Goal: Transaction & Acquisition: Purchase product/service

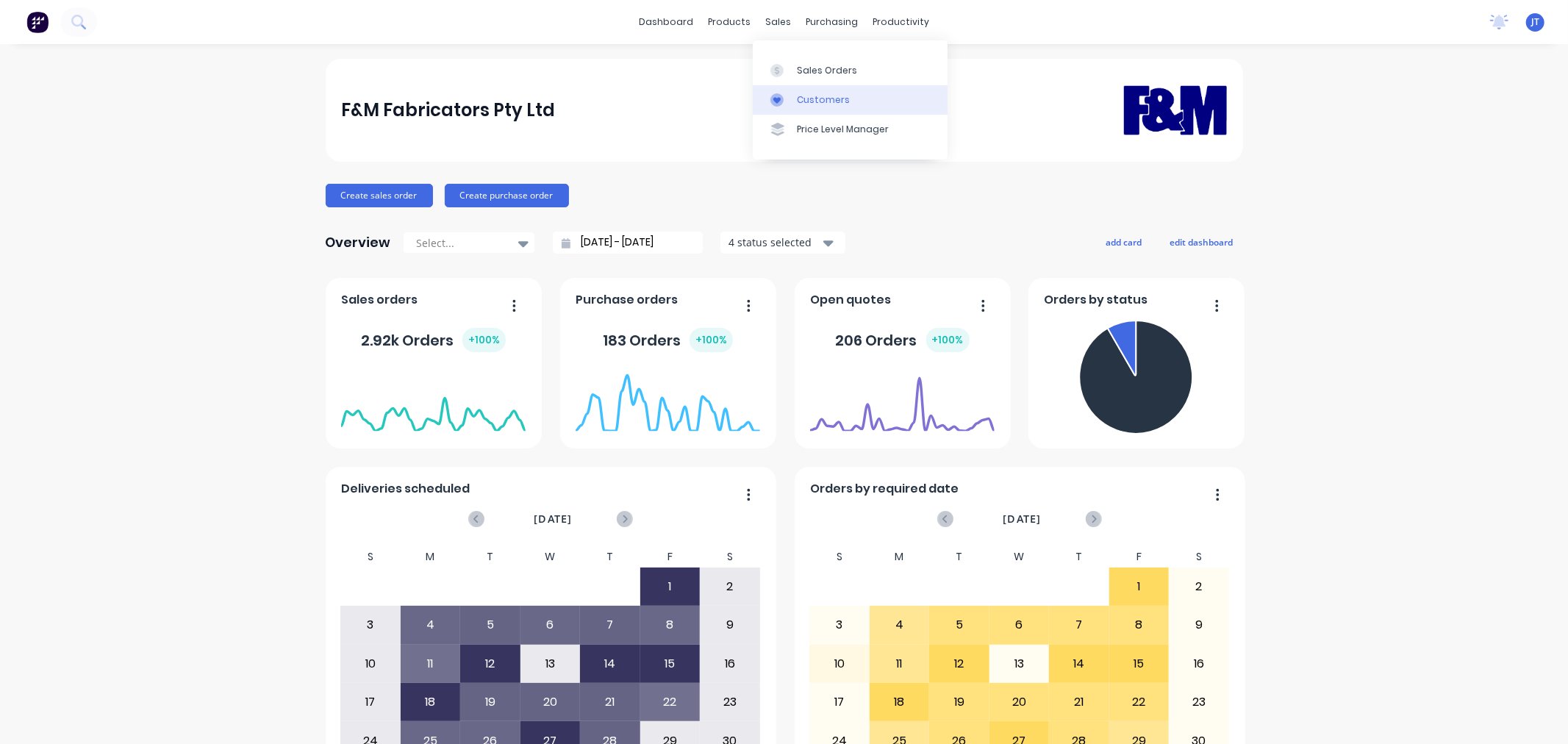
click at [824, 100] on div "Customers" at bounding box center [823, 100] width 53 height 14
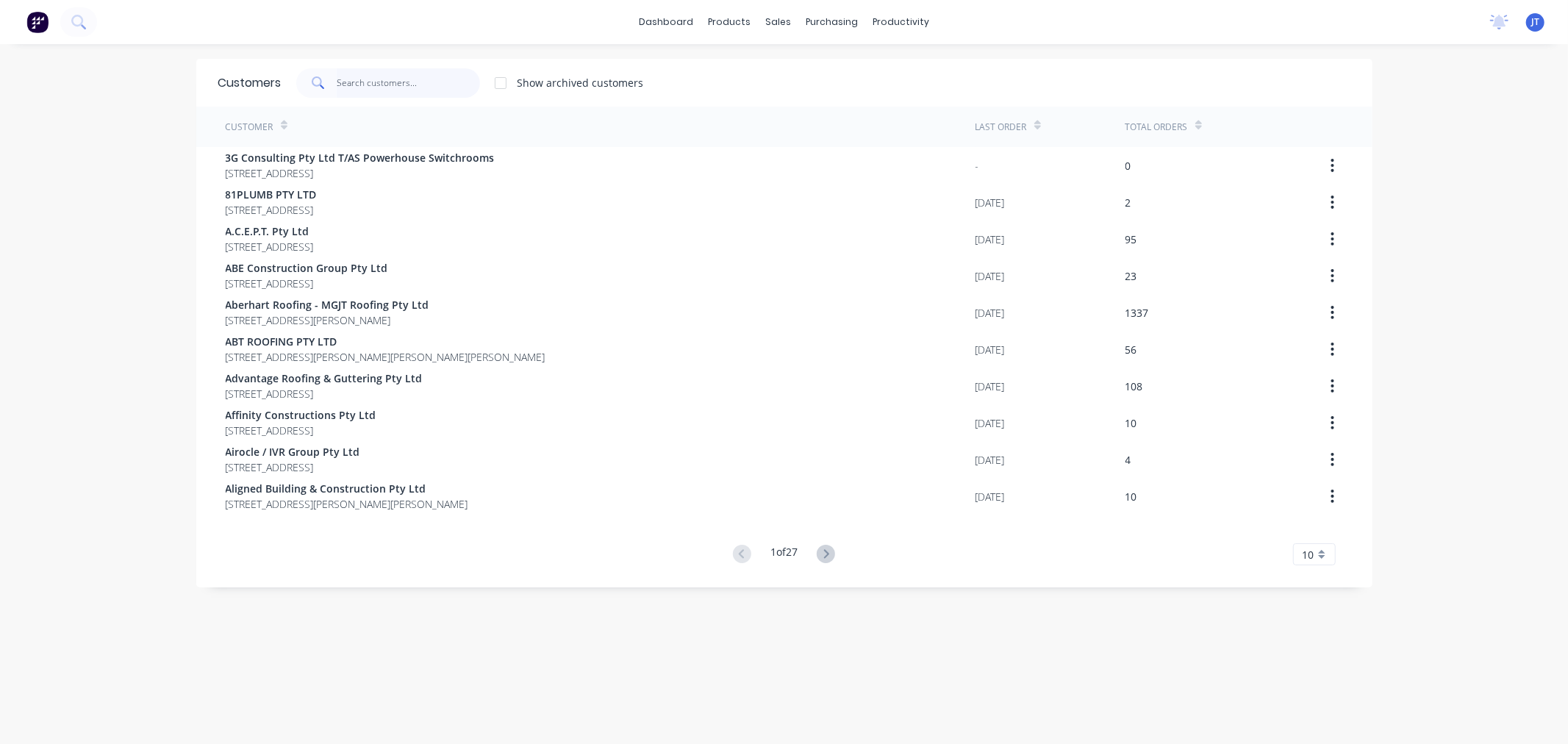
click at [387, 85] on input "text" at bounding box center [408, 83] width 143 height 29
paste input "METROLL LISMORE"
type input "METROLL LISMORE"
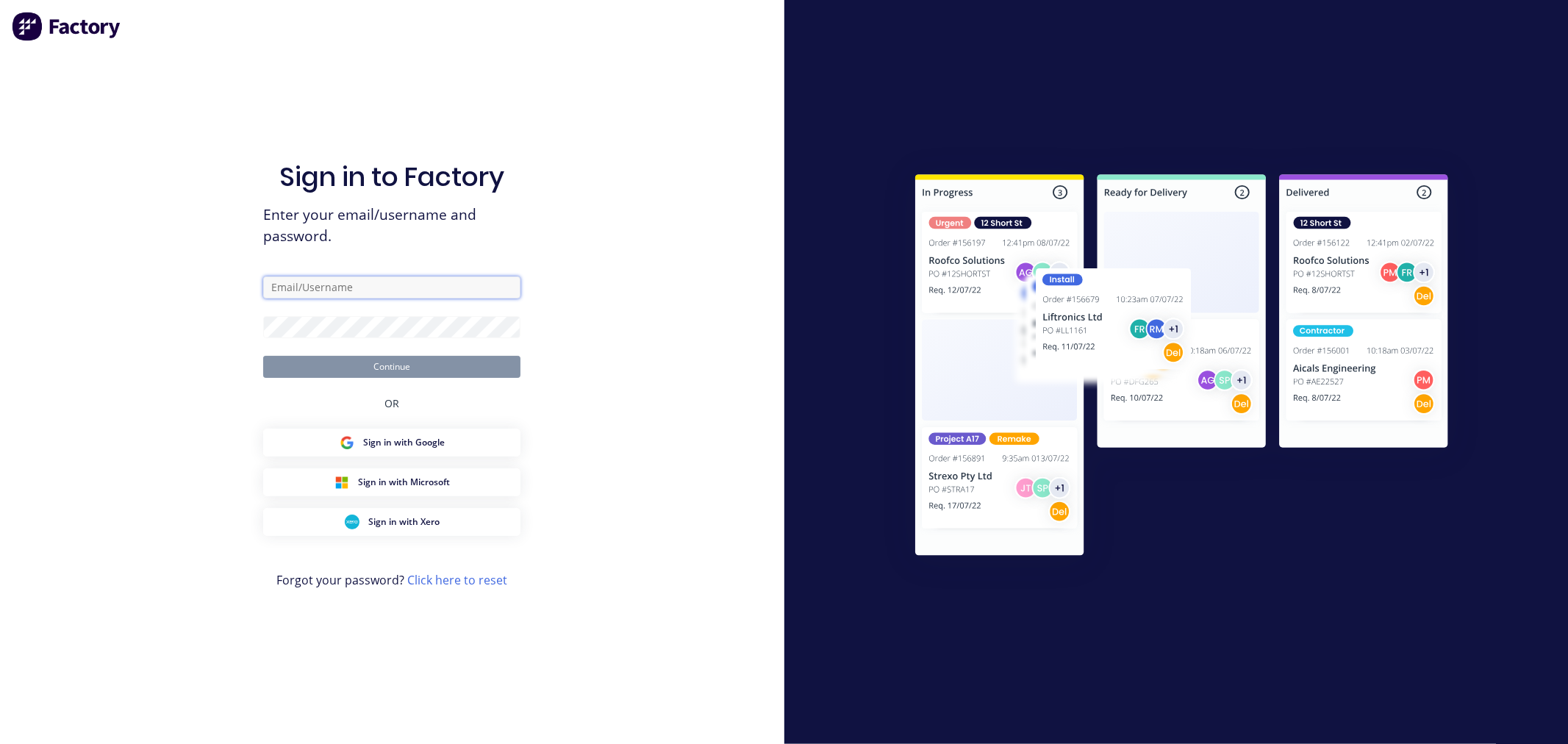
drag, startPoint x: 420, startPoint y: 285, endPoint x: 419, endPoint y: 298, distance: 13.0
click at [420, 285] on input "text" at bounding box center [392, 287] width 257 height 22
type input "jeremy@fmfabricators.com.au"
click at [444, 370] on button "Continue" at bounding box center [392, 367] width 257 height 22
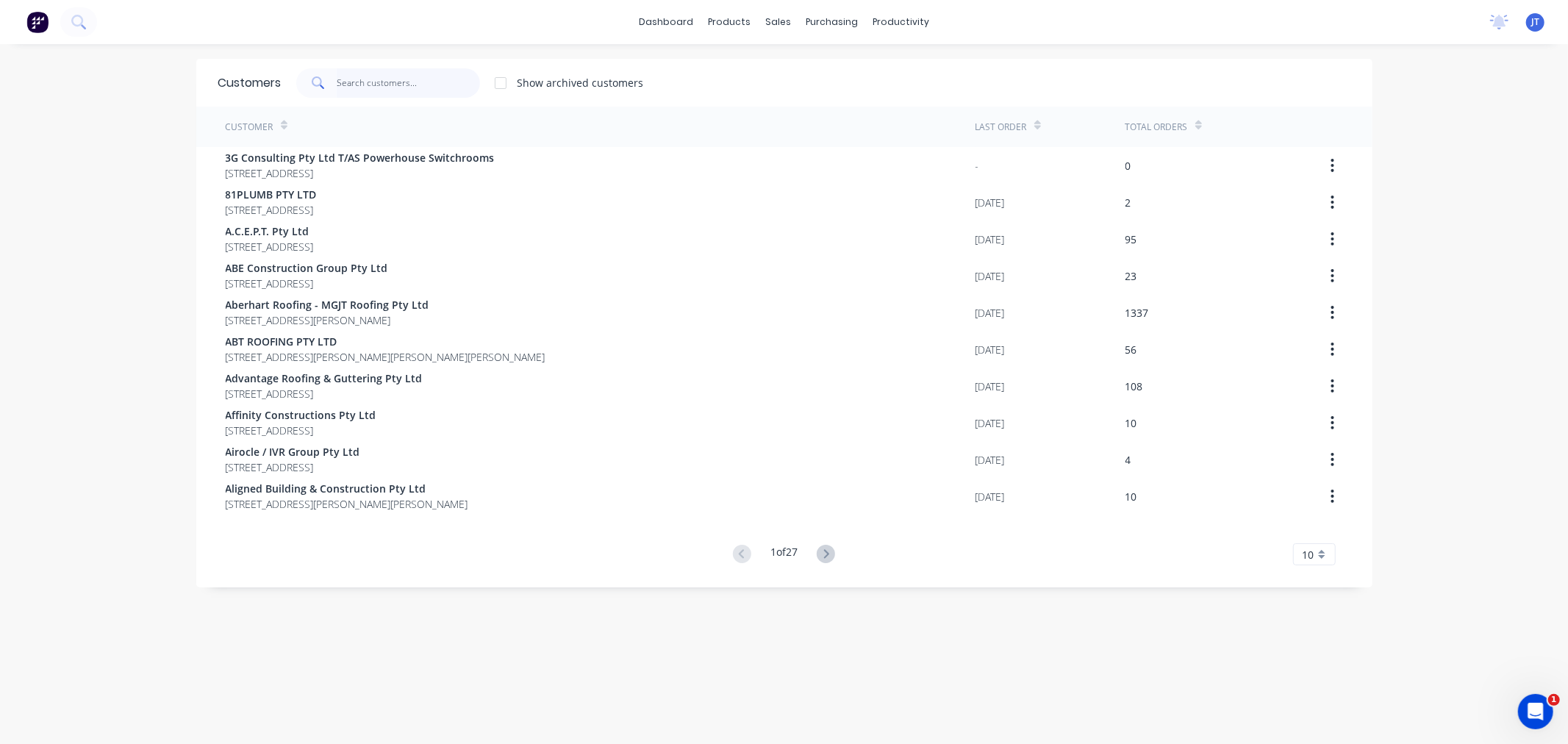
click at [362, 81] on input "text" at bounding box center [408, 83] width 143 height 29
click at [399, 85] on input "text" at bounding box center [408, 83] width 143 height 29
paste input "METROLL LISMORE"
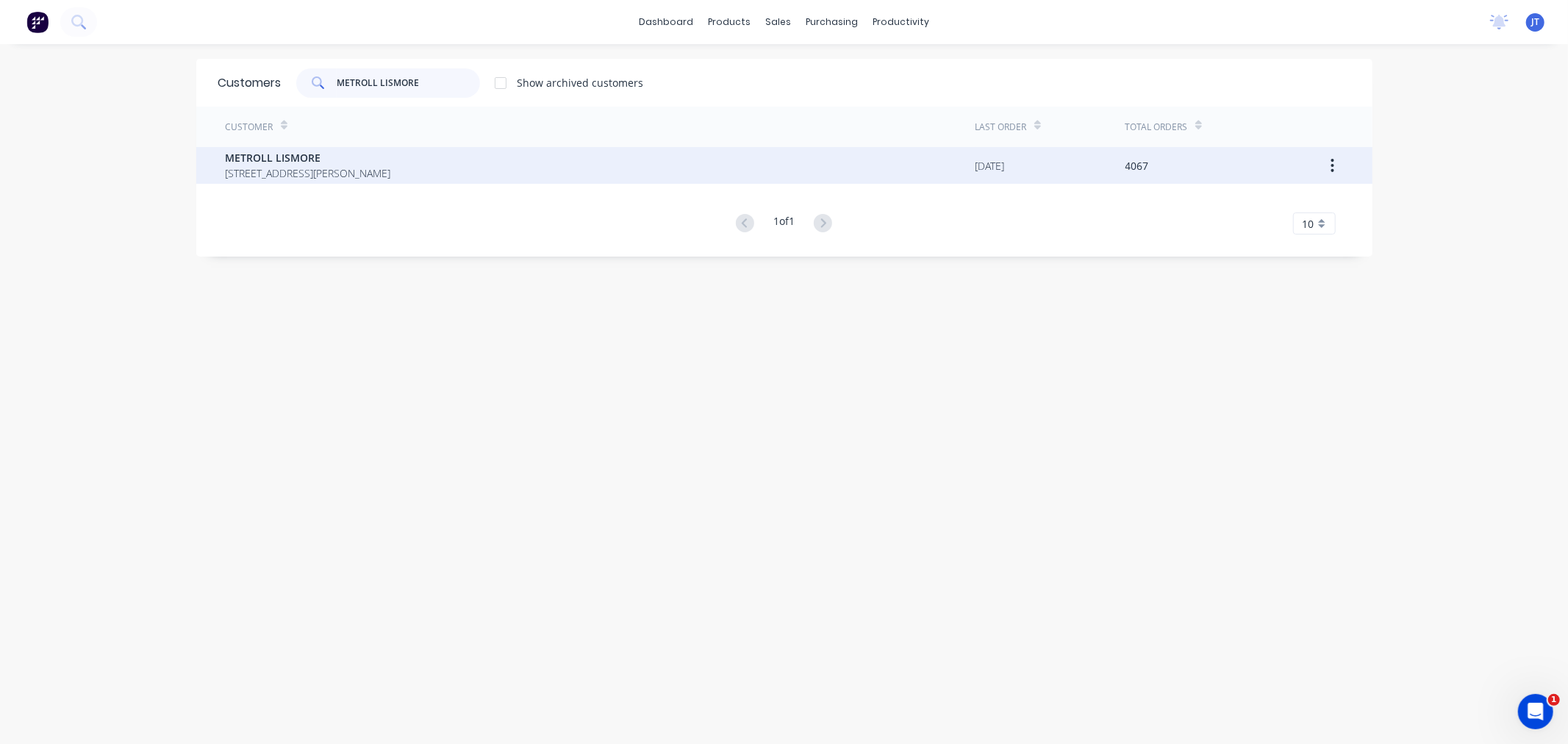
type input "METROLL LISMORE"
click at [391, 151] on span "METROLL LISMORE" at bounding box center [308, 158] width 166 height 15
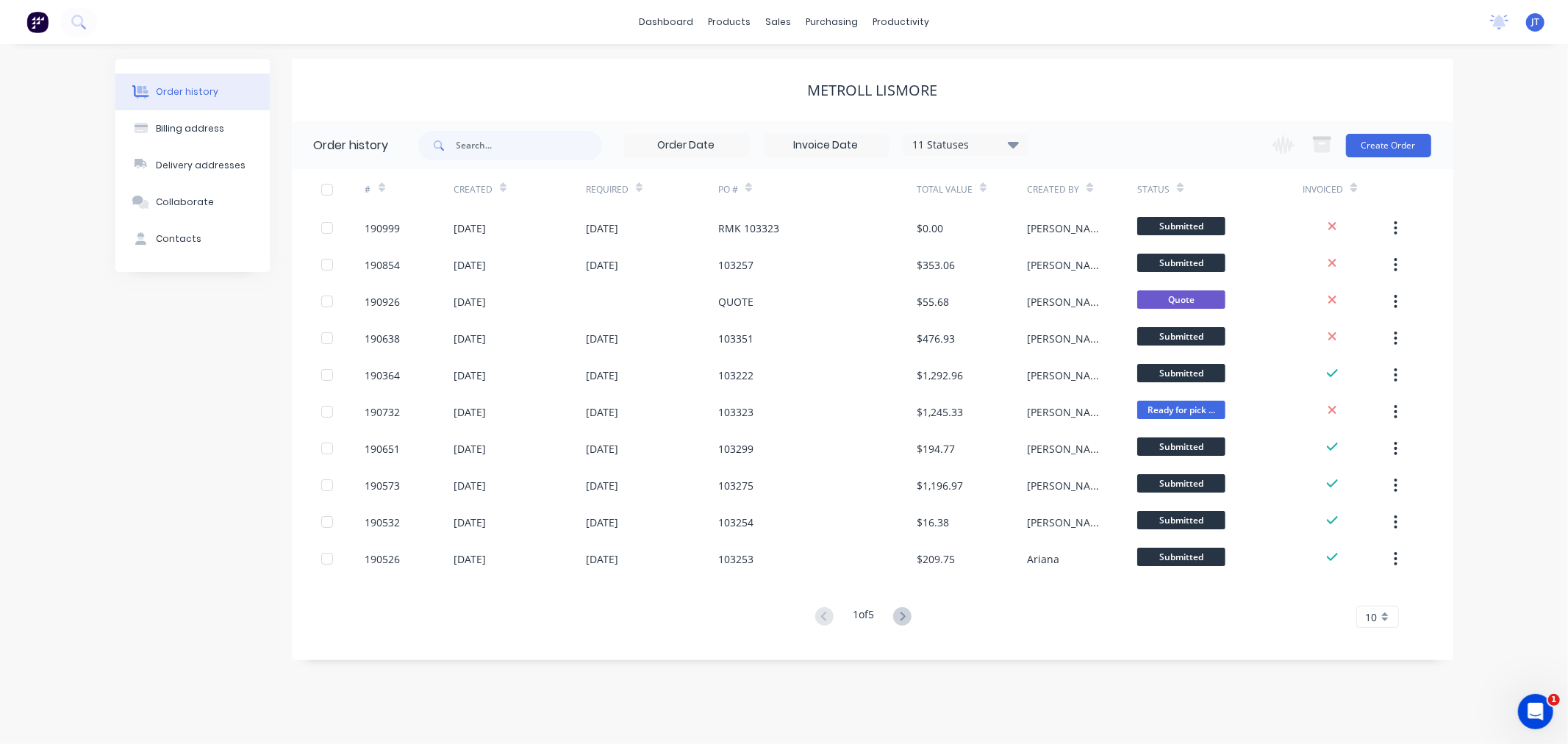
click at [1514, 249] on div "Order history Billing address Delivery addresses Collaborate Contacts METROLL L…" at bounding box center [784, 394] width 1568 height 699
click at [1503, 421] on div "Order history Billing address Delivery addresses Collaborate Contacts METROLL L…" at bounding box center [784, 394] width 1568 height 699
click at [1388, 143] on button "Create Order" at bounding box center [1389, 145] width 85 height 23
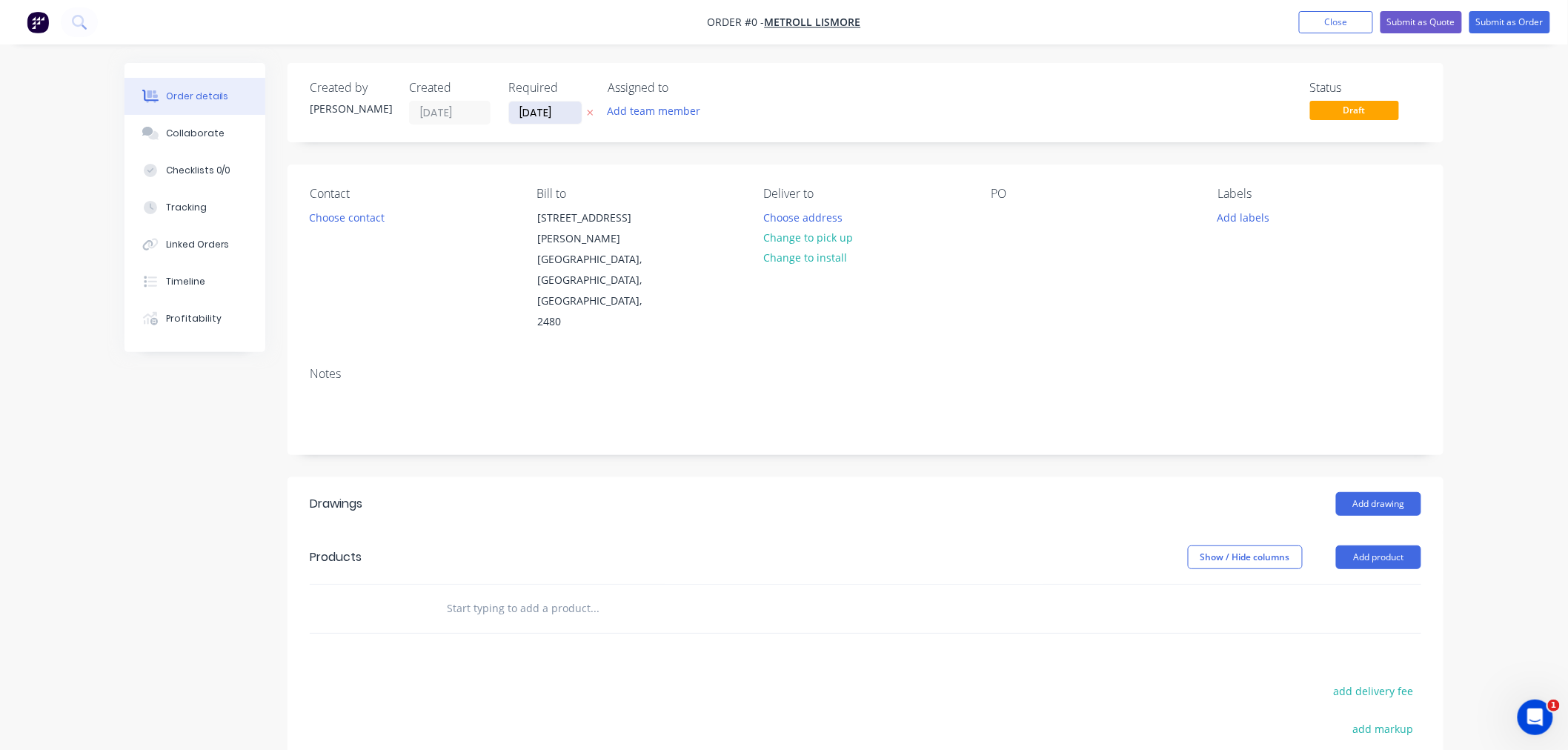
click at [538, 111] on input "[DATE]" at bounding box center [545, 112] width 72 height 22
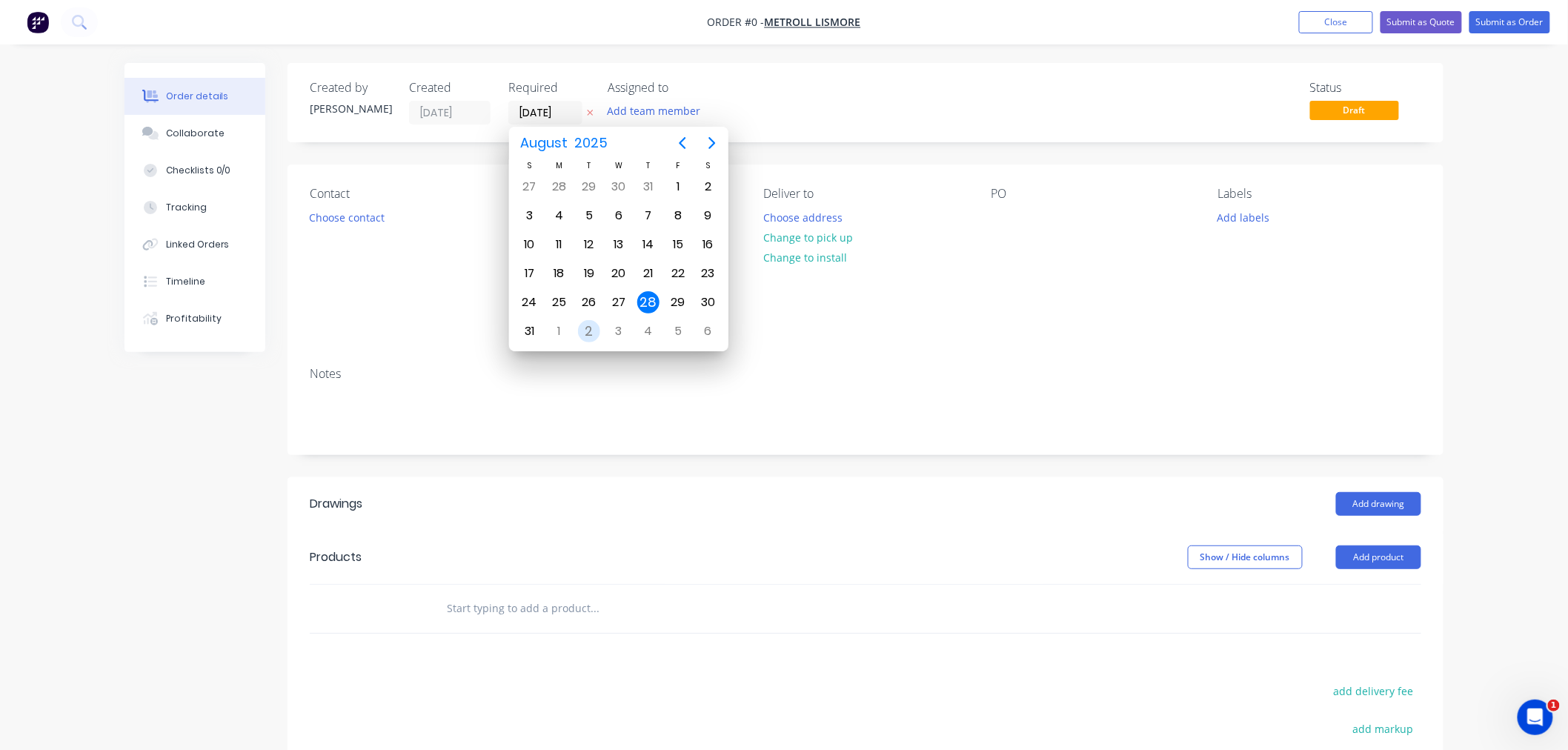
click at [586, 330] on div "2" at bounding box center [588, 331] width 22 height 22
type input "02/09/25"
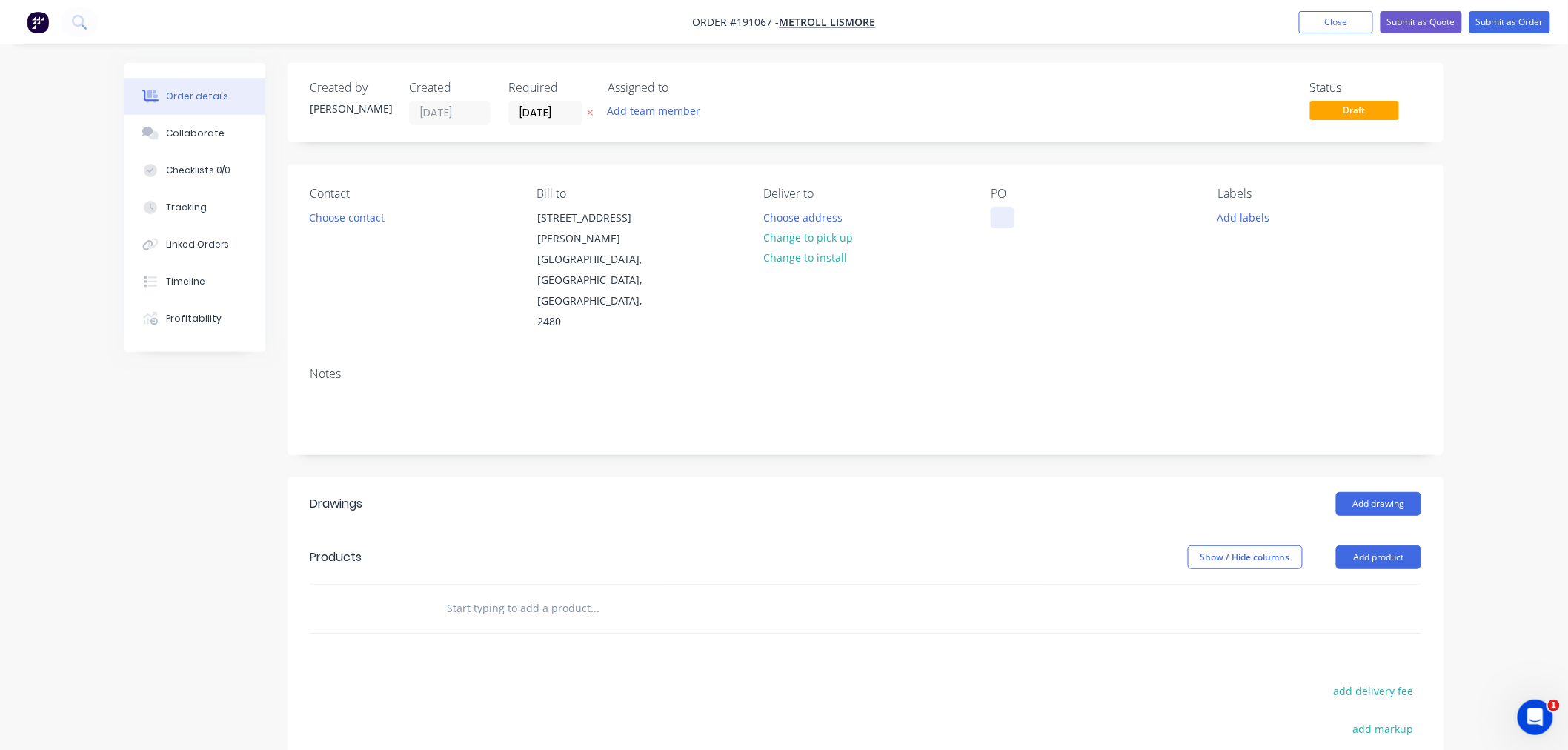
click at [1000, 217] on div at bounding box center [1002, 217] width 23 height 21
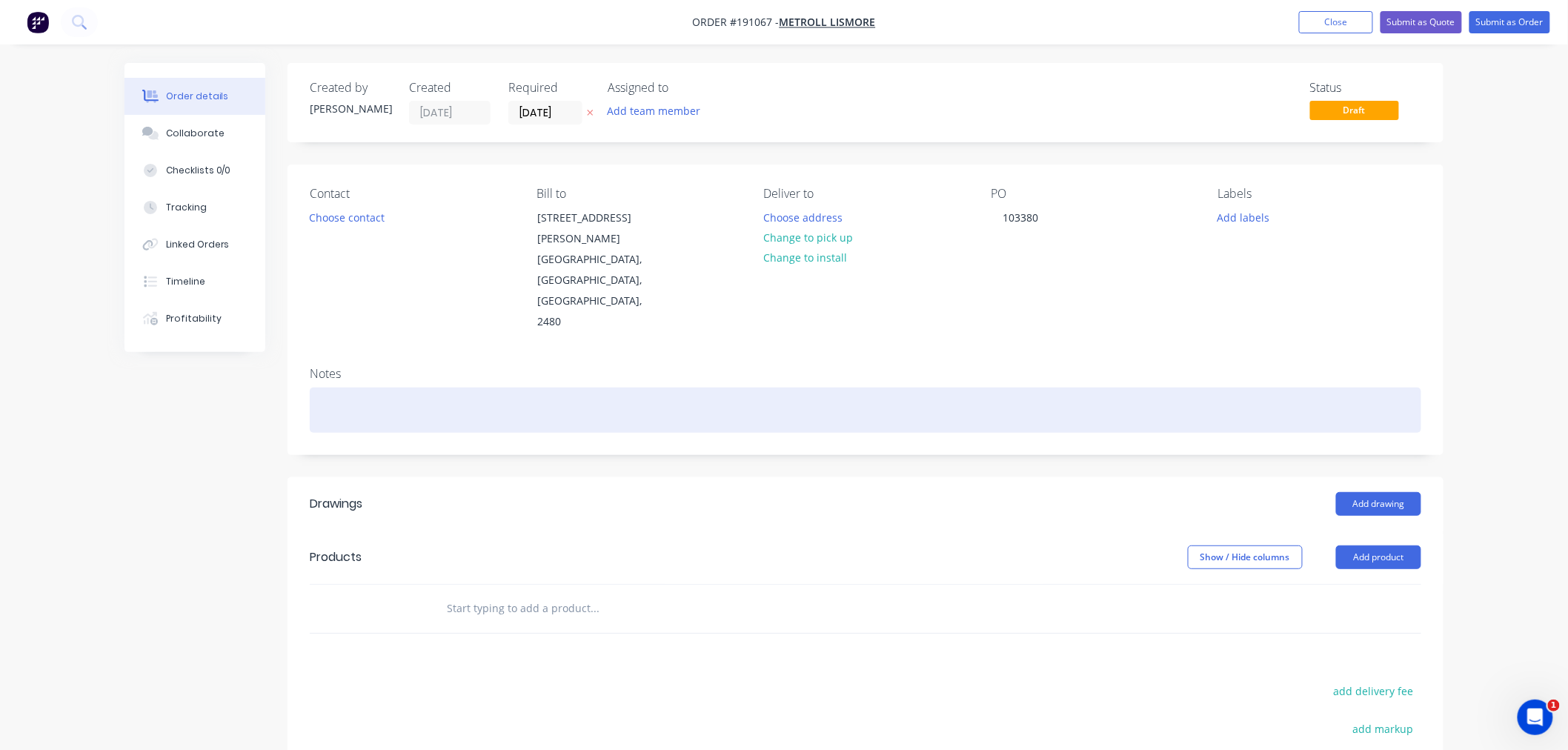
click at [932, 387] on div at bounding box center [864, 410] width 1111 height 45
click at [593, 387] on div at bounding box center [864, 410] width 1111 height 45
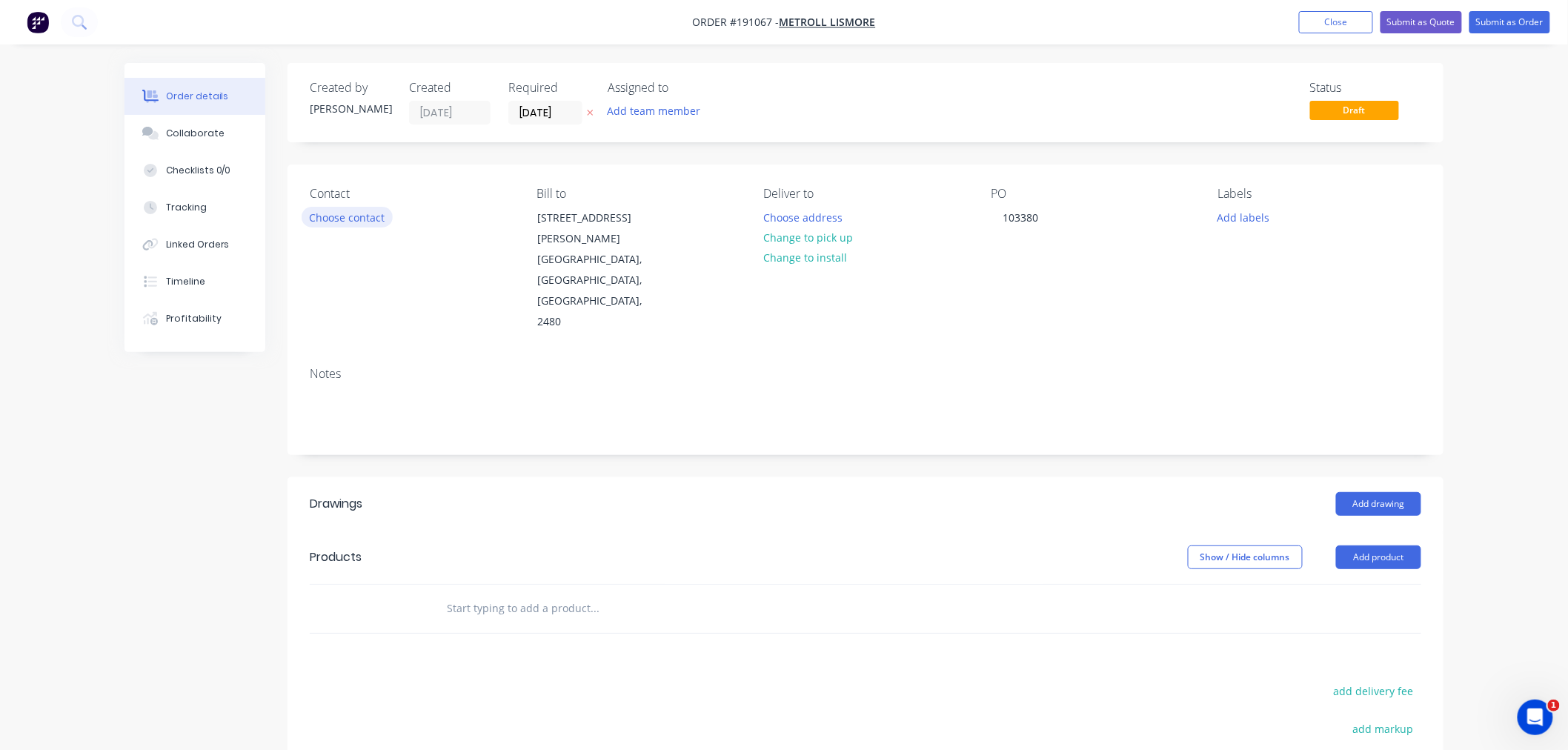
click at [342, 222] on button "Choose contact" at bounding box center [346, 217] width 91 height 20
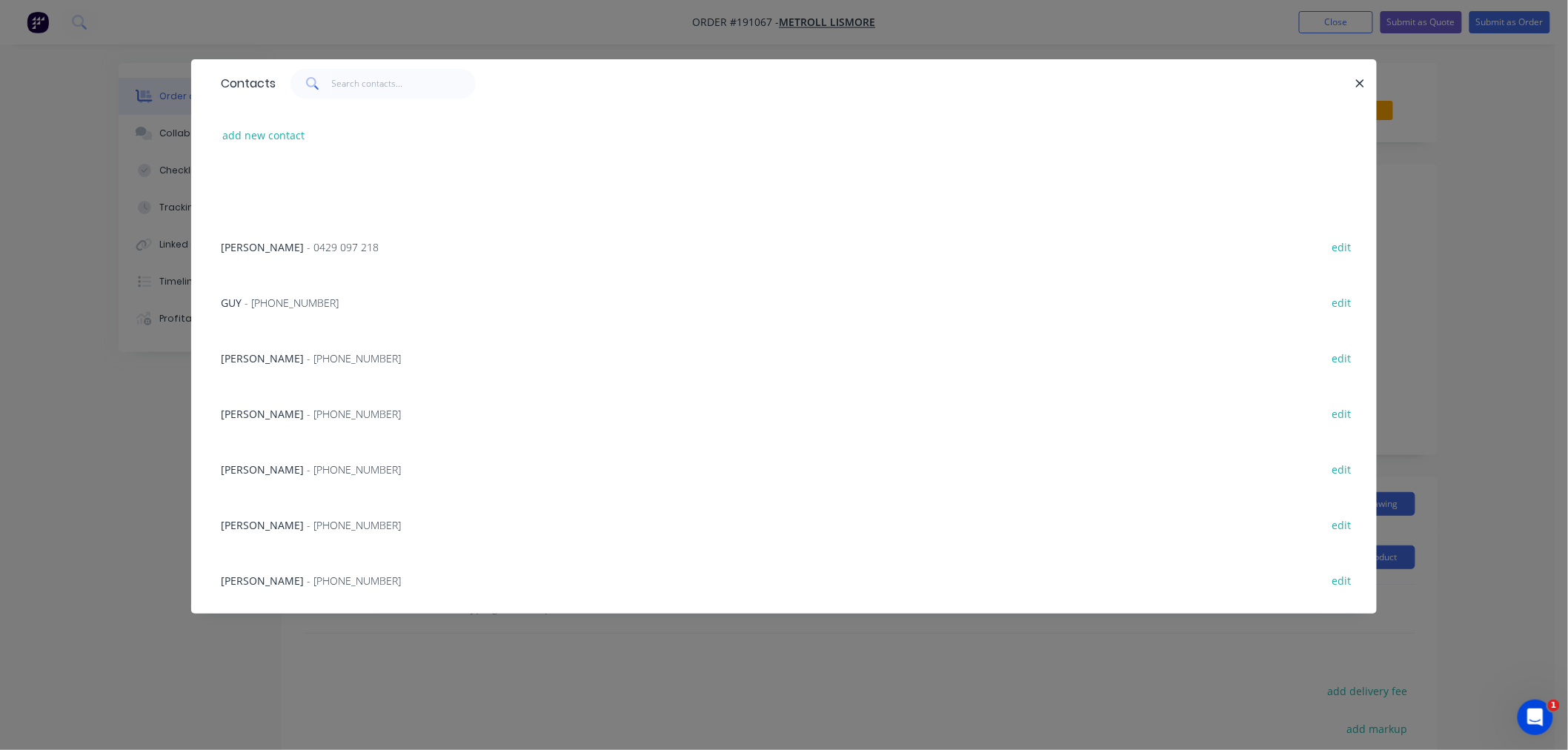
scroll to position [383, 0]
click at [1500, 352] on div "Contacts add new contact LISA - (02) 6622 6677 edit SCOTT - (02) 6622 6677 edit…" at bounding box center [784, 375] width 1568 height 750
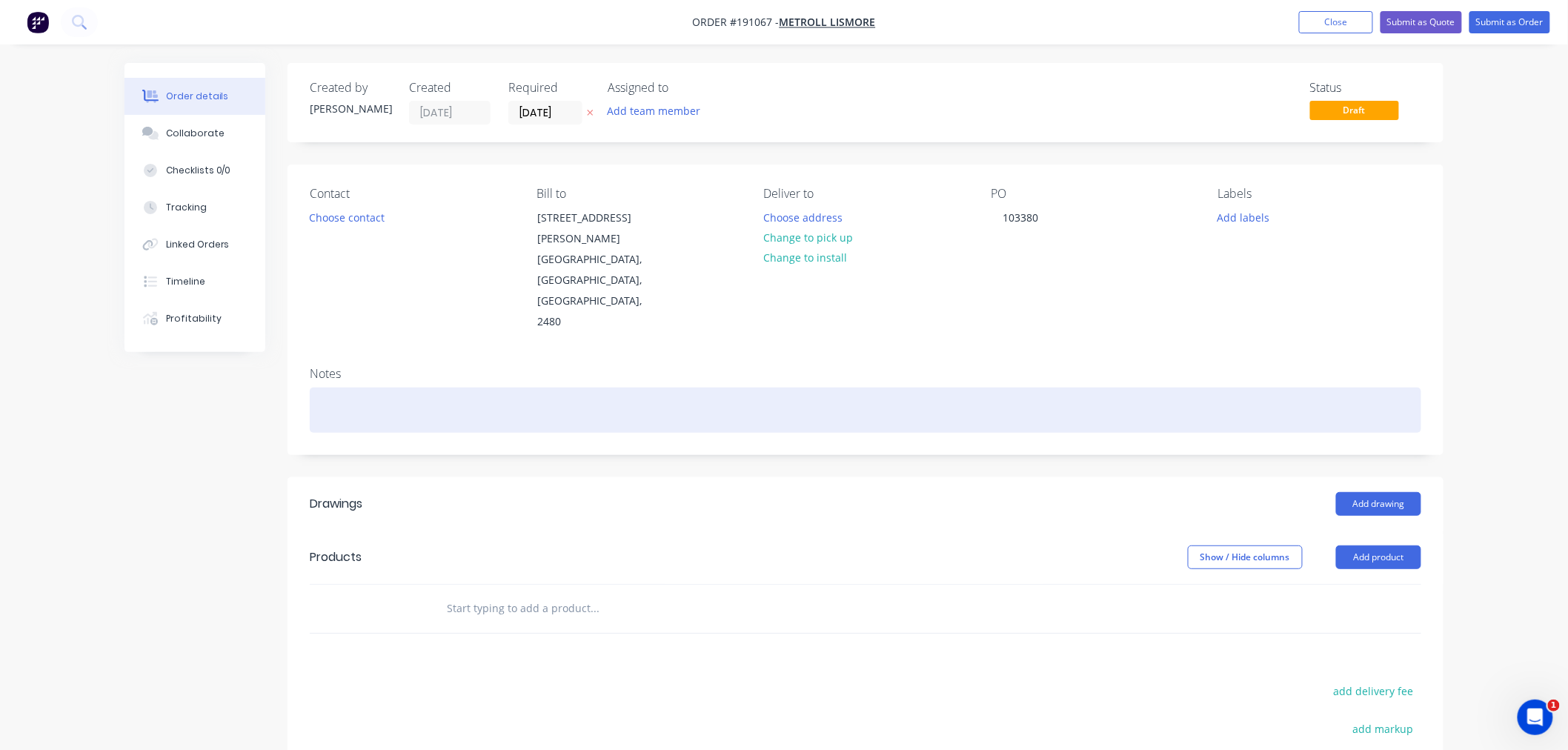
click at [806, 387] on div at bounding box center [864, 410] width 1111 height 45
paste div
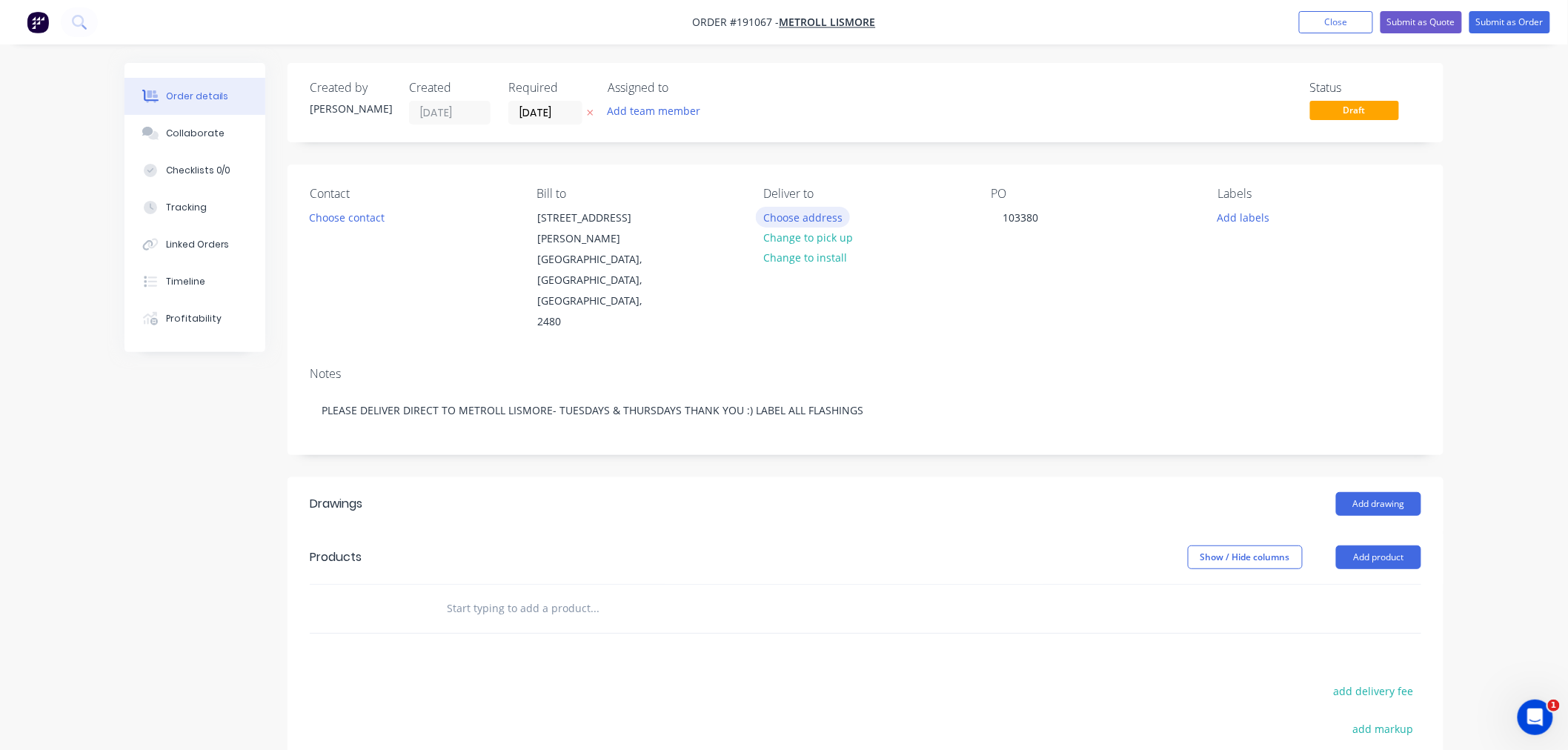
click at [790, 216] on button "Choose address" at bounding box center [803, 217] width 95 height 20
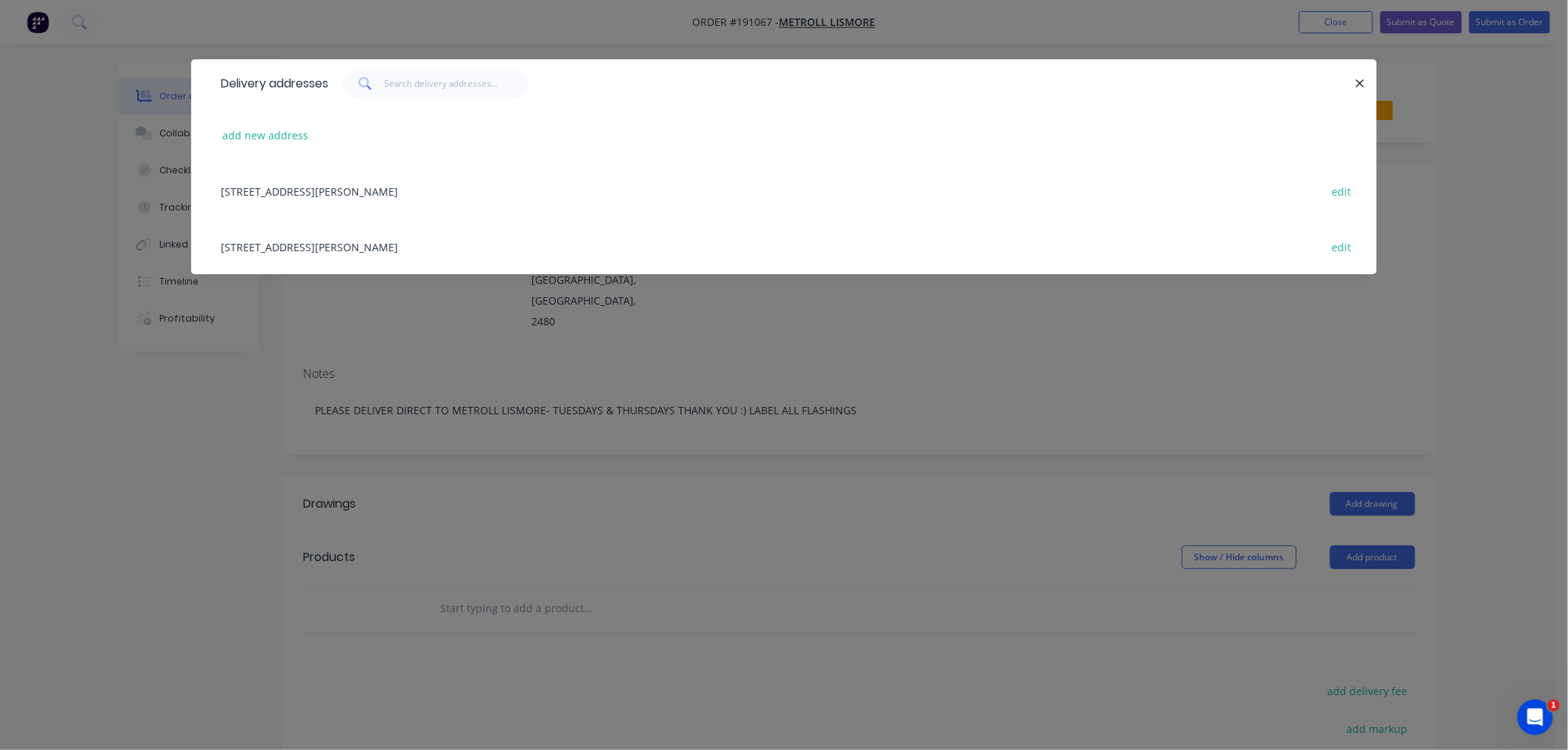
click at [508, 249] on div "29 KRAUSS AV, (STORE), SOUTH LISMORE, New South Wales, Australia, 2480 edit" at bounding box center [784, 246] width 1142 height 56
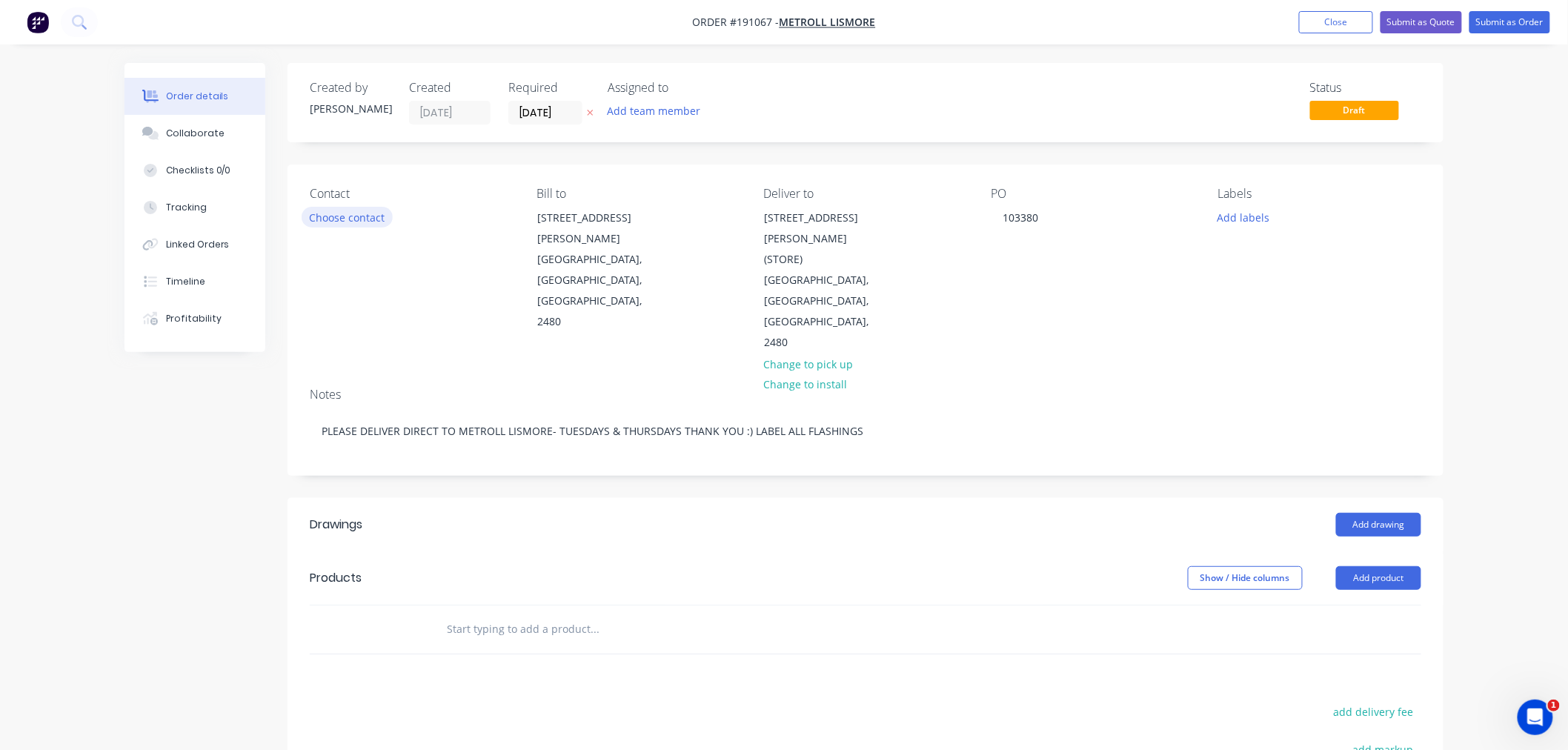
click at [366, 211] on button "Choose contact" at bounding box center [346, 217] width 91 height 20
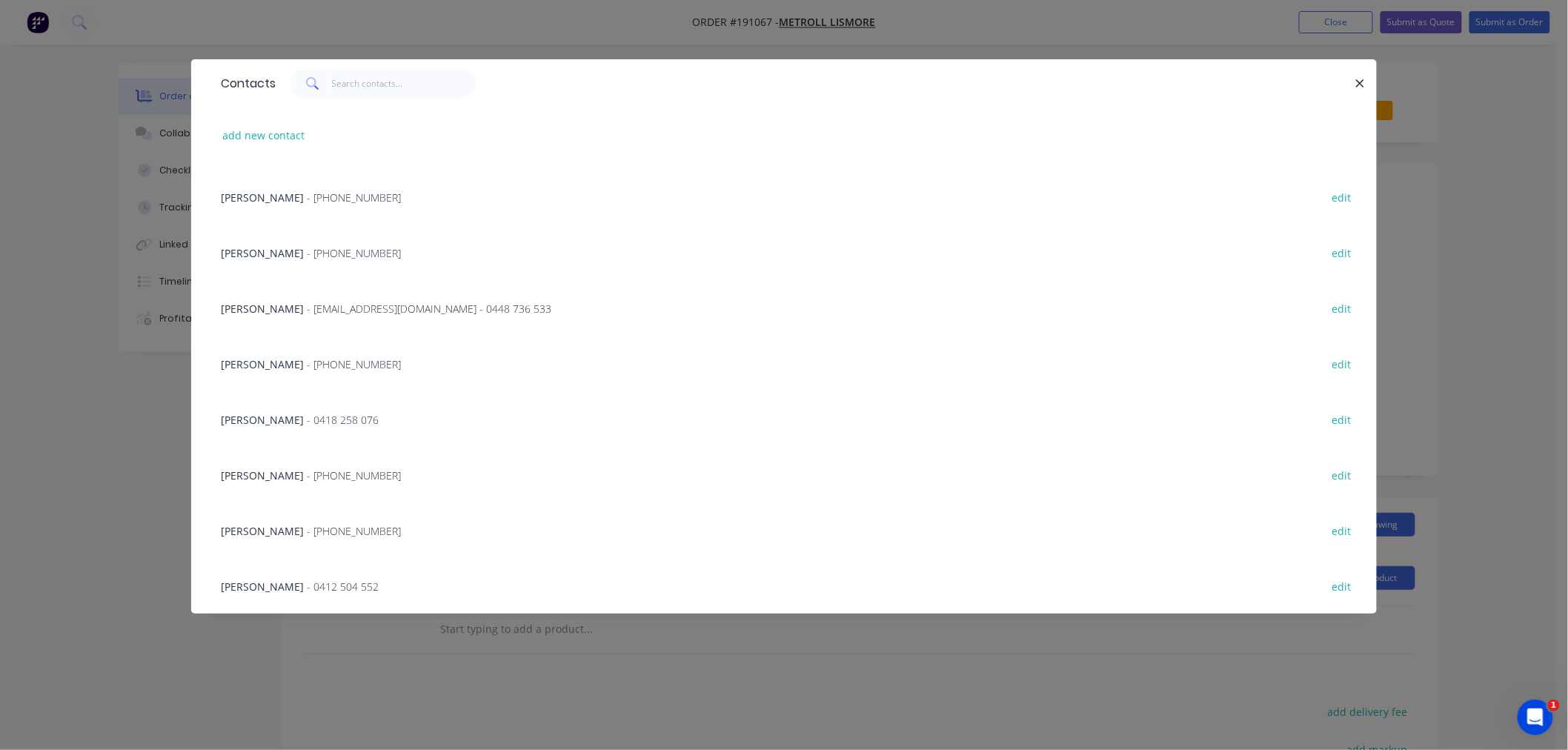
click at [326, 304] on span "- accounts@lismore.metroll.com.au - 0448 736 533" at bounding box center [428, 308] width 245 height 14
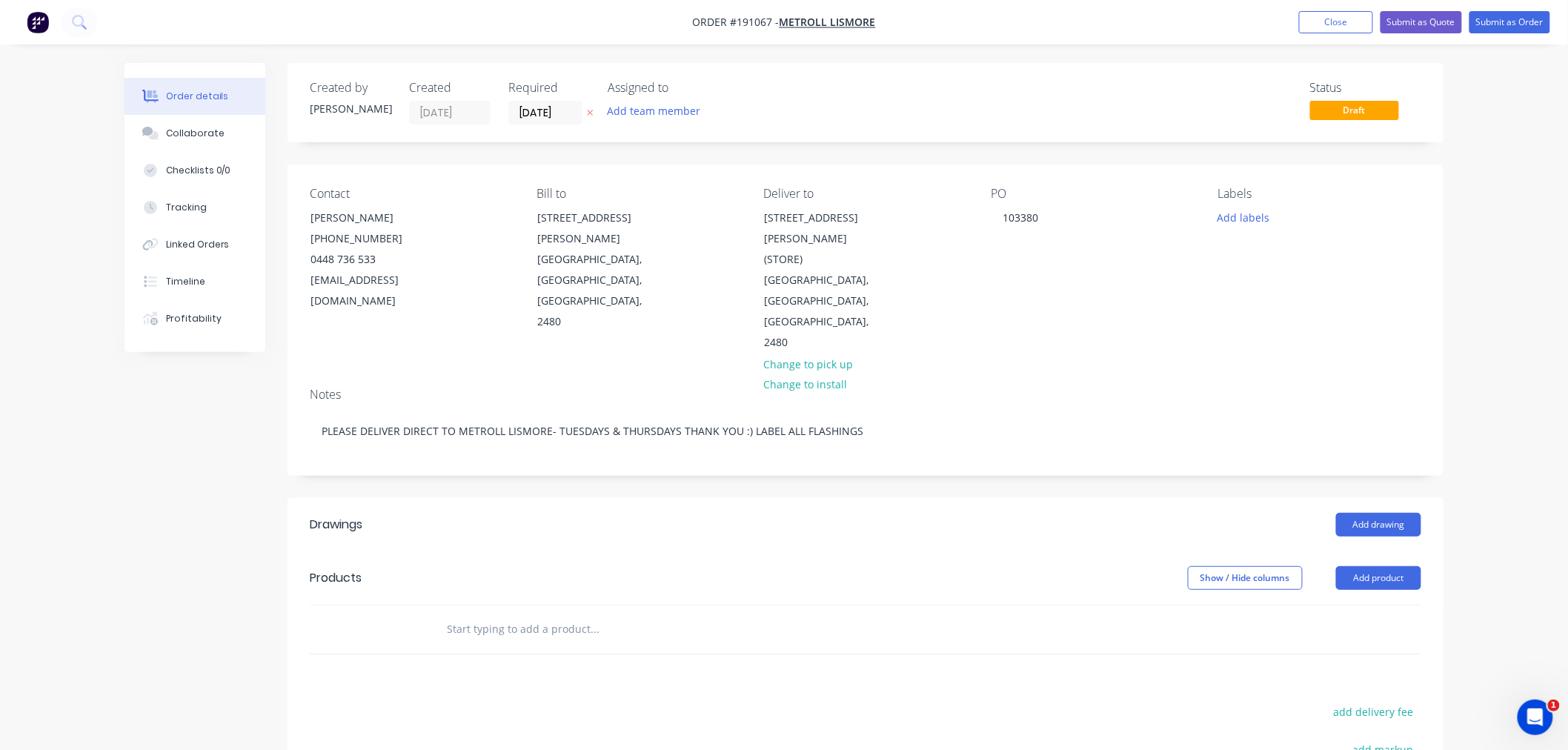
click at [1468, 457] on div "Order details Collaborate Checklists 0/0 Tracking Linked Orders Timeline Profit…" at bounding box center [784, 516] width 1568 height 1032
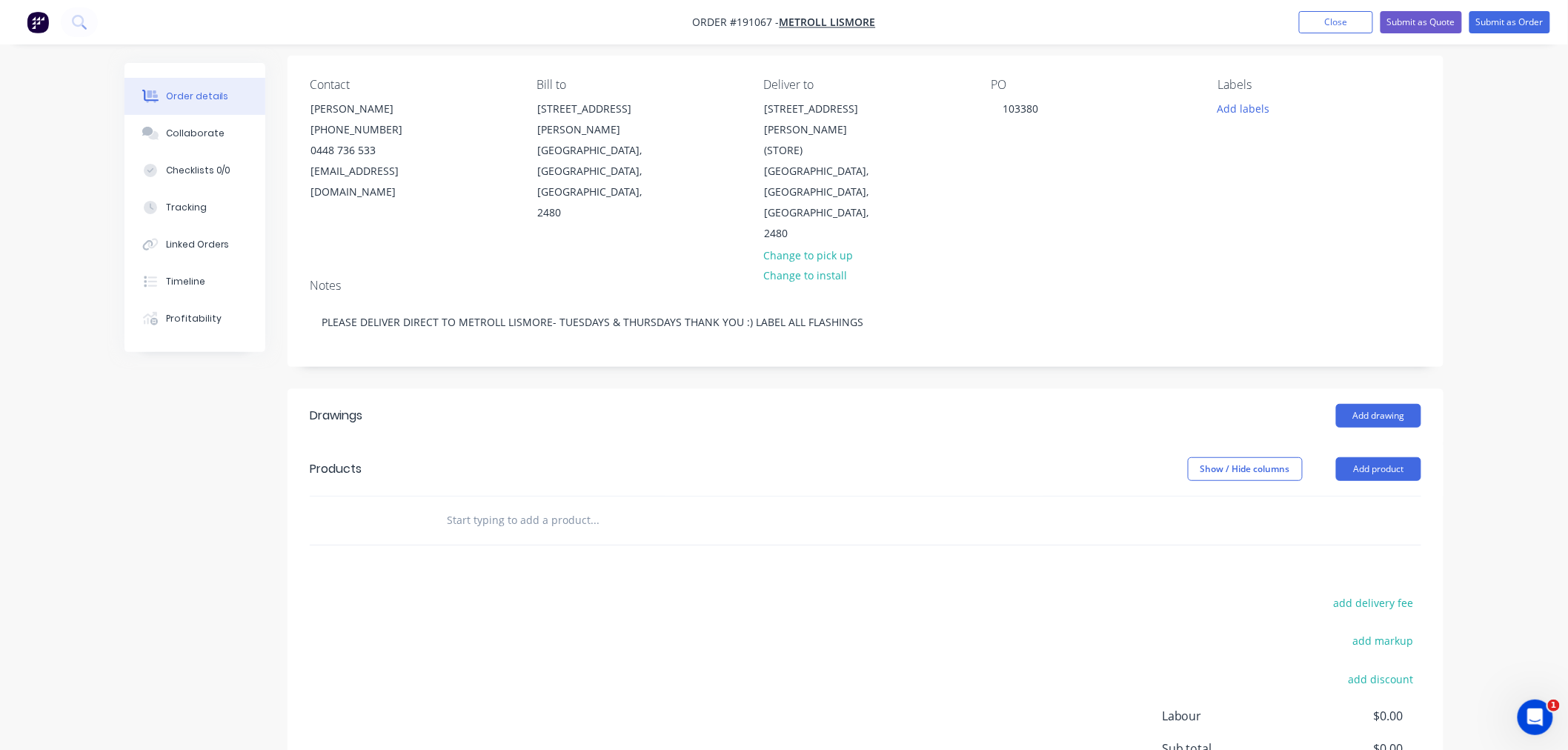
scroll to position [165, 0]
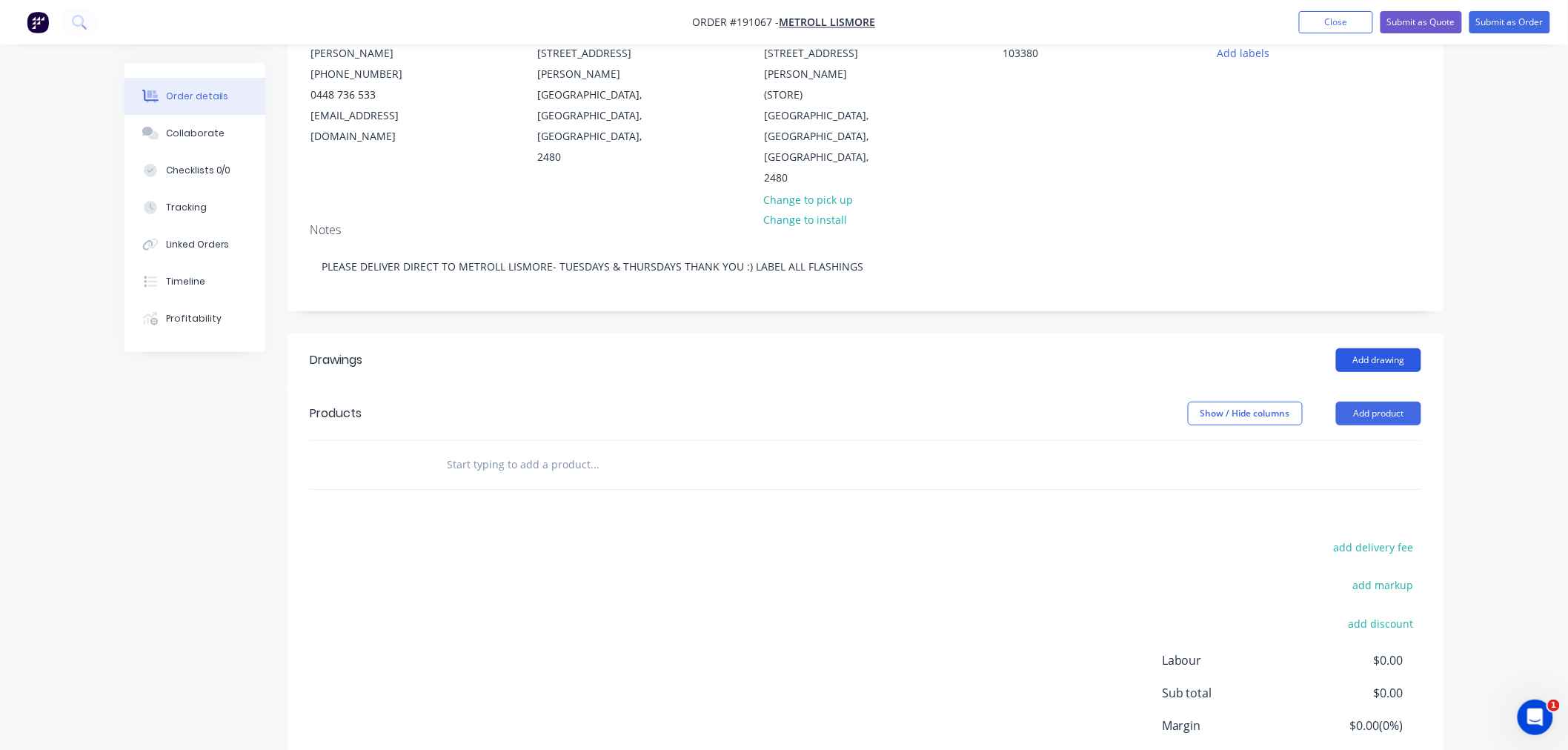
click at [1382, 348] on button "Add drawing" at bounding box center [1378, 360] width 85 height 23
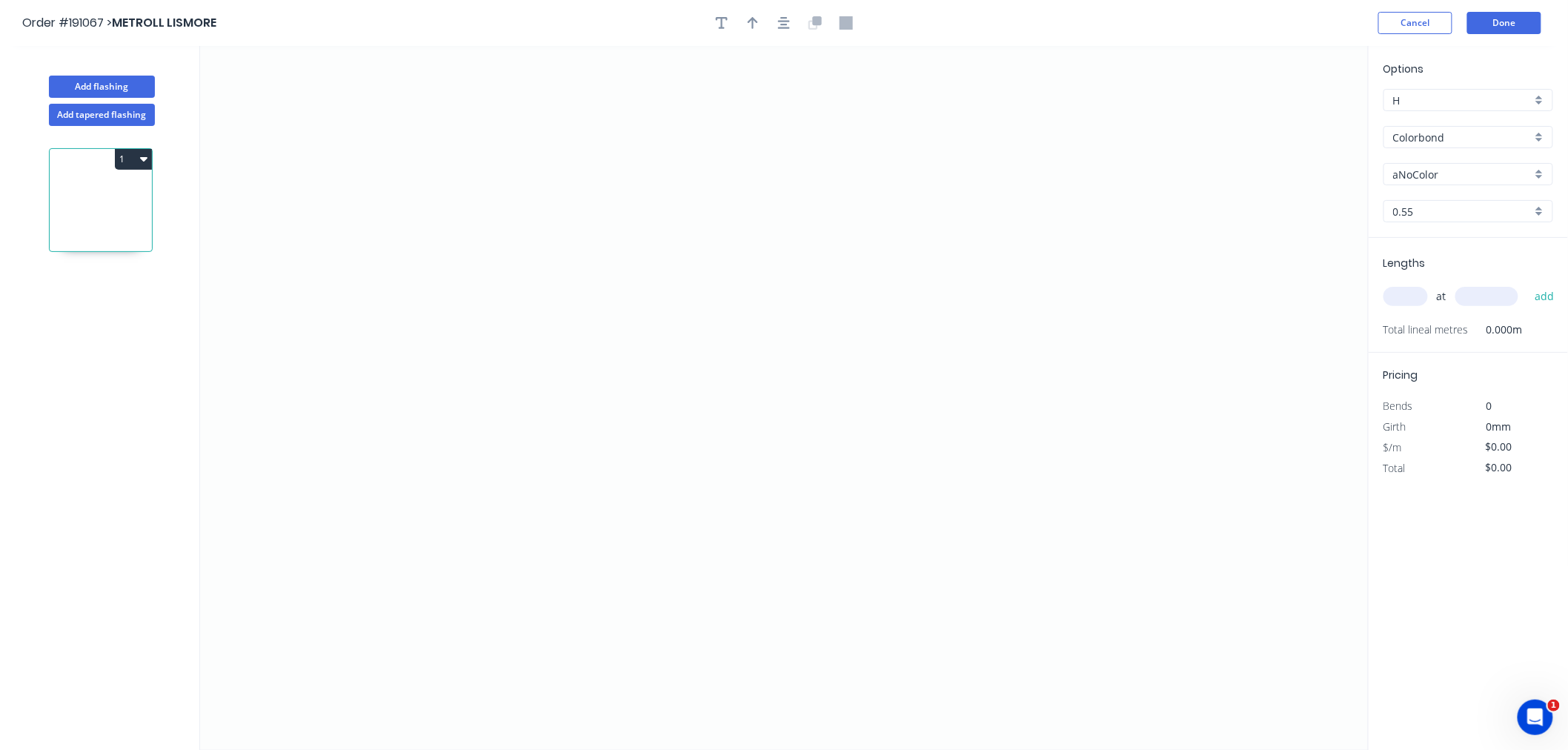
click at [1438, 173] on input "aNoColor" at bounding box center [1463, 175] width 139 height 16
click at [1465, 284] on div "Surfmist" at bounding box center [1468, 295] width 168 height 26
type input "Surfmist"
click at [1426, 209] on input "0.55" at bounding box center [1463, 212] width 139 height 16
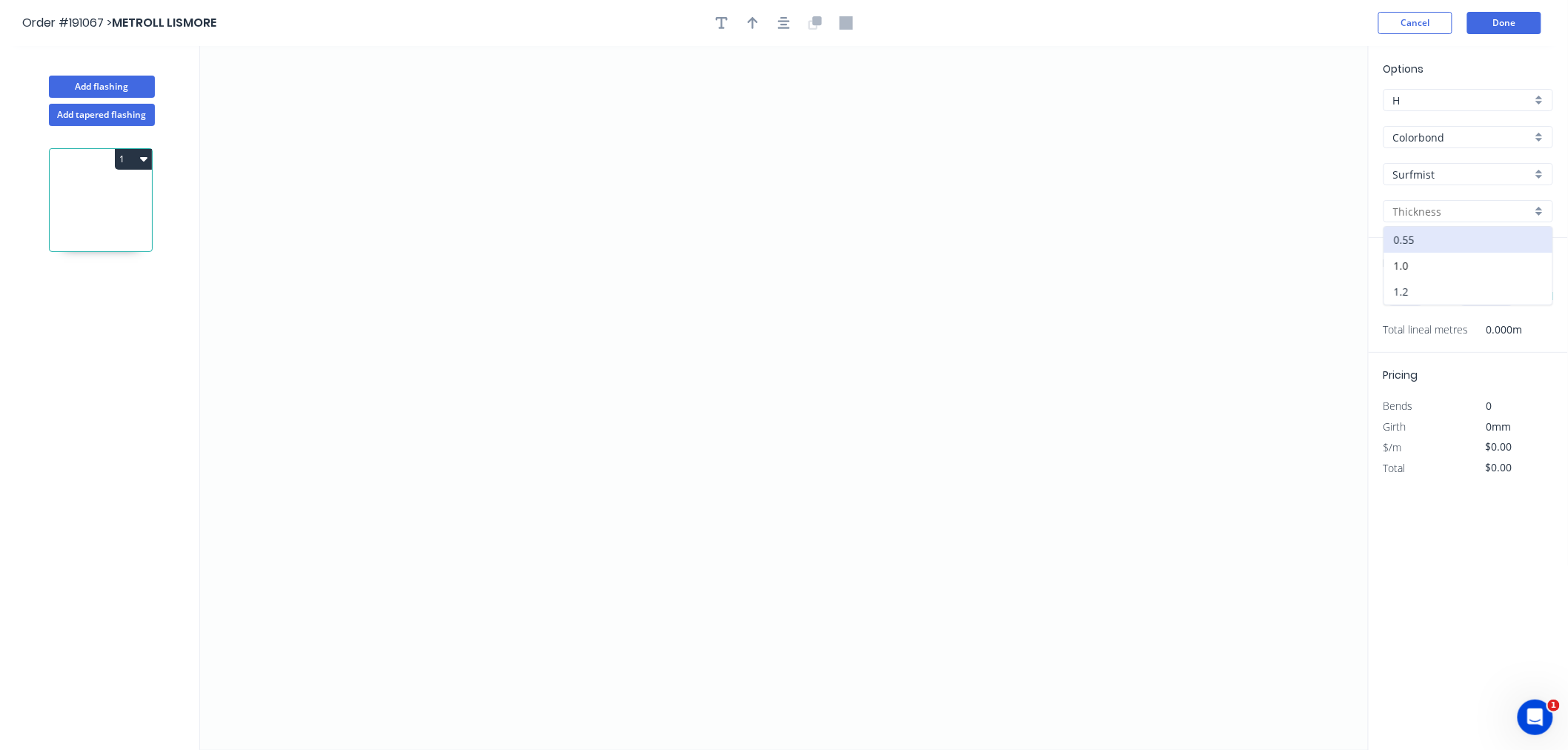
click at [1432, 287] on div "1.2" at bounding box center [1468, 292] width 168 height 26
type input "1.2"
click at [1418, 294] on input "text" at bounding box center [1406, 296] width 45 height 20
click at [1402, 300] on input "text" at bounding box center [1406, 296] width 45 height 20
type input "4"
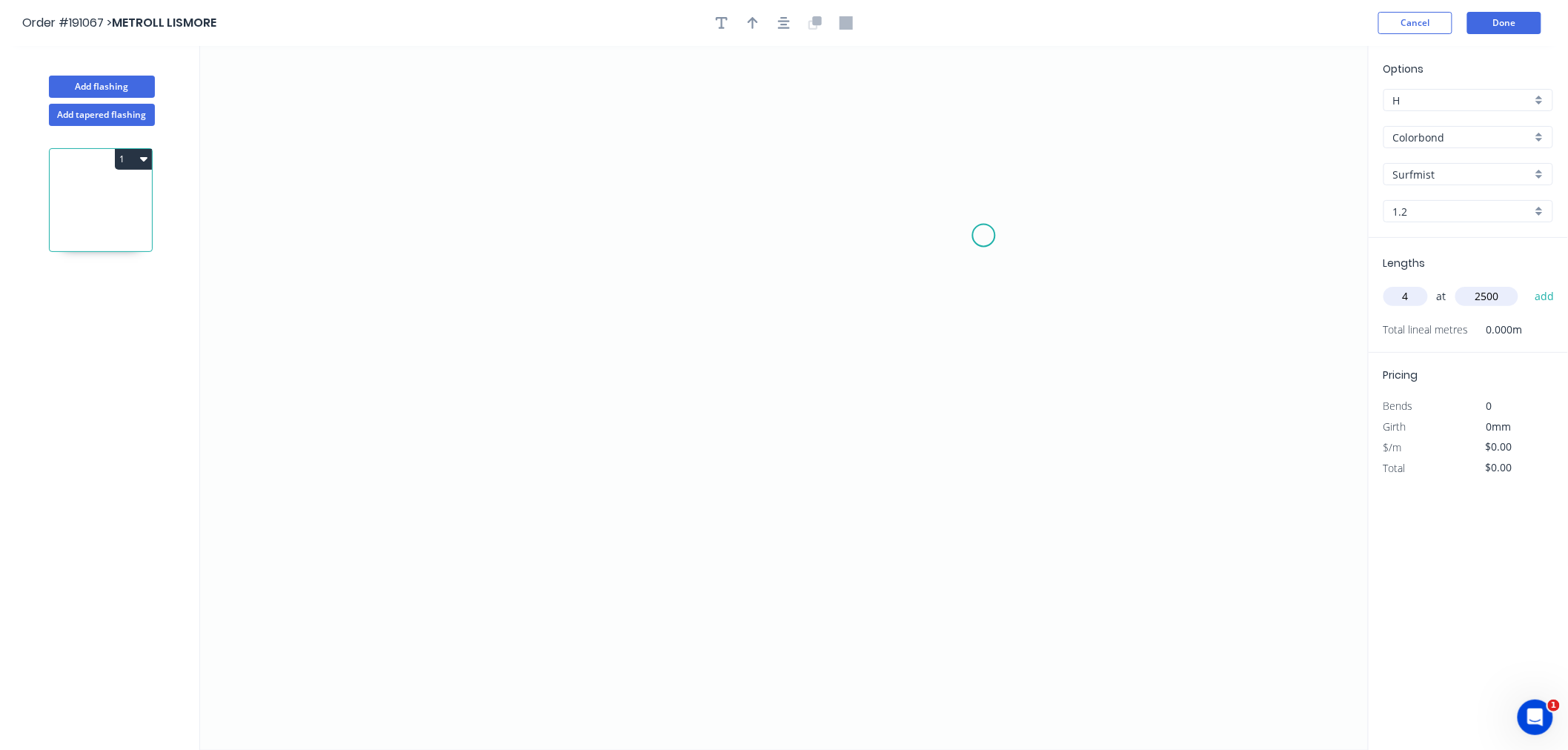
type input "2500"
click at [1527, 284] on button "add" at bounding box center [1545, 296] width 35 height 25
click at [353, 445] on icon "0" at bounding box center [784, 397] width 1169 height 703
click at [352, 297] on icon "0 ?" at bounding box center [784, 397] width 1169 height 703
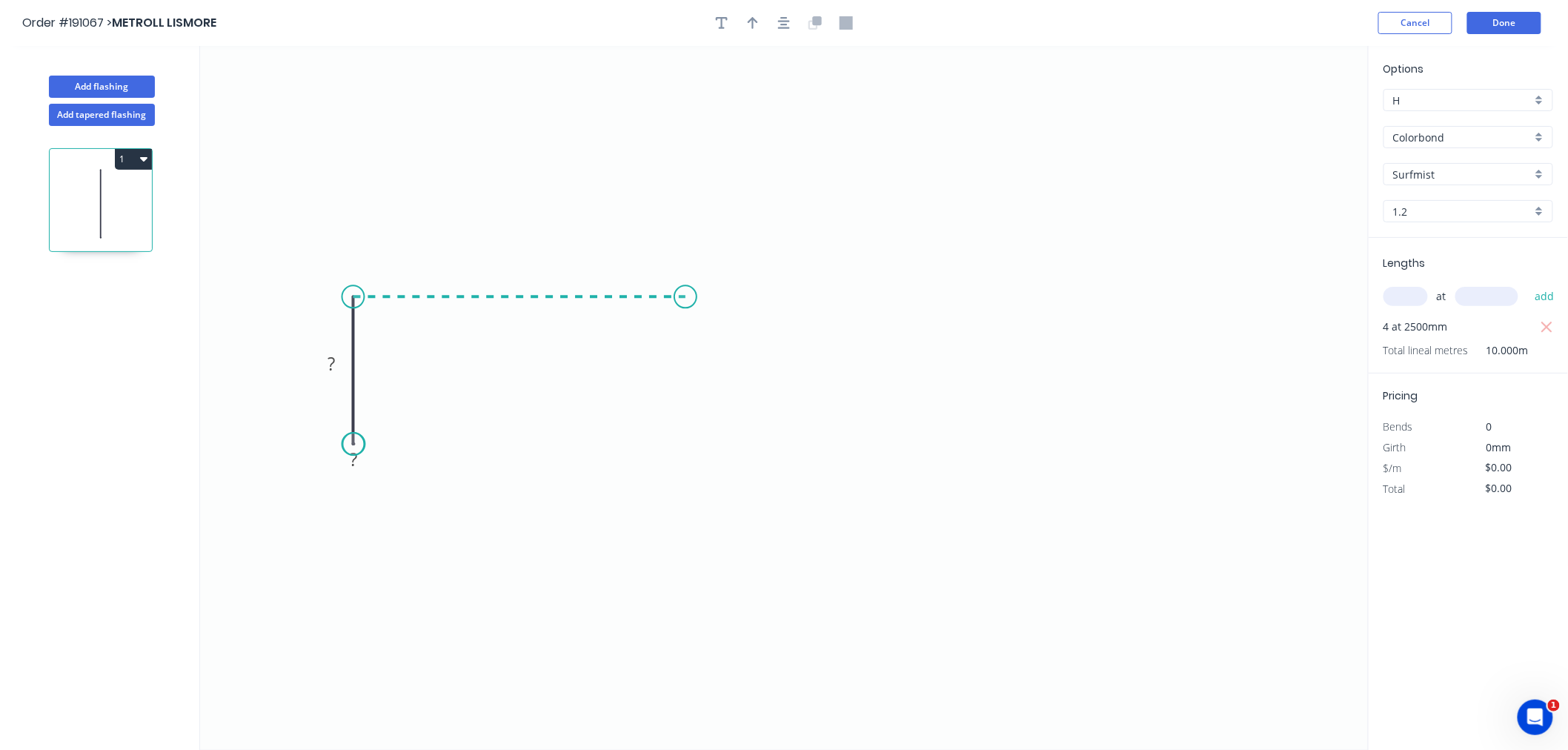
click at [685, 297] on icon "0 ? ?" at bounding box center [784, 397] width 1169 height 703
click at [688, 440] on icon "0 ? ? ?" at bounding box center [784, 397] width 1169 height 703
click at [781, 22] on icon "button" at bounding box center [784, 23] width 12 height 14
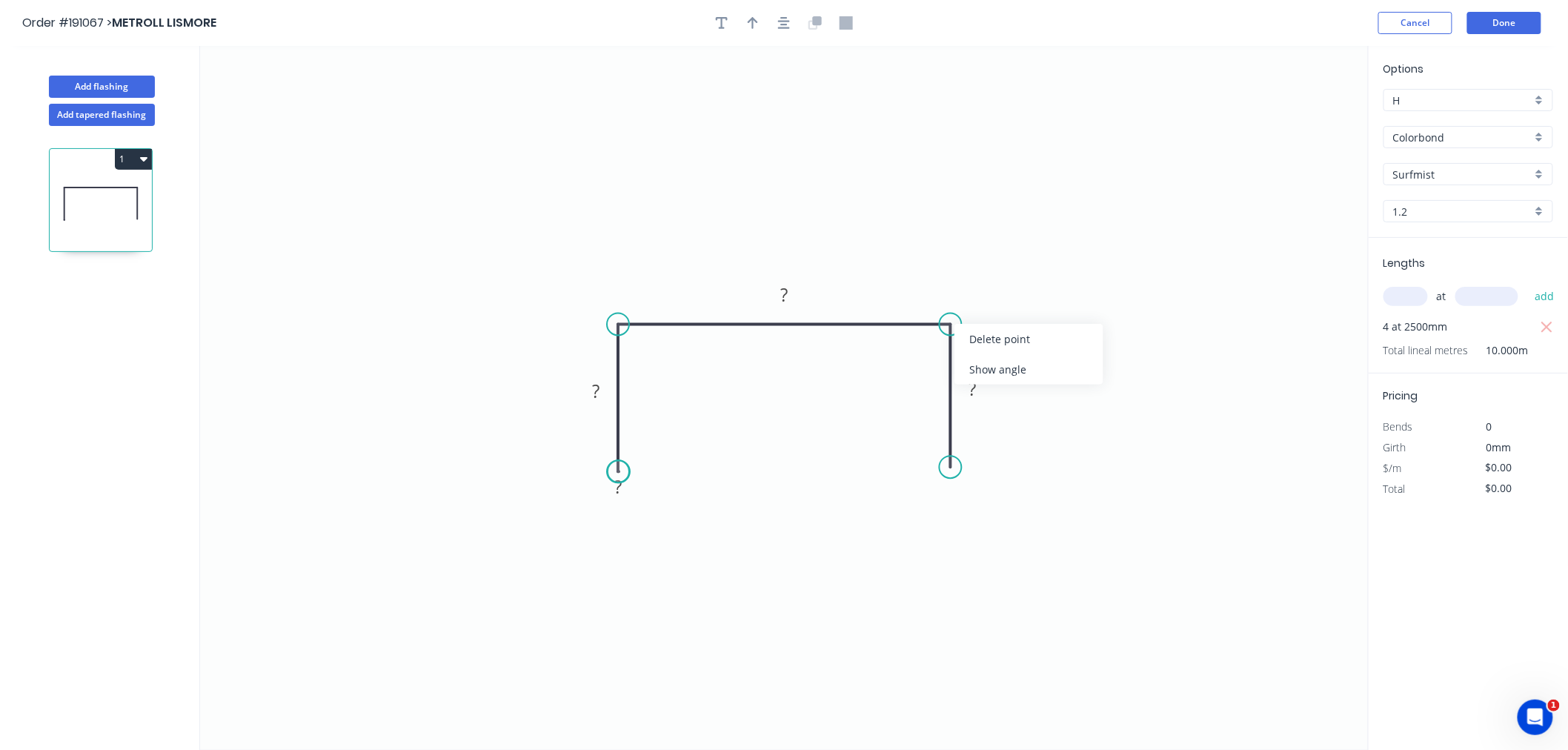
click at [971, 338] on div "Delete point" at bounding box center [1028, 338] width 149 height 30
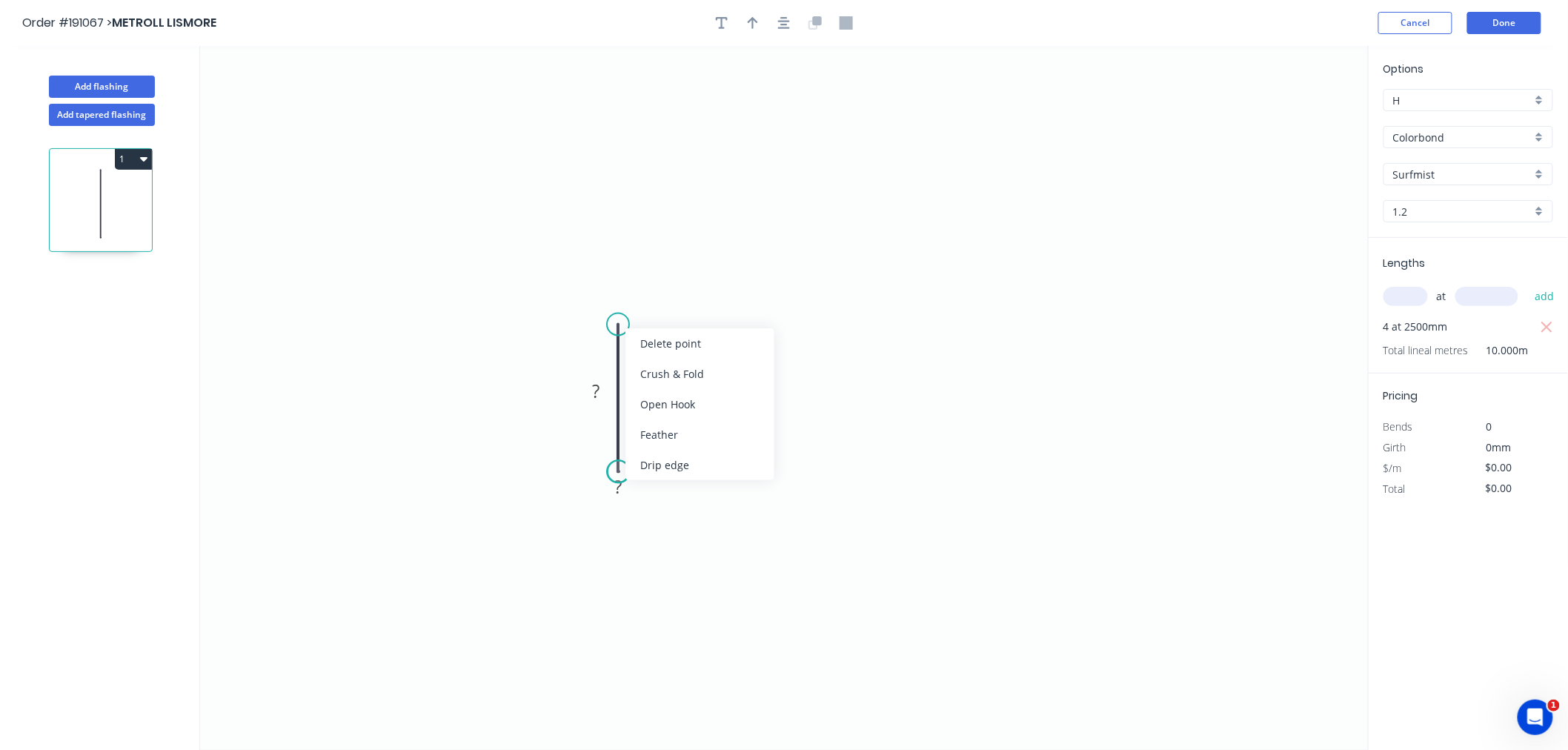
click at [643, 348] on div "Delete point" at bounding box center [700, 342] width 149 height 30
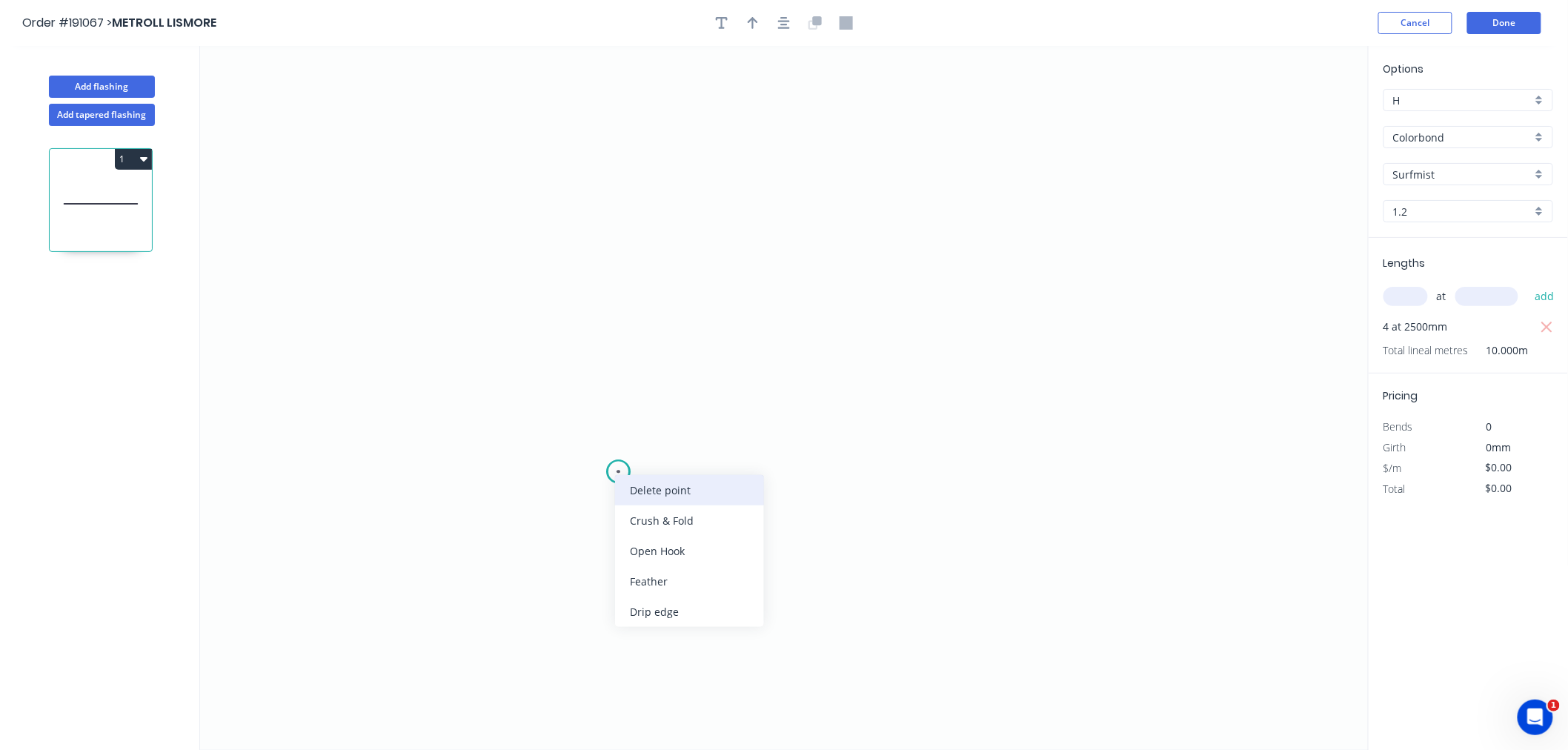
click at [628, 487] on div "Delete point" at bounding box center [689, 490] width 149 height 30
click at [494, 460] on icon "0" at bounding box center [784, 397] width 1169 height 703
click at [493, 299] on icon "0" at bounding box center [784, 397] width 1169 height 703
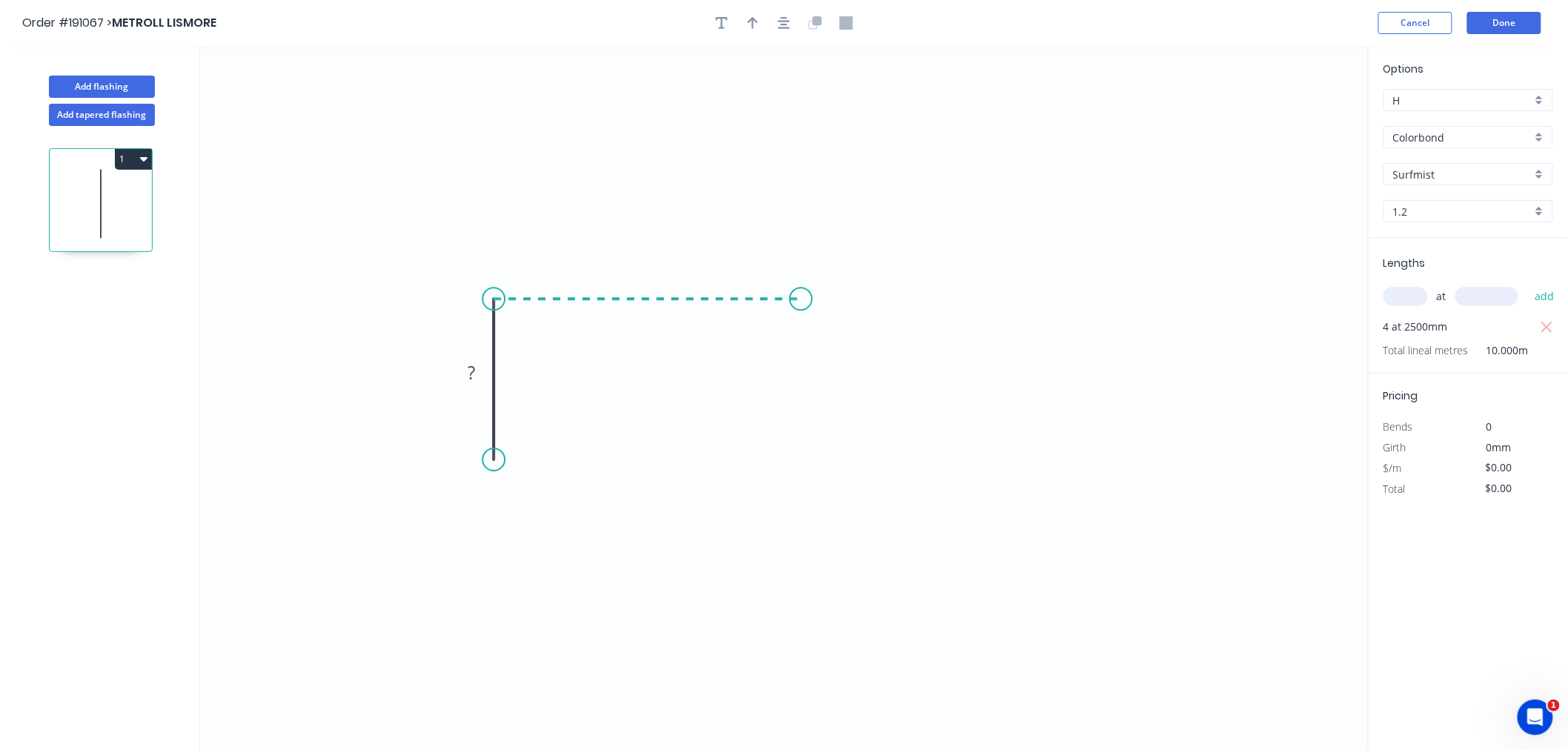
click at [801, 298] on icon "0 ?" at bounding box center [784, 397] width 1169 height 703
click at [809, 469] on icon "0 ? ?" at bounding box center [784, 397] width 1169 height 703
click at [790, 30] on button "button" at bounding box center [784, 22] width 22 height 22
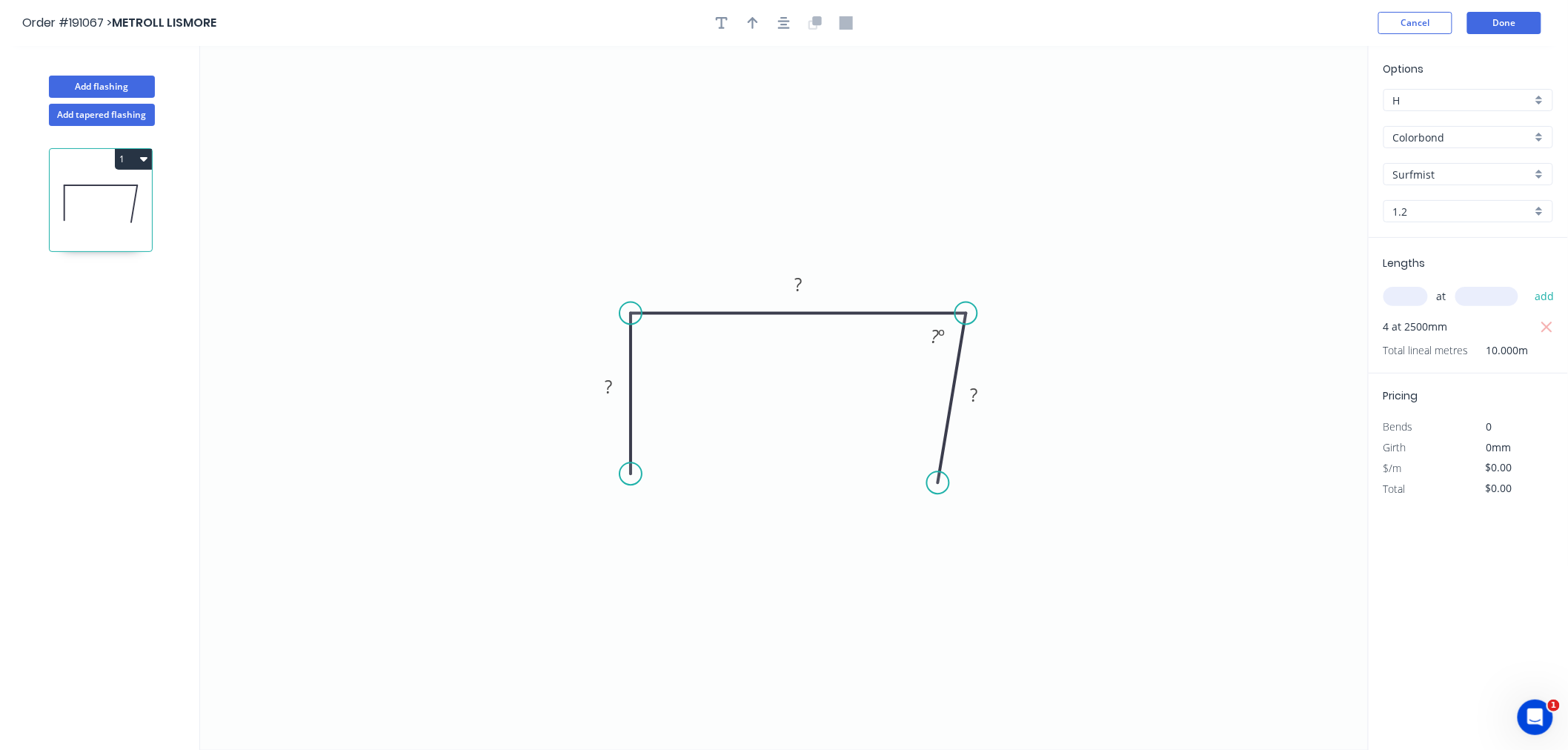
drag, startPoint x: 935, startPoint y: 316, endPoint x: 966, endPoint y: 319, distance: 31.1
click at [966, 319] on circle at bounding box center [966, 313] width 22 height 22
drag, startPoint x: 940, startPoint y: 480, endPoint x: 974, endPoint y: 477, distance: 34.1
click at [974, 477] on circle at bounding box center [966, 476] width 22 height 22
click at [787, 27] on icon "button" at bounding box center [784, 22] width 12 height 12
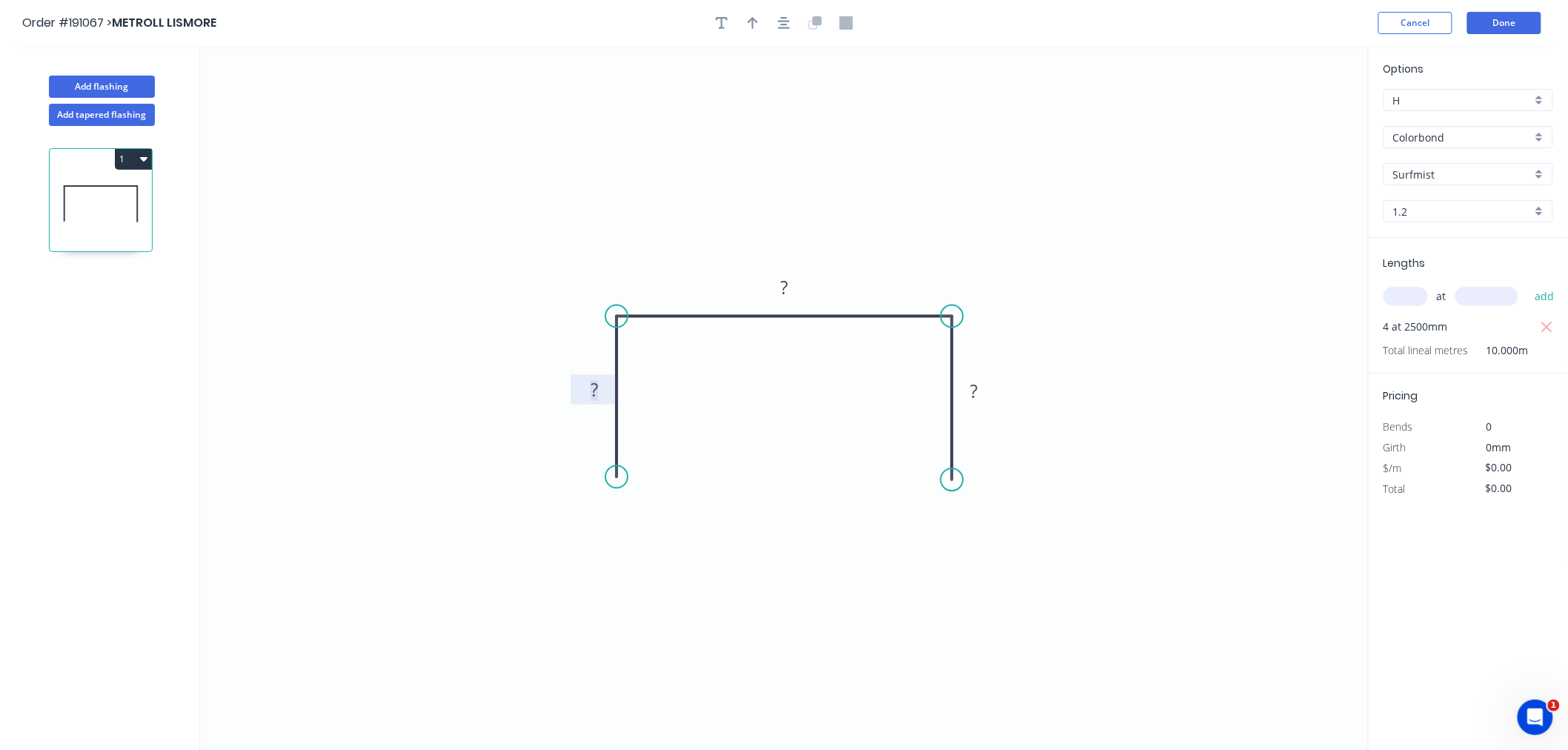
click at [593, 390] on tspan "?" at bounding box center [594, 389] width 8 height 24
click at [598, 391] on rect at bounding box center [594, 390] width 29 height 20
click at [596, 395] on tspan "?" at bounding box center [594, 389] width 8 height 24
drag, startPoint x: 589, startPoint y: 394, endPoint x: 603, endPoint y: 388, distance: 15.2
click at [603, 388] on rect at bounding box center [594, 390] width 29 height 20
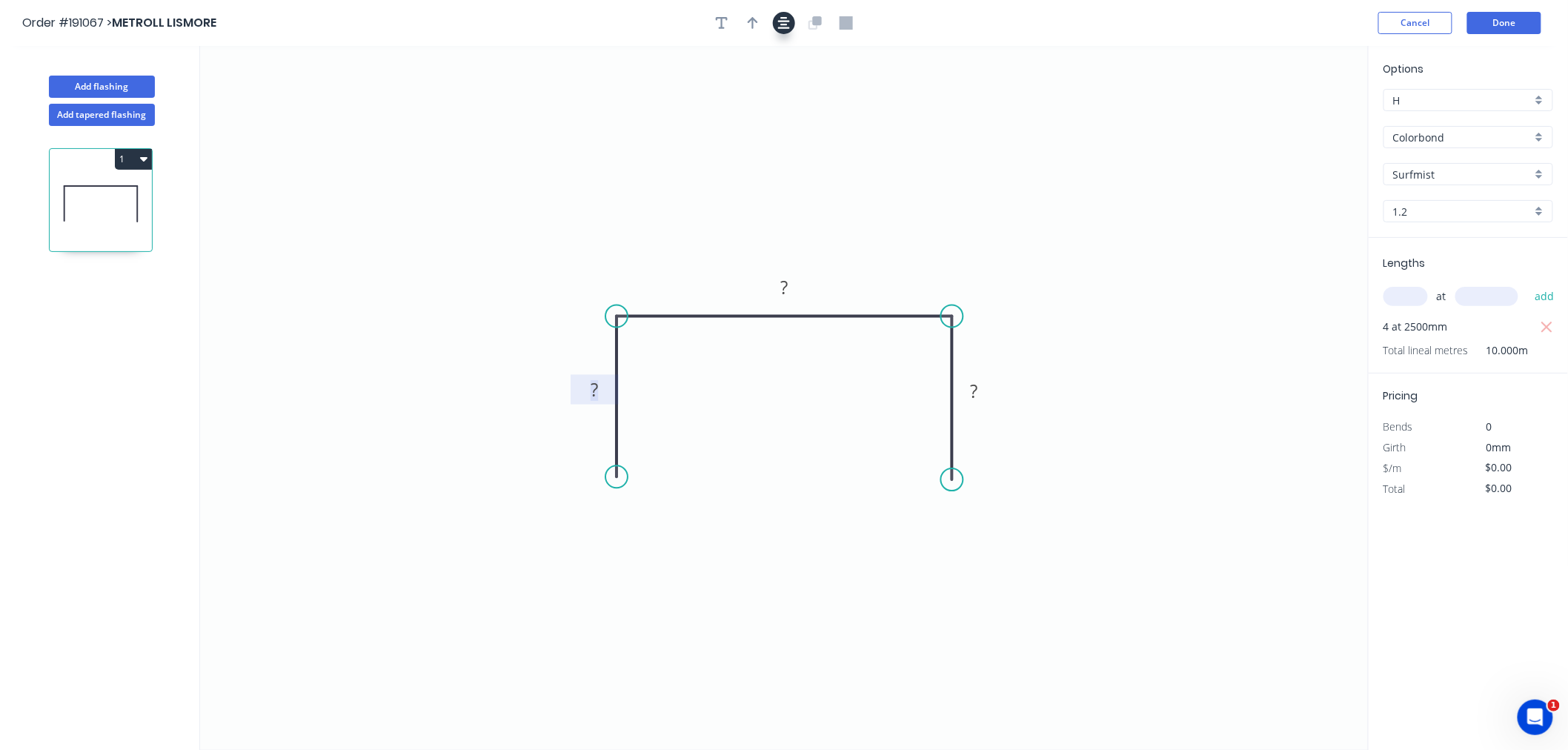
click at [789, 26] on icon "button" at bounding box center [784, 23] width 12 height 14
click at [1416, 290] on input "text" at bounding box center [1406, 296] width 45 height 20
click at [782, 22] on icon "button" at bounding box center [784, 23] width 12 height 14
click at [597, 387] on tspan "?" at bounding box center [594, 389] width 8 height 24
click at [785, 19] on icon "button" at bounding box center [784, 23] width 12 height 14
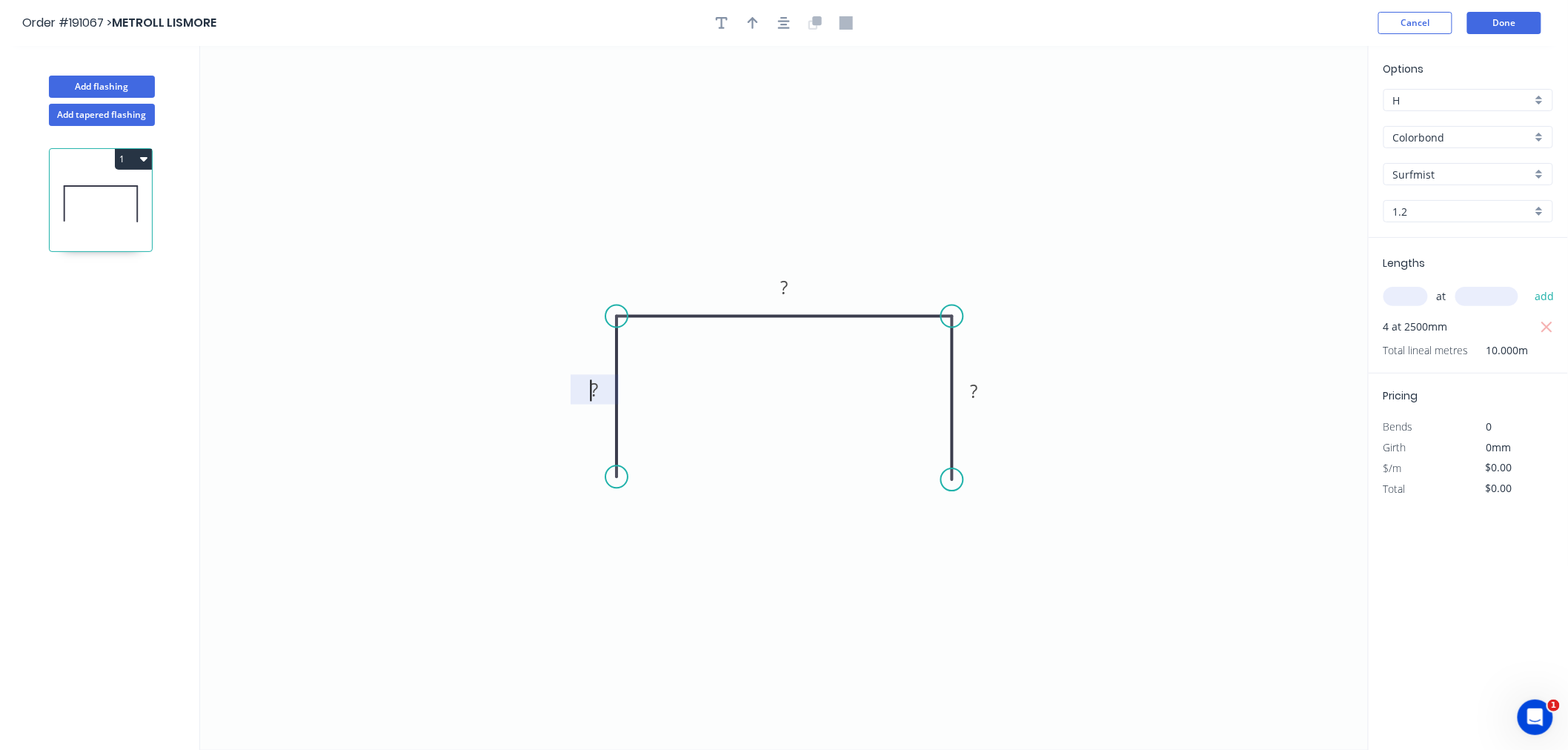
click at [593, 385] on tspan "?" at bounding box center [594, 389] width 8 height 24
click at [596, 385] on tspan "?" at bounding box center [594, 389] width 8 height 24
drag, startPoint x: 589, startPoint y: 391, endPoint x: 599, endPoint y: 389, distance: 10.2
click at [599, 389] on rect at bounding box center [594, 390] width 29 height 20
click at [583, 386] on tspan "50" at bounding box center [593, 389] width 20 height 24
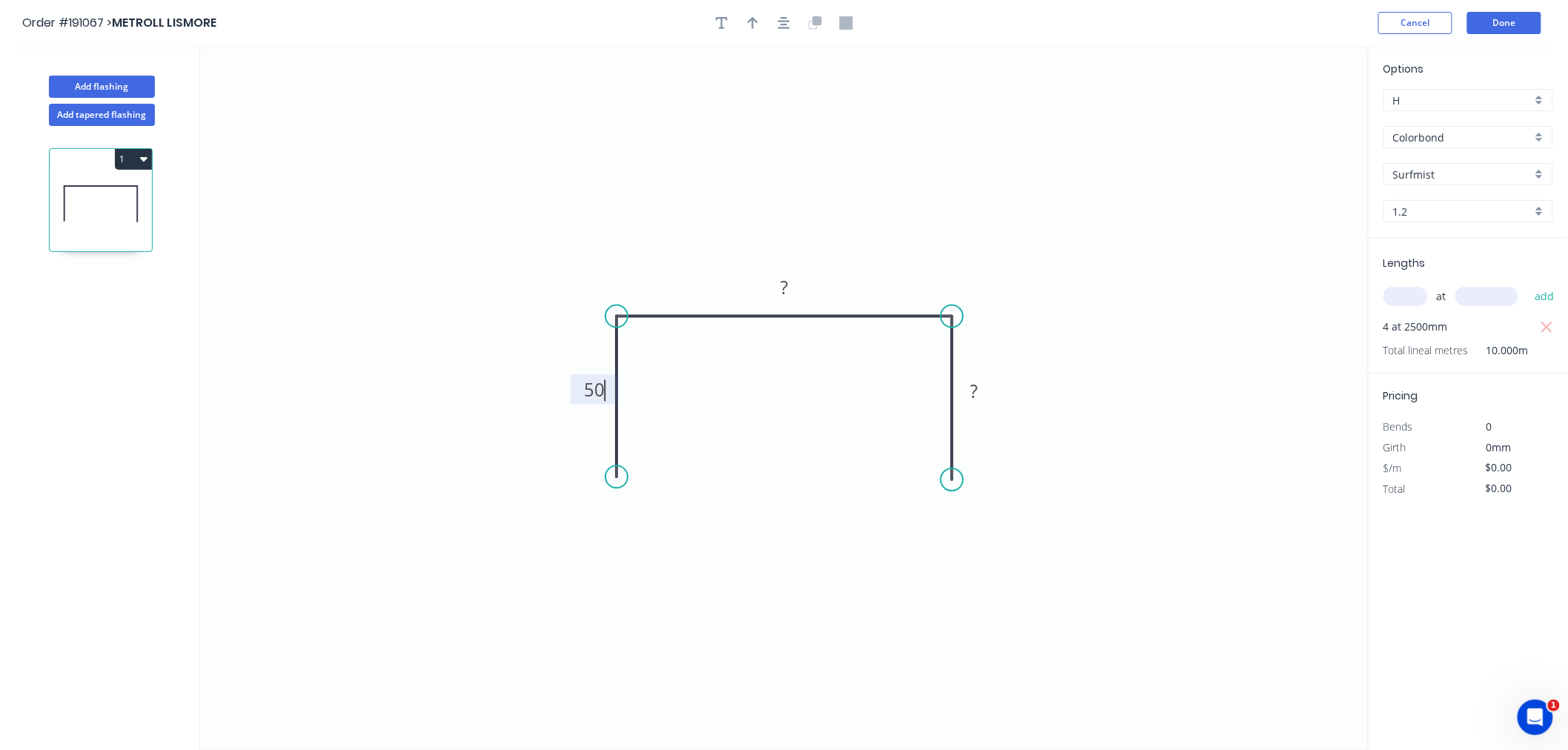
click at [603, 389] on tspan "50" at bounding box center [593, 389] width 20 height 24
click at [977, 390] on tspan "?" at bounding box center [975, 390] width 8 height 24
click at [1092, 315] on icon "0 50 103 50" at bounding box center [784, 397] width 1169 height 703
type input "$20.26"
type input "$202.60"
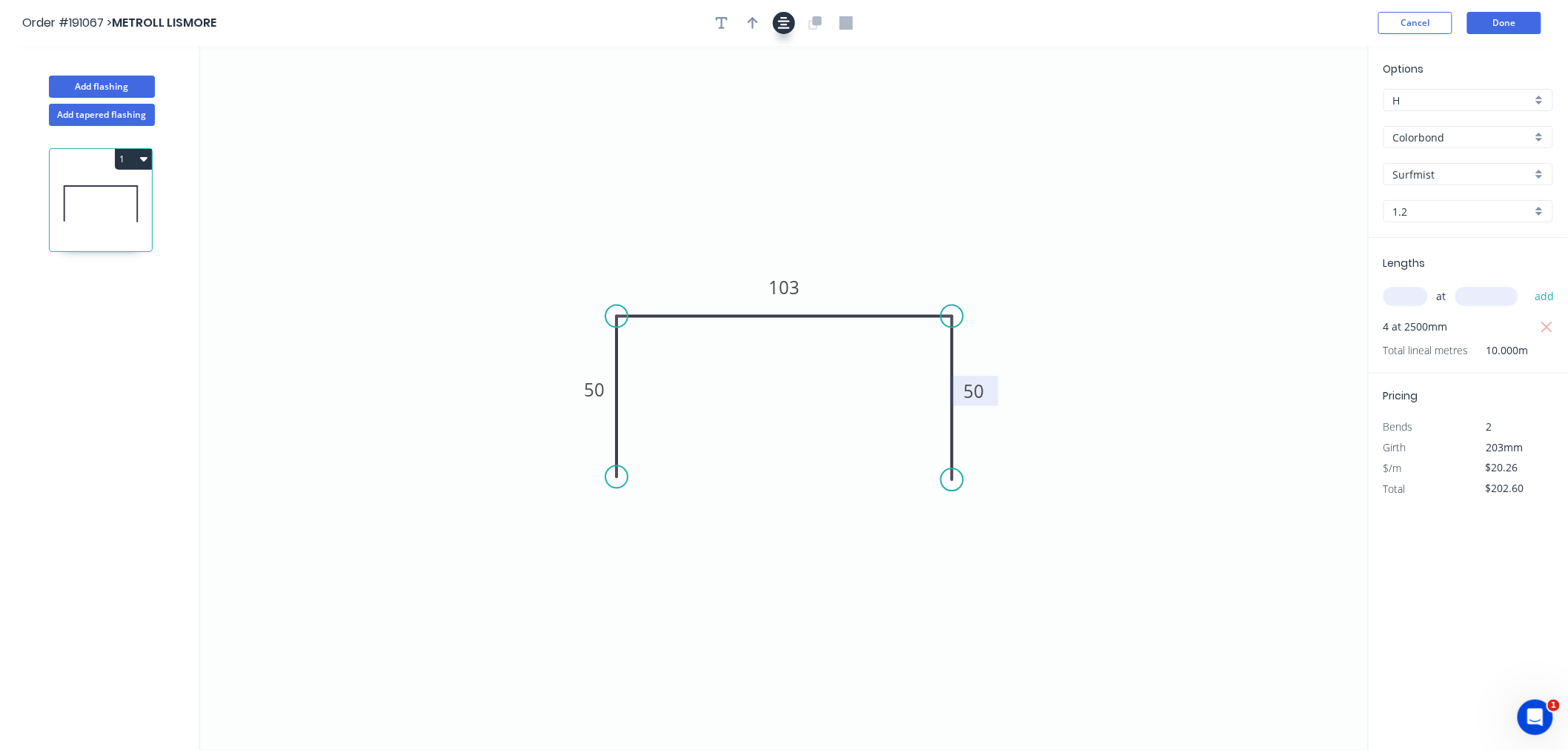
click at [777, 20] on button "button" at bounding box center [784, 22] width 22 height 22
click at [753, 26] on icon "button" at bounding box center [752, 22] width 11 height 12
drag, startPoint x: 1294, startPoint y: 117, endPoint x: 939, endPoint y: 255, distance: 380.9
click at [939, 255] on icon at bounding box center [939, 237] width 14 height 48
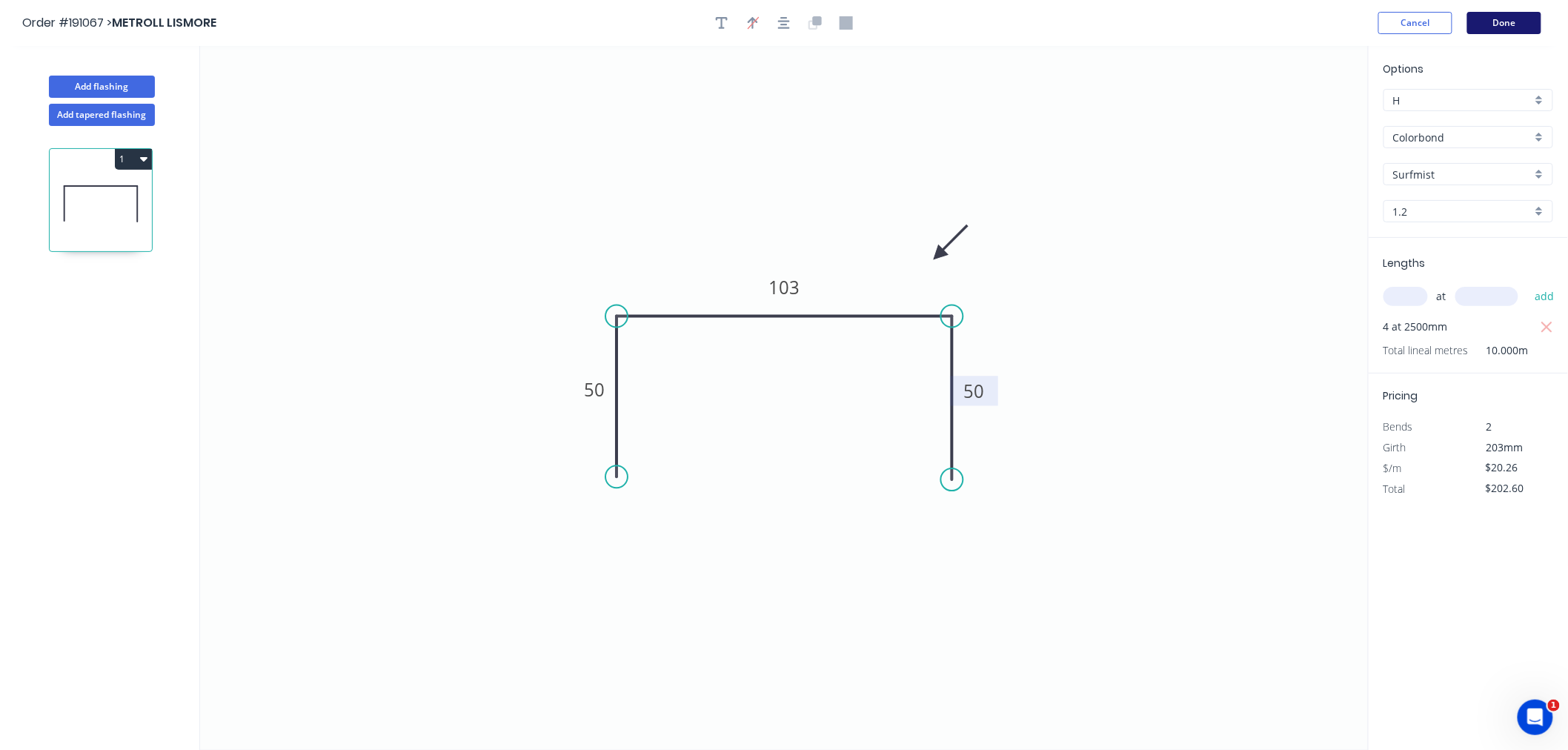
click at [1513, 20] on button "Done" at bounding box center [1505, 22] width 74 height 22
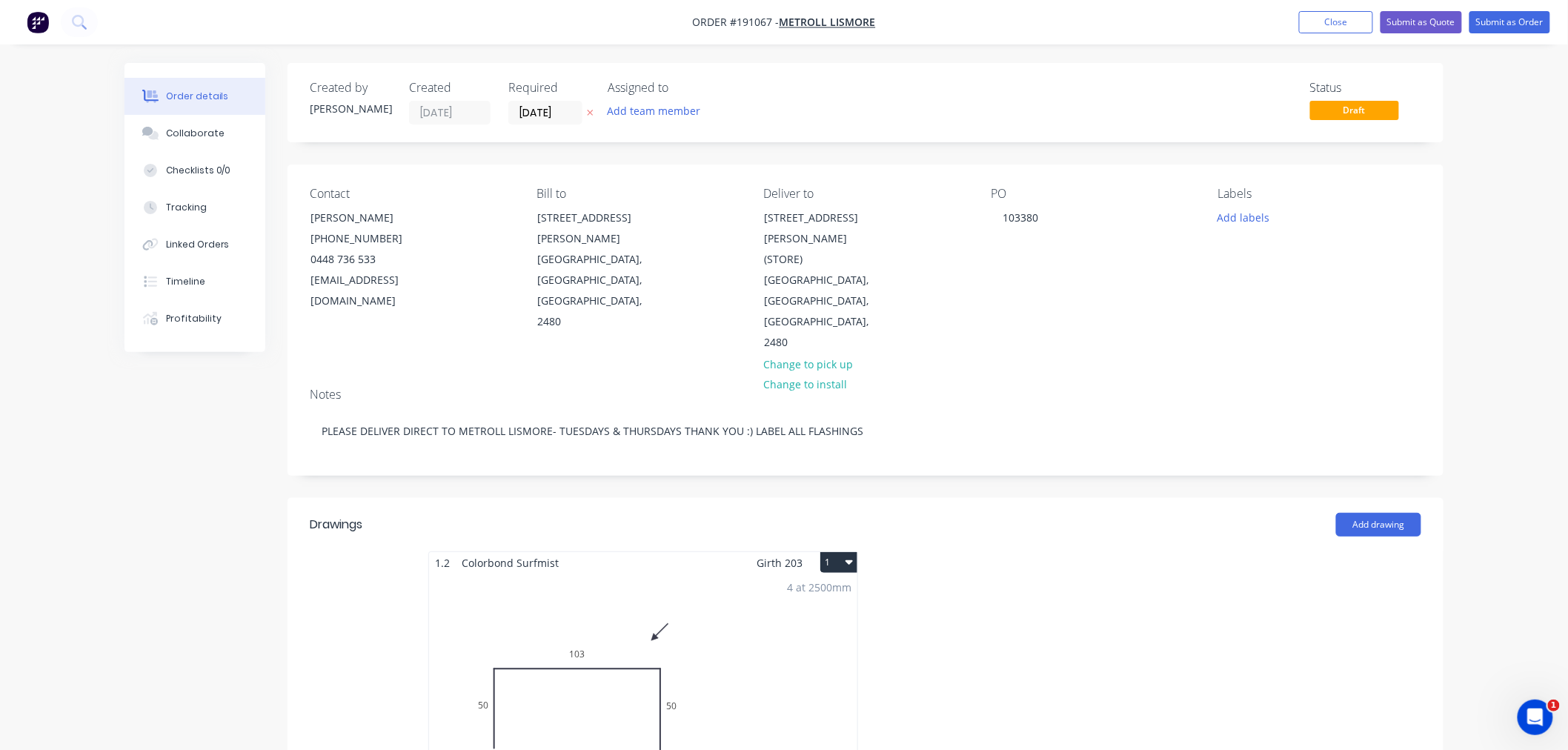
drag, startPoint x: 854, startPoint y: 498, endPoint x: 860, endPoint y: 509, distance: 12.5
click at [854, 552] on button "1" at bounding box center [839, 562] width 37 height 20
click at [827, 587] on div "Use larger box size" at bounding box center [786, 598] width 114 height 21
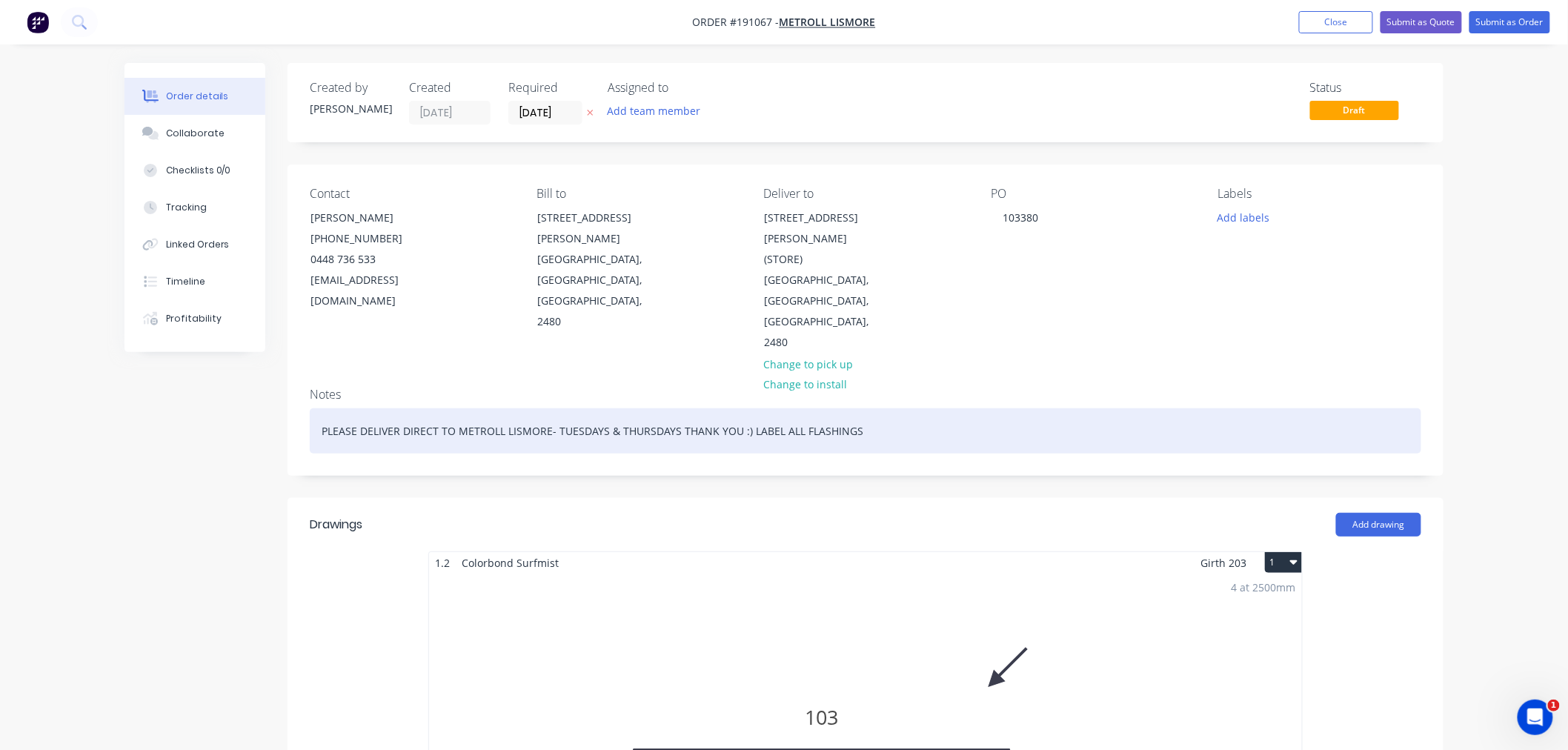
click at [879, 408] on div "PLEASE DELIVER DIRECT TO METROLL LISMORE- TUESDAYS & THURSDAYS THANK YOU :) LAB…" at bounding box center [864, 430] width 1111 height 45
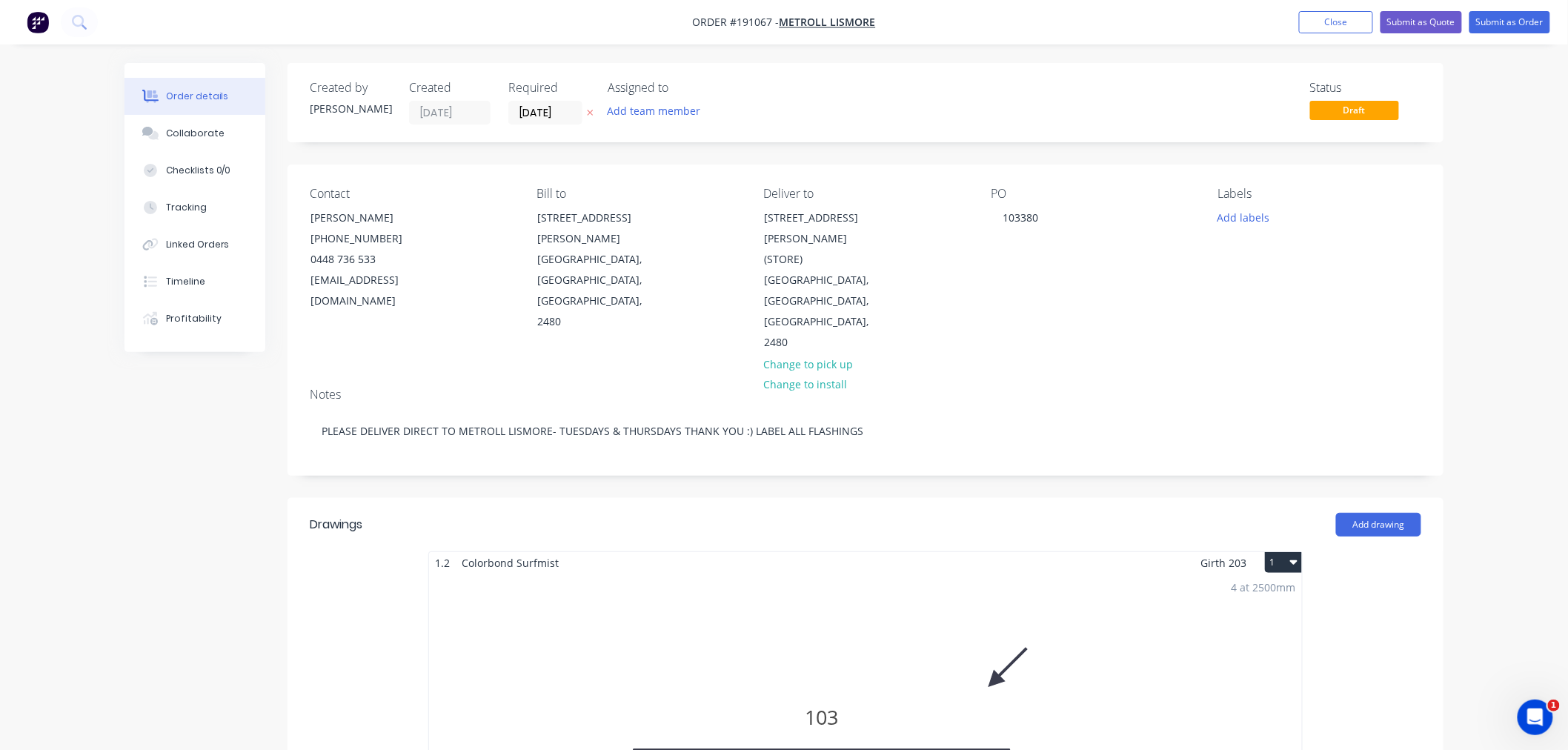
click at [1525, 20] on button "Submit as Order" at bounding box center [1509, 21] width 81 height 22
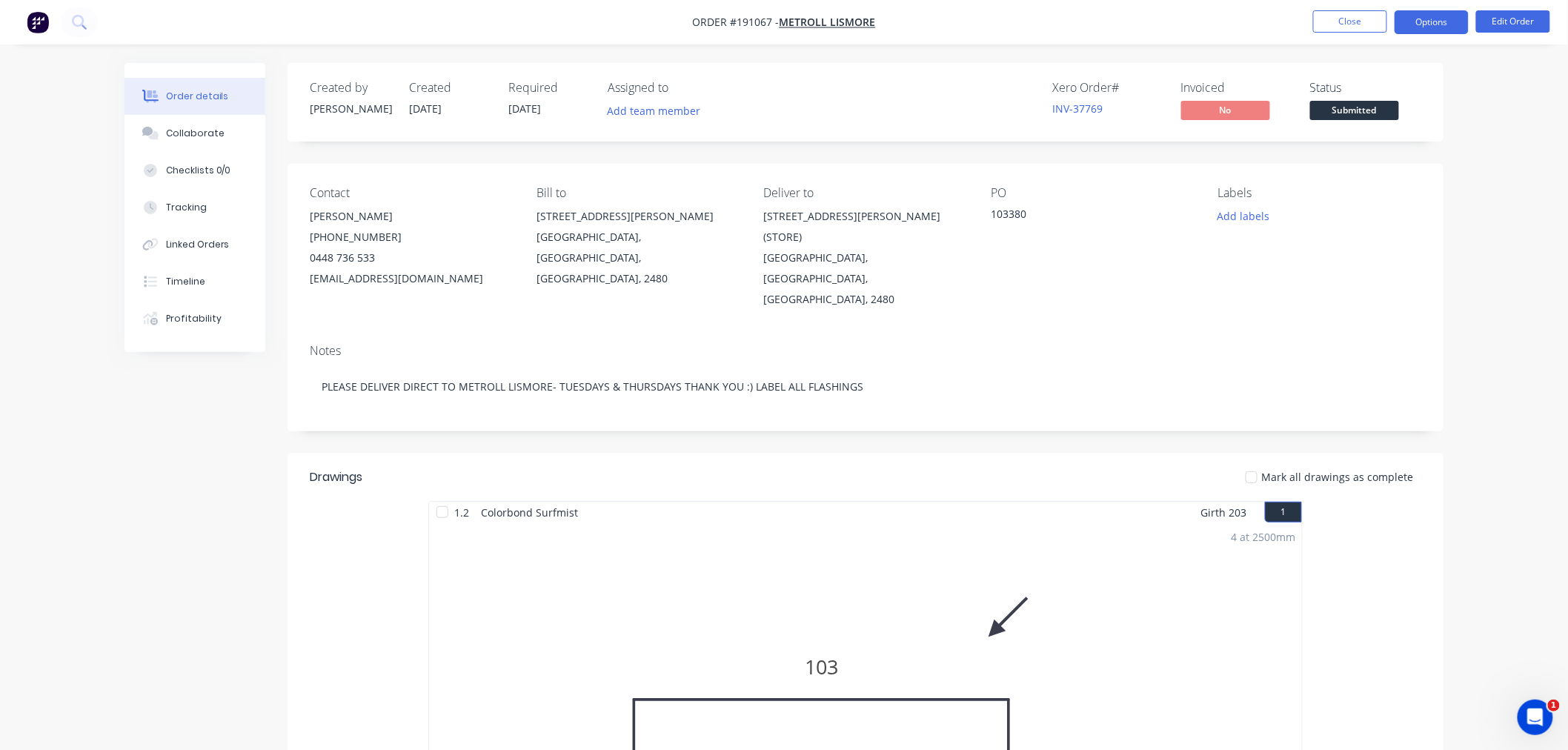
click at [1443, 23] on button "Options" at bounding box center [1431, 22] width 74 height 23
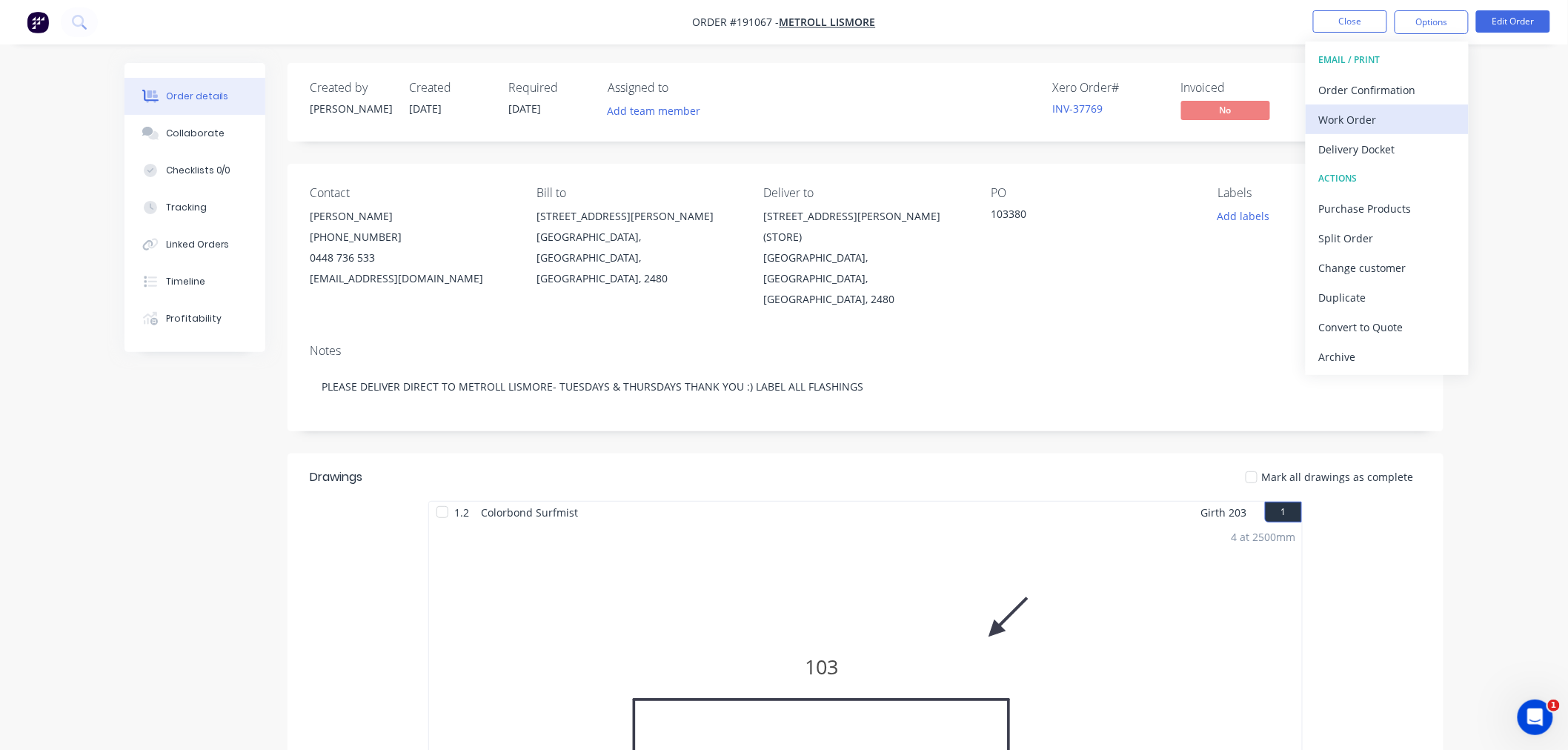
click at [1422, 117] on div "Work Order" at bounding box center [1387, 120] width 137 height 21
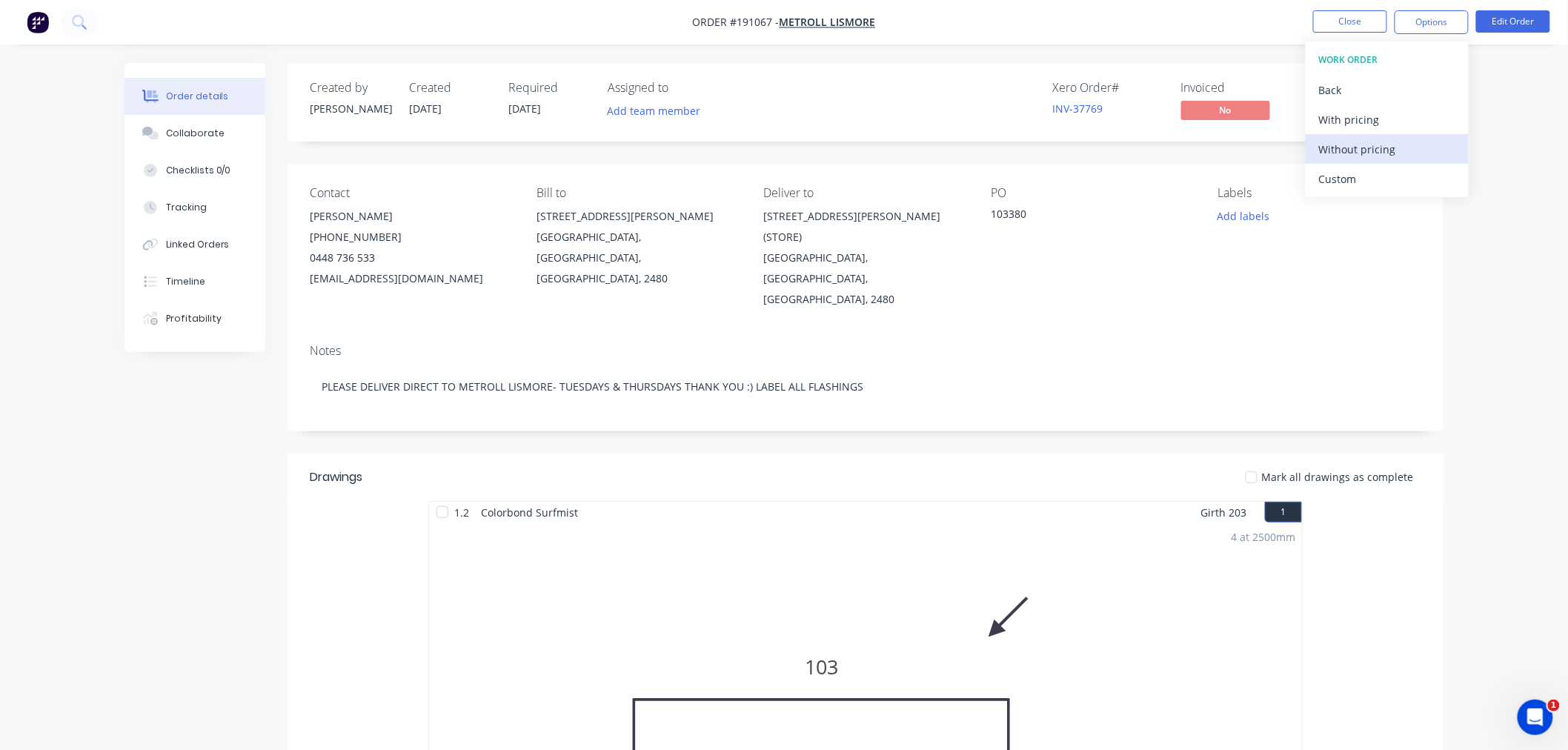
click at [1428, 153] on div "Without pricing" at bounding box center [1387, 149] width 137 height 21
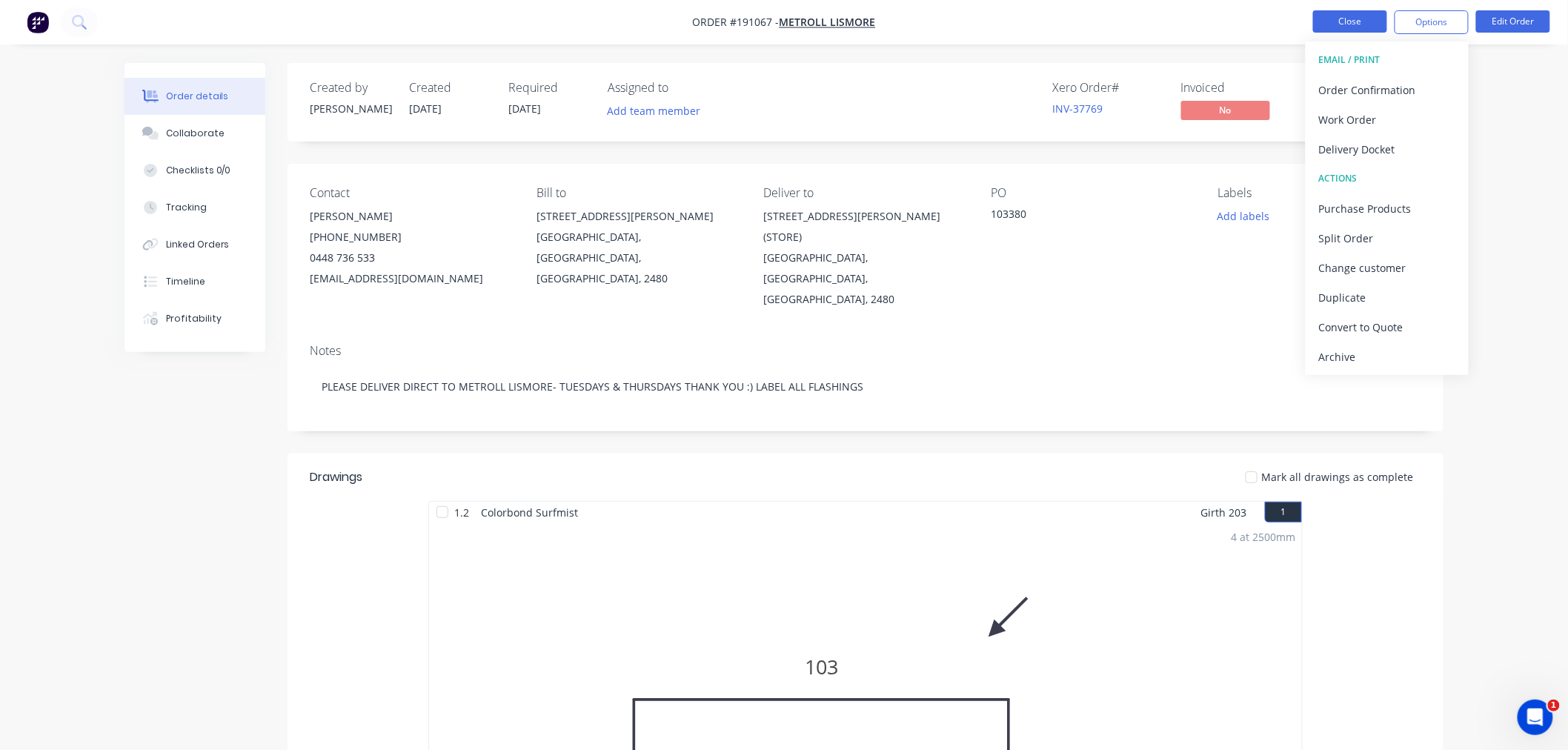
click at [1347, 17] on button "Close" at bounding box center [1350, 21] width 74 height 22
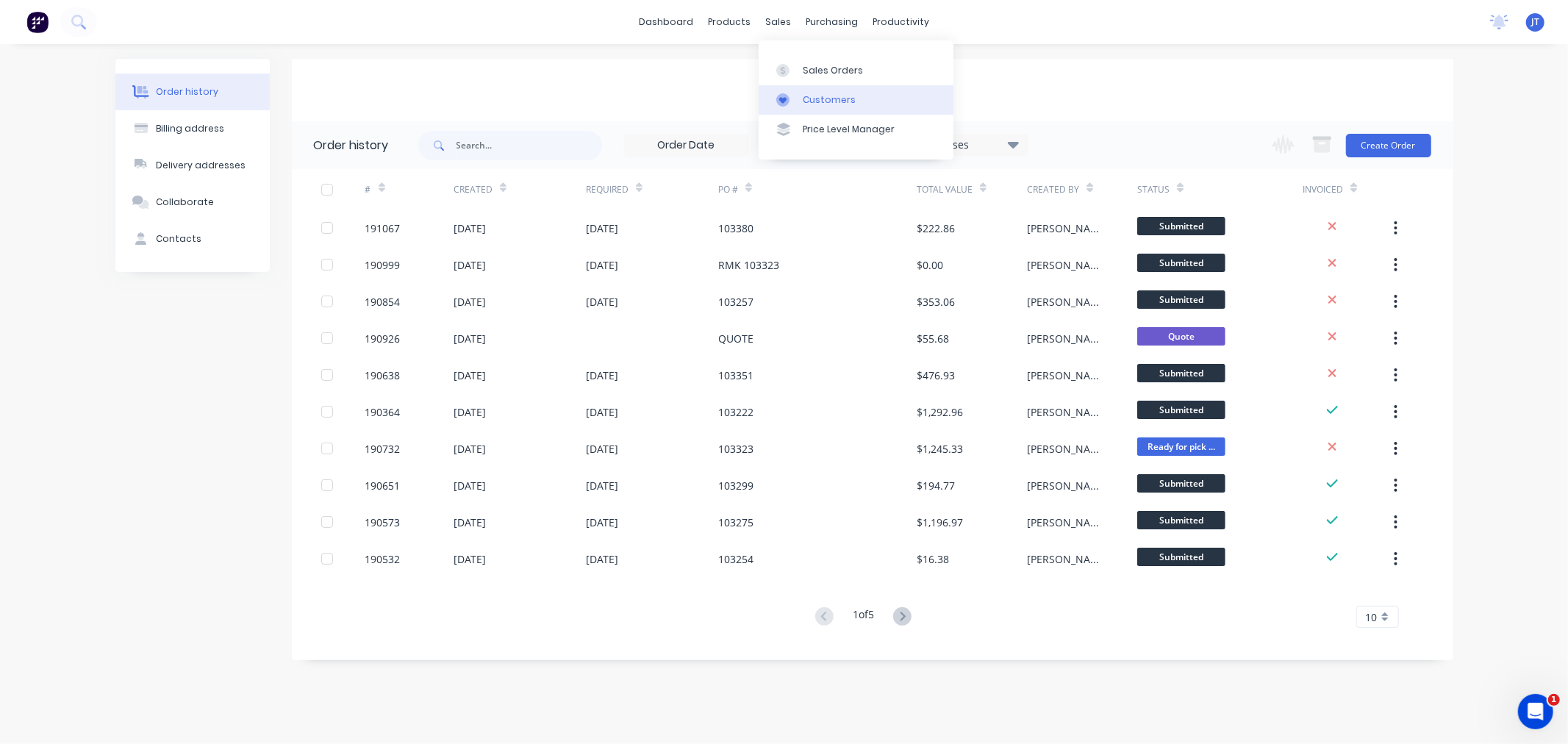
click at [811, 100] on div "Customers" at bounding box center [829, 100] width 53 height 14
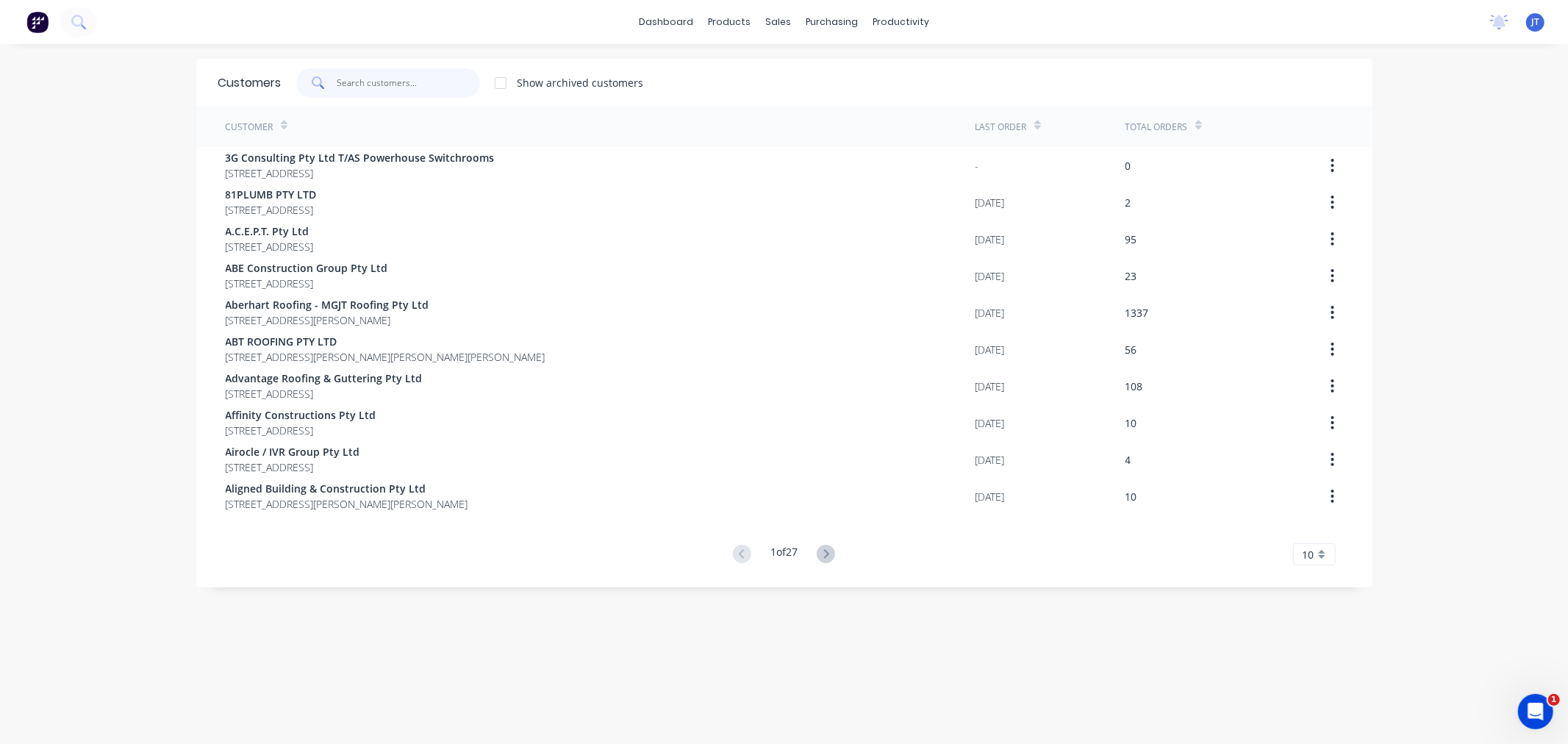
click at [393, 84] on input "text" at bounding box center [408, 83] width 143 height 29
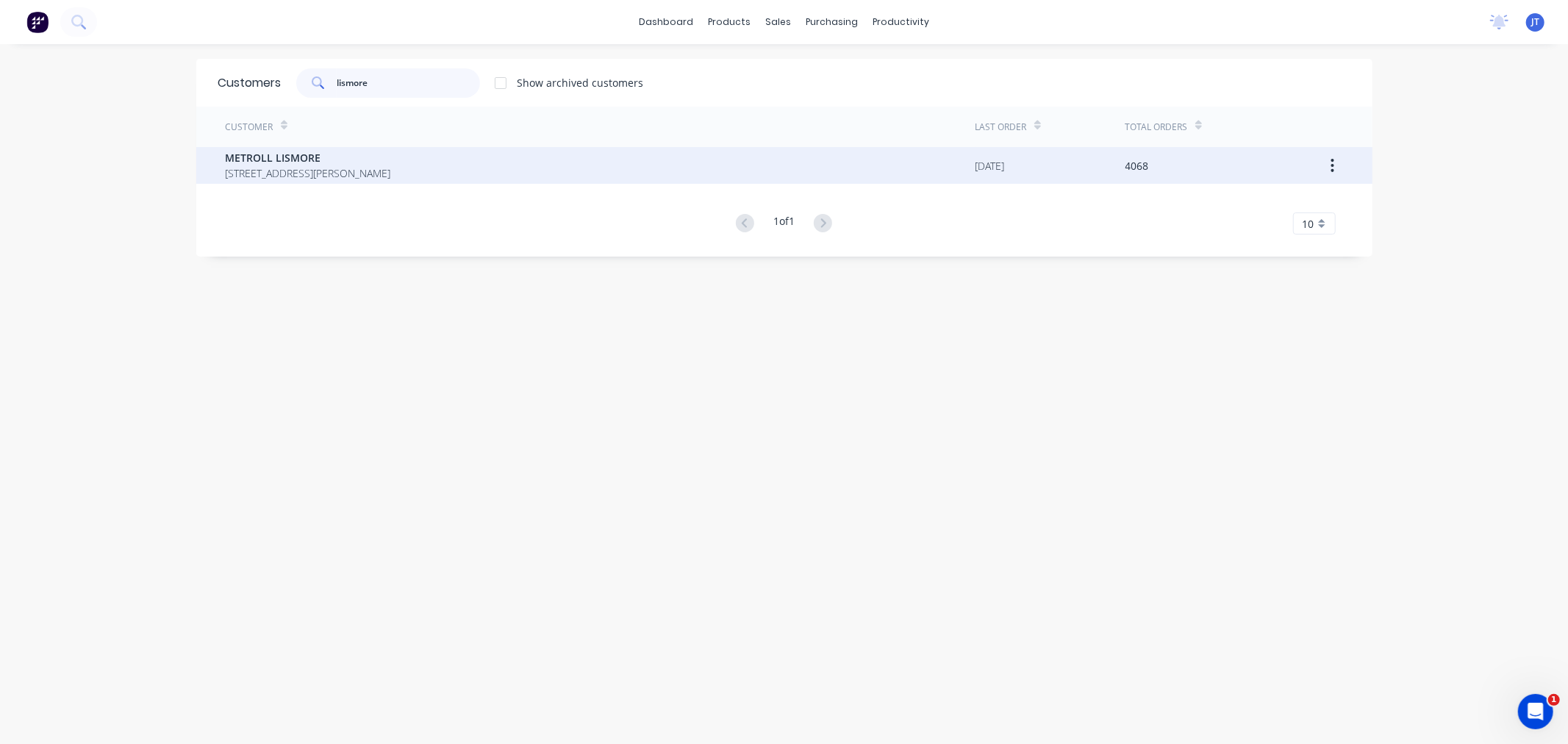
type input "lismore"
click at [391, 180] on span "29 Krauss Ave South Lismore New South Wales Australia 2480" at bounding box center [308, 173] width 166 height 15
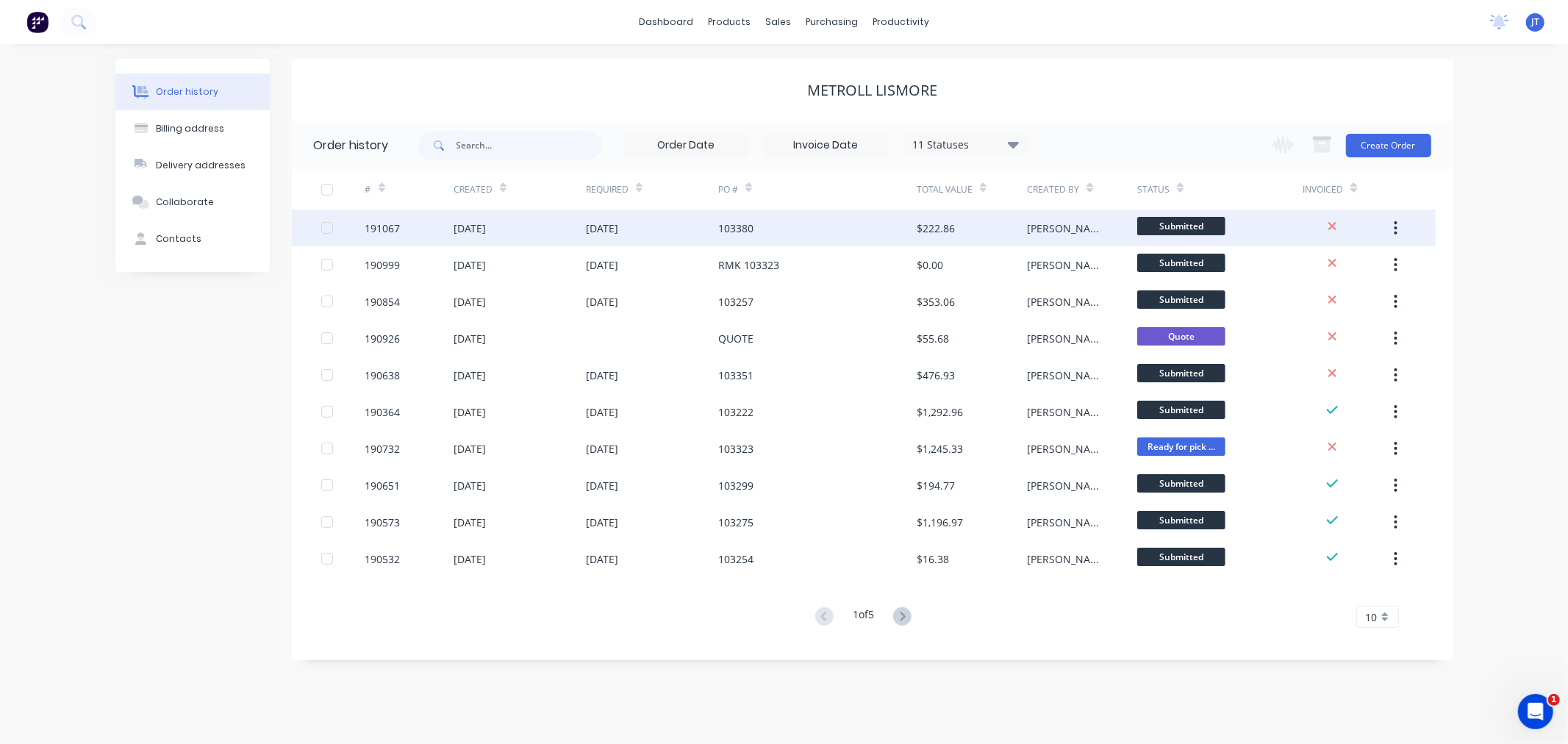
click at [390, 230] on div "191067" at bounding box center [382, 228] width 35 height 15
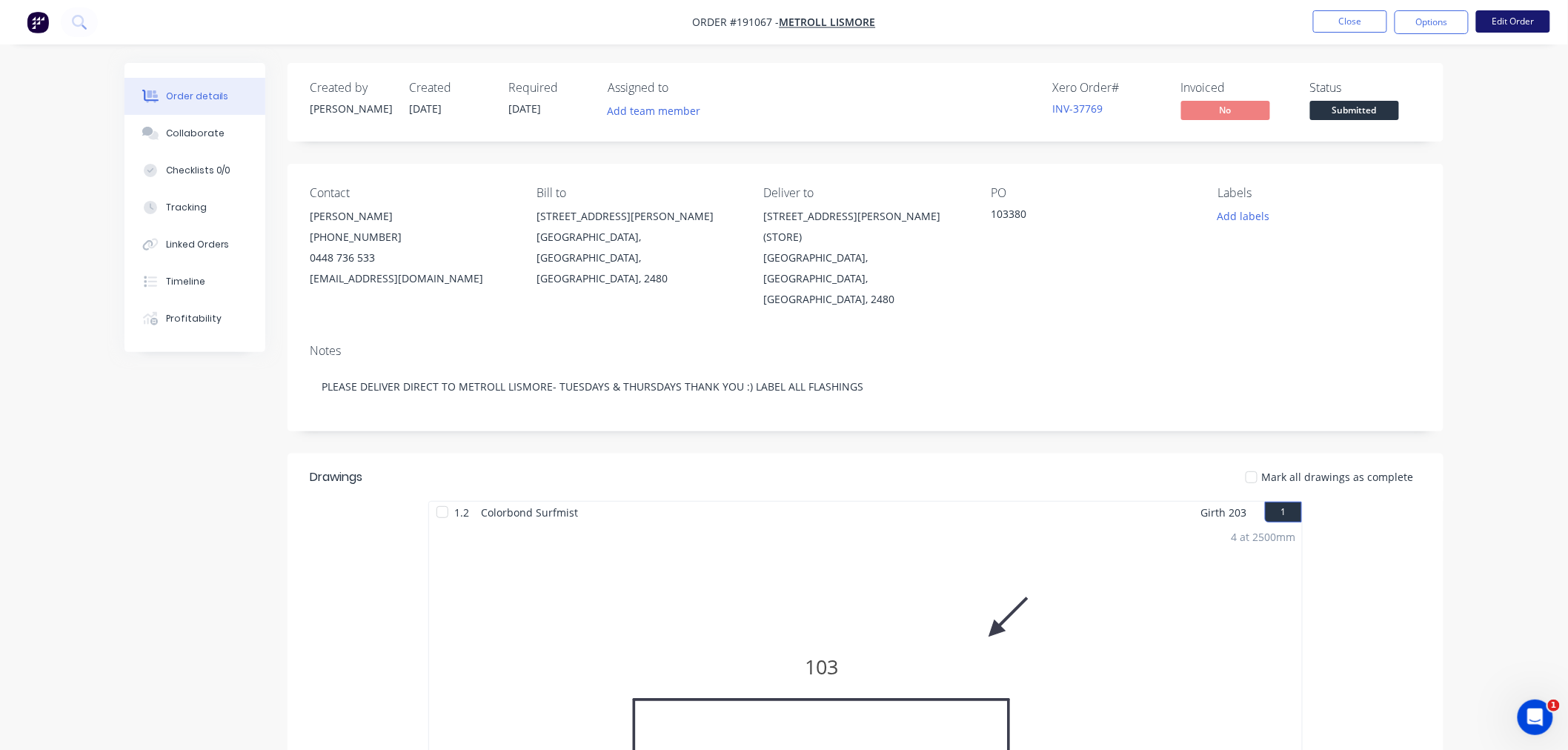
click at [1502, 26] on button "Edit Order" at bounding box center [1513, 21] width 74 height 22
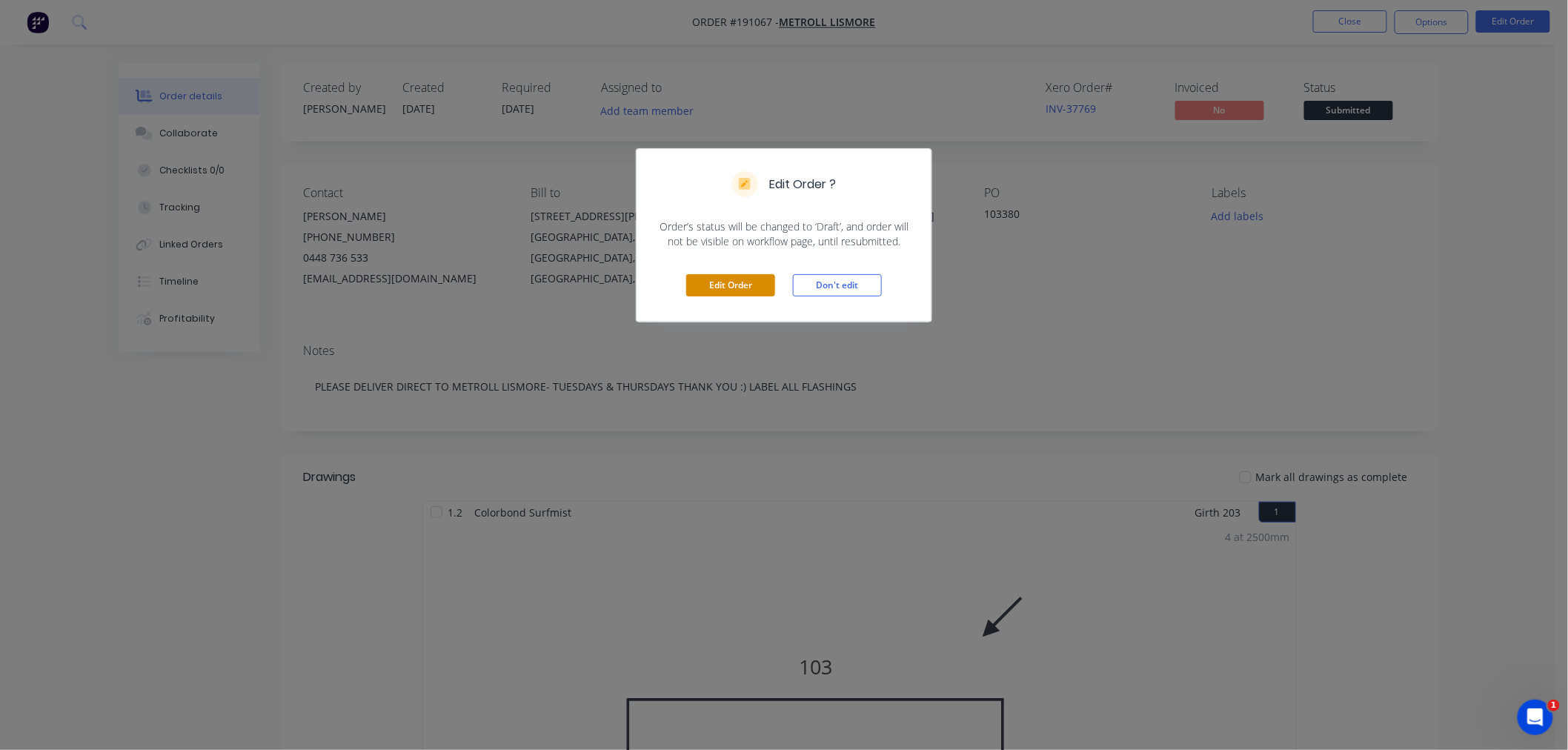
click at [750, 279] on button "Edit Order" at bounding box center [730, 285] width 89 height 22
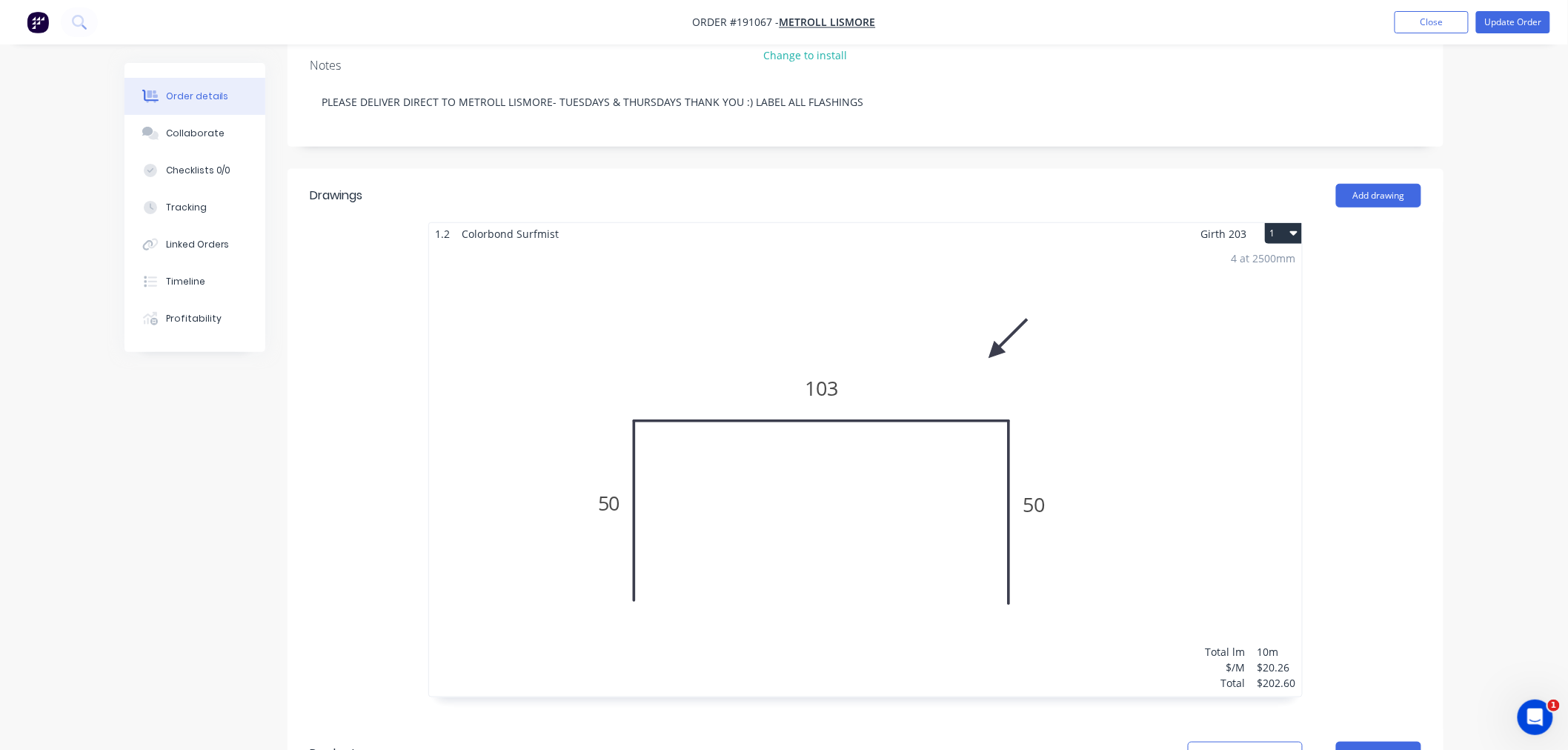
click at [1150, 375] on div "4 at 2500mm Total lm $/M Total 10m $20.26 $202.60" at bounding box center [865, 470] width 873 height 452
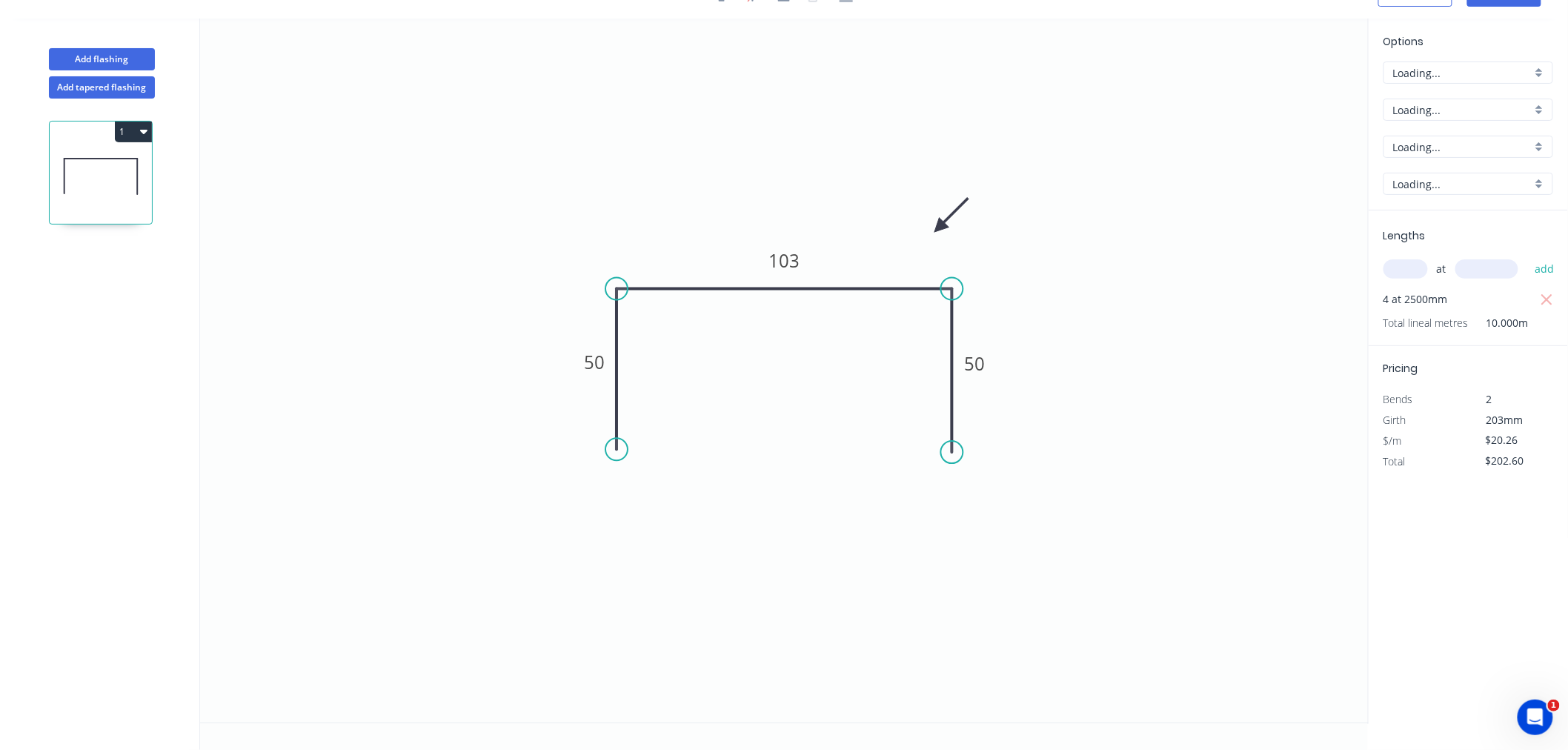
scroll to position [27, 0]
click at [784, 257] on tspan "103" at bounding box center [784, 259] width 31 height 24
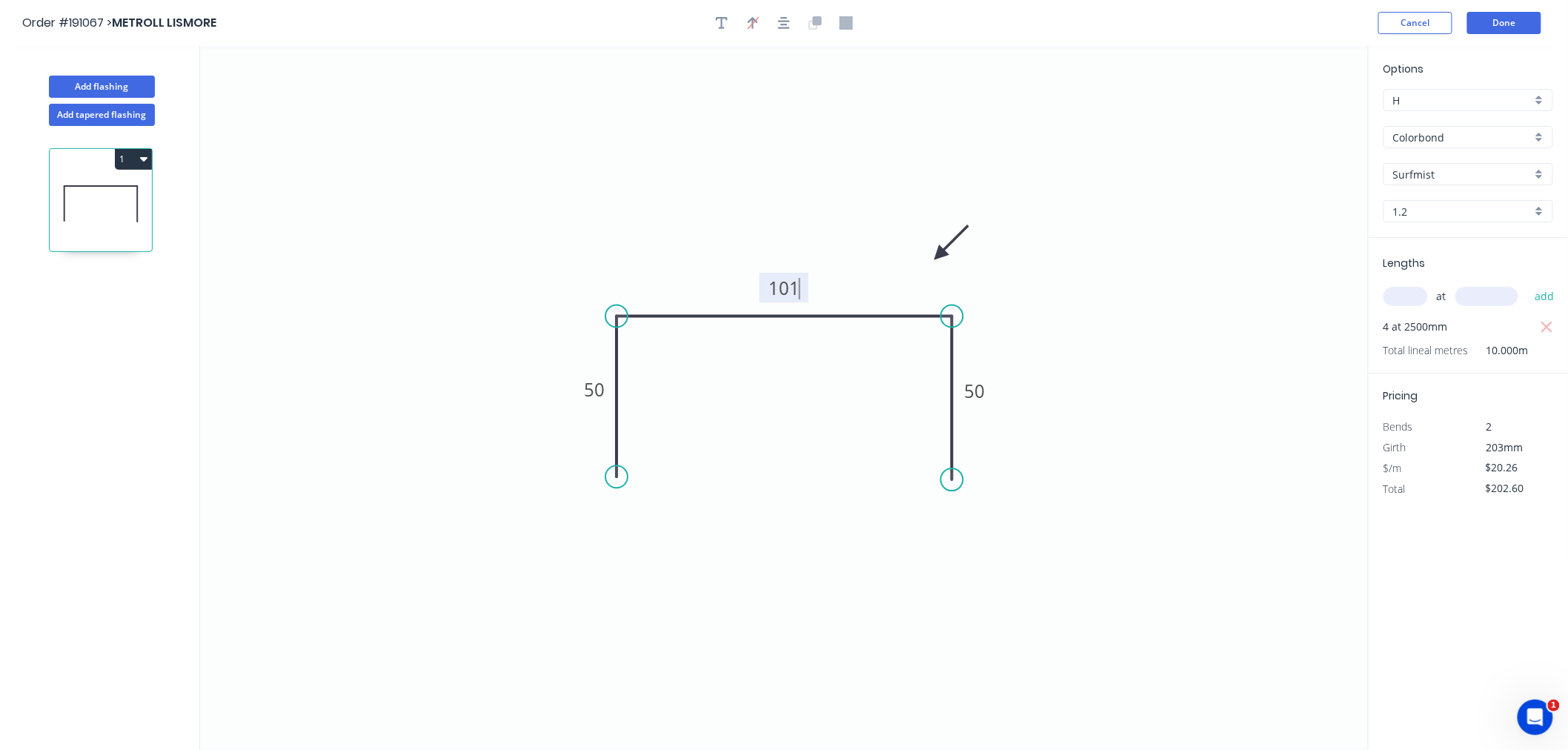
click at [1275, 8] on header "Order #191067 > METROLL LISMORE Cancel Done" at bounding box center [784, 22] width 1568 height 46
click at [1502, 20] on button "Done" at bounding box center [1505, 22] width 74 height 22
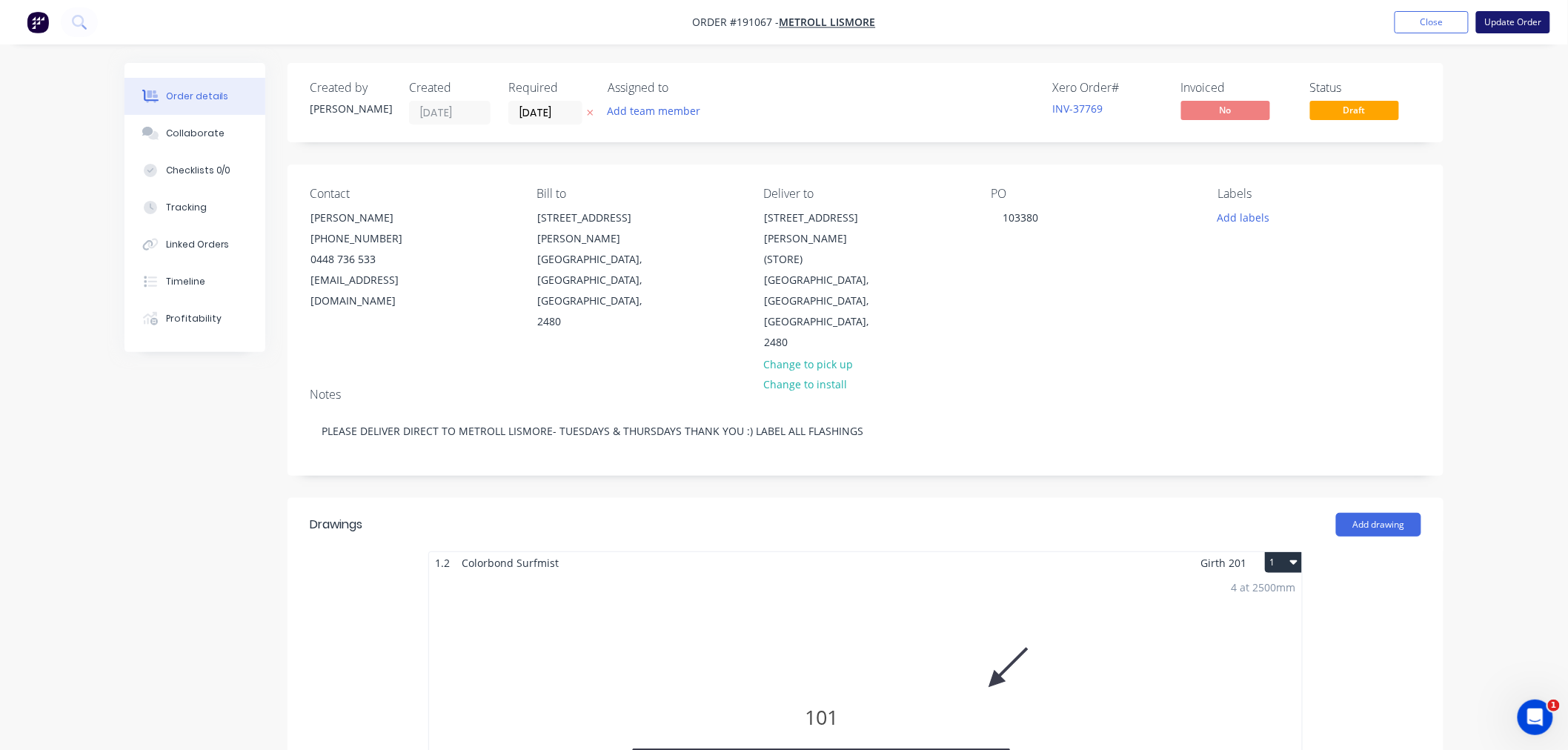
click at [1528, 26] on button "Update Order" at bounding box center [1513, 21] width 74 height 22
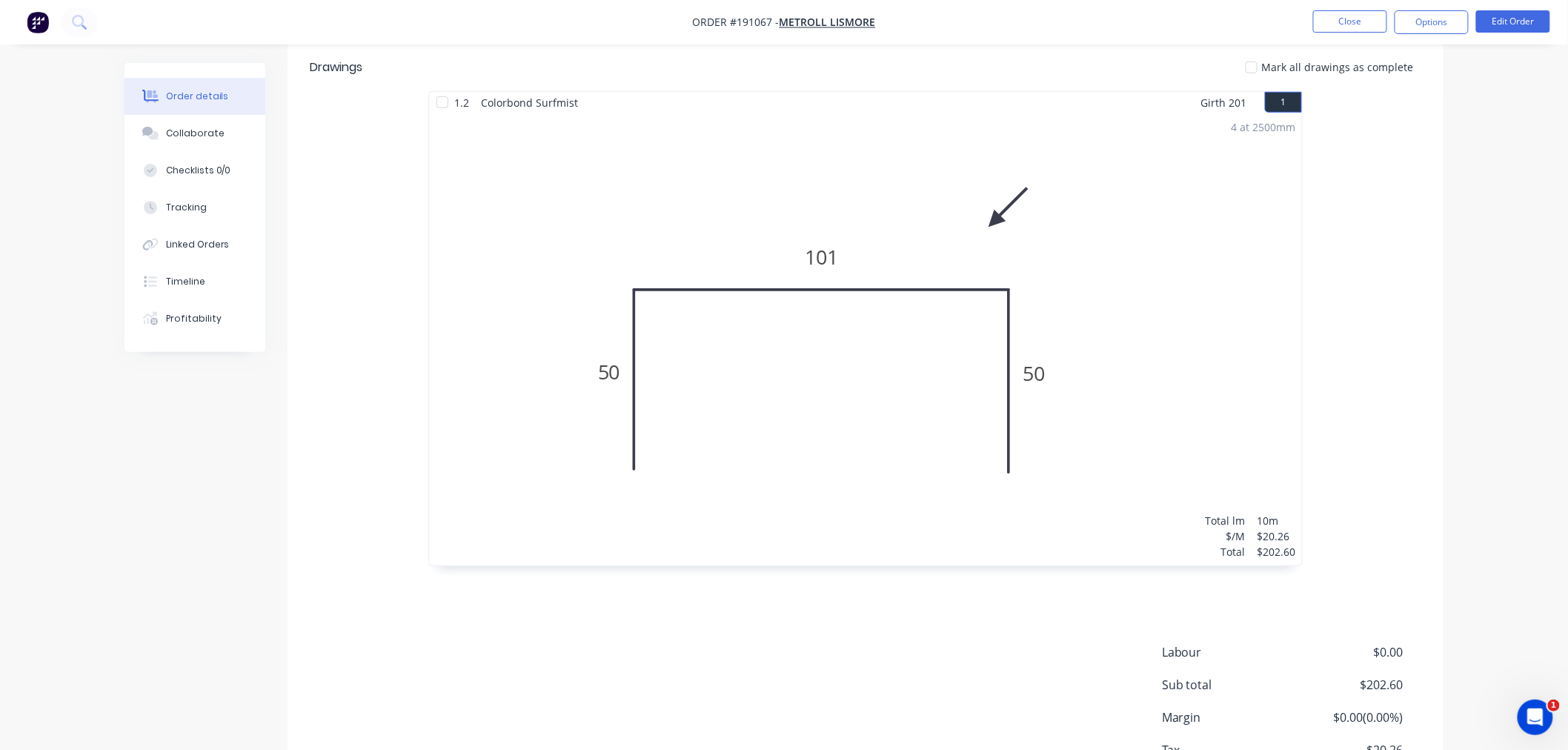
scroll to position [499, 0]
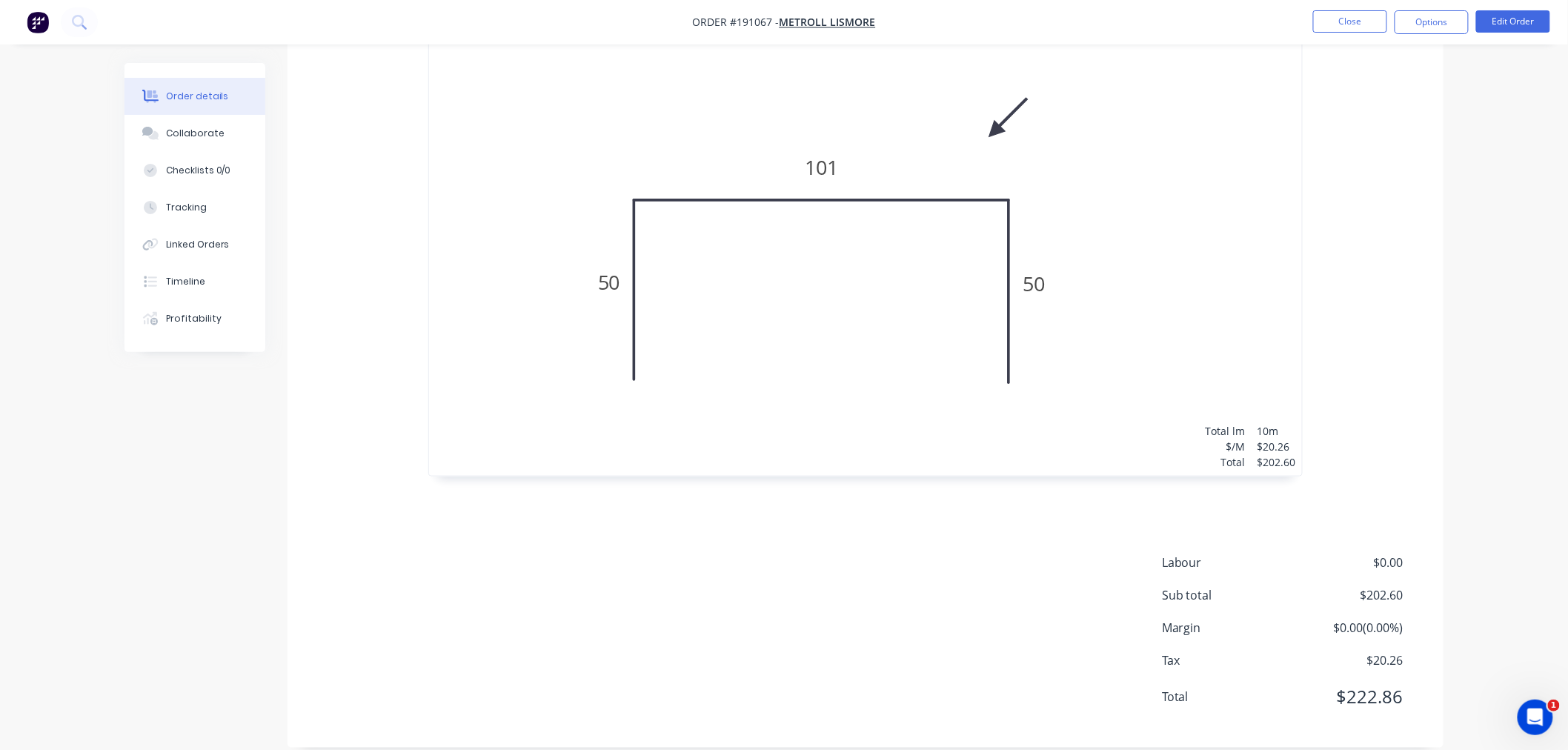
click at [1477, 493] on div "Order details Collaborate Checklists 0/0 Tracking Linked Orders Timeline Profit…" at bounding box center [784, 135] width 1568 height 1269
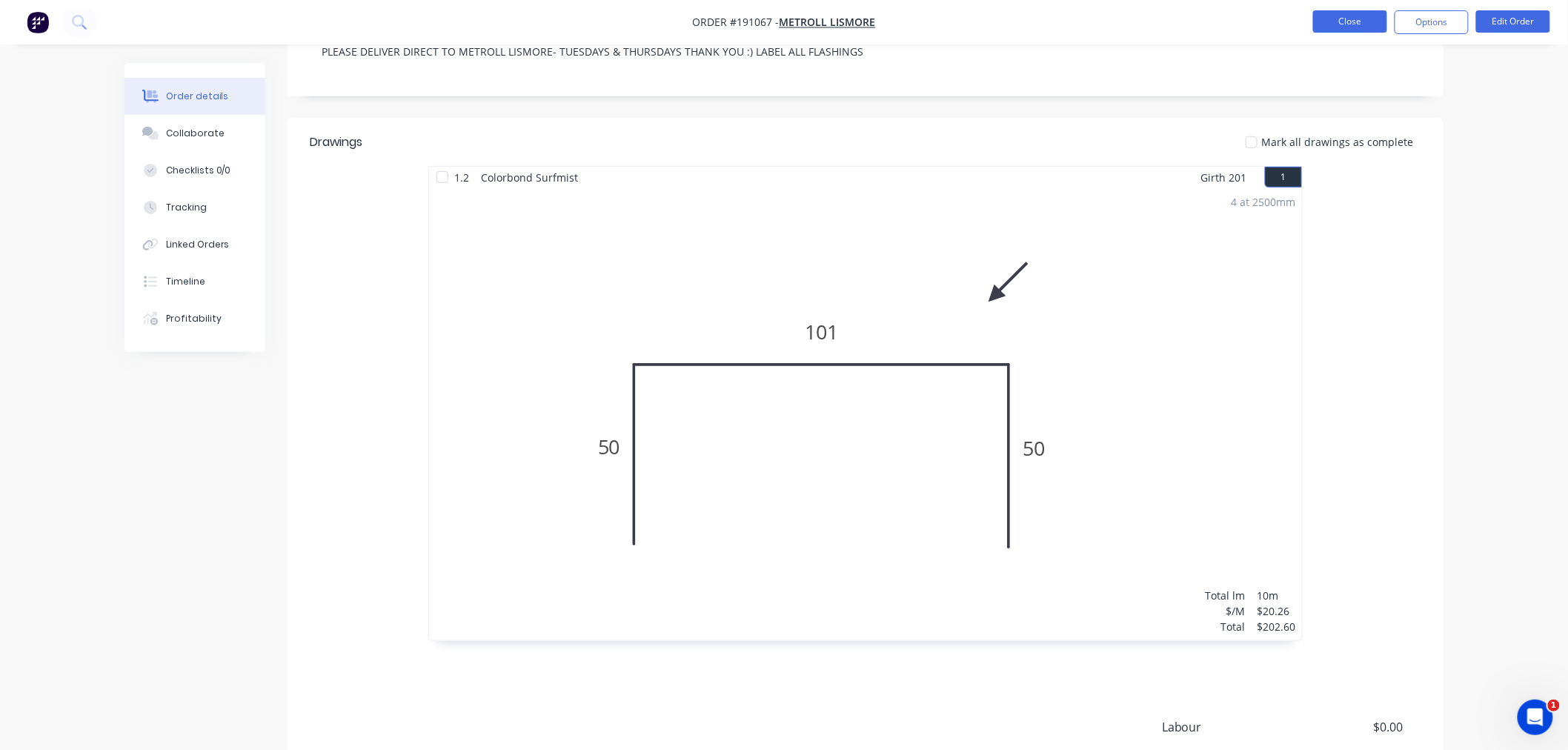
click at [1336, 17] on button "Close" at bounding box center [1350, 21] width 74 height 22
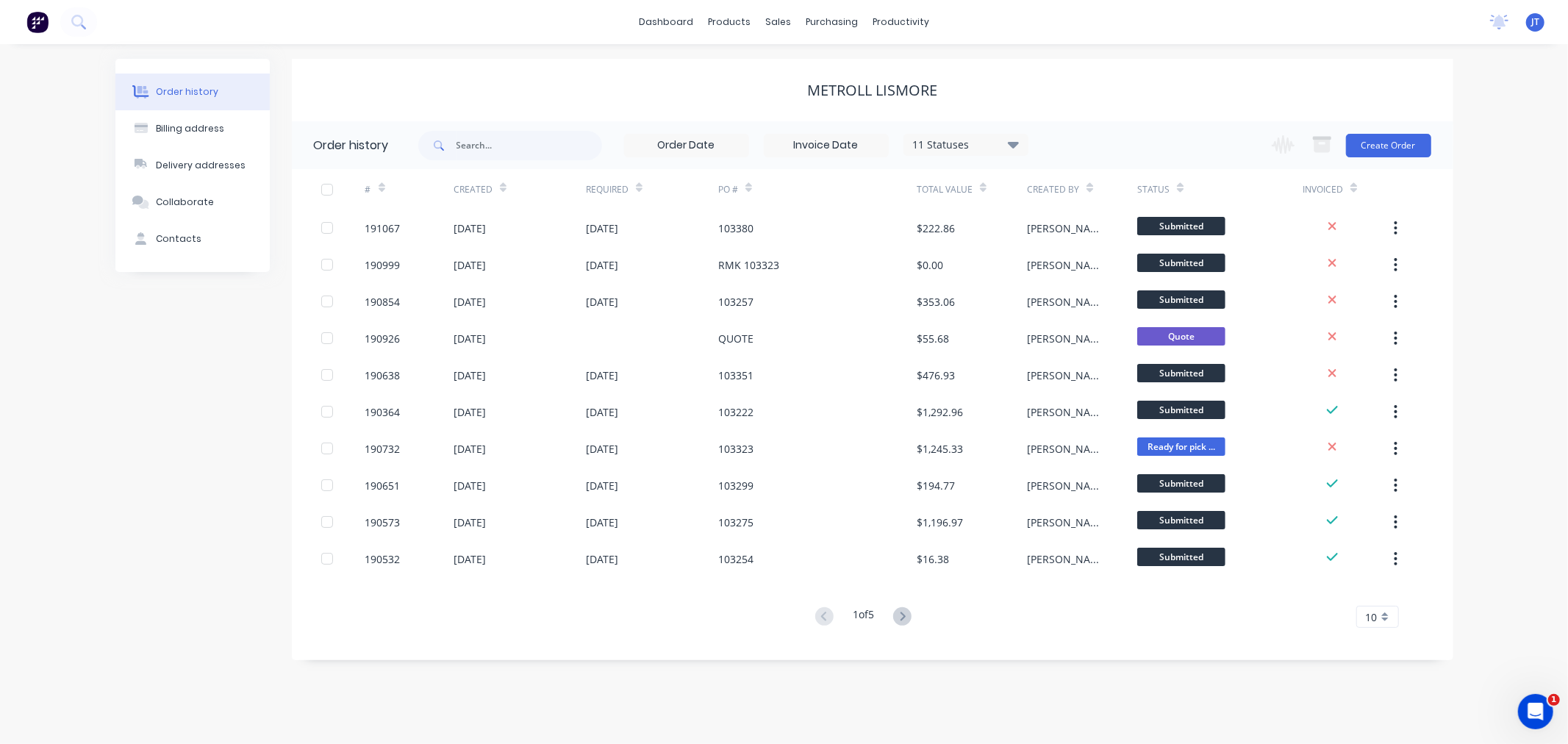
click at [1481, 297] on div "Order history Billing address Delivery addresses Collaborate Contacts METROLL L…" at bounding box center [784, 394] width 1568 height 699
click at [1287, 85] on div "METROLL LISMORE" at bounding box center [872, 90] width 1161 height 17
click at [1497, 296] on div "Order history Billing address Delivery addresses Collaborate Contacts METROLL L…" at bounding box center [784, 394] width 1568 height 699
click at [1390, 141] on button "Create Order" at bounding box center [1389, 145] width 85 height 23
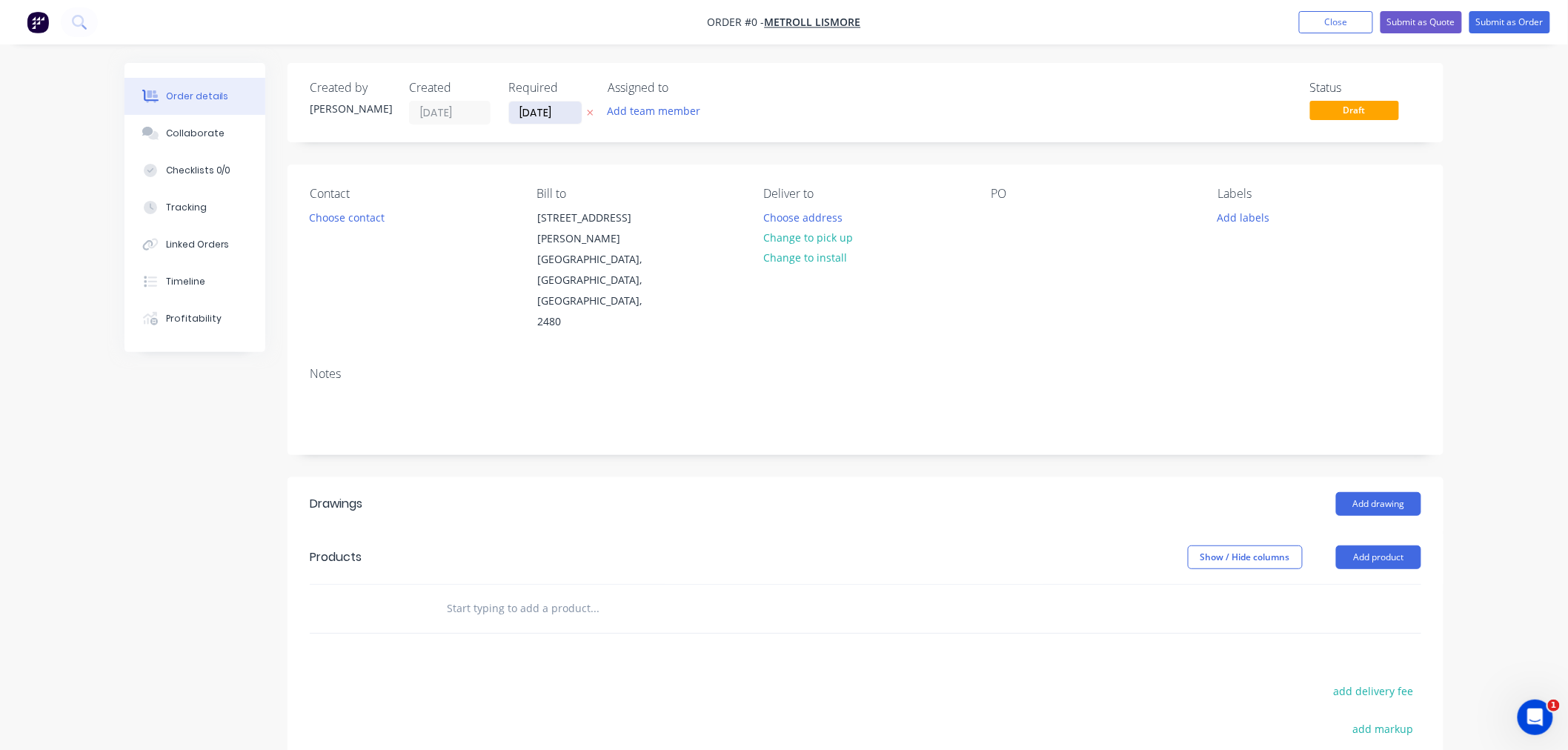
click at [529, 105] on input "[DATE]" at bounding box center [545, 112] width 72 height 22
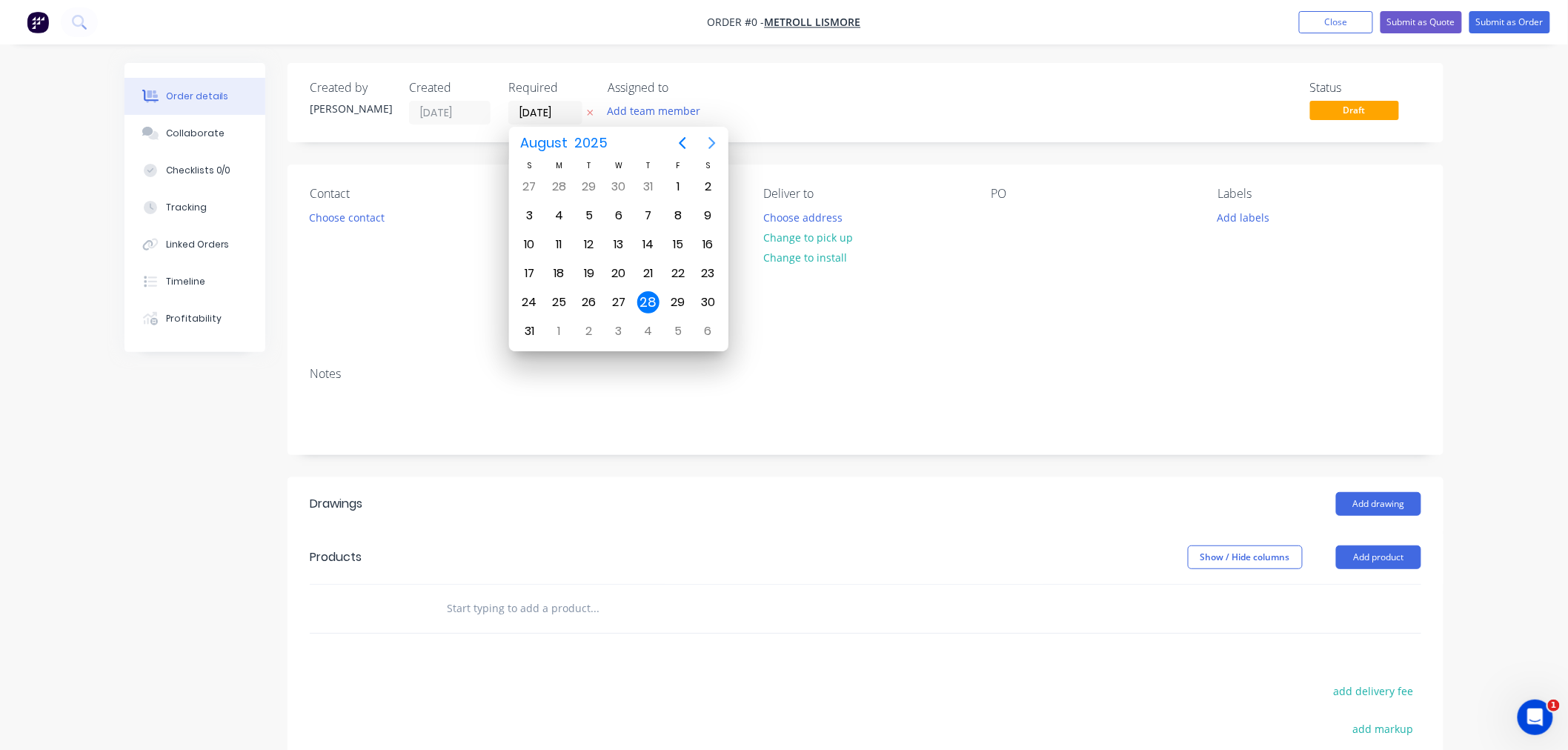
click at [710, 143] on icon "Next page" at bounding box center [712, 142] width 18 height 18
click at [586, 187] on div "2" at bounding box center [588, 186] width 22 height 22
type input "02/09/25"
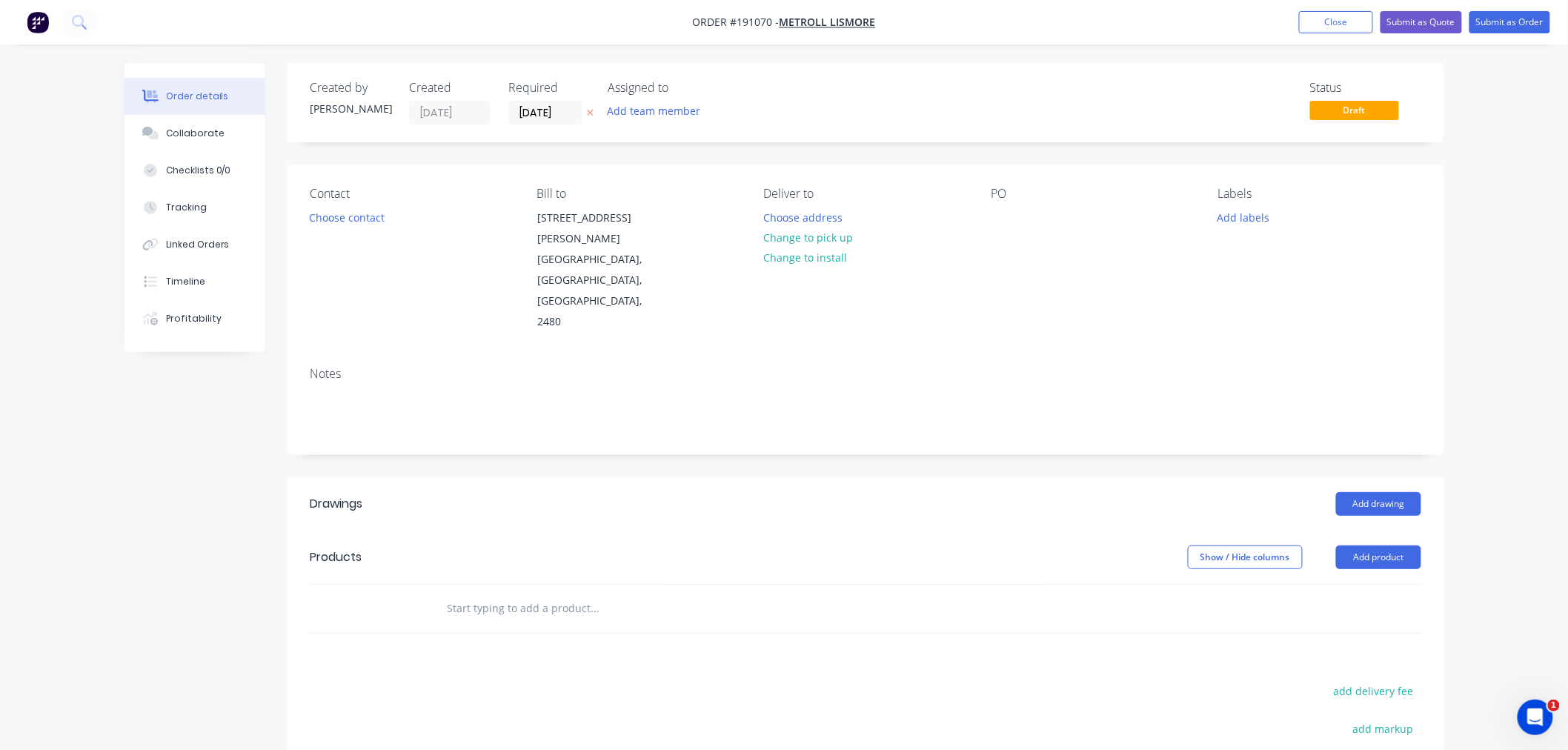
click at [796, 165] on div "Contact Choose contact Bill to 29 Krauss Ave South Lismore, New South Wales, Au…" at bounding box center [865, 259] width 1156 height 190
click at [366, 217] on button "Choose contact" at bounding box center [346, 217] width 91 height 20
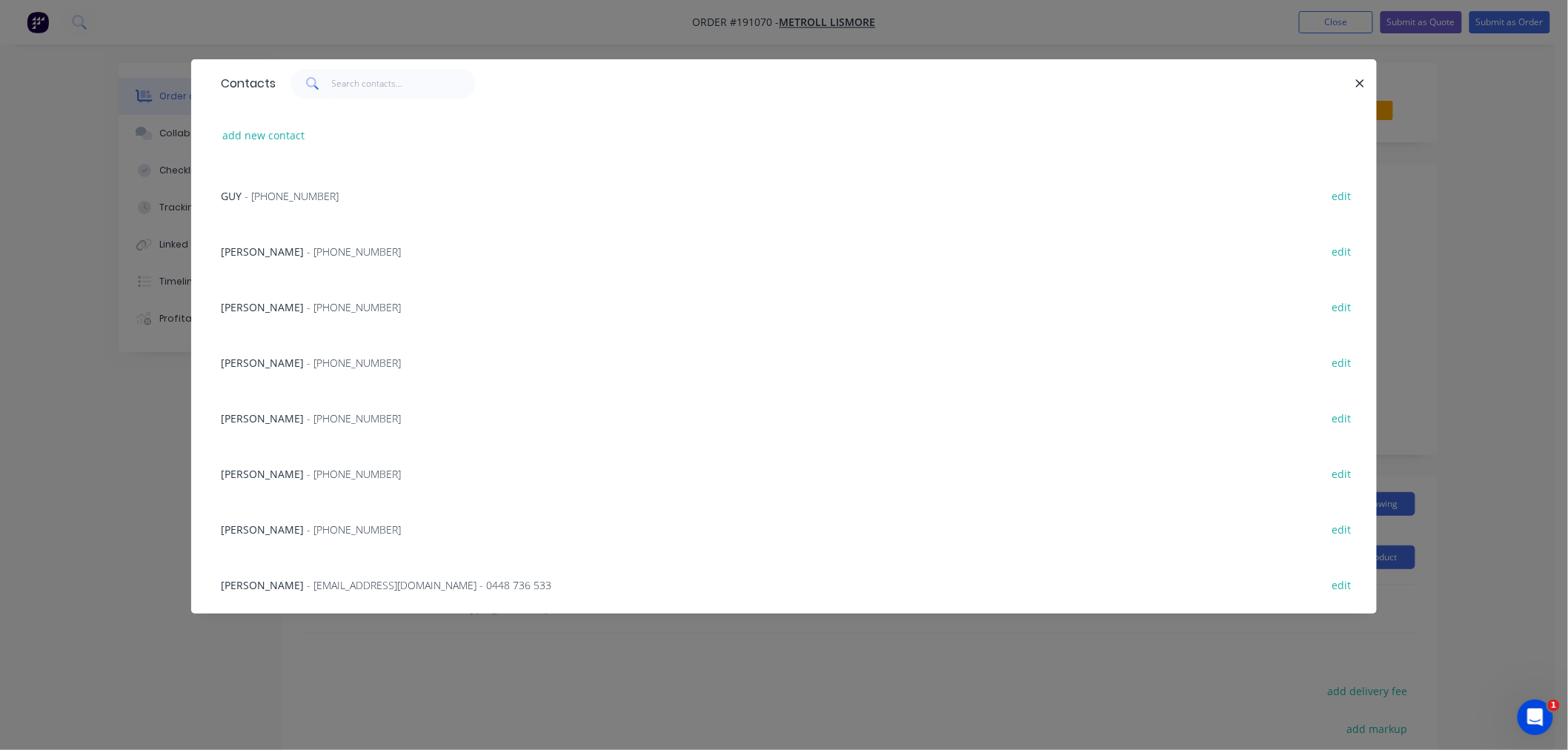
scroll to position [165, 0]
click at [306, 365] on span "- (02) 6622 6677" at bounding box center [353, 360] width 94 height 14
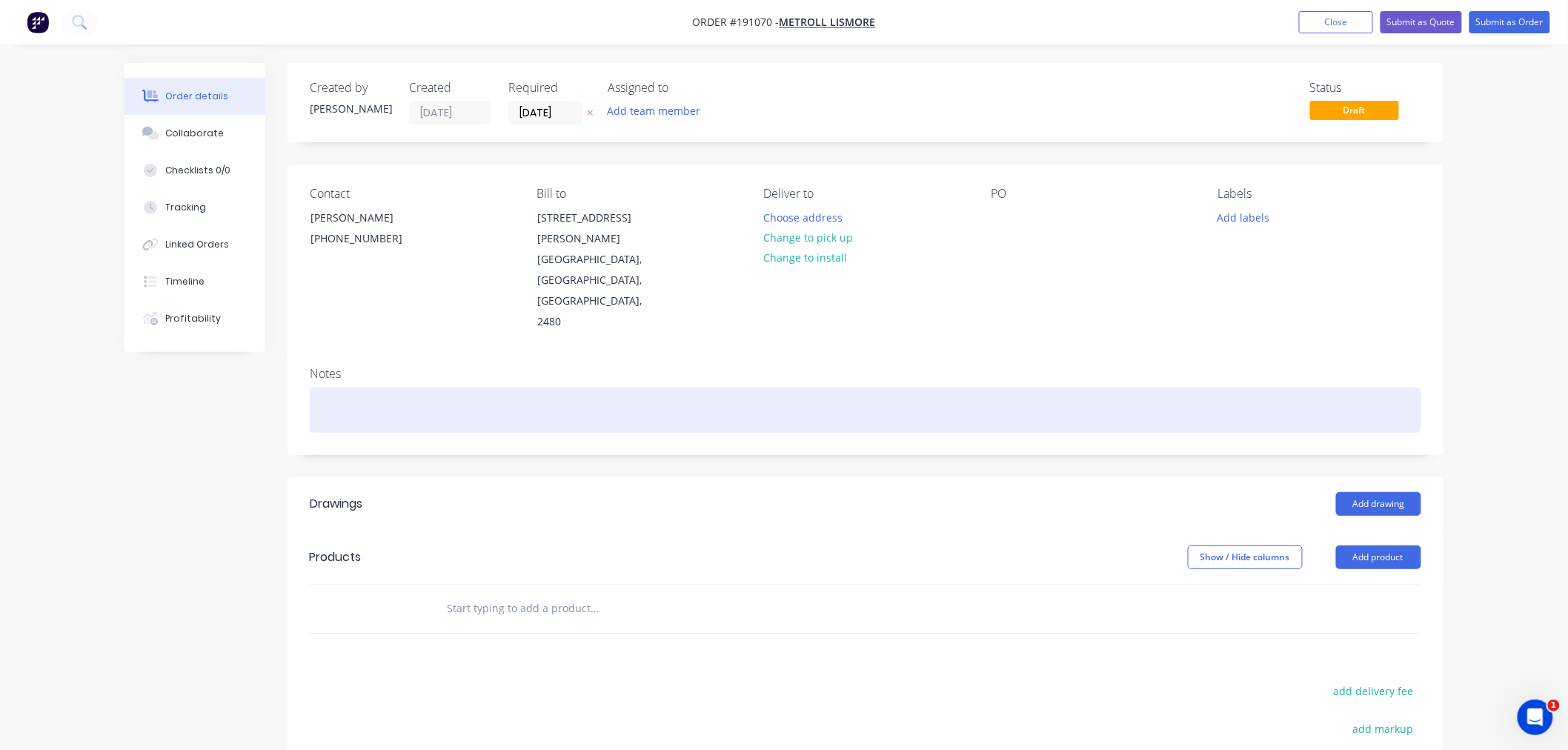
click at [426, 387] on div at bounding box center [864, 410] width 1111 height 45
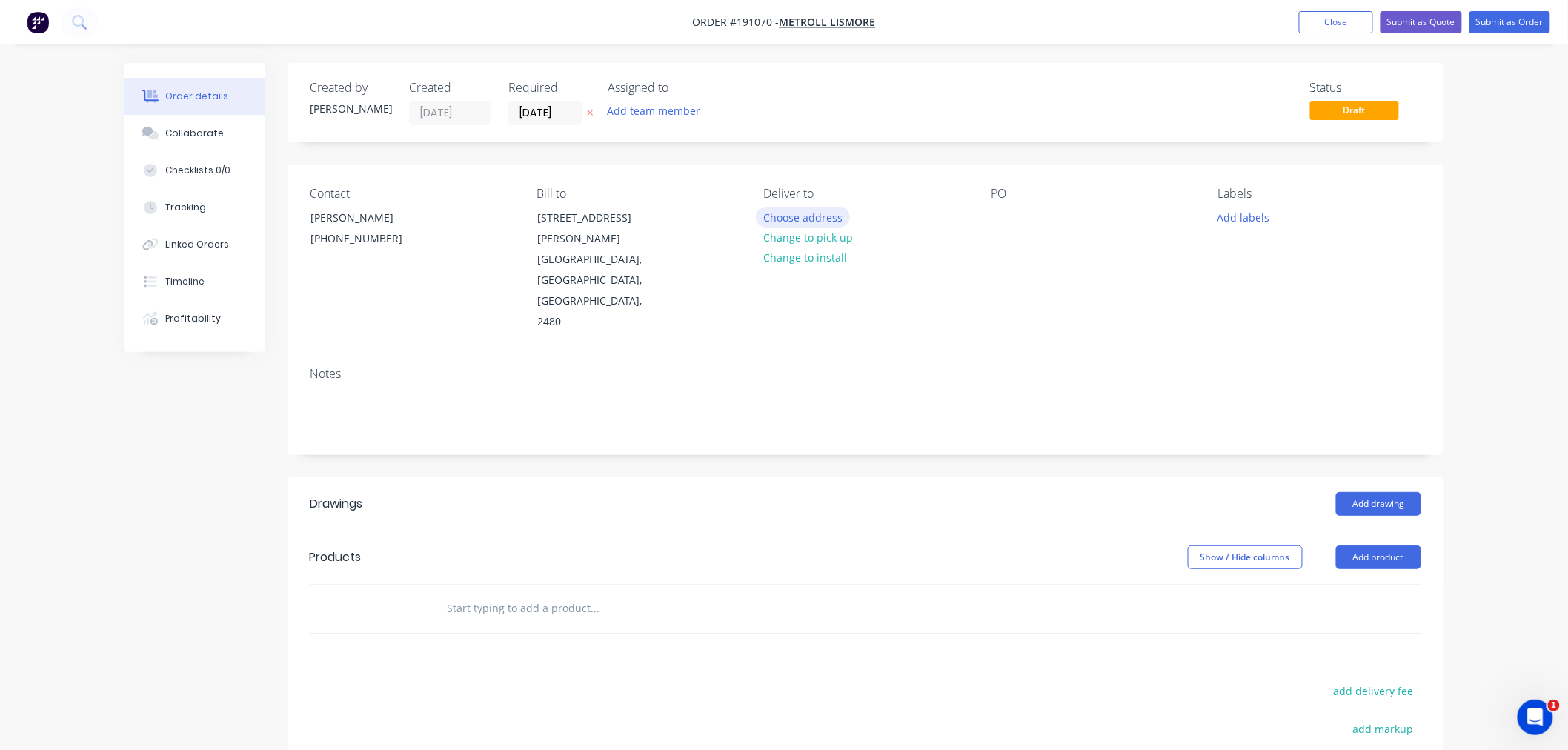
click at [821, 217] on button "Choose address" at bounding box center [803, 217] width 95 height 20
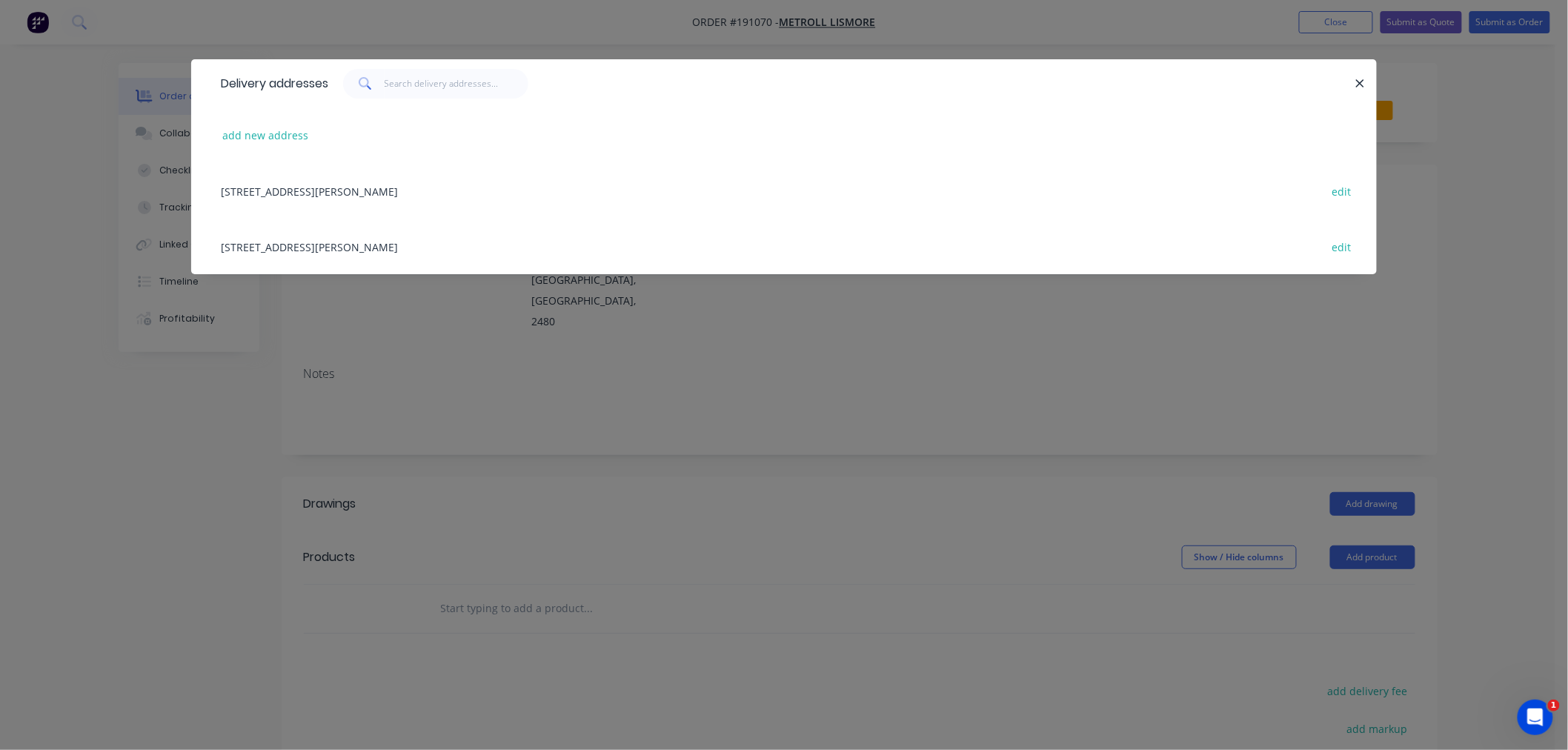
click at [486, 255] on div "29 KRAUSS AV, (STORE), SOUTH LISMORE, New South Wales, Australia, 2480 edit" at bounding box center [784, 246] width 1142 height 56
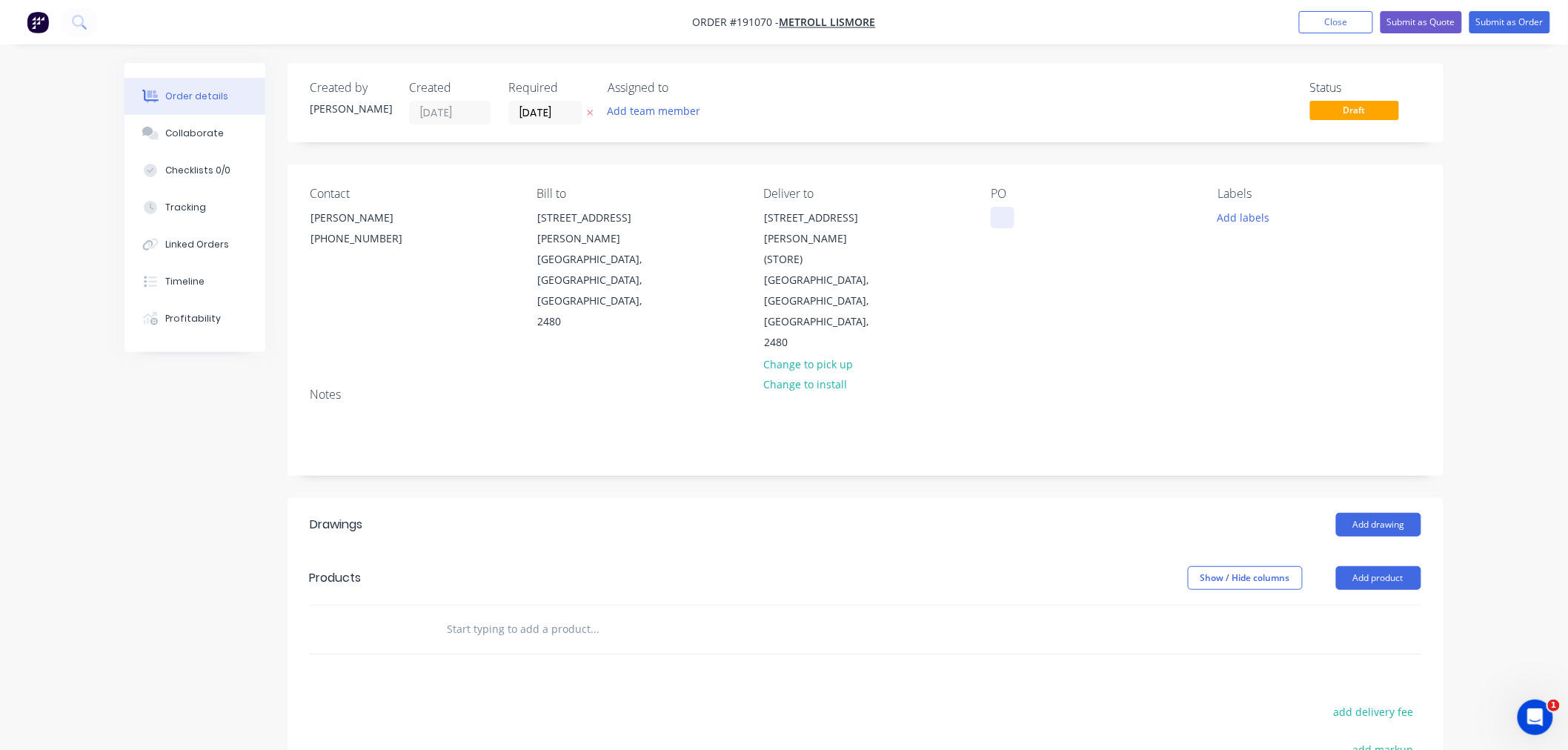
click at [1011, 220] on div at bounding box center [1002, 217] width 23 height 21
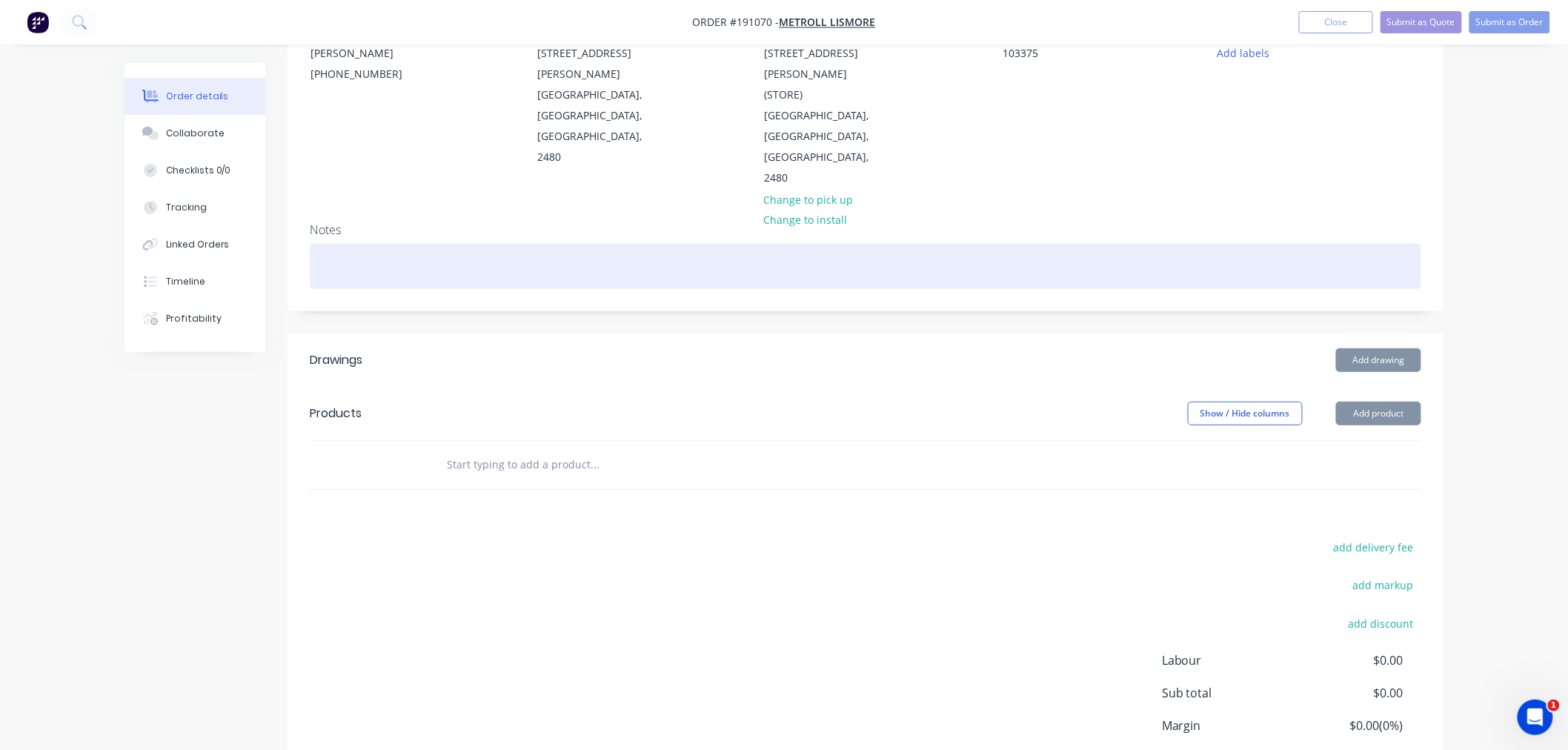
click at [458, 244] on div at bounding box center [864, 266] width 1111 height 45
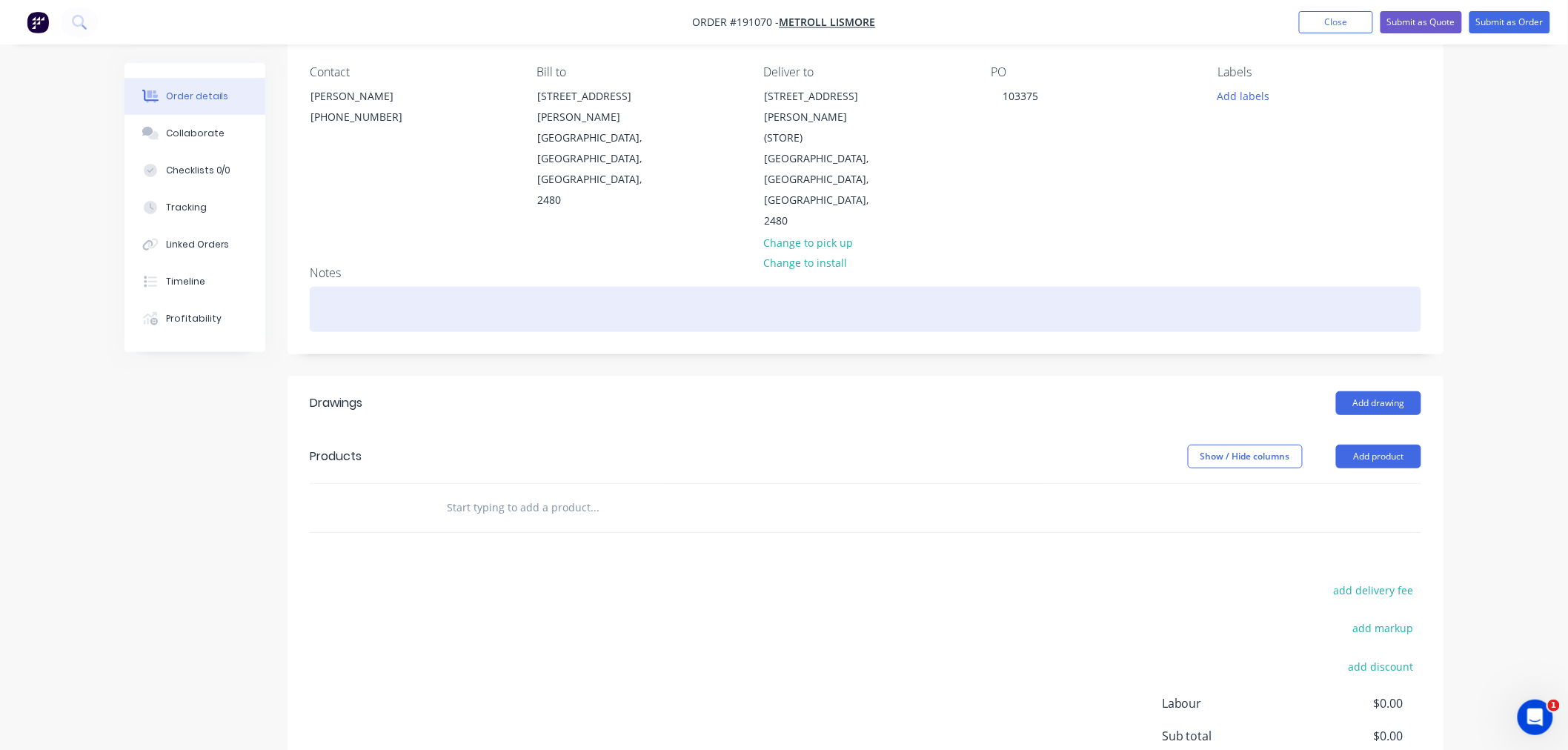
scroll to position [220, 0]
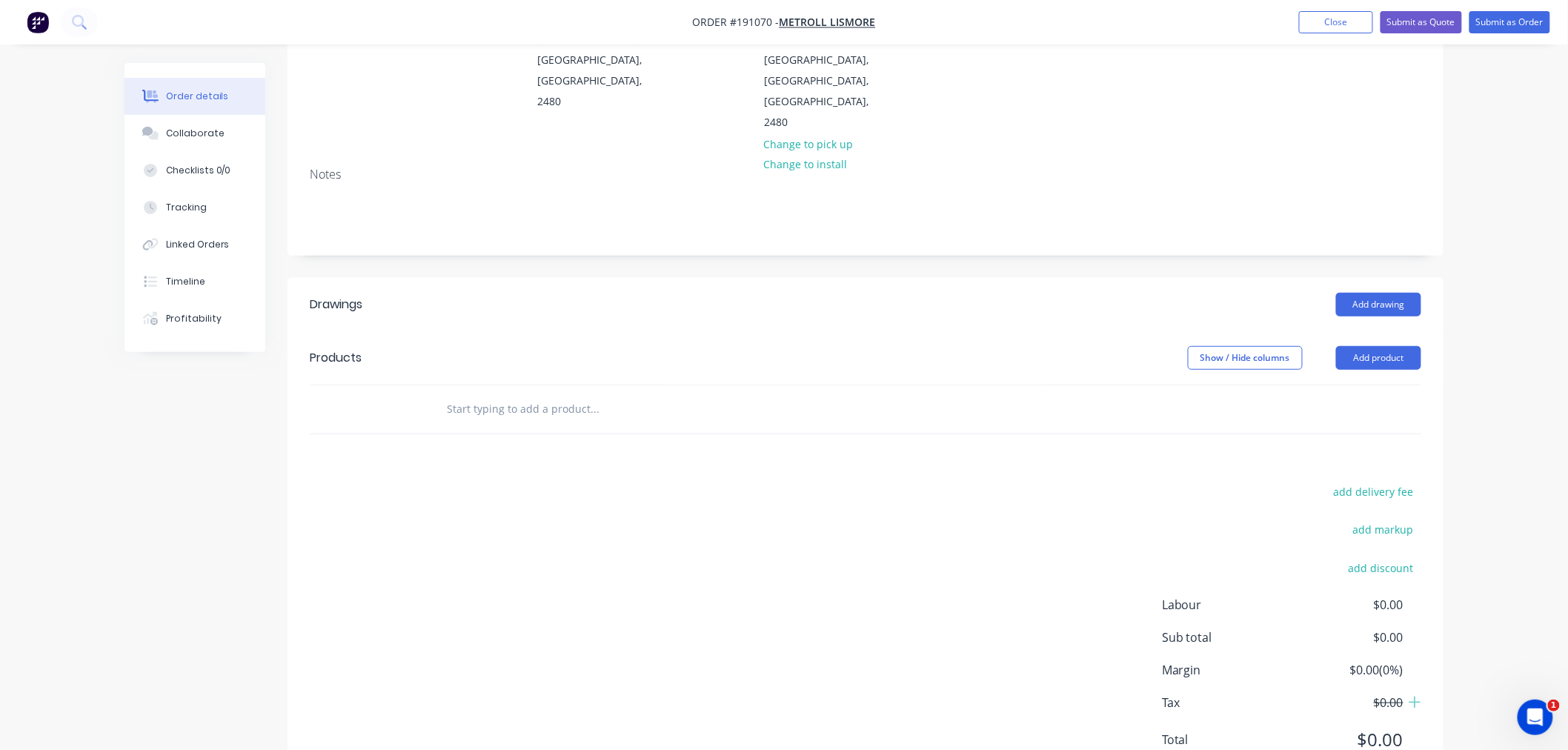
click at [797, 619] on div "add delivery fee add markup add discount Labour $0.00 Sub total $0.00 Margin $0…" at bounding box center [864, 624] width 1111 height 286
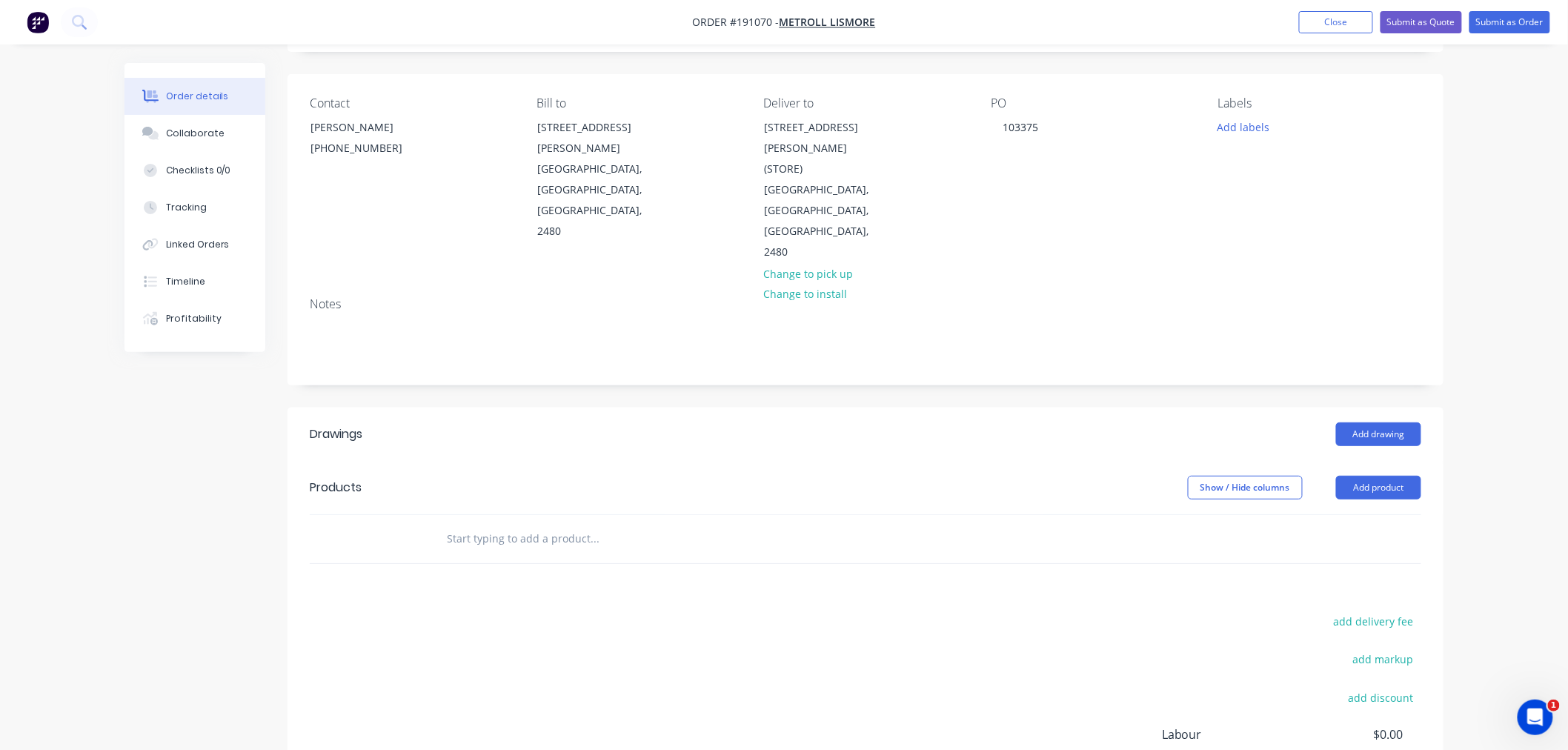
scroll to position [0, 0]
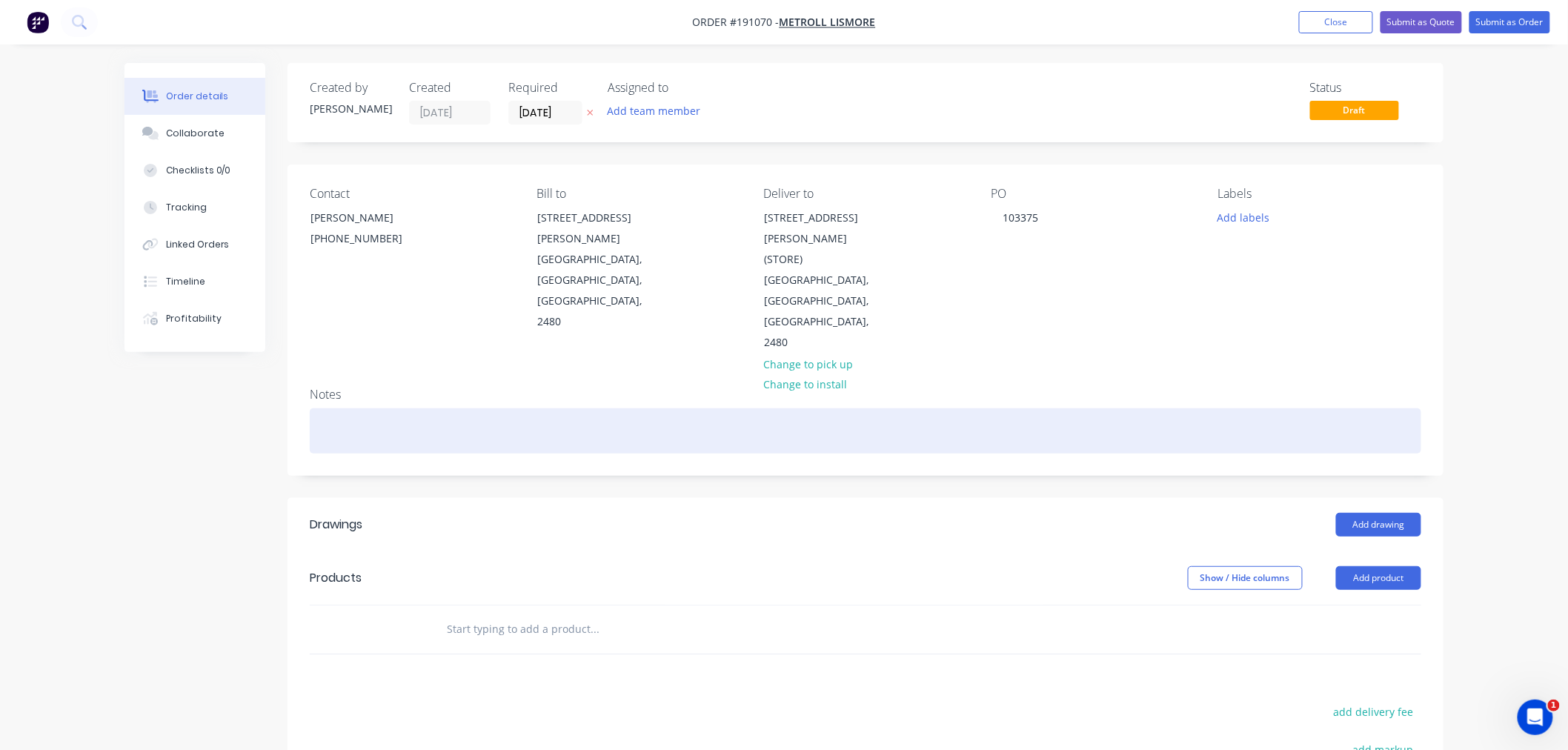
click at [1006, 408] on div at bounding box center [864, 430] width 1111 height 45
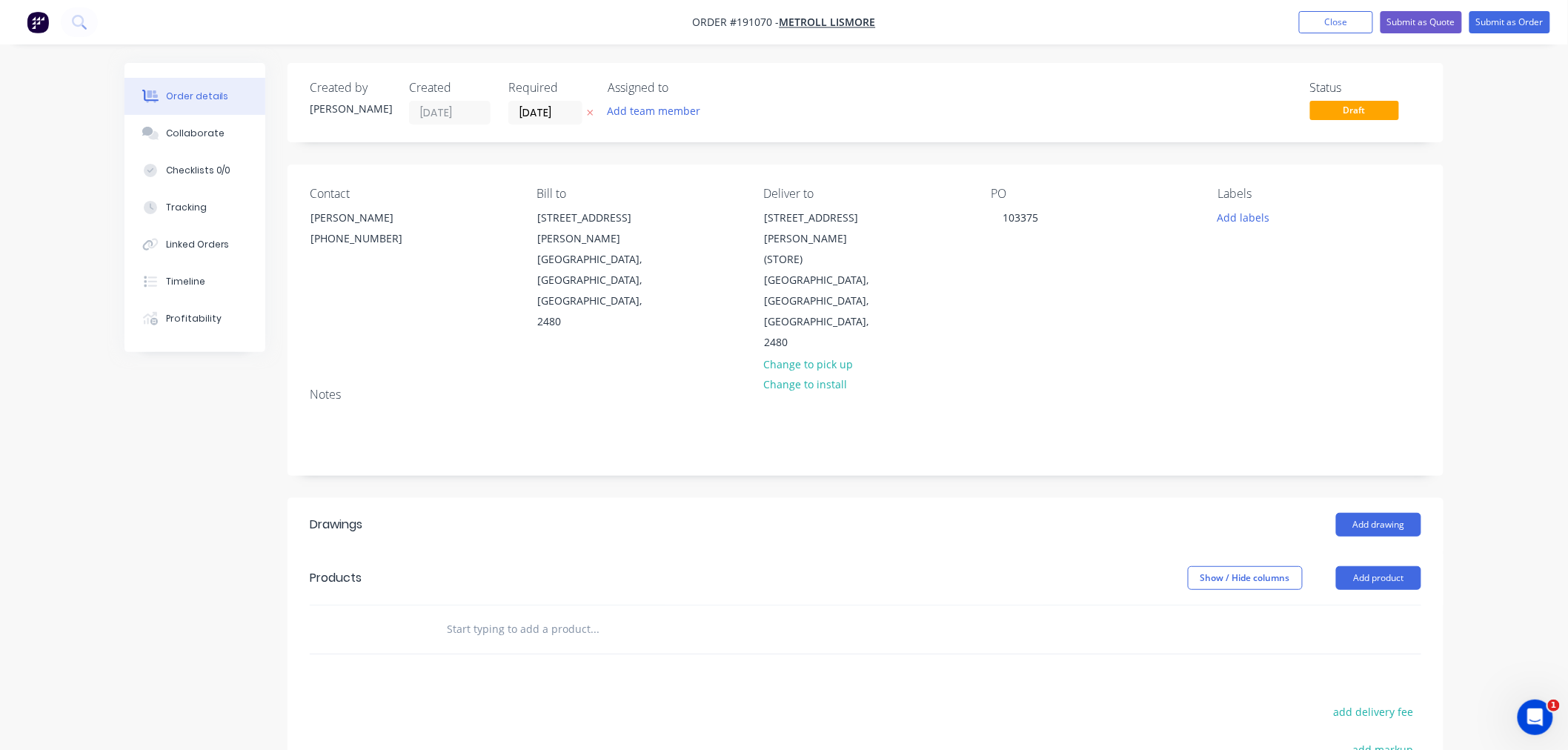
click at [1483, 455] on div "Order details Collaborate Checklists 0/0 Tracking Linked Orders Timeline Profit…" at bounding box center [784, 516] width 1568 height 1032
click at [1390, 513] on button "Add drawing" at bounding box center [1378, 525] width 85 height 23
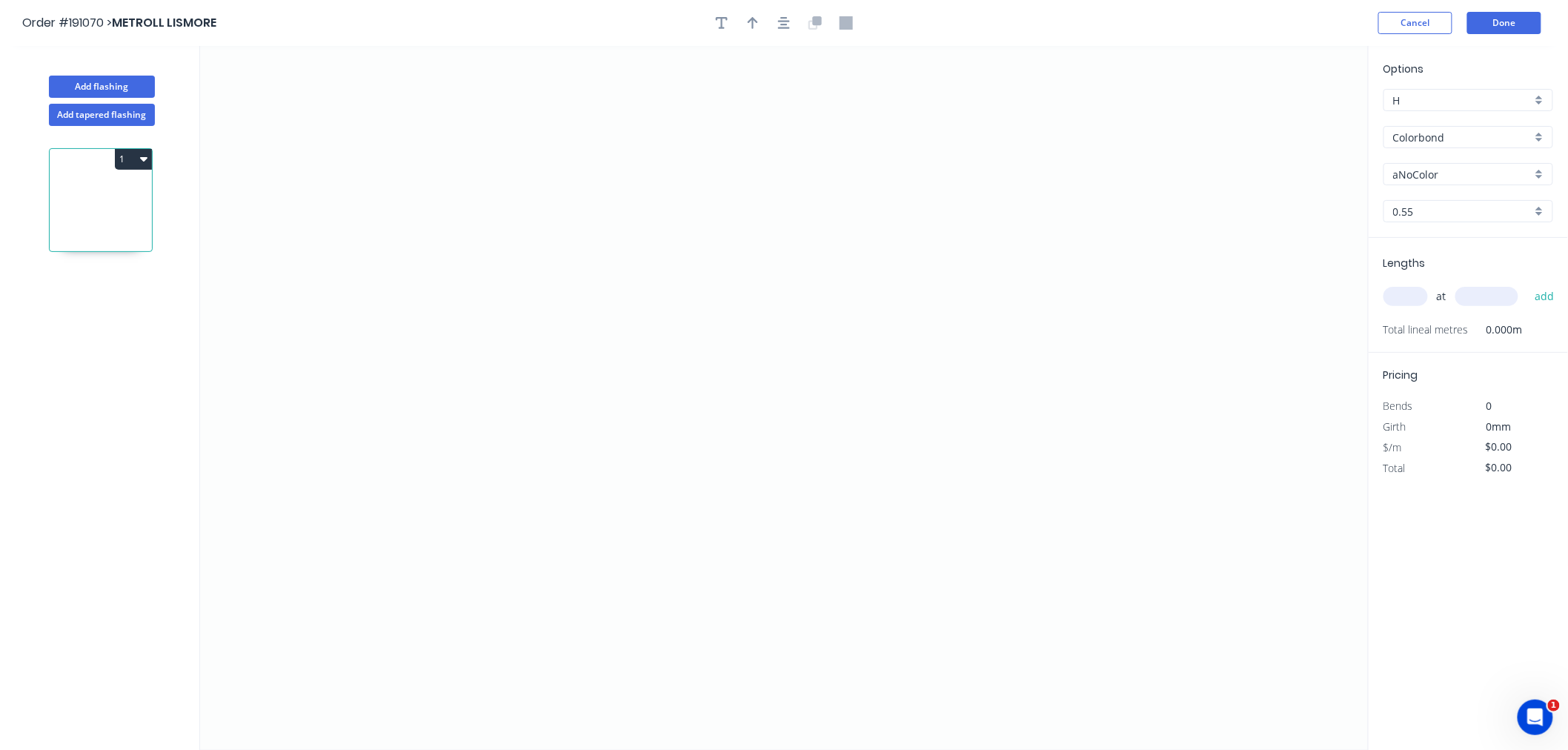
click at [1453, 174] on input "aNoColor" at bounding box center [1463, 175] width 139 height 16
click at [1468, 265] on div "Surfmist" at bounding box center [1468, 260] width 168 height 26
type input "Surfmist"
click at [1446, 140] on input "Colorbond" at bounding box center [1463, 138] width 139 height 16
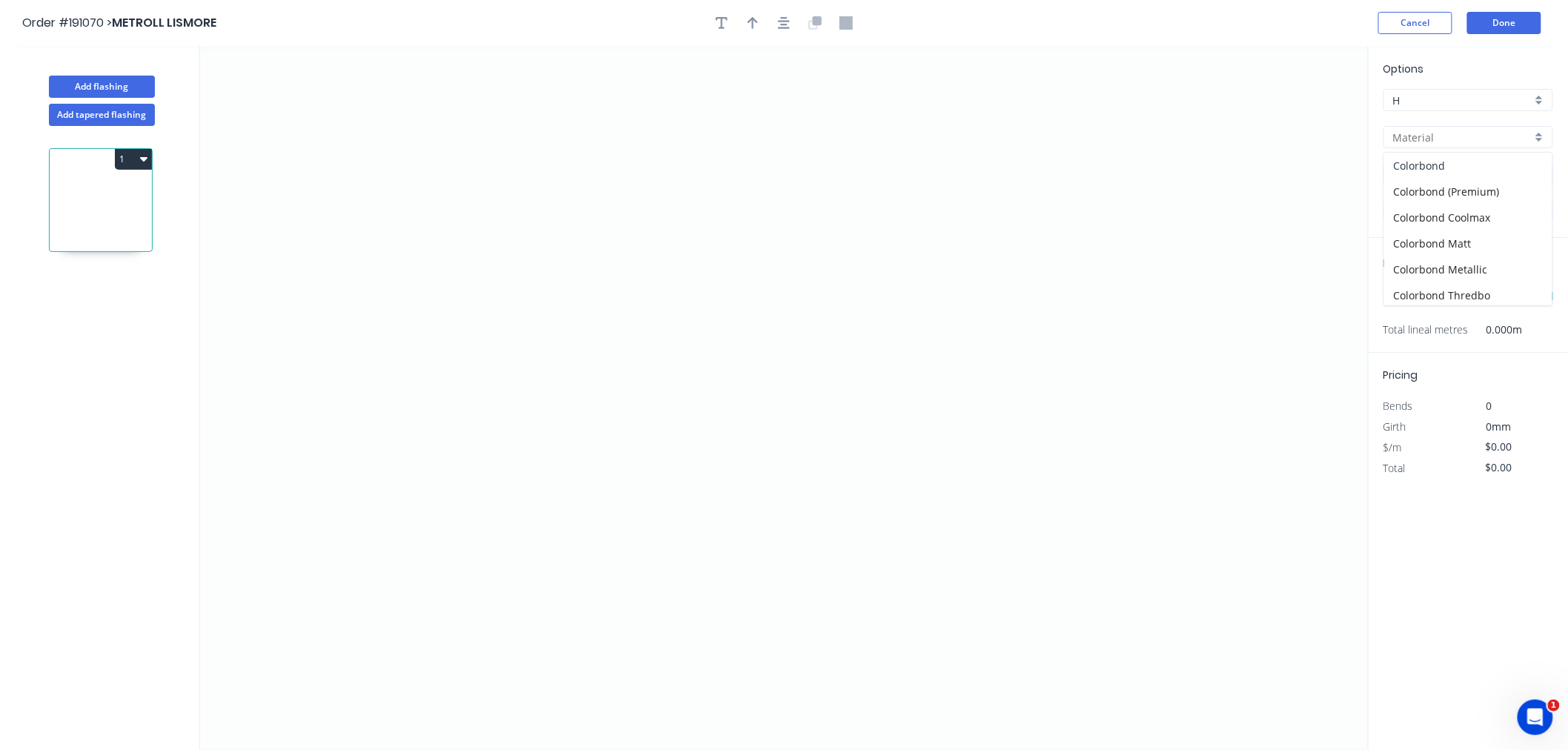
click at [1449, 168] on div "Colorbond" at bounding box center [1468, 165] width 168 height 26
type input "Colorbond"
click at [1436, 135] on input "Colorbond" at bounding box center [1463, 138] width 139 height 16
click at [1446, 168] on div "Colorbond" at bounding box center [1468, 165] width 168 height 26
type input "Colorbond"
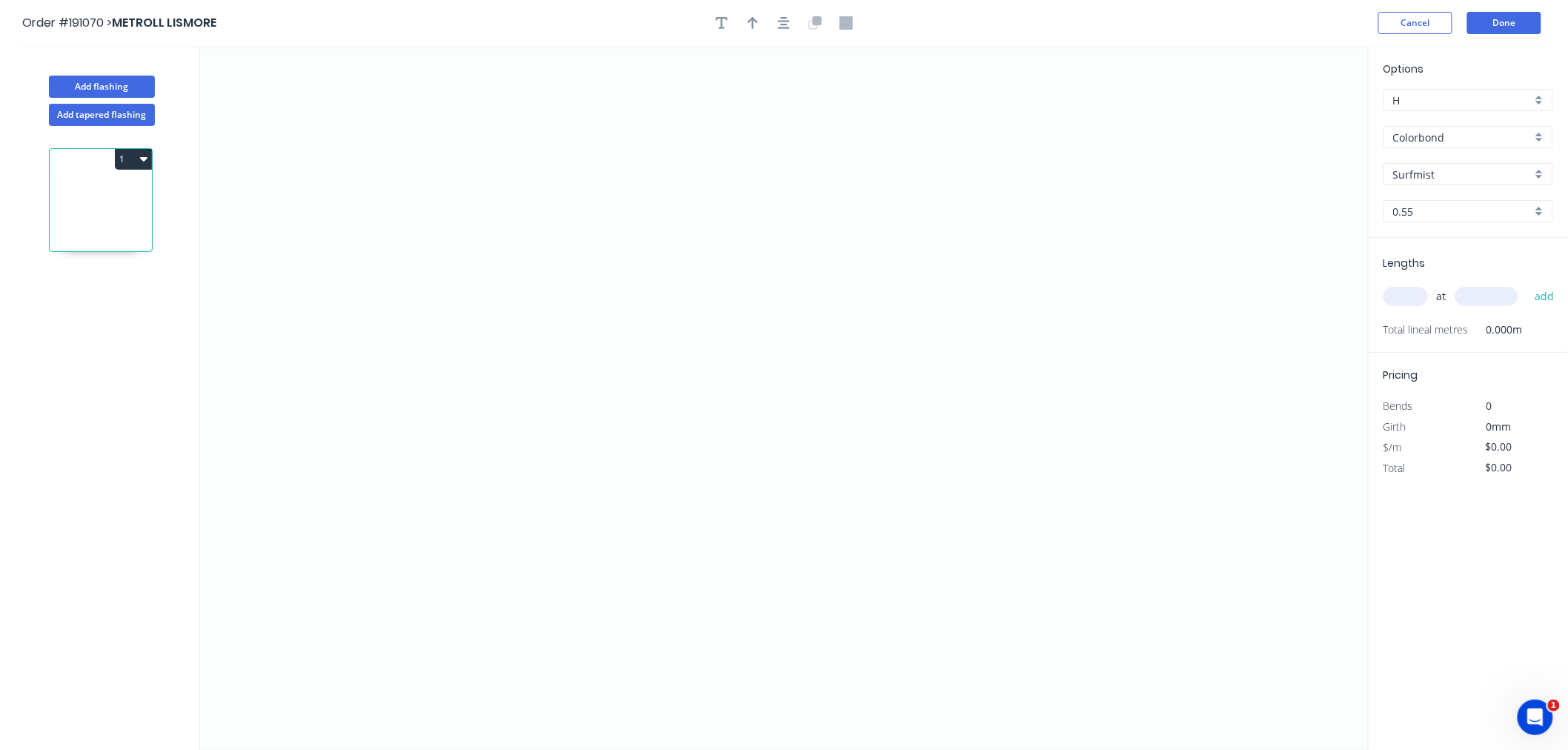
click at [1399, 306] on div "at add" at bounding box center [1469, 296] width 173 height 25
click at [1401, 297] on input "text" at bounding box center [1406, 296] width 45 height 20
click at [323, 171] on icon "0" at bounding box center [784, 397] width 1169 height 703
click at [583, 186] on icon "0" at bounding box center [784, 397] width 1169 height 703
click at [321, 173] on circle at bounding box center [323, 171] width 22 height 22
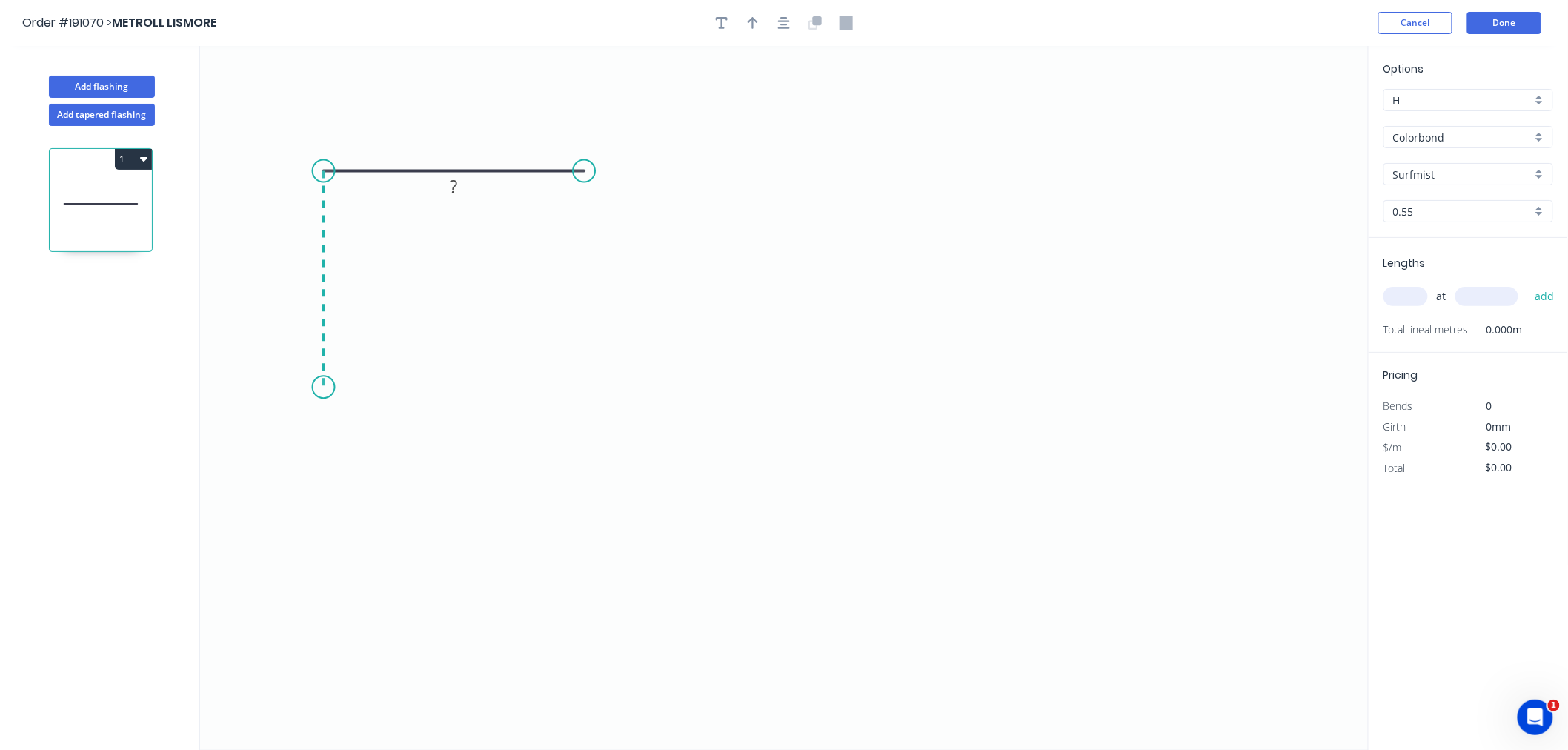
click at [334, 387] on icon "0 ?" at bounding box center [784, 397] width 1169 height 703
click at [582, 418] on icon "0 ? ?" at bounding box center [784, 397] width 1169 height 703
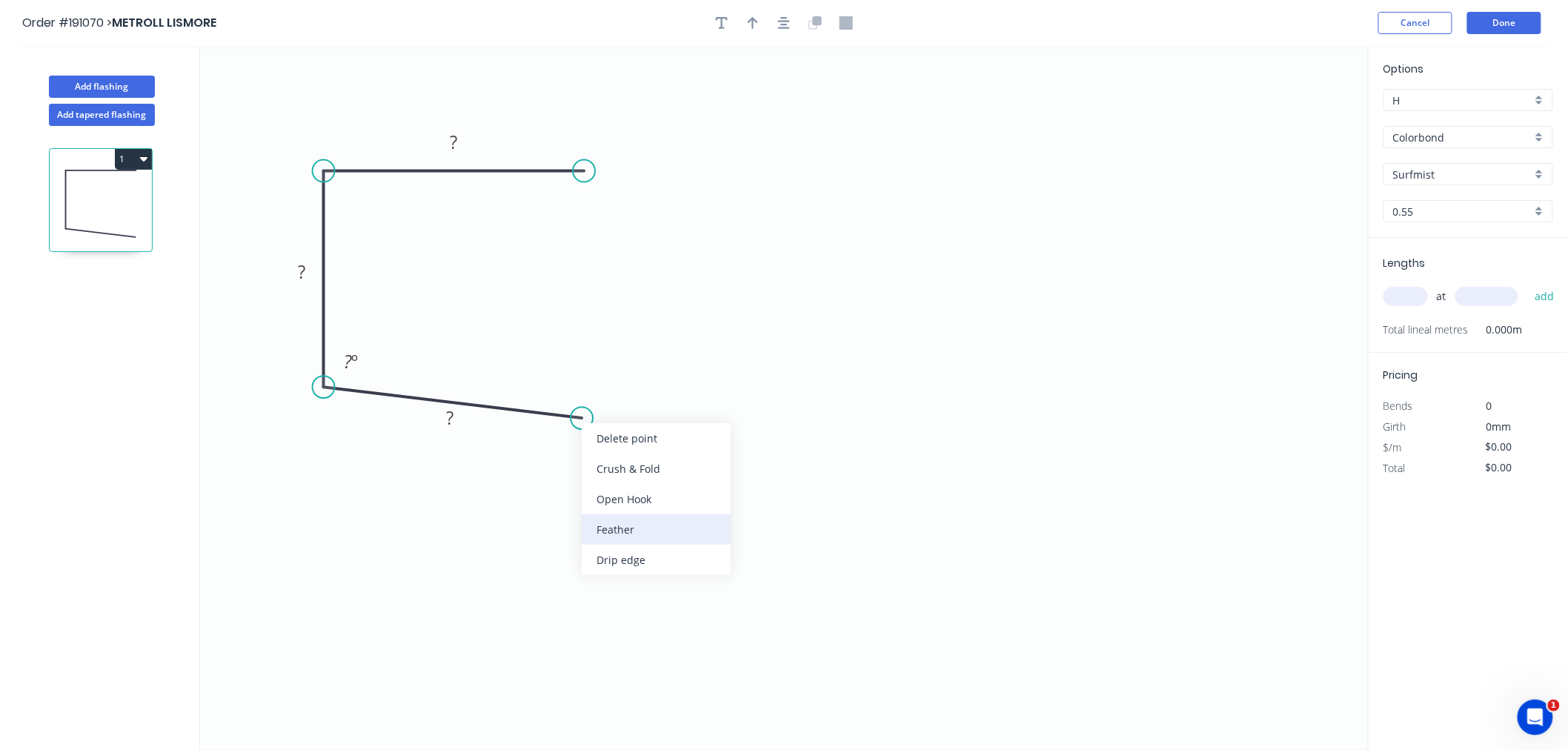
click at [627, 529] on div "Feather" at bounding box center [656, 529] width 149 height 30
click at [608, 469] on div "Flip bend" at bounding box center [658, 472] width 149 height 30
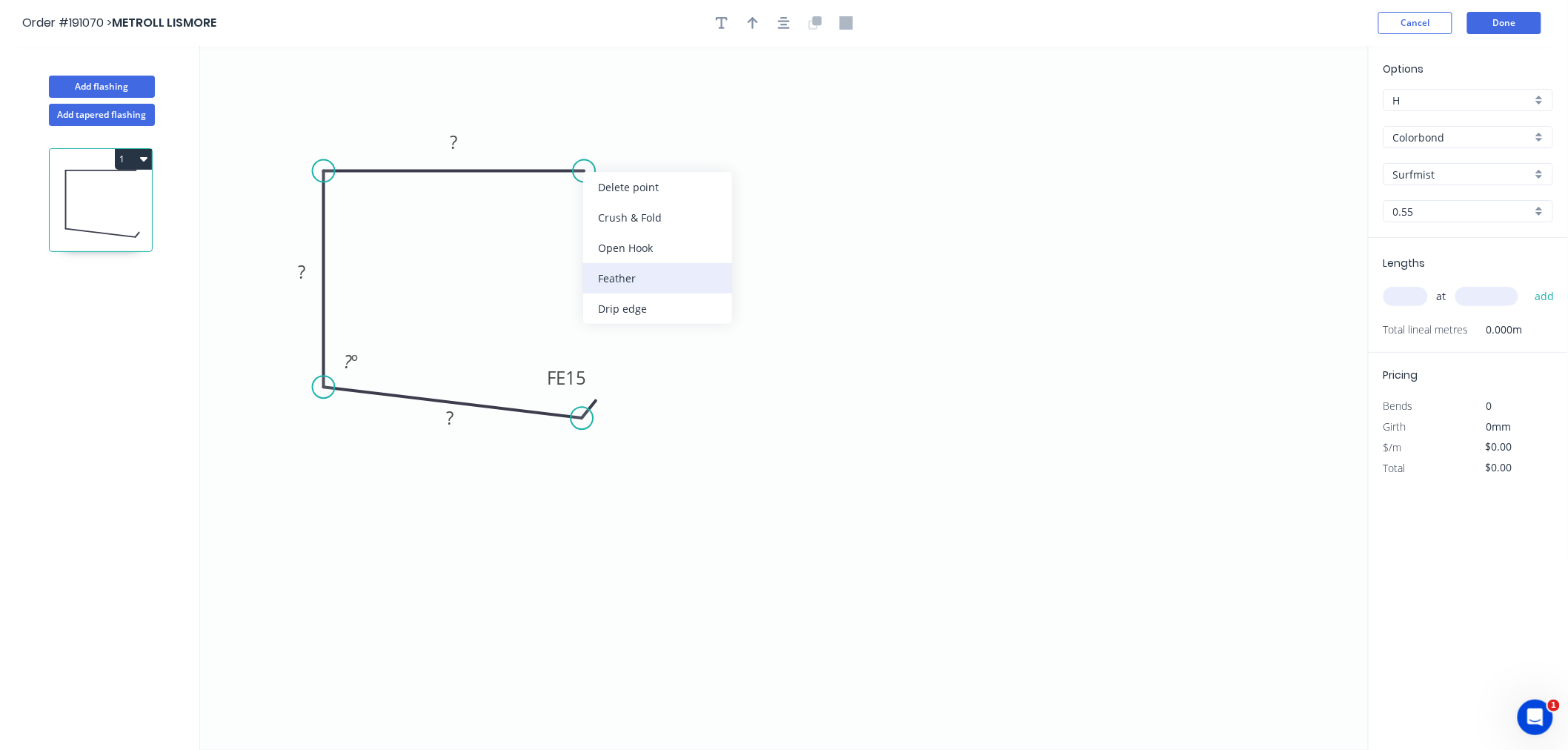
click at [623, 274] on div "Feather" at bounding box center [658, 278] width 149 height 30
click at [618, 128] on tspan "15" at bounding box center [612, 132] width 20 height 24
drag, startPoint x: 579, startPoint y: 171, endPoint x: 580, endPoint y: 191, distance: 20.0
click at [580, 191] on icon "0 FE 15 ? ? FE 15 ? ? º" at bounding box center [784, 397] width 1169 height 703
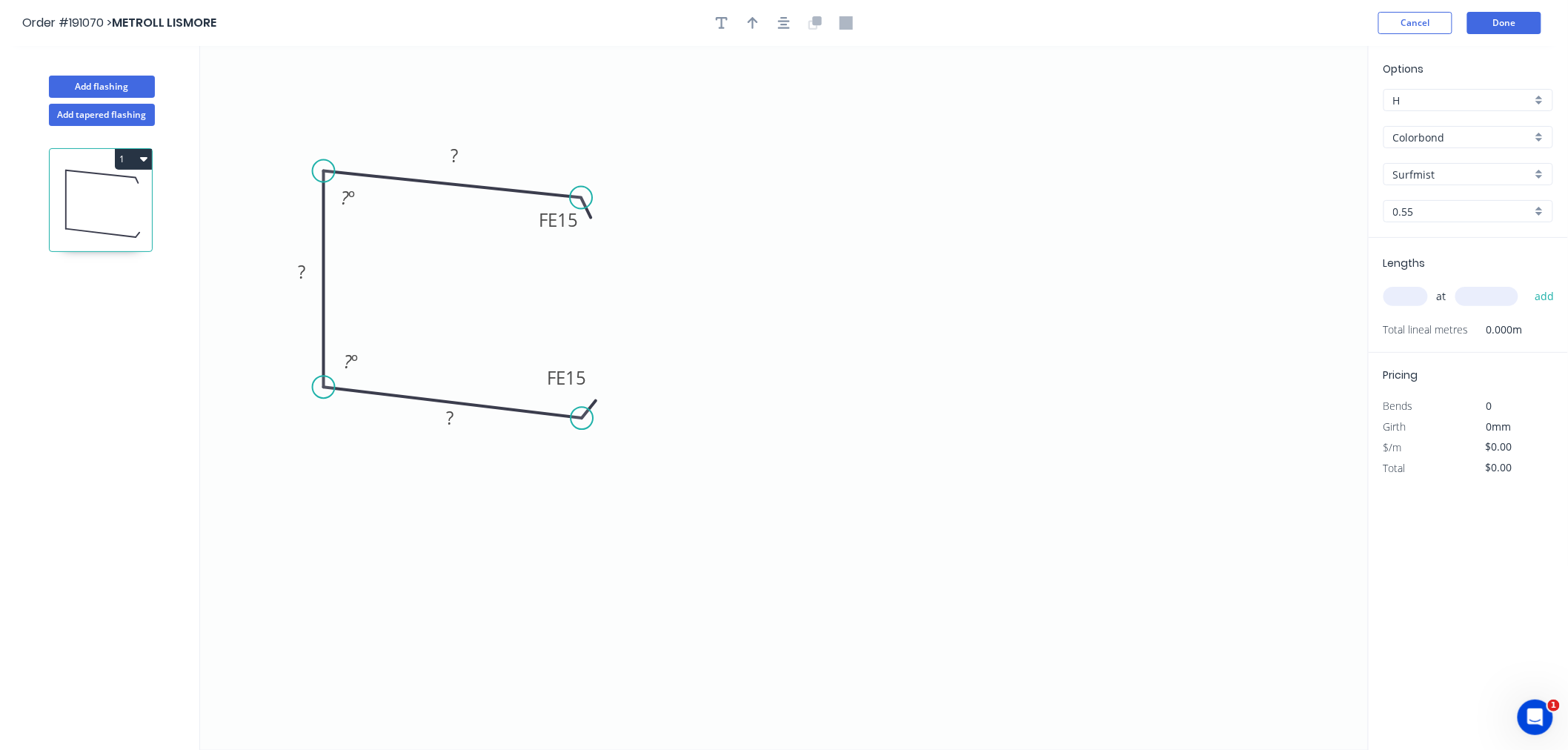
drag, startPoint x: 578, startPoint y: 172, endPoint x: 581, endPoint y: 198, distance: 26.2
click at [581, 198] on circle at bounding box center [581, 197] width 22 height 22
click at [785, 20] on icon "button" at bounding box center [784, 23] width 12 height 14
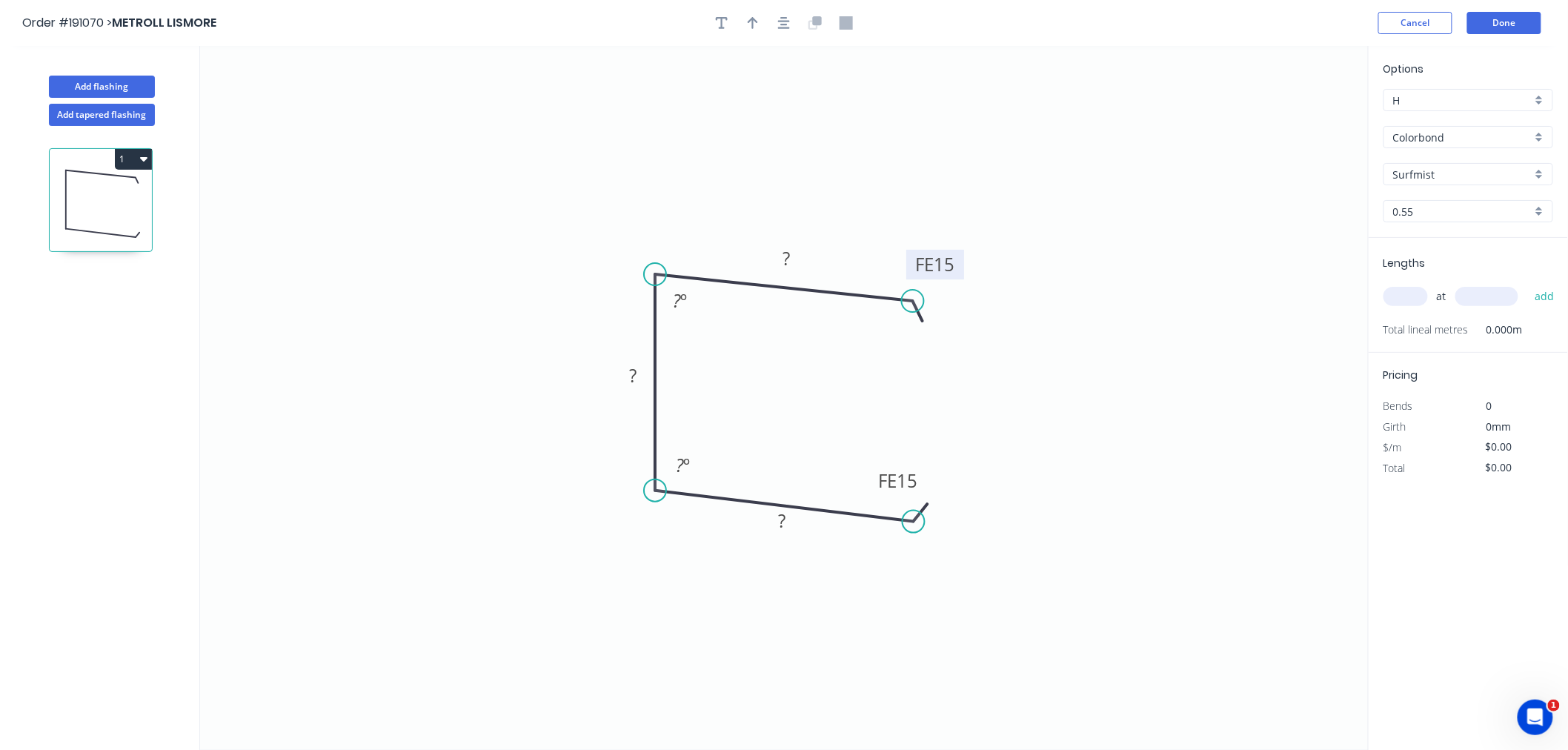
click at [945, 262] on tspan "15" at bounding box center [945, 264] width 20 height 24
click at [953, 260] on tspan "10" at bounding box center [945, 264] width 20 height 24
type input "$11.63"
click at [986, 546] on icon "0 FE 15 135 87 FE 15 35 87 º 93 º" at bounding box center [784, 397] width 1169 height 703
drag, startPoint x: 911, startPoint y: 265, endPoint x: 922, endPoint y: 274, distance: 14.2
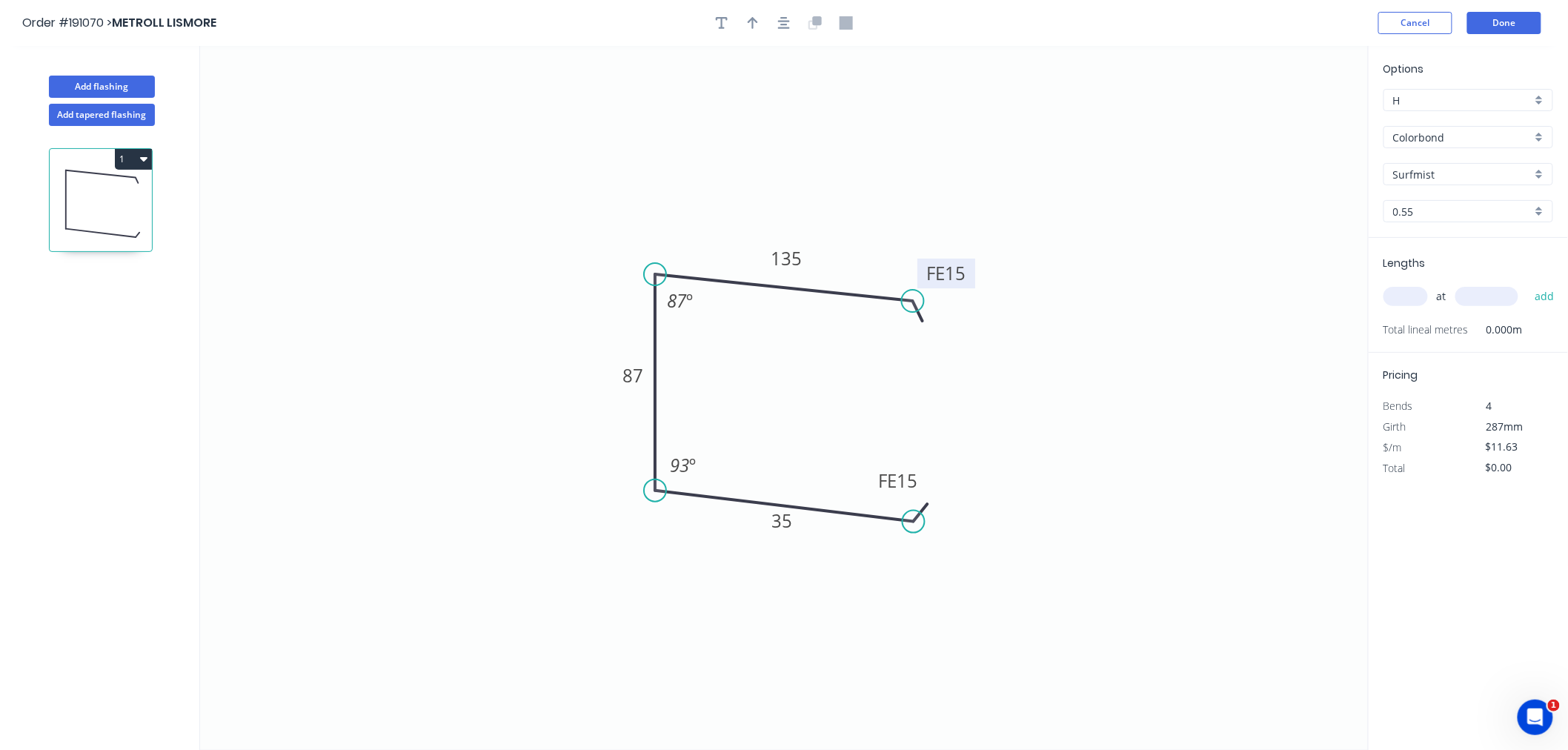
click at [922, 274] on rect at bounding box center [945, 273] width 58 height 29
click at [775, 23] on button "button" at bounding box center [784, 22] width 22 height 22
click at [750, 26] on icon "button" at bounding box center [752, 23] width 11 height 14
drag, startPoint x: 1295, startPoint y: 113, endPoint x: 676, endPoint y: 218, distance: 627.8
click at [676, 218] on icon at bounding box center [677, 201] width 14 height 48
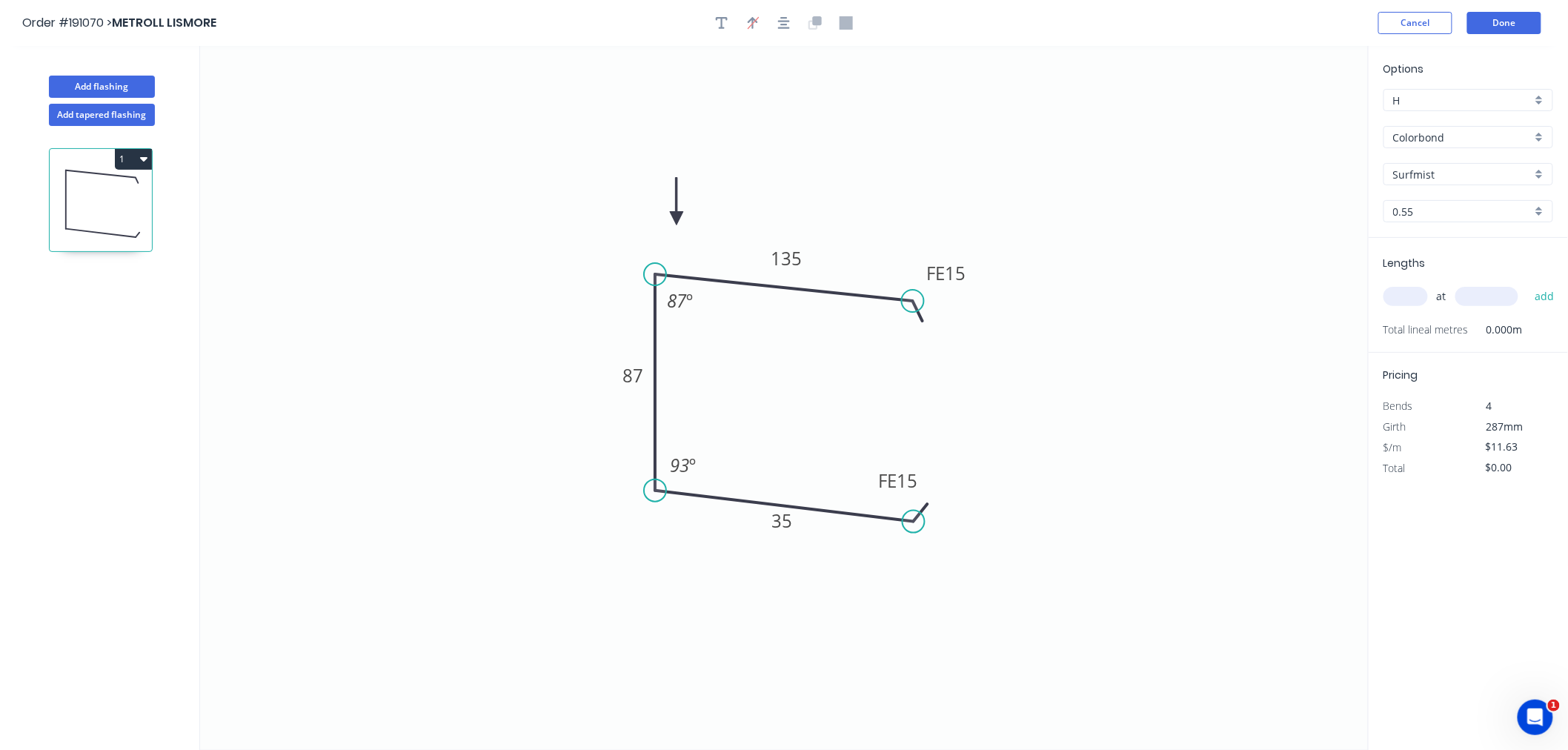
click at [676, 218] on icon at bounding box center [677, 201] width 14 height 48
click at [676, 218] on icon at bounding box center [688, 206] width 43 height 43
click at [676, 218] on icon at bounding box center [688, 230] width 43 height 43
click at [676, 218] on icon at bounding box center [677, 235] width 14 height 48
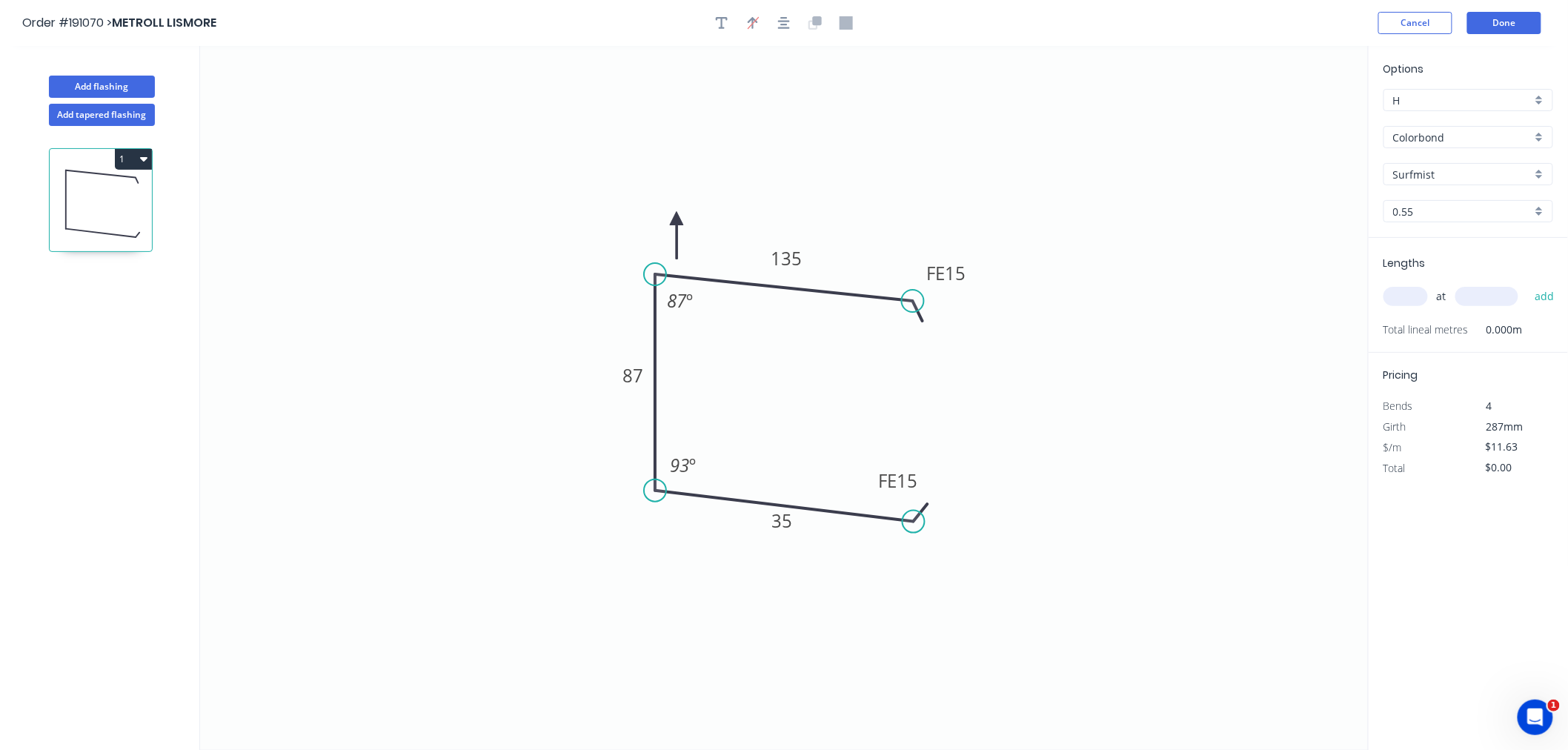
click at [676, 218] on icon at bounding box center [677, 235] width 14 height 48
click at [676, 218] on icon at bounding box center [660, 218] width 48 height 14
click at [1423, 293] on input "text" at bounding box center [1406, 296] width 45 height 20
type input "1"
type input "8000"
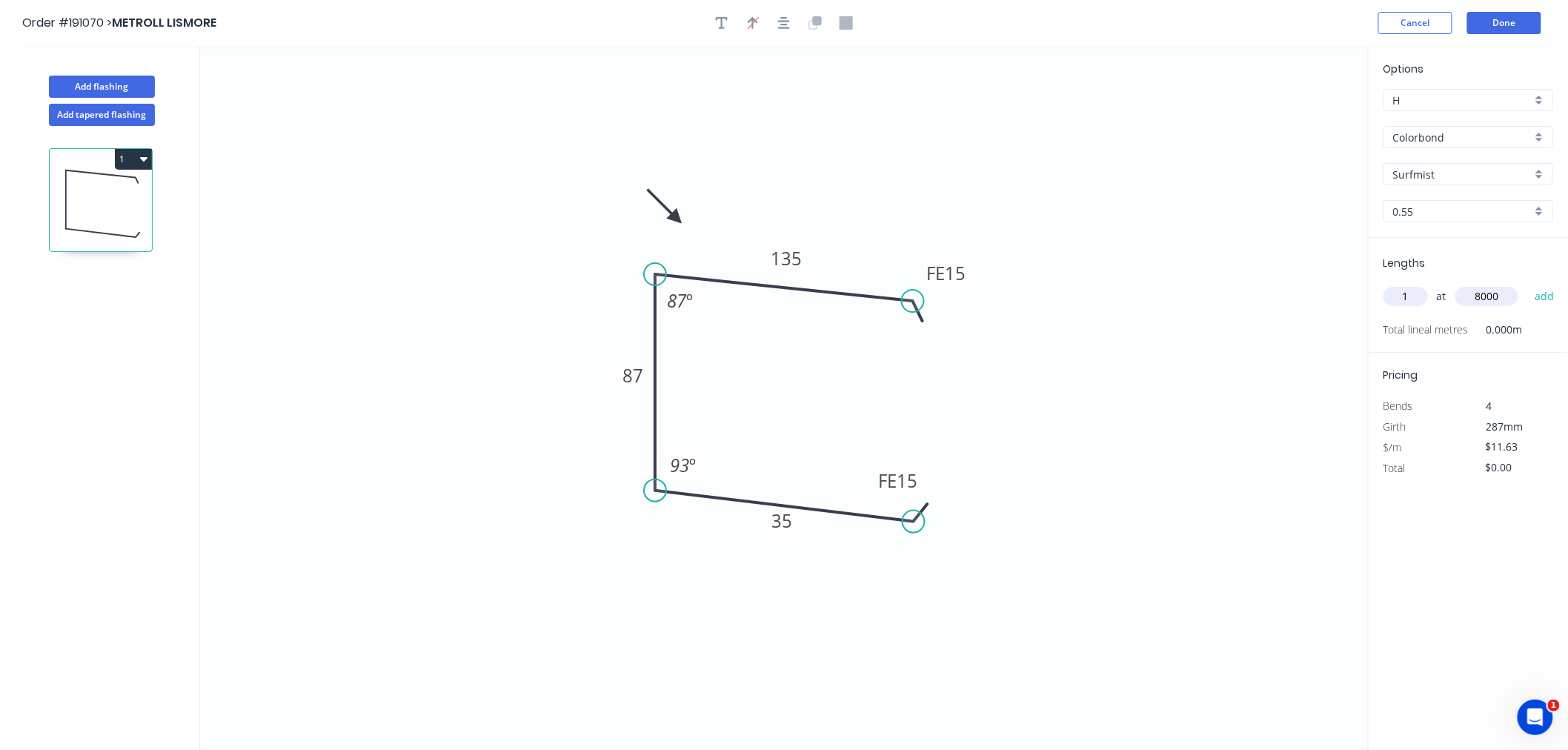
click at [1527, 284] on button "add" at bounding box center [1545, 296] width 35 height 25
type input "$93.04"
click at [783, 23] on icon "button" at bounding box center [784, 23] width 12 height 14
drag, startPoint x: 914, startPoint y: 520, endPoint x: 832, endPoint y: 512, distance: 82.4
click at [832, 512] on circle at bounding box center [831, 511] width 22 height 22
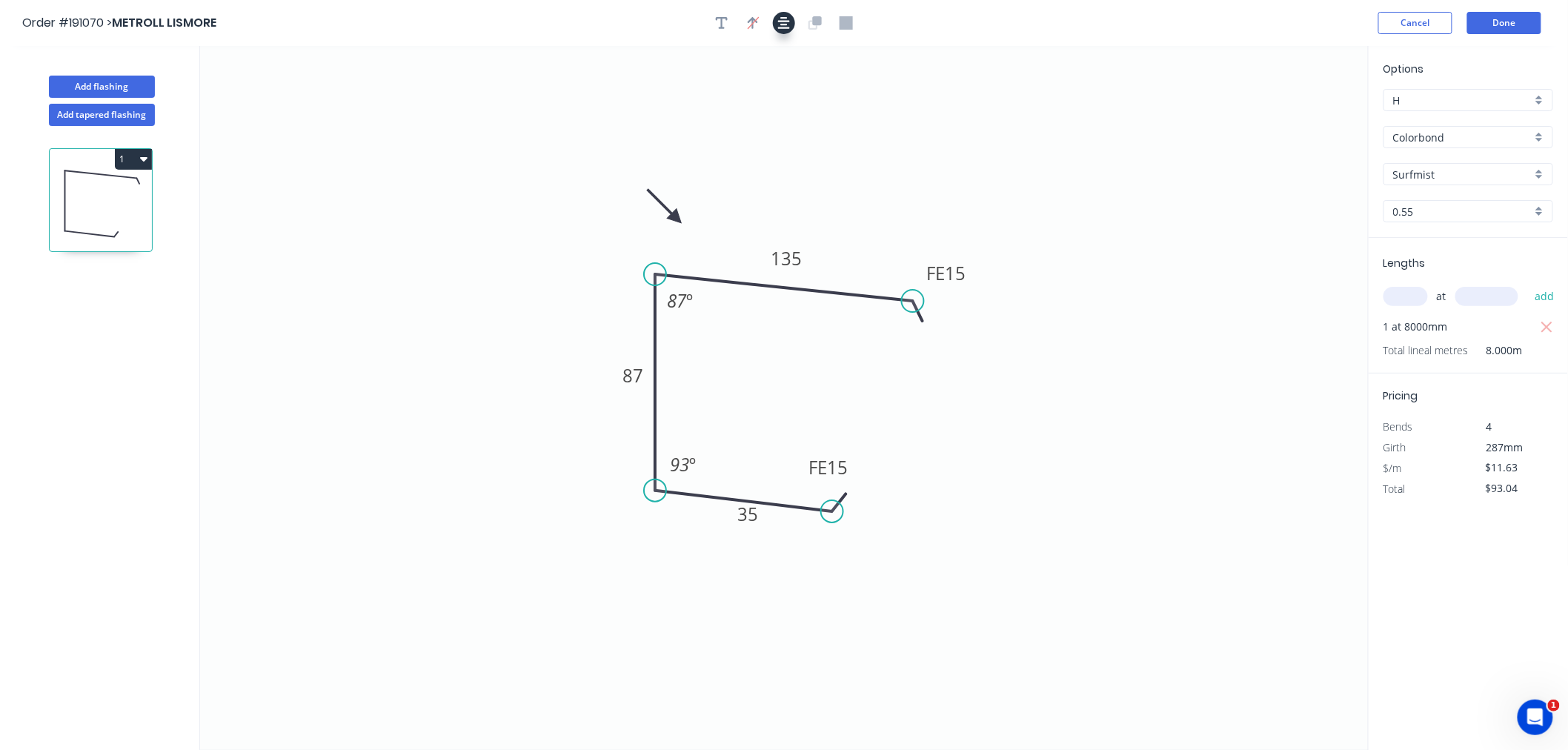
click at [789, 26] on icon "button" at bounding box center [784, 23] width 12 height 14
drag, startPoint x: 913, startPoint y: 309, endPoint x: 950, endPoint y: 309, distance: 37.0
click at [950, 309] on circle at bounding box center [949, 310] width 22 height 22
click at [783, 22] on icon "button" at bounding box center [784, 23] width 12 height 14
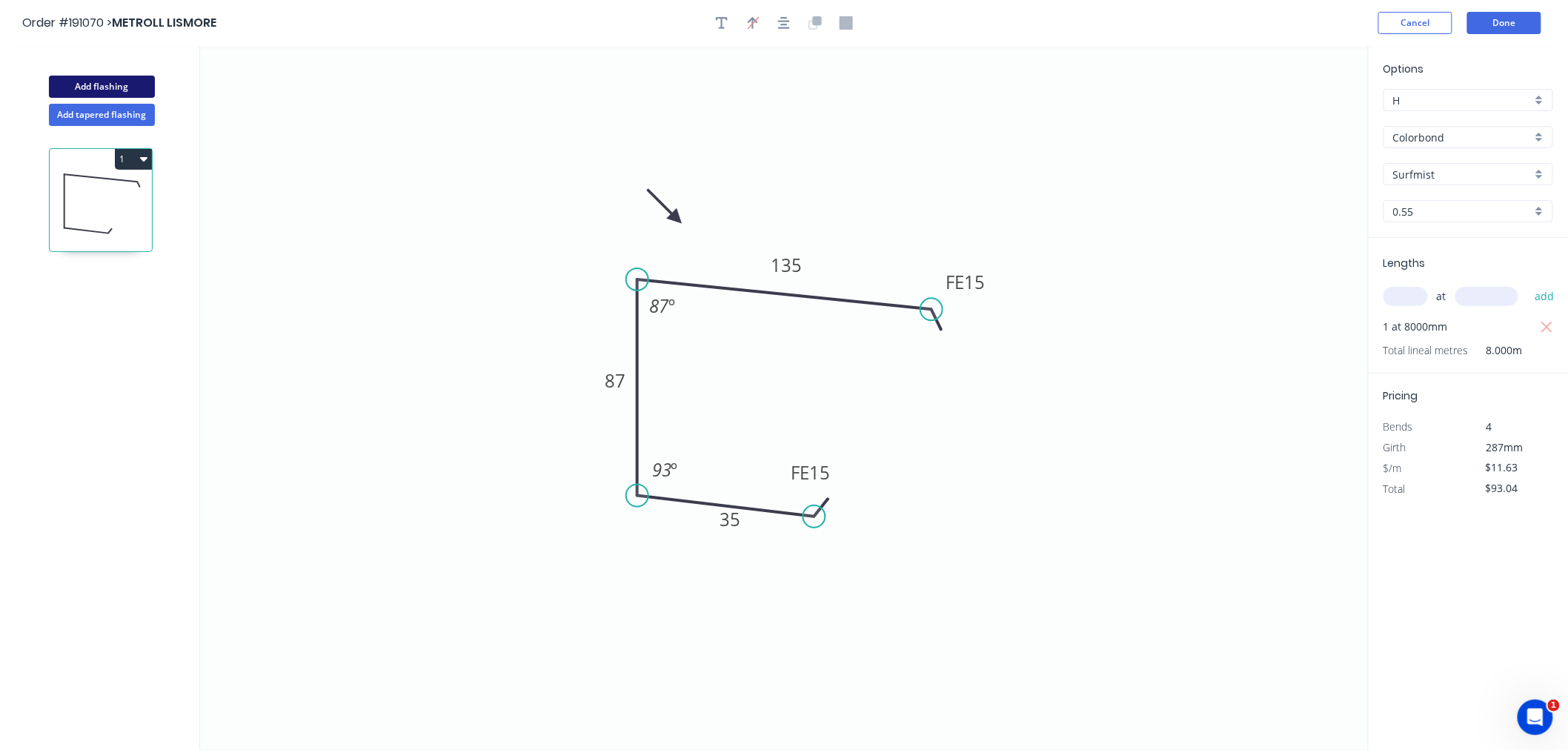
click at [122, 83] on button "Add flashing" at bounding box center [101, 86] width 106 height 22
type input "$0.00"
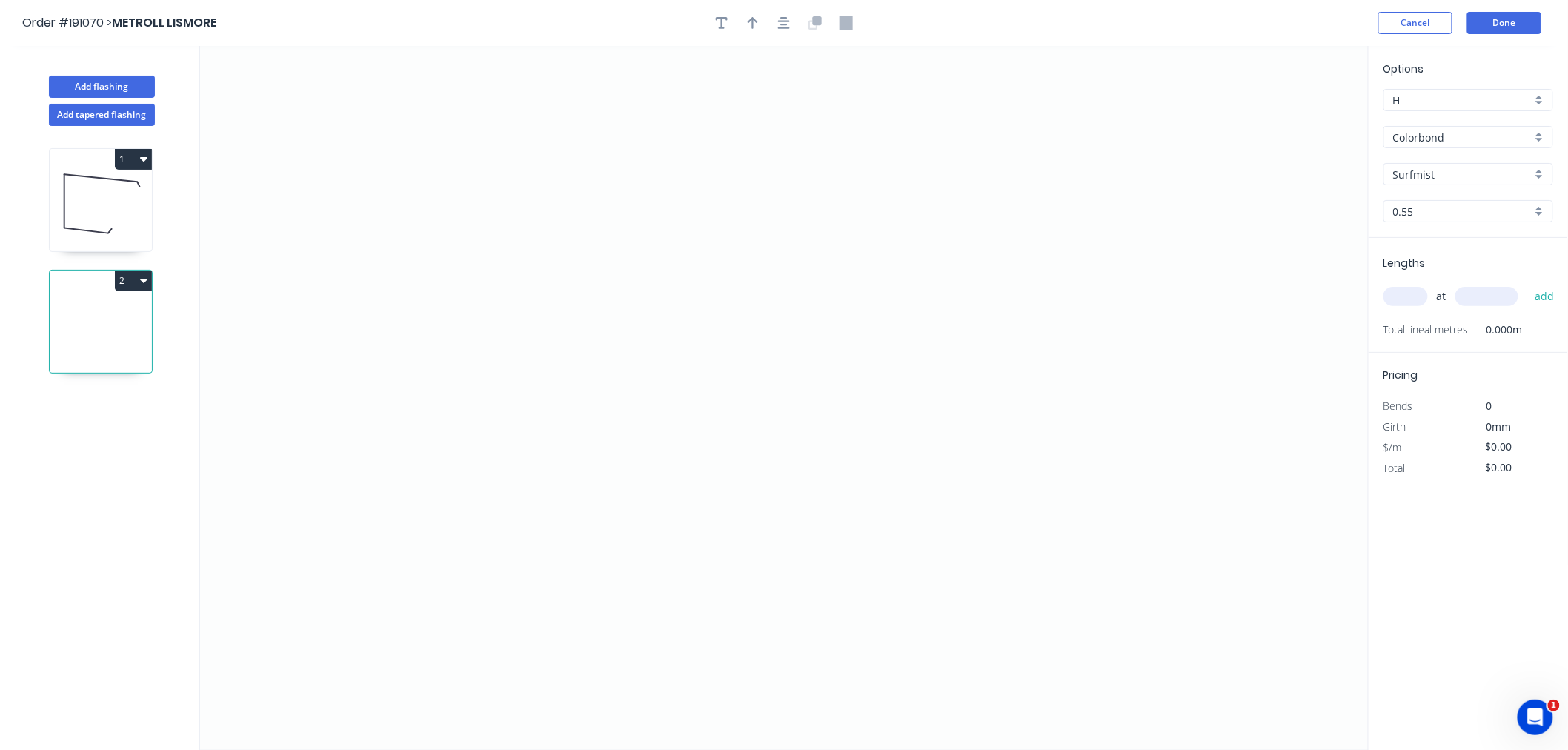
click at [141, 284] on icon "button" at bounding box center [144, 280] width 8 height 12
click at [103, 349] on div "Delete" at bounding box center [81, 347] width 114 height 21
type input "$11.63"
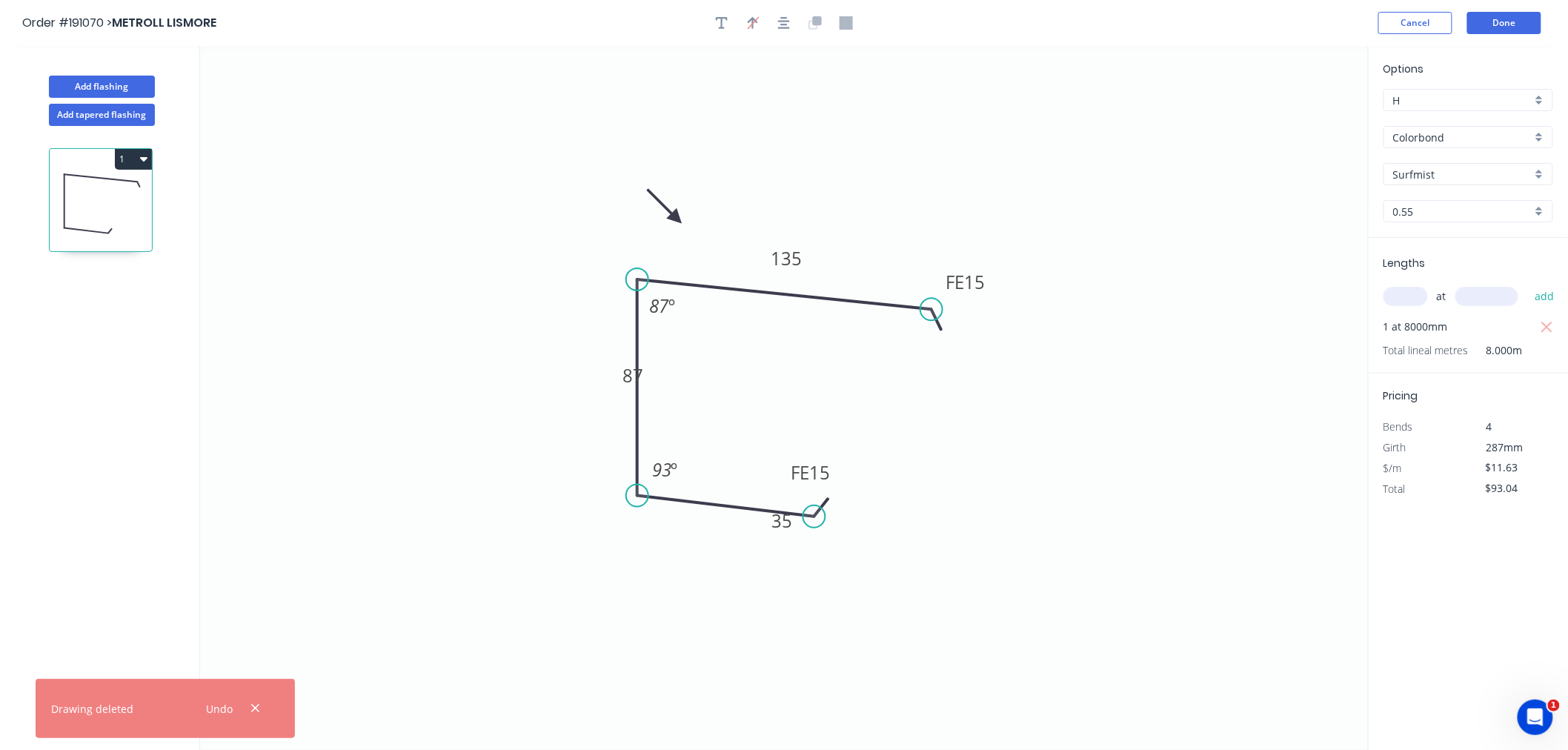
click at [92, 204] on icon at bounding box center [101, 203] width 102 height 95
click at [139, 154] on button "1" at bounding box center [134, 159] width 37 height 20
click at [127, 195] on div "Duplicate" at bounding box center [81, 196] width 114 height 21
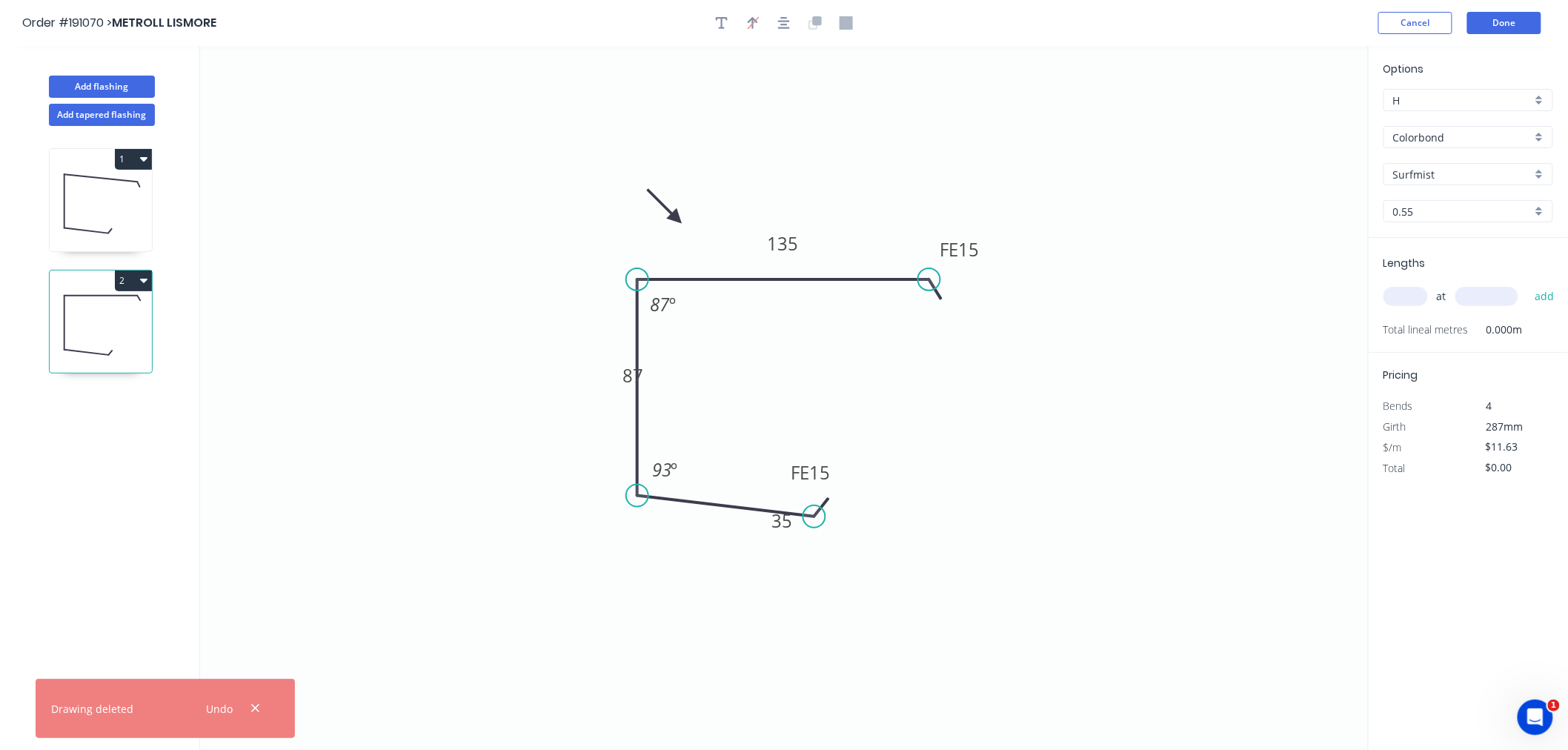
drag, startPoint x: 930, startPoint y: 311, endPoint x: 929, endPoint y: 296, distance: 15.0
click at [929, 296] on icon "0 FE 15 35 87 FE 15 135 87 º 93 º" at bounding box center [784, 397] width 1169 height 703
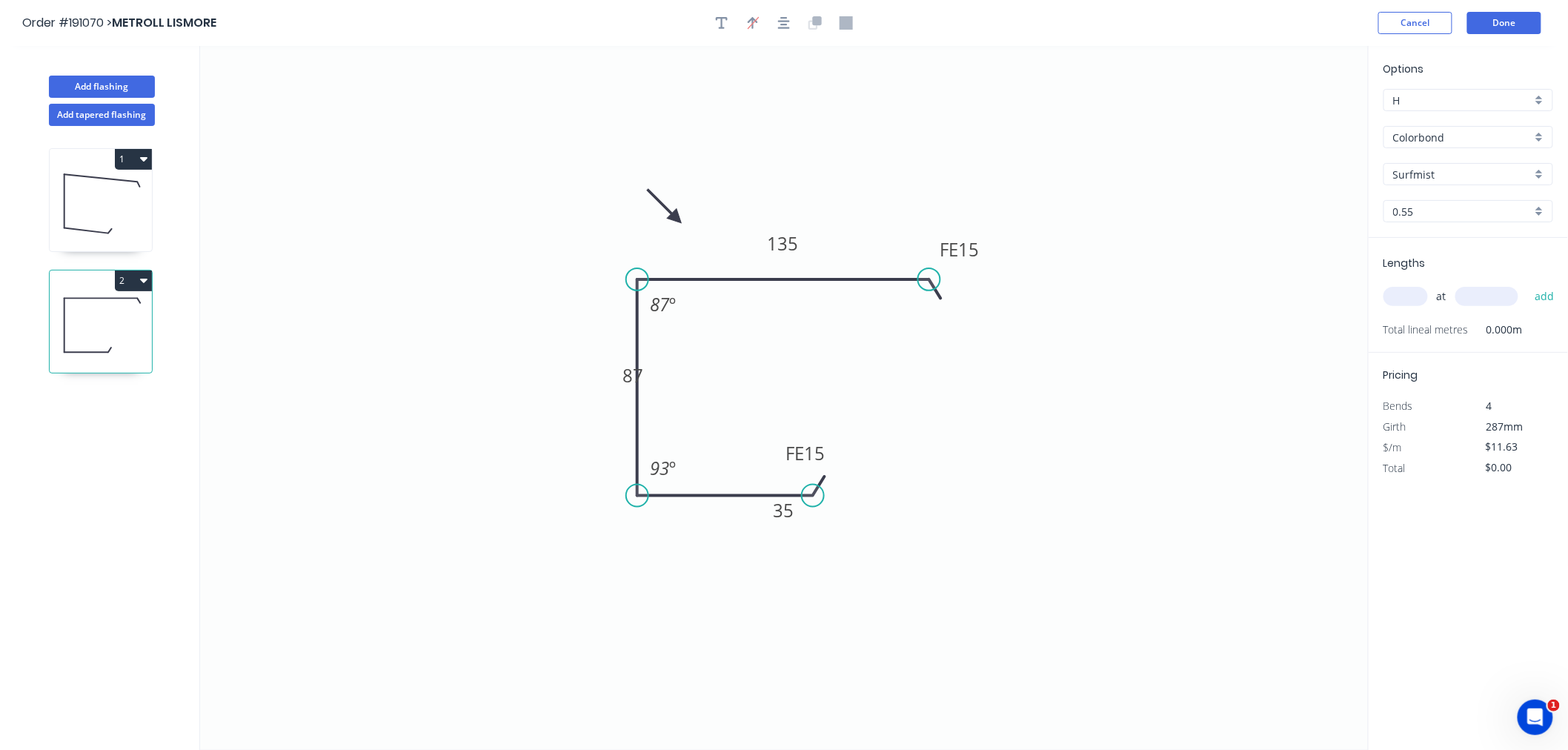
drag, startPoint x: 815, startPoint y: 516, endPoint x: 811, endPoint y: 500, distance: 16.5
click at [813, 500] on circle at bounding box center [813, 495] width 22 height 22
drag, startPoint x: 761, startPoint y: 520, endPoint x: 703, endPoint y: 533, distance: 59.4
click at [703, 533] on rect at bounding box center [723, 533] width 48 height 29
drag, startPoint x: 612, startPoint y: 381, endPoint x: 544, endPoint y: 380, distance: 68.0
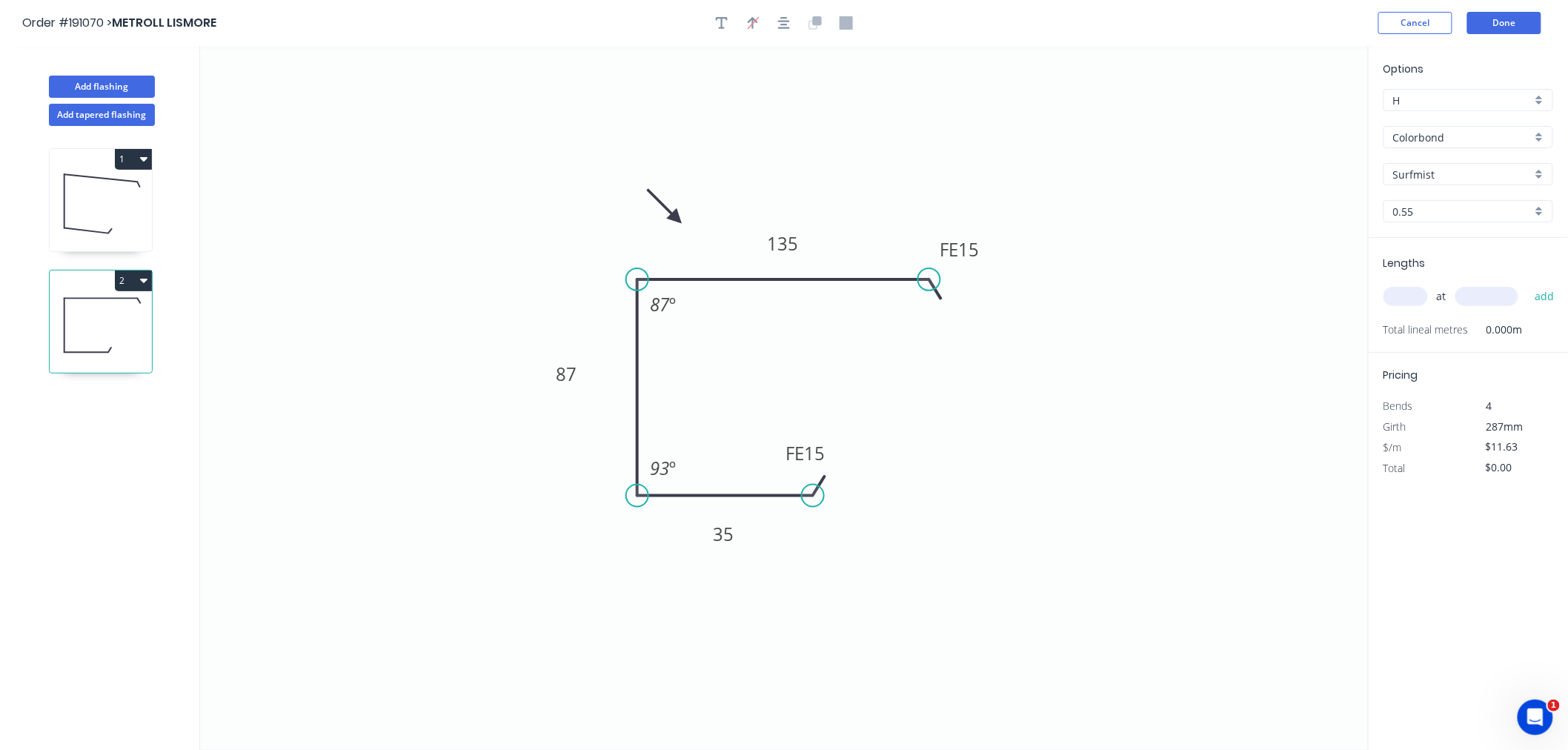
click at [544, 380] on rect at bounding box center [566, 374] width 48 height 29
click at [67, 203] on icon at bounding box center [101, 203] width 102 height 95
type input "$93.04"
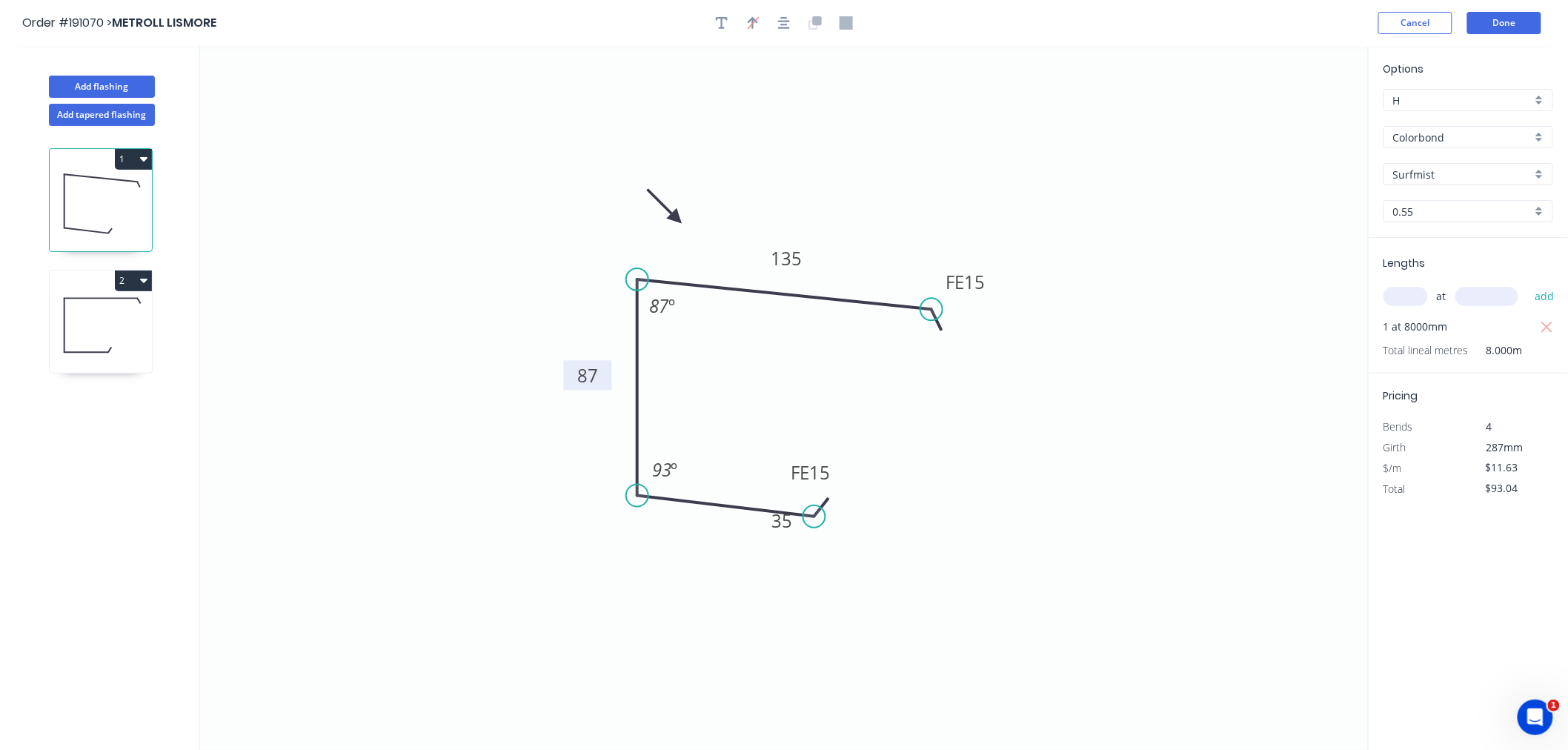
drag, startPoint x: 612, startPoint y: 369, endPoint x: 566, endPoint y: 369, distance: 46.0
click at [566, 369] on rect at bounding box center [587, 375] width 48 height 29
click at [786, 20] on icon "button" at bounding box center [784, 22] width 12 height 12
click at [1503, 20] on button "Done" at bounding box center [1505, 22] width 74 height 22
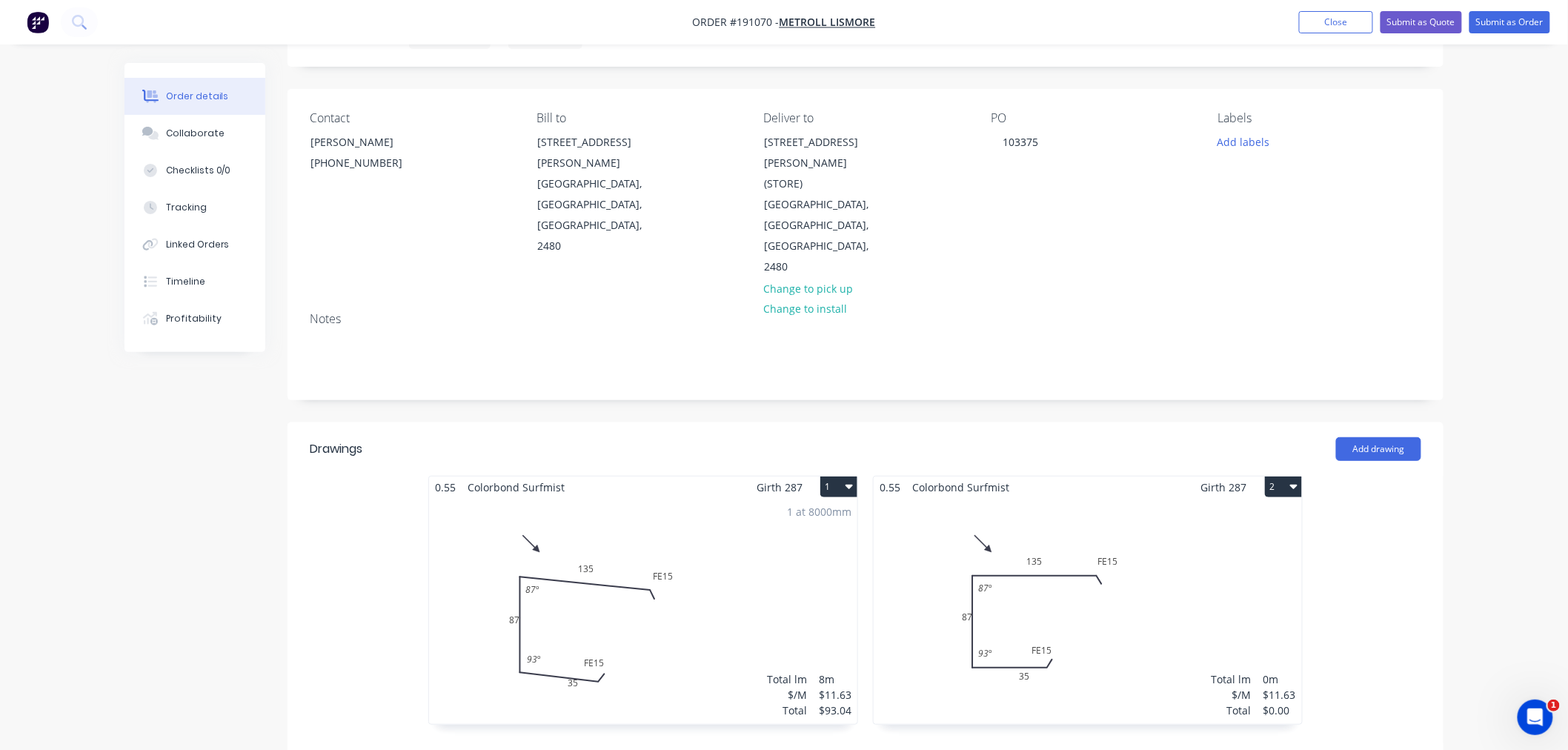
scroll to position [165, 0]
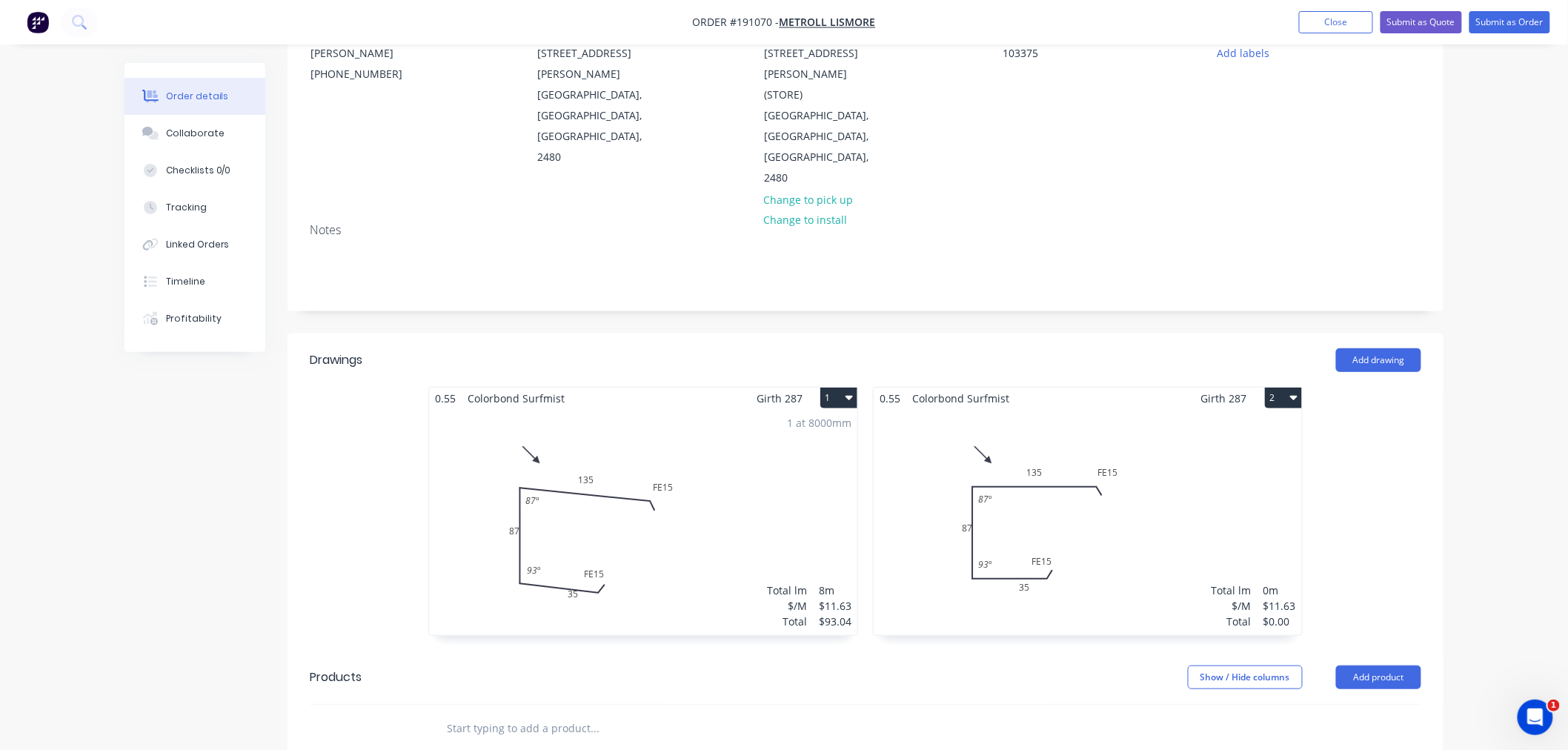
click at [509, 490] on div "1 at 8000mm Total lm $/M Total 8m $11.63 $93.04" at bounding box center [643, 522] width 428 height 226
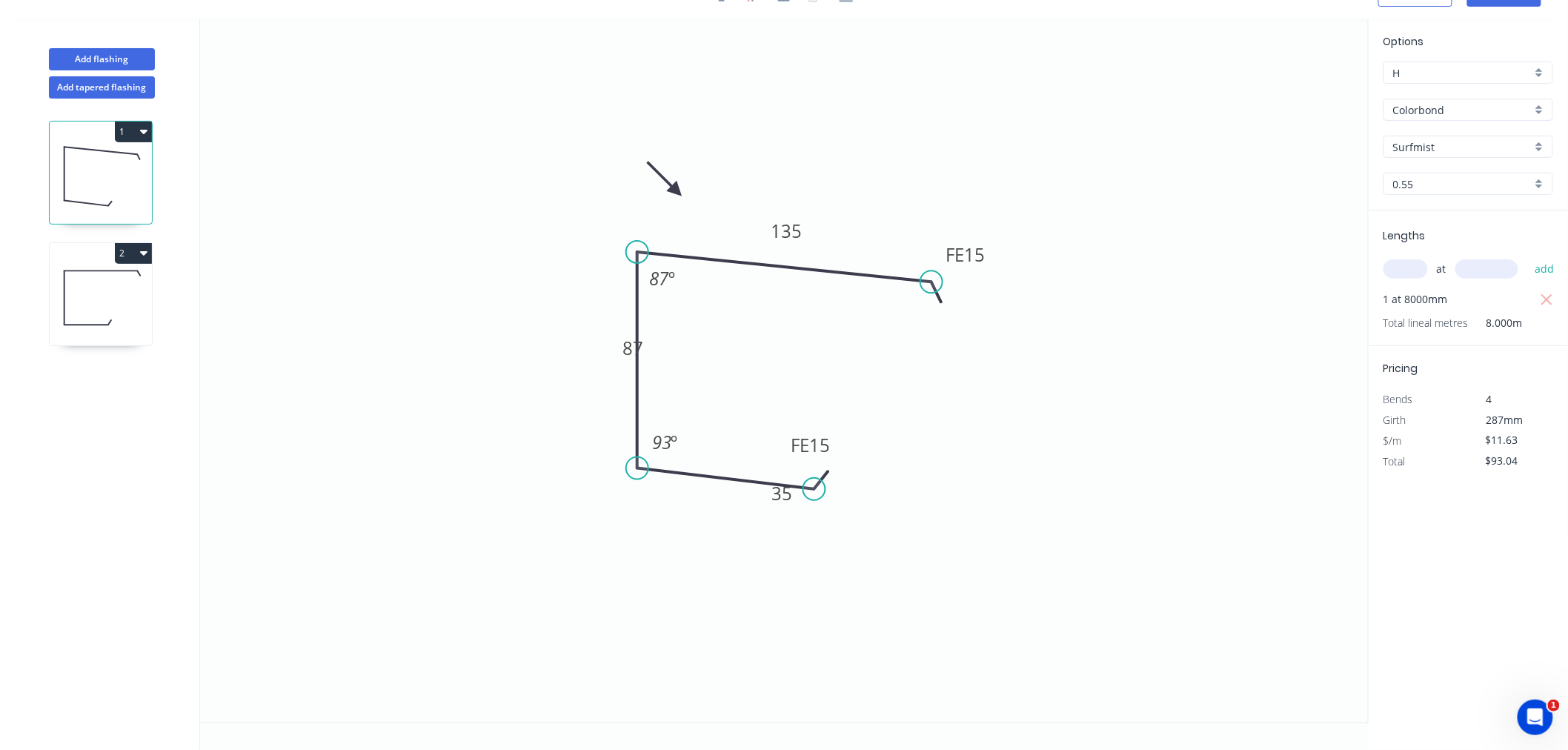
scroll to position [27, 0]
drag, startPoint x: 609, startPoint y: 345, endPoint x: 552, endPoint y: 348, distance: 57.1
click at [557, 348] on rect at bounding box center [581, 350] width 48 height 29
click at [581, 339] on tspan "87" at bounding box center [575, 350] width 20 height 24
click at [537, 248] on icon "0 FE 15 35 87 FE 15 135 87 º 93 º" at bounding box center [784, 370] width 1169 height 703
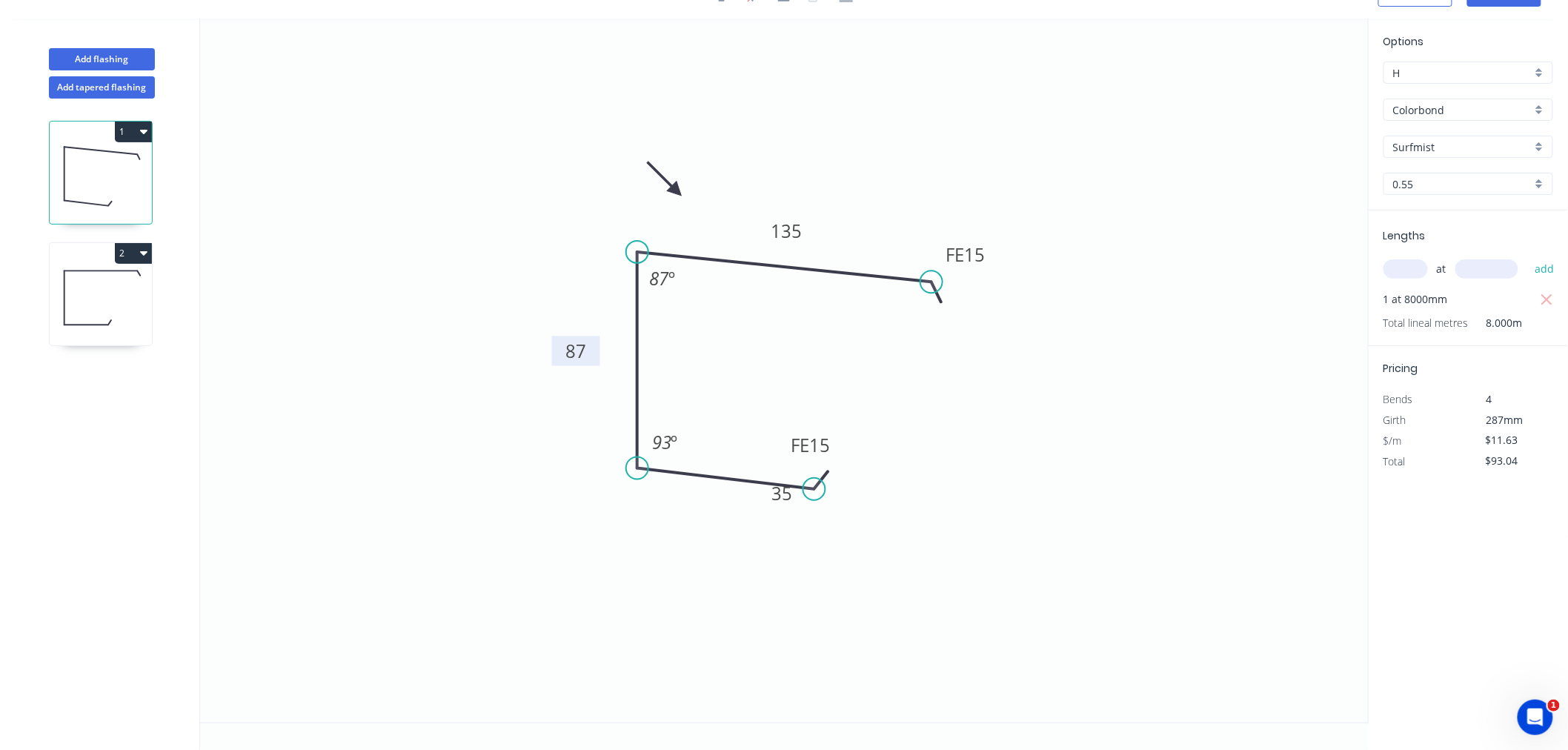
click at [123, 287] on icon at bounding box center [101, 297] width 102 height 95
type input "$0.00"
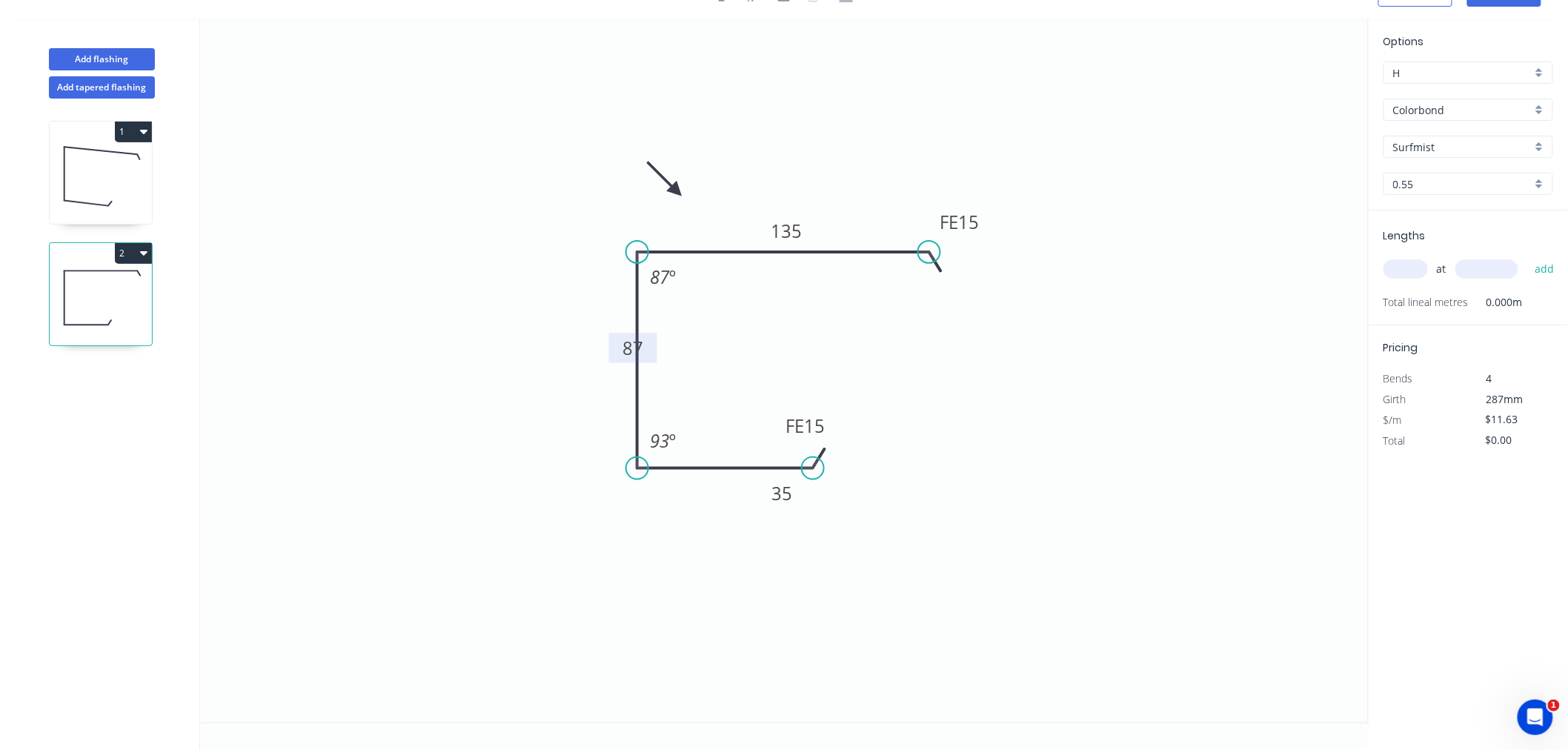
click at [623, 345] on tspan "87" at bounding box center [632, 347] width 20 height 24
drag, startPoint x: 613, startPoint y: 345, endPoint x: 511, endPoint y: 345, distance: 102.0
click at [511, 345] on rect at bounding box center [531, 347] width 48 height 29
click at [543, 354] on rect at bounding box center [531, 348] width 29 height 20
click at [660, 275] on tspan "87" at bounding box center [661, 276] width 20 height 24
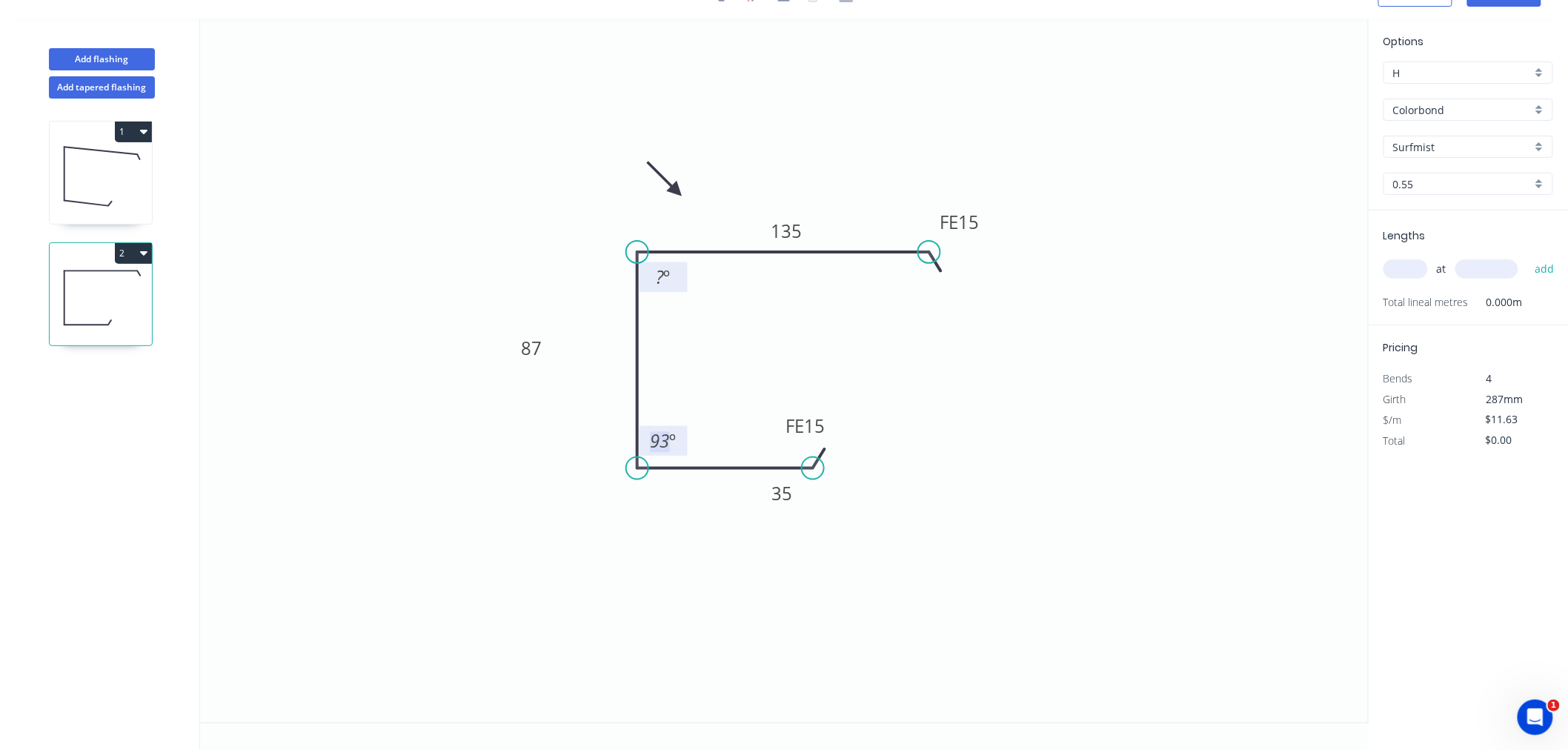
click at [654, 439] on tspan "93" at bounding box center [661, 440] width 20 height 24
click at [758, 387] on icon "0 FE 15 35 87 FE 15 135 ? º º" at bounding box center [784, 370] width 1169 height 703
drag, startPoint x: 762, startPoint y: 500, endPoint x: 725, endPoint y: 522, distance: 43.0
click at [725, 522] on rect at bounding box center [744, 513] width 48 height 29
click at [706, 360] on icon "0 FE 15 35 87 FE 15 135 ? º ? º" at bounding box center [784, 370] width 1169 height 703
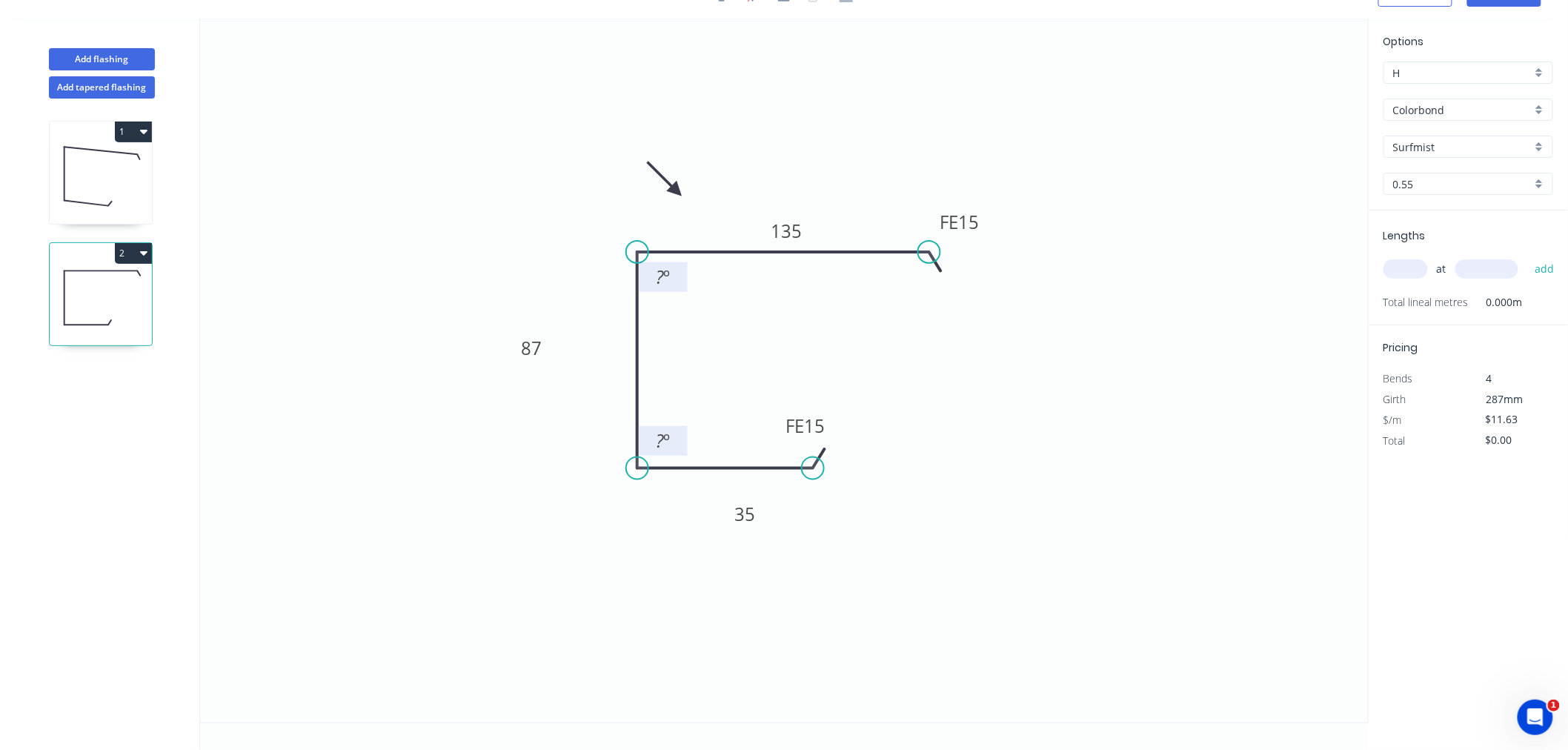
scroll to position [0, 0]
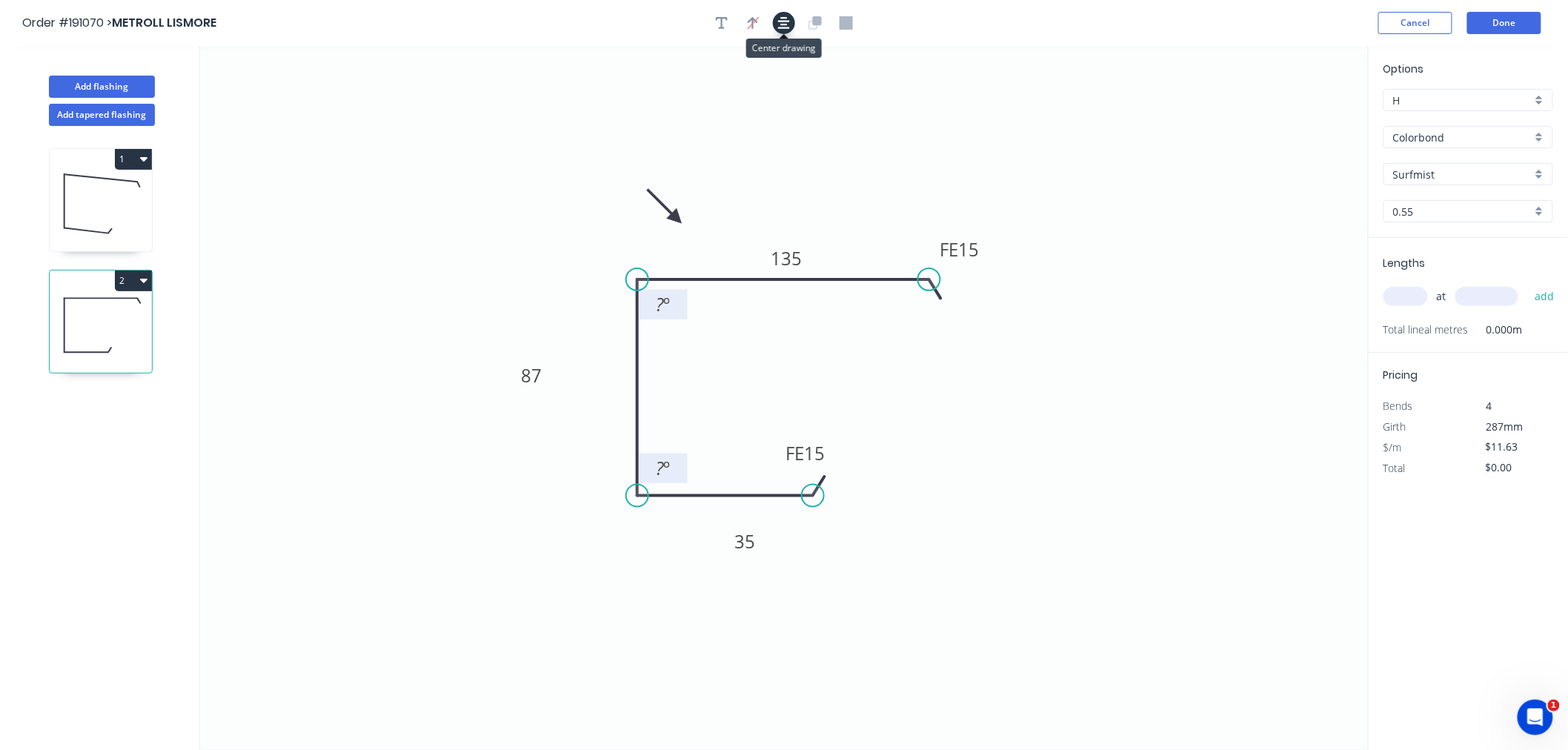
click at [778, 26] on icon "button" at bounding box center [784, 23] width 12 height 14
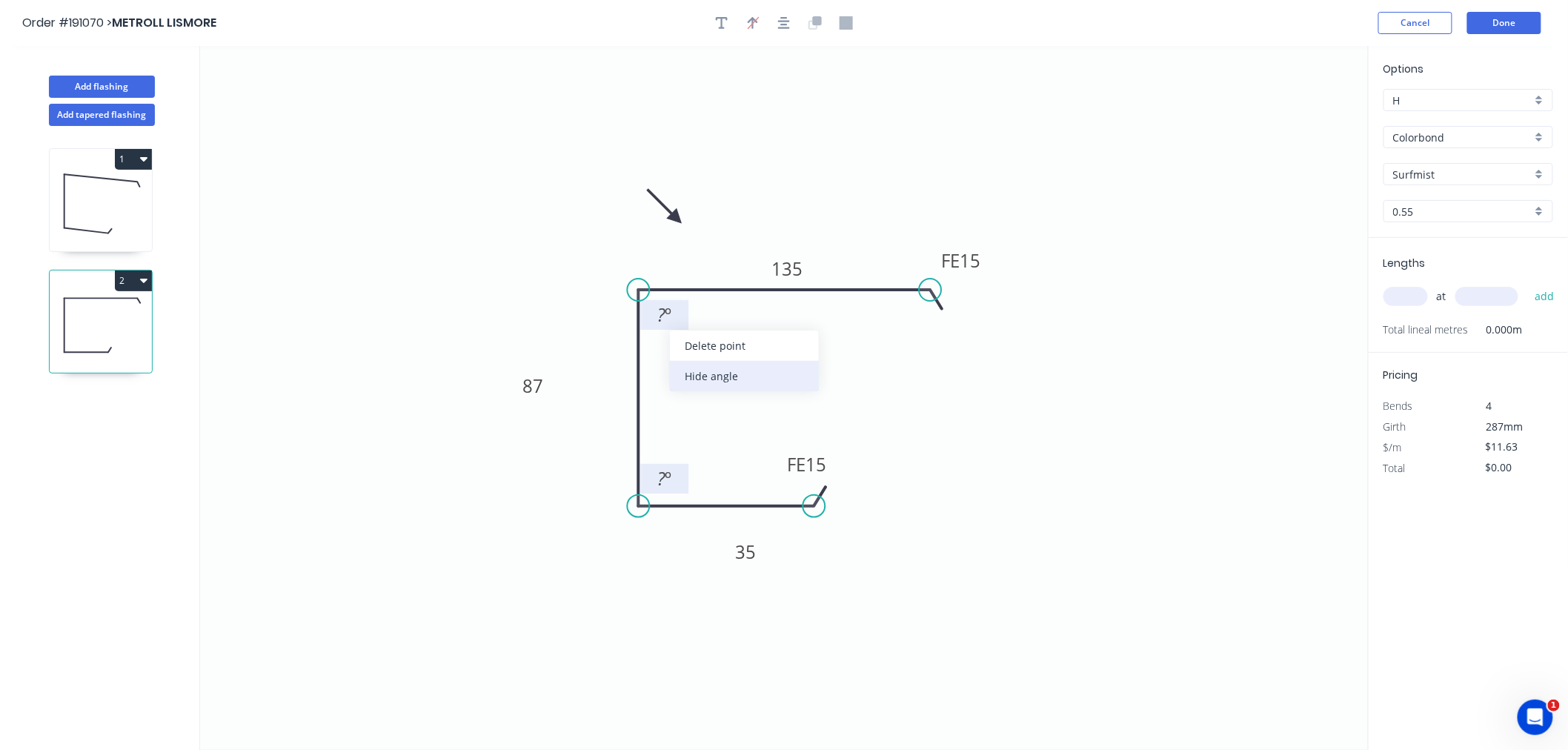
click at [707, 375] on div "Hide angle" at bounding box center [744, 375] width 149 height 30
click at [703, 532] on div "Hide angle" at bounding box center [744, 531] width 149 height 30
drag, startPoint x: 810, startPoint y: 266, endPoint x: 813, endPoint y: 250, distance: 16.3
click at [813, 250] on rect at bounding box center [789, 241] width 49 height 29
click at [1412, 294] on input "text" at bounding box center [1406, 296] width 45 height 20
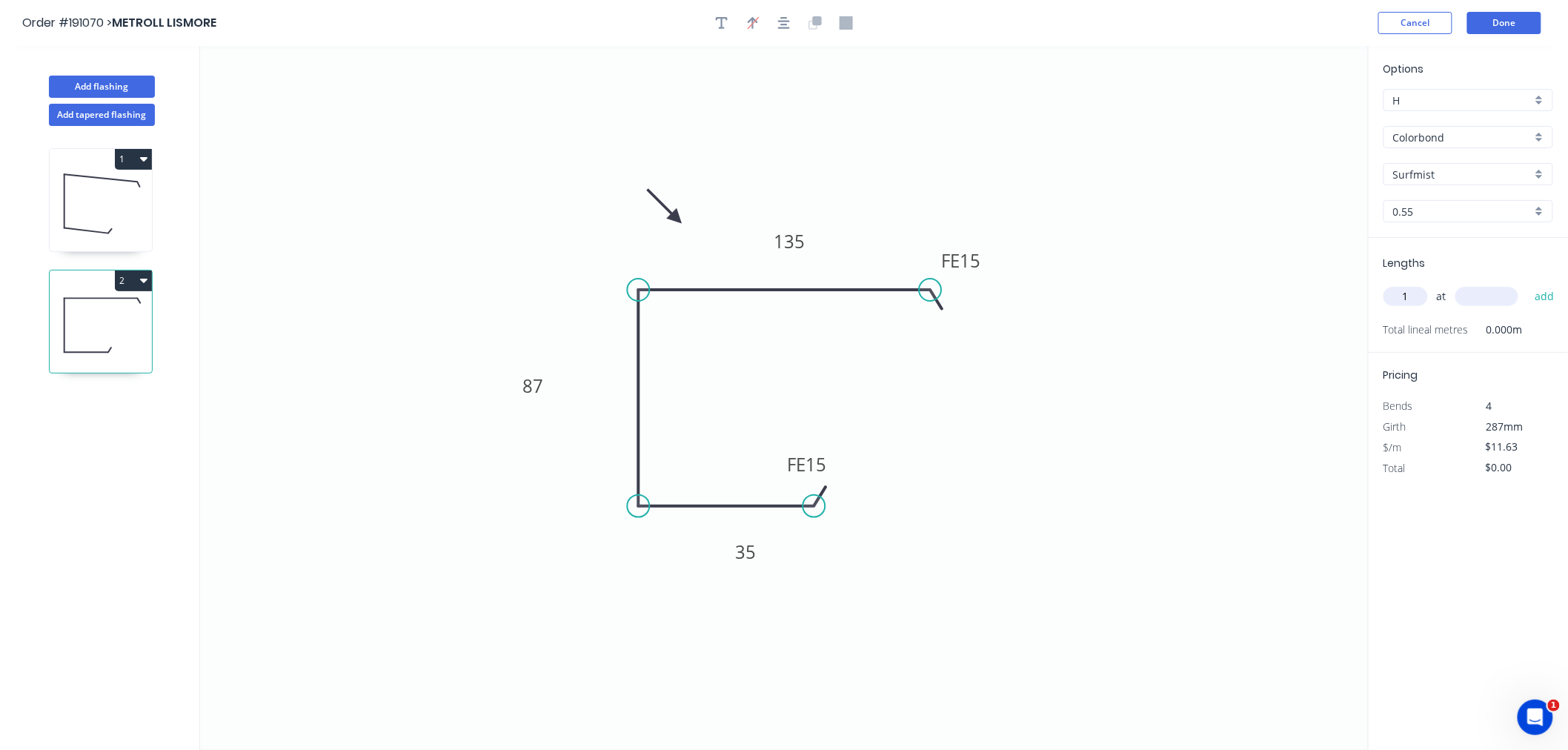
type input "1"
type input "4000"
click at [1527, 284] on button "add" at bounding box center [1545, 296] width 35 height 25
type input "$46.52"
click at [1499, 19] on button "Done" at bounding box center [1505, 22] width 74 height 22
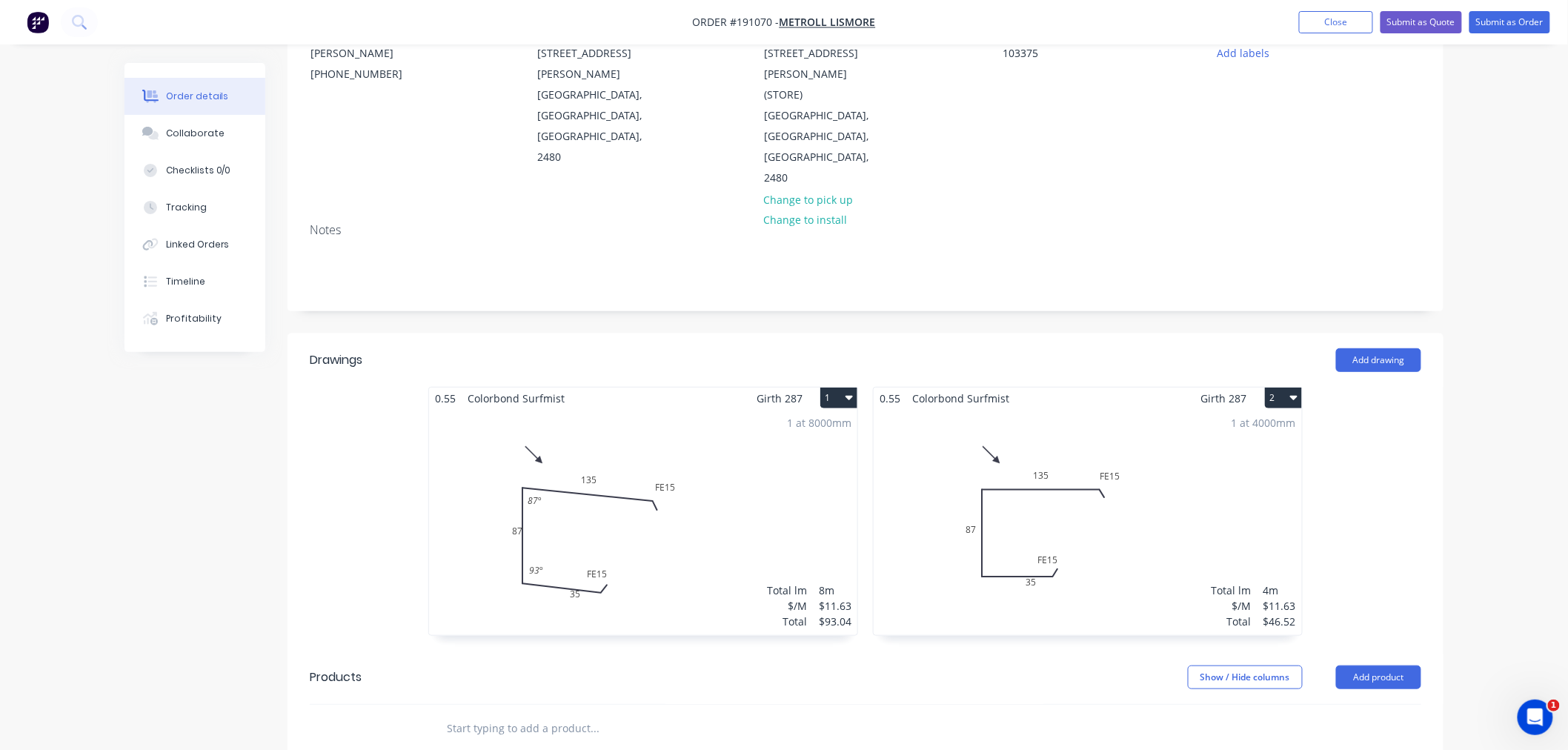
scroll to position [329, 0]
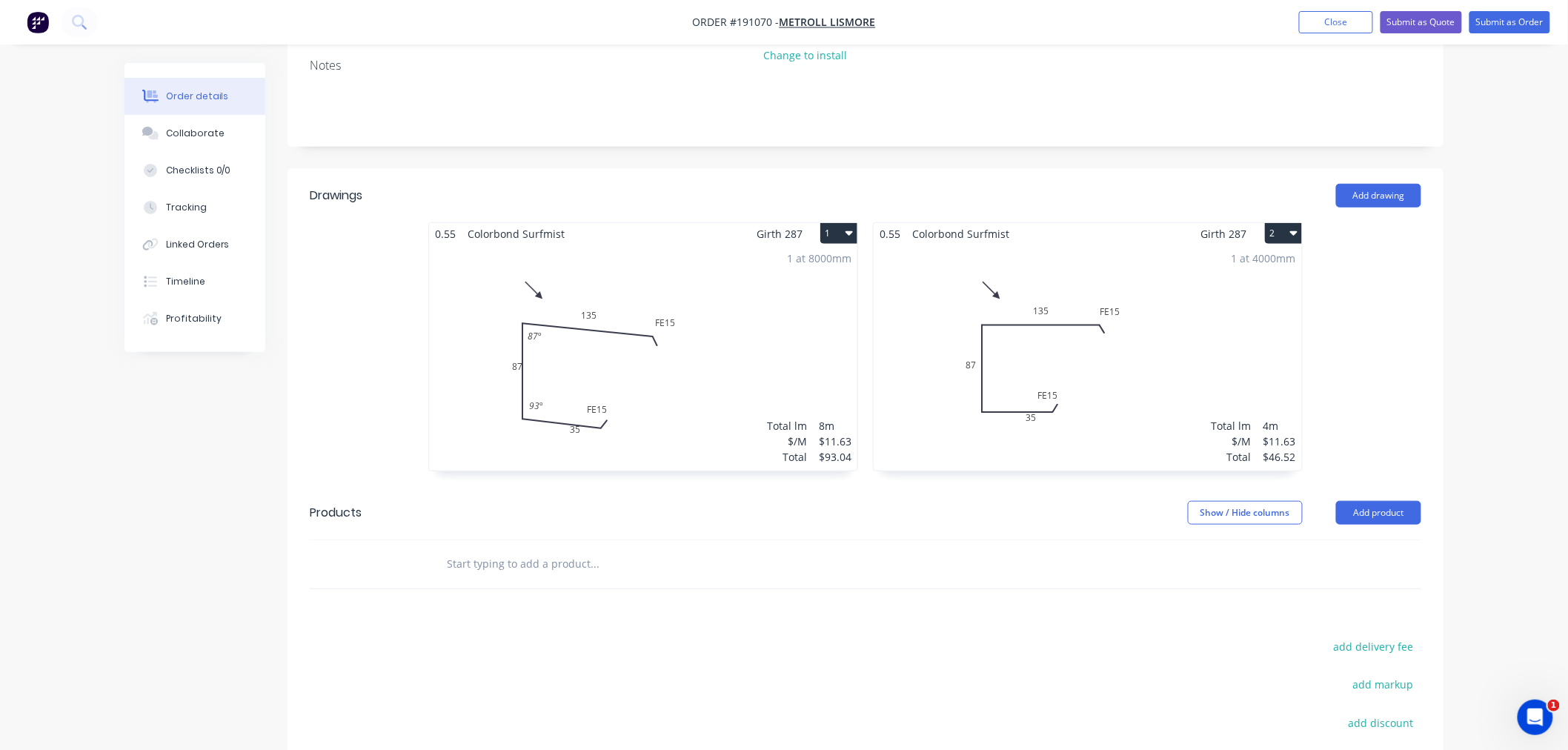
click at [685, 322] on div "1 at 8000mm Total lm $/M Total 8m $11.63 $93.04" at bounding box center [643, 358] width 428 height 226
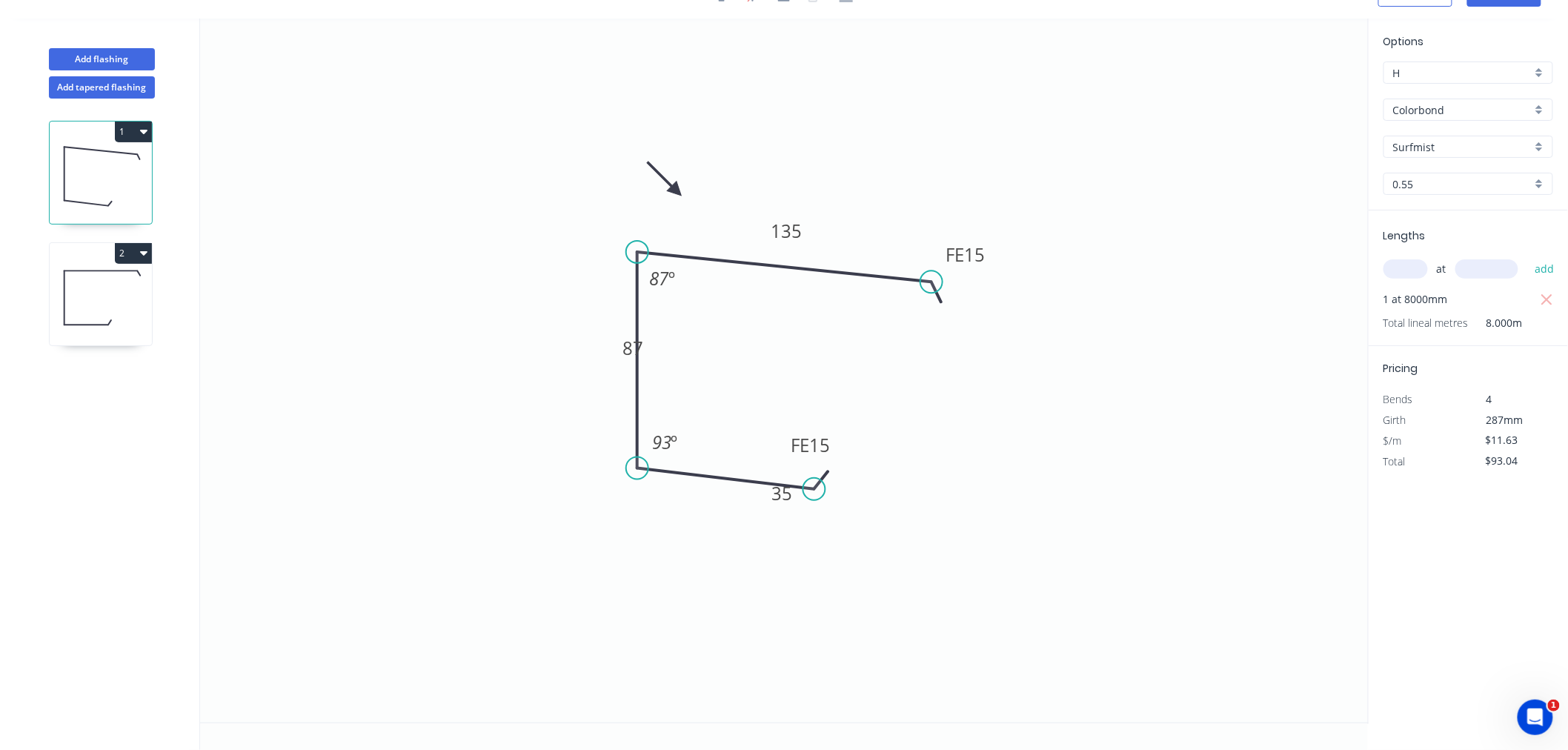
scroll to position [27, 0]
click at [769, 494] on rect at bounding box center [782, 493] width 29 height 20
drag, startPoint x: 760, startPoint y: 500, endPoint x: 703, endPoint y: 522, distance: 61.1
click at [704, 522] on rect at bounding box center [727, 515] width 48 height 29
drag, startPoint x: 612, startPoint y: 351, endPoint x: 572, endPoint y: 356, distance: 40.3
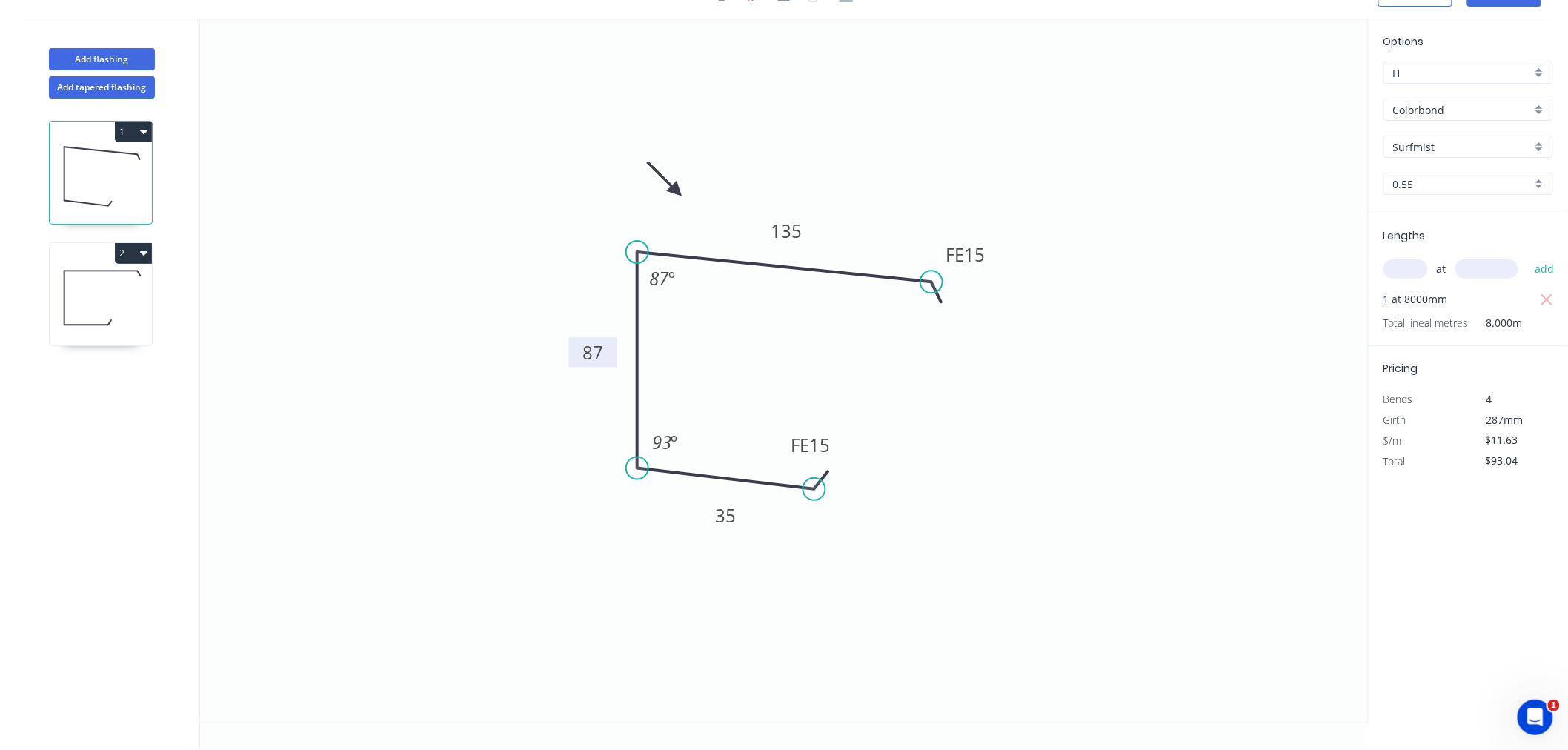
click at [572, 356] on rect at bounding box center [592, 352] width 48 height 29
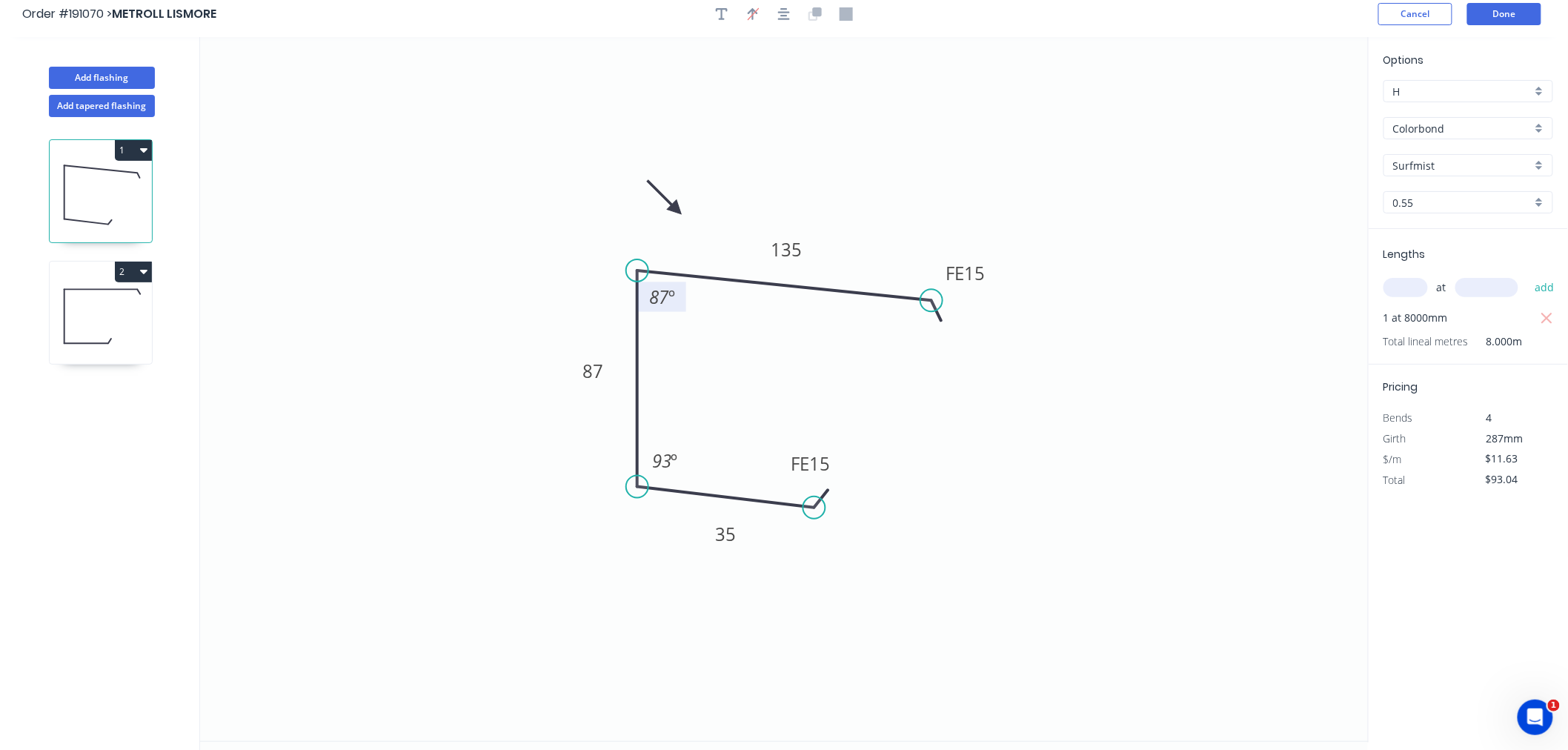
scroll to position [0, 0]
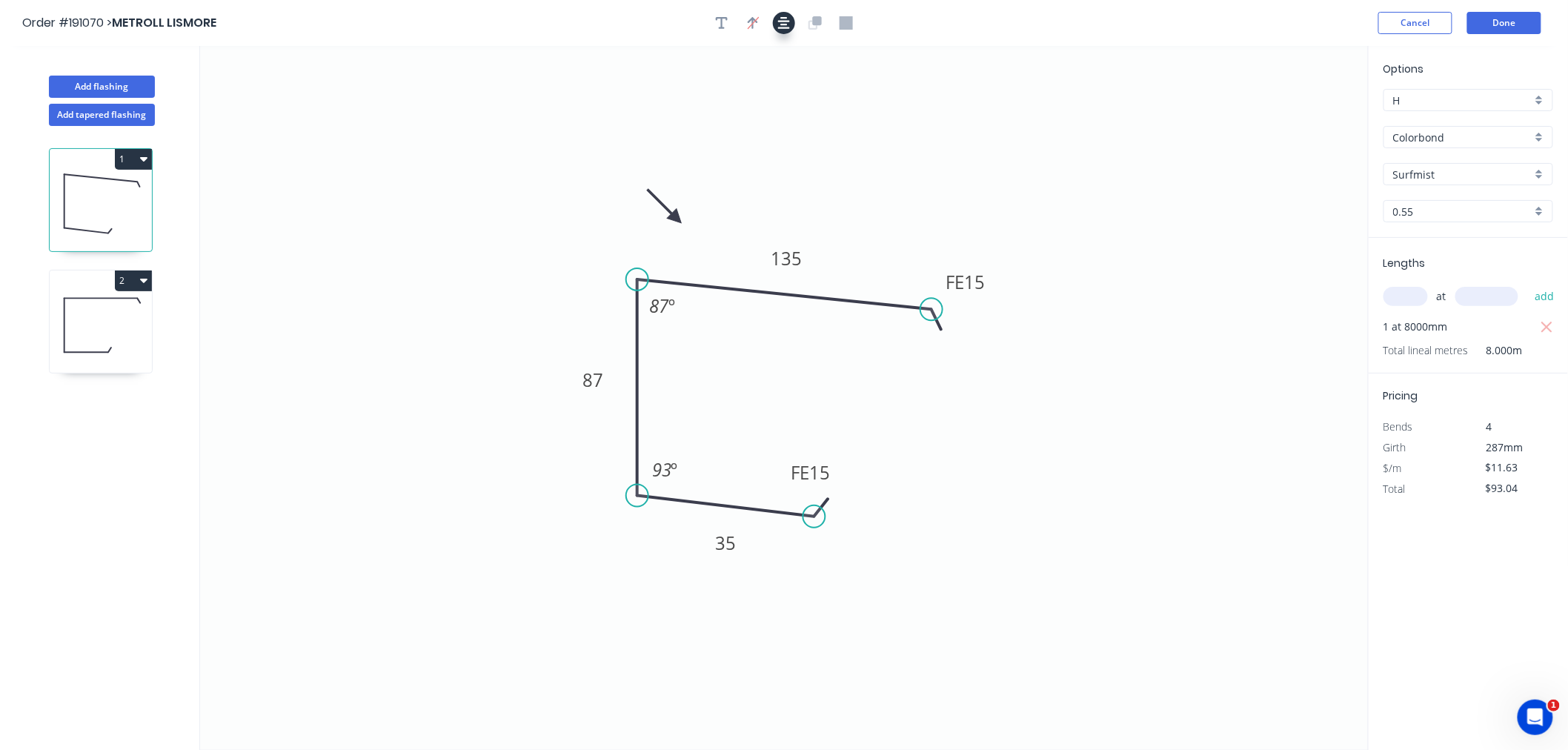
click at [783, 20] on icon "button" at bounding box center [784, 22] width 12 height 12
click at [101, 337] on icon at bounding box center [101, 325] width 102 height 95
type input "$46.52"
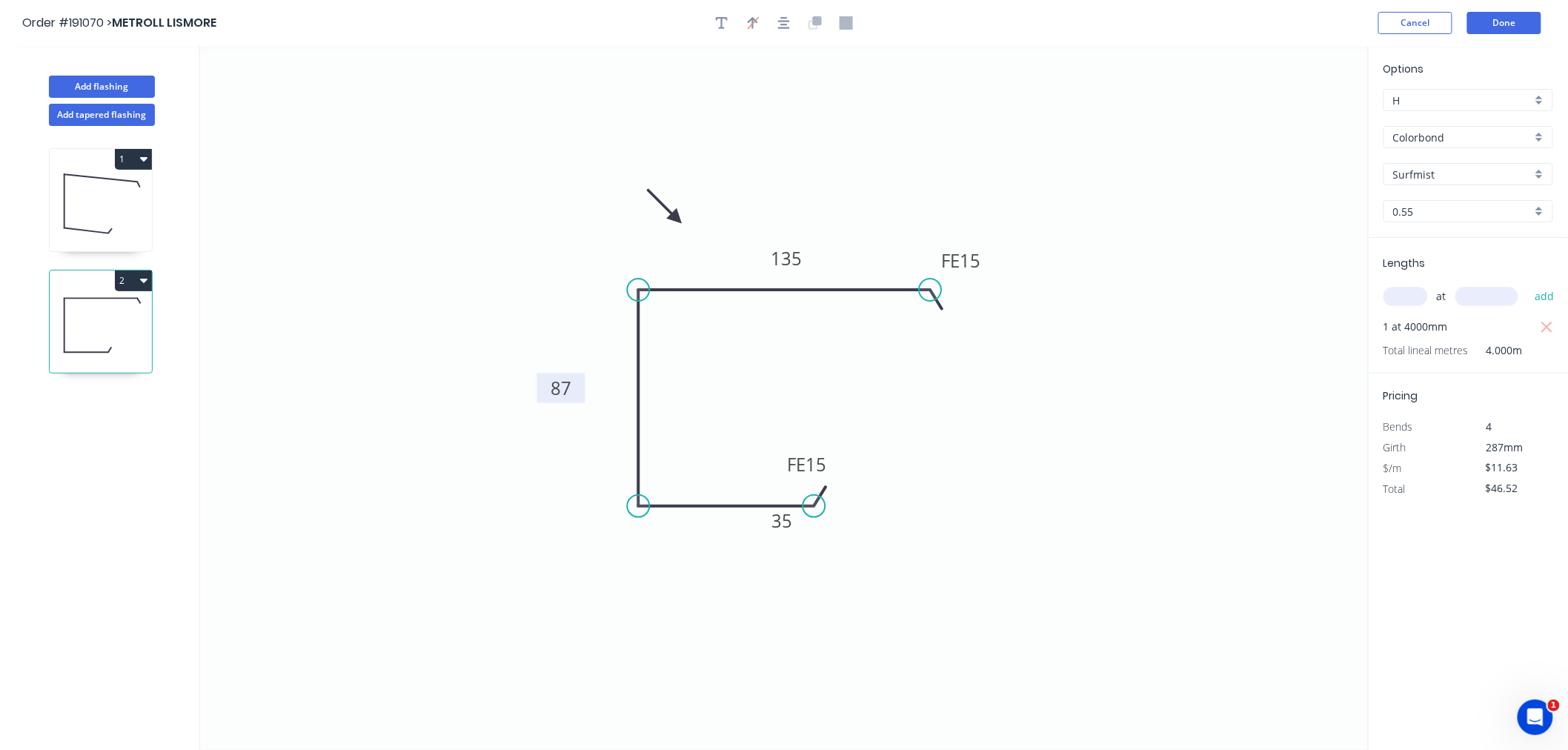
drag, startPoint x: 613, startPoint y: 375, endPoint x: 541, endPoint y: 386, distance: 72.8
click at [541, 386] on rect at bounding box center [561, 387] width 48 height 29
drag, startPoint x: 831, startPoint y: 469, endPoint x: 854, endPoint y: 469, distance: 23.0
click at [854, 469] on rect at bounding box center [824, 462] width 58 height 29
drag, startPoint x: 763, startPoint y: 533, endPoint x: 703, endPoint y: 553, distance: 63.2
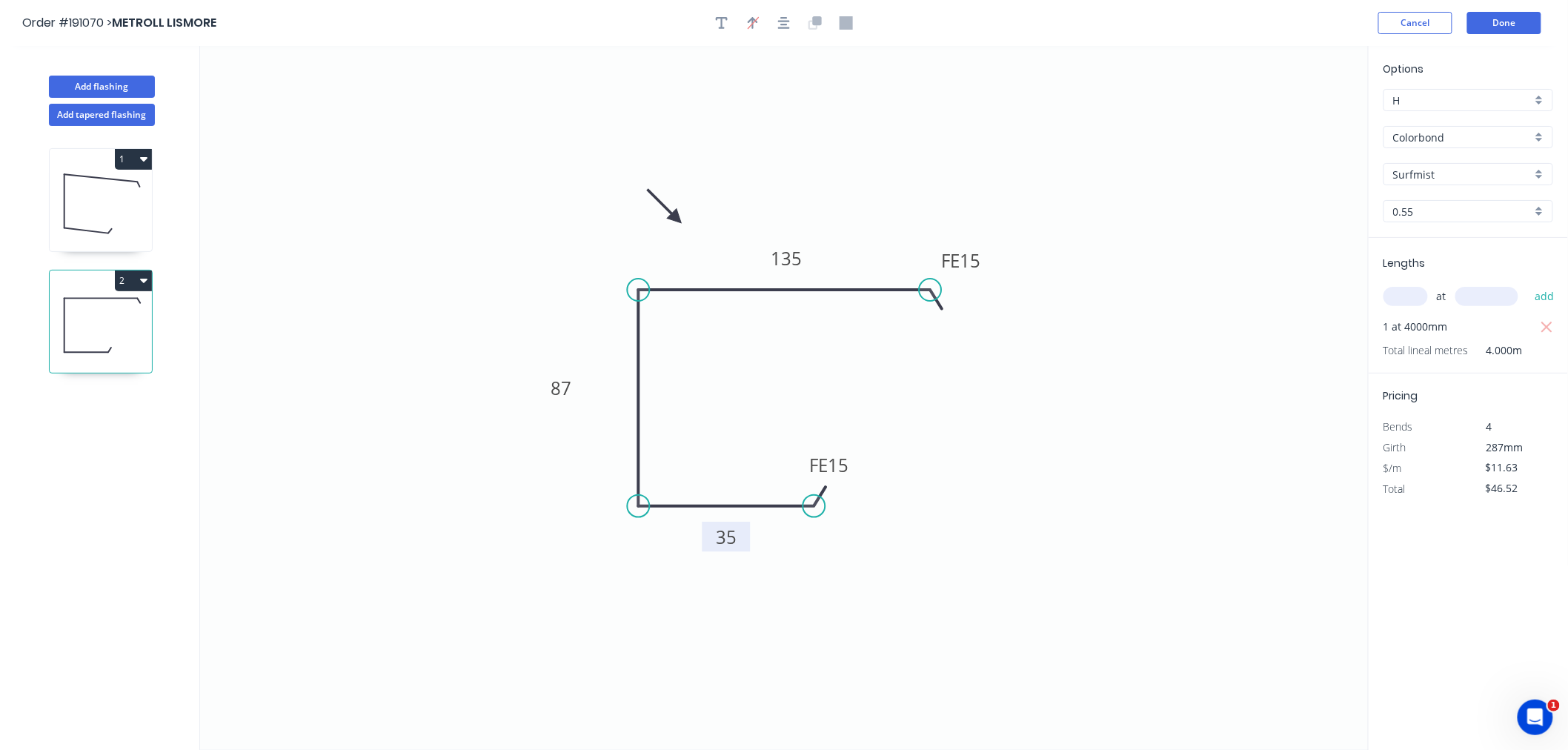
click at [703, 551] on rect at bounding box center [726, 536] width 48 height 29
drag, startPoint x: 765, startPoint y: 262, endPoint x: 742, endPoint y: 247, distance: 27.5
click at [742, 247] on rect at bounding box center [764, 244] width 49 height 29
click at [787, 20] on icon "button" at bounding box center [784, 23] width 12 height 14
drag, startPoint x: 670, startPoint y: 217, endPoint x: 628, endPoint y: 226, distance: 43.0
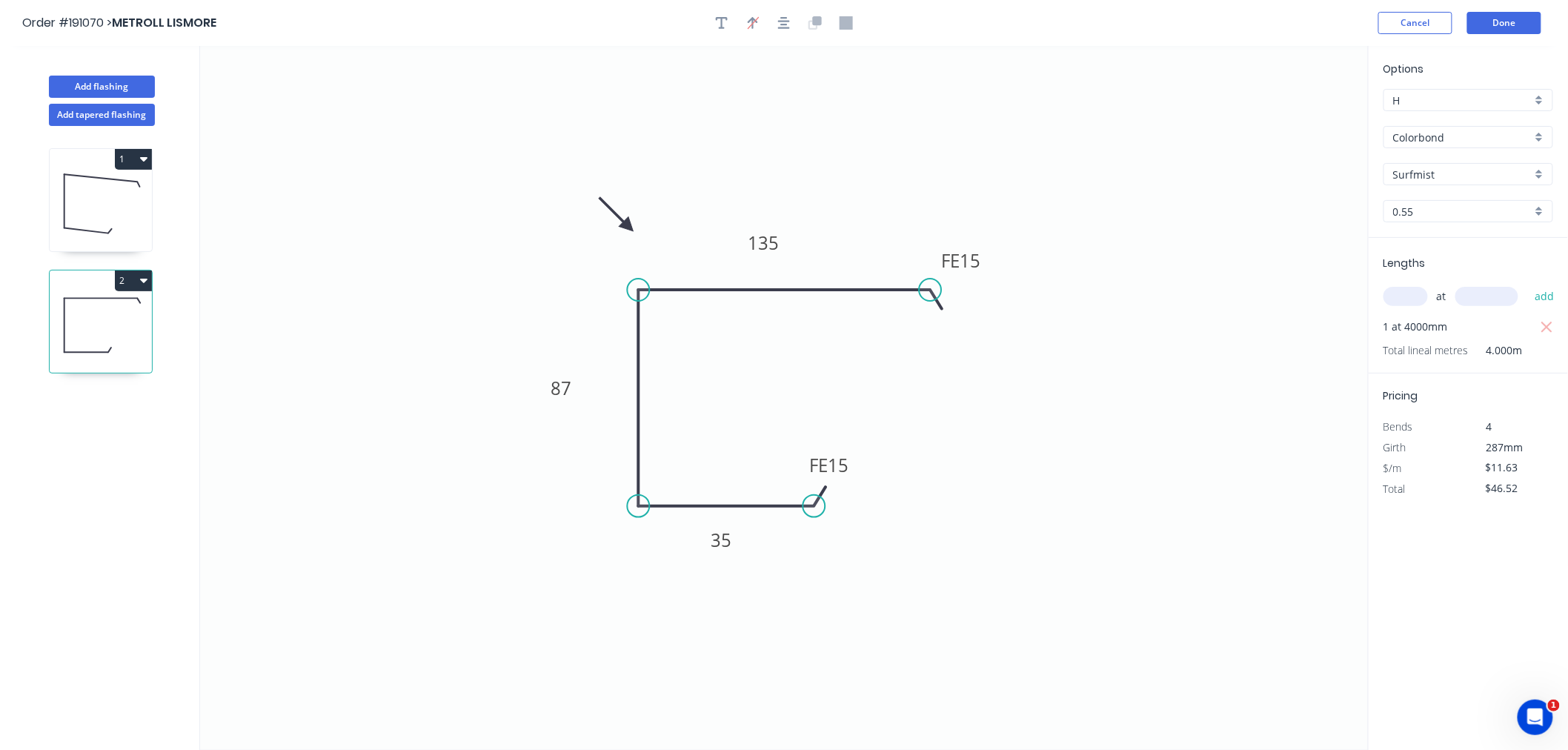
click at [628, 226] on icon at bounding box center [617, 214] width 43 height 43
click at [772, 23] on div at bounding box center [784, 22] width 155 height 22
click at [789, 25] on icon "button" at bounding box center [784, 23] width 12 height 14
click at [995, 17] on div "Order #191070 > METROLL LISMORE Cancel Done" at bounding box center [784, 22] width 1523 height 22
click at [1517, 14] on button "Done" at bounding box center [1505, 22] width 74 height 22
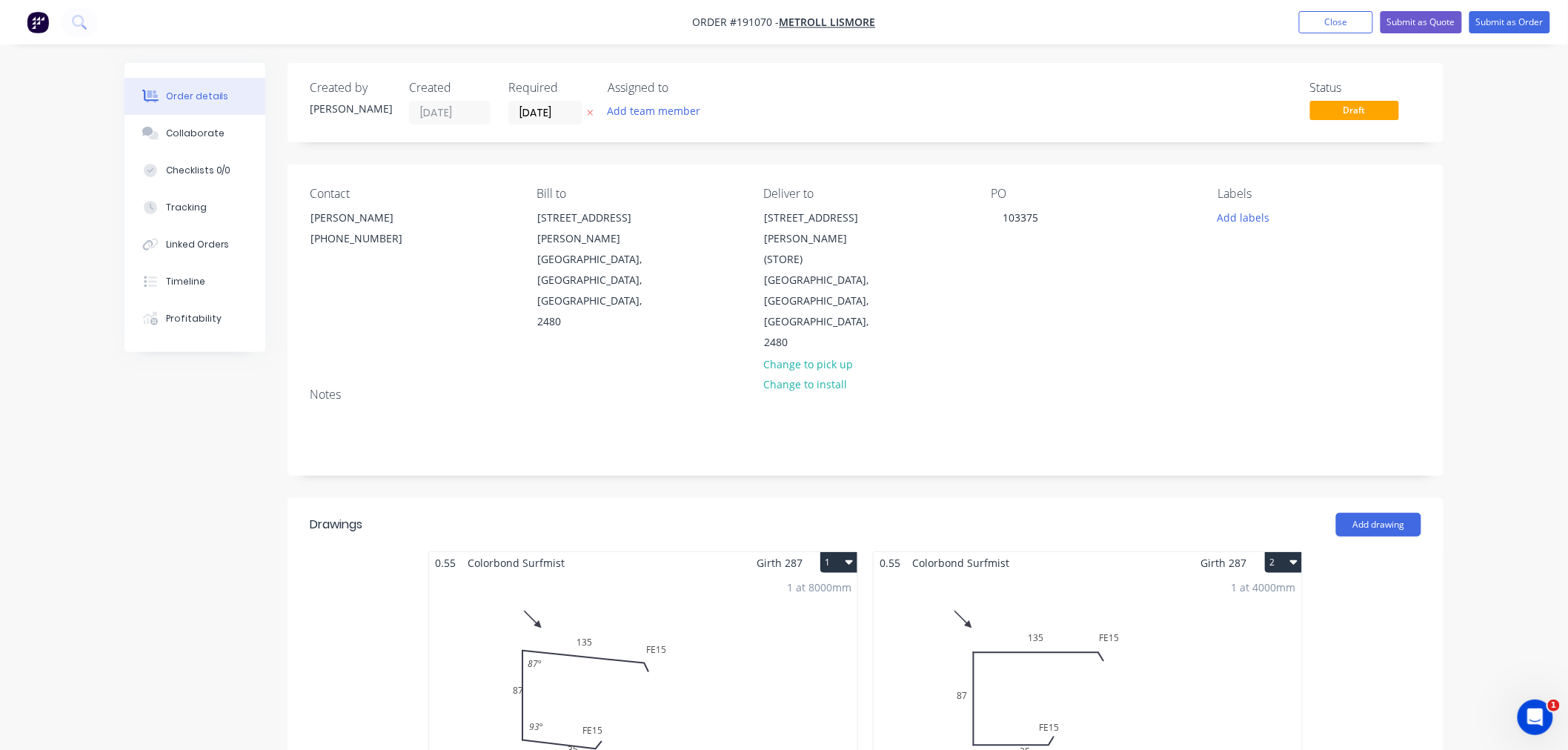
click at [1536, 336] on div "Order details Collaborate Checklists 0/0 Tracking Linked Orders Timeline Profit…" at bounding box center [784, 648] width 1568 height 1295
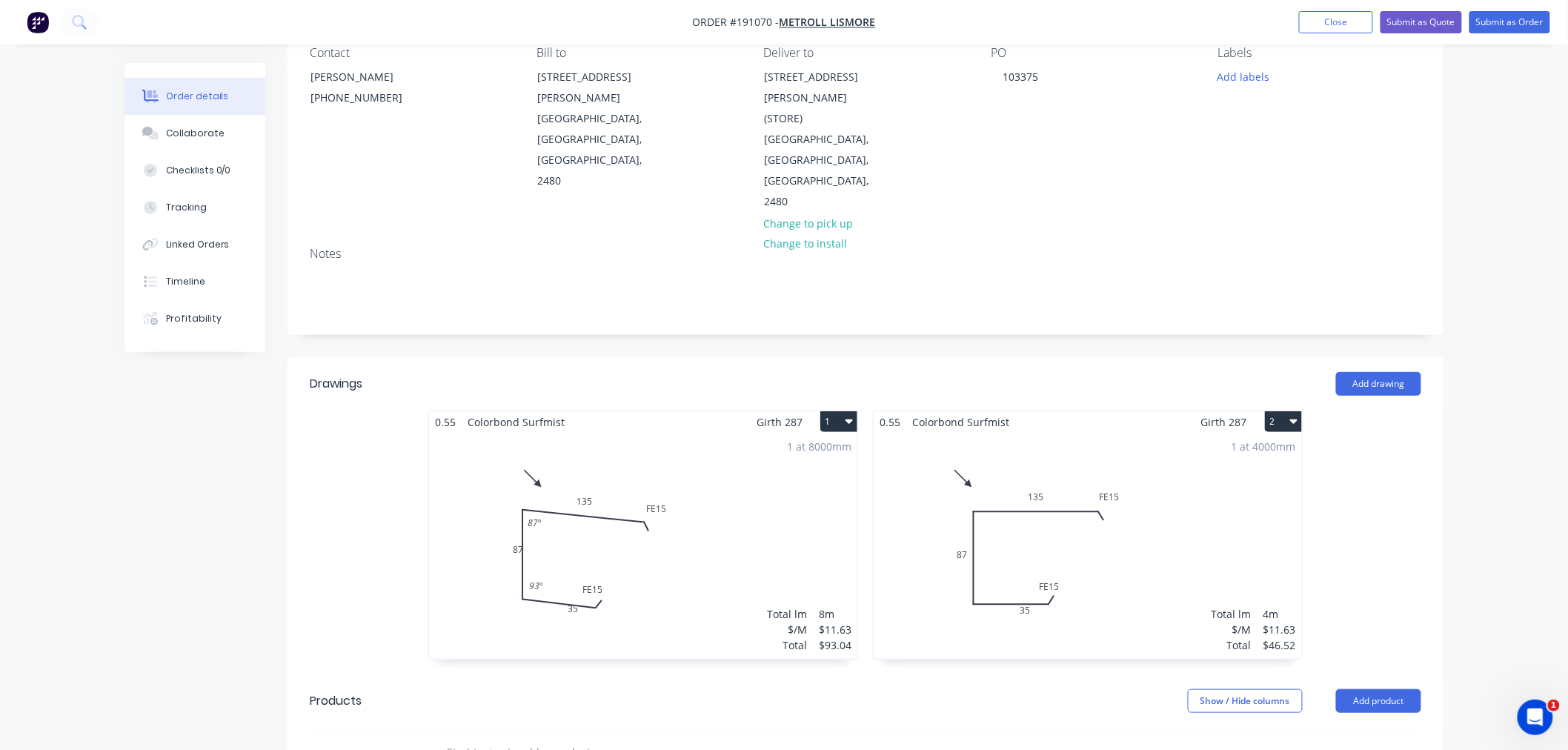
scroll to position [329, 0]
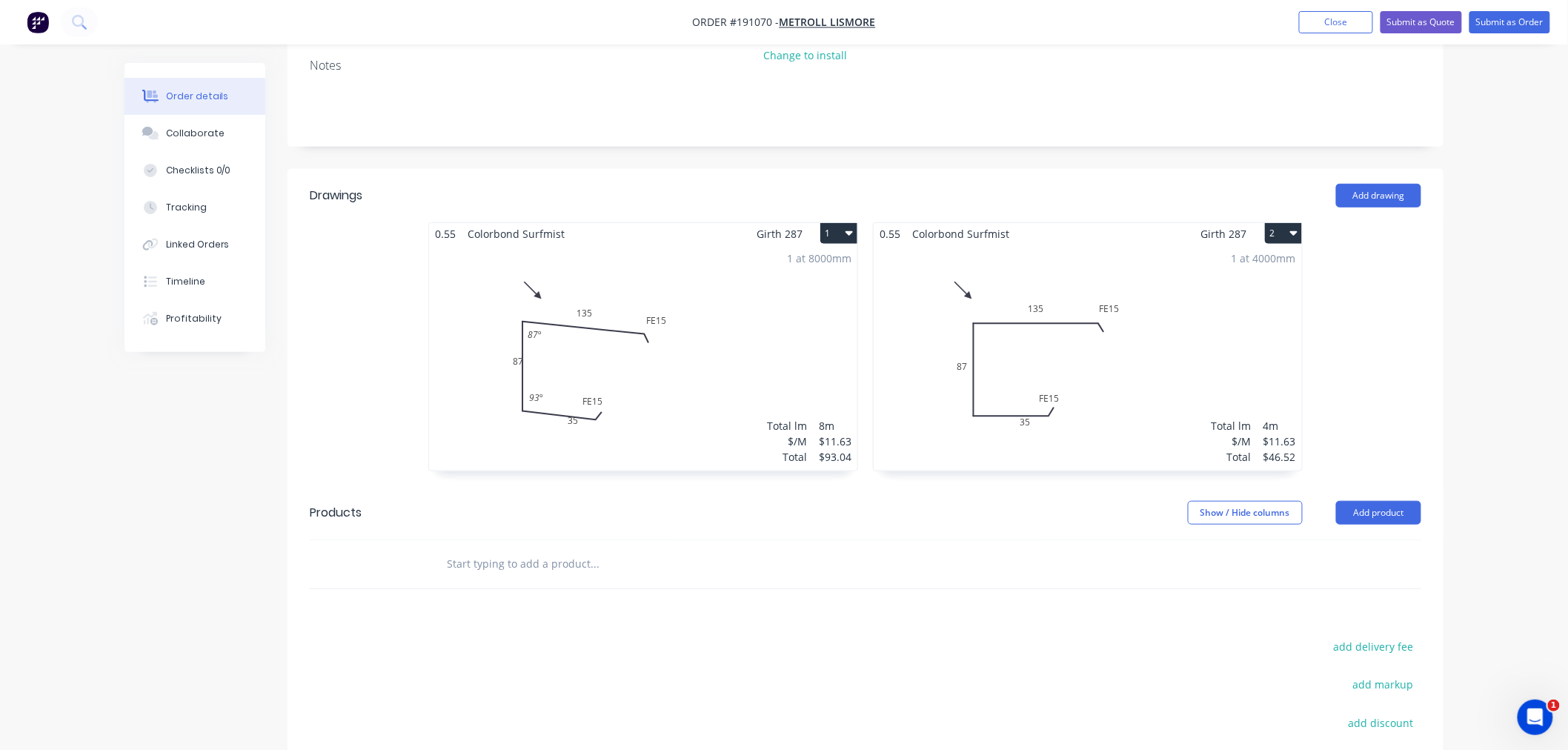
click at [687, 267] on div "1 at 8000mm Total lm $/M Total 8m $11.63 $93.04" at bounding box center [643, 358] width 428 height 226
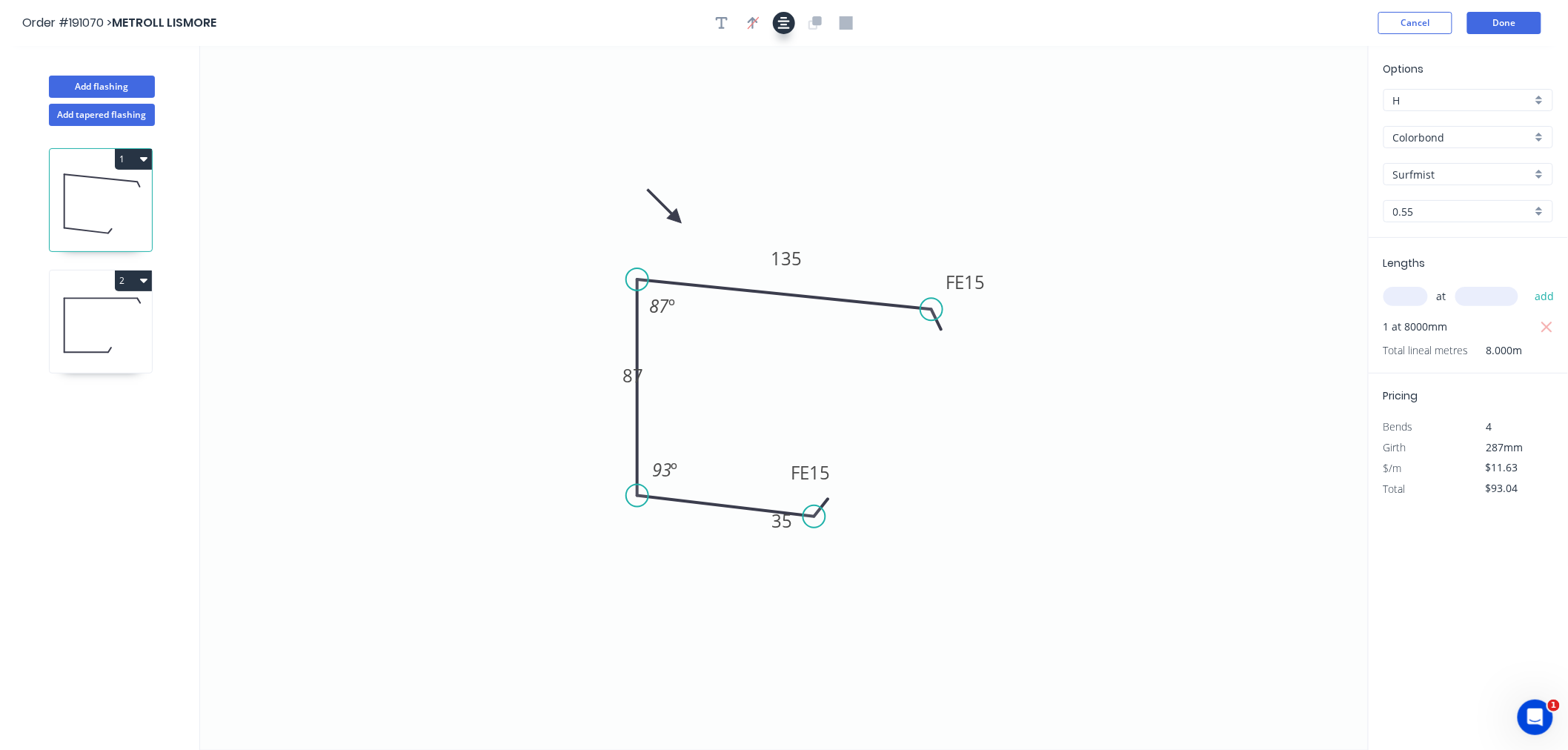
click at [787, 22] on icon "button" at bounding box center [784, 23] width 12 height 14
click at [928, 271] on circle at bounding box center [927, 279] width 22 height 22
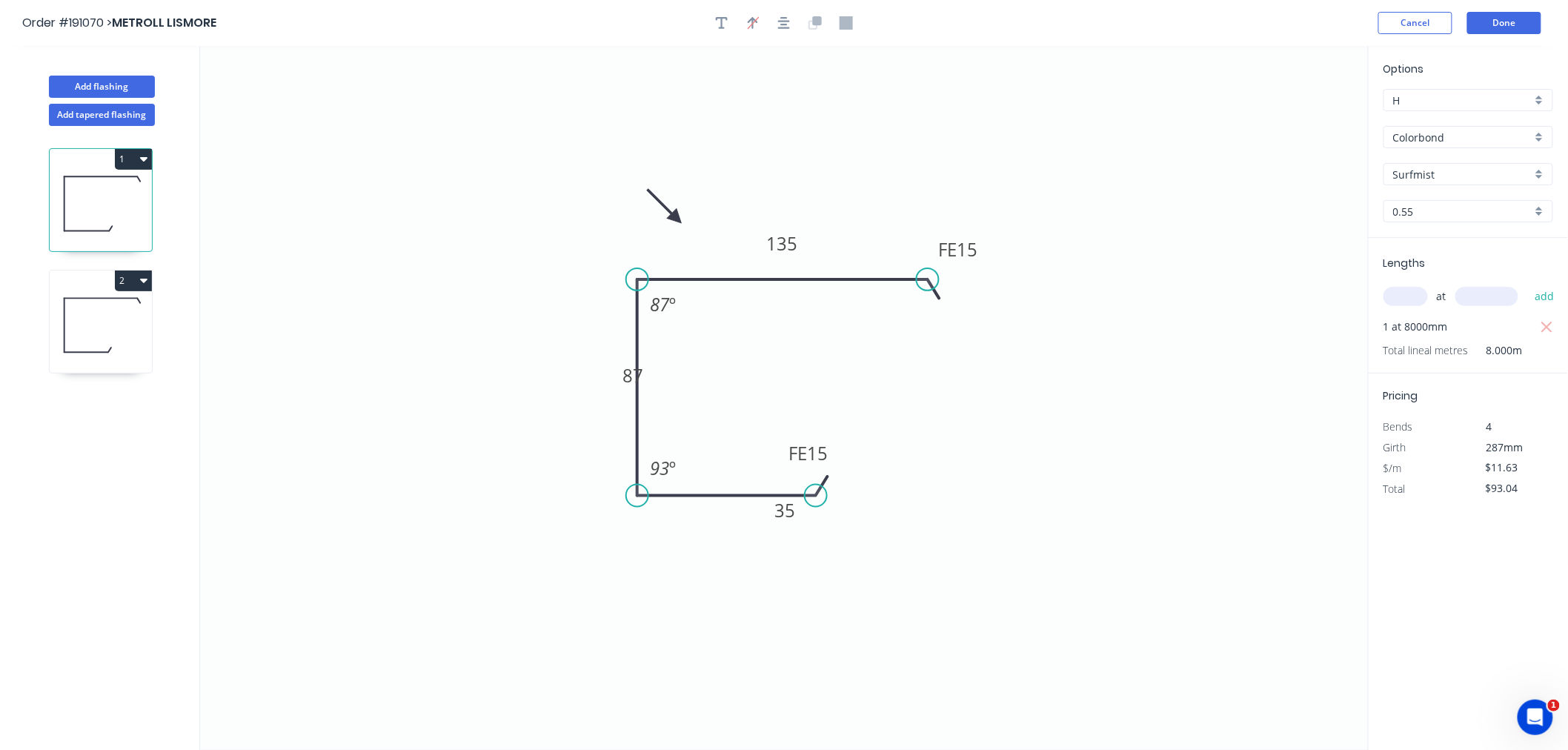
drag, startPoint x: 817, startPoint y: 516, endPoint x: 812, endPoint y: 484, distance: 32.4
click at [816, 485] on circle at bounding box center [816, 495] width 22 height 22
drag, startPoint x: 813, startPoint y: 472, endPoint x: 820, endPoint y: 490, distance: 19.3
click at [820, 490] on circle at bounding box center [820, 495] width 22 height 22
drag, startPoint x: 769, startPoint y: 519, endPoint x: 704, endPoint y: 534, distance: 66.7
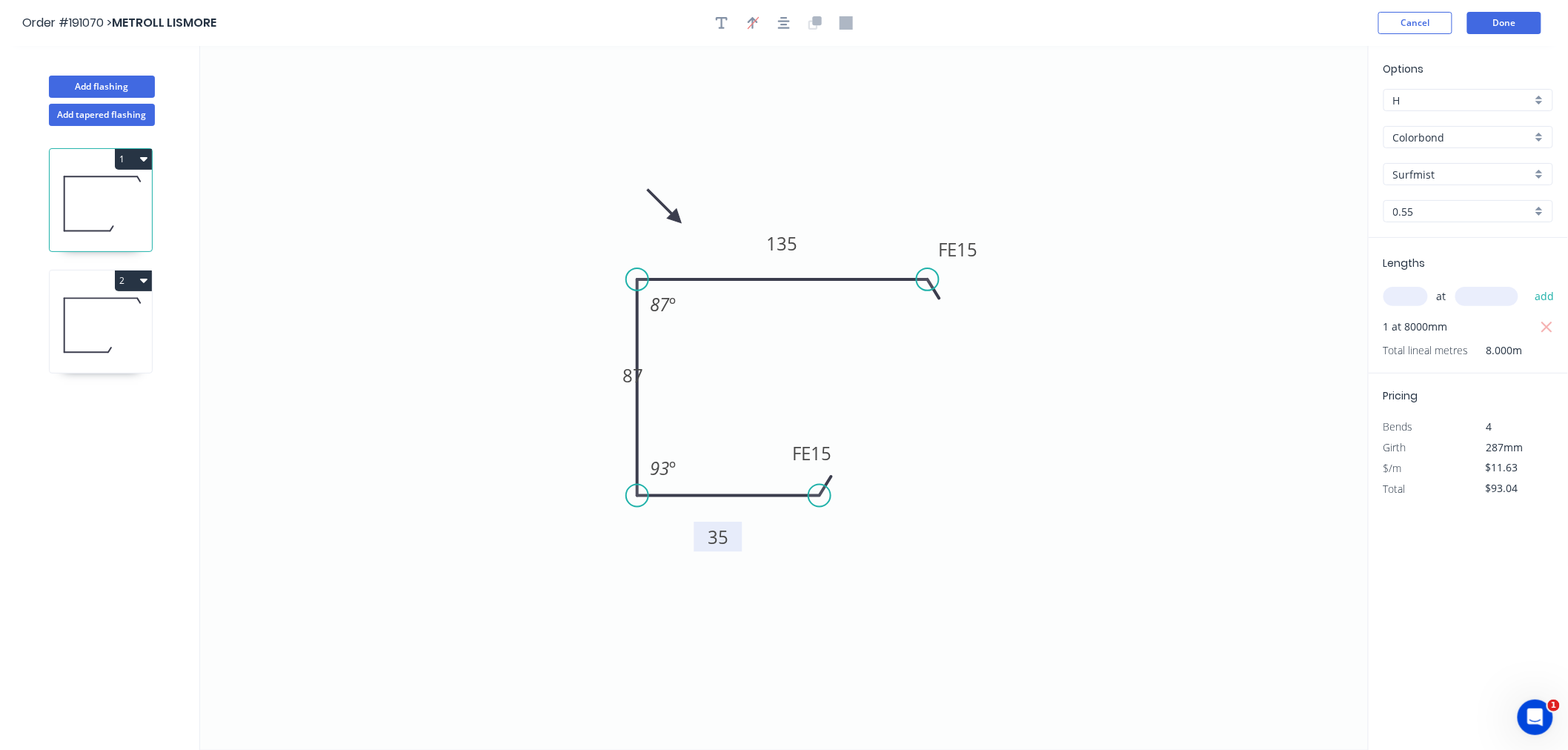
click at [704, 534] on g "35" at bounding box center [718, 536] width 48 height 29
drag, startPoint x: 616, startPoint y: 383, endPoint x: 556, endPoint y: 374, distance: 60.7
click at [556, 374] on rect at bounding box center [573, 365] width 48 height 29
click at [655, 290] on div "Delete point" at bounding box center [713, 297] width 149 height 30
type input "$0.00"
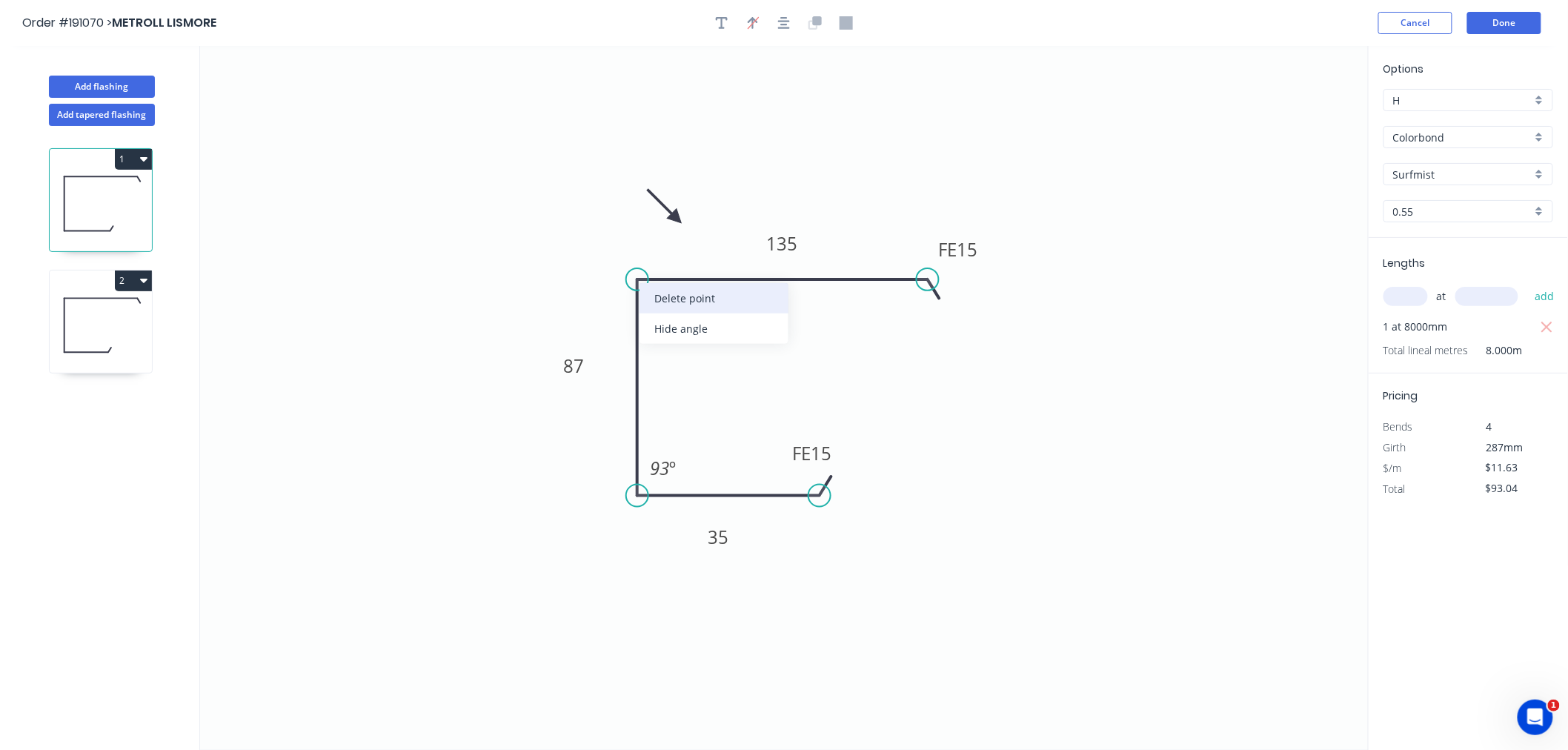
type input "$0.00"
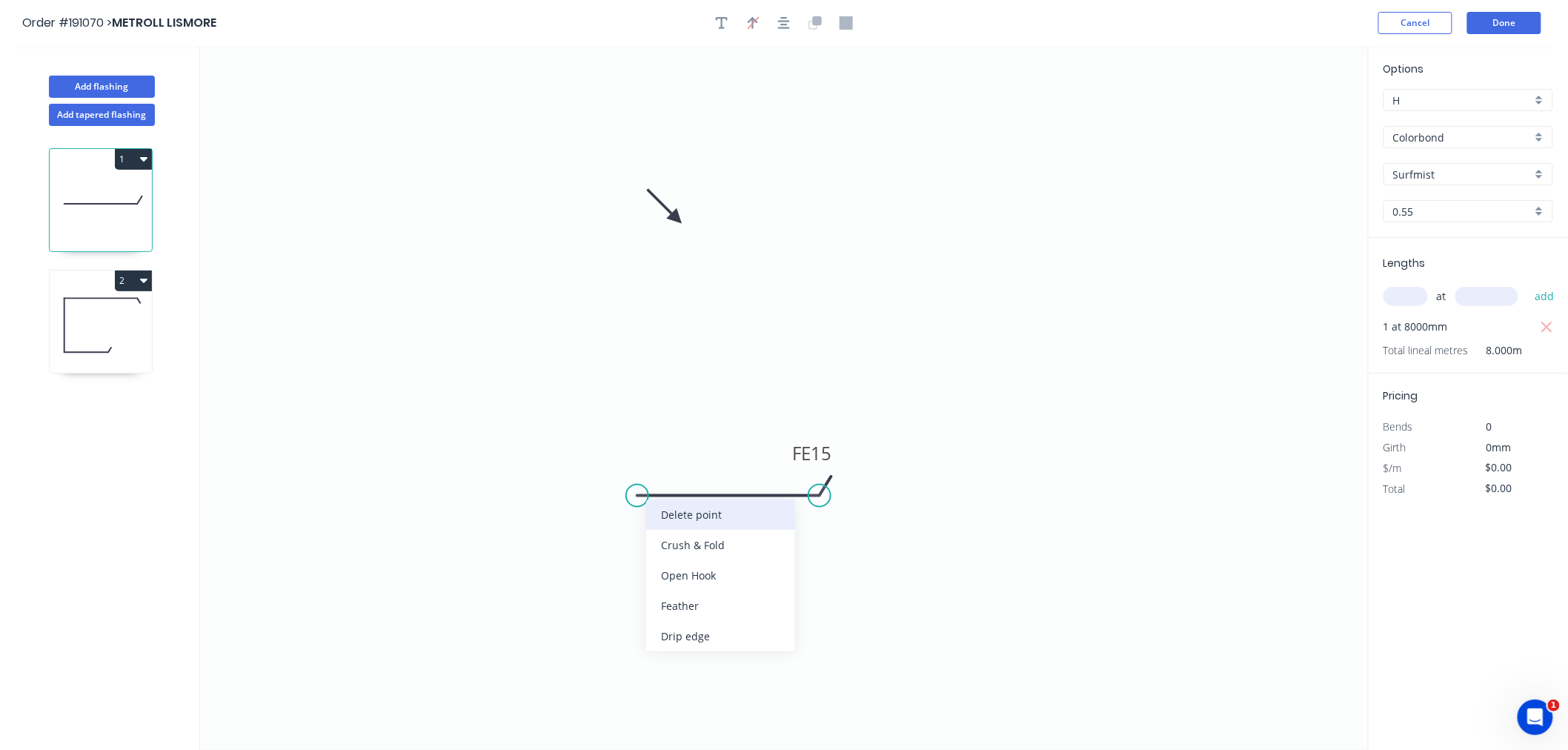
click at [664, 509] on div "Delete point" at bounding box center [720, 514] width 149 height 30
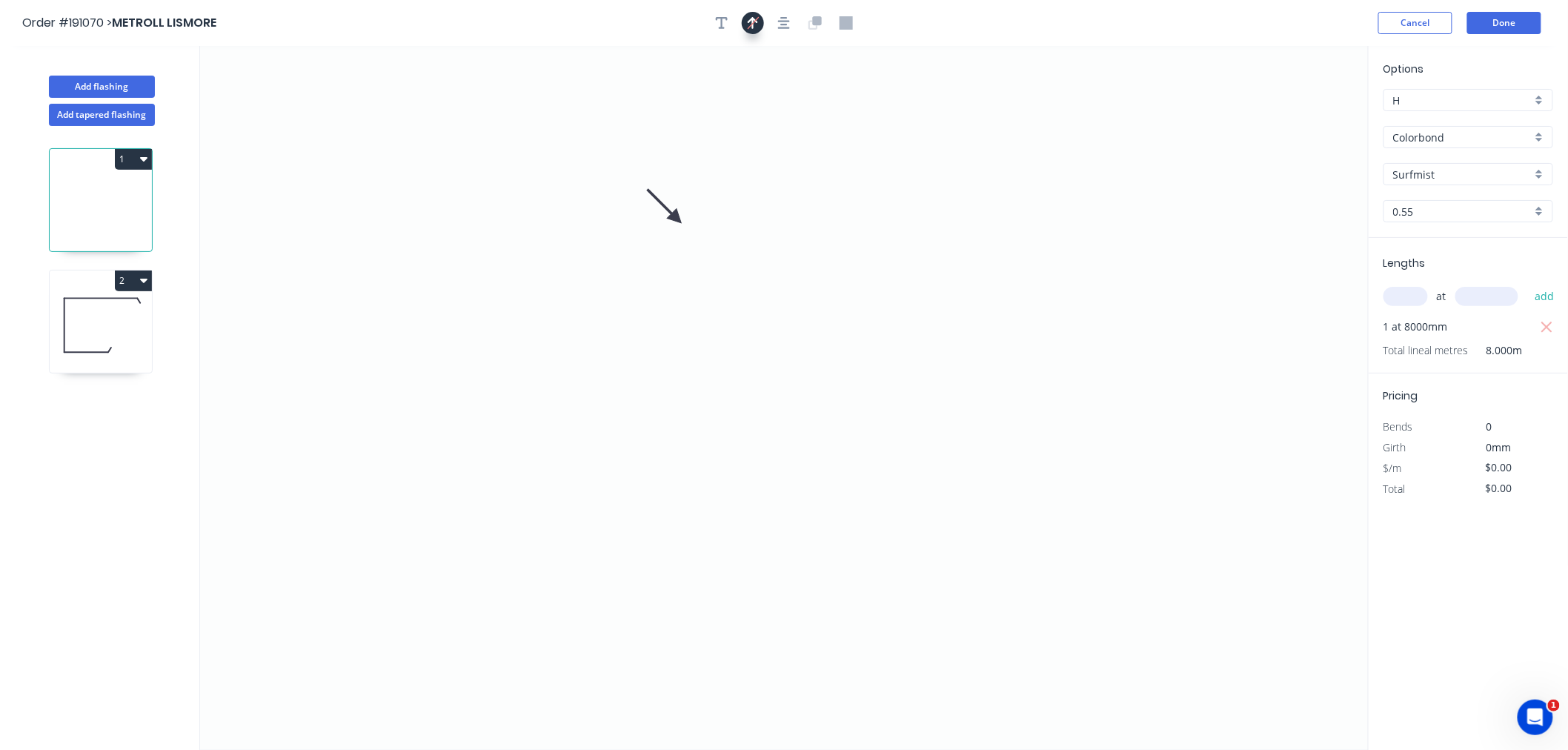
click at [754, 26] on icon "button" at bounding box center [752, 22] width 11 height 14
click at [621, 166] on icon "0" at bounding box center [784, 397] width 1169 height 703
click at [344, 180] on icon "0" at bounding box center [784, 397] width 1169 height 703
click at [335, 417] on icon "0 ?" at bounding box center [784, 397] width 1169 height 703
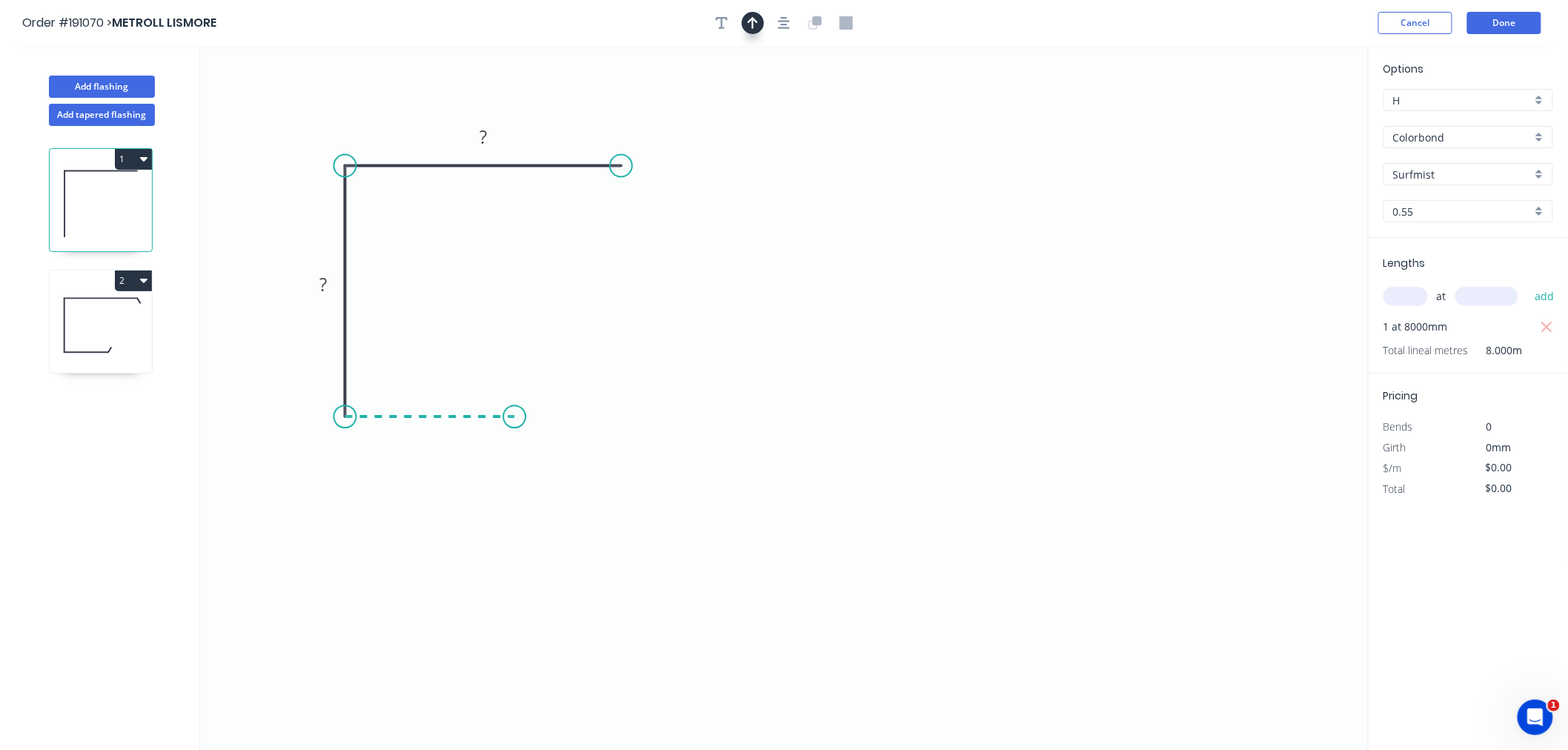
click at [514, 416] on icon "0 ? ?" at bounding box center [784, 397] width 1169 height 703
click at [559, 523] on div "Feather" at bounding box center [588, 526] width 149 height 30
click at [543, 485] on div "Flip bend" at bounding box center [589, 472] width 149 height 30
click at [653, 279] on div "Feather" at bounding box center [695, 276] width 149 height 30
click at [784, 24] on icon "button" at bounding box center [784, 23] width 12 height 14
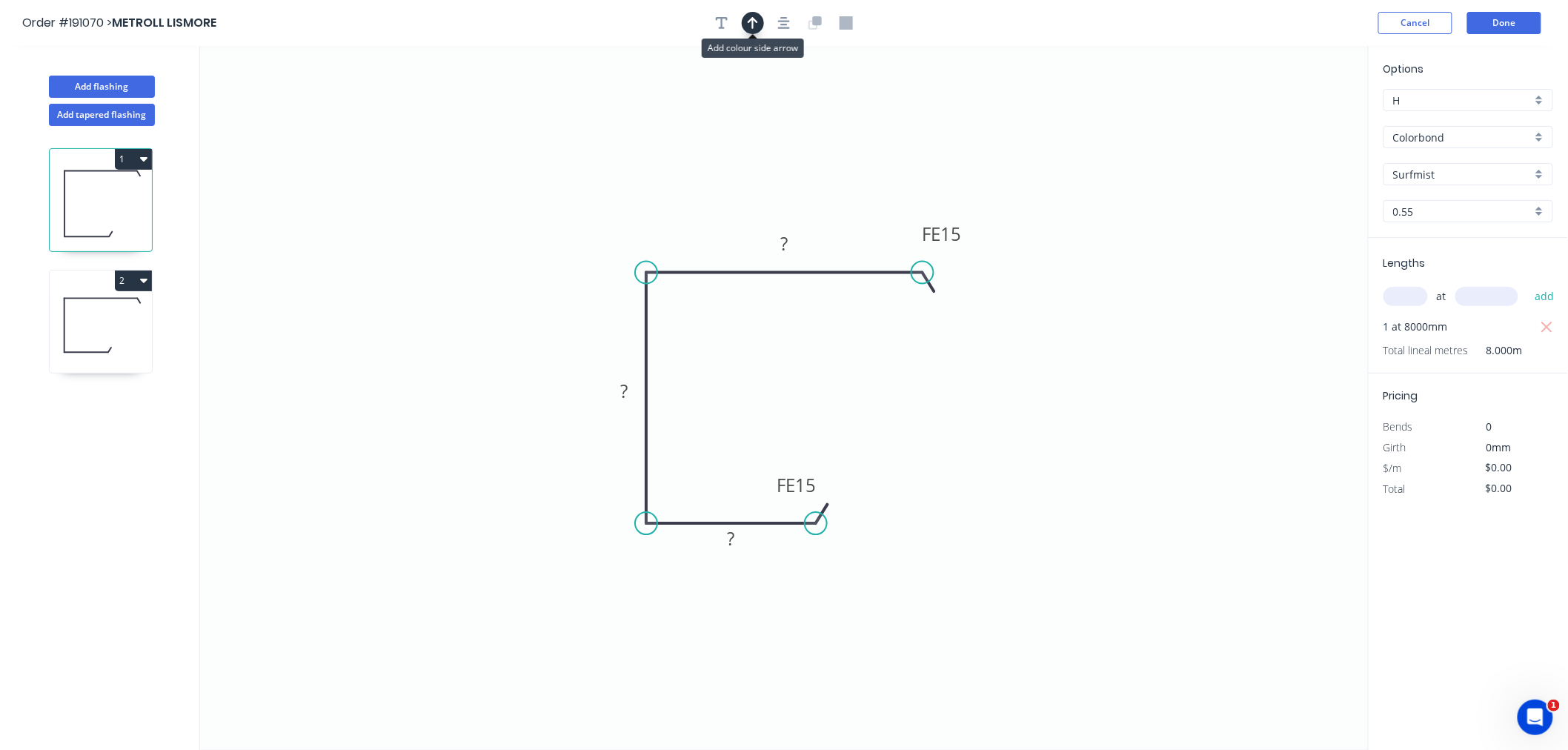
click at [748, 19] on icon "button" at bounding box center [752, 23] width 11 height 14
drag, startPoint x: 1295, startPoint y: 117, endPoint x: 678, endPoint y: 232, distance: 627.6
click at [678, 232] on icon at bounding box center [678, 215] width 14 height 48
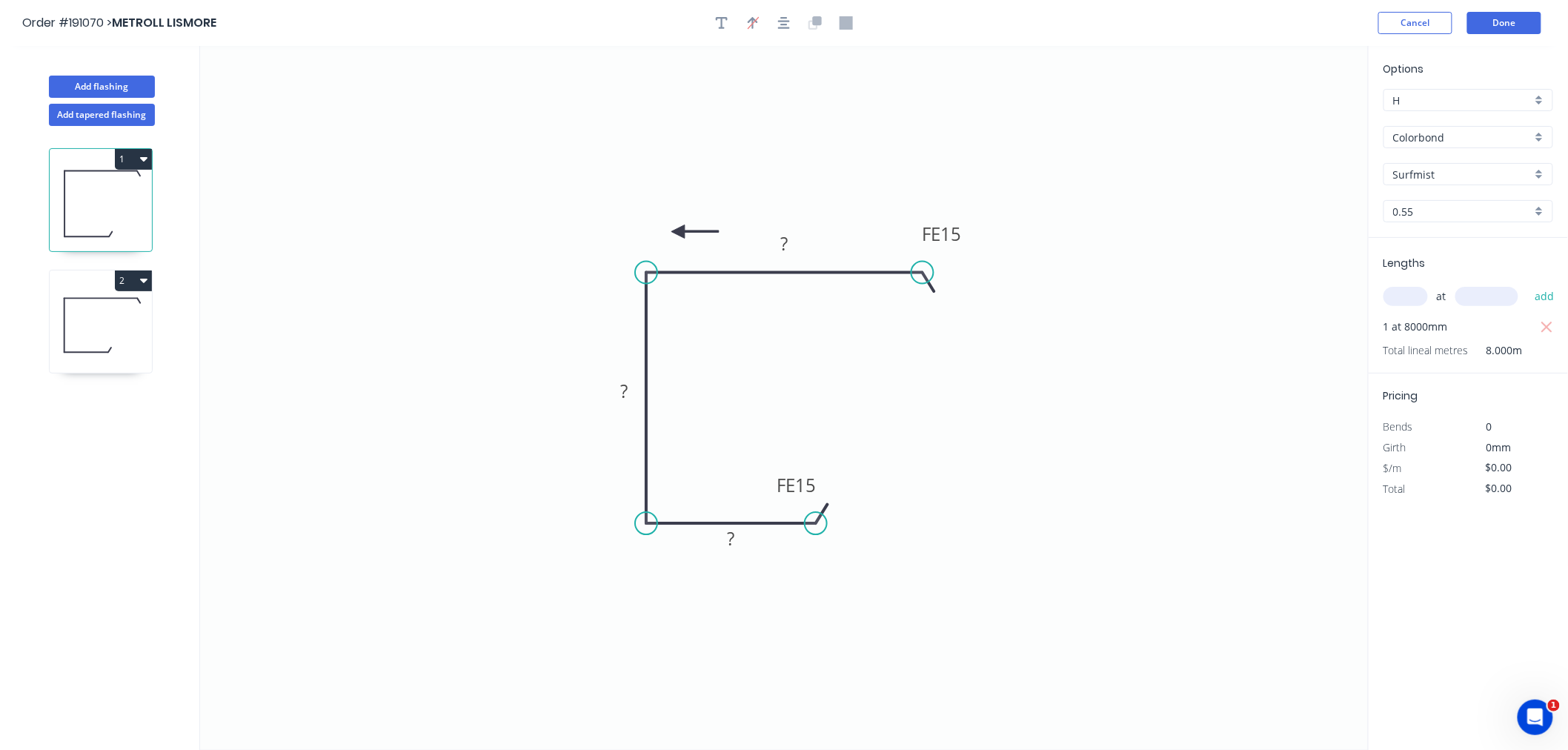
click at [678, 232] on icon at bounding box center [695, 232] width 48 height 14
click at [678, 232] on icon at bounding box center [690, 244] width 43 height 43
click at [678, 232] on icon at bounding box center [666, 244] width 43 height 43
click at [678, 232] on icon at bounding box center [661, 232] width 48 height 14
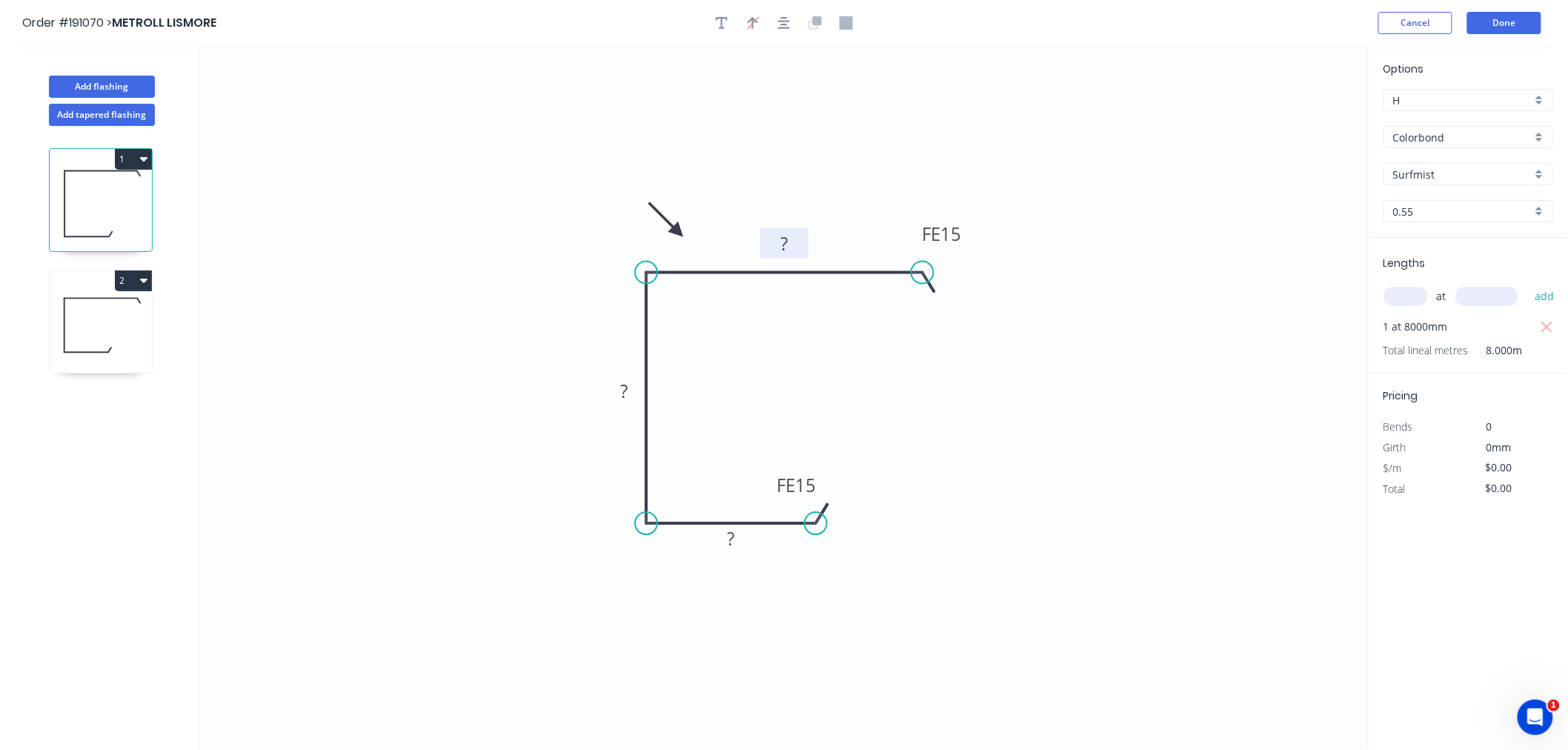
click at [784, 245] on tspan "?" at bounding box center [784, 243] width 8 height 24
click at [1002, 422] on icon "0 FE 15 35 87 FE 15 135" at bounding box center [784, 397] width 1169 height 703
type input "$11.63"
type input "$93.04"
drag, startPoint x: 817, startPoint y: 522, endPoint x: 828, endPoint y: 546, distance: 26.4
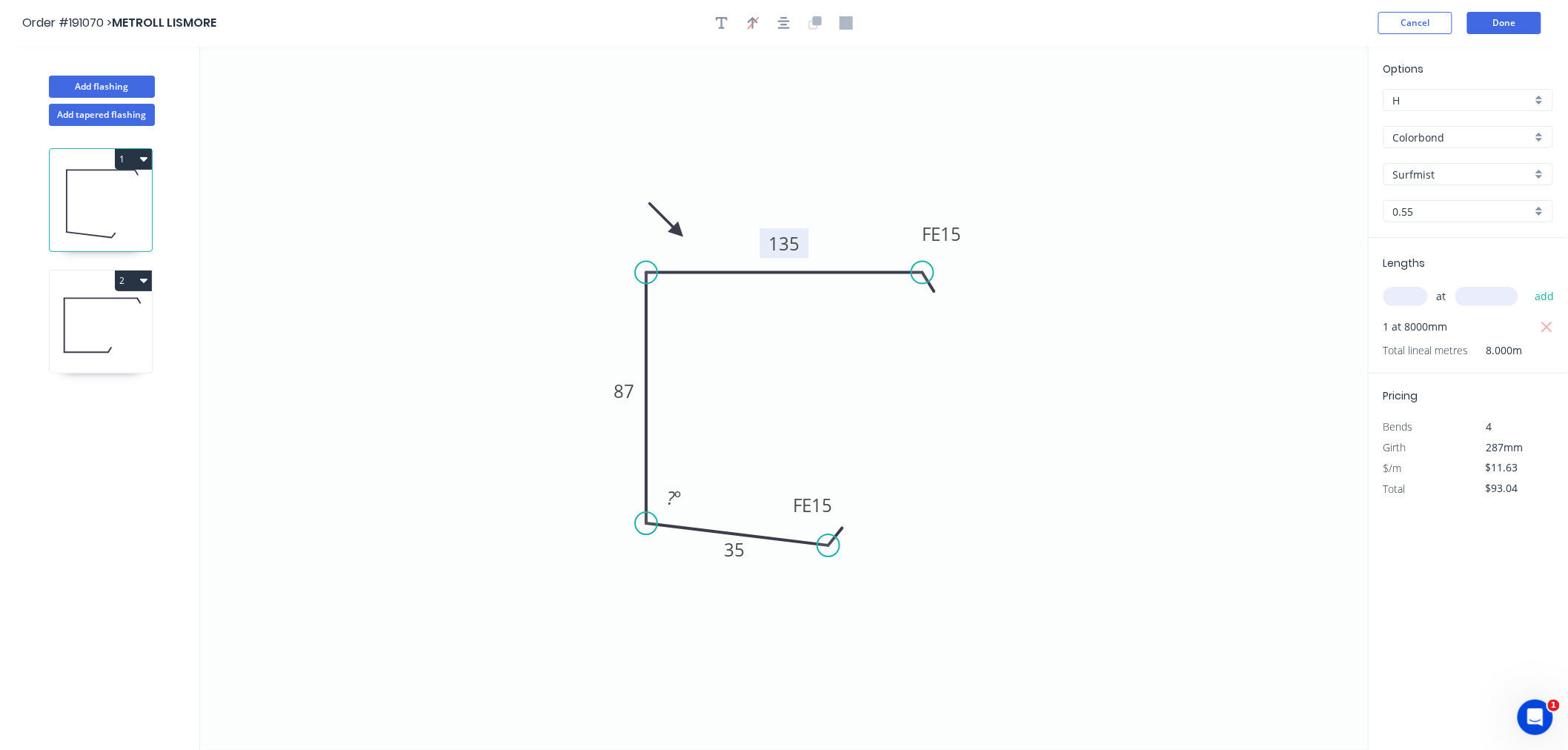
click at [828, 546] on circle at bounding box center [828, 545] width 22 height 22
drag, startPoint x: 921, startPoint y: 275, endPoint x: 917, endPoint y: 300, distance: 25.3
click at [917, 300] on circle at bounding box center [917, 298] width 22 height 22
click at [785, 27] on icon "button" at bounding box center [784, 23] width 12 height 14
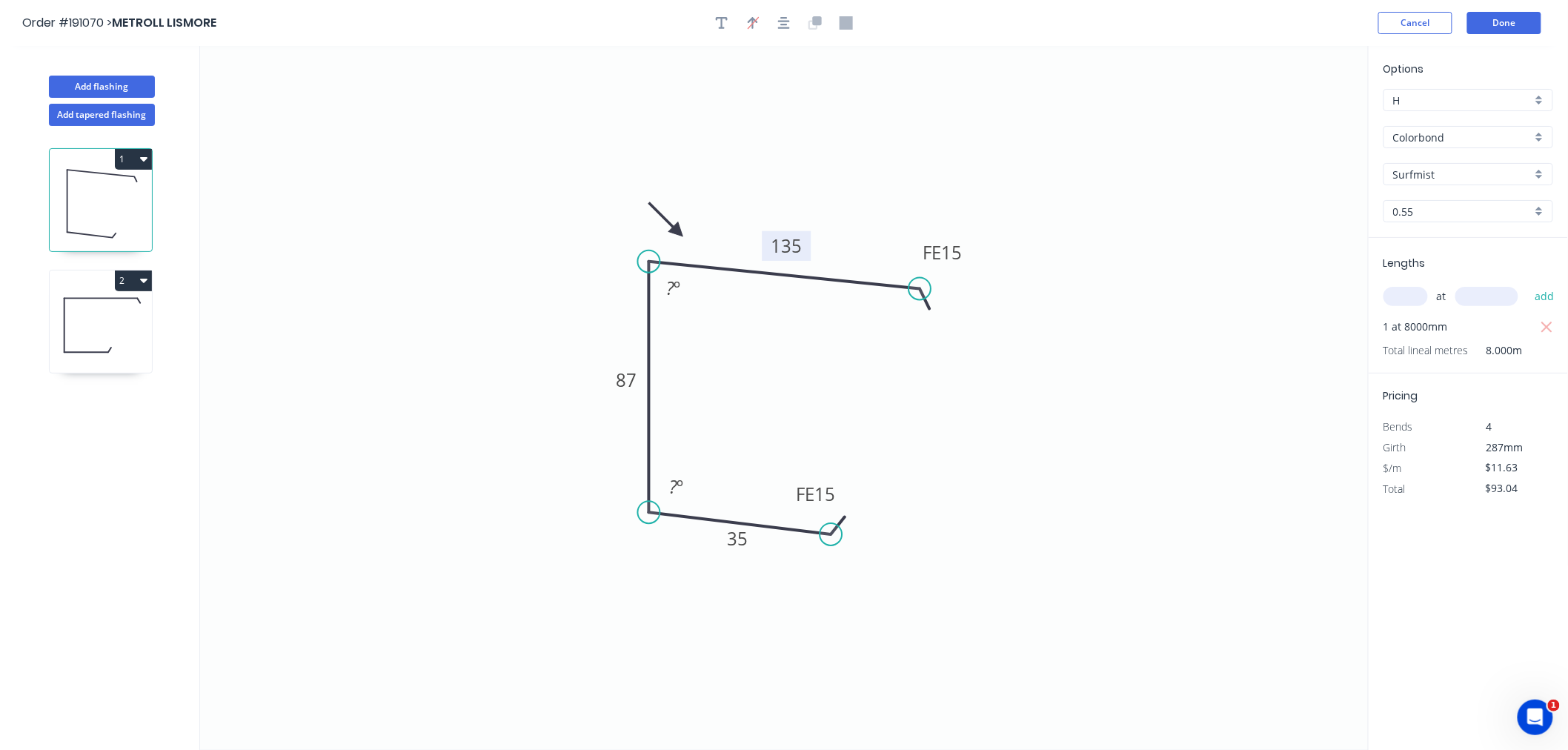
click at [797, 243] on tspan "135" at bounding box center [786, 245] width 31 height 24
click at [1134, 439] on icon "0 FE 15 35 87 FE 15 135 87 º 93 º" at bounding box center [784, 397] width 1169 height 703
drag, startPoint x: 677, startPoint y: 229, endPoint x: 660, endPoint y: 205, distance: 29.4
click at [660, 205] on icon at bounding box center [648, 192] width 43 height 43
click at [790, 28] on button "button" at bounding box center [784, 22] width 22 height 22
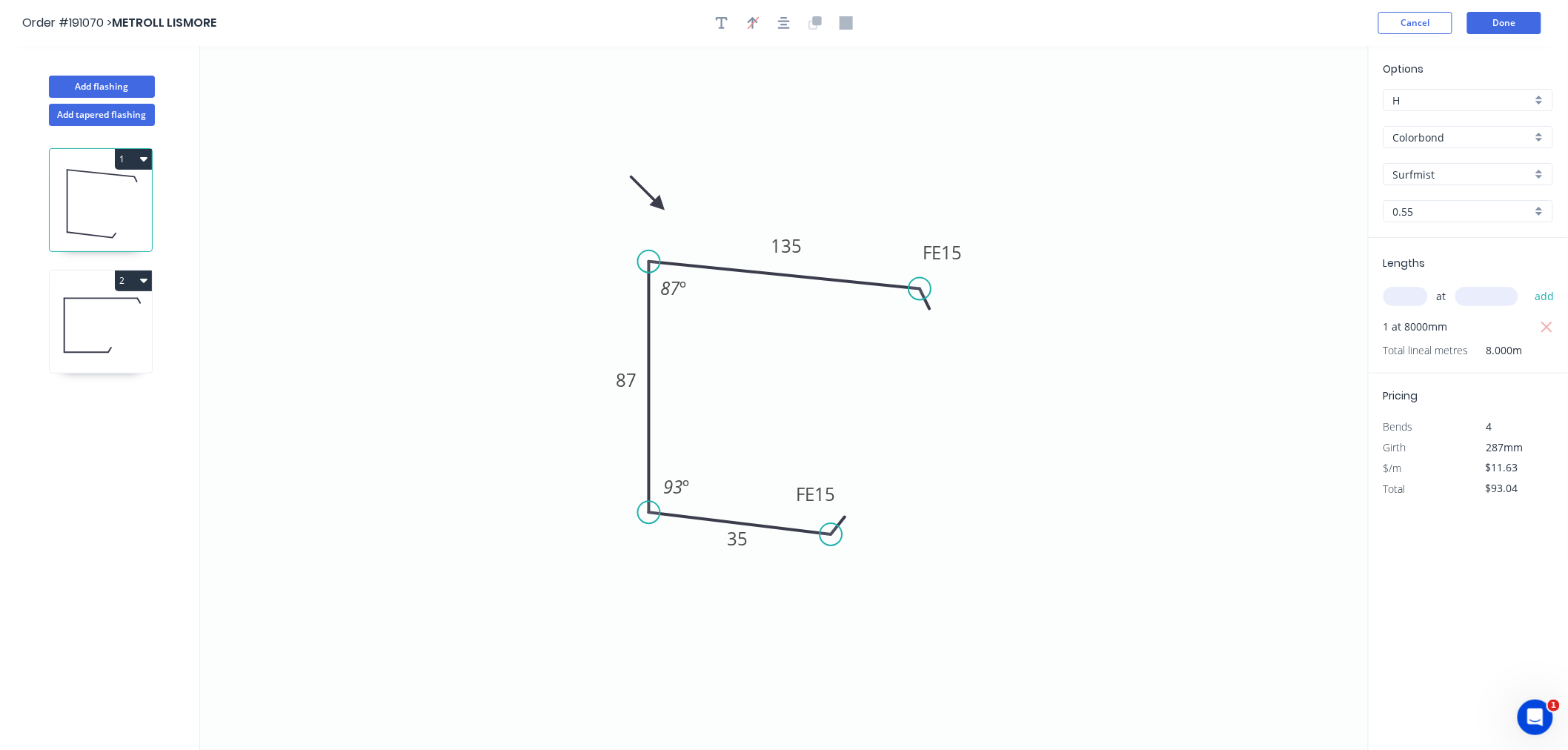
click at [1195, 22] on div "Order #191070 > METROLL LISMORE Cancel Done" at bounding box center [784, 22] width 1523 height 22
click at [1509, 20] on button "Done" at bounding box center [1505, 22] width 74 height 22
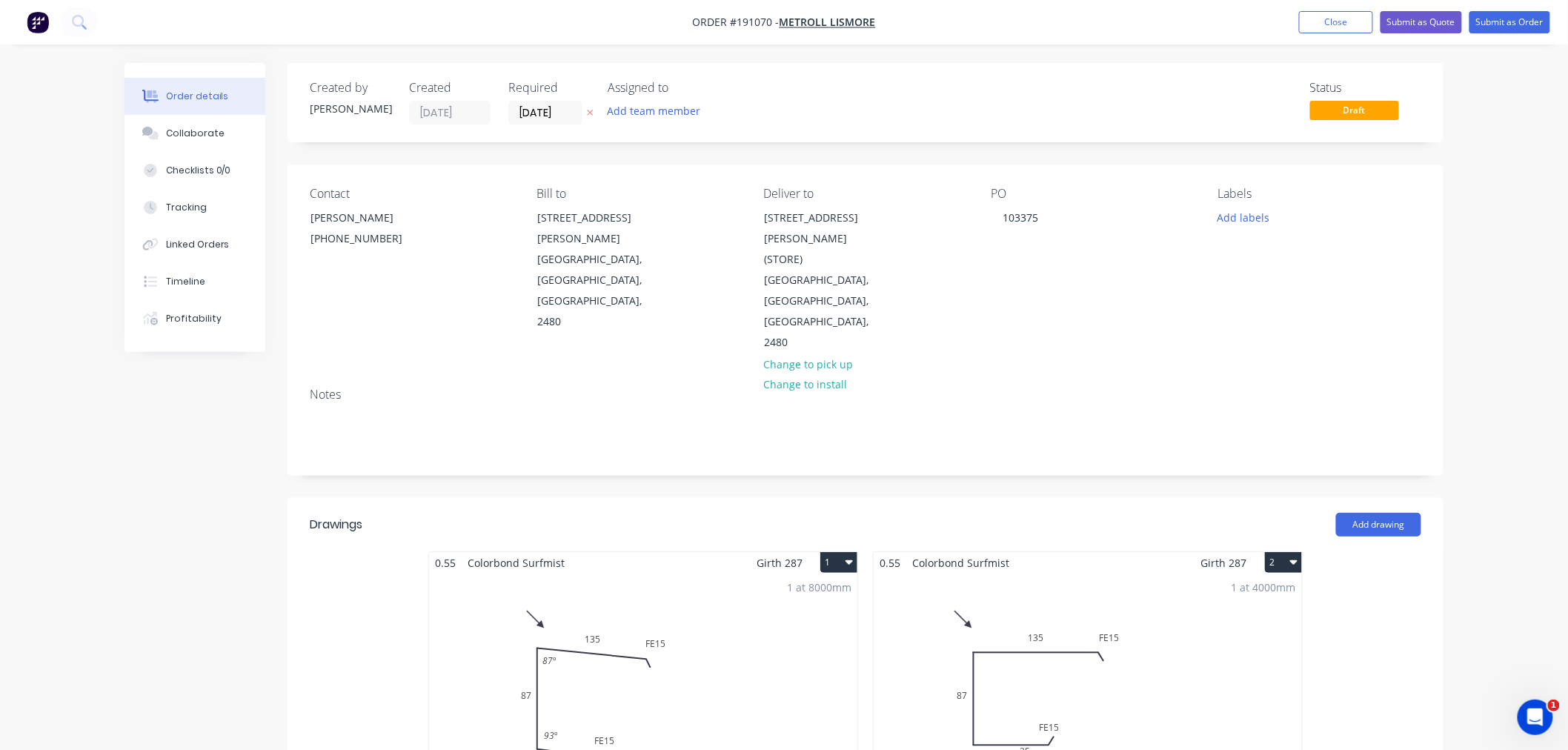
click at [1510, 309] on div "Order details Collaborate Checklists 0/0 Tracking Linked Orders Timeline Profit…" at bounding box center [784, 648] width 1568 height 1295
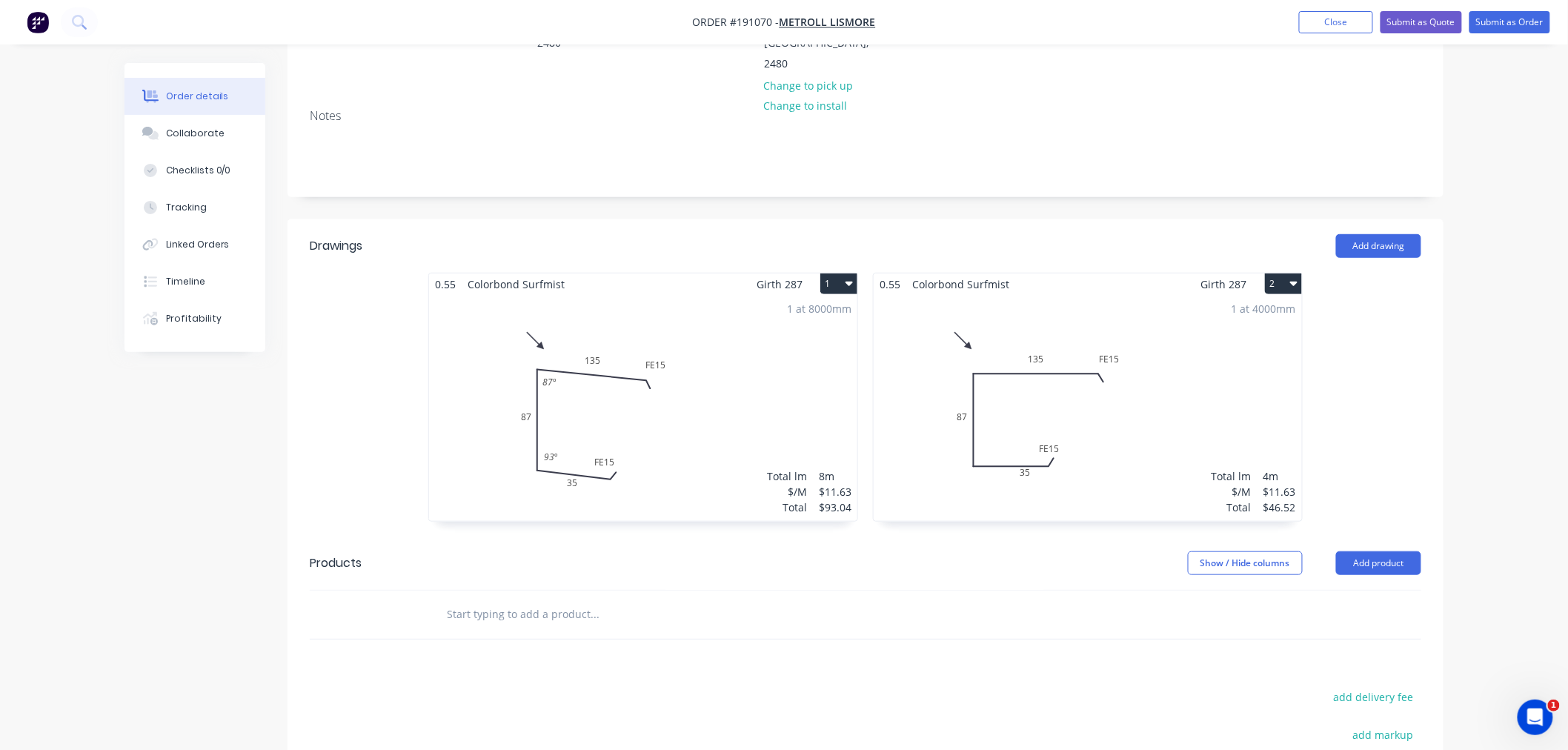
scroll to position [154, 0]
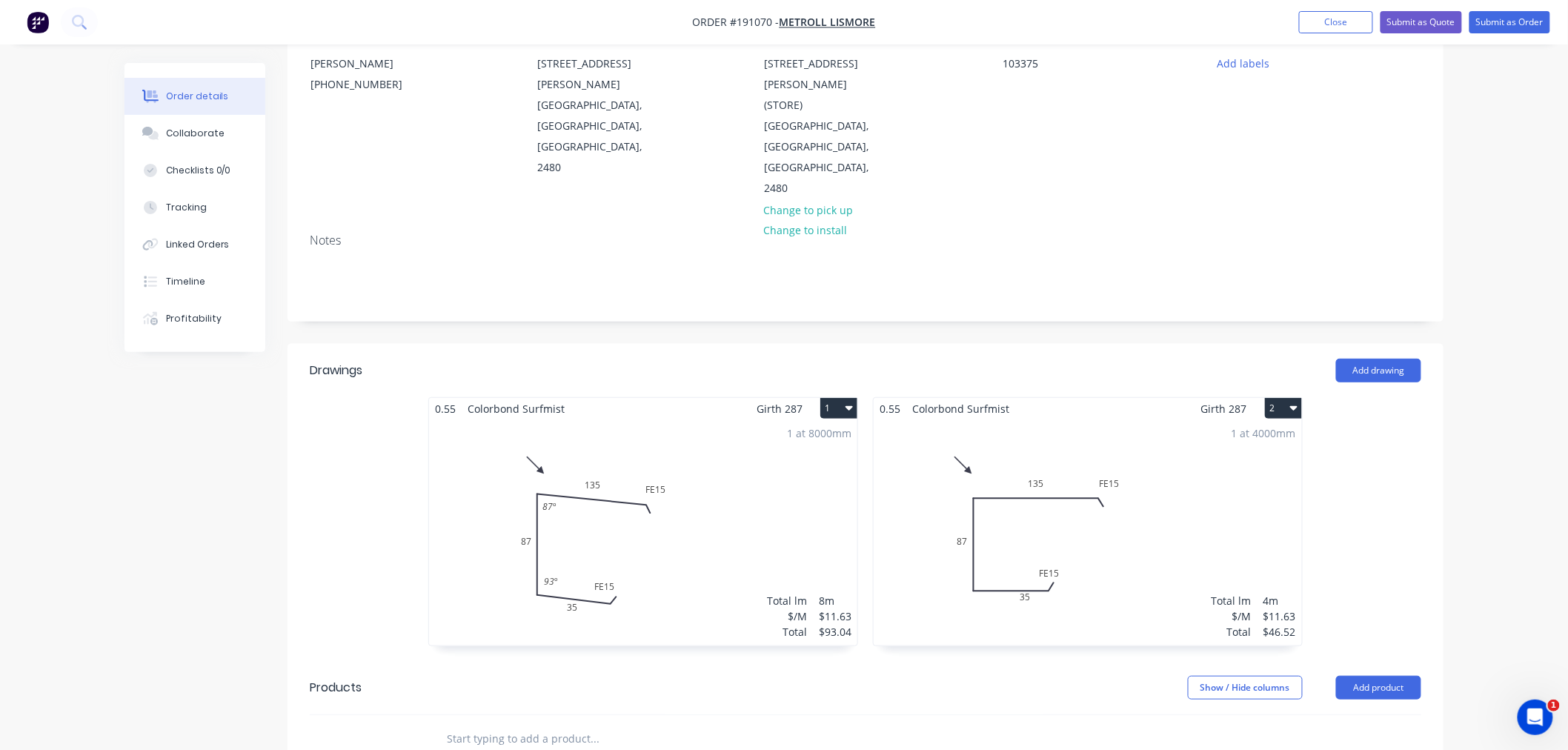
click at [626, 419] on div "1 at 8000mm Total lm $/M Total 8m $11.63 $93.04" at bounding box center [643, 533] width 428 height 226
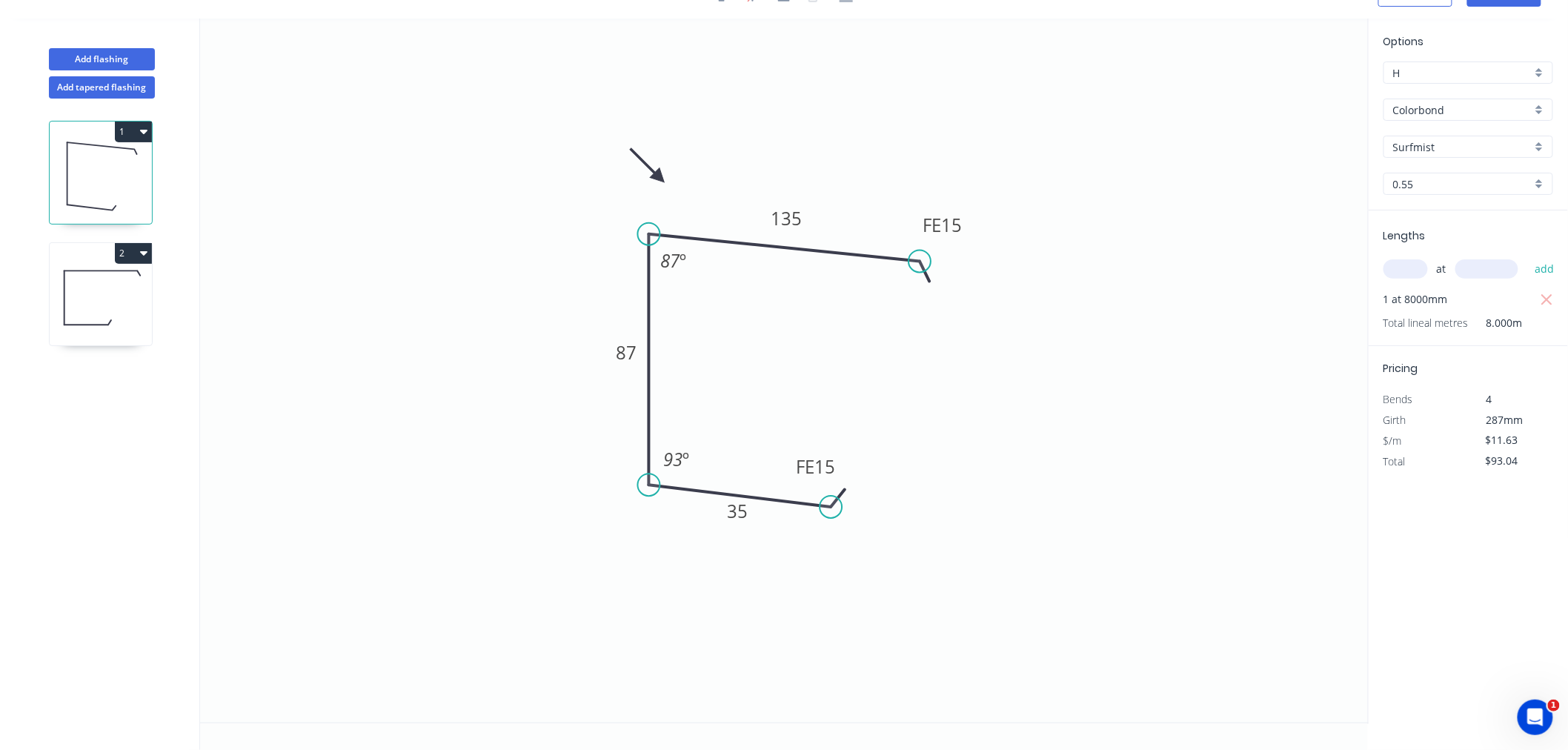
scroll to position [27, 0]
click at [1425, 177] on input "0.55" at bounding box center [1463, 184] width 139 height 16
click at [1427, 257] on div "1.2" at bounding box center [1468, 263] width 168 height 26
type input "1.2"
type input "$22.27"
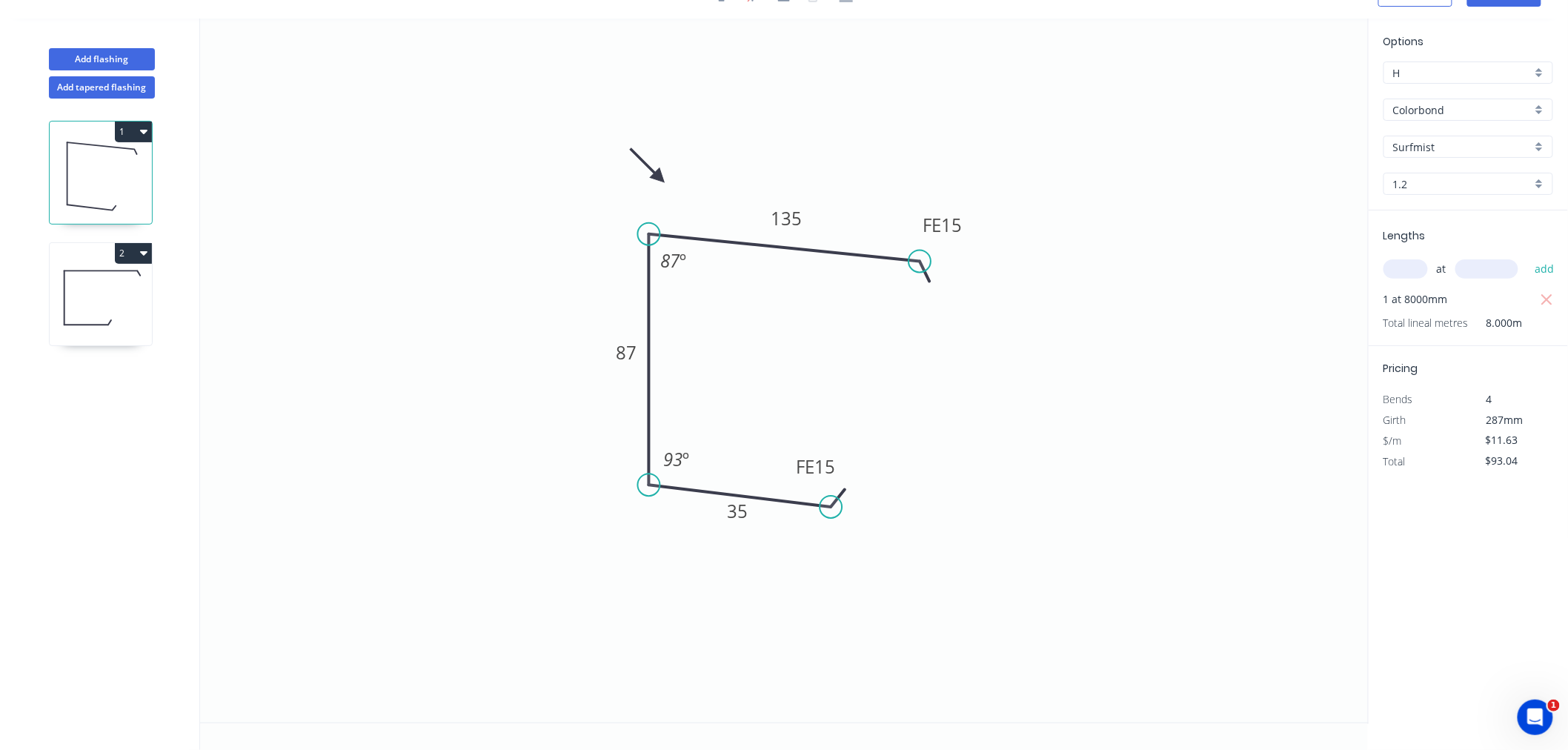
type input "$178.16"
click at [106, 302] on icon at bounding box center [101, 297] width 102 height 95
type input "0.55"
type input "$11.63"
type input "$46.52"
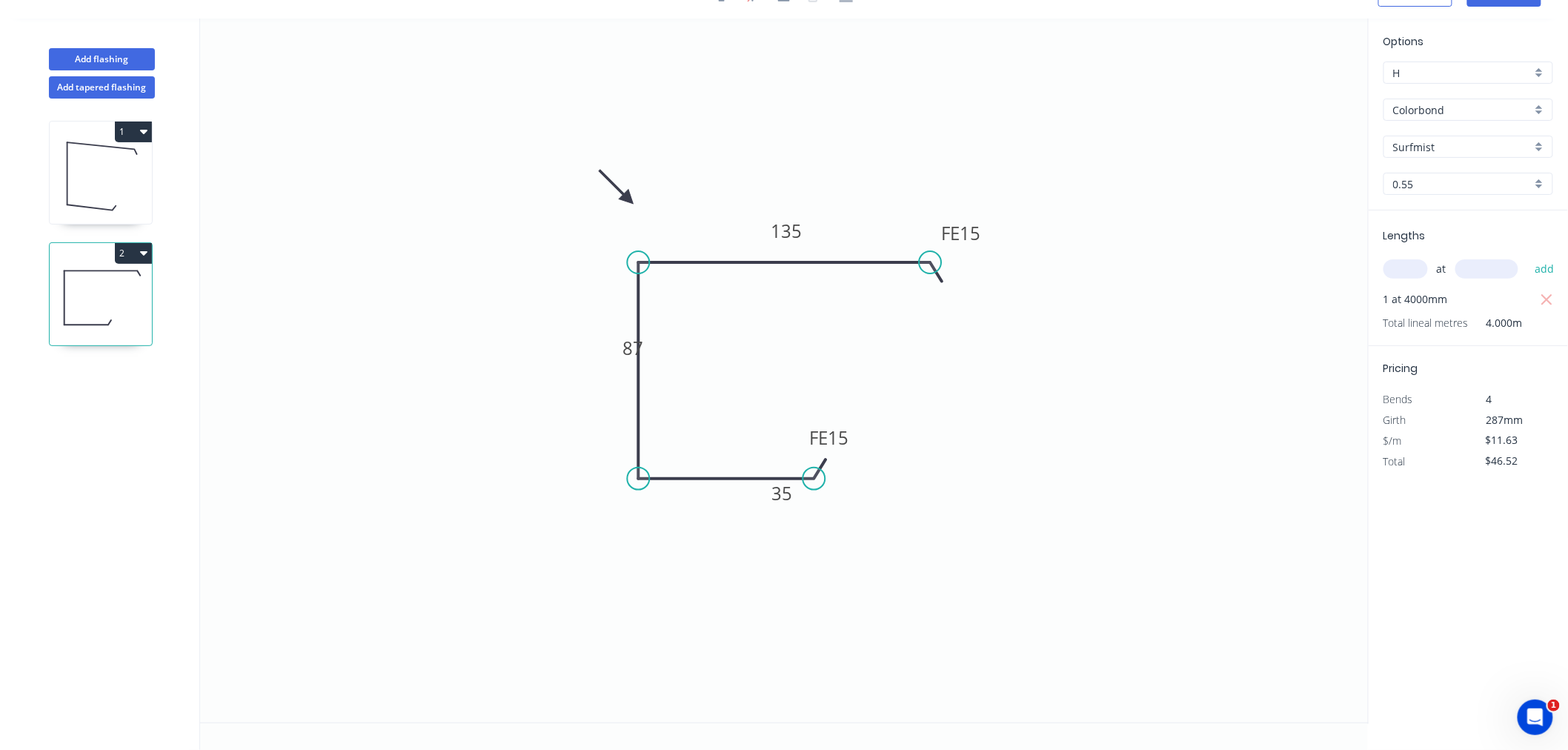
click at [1441, 186] on input "0.55" at bounding box center [1463, 184] width 139 height 16
click at [1424, 261] on div "1.2" at bounding box center [1468, 263] width 168 height 26
type input "1.2"
type input "$22.27"
type input "$89.08"
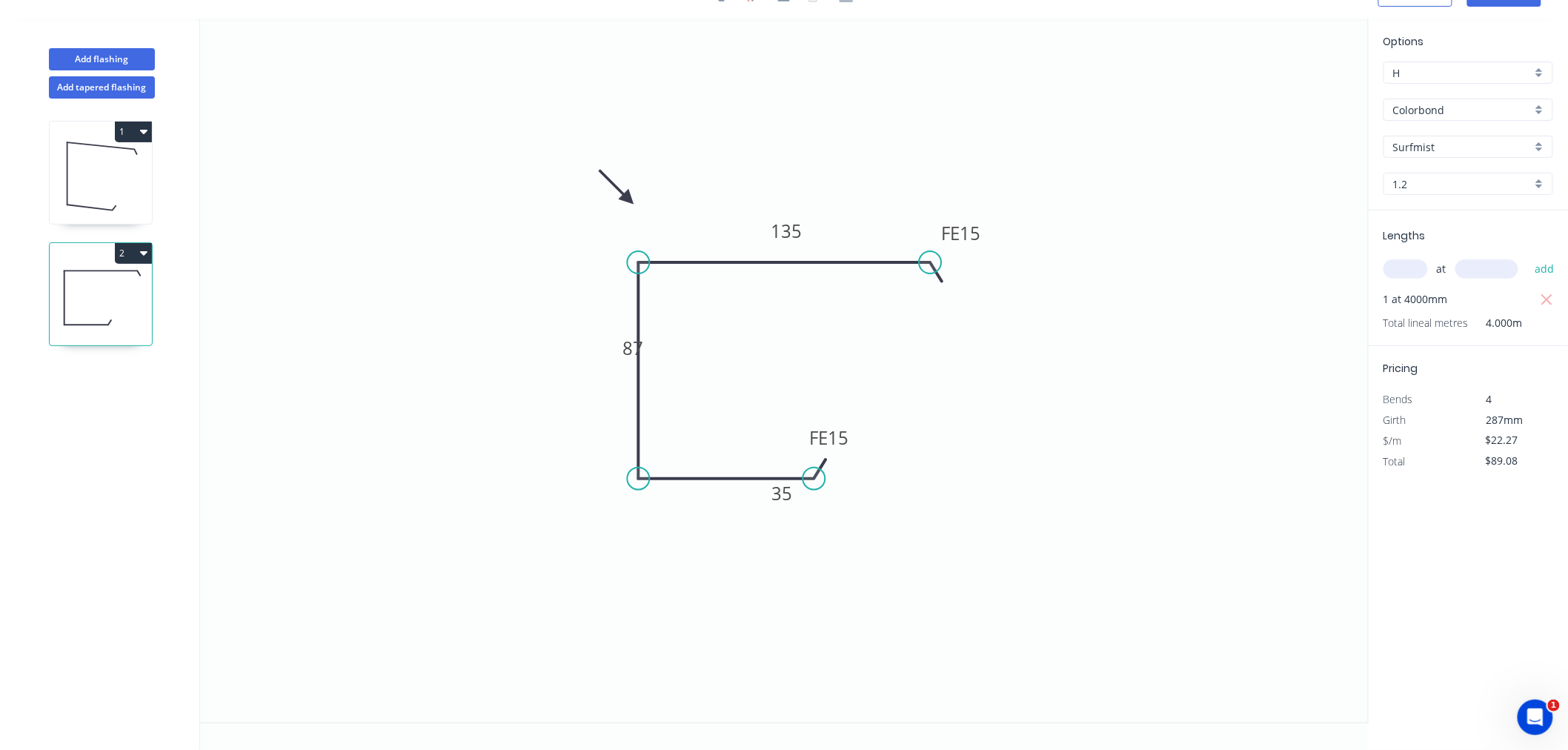
scroll to position [0, 0]
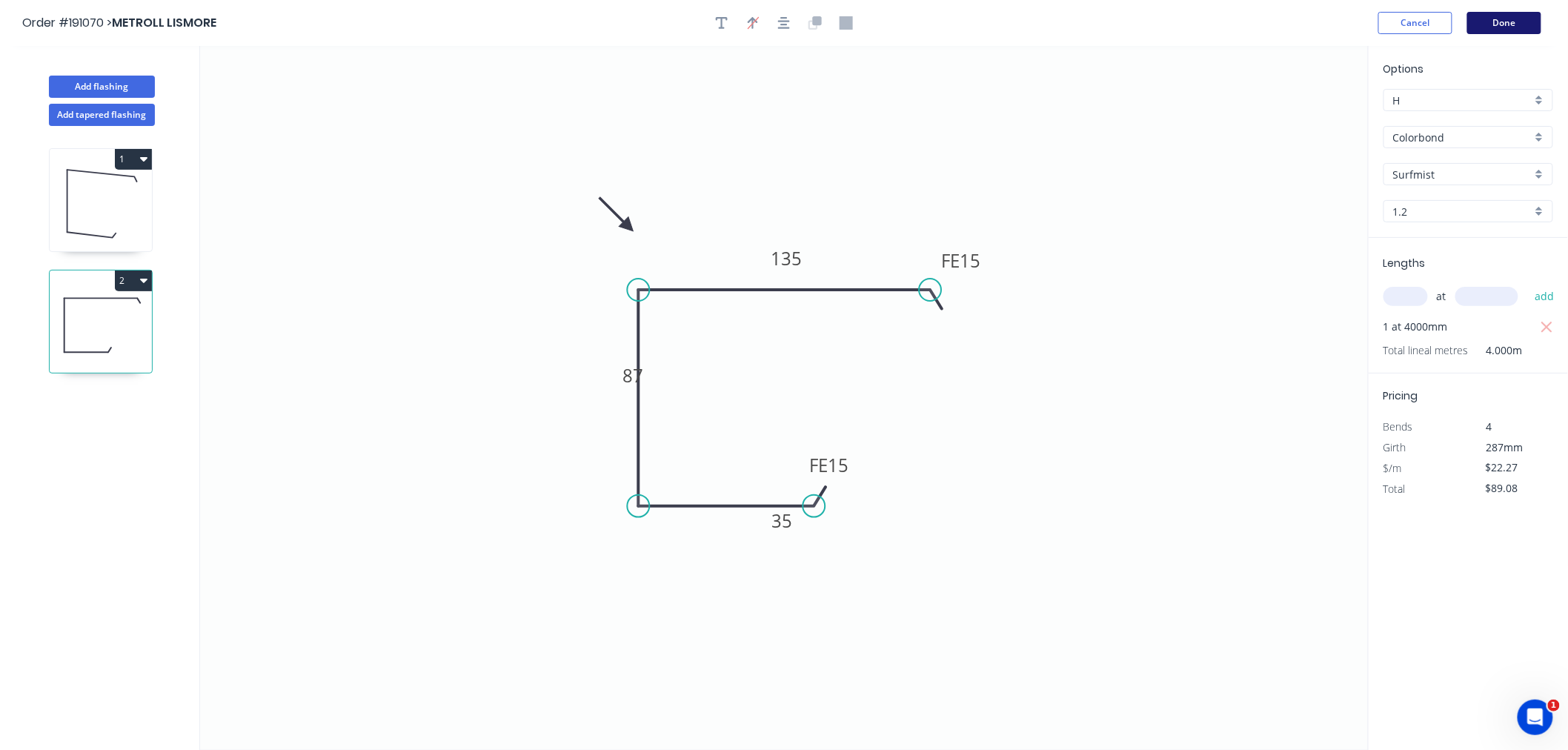
click at [1506, 26] on button "Done" at bounding box center [1505, 22] width 74 height 22
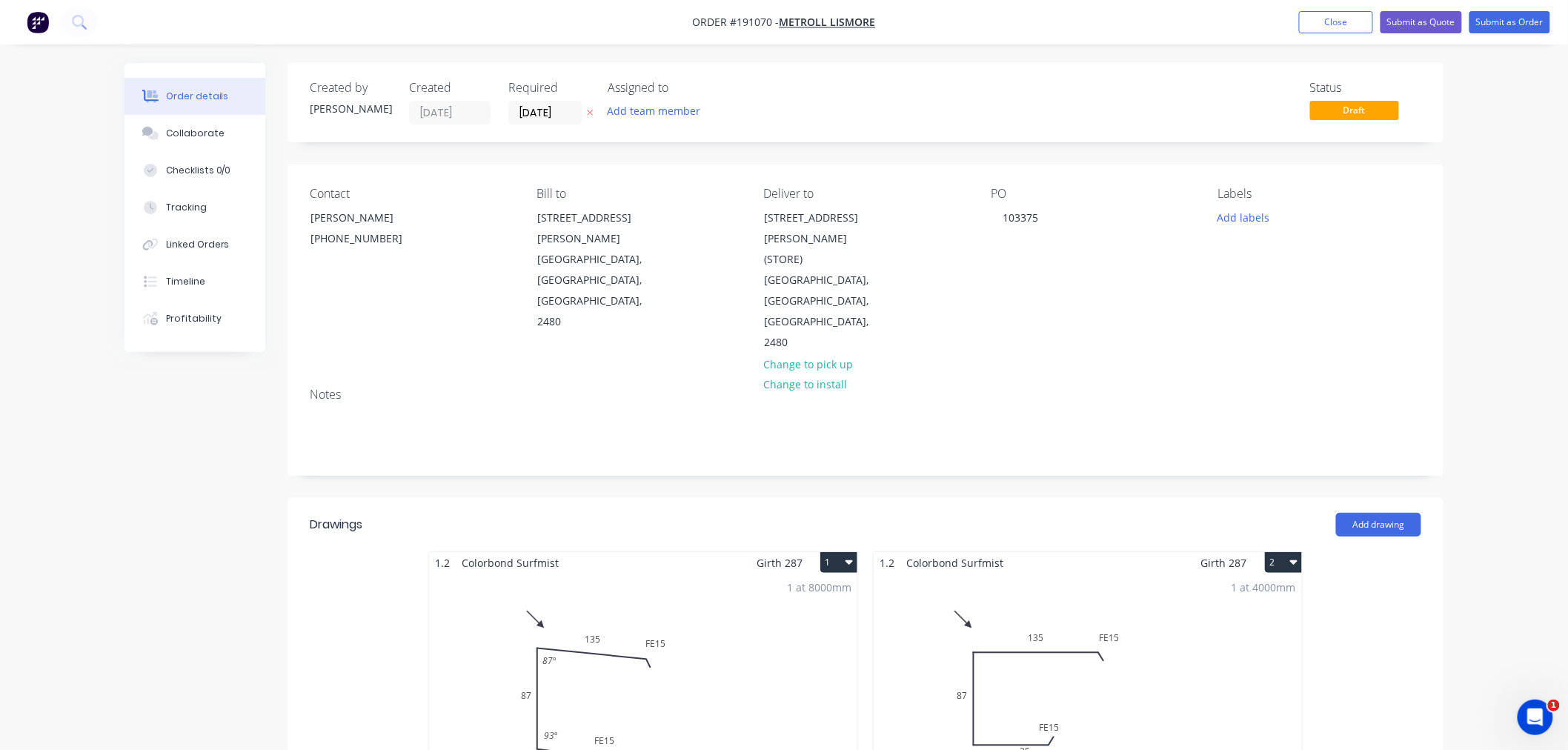
click at [1502, 339] on div "Order details Collaborate Checklists 0/0 Tracking Linked Orders Timeline Profit…" at bounding box center [784, 648] width 1568 height 1295
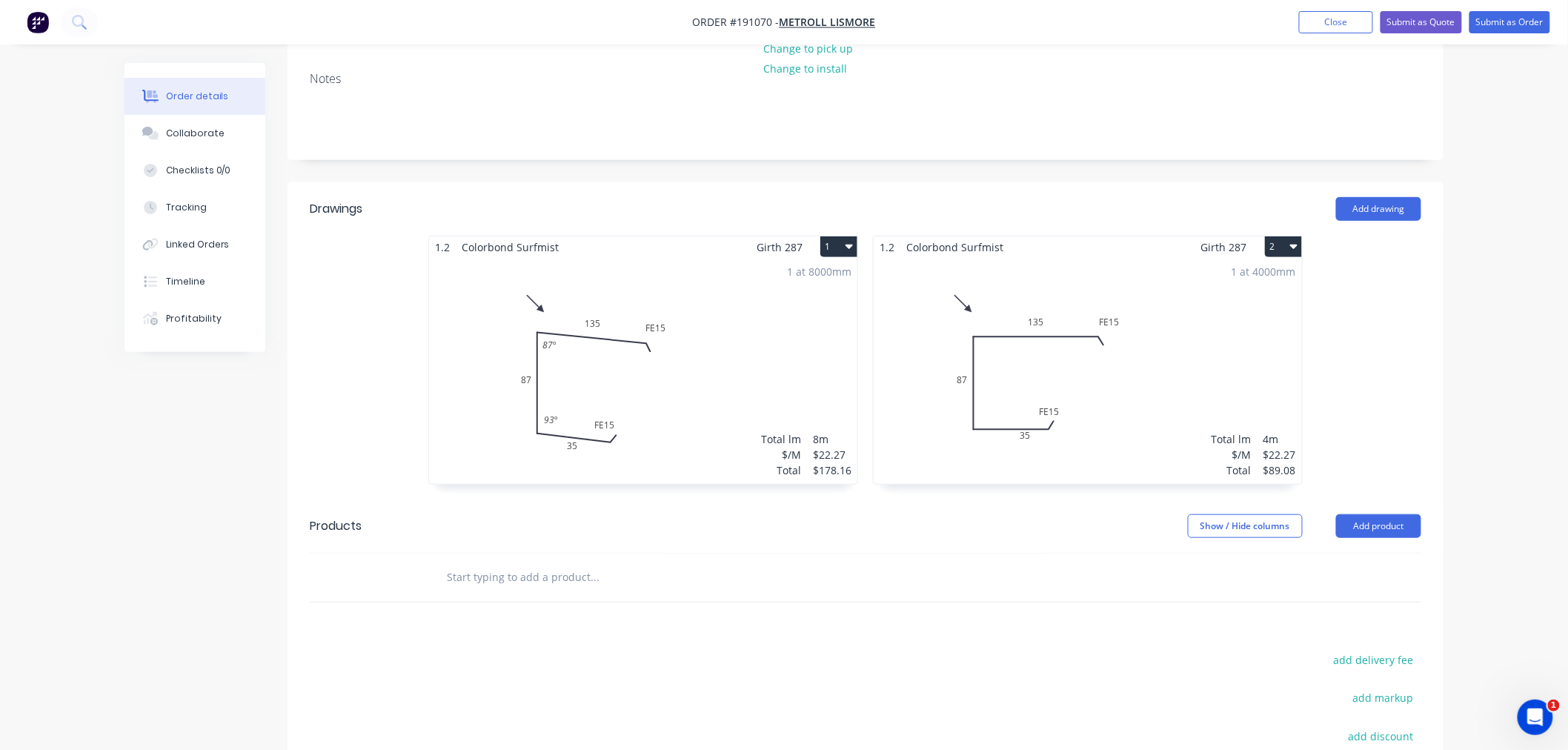
scroll to position [329, 0]
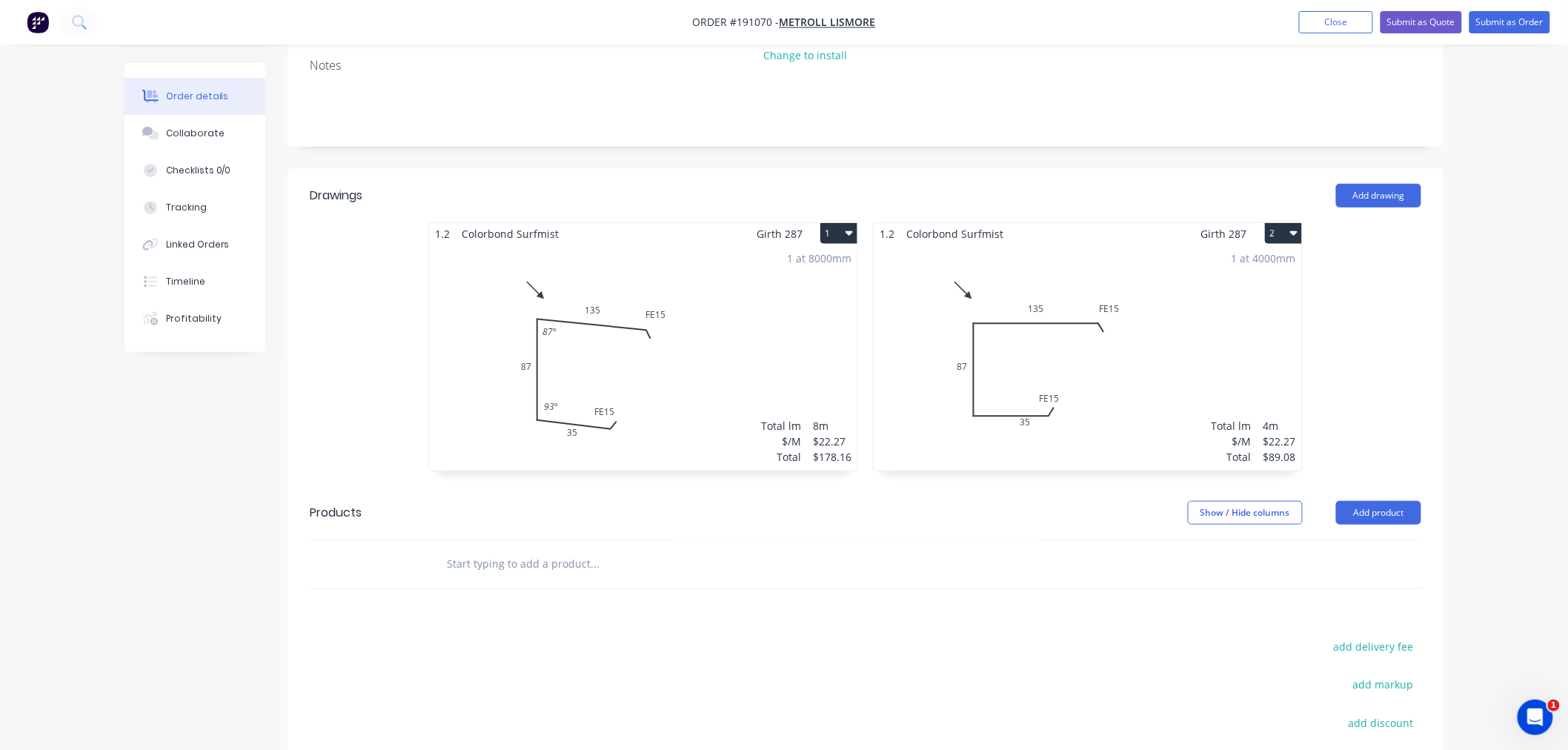
click at [1477, 306] on div "Order details Collaborate Checklists 0/0 Tracking Linked Orders Timeline Profit…" at bounding box center [784, 319] width 1568 height 1295
click at [1168, 319] on div "1 at 4000mm Total lm $/M Total 4m $22.27 $89.08" at bounding box center [1087, 358] width 428 height 226
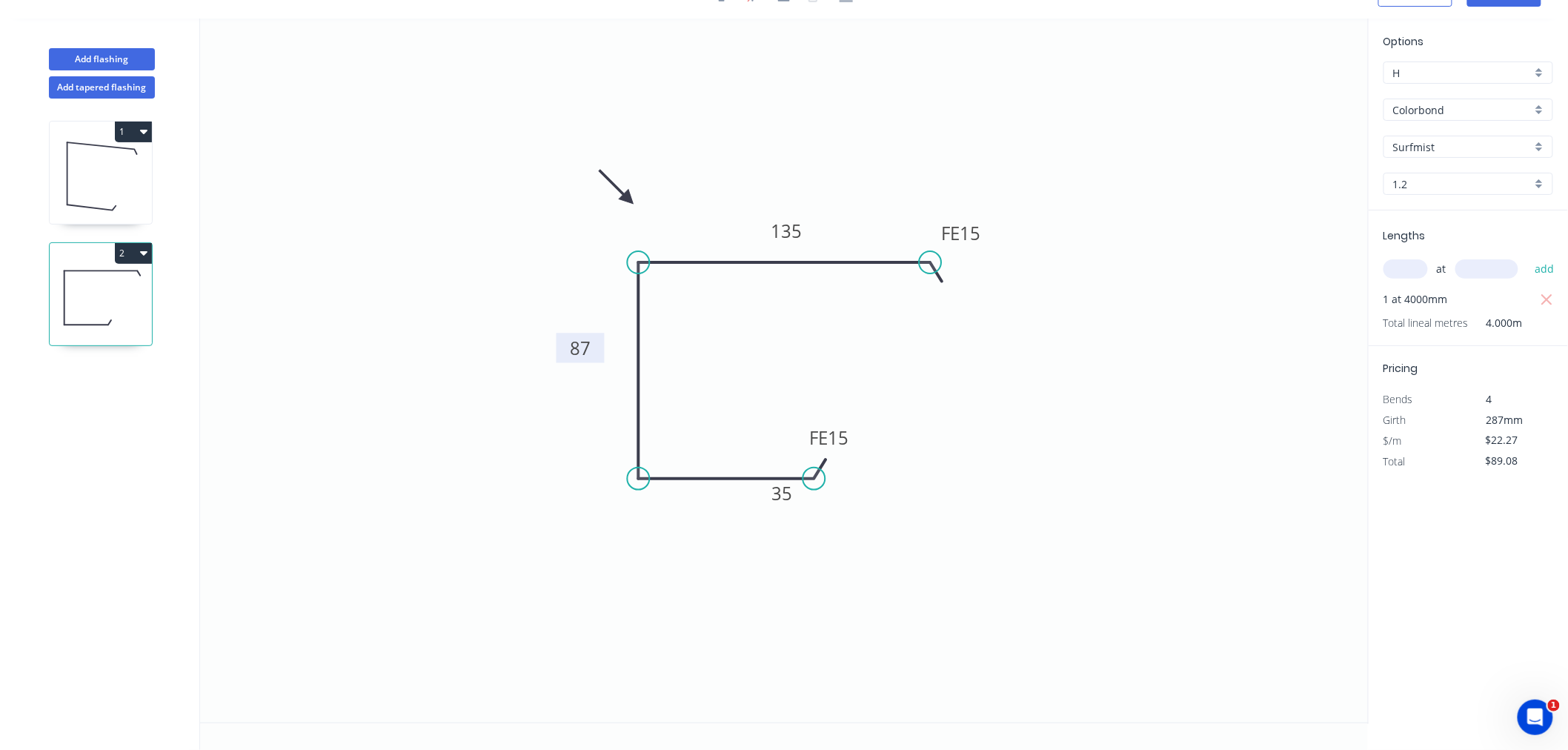
drag, startPoint x: 614, startPoint y: 348, endPoint x: 561, endPoint y: 348, distance: 53.0
click at [561, 348] on rect at bounding box center [580, 347] width 48 height 29
drag, startPoint x: 766, startPoint y: 503, endPoint x: 711, endPoint y: 528, distance: 60.4
click at [711, 528] on rect at bounding box center [727, 516] width 48 height 29
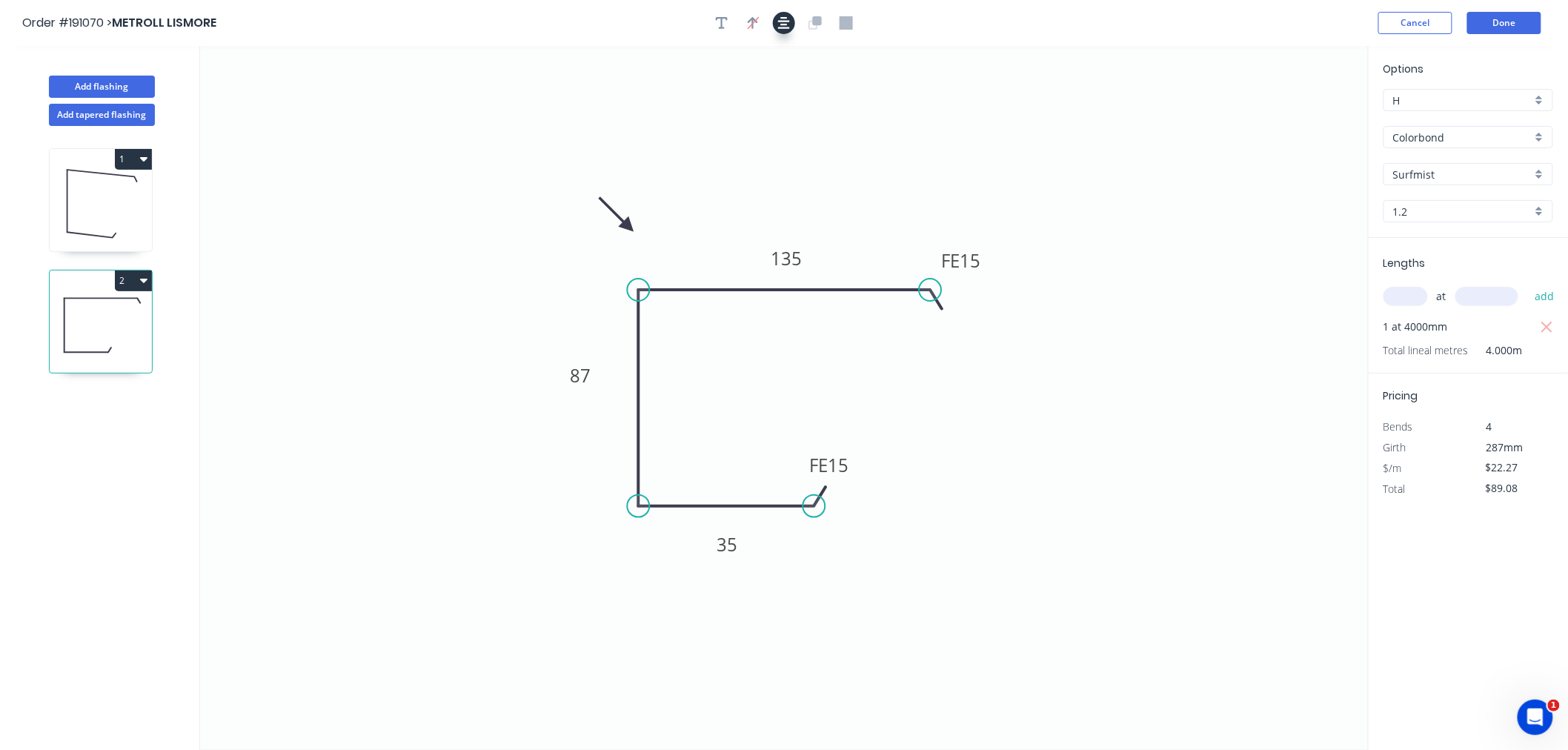
click at [790, 17] on button "button" at bounding box center [784, 22] width 22 height 22
click at [1508, 20] on button "Done" at bounding box center [1505, 22] width 74 height 22
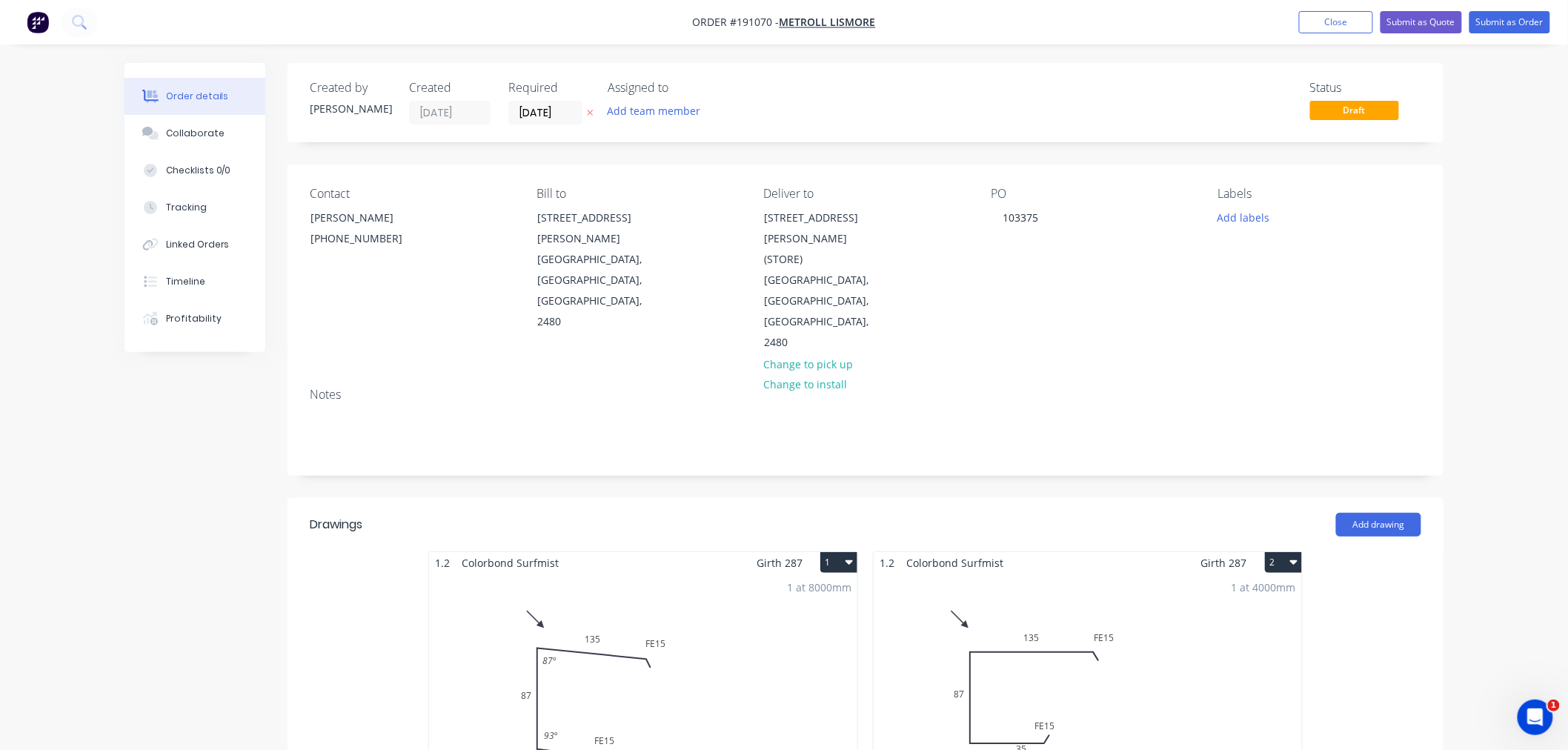
click at [1530, 161] on div "Order details Collaborate Checklists 0/0 Tracking Linked Orders Timeline Profit…" at bounding box center [784, 648] width 1568 height 1295
click at [1490, 198] on div "Order details Collaborate Checklists 0/0 Tracking Linked Orders Timeline Profit…" at bounding box center [784, 648] width 1568 height 1295
click at [1509, 26] on button "Submit as Order" at bounding box center [1509, 21] width 81 height 22
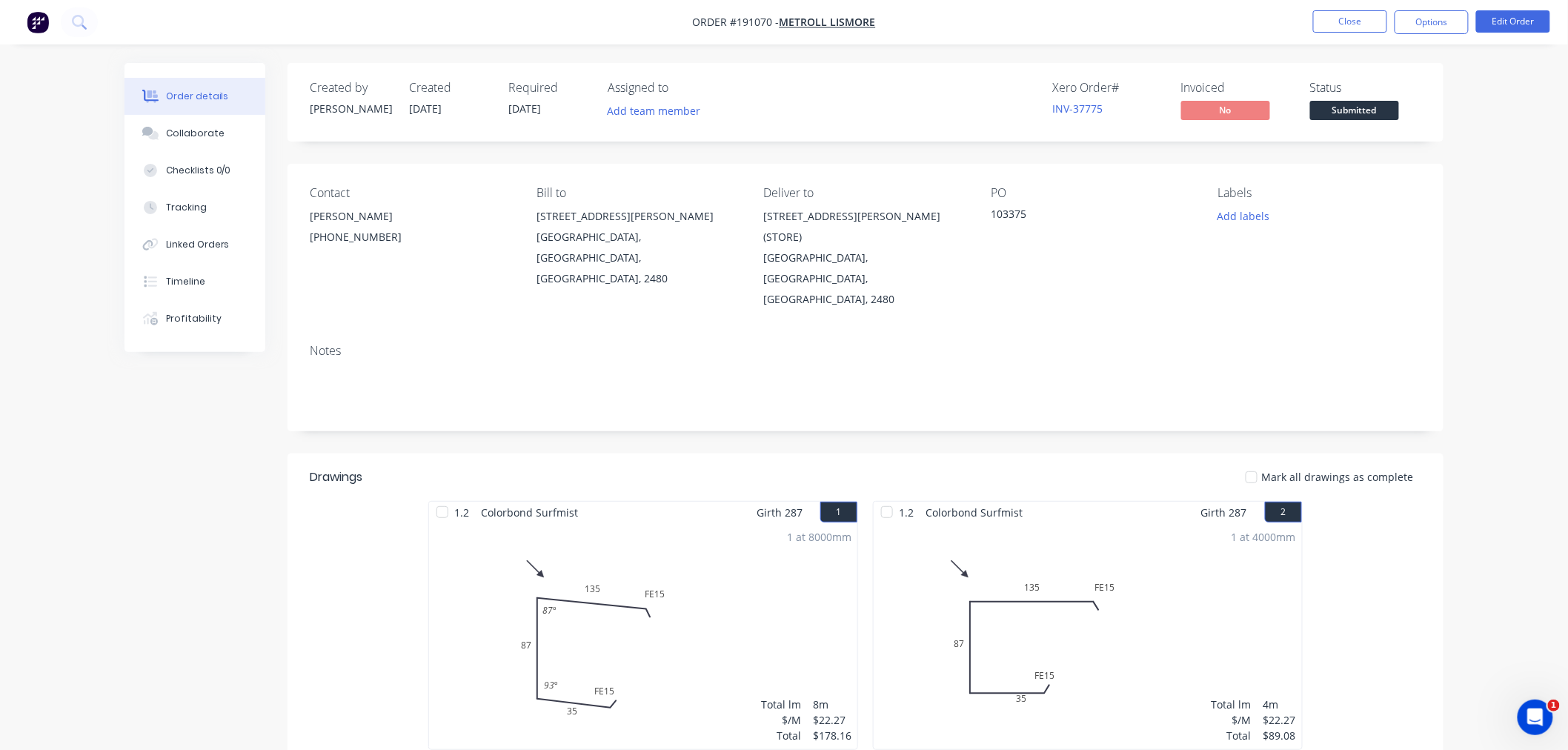
drag, startPoint x: 1488, startPoint y: 298, endPoint x: 1455, endPoint y: 223, distance: 81.9
click at [1489, 299] on div "Order details Collaborate Checklists 0/0 Tracking Linked Orders Timeline Profit…" at bounding box center [784, 514] width 1568 height 1028
click at [1437, 27] on button "Options" at bounding box center [1431, 22] width 74 height 23
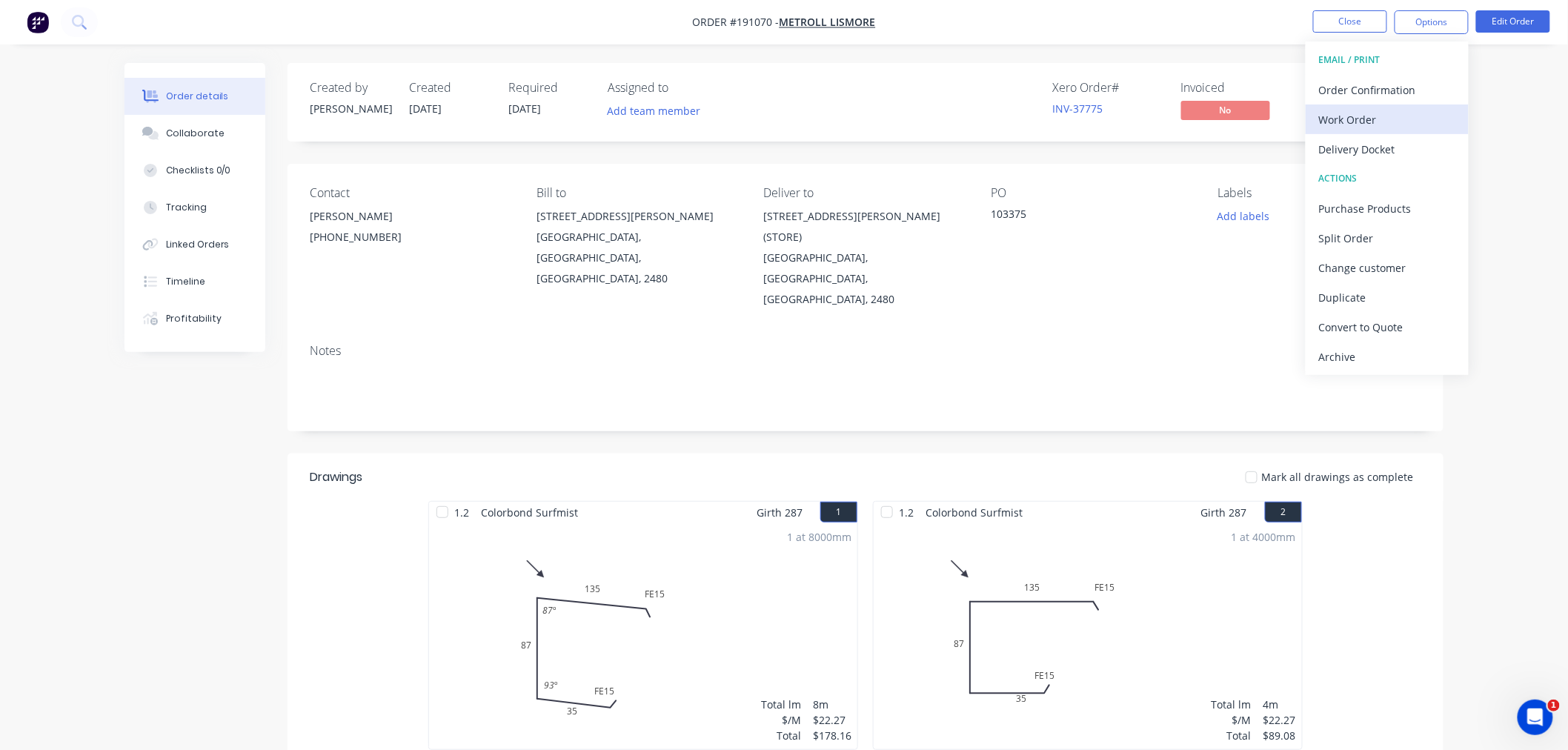
click at [1421, 120] on div "Work Order" at bounding box center [1387, 120] width 137 height 21
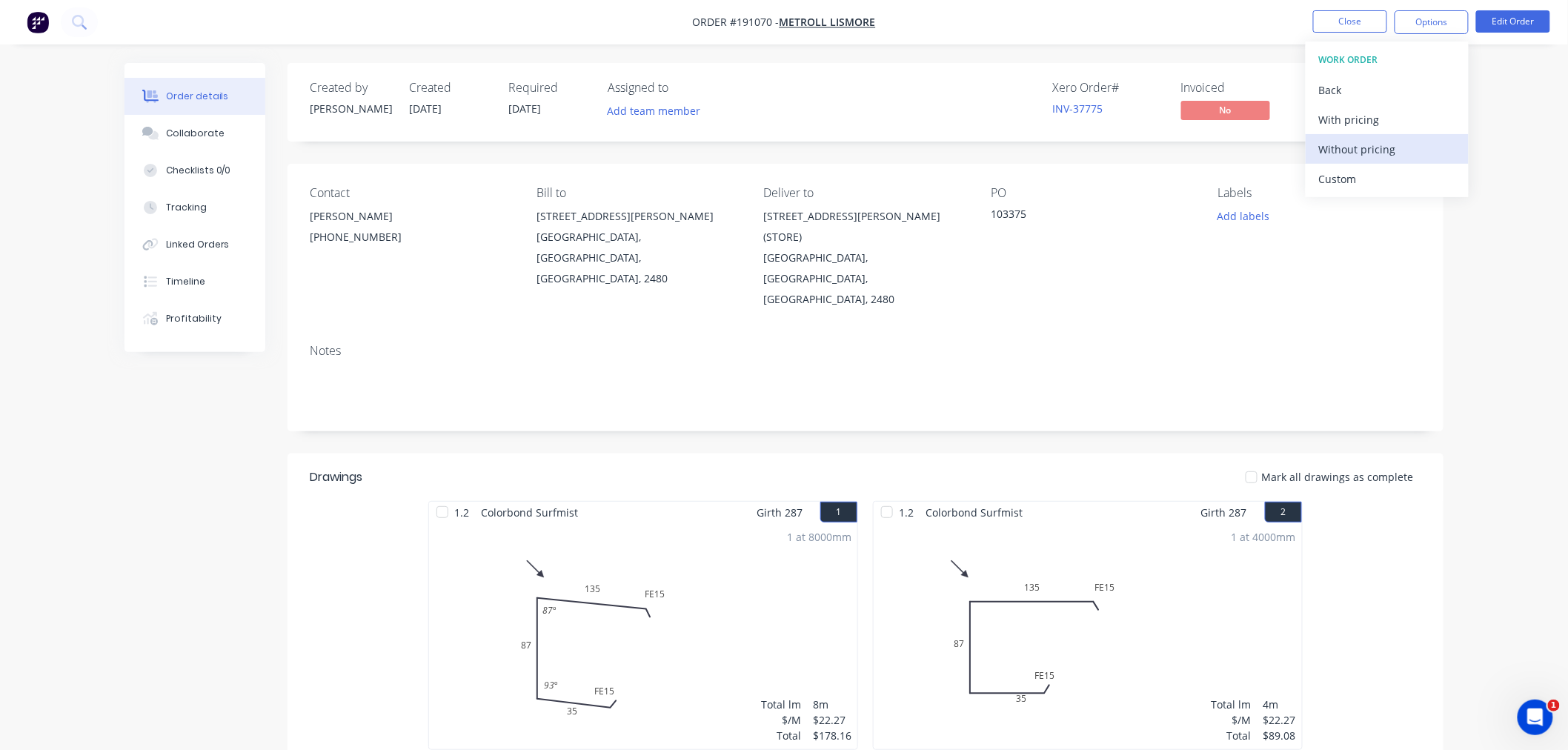
click at [1416, 142] on div "Without pricing" at bounding box center [1387, 149] width 137 height 21
click at [72, 446] on div "Order details Collaborate Checklists 0/0 Tracking Linked Orders Timeline Profit…" at bounding box center [784, 514] width 1568 height 1028
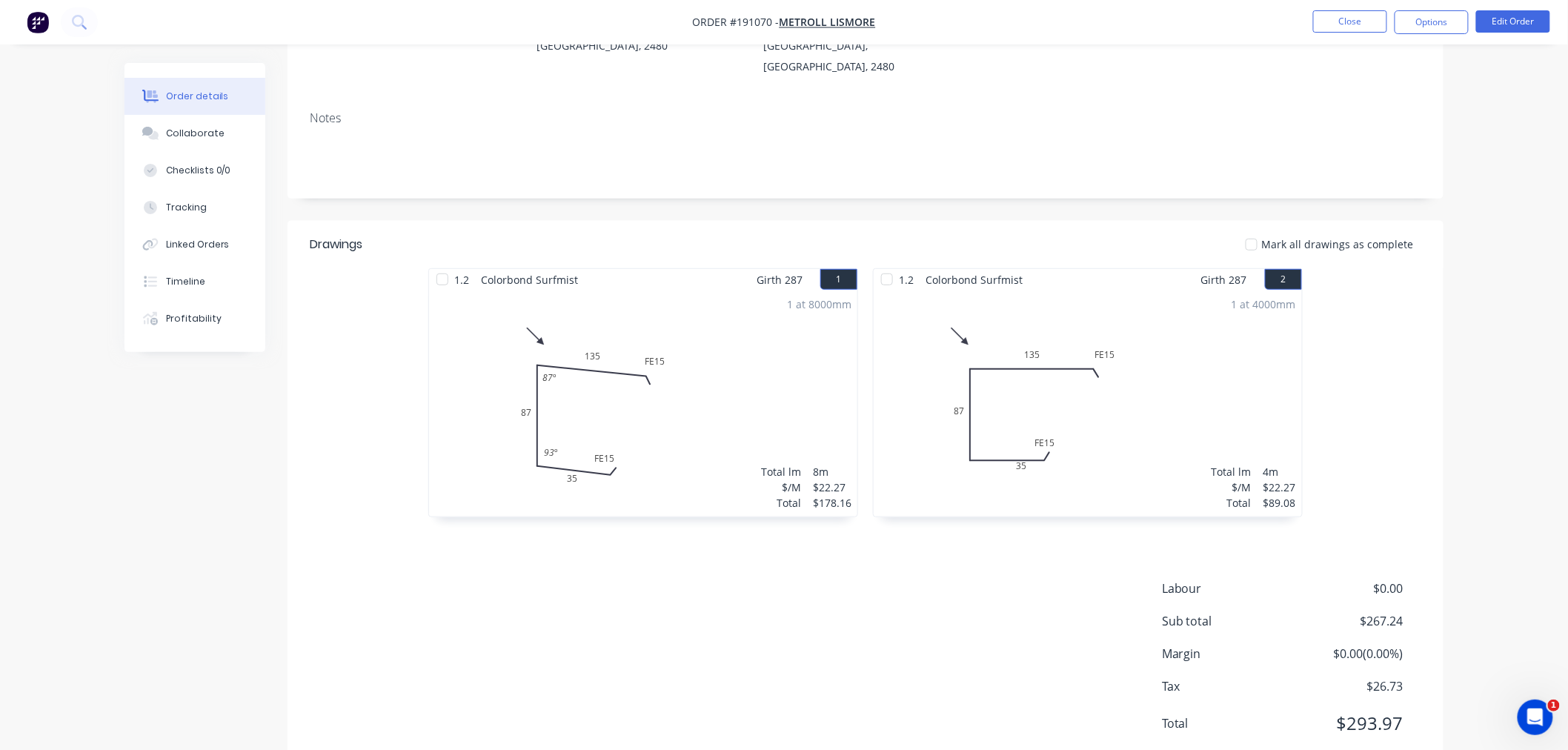
scroll to position [238, 0]
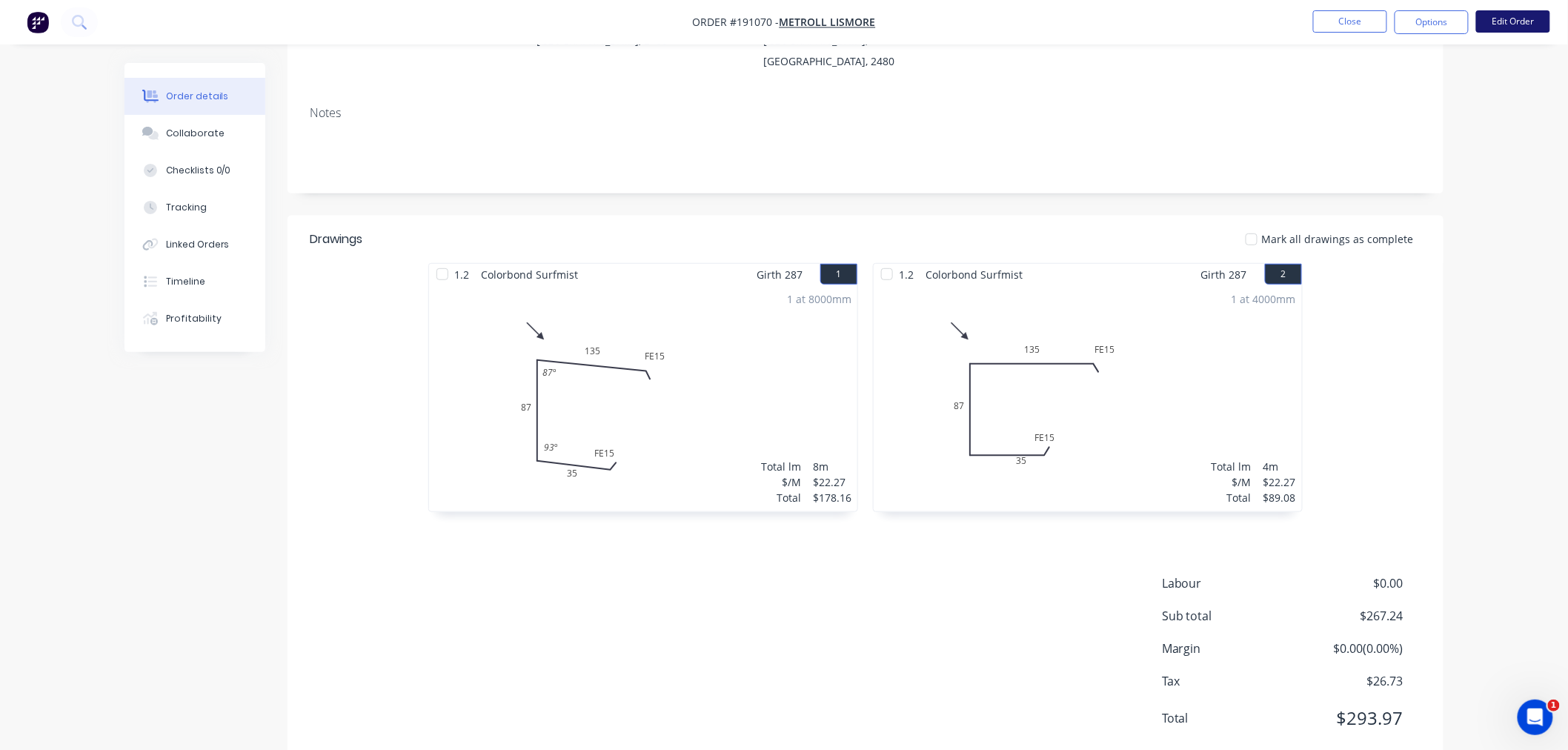
click at [1524, 17] on button "Edit Order" at bounding box center [1513, 21] width 74 height 22
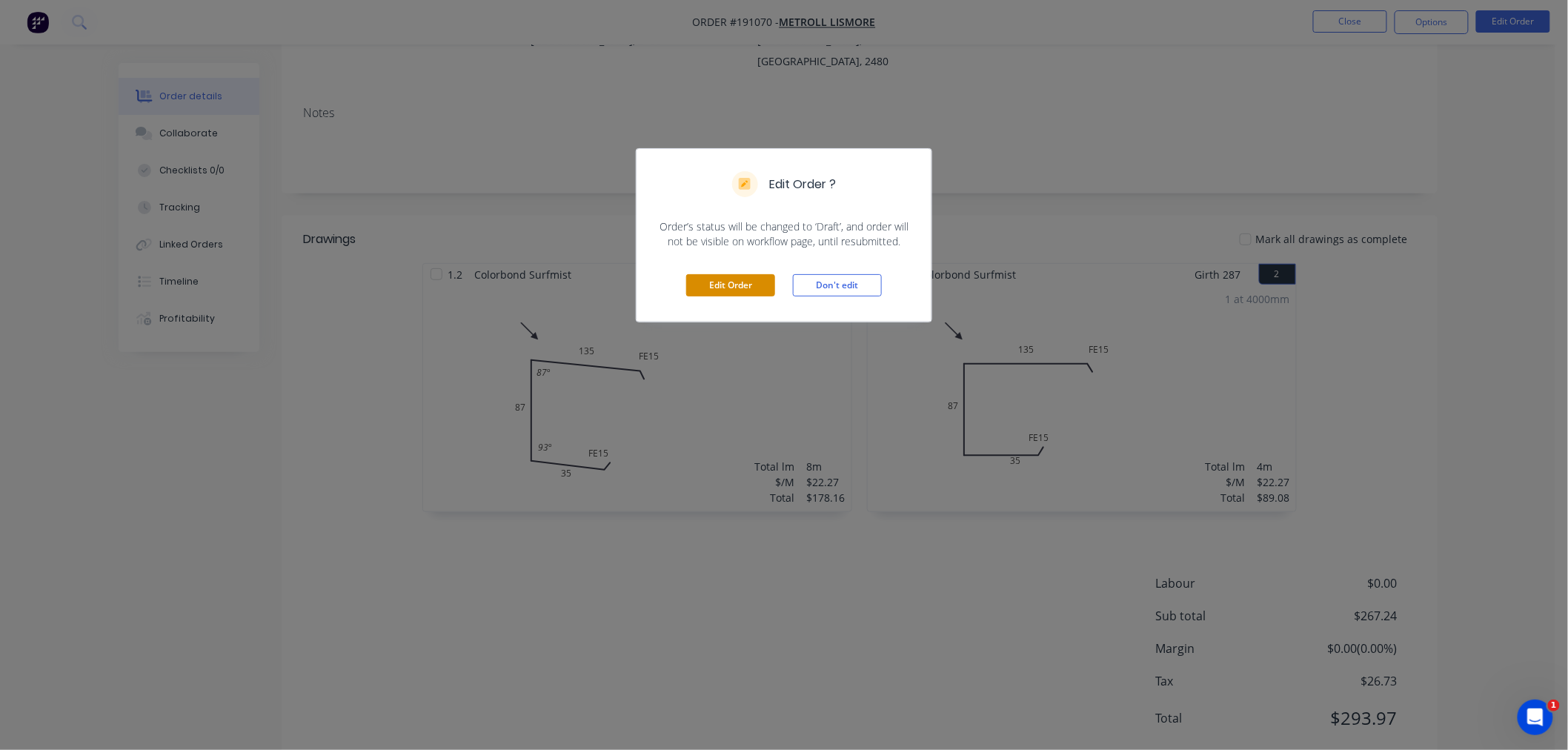
click at [732, 285] on button "Edit Order" at bounding box center [730, 285] width 89 height 22
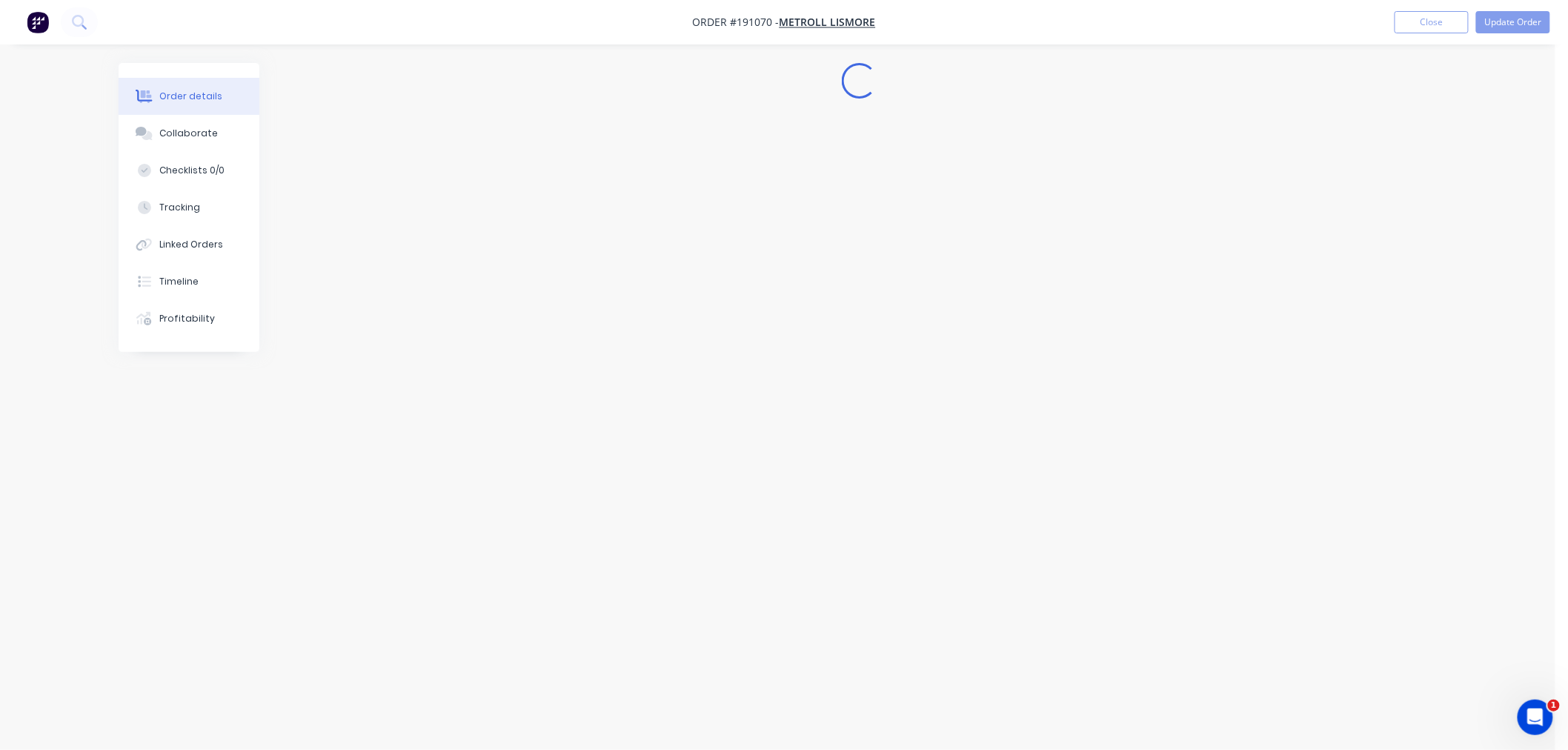
scroll to position [0, 0]
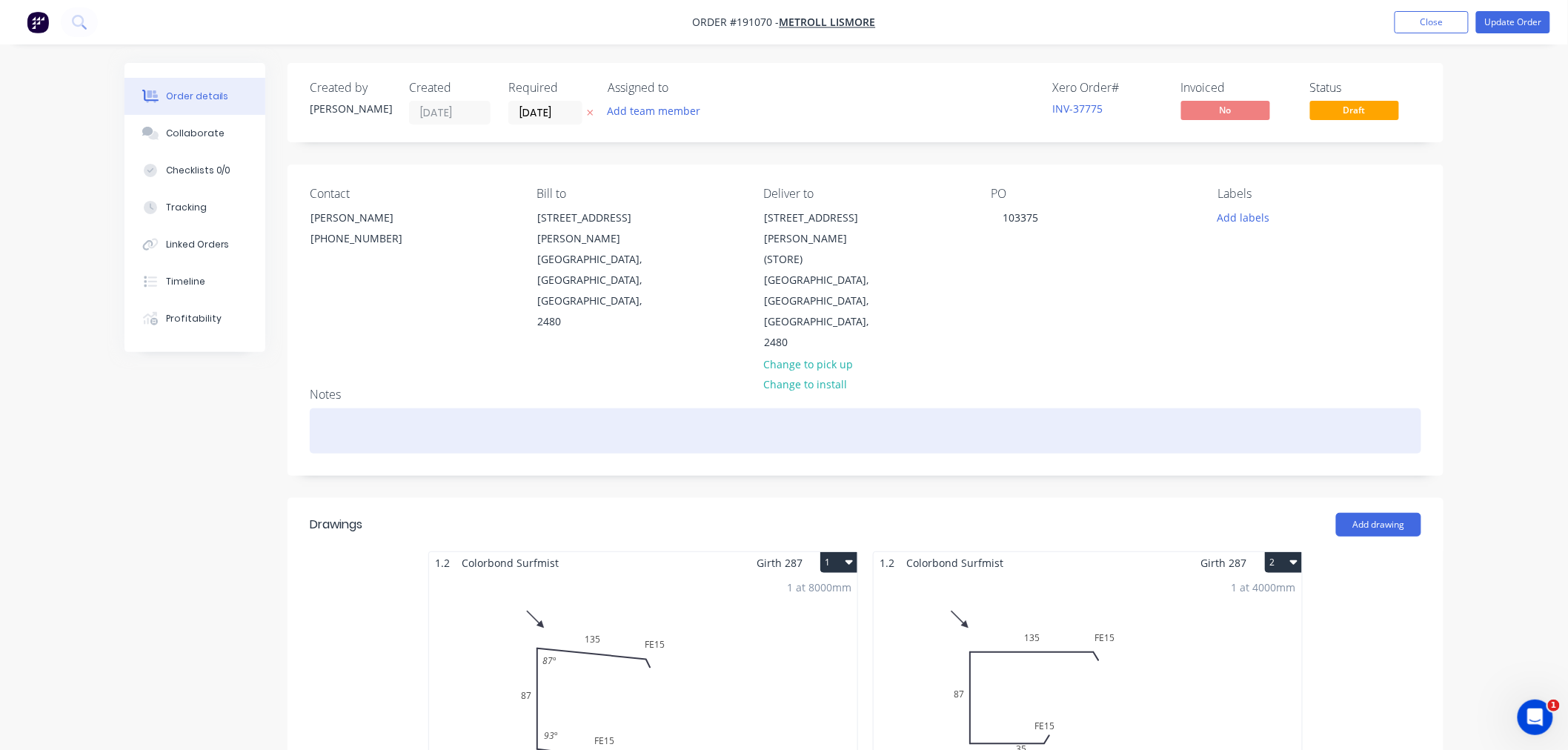
click at [1028, 408] on div at bounding box center [864, 430] width 1111 height 45
click at [990, 408] on div at bounding box center [864, 430] width 1111 height 45
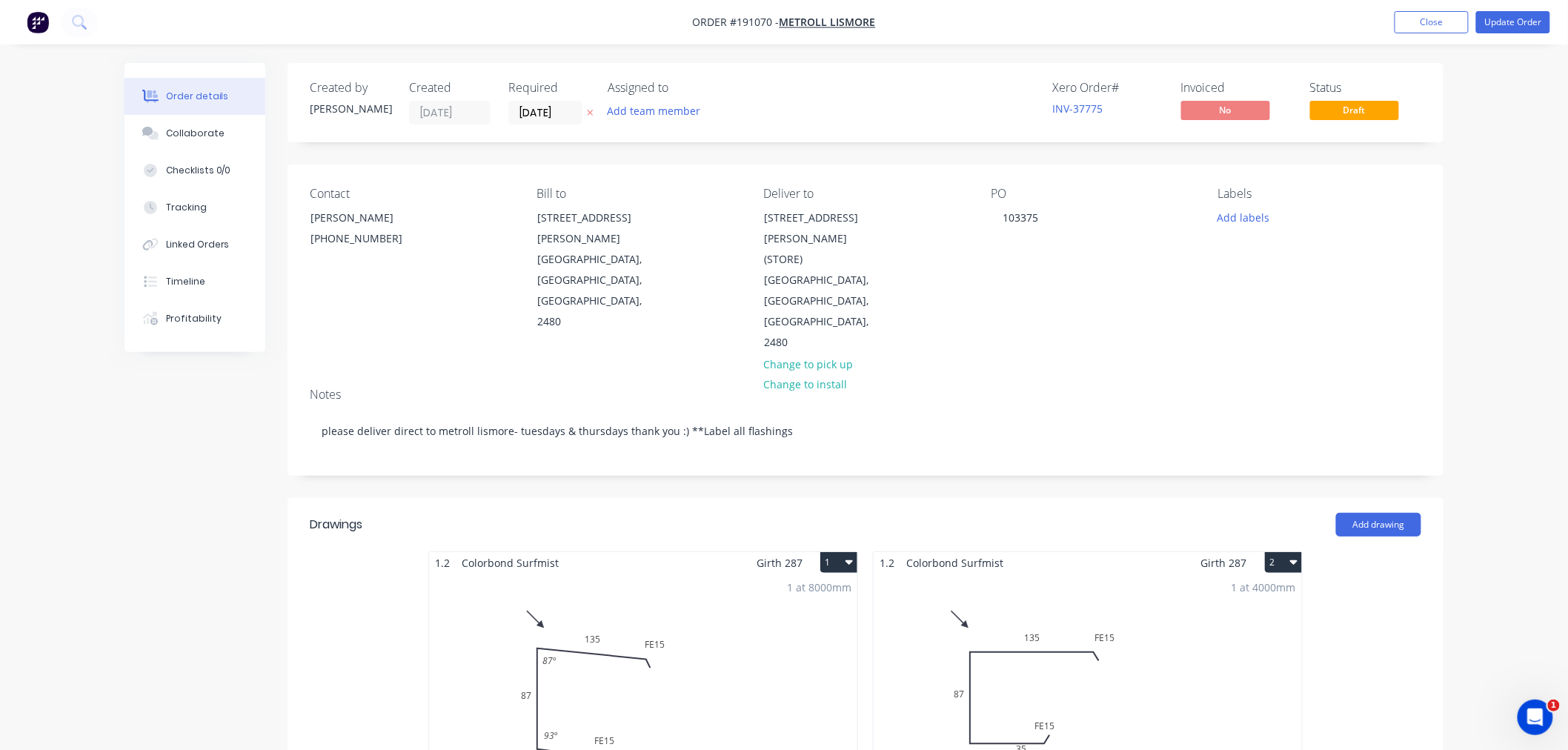
click at [186, 469] on div "Created by Jeremy Created 28/08/25 Required 02/09/25 Assigned to Add team membe…" at bounding box center [784, 680] width 1319 height 1233
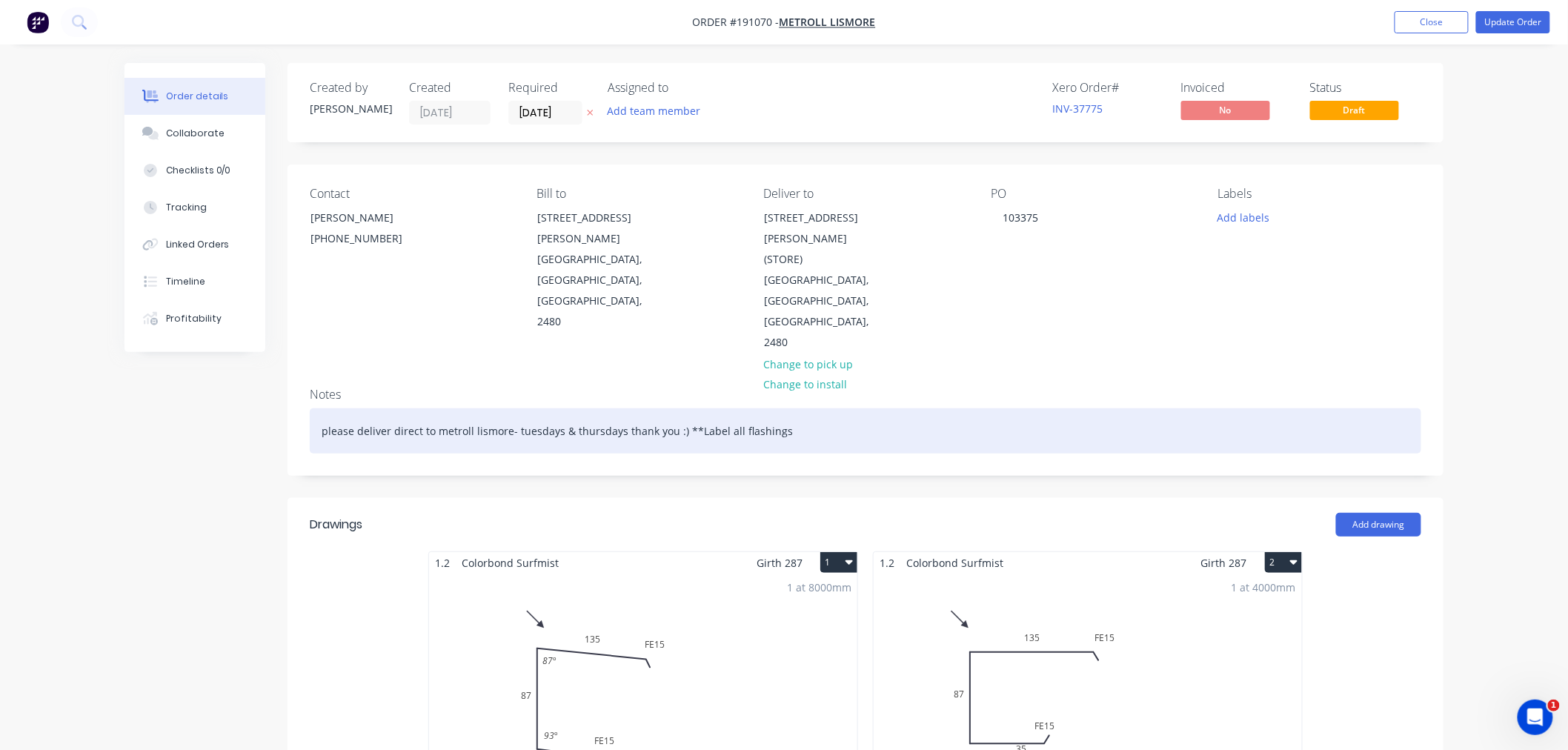
click at [437, 408] on div "please deliver direct to metroll lismore- tuesdays & thursdays thank you :) **L…" at bounding box center [864, 430] width 1111 height 45
click at [812, 408] on div "please deliver direct to Metroll Lismore- Tuesdays & Thursdays thank you :) **L…" at bounding box center [864, 430] width 1111 height 45
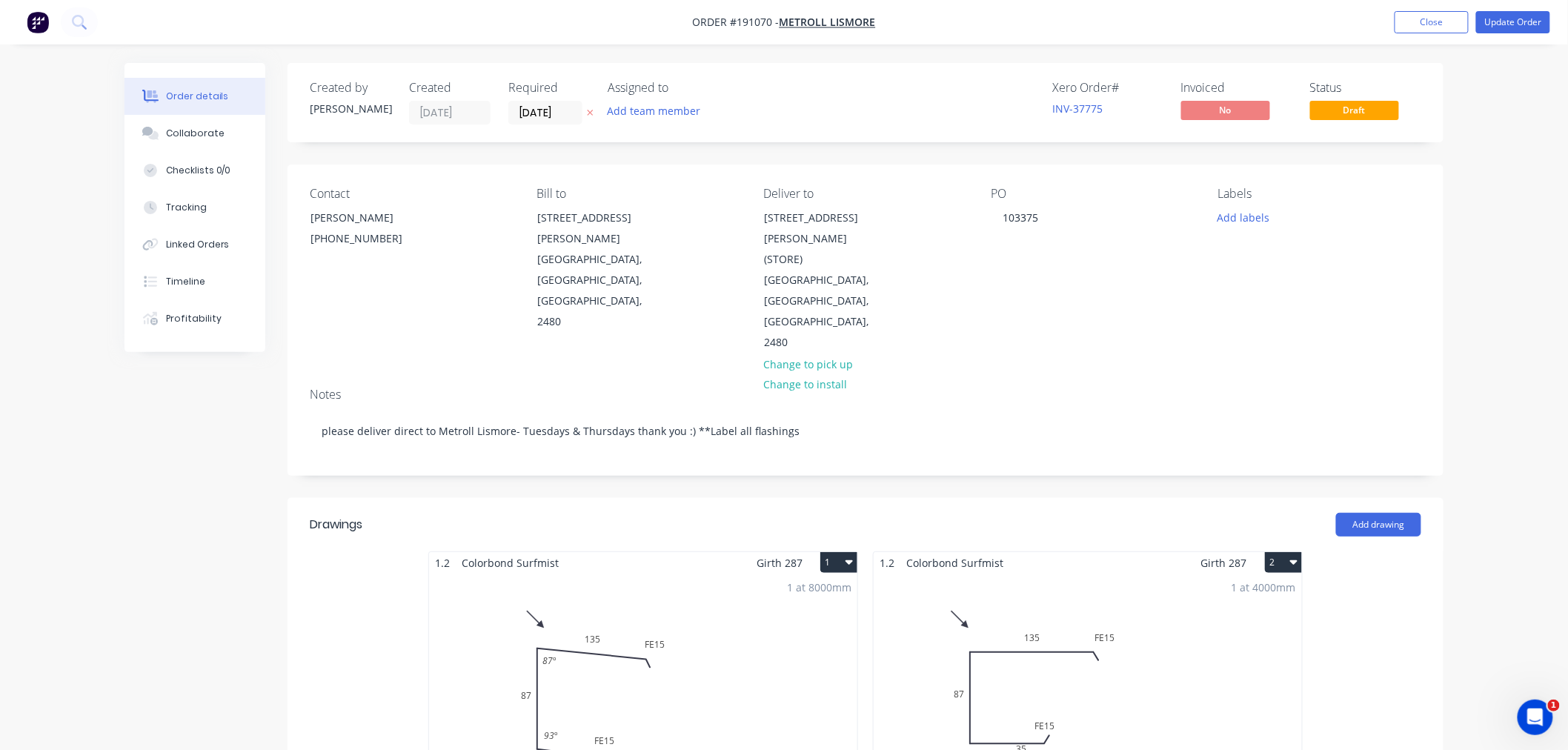
click at [1523, 364] on div "Order details Collaborate Checklists 0/0 Tracking Linked Orders Timeline Profit…" at bounding box center [784, 648] width 1568 height 1295
click at [1508, 26] on button "Update Order" at bounding box center [1513, 21] width 74 height 22
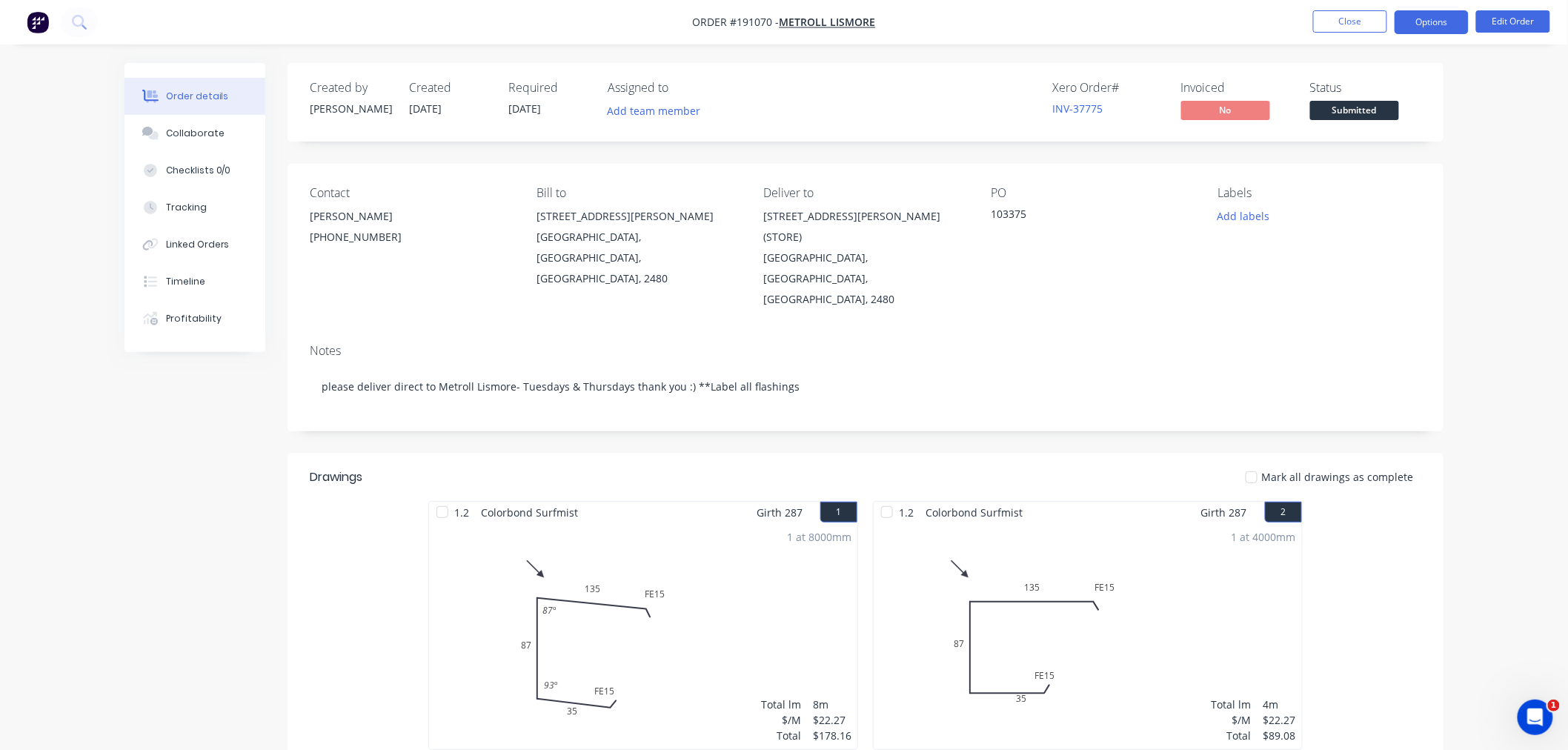
click at [1437, 19] on button "Options" at bounding box center [1431, 22] width 74 height 23
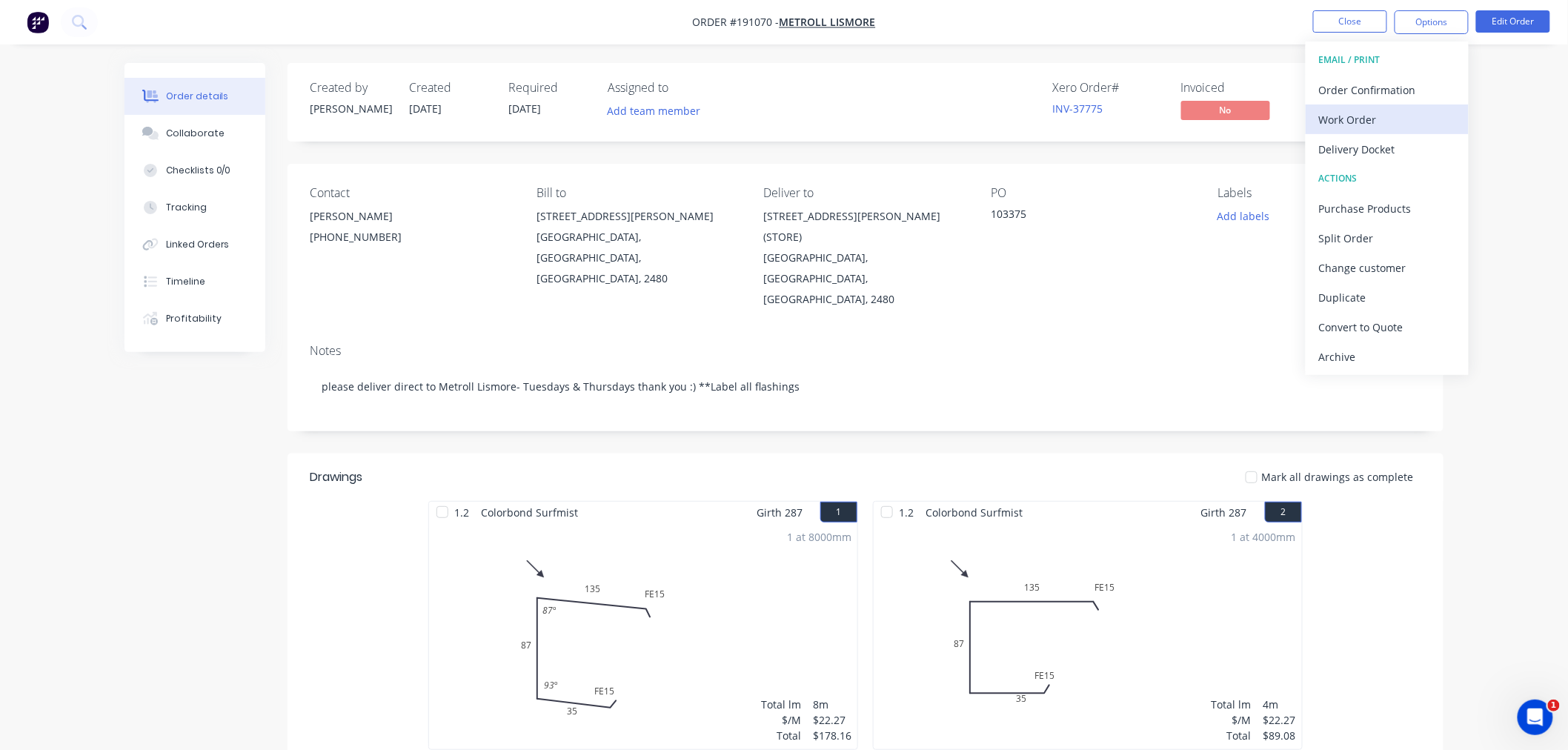
click at [1387, 115] on div "Work Order" at bounding box center [1387, 120] width 137 height 21
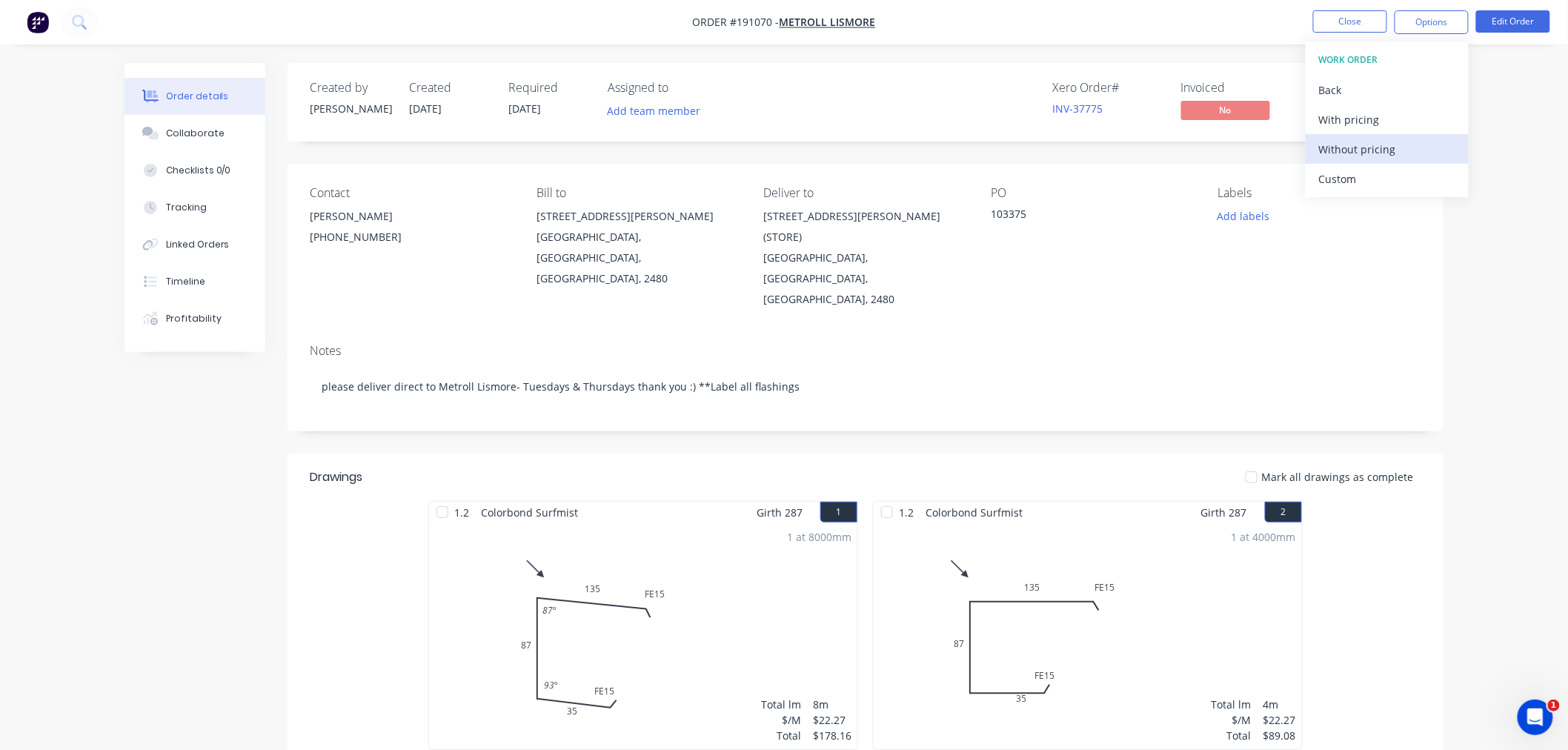
click at [1387, 140] on div "Without pricing" at bounding box center [1387, 149] width 137 height 21
click at [216, 476] on div "Created by Jeremy Created 28/08/25 Required 02/09/25 Assigned to Add team membe…" at bounding box center [784, 546] width 1319 height 966
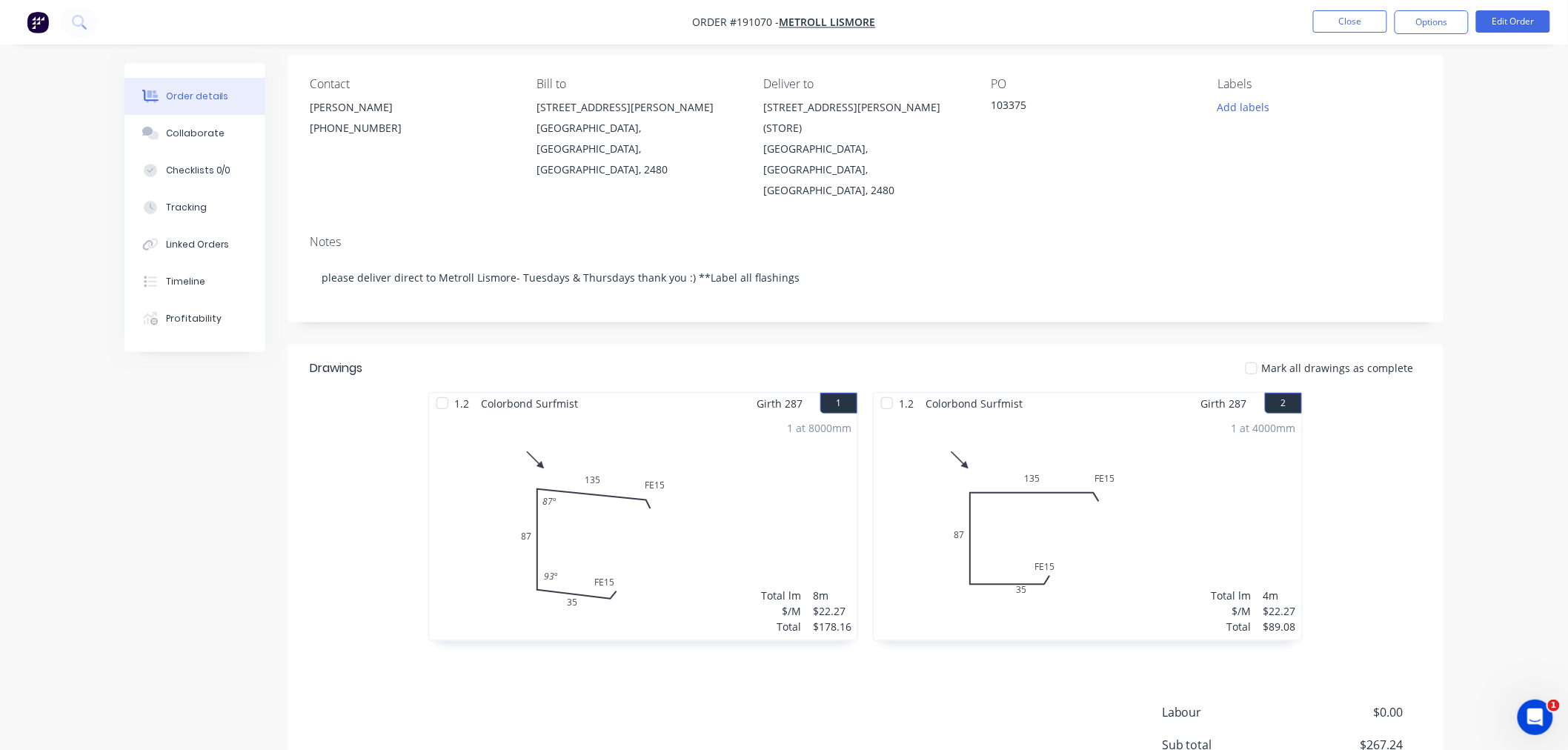
scroll to position [238, 0]
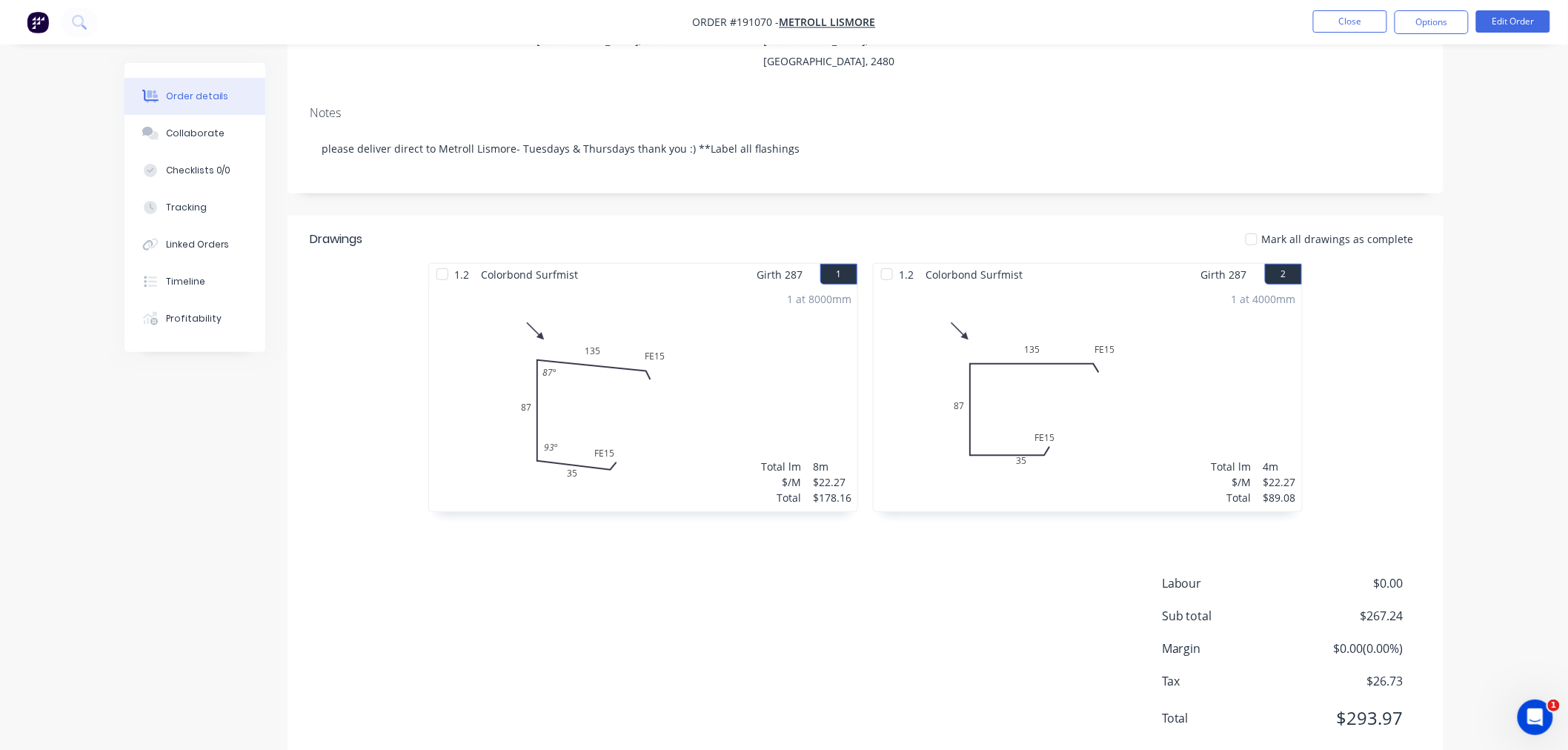
click at [940, 24] on nav "Order #191070 - METROLL LISMORE Close Options Edit Order" at bounding box center [784, 22] width 1568 height 45
click at [282, 463] on div "Created by Jeremy Created 28/08/25 Required 02/09/25 Assigned to Add team membe…" at bounding box center [784, 308] width 1319 height 966
click at [1335, 18] on button "Close" at bounding box center [1350, 21] width 74 height 22
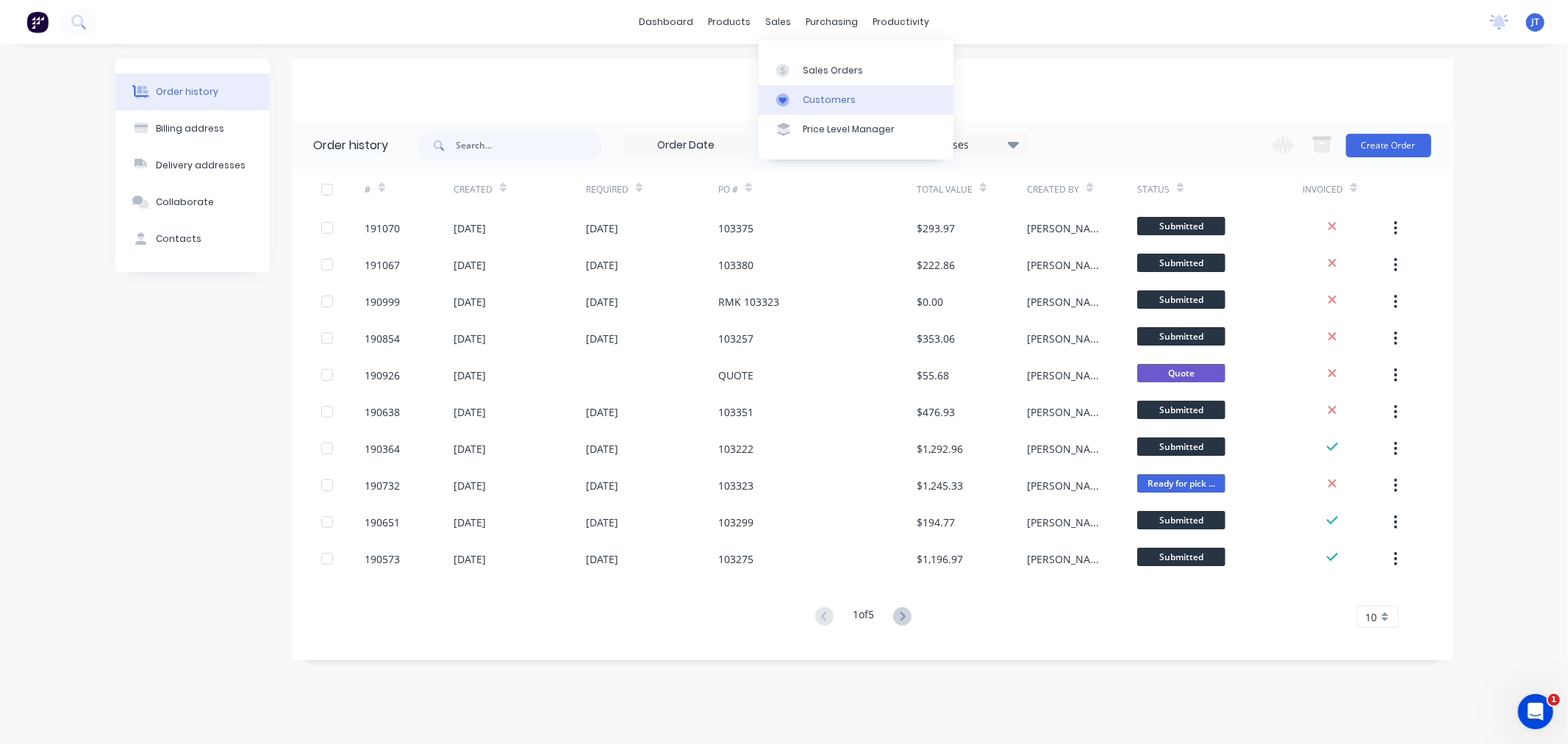
click at [812, 97] on div "Customers" at bounding box center [829, 100] width 53 height 14
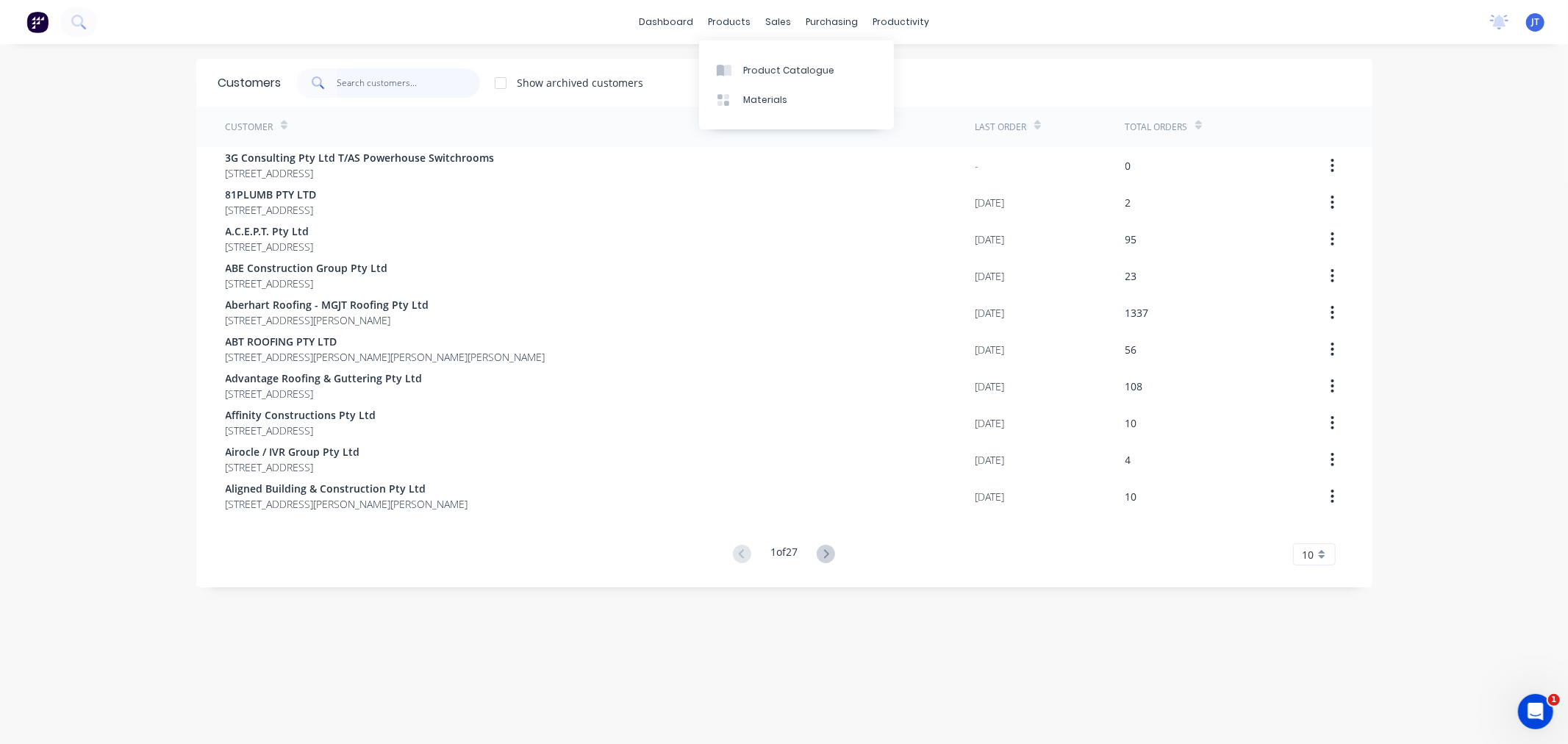
click at [420, 75] on input "text" at bounding box center [408, 83] width 143 height 29
click at [795, 76] on link "Sales Orders" at bounding box center [850, 70] width 195 height 29
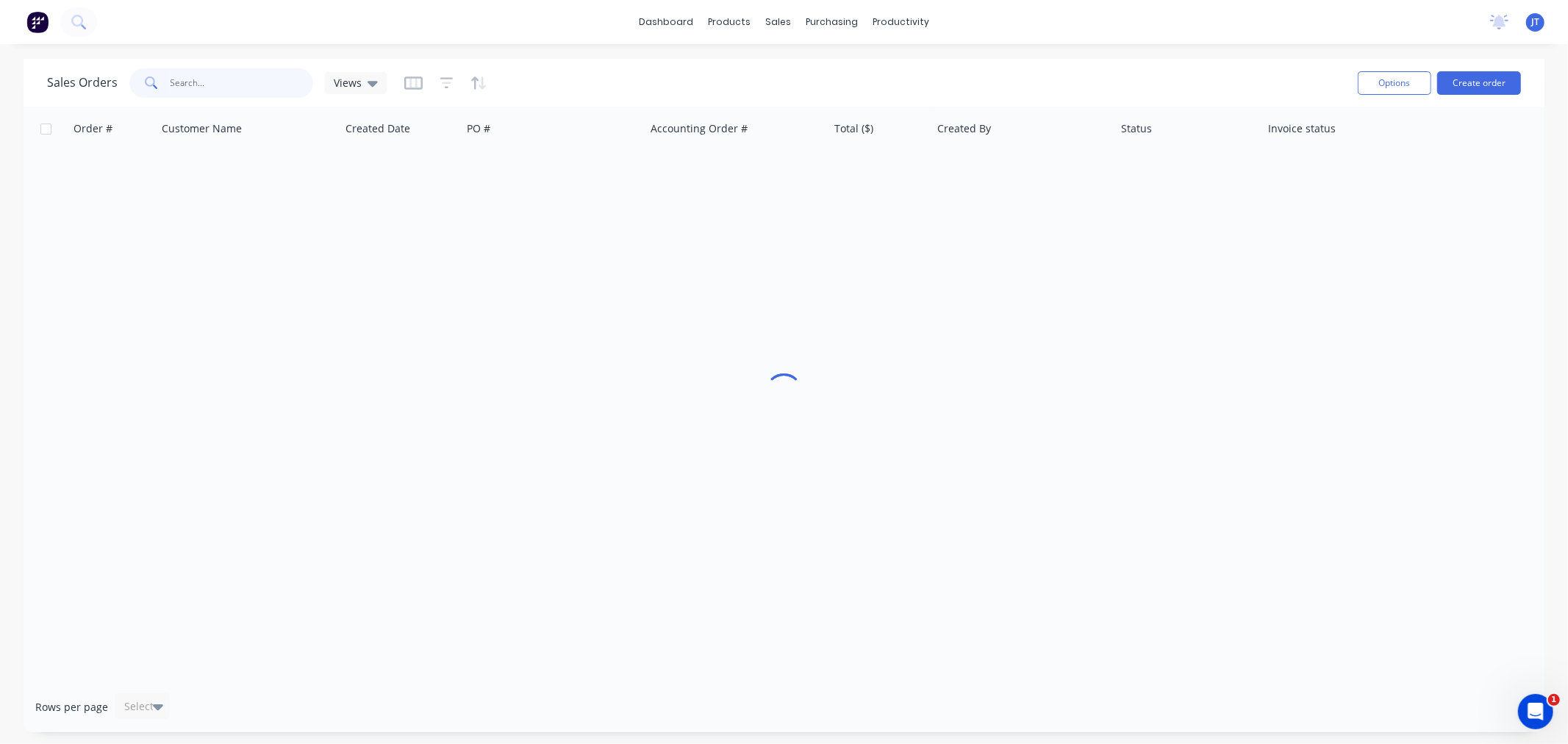
click at [209, 90] on input "text" at bounding box center [242, 83] width 143 height 29
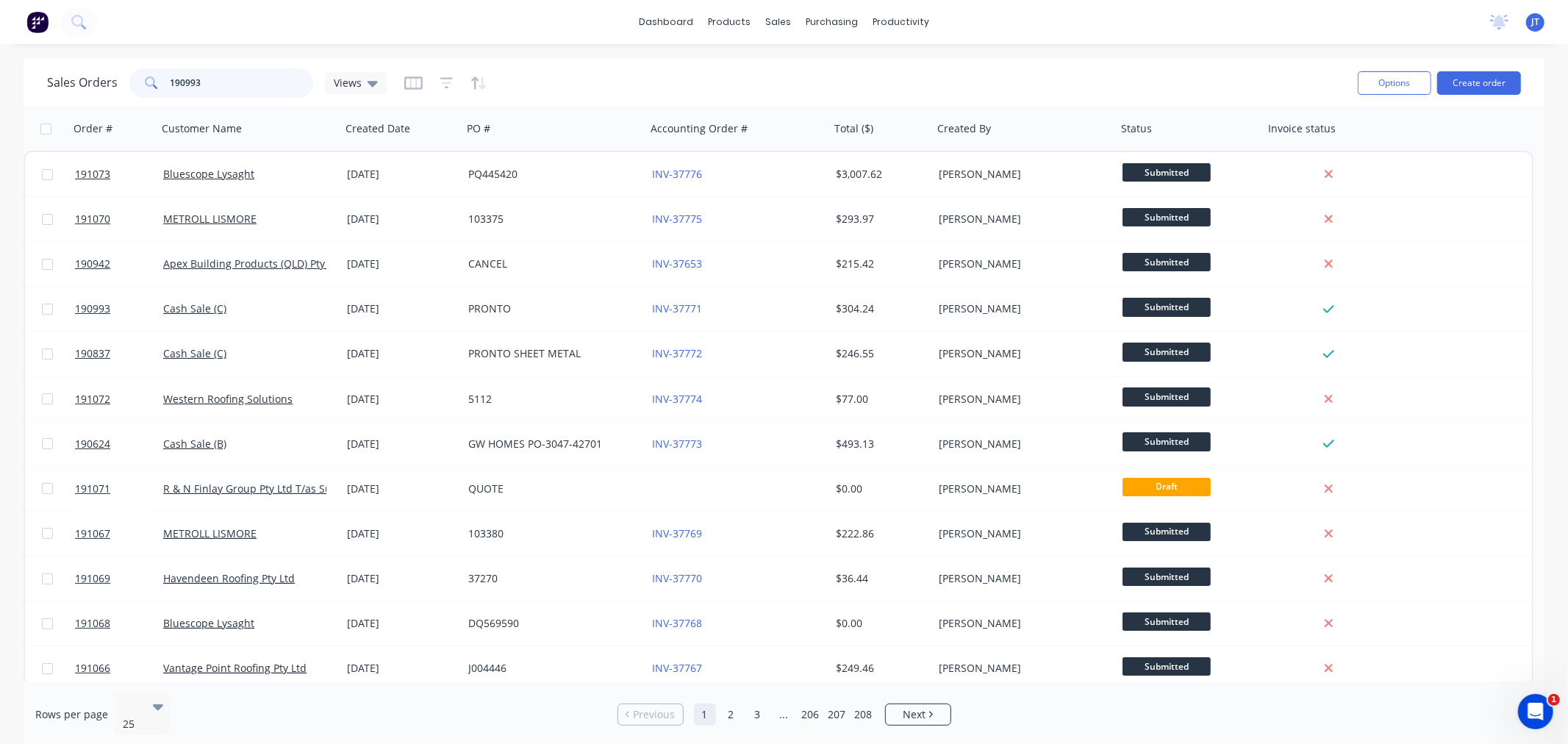
type input "190993"
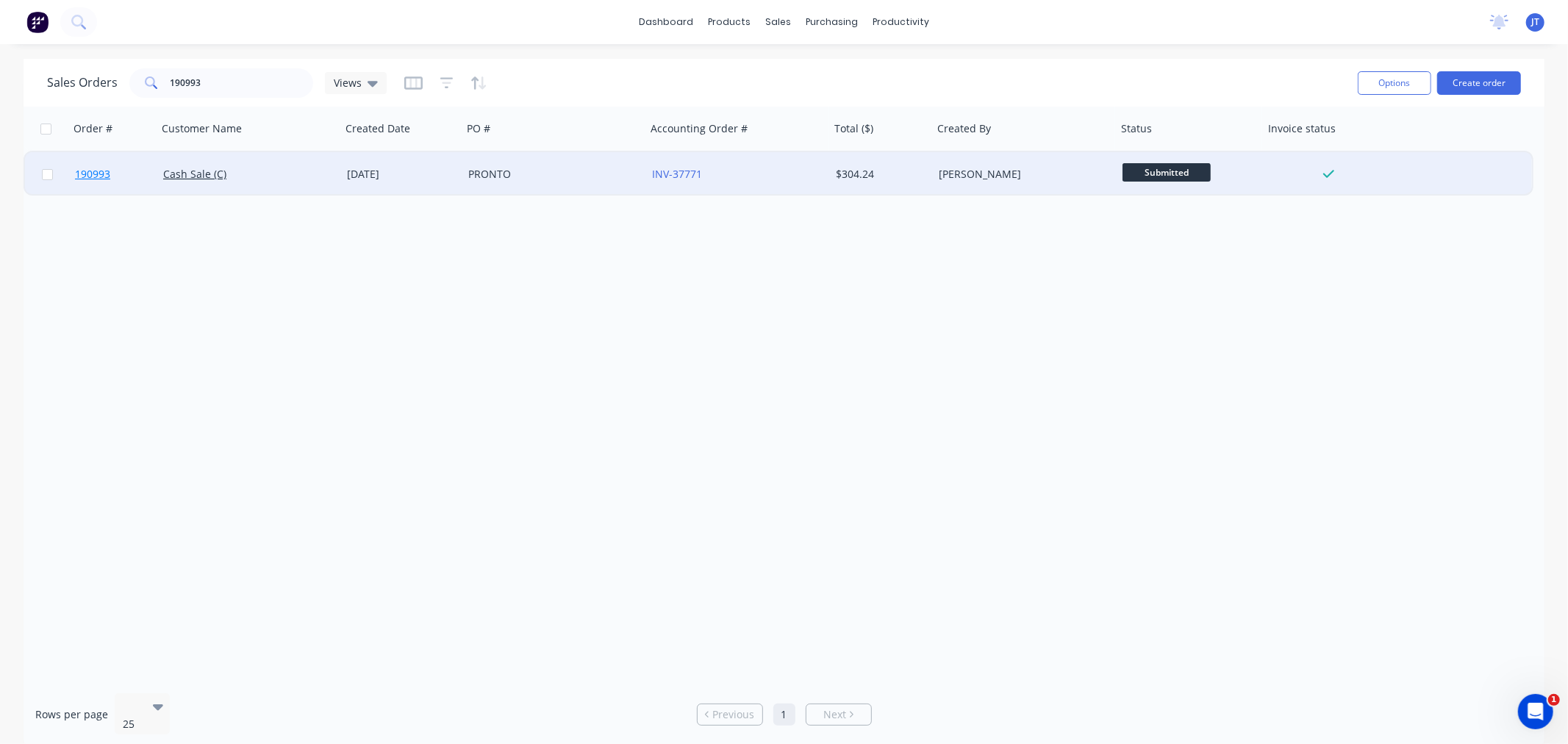
click at [98, 170] on span "190993" at bounding box center [92, 173] width 35 height 15
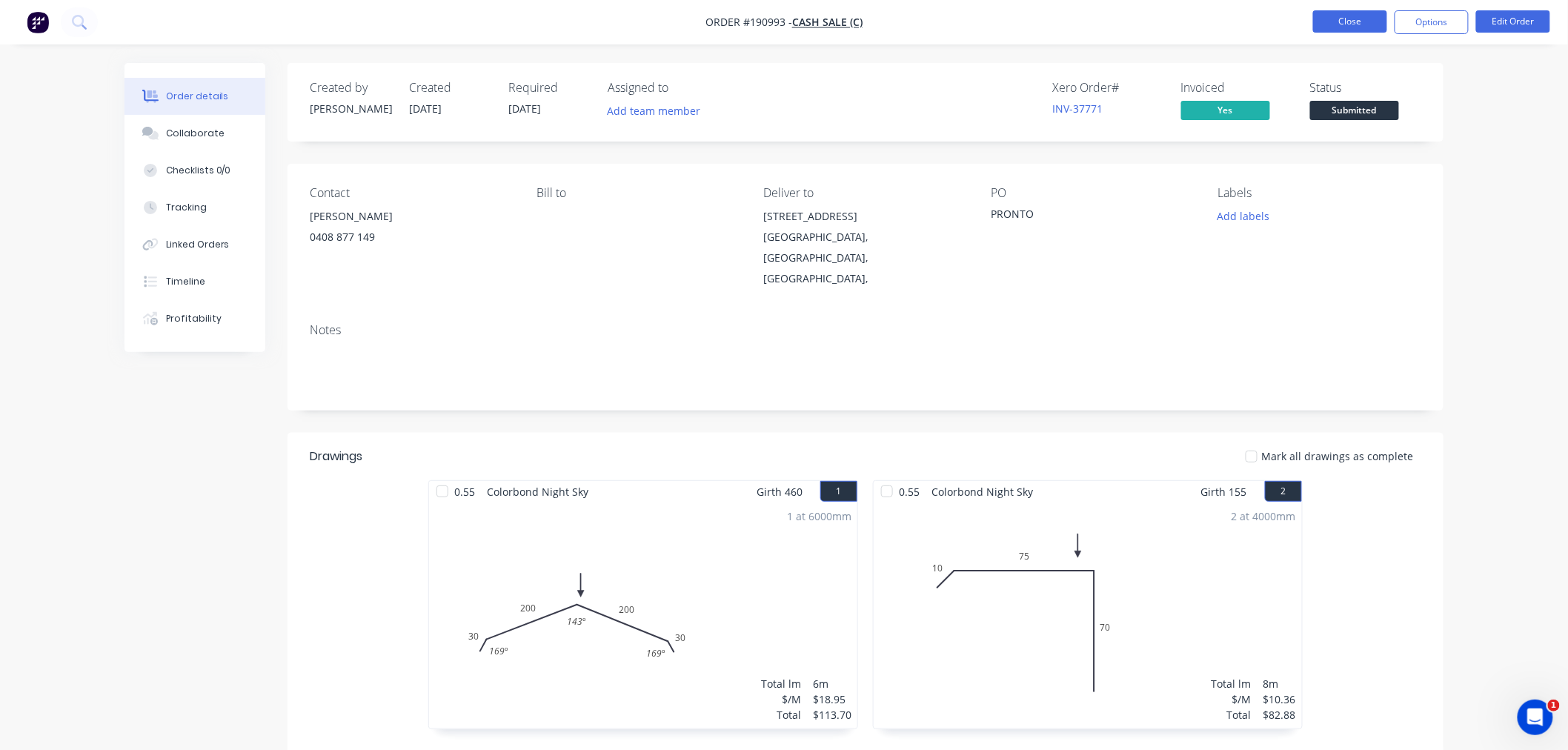
click at [1346, 20] on button "Close" at bounding box center [1350, 21] width 74 height 22
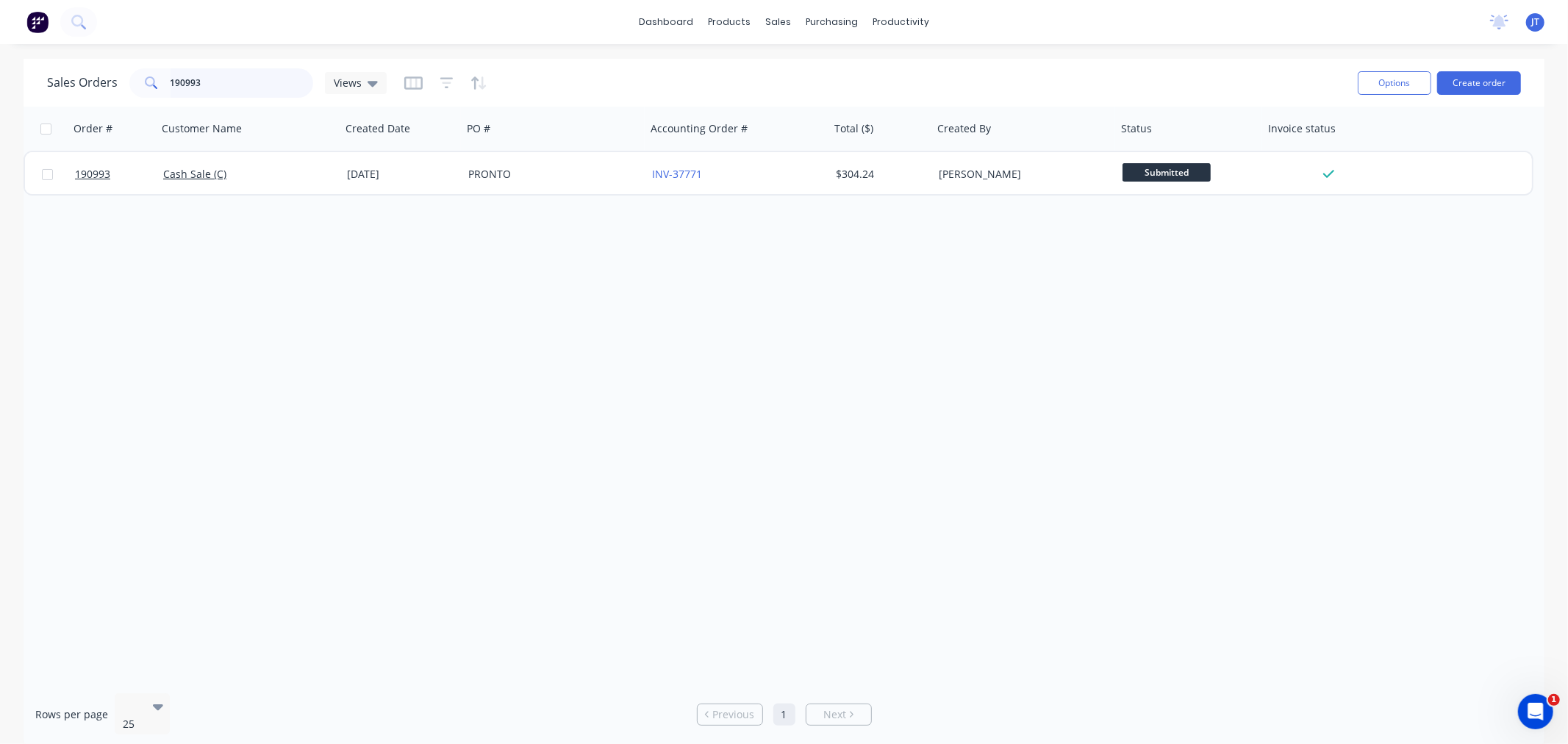
click at [238, 82] on input "190993" at bounding box center [242, 83] width 143 height 29
click at [298, 23] on div "dashboard products sales purchasing productivity dashboard products Product Cat…" at bounding box center [784, 22] width 1568 height 45
click at [231, 76] on input "190993" at bounding box center [242, 83] width 143 height 29
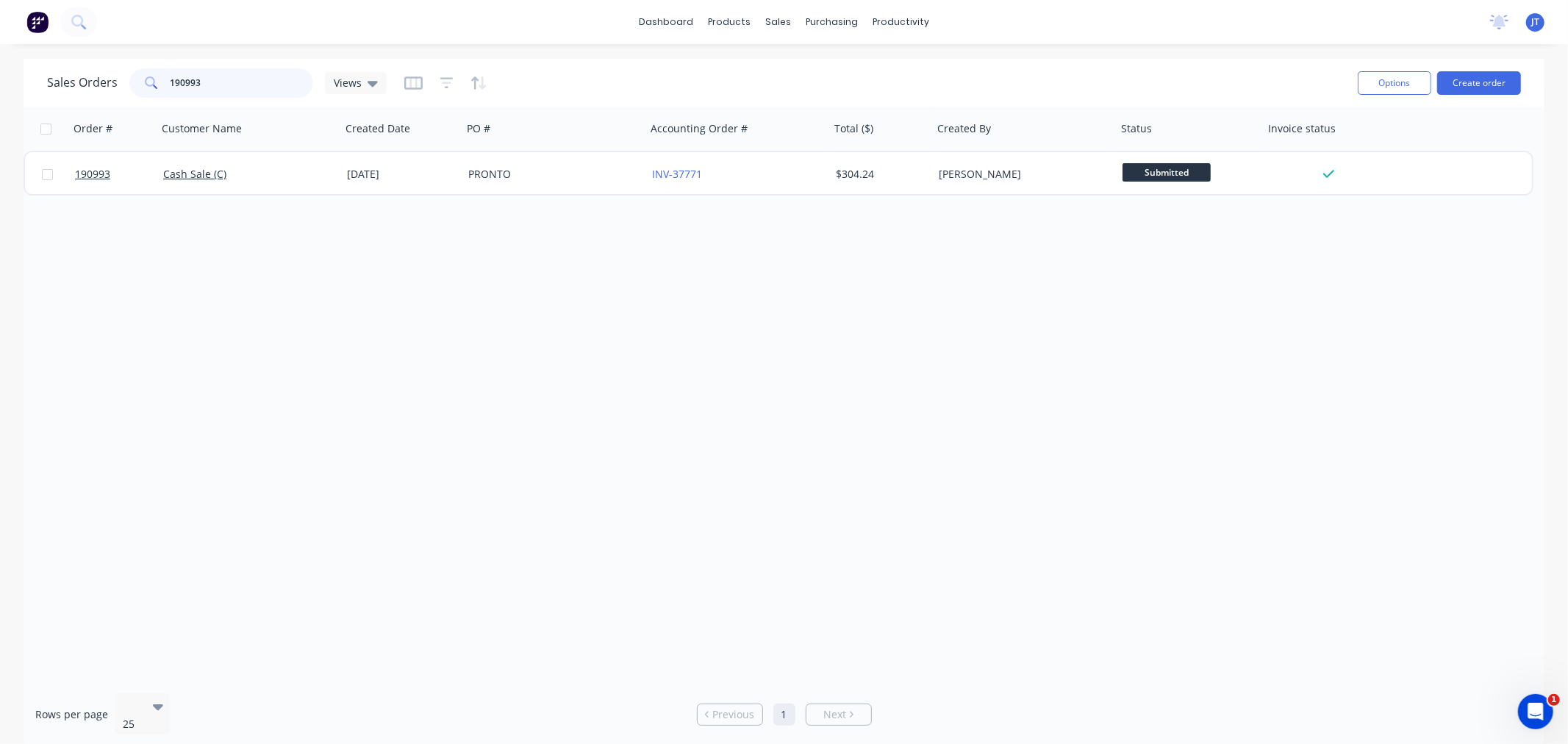
click at [231, 76] on input "190993" at bounding box center [242, 83] width 143 height 29
click at [386, 23] on div "dashboard products sales purchasing productivity dashboard products Product Cat…" at bounding box center [784, 22] width 1568 height 45
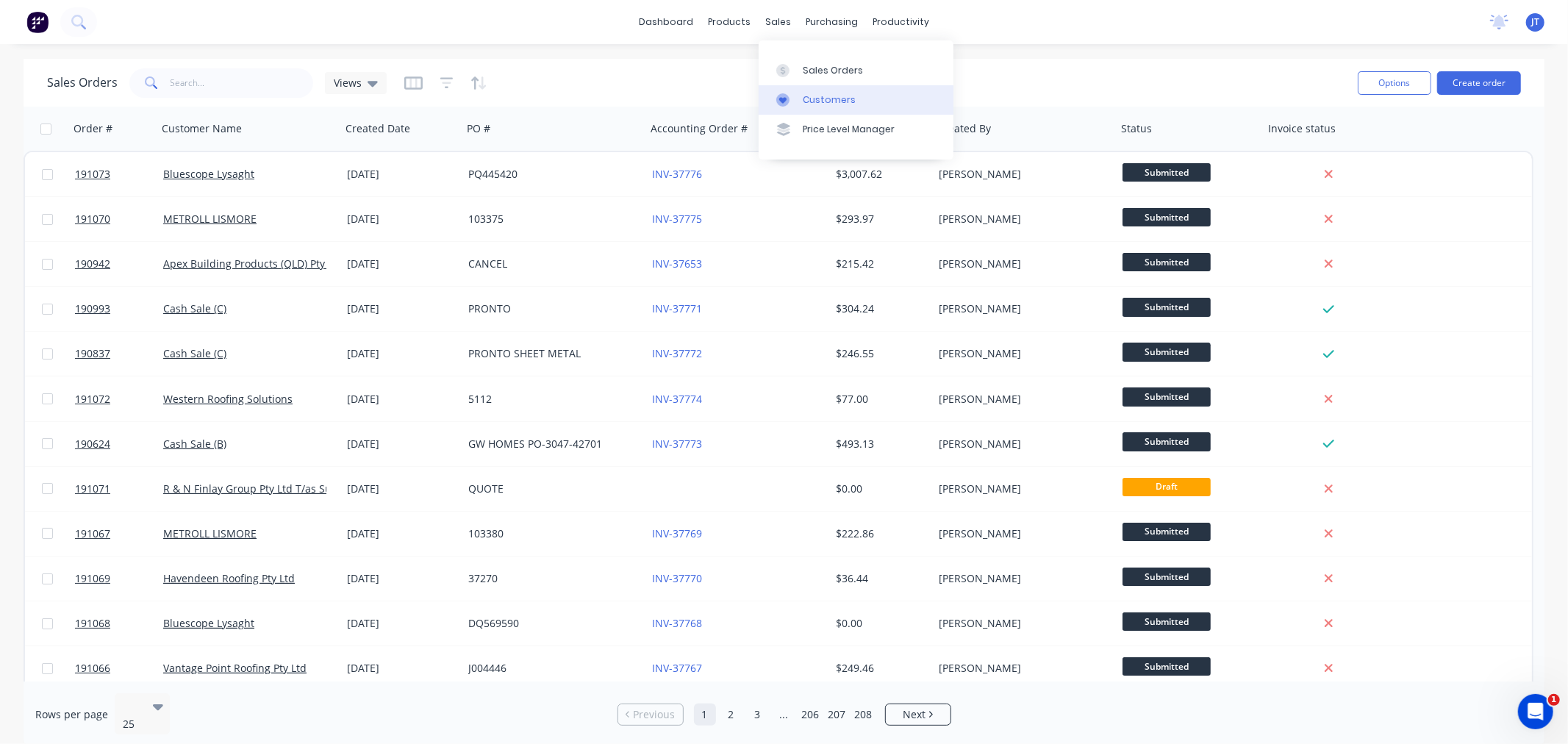
click at [829, 93] on div "Customers" at bounding box center [829, 100] width 53 height 14
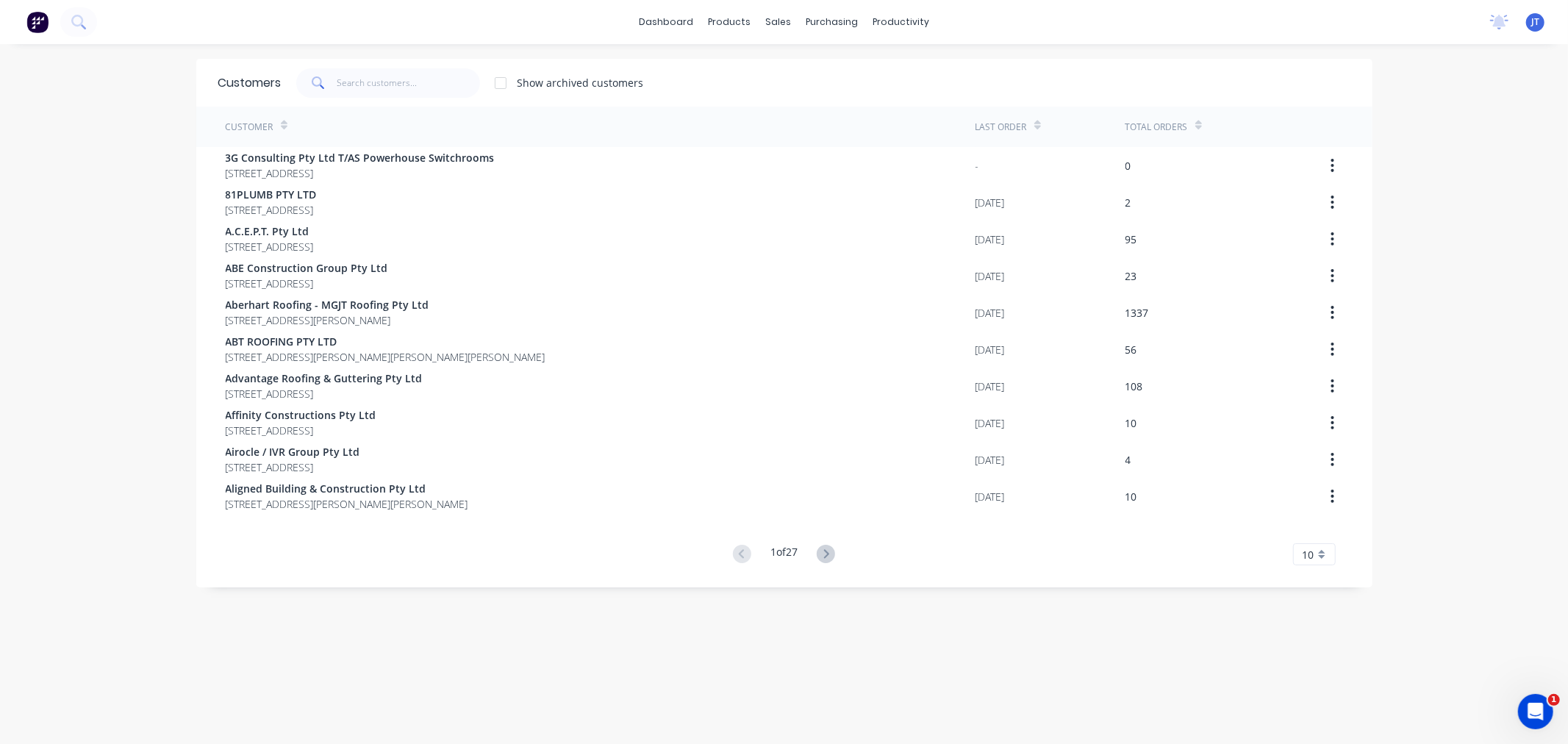
click at [84, 137] on div "dashboard products sales purchasing productivity dashboard products Product Cat…" at bounding box center [784, 372] width 1568 height 744
click at [407, 86] on input "text" at bounding box center [408, 83] width 143 height 29
click at [372, 67] on div "Customers Show archived customers" at bounding box center [784, 82] width 1176 height 47
click at [377, 92] on input "text" at bounding box center [408, 83] width 143 height 29
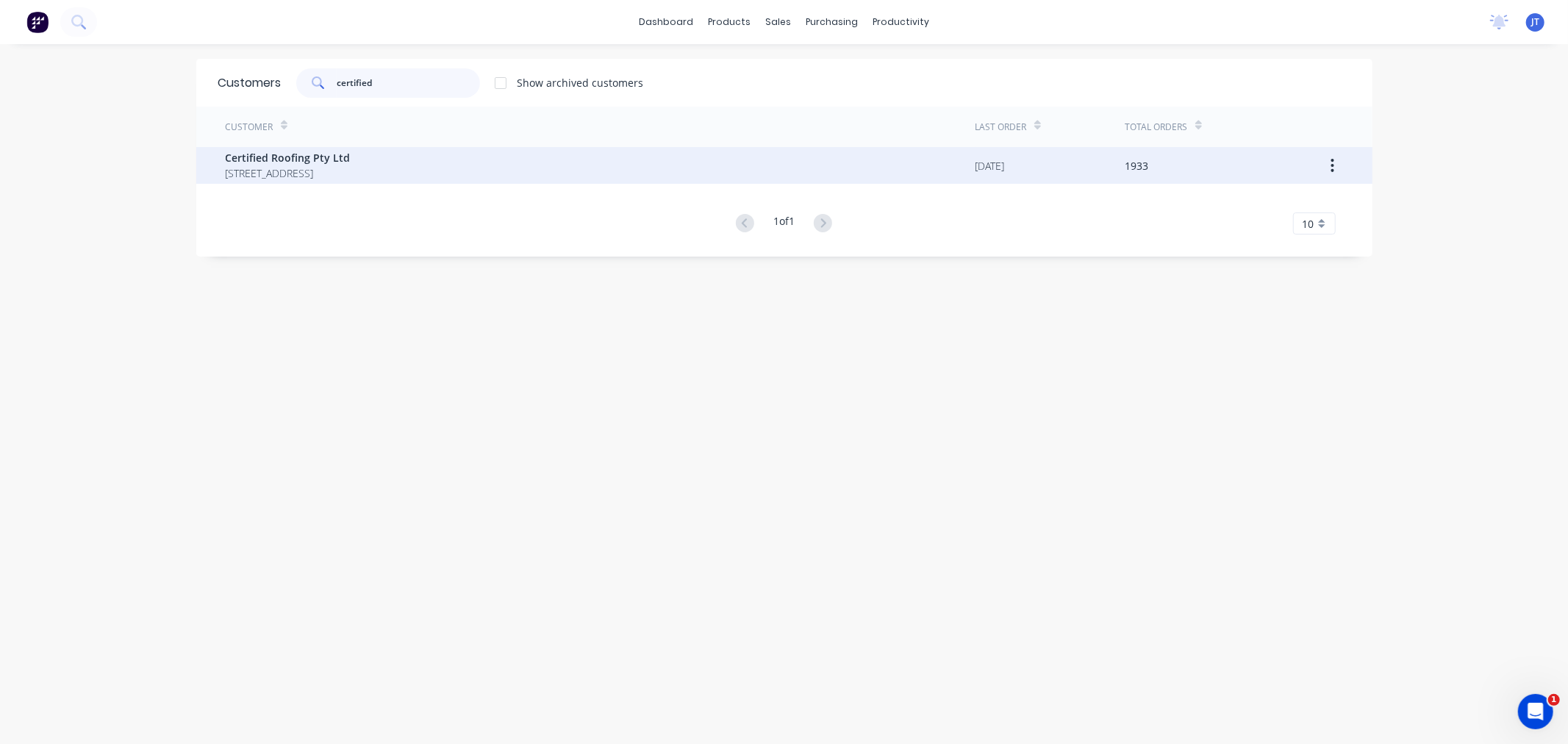
type input "certified"
click at [346, 164] on span "Certified Roofing Pty Ltd" at bounding box center [287, 158] width 125 height 15
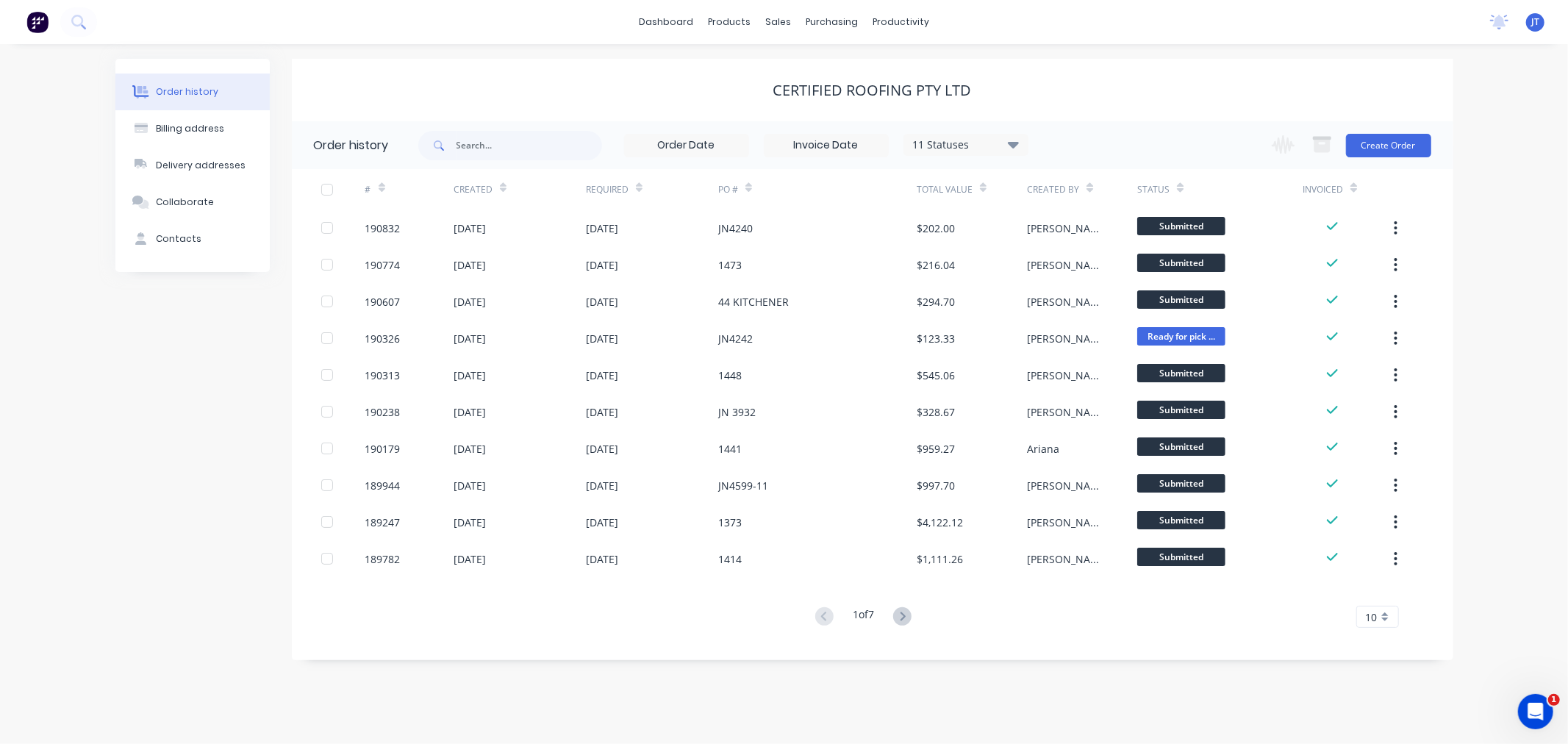
click at [1477, 164] on div "Order history Billing address Delivery addresses Collaborate Contacts Certified…" at bounding box center [784, 394] width 1568 height 699
click at [1141, 714] on div "Order history Billing address Delivery addresses Collaborate Contacts Certified…" at bounding box center [784, 394] width 1568 height 699
click at [1488, 99] on div "Order history Billing address Delivery addresses Collaborate Contacts Certified…" at bounding box center [784, 394] width 1568 height 699
click at [1404, 149] on button "Create Order" at bounding box center [1389, 145] width 85 height 23
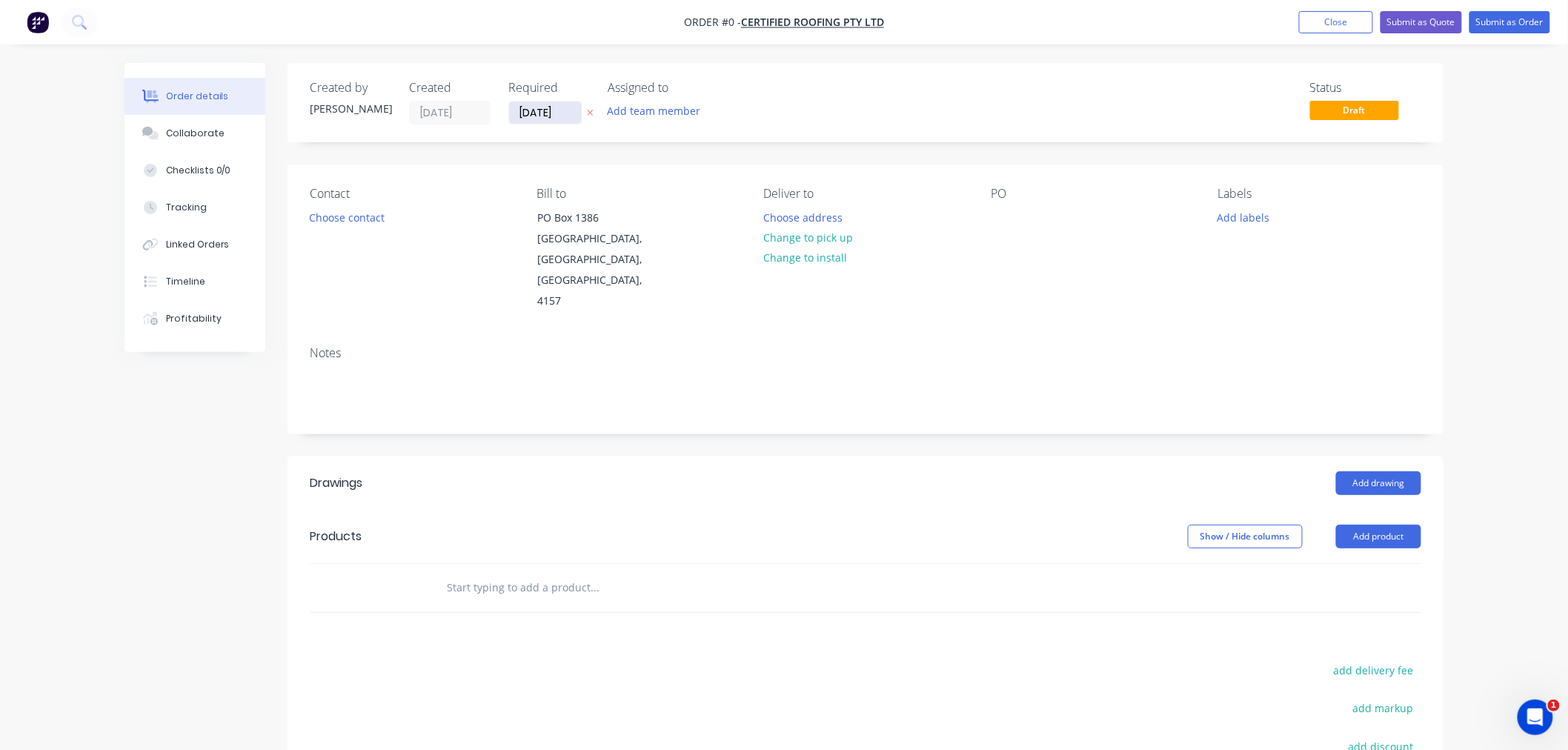
click at [537, 107] on input "[DATE]" at bounding box center [545, 112] width 72 height 22
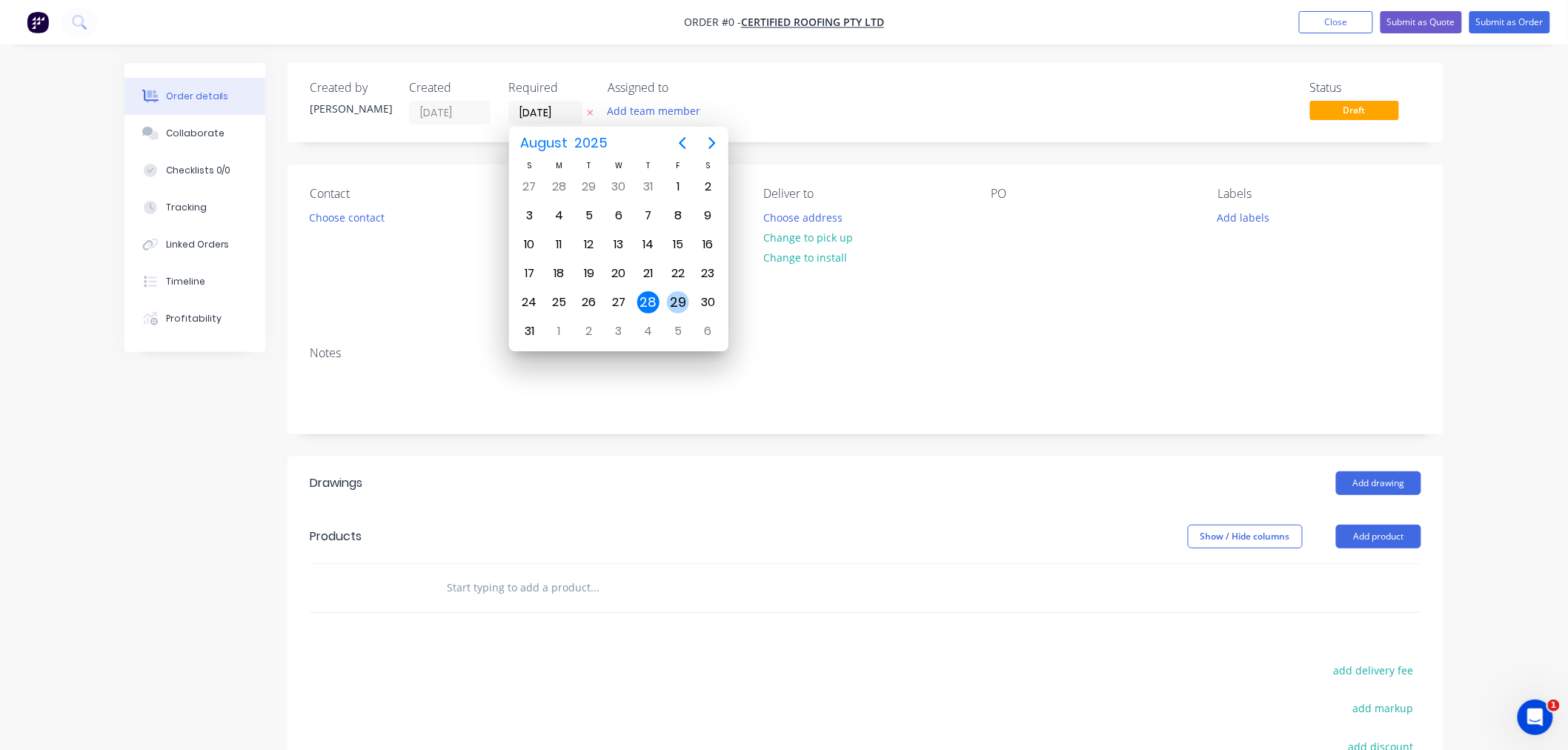
click at [676, 300] on div "29" at bounding box center [677, 301] width 22 height 22
type input "[DATE]"
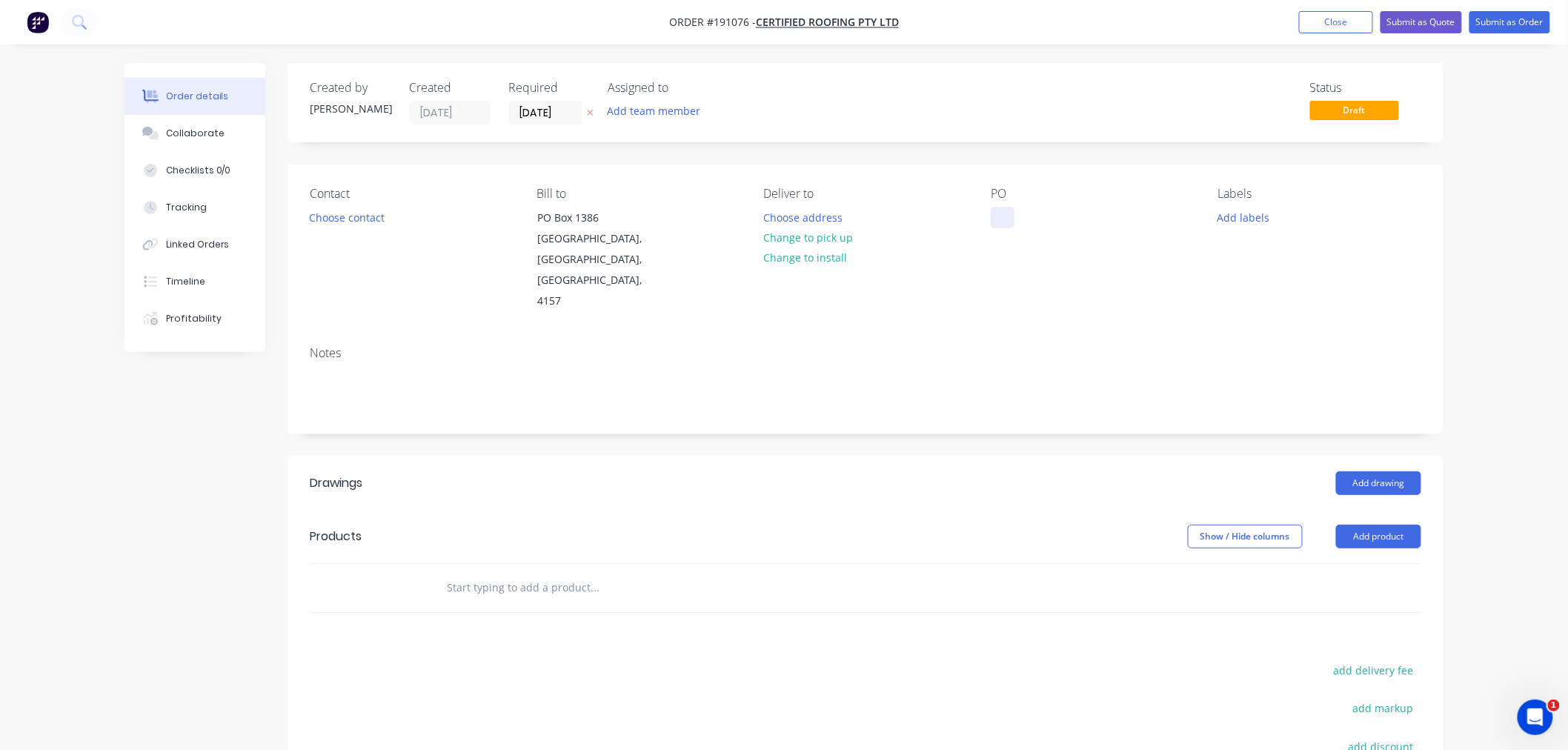
click at [993, 218] on div at bounding box center [1002, 217] width 23 height 21
click at [1253, 216] on button "Add labels" at bounding box center [1243, 217] width 68 height 20
click at [1266, 430] on div "8AM" at bounding box center [1274, 435] width 31 height 17
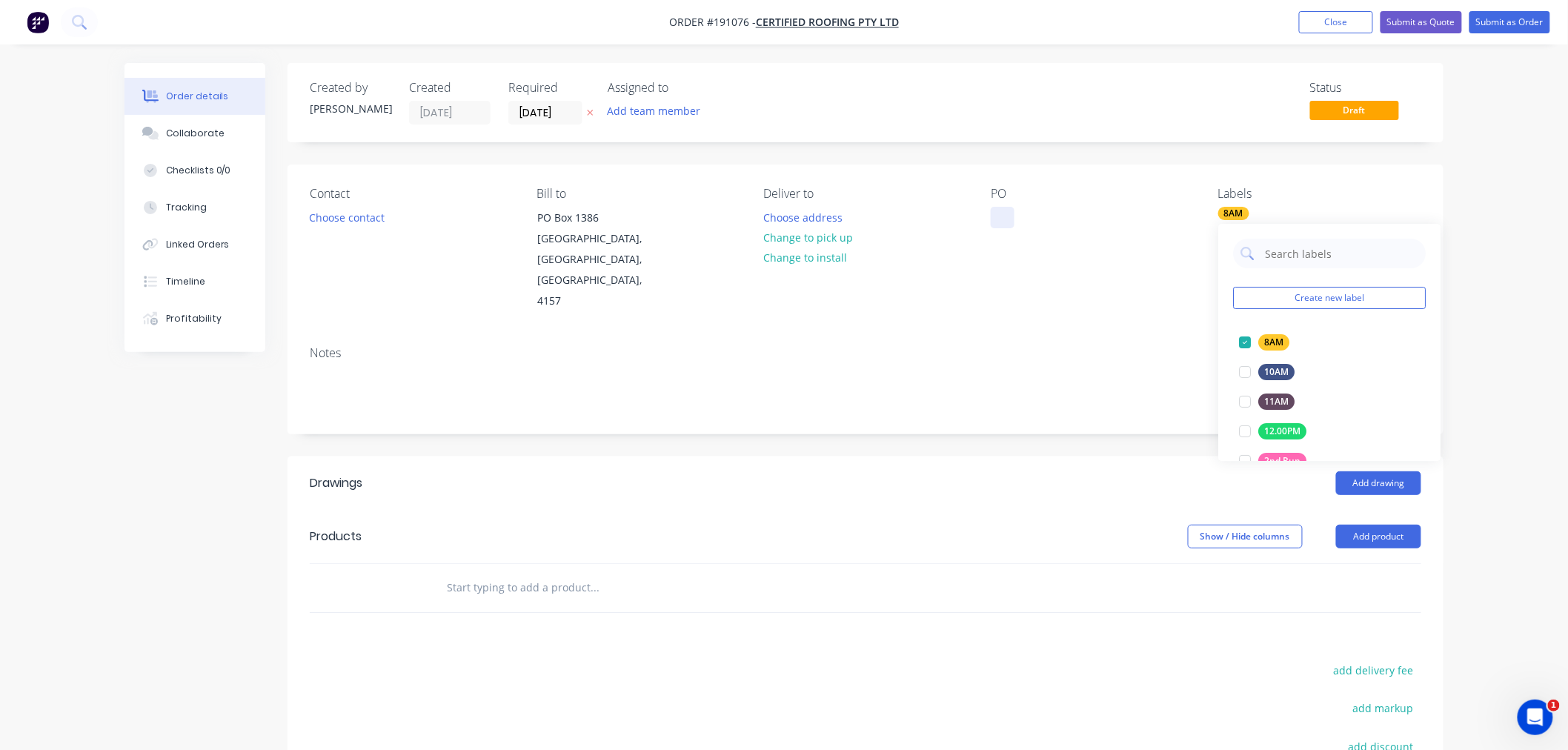
click at [1001, 217] on div at bounding box center [1002, 217] width 23 height 21
click at [1387, 525] on button "Add product" at bounding box center [1378, 536] width 85 height 23
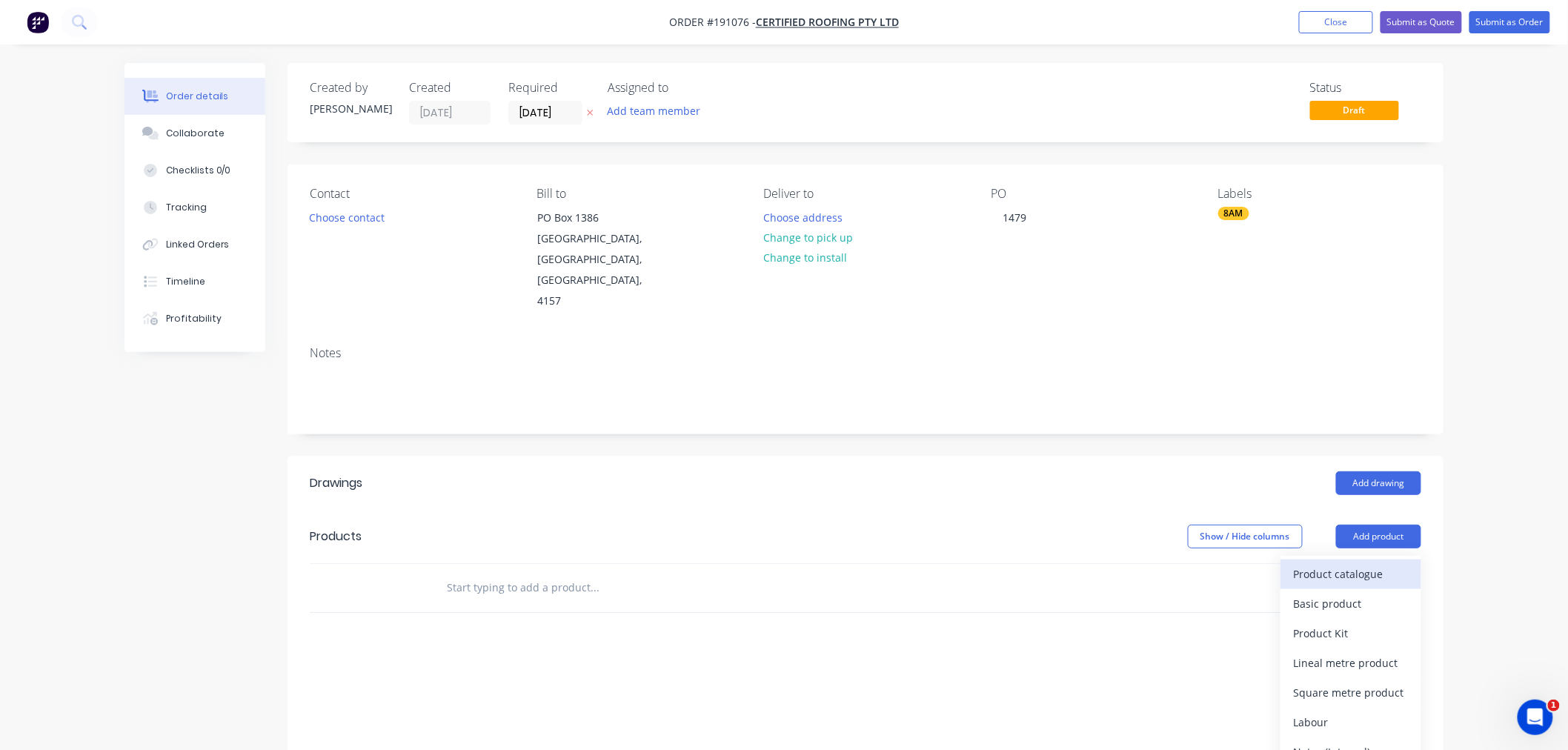
click at [1387, 563] on div "Product catalogue" at bounding box center [1350, 573] width 114 height 21
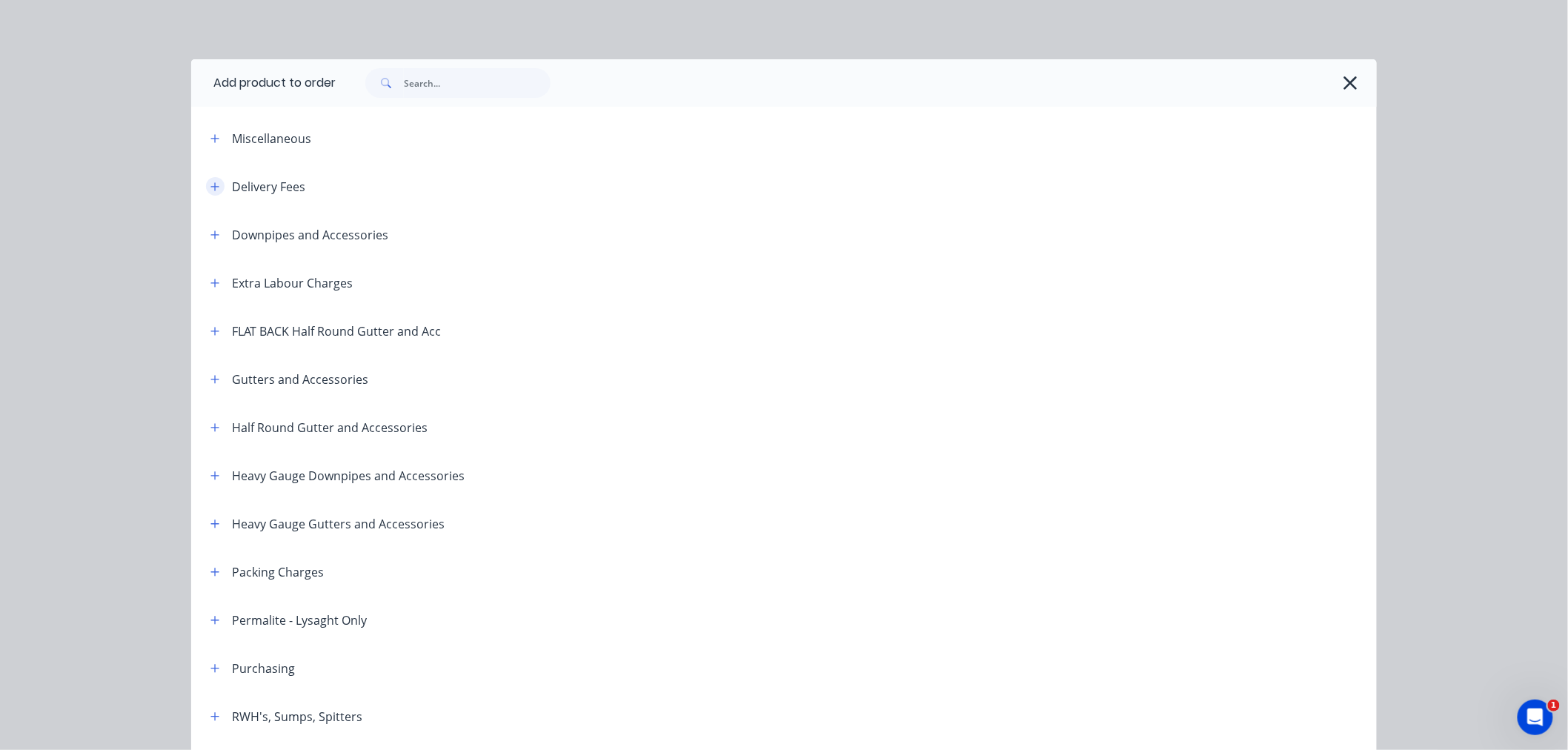
click at [214, 189] on button "button" at bounding box center [215, 186] width 19 height 19
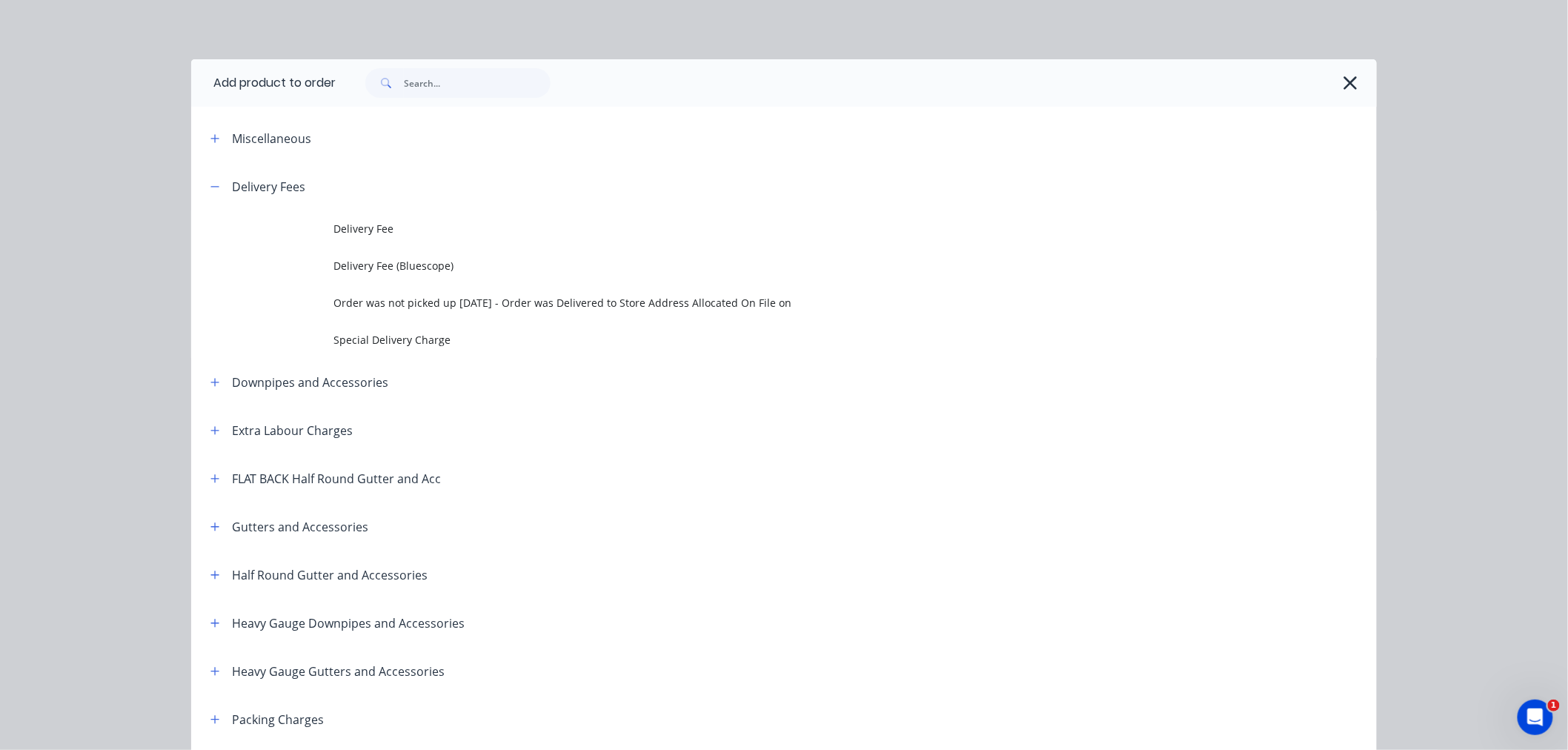
click at [353, 232] on span "Delivery Fee" at bounding box center [750, 228] width 834 height 16
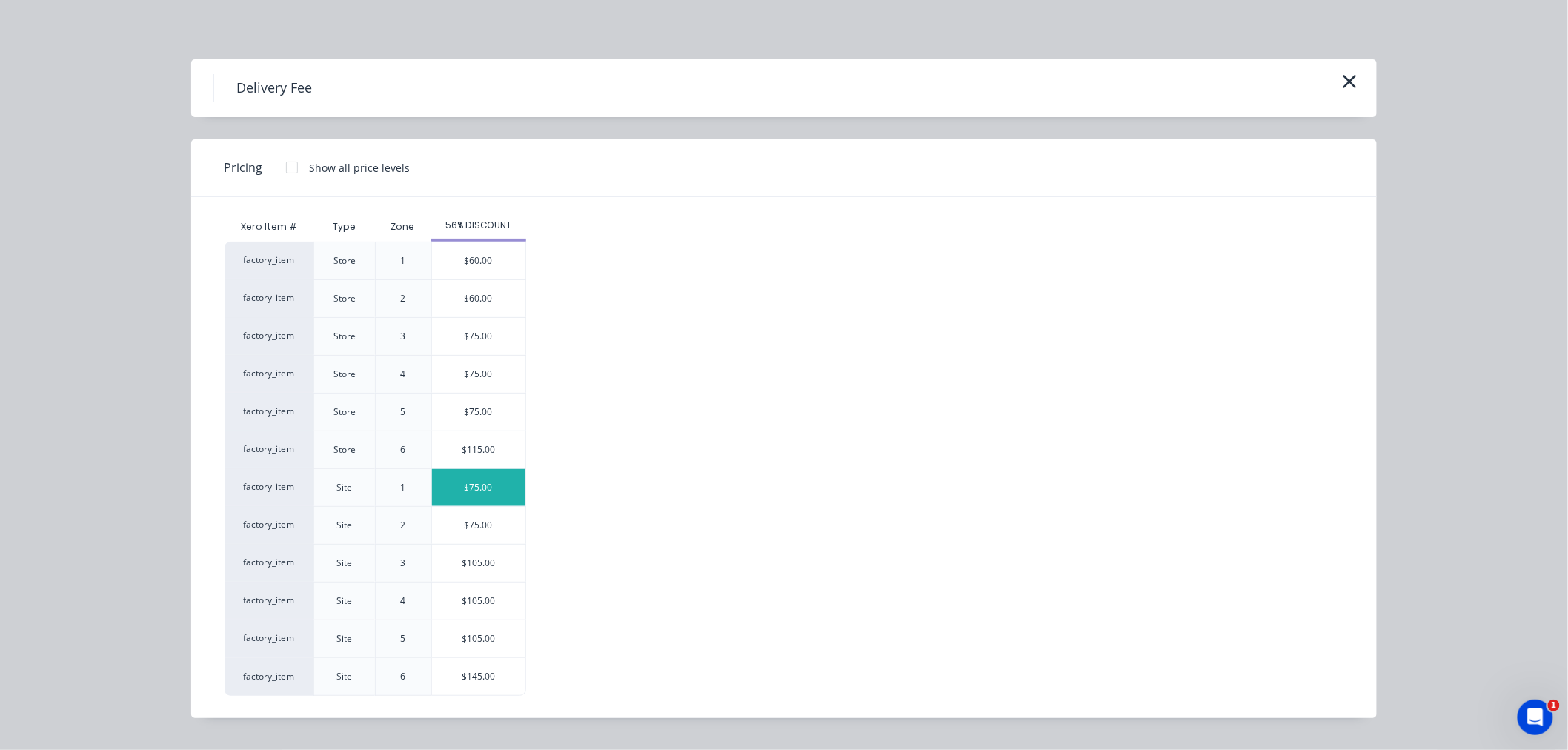
click at [507, 487] on div "$75.00" at bounding box center [479, 488] width 94 height 37
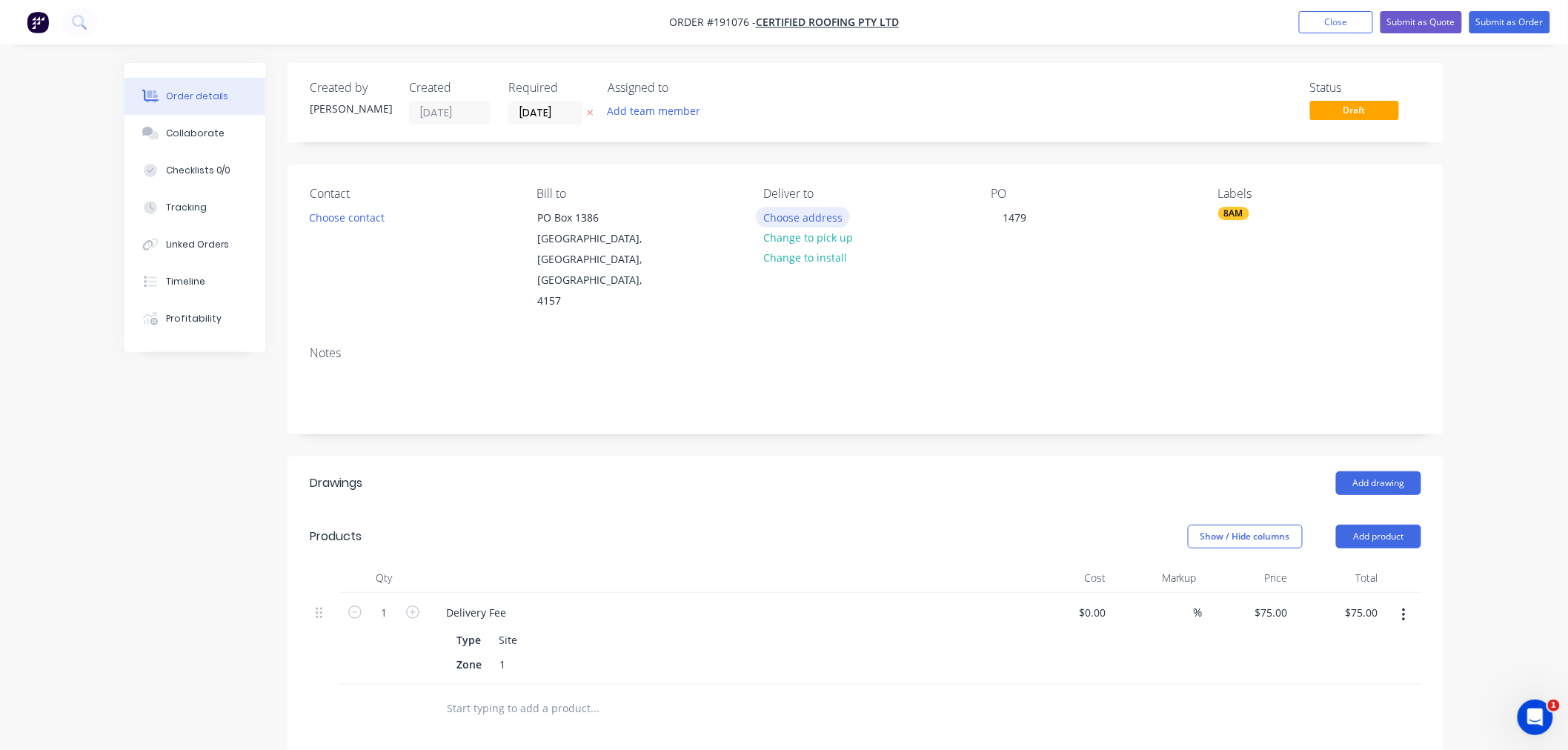
click at [786, 214] on button "Choose address" at bounding box center [803, 217] width 95 height 20
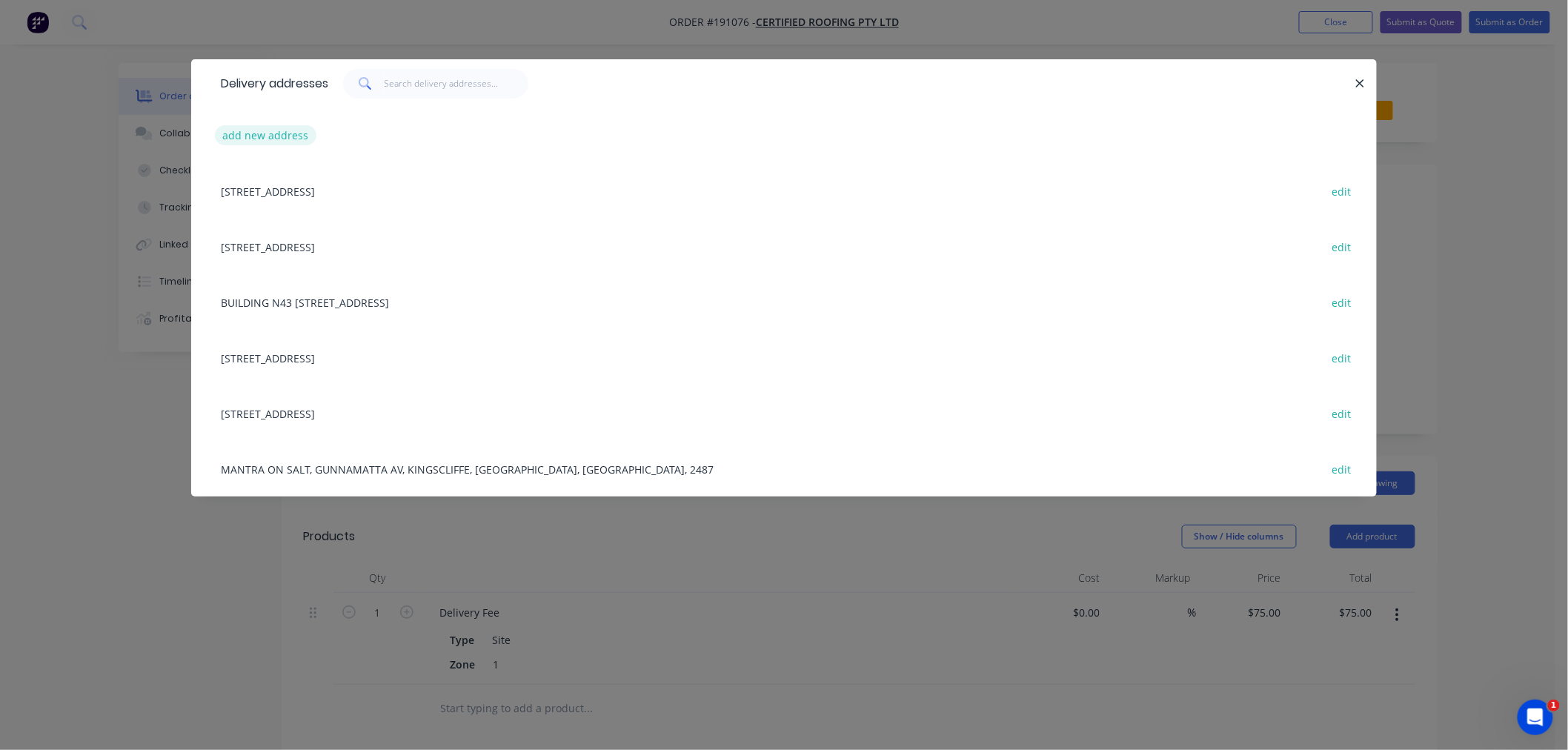
click at [263, 139] on button "add new address" at bounding box center [265, 135] width 101 height 20
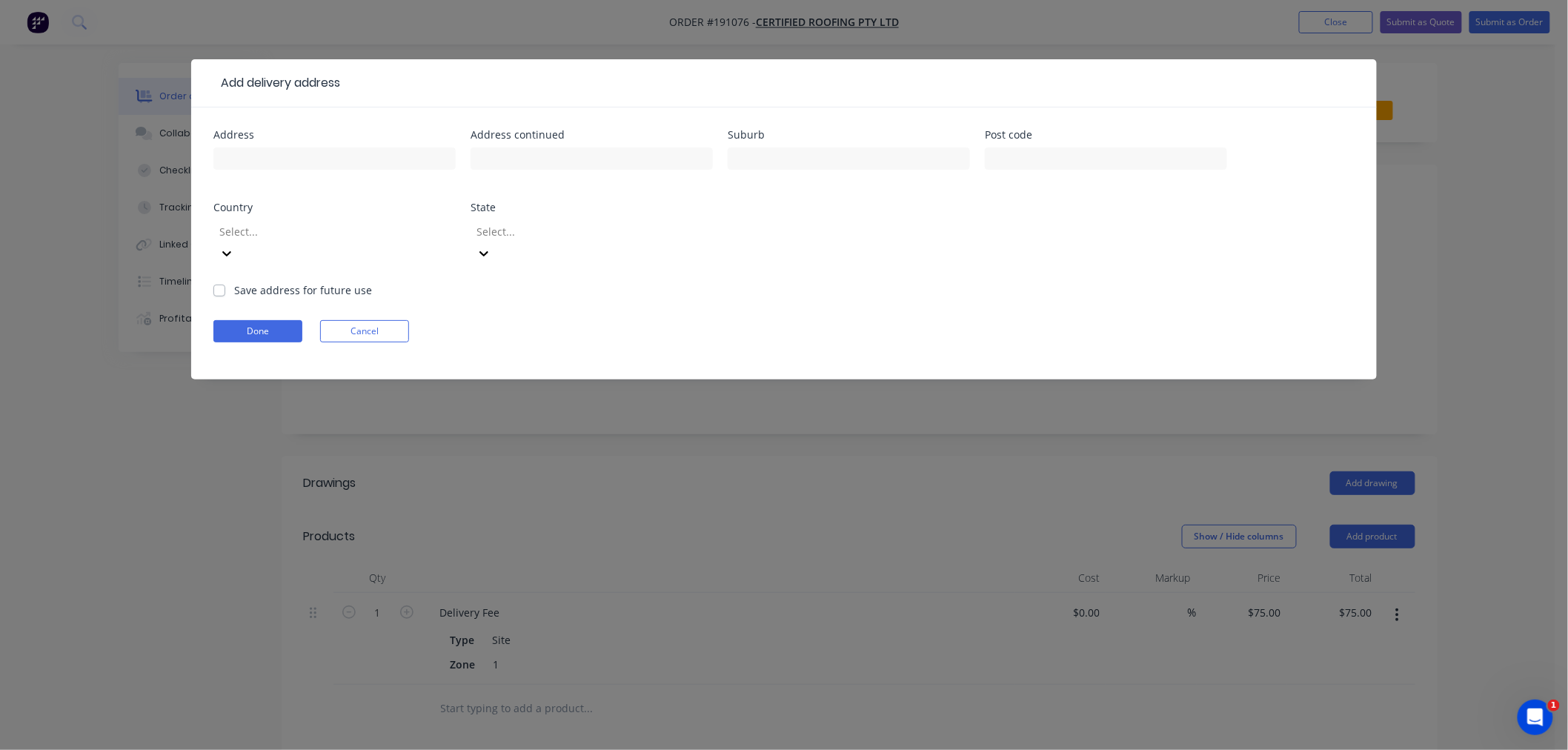
click at [304, 238] on div at bounding box center [324, 231] width 214 height 19
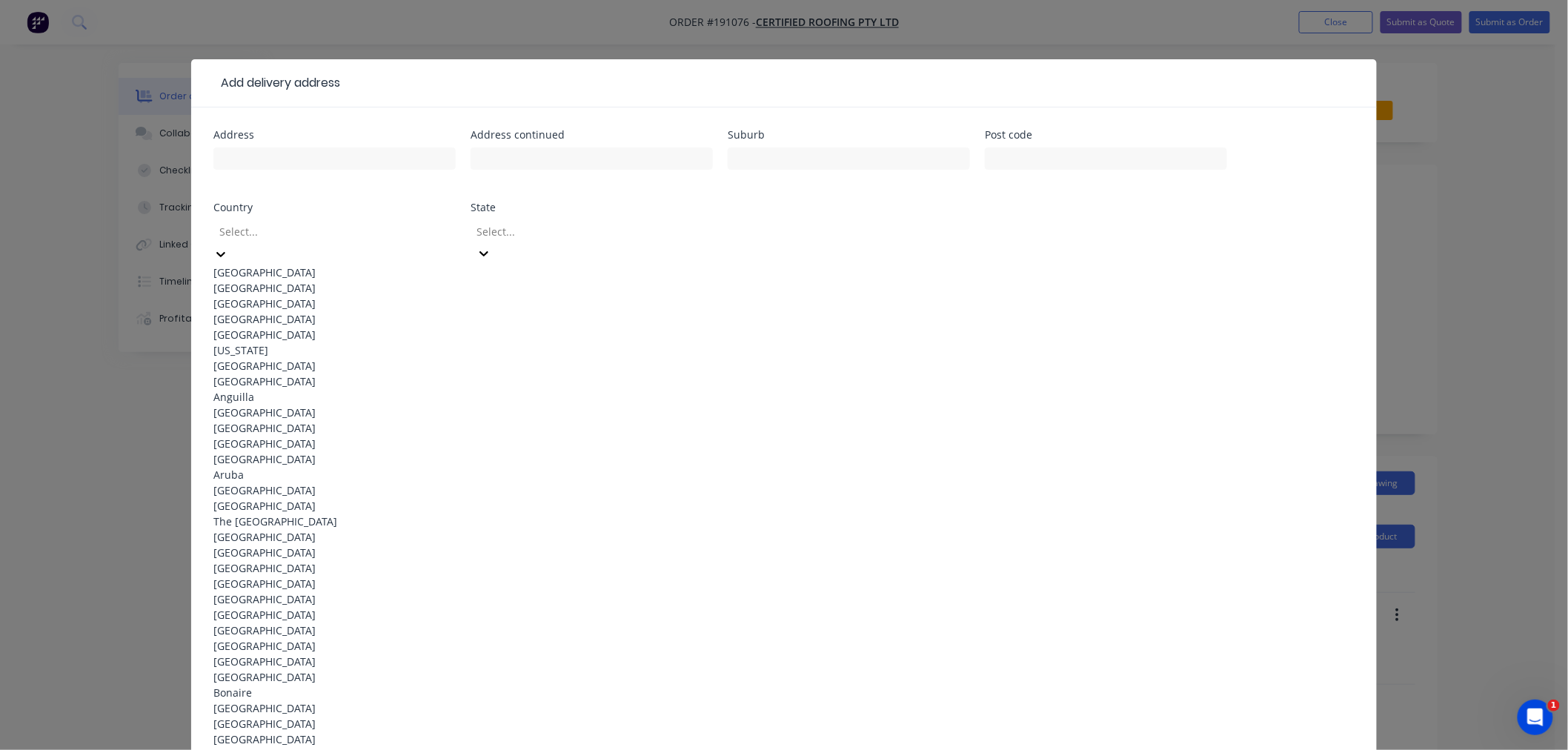
click at [323, 264] on div "[GEOGRAPHIC_DATA]" at bounding box center [335, 272] width 242 height 16
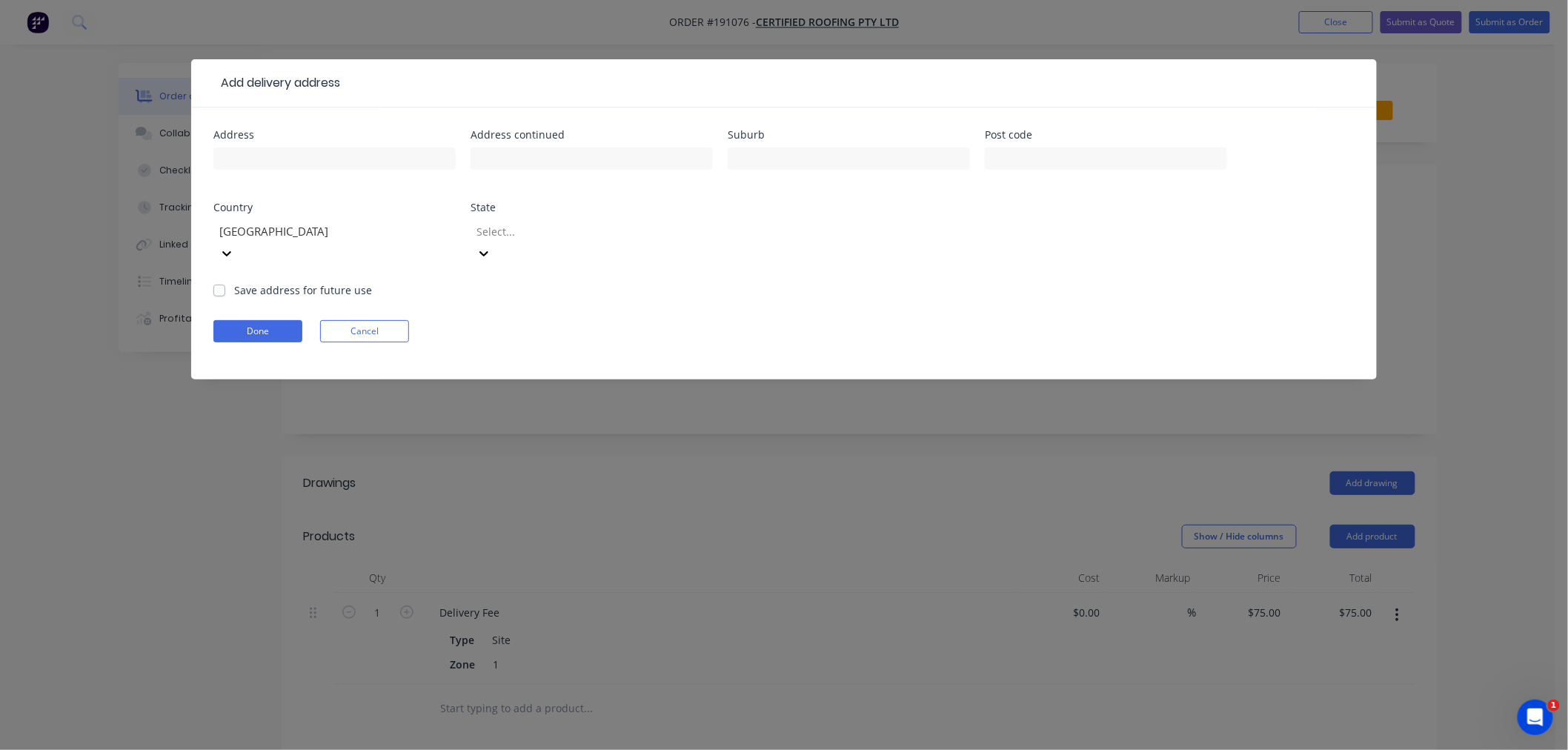
click at [536, 228] on div at bounding box center [582, 231] width 214 height 19
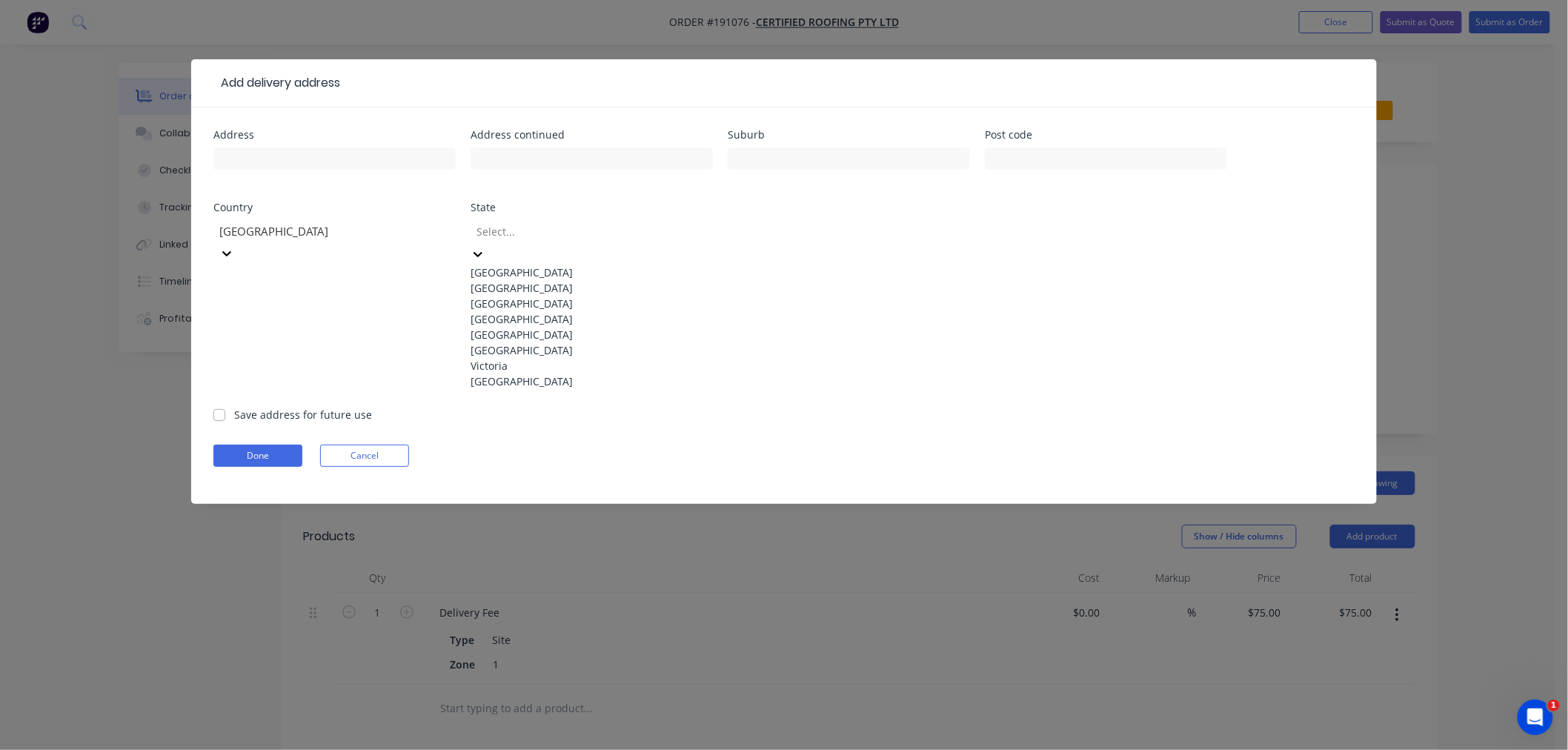
click at [540, 327] on div "[GEOGRAPHIC_DATA]" at bounding box center [591, 319] width 242 height 16
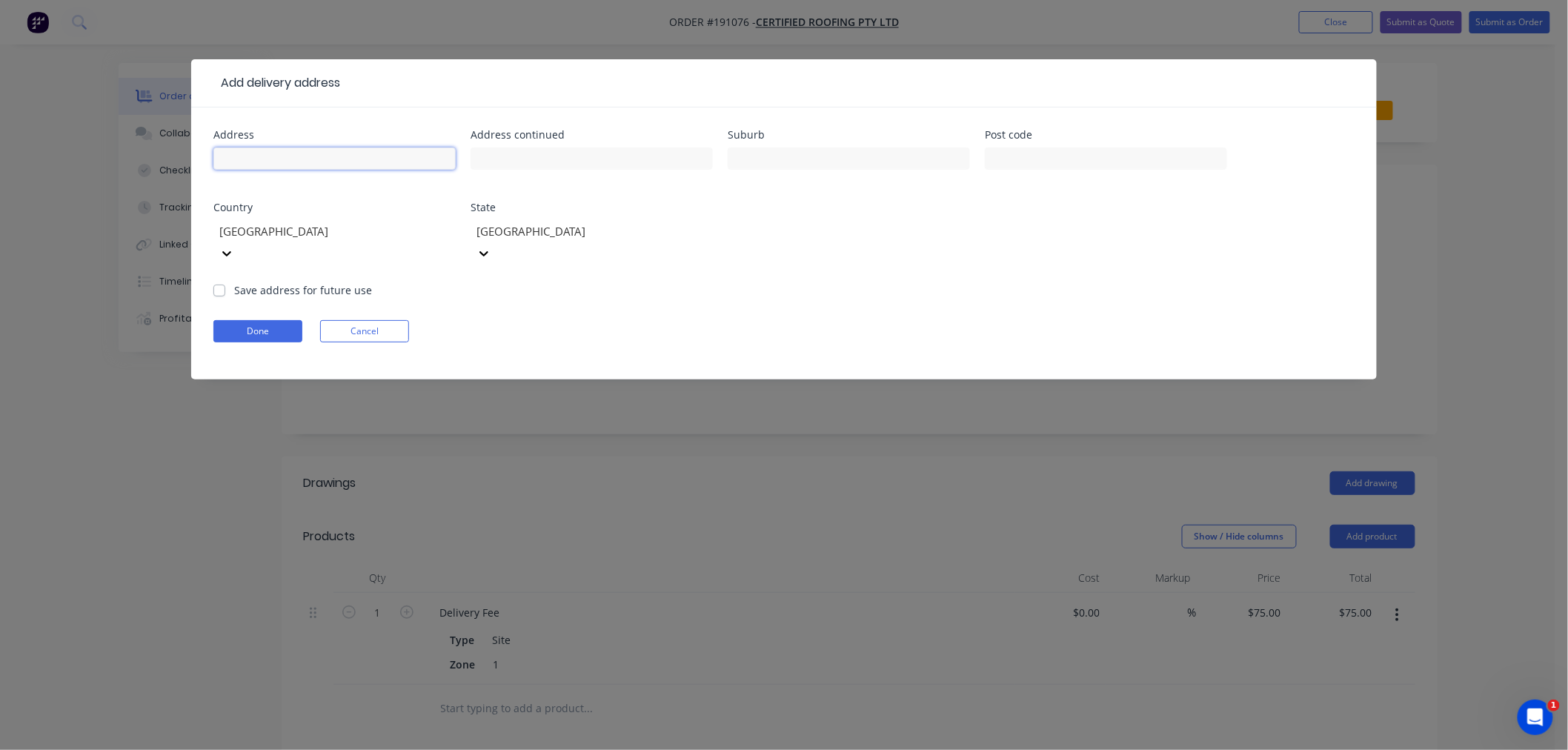
click at [328, 157] on input "text" at bounding box center [335, 158] width 242 height 22
type input "12 RANLEY GROVE"
type input "PADDINGTON"
drag, startPoint x: 321, startPoint y: 157, endPoint x: 87, endPoint y: 138, distance: 234.8
click at [85, 146] on div "Add delivery address Address 12 RANLEY GROVE Address continued Suburb PADDINGTO…" at bounding box center [784, 375] width 1568 height 750
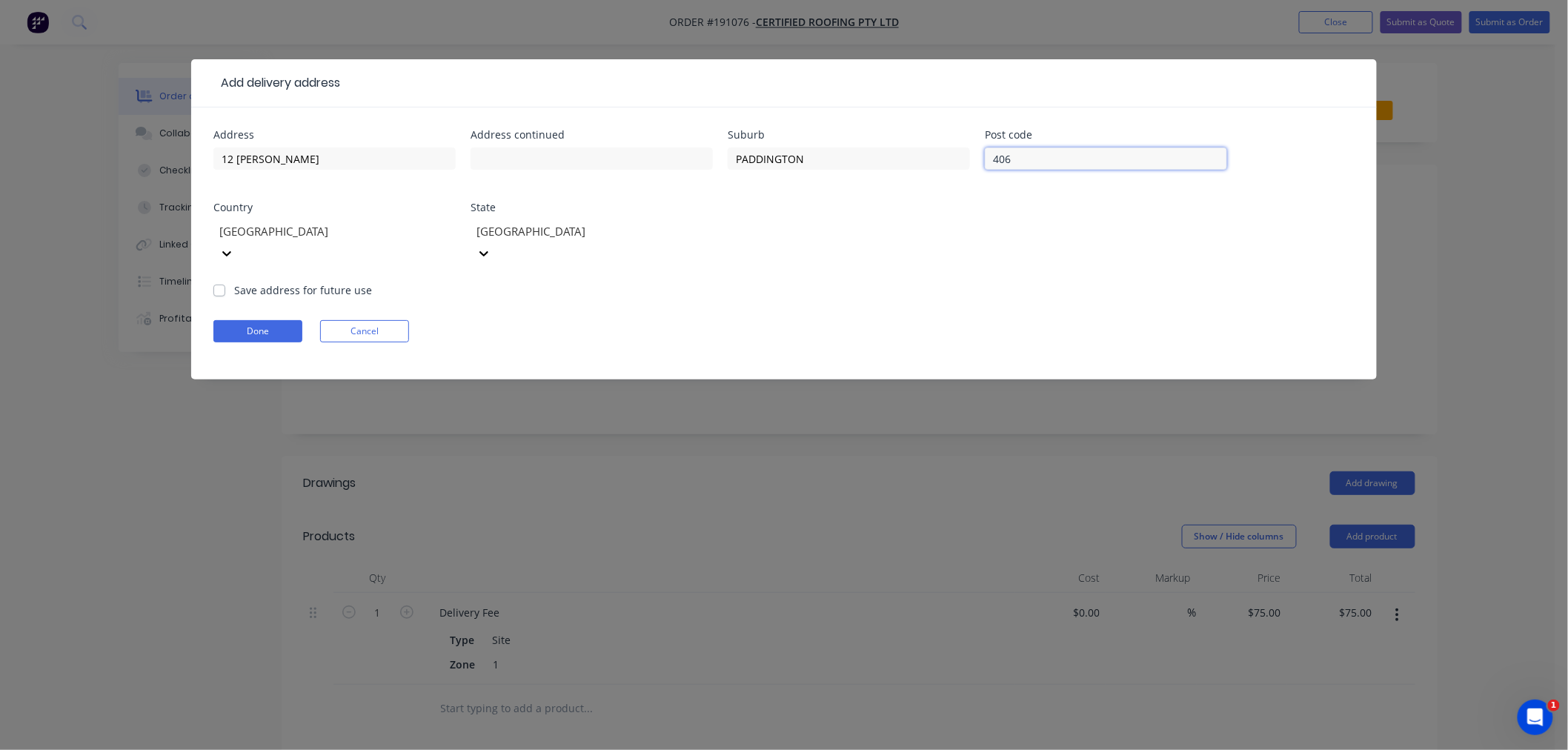
type input "4064"
click button "Done" at bounding box center [258, 331] width 89 height 22
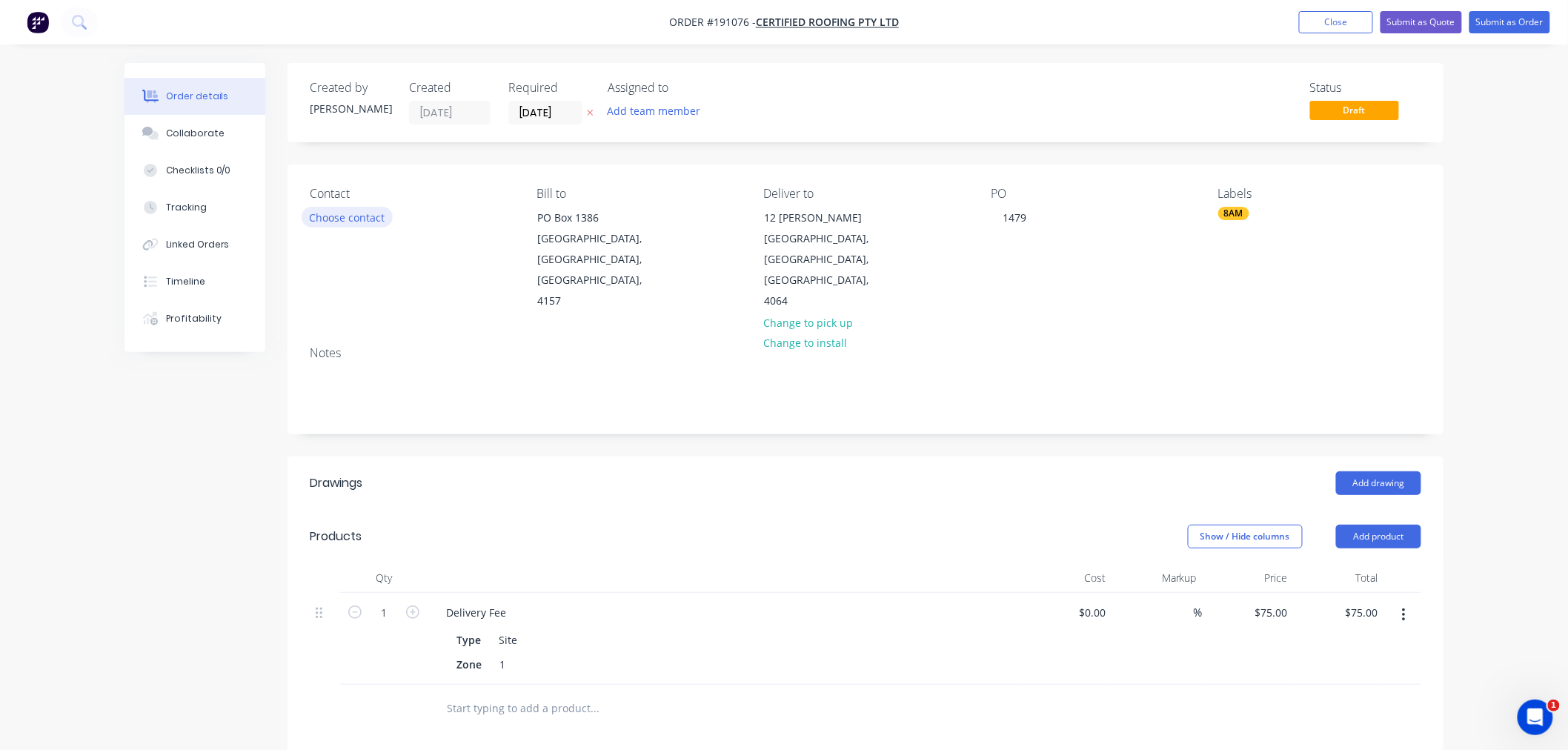
click at [335, 214] on button "Choose contact" at bounding box center [346, 217] width 91 height 20
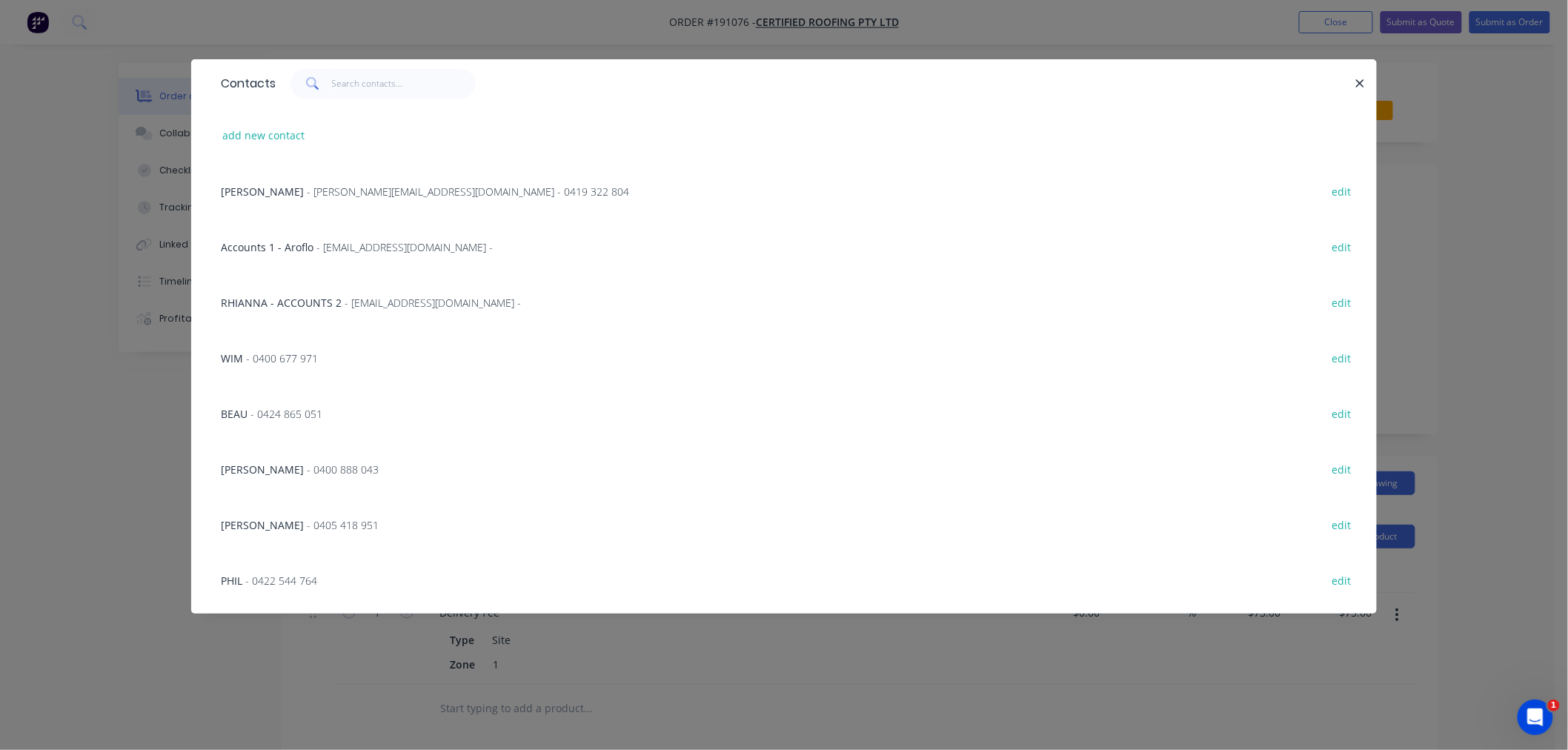
click at [359, 184] on span "- [PERSON_NAME][EMAIL_ADDRESS][DOMAIN_NAME] - 0419 322 804" at bounding box center [467, 191] width 322 height 14
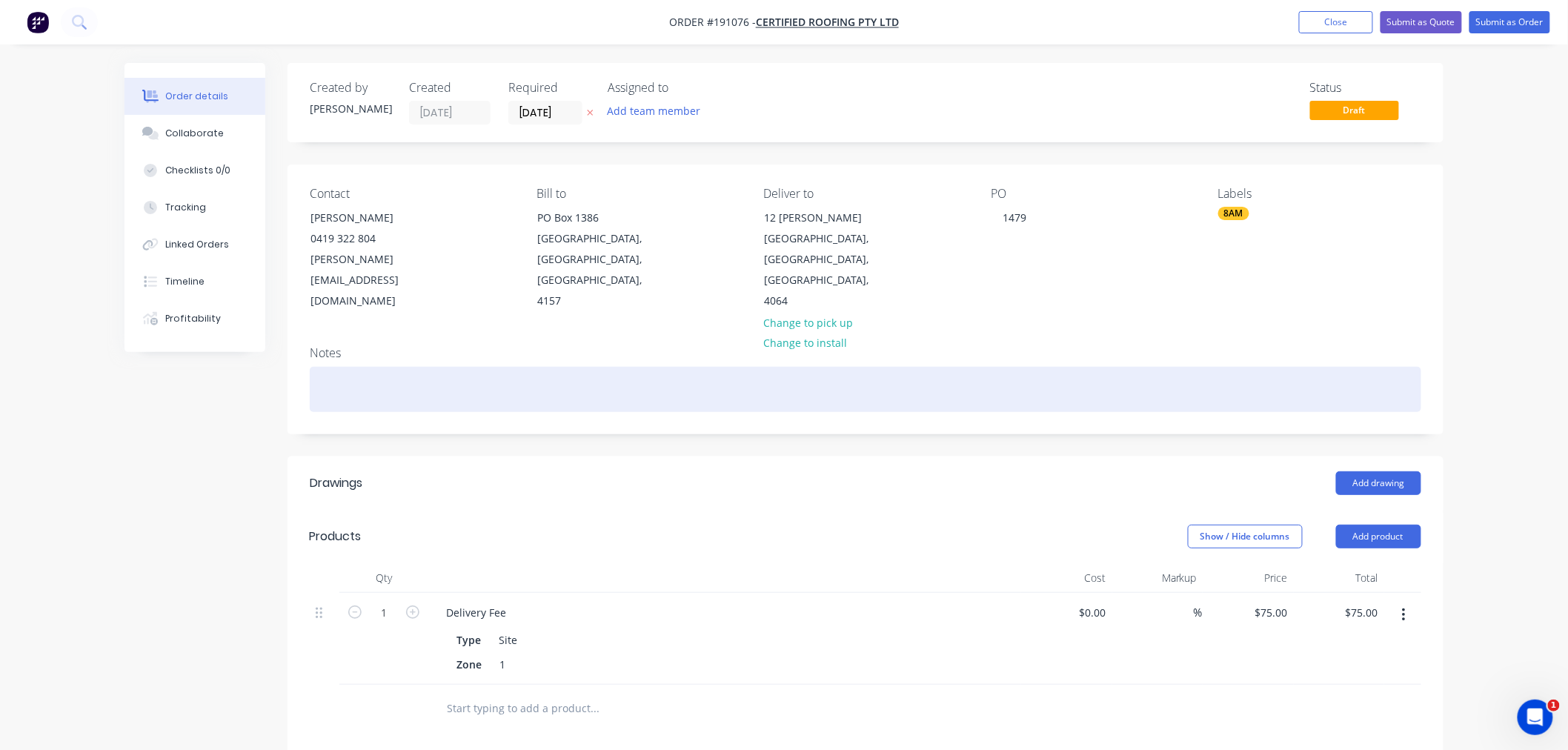
click at [485, 367] on div at bounding box center [864, 389] width 1111 height 45
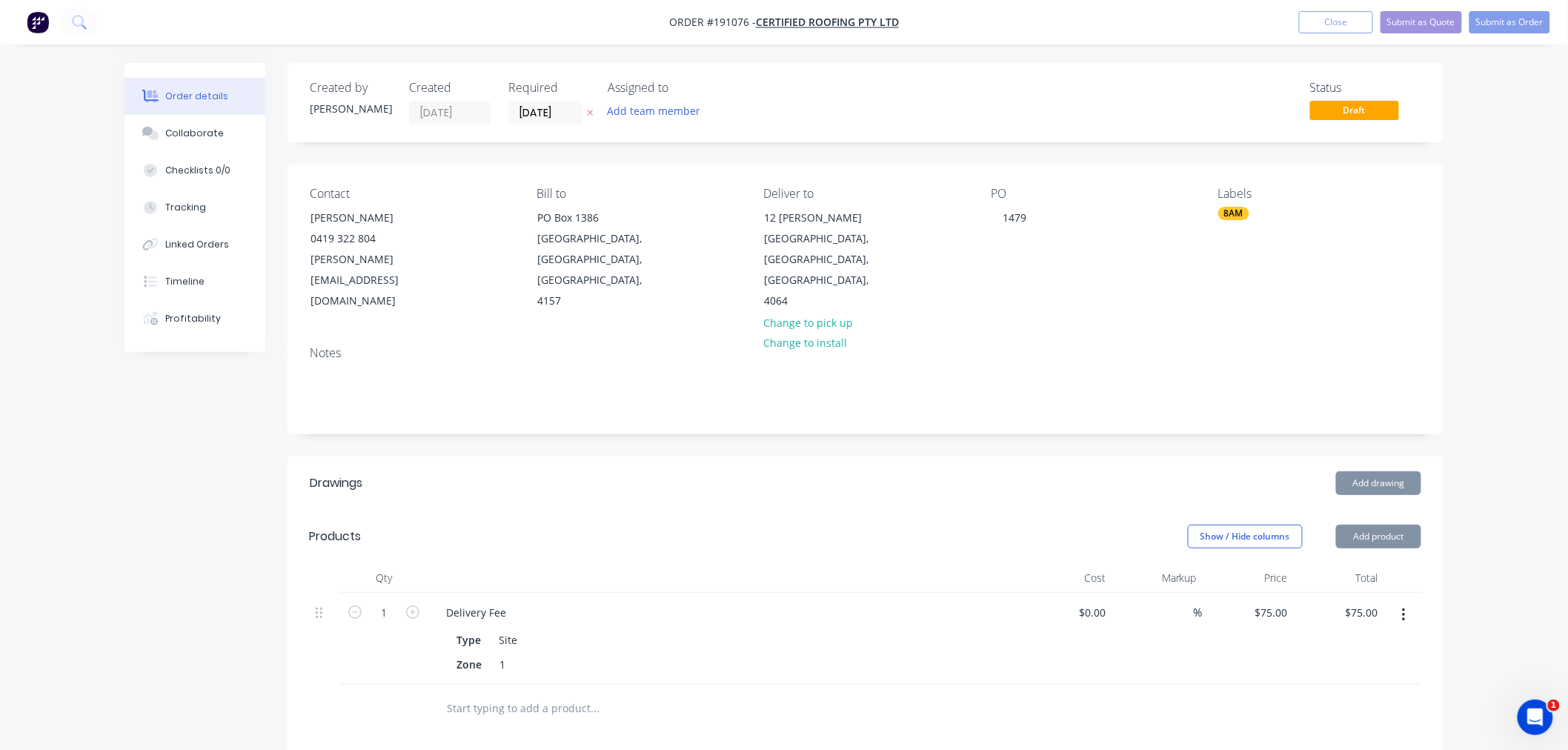
click at [1480, 488] on div "Order details Collaborate Checklists 0/0 Tracking Linked Orders Timeline Profit…" at bounding box center [784, 555] width 1568 height 1110
click at [1387, 471] on button "Add drawing" at bounding box center [1378, 483] width 85 height 23
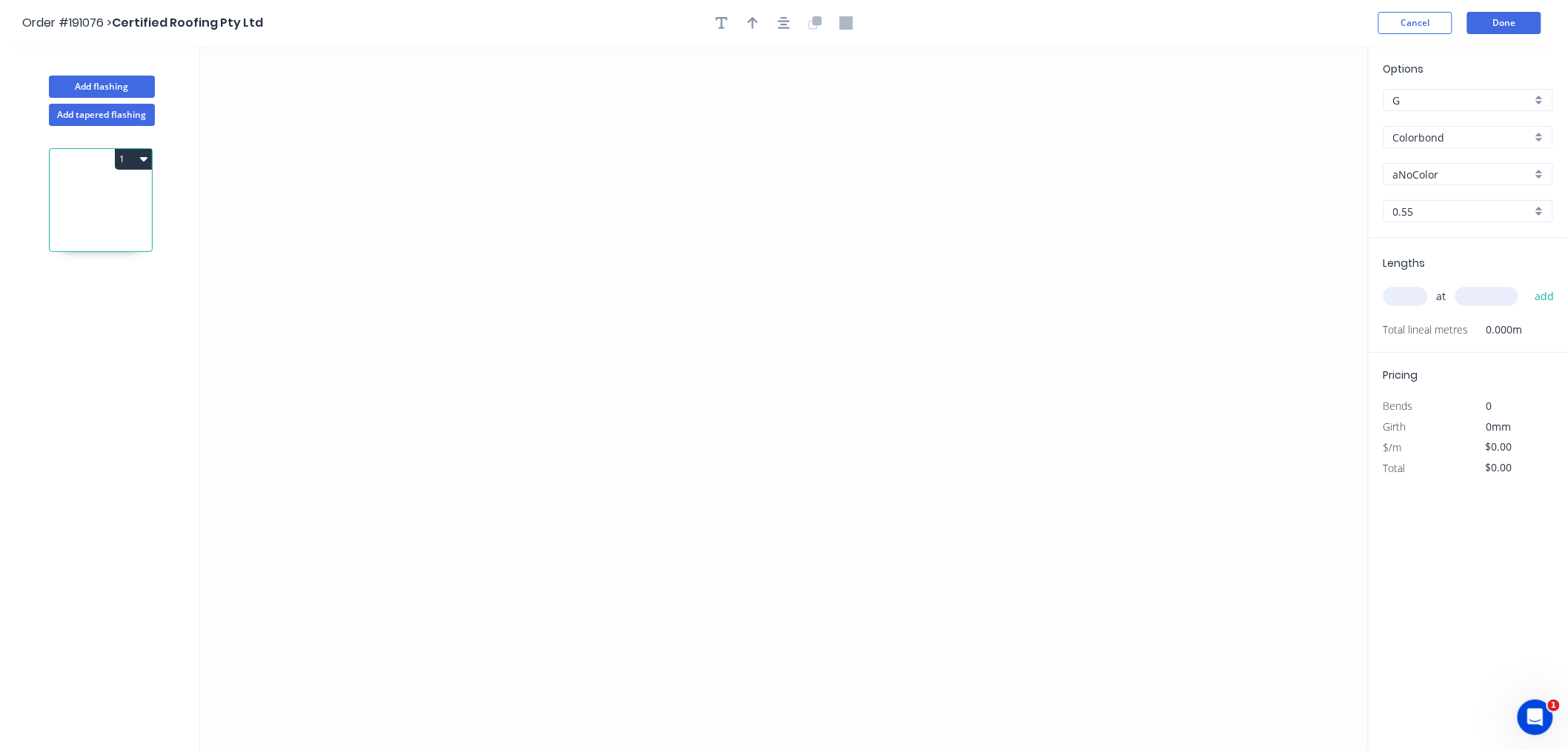
click at [1428, 168] on input "aNoColor" at bounding box center [1463, 175] width 139 height 16
click at [1464, 138] on input "Colorbond" at bounding box center [1463, 138] width 139 height 16
type input "aNoColor"
click at [1461, 266] on div "Zincalume" at bounding box center [1468, 266] width 168 height 26
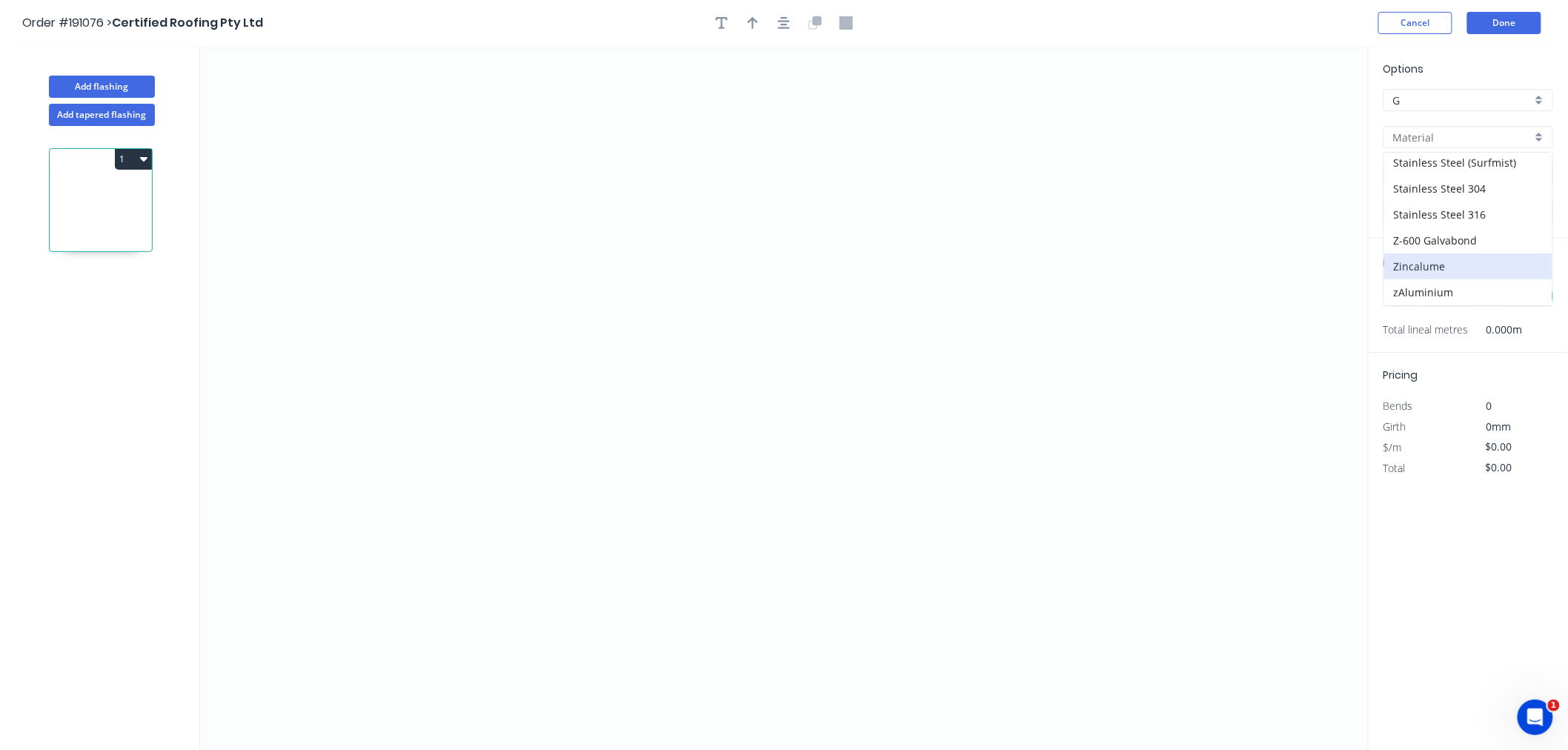
type input "Zincalume"
click at [1419, 300] on input "text" at bounding box center [1406, 296] width 45 height 20
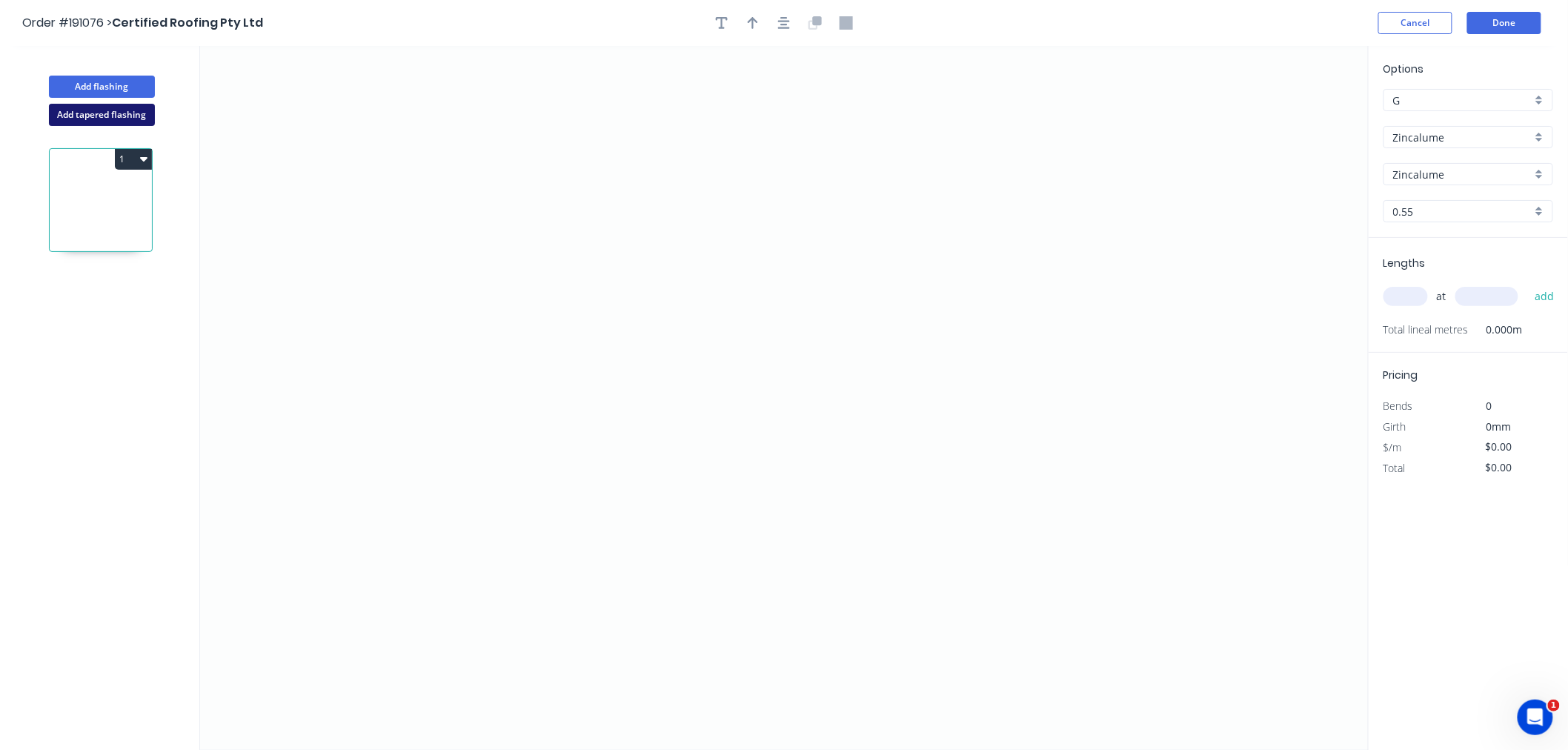
click at [79, 115] on button "Add tapered flashing" at bounding box center [101, 114] width 106 height 22
type input "Colorbond"
type input "aNoColor"
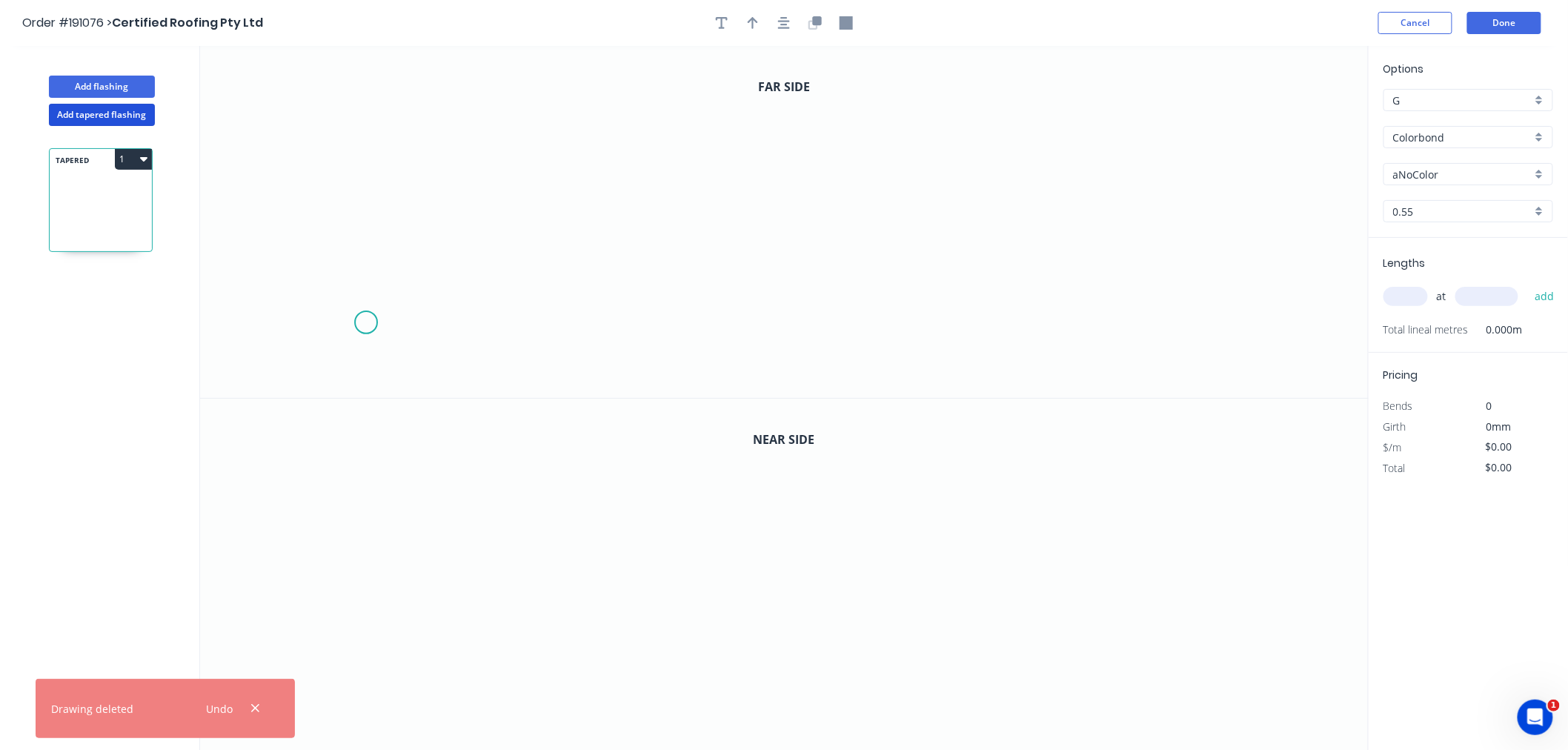
click at [365, 322] on icon "0" at bounding box center [784, 221] width 1169 height 352
click at [284, 327] on icon "0" at bounding box center [784, 221] width 1169 height 352
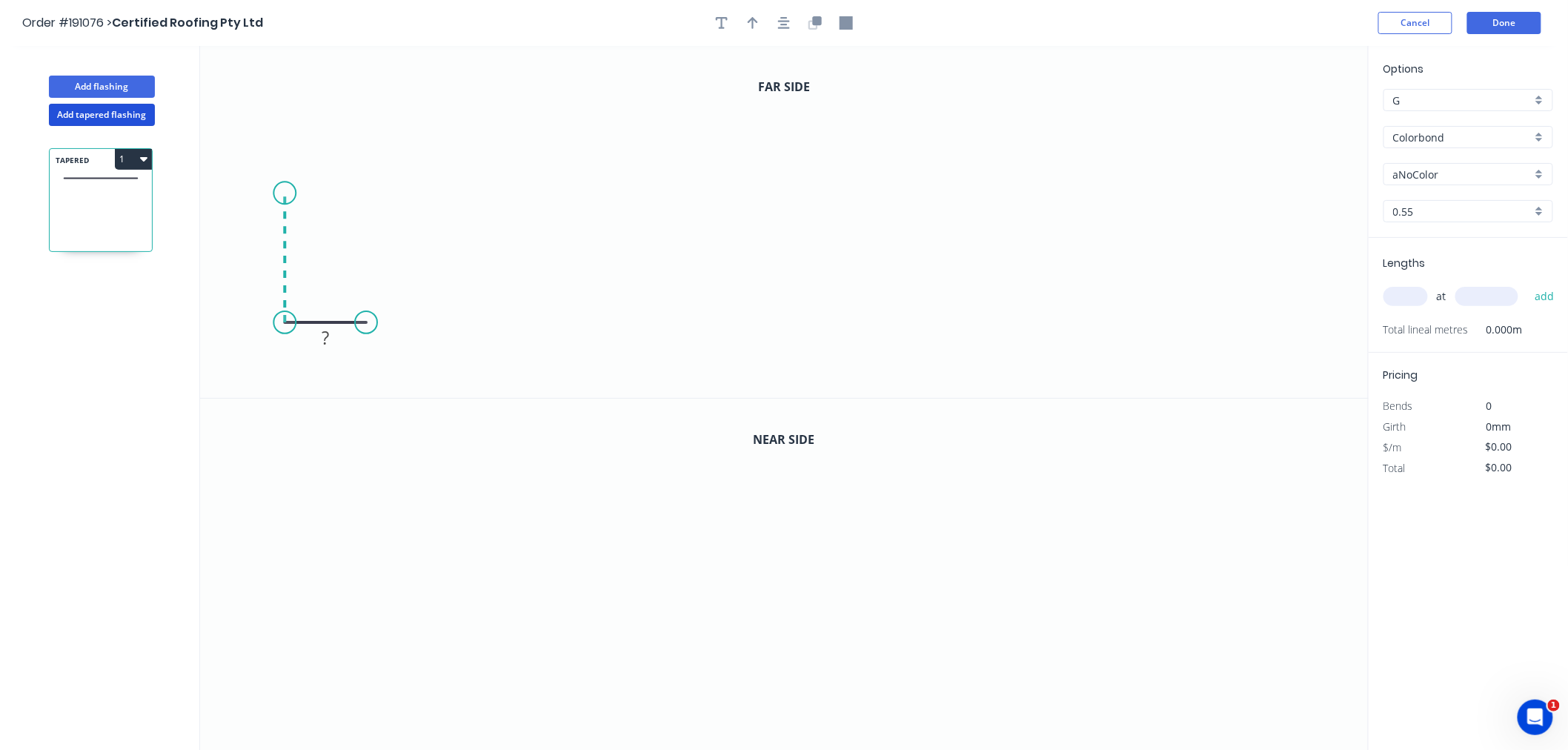
click at [282, 193] on icon "0 ?" at bounding box center [784, 221] width 1169 height 352
click at [467, 195] on icon "0 ? ?" at bounding box center [784, 221] width 1169 height 352
click at [462, 375] on icon "0 ? ? ?" at bounding box center [784, 221] width 1169 height 352
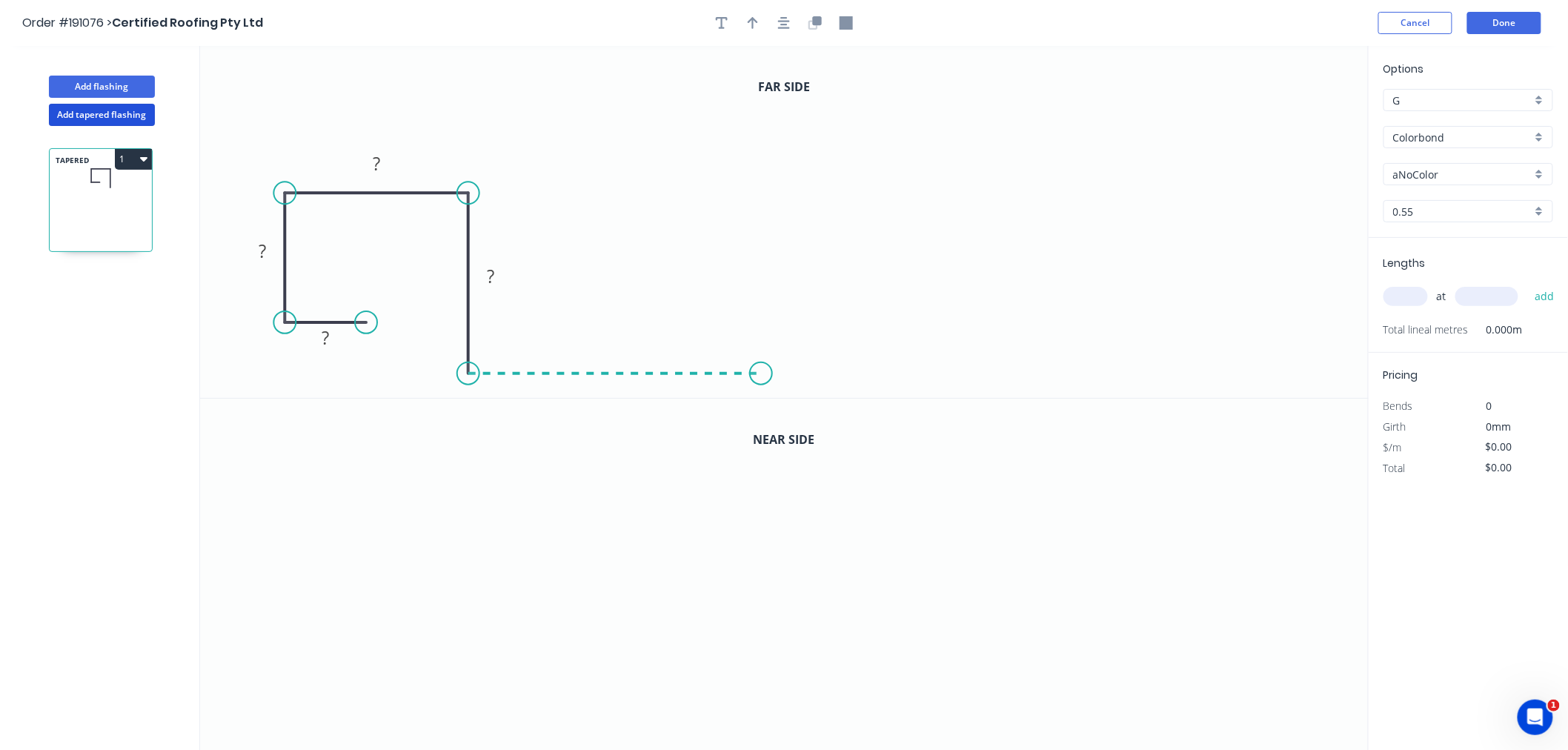
click at [761, 365] on icon "0 ? ? ? ?" at bounding box center [784, 221] width 1169 height 352
click at [788, 26] on icon "button" at bounding box center [784, 22] width 12 height 12
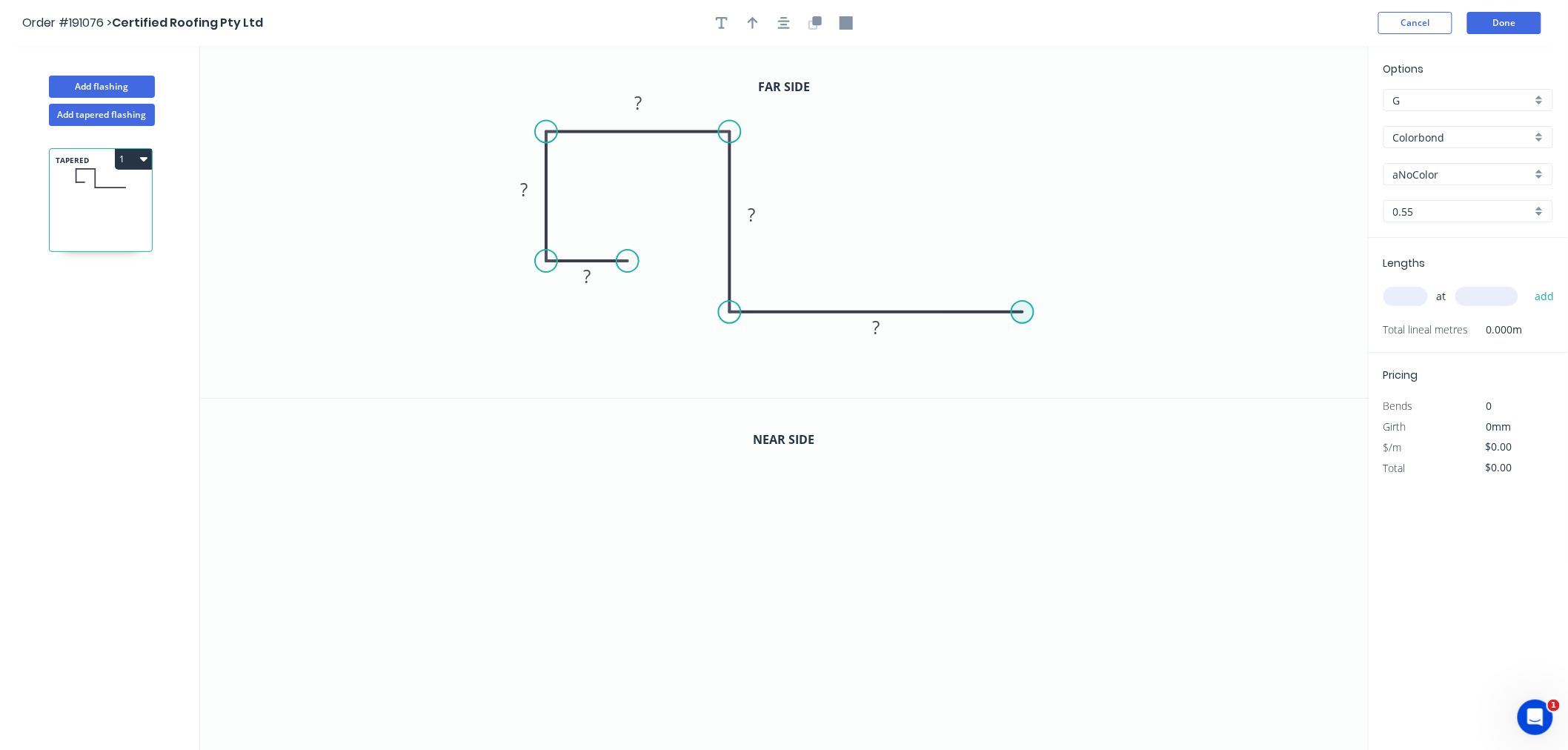
click at [1025, 309] on circle at bounding box center [1023, 311] width 22 height 22
click at [1062, 388] on icon "0 ? ? ? ? ?" at bounding box center [784, 221] width 1169 height 352
drag, startPoint x: 1070, startPoint y: 388, endPoint x: 1088, endPoint y: 380, distance: 19.7
click at [1088, 380] on circle at bounding box center [1087, 375] width 22 height 22
click at [517, 181] on rect at bounding box center [524, 190] width 29 height 20
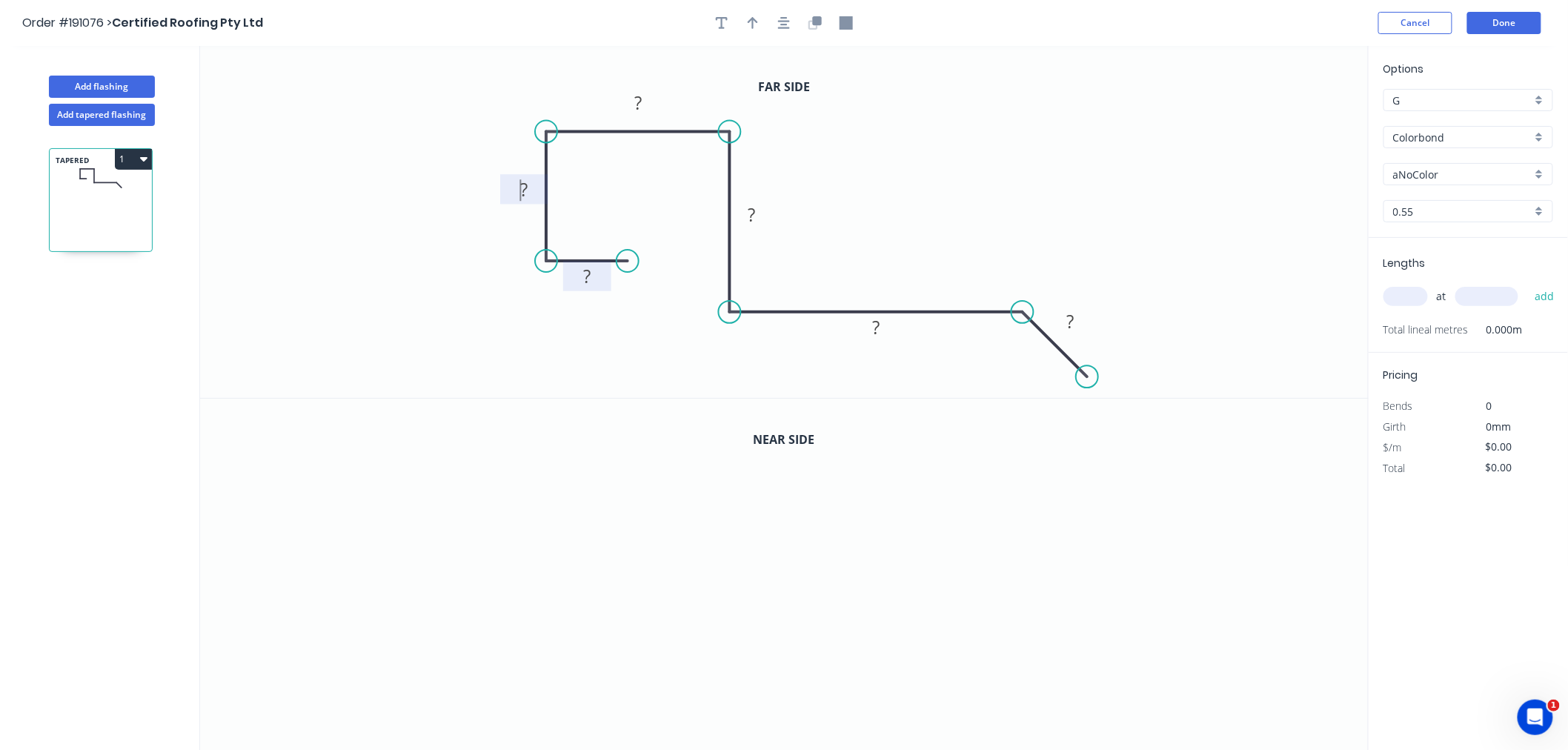
click at [597, 277] on rect at bounding box center [586, 276] width 29 height 20
click at [1443, 122] on div "Options G G Colorbond Colorbond Colorbond (Premium) Colorbond Coolmax Colorbond…" at bounding box center [1468, 149] width 199 height 178
type input "$30.94"
click at [1453, 136] on input "Colorbond" at bounding box center [1463, 138] width 139 height 16
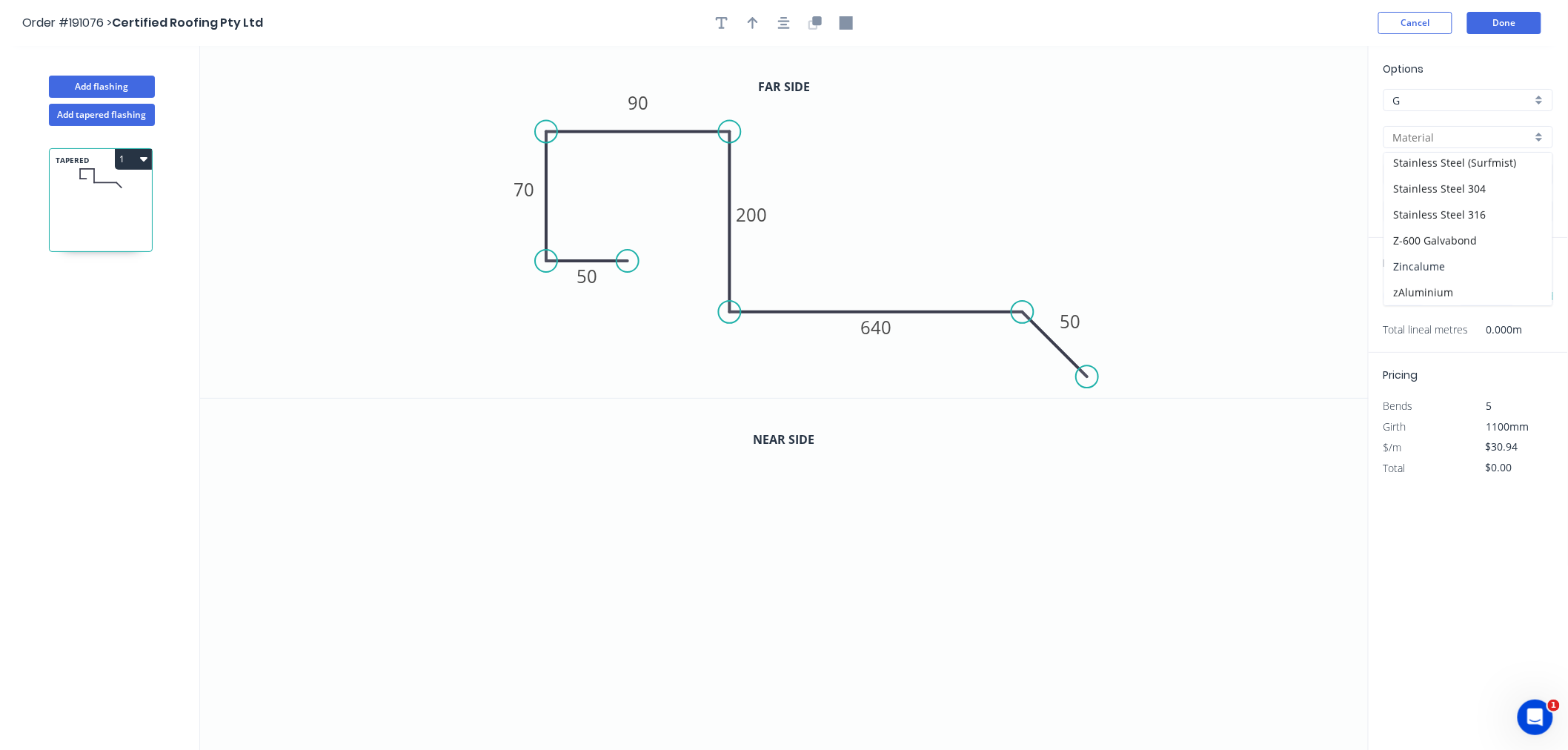
click at [1466, 263] on div "Zincalume" at bounding box center [1468, 266] width 168 height 26
type input "Zincalume"
type input "$28.01"
click at [1416, 295] on input "text" at bounding box center [1406, 296] width 45 height 20
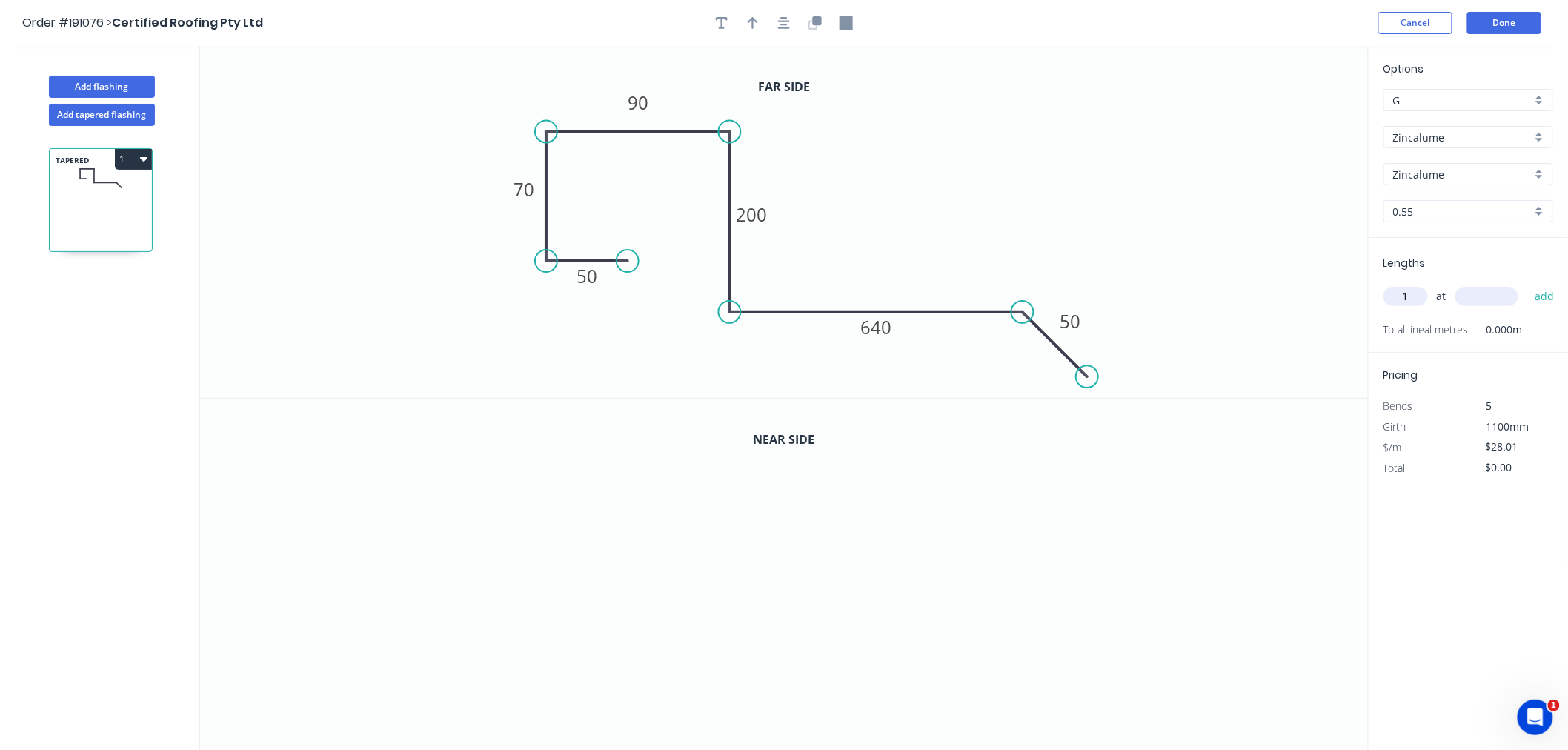
type input "1"
type input "6200"
click at [1527, 284] on button "add" at bounding box center [1545, 296] width 35 height 25
type input "$173.66"
click at [775, 23] on button "button" at bounding box center [784, 22] width 22 height 22
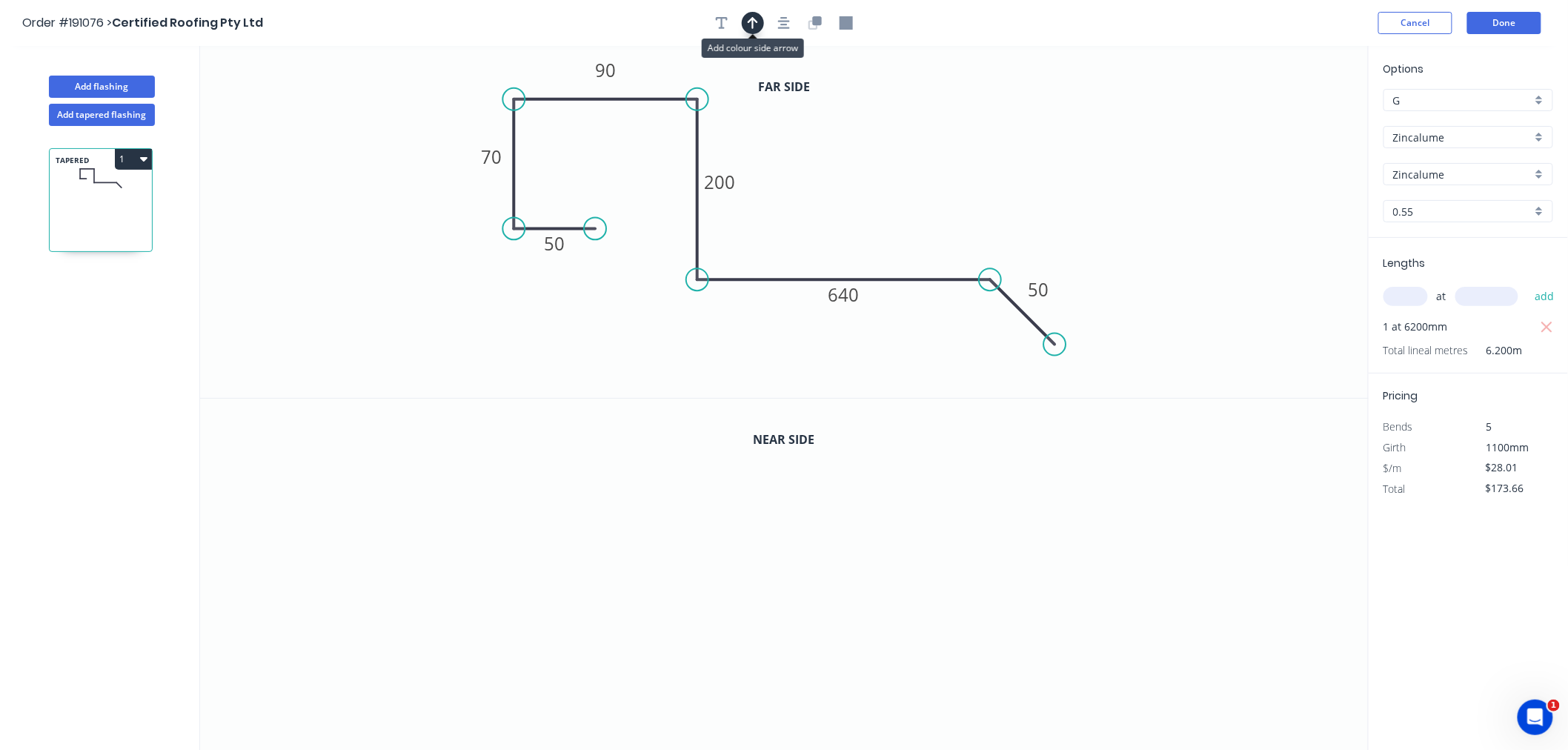
click at [752, 20] on icon "button" at bounding box center [752, 22] width 11 height 12
drag, startPoint x: 1292, startPoint y: 117, endPoint x: 768, endPoint y: 173, distance: 527.0
click at [768, 173] on icon at bounding box center [768, 155] width 14 height 48
click at [767, 171] on icon at bounding box center [780, 160] width 43 height 43
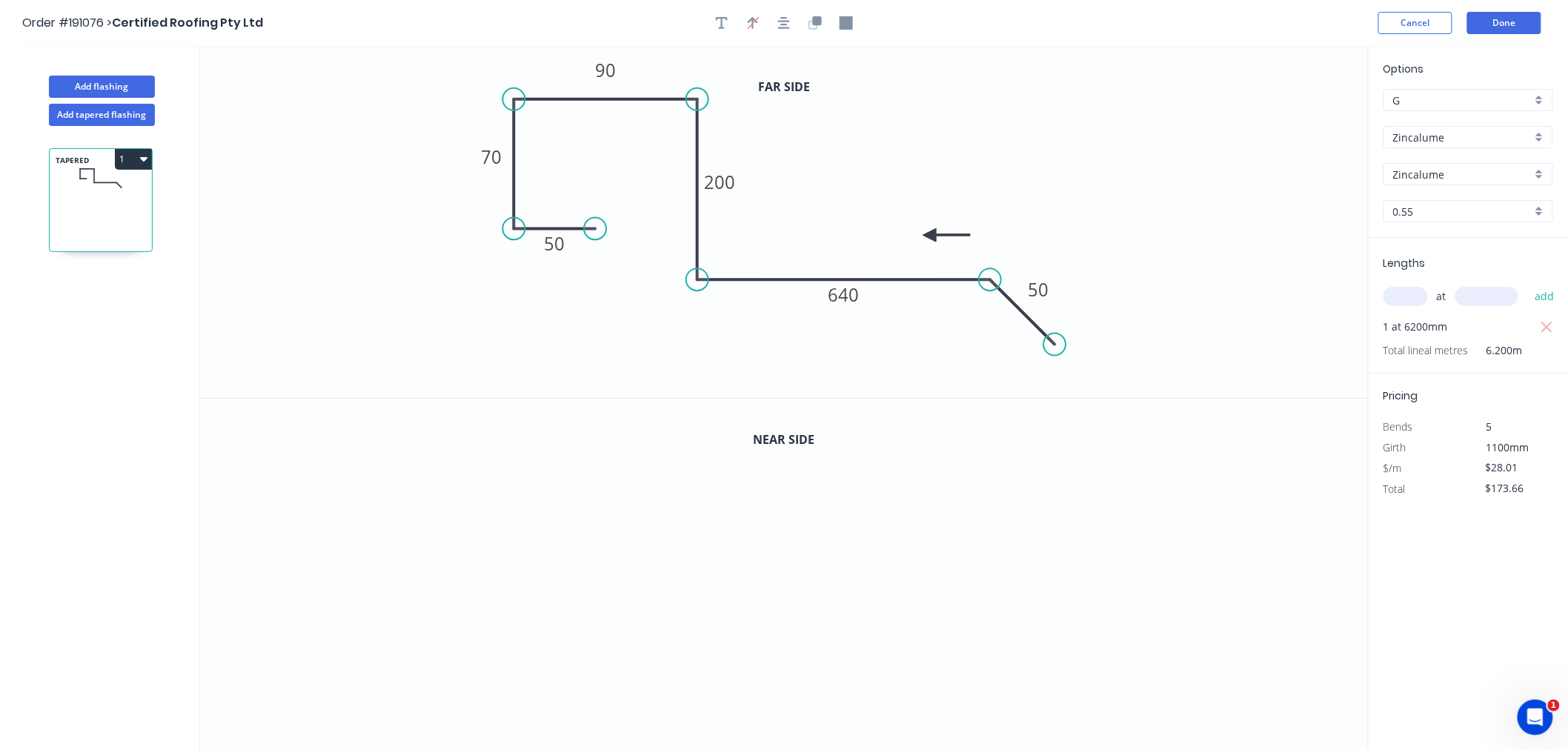
drag, startPoint x: 767, startPoint y: 171, endPoint x: 915, endPoint y: 232, distance: 160.1
click at [923, 234] on icon at bounding box center [946, 235] width 48 height 14
click at [915, 232] on icon "0 50 70 90 200 640 50" at bounding box center [784, 221] width 1169 height 352
click at [925, 238] on icon at bounding box center [940, 233] width 48 height 14
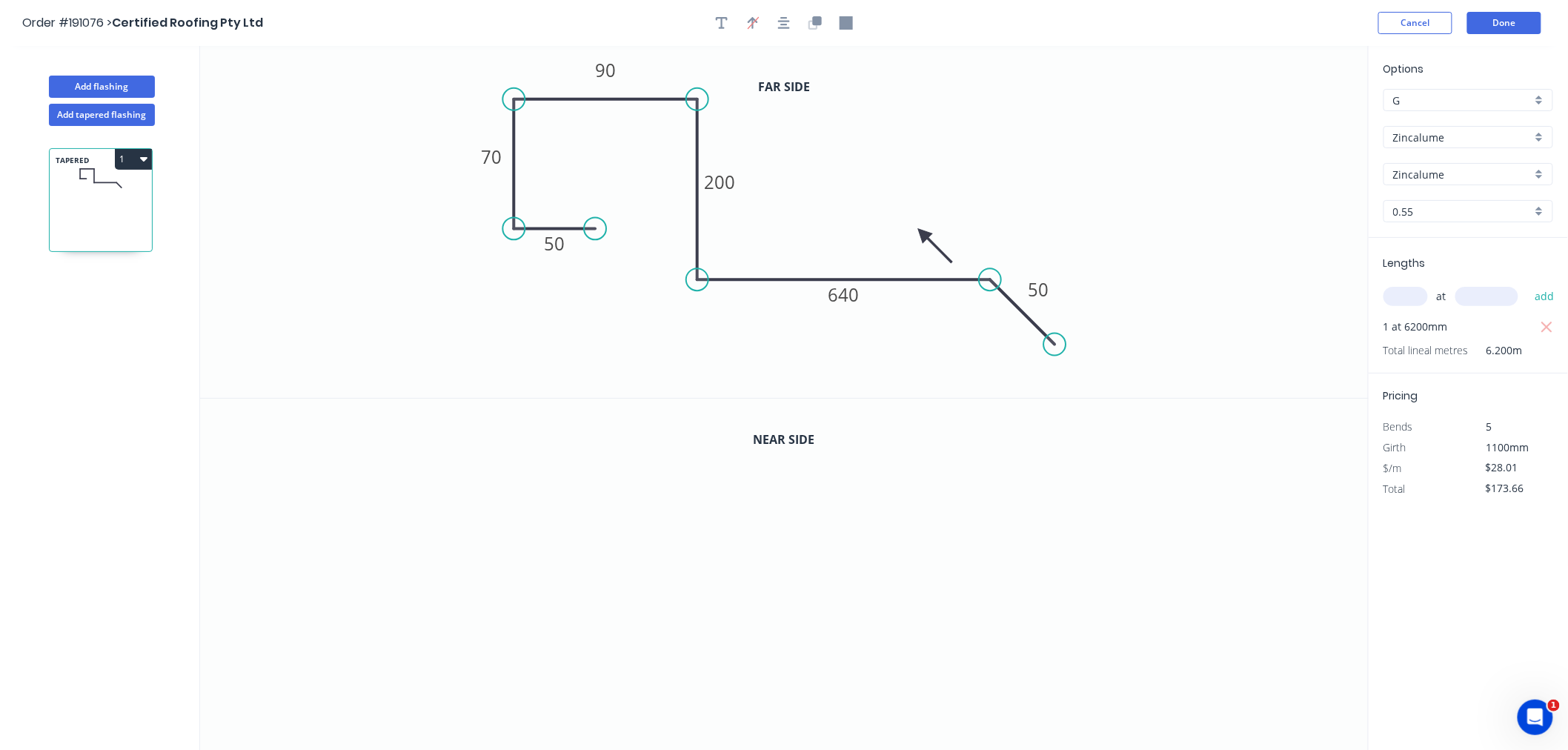
click at [925, 238] on icon at bounding box center [935, 246] width 43 height 43
click at [925, 238] on icon "0 50 70 90 200 640 50" at bounding box center [784, 221] width 1169 height 352
click at [921, 233] on icon at bounding box center [910, 246] width 43 height 43
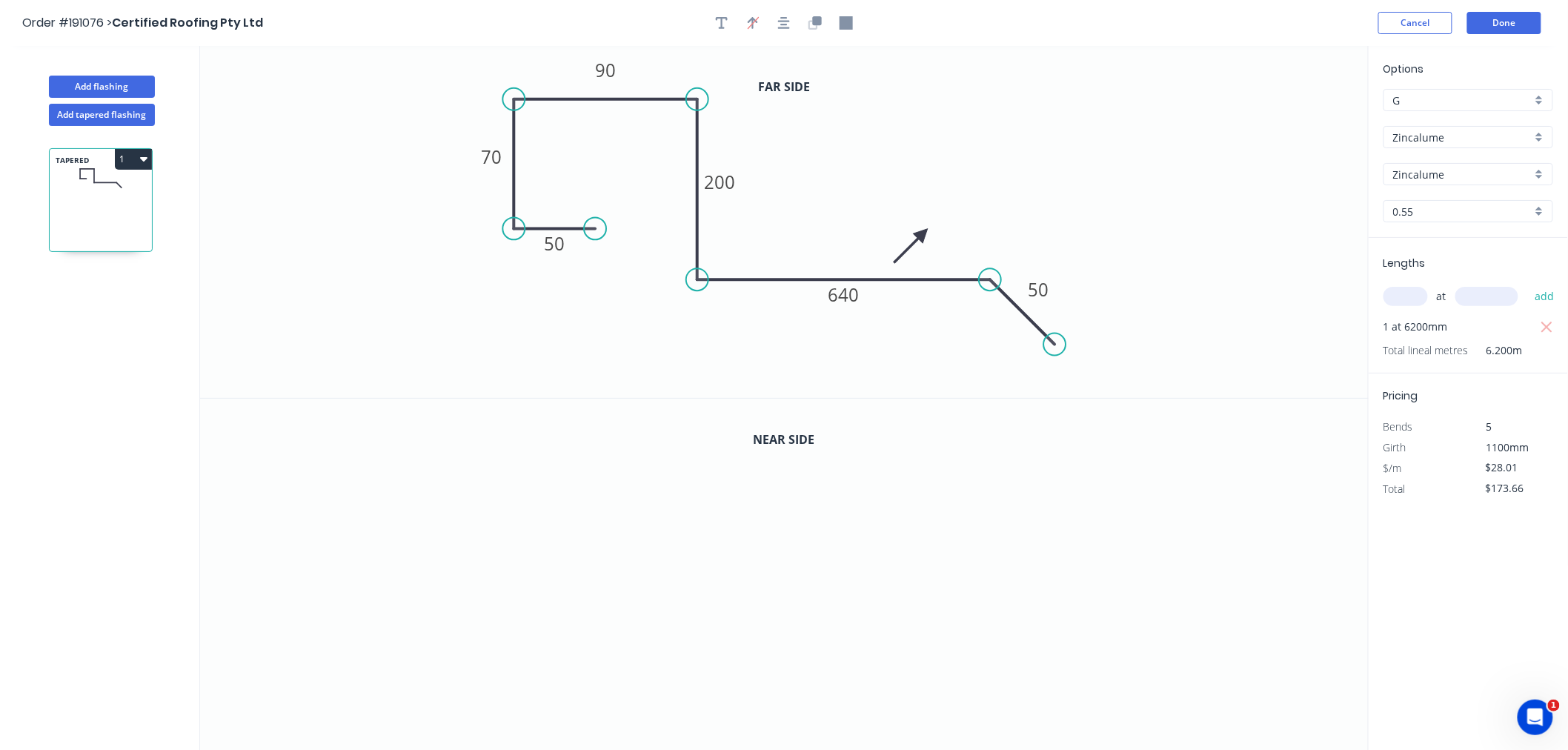
click at [921, 233] on icon at bounding box center [910, 246] width 43 height 43
click at [921, 233] on icon at bounding box center [910, 221] width 43 height 43
drag, startPoint x: 921, startPoint y: 233, endPoint x: 832, endPoint y: 228, distance: 89.1
click at [832, 228] on icon at bounding box center [832, 210] width 14 height 48
drag, startPoint x: 830, startPoint y: 223, endPoint x: 714, endPoint y: 89, distance: 177.2
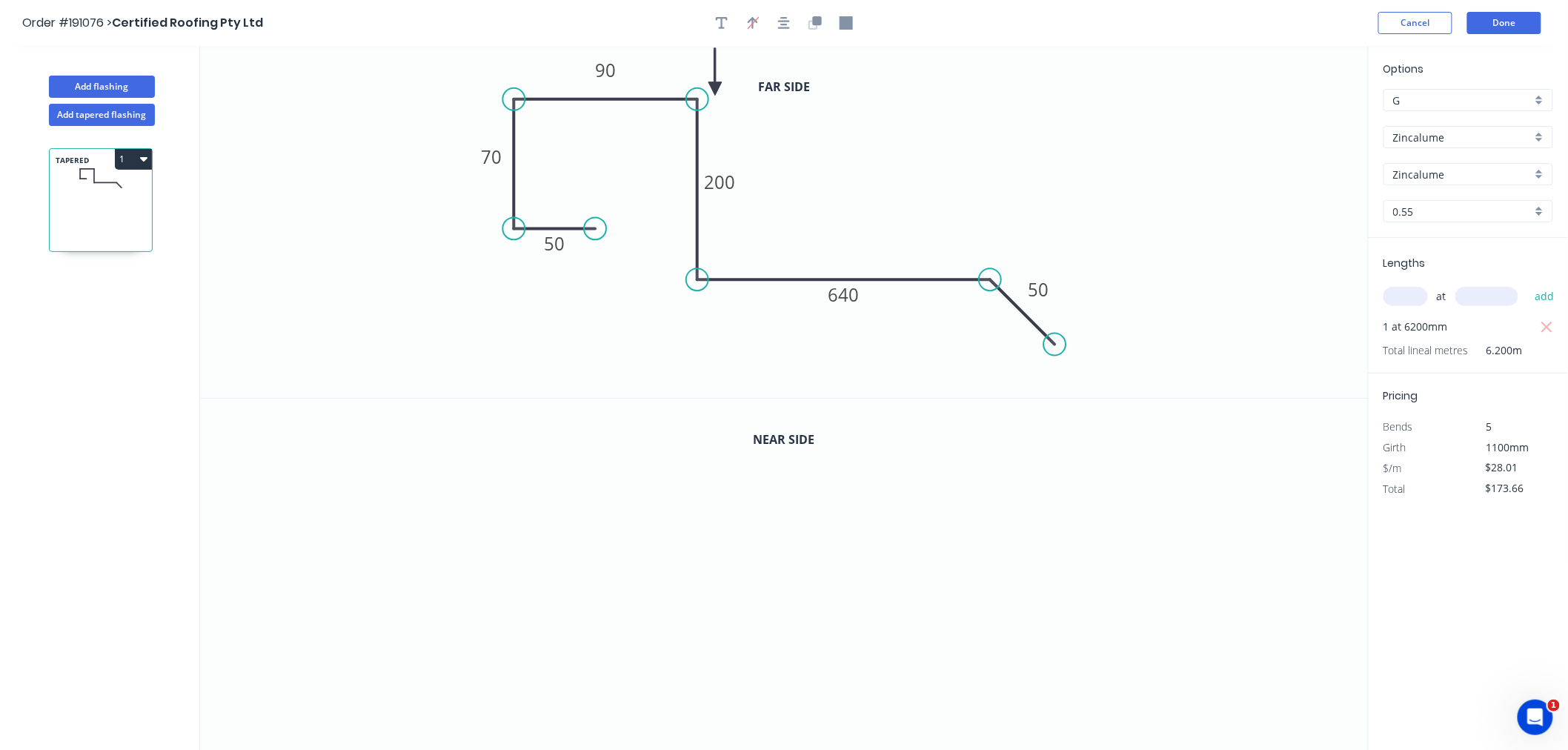
click at [714, 89] on icon at bounding box center [715, 71] width 14 height 48
click at [714, 89] on icon at bounding box center [714, 71] width 14 height 48
drag, startPoint x: 720, startPoint y: 99, endPoint x: 726, endPoint y: 122, distance: 23.8
click at [726, 122] on icon "0 50 70 90 200 640 50" at bounding box center [784, 221] width 1169 height 352
drag, startPoint x: 716, startPoint y: 85, endPoint x: 719, endPoint y: 130, distance: 45.1
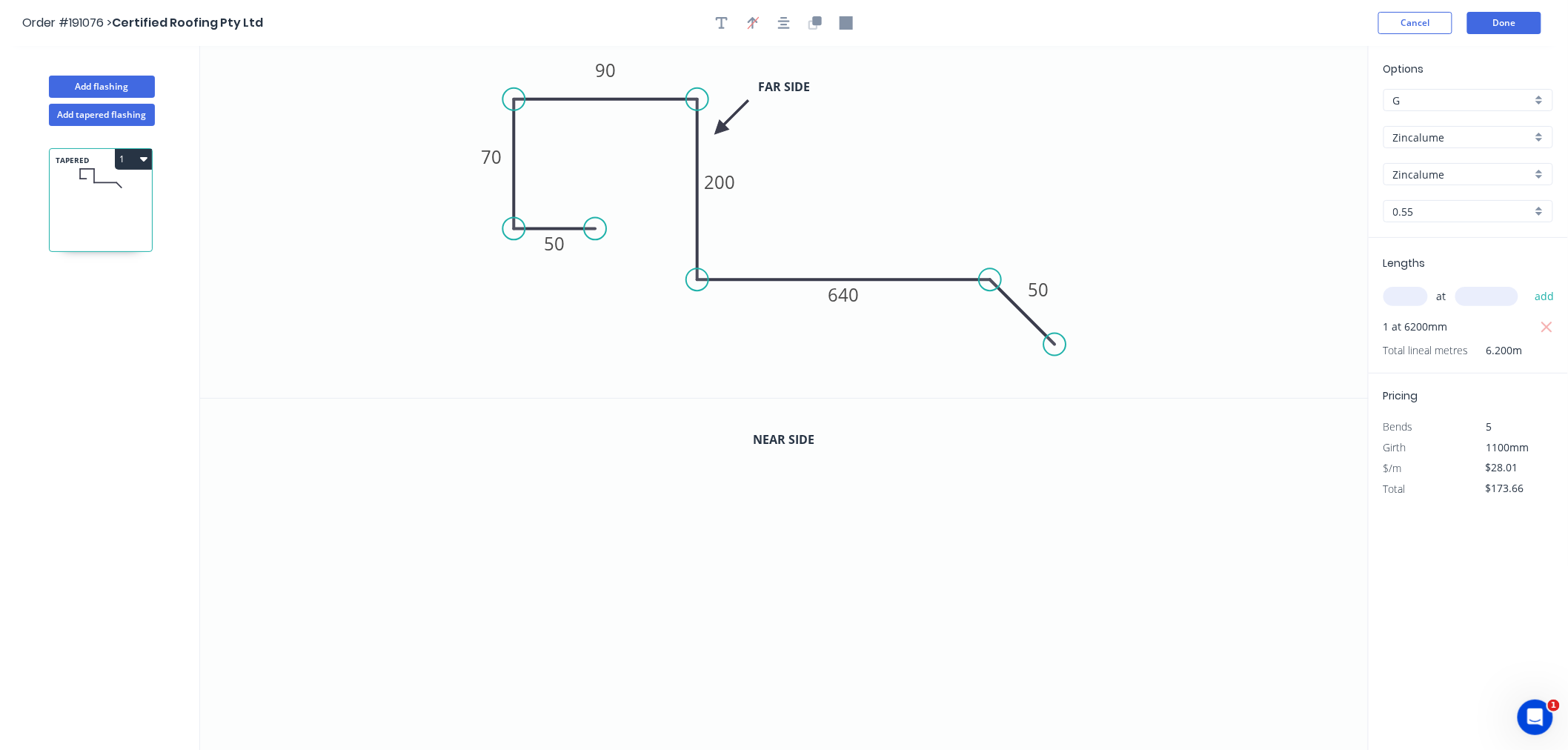
click at [719, 130] on icon at bounding box center [732, 117] width 43 height 43
click at [785, 27] on icon "button" at bounding box center [784, 22] width 12 height 12
click at [811, 27] on icon "button" at bounding box center [813, 24] width 9 height 9
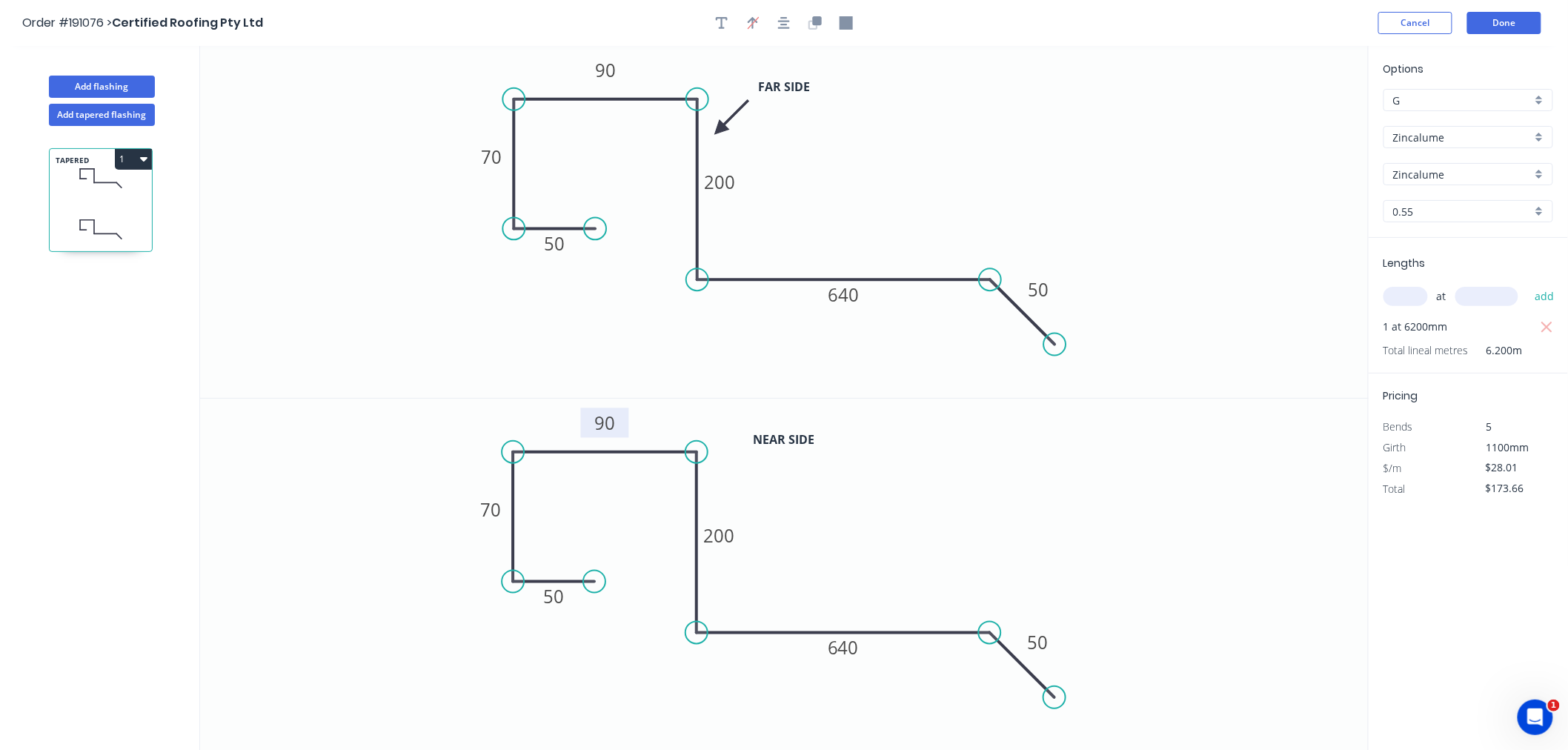
click at [612, 415] on tspan "90" at bounding box center [605, 422] width 20 height 24
type input "$29.59"
type input "$183.46"
click at [1151, 513] on icon "0 50 70 95 90 450 50" at bounding box center [784, 574] width 1169 height 352
click at [695, 626] on circle at bounding box center [697, 632] width 22 height 22
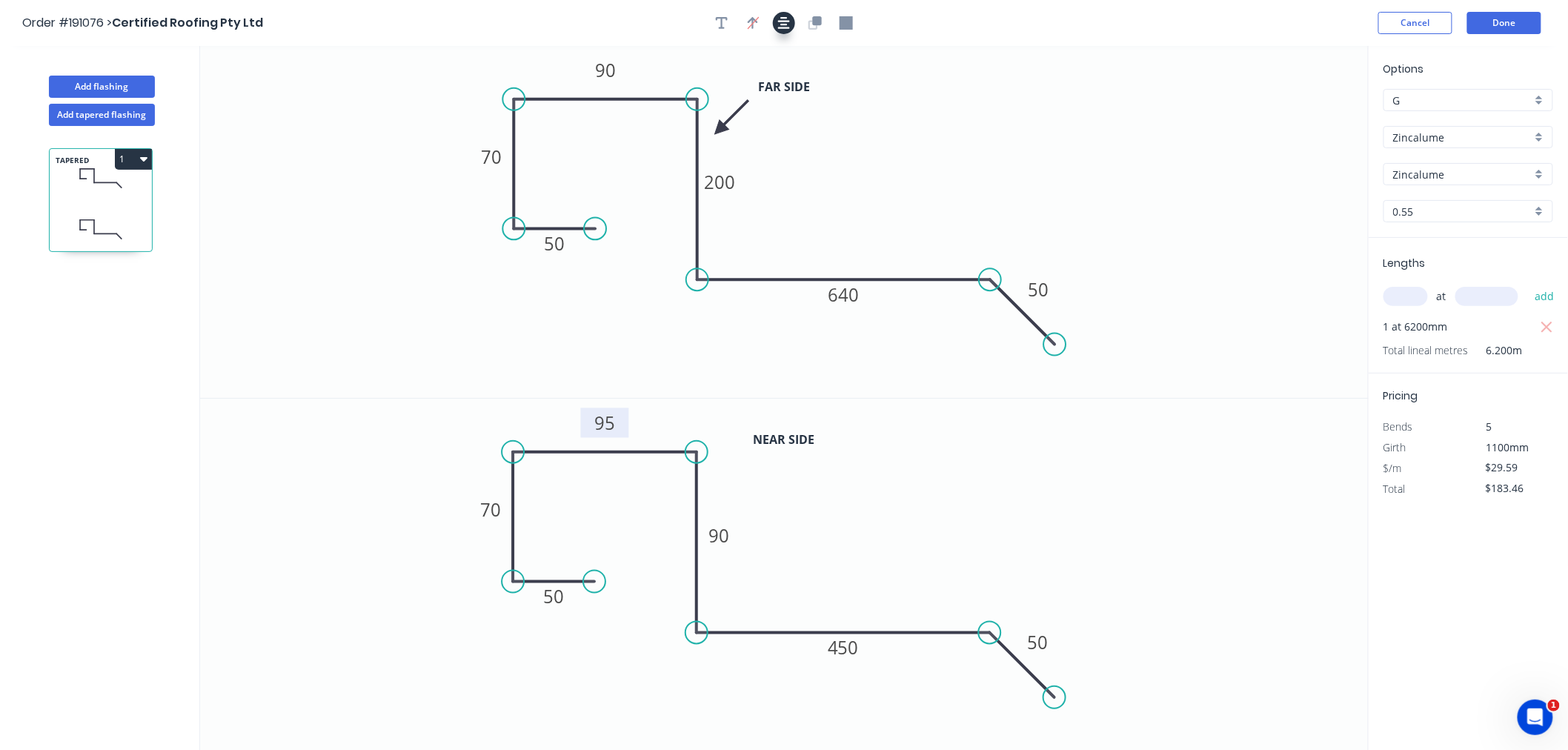
click at [784, 20] on icon "button" at bounding box center [784, 22] width 12 height 12
click at [783, 23] on icon "button" at bounding box center [784, 22] width 12 height 12
drag, startPoint x: 723, startPoint y: 126, endPoint x: 747, endPoint y: 130, distance: 24.3
click at [747, 130] on icon at bounding box center [759, 117] width 43 height 43
drag, startPoint x: 745, startPoint y: 131, endPoint x: 864, endPoint y: 239, distance: 160.7
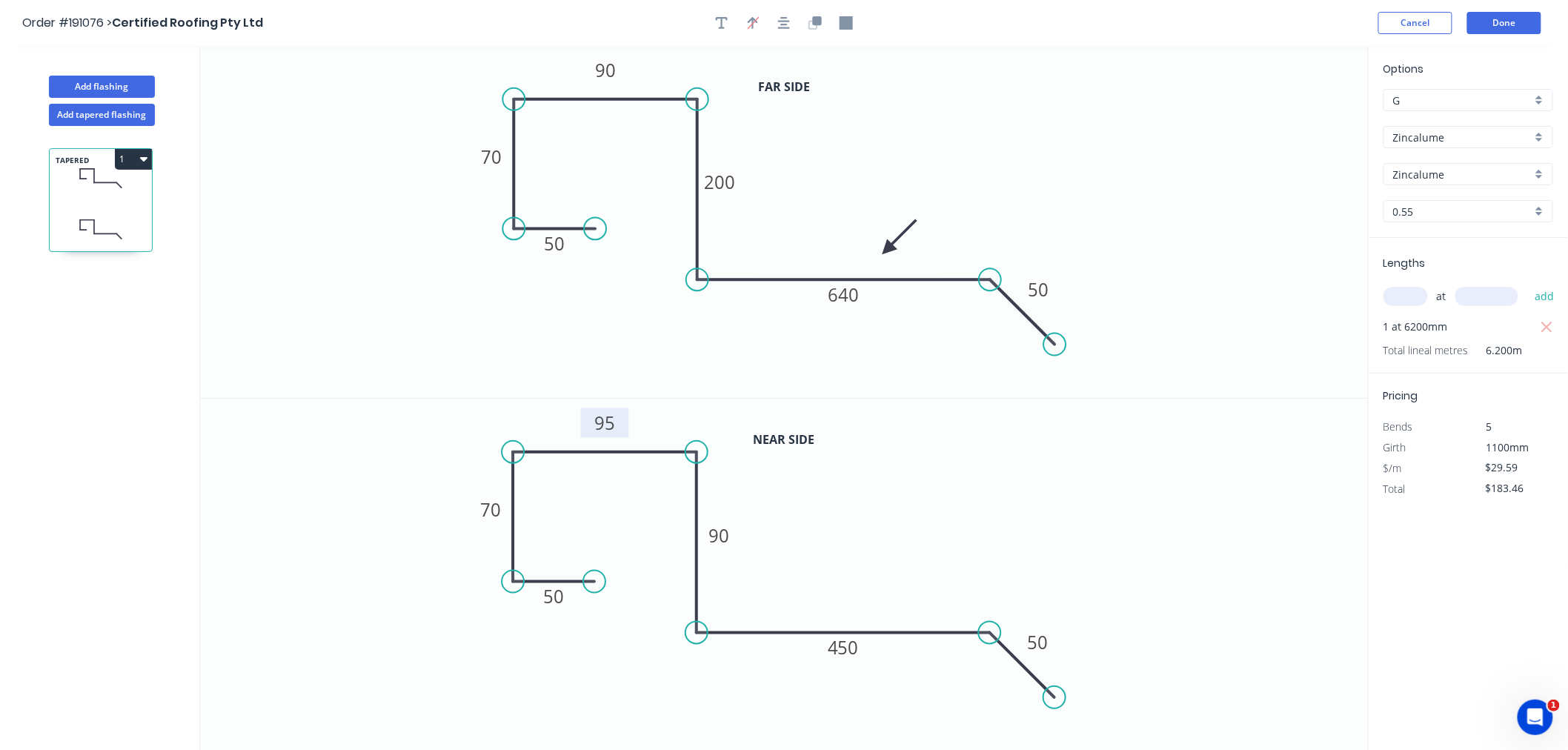
click at [878, 239] on icon at bounding box center [900, 237] width 43 height 43
click at [864, 239] on icon at bounding box center [876, 226] width 43 height 43
click at [864, 239] on icon at bounding box center [881, 239] width 48 height 14
click at [864, 239] on icon at bounding box center [864, 256] width 14 height 48
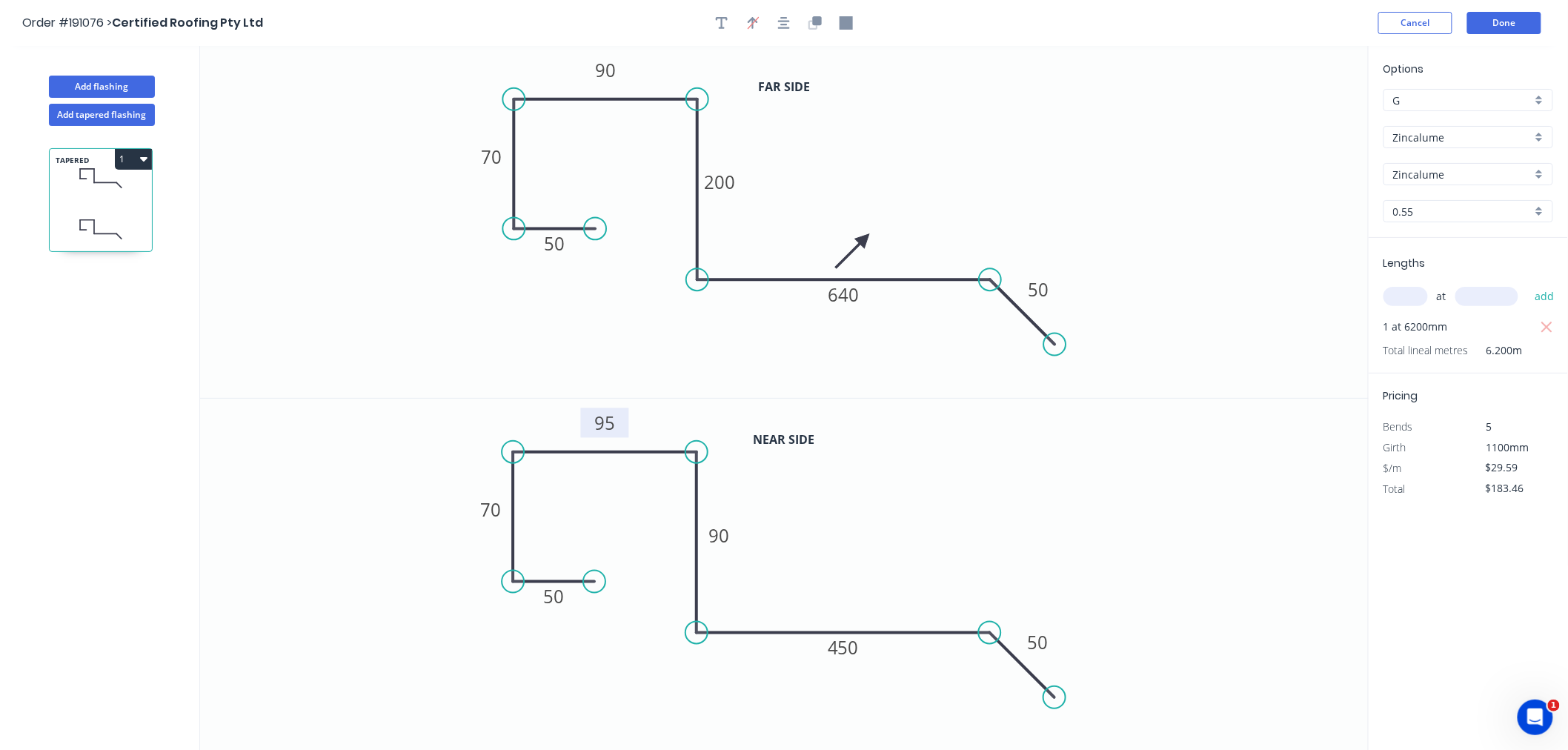
click at [864, 239] on icon at bounding box center [853, 251] width 43 height 43
click at [864, 239] on icon at bounding box center [853, 226] width 43 height 43
drag, startPoint x: 862, startPoint y: 217, endPoint x: 861, endPoint y: 205, distance: 12.0
click at [861, 205] on icon at bounding box center [862, 187] width 14 height 48
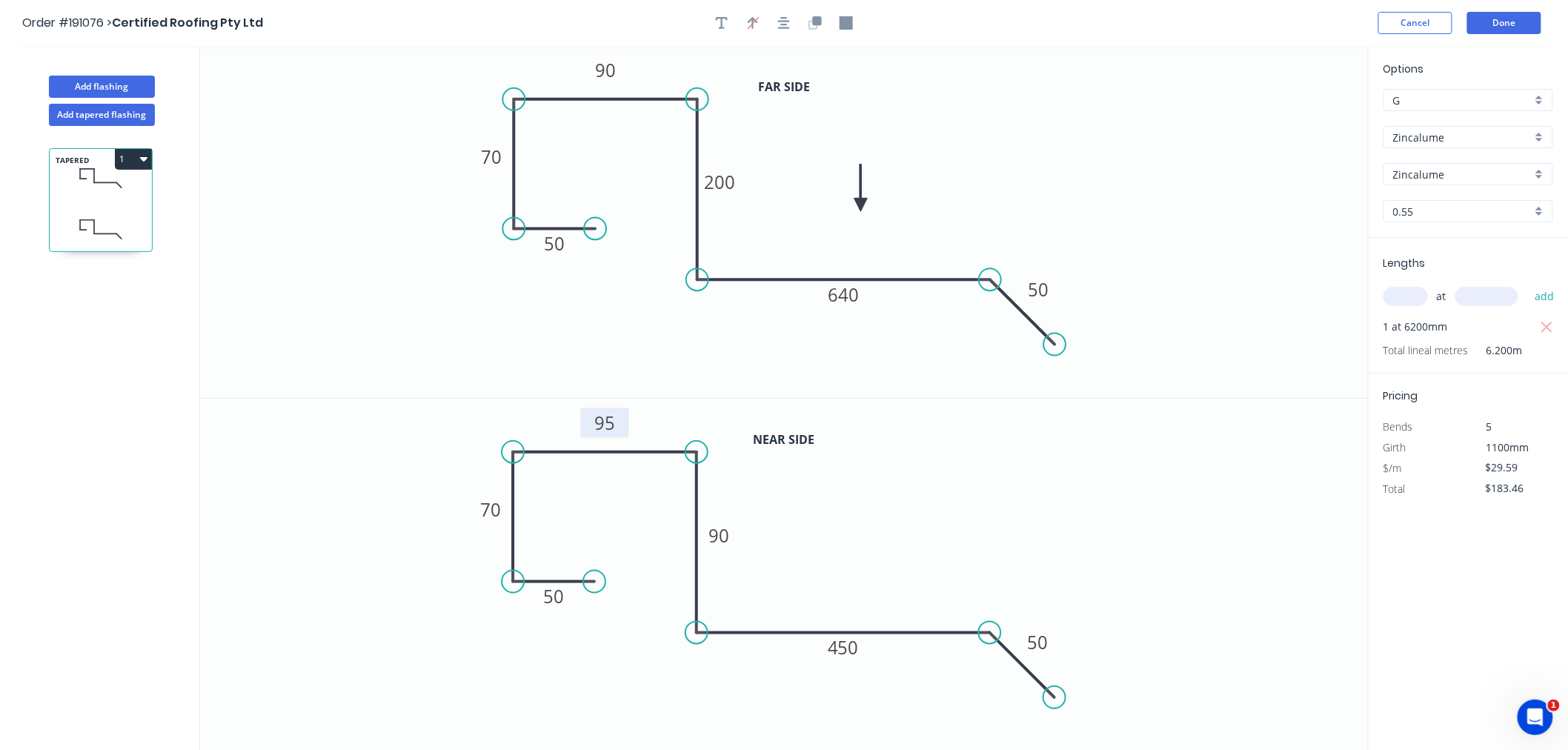
drag, startPoint x: 787, startPoint y: 23, endPoint x: 706, endPoint y: 30, distance: 81.3
click at [787, 23] on icon "button" at bounding box center [784, 23] width 12 height 14
click at [129, 115] on button "Add tapered flashing" at bounding box center [101, 114] width 106 height 22
type input "$0.00"
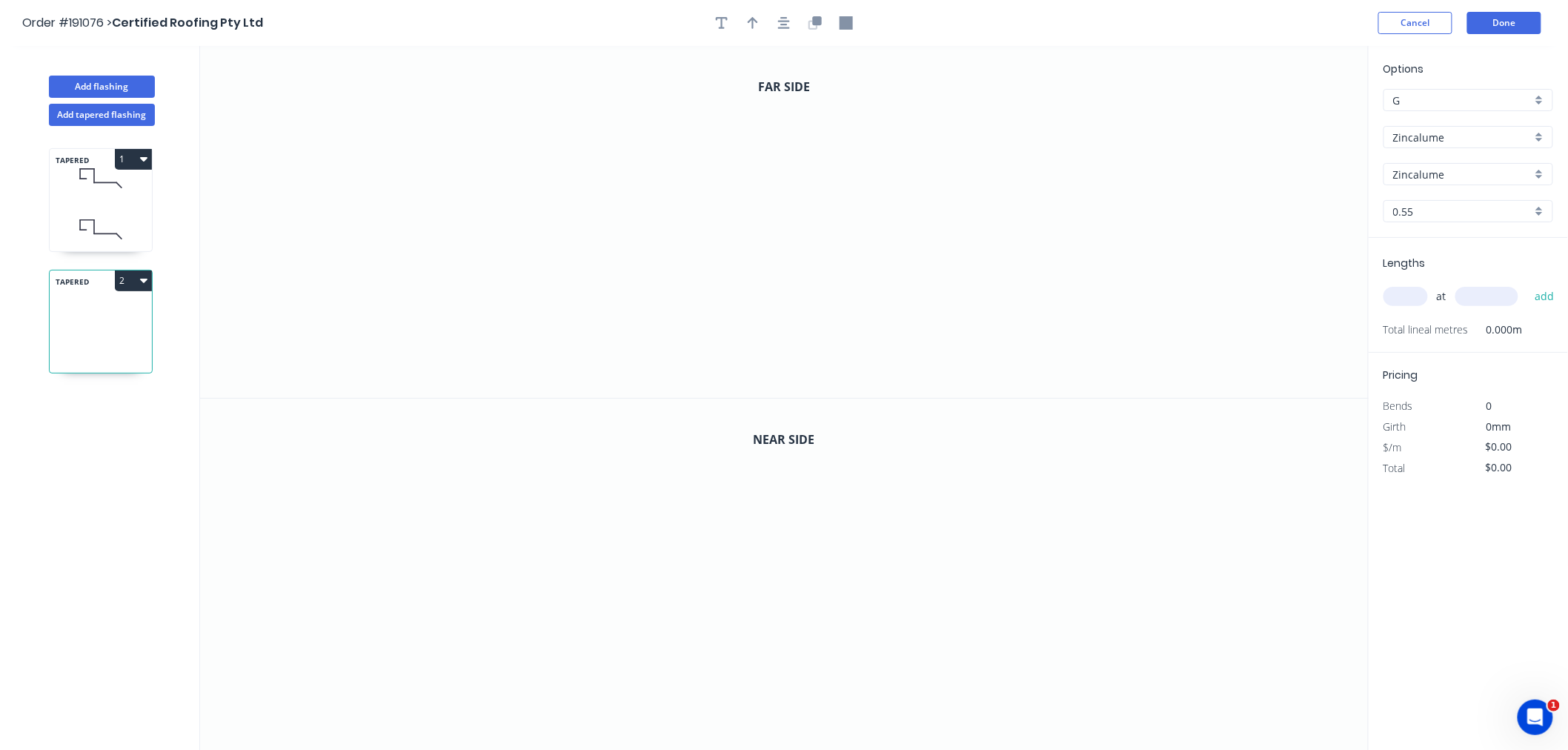
click at [149, 282] on button "2" at bounding box center [134, 280] width 37 height 20
click at [115, 352] on div "Delete" at bounding box center [81, 347] width 114 height 21
type input "$29.59"
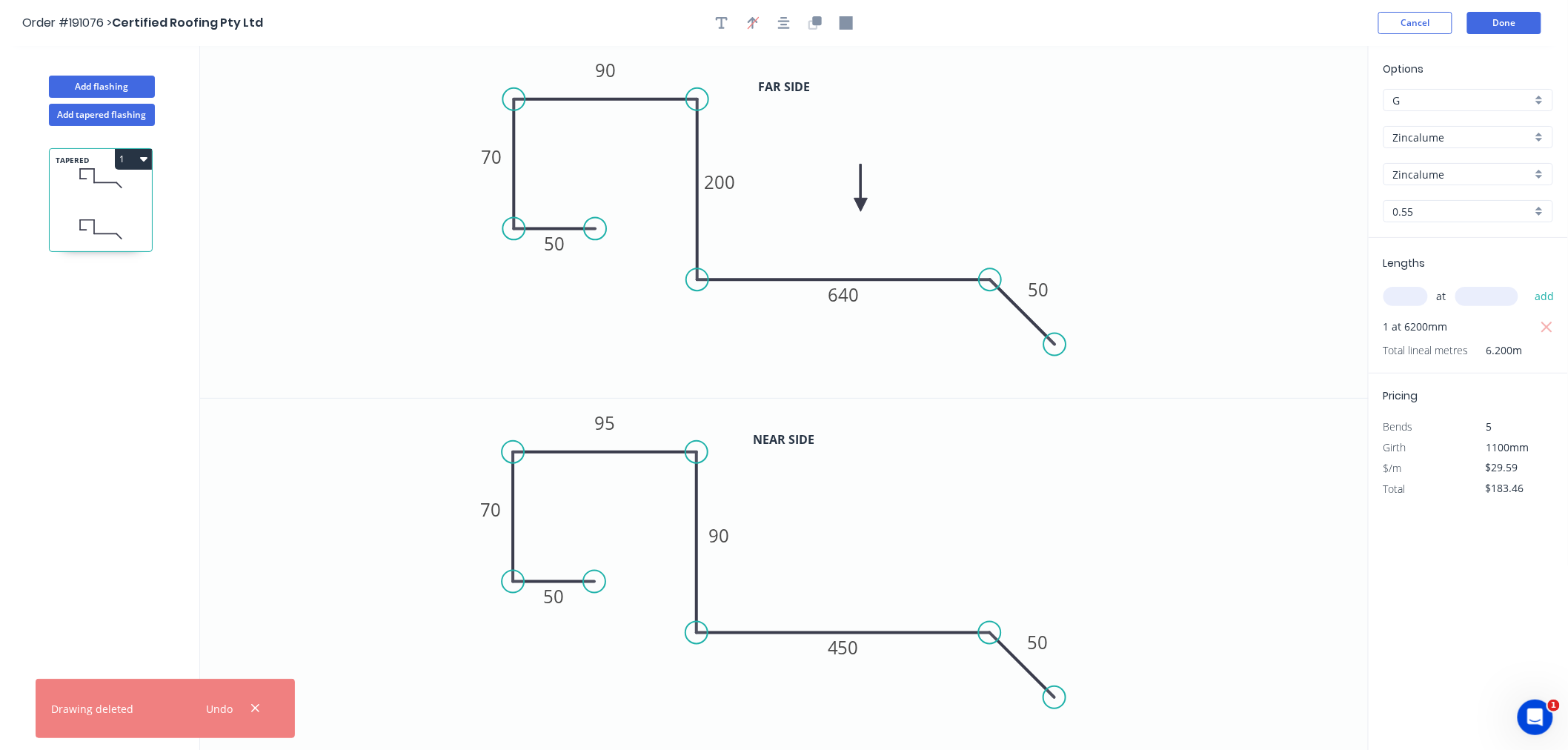
drag, startPoint x: 91, startPoint y: 174, endPoint x: 100, endPoint y: 173, distance: 9.1
click at [94, 174] on icon at bounding box center [101, 178] width 102 height 44
click at [145, 159] on icon "button" at bounding box center [144, 159] width 8 height 5
click at [113, 198] on div "Duplicate" at bounding box center [81, 196] width 114 height 21
type input "$0.00"
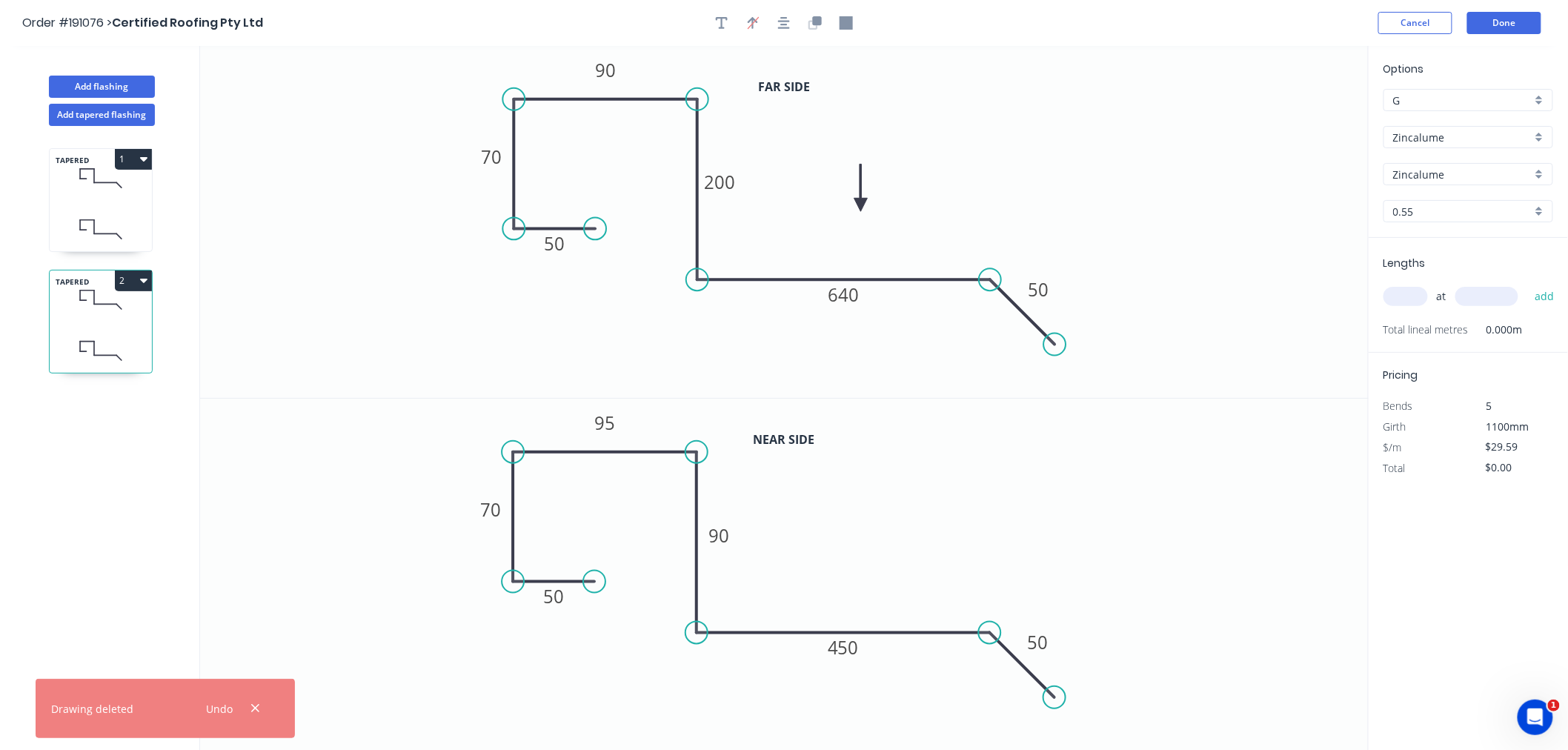
click at [108, 329] on icon at bounding box center [101, 350] width 102 height 44
click at [492, 152] on tspan "70" at bounding box center [492, 156] width 20 height 24
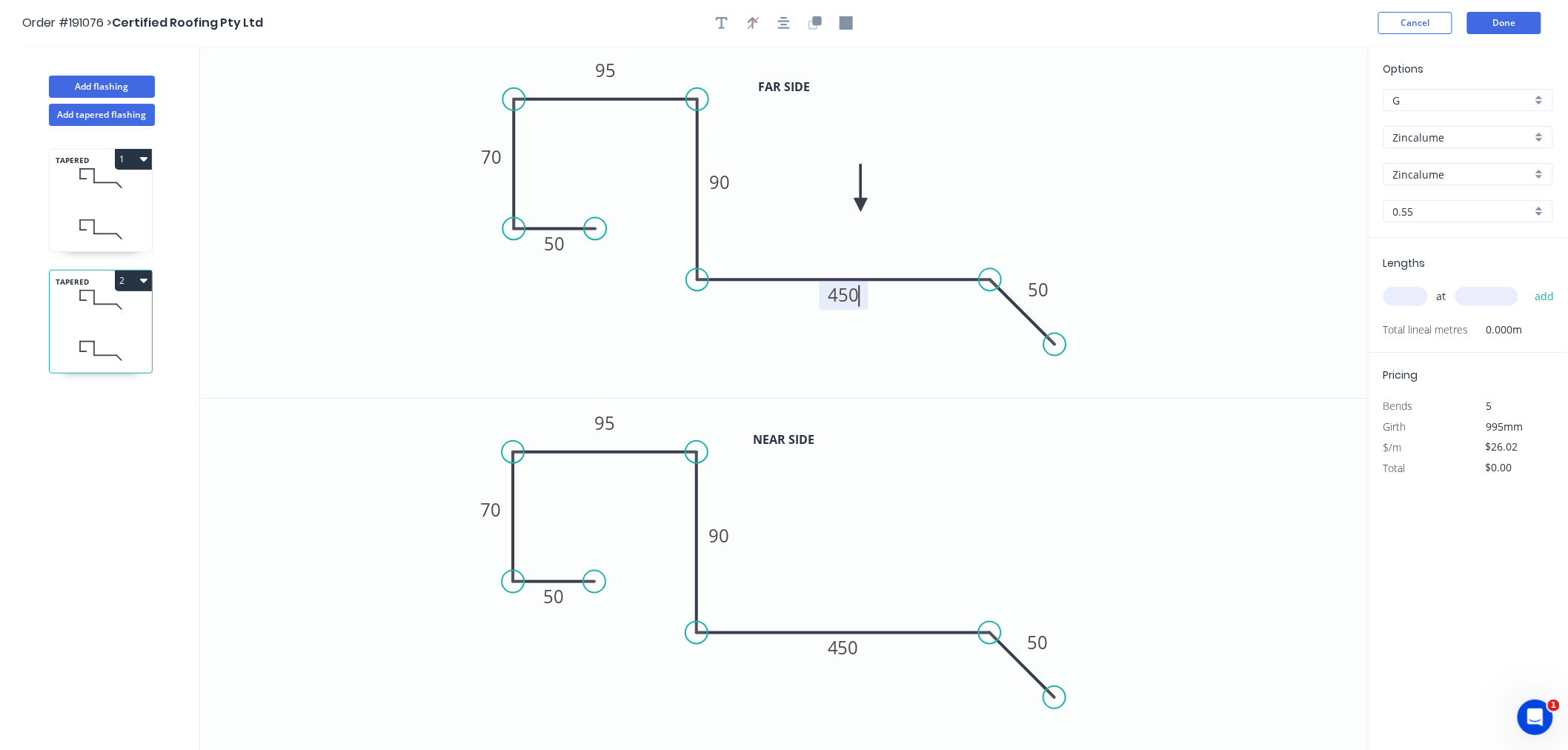
click at [761, 380] on icon "0 50 70 95 90 450 50" at bounding box center [784, 221] width 1169 height 352
click at [491, 508] on tspan "70" at bounding box center [491, 509] width 20 height 24
type input "$26.02"
click at [1417, 296] on input "text" at bounding box center [1406, 296] width 45 height 20
type input "1"
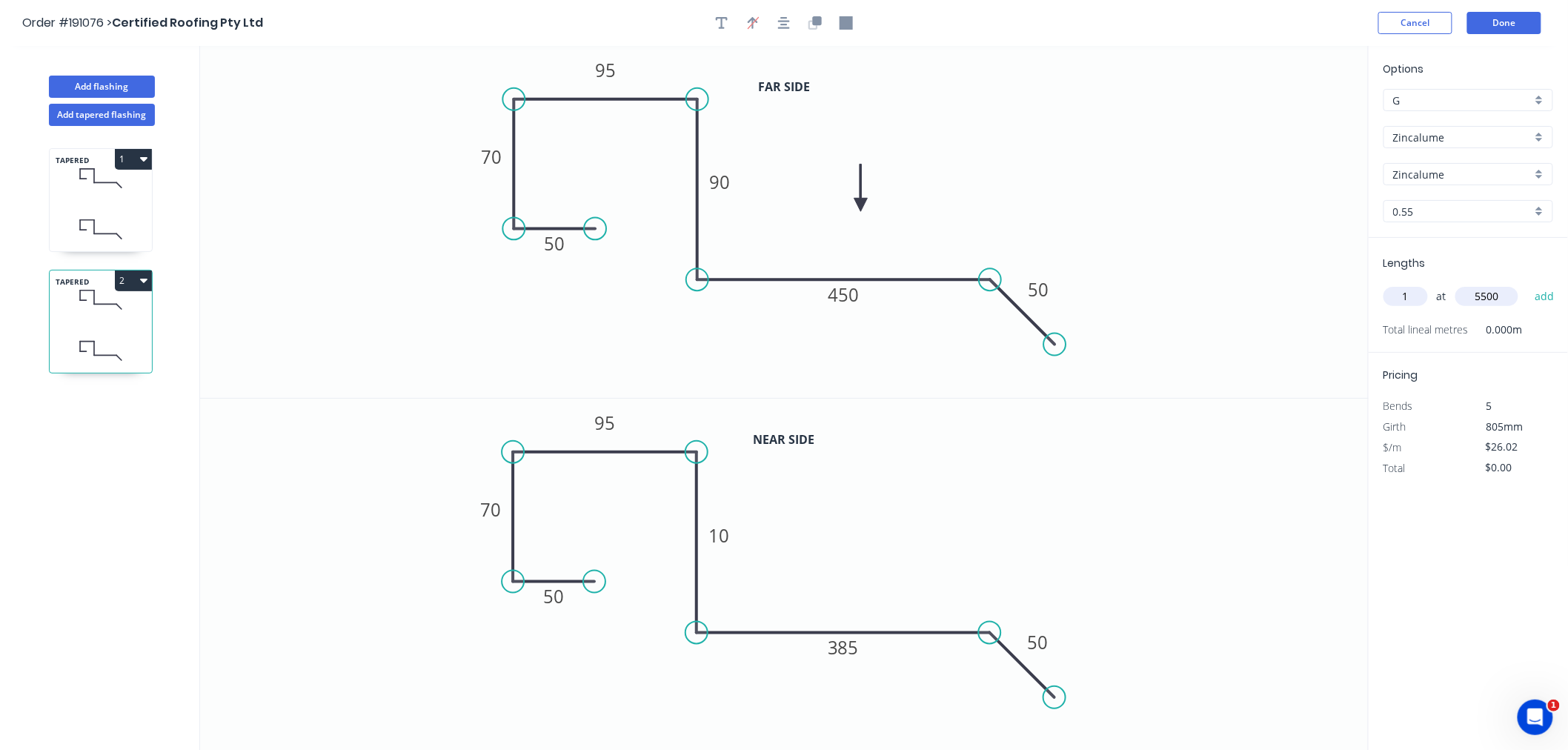
type input "5500"
click at [1527, 284] on button "add" at bounding box center [1545, 296] width 35 height 25
type input "$143.11"
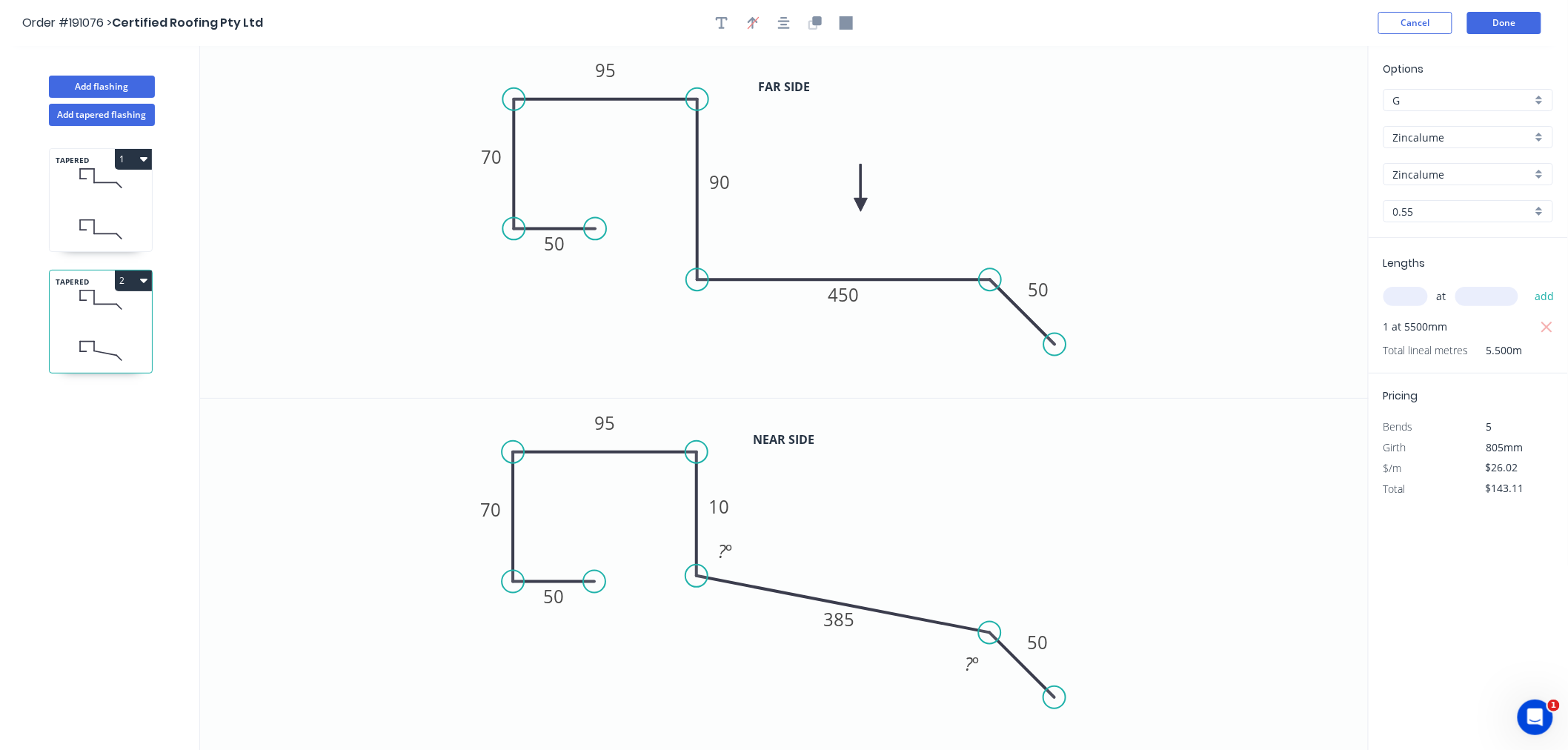
drag, startPoint x: 693, startPoint y: 632, endPoint x: 695, endPoint y: 574, distance: 58.0
click at [697, 574] on circle at bounding box center [697, 575] width 22 height 22
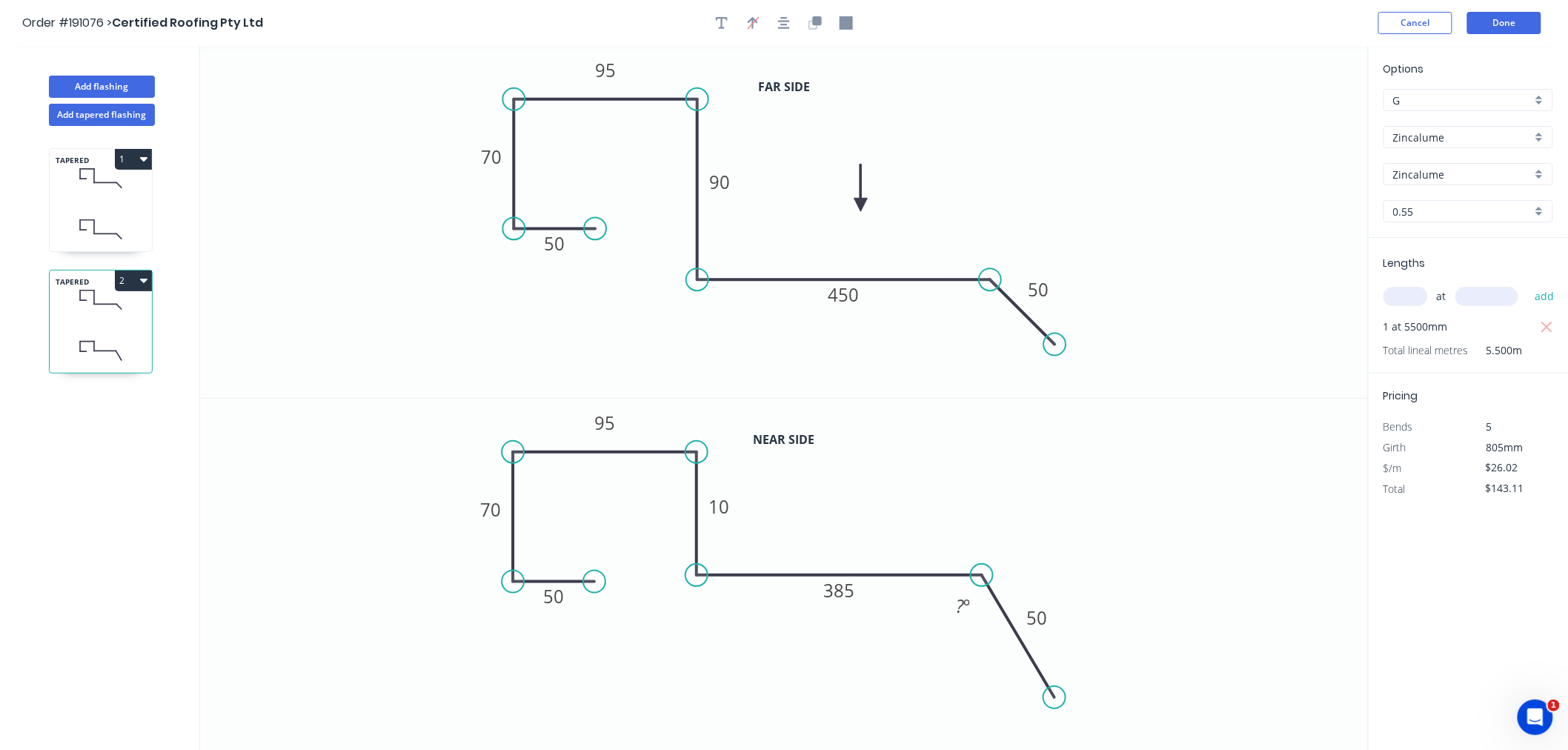
drag, startPoint x: 985, startPoint y: 631, endPoint x: 982, endPoint y: 577, distance: 54.1
click at [983, 577] on circle at bounding box center [983, 574] width 22 height 22
drag, startPoint x: 1058, startPoint y: 684, endPoint x: 1046, endPoint y: 656, distance: 30.5
click at [1046, 656] on icon "0 50 70 95 10 385 50 ? º" at bounding box center [784, 574] width 1169 height 352
drag, startPoint x: 1051, startPoint y: 694, endPoint x: 1036, endPoint y: 640, distance: 56.0
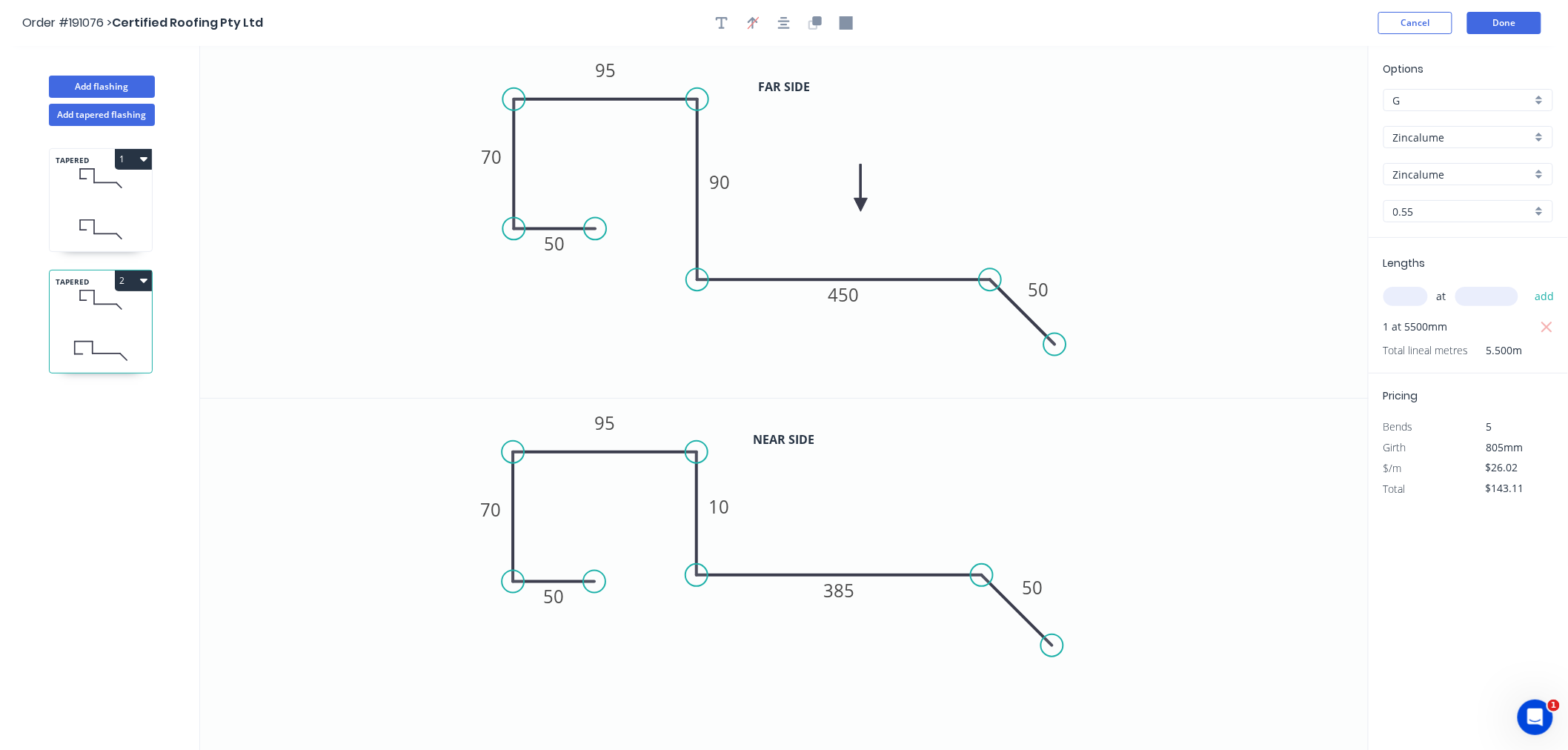
click at [1051, 641] on circle at bounding box center [1053, 645] width 22 height 22
drag, startPoint x: 700, startPoint y: 568, endPoint x: 701, endPoint y: 546, distance: 22.0
click at [701, 546] on circle at bounding box center [697, 545] width 22 height 22
drag, startPoint x: 980, startPoint y: 573, endPoint x: 981, endPoint y: 552, distance: 21.0
click at [981, 552] on circle at bounding box center [980, 545] width 22 height 22
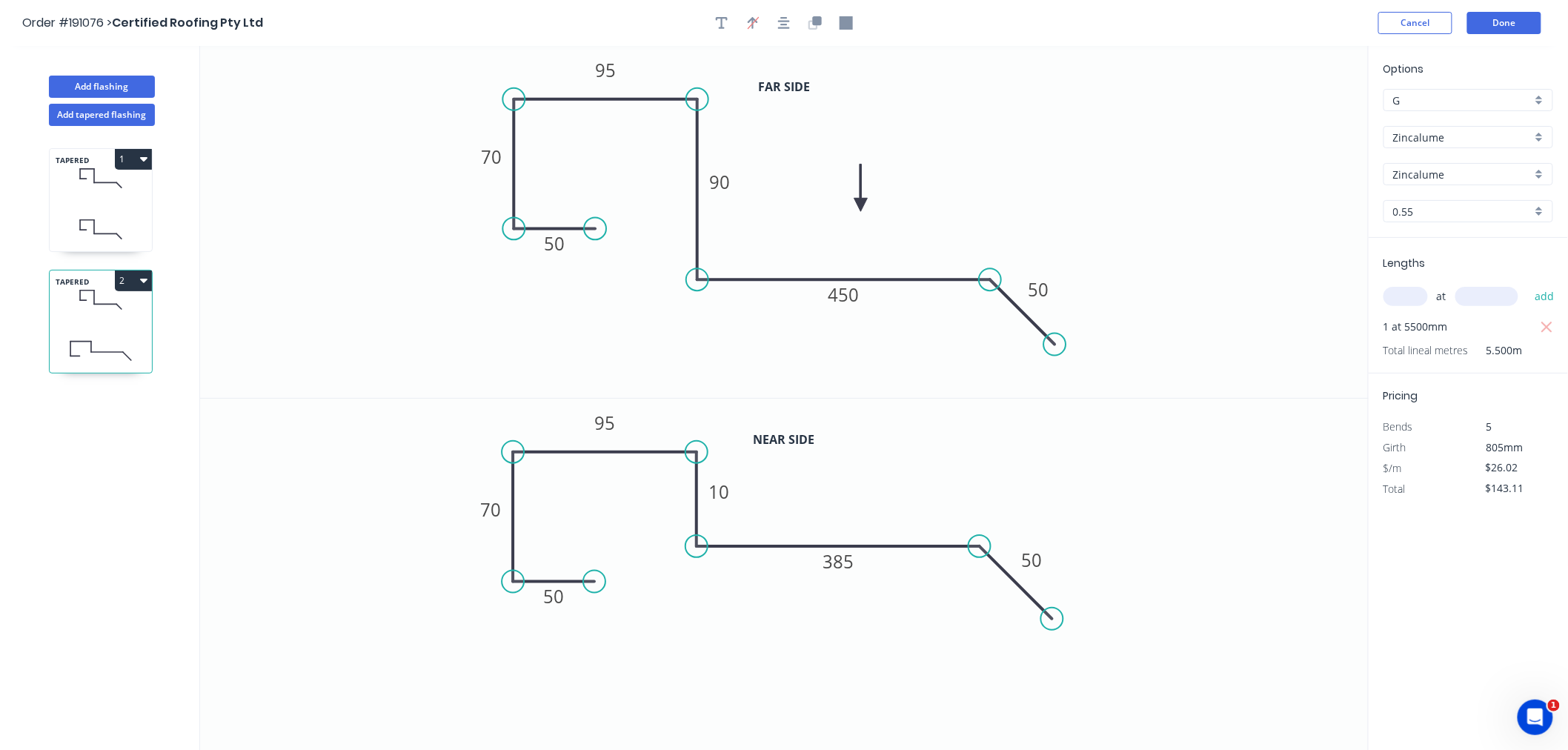
drag, startPoint x: 1046, startPoint y: 639, endPoint x: 1053, endPoint y: 612, distance: 27.9
click at [1053, 612] on circle at bounding box center [1053, 618] width 22 height 22
click at [787, 20] on icon "button" at bounding box center [784, 23] width 12 height 14
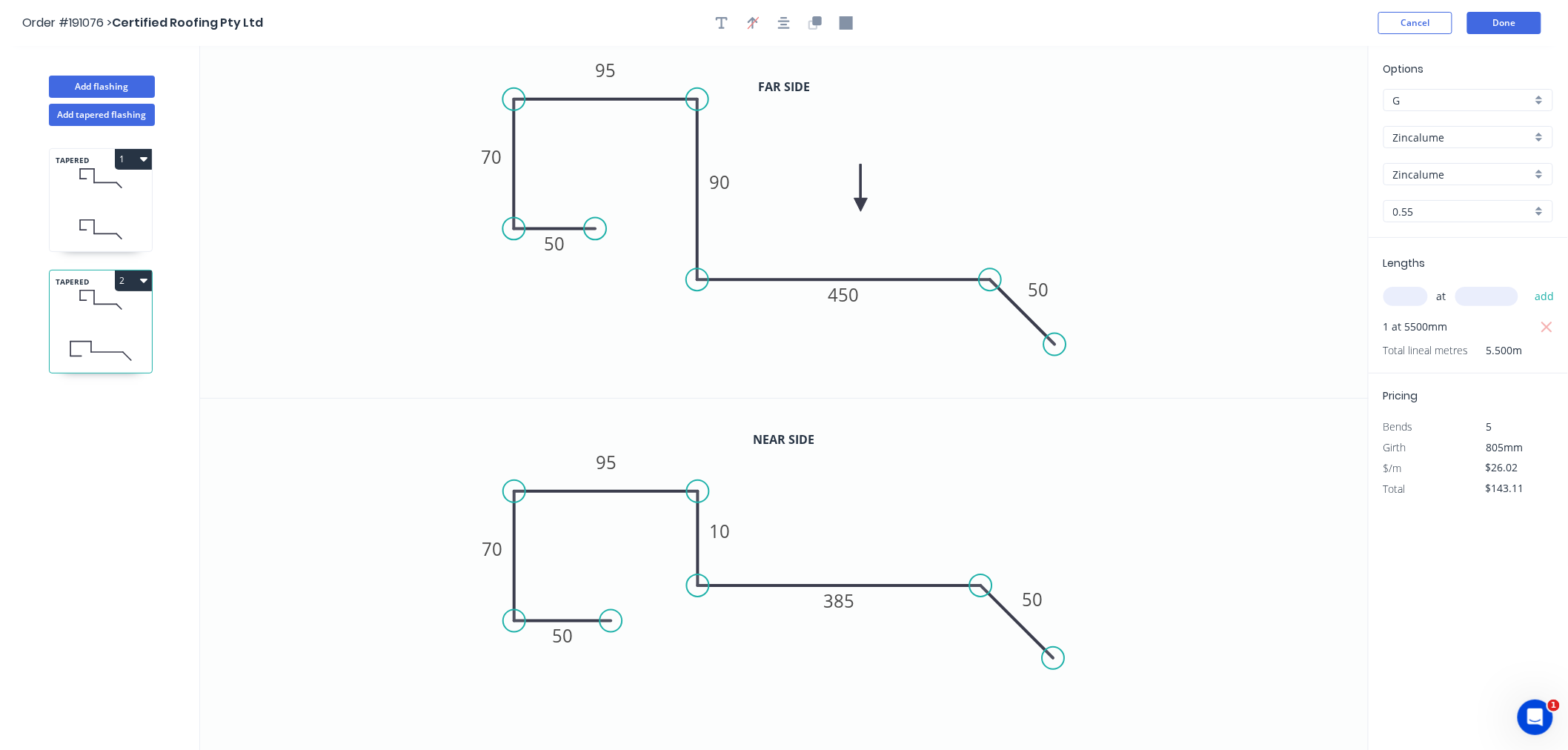
drag, startPoint x: 594, startPoint y: 617, endPoint x: 612, endPoint y: 618, distance: 18.0
click at [612, 618] on circle at bounding box center [611, 620] width 22 height 22
drag, startPoint x: 596, startPoint y: 226, endPoint x: 621, endPoint y: 228, distance: 25.1
click at [621, 228] on circle at bounding box center [620, 228] width 22 height 22
click at [784, 23] on icon "button" at bounding box center [784, 23] width 12 height 14
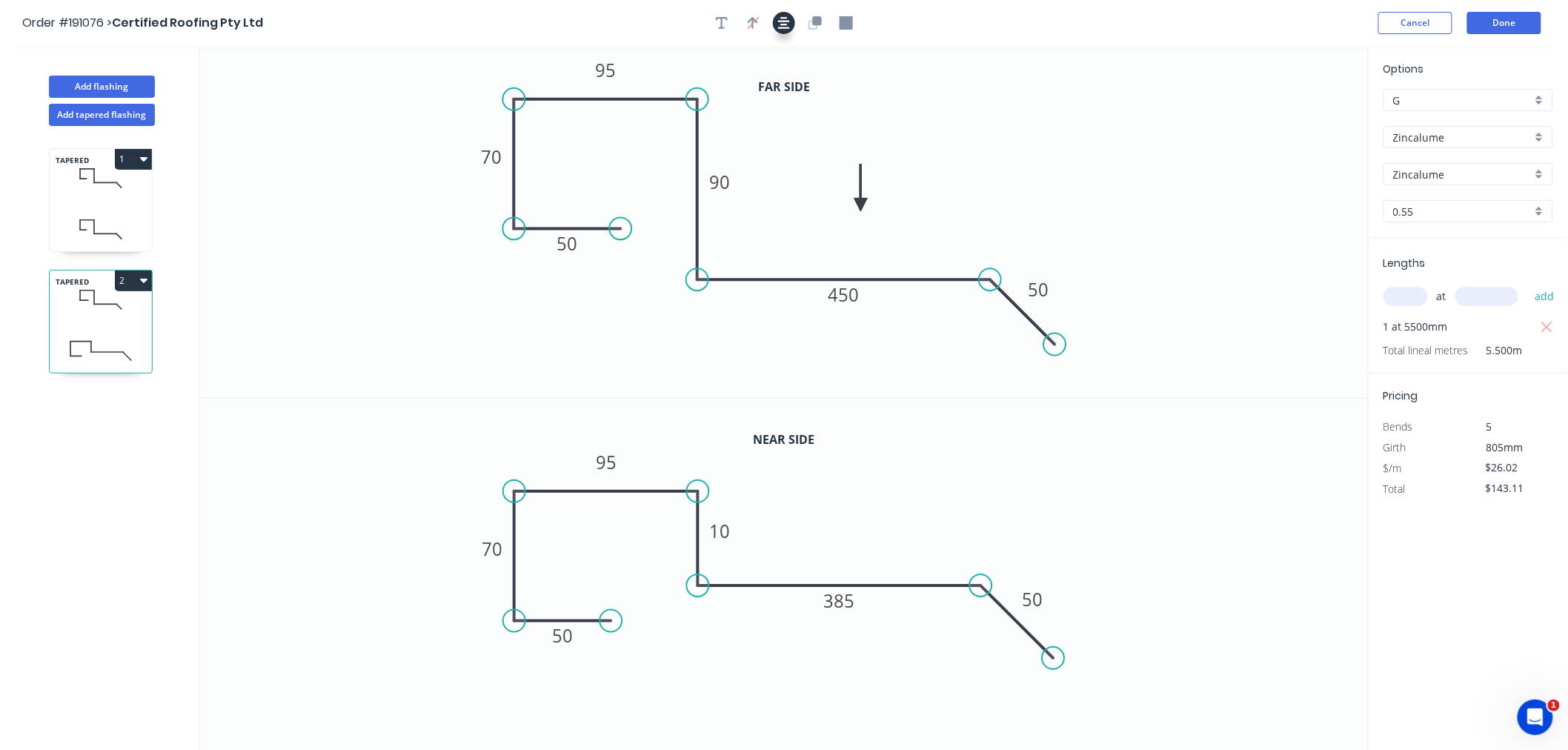
click at [783, 23] on icon "button" at bounding box center [784, 22] width 12 height 12
drag, startPoint x: 701, startPoint y: 579, endPoint x: 698, endPoint y: 556, distance: 23.2
click at [698, 556] on circle at bounding box center [698, 556] width 22 height 22
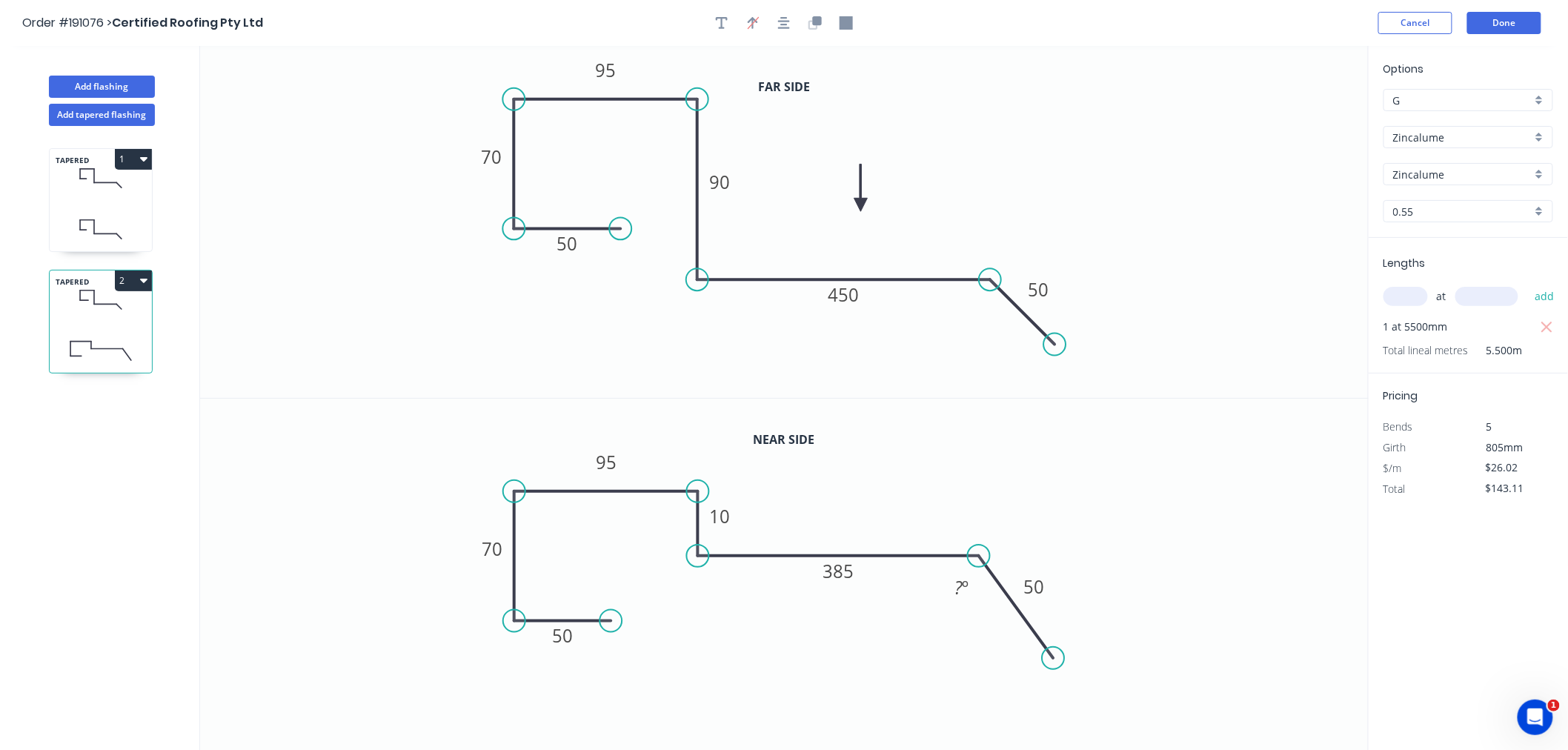
drag, startPoint x: 980, startPoint y: 583, endPoint x: 980, endPoint y: 568, distance: 15.0
click at [980, 568] on icon "0 50 70 95 10 385 50 ? º" at bounding box center [784, 574] width 1169 height 352
drag, startPoint x: 1055, startPoint y: 660, endPoint x: 1052, endPoint y: 626, distance: 34.1
click at [1052, 626] on circle at bounding box center [1052, 628] width 22 height 22
click at [783, 23] on icon "button" at bounding box center [784, 23] width 12 height 14
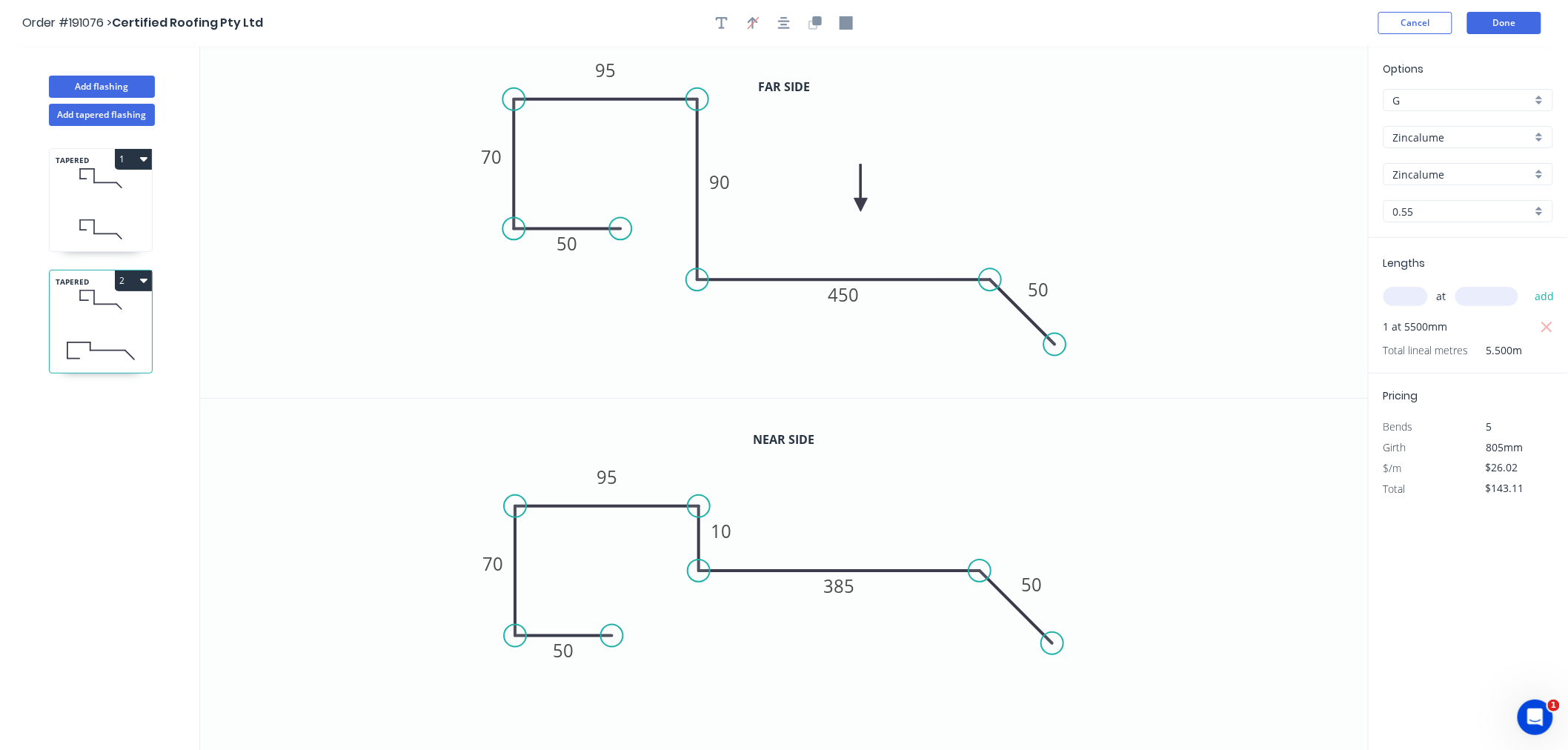
click at [1094, 41] on header "Order #191076 > Certified Roofing Pty Ltd Cancel Done" at bounding box center [784, 22] width 1568 height 46
click at [1522, 27] on button "Done" at bounding box center [1505, 22] width 74 height 22
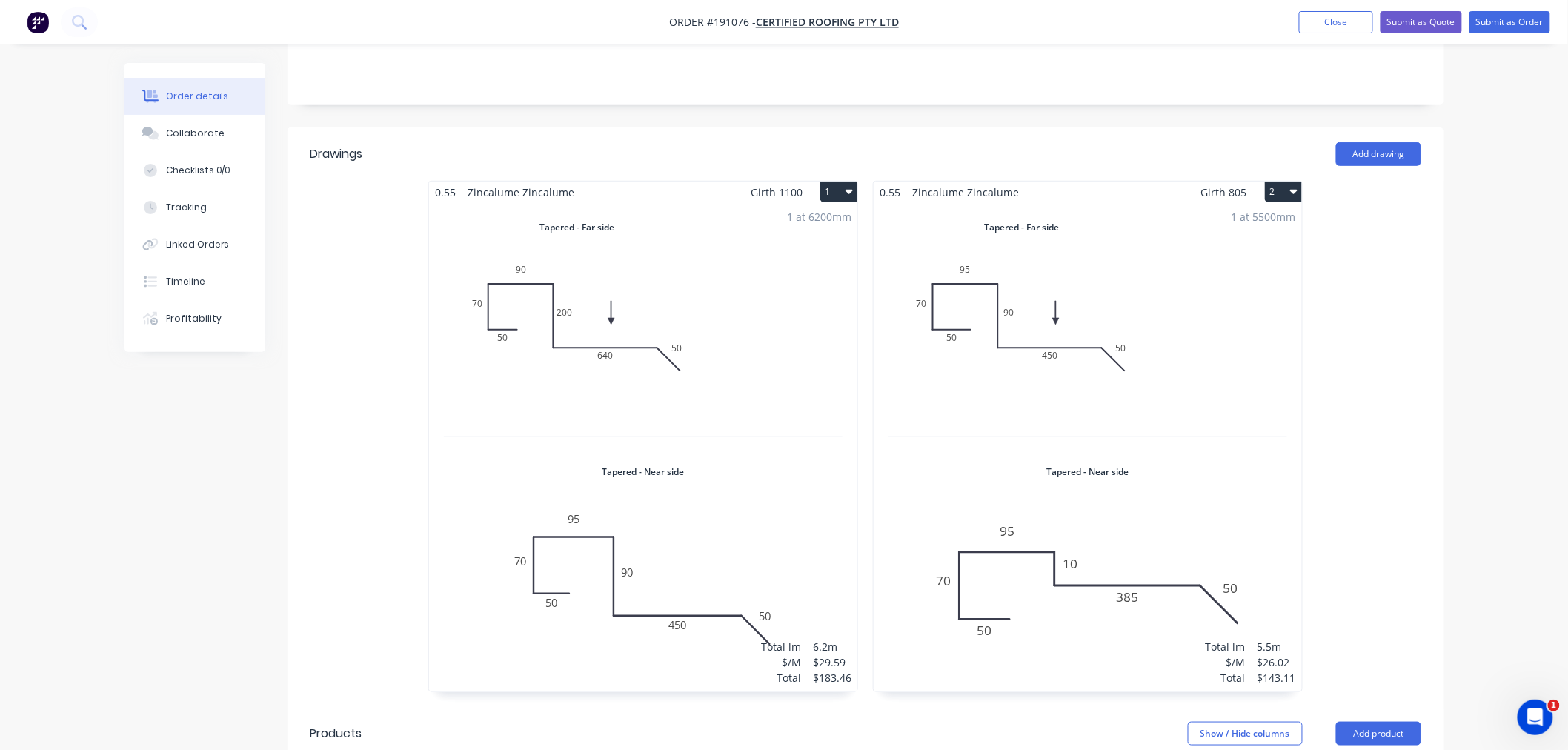
click at [1250, 315] on div "1 at 5500mm Total lm $/M Total 5.5m $26.02 $143.11" at bounding box center [1087, 447] width 428 height 488
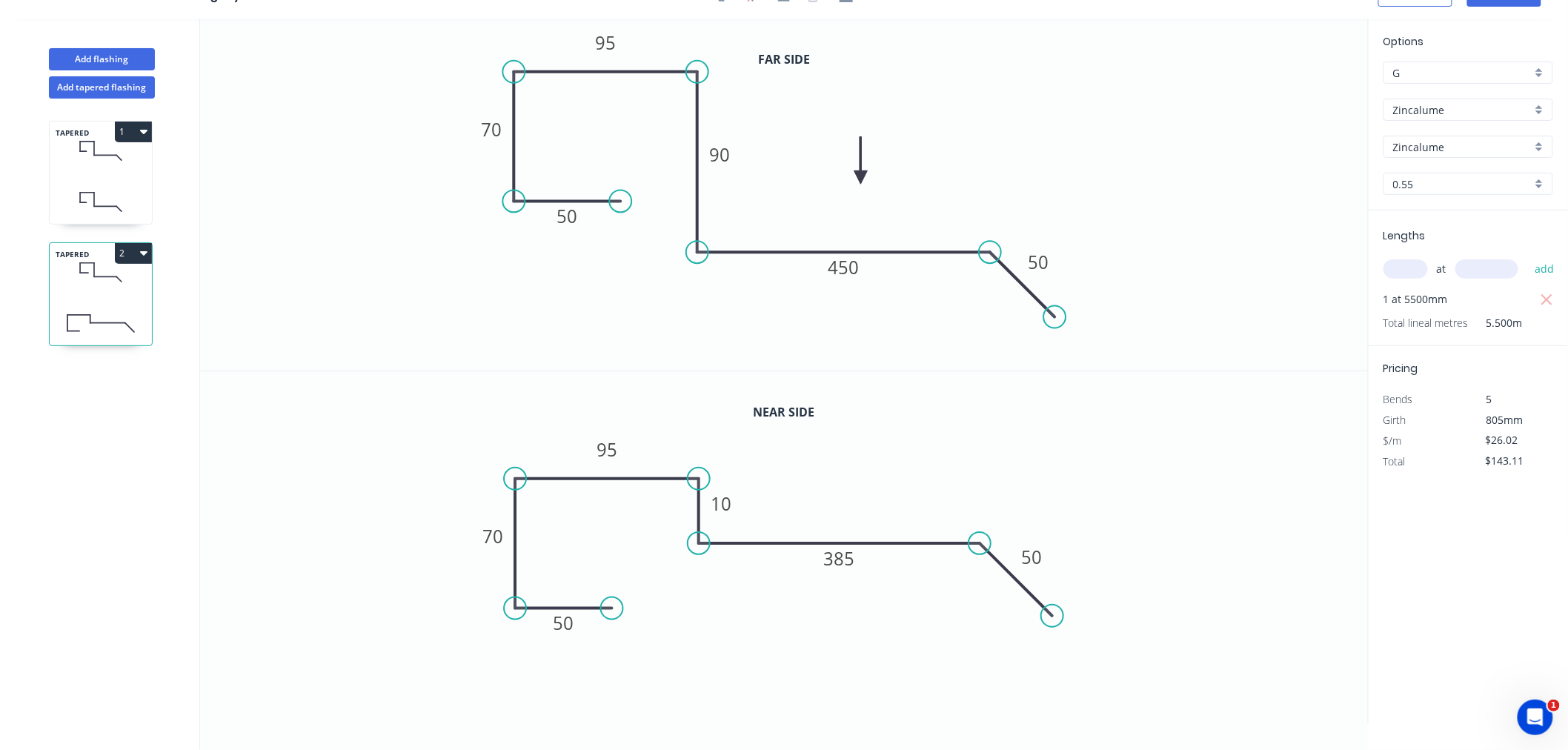
scroll to position [27, 0]
click at [111, 59] on button "Add flashing" at bounding box center [101, 59] width 106 height 22
type input "$0.00"
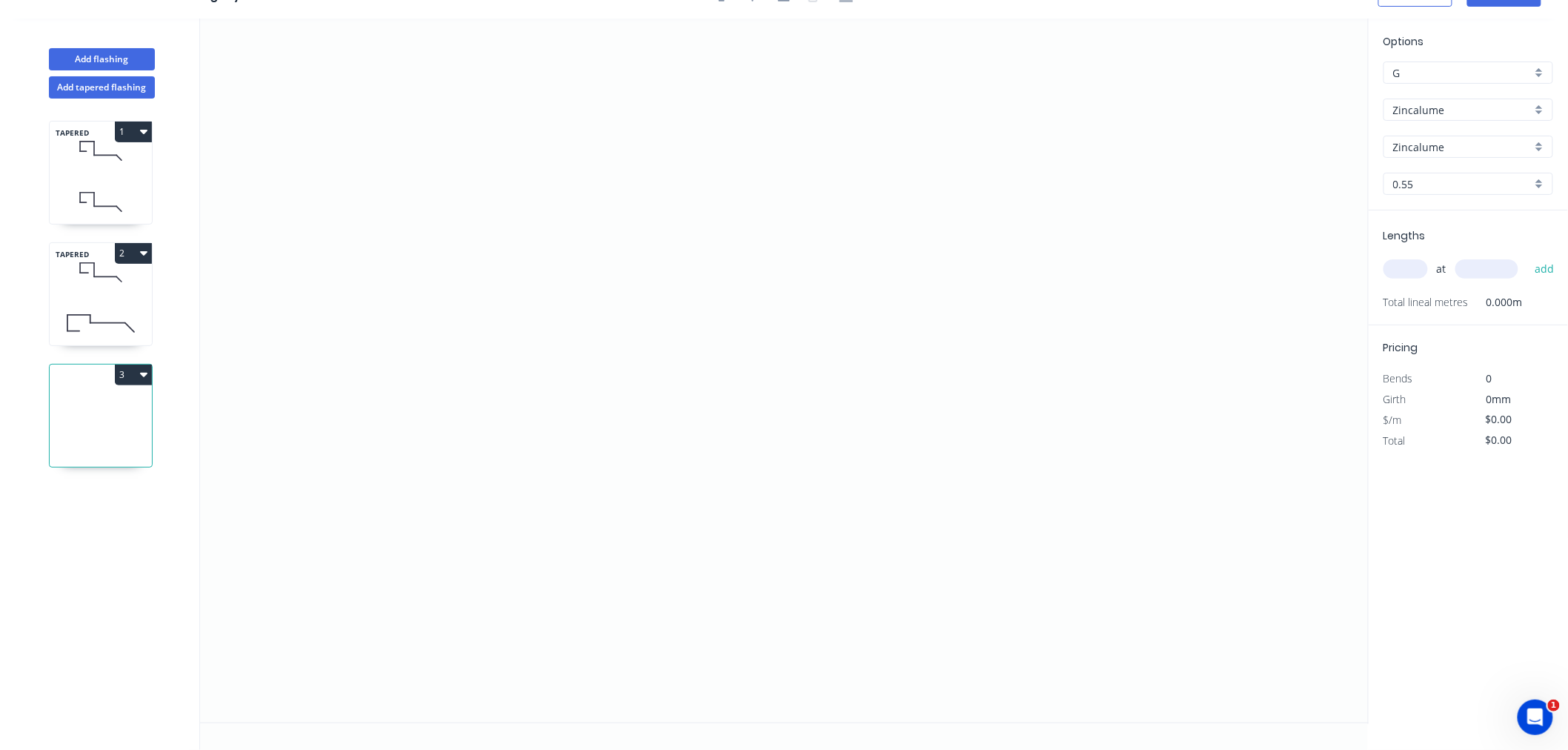
click at [1401, 277] on div "at add" at bounding box center [1469, 269] width 173 height 25
click at [1397, 269] on input "text" at bounding box center [1406, 269] width 45 height 20
type input "5"
type input "1200"
click at [1527, 257] on button "add" at bounding box center [1545, 269] width 35 height 25
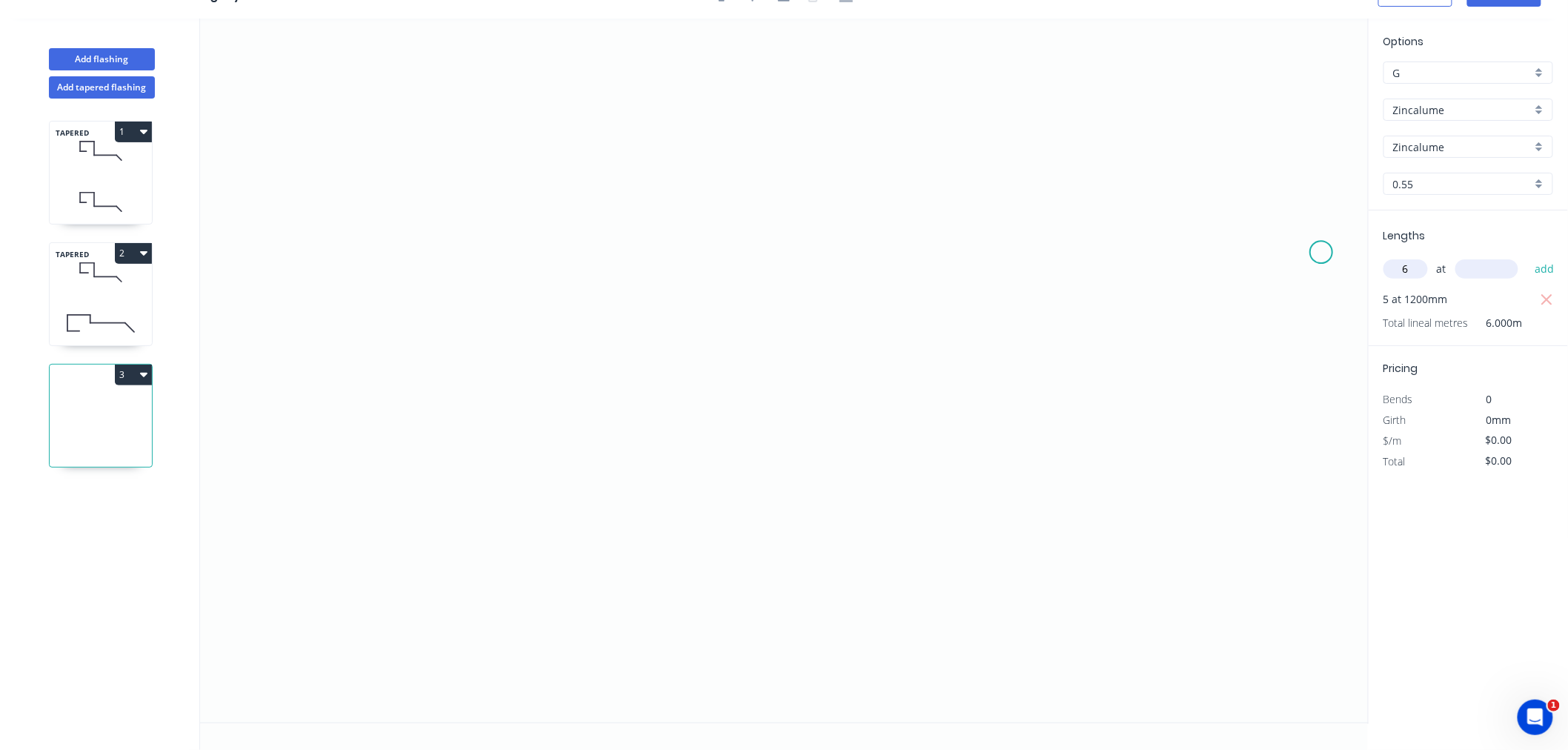
type input "6"
type input "1000"
click at [1527, 257] on button "add" at bounding box center [1545, 269] width 35 height 25
click at [382, 358] on icon "0" at bounding box center [784, 370] width 1169 height 703
click at [386, 242] on icon "0" at bounding box center [784, 370] width 1169 height 703
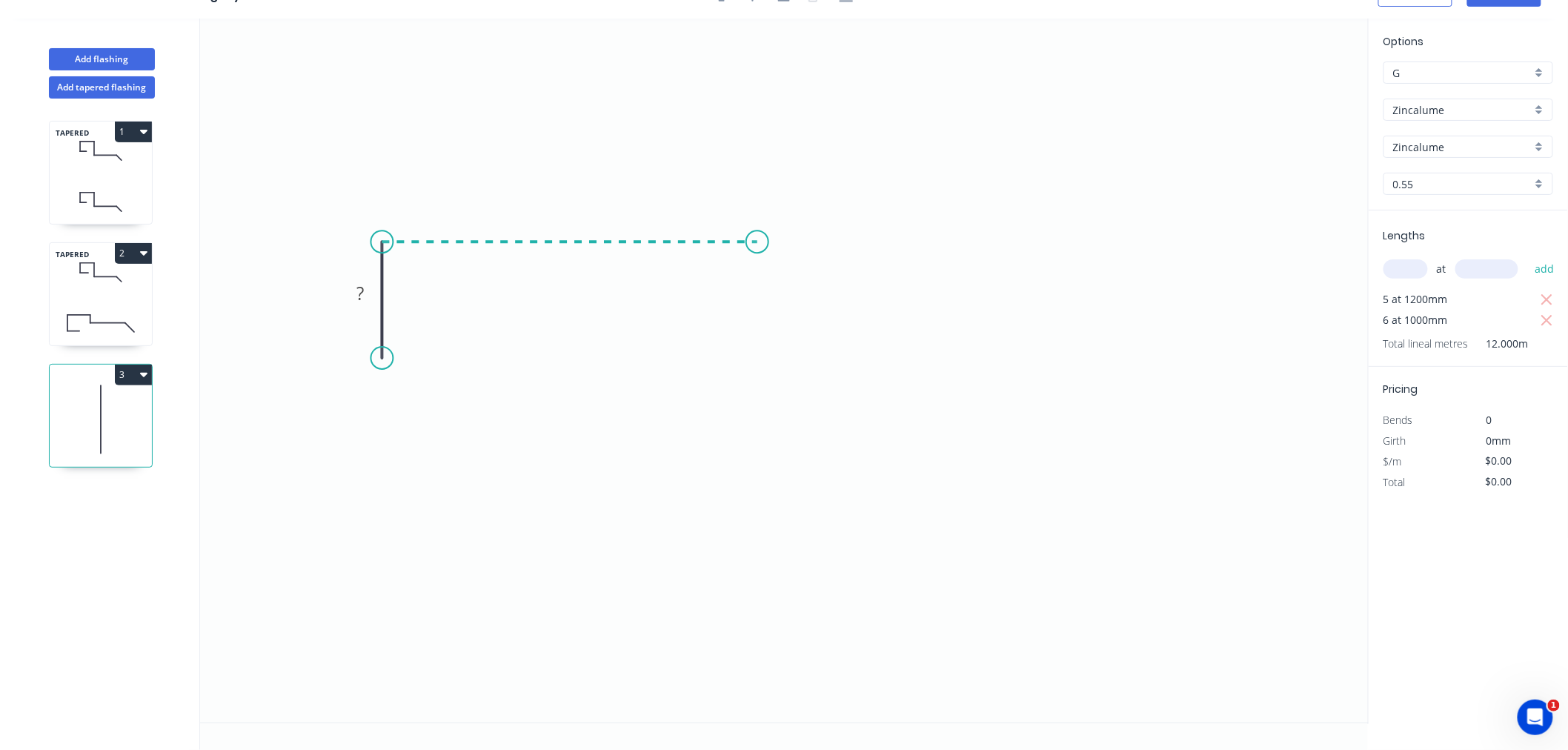
click at [757, 238] on icon "0 ?" at bounding box center [784, 370] width 1169 height 703
click at [764, 361] on icon "0 ? ?" at bounding box center [784, 370] width 1169 height 703
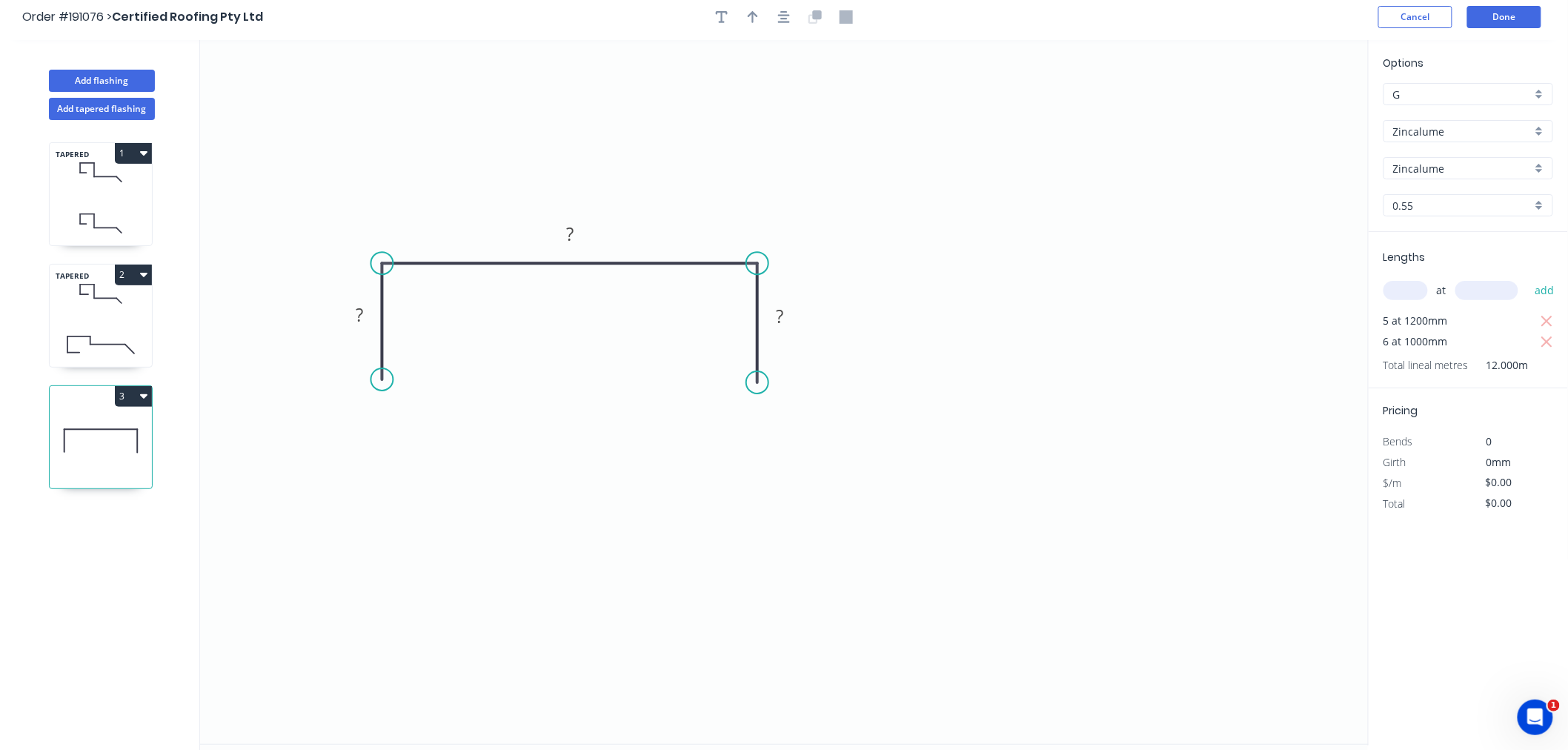
scroll to position [0, 0]
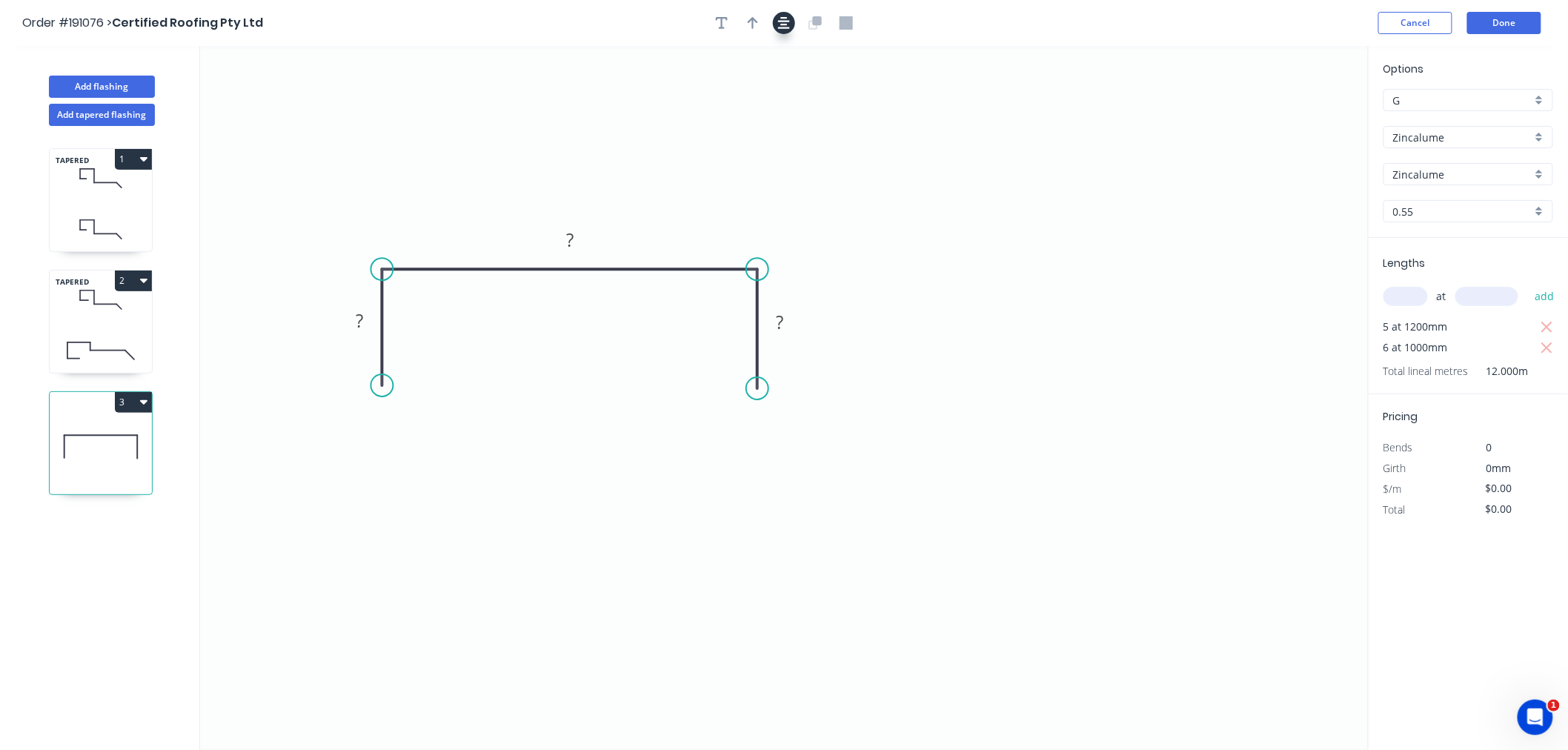
click at [790, 23] on button "button" at bounding box center [784, 22] width 22 height 22
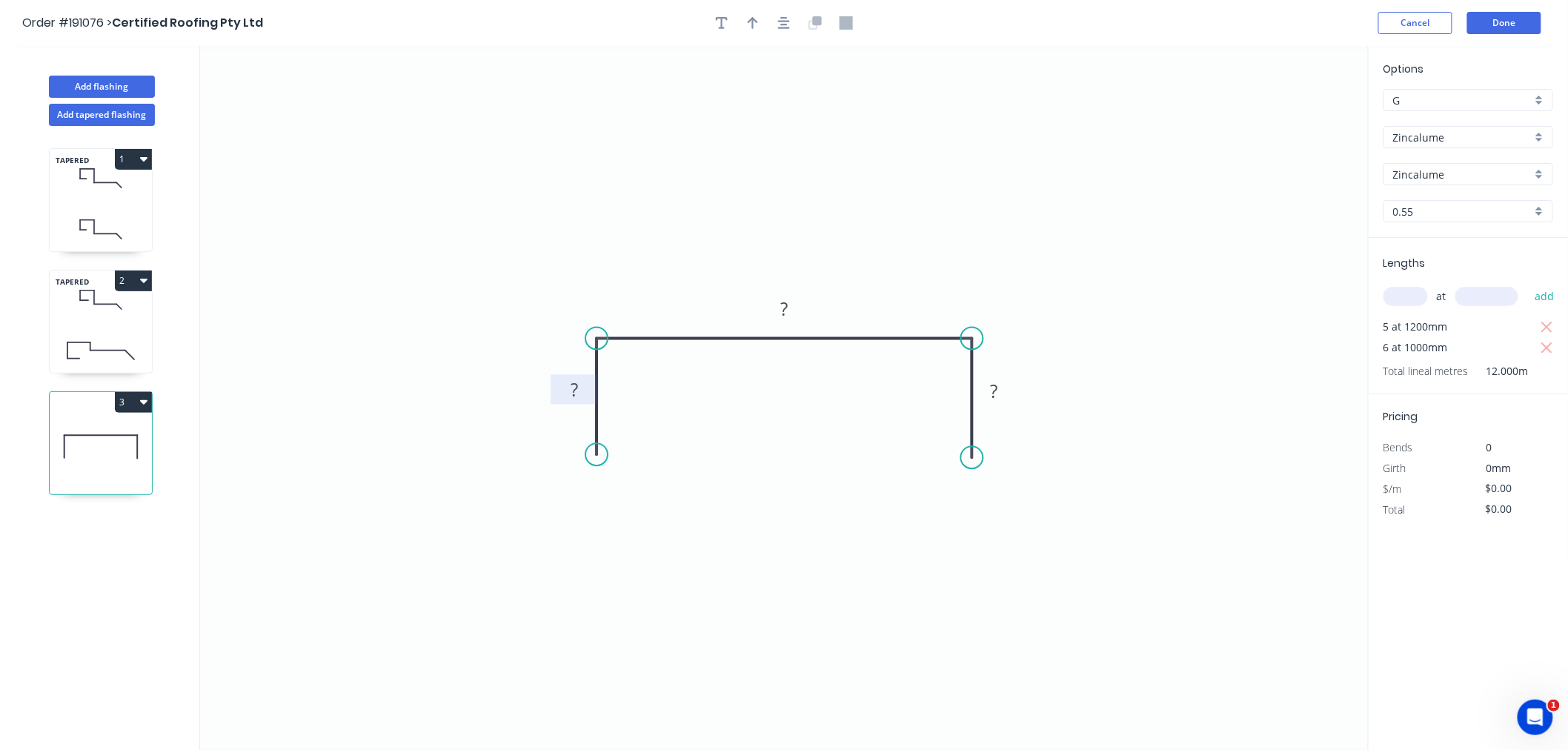
click at [575, 391] on tspan "?" at bounding box center [575, 389] width 8 height 24
click at [764, 174] on icon "0 52 1220 52" at bounding box center [784, 397] width 1169 height 703
click at [786, 24] on icon "button" at bounding box center [784, 22] width 12 height 12
click at [758, 20] on button "button" at bounding box center [752, 22] width 22 height 22
drag, startPoint x: 1293, startPoint y: 114, endPoint x: 885, endPoint y: 283, distance: 441.6
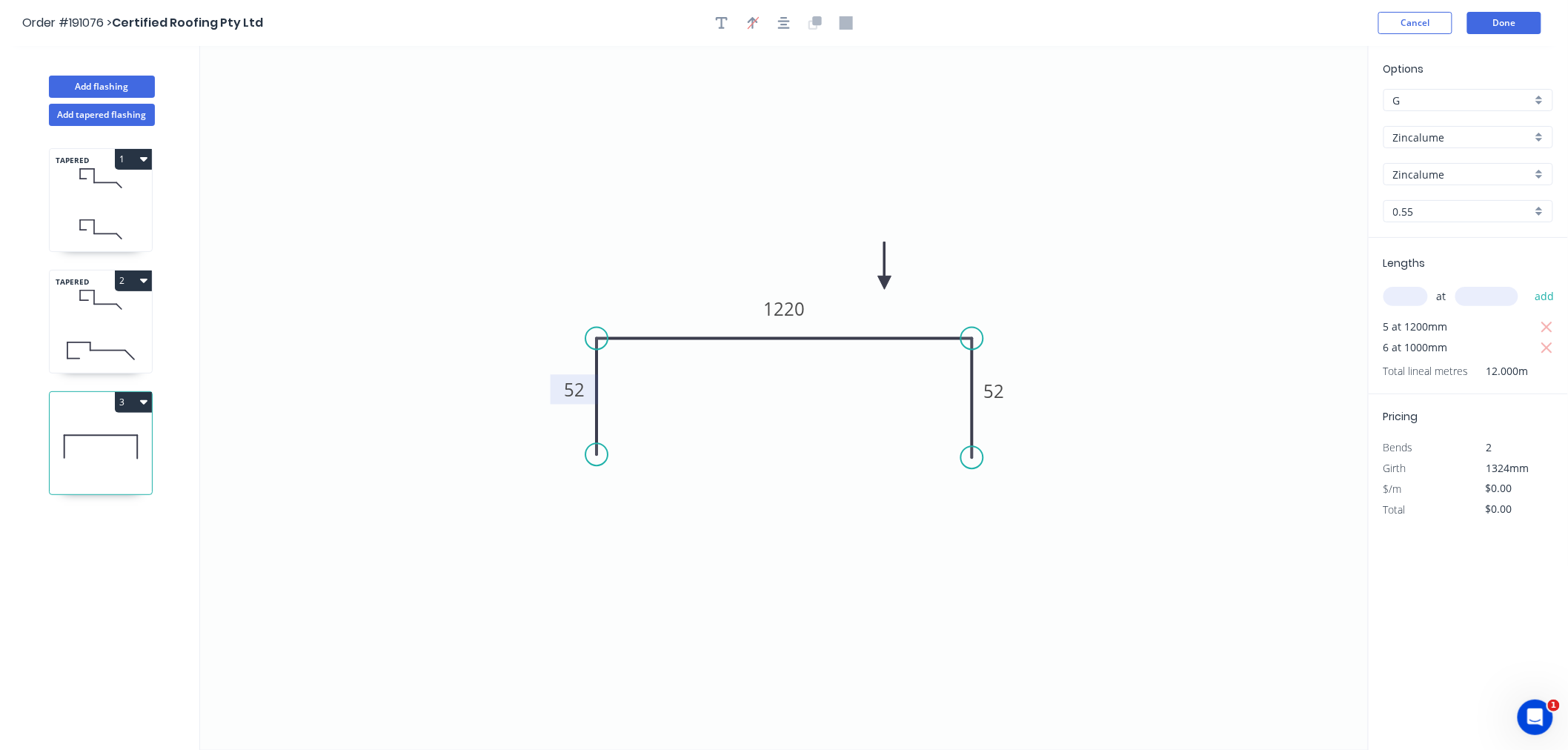
click at [885, 283] on icon at bounding box center [885, 265] width 14 height 48
click at [1287, 26] on div "Order #191076 > Certified Roofing Pty Ltd Cancel Done" at bounding box center [784, 22] width 1523 height 22
click at [1172, 30] on div "Order #191076 > Certified Roofing Pty Ltd Cancel Done" at bounding box center [784, 22] width 1523 height 22
click at [1049, 38] on header "Order #191076 > Certified Roofing Pty Ltd Cancel Done" at bounding box center [784, 22] width 1568 height 46
click at [886, 277] on icon at bounding box center [885, 265] width 14 height 48
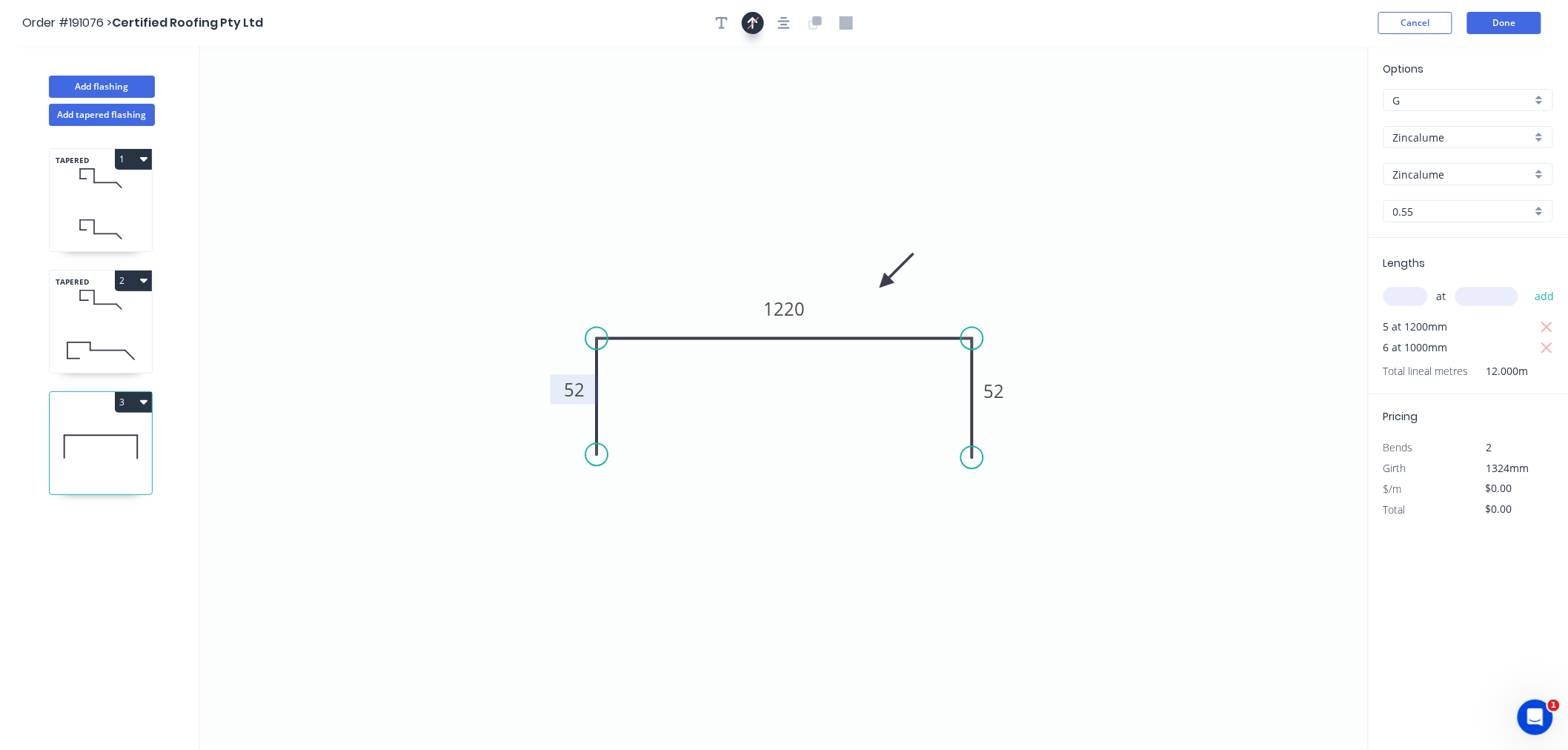
click at [783, 24] on icon "button" at bounding box center [784, 22] width 12 height 12
click at [469, 31] on div "Order #191076 > Certified Roofing Pty Ltd Cancel Done" at bounding box center [784, 22] width 1523 height 22
click at [617, 23] on div "Order #191076 > Certified Roofing Pty Ltd Cancel Done" at bounding box center [784, 22] width 1523 height 22
click at [146, 403] on button "3" at bounding box center [134, 402] width 37 height 20
click at [130, 433] on div "Duplicate" at bounding box center [81, 439] width 114 height 21
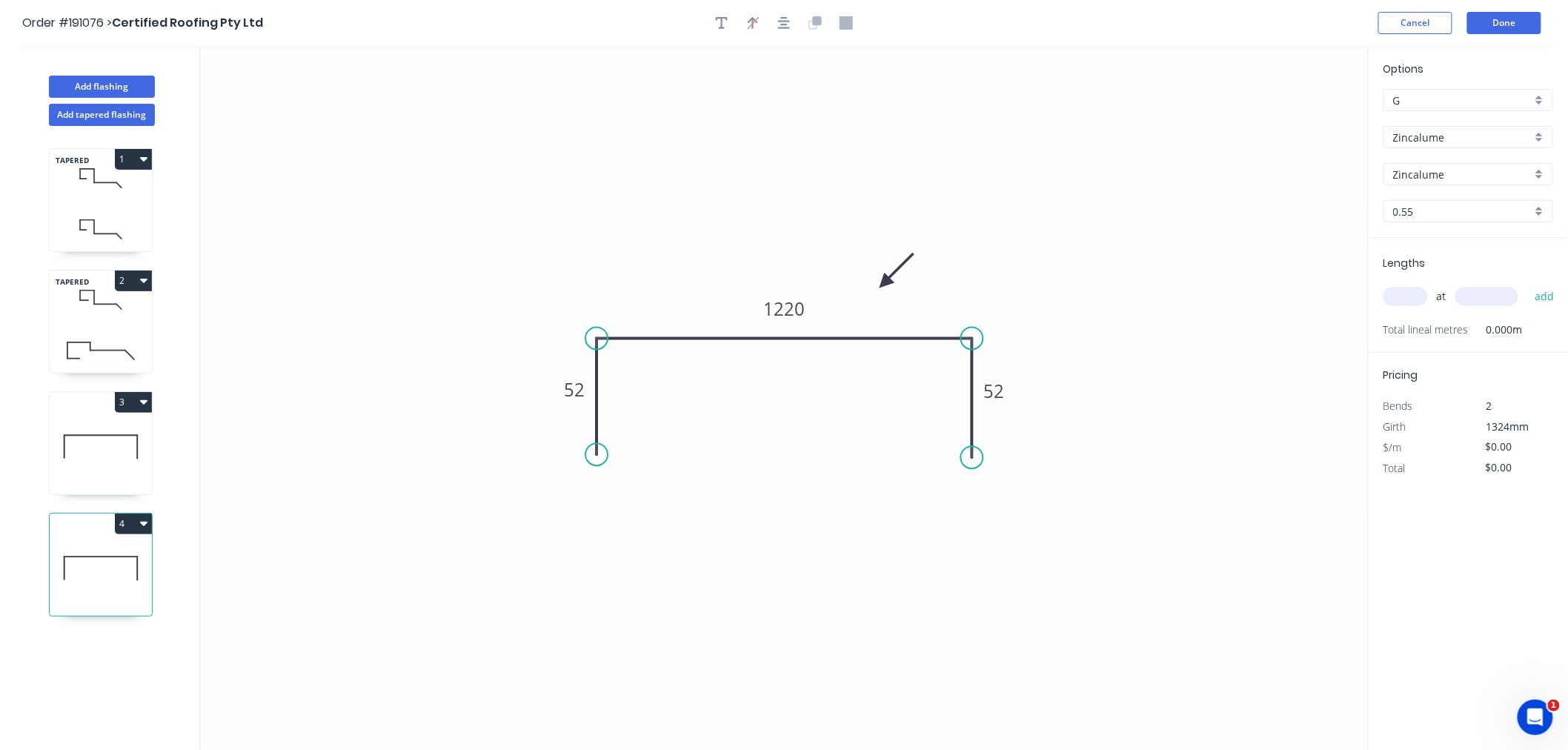
click at [128, 574] on icon at bounding box center [101, 568] width 102 height 95
click at [781, 306] on tspan "1220" at bounding box center [784, 309] width 42 height 24
click at [851, 185] on icon "0 52 990 52" at bounding box center [784, 397] width 1169 height 703
click at [784, 25] on icon "button" at bounding box center [784, 23] width 12 height 14
click at [595, 457] on circle at bounding box center [596, 456] width 22 height 22
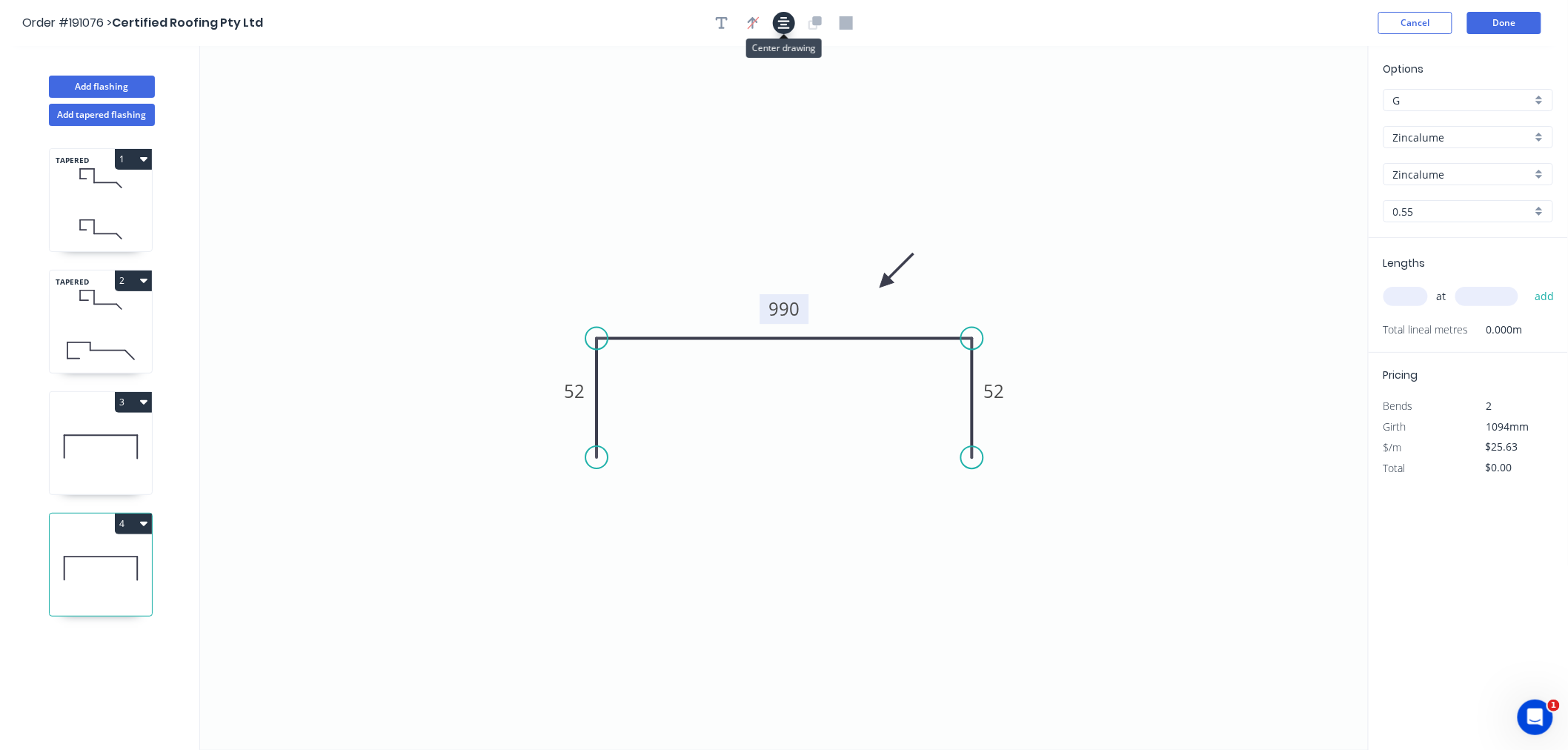
click at [790, 22] on button "button" at bounding box center [784, 22] width 22 height 22
drag, startPoint x: 594, startPoint y: 455, endPoint x: 599, endPoint y: 466, distance: 12.1
click at [599, 466] on circle at bounding box center [596, 465] width 22 height 22
click at [976, 468] on circle at bounding box center [972, 467] width 22 height 22
click at [786, 27] on icon "button" at bounding box center [784, 23] width 12 height 14
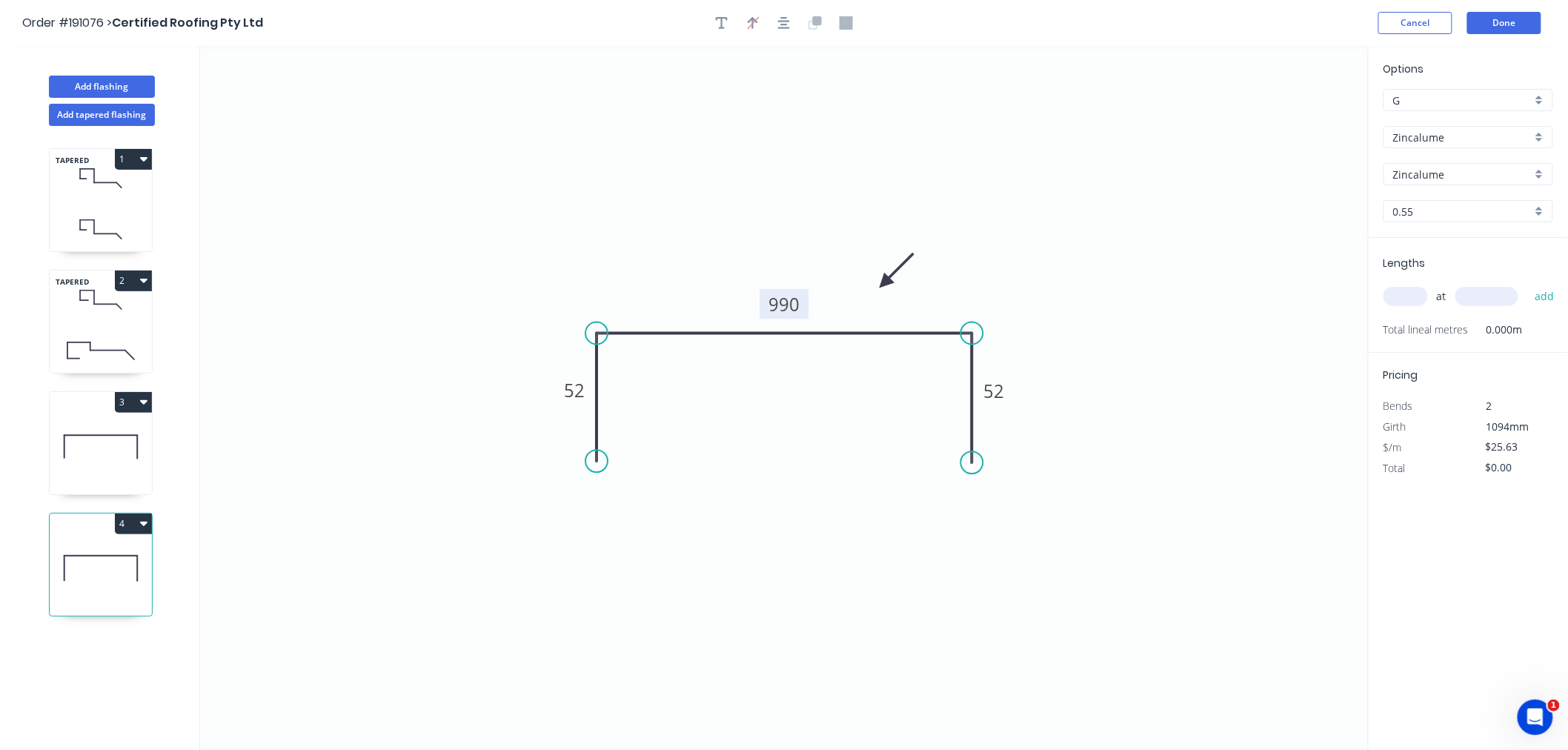
click at [54, 455] on icon at bounding box center [101, 446] width 102 height 95
drag, startPoint x: 596, startPoint y: 453, endPoint x: 601, endPoint y: 463, distance: 11.2
click at [601, 463] on circle at bounding box center [596, 461] width 22 height 22
drag, startPoint x: 973, startPoint y: 453, endPoint x: 969, endPoint y: 467, distance: 14.6
click at [969, 467] on circle at bounding box center [972, 466] width 22 height 22
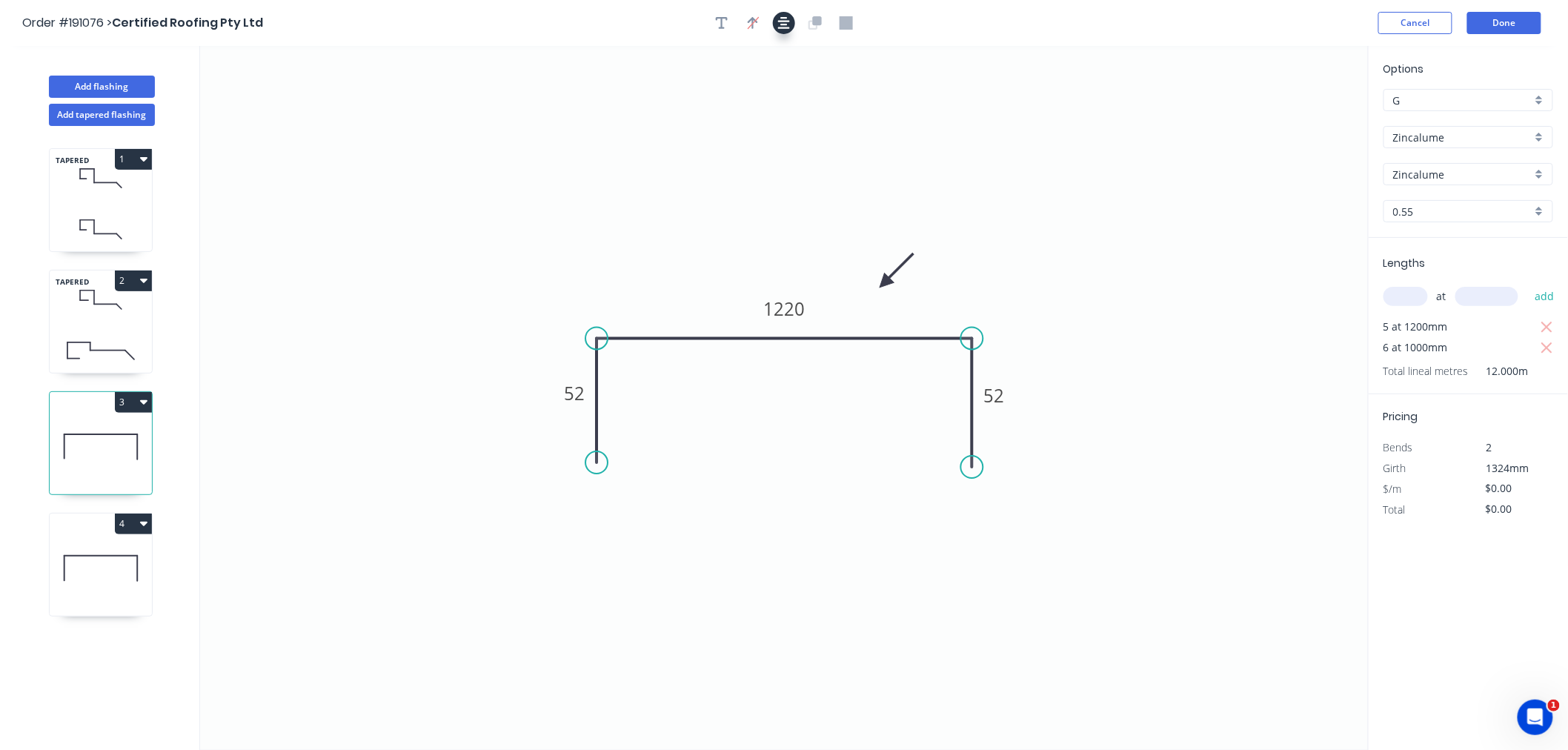
click at [788, 26] on icon "button" at bounding box center [784, 23] width 12 height 14
click at [116, 581] on icon at bounding box center [101, 568] width 102 height 95
type input "$25.63"
click at [1406, 308] on div "at add" at bounding box center [1469, 296] width 173 height 40
click at [1408, 296] on input "text" at bounding box center [1406, 296] width 45 height 20
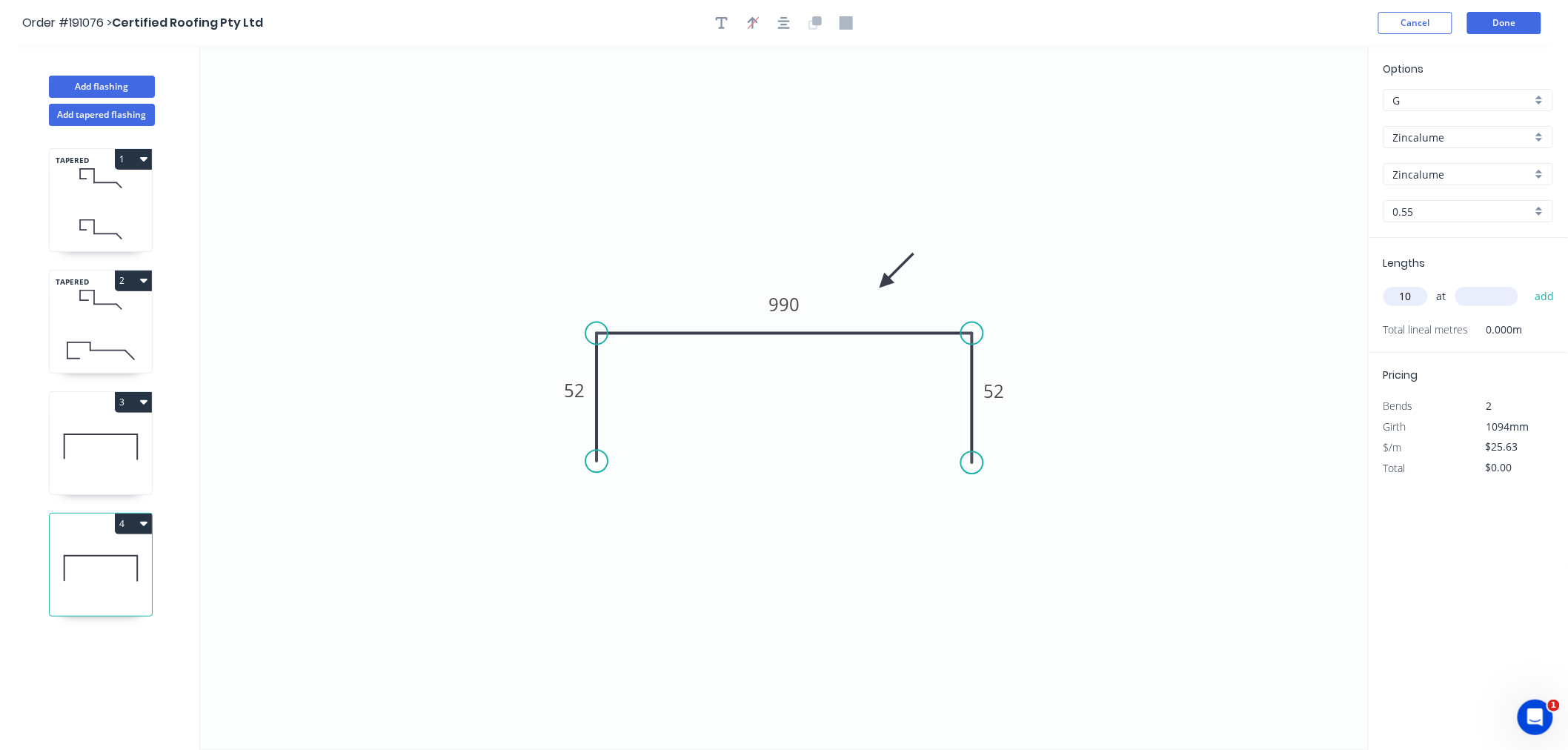
type input "10"
type input "1200"
click at [1527, 284] on button "add" at bounding box center [1545, 296] width 35 height 25
type input "$307.56"
type input "2"
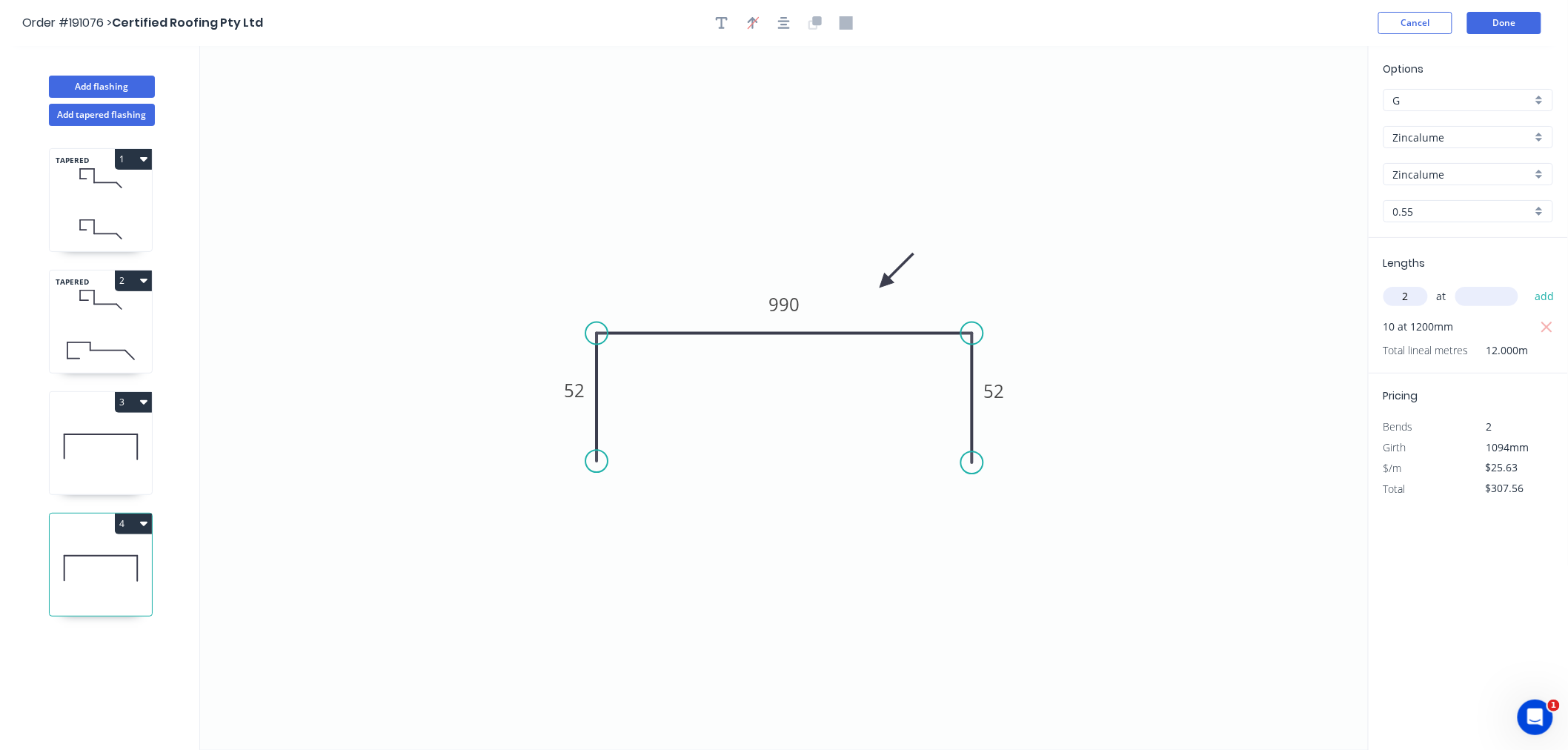
click at [1527, 284] on button "add" at bounding box center [1545, 296] width 35 height 25
type input "2700"
click at [1527, 284] on button "add" at bounding box center [1545, 296] width 35 height 25
type input "$445.96"
type input "1"
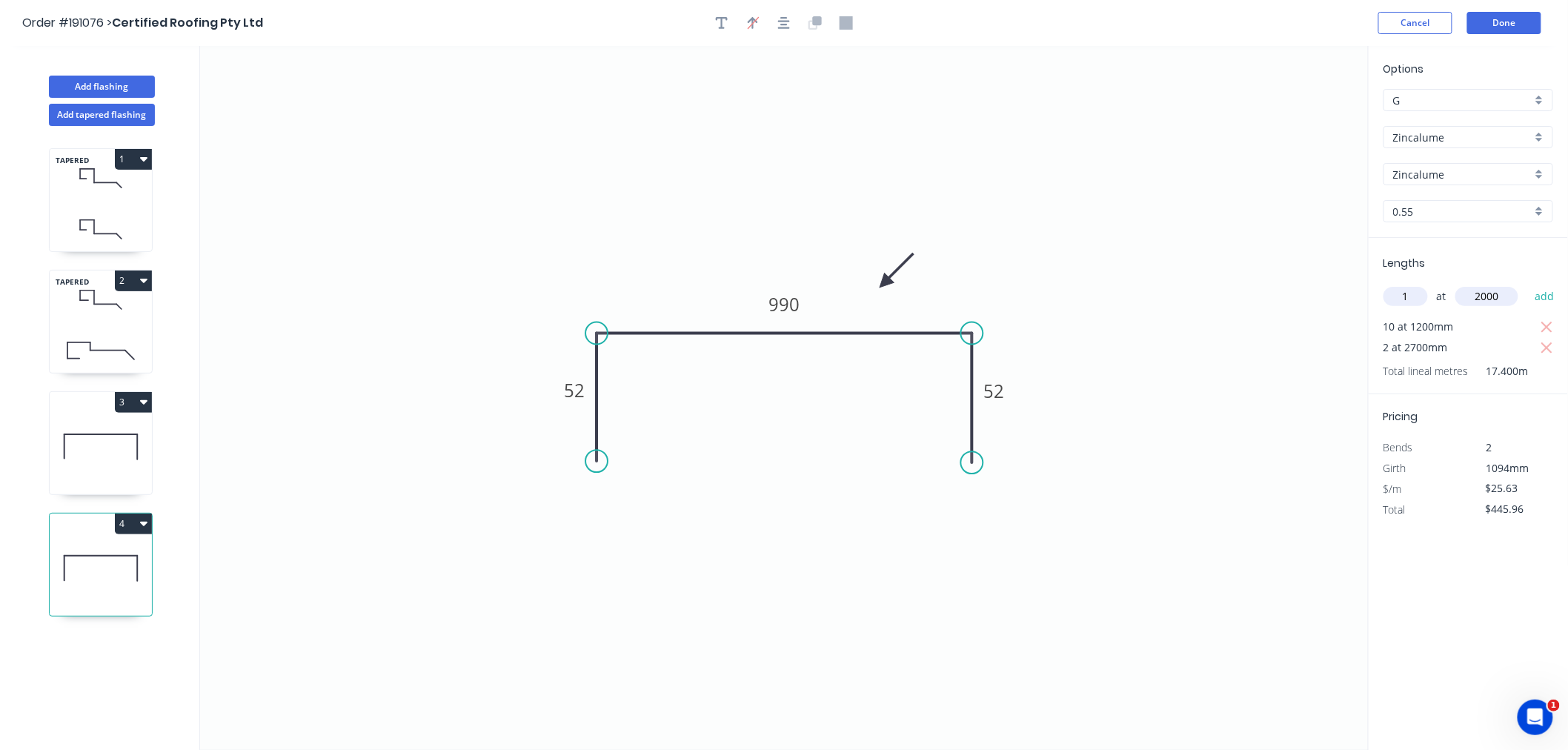
type input "2000"
click at [1527, 284] on button "add" at bounding box center [1545, 296] width 35 height 25
type input "$497.22"
click at [1502, 27] on button "Done" at bounding box center [1505, 22] width 74 height 22
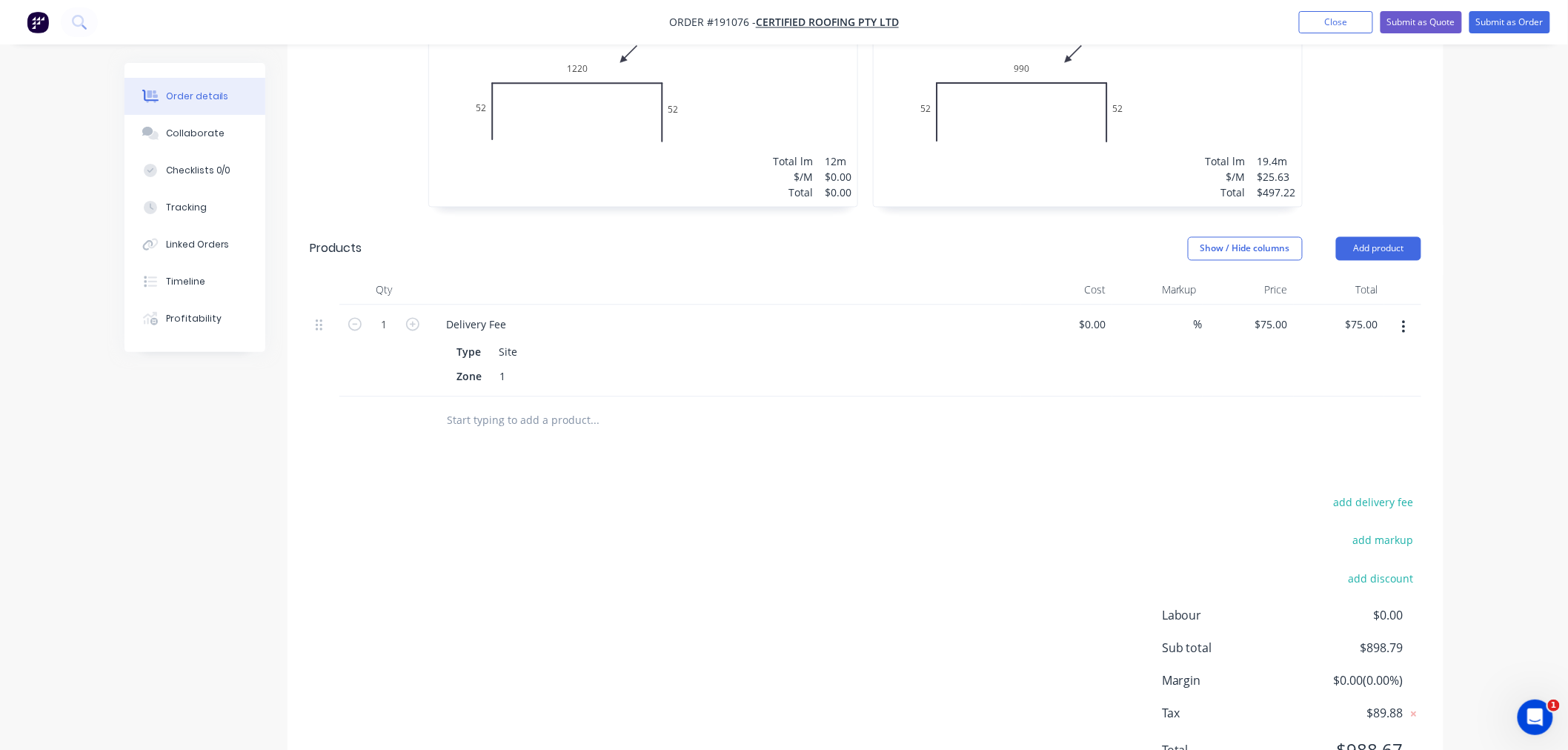
scroll to position [1129, 0]
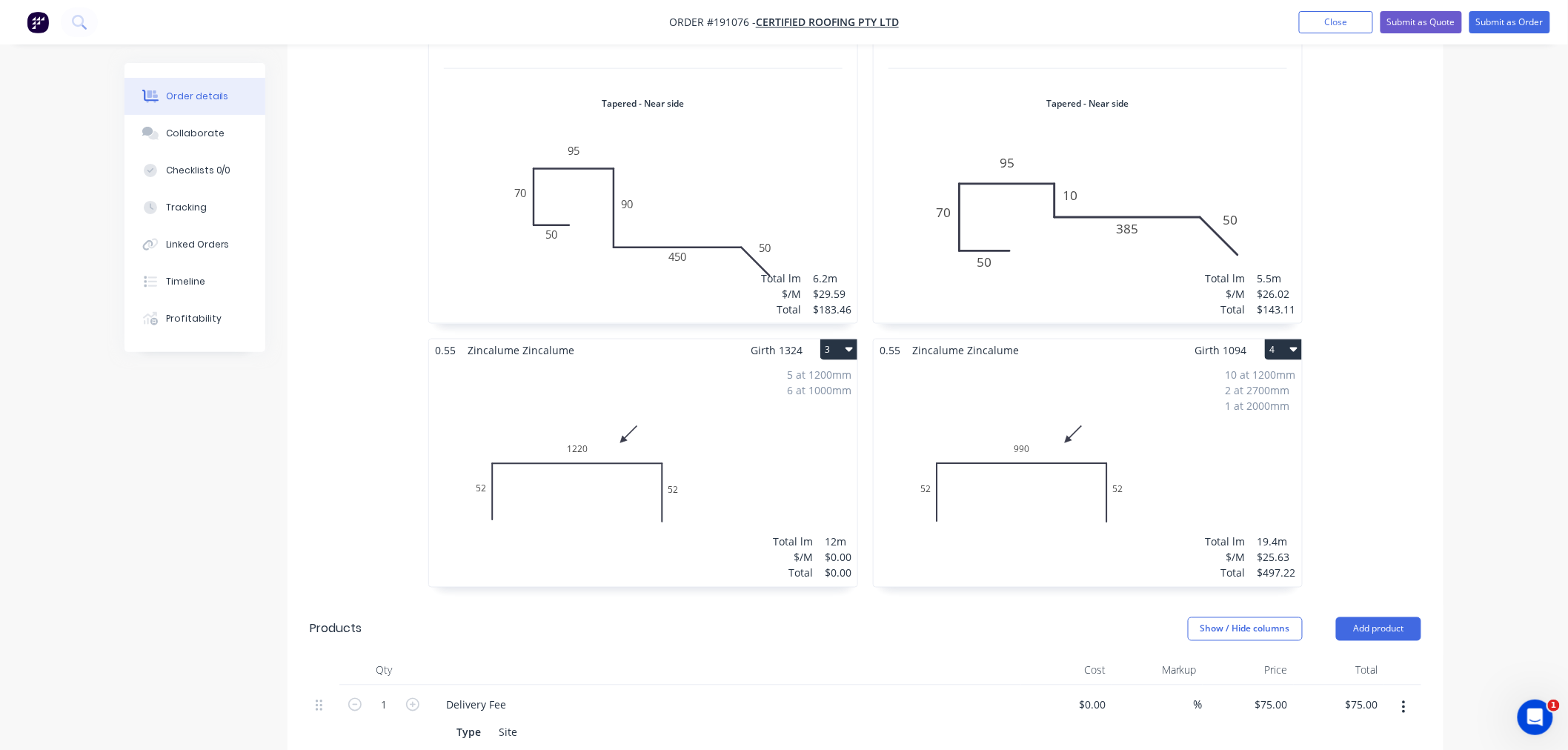
scroll to position [636, 0]
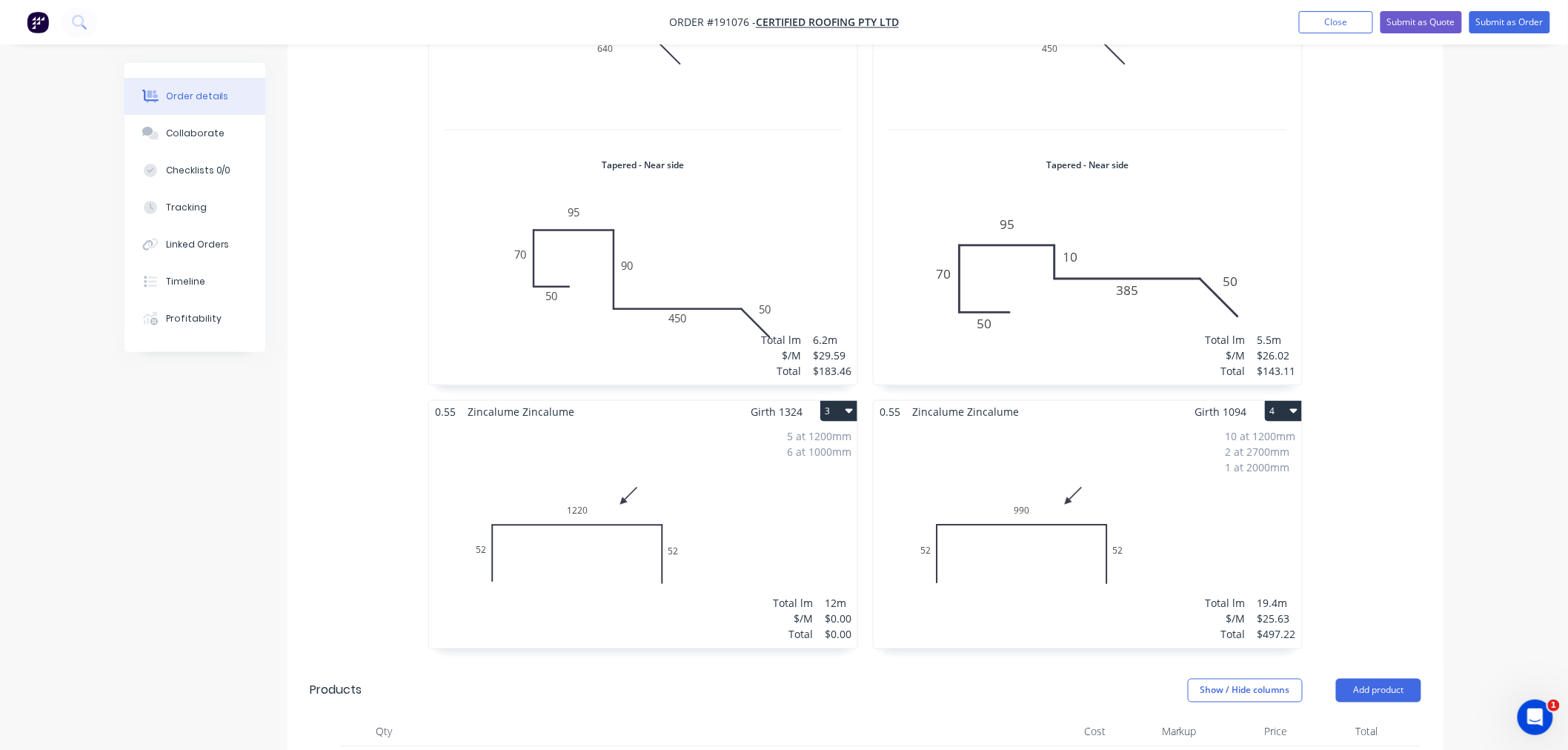
click at [1502, 453] on div "Order details Collaborate Checklists 0/0 Tracking Linked Orders Timeline Profit…" at bounding box center [784, 314] width 1568 height 1900
click at [1500, 452] on div "Order details Collaborate Checklists 0/0 Tracking Linked Orders Timeline Profit…" at bounding box center [784, 314] width 1568 height 1900
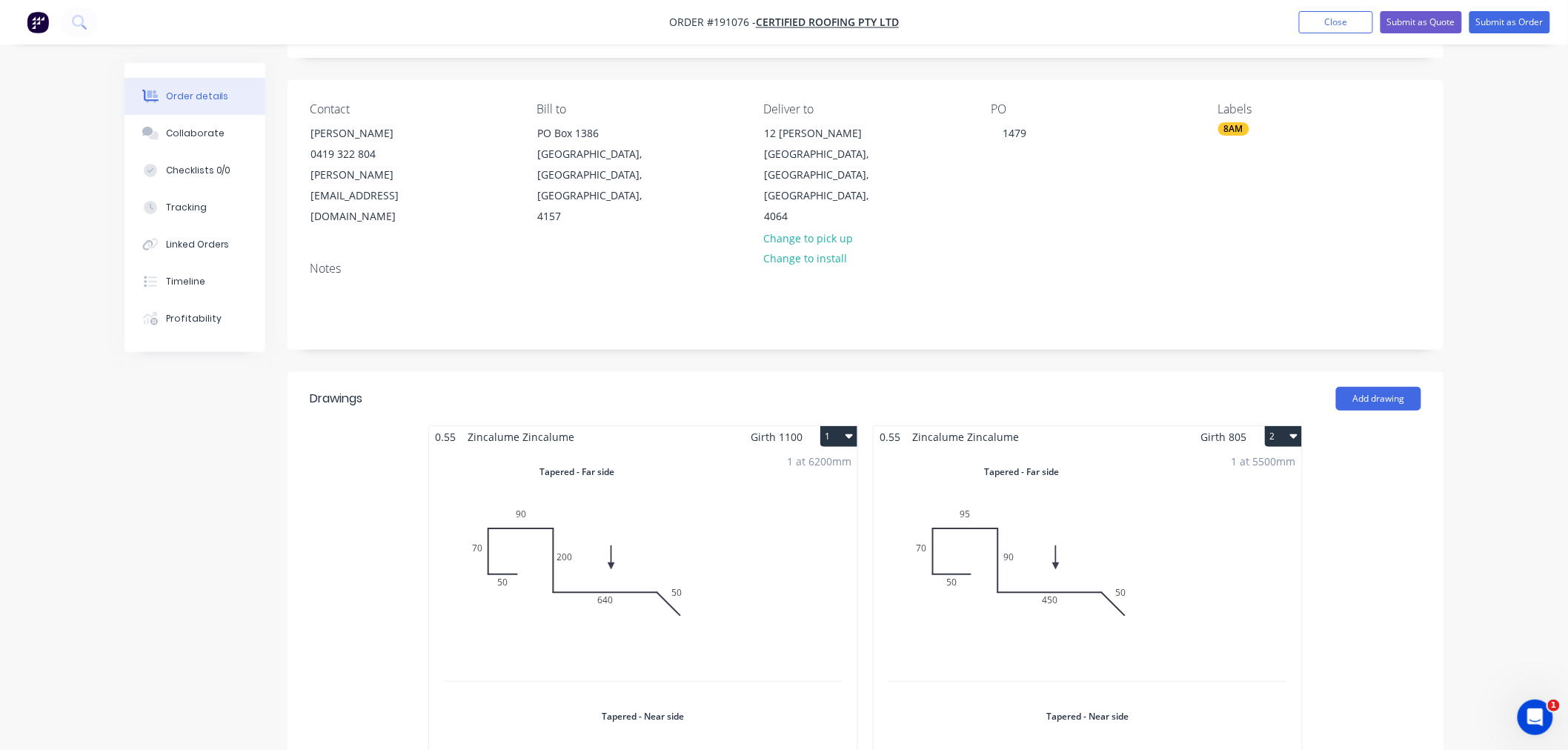
scroll to position [0, 0]
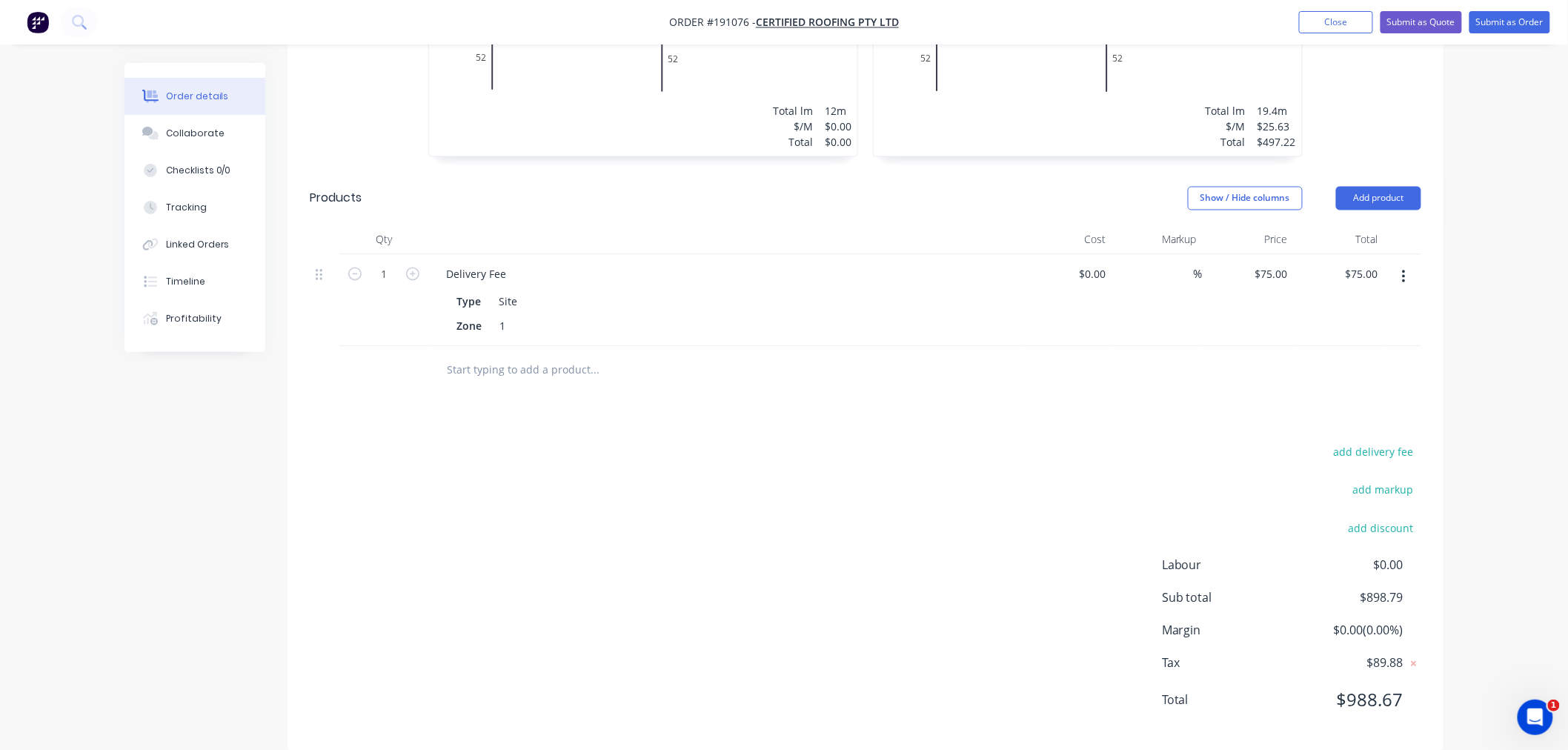
scroll to position [1129, 0]
drag, startPoint x: 1476, startPoint y: 372, endPoint x: 1475, endPoint y: 344, distance: 28.0
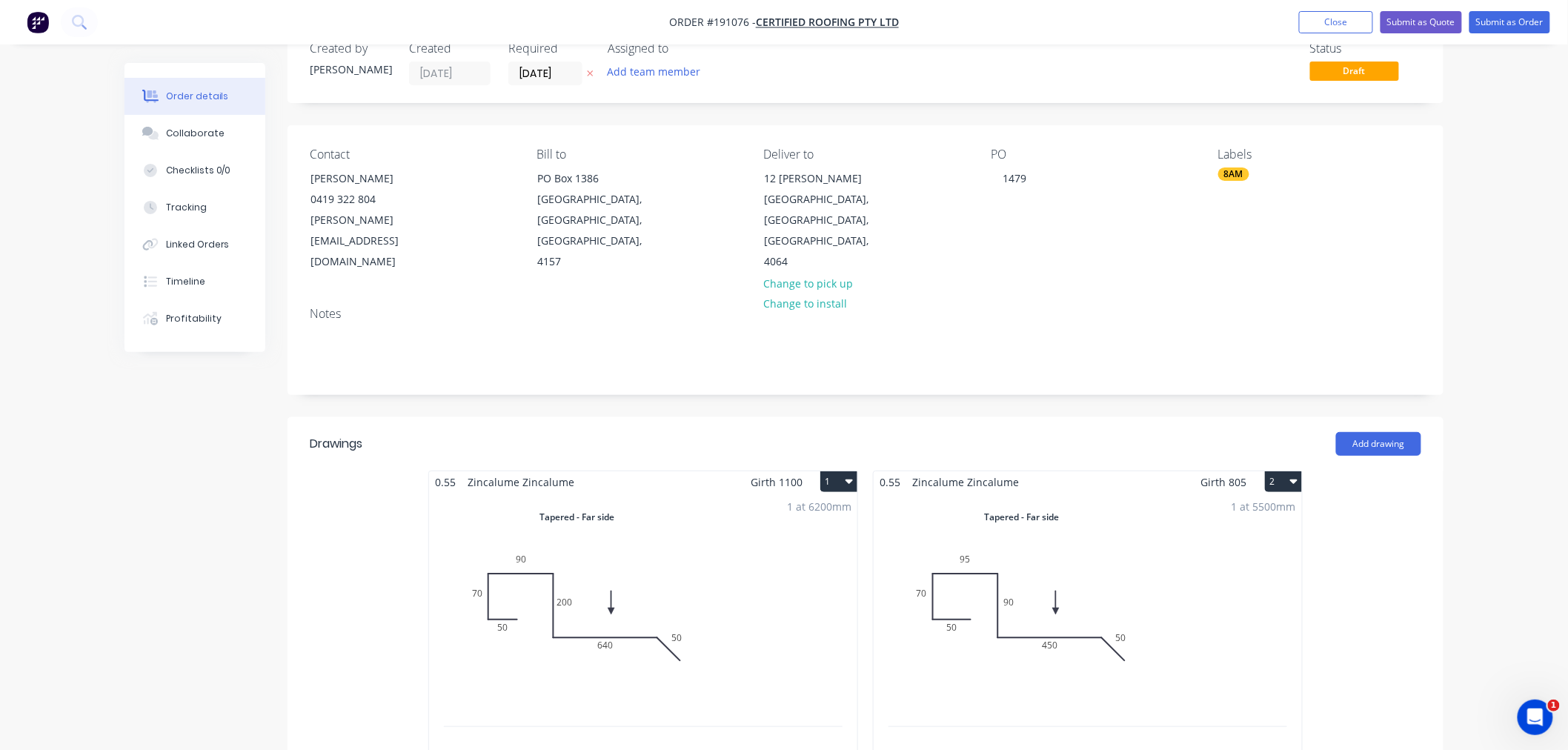
scroll to position [0, 0]
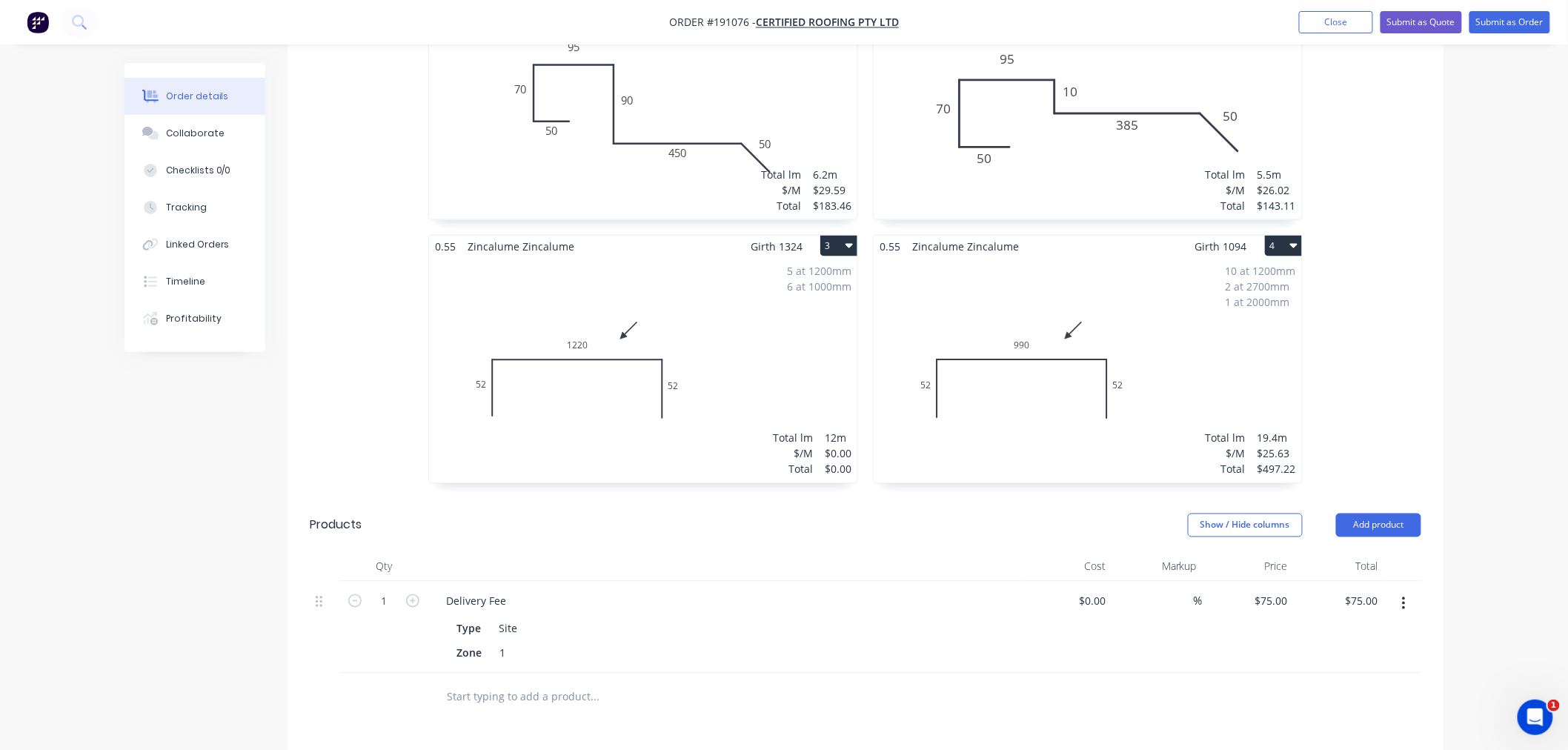
click at [1507, 491] on div "Order details Collaborate Checklists 0/0 Tracking Linked Orders Timeline Profit…" at bounding box center [784, 149] width 1568 height 1900
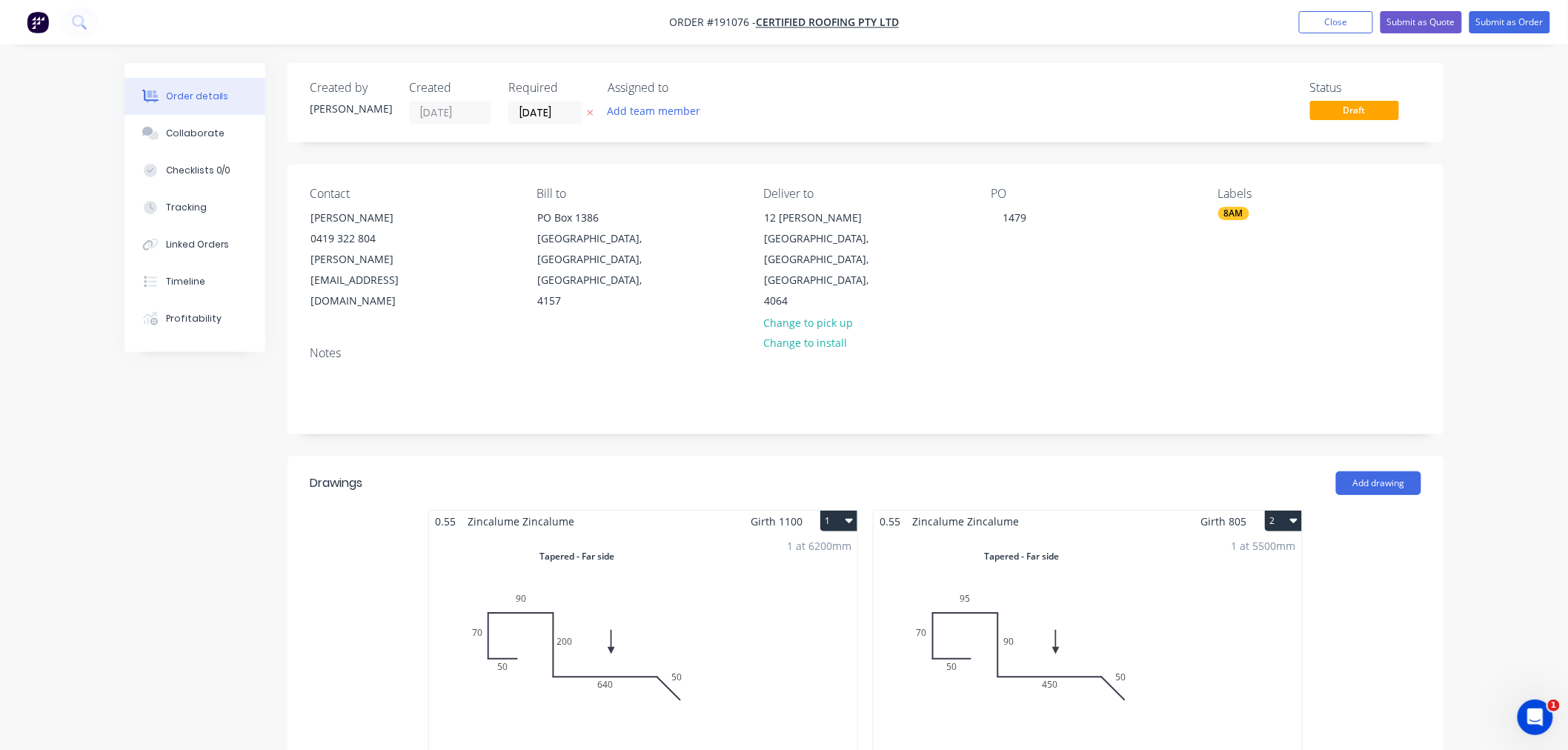
click at [1514, 22] on button "Submit as Order" at bounding box center [1509, 21] width 81 height 22
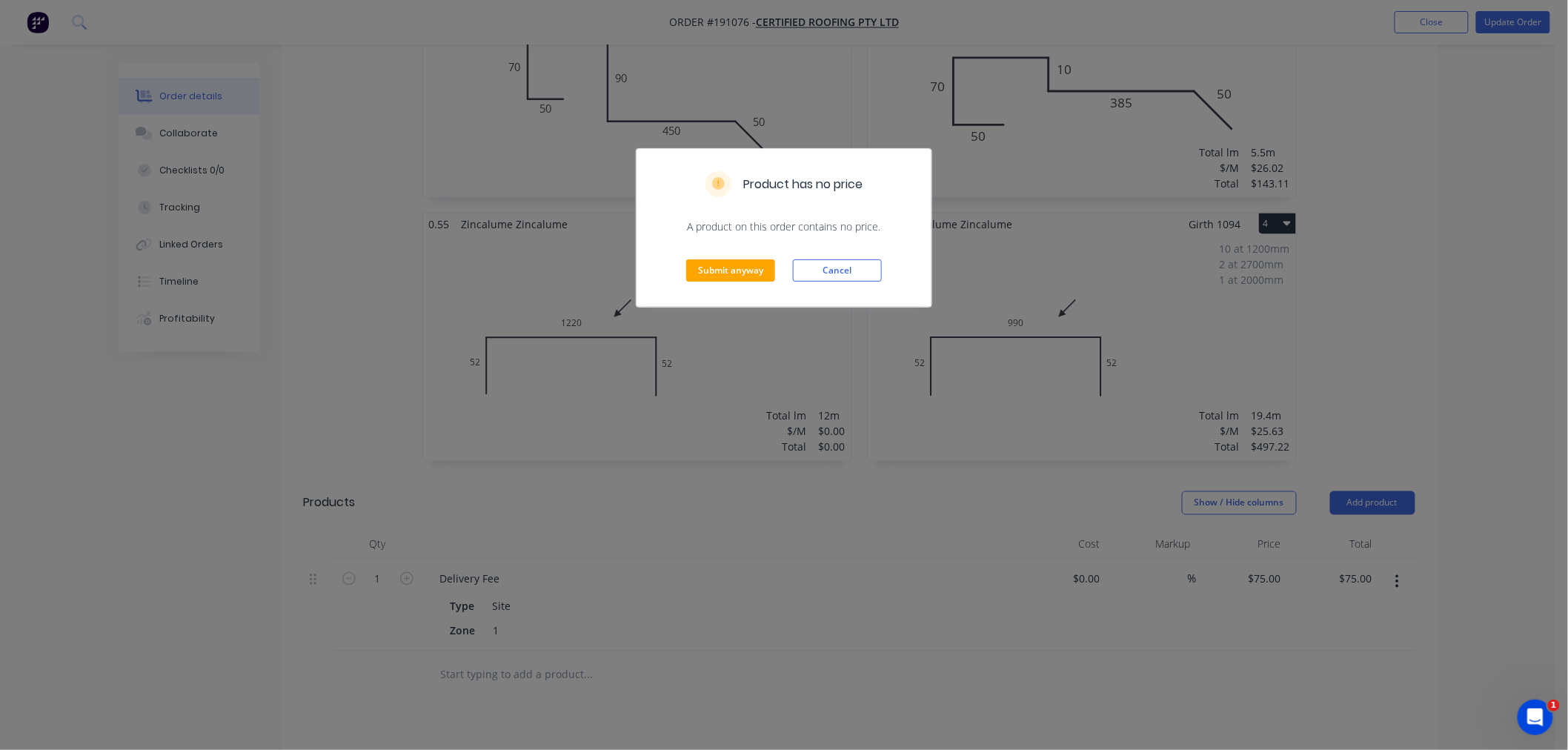
scroll to position [657, 0]
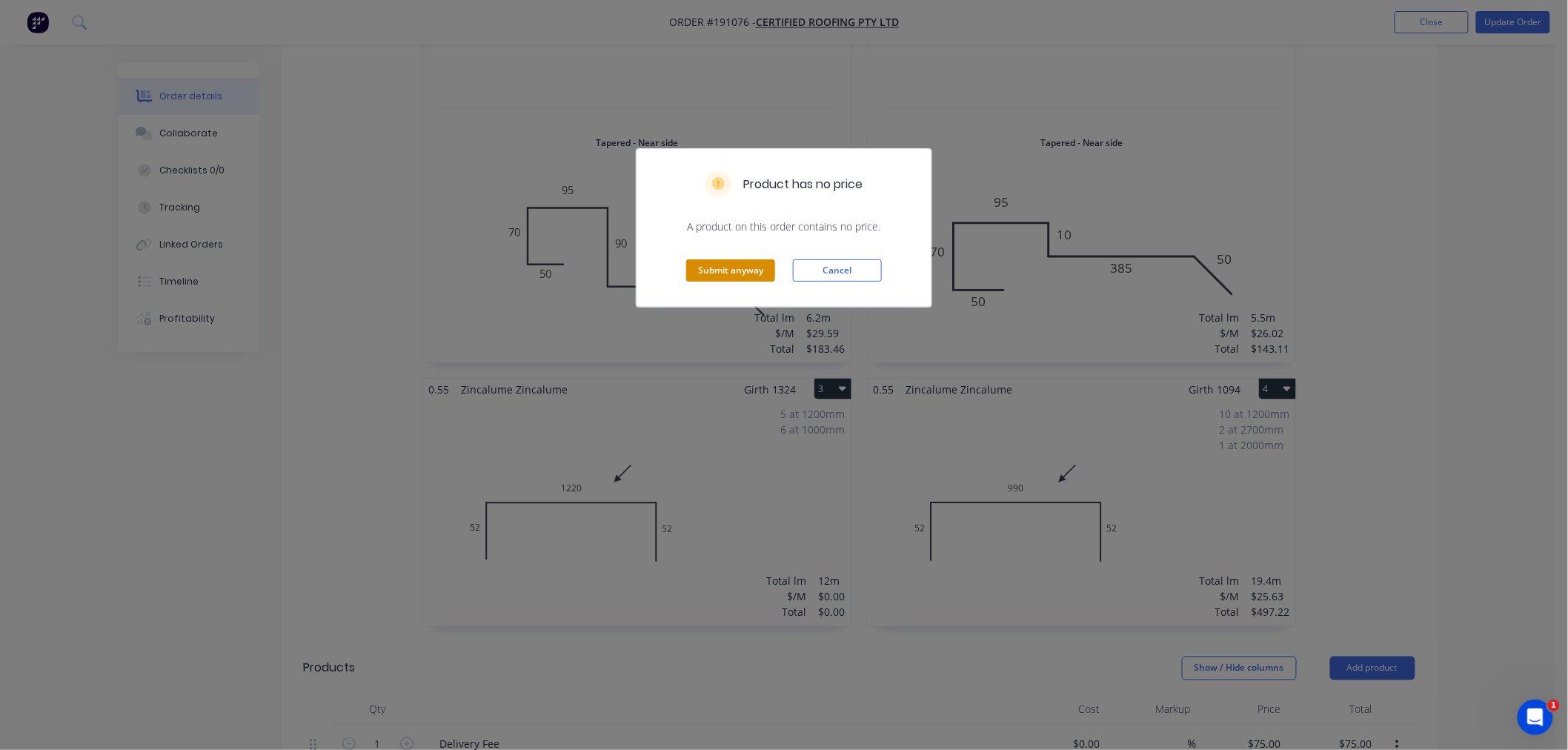
click at [707, 265] on button "Submit anyway" at bounding box center [730, 270] width 89 height 22
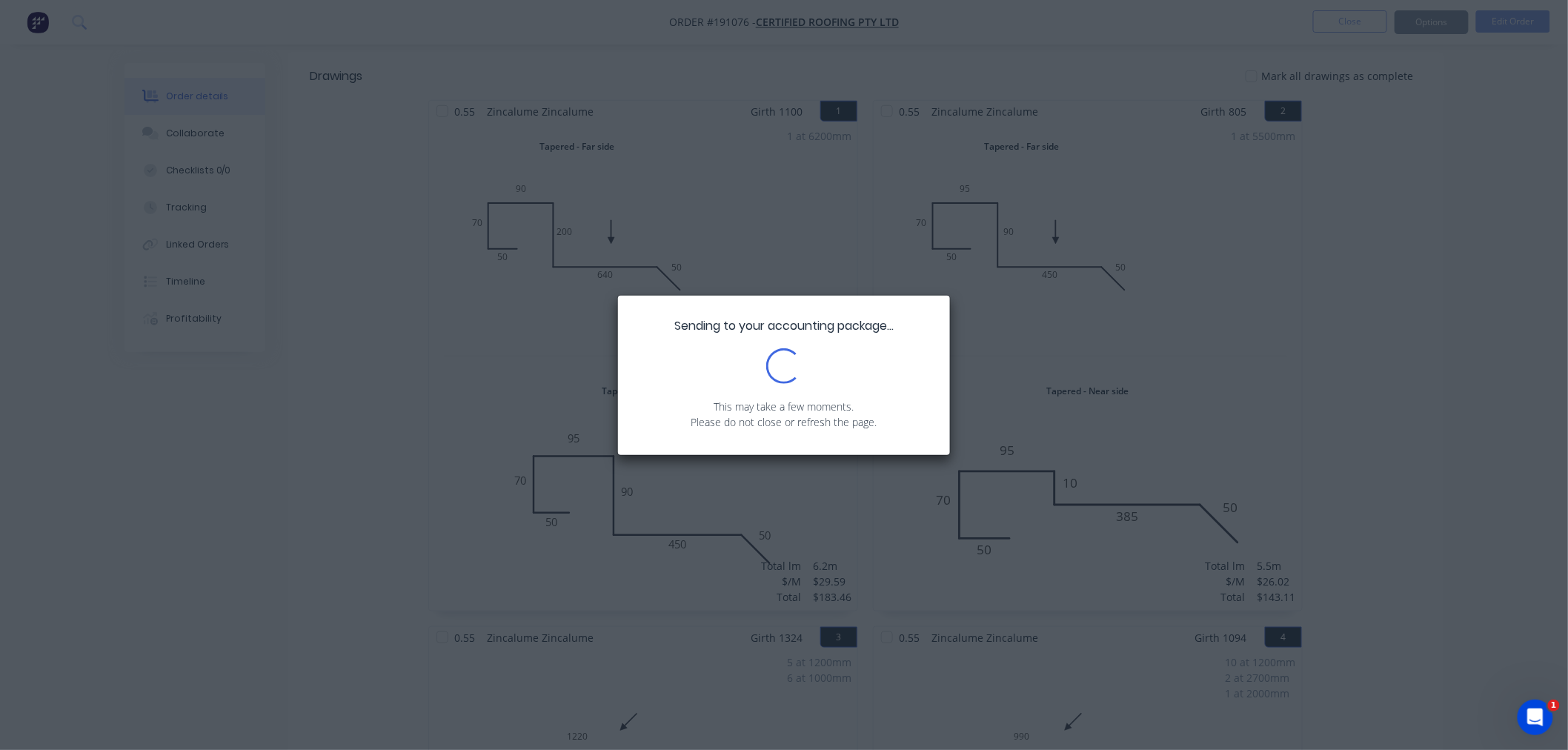
scroll to position [0, 0]
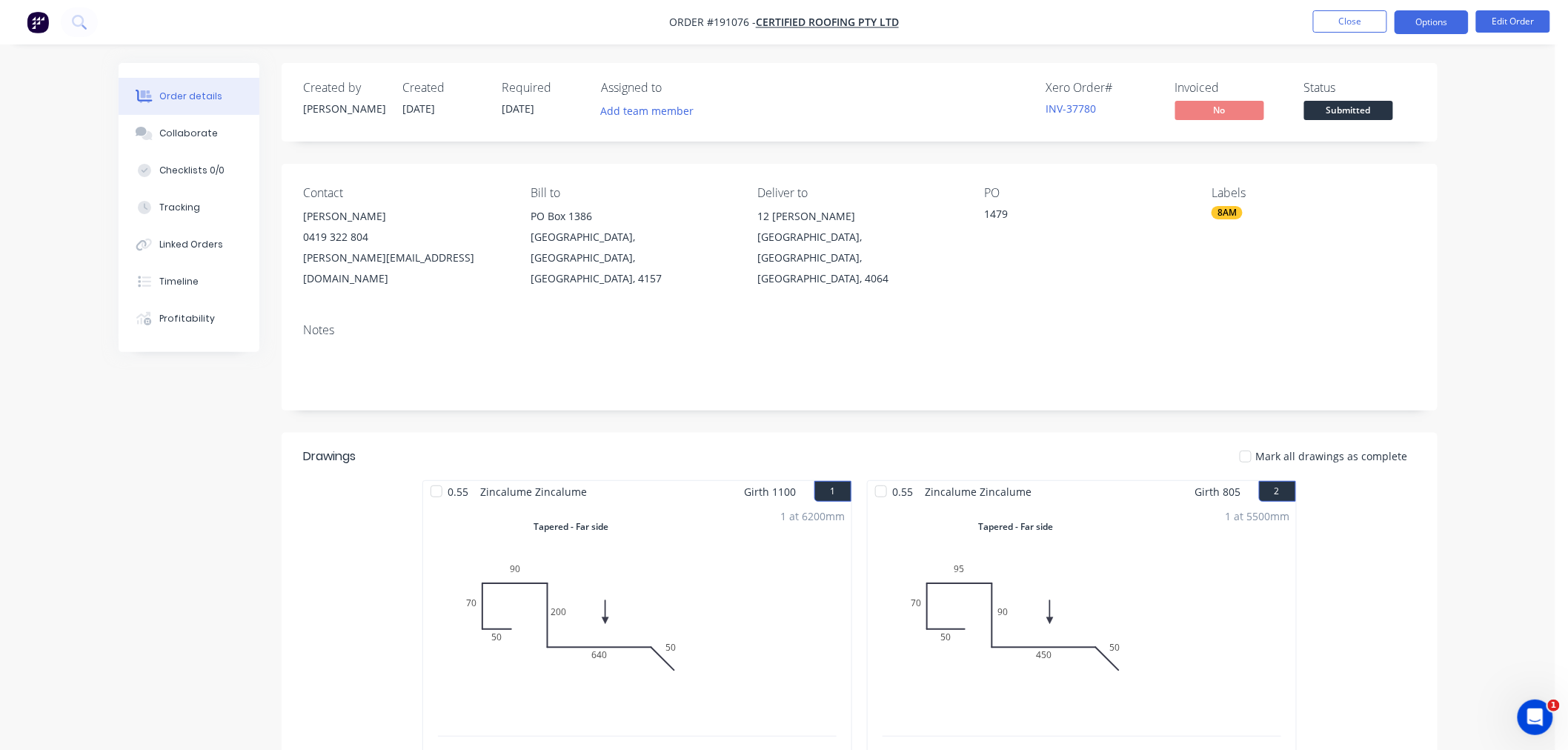
click at [1436, 20] on button "Options" at bounding box center [1431, 22] width 74 height 23
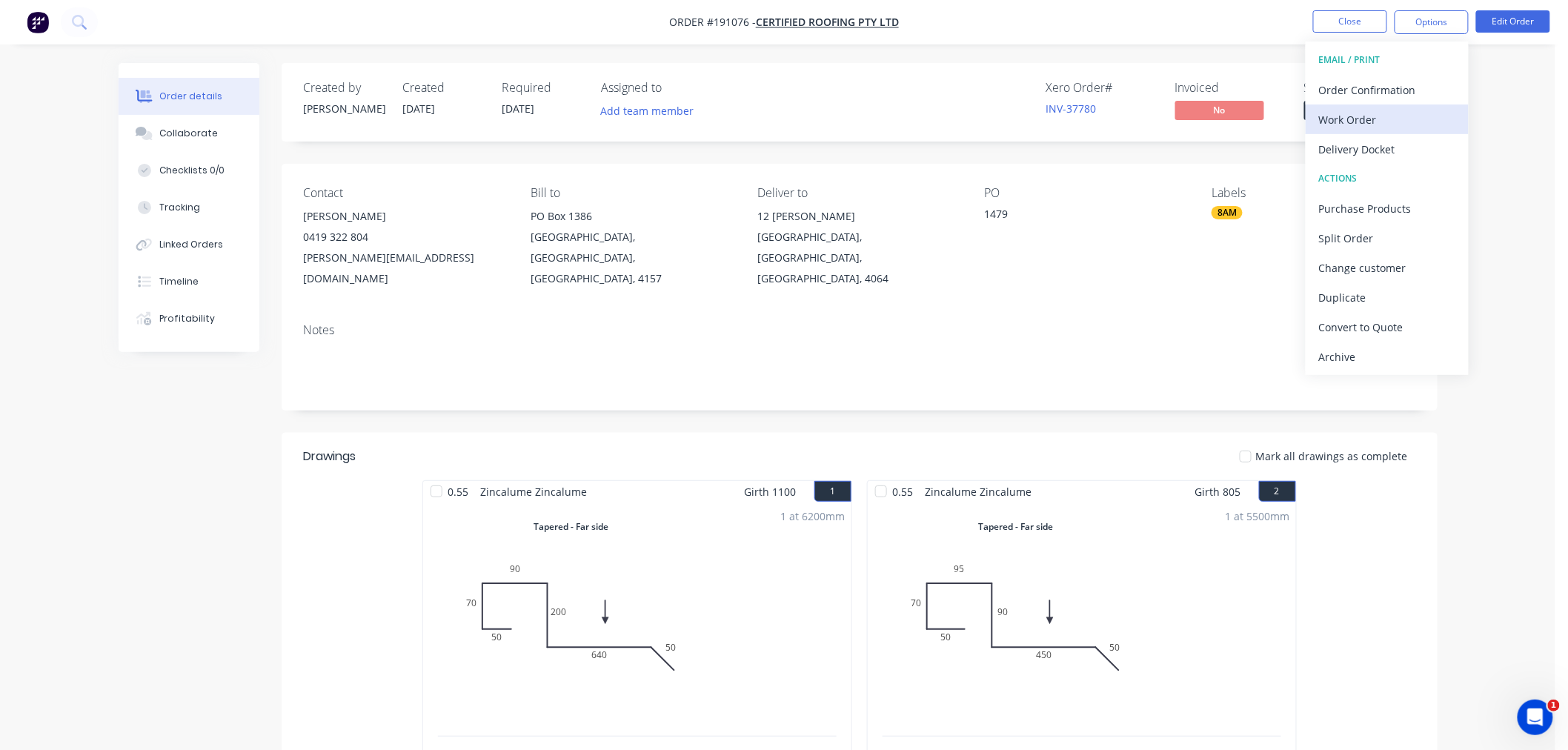
click at [1403, 122] on div "Work Order" at bounding box center [1387, 120] width 137 height 21
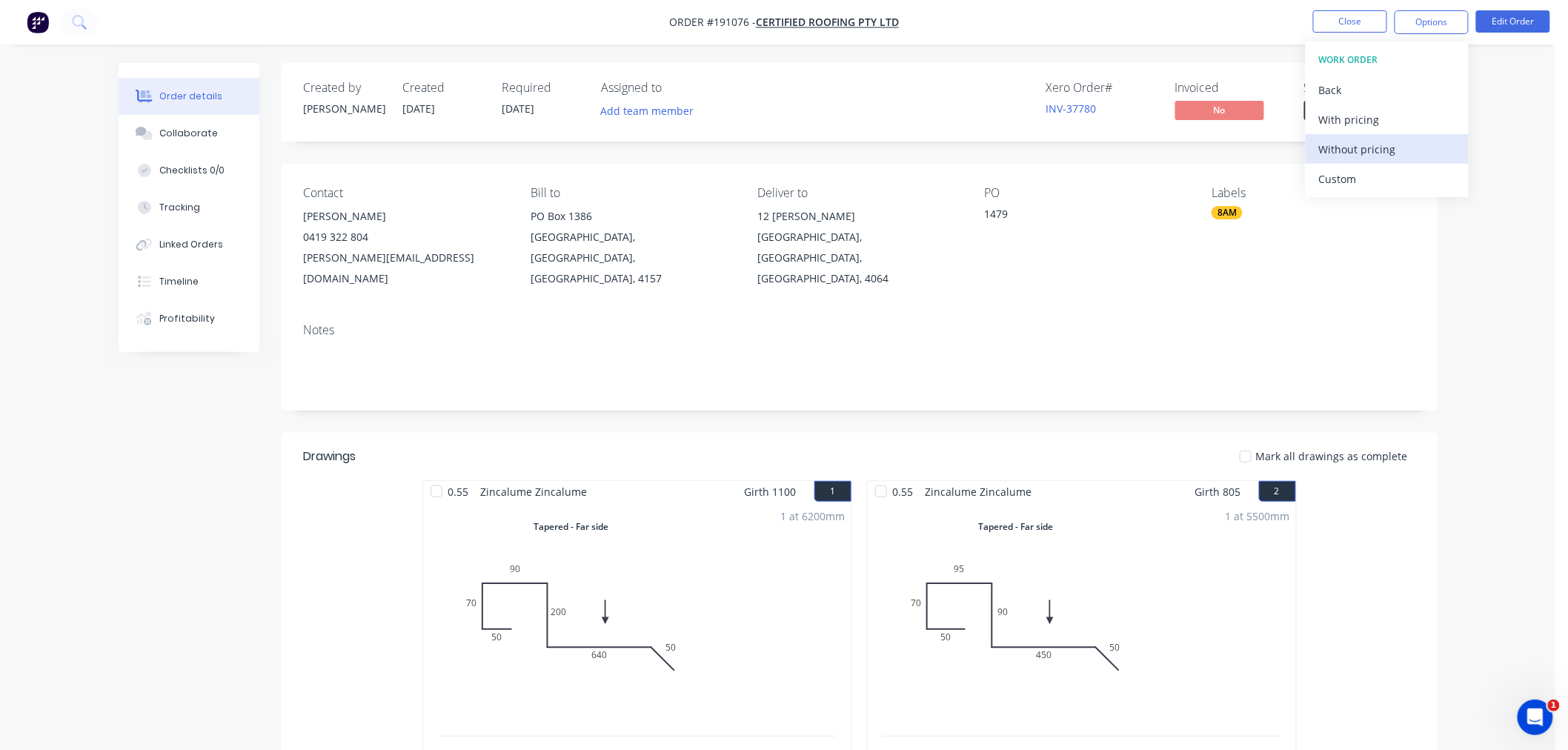
click at [1396, 156] on div "Without pricing" at bounding box center [1387, 149] width 137 height 21
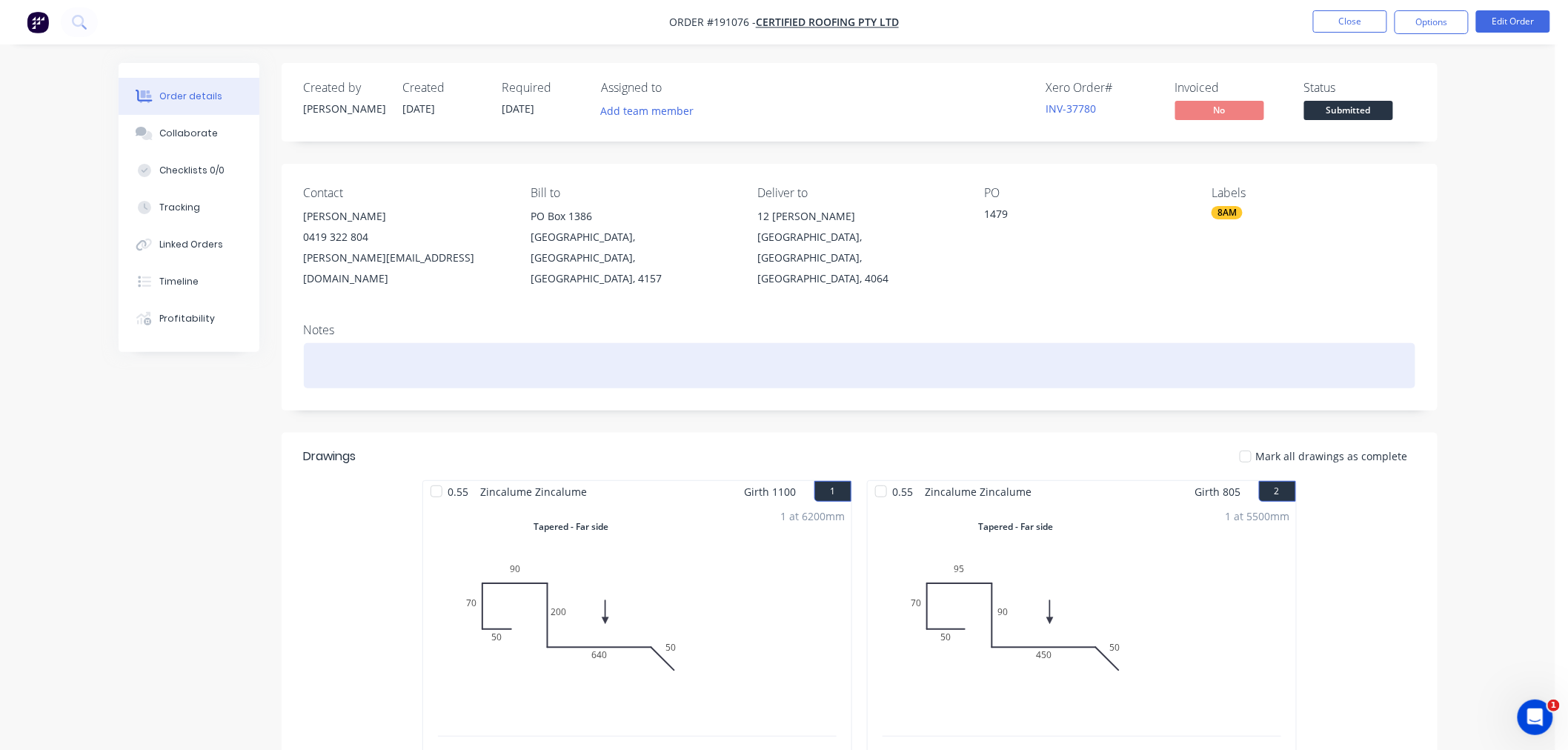
click at [360, 349] on div at bounding box center [859, 366] width 1111 height 45
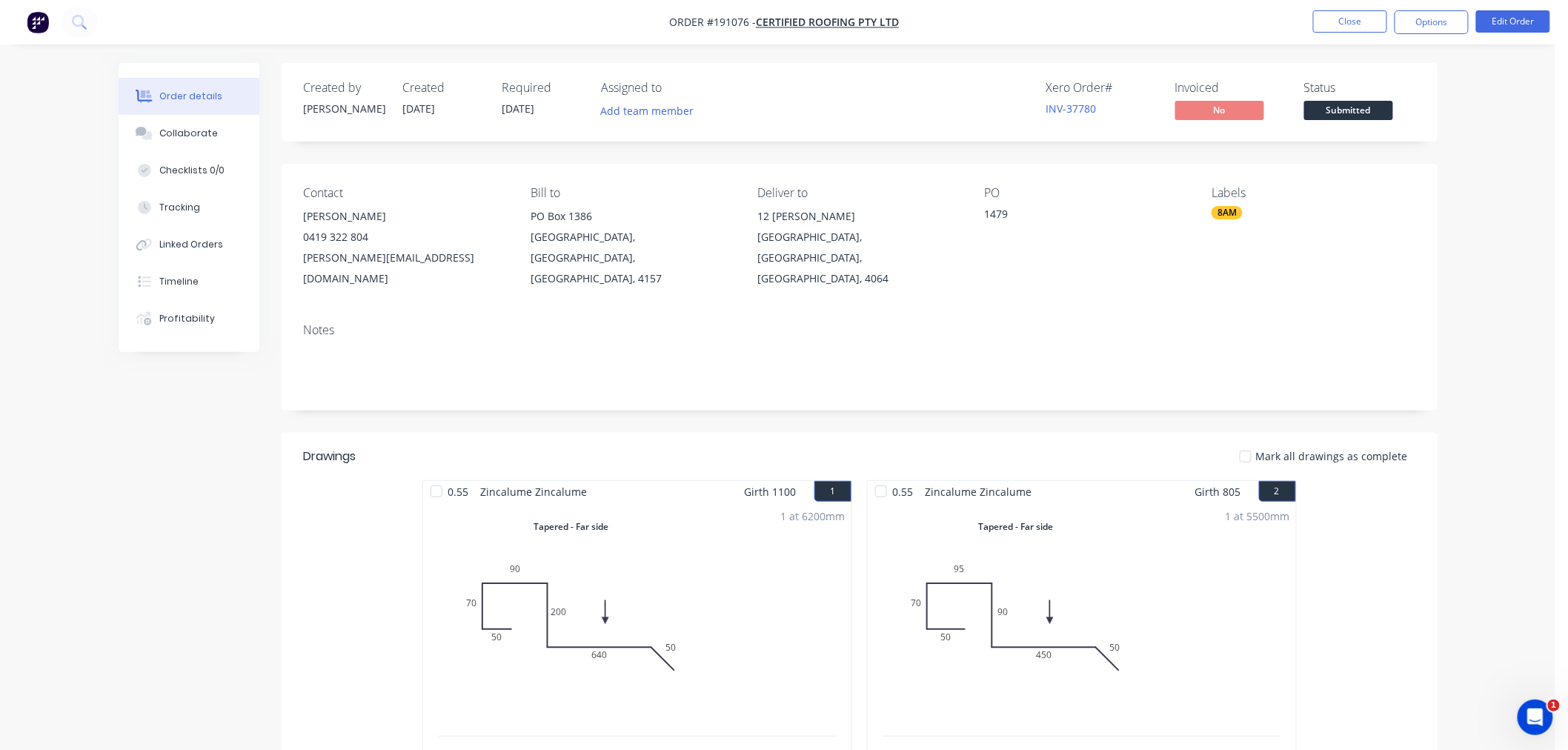
click at [1018, 26] on nav "Order #191076 - Certified Roofing Pty Ltd Close Options Edit Order" at bounding box center [784, 22] width 1568 height 45
click at [1228, 32] on nav "Order #191076 - Certified Roofing Pty Ltd Close Options Edit Order" at bounding box center [784, 22] width 1568 height 45
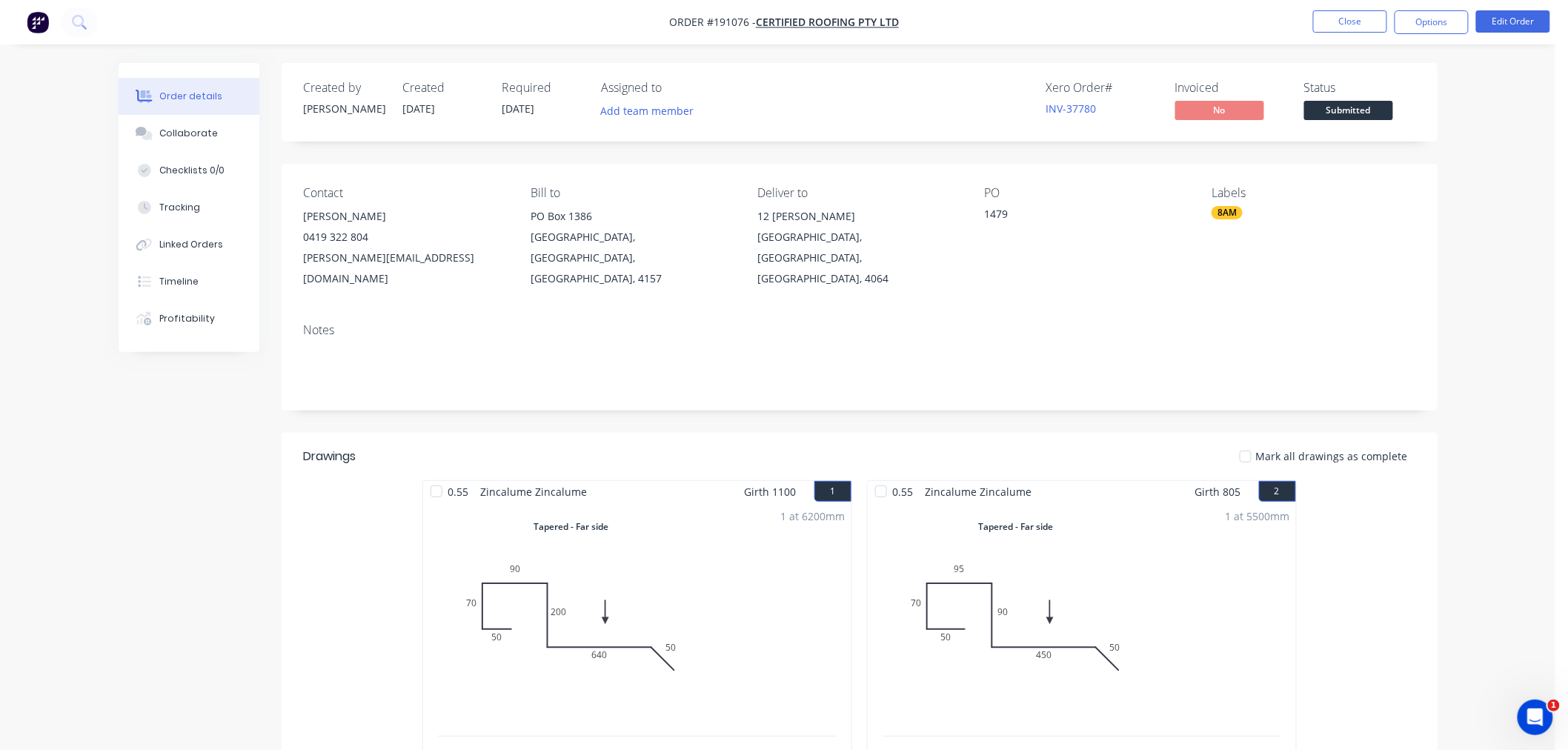
drag, startPoint x: 1499, startPoint y: 440, endPoint x: 1482, endPoint y: 373, distance: 69.1
click at [1360, 17] on button "Close" at bounding box center [1350, 21] width 74 height 22
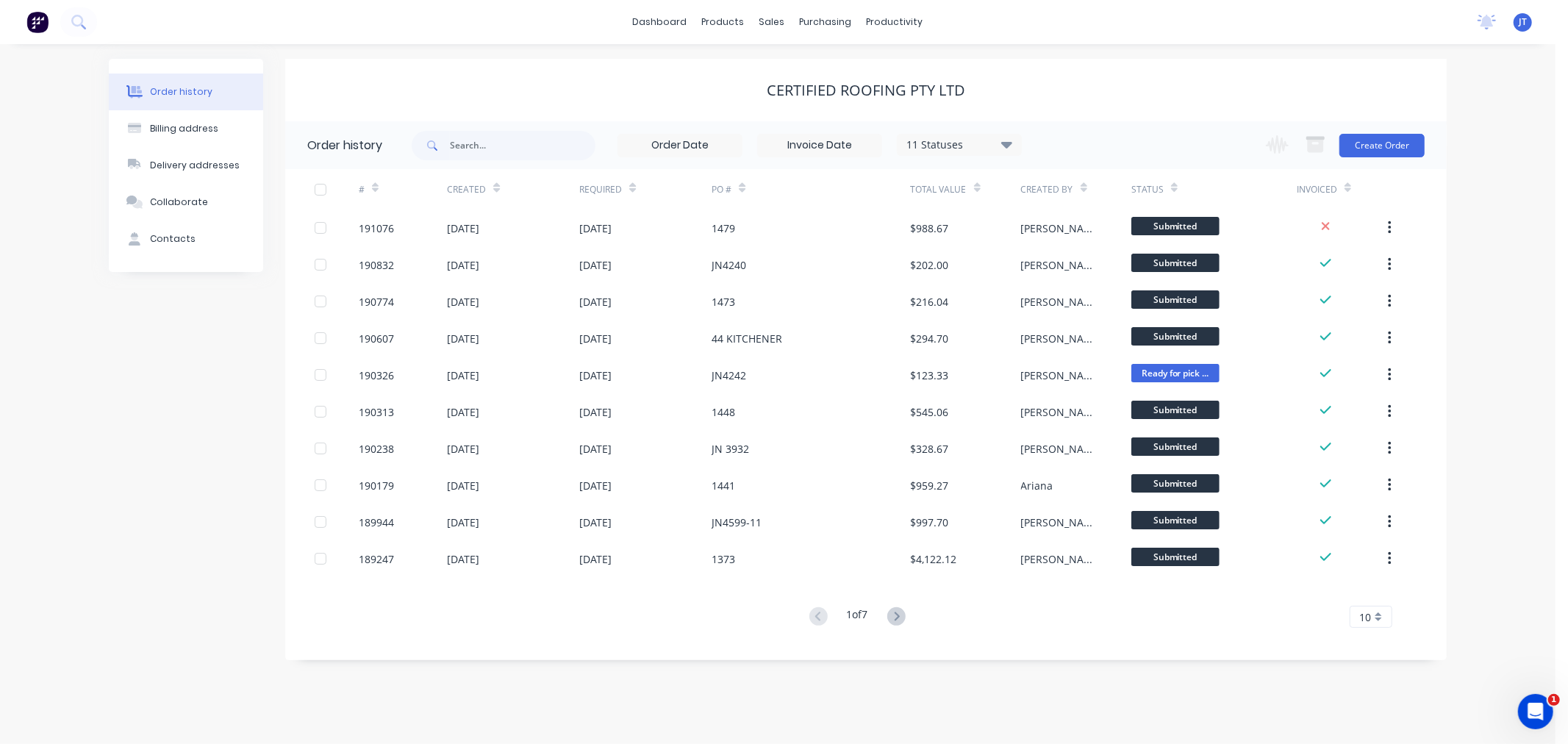
click at [508, 23] on div "dashboard products sales purchasing productivity dashboard products Product Cat…" at bounding box center [777, 22] width 1555 height 45
click at [827, 101] on div "Customers" at bounding box center [823, 100] width 53 height 14
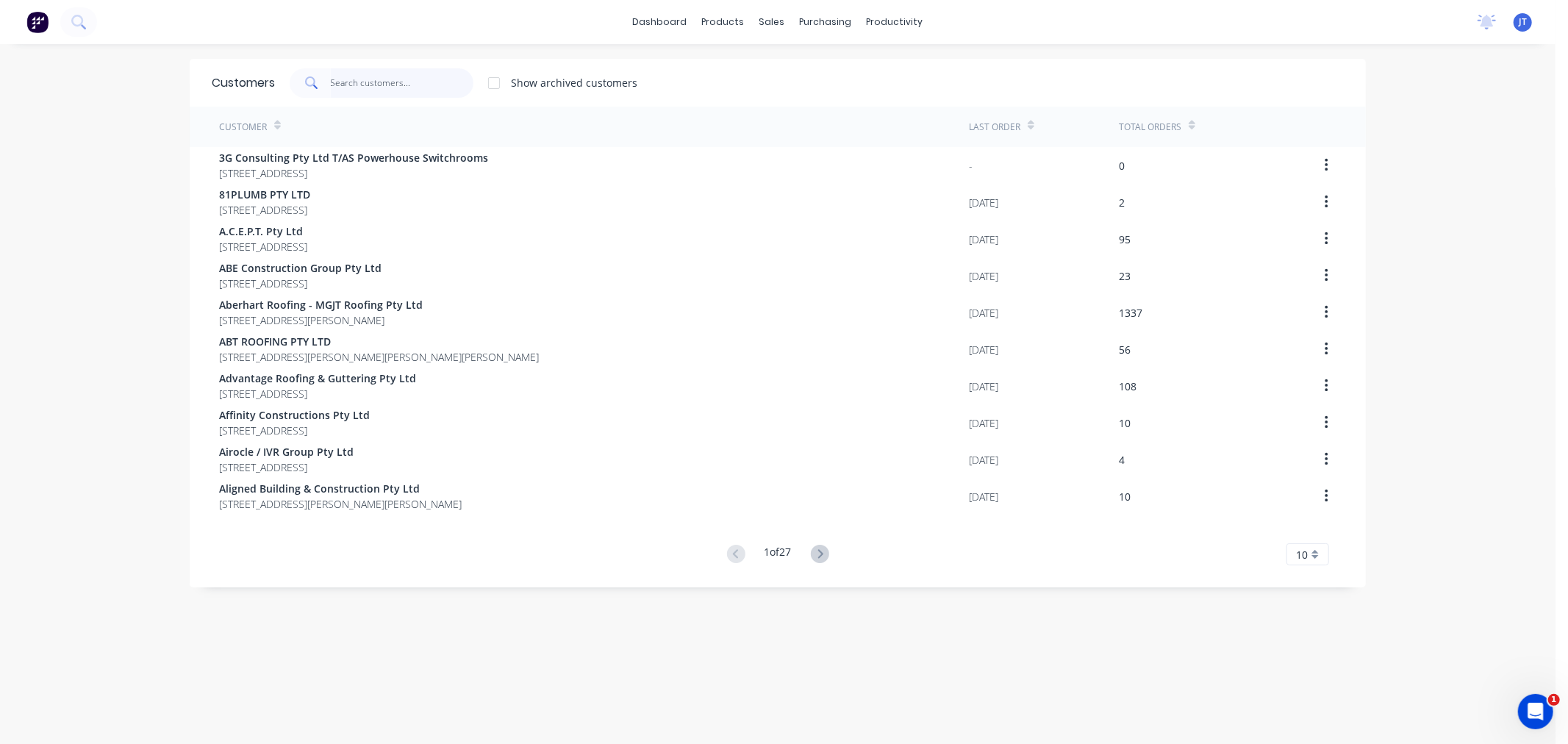
click at [394, 90] on input "text" at bounding box center [403, 83] width 143 height 29
click at [410, 88] on input "text" at bounding box center [403, 83] width 143 height 29
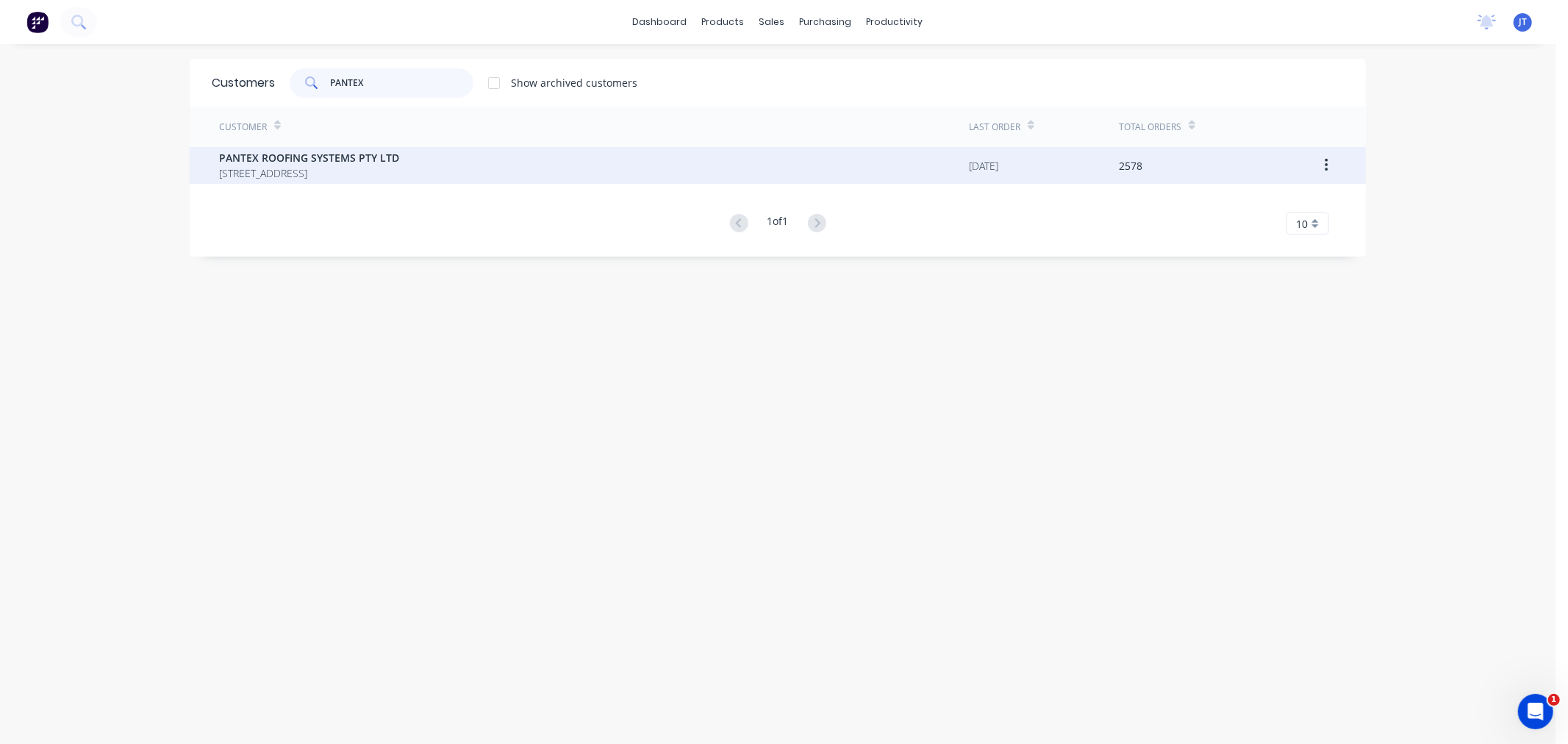
type input "PANTEX"
click at [377, 171] on span "PO BOX 78 NARANGBA Queensland Australia 4504" at bounding box center [309, 173] width 180 height 15
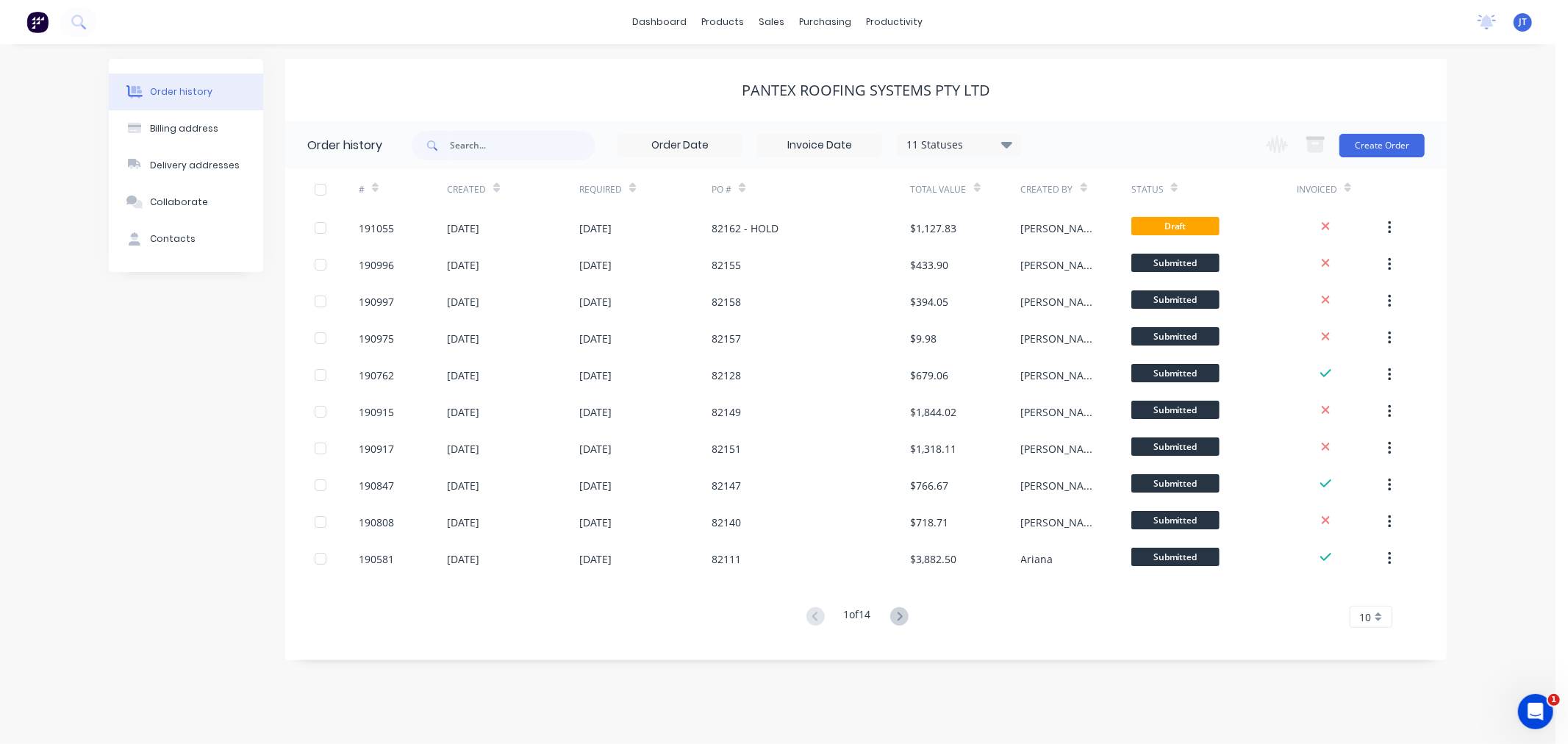
click at [1487, 230] on div "Order history Billing address Delivery addresses Collaborate Contacts PANTEX RO…" at bounding box center [777, 394] width 1555 height 699
click at [1385, 145] on button "Create Order" at bounding box center [1382, 145] width 85 height 23
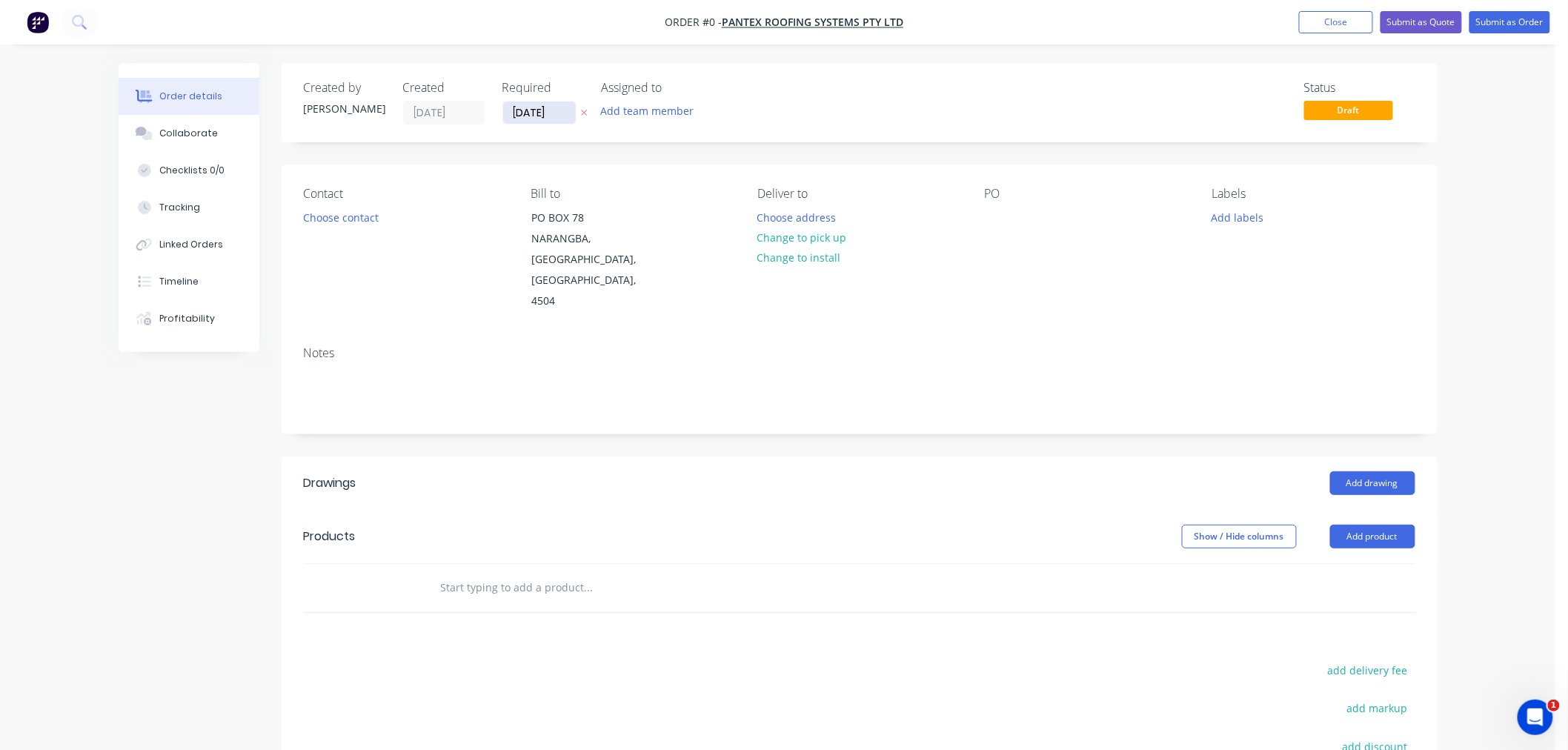
click at [529, 115] on input "[DATE]" at bounding box center [540, 112] width 72 height 22
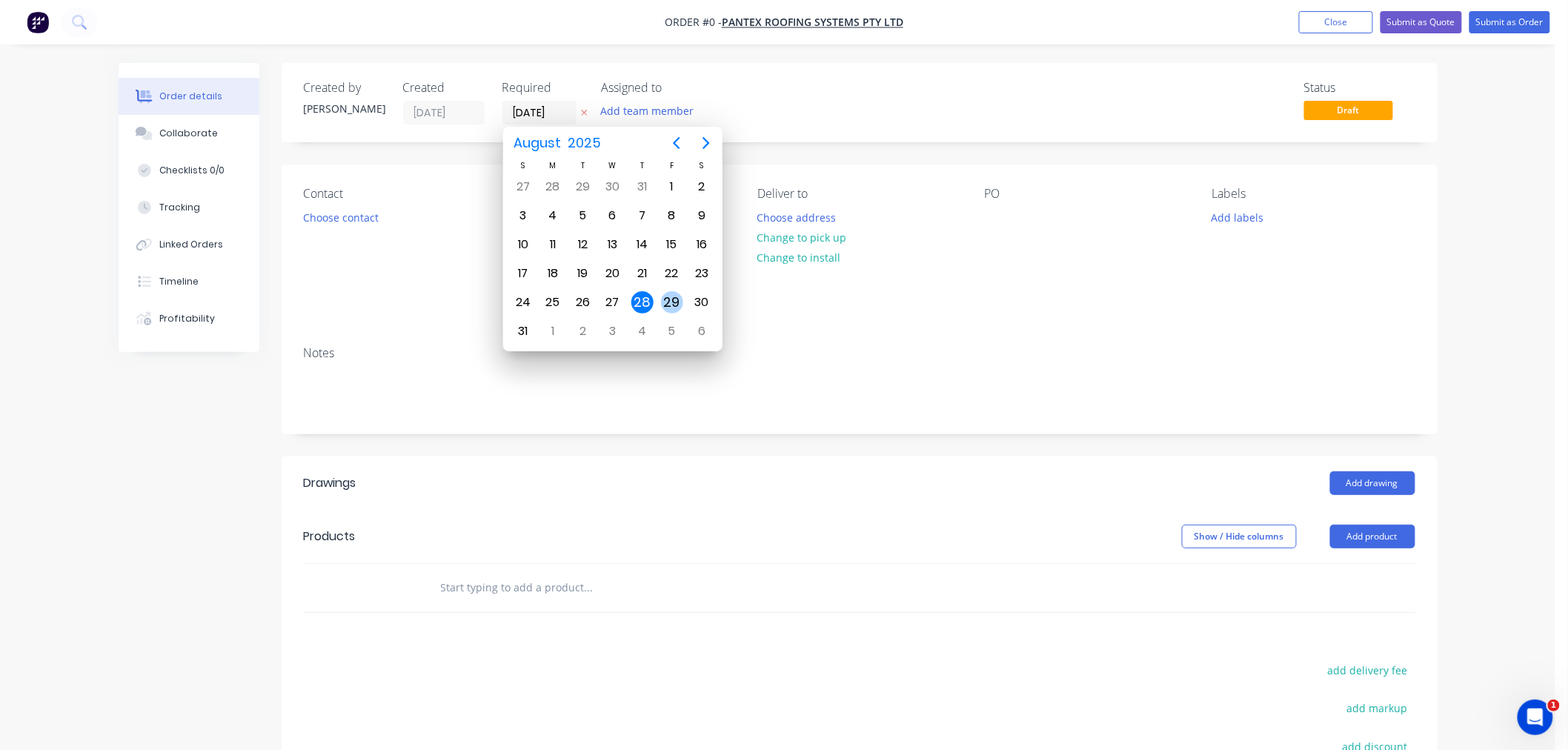
click at [671, 297] on div "29" at bounding box center [671, 301] width 22 height 22
type input "[DATE]"
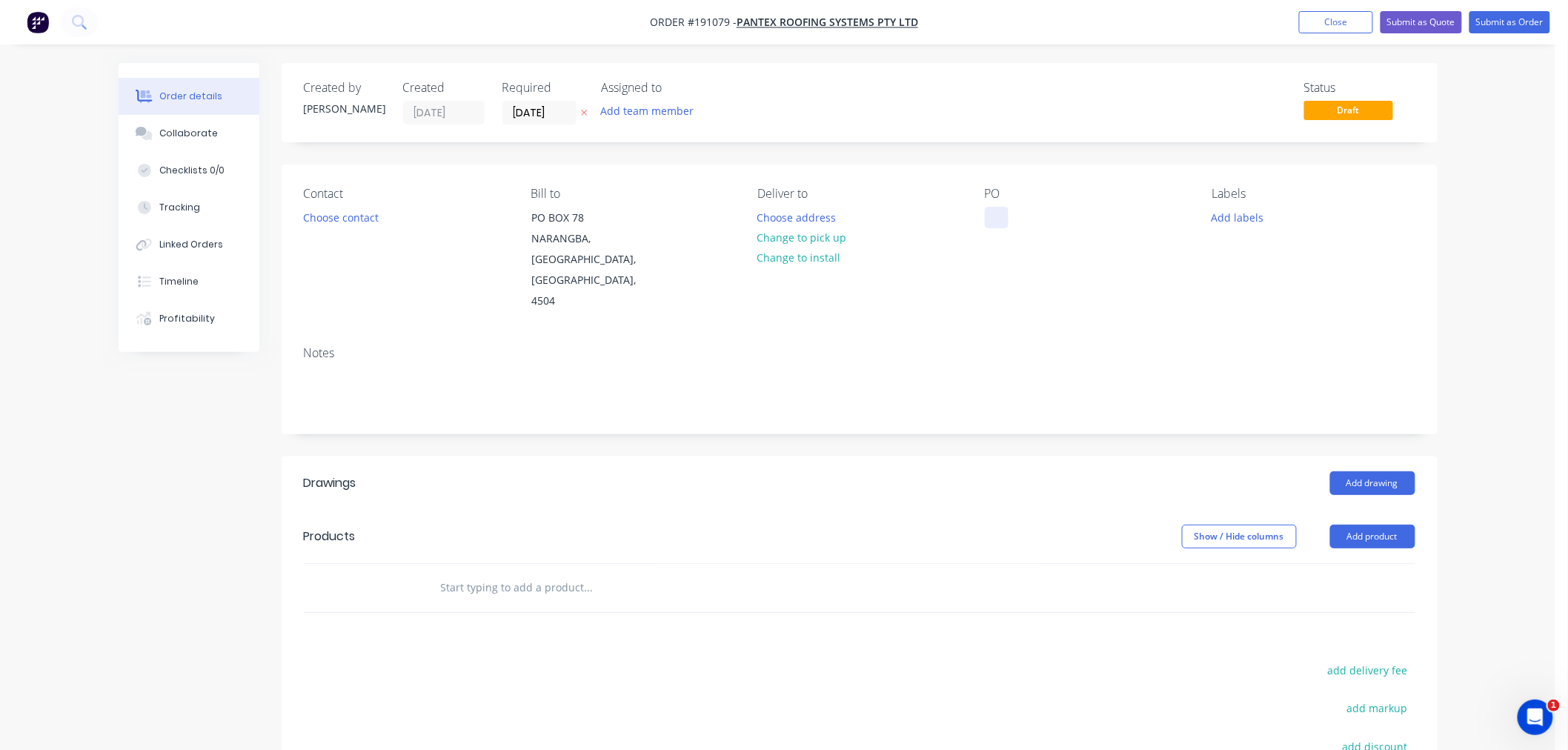
click at [1003, 219] on div at bounding box center [996, 217] width 23 height 21
click at [997, 218] on div at bounding box center [996, 217] width 23 height 21
click at [340, 218] on button "Choose contact" at bounding box center [340, 217] width 91 height 20
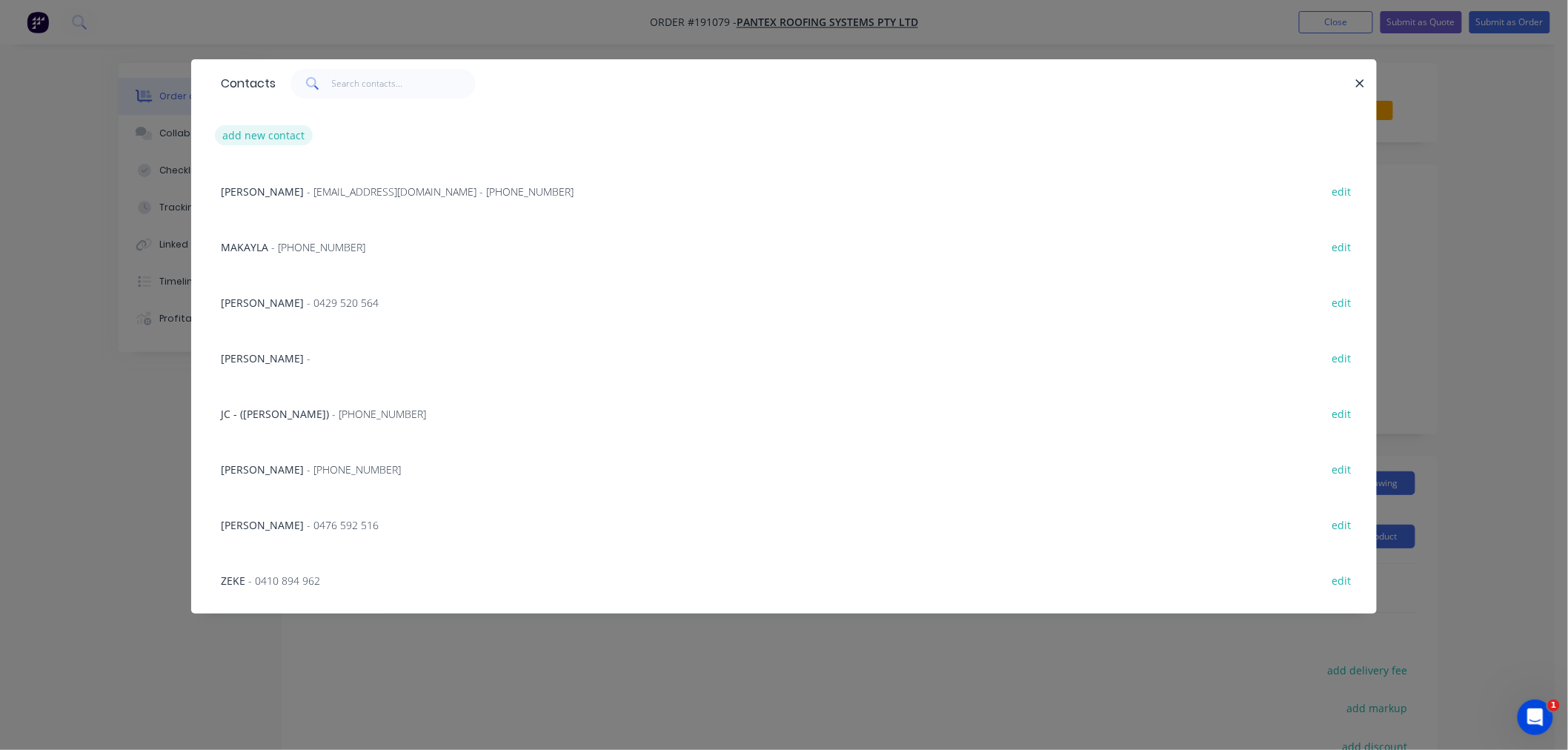
click at [267, 142] on button "add new contact" at bounding box center [263, 135] width 98 height 20
select select "AU"
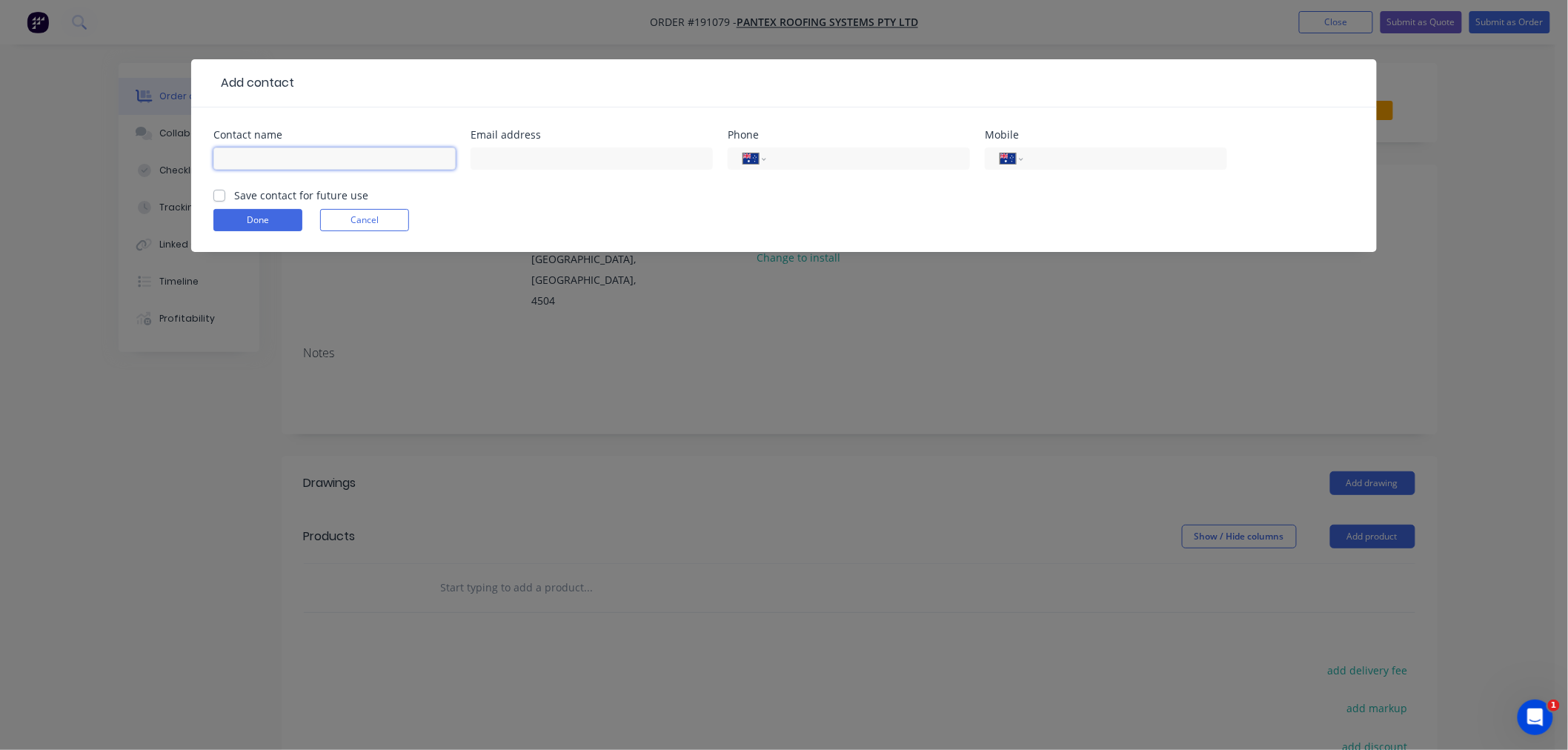
click at [290, 154] on input "text" at bounding box center [335, 158] width 242 height 22
type input "MICHAEL"
type input "0455 566 310"
click button "Done" at bounding box center [258, 219] width 89 height 22
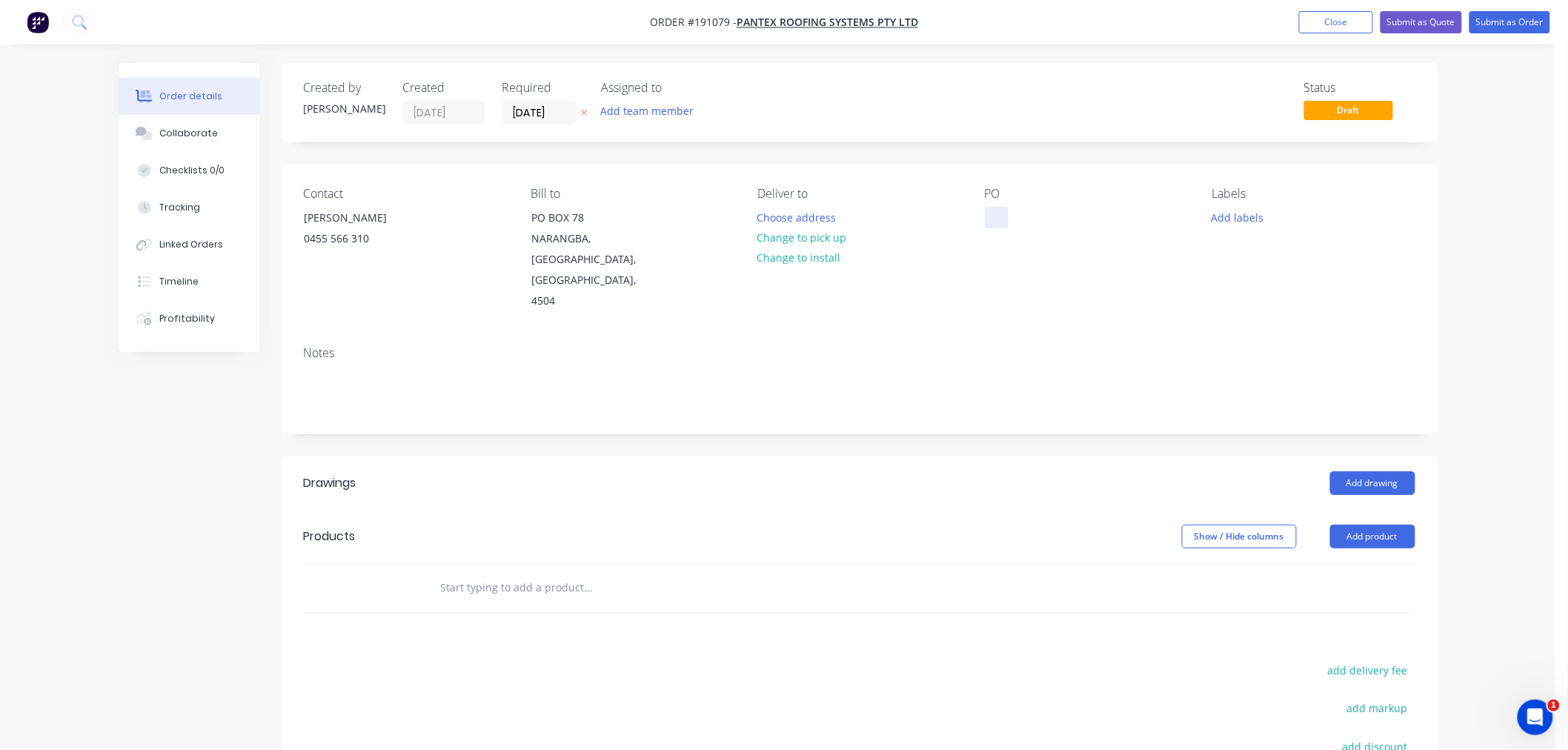
click at [991, 220] on div at bounding box center [996, 217] width 23 height 21
click at [858, 131] on div "Created by [PERSON_NAME] Created [DATE] Required [DATE] Assigned to Add team me…" at bounding box center [860, 102] width 1156 height 79
click at [793, 223] on button "Choose address" at bounding box center [796, 217] width 95 height 20
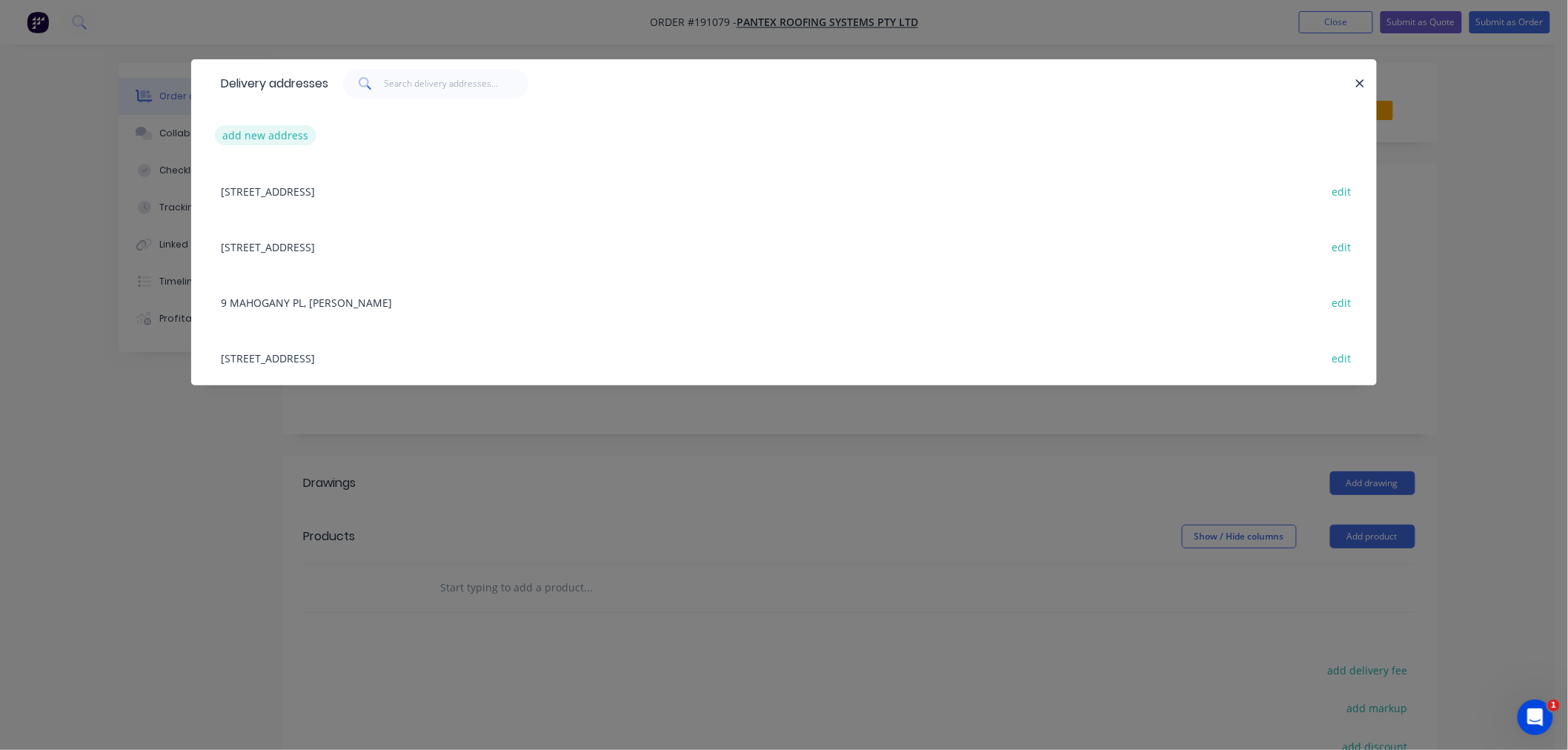
click at [261, 135] on button "add new address" at bounding box center [265, 135] width 101 height 20
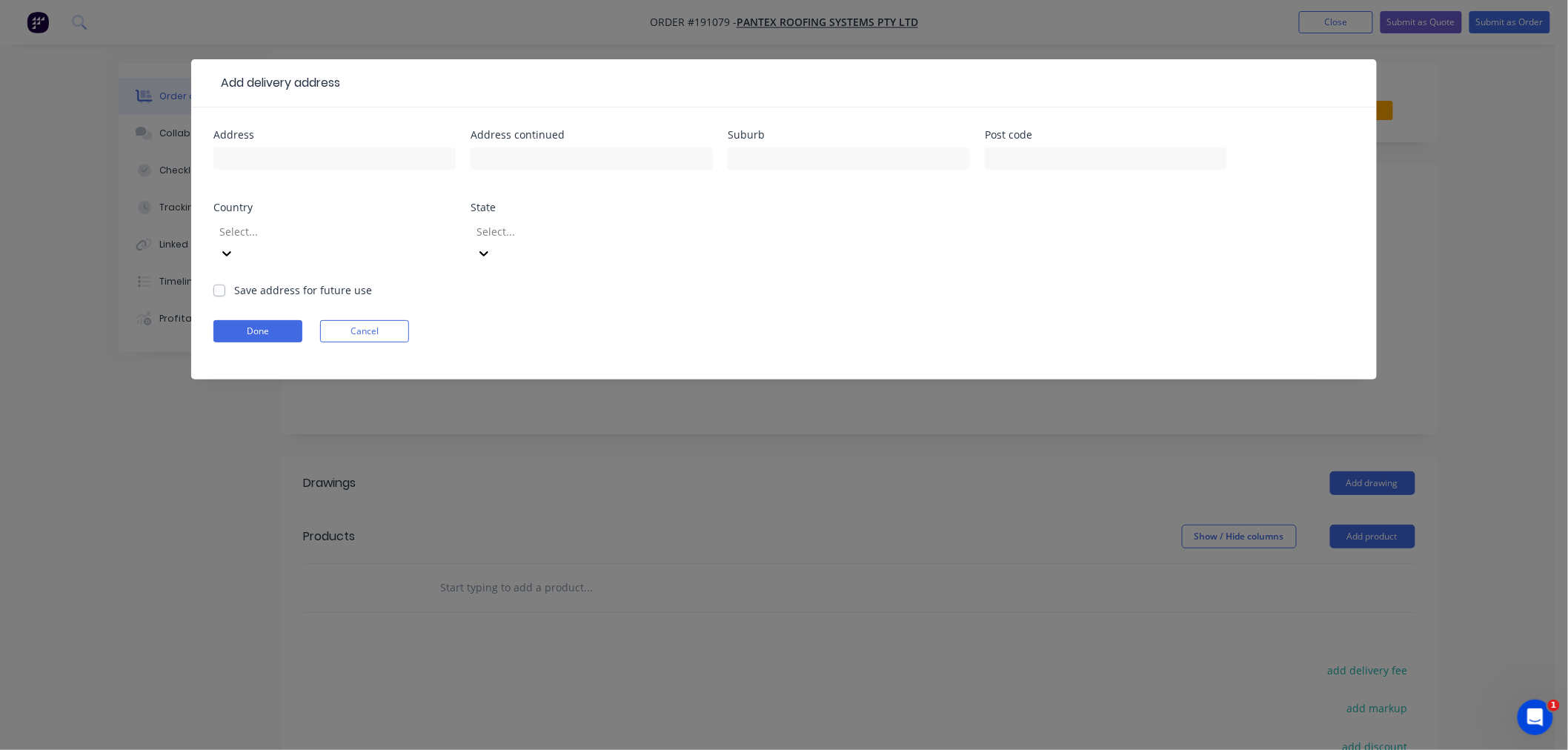
click at [316, 232] on div at bounding box center [324, 231] width 214 height 19
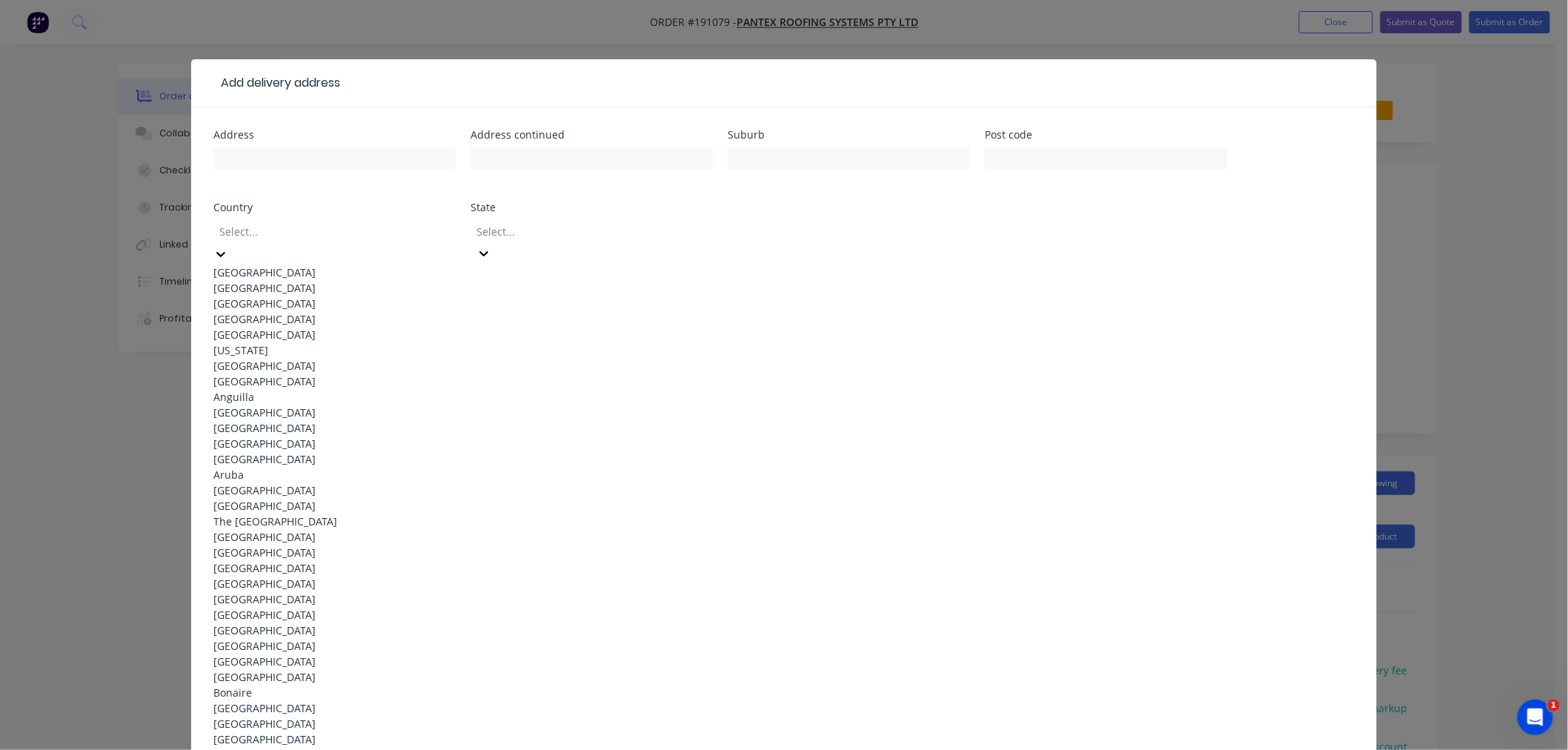
click at [338, 264] on div "[GEOGRAPHIC_DATA]" at bounding box center [335, 272] width 242 height 16
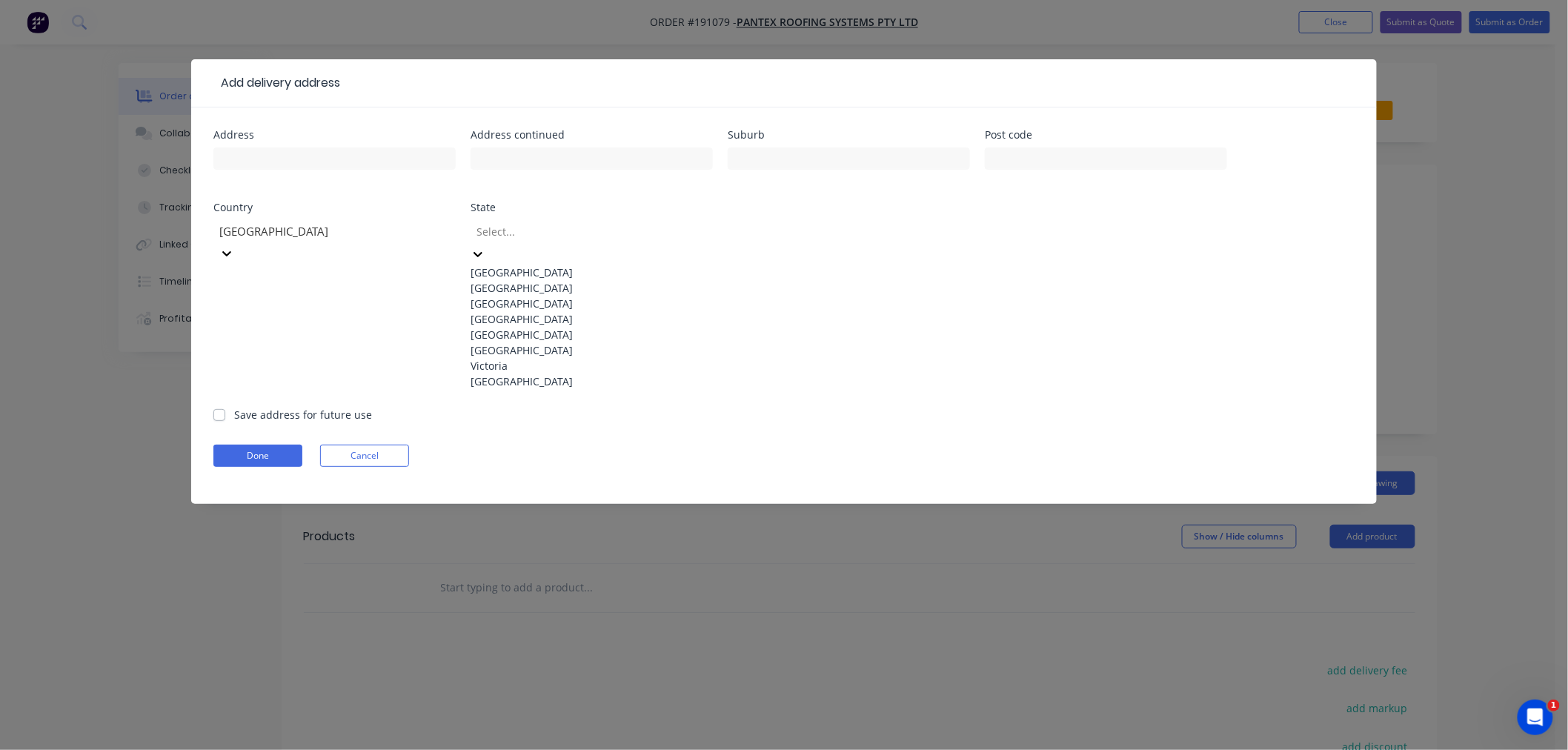
click at [532, 226] on div at bounding box center [582, 231] width 214 height 19
click at [578, 327] on div "[GEOGRAPHIC_DATA]" at bounding box center [591, 319] width 242 height 16
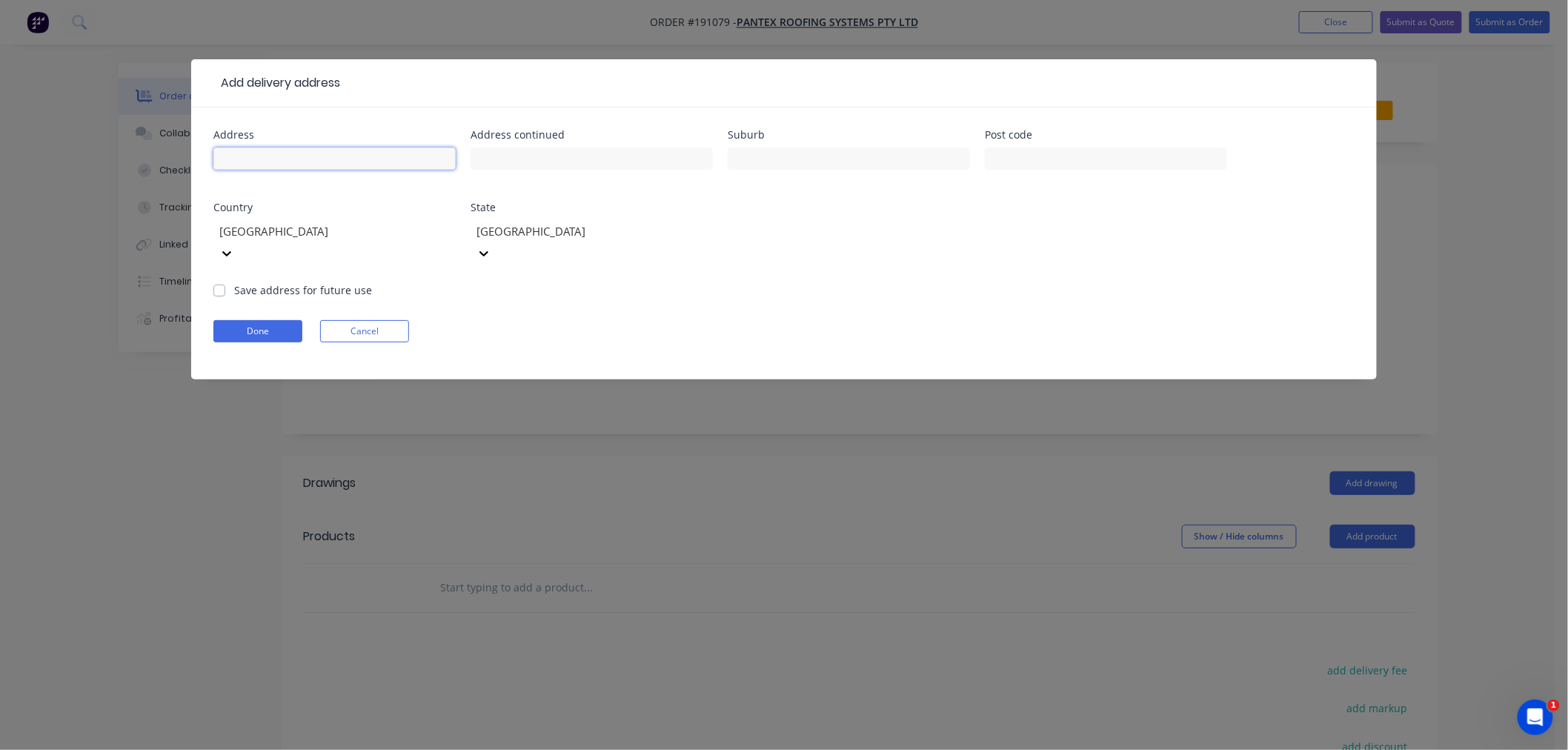
click at [336, 149] on input "text" at bounding box center [335, 158] width 242 height 22
type input "BIRMINGHAM ROAD & EMMANUEL COLLEGE DR,"
click at [414, 165] on input "BIRMINGHAM ROAD & EMMANUEL COLLEGE DR," at bounding box center [335, 158] width 242 height 22
drag, startPoint x: 365, startPoint y: 163, endPoint x: 581, endPoint y: 165, distance: 216.0
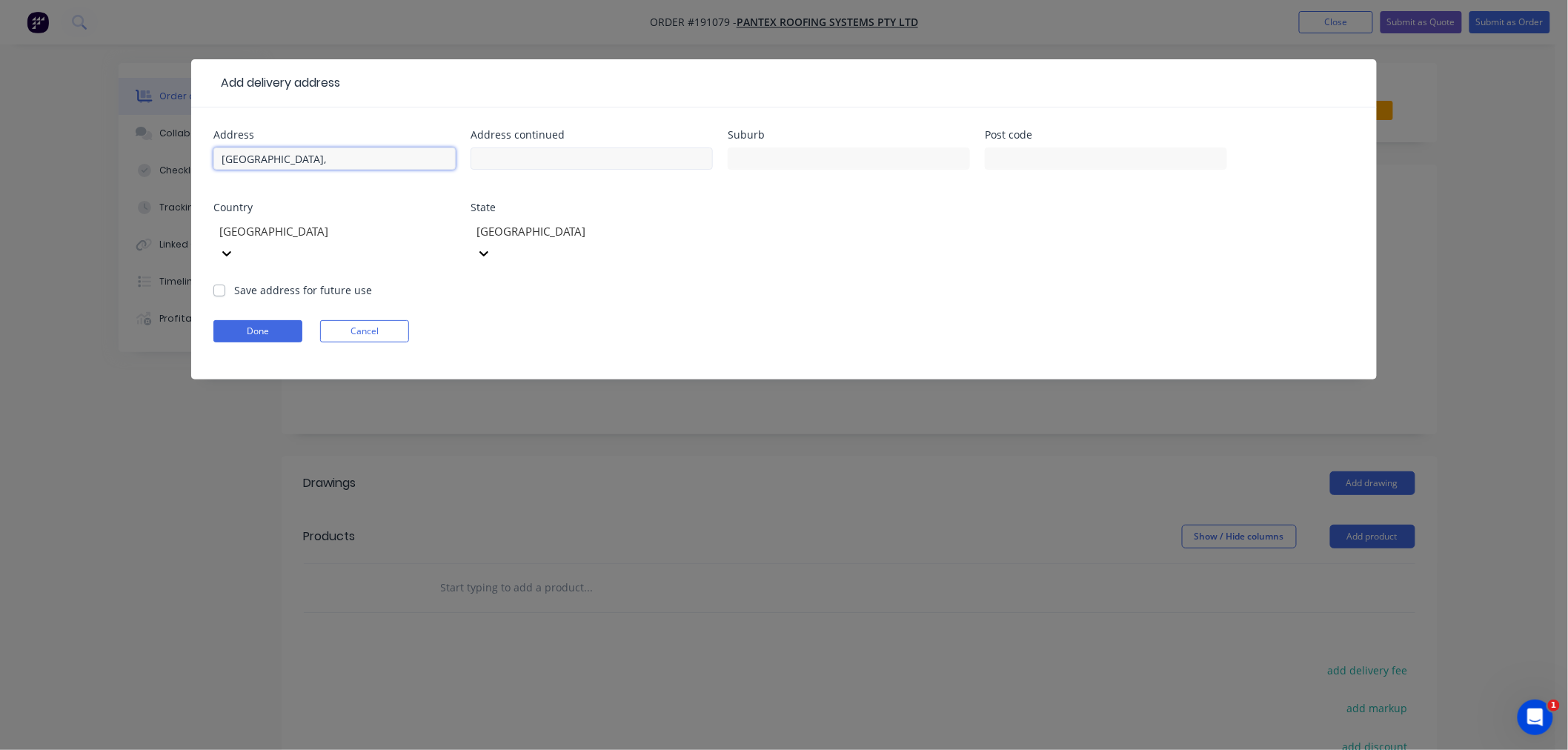
click at [581, 165] on div "Address BIRMINGHAM ROAD & EMMANUEL COLLEGE DR, Address continued Suburb Post co…" at bounding box center [784, 206] width 1142 height 152
click at [581, 165] on input "text" at bounding box center [591, 158] width 242 height 22
type input "MAGIC UNITED SOCCER CLUB"
type input "CARRARA"
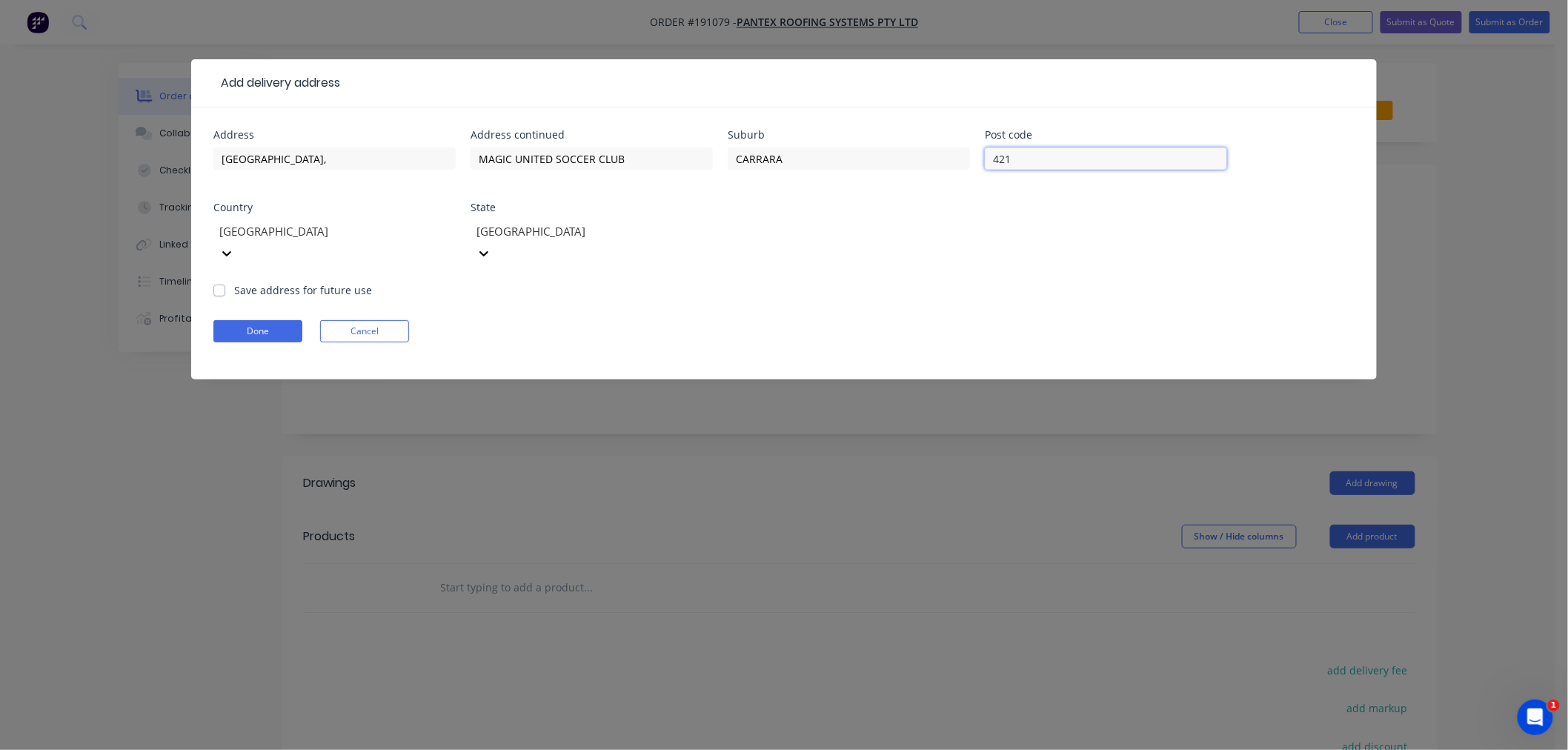
type input "4211"
click button "Done" at bounding box center [258, 331] width 89 height 22
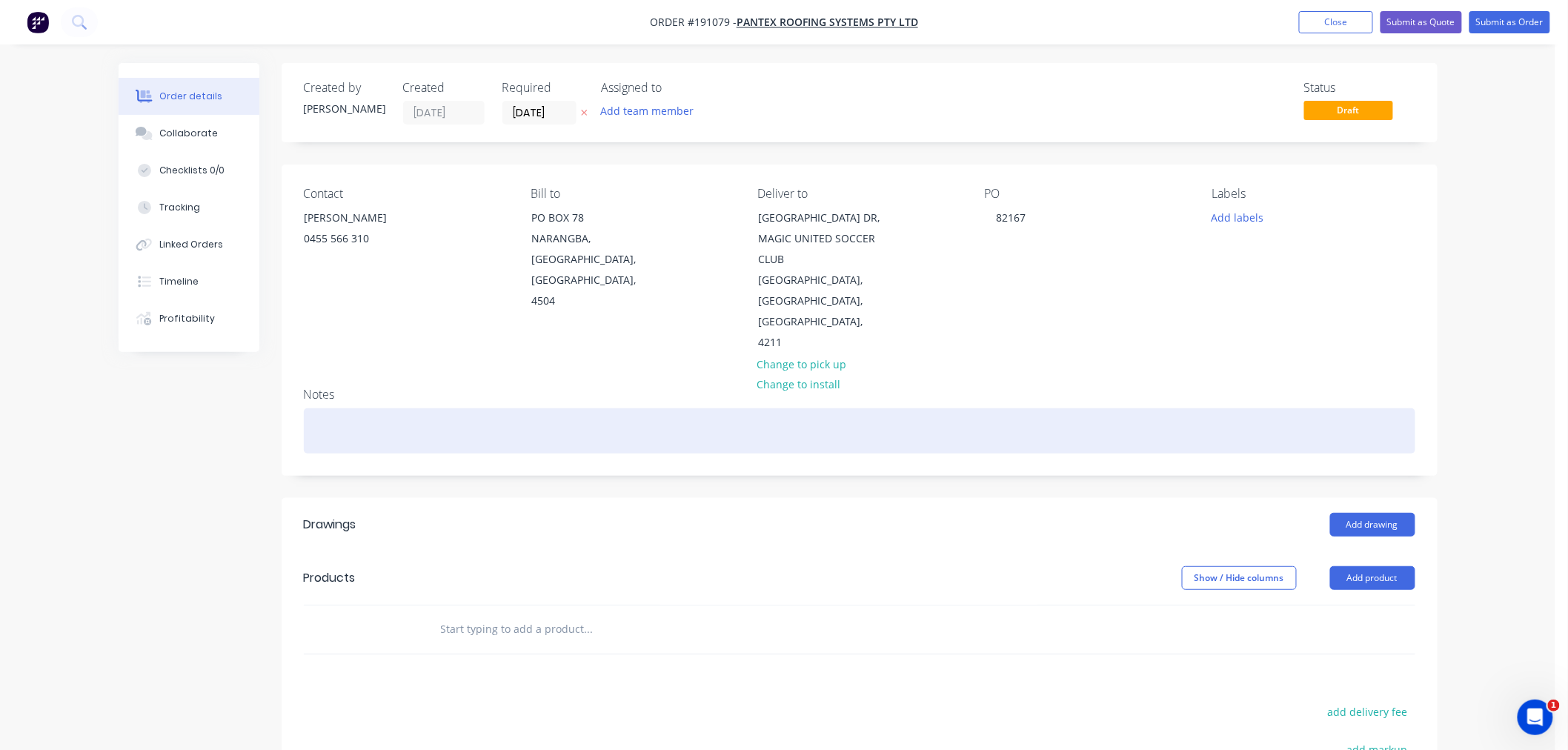
click at [486, 412] on div at bounding box center [859, 430] width 1111 height 45
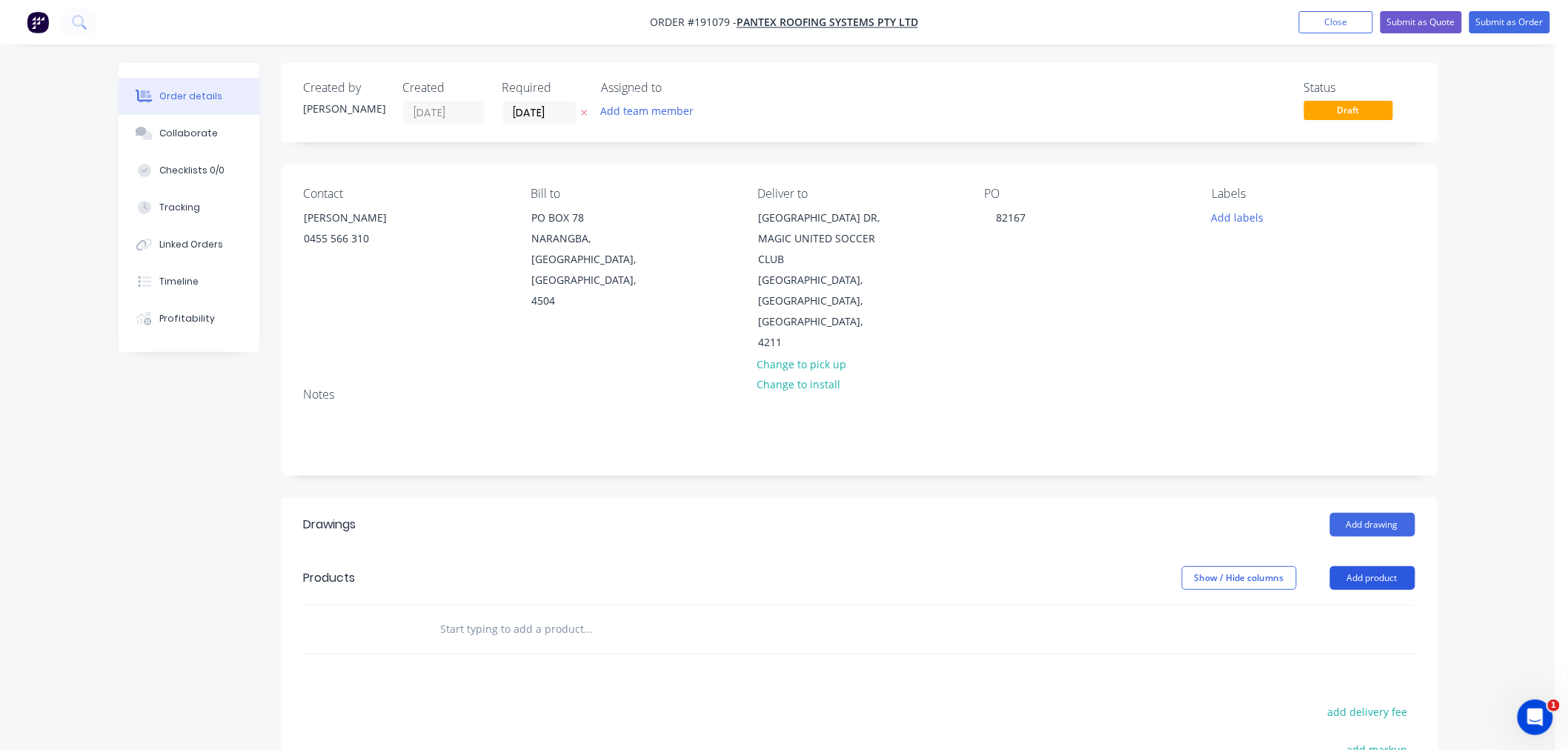
click at [1382, 566] on button "Add product" at bounding box center [1372, 577] width 85 height 23
click at [1369, 605] on div "Product catalogue" at bounding box center [1345, 615] width 114 height 21
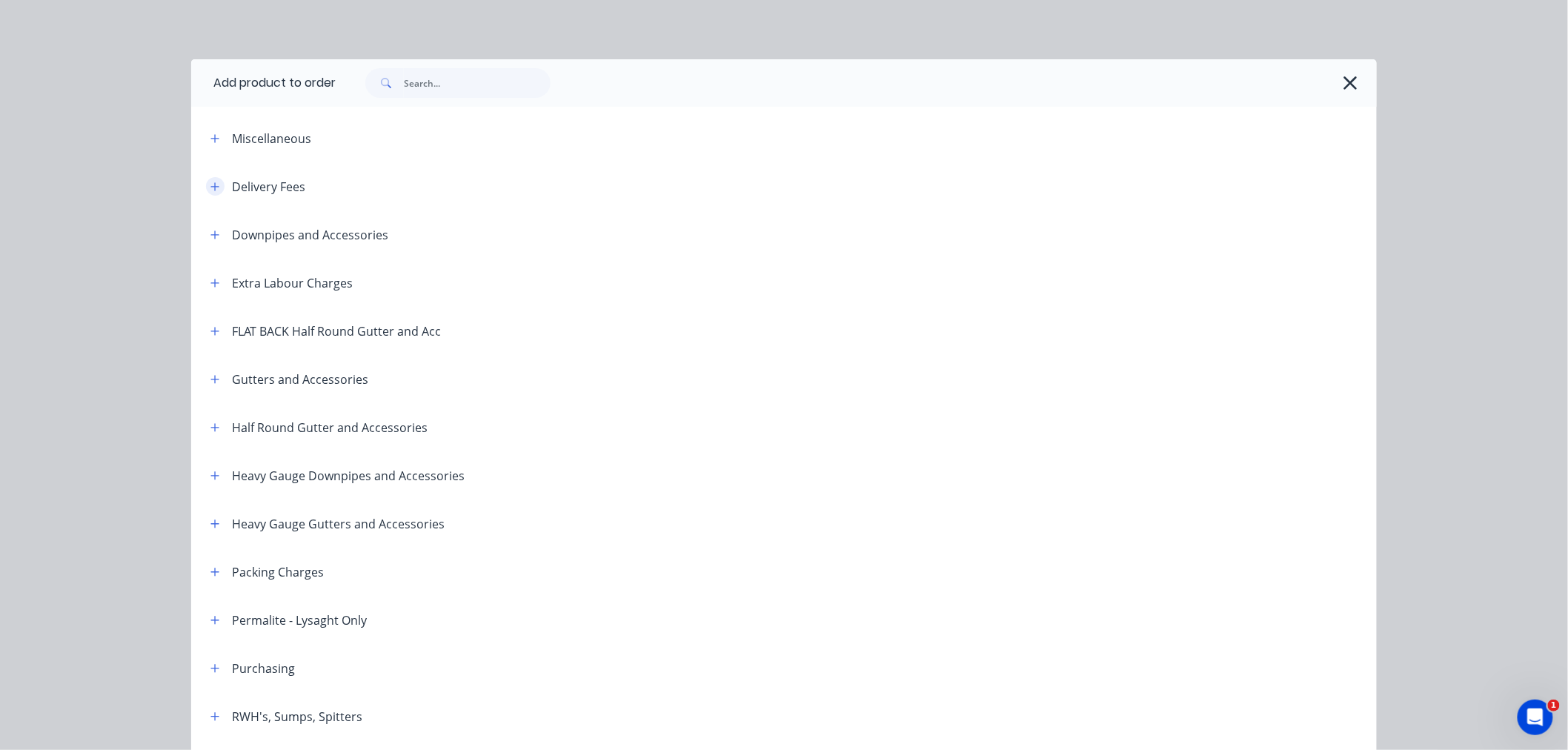
click at [211, 187] on icon "button" at bounding box center [215, 186] width 9 height 11
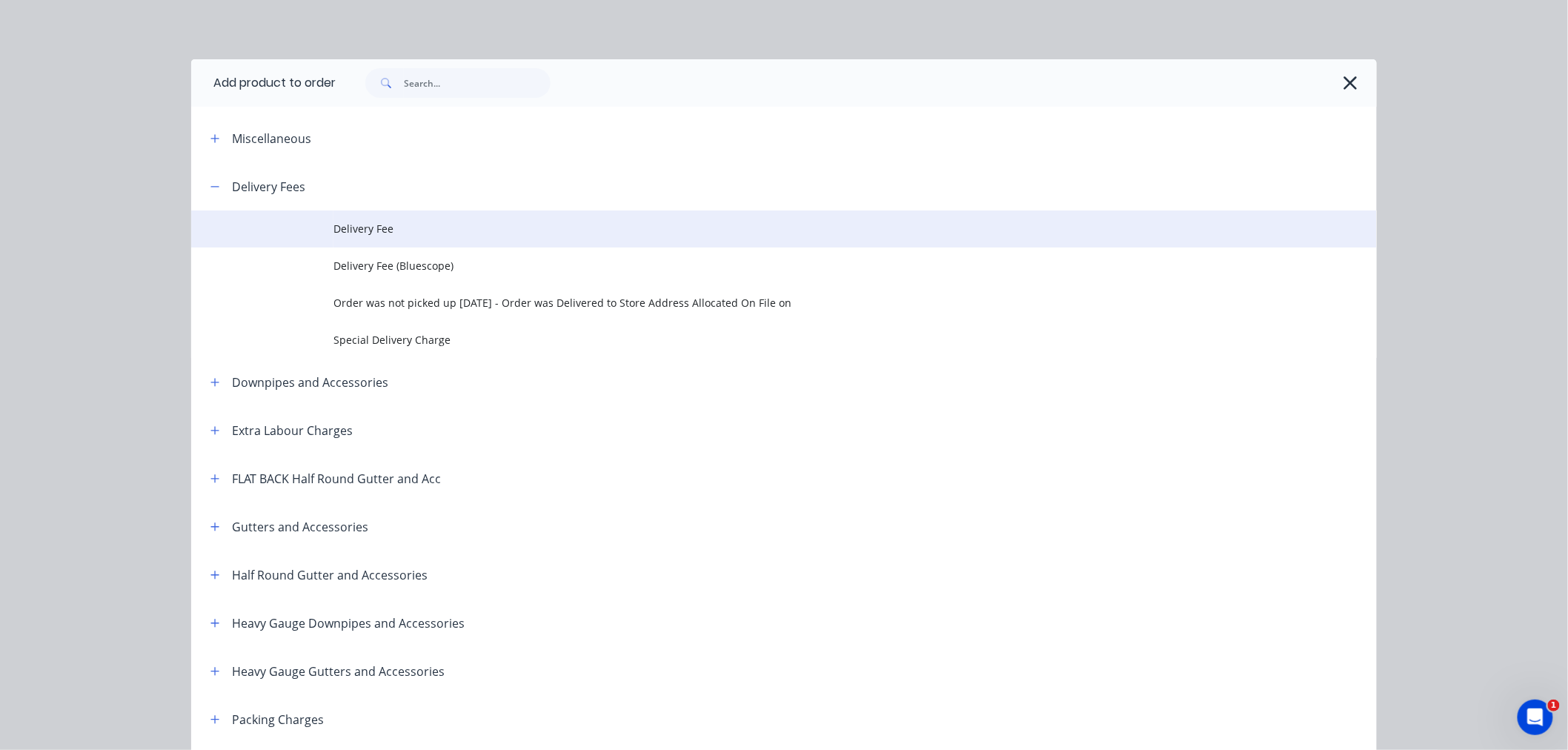
click at [359, 227] on span "Delivery Fee" at bounding box center [750, 228] width 834 height 16
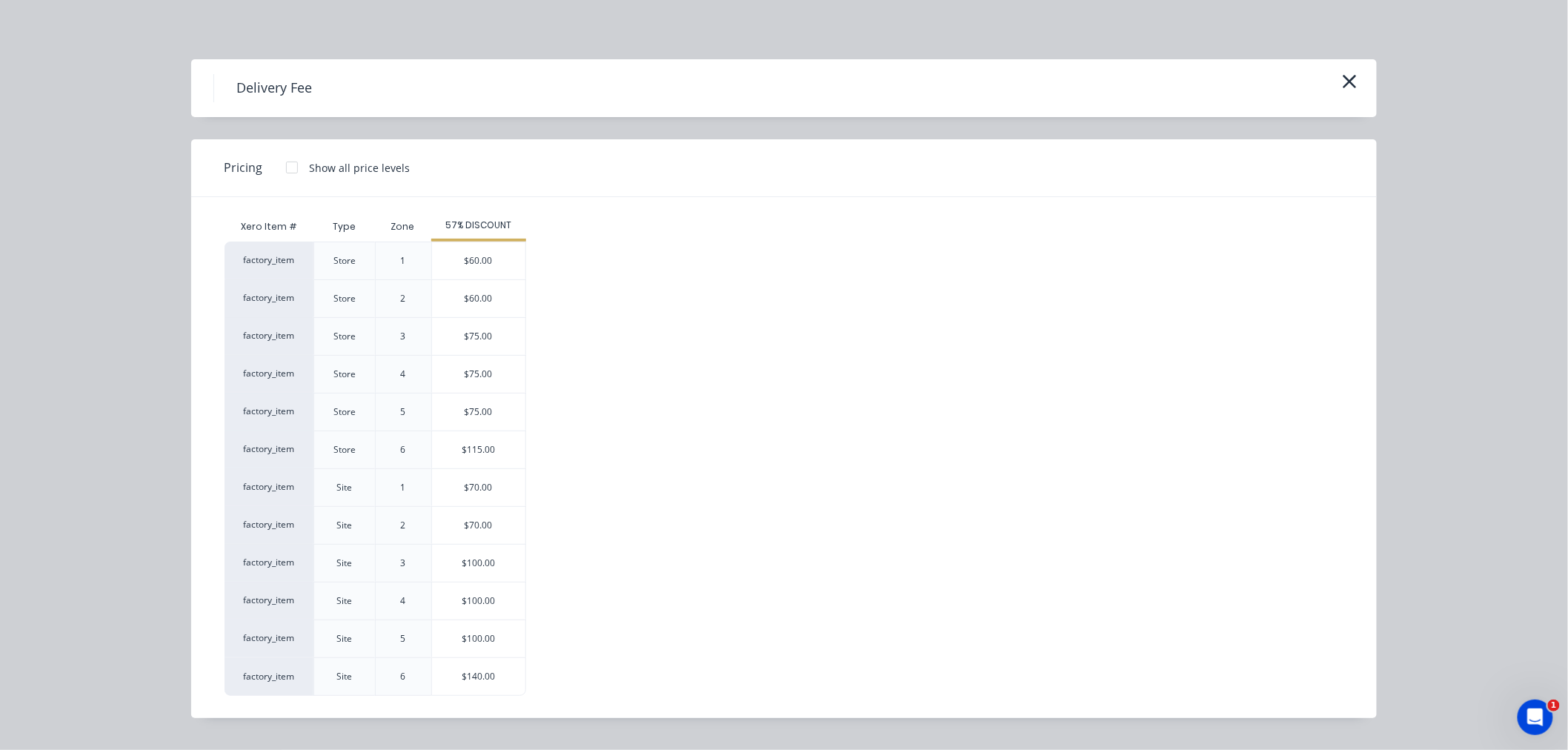
scroll to position [283, 0]
click at [490, 524] on div "$70.00" at bounding box center [479, 525] width 94 height 37
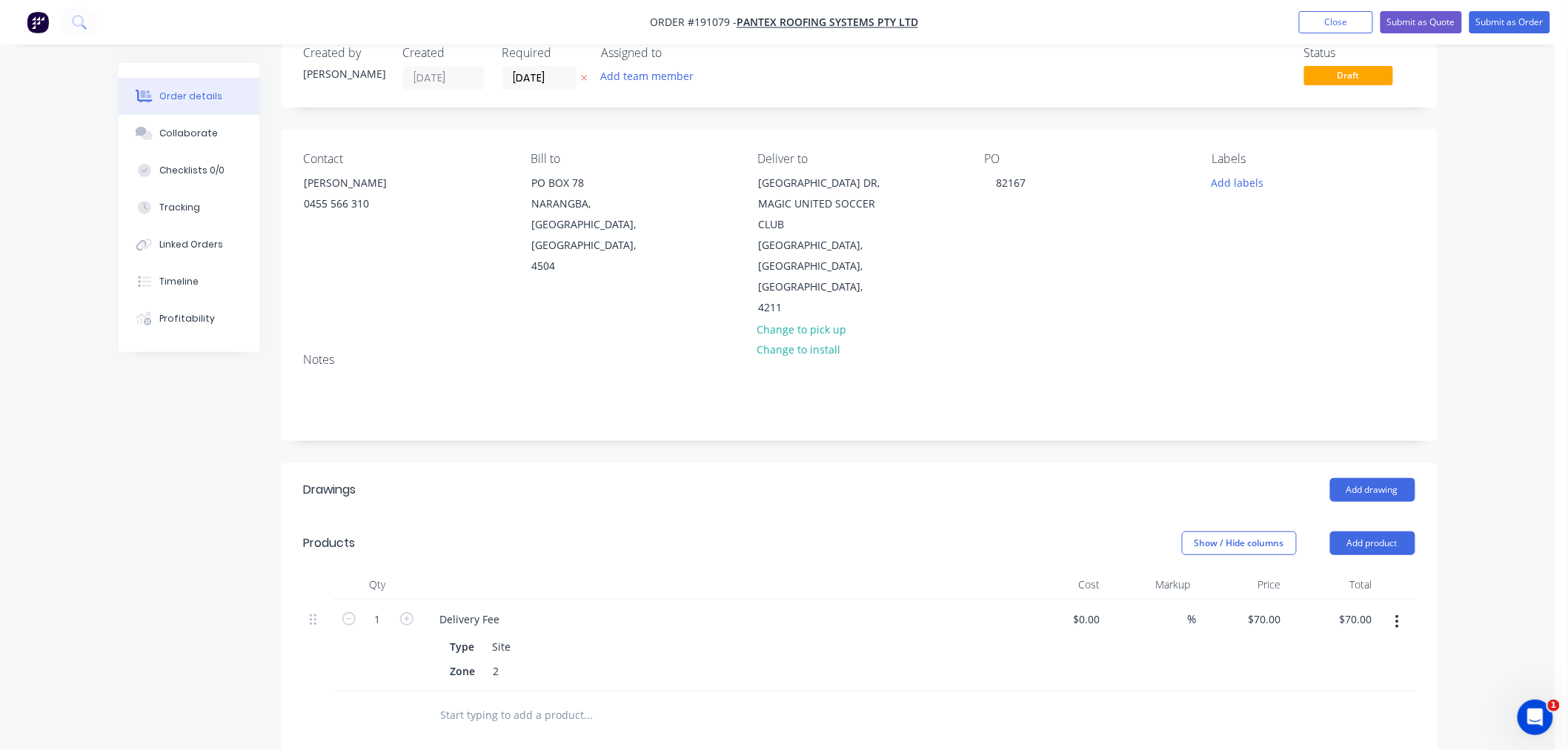
scroll to position [0, 0]
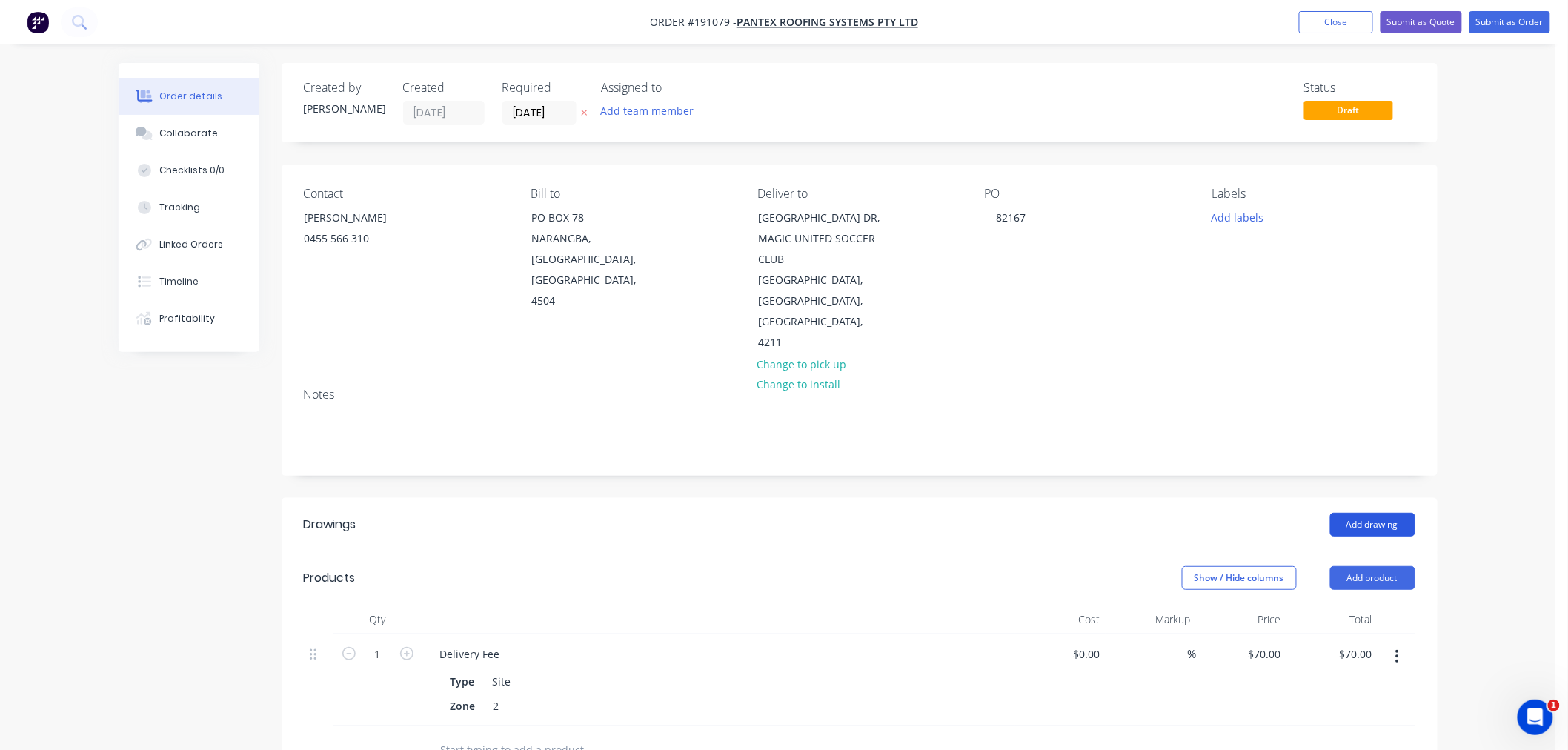
click at [1387, 513] on button "Add drawing" at bounding box center [1372, 525] width 85 height 23
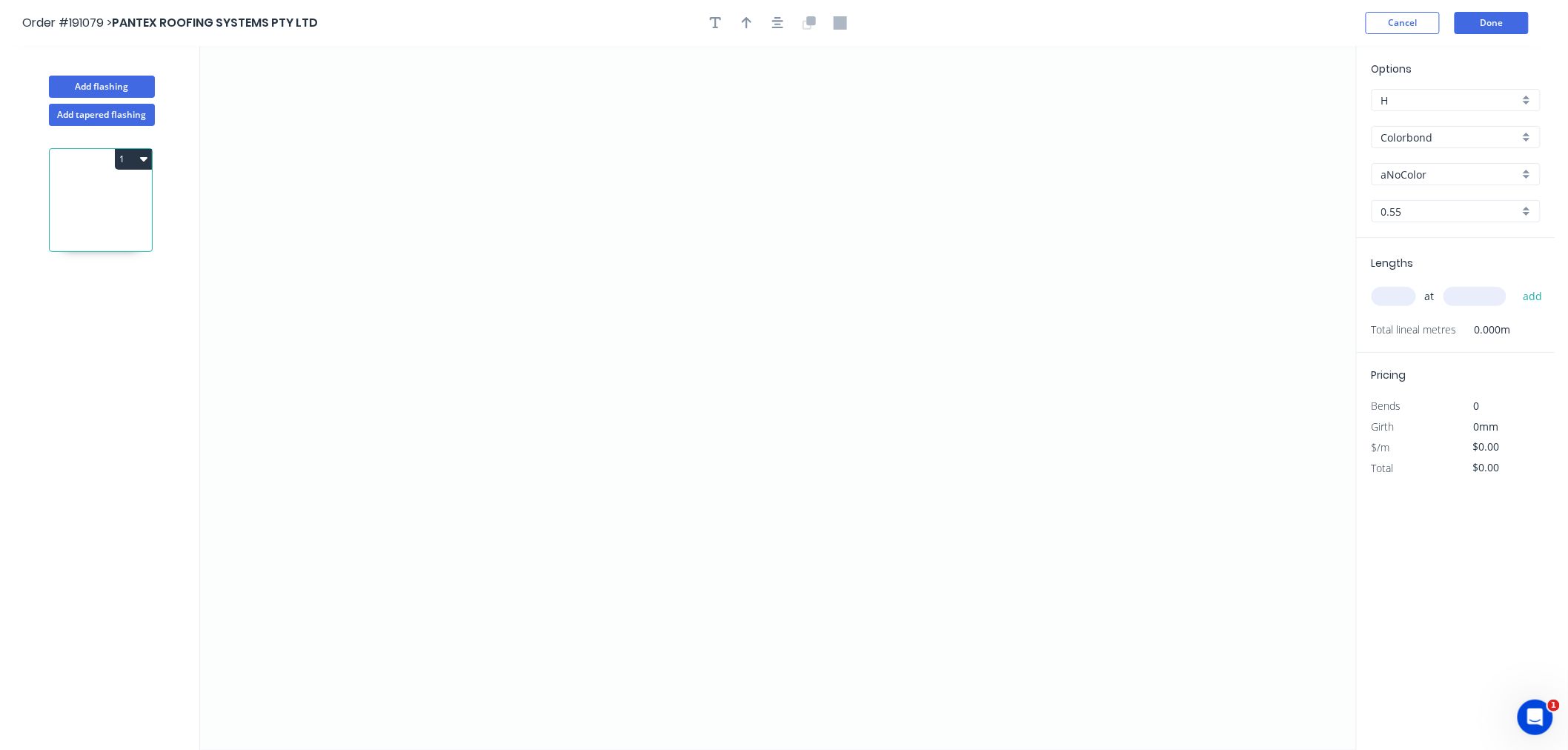
click at [1439, 171] on input "aNoColor" at bounding box center [1450, 175] width 138 height 16
click at [1471, 266] on div "Monument" at bounding box center [1456, 269] width 168 height 26
type input "Monument"
click at [1396, 300] on input "text" at bounding box center [1394, 296] width 45 height 20
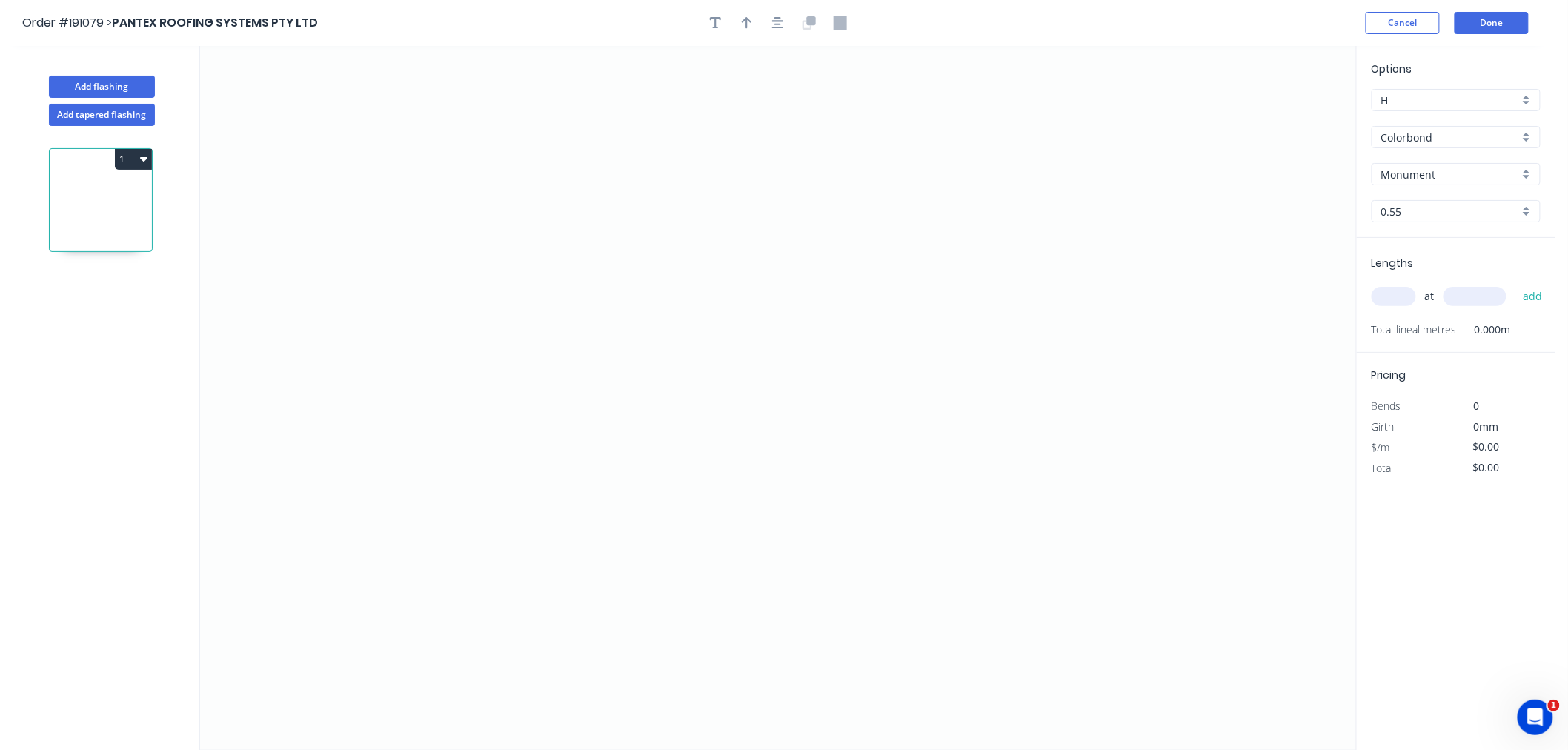
click at [1403, 297] on input "text" at bounding box center [1394, 296] width 45 height 20
type input "4"
type input "2300"
click at [1515, 284] on button "add" at bounding box center [1533, 296] width 35 height 25
click at [321, 381] on icon "0" at bounding box center [778, 397] width 1156 height 703
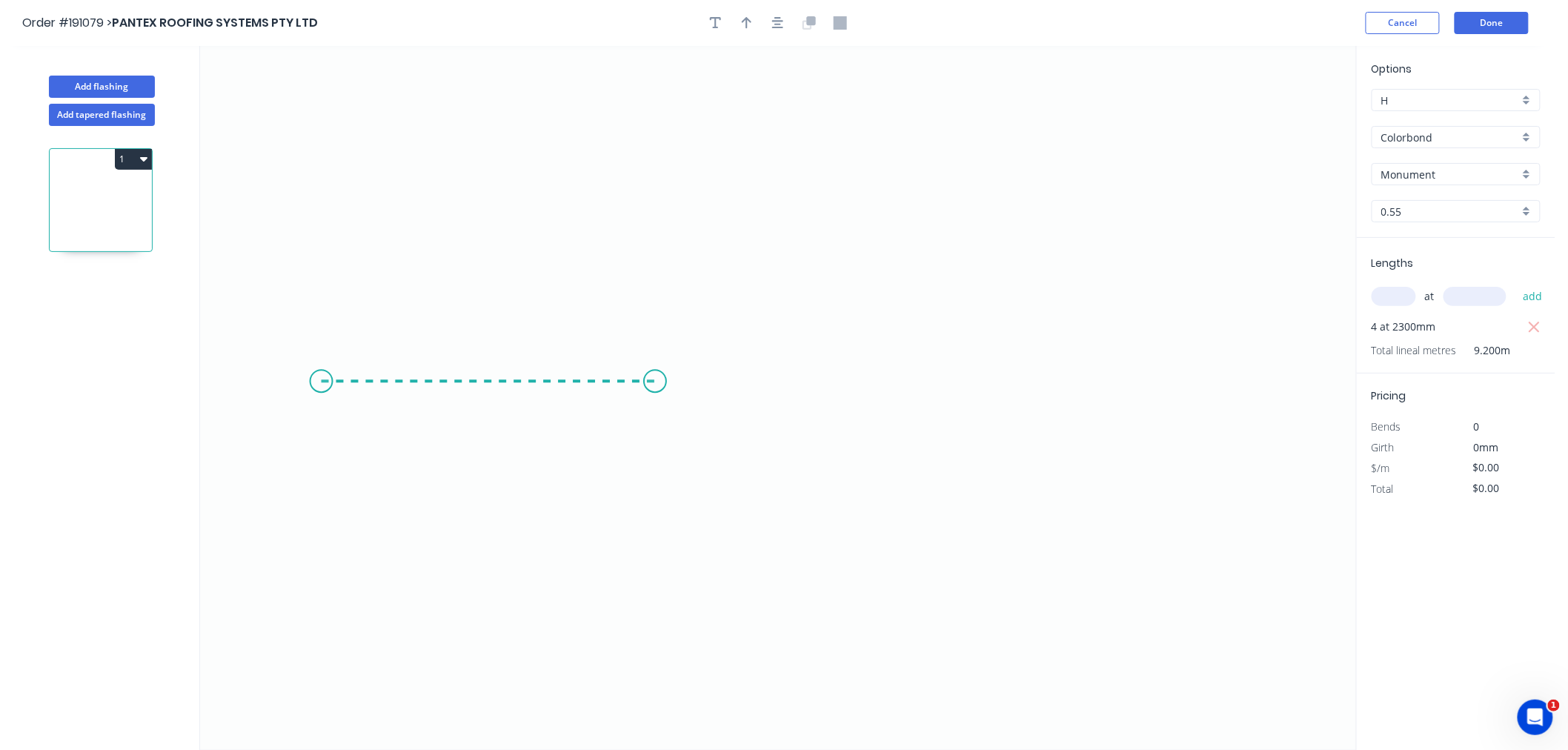
click at [655, 397] on icon "0" at bounding box center [778, 397] width 1156 height 703
click at [680, 222] on icon "0 ?" at bounding box center [778, 397] width 1156 height 703
click at [805, 222] on icon "0 ? ? ? º" at bounding box center [778, 397] width 1156 height 703
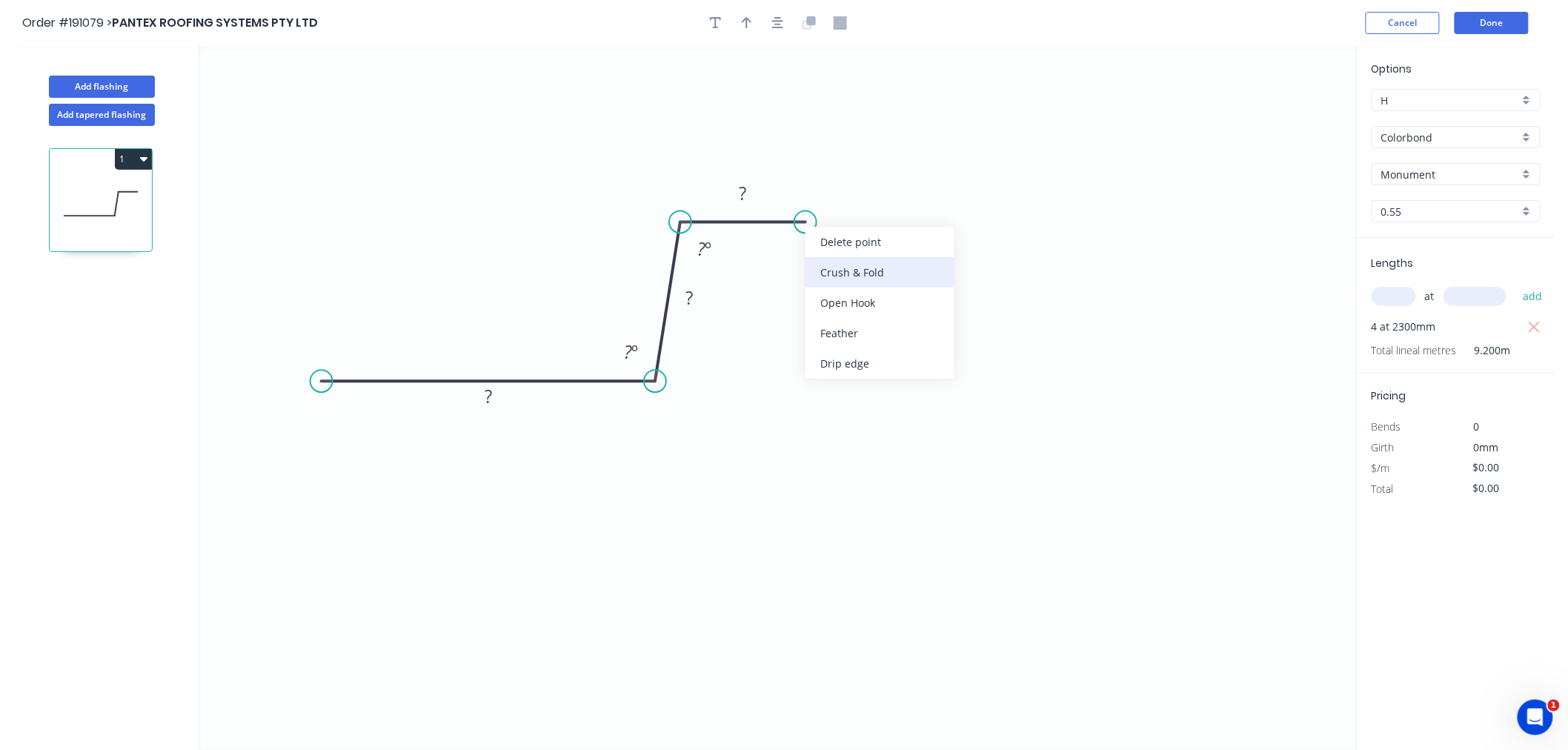
click at [825, 270] on div "Crush & Fold" at bounding box center [879, 272] width 149 height 30
click at [824, 271] on div "Flip bend" at bounding box center [876, 268] width 149 height 30
click at [784, 19] on button "button" at bounding box center [778, 22] width 22 height 22
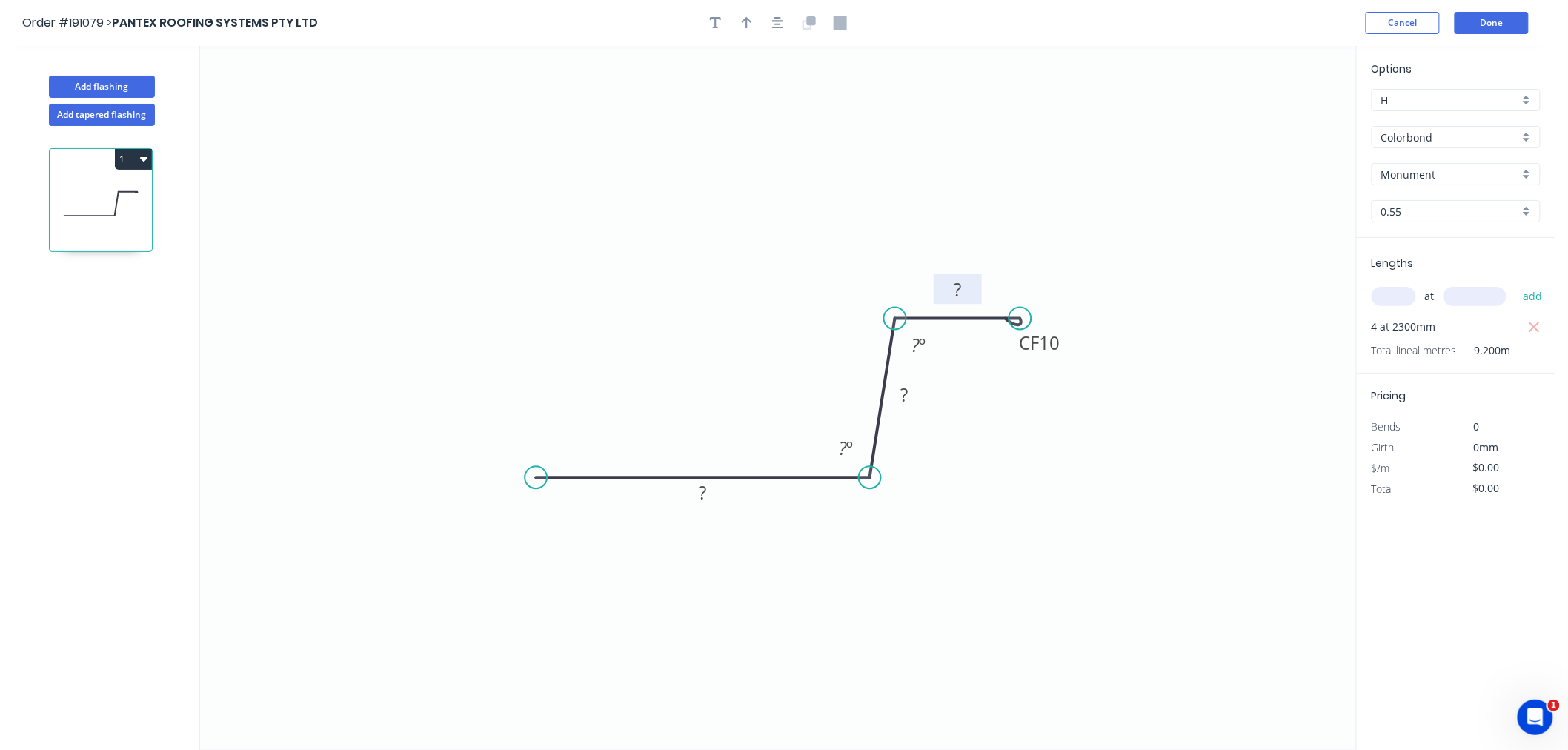
click at [967, 292] on rect at bounding box center [957, 290] width 29 height 20
drag, startPoint x: 1017, startPoint y: 321, endPoint x: 1002, endPoint y: 322, distance: 15.0
click at [1002, 322] on circle at bounding box center [1003, 318] width 22 height 22
click at [953, 290] on rect at bounding box center [948, 290] width 29 height 20
type input "$9.64"
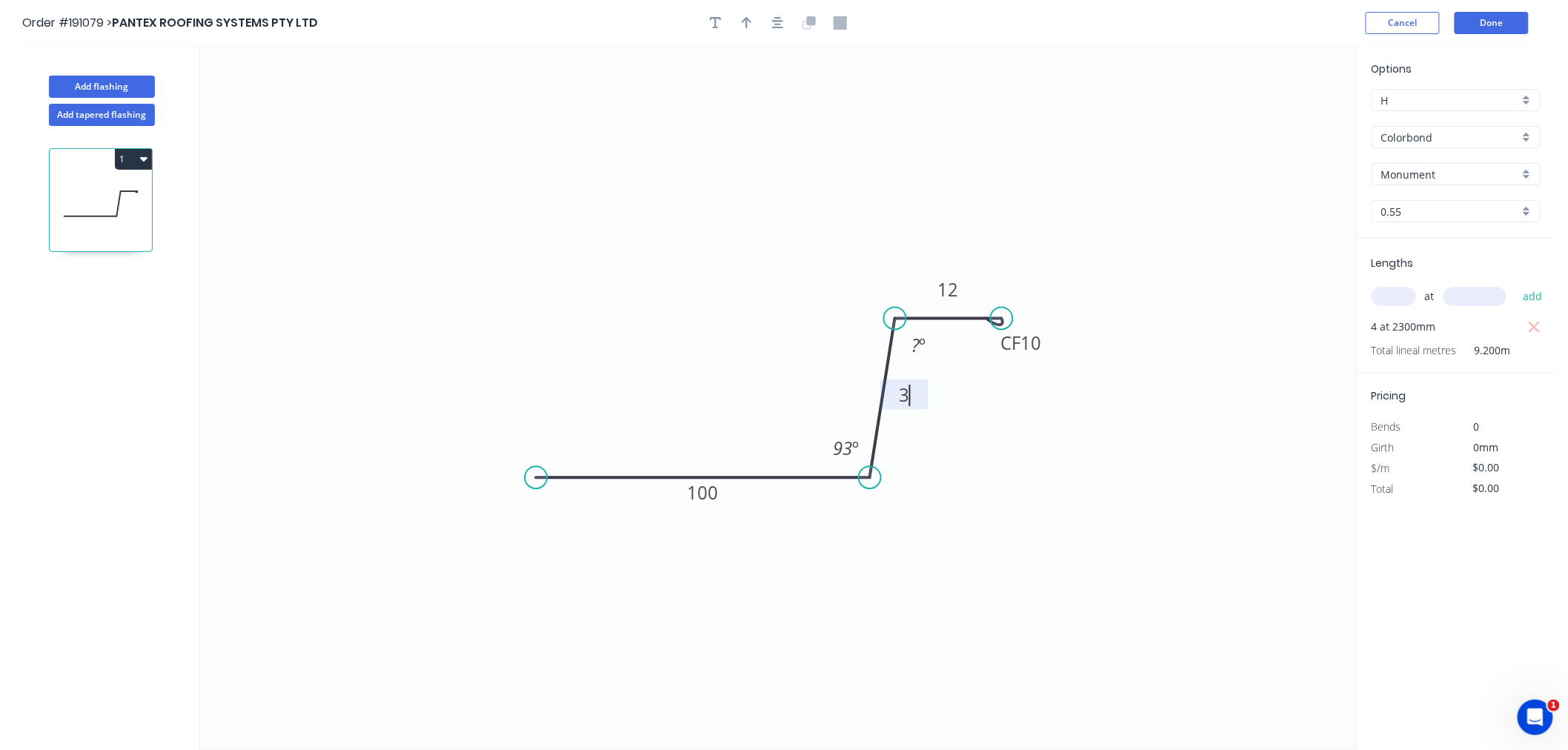
type input "$88.69"
click at [621, 315] on icon "0 100 35 CF 10 12 93 º 87 º" at bounding box center [778, 397] width 1156 height 703
click at [572, 527] on div "Crush & Fold" at bounding box center [606, 526] width 149 height 30
type input "$11.19"
type input "$102.95"
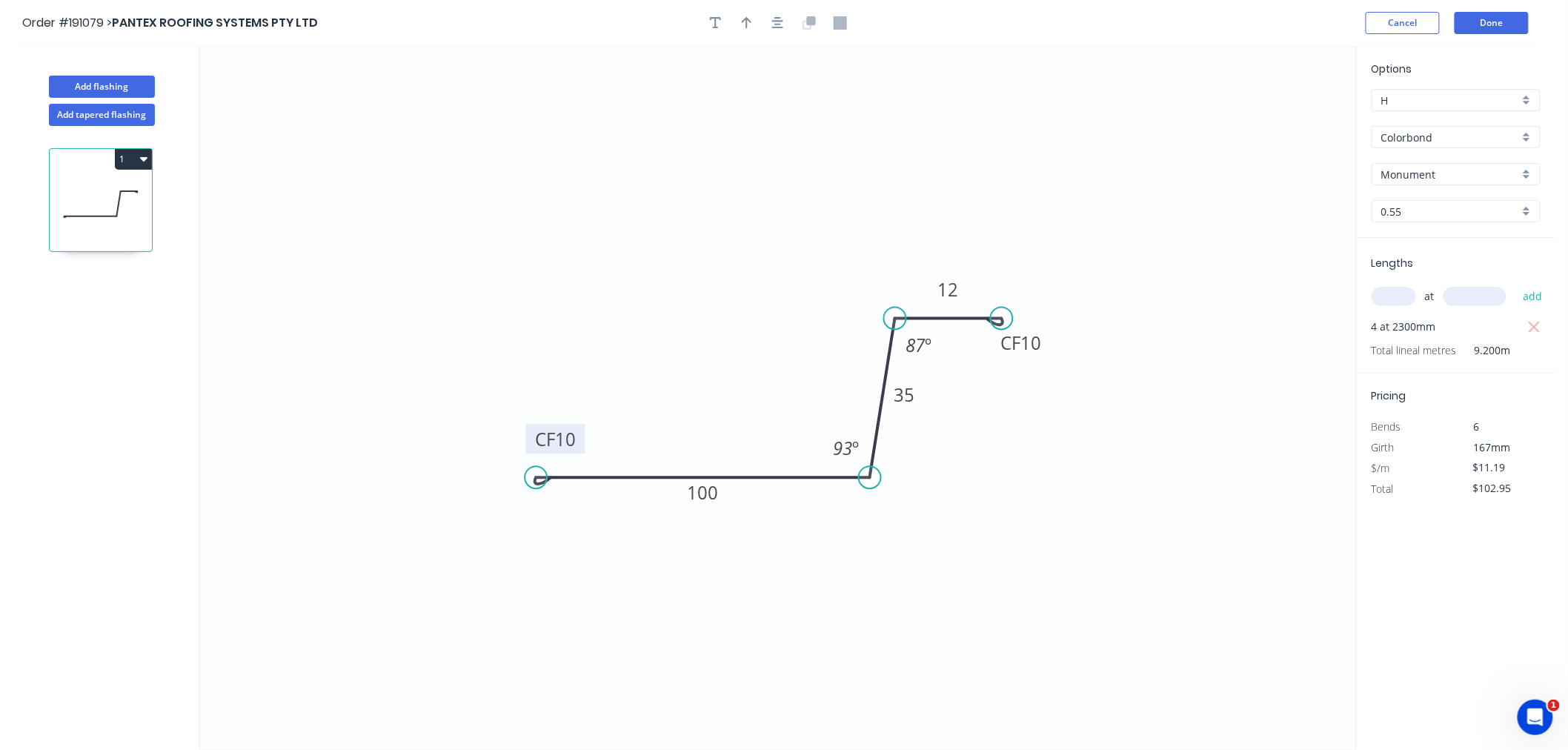
click at [565, 439] on tspan "10" at bounding box center [565, 438] width 20 height 24
click at [664, 389] on icon "0 CF 15 100 35 CF 10 12 93 º 87 º" at bounding box center [778, 397] width 1156 height 703
drag, startPoint x: 779, startPoint y: 22, endPoint x: 752, endPoint y: 20, distance: 27.1
click at [779, 20] on icon "button" at bounding box center [778, 23] width 12 height 14
click at [740, 20] on button "button" at bounding box center [746, 22] width 22 height 22
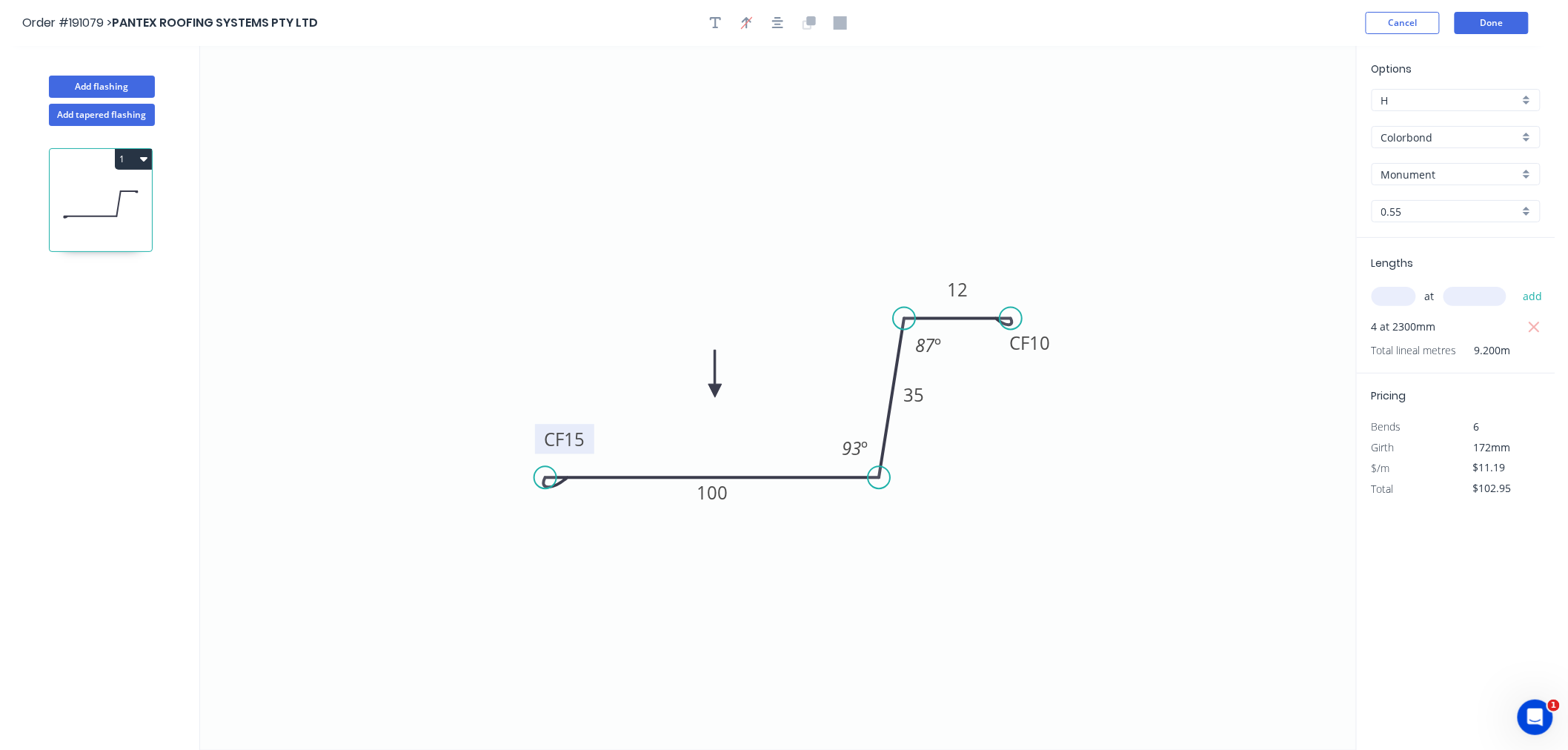
drag, startPoint x: 1283, startPoint y: 119, endPoint x: 715, endPoint y: 391, distance: 629.8
click at [715, 391] on icon at bounding box center [715, 373] width 14 height 48
drag, startPoint x: 716, startPoint y: 387, endPoint x: 708, endPoint y: 408, distance: 22.5
click at [708, 408] on icon at bounding box center [708, 390] width 14 height 48
click at [777, 12] on button "button" at bounding box center [778, 22] width 22 height 22
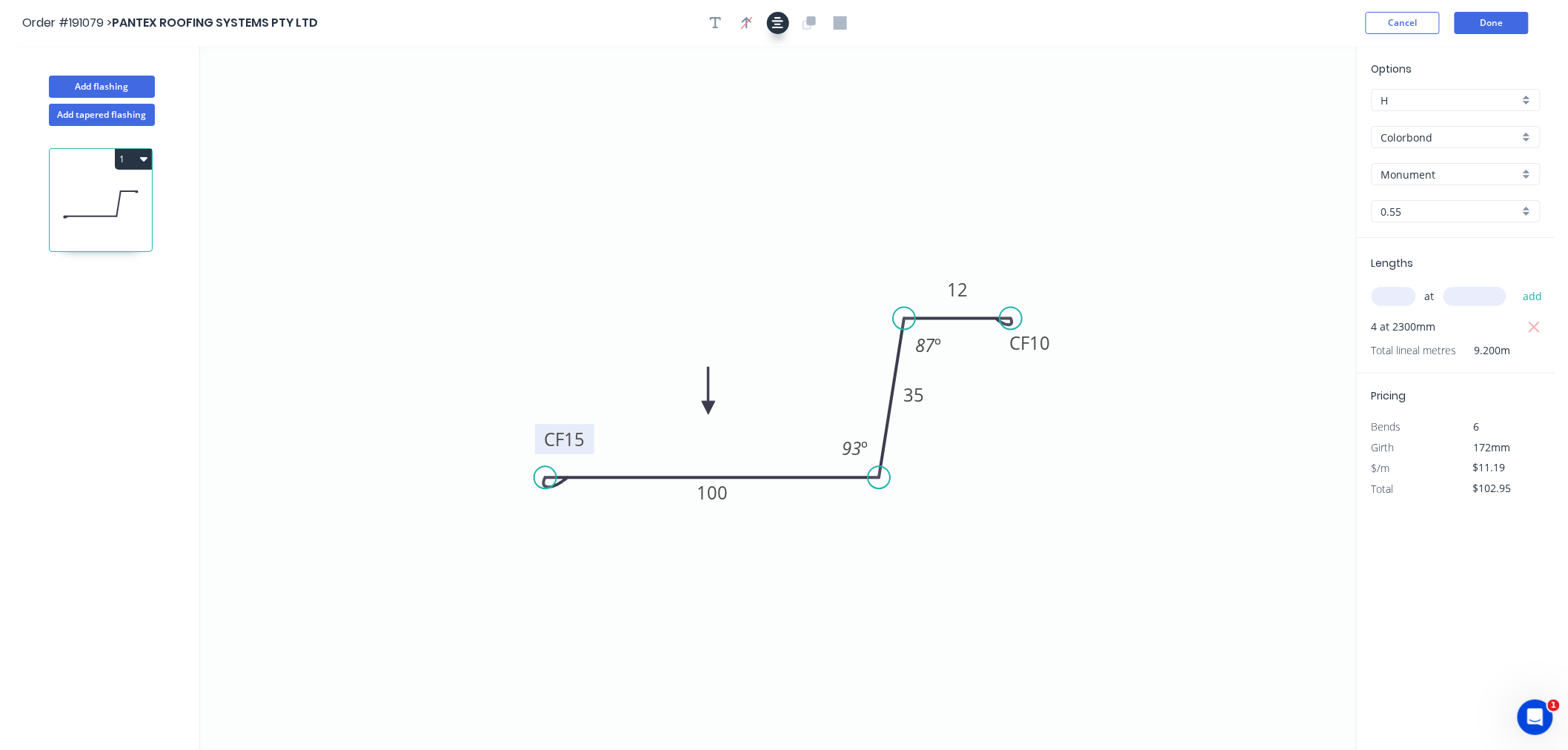
click at [779, 22] on icon "button" at bounding box center [778, 23] width 12 height 14
click at [95, 87] on button "Add flashing" at bounding box center [101, 86] width 106 height 22
type input "$0.00"
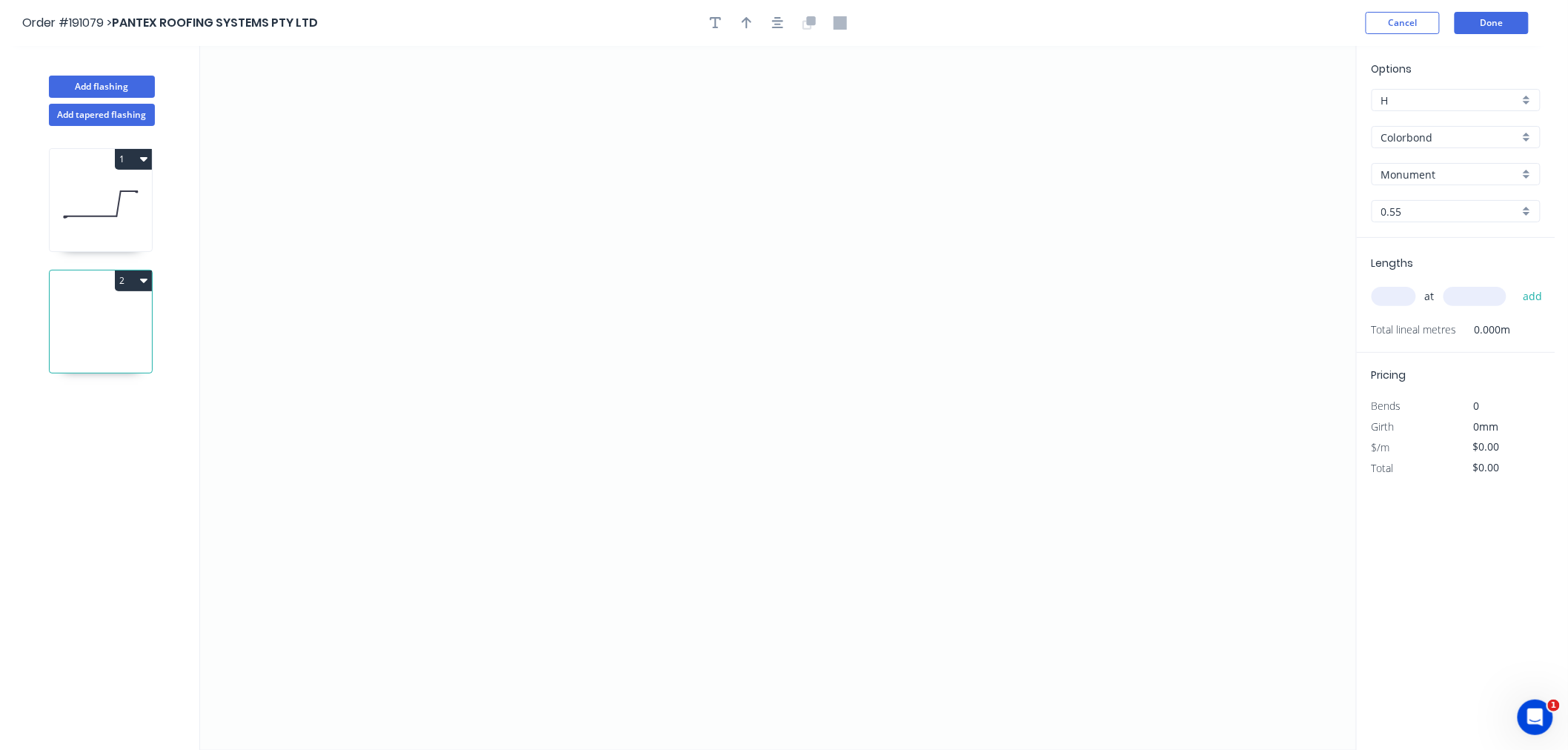
click at [1403, 293] on input "text" at bounding box center [1394, 296] width 45 height 20
type input "4"
type input "1600"
click at [1515, 284] on button "add" at bounding box center [1533, 296] width 35 height 25
type input "1"
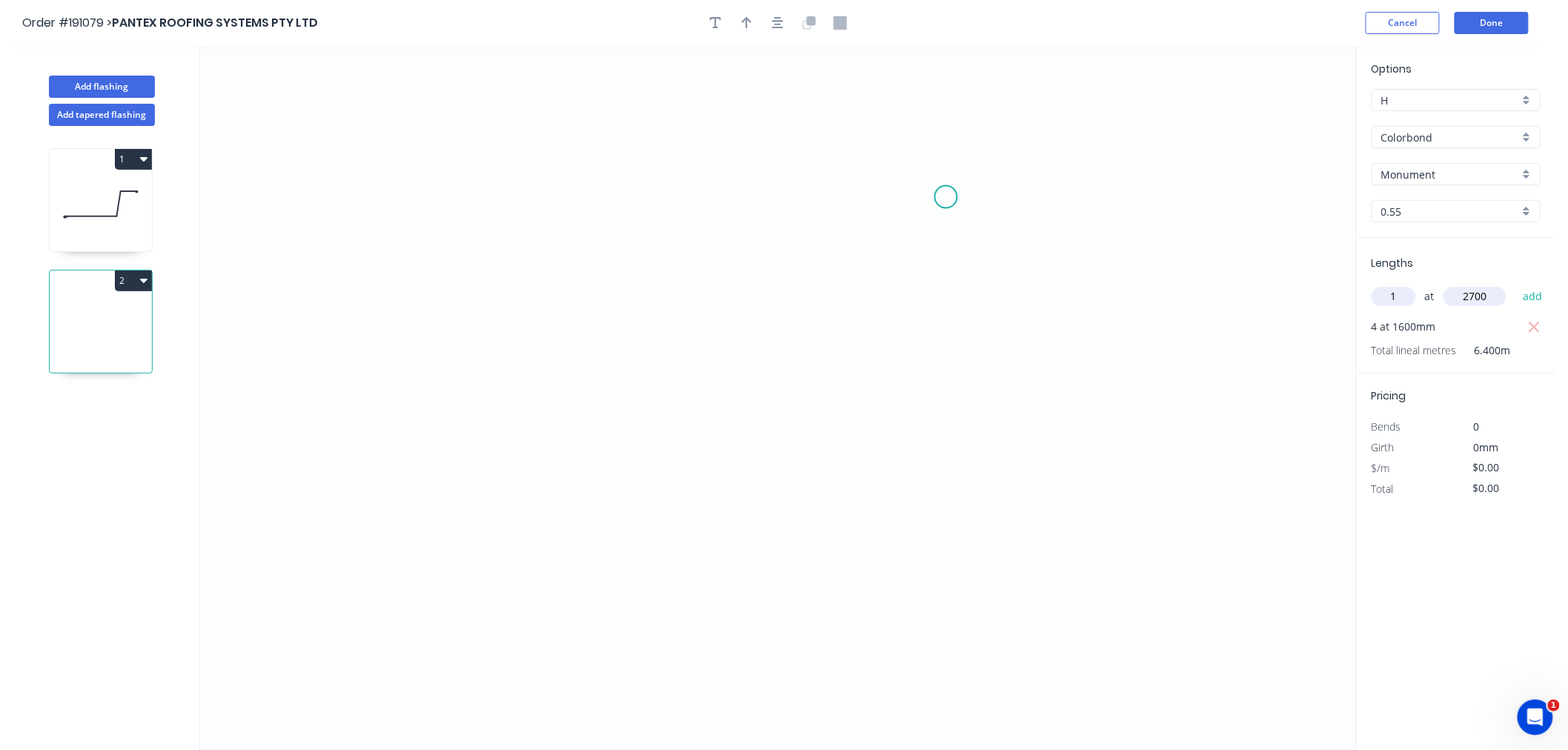
type input "2700"
click at [1515, 284] on button "add" at bounding box center [1533, 296] width 35 height 25
click at [498, 127] on icon "0" at bounding box center [778, 397] width 1156 height 703
click at [549, 205] on icon "0" at bounding box center [778, 397] width 1156 height 703
click at [538, 406] on icon "0 ?" at bounding box center [778, 397] width 1156 height 703
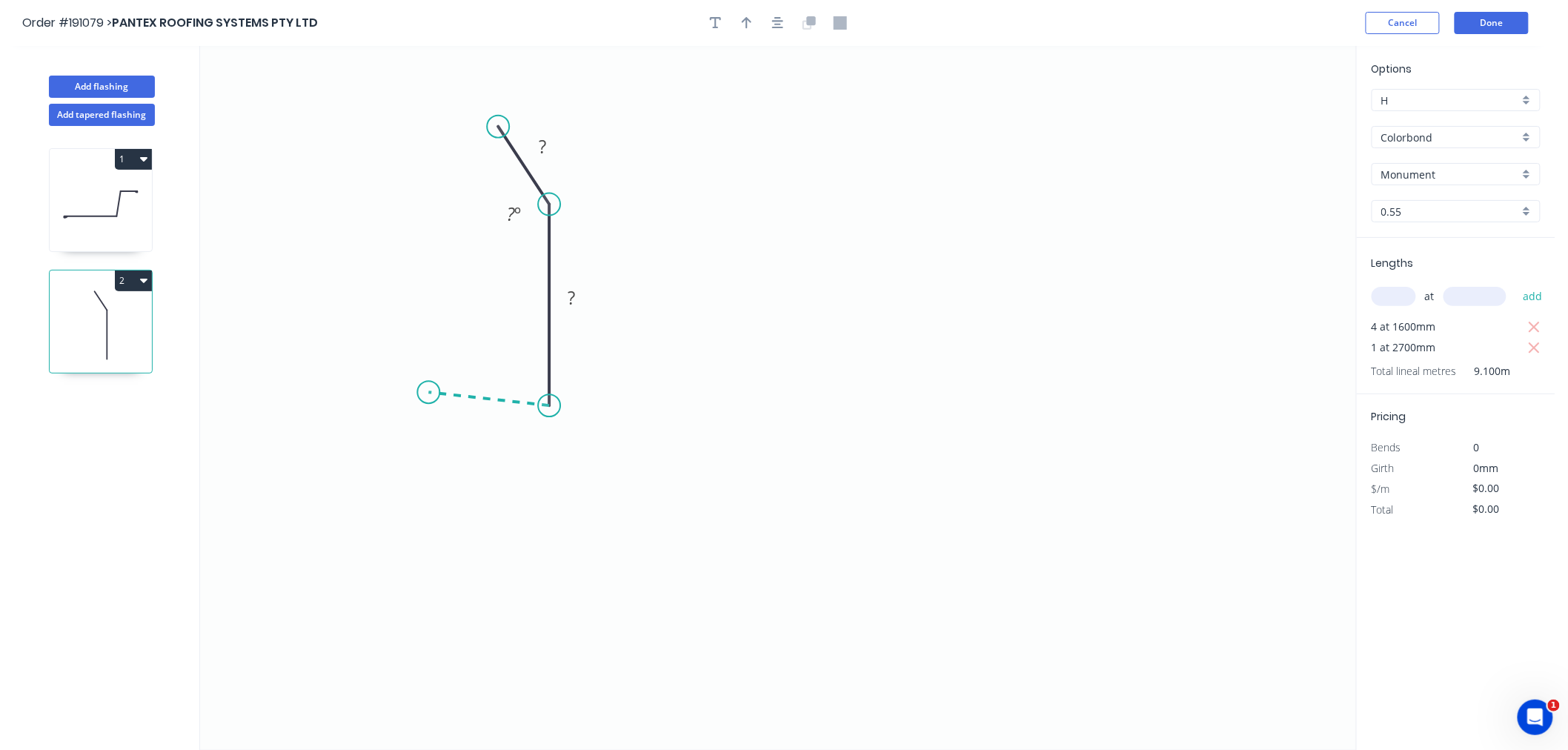
click at [428, 392] on icon at bounding box center [489, 399] width 121 height 14
click at [431, 493] on icon "0 ? ? ? ? º ? º" at bounding box center [778, 397] width 1156 height 703
click at [458, 537] on div "Crush & Fold" at bounding box center [505, 542] width 149 height 30
click at [453, 537] on div "Flip bend" at bounding box center [510, 539] width 149 height 30
drag, startPoint x: 484, startPoint y: 467, endPoint x: 491, endPoint y: 489, distance: 23.1
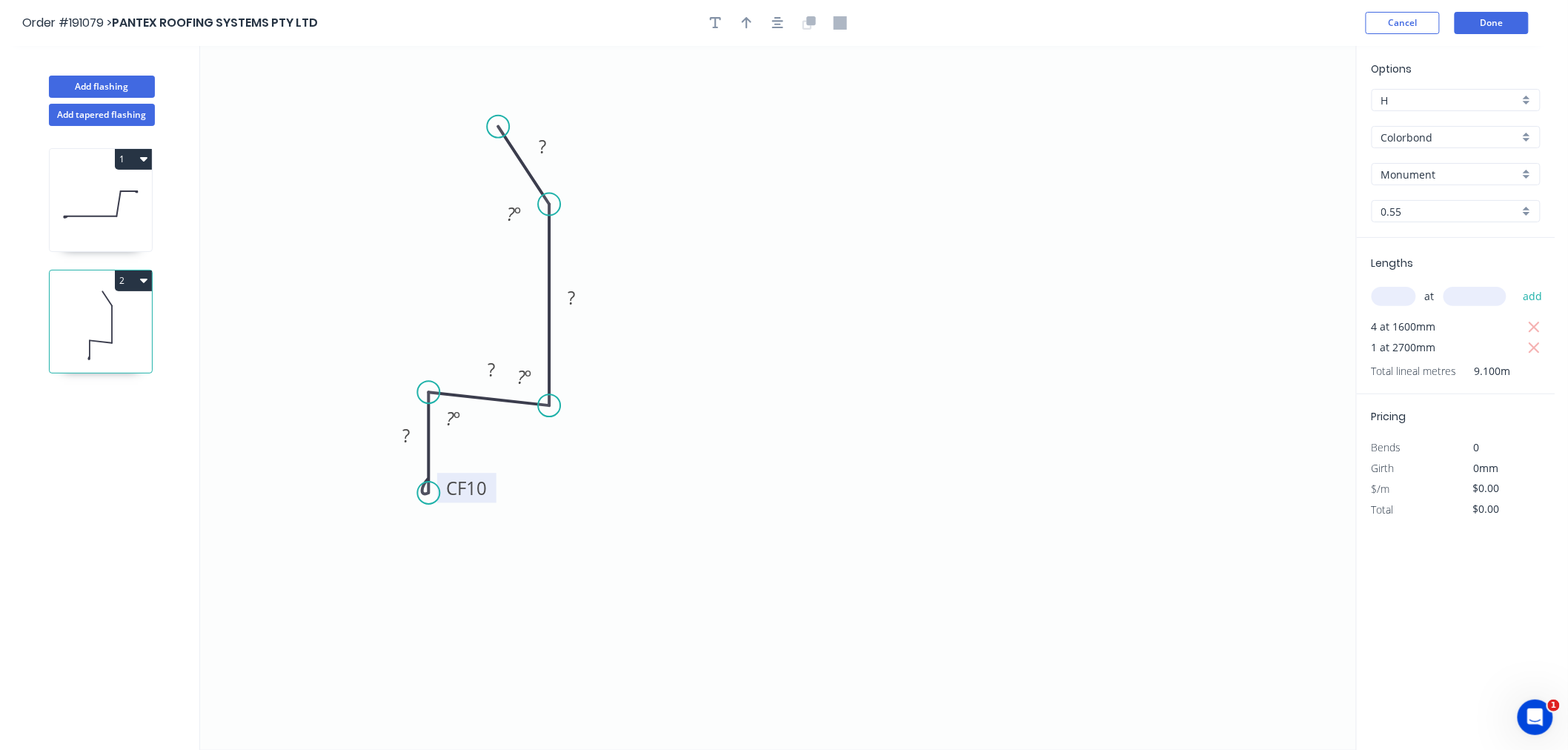
click at [491, 489] on rect at bounding box center [466, 488] width 60 height 29
click at [452, 420] on tspan "?" at bounding box center [450, 418] width 8 height 24
drag, startPoint x: 470, startPoint y: 375, endPoint x: 451, endPoint y: 360, distance: 24.2
click at [451, 360] on rect at bounding box center [471, 354] width 48 height 29
click at [408, 433] on tspan "?" at bounding box center [407, 435] width 8 height 24
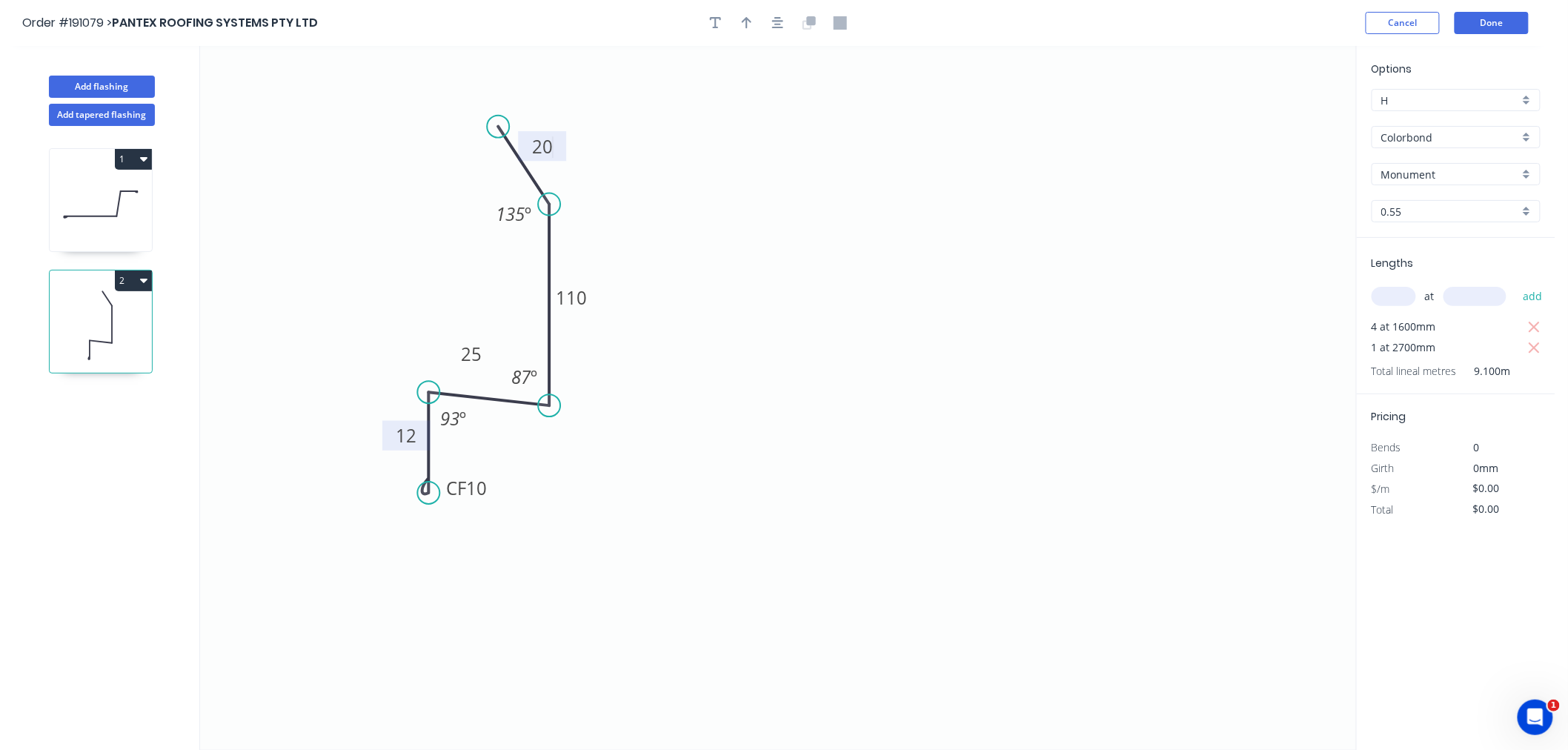
drag, startPoint x: 756, startPoint y: 179, endPoint x: 772, endPoint y: 177, distance: 16.1
click at [766, 178] on icon "0 CF 10 12 25 110 20 135 º 87 º 93 º" at bounding box center [778, 397] width 1156 height 703
type input "$10.42"
type input "$94.82"
click at [779, 20] on icon "button" at bounding box center [778, 22] width 12 height 12
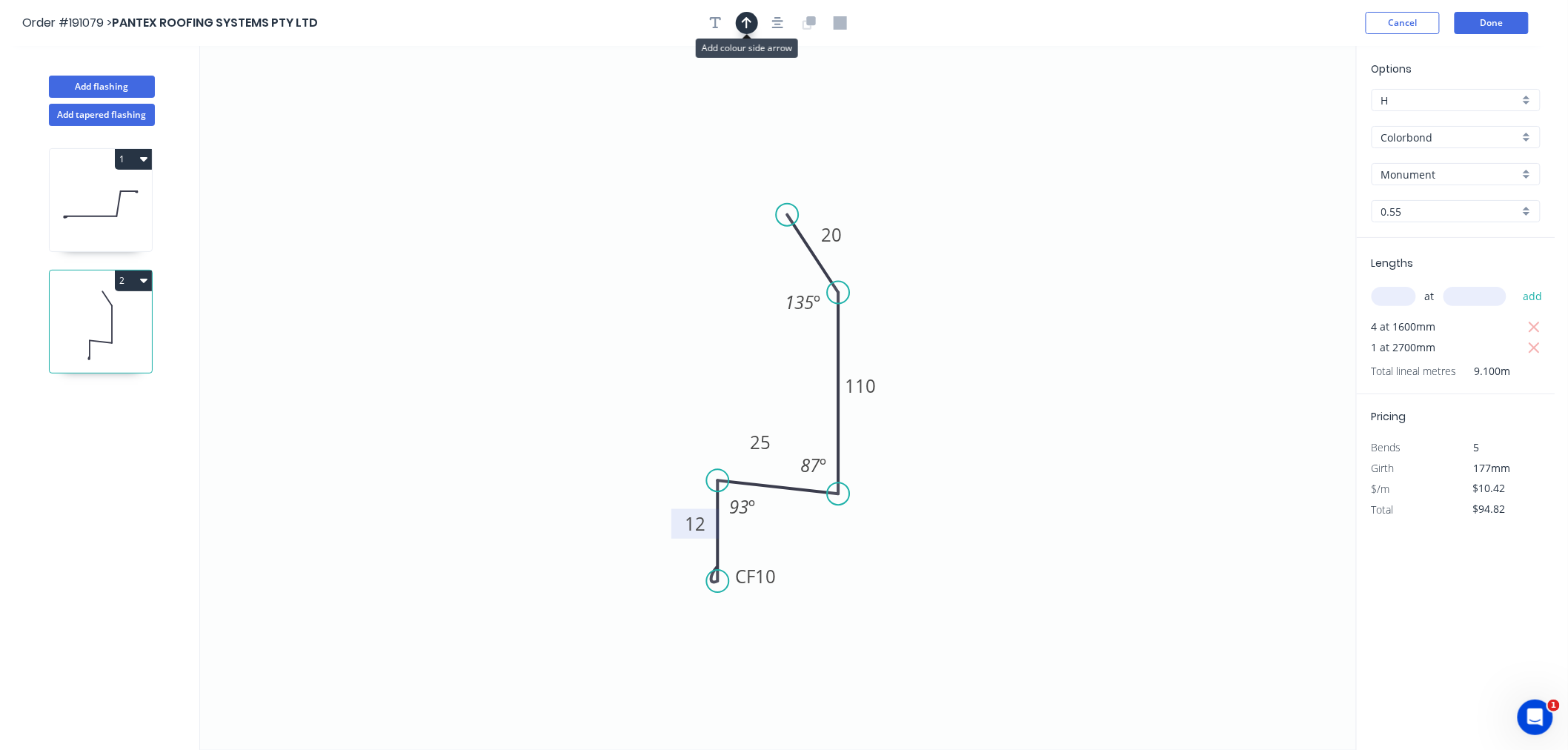
click at [752, 20] on button "button" at bounding box center [746, 22] width 22 height 22
drag, startPoint x: 1283, startPoint y: 114, endPoint x: 919, endPoint y: 336, distance: 426.4
click at [919, 336] on icon at bounding box center [919, 317] width 14 height 48
click at [784, 17] on button "button" at bounding box center [778, 22] width 22 height 22
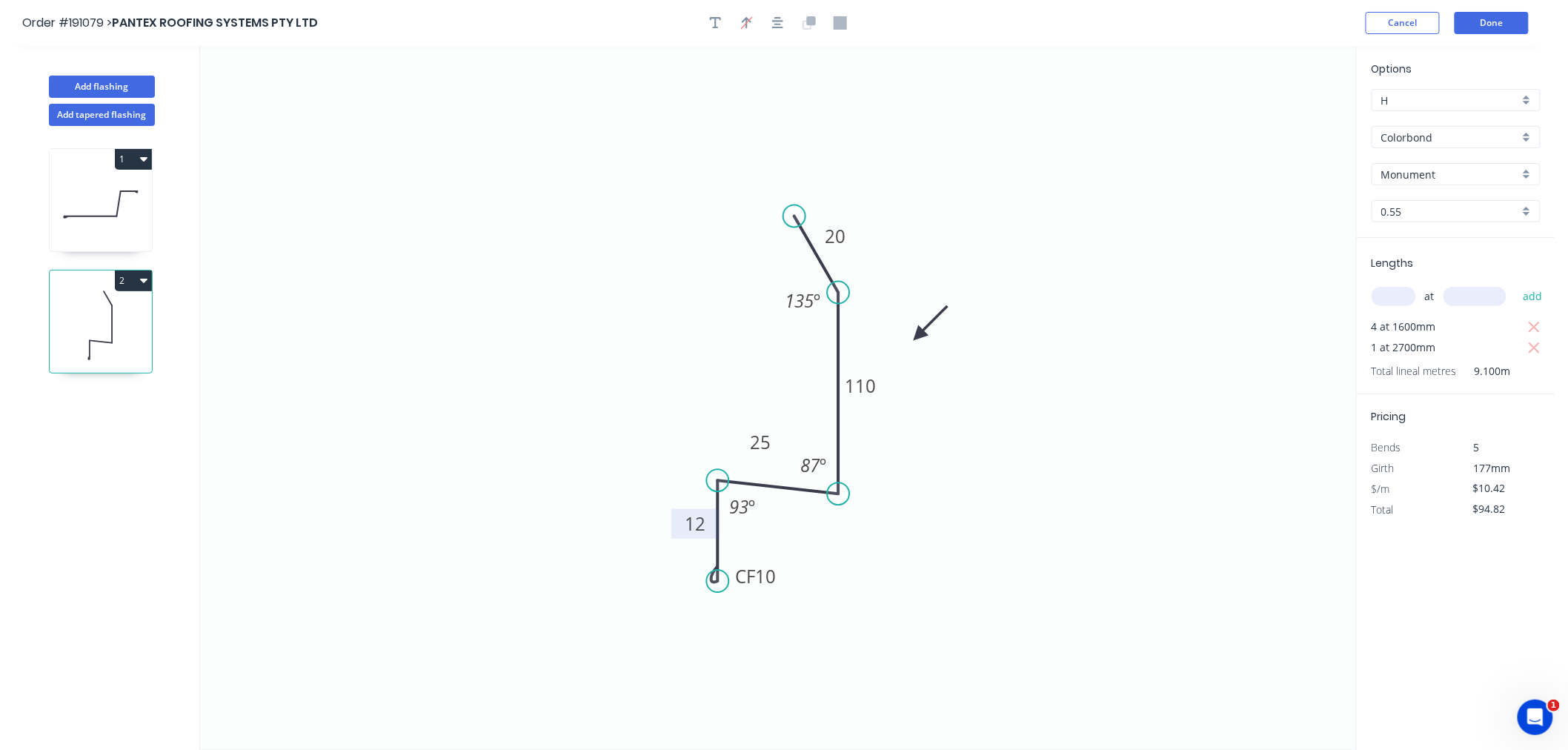
click at [794, 217] on circle at bounding box center [794, 216] width 22 height 22
click at [778, 18] on icon "button" at bounding box center [778, 23] width 12 height 14
drag, startPoint x: 842, startPoint y: 291, endPoint x: 839, endPoint y: 255, distance: 36.1
click at [839, 255] on circle at bounding box center [838, 259] width 22 height 22
drag, startPoint x: 791, startPoint y: 212, endPoint x: 786, endPoint y: 202, distance: 11.2
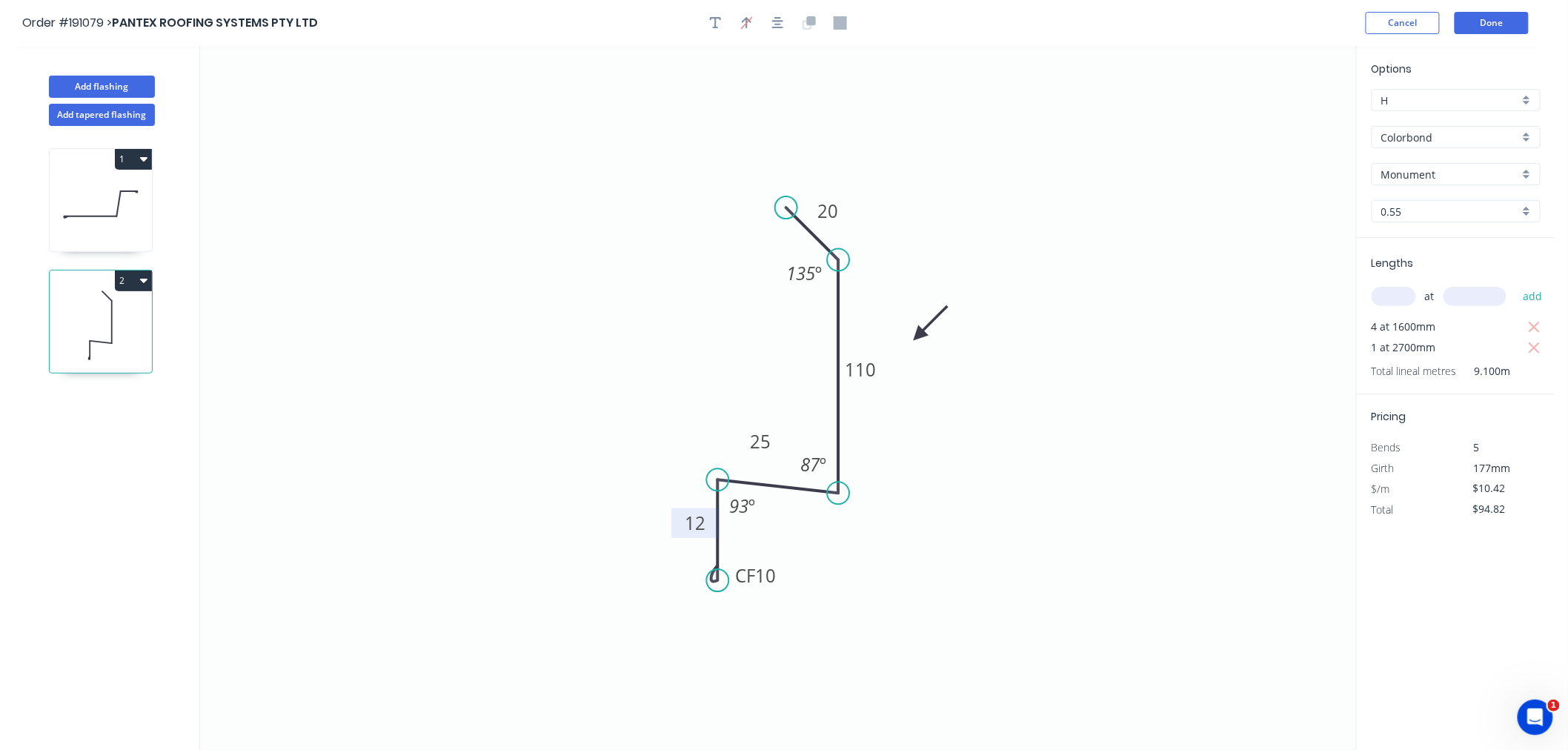
click at [786, 202] on circle at bounding box center [785, 207] width 22 height 22
click at [781, 17] on icon "button" at bounding box center [778, 23] width 12 height 14
drag, startPoint x: 779, startPoint y: 433, endPoint x: 785, endPoint y: 423, distance: 11.7
click at [785, 423] on rect at bounding box center [767, 435] width 48 height 29
click at [1485, 24] on button "Done" at bounding box center [1492, 22] width 74 height 22
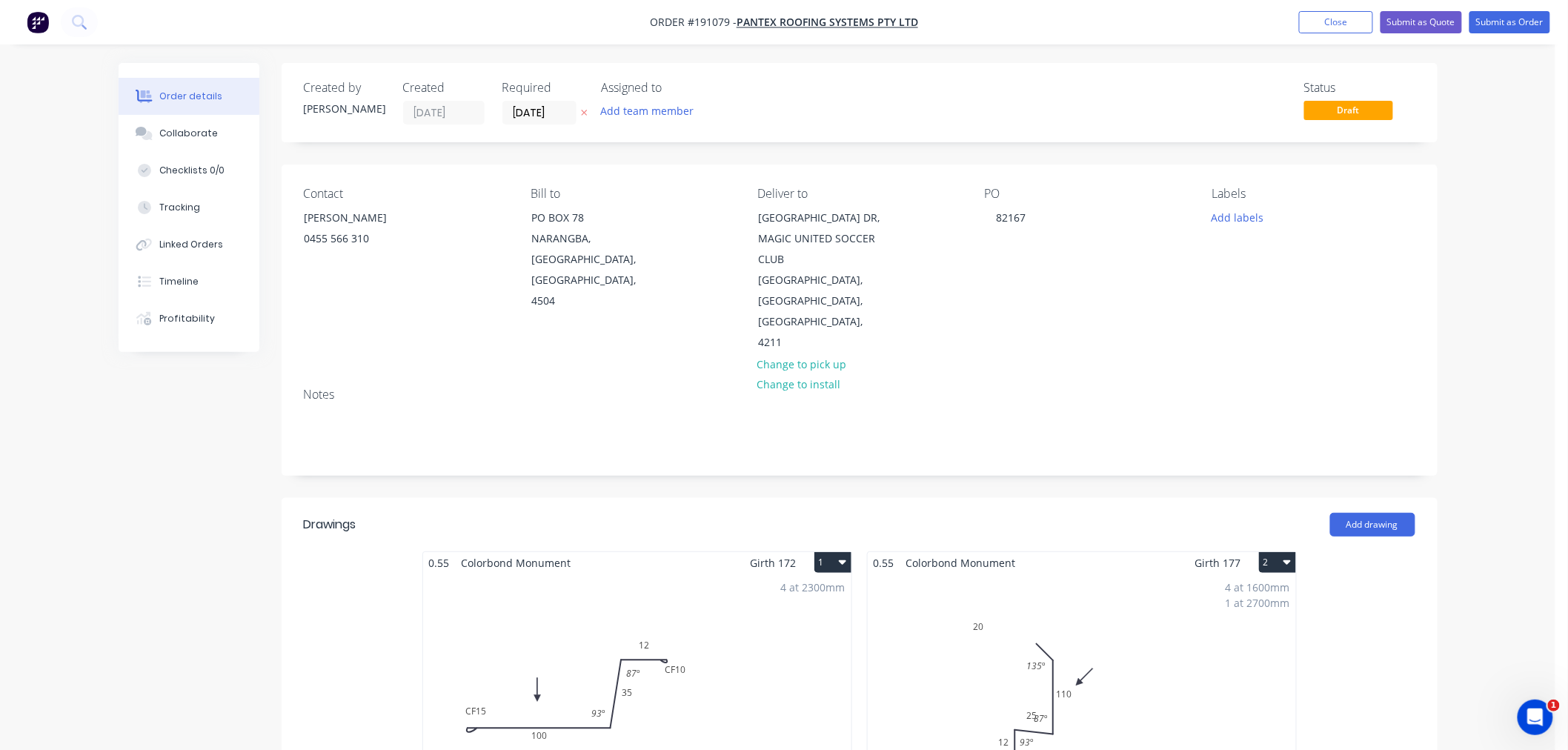
click at [1476, 392] on div "Order details Collaborate Checklists 0/0 Tracking Linked Orders Timeline Profit…" at bounding box center [778, 707] width 1555 height 1415
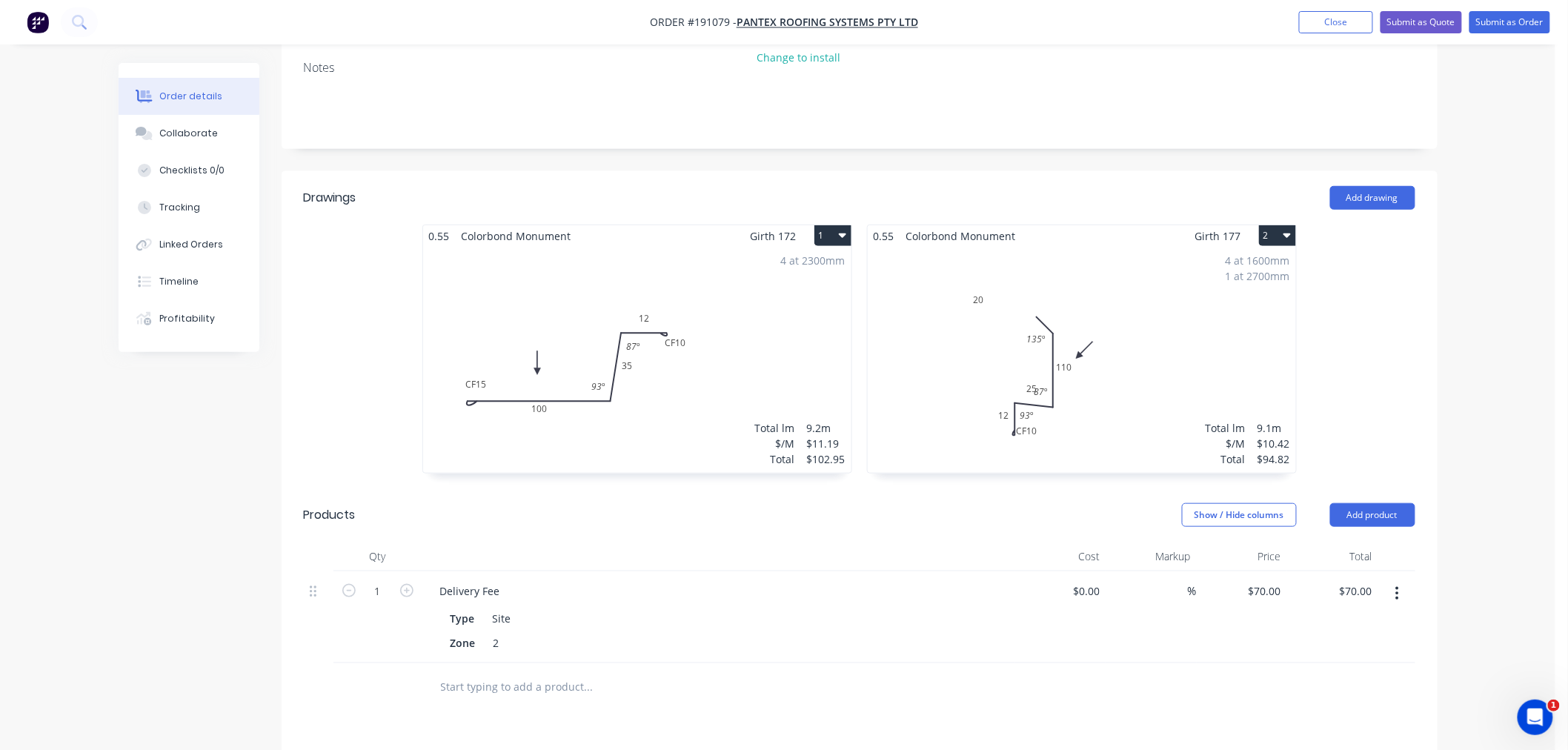
scroll to position [329, 0]
click at [1108, 402] on div "4 at 1600mm 1 at 2700mm Total lm $/M Total 9.1m $10.42 $94.82" at bounding box center [1081, 358] width 428 height 226
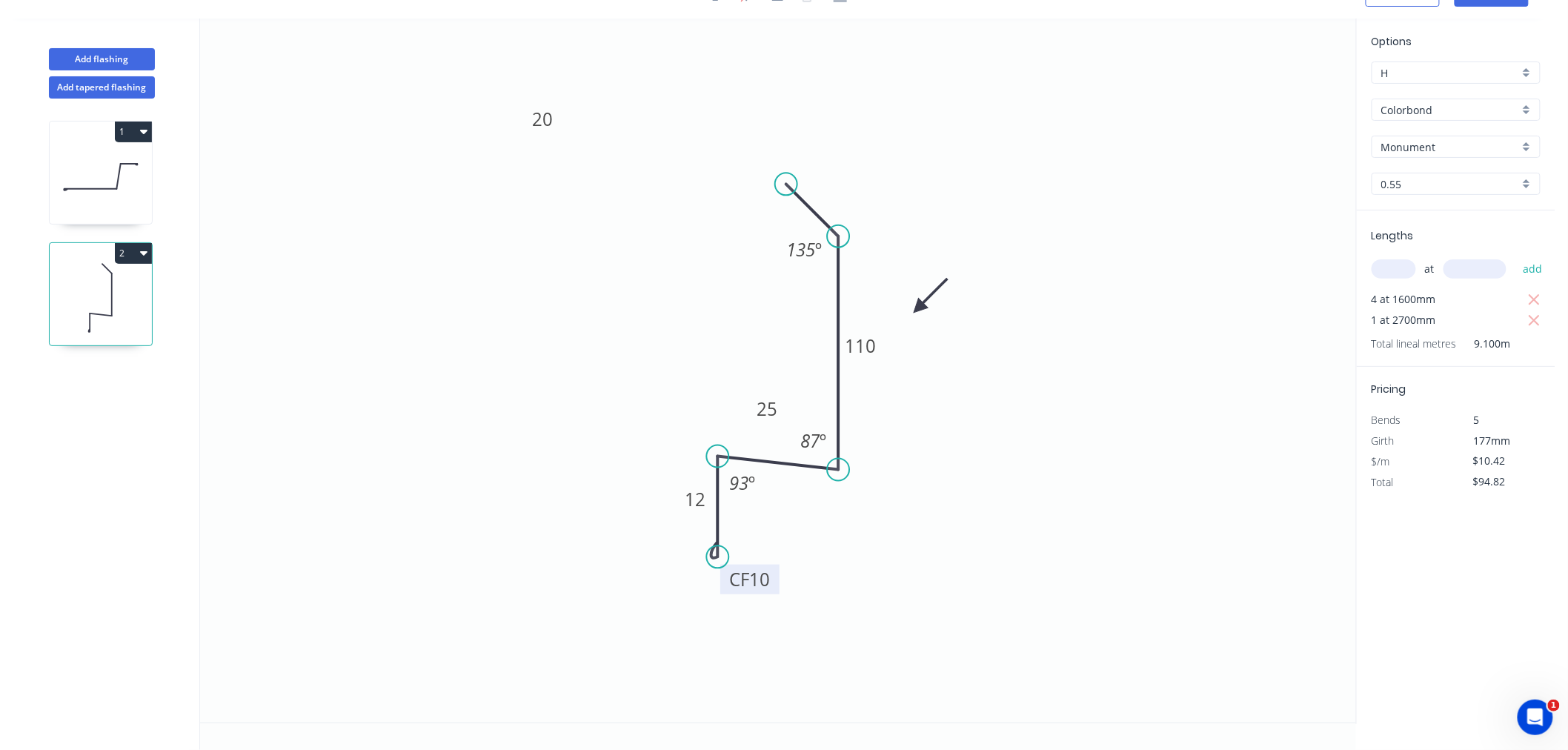
drag, startPoint x: 780, startPoint y: 551, endPoint x: 772, endPoint y: 577, distance: 27.2
click at [773, 577] on rect at bounding box center [749, 579] width 60 height 29
drag, startPoint x: 785, startPoint y: 411, endPoint x: 781, endPoint y: 400, distance: 11.7
click at [781, 400] on rect at bounding box center [761, 397] width 48 height 29
click at [796, 454] on rect at bounding box center [814, 448] width 48 height 29
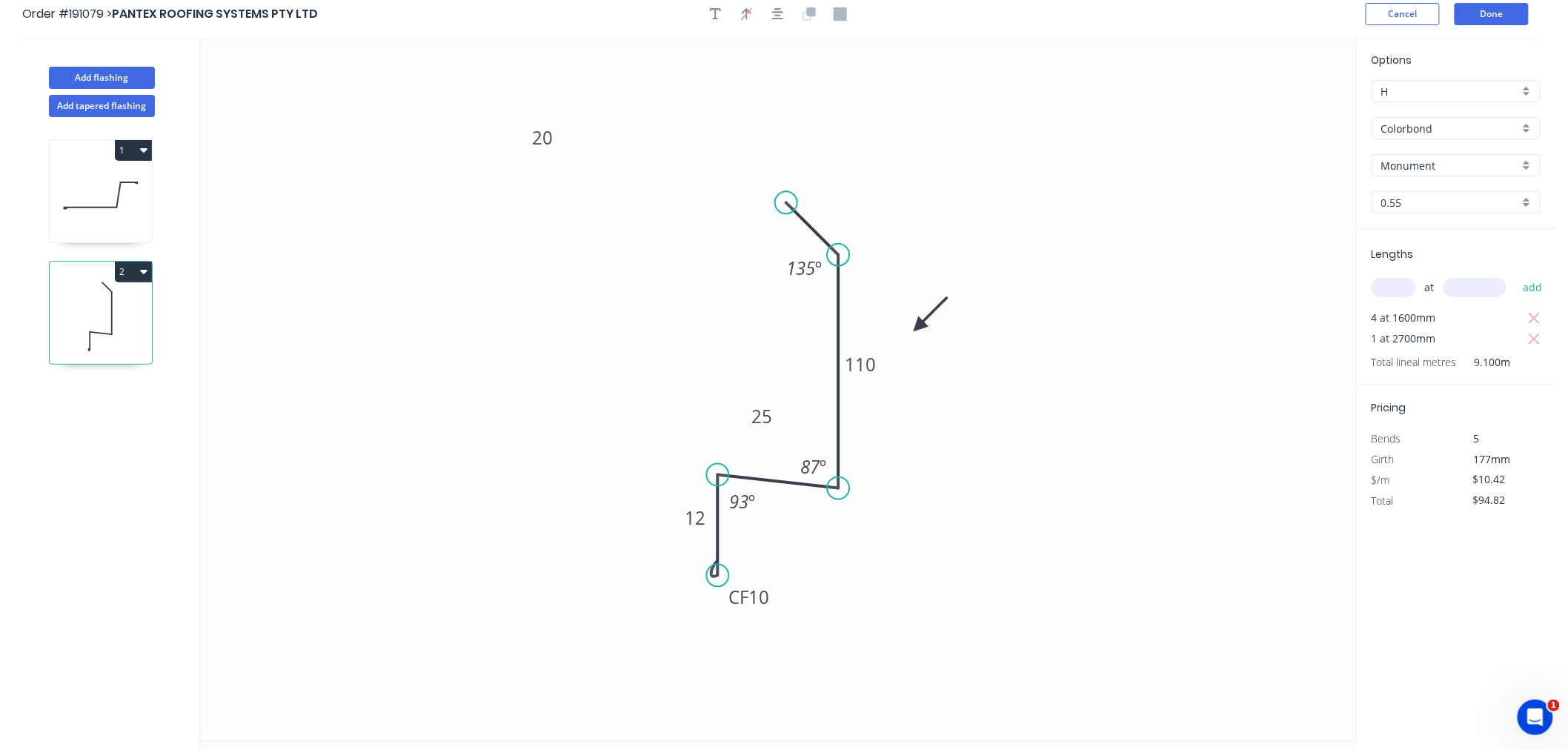
scroll to position [0, 0]
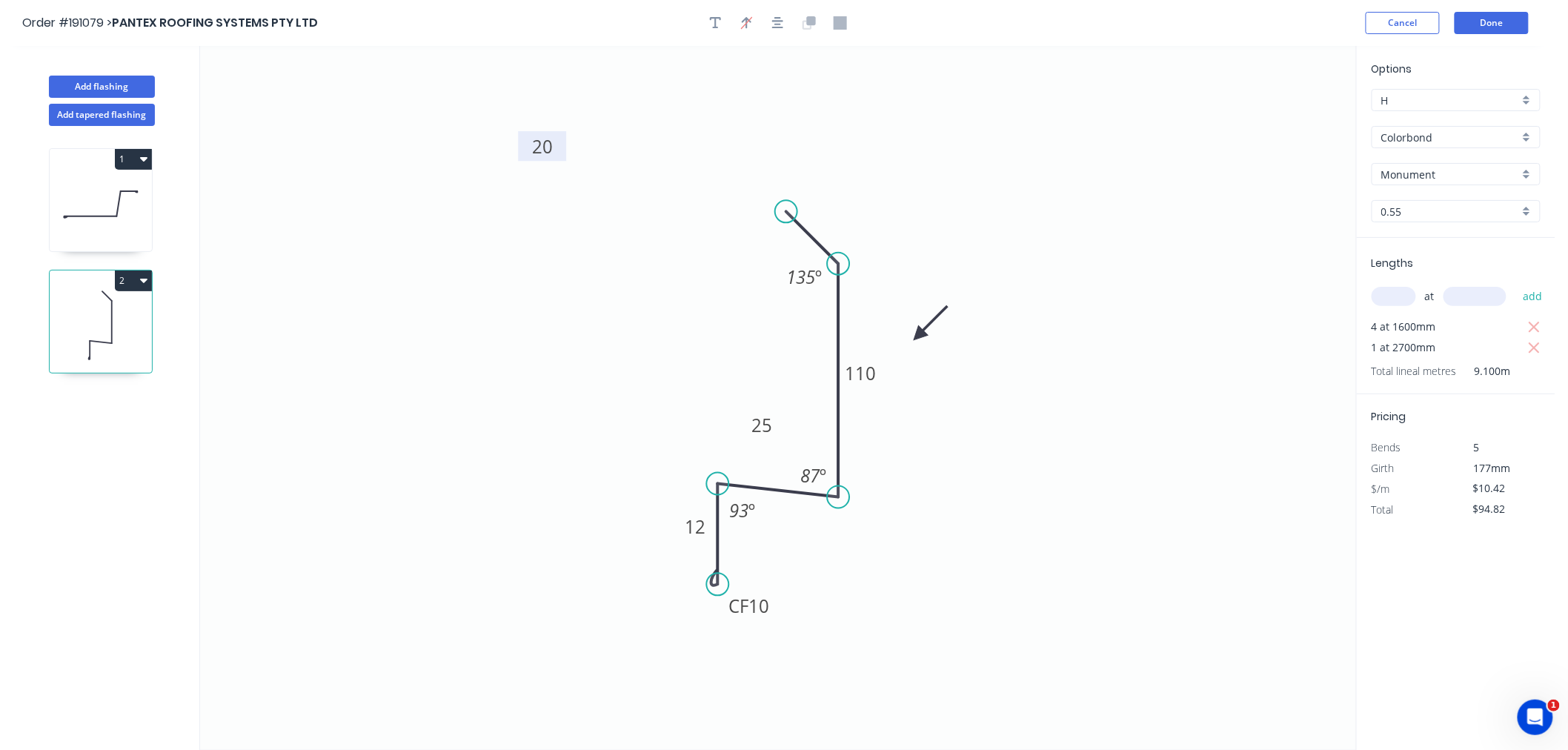
click at [542, 149] on tspan "20" at bounding box center [542, 145] width 20 height 24
drag, startPoint x: 255, startPoint y: 138, endPoint x: 860, endPoint y: 197, distance: 607.9
click at [860, 197] on rect at bounding box center [840, 204] width 48 height 29
click at [815, 228] on div "Delete point" at bounding box center [864, 228] width 149 height 30
type input "$0.00"
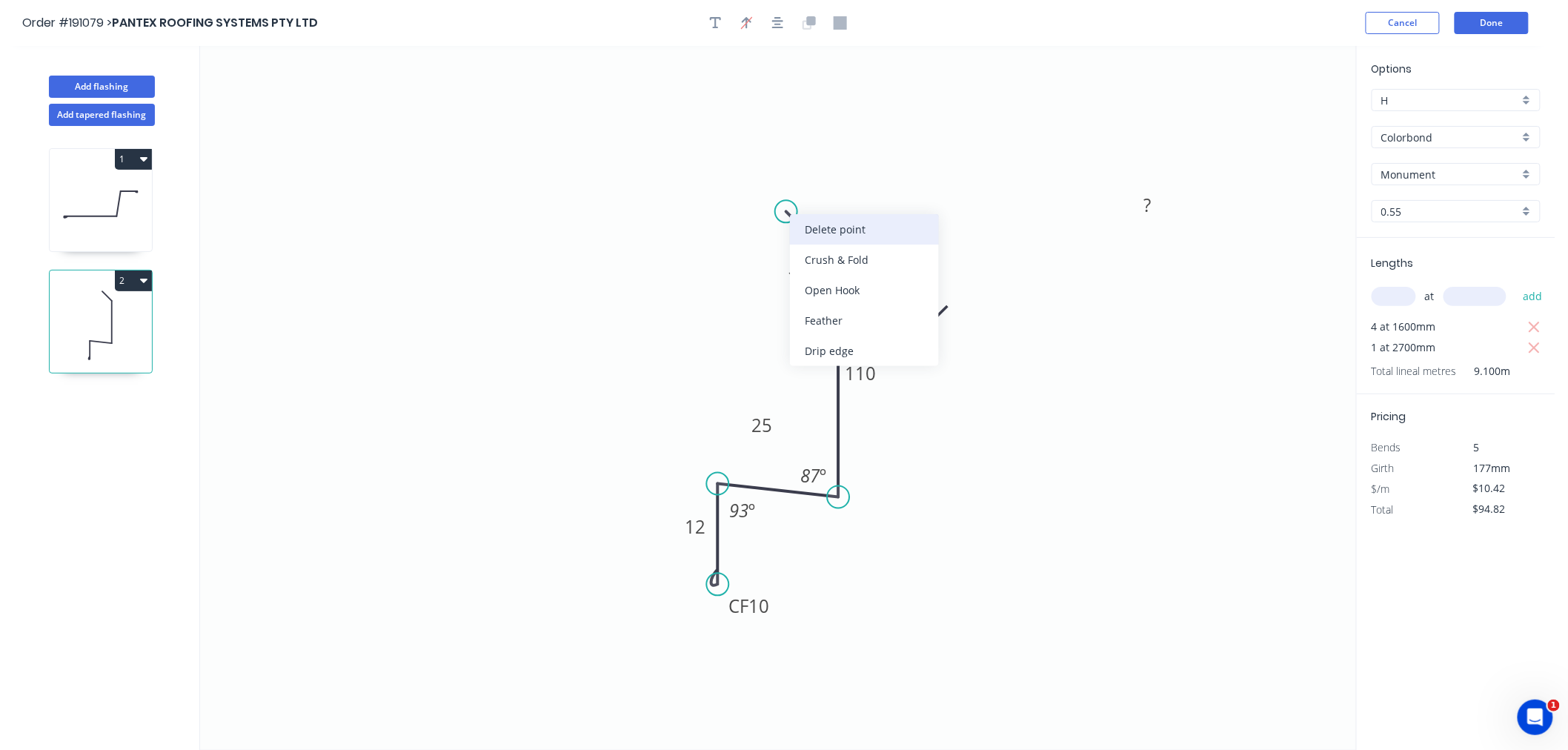
type input "$0.00"
click at [834, 263] on circle at bounding box center [838, 263] width 22 height 22
type input "$9.64"
type input "$87.72"
click at [837, 260] on circle at bounding box center [838, 262] width 22 height 22
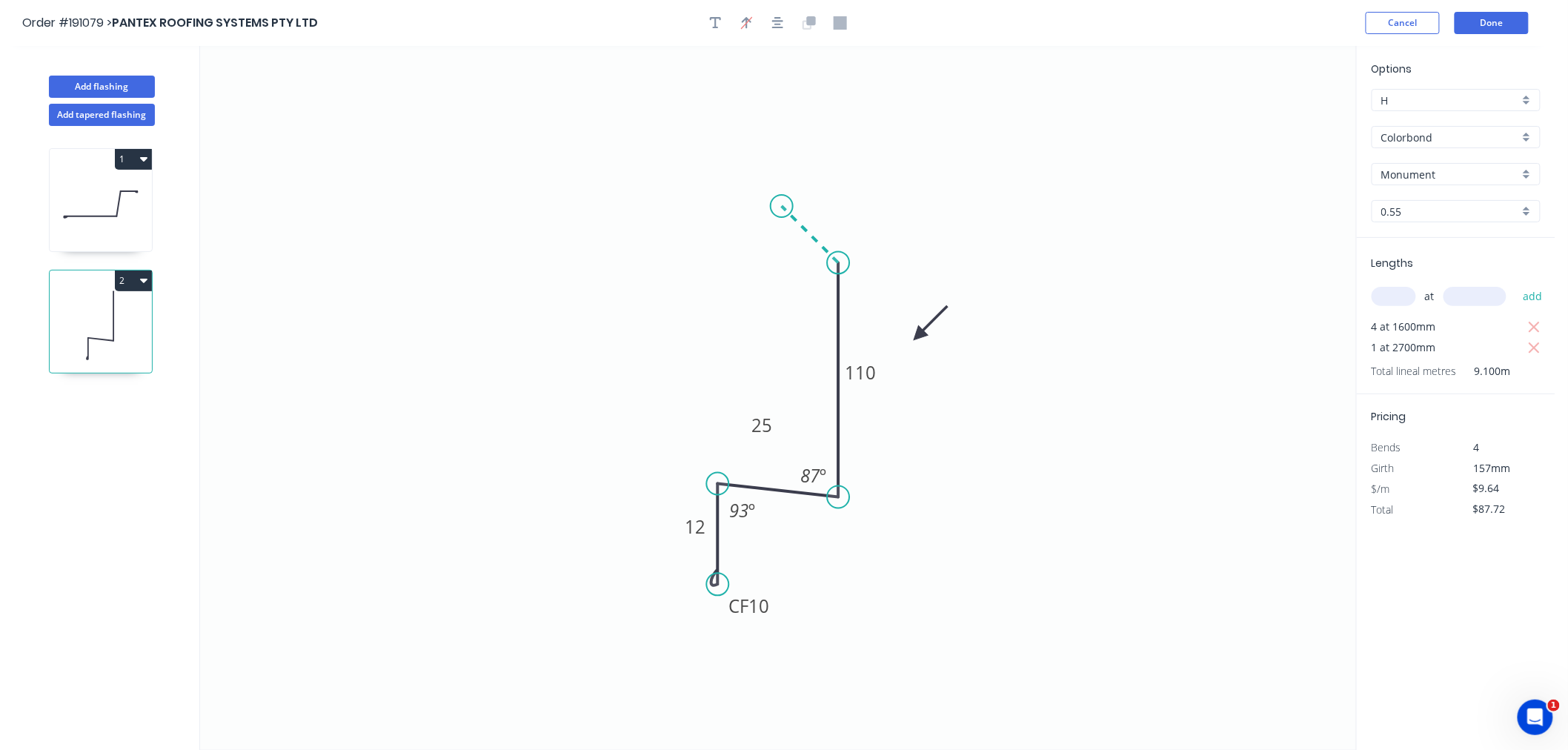
click at [782, 202] on icon "0 CF 10 12 25 110 87 º 93 º" at bounding box center [778, 397] width 1156 height 703
type input "$10.42"
type input "$94.82"
click at [827, 211] on tspan "?" at bounding box center [825, 211] width 8 height 24
click at [912, 138] on icon "0 CF 10 12 25 110 20 87 º 93 º" at bounding box center [778, 397] width 1156 height 703
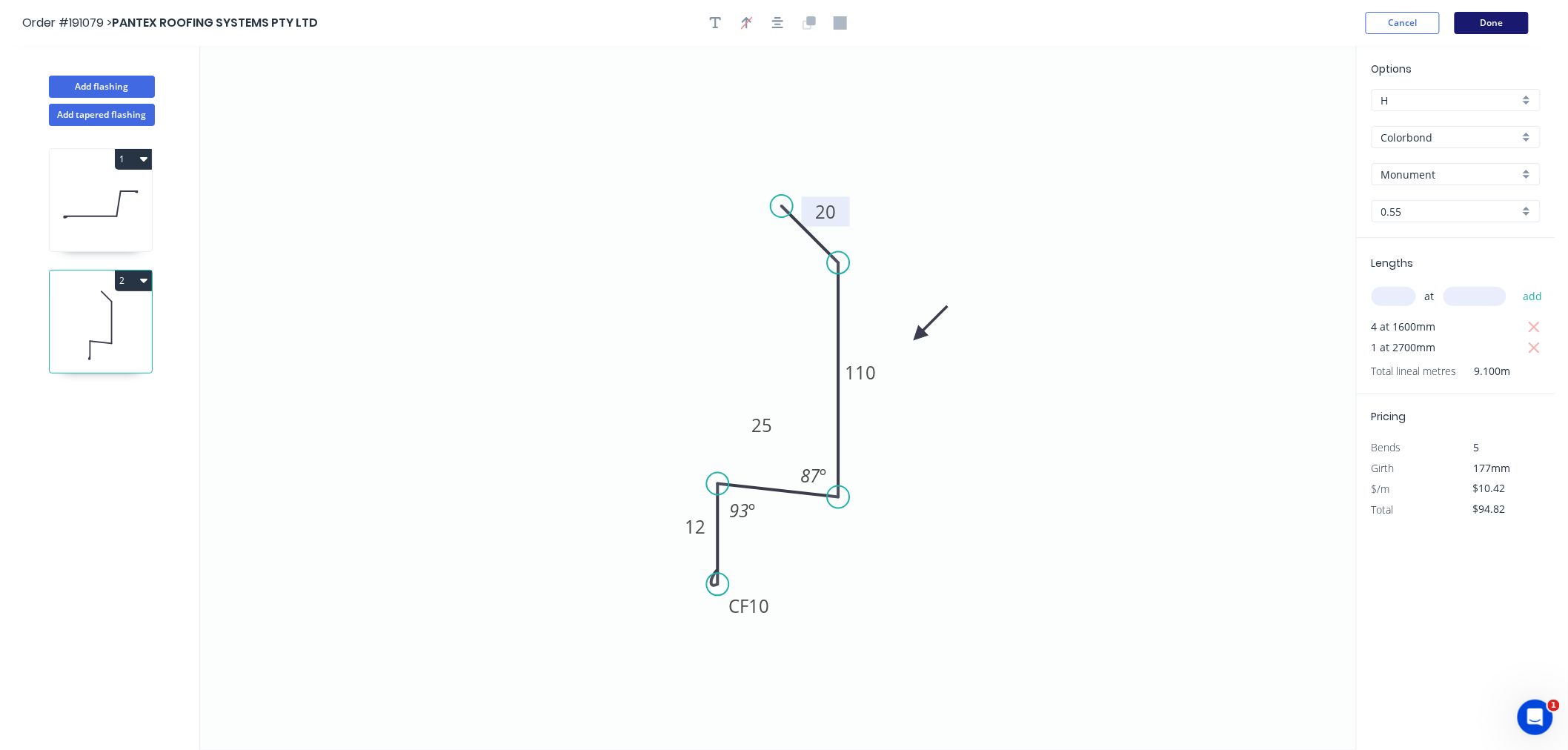
click at [1476, 33] on button "Done" at bounding box center [1492, 22] width 74 height 22
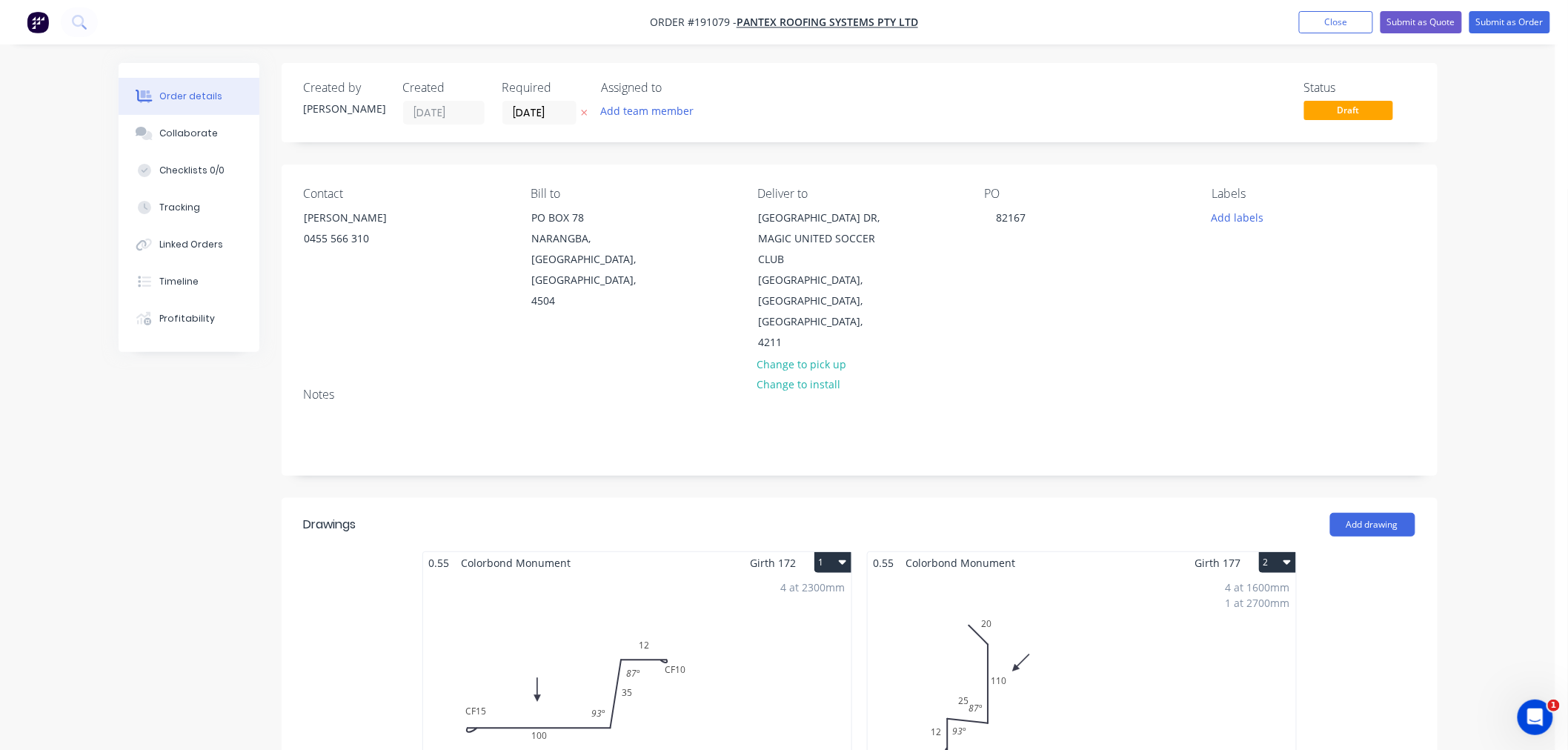
click at [1501, 231] on div "Order details Collaborate Checklists 0/0 Tracking Linked Orders Timeline Profit…" at bounding box center [778, 707] width 1555 height 1415
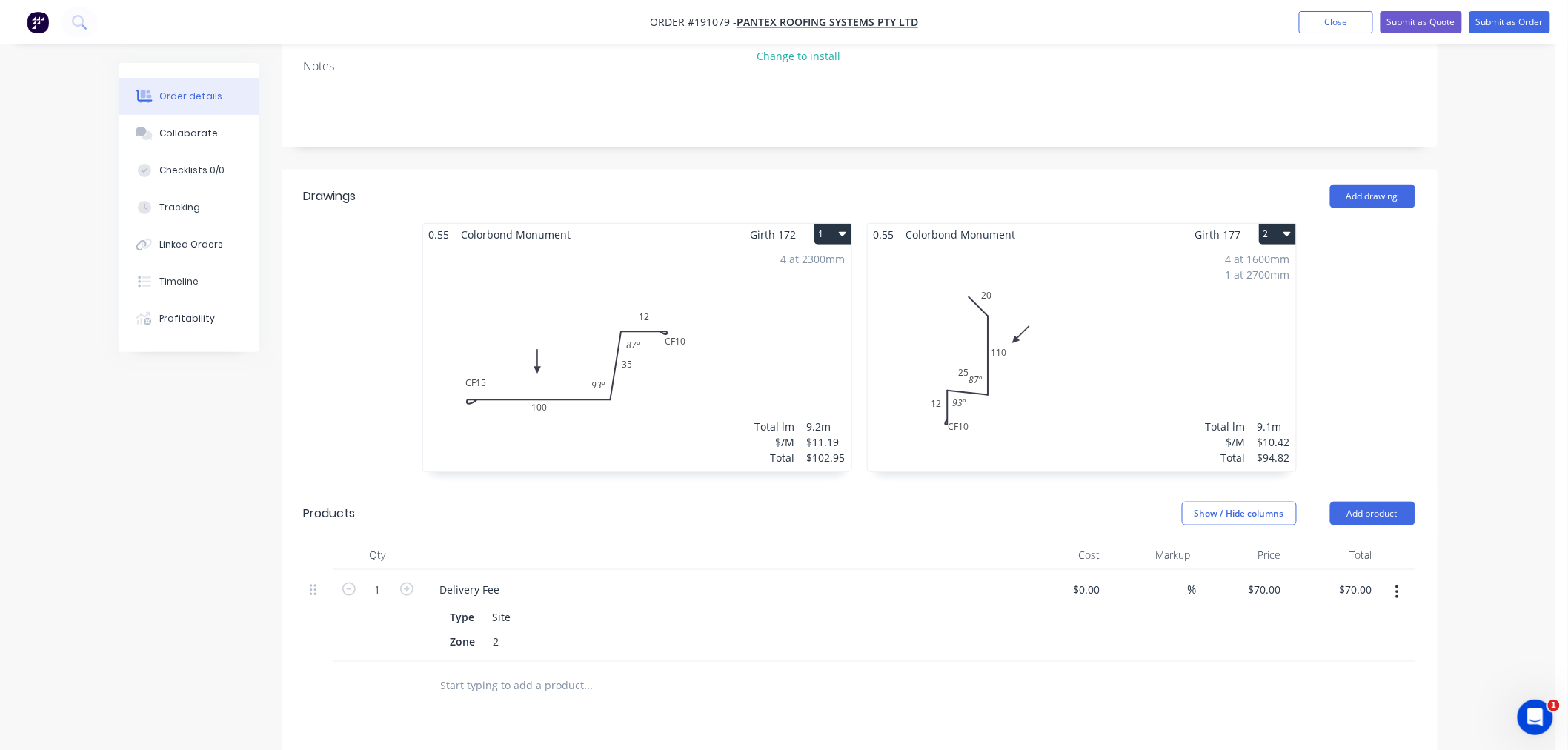
scroll to position [329, 0]
click at [1070, 434] on div "4 at 1600mm 1 at 2700mm Total lm $/M Total 9.1m $10.42 $94.82" at bounding box center [1081, 358] width 428 height 226
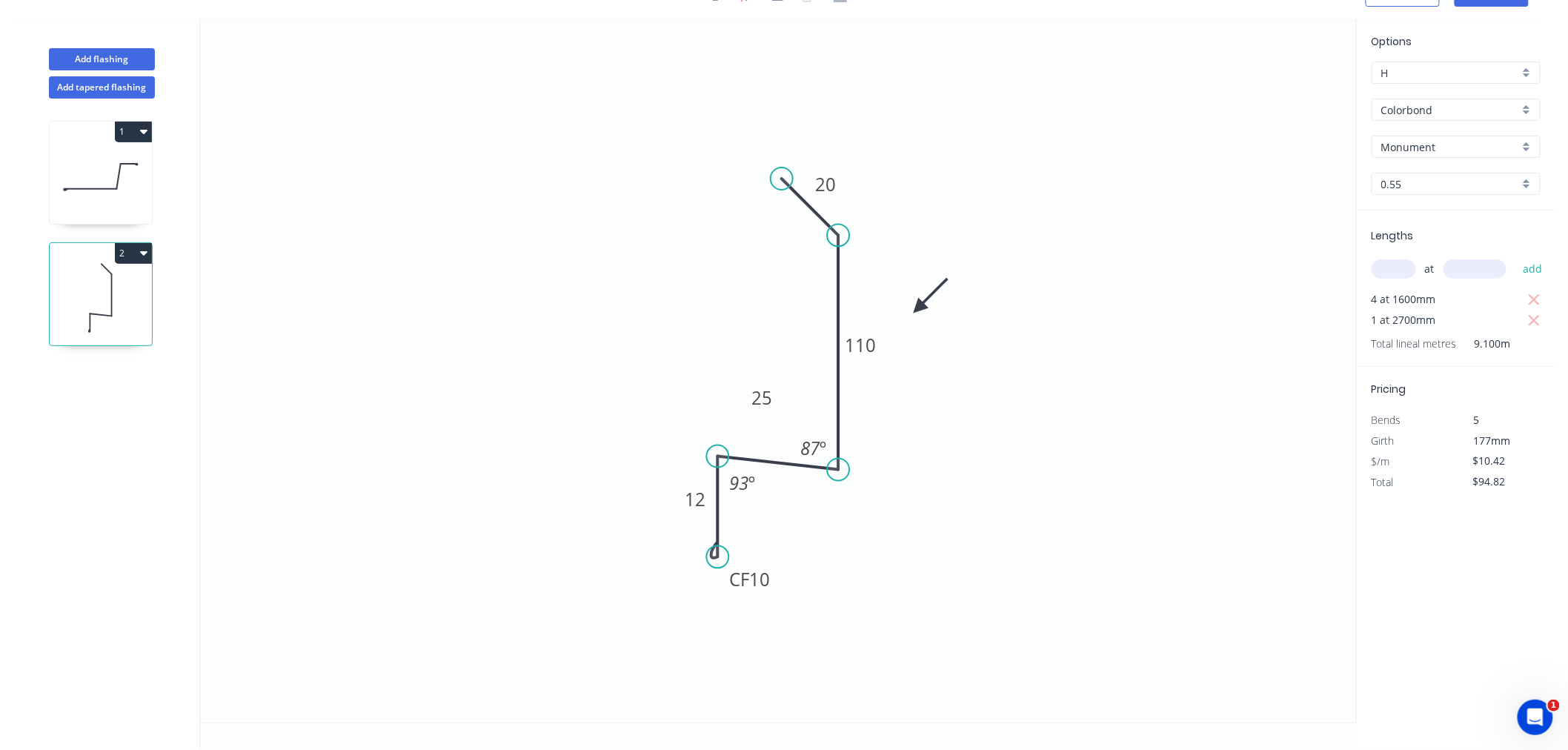
scroll to position [27, 0]
drag, startPoint x: 774, startPoint y: 569, endPoint x: 772, endPoint y: 586, distance: 17.1
click at [772, 586] on rect at bounding box center [748, 596] width 60 height 29
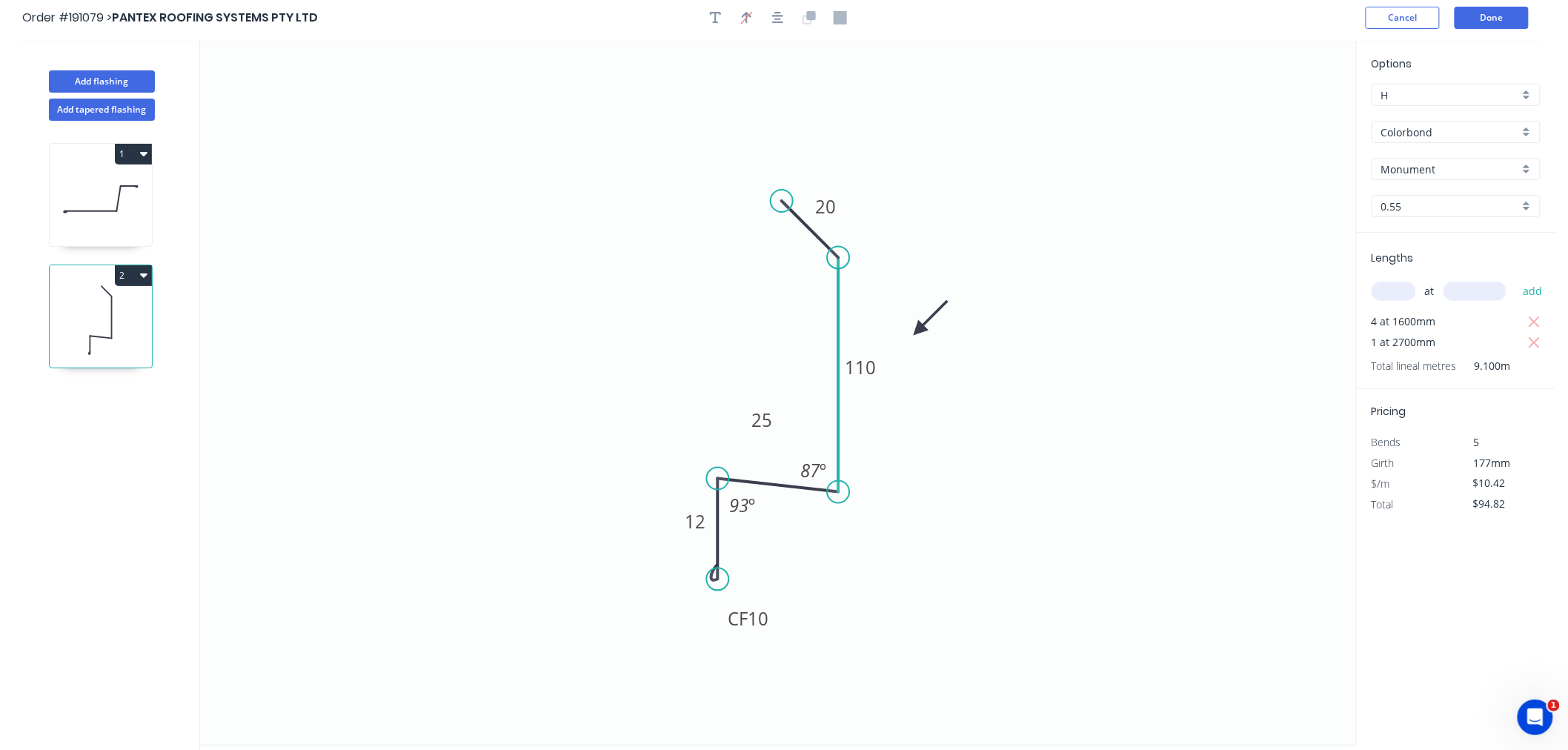
scroll to position [0, 0]
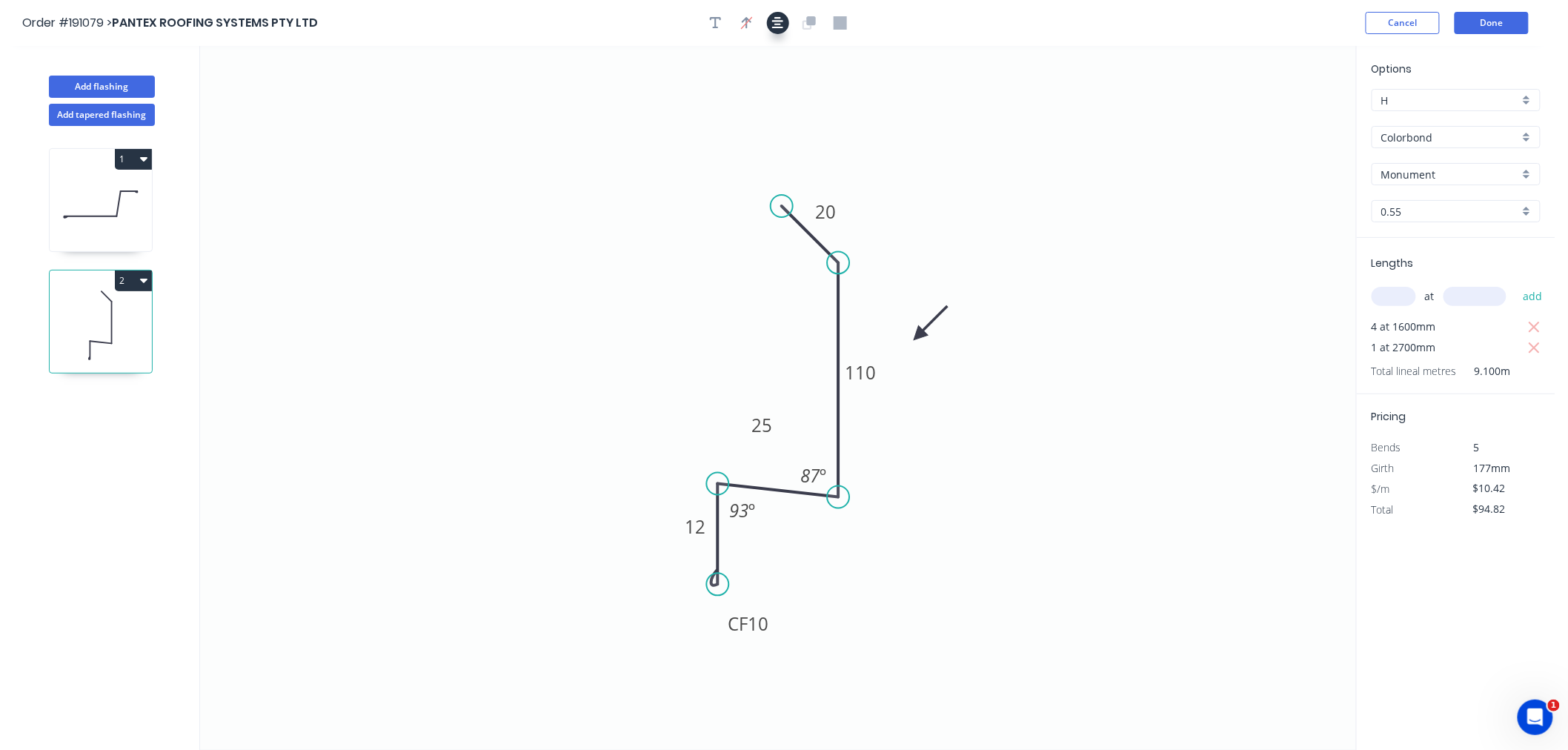
click at [782, 26] on icon "button" at bounding box center [778, 22] width 12 height 12
click at [1012, 26] on div "Order #191079 > PANTEX ROOFING SYSTEMS PTY LTD Cancel Done" at bounding box center [778, 22] width 1510 height 22
click at [1506, 20] on button "Done" at bounding box center [1492, 22] width 74 height 22
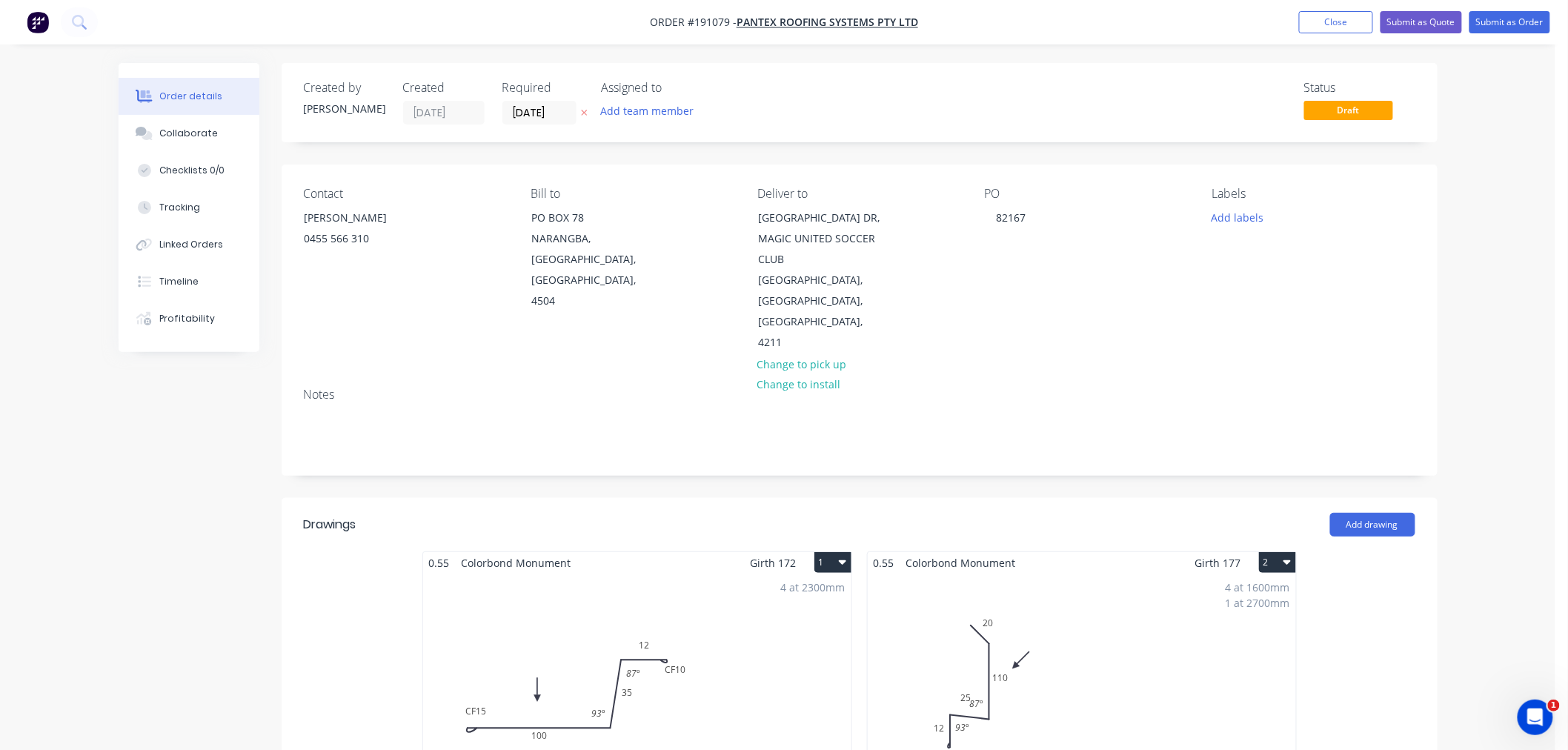
click at [1525, 349] on div "Order details Collaborate Checklists 0/0 Tracking Linked Orders Timeline Profit…" at bounding box center [778, 707] width 1555 height 1415
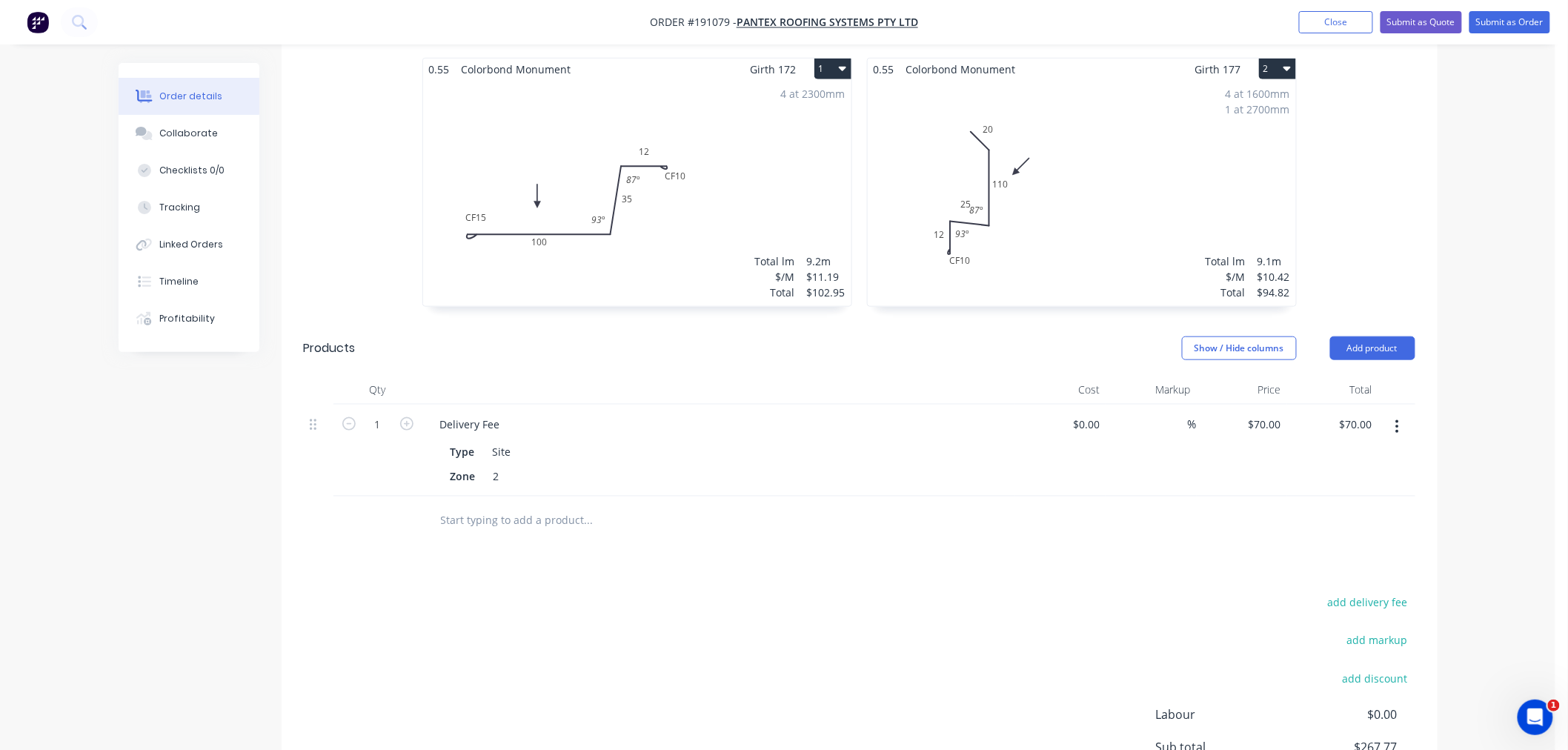
click at [1009, 218] on div "4 at 1600mm 1 at 2700mm Total lm $/M Total 9.1m $10.42 $94.82" at bounding box center [1081, 193] width 428 height 226
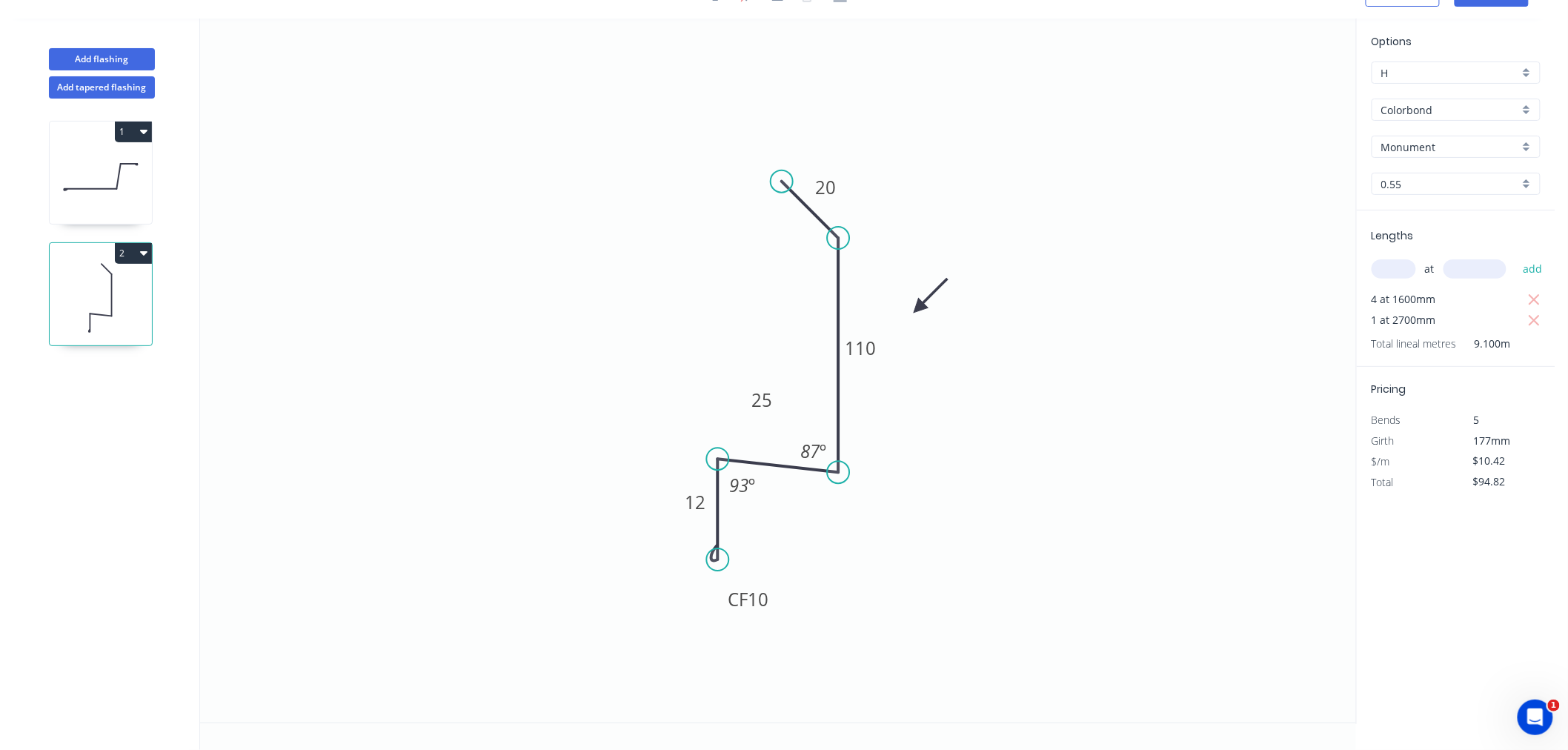
scroll to position [27, 0]
drag, startPoint x: 739, startPoint y: 409, endPoint x: 723, endPoint y: 420, distance: 19.4
click at [723, 420] on rect at bounding box center [745, 412] width 48 height 29
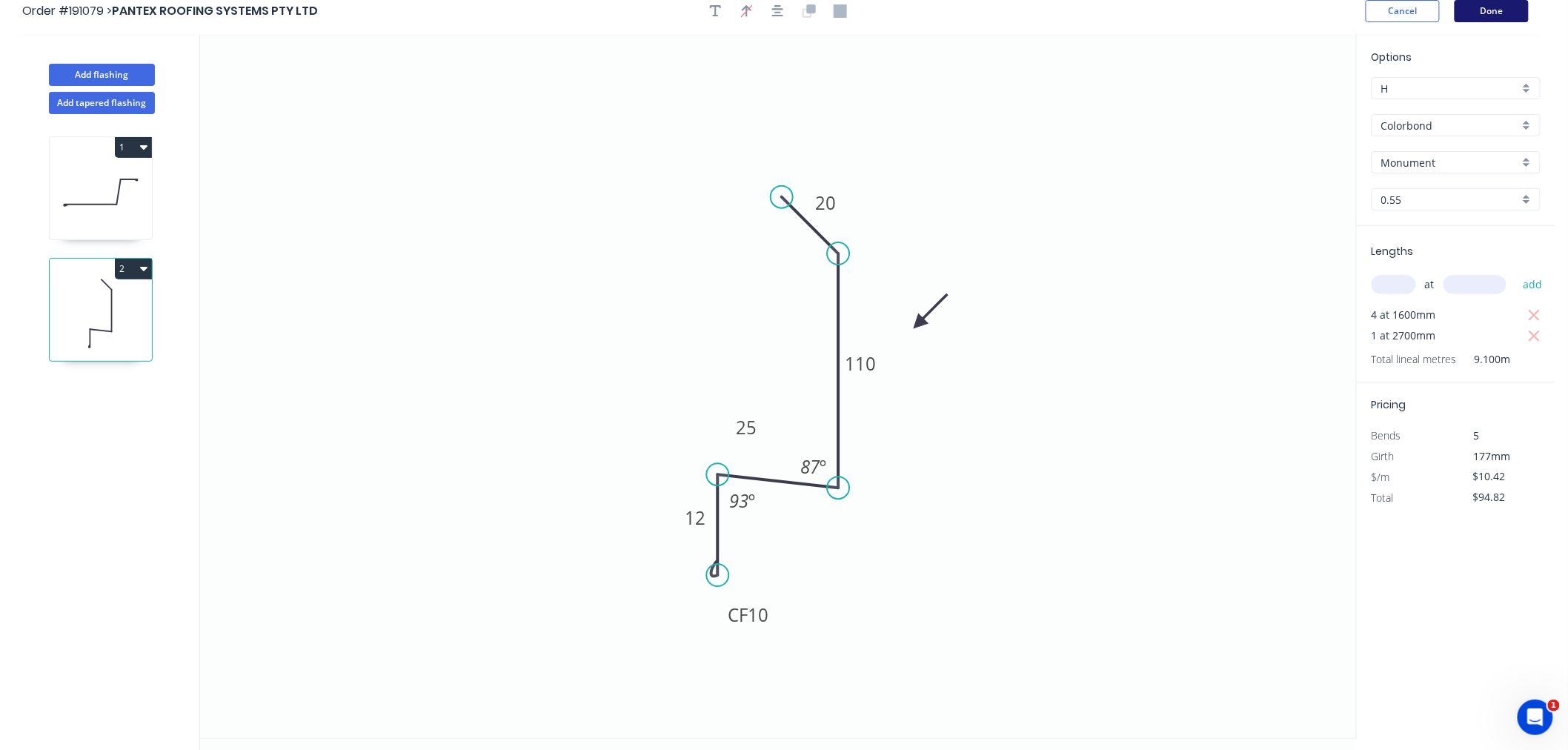
scroll to position [0, 0]
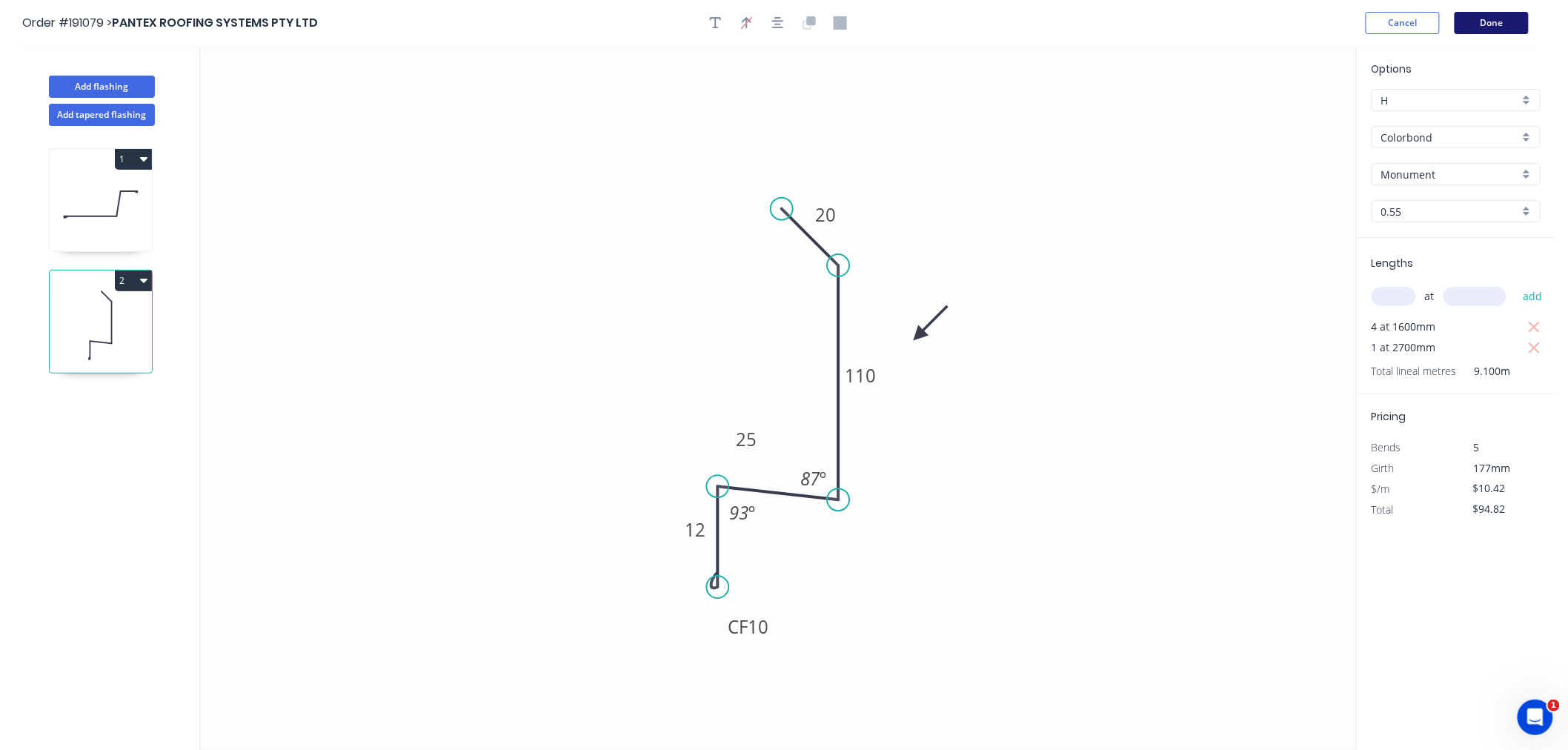
click at [1520, 20] on button "Done" at bounding box center [1492, 22] width 74 height 22
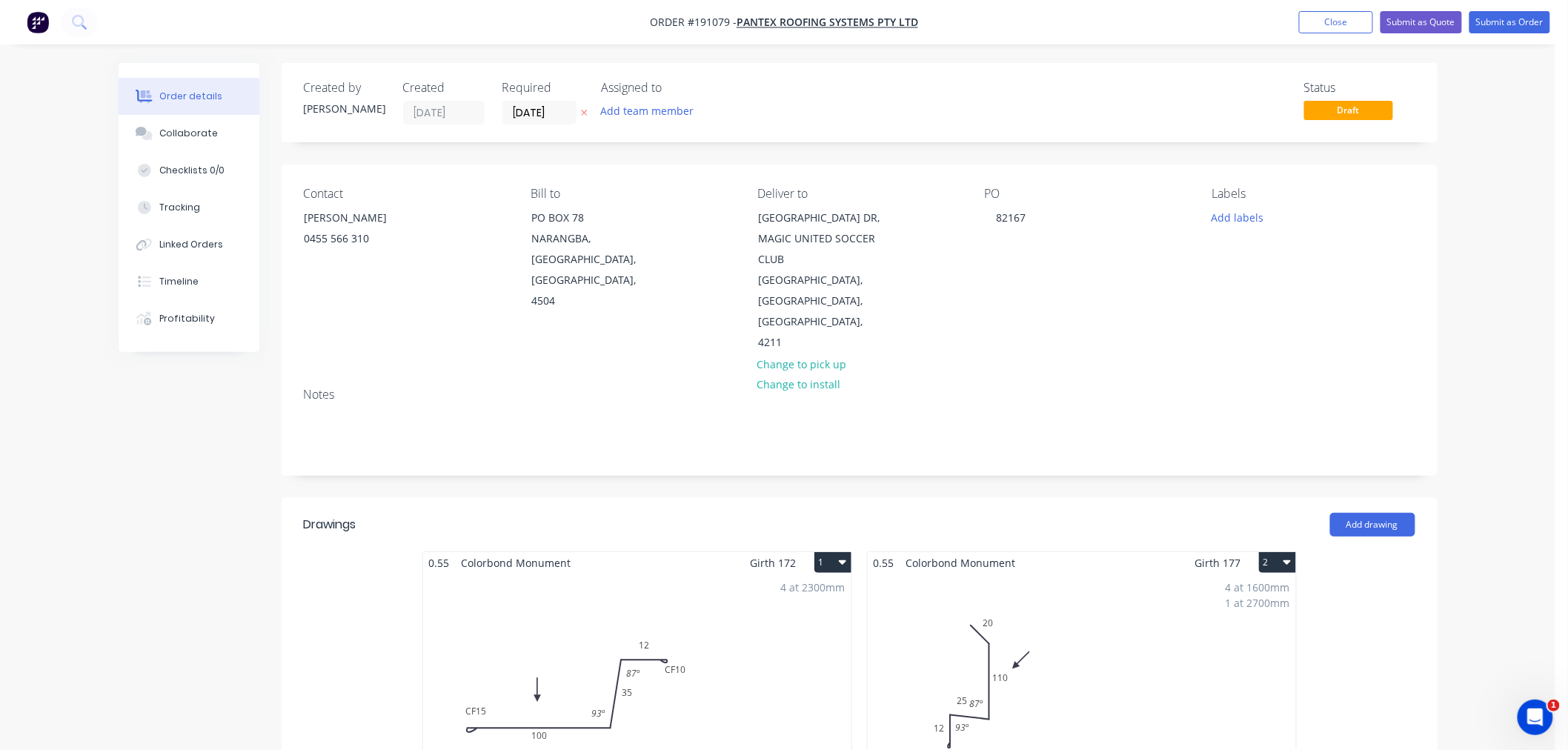
click at [1513, 312] on div "Order details Collaborate Checklists 0/0 Tracking Linked Orders Timeline Profit…" at bounding box center [778, 707] width 1555 height 1415
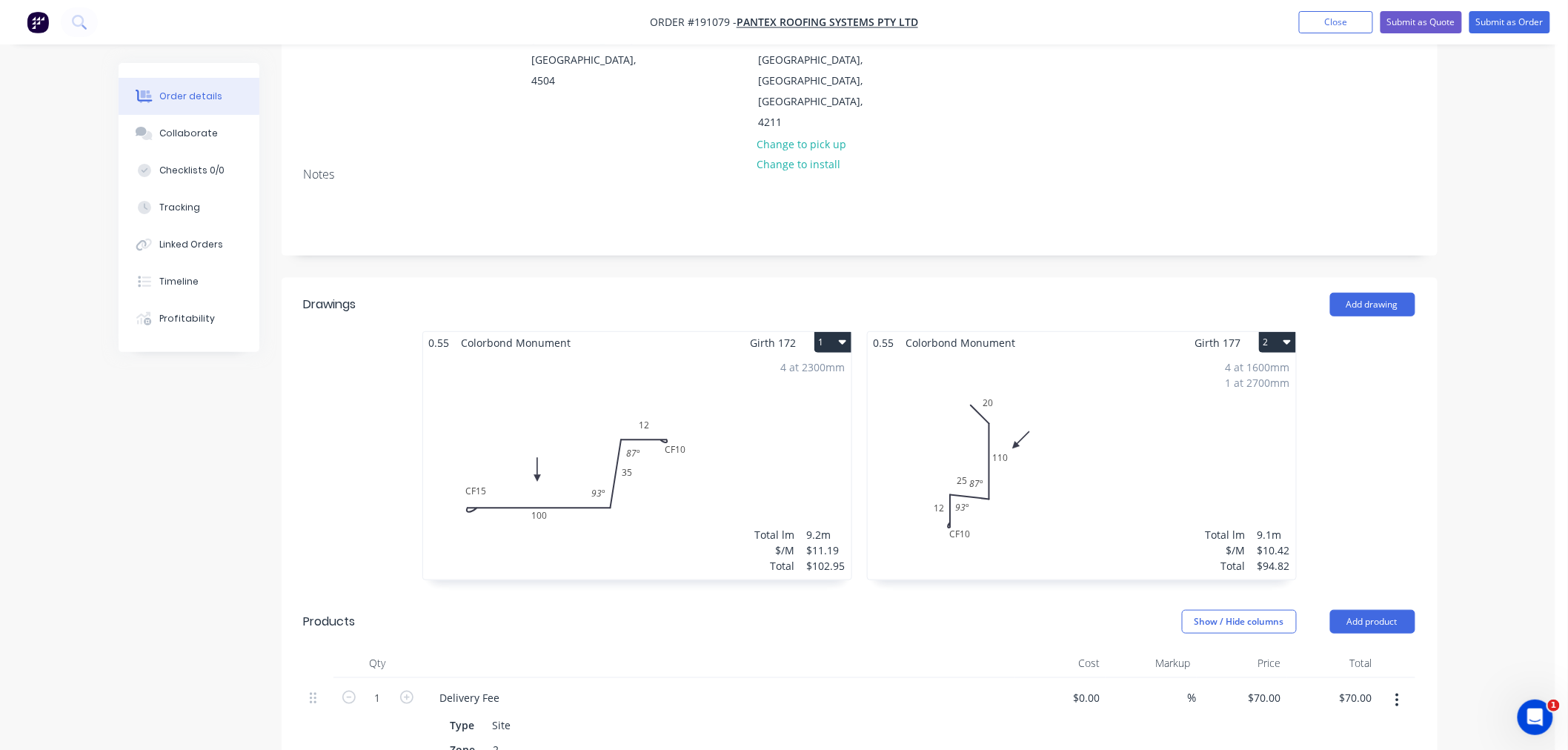
scroll to position [165, 0]
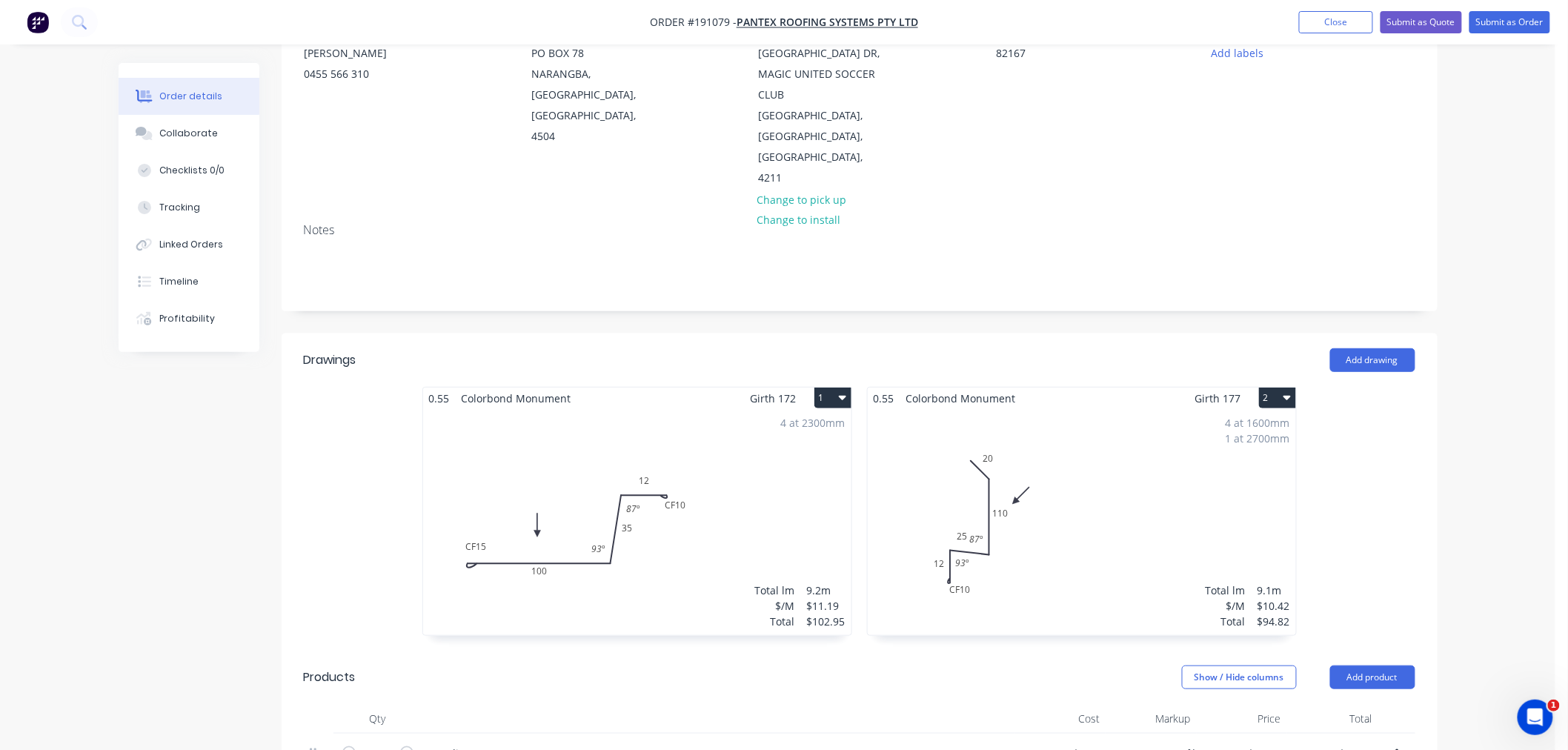
click at [1158, 498] on div "4 at 1600mm 1 at 2700mm Total lm $/M Total 9.1m $10.42 $94.82" at bounding box center [1081, 522] width 428 height 226
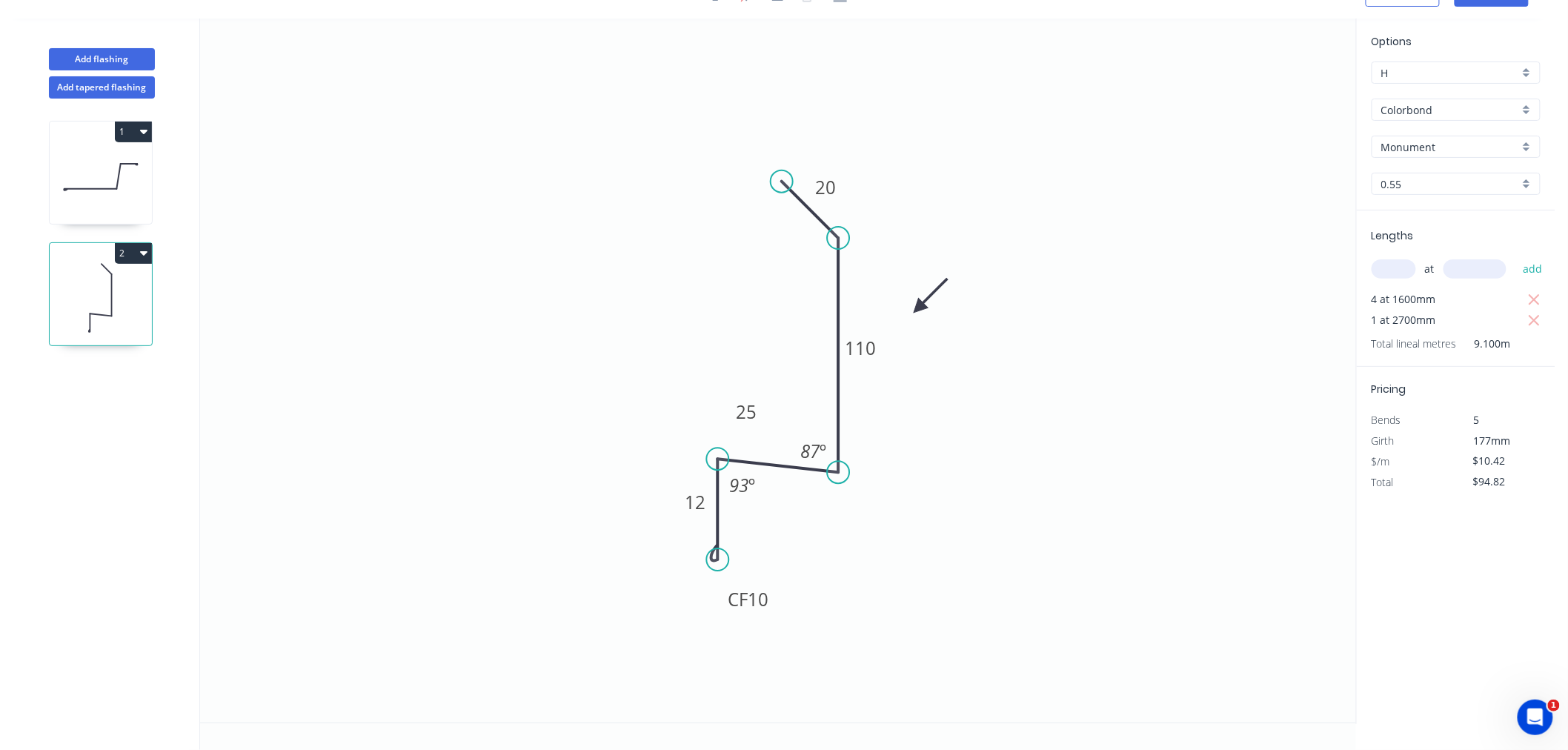
scroll to position [27, 0]
click at [144, 253] on icon "button" at bounding box center [144, 253] width 8 height 5
click at [132, 286] on div "Duplicate" at bounding box center [81, 290] width 114 height 21
type input "$0.00"
click at [119, 440] on icon at bounding box center [101, 418] width 102 height 95
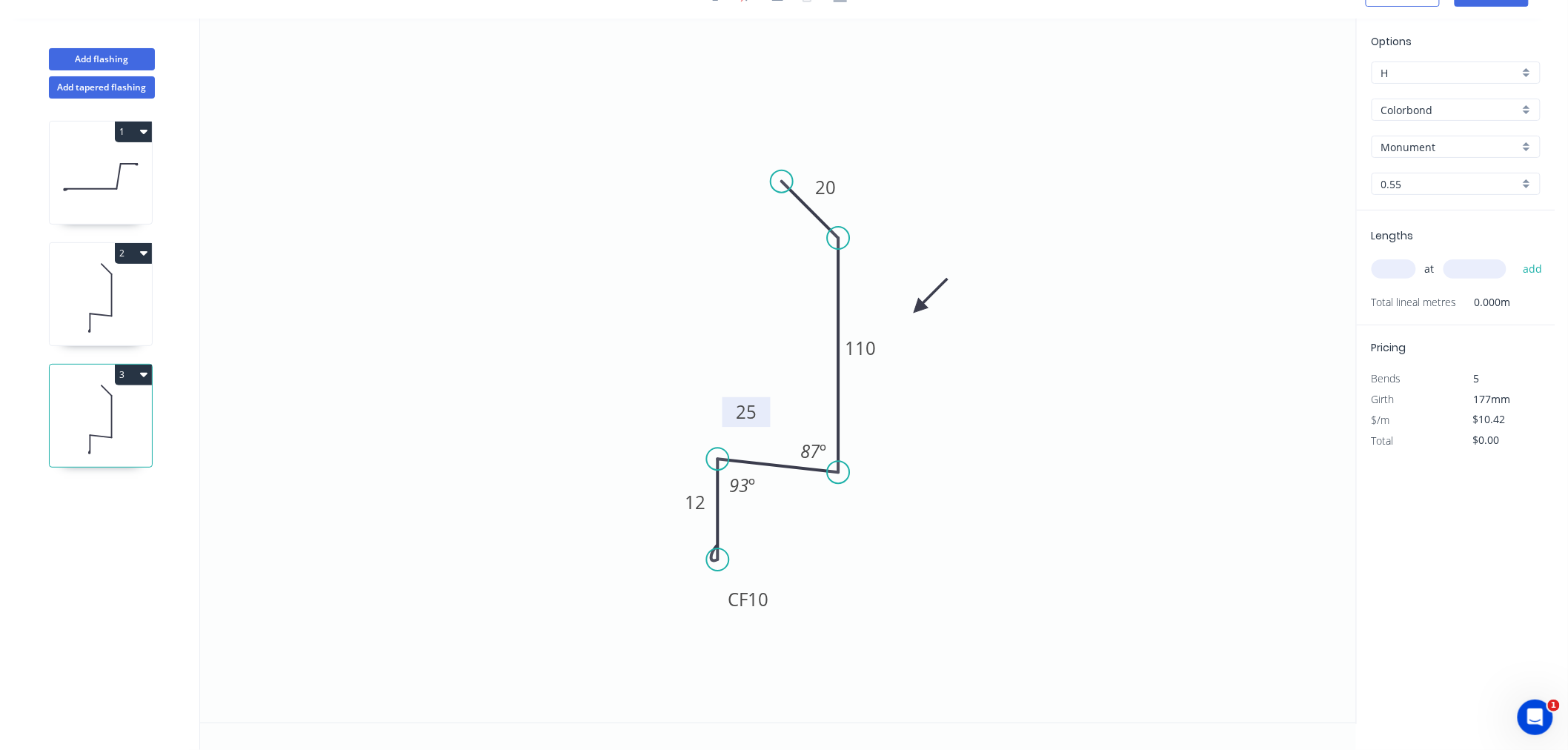
click at [749, 414] on tspan "25" at bounding box center [745, 412] width 20 height 24
click at [600, 432] on icon "0 CF 10 12 35 110 20 87 º 93 º" at bounding box center [778, 370] width 1156 height 703
click at [1402, 272] on input "text" at bounding box center [1394, 269] width 45 height 20
type input "2"
type input "4600"
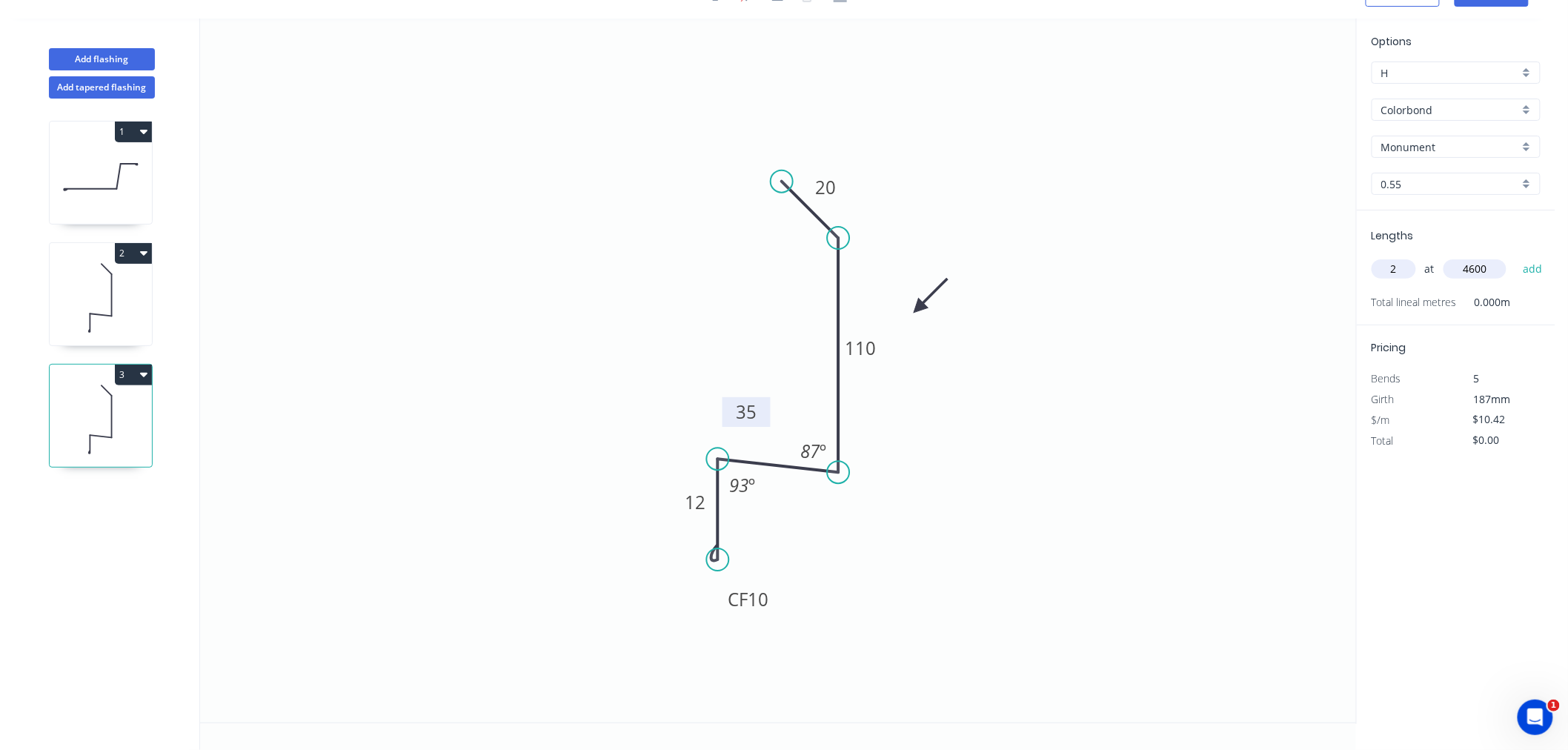
click at [1515, 257] on button "add" at bounding box center [1533, 269] width 35 height 25
drag, startPoint x: 762, startPoint y: 402, endPoint x: 779, endPoint y: 396, distance: 18.0
click at [779, 396] on rect at bounding box center [763, 406] width 48 height 29
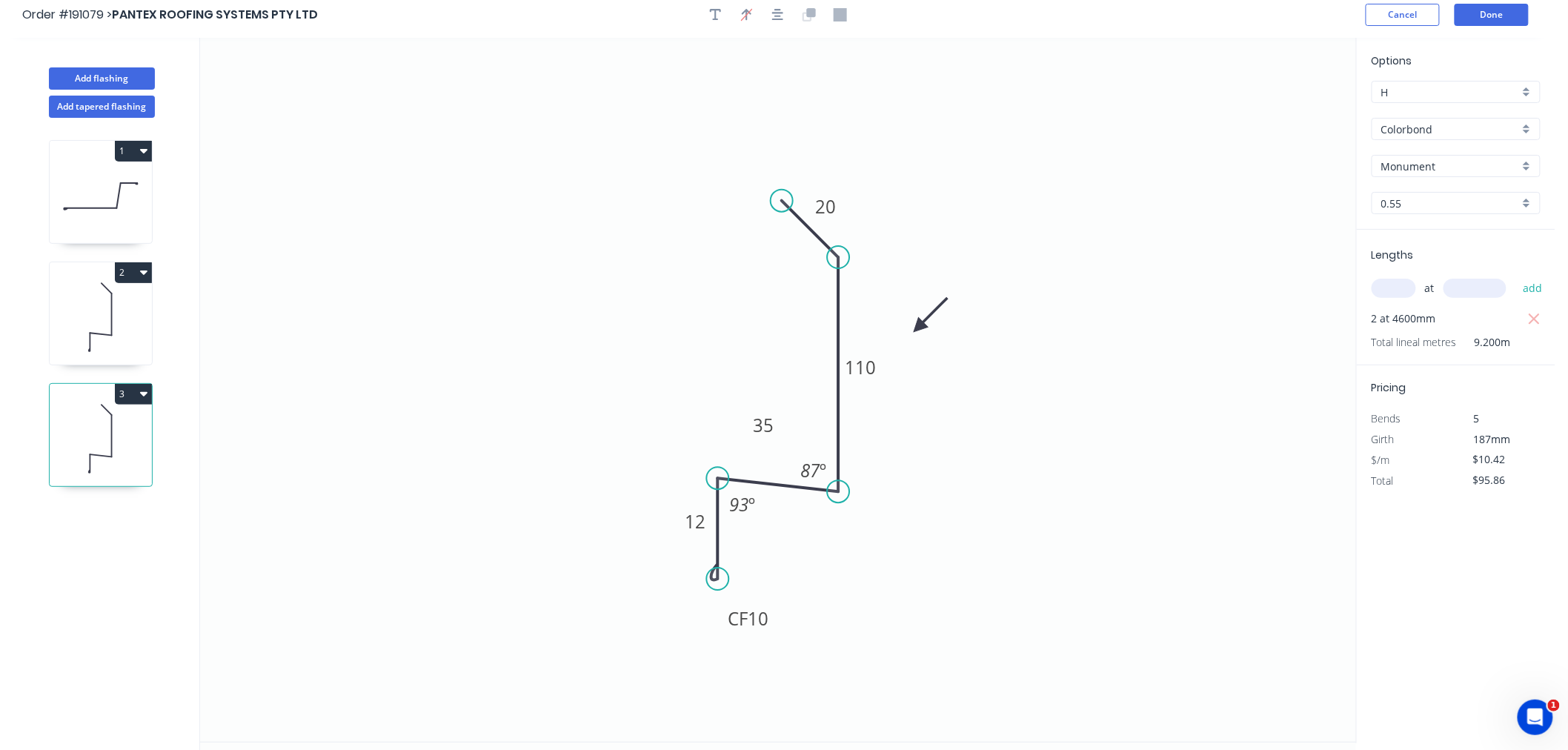
scroll to position [0, 0]
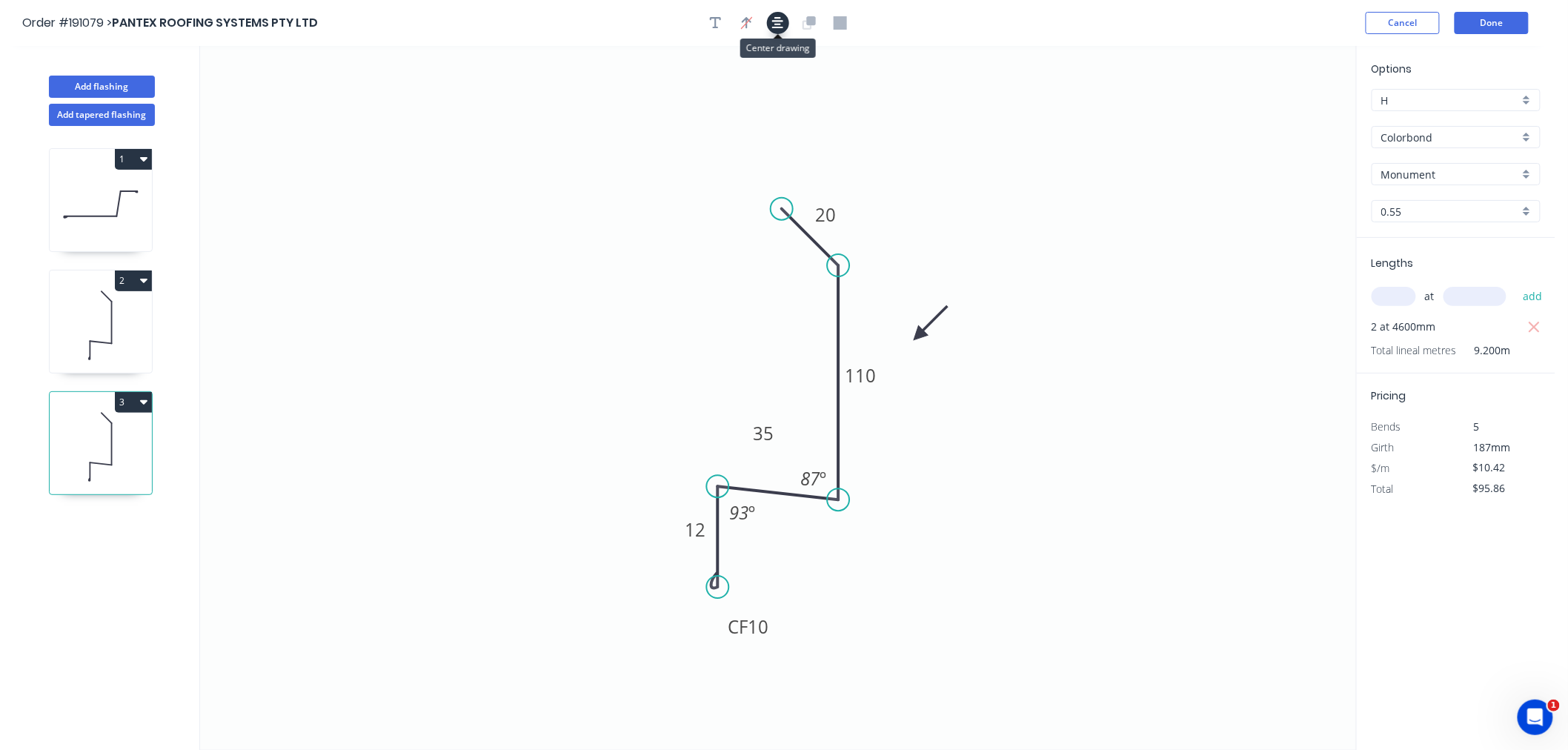
click at [779, 28] on button "button" at bounding box center [778, 22] width 22 height 22
click at [861, 306] on div "Show angle" at bounding box center [912, 308] width 149 height 30
click at [795, 280] on rect at bounding box center [804, 279] width 29 height 20
click at [532, 262] on icon "0 CF 10 12 35 110 20 135 º 87 º 93 º" at bounding box center [778, 397] width 1156 height 703
click at [94, 328] on icon at bounding box center [101, 325] width 102 height 95
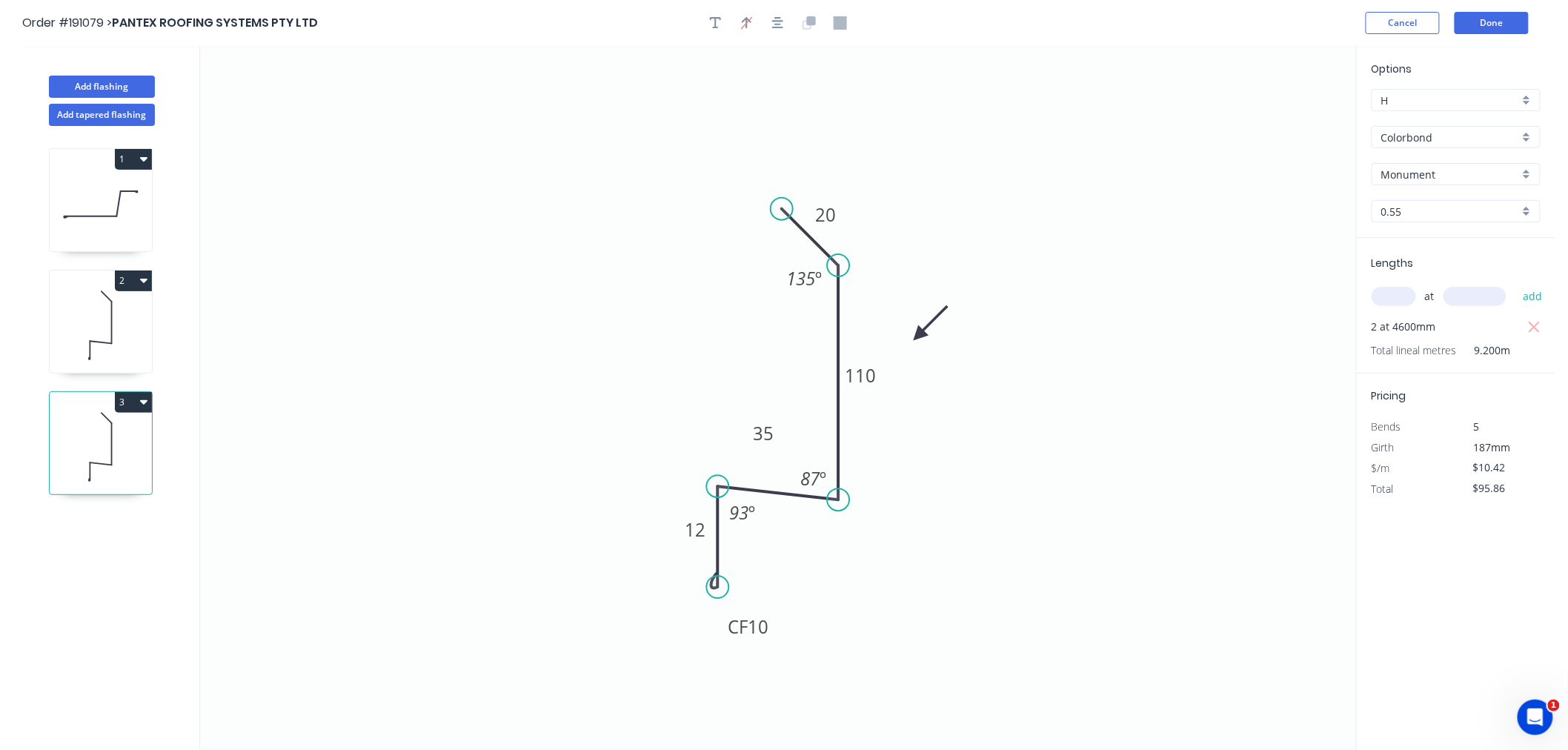
type input "$94.82"
click at [855, 309] on div "Show angle" at bounding box center [907, 309] width 149 height 30
click at [800, 272] on tspan "?" at bounding box center [801, 278] width 8 height 24
click at [1095, 191] on icon "0 CF 10 12 25 110 20 135 º 87 º 93 º" at bounding box center [778, 397] width 1156 height 703
click at [1500, 19] on button "Done" at bounding box center [1492, 22] width 74 height 22
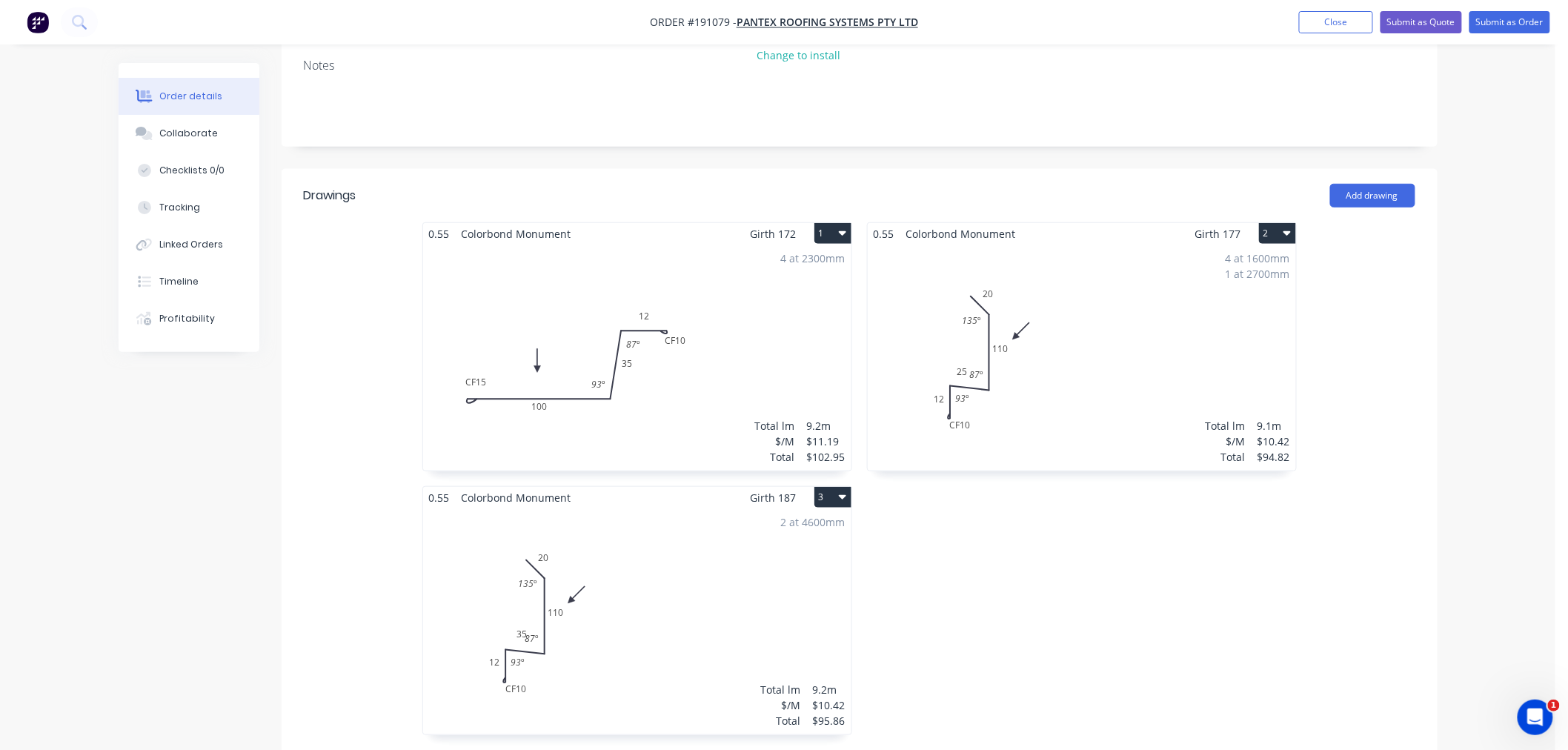
scroll to position [493, 0]
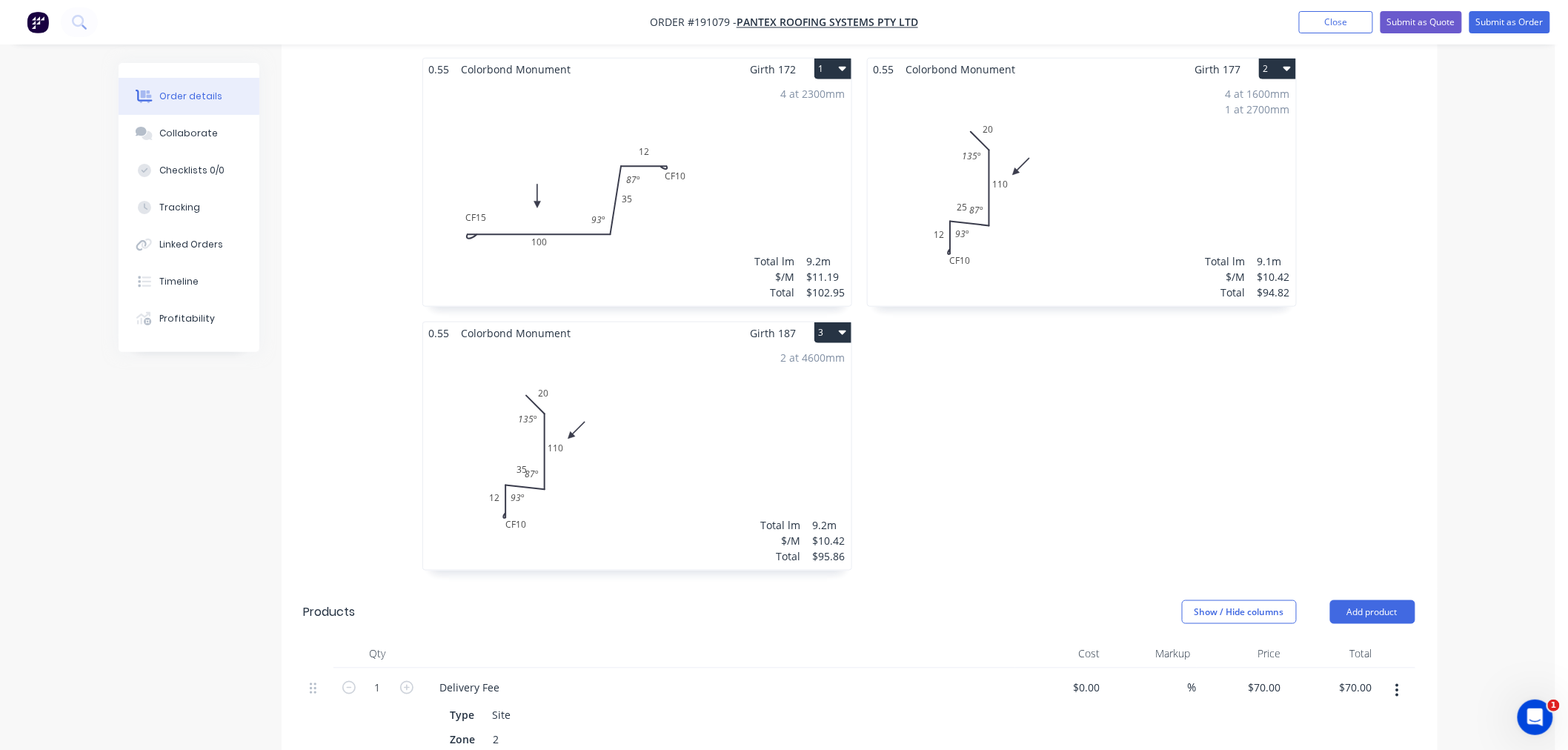
click at [637, 497] on div "2 at 4600mm Total lm $/M Total 9.2m $10.42 $95.86" at bounding box center [637, 456] width 428 height 226
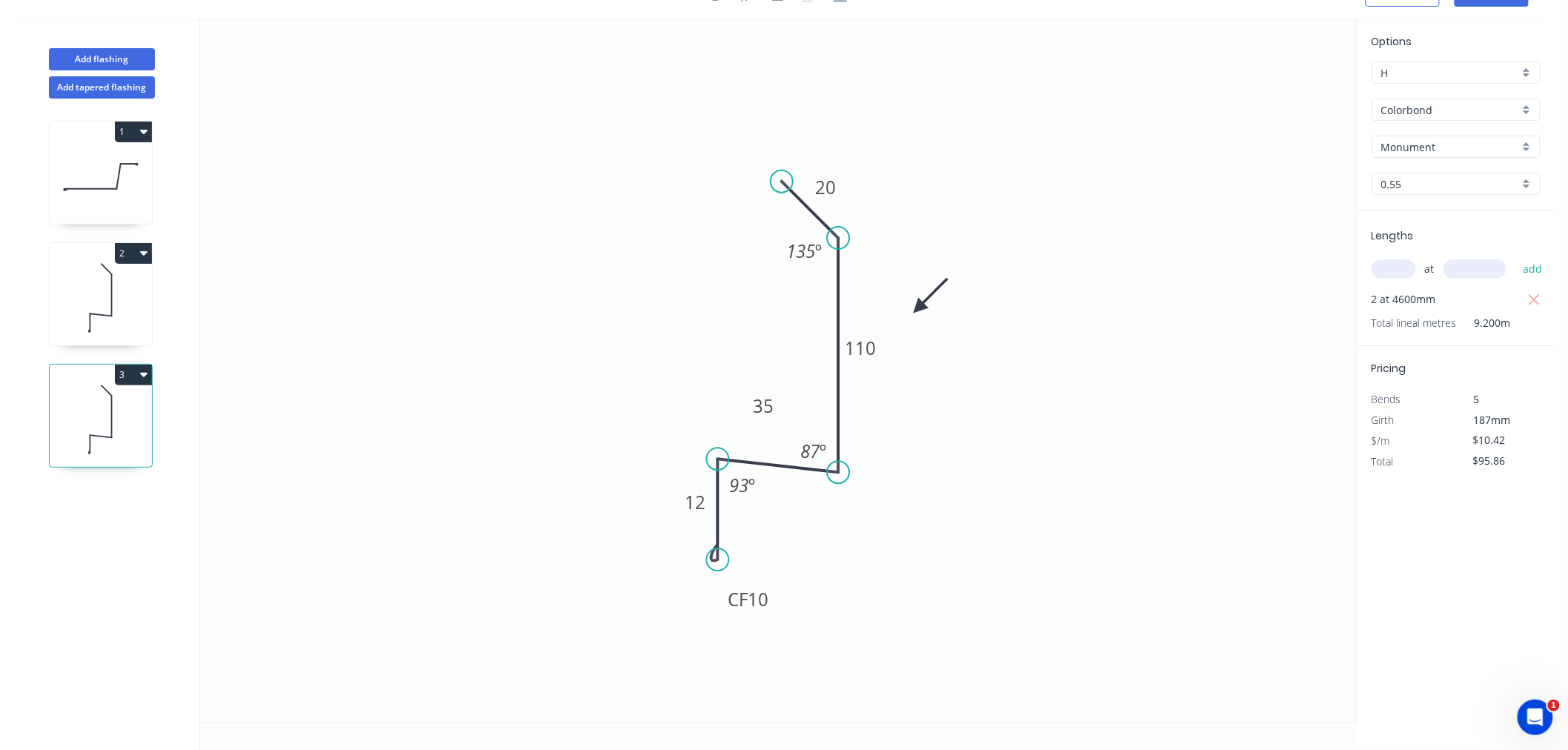
scroll to position [27, 0]
drag, startPoint x: 746, startPoint y: 404, endPoint x: 735, endPoint y: 404, distance: 11.0
click at [735, 404] on rect at bounding box center [752, 406] width 48 height 29
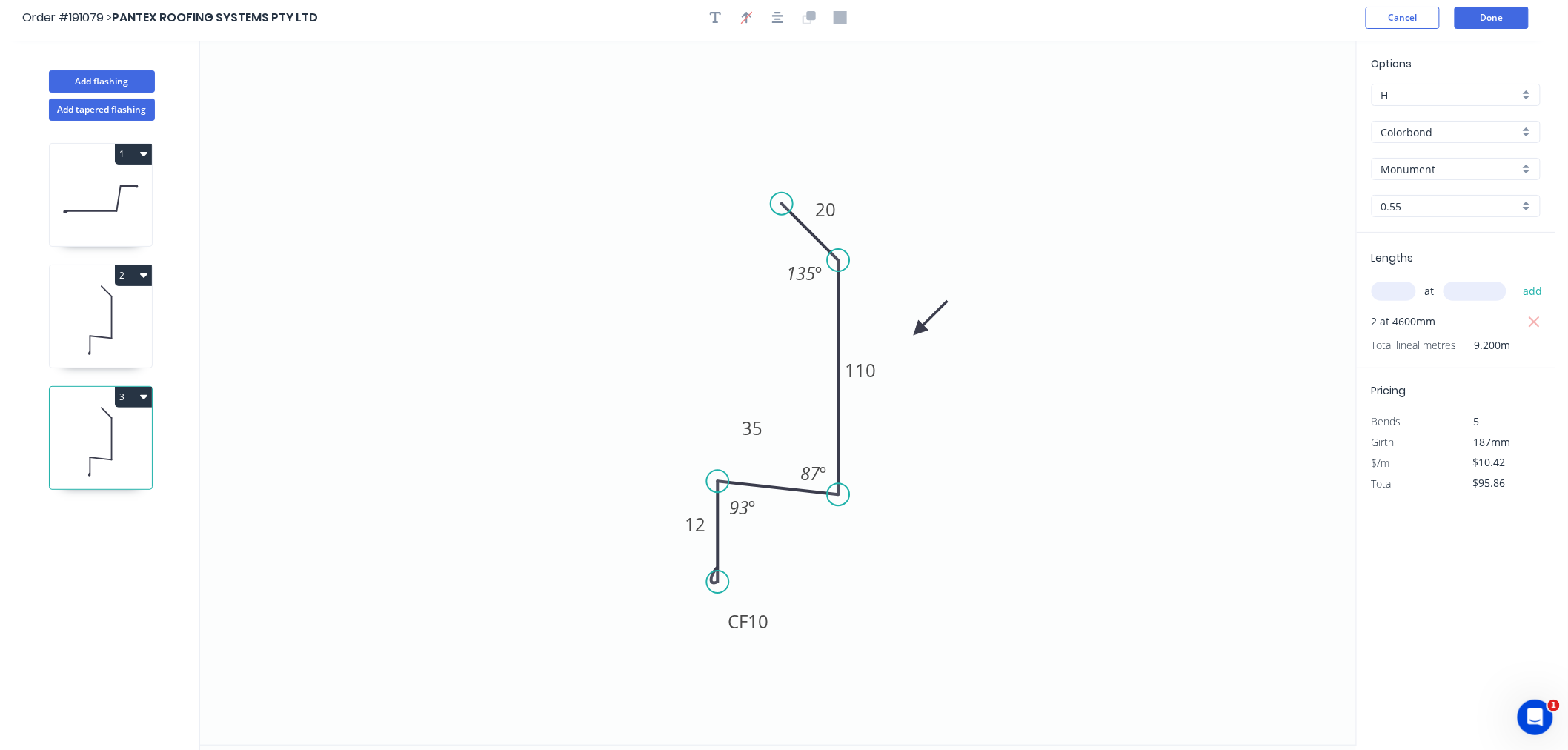
scroll to position [0, 0]
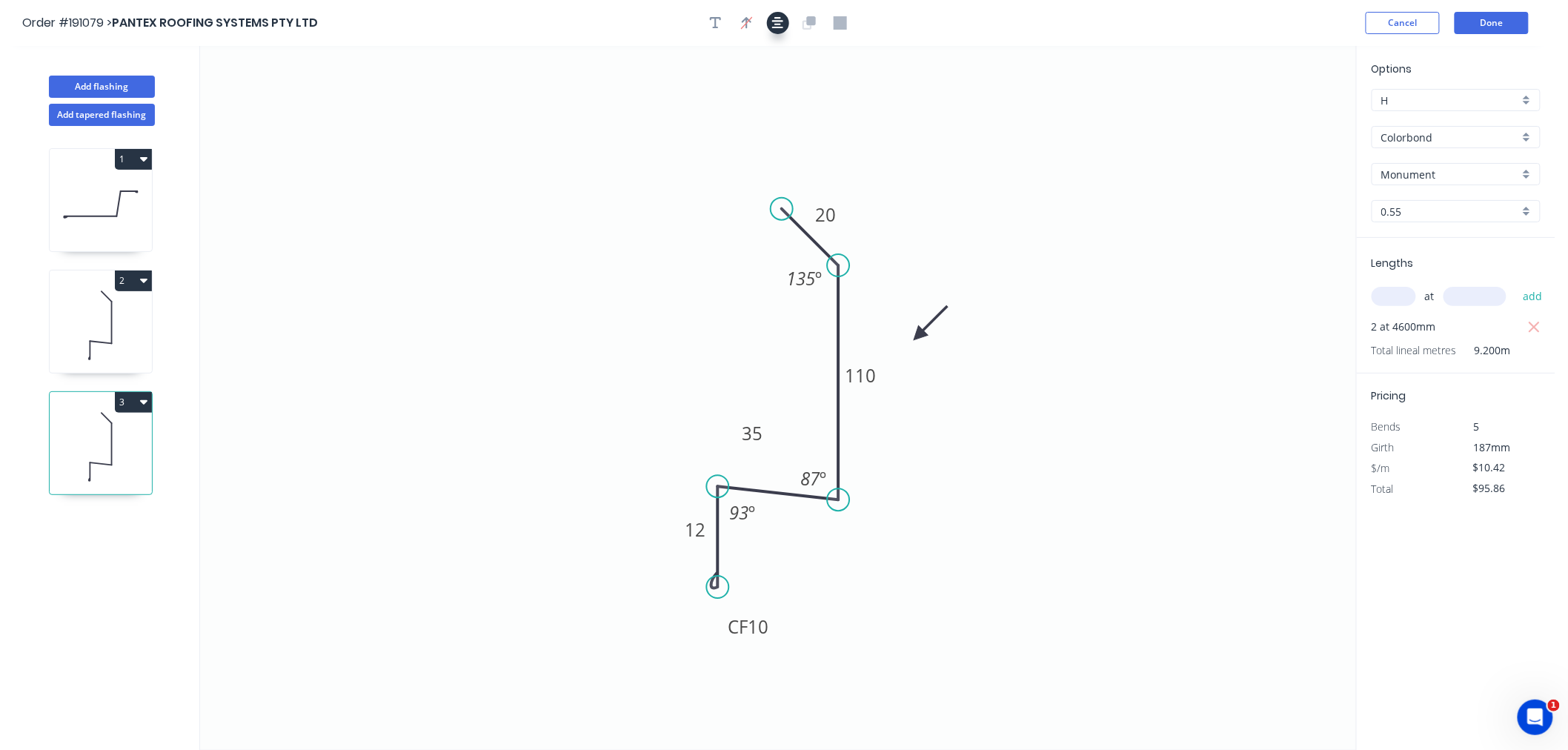
click at [782, 20] on icon "button" at bounding box center [778, 22] width 12 height 12
click at [1497, 20] on button "Done" at bounding box center [1492, 22] width 74 height 22
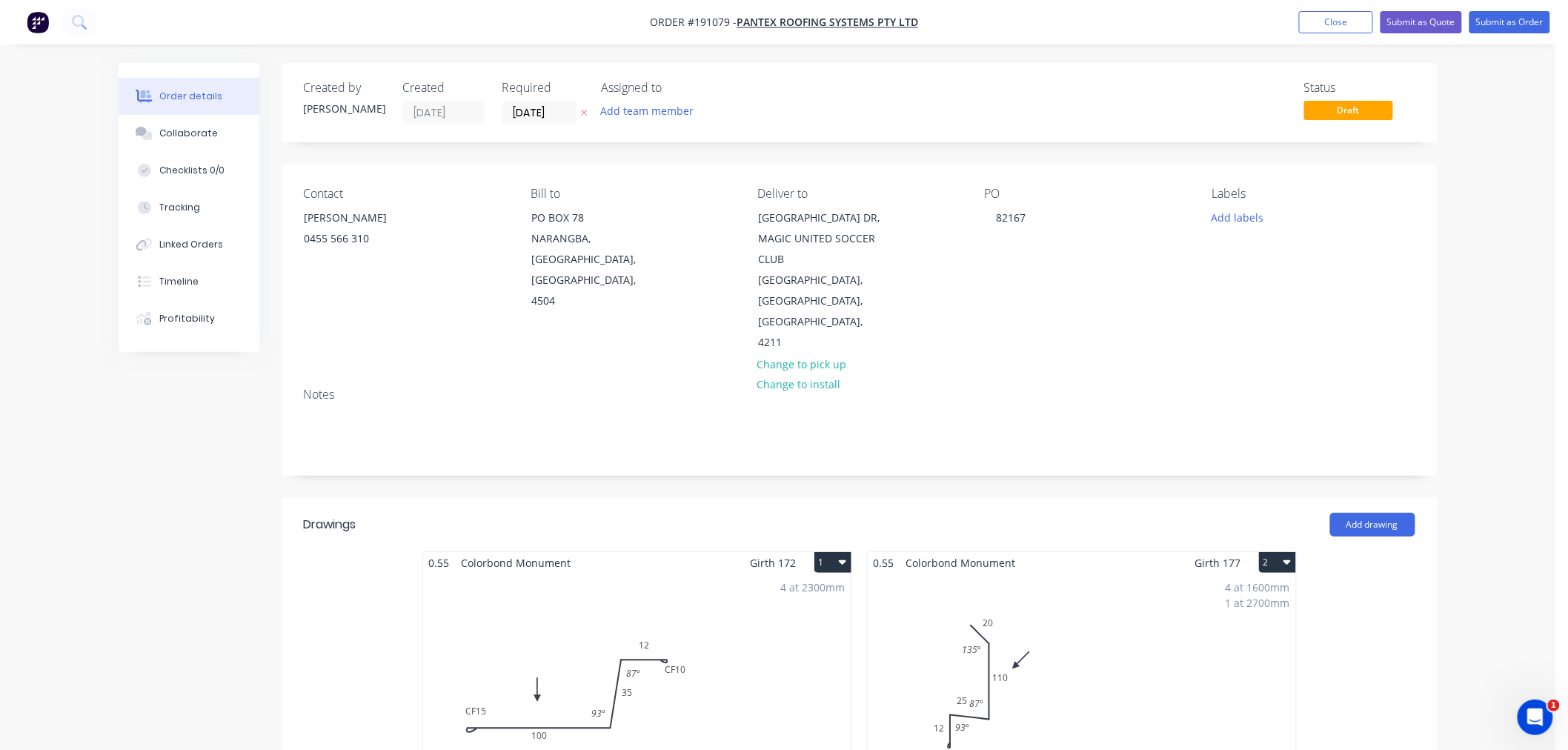
click at [1320, 26] on button "Close" at bounding box center [1336, 21] width 74 height 22
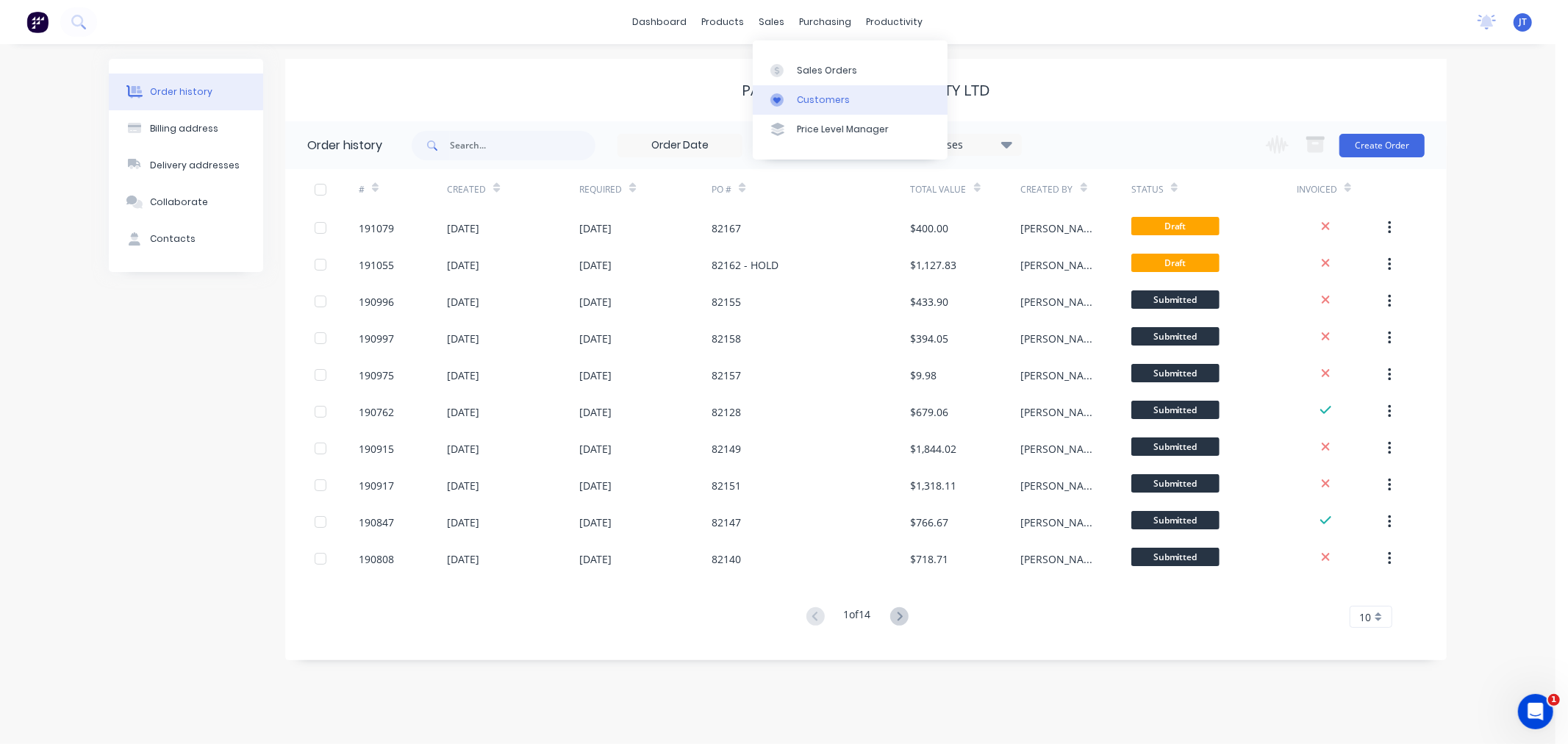
click at [810, 100] on div "Customers" at bounding box center [823, 100] width 53 height 14
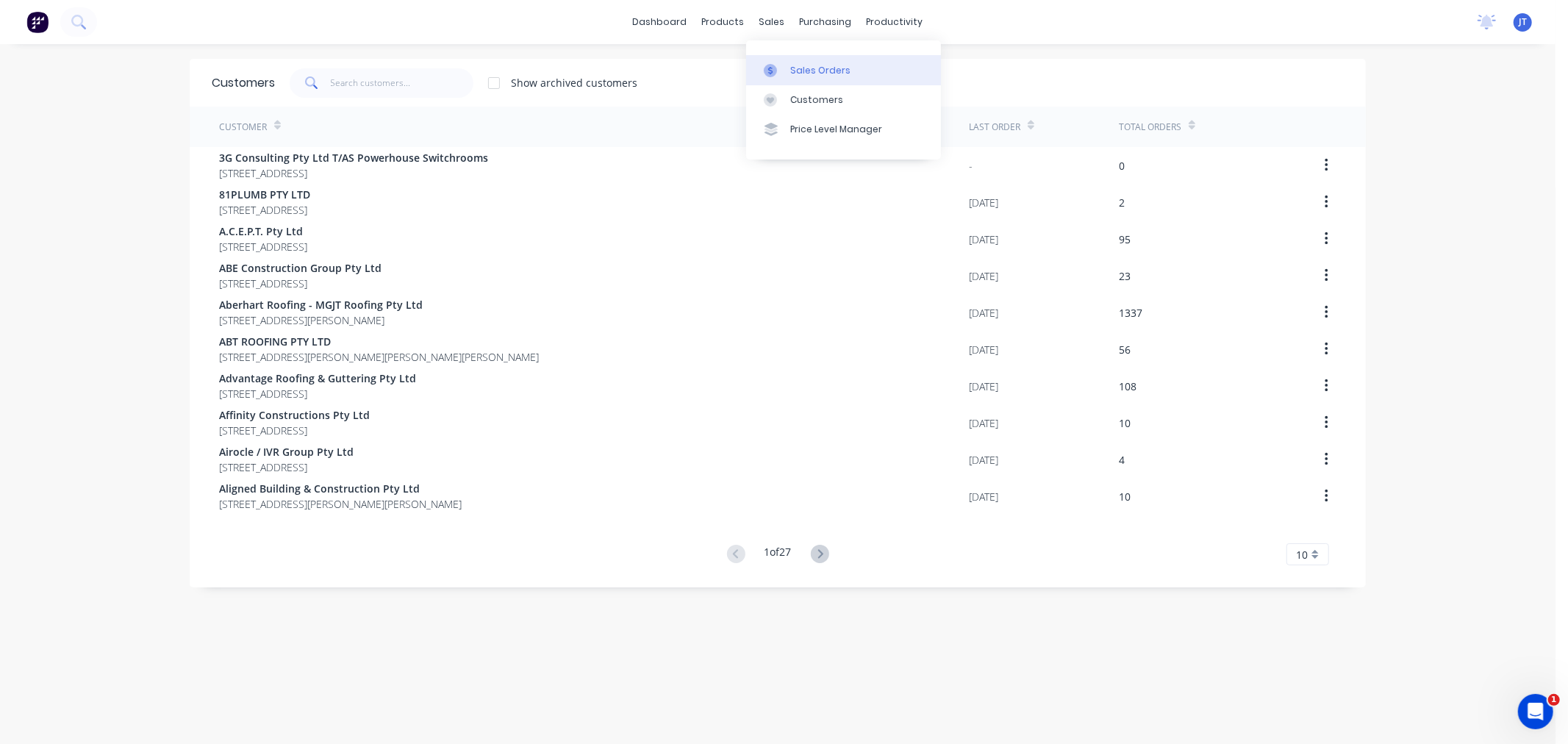
click at [799, 72] on div "Sales Orders" at bounding box center [820, 71] width 60 height 14
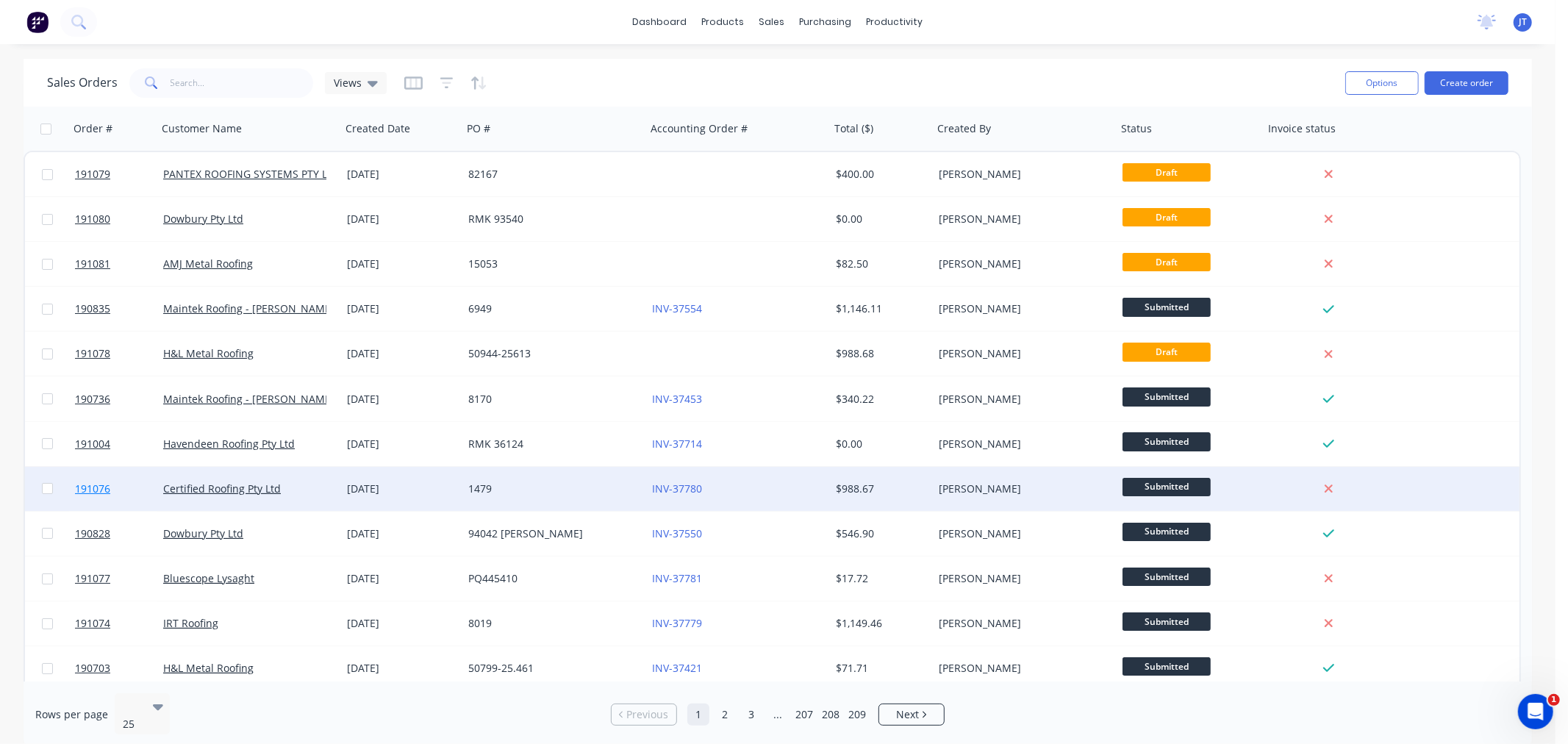
click at [91, 487] on span "191076" at bounding box center [92, 488] width 35 height 15
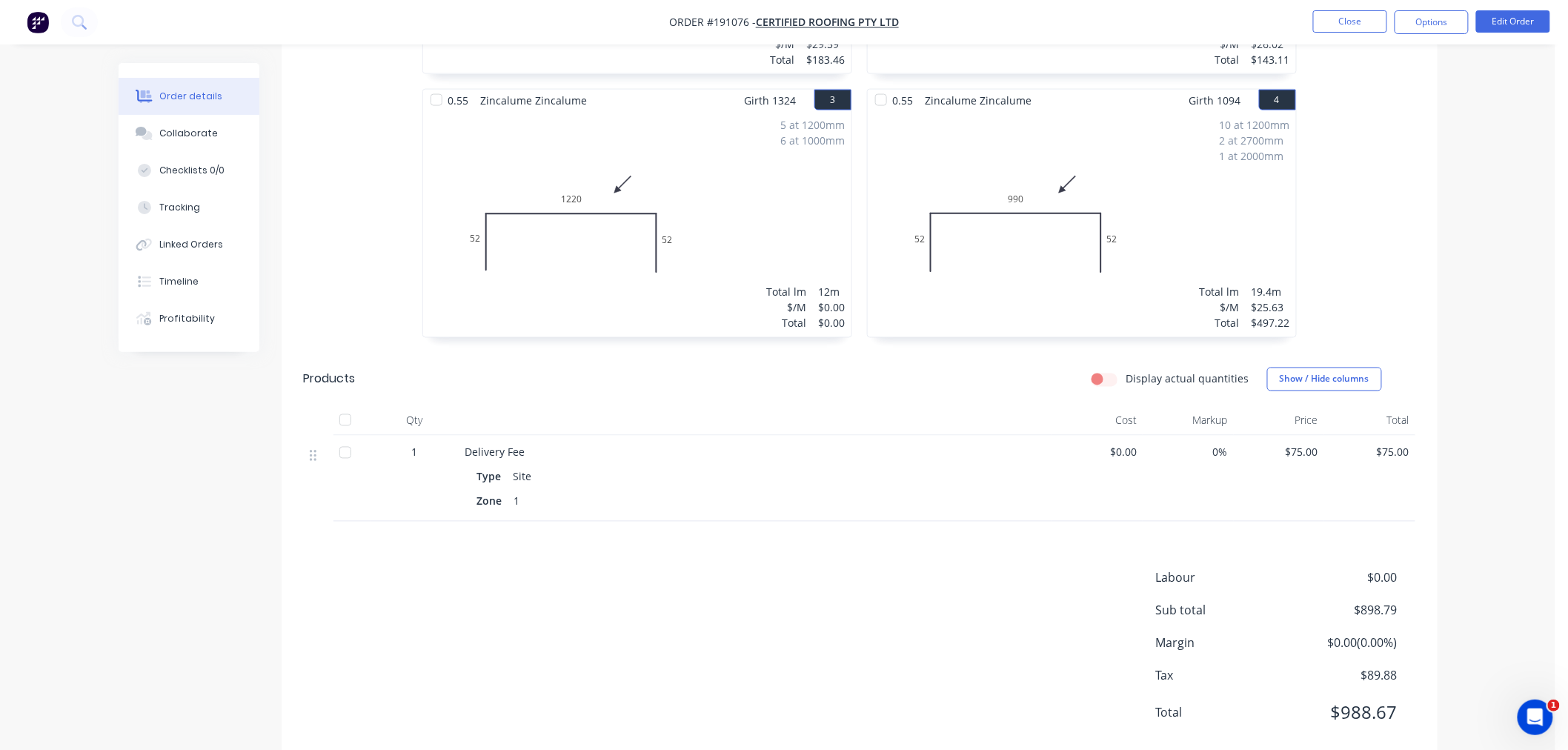
scroll to position [933, 0]
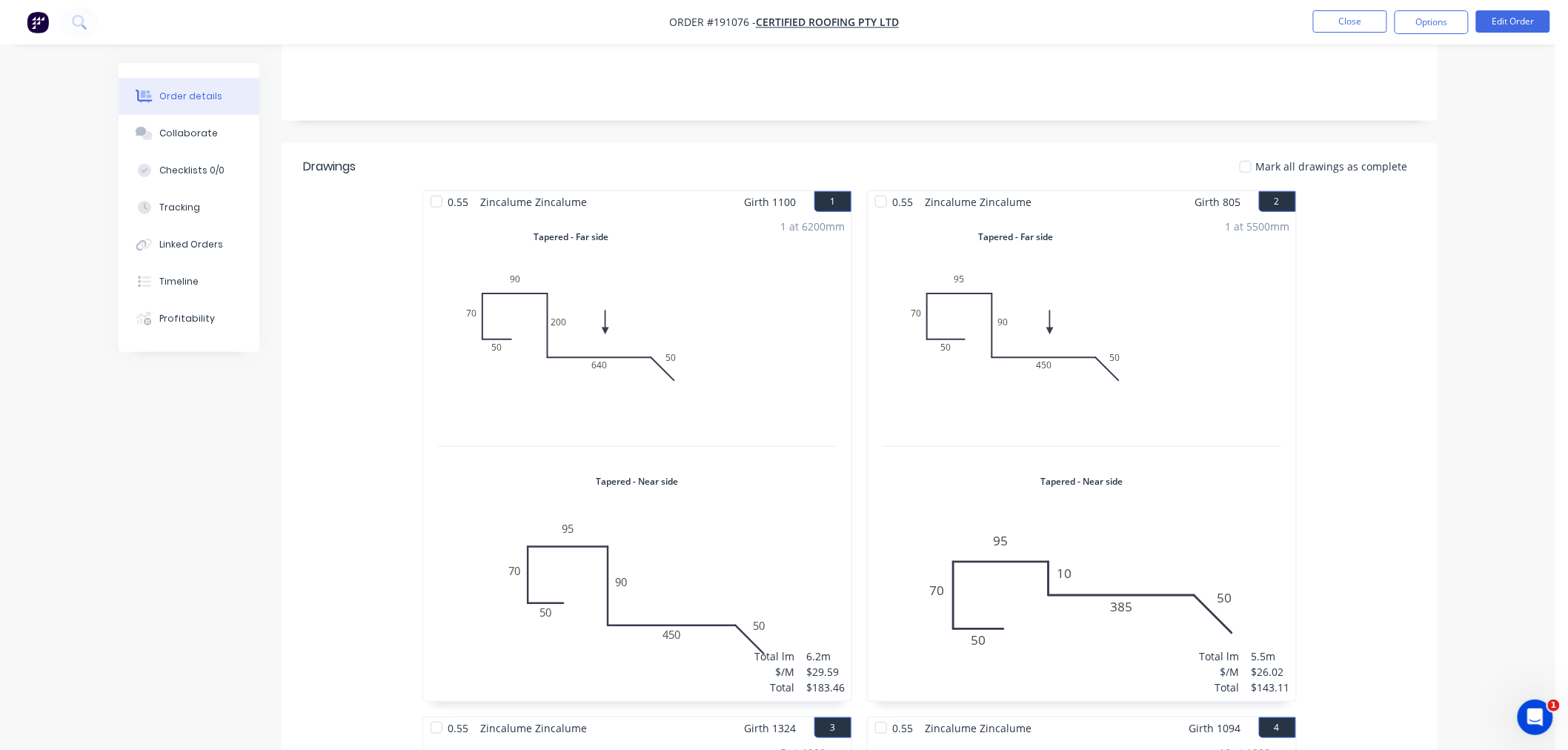
scroll to position [0, 0]
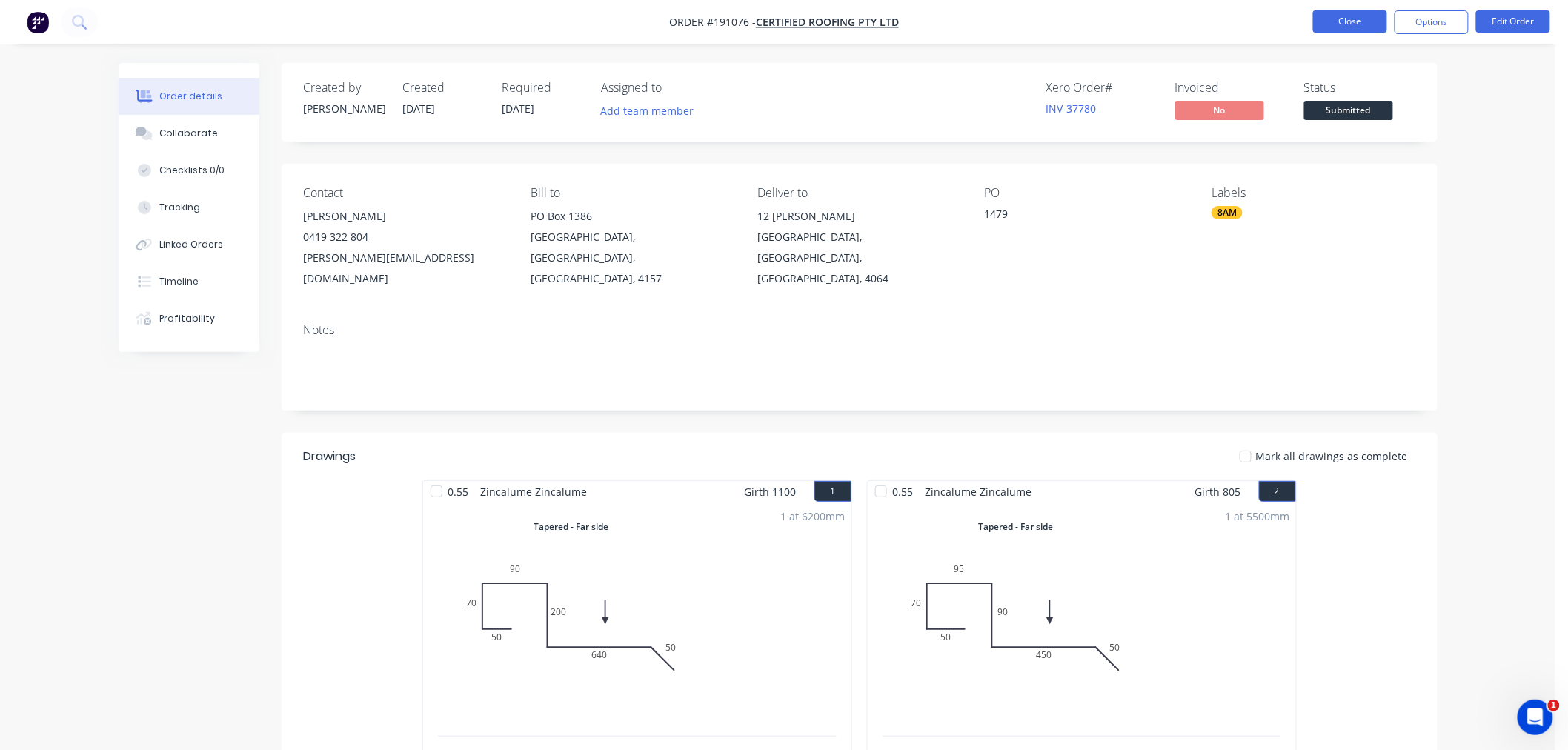
click at [1342, 15] on button "Close" at bounding box center [1350, 21] width 74 height 22
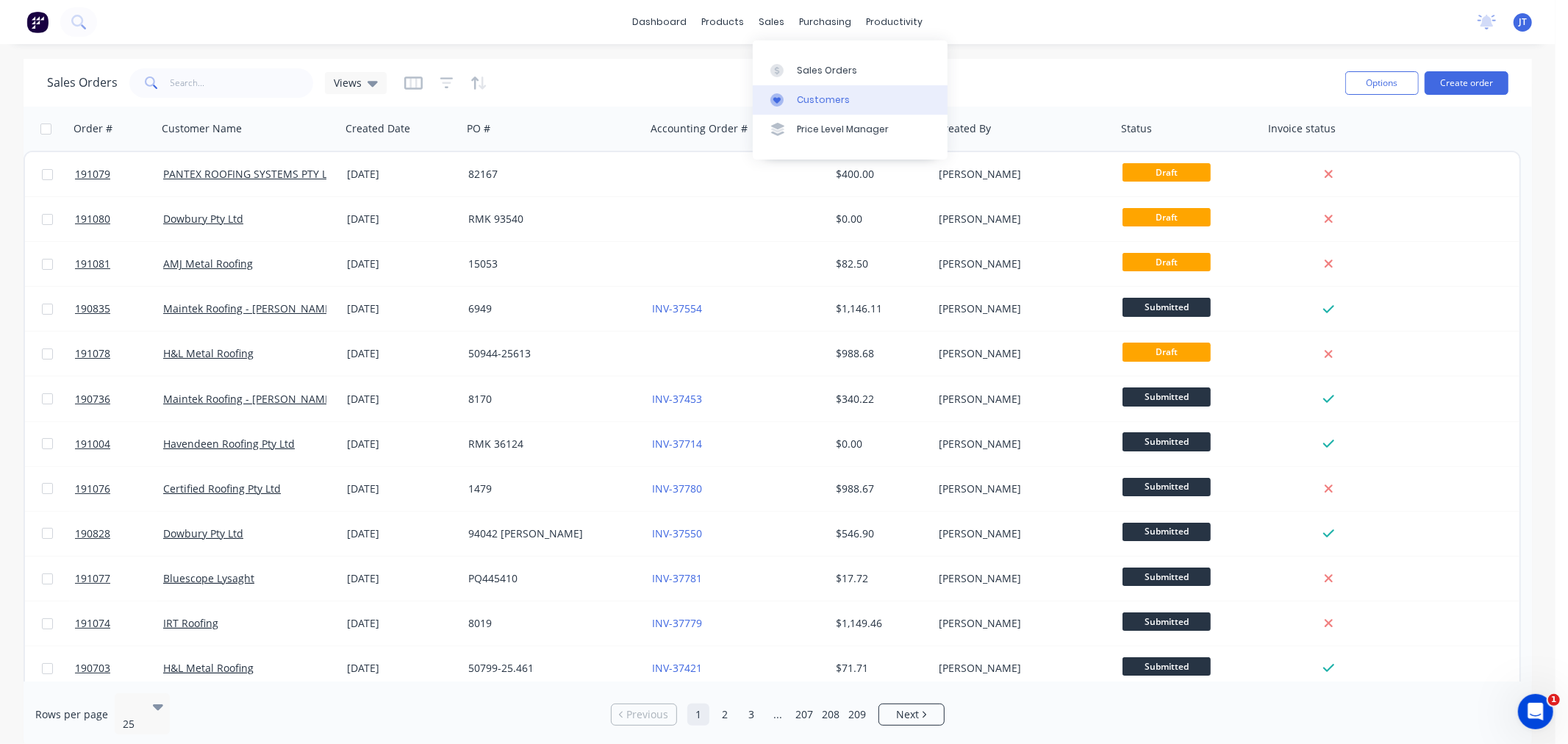
click at [799, 104] on div "Customers" at bounding box center [823, 100] width 53 height 14
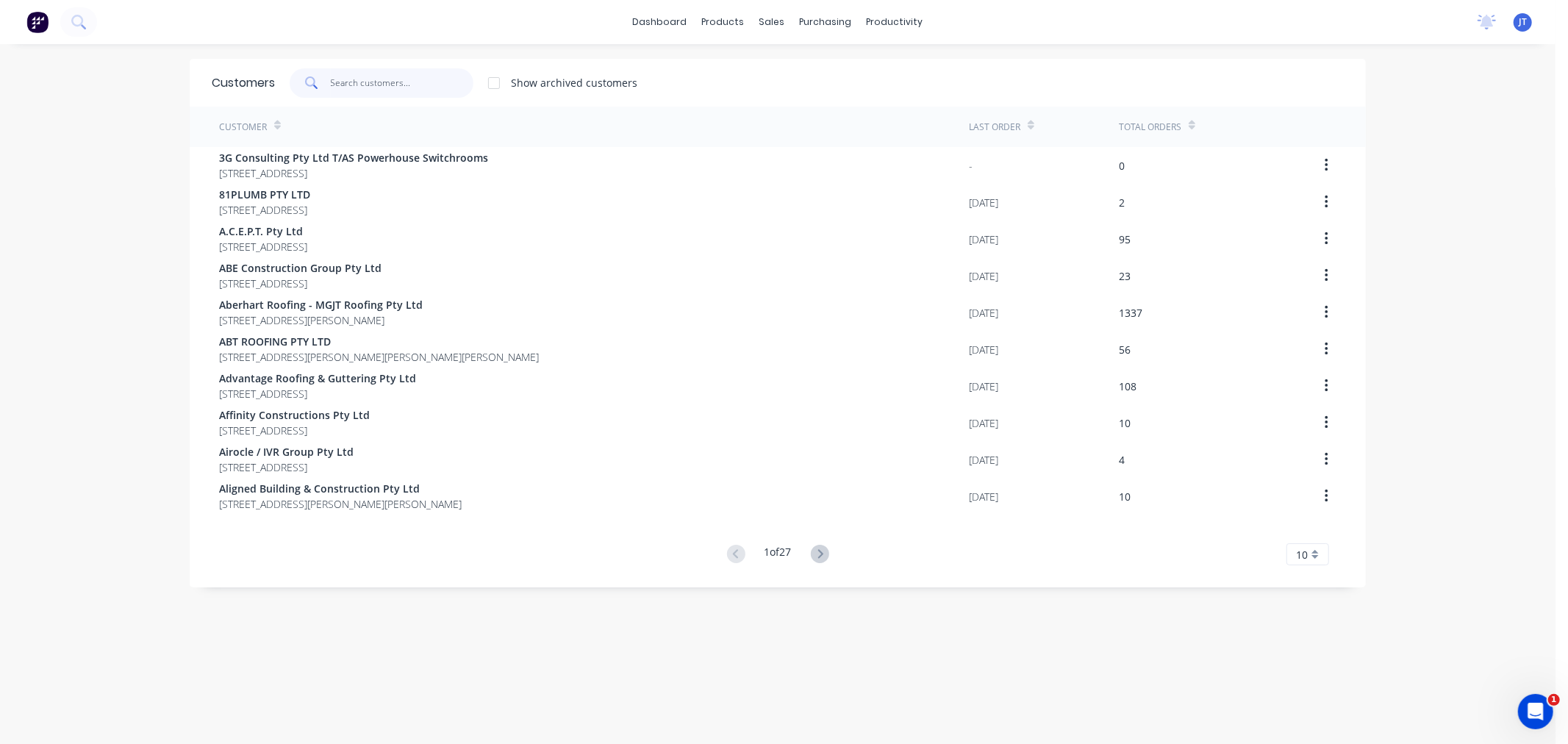
click at [376, 78] on input "text" at bounding box center [403, 83] width 143 height 29
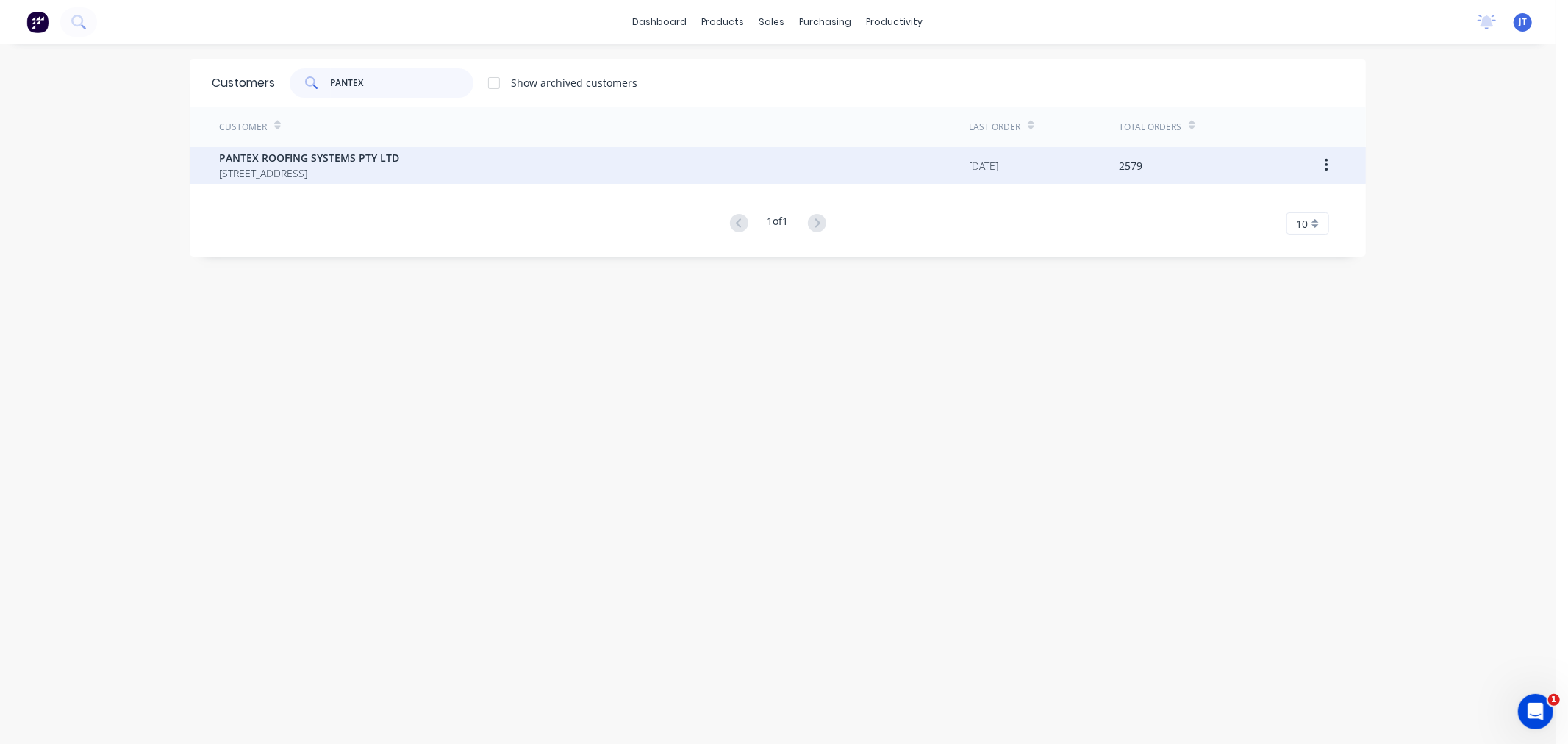
type input "PANTEX"
click at [359, 167] on span "PO BOX 78 NARANGBA Queensland Australia 4504" at bounding box center [309, 173] width 180 height 15
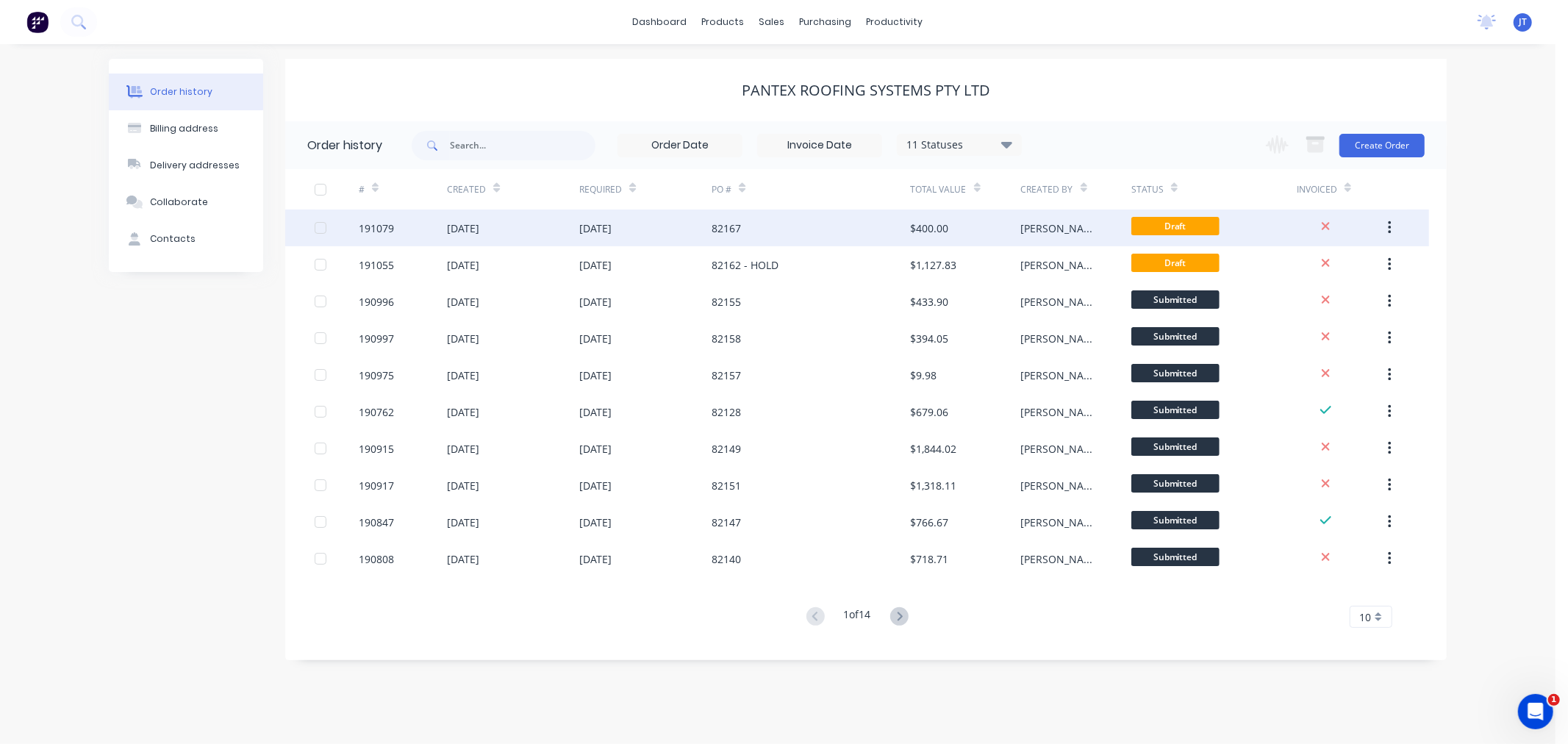
click at [385, 224] on div "191079" at bounding box center [377, 228] width 35 height 15
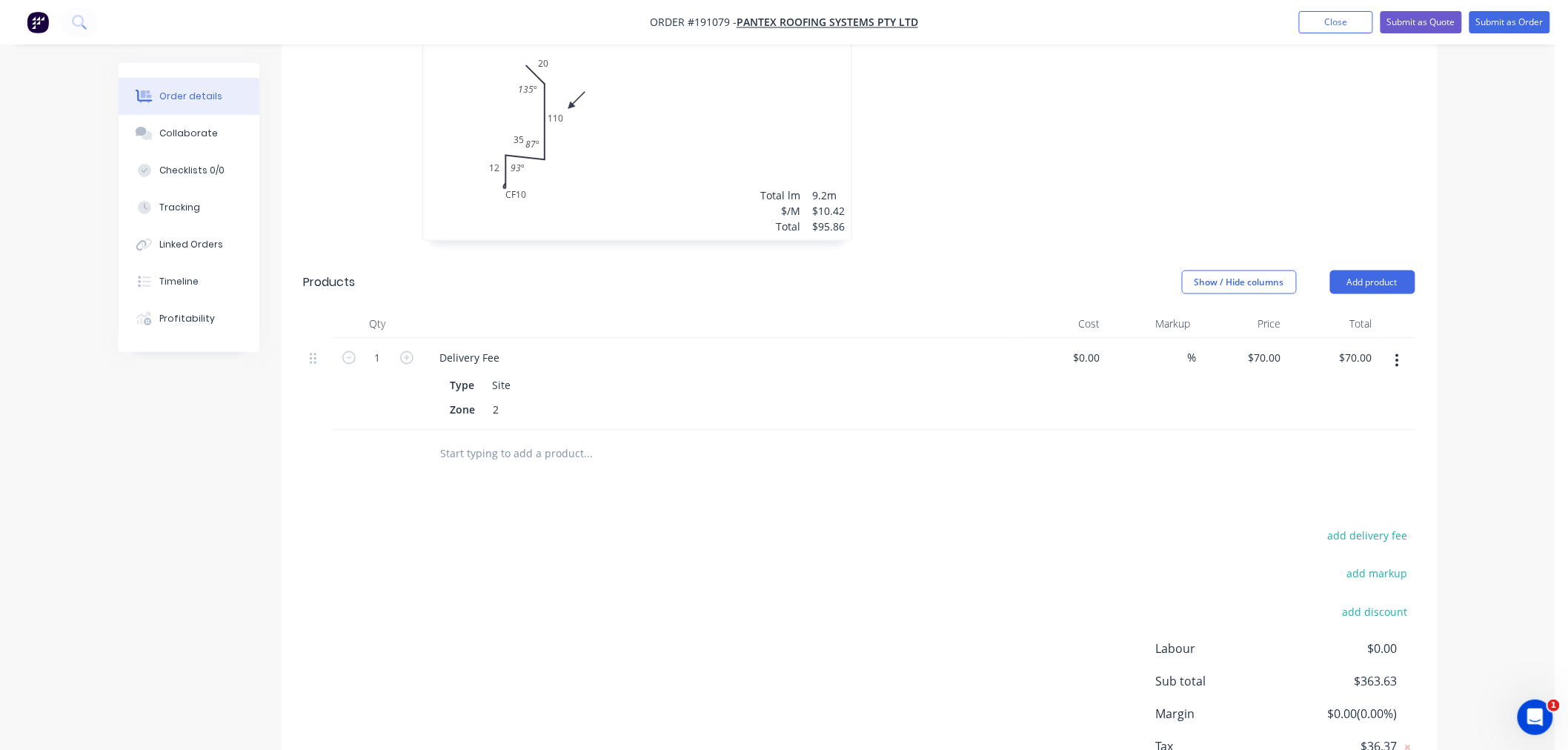
scroll to position [493, 0]
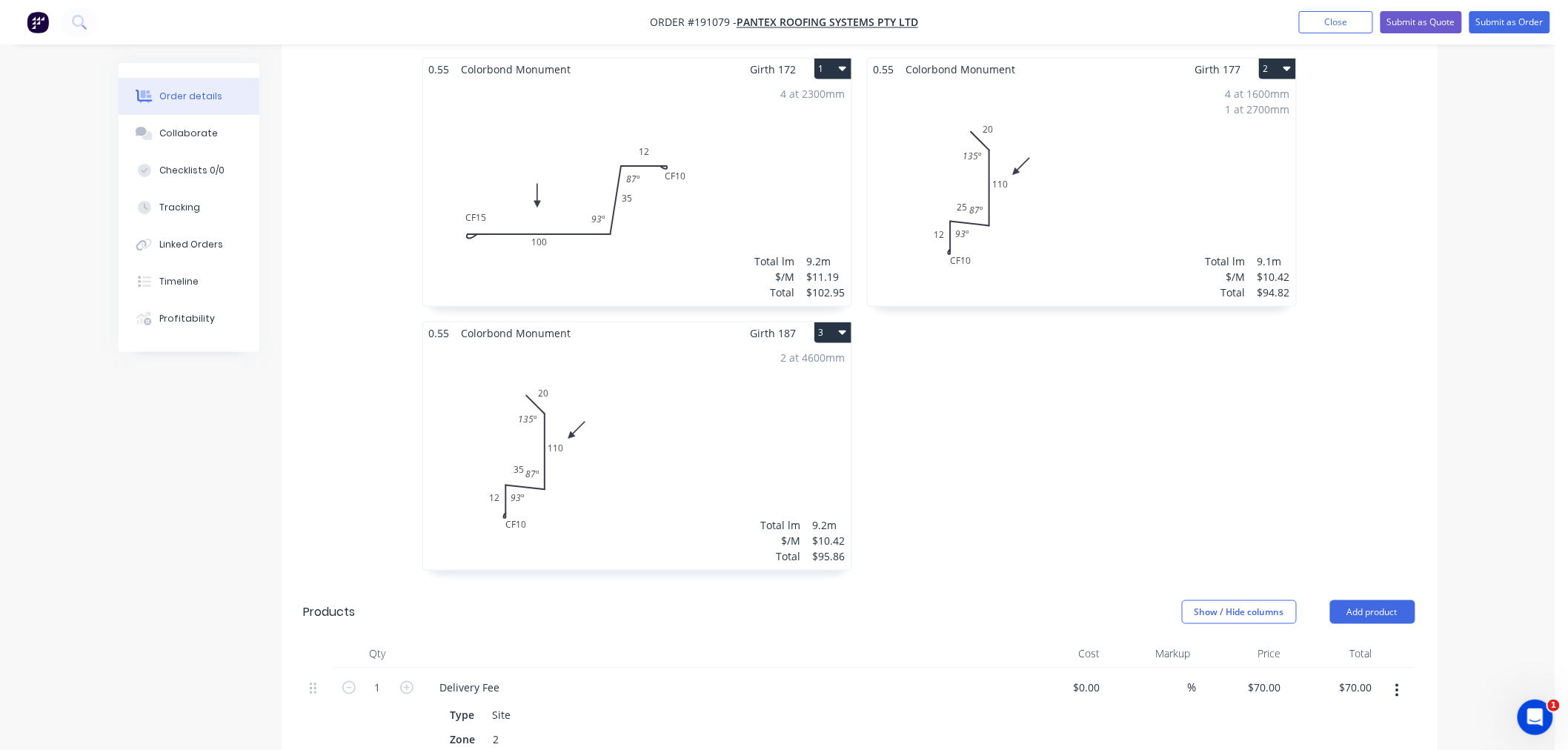
click at [765, 435] on div "2 at 4600mm Total lm $/M Total 9.2m $10.42 $95.86" at bounding box center [637, 456] width 428 height 226
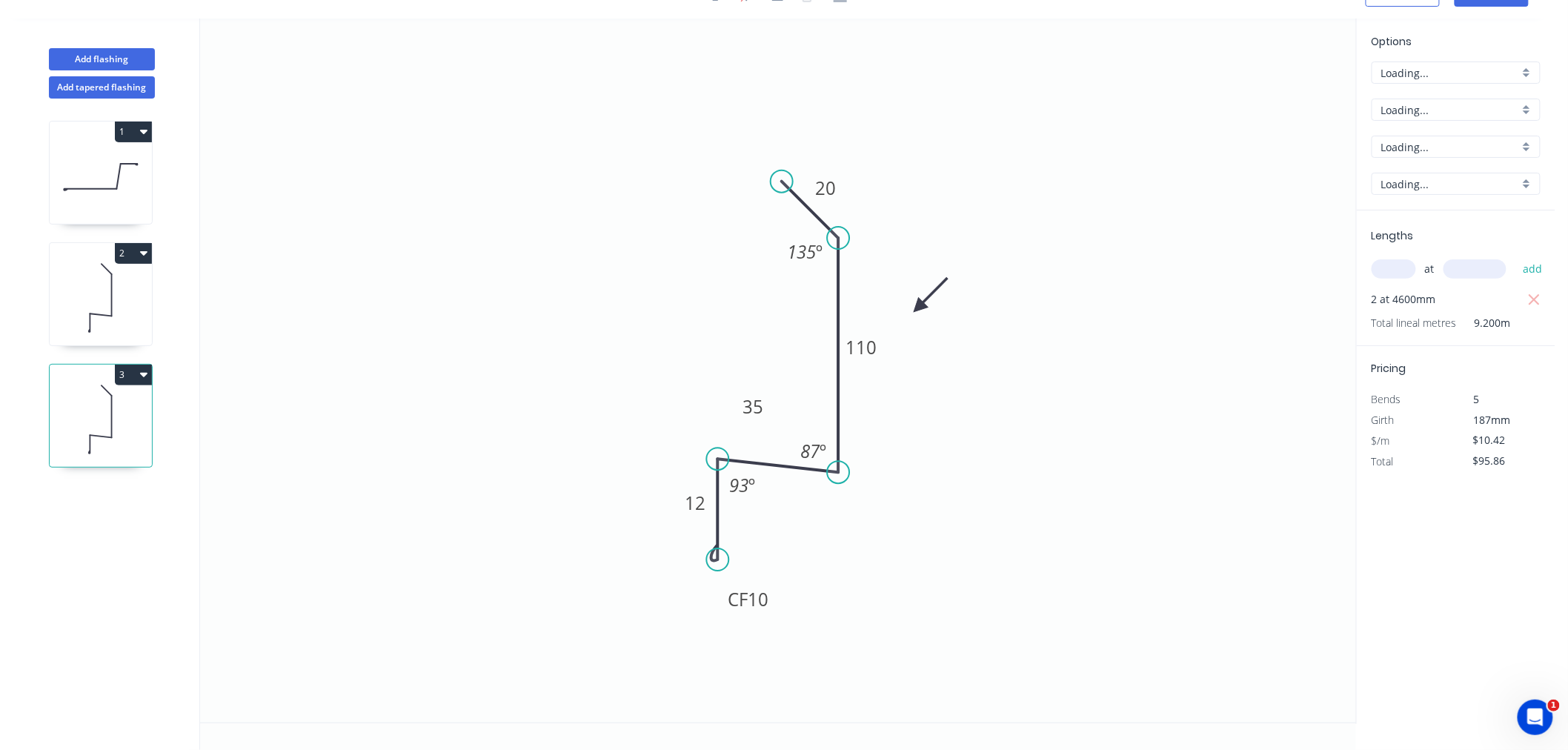
scroll to position [27, 0]
click at [141, 372] on icon "button" at bounding box center [144, 374] width 8 height 12
click at [114, 405] on div "Duplicate" at bounding box center [81, 412] width 114 height 21
type input "$0.00"
drag, startPoint x: 103, startPoint y: 559, endPoint x: 117, endPoint y: 522, distance: 39.6
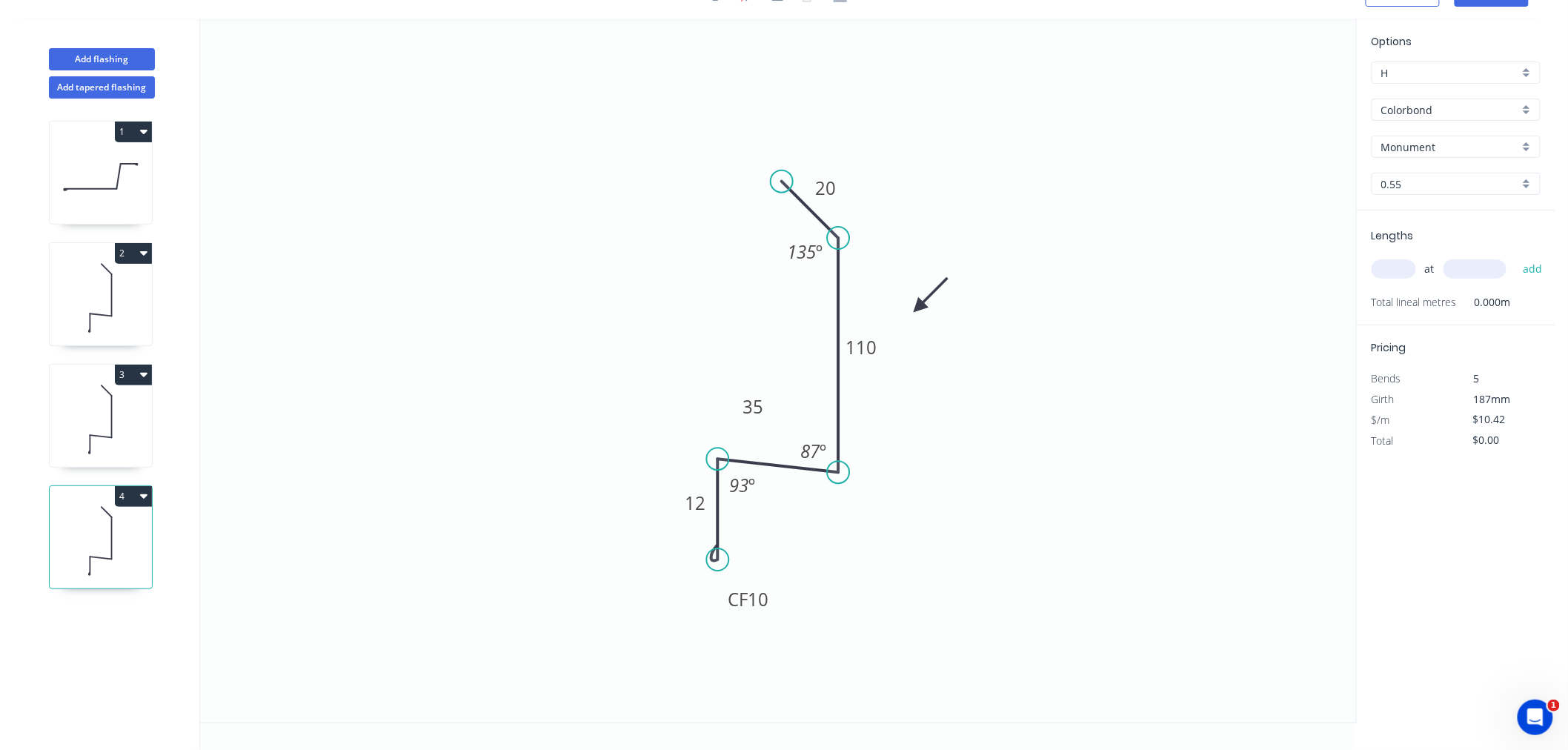
click at [103, 559] on icon at bounding box center [101, 540] width 102 height 95
click at [748, 401] on tspan "35" at bounding box center [752, 406] width 20 height 24
click at [639, 348] on icon "0 CF 10 12 55 110 20 135 º 87 º 93 º" at bounding box center [778, 370] width 1156 height 703
type input "$12.40"
click at [1385, 262] on input "text" at bounding box center [1394, 269] width 45 height 20
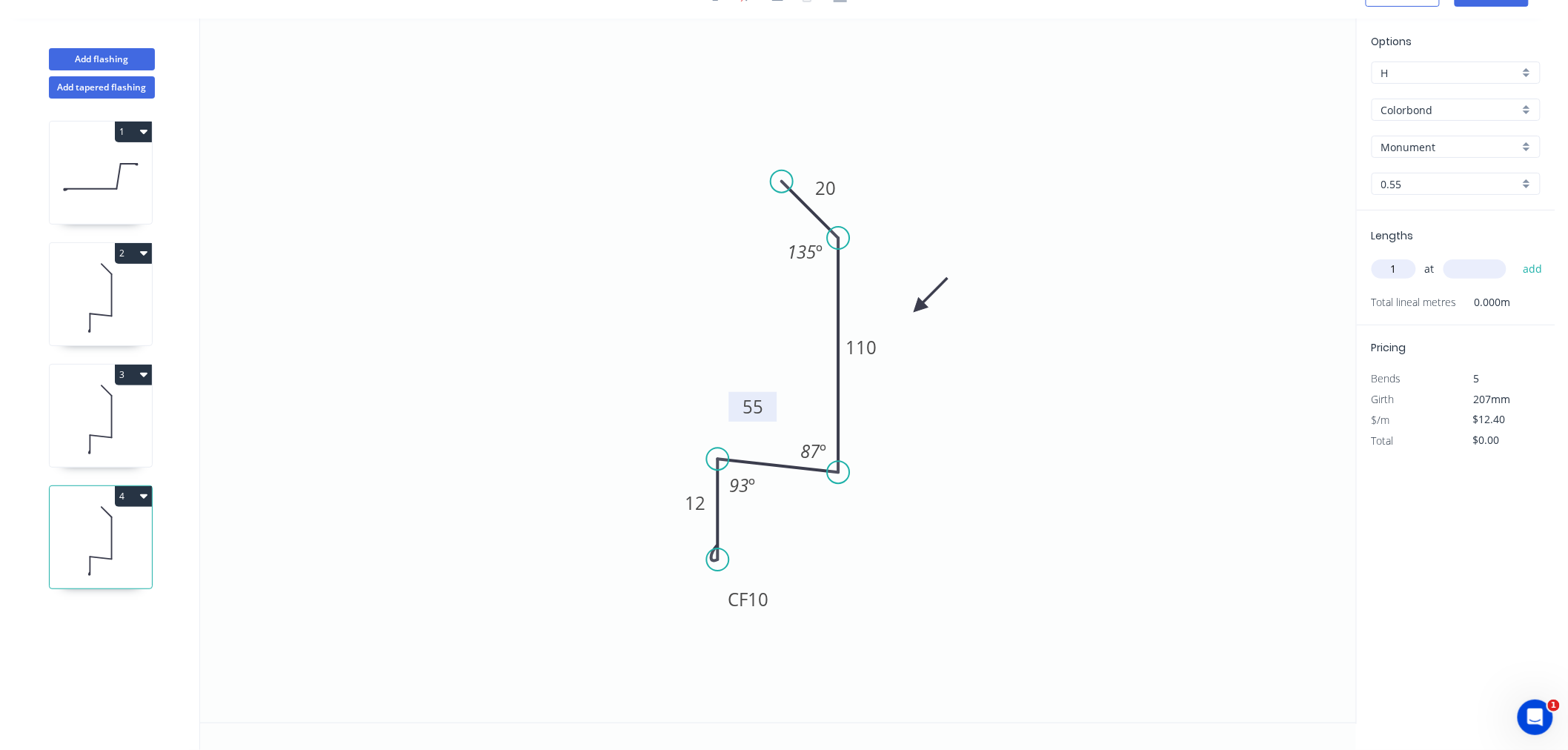
type input "1"
type input "3000"
click at [1515, 257] on button "add" at bounding box center [1533, 269] width 35 height 25
type input "$37.20"
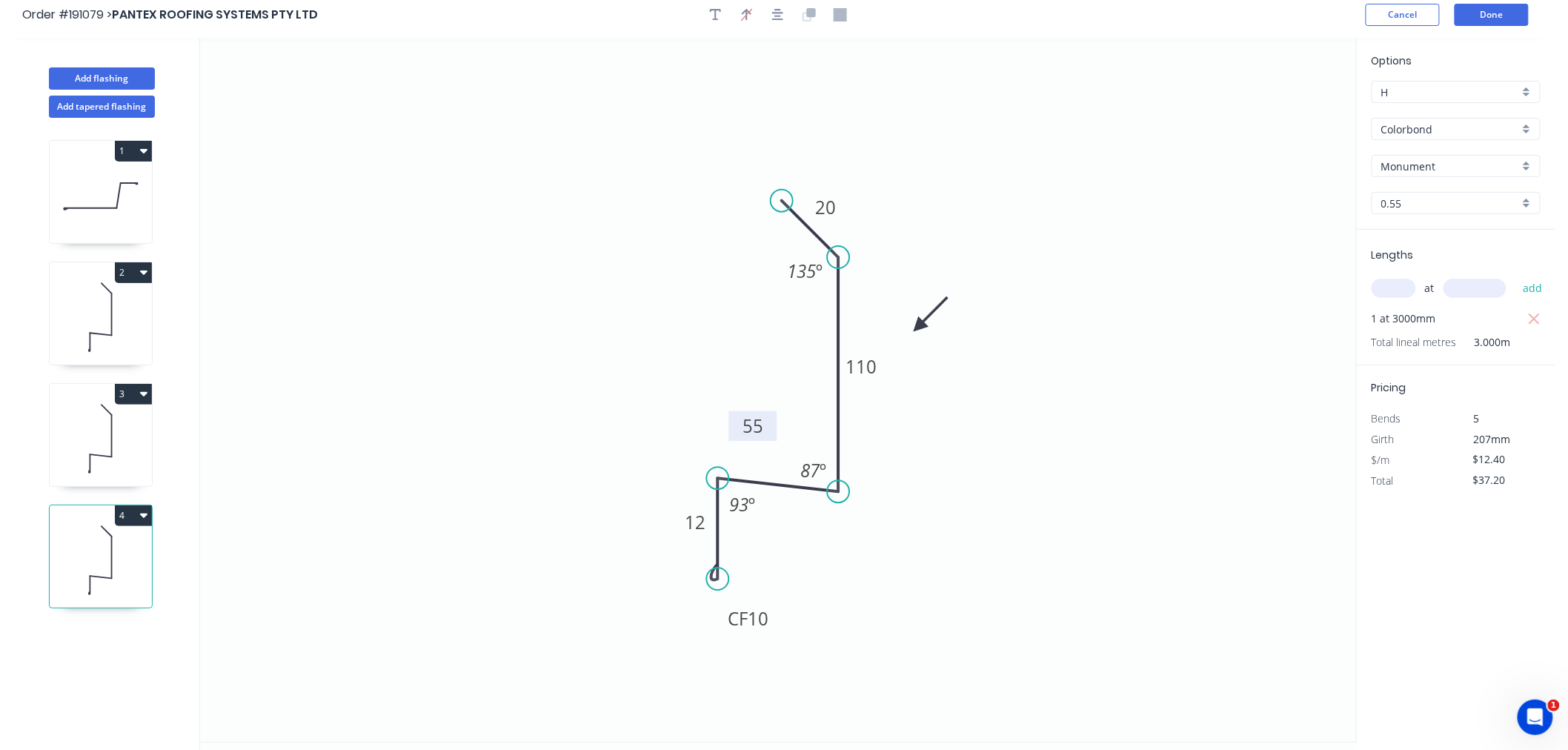
scroll to position [0, 0]
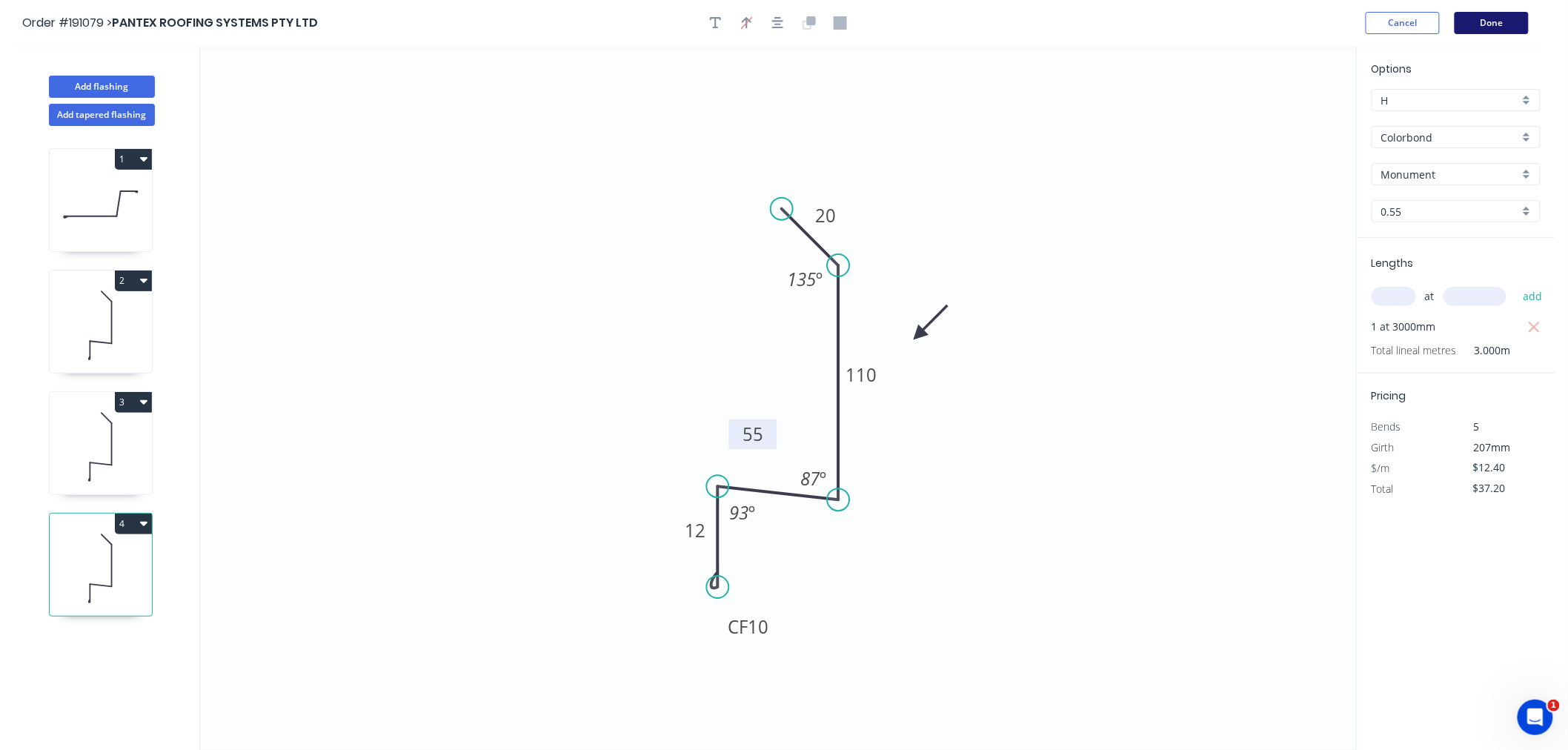
click at [1492, 18] on button "Done" at bounding box center [1492, 22] width 74 height 22
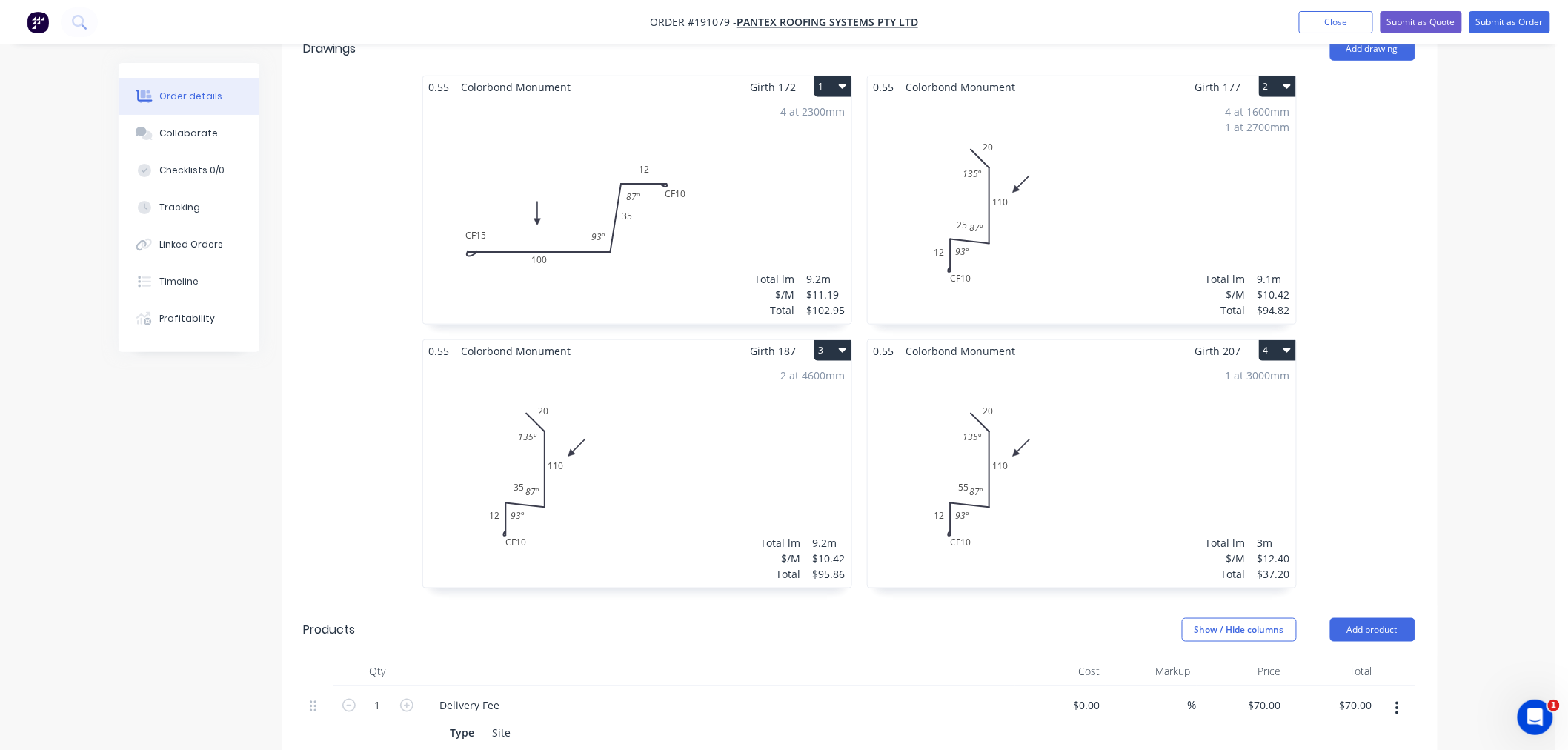
scroll to position [493, 0]
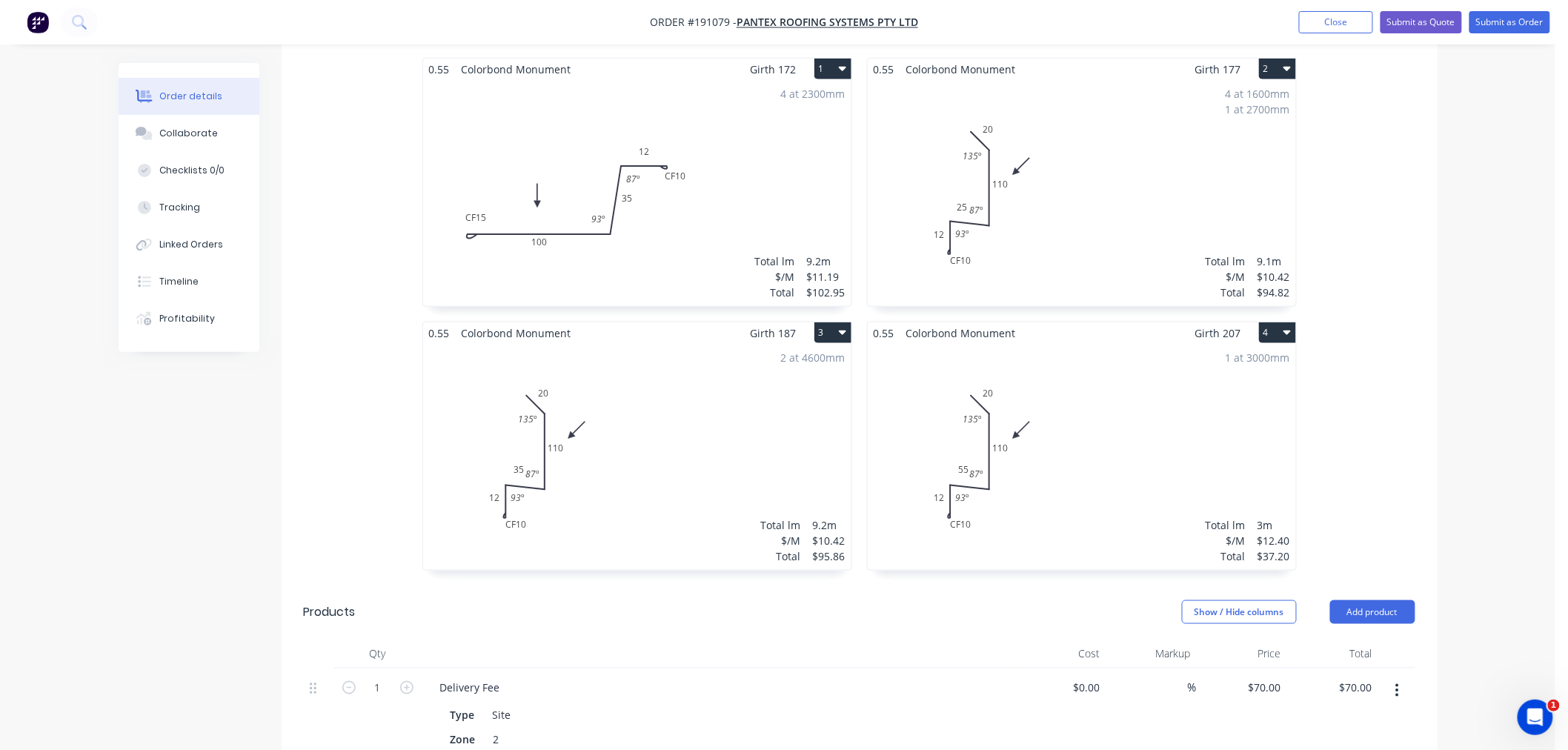
click at [1194, 455] on div "1 at 3000mm Total lm $/M Total 3m $12.40 $37.20" at bounding box center [1081, 456] width 428 height 226
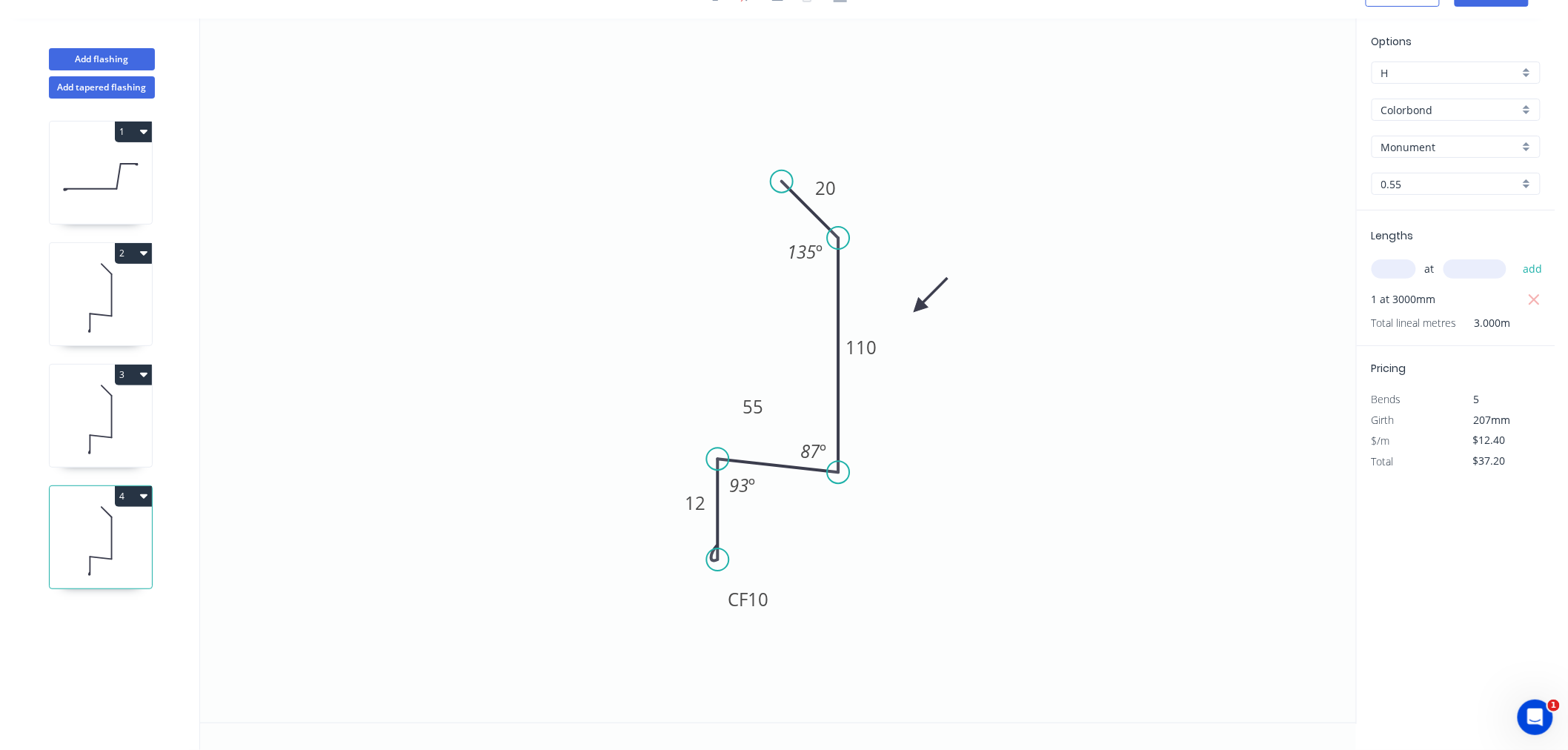
scroll to position [27, 0]
click at [108, 62] on button "Add flashing" at bounding box center [101, 59] width 106 height 22
type input "$0.00"
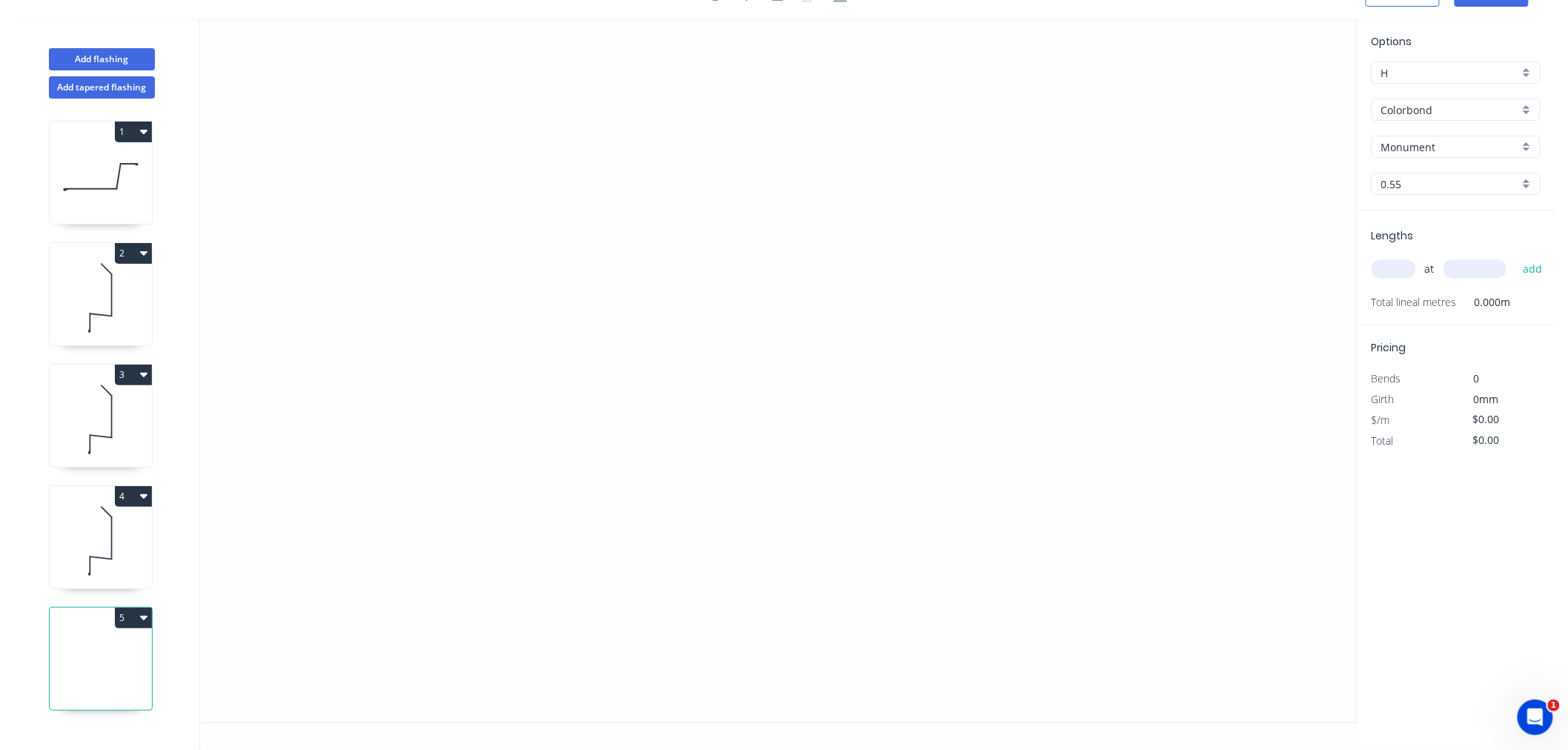
click at [1449, 148] on input "Monument" at bounding box center [1450, 147] width 138 height 16
click at [1473, 235] on div "Surfmist" at bounding box center [1456, 233] width 168 height 26
type input "Surfmist"
click at [1393, 274] on input "text" at bounding box center [1394, 269] width 45 height 20
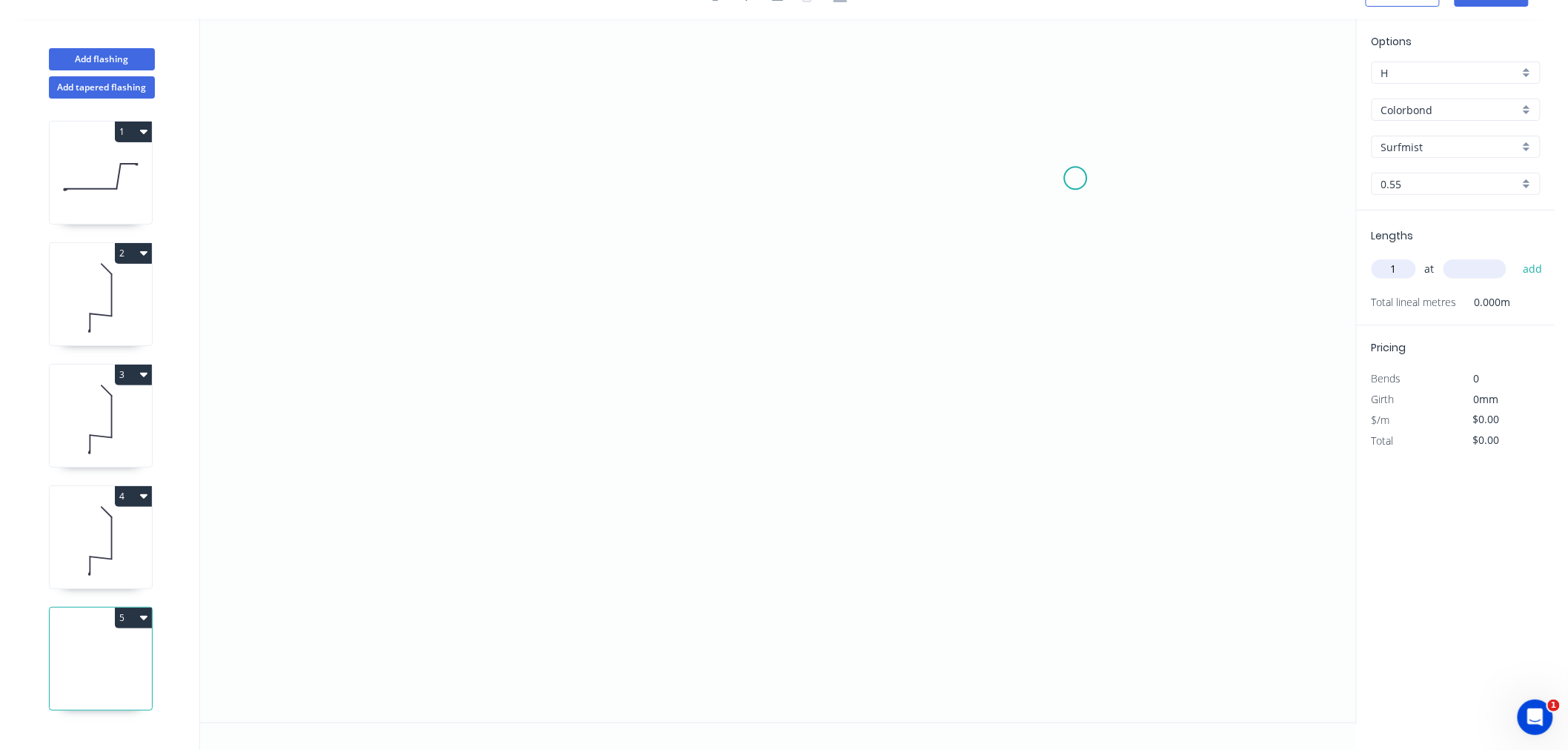
type input "1"
type input "2000"
click at [1515, 257] on button "add" at bounding box center [1533, 269] width 35 height 25
click at [349, 211] on icon "0" at bounding box center [778, 370] width 1156 height 703
click at [349, 387] on icon "0" at bounding box center [778, 370] width 1156 height 703
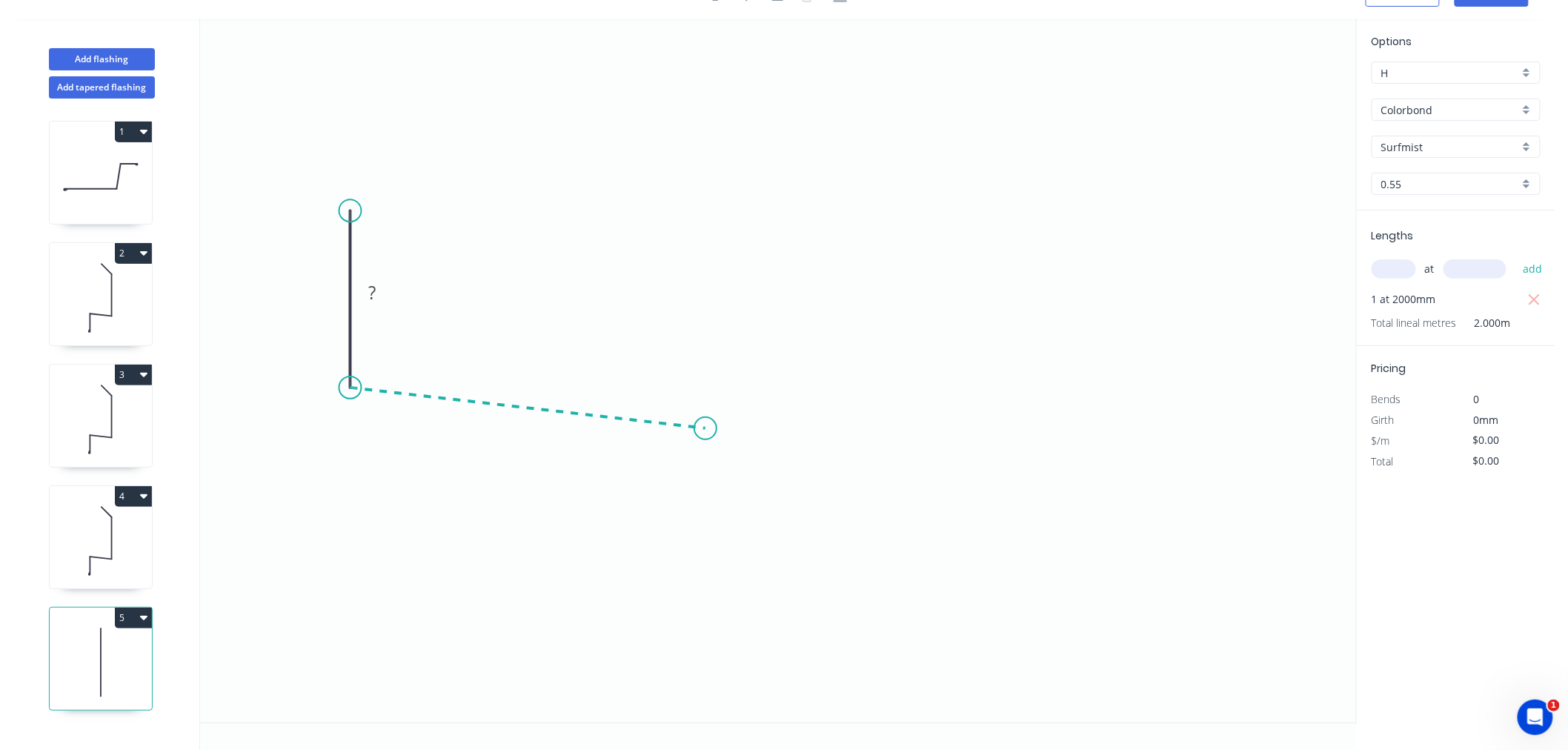
click at [705, 427] on icon "0 ?" at bounding box center [778, 370] width 1156 height 703
click at [751, 549] on icon "0 ? ? ? º" at bounding box center [778, 370] width 1156 height 703
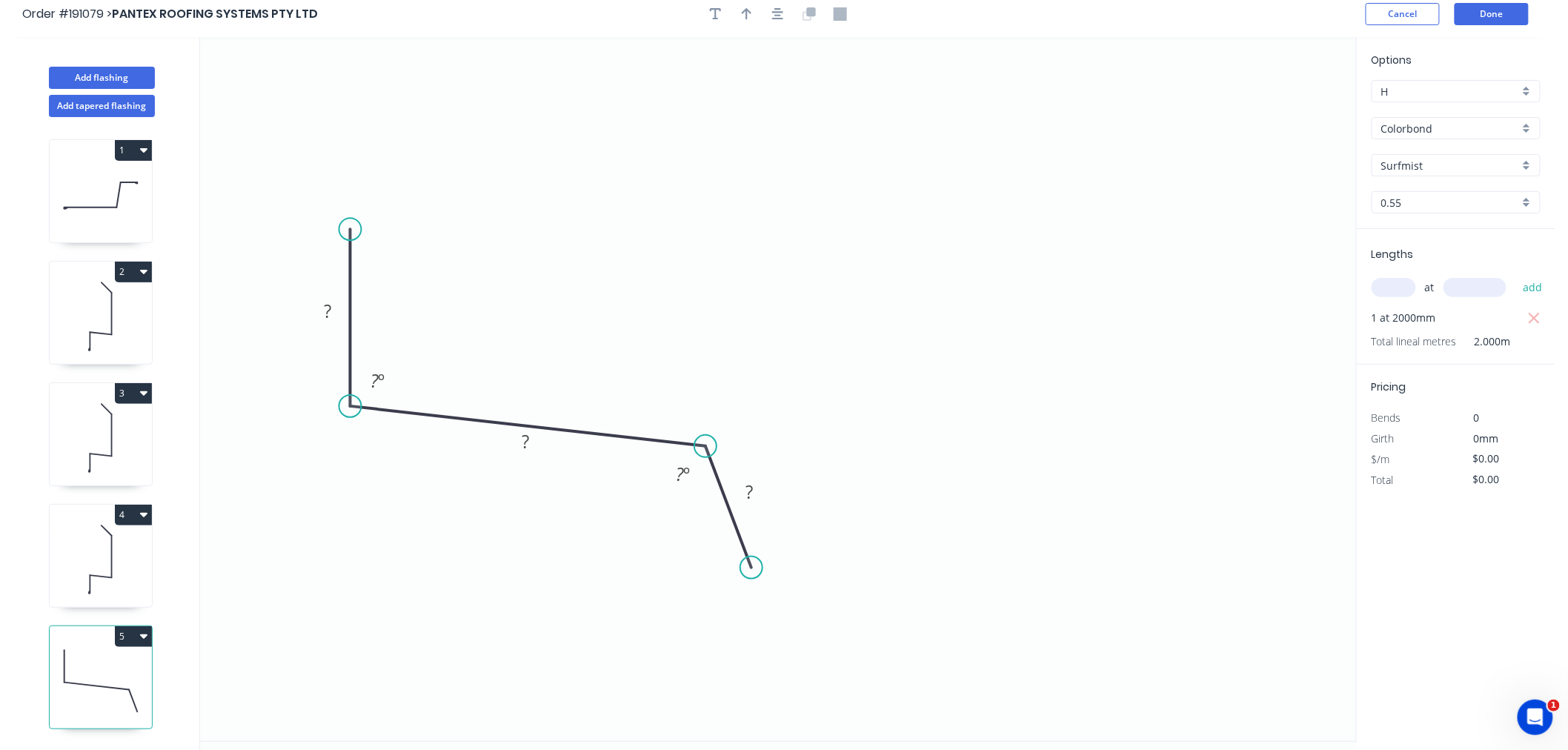
scroll to position [0, 0]
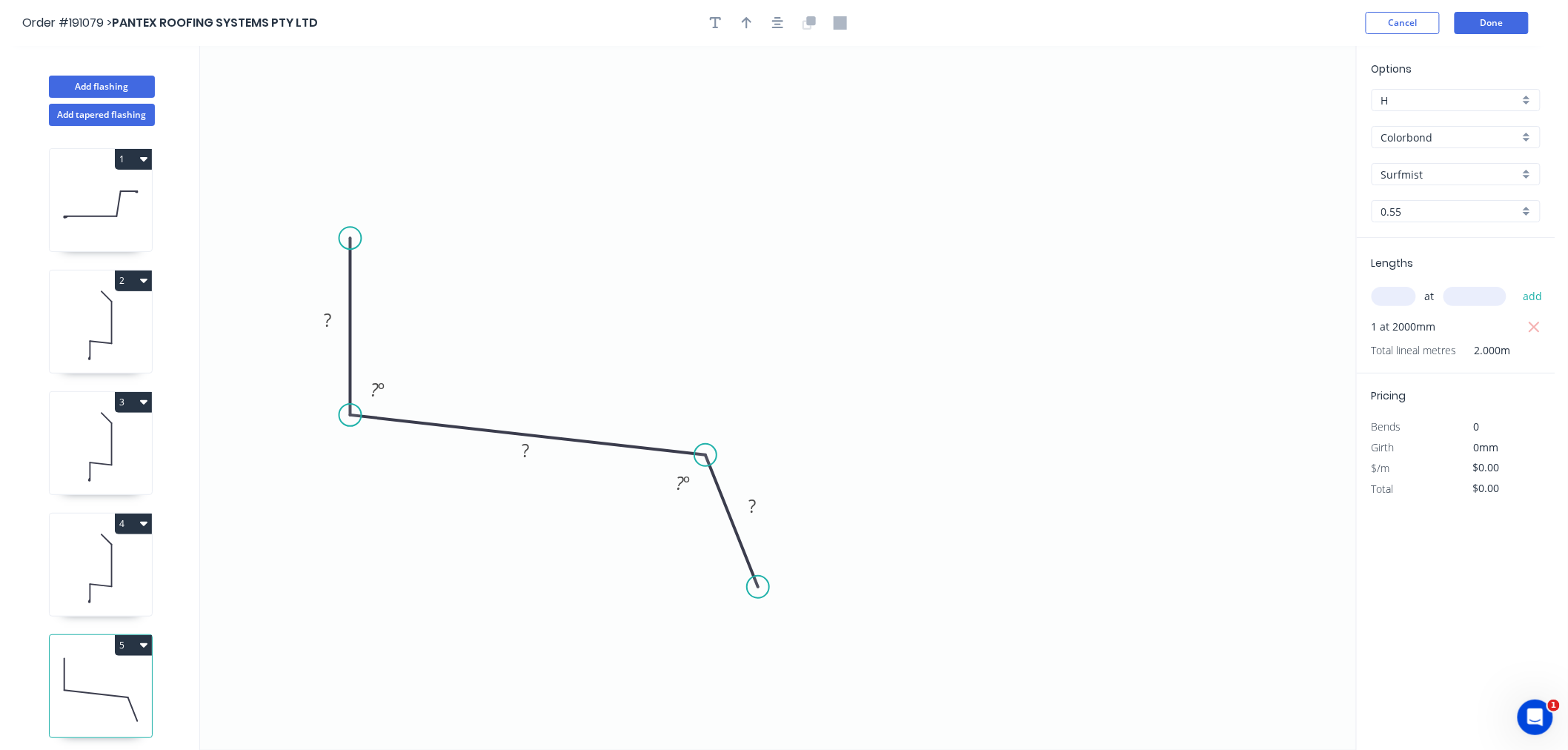
drag, startPoint x: 749, startPoint y: 576, endPoint x: 758, endPoint y: 587, distance: 14.2
click at [758, 587] on circle at bounding box center [758, 586] width 22 height 22
click at [769, 20] on button "button" at bounding box center [778, 22] width 22 height 22
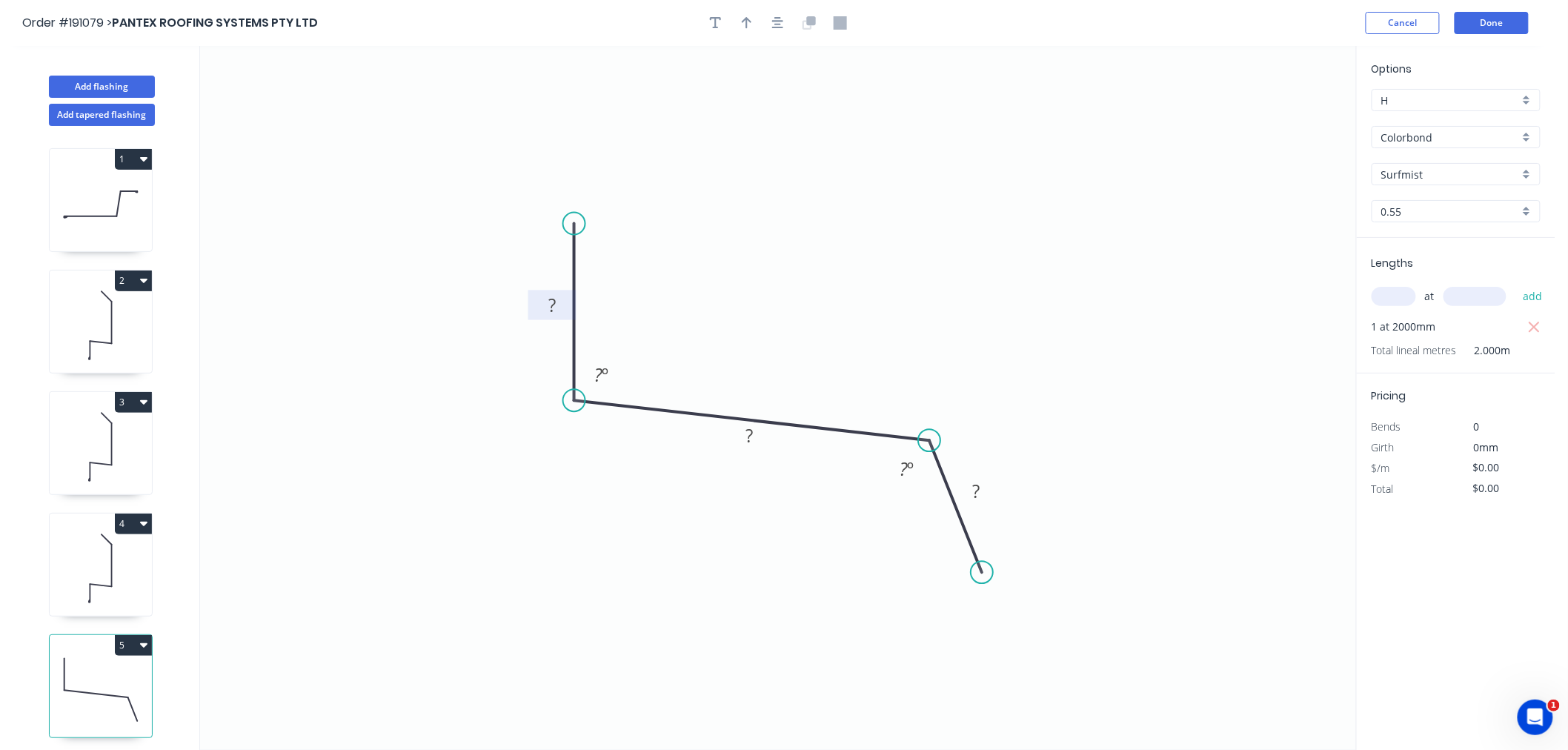
click at [552, 319] on rect at bounding box center [551, 304] width 48 height 29
click at [553, 302] on tspan "?" at bounding box center [552, 304] width 8 height 24
drag, startPoint x: 925, startPoint y: 439, endPoint x: 924, endPoint y: 420, distance: 19.0
click at [924, 420] on g "110 º" at bounding box center [905, 416] width 60 height 55
type input "$12.06"
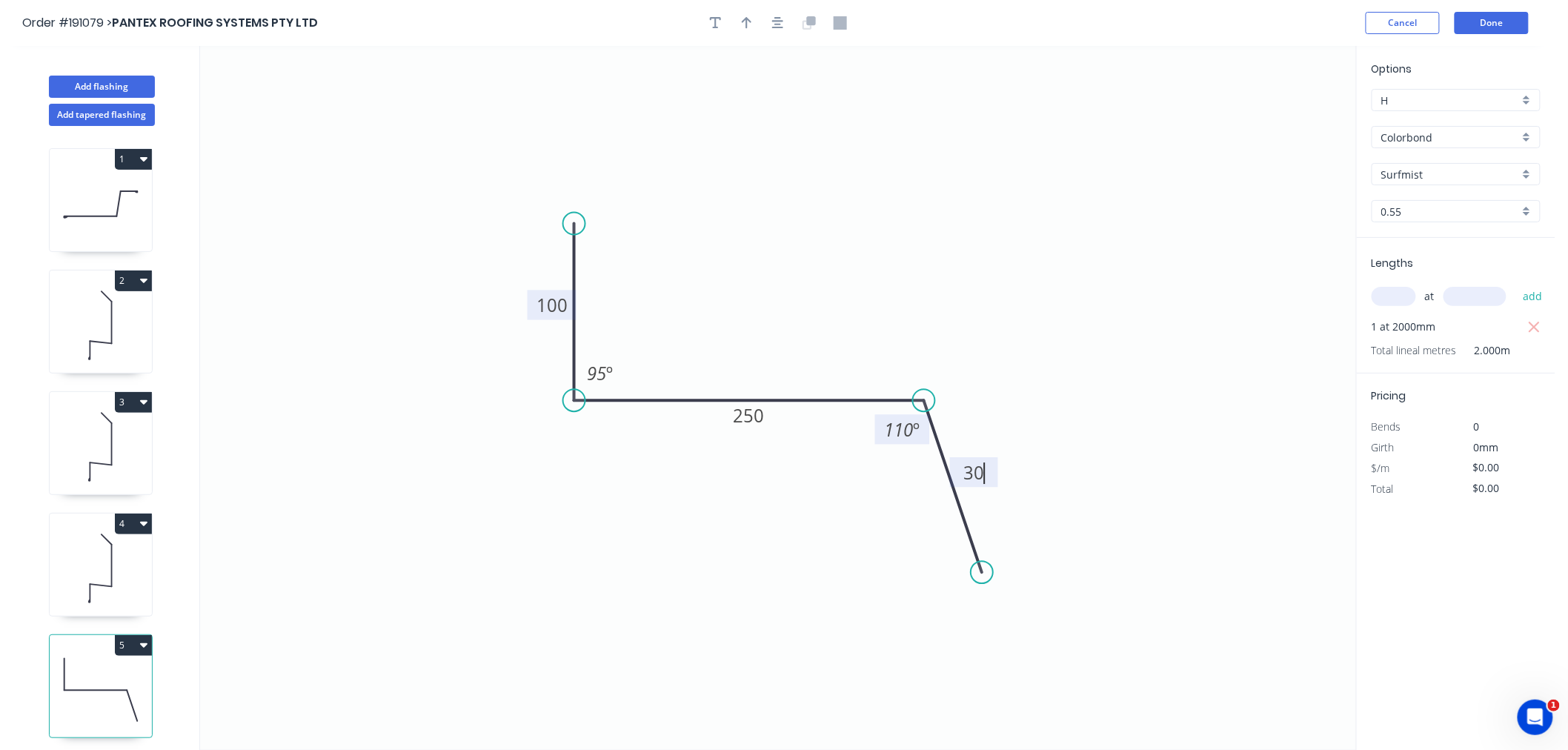
type input "$24.12"
drag, startPoint x: 572, startPoint y: 225, endPoint x: 522, endPoint y: 238, distance: 51.7
click at [522, 238] on circle at bounding box center [521, 237] width 22 height 22
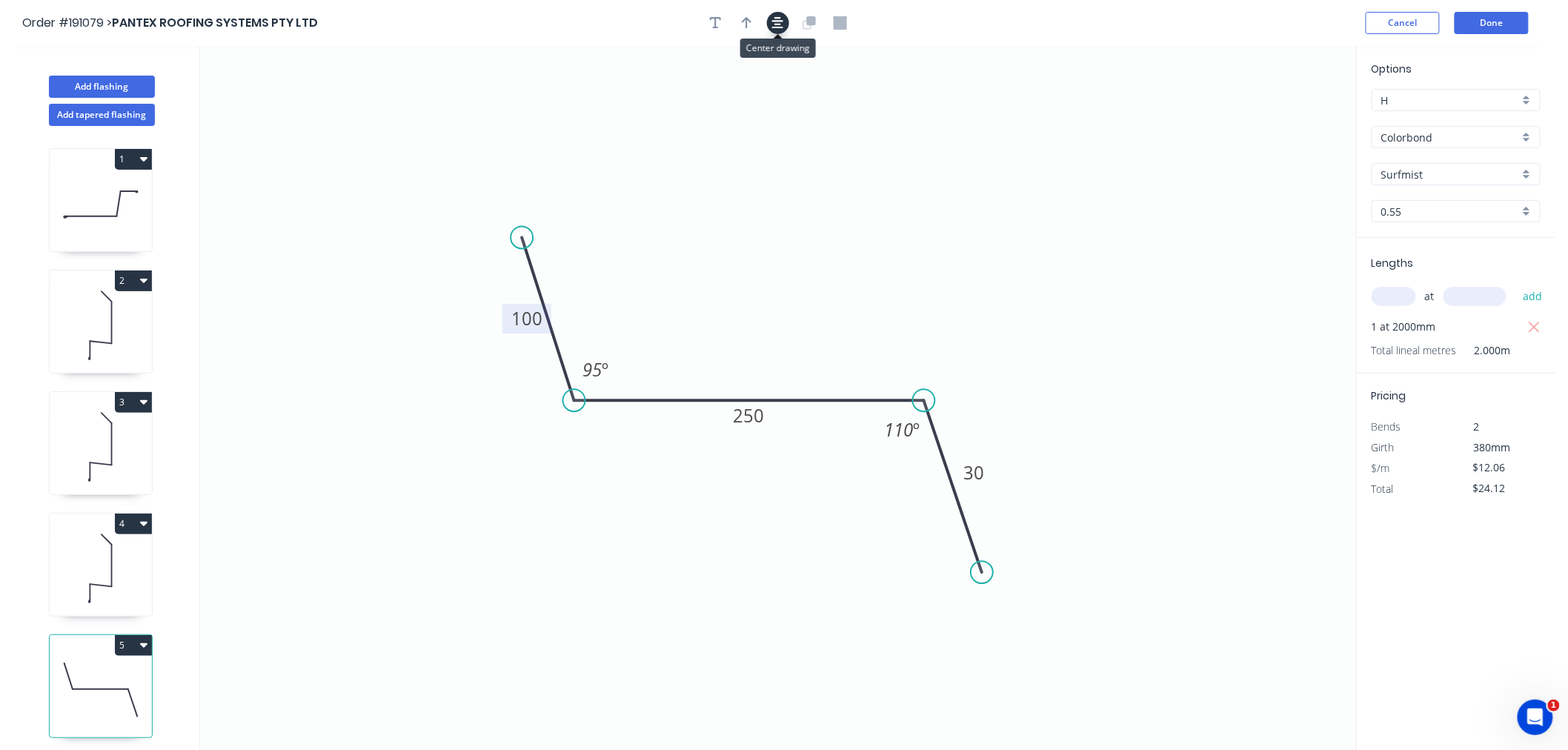
click at [785, 20] on button "button" at bounding box center [778, 22] width 22 height 22
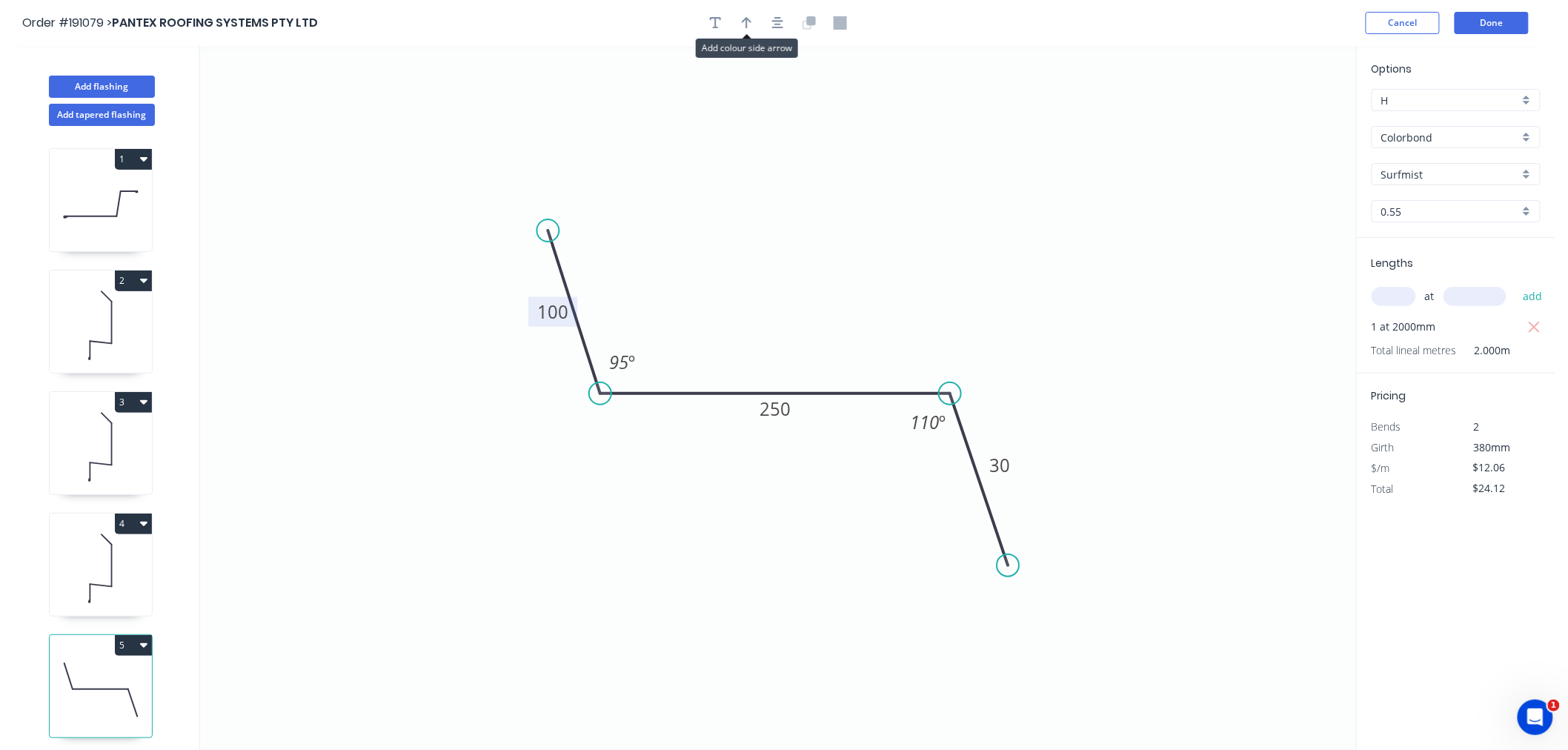
drag, startPoint x: 743, startPoint y: 24, endPoint x: 790, endPoint y: 48, distance: 52.8
click at [743, 26] on icon "button" at bounding box center [746, 23] width 11 height 14
drag, startPoint x: 1280, startPoint y: 115, endPoint x: 805, endPoint y: 334, distance: 523.1
click at [805, 334] on icon at bounding box center [806, 315] width 14 height 48
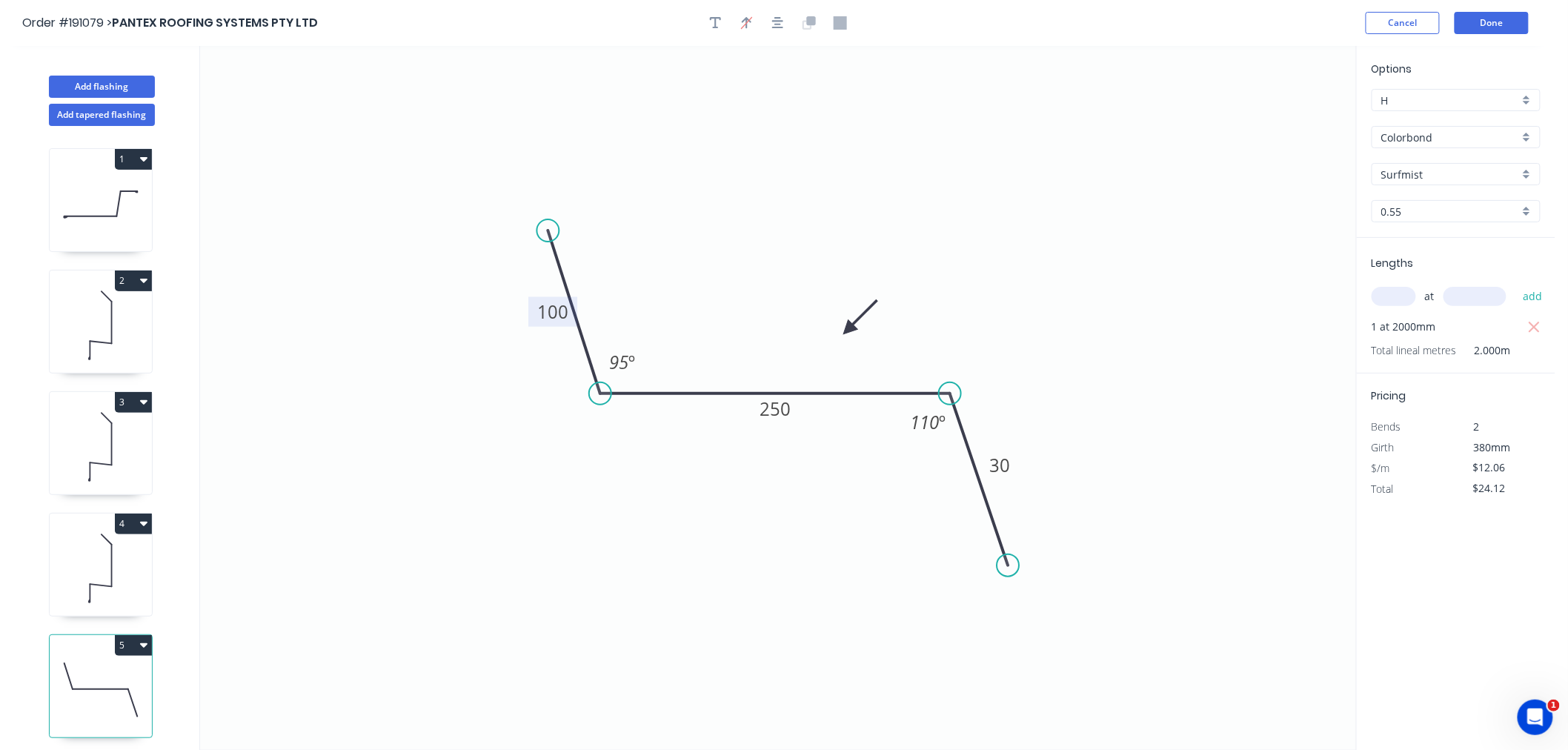
drag, startPoint x: 805, startPoint y: 334, endPoint x: 854, endPoint y: 335, distance: 49.0
click at [854, 335] on icon at bounding box center [861, 317] width 43 height 43
drag, startPoint x: 1003, startPoint y: 546, endPoint x: 995, endPoint y: 500, distance: 46.7
click at [995, 500] on circle at bounding box center [995, 499] width 22 height 22
click at [776, 23] on icon "button" at bounding box center [778, 23] width 12 height 14
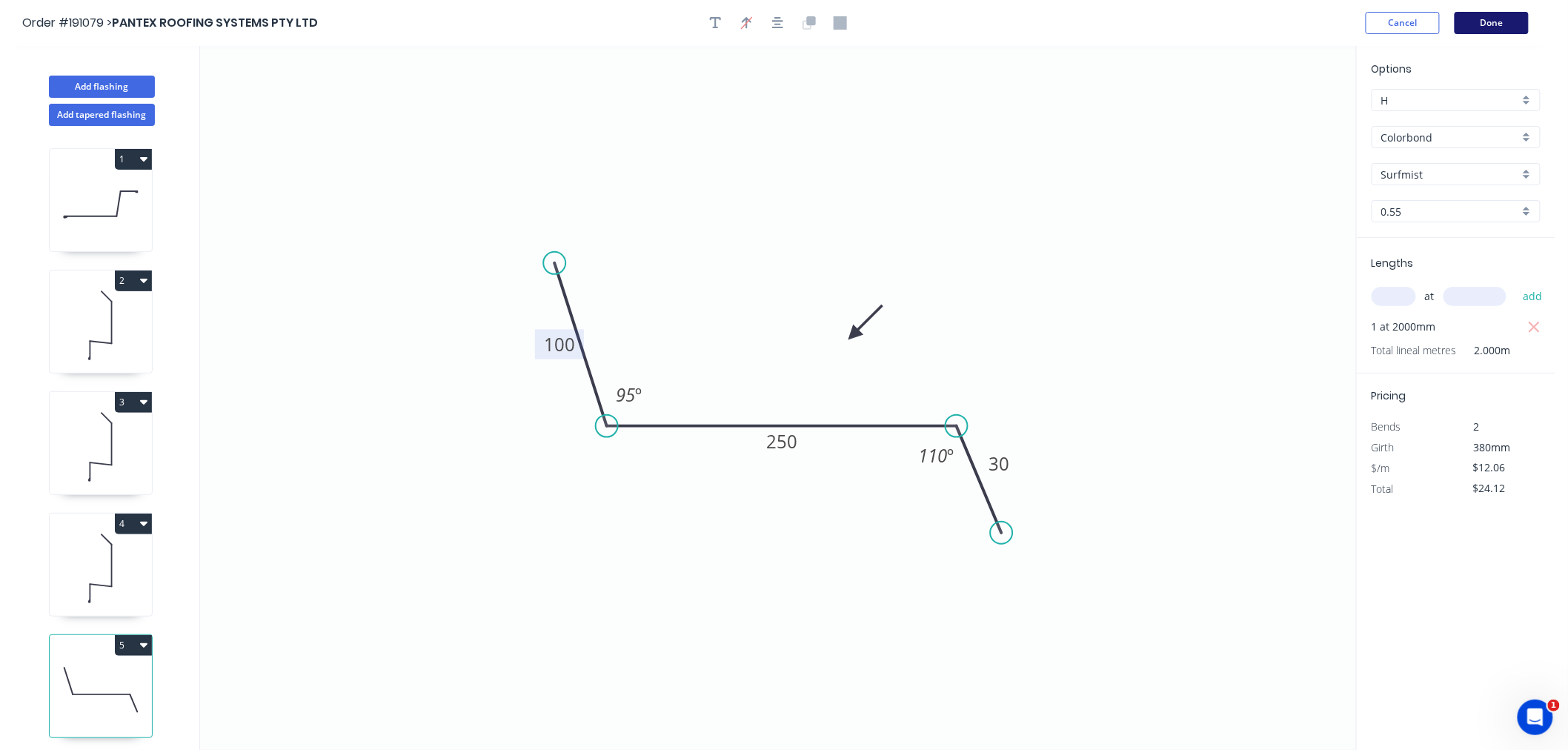
click at [1477, 26] on button "Done" at bounding box center [1492, 22] width 74 height 22
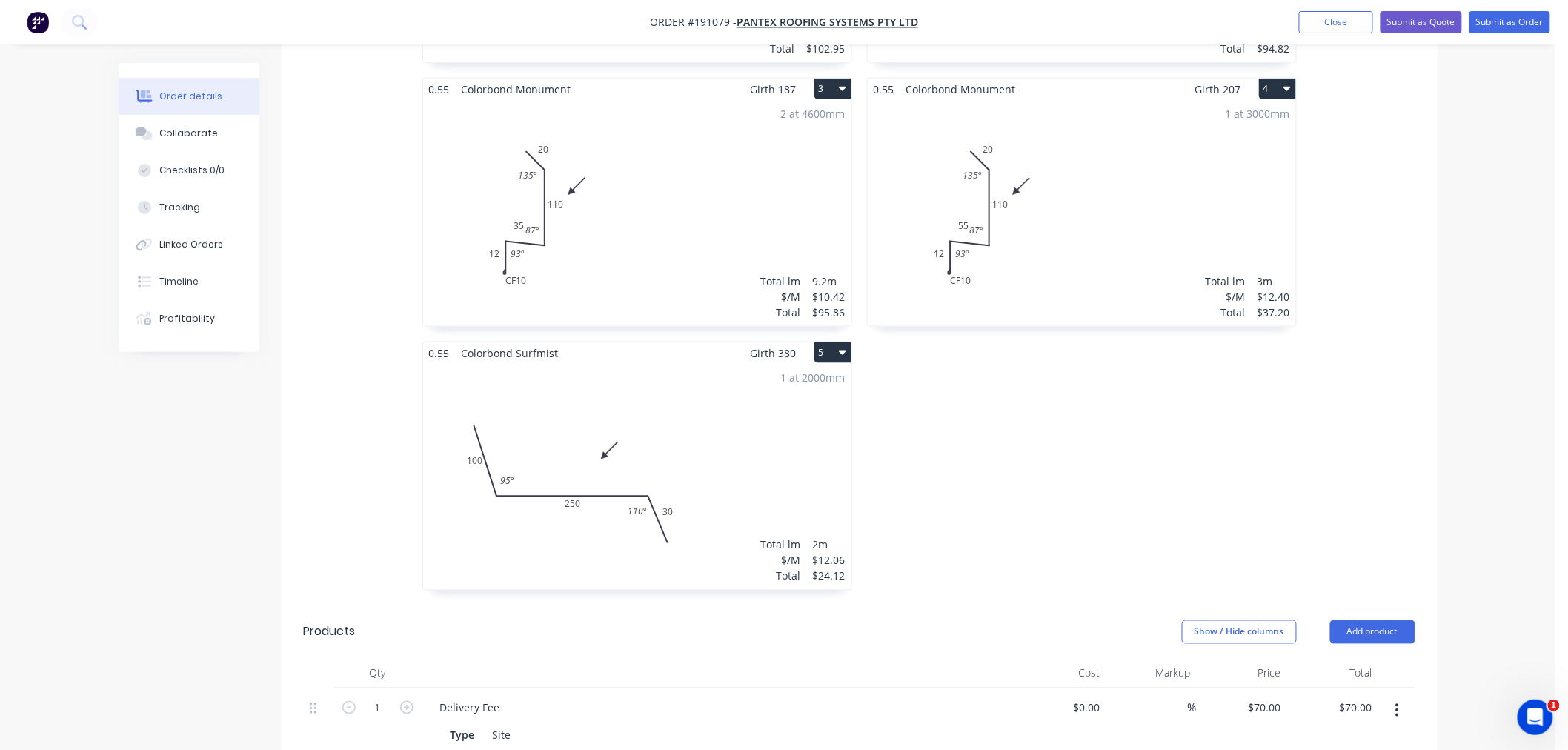
scroll to position [679, 0]
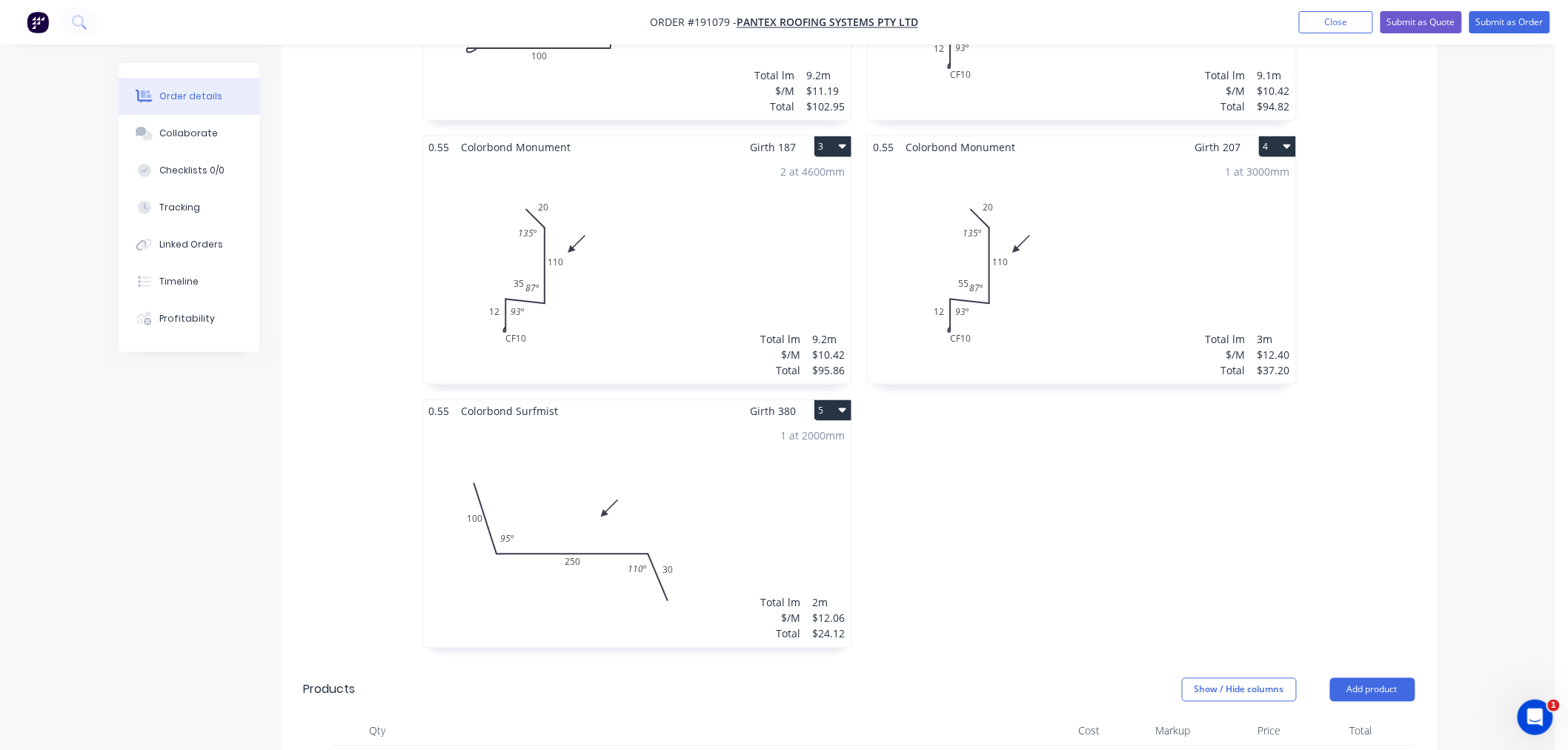
click at [732, 476] on div "1 at 2000mm Total lm $/M Total 2m $12.06 $24.12" at bounding box center [637, 534] width 428 height 226
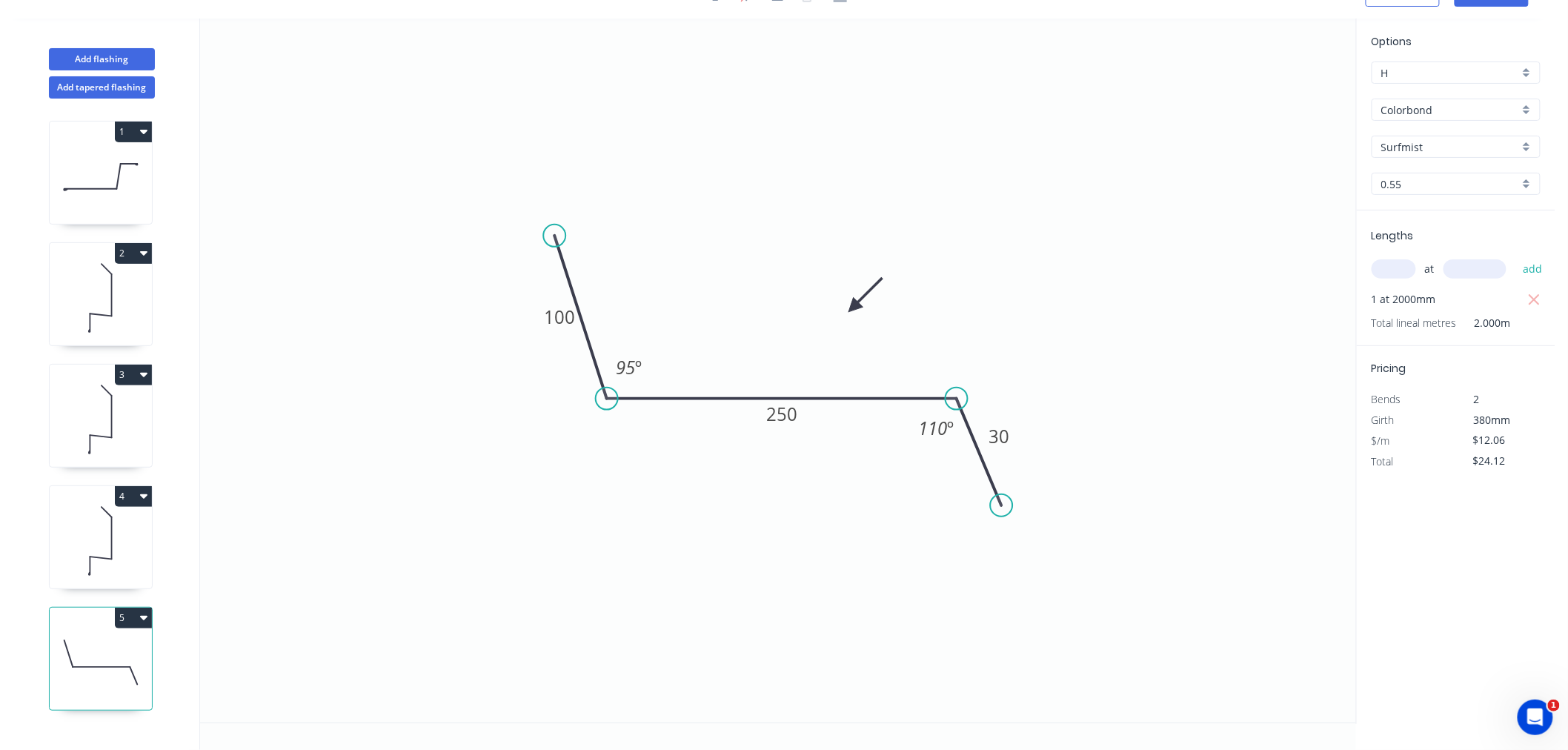
scroll to position [27, 0]
click at [123, 57] on button "Add flashing" at bounding box center [101, 59] width 106 height 22
type input "$0.00"
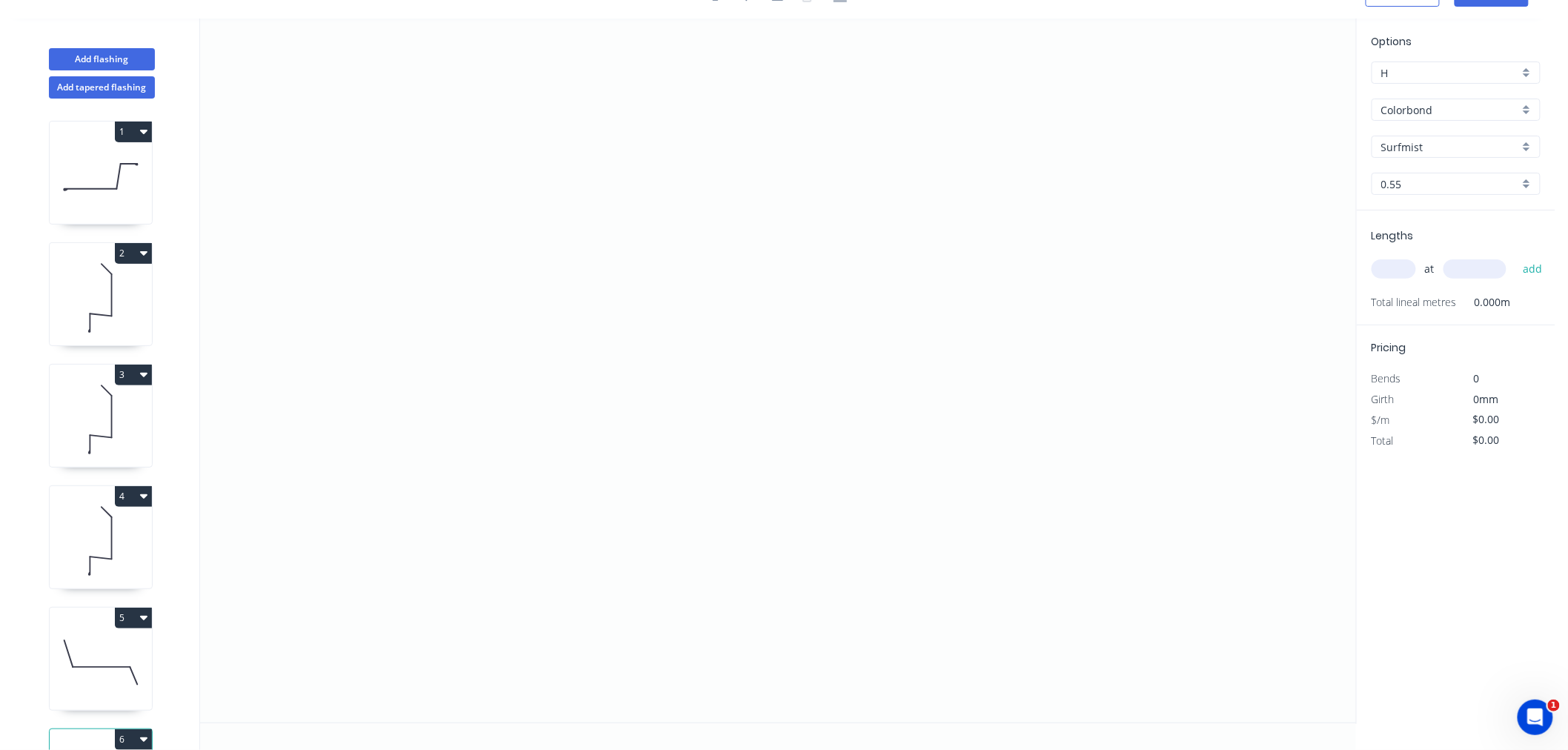
click at [1383, 264] on input "text" at bounding box center [1394, 269] width 45 height 20
type input "2"
type input "4300"
click at [1515, 257] on button "add" at bounding box center [1533, 269] width 35 height 25
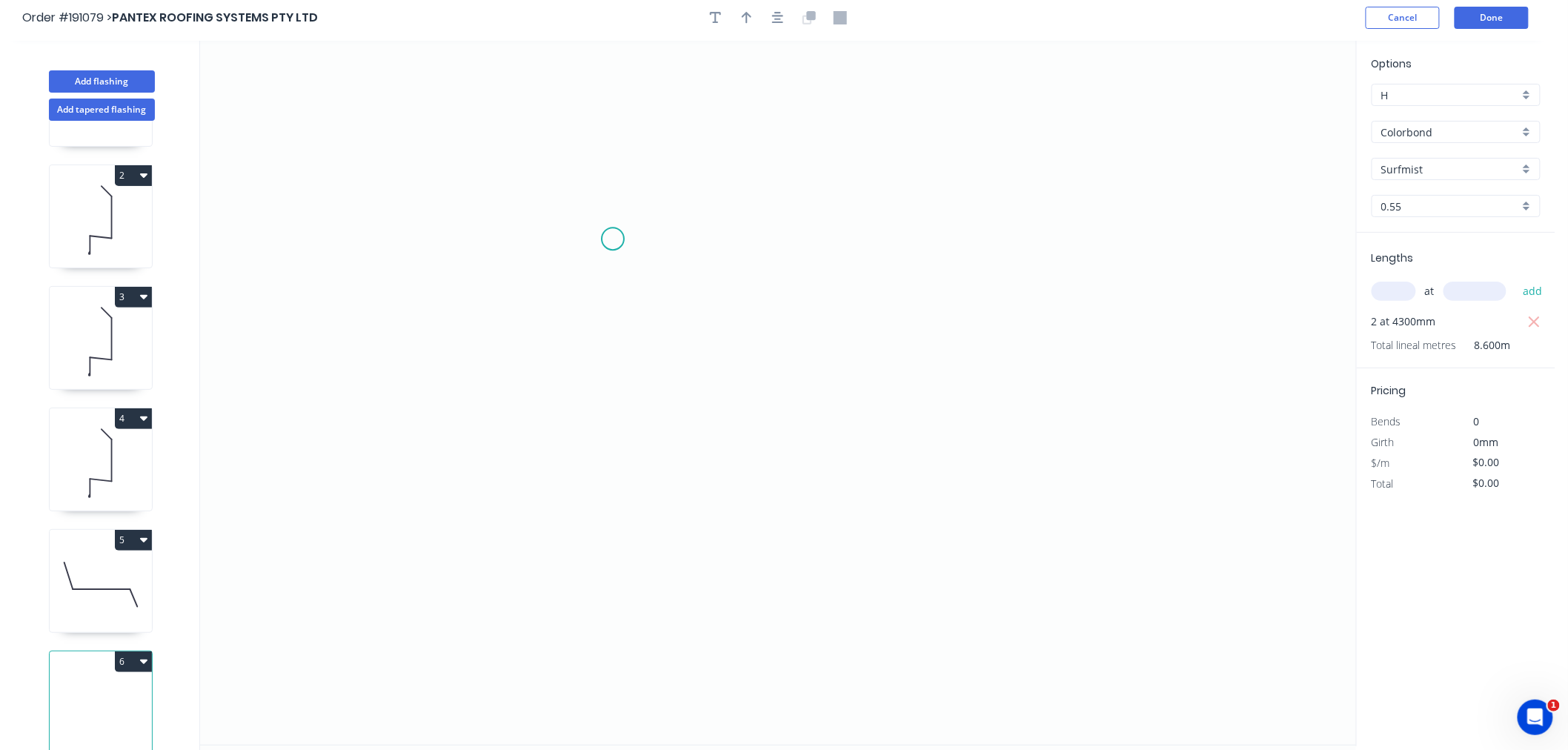
scroll to position [0, 0]
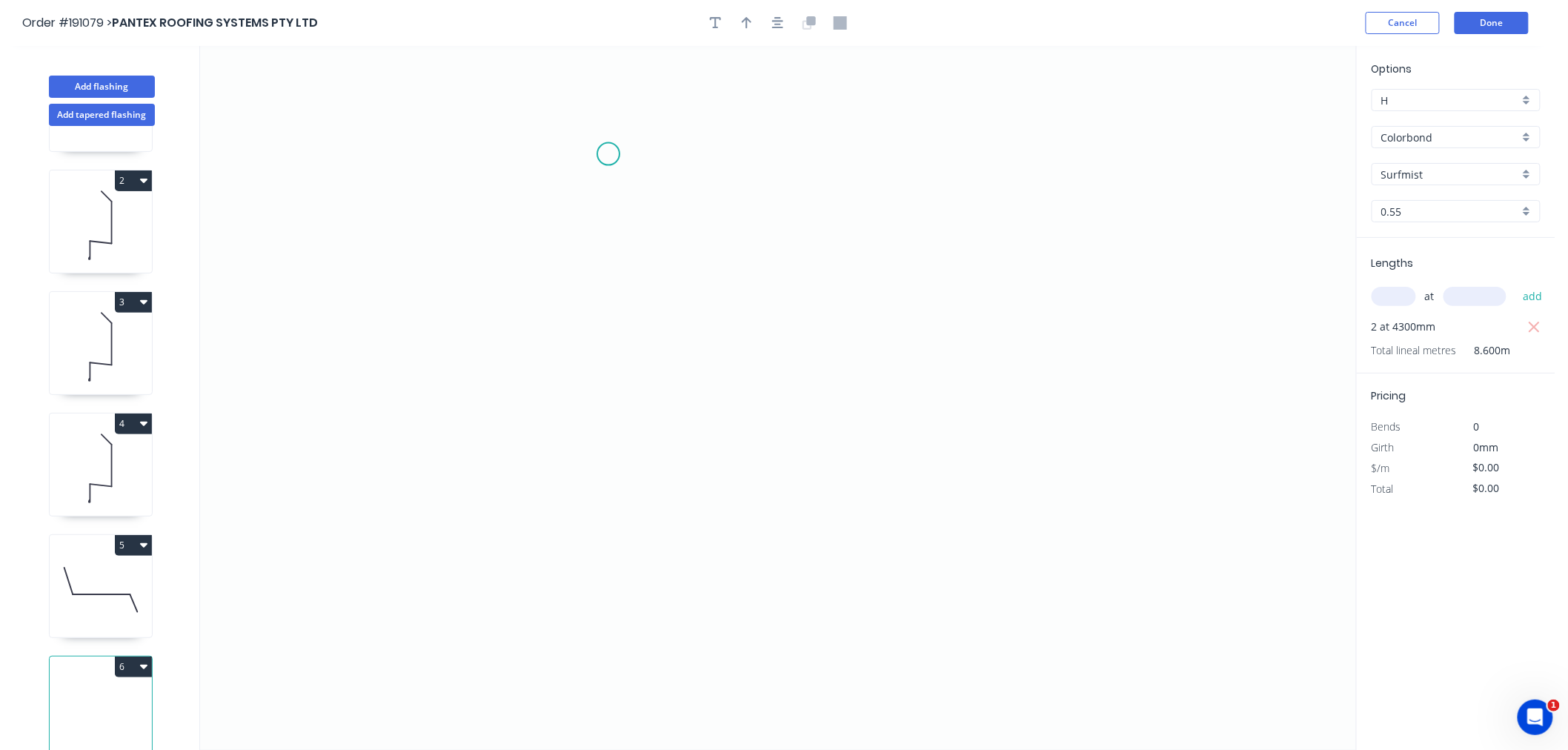
click at [608, 154] on icon "0" at bounding box center [778, 397] width 1156 height 703
click at [608, 464] on icon "0" at bounding box center [778, 397] width 1156 height 703
click at [628, 177] on div "Delete point" at bounding box center [682, 171] width 149 height 30
click at [572, 104] on icon "0" at bounding box center [778, 397] width 1156 height 703
click at [572, 408] on icon "0" at bounding box center [778, 397] width 1156 height 703
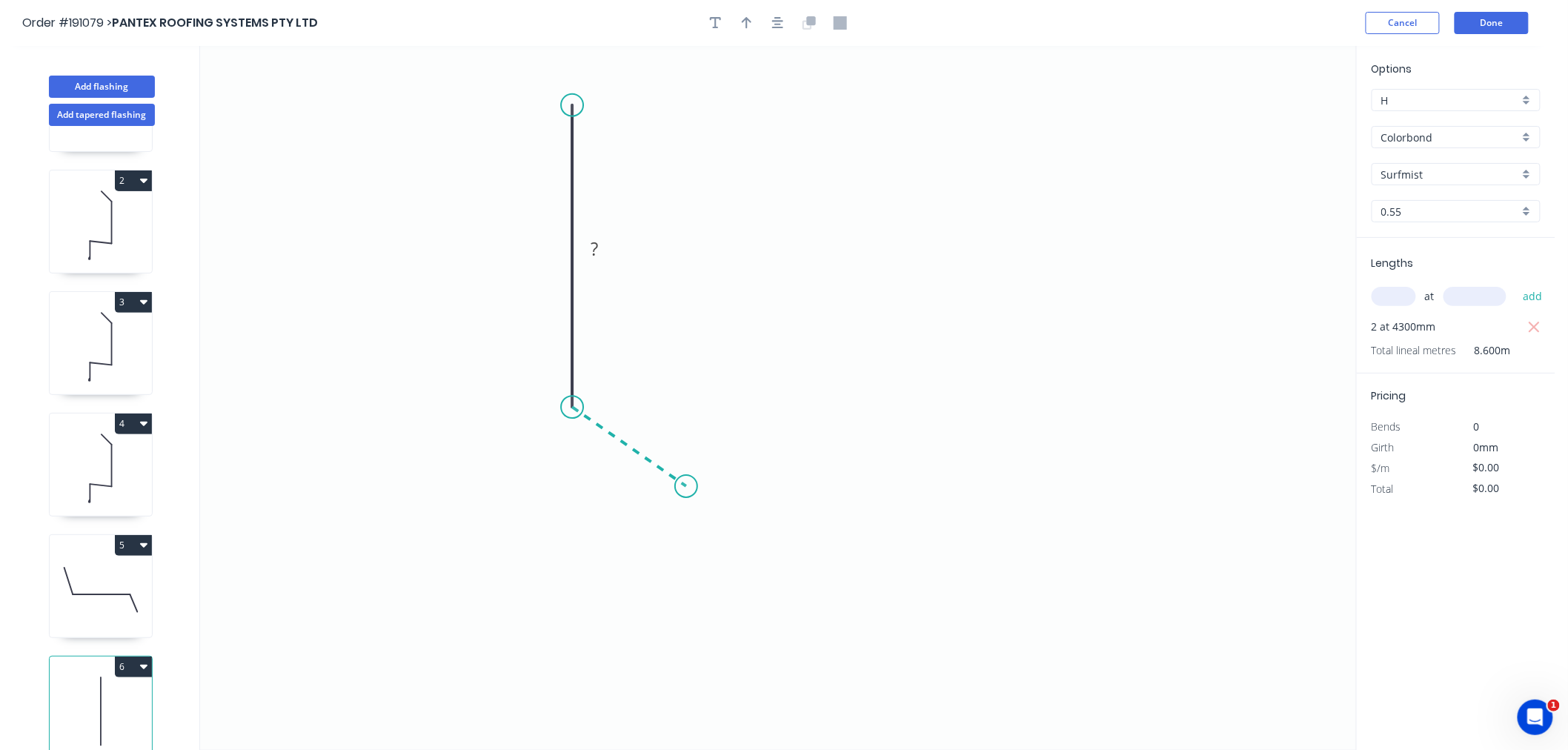
click at [686, 487] on icon "0 ?" at bounding box center [778, 397] width 1156 height 703
click at [579, 585] on icon "0 ? ? ? º" at bounding box center [778, 397] width 1156 height 703
click at [581, 591] on circle at bounding box center [580, 591] width 22 height 22
click at [678, 533] on div "Hide angle" at bounding box center [724, 532] width 149 height 30
click at [600, 386] on tspan "?" at bounding box center [602, 388] width 8 height 24
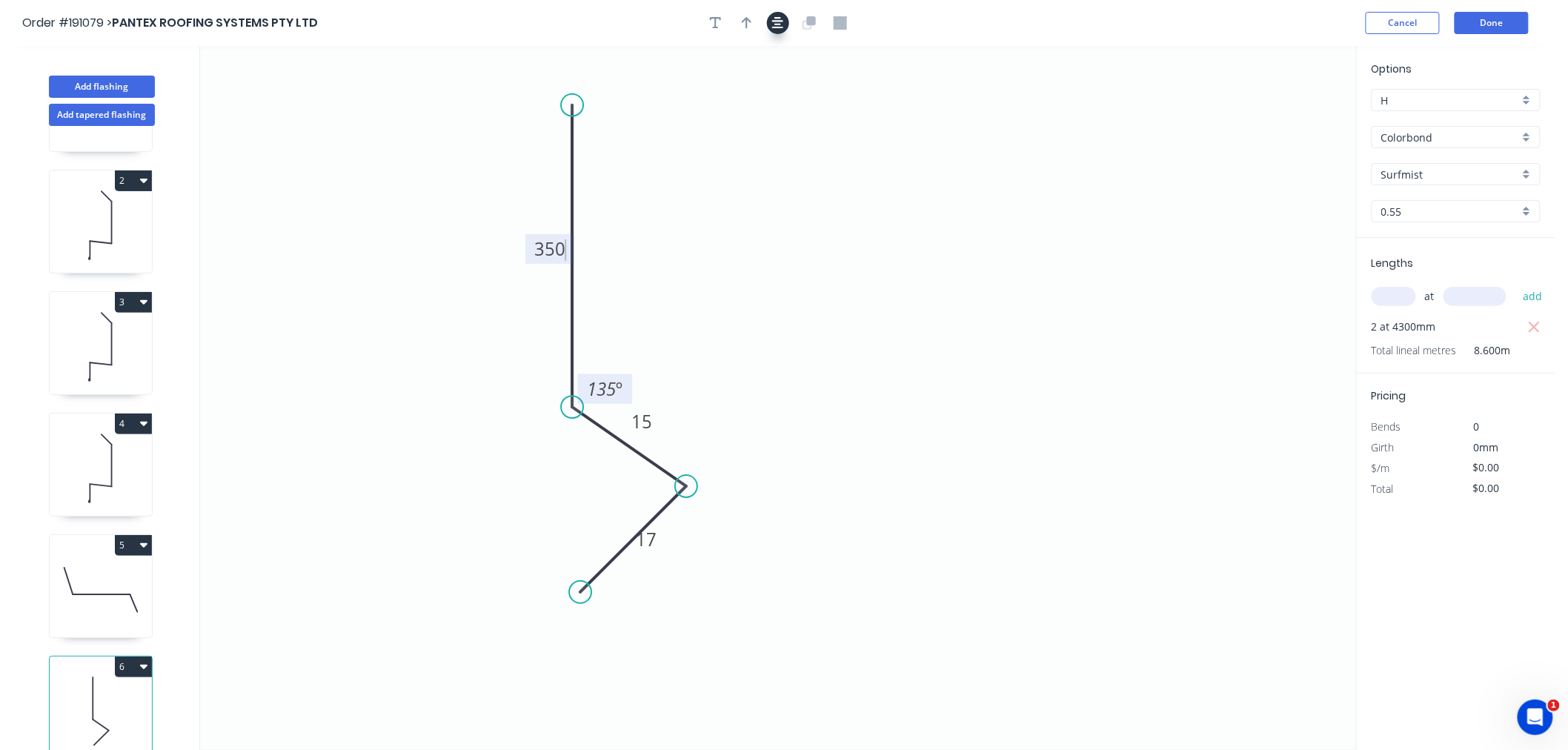
click at [781, 20] on icon "button" at bounding box center [778, 22] width 12 height 12
type input "$12.06"
type input "$103.72"
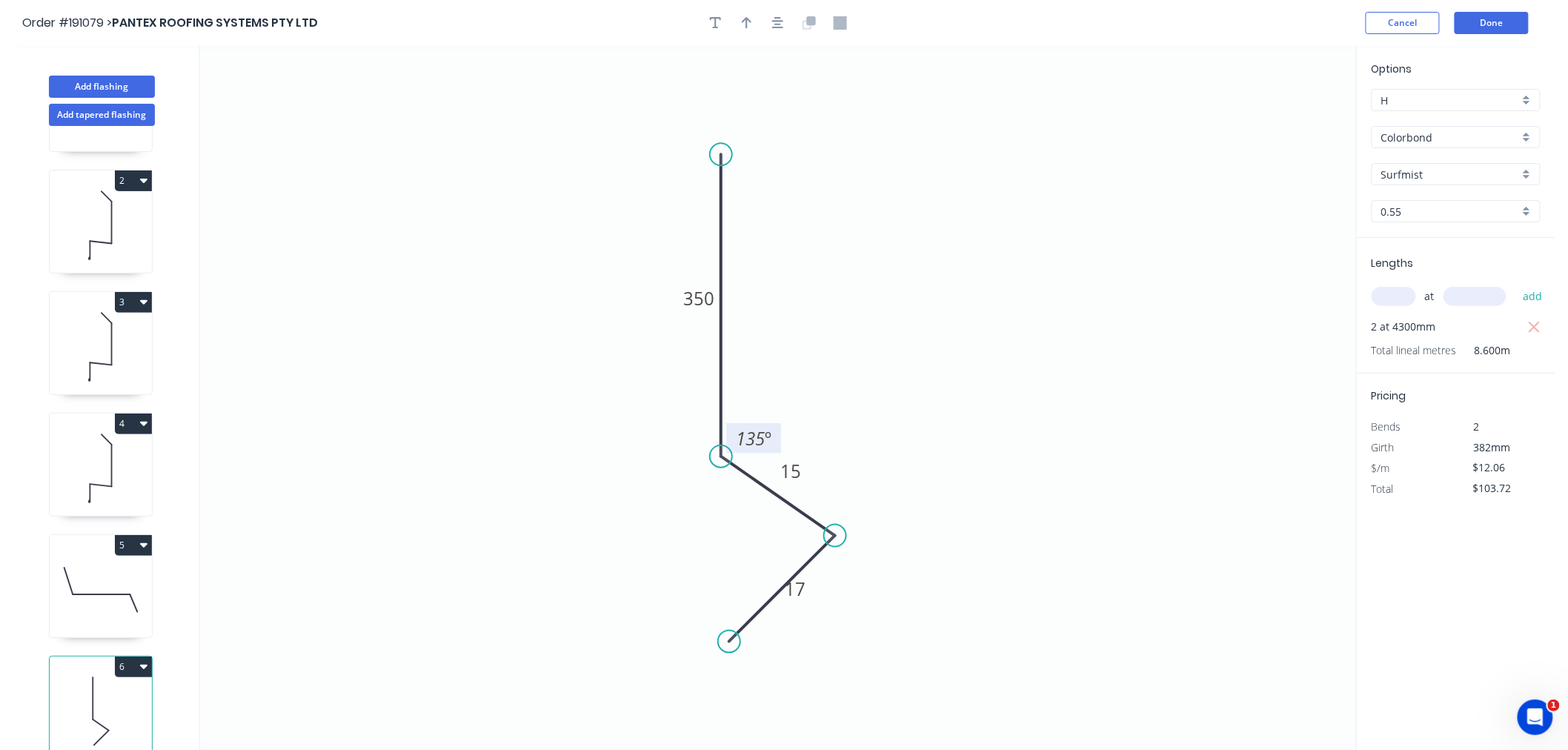
click at [919, 202] on icon "0 350 15 17 135 º" at bounding box center [778, 397] width 1156 height 703
drag, startPoint x: 812, startPoint y: 593, endPoint x: 837, endPoint y: 620, distance: 36.8
click at [837, 620] on icon "0 350 15 17 135 º" at bounding box center [778, 397] width 1156 height 703
click at [672, 568] on tspan "17" at bounding box center [669, 568] width 20 height 24
click at [762, 608] on div "Delete point" at bounding box center [808, 616] width 149 height 30
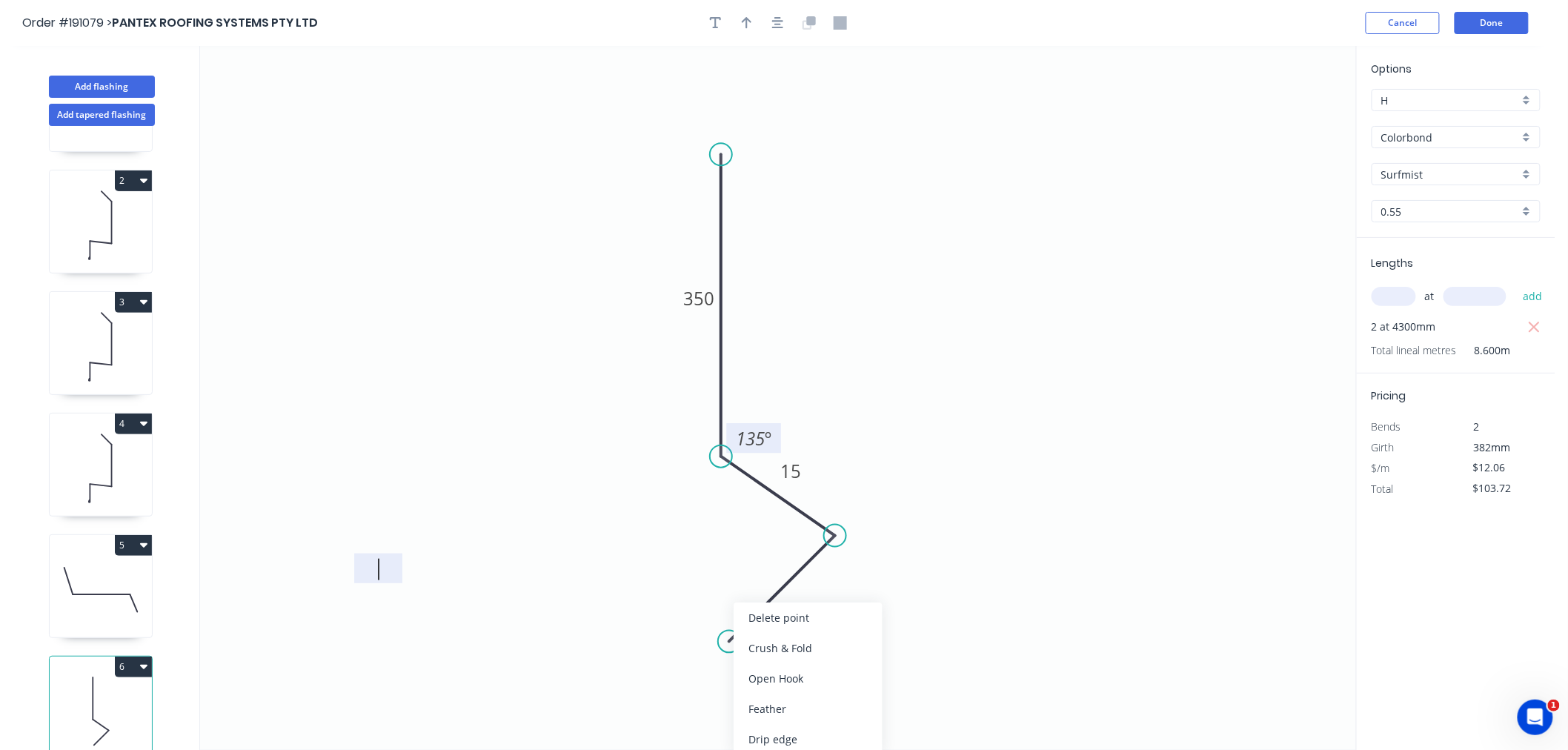
type input "$0.00"
click at [834, 534] on circle at bounding box center [834, 535] width 22 height 22
click at [830, 534] on circle at bounding box center [834, 535] width 22 height 22
click at [834, 532] on circle at bounding box center [834, 535] width 22 height 22
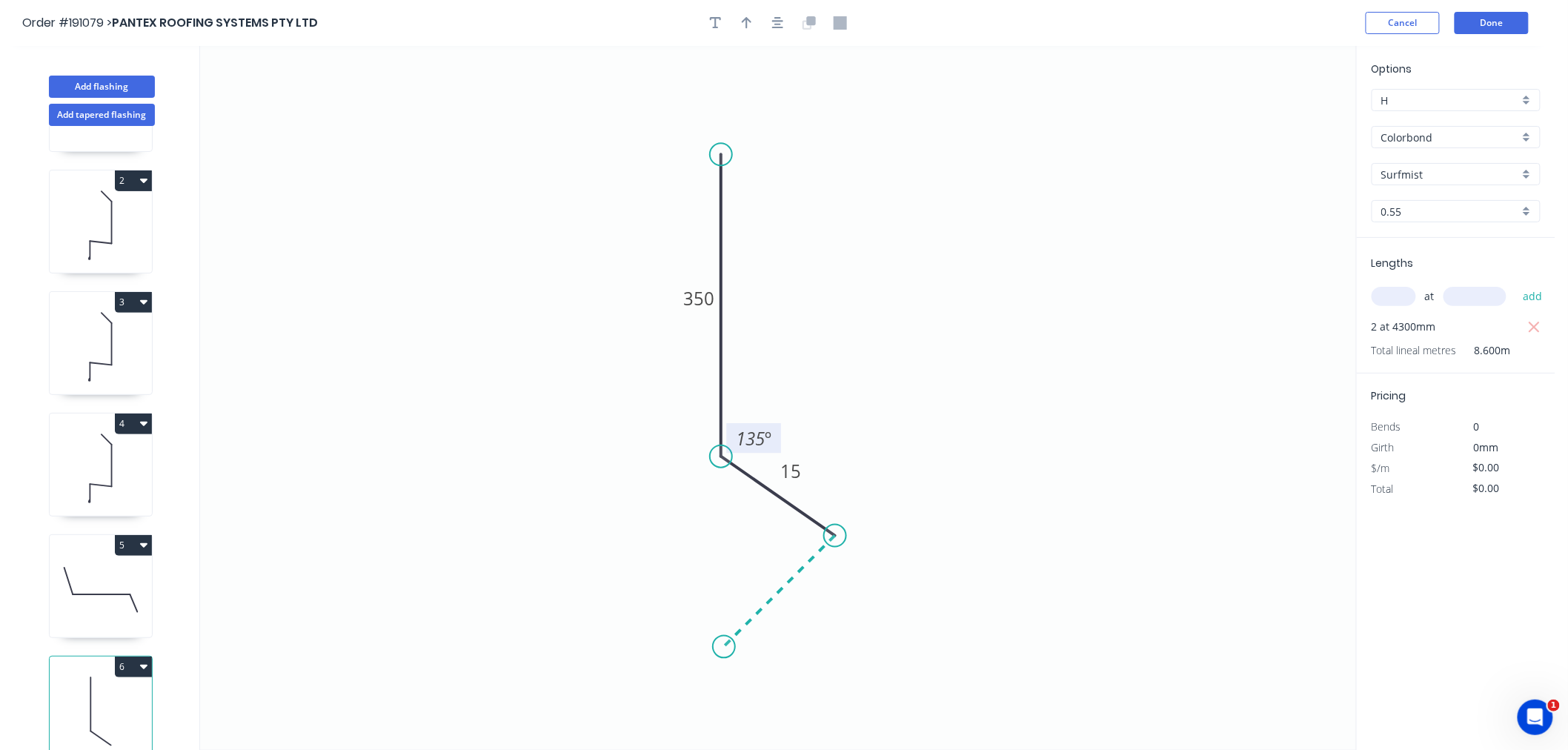
click at [724, 645] on icon at bounding box center [780, 591] width 111 height 111
type input "$12.06"
type input "$103.72"
click at [826, 585] on div "Hide angle" at bounding box center [874, 589] width 149 height 30
type input "$0.00"
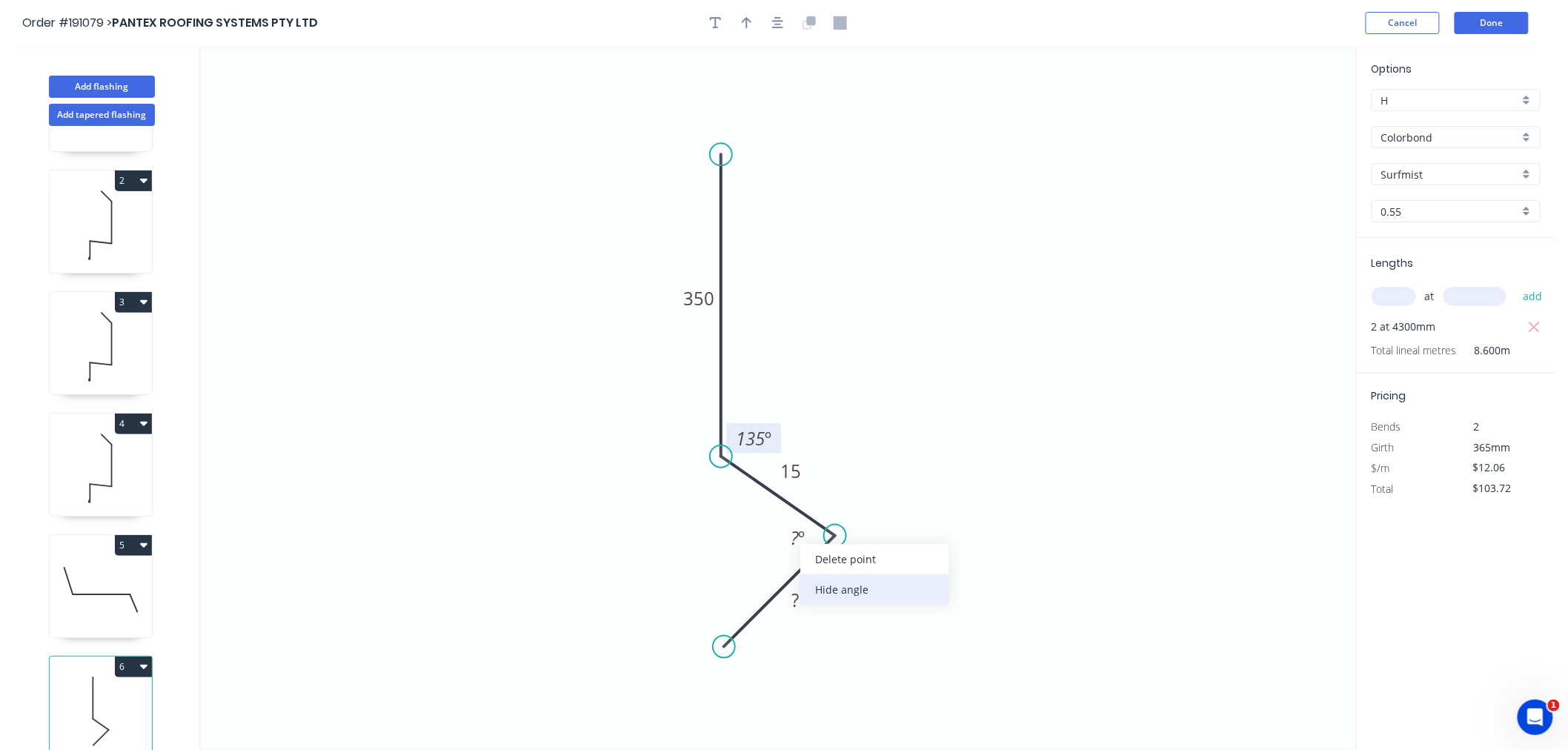
type input "$0.00"
click at [797, 605] on tspan "?" at bounding box center [795, 599] width 8 height 24
click at [1092, 585] on icon "0 350 15 17 135 º" at bounding box center [778, 397] width 1156 height 703
type input "$12.06"
type input "$103.72"
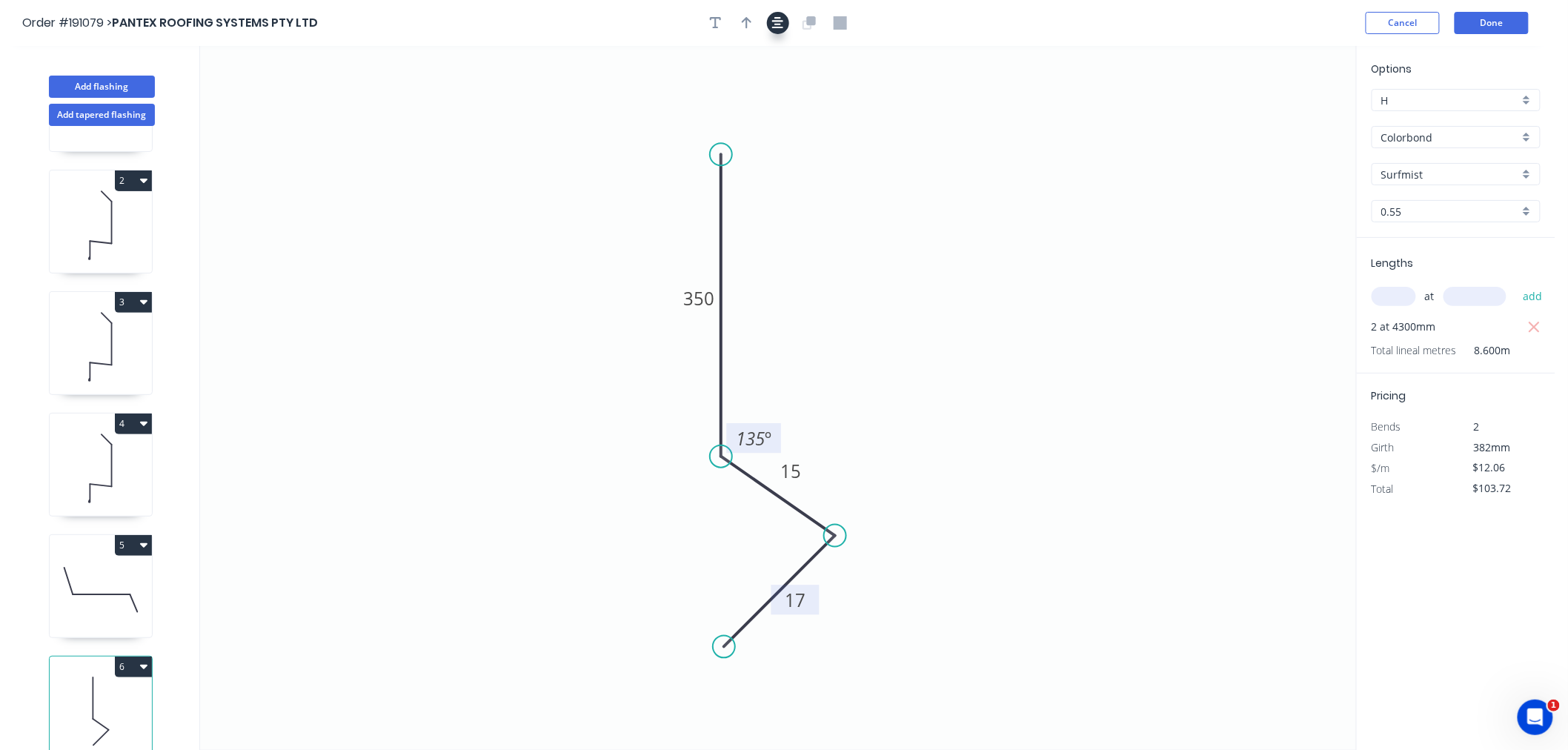
click at [775, 25] on icon "button" at bounding box center [778, 23] width 12 height 14
click at [747, 20] on icon "button" at bounding box center [746, 22] width 11 height 12
drag, startPoint x: 1278, startPoint y: 112, endPoint x: 935, endPoint y: 263, distance: 374.8
click at [907, 278] on icon "0 350 15 17 135 º" at bounding box center [778, 397] width 1156 height 703
drag, startPoint x: 1283, startPoint y: 116, endPoint x: 804, endPoint y: 239, distance: 494.5
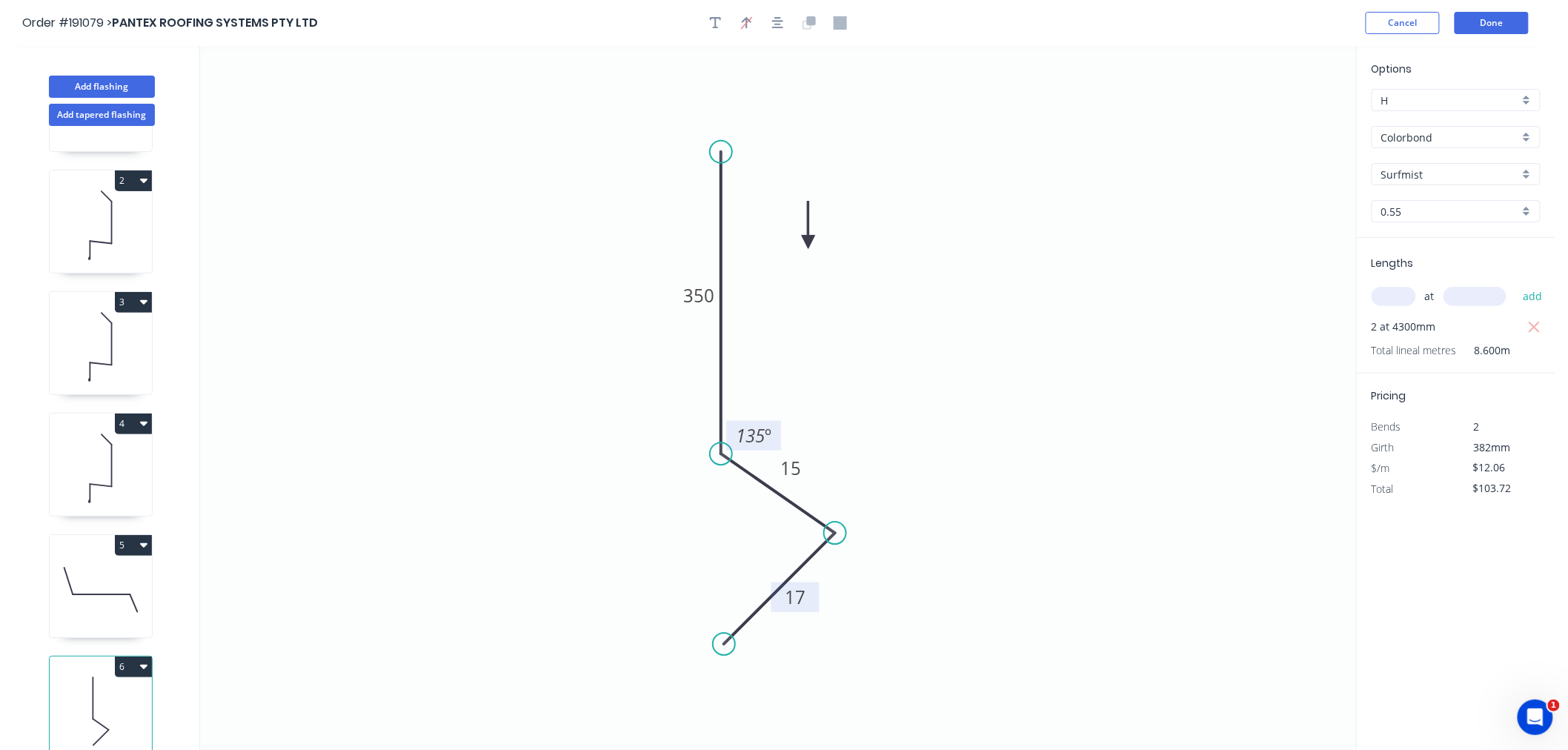
click at [803, 239] on icon at bounding box center [809, 225] width 14 height 48
click at [805, 239] on icon at bounding box center [803, 221] width 14 height 48
click at [799, 241] on icon "0 350 15 17 135 º" at bounding box center [778, 397] width 1156 height 703
click at [806, 233] on icon at bounding box center [805, 221] width 14 height 48
click at [776, 20] on icon "button" at bounding box center [778, 23] width 12 height 14
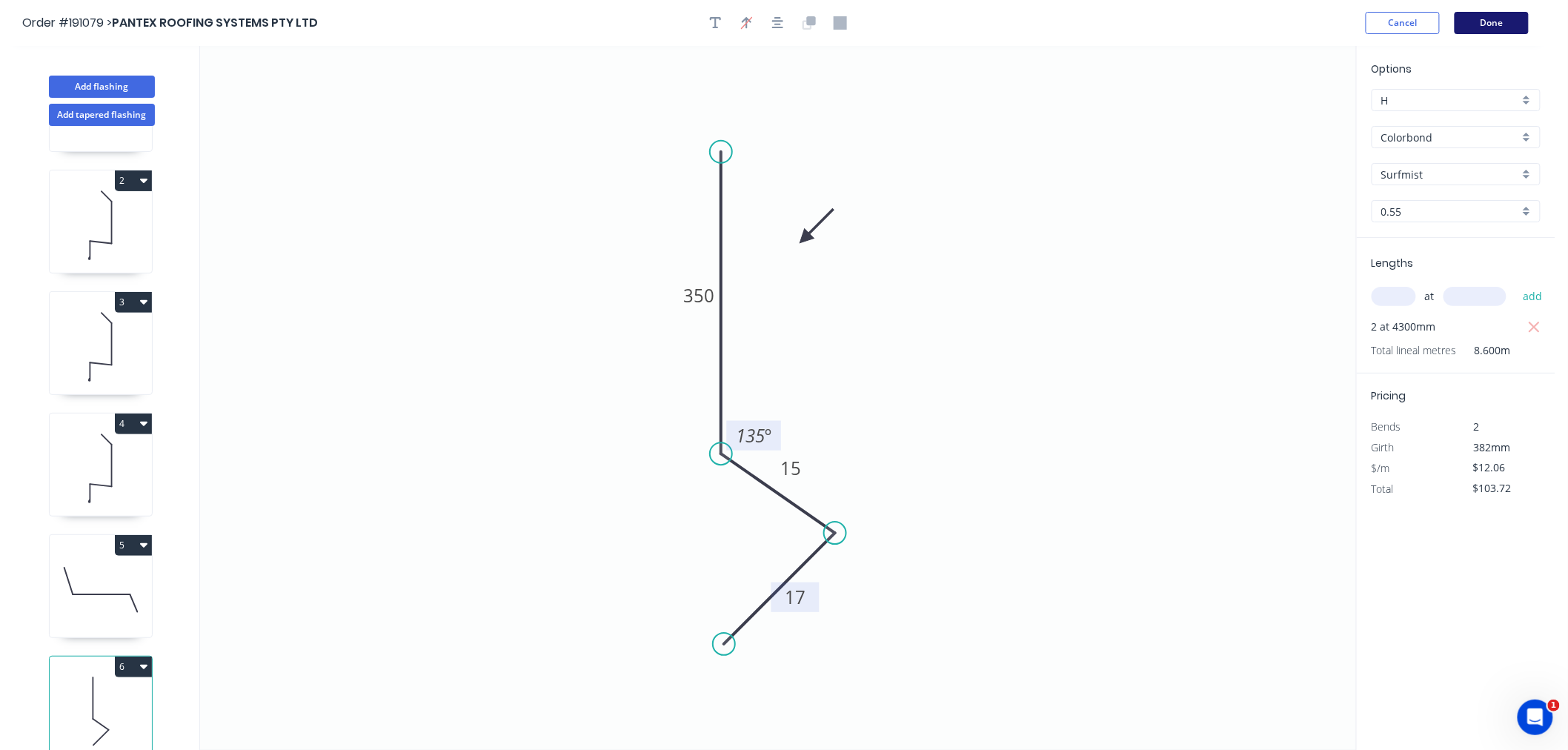
click at [1496, 18] on button "Done" at bounding box center [1492, 22] width 74 height 22
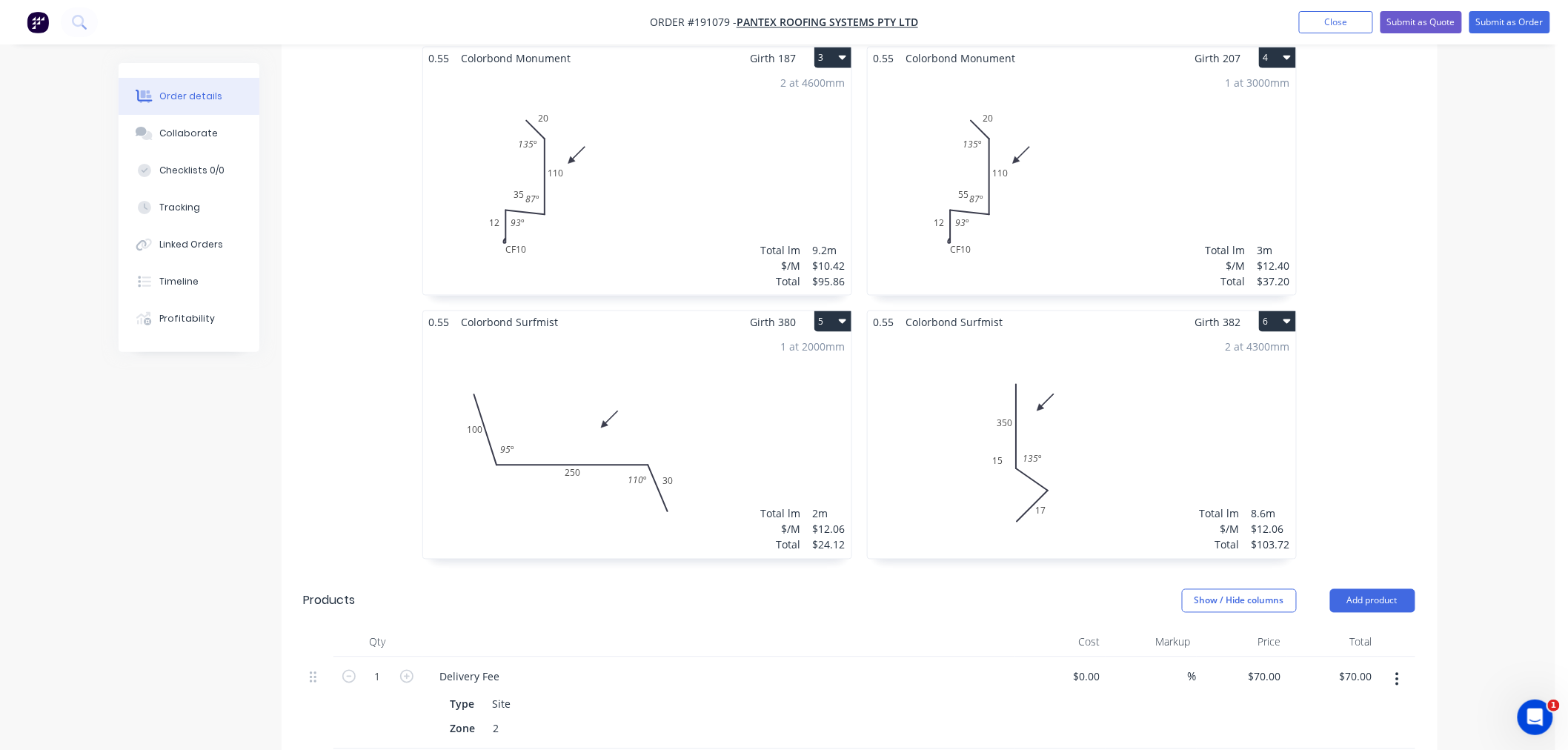
scroll to position [823, 0]
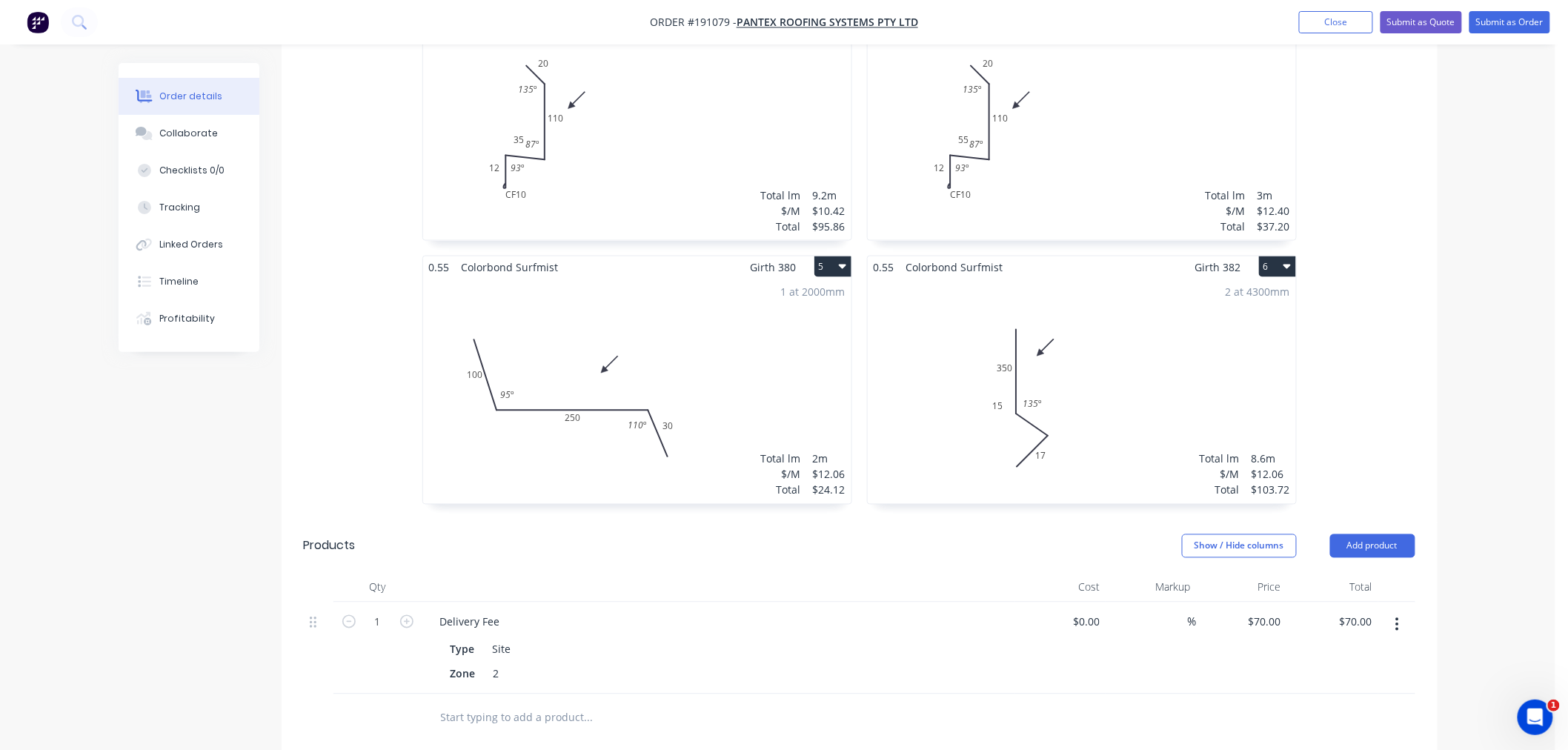
click at [1089, 411] on div "2 at 4300mm Total lm $/M Total 8.6m $12.06 $103.72" at bounding box center [1081, 391] width 428 height 226
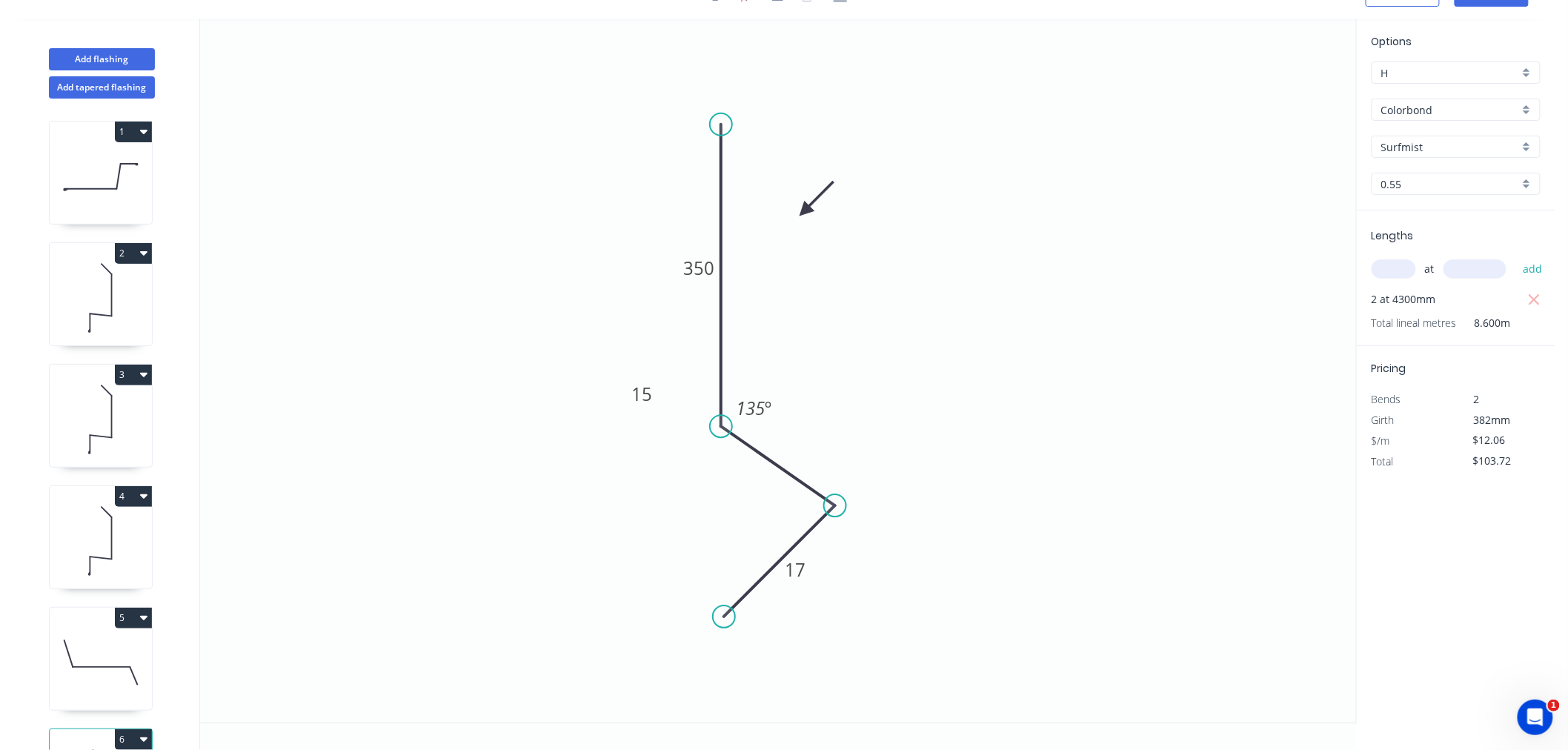
scroll to position [27, 0]
drag, startPoint x: 619, startPoint y: 397, endPoint x: 808, endPoint y: 439, distance: 193.6
click at [808, 439] on rect at bounding box center [830, 437] width 48 height 29
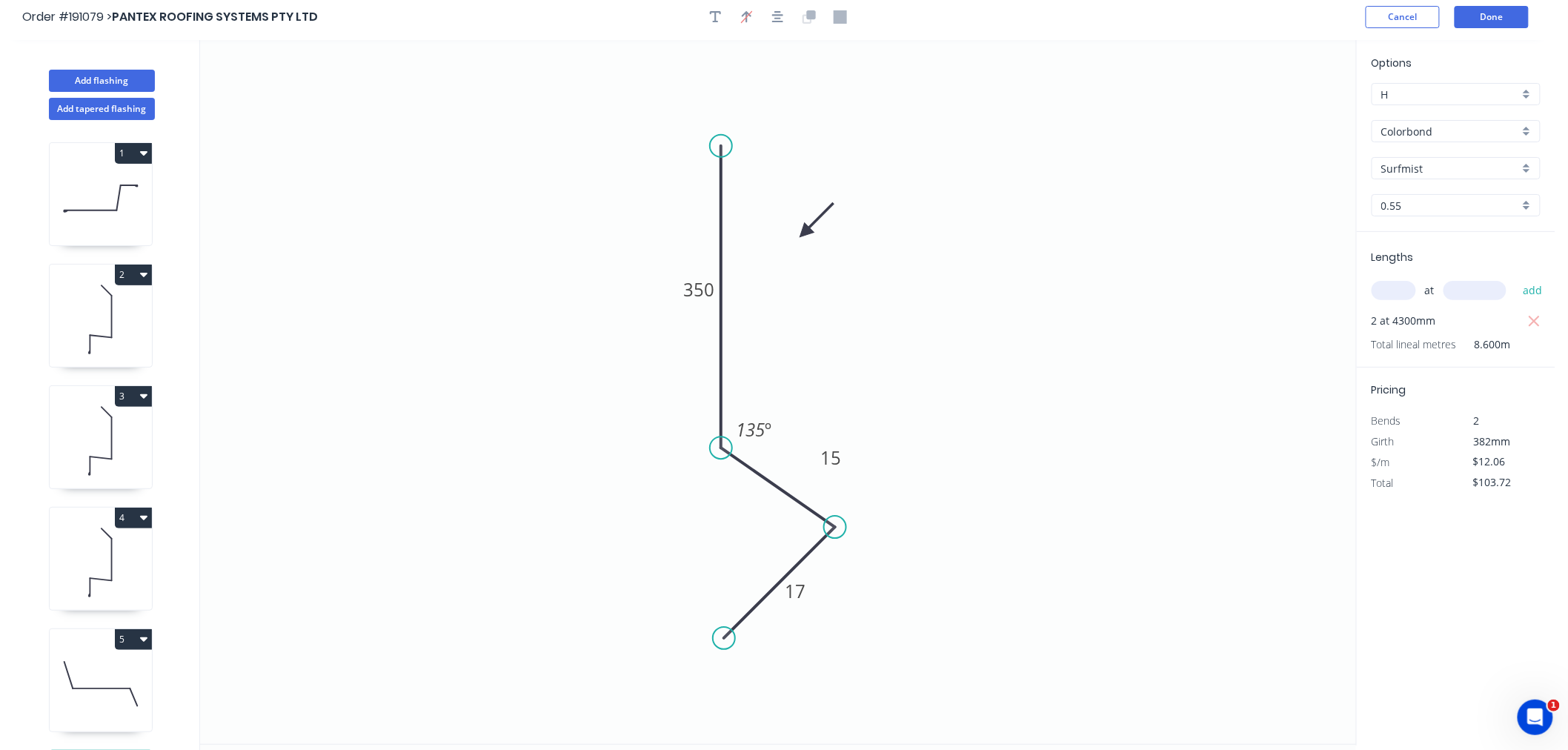
scroll to position [0, 0]
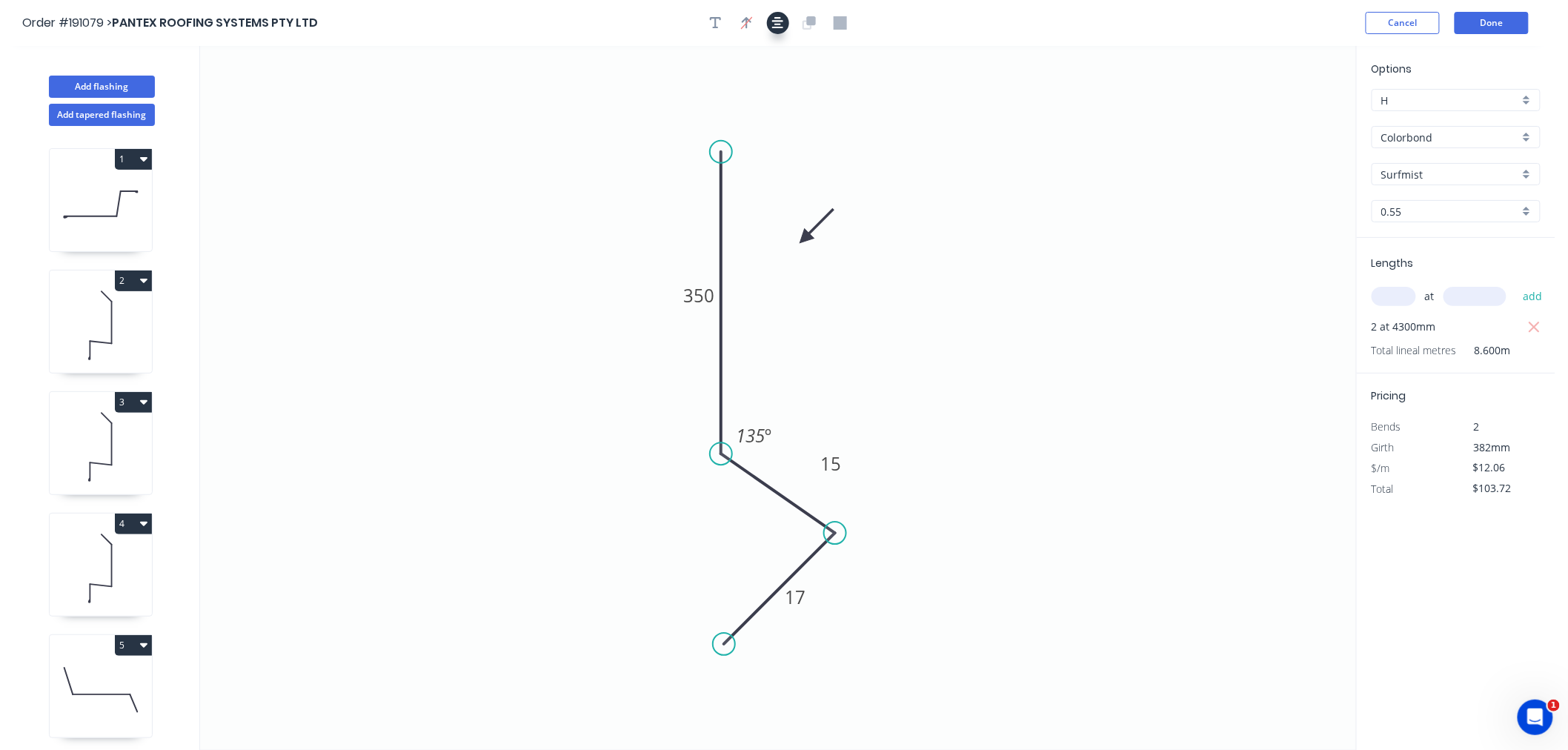
click at [778, 20] on icon "button" at bounding box center [778, 23] width 12 height 14
click at [1507, 23] on button "Done" at bounding box center [1492, 22] width 74 height 22
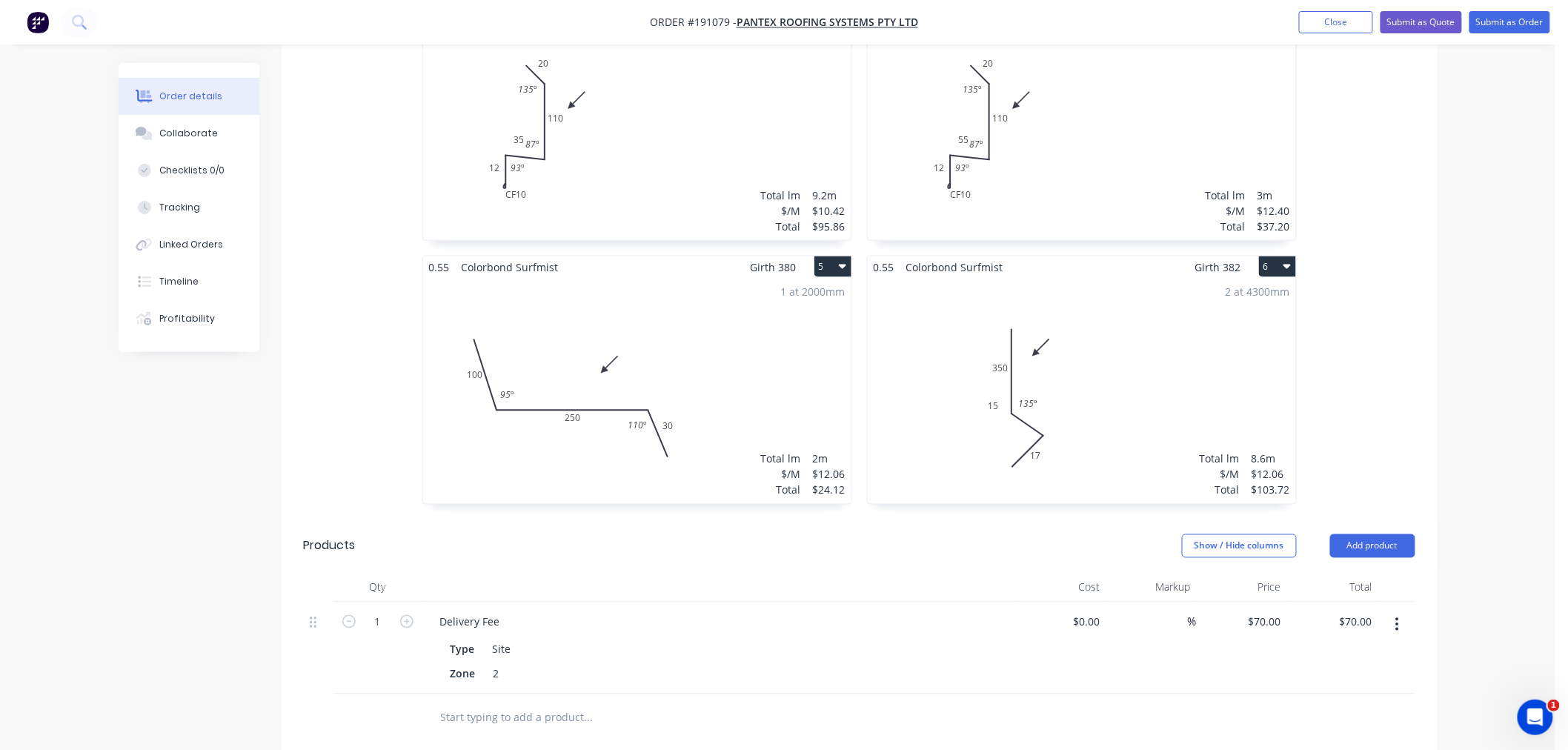
click at [1080, 411] on div "2 at 4300mm Total lm $/M Total 8.6m $12.06 $103.72" at bounding box center [1081, 391] width 428 height 226
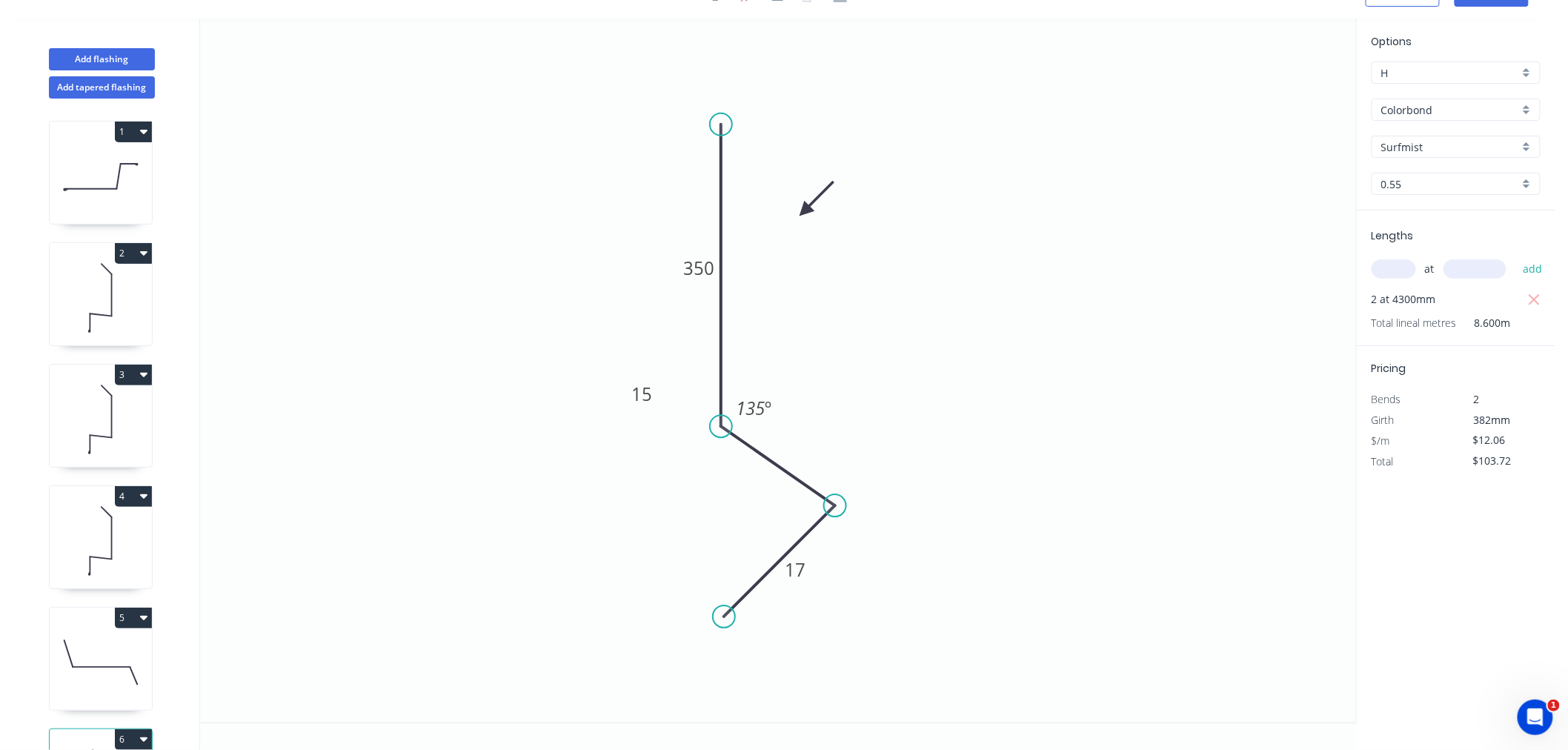
scroll to position [27, 0]
click at [749, 622] on div "Delete point" at bounding box center [795, 616] width 149 height 30
type input "$0.00"
click at [841, 528] on div "Delete point" at bounding box center [902, 521] width 149 height 30
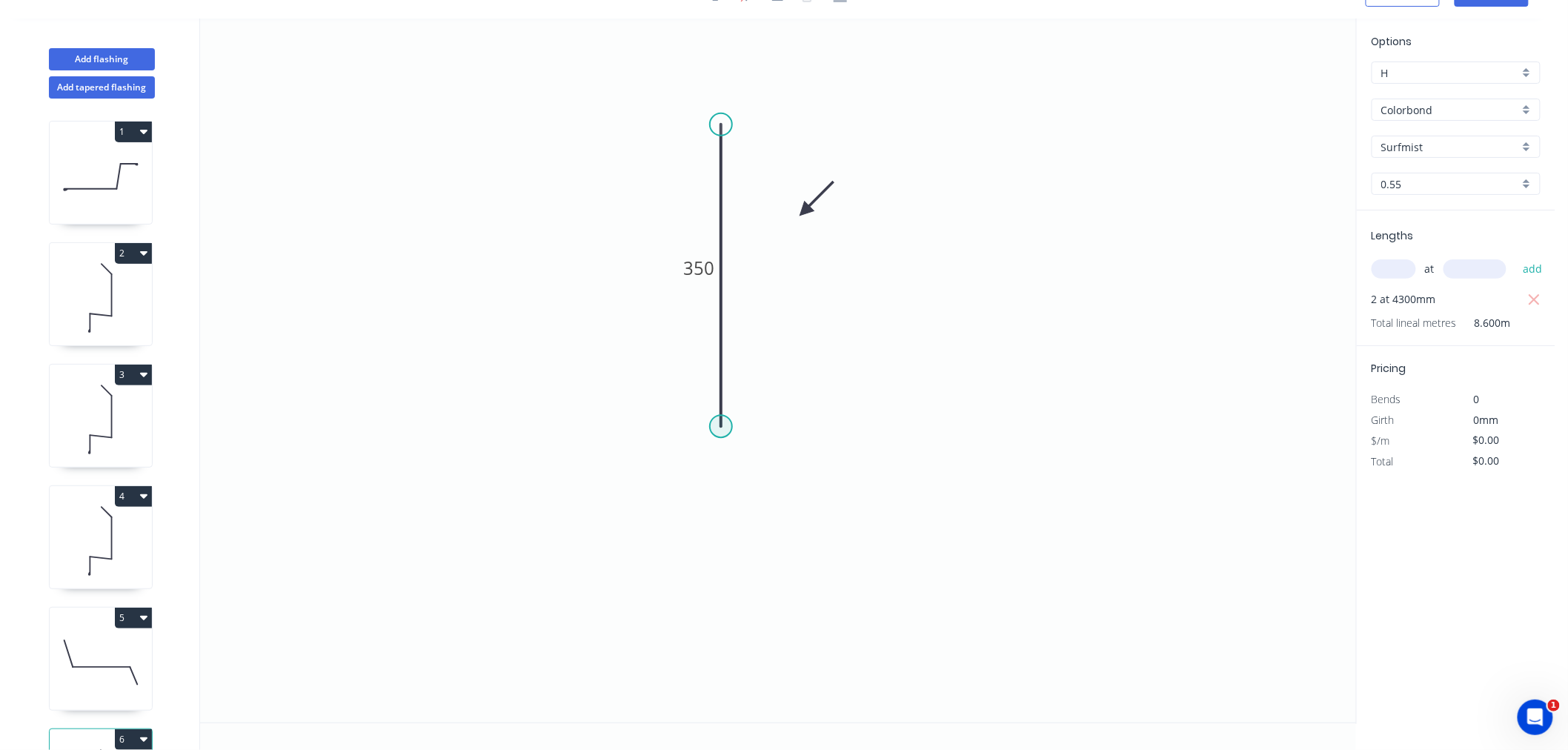
click at [721, 422] on circle at bounding box center [721, 425] width 22 height 22
click at [845, 512] on icon "0 350" at bounding box center [778, 370] width 1156 height 703
type input "$11.28"
type input "$97.01"
click at [732, 614] on icon "0 350 ? ? º" at bounding box center [778, 370] width 1156 height 703
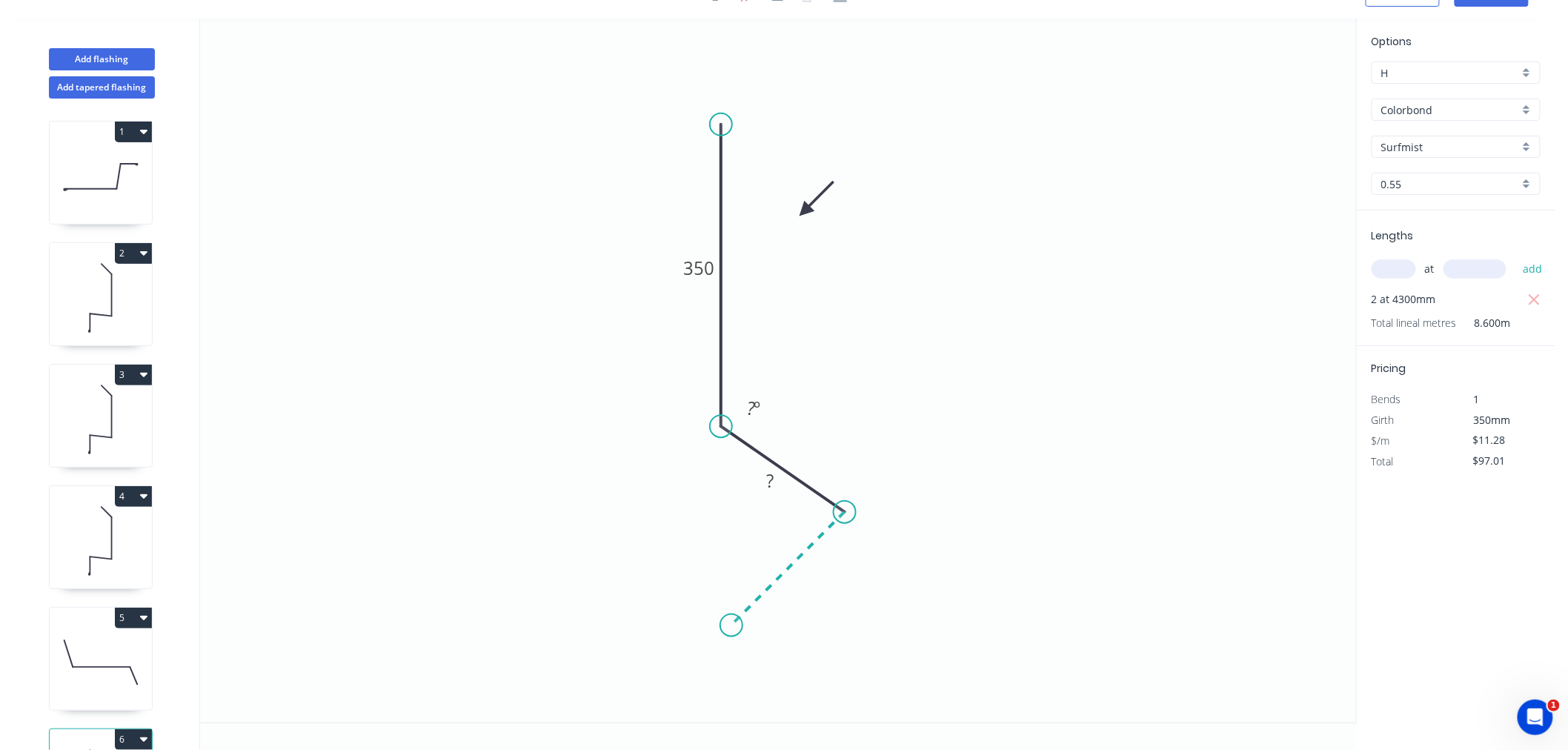
type input "$0.00"
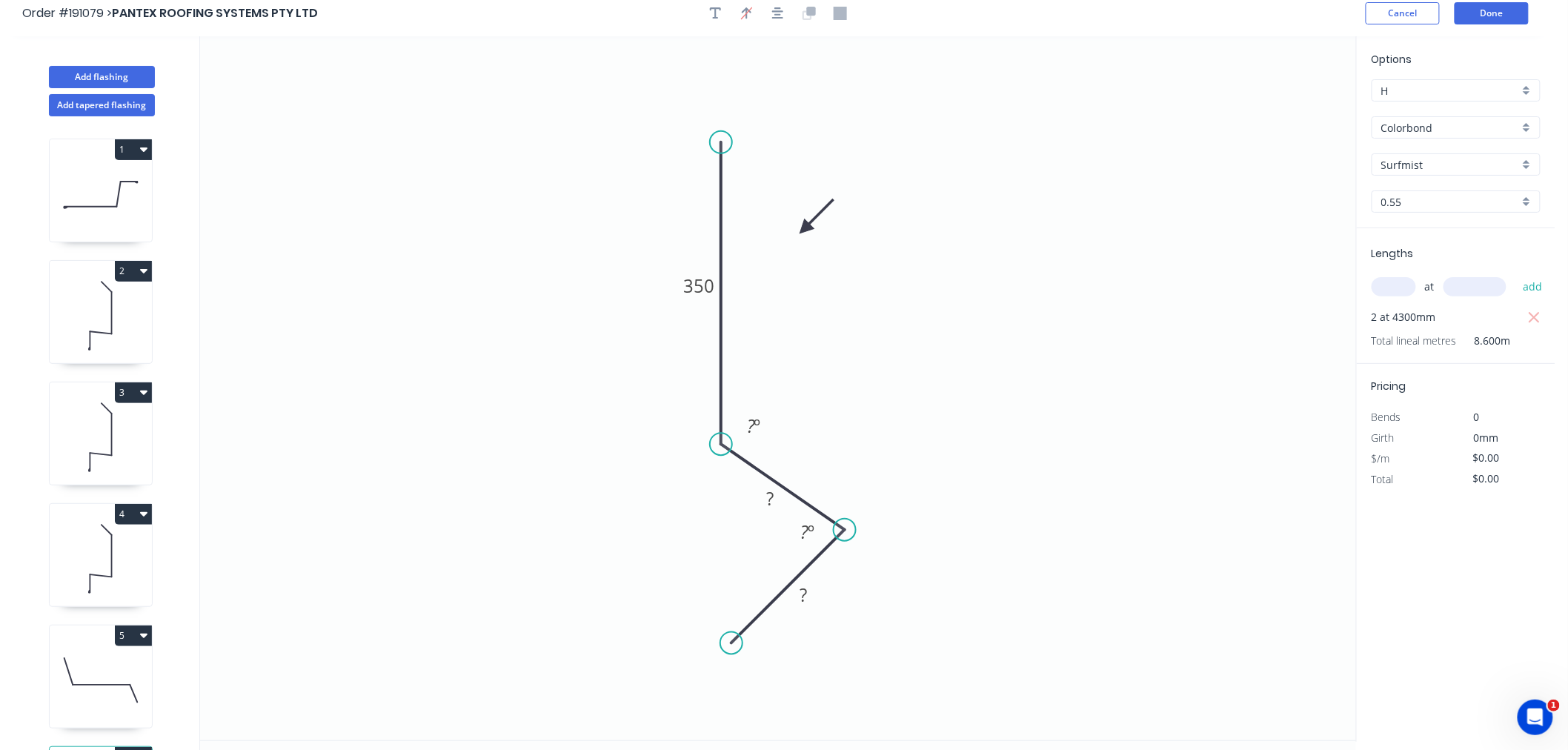
scroll to position [0, 0]
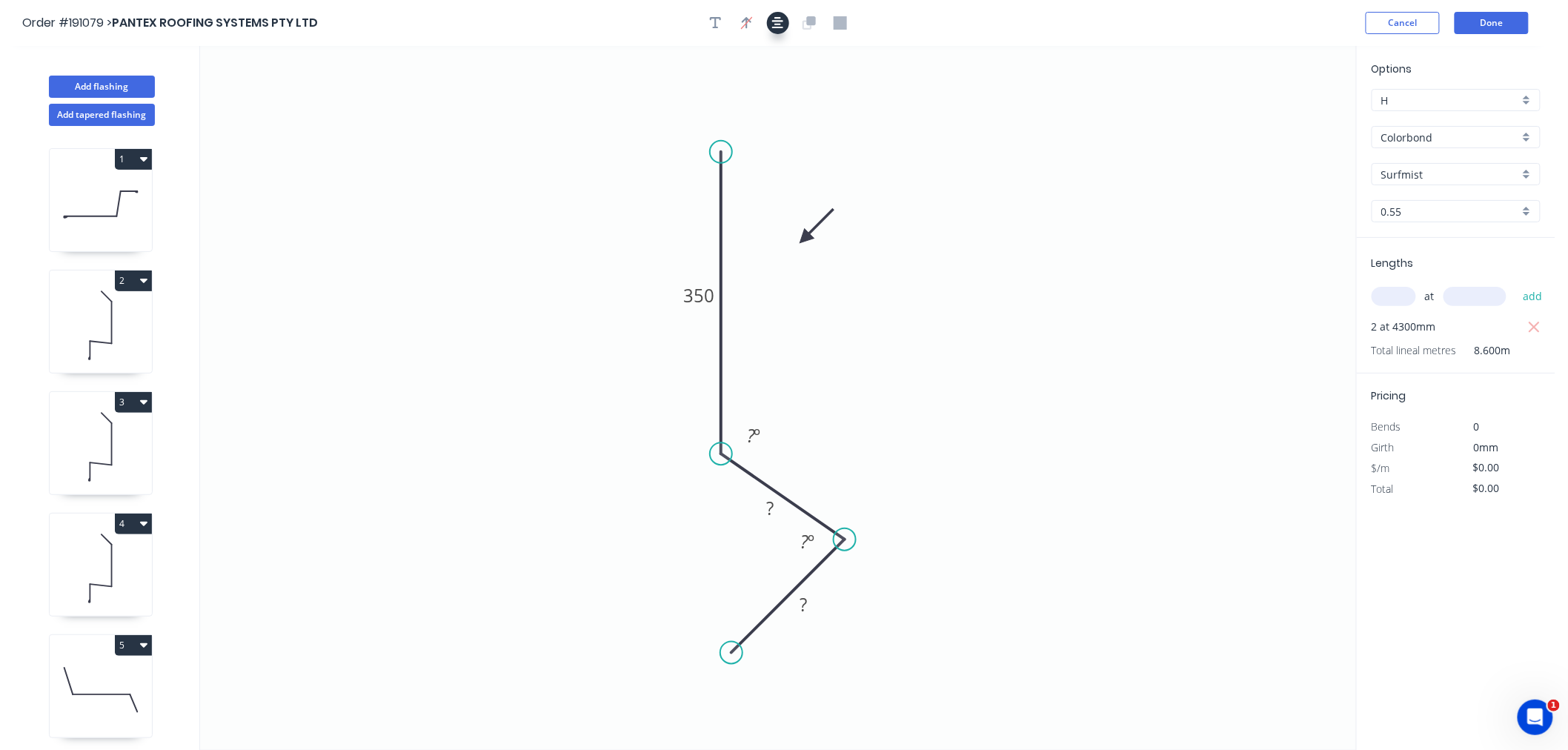
click at [772, 23] on icon "button" at bounding box center [778, 23] width 12 height 14
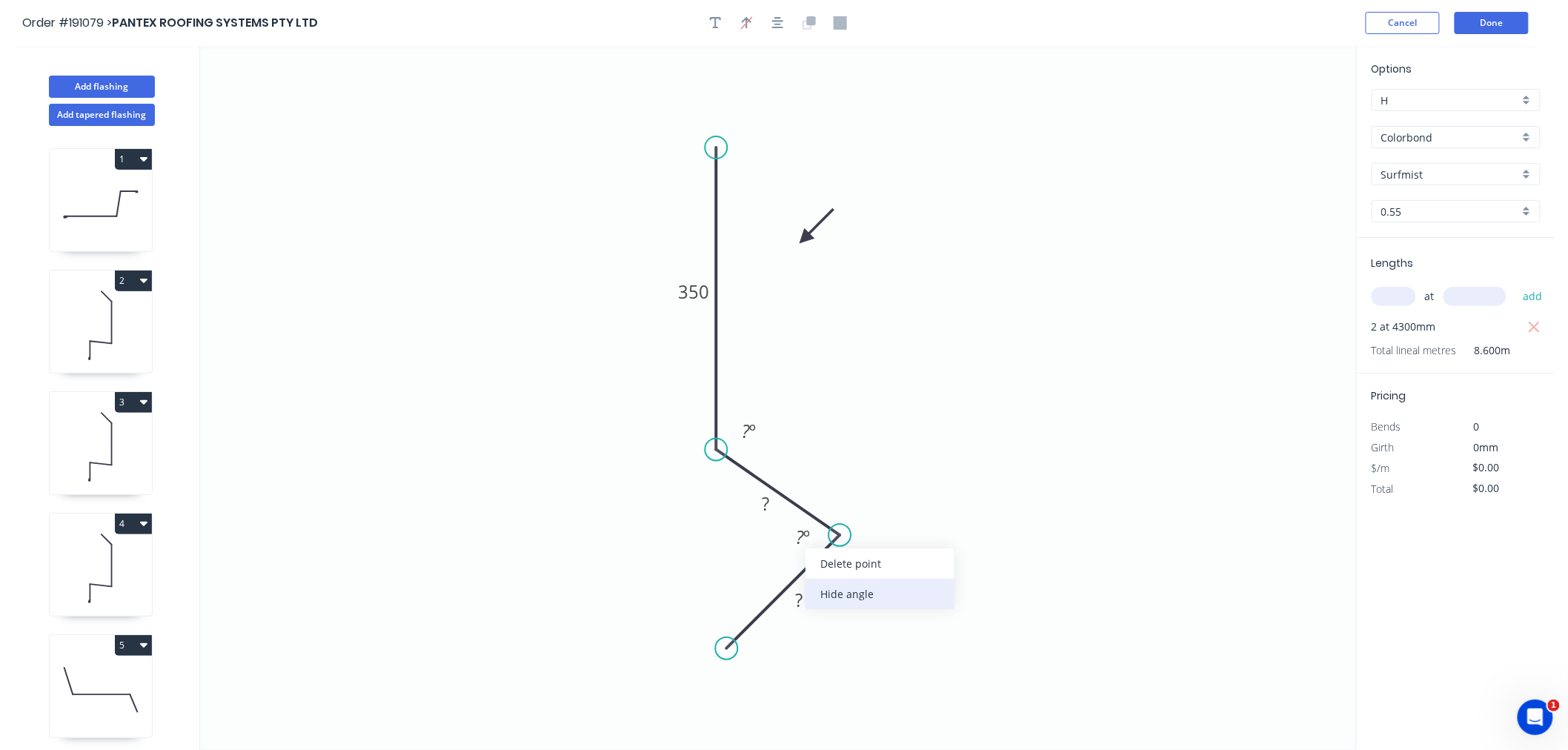
click at [838, 590] on div "Hide angle" at bounding box center [879, 593] width 149 height 30
click at [745, 424] on tspan "?" at bounding box center [745, 430] width 8 height 24
click at [942, 292] on icon "0 350 15 17 135 º" at bounding box center [778, 397] width 1156 height 703
type input "$12.06"
type input "$103.72"
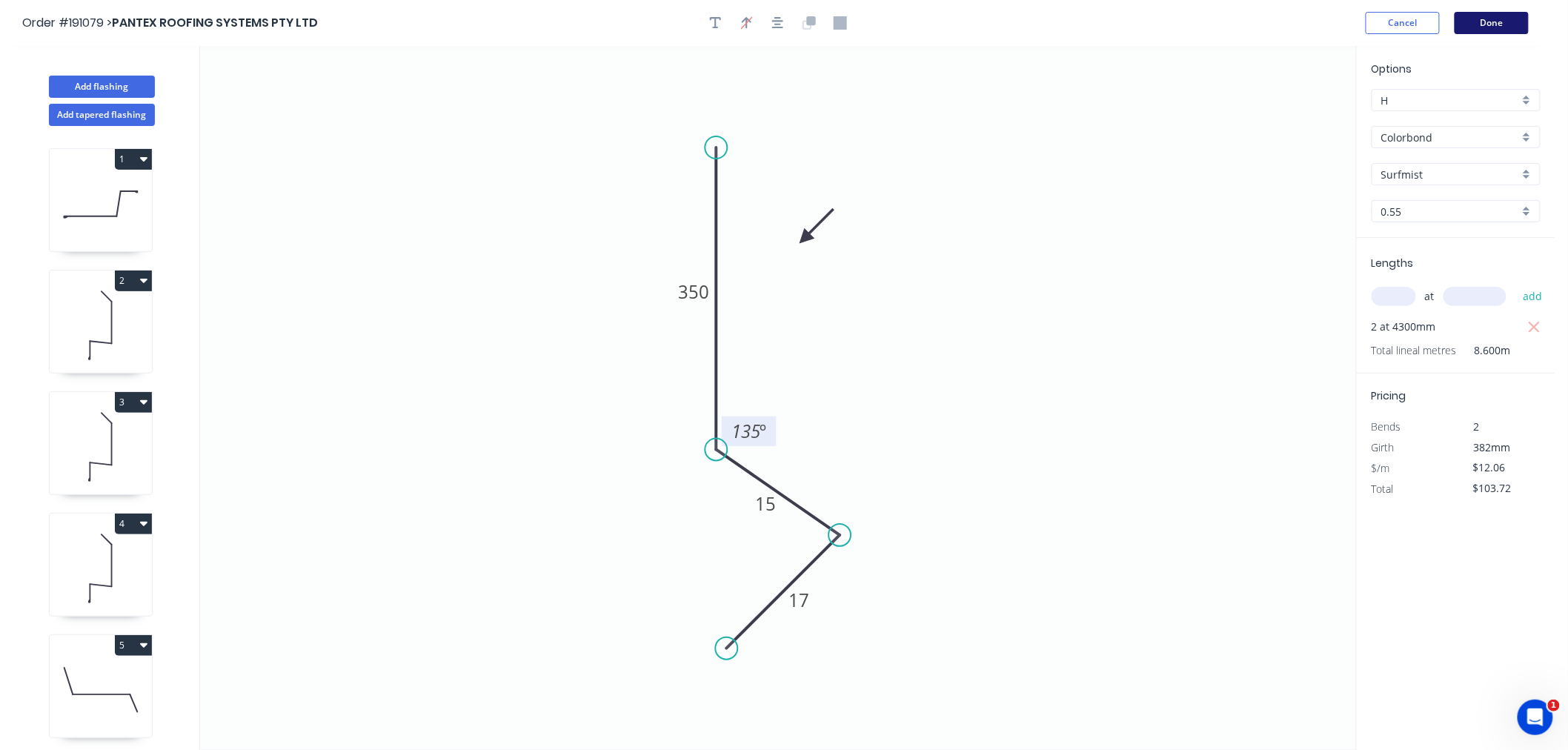
click at [1483, 26] on button "Done" at bounding box center [1492, 22] width 74 height 22
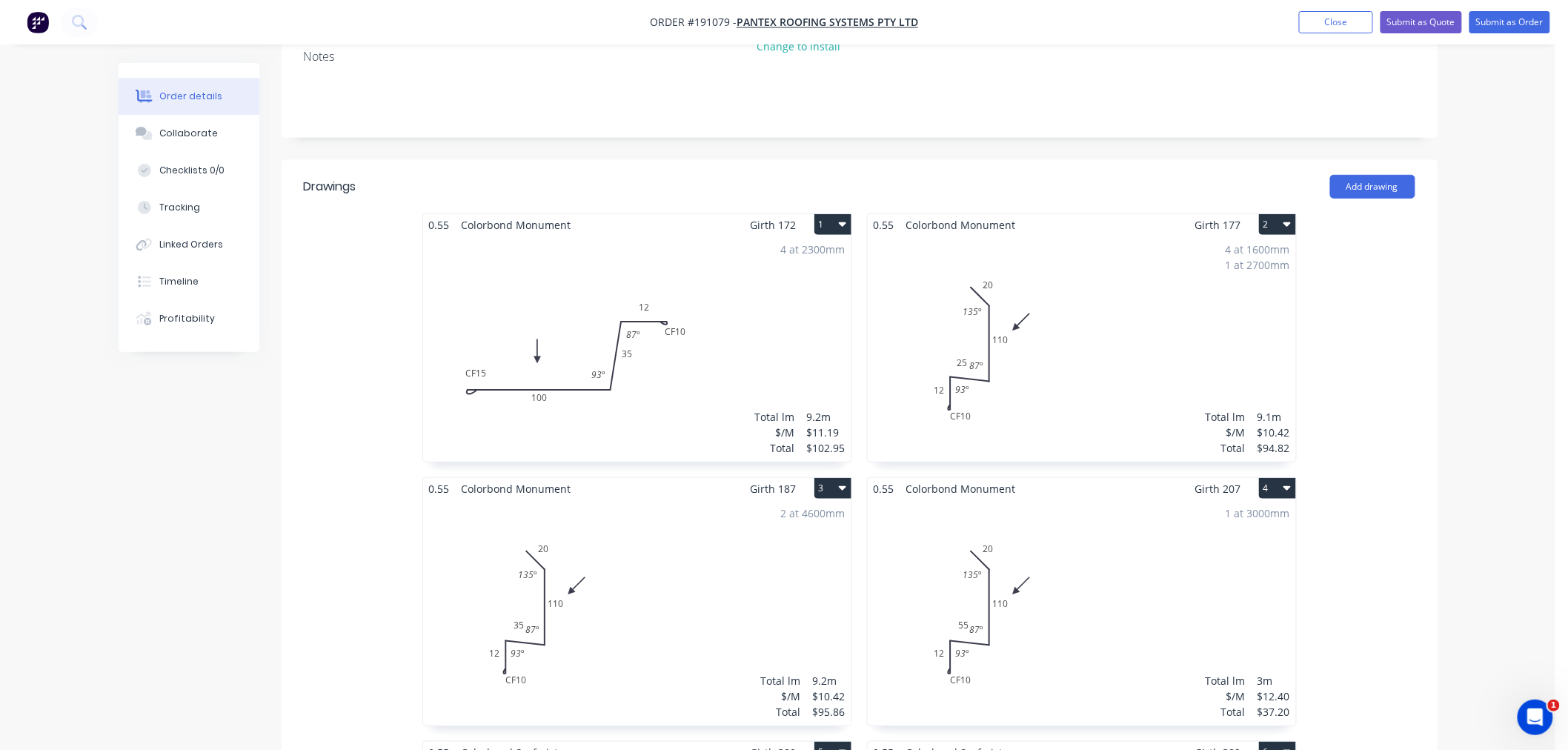
scroll to position [657, 0]
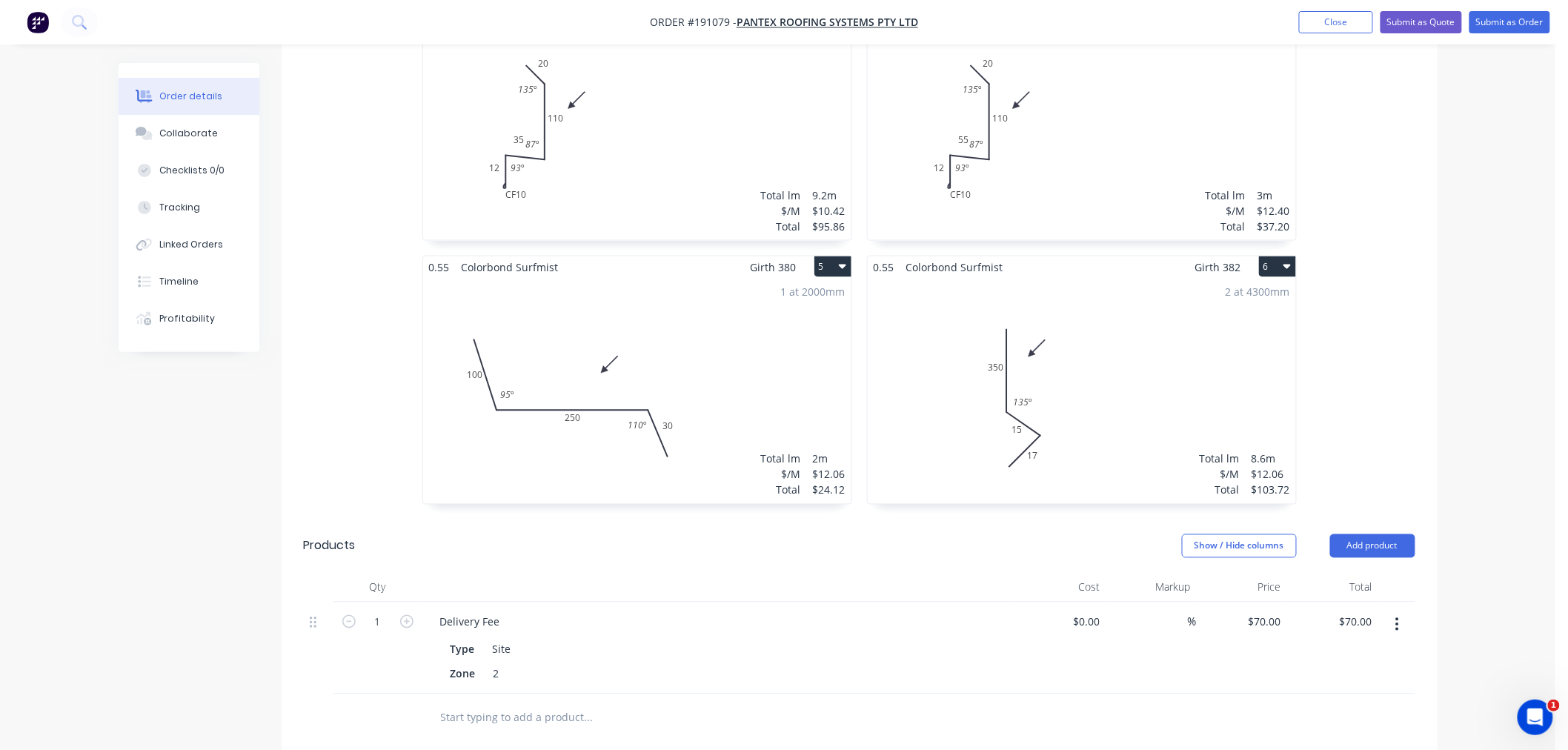
click at [1145, 389] on div "2 at 4300mm Total lm $/M Total 8.6m $12.06 $103.72" at bounding box center [1081, 391] width 428 height 226
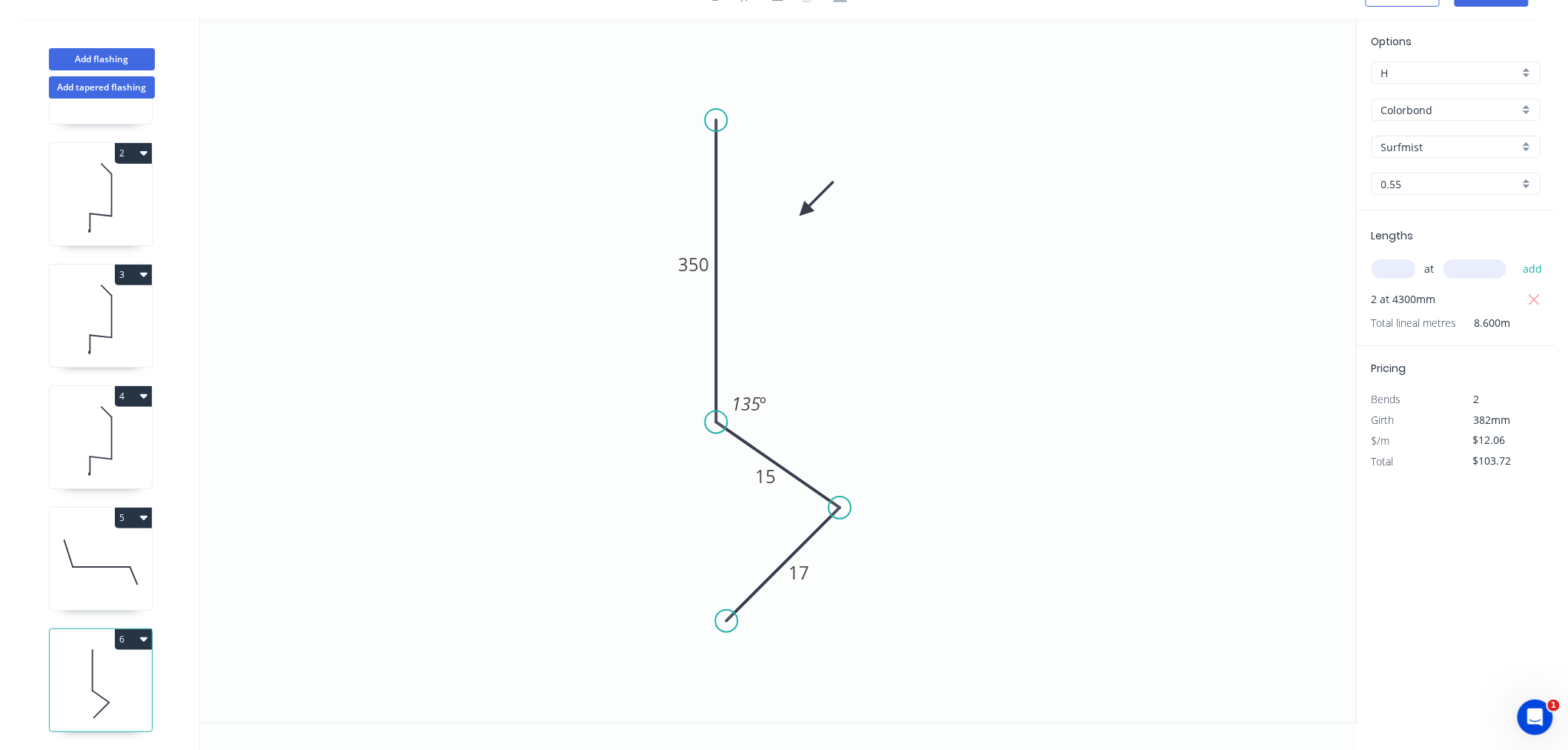
scroll to position [112, 0]
click at [126, 60] on button "Add flashing" at bounding box center [101, 59] width 106 height 22
type input "$0.00"
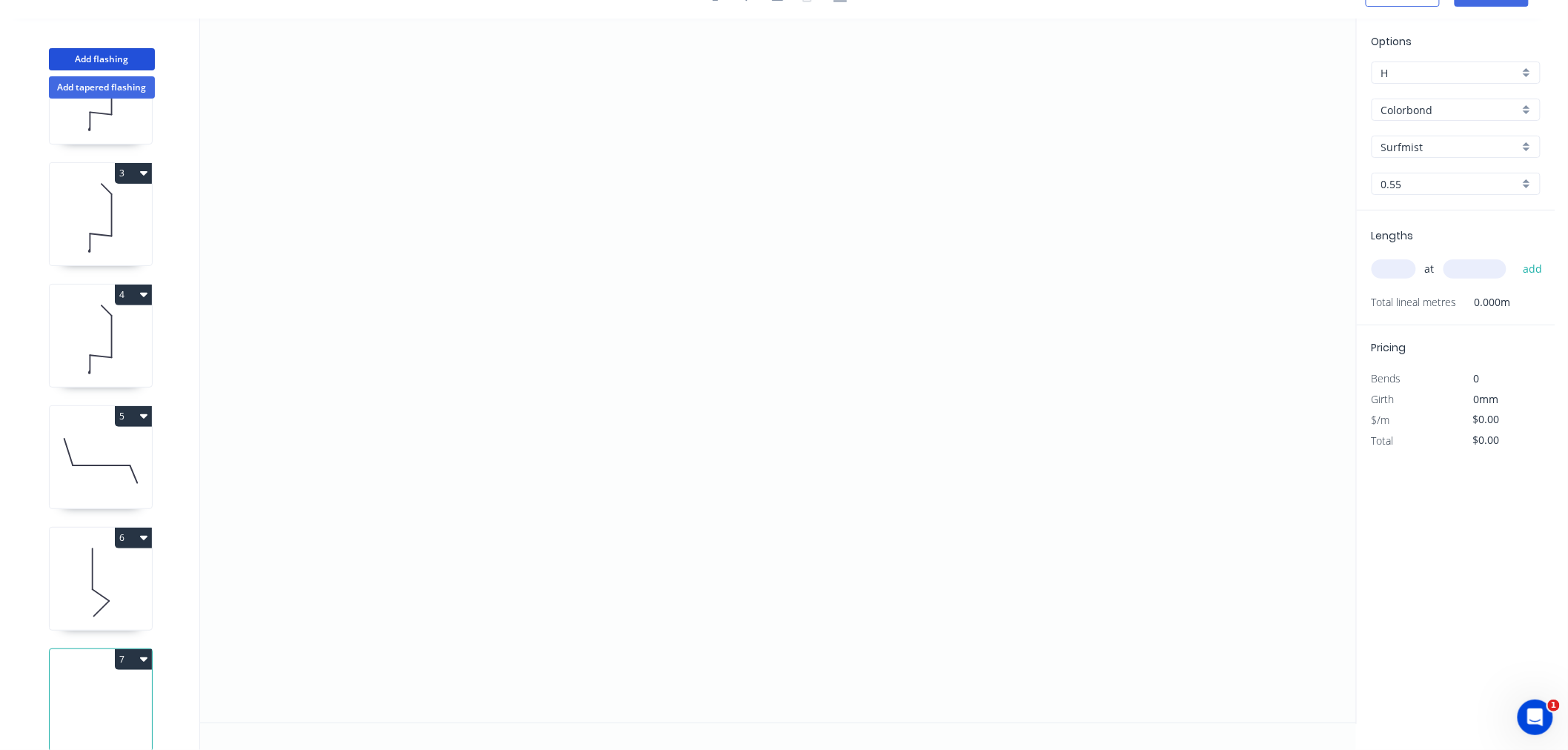
scroll to position [233, 0]
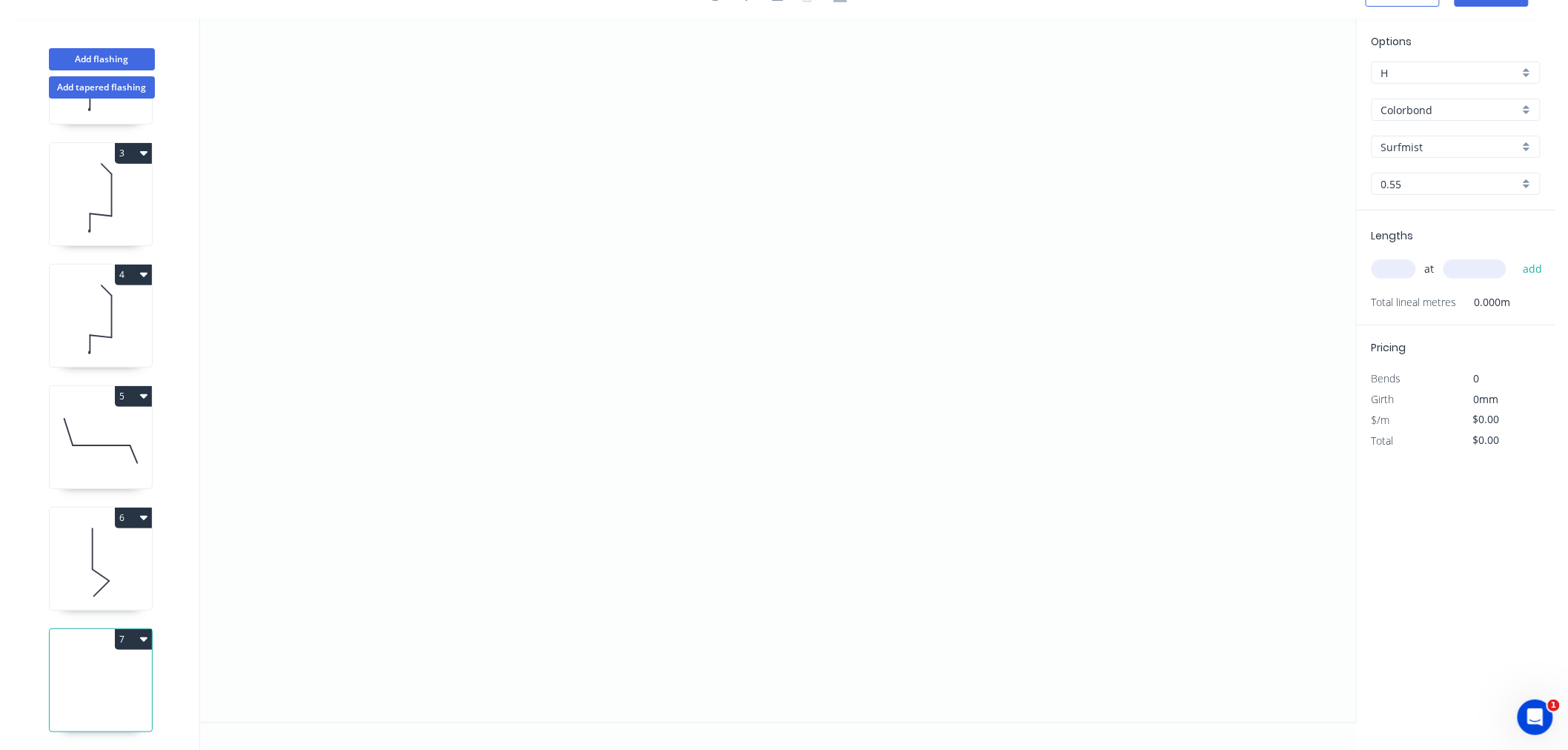
click at [1391, 276] on input "text" at bounding box center [1394, 269] width 45 height 20
click at [1515, 257] on button "add" at bounding box center [1533, 269] width 35 height 25
click at [478, 377] on icon "0" at bounding box center [778, 370] width 1156 height 703
click at [486, 196] on icon "0" at bounding box center [778, 370] width 1156 height 703
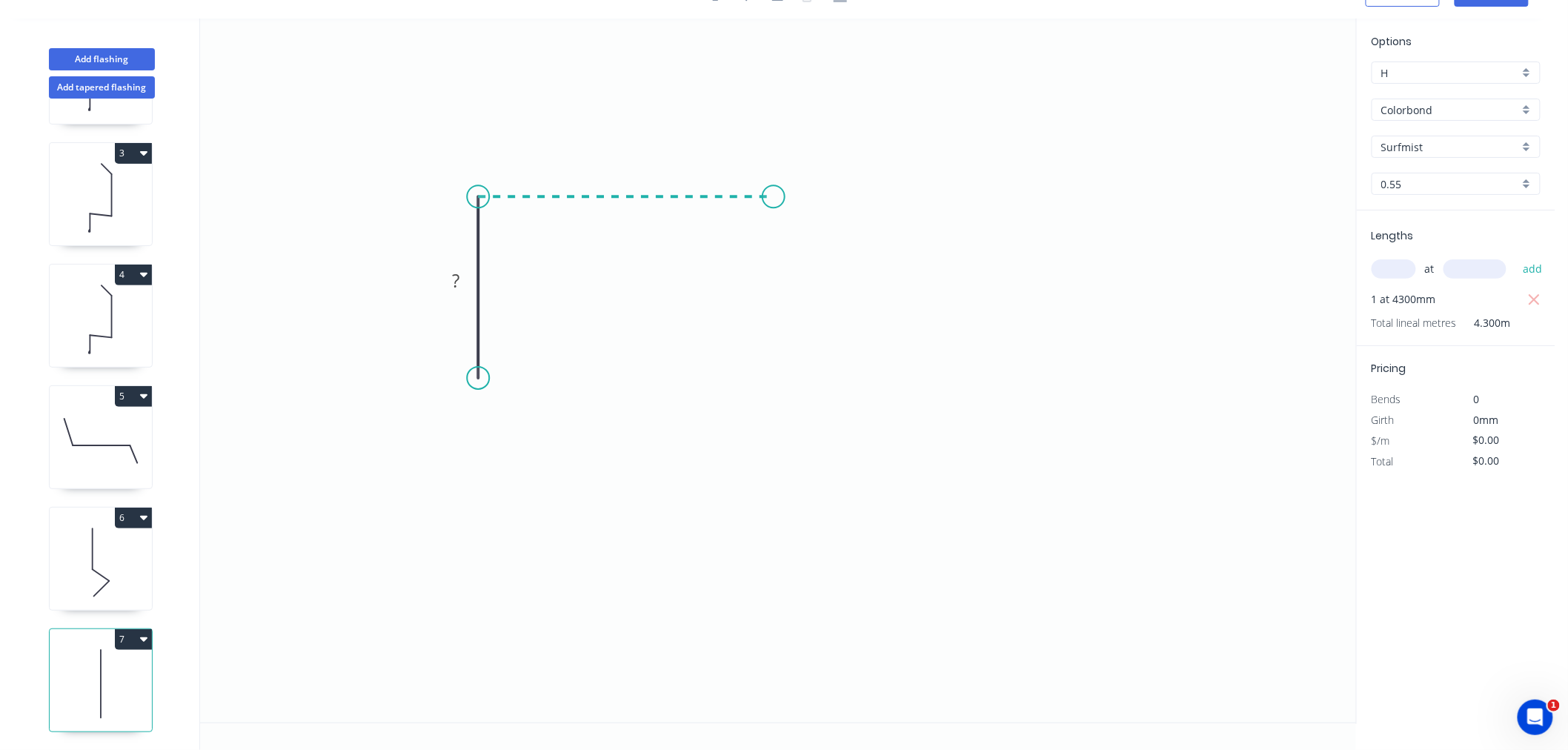
click at [774, 195] on icon "0 ?" at bounding box center [778, 370] width 1156 height 703
click at [777, 328] on icon "0 ? ?" at bounding box center [778, 370] width 1156 height 703
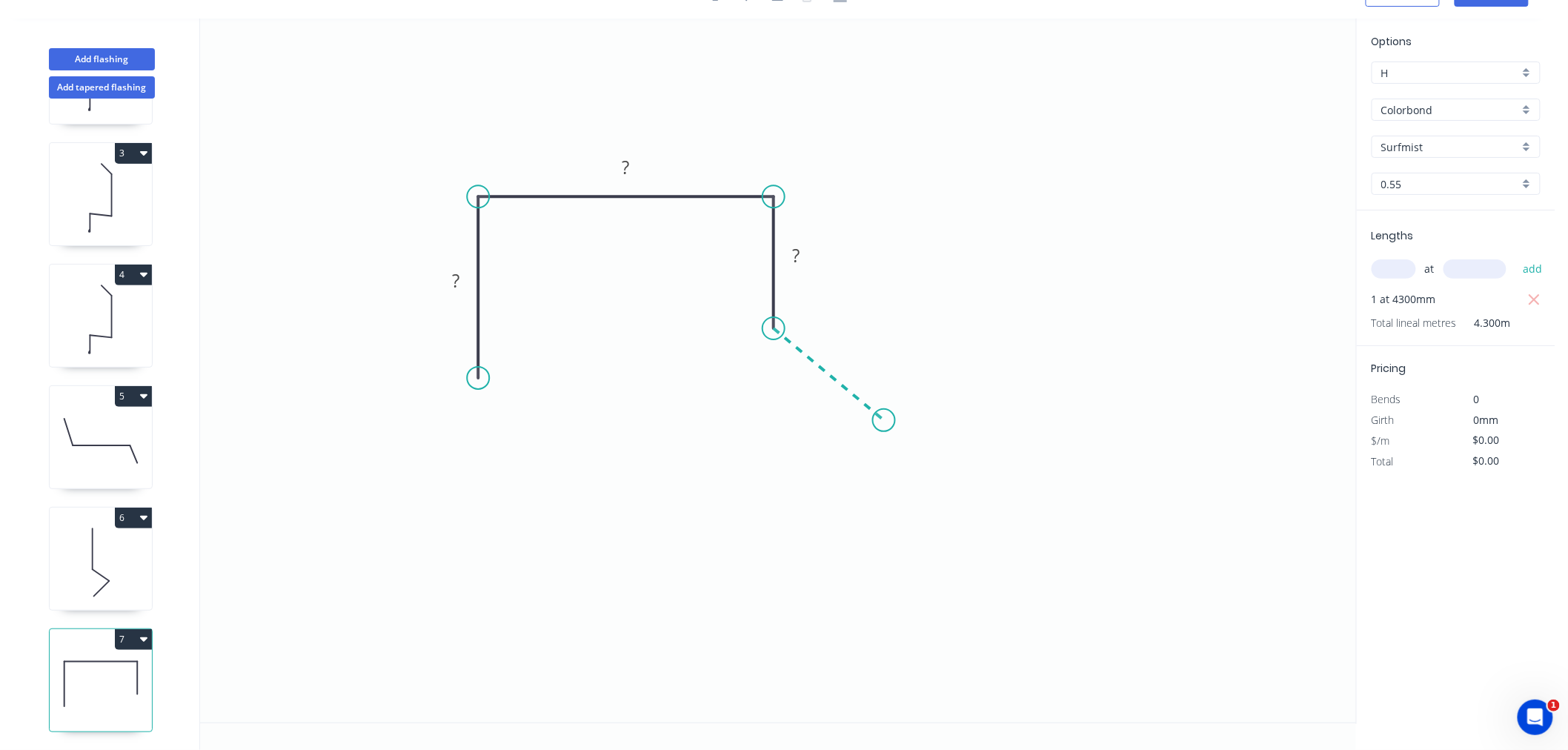
click at [884, 419] on icon "0 ? ? ?" at bounding box center [778, 370] width 1156 height 703
click at [916, 469] on div "Crush & Fold" at bounding box center [958, 469] width 149 height 30
click at [916, 468] on div "Flip bend" at bounding box center [959, 467] width 149 height 30
click at [809, 317] on tspan "º" at bounding box center [811, 311] width 7 height 24
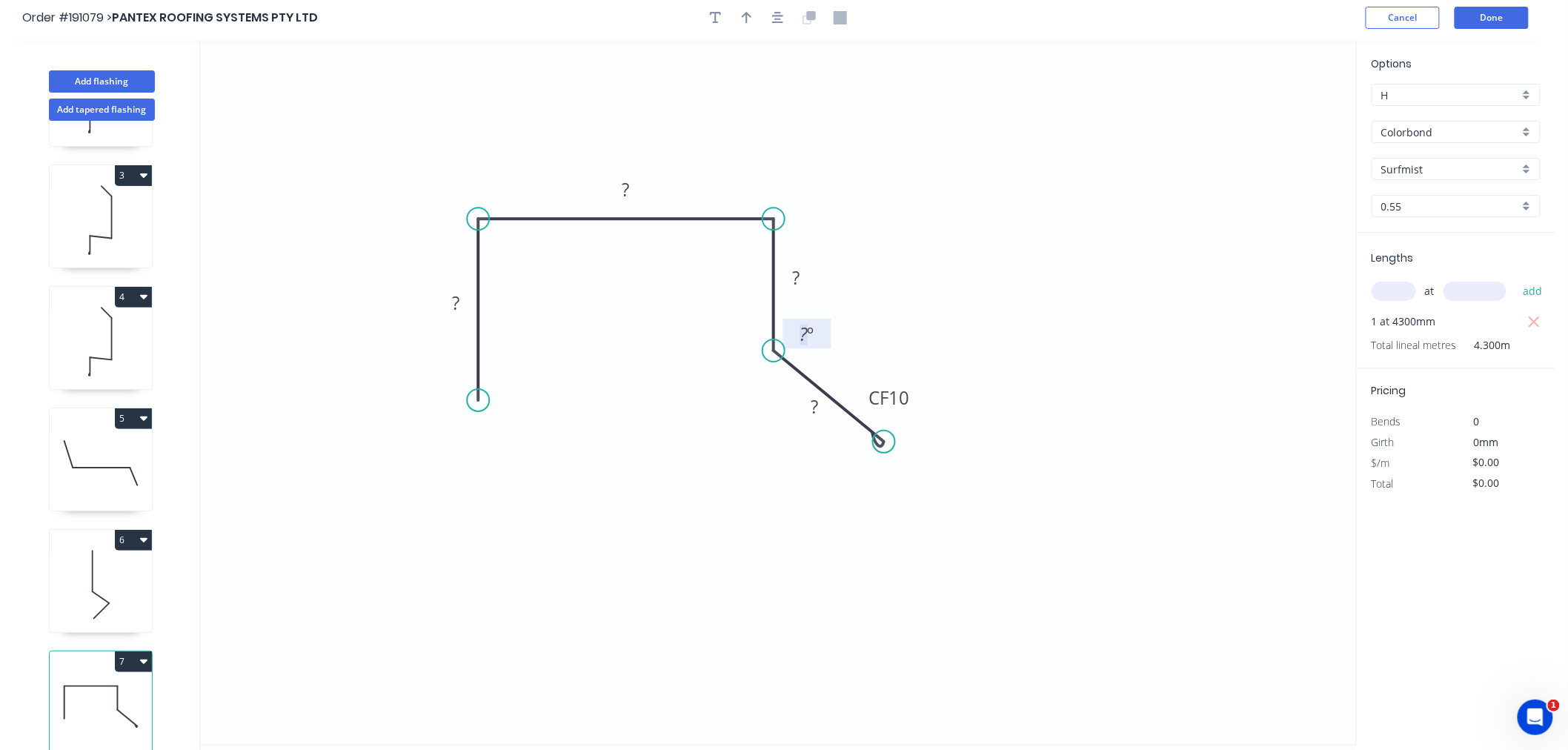
scroll to position [0, 0]
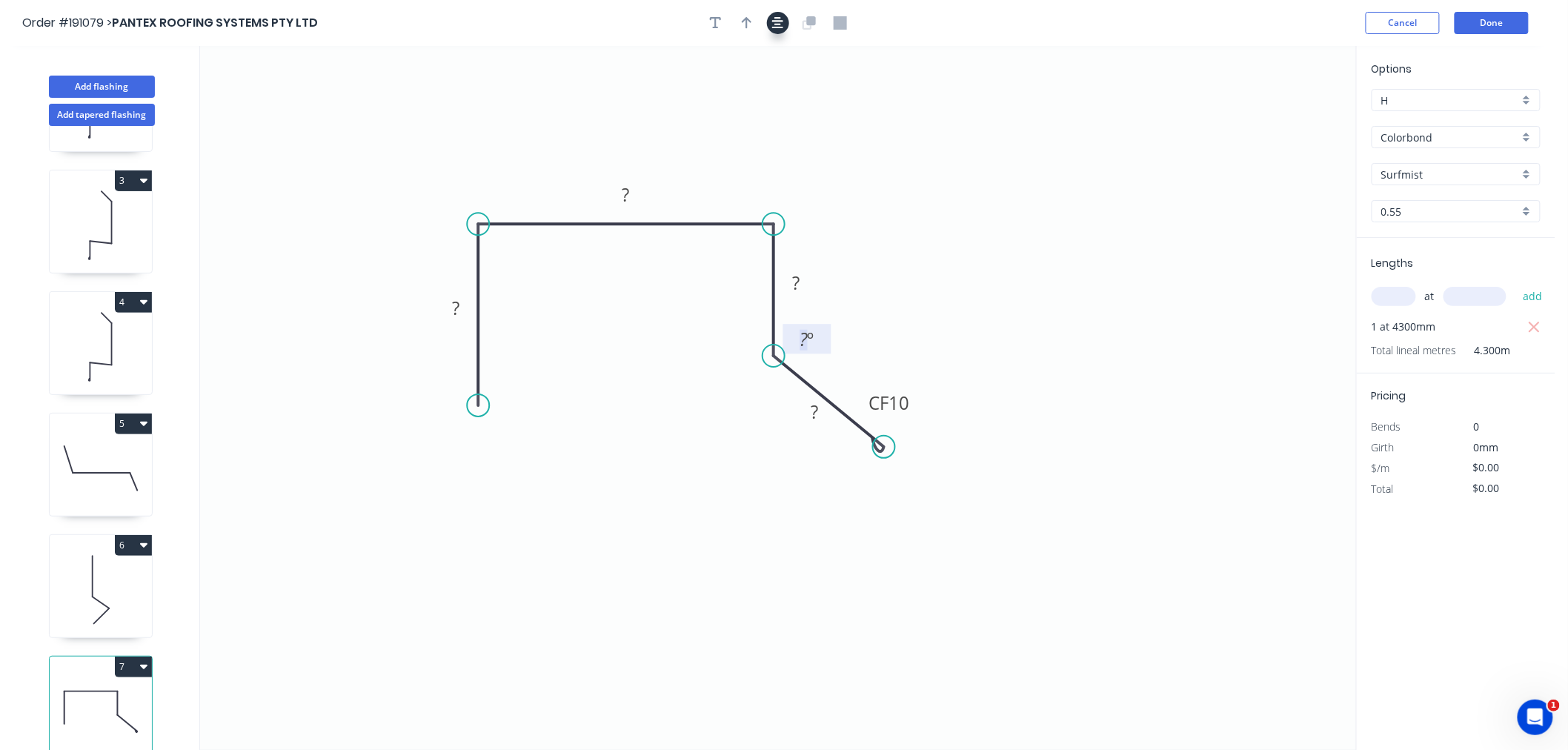
click at [779, 26] on icon "button" at bounding box center [778, 23] width 12 height 14
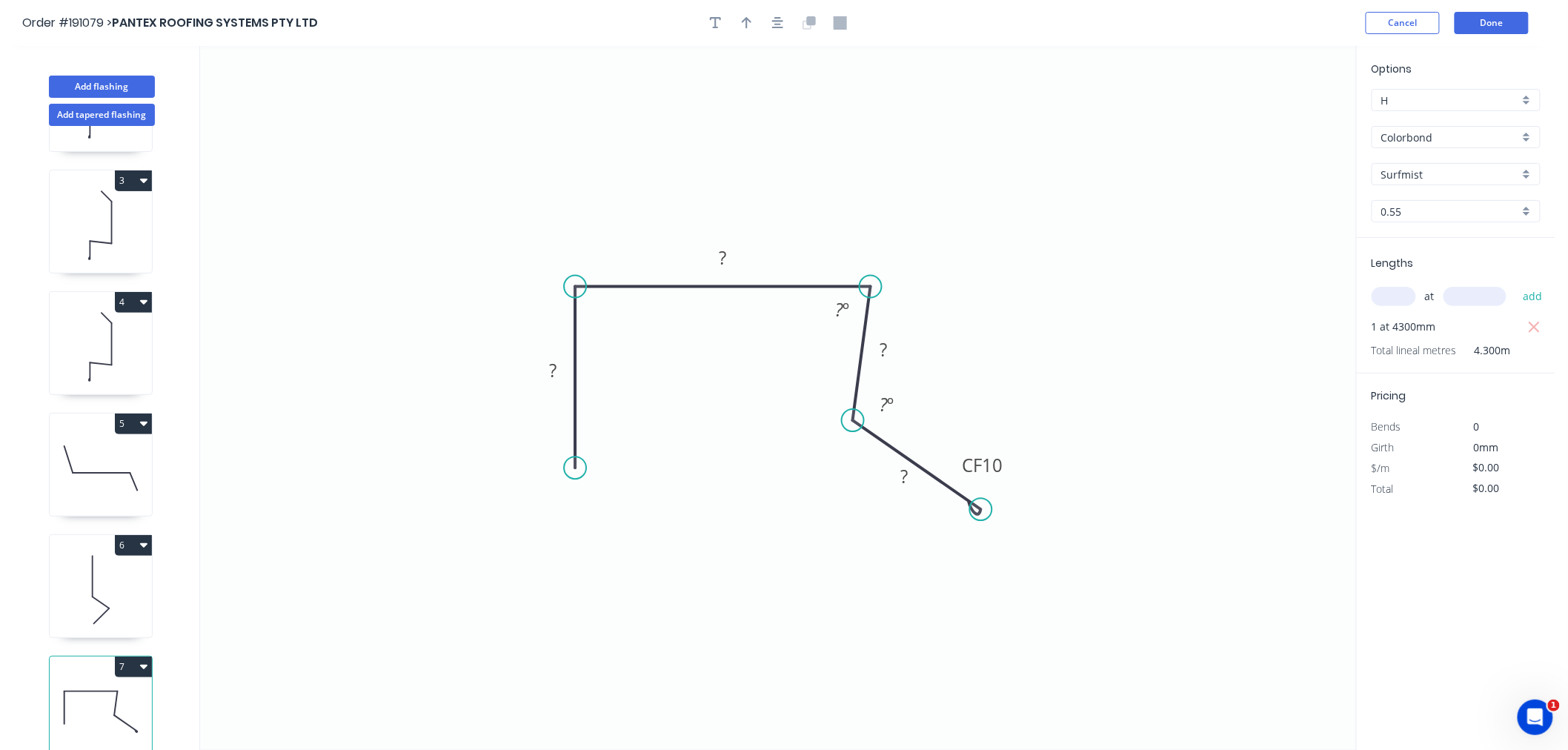
drag, startPoint x: 870, startPoint y: 416, endPoint x: 855, endPoint y: 419, distance: 15.3
click at [855, 419] on circle at bounding box center [853, 419] width 22 height 22
click at [621, 575] on div "Feather" at bounding box center [650, 573] width 149 height 30
click at [606, 526] on div "Flip bend" at bounding box center [649, 519] width 149 height 30
click at [621, 445] on tspan "15" at bounding box center [615, 441] width 20 height 24
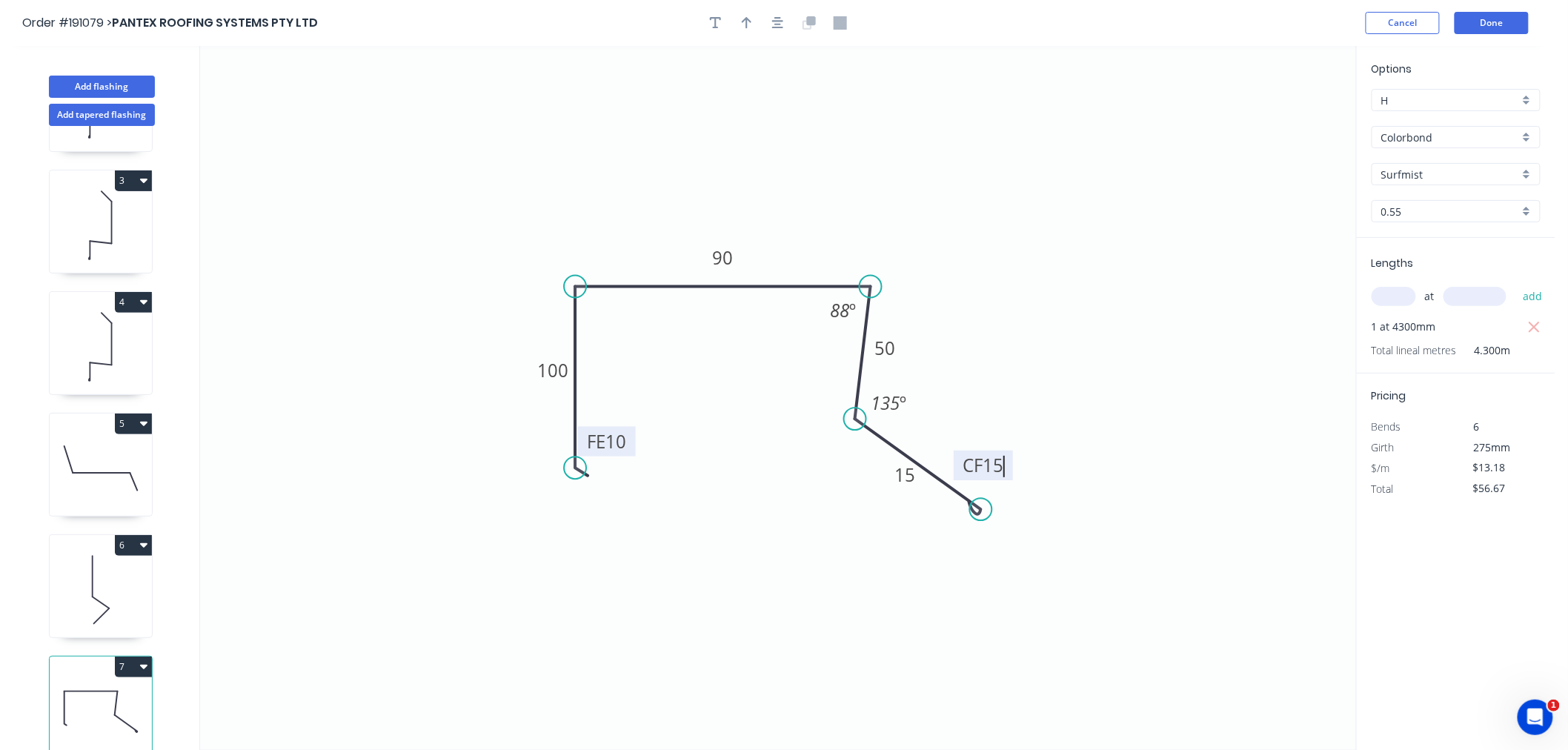
click at [1051, 308] on icon "0 FE 10 100 90 50 CF 15 15 88 º 135 º" at bounding box center [778, 397] width 1156 height 703
drag, startPoint x: 574, startPoint y: 464, endPoint x: 593, endPoint y: 469, distance: 19.6
click at [593, 469] on circle at bounding box center [592, 468] width 22 height 22
click at [594, 306] on rect at bounding box center [602, 310] width 29 height 20
click at [876, 131] on icon "0 FE 10 100 90 50 CF 15 15 88 º 88 º 135 º" at bounding box center [778, 397] width 1156 height 703
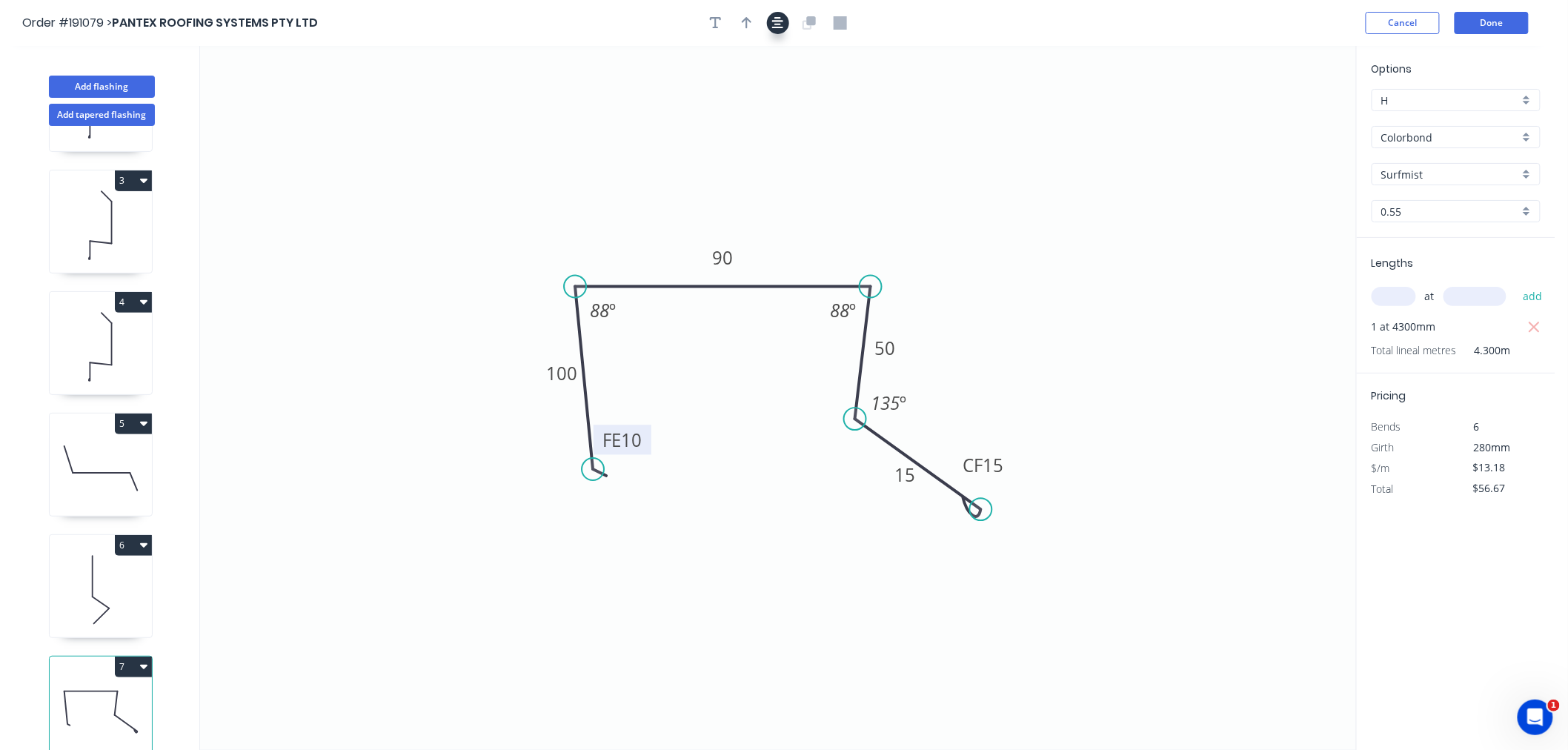
click at [774, 17] on icon "button" at bounding box center [778, 23] width 12 height 14
click at [749, 30] on button "button" at bounding box center [746, 22] width 22 height 22
drag, startPoint x: 1277, startPoint y: 116, endPoint x: 887, endPoint y: 245, distance: 410.8
click at [887, 245] on icon at bounding box center [887, 228] width 14 height 48
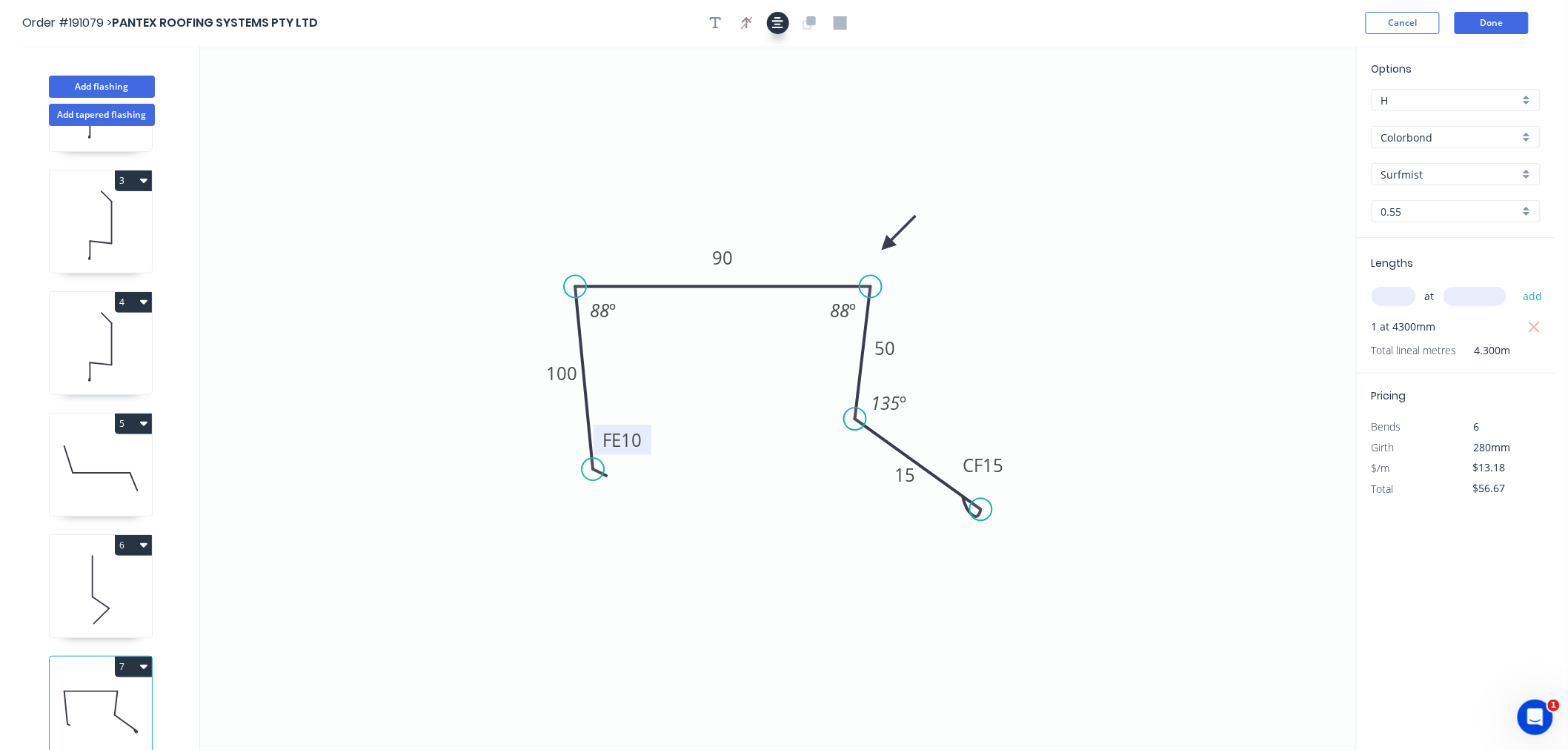
click at [782, 20] on icon "button" at bounding box center [778, 23] width 12 height 14
drag, startPoint x: 887, startPoint y: 241, endPoint x: 876, endPoint y: 239, distance: 11.2
click at [876, 239] on icon at bounding box center [889, 226] width 43 height 43
drag, startPoint x: 771, startPoint y: 29, endPoint x: 813, endPoint y: 20, distance: 43.0
click at [771, 28] on button "button" at bounding box center [778, 22] width 22 height 22
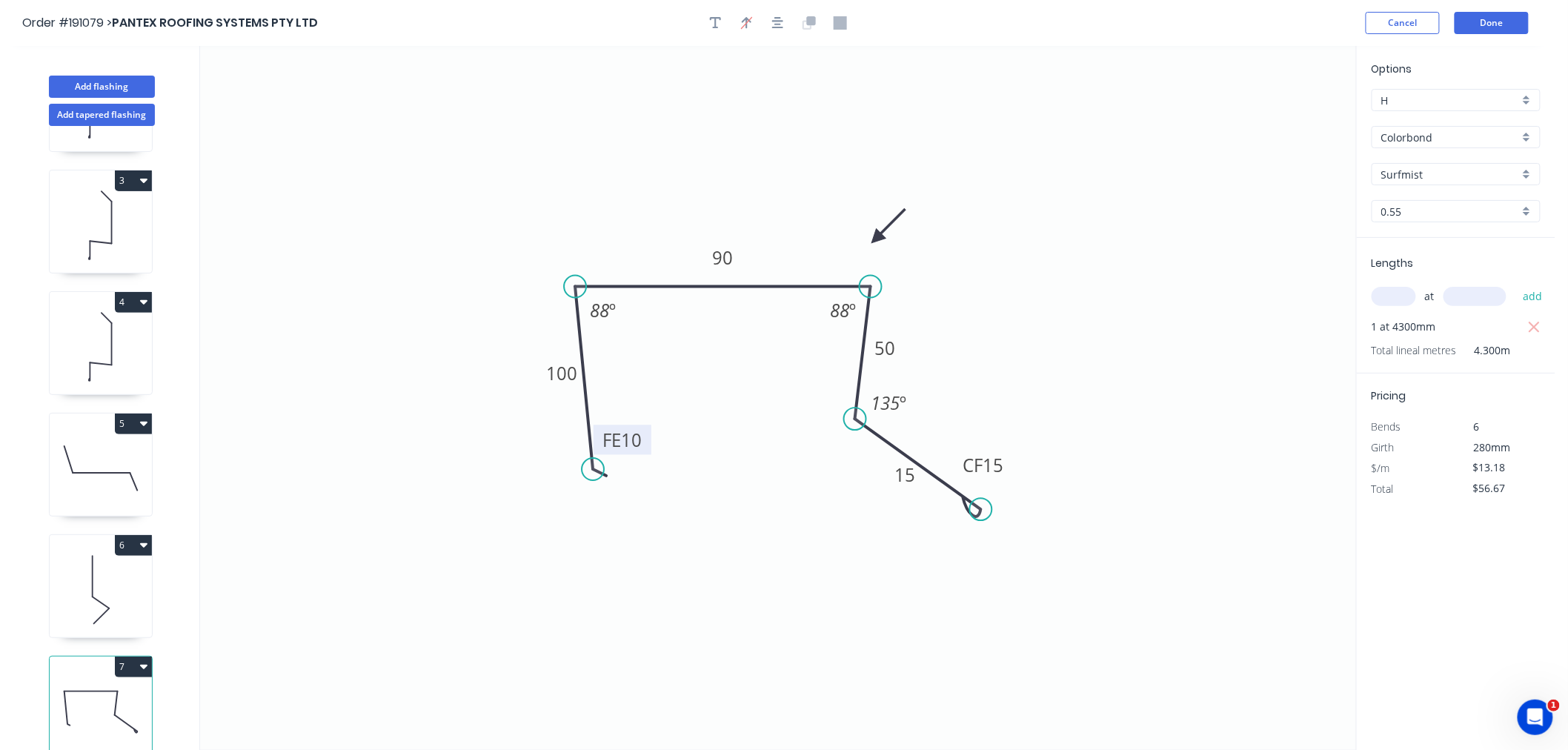
click at [1095, 48] on div "Order #191079 > PANTEX ROOFING SYSTEMS PTY LTD Cancel Done Add flashing Add tap…" at bounding box center [778, 388] width 1555 height 777
click at [1228, 32] on div "Order #191079 > PANTEX ROOFING SYSTEMS PTY LTD Cancel Done" at bounding box center [778, 22] width 1510 height 22
click at [1499, 16] on button "Done" at bounding box center [1492, 22] width 74 height 22
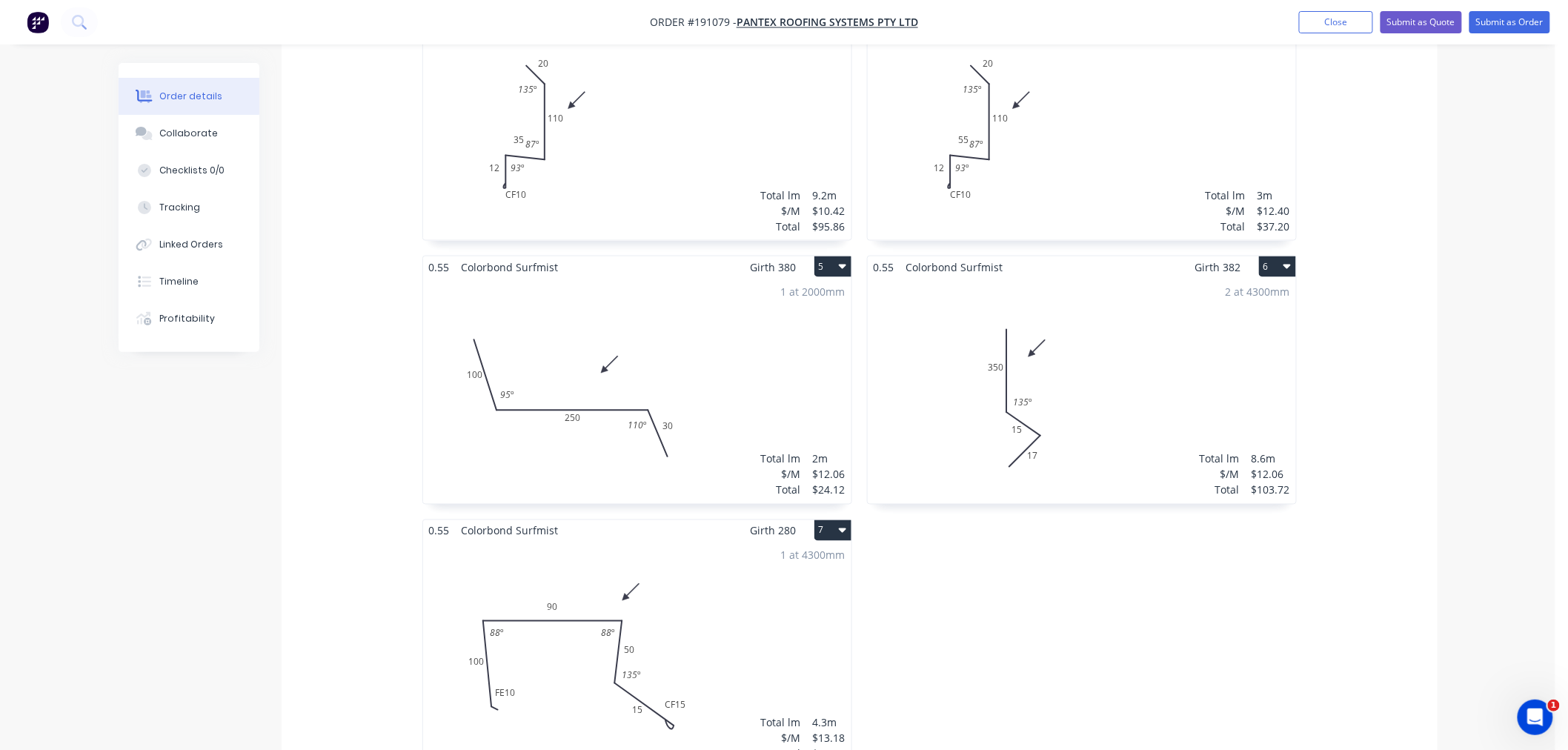
scroll to position [987, 0]
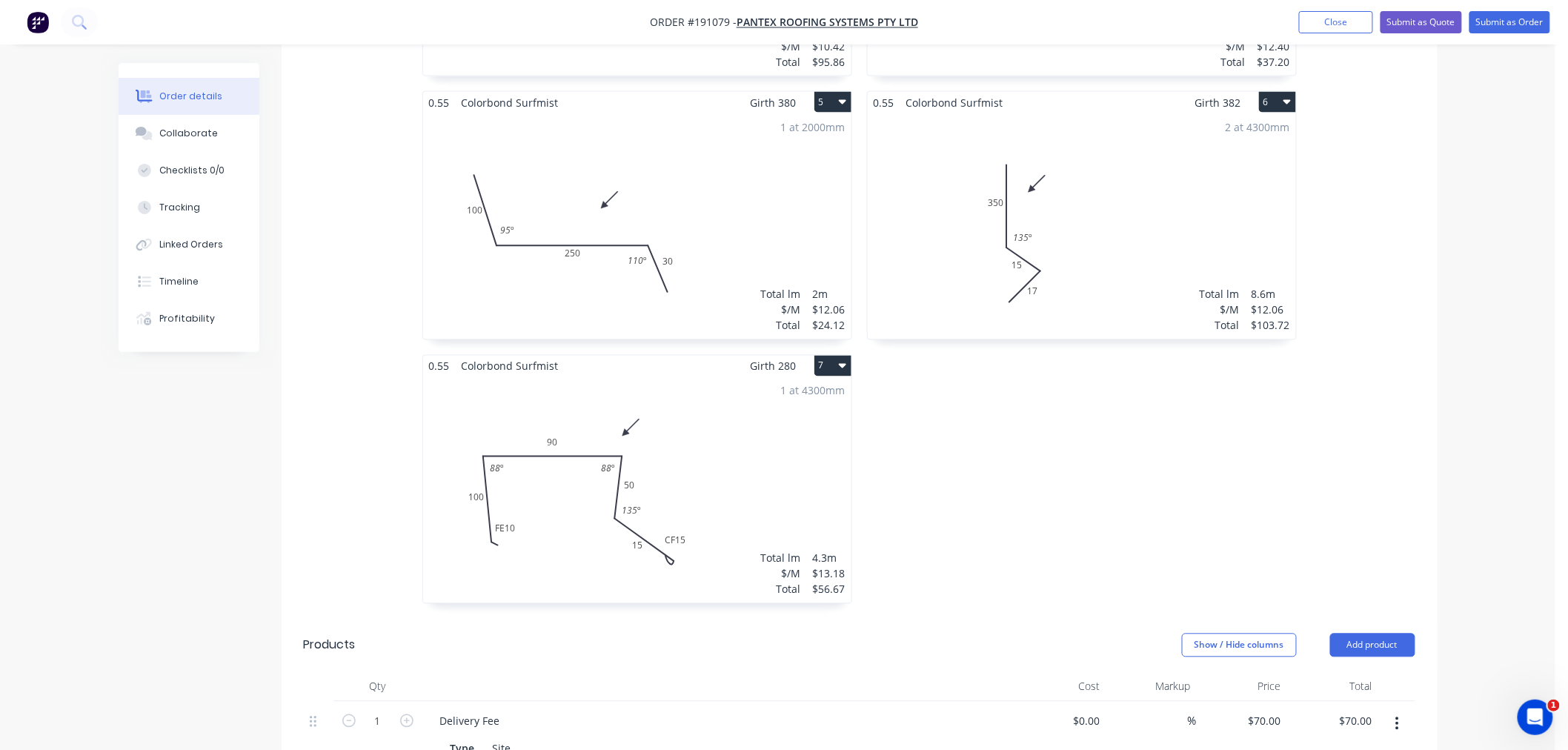
click at [723, 497] on div "1 at 4300mm Total lm $/M Total 4.3m $13.18 $56.67" at bounding box center [637, 491] width 428 height 226
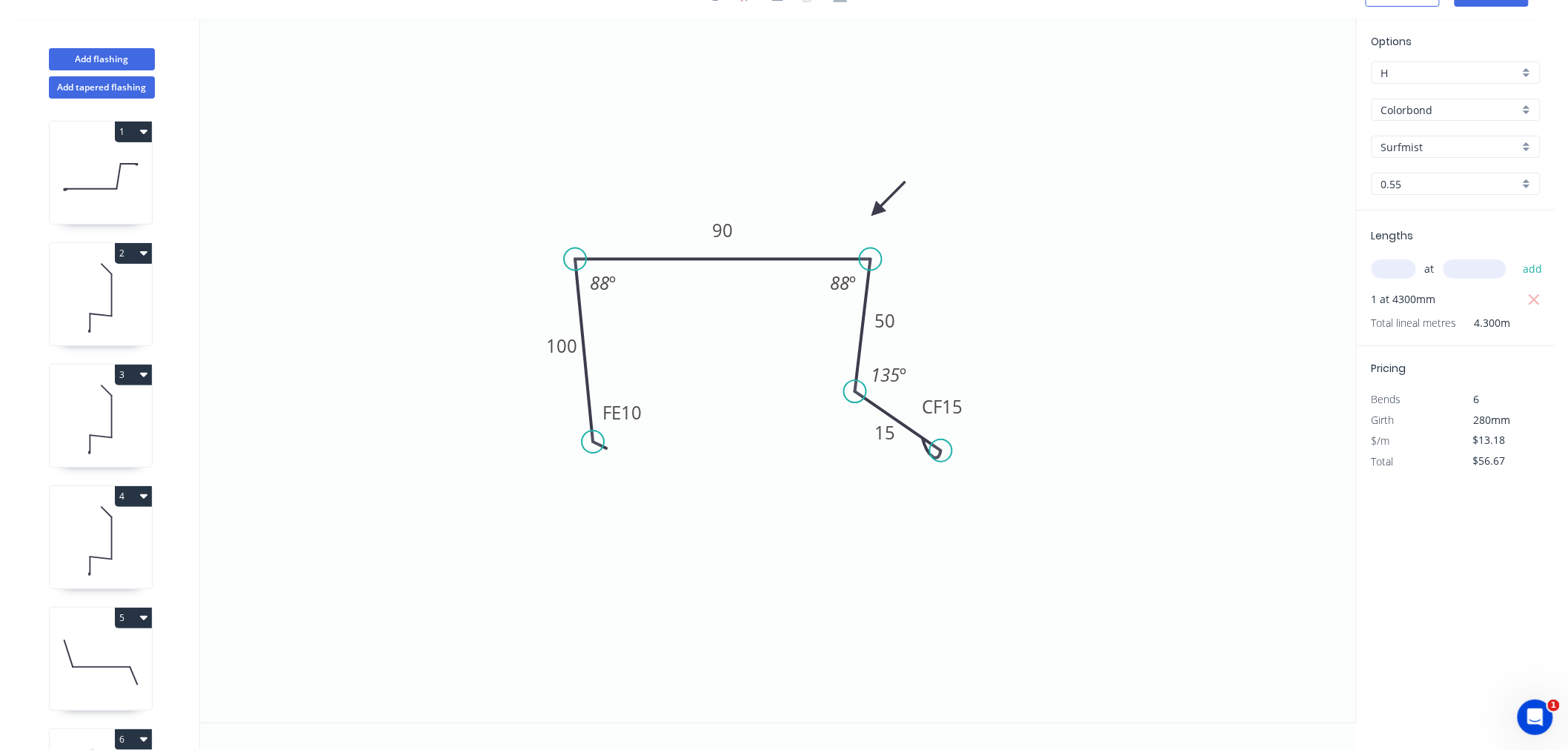
drag, startPoint x: 973, startPoint y: 482, endPoint x: 941, endPoint y: 451, distance: 44.6
click at [941, 451] on circle at bounding box center [941, 450] width 22 height 22
drag, startPoint x: 967, startPoint y: 411, endPoint x: 1003, endPoint y: 430, distance: 40.7
click at [1003, 430] on rect at bounding box center [978, 426] width 60 height 29
drag, startPoint x: 1003, startPoint y: 430, endPoint x: 1012, endPoint y: 430, distance: 9.0
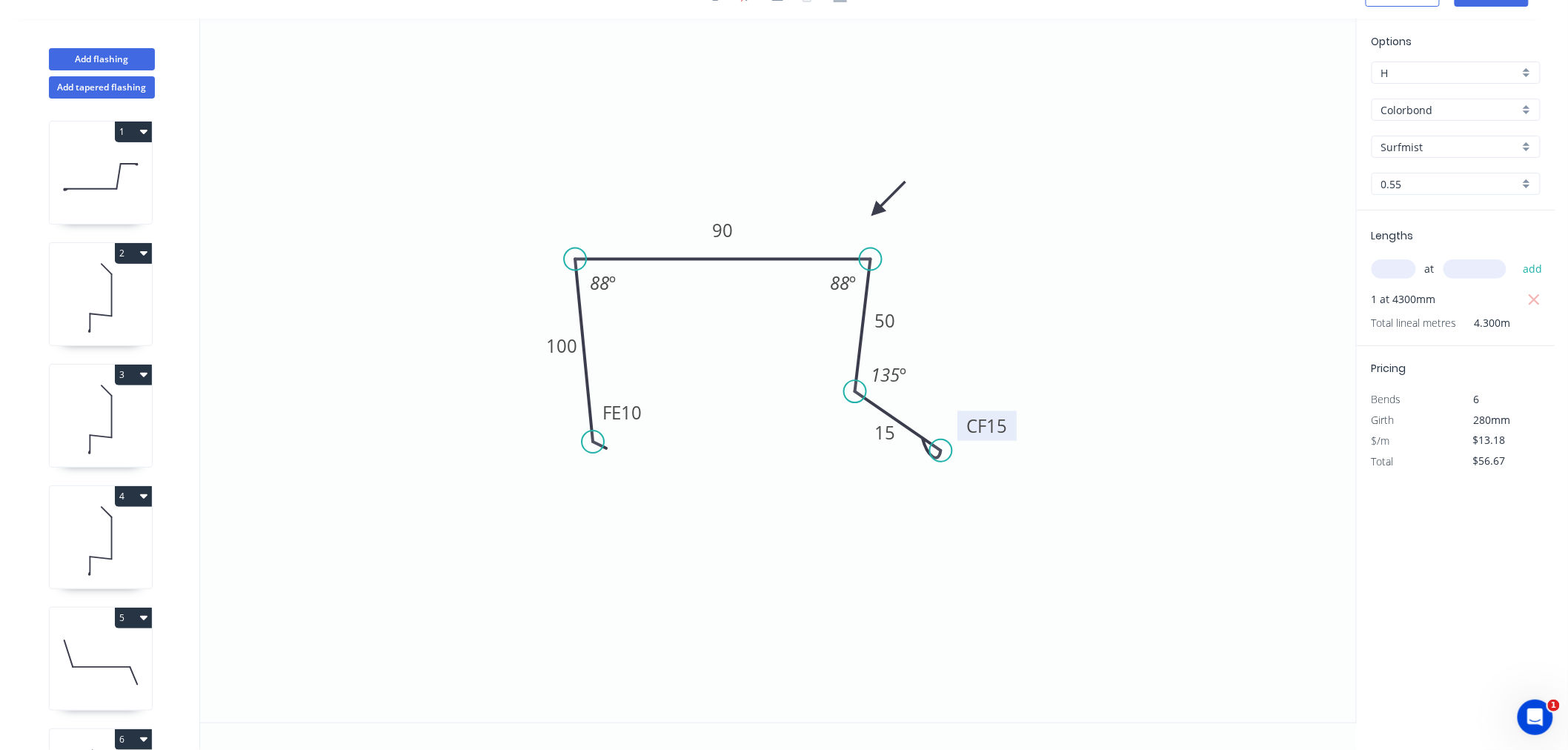
click at [1012, 430] on rect at bounding box center [986, 425] width 60 height 29
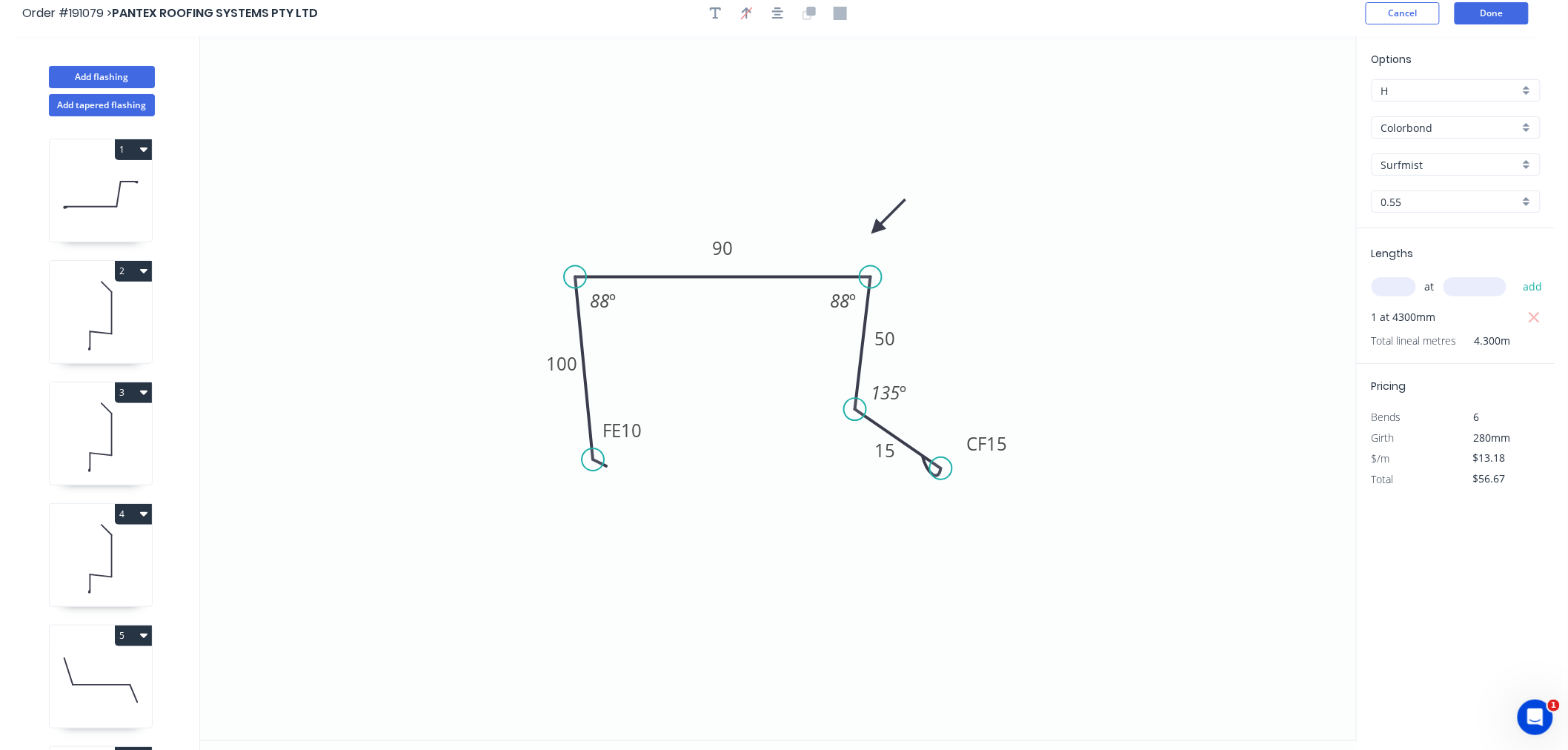
scroll to position [0, 0]
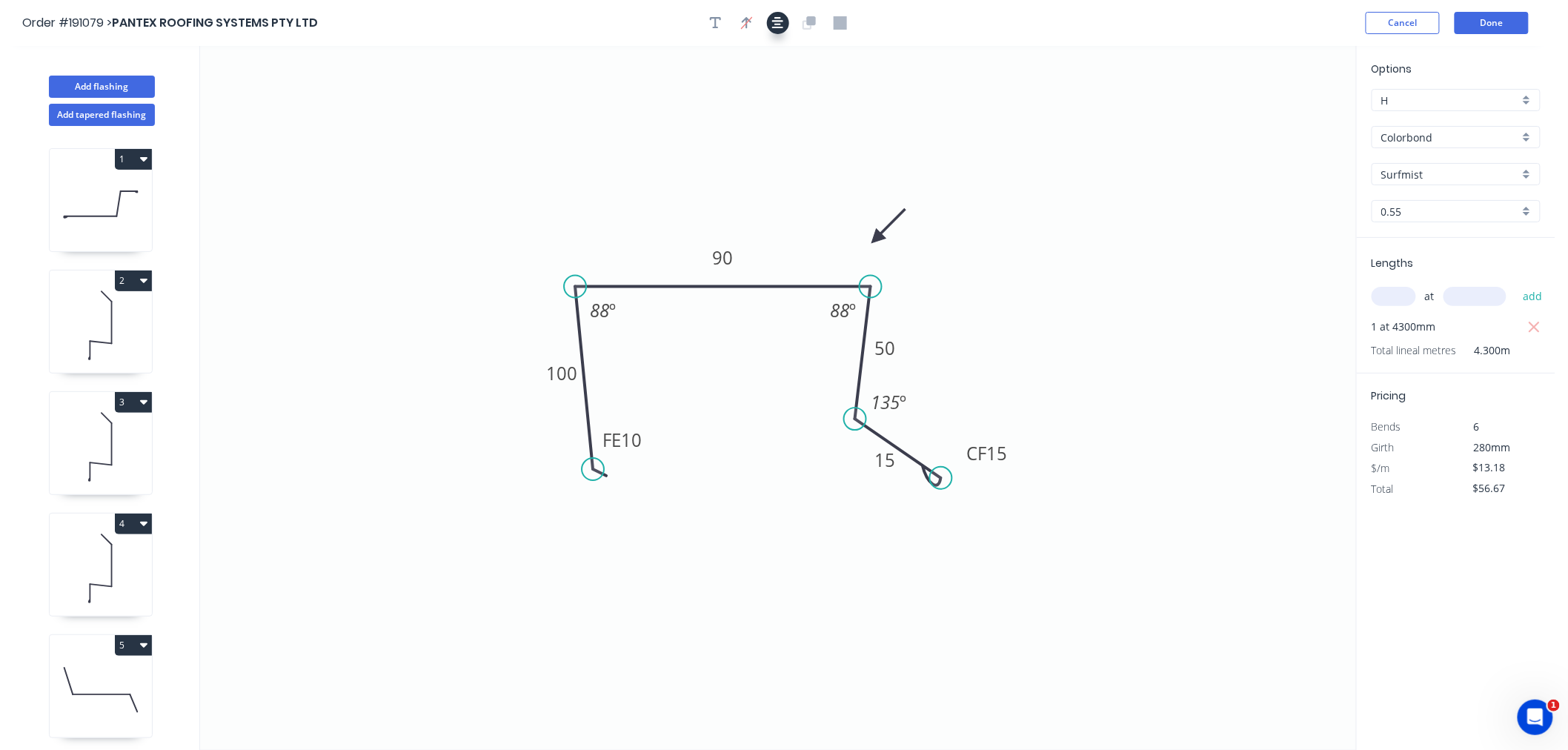
click at [785, 25] on button "button" at bounding box center [778, 22] width 22 height 22
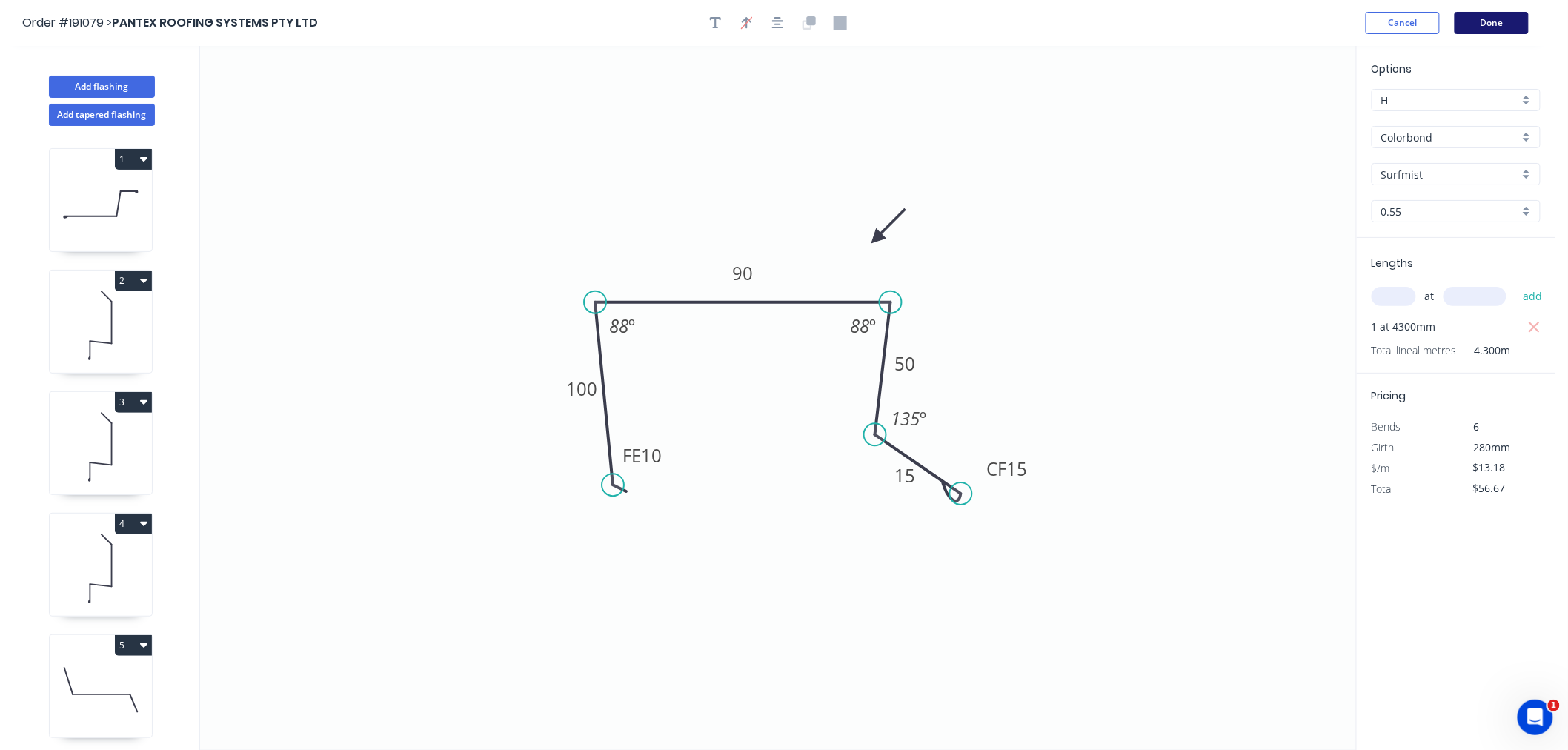
click at [1483, 28] on button "Done" at bounding box center [1492, 22] width 74 height 22
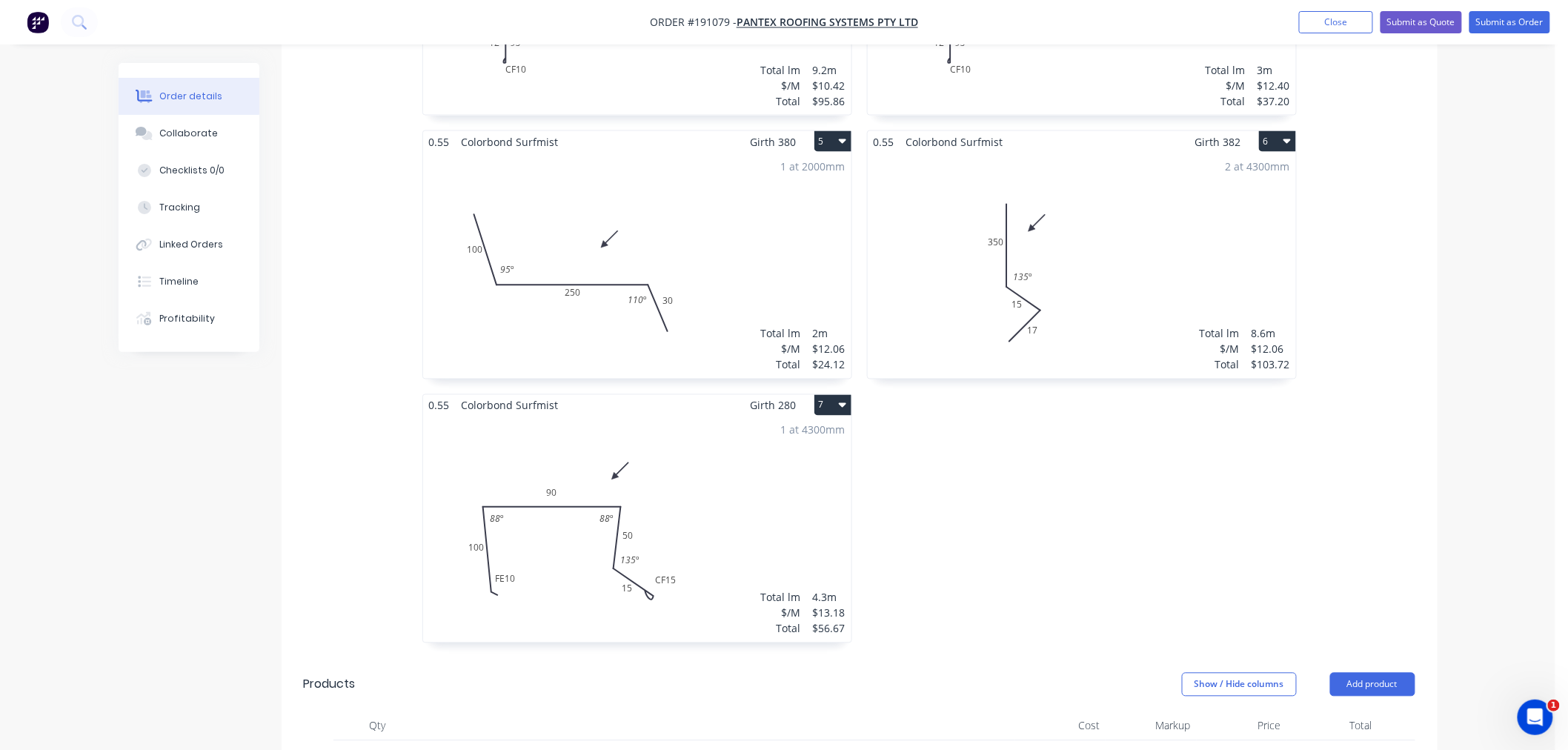
scroll to position [987, 0]
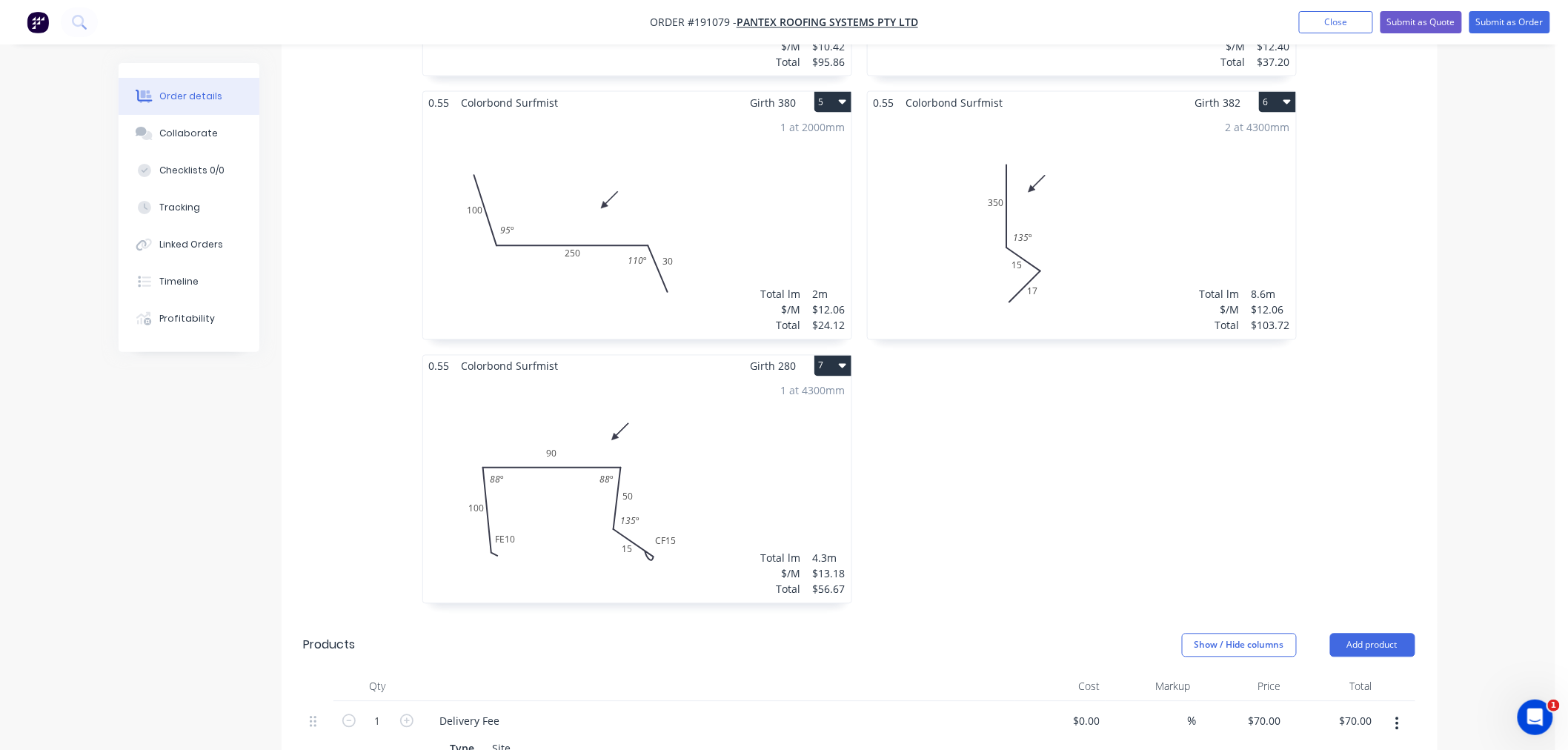
click at [1458, 446] on div "Order details Collaborate Checklists 0/0 Tracking Linked Orders Timeline Profit…" at bounding box center [778, 116] width 1555 height 2206
click at [1507, 448] on div "Order details Collaborate Checklists 0/0 Tracking Linked Orders Timeline Profit…" at bounding box center [778, 116] width 1555 height 2206
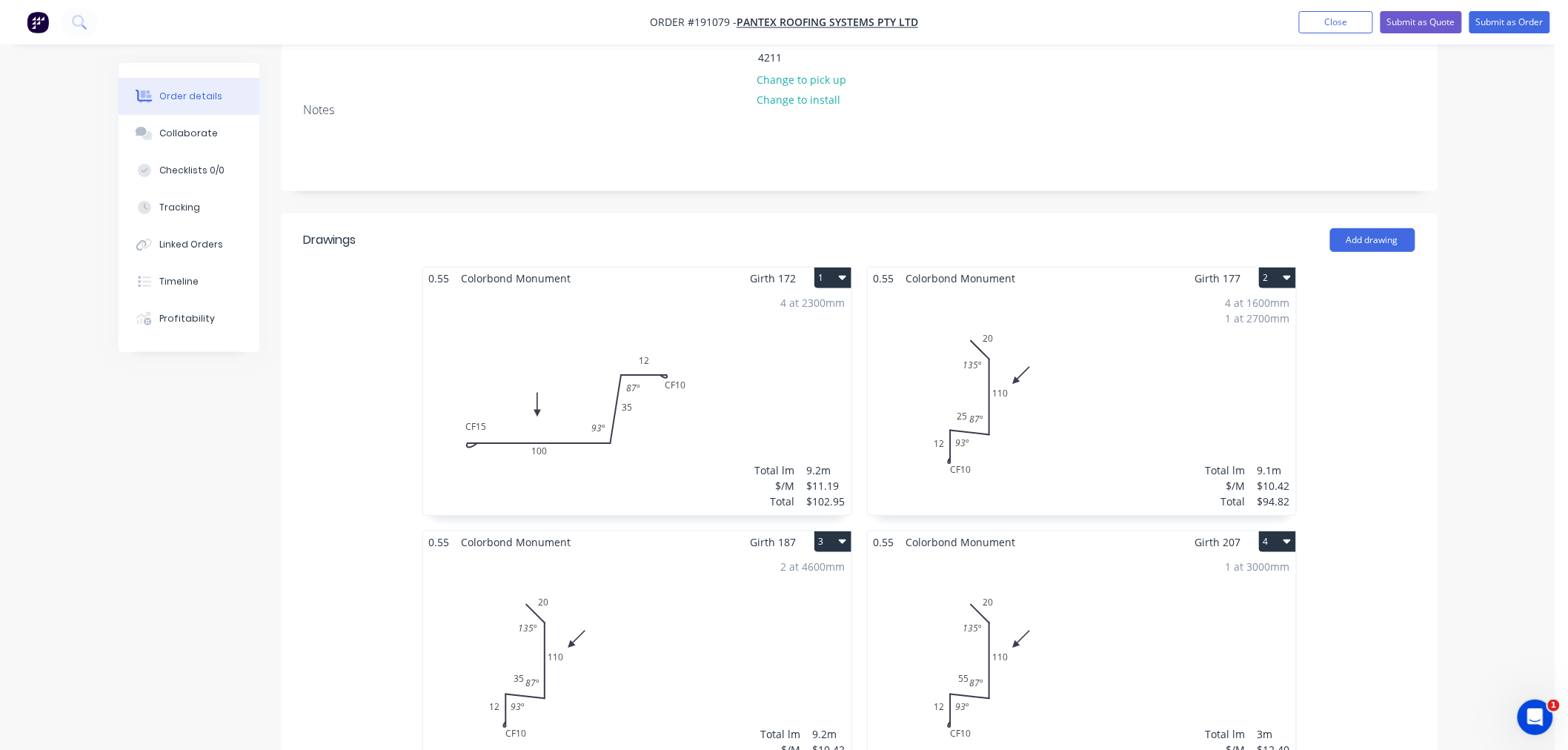
scroll to position [0, 0]
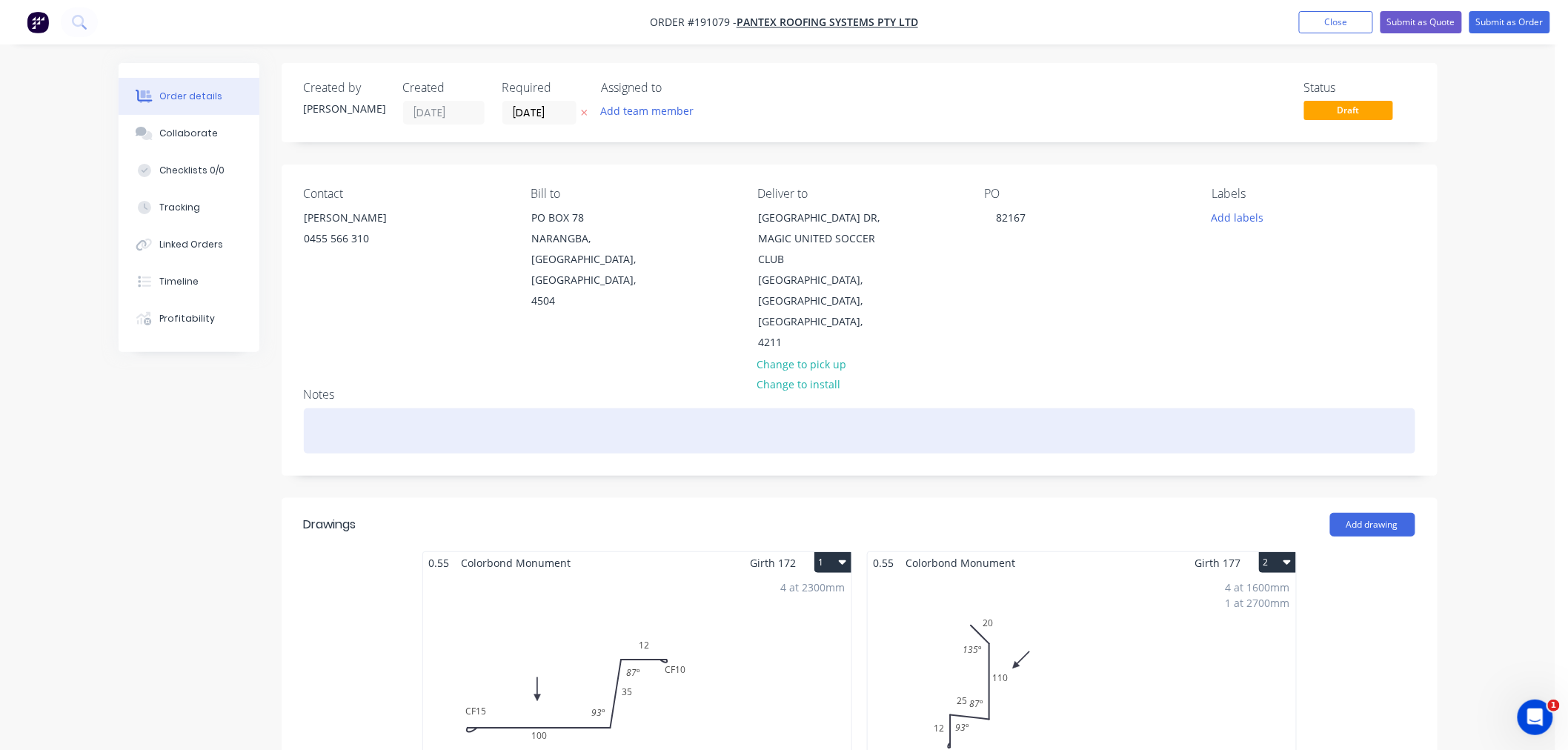
click at [936, 418] on div at bounding box center [859, 430] width 1111 height 45
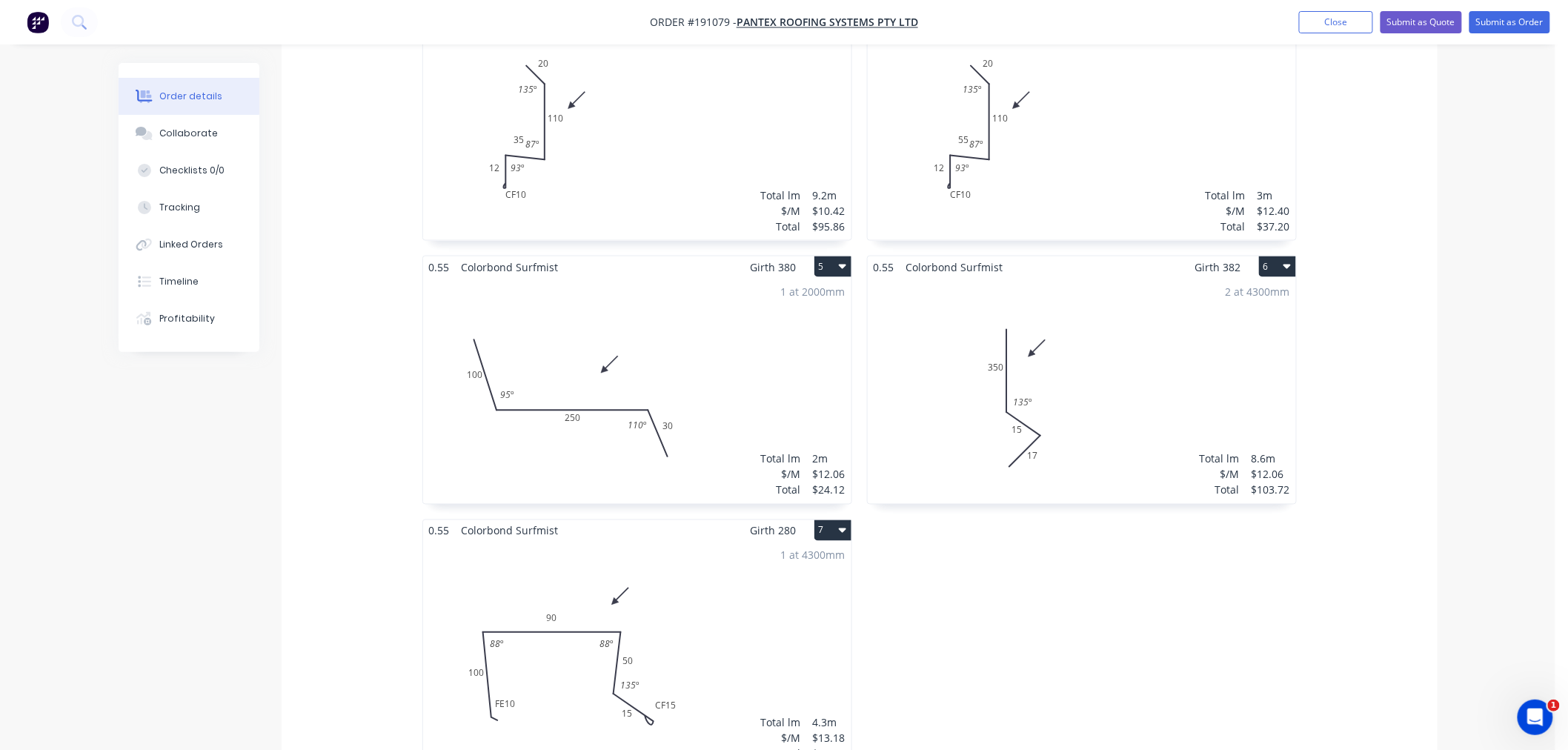
scroll to position [987, 0]
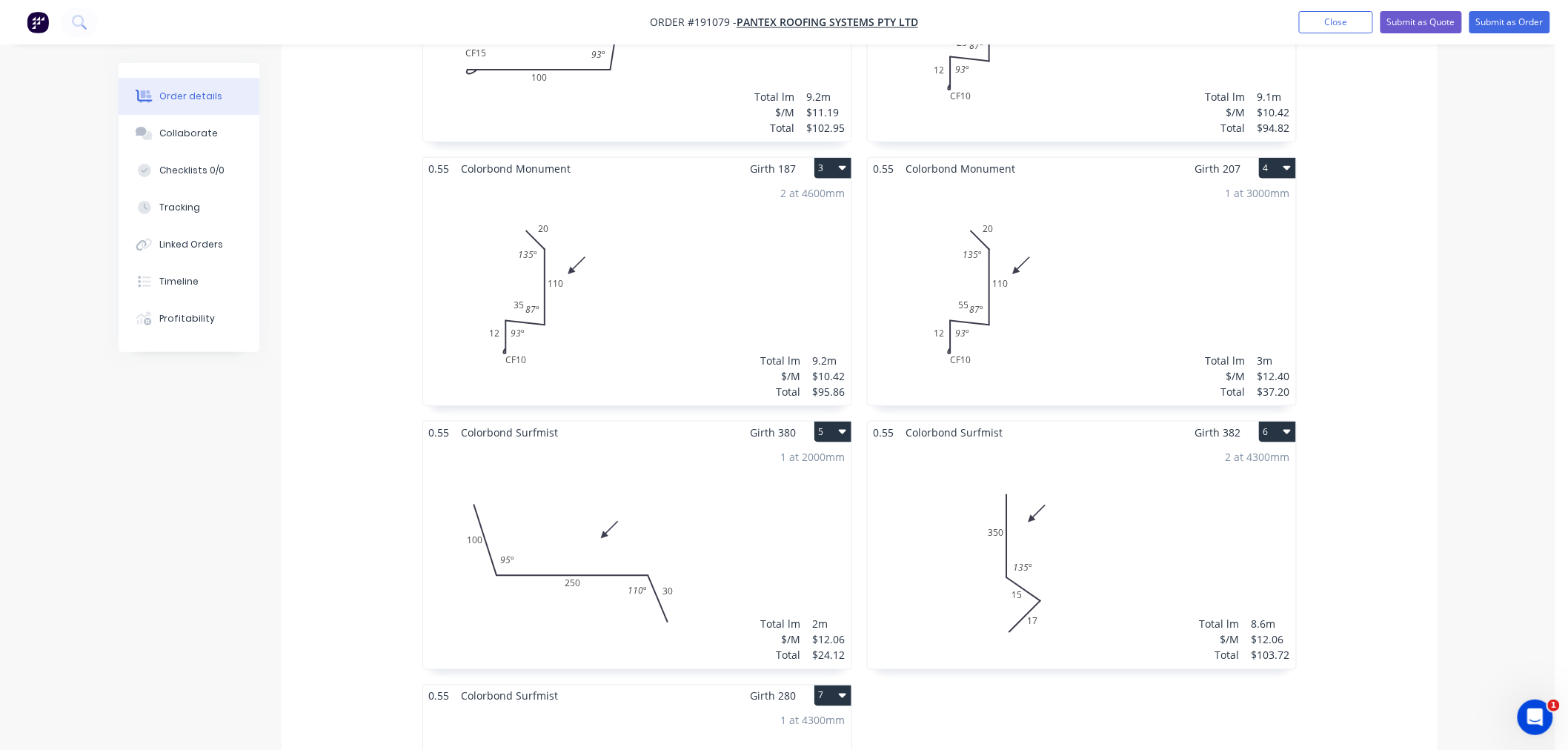
click at [1455, 543] on div "Order details Collaborate Checklists 0/0 Tracking Linked Orders Timeline Profit…" at bounding box center [778, 446] width 1555 height 2206
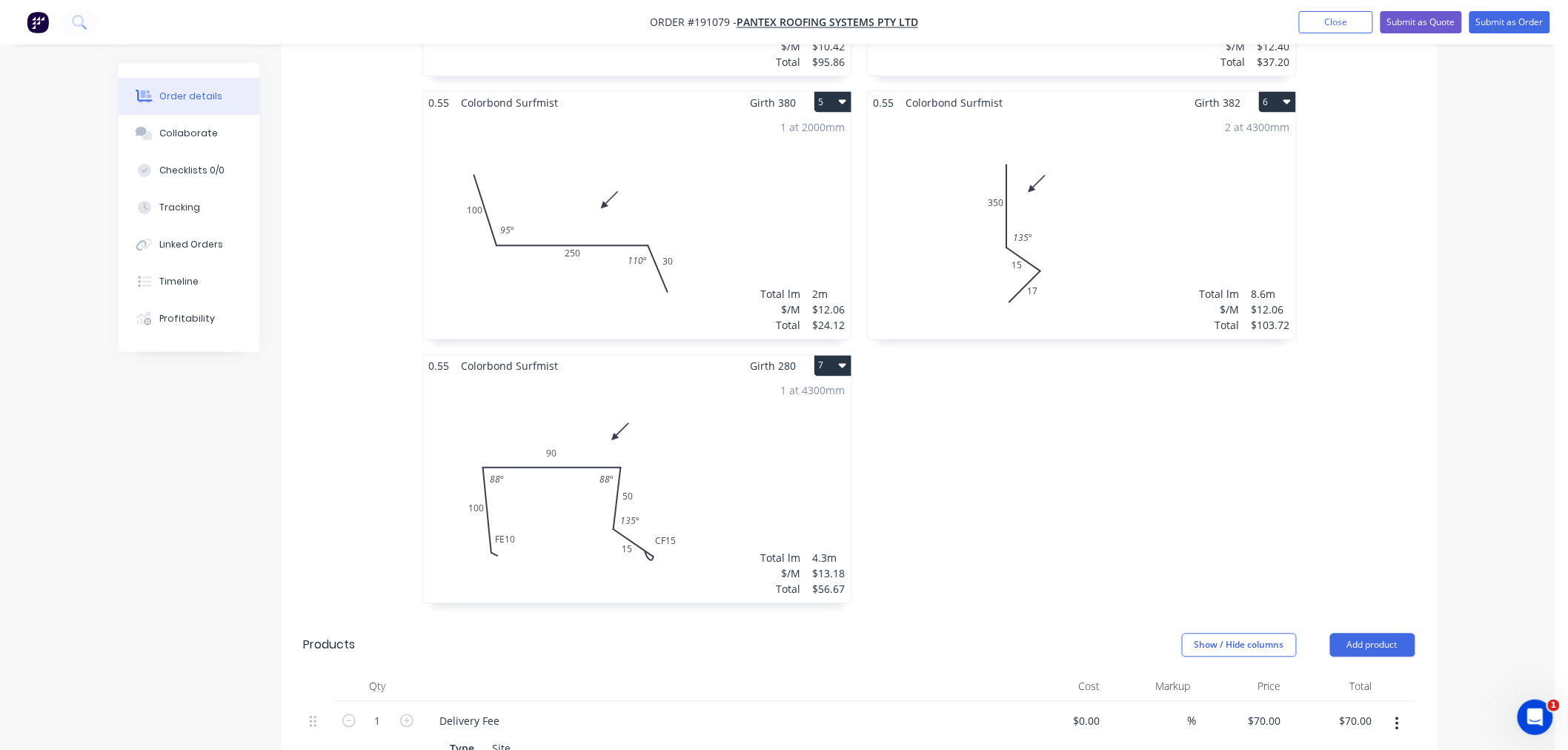
click at [1445, 468] on div "Order details Collaborate Checklists 0/0 Tracking Linked Orders Timeline Profit…" at bounding box center [778, 147] width 1348 height 2144
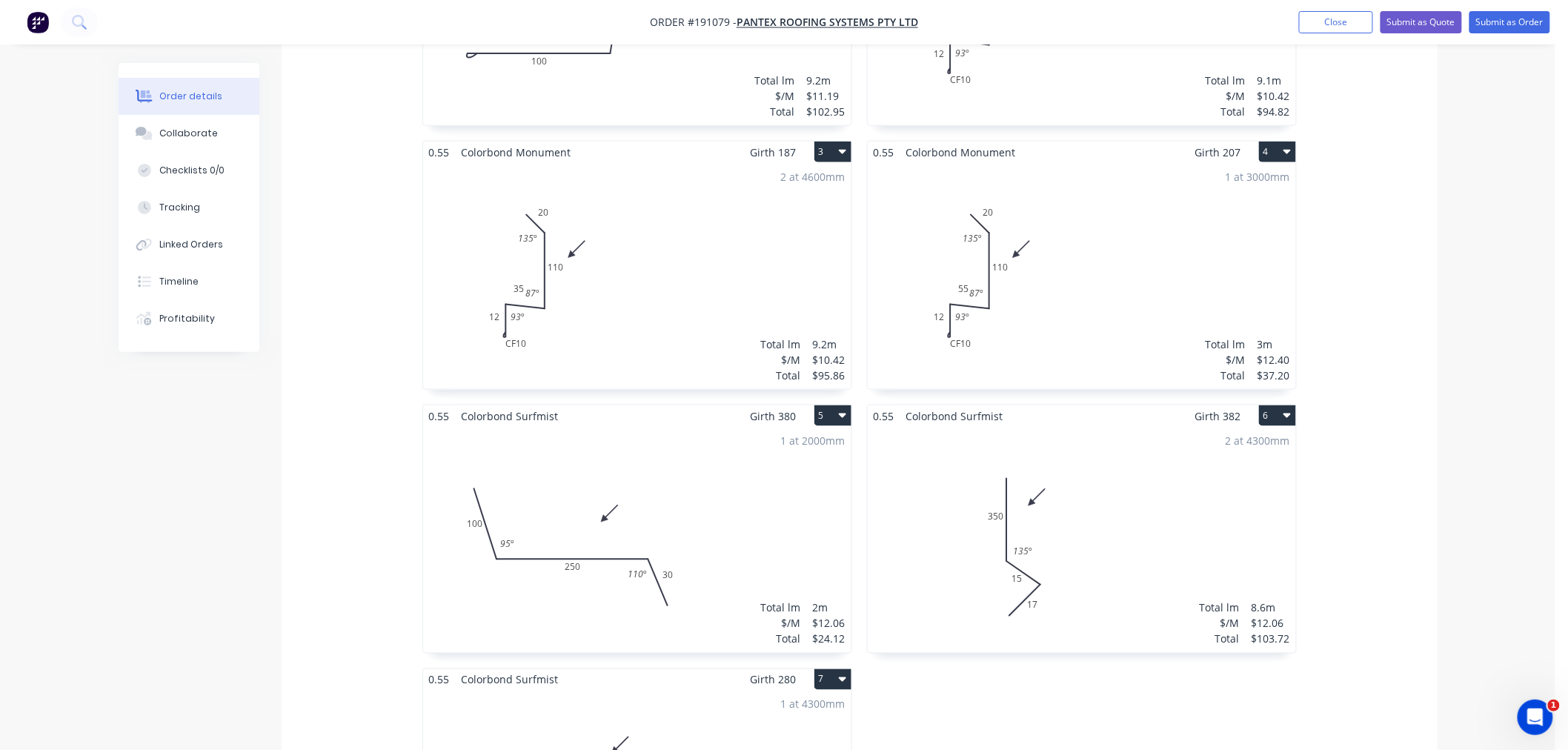
scroll to position [657, 0]
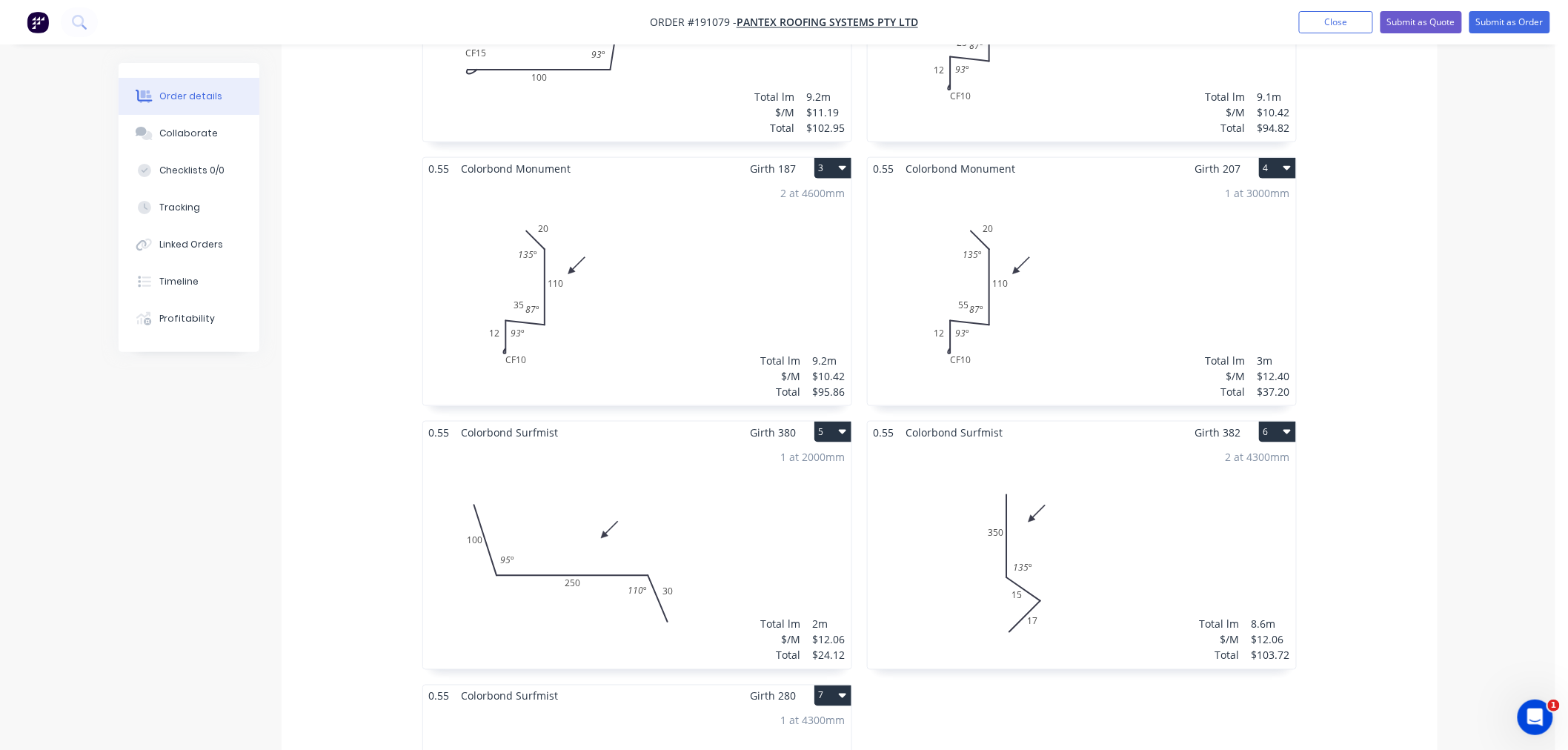
click at [1423, 506] on div "0.55 Colorbond Monument Girth 172 1 0 CF 15 100 35 CF 10 12 93 º 87 º 0 CF 15 1…" at bounding box center [860, 420] width 1156 height 1054
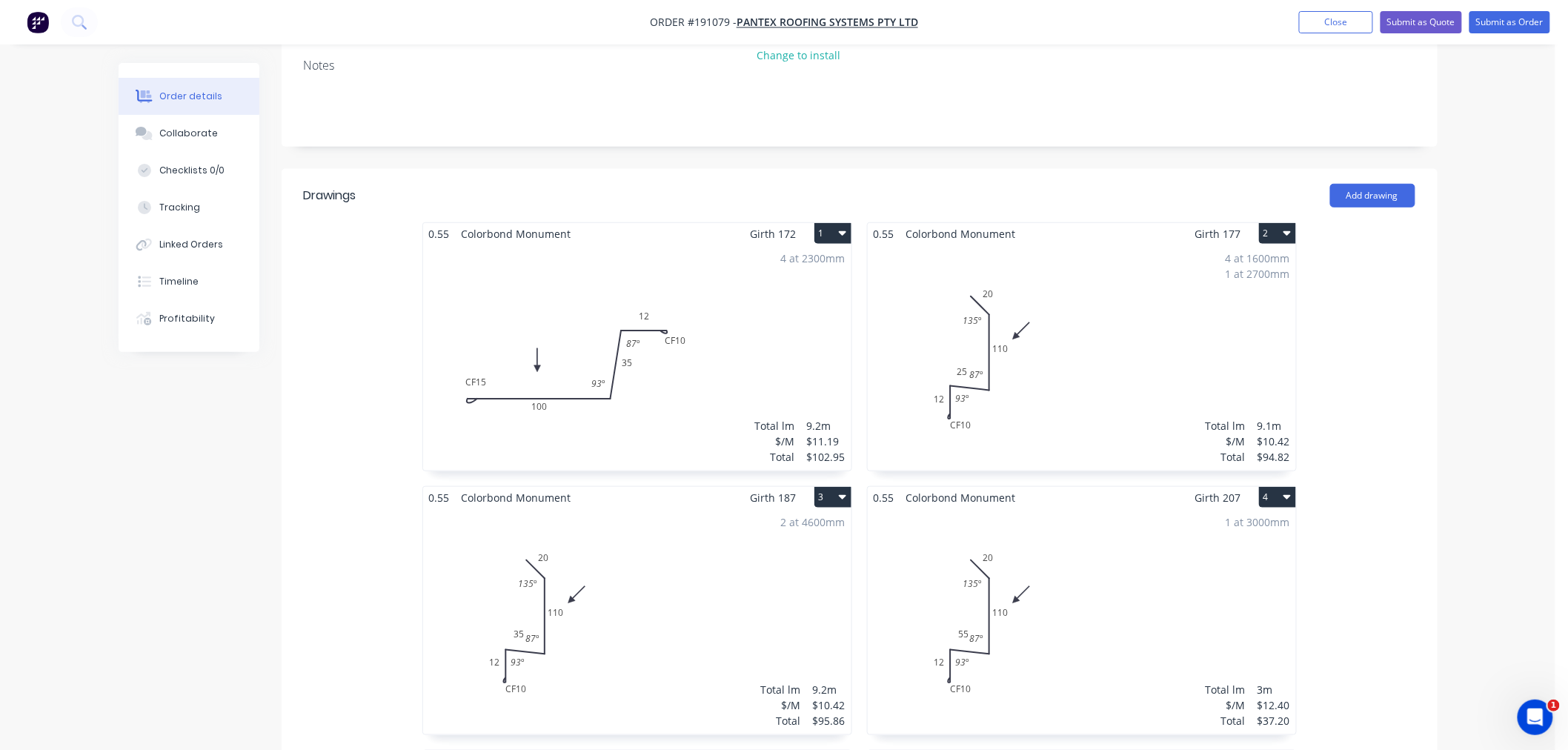
scroll to position [0, 0]
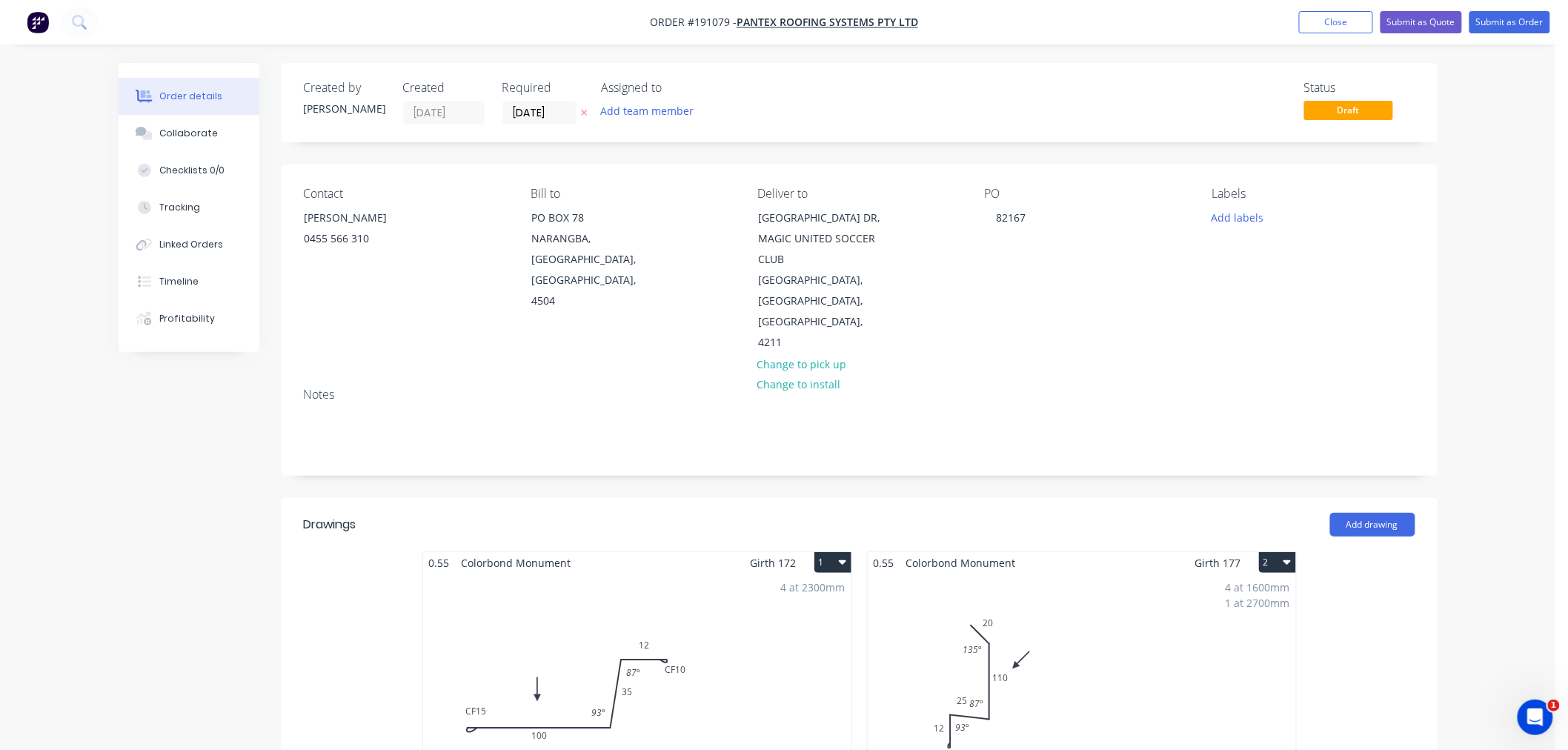
click at [1522, 16] on button "Submit as Order" at bounding box center [1509, 21] width 81 height 22
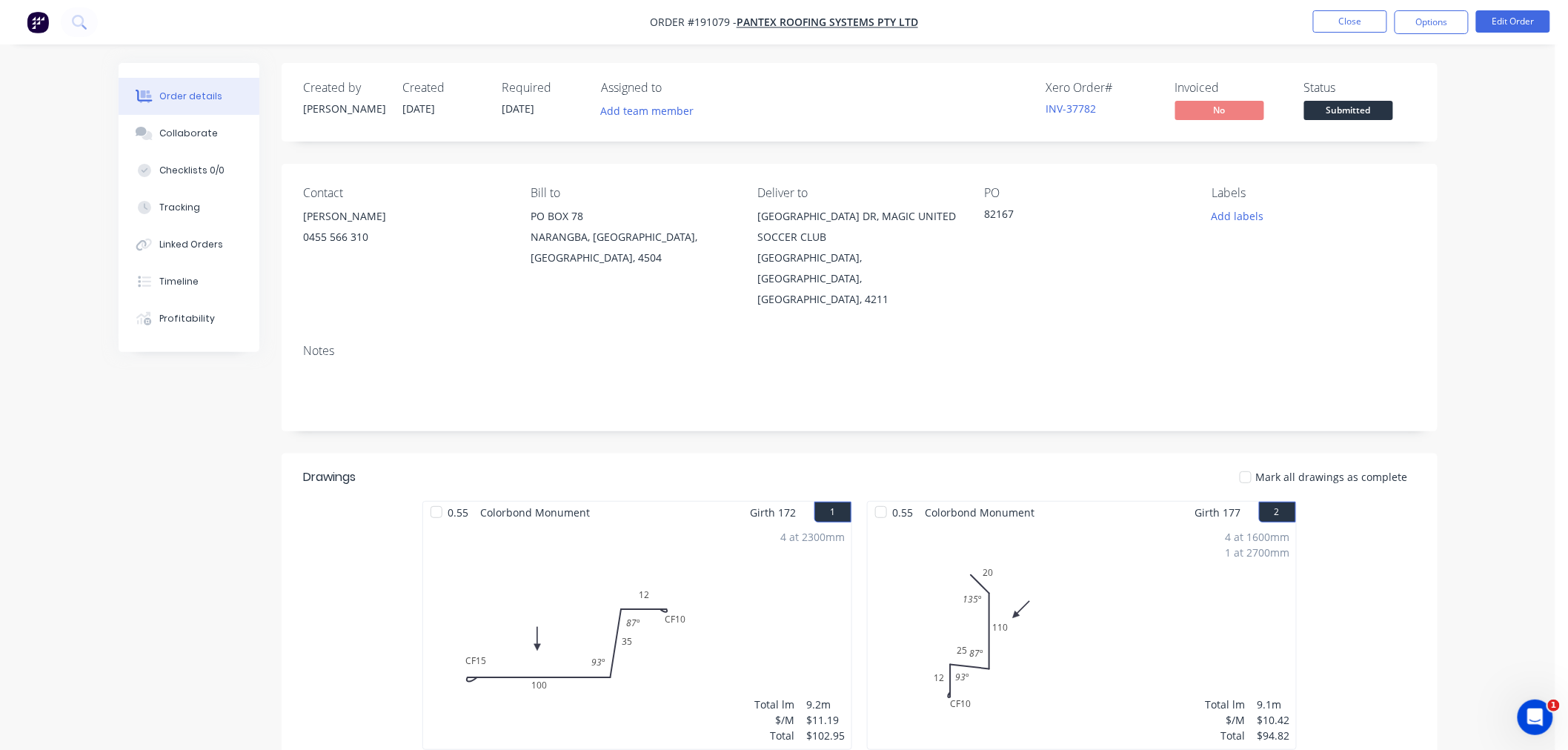
click at [1438, 28] on button "Options" at bounding box center [1431, 22] width 74 height 23
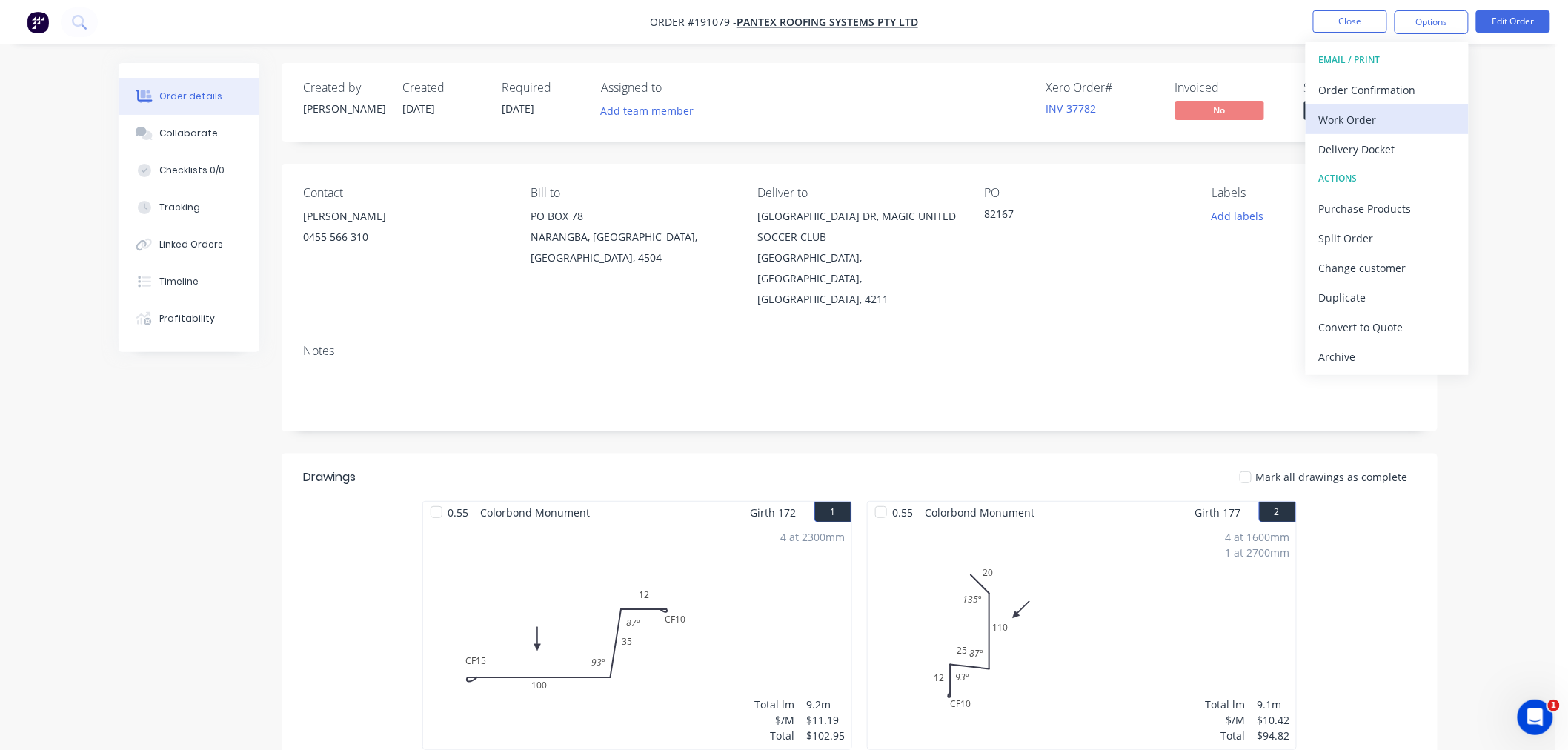
click at [1406, 109] on div "Work Order" at bounding box center [1387, 120] width 137 height 21
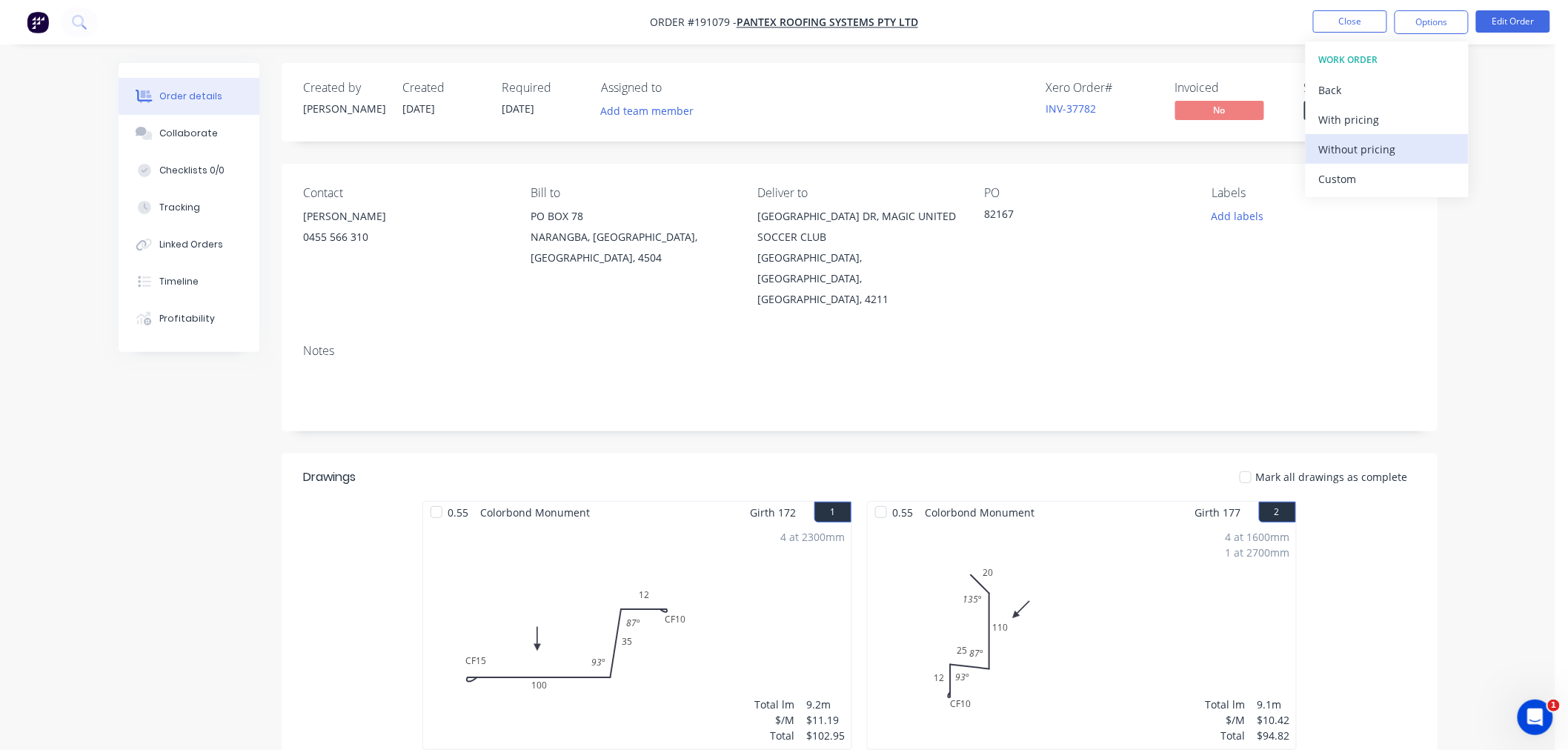
click at [1402, 143] on div "Without pricing" at bounding box center [1387, 149] width 137 height 21
click at [1336, 11] on button "Close" at bounding box center [1350, 21] width 74 height 22
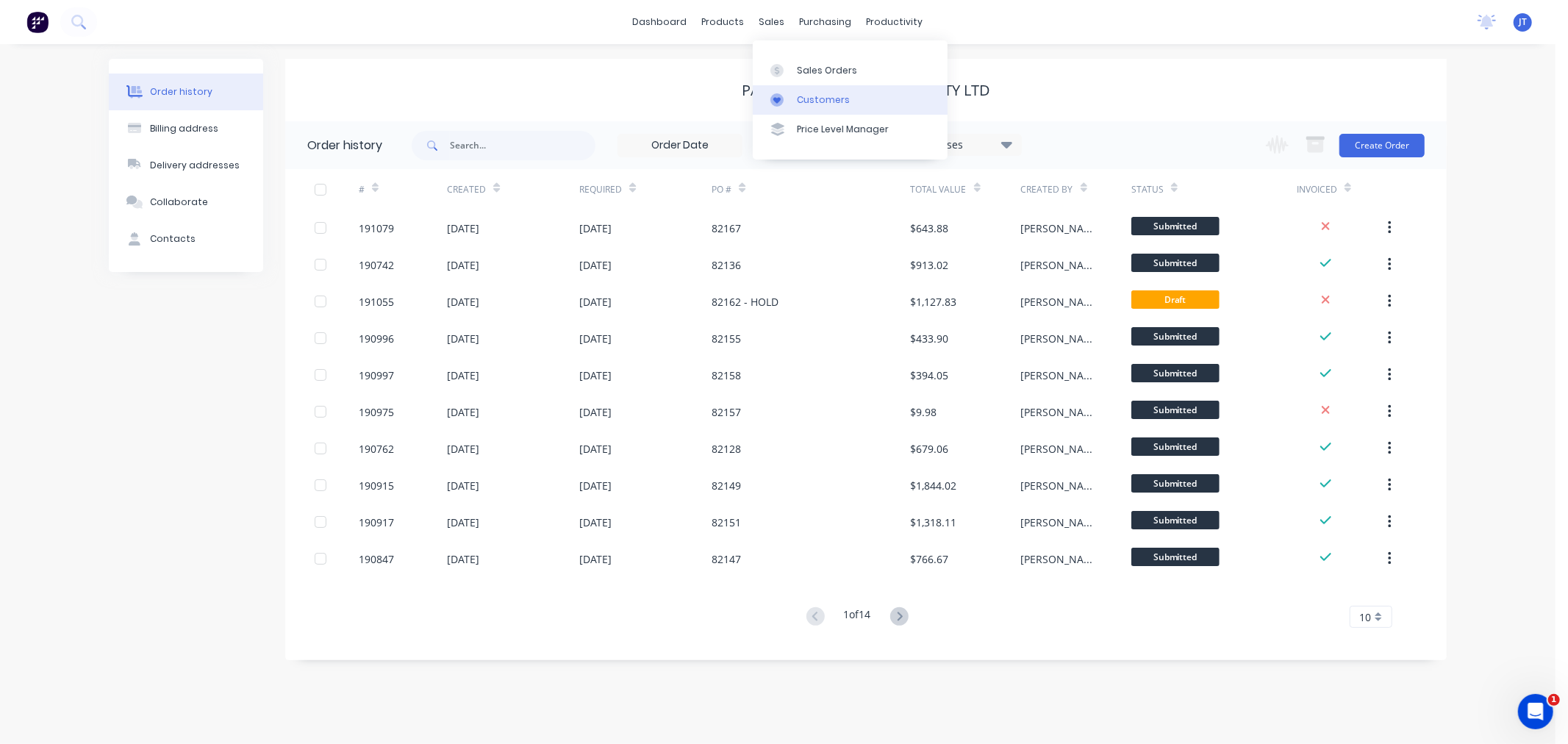
click at [818, 93] on div "Customers" at bounding box center [823, 100] width 53 height 14
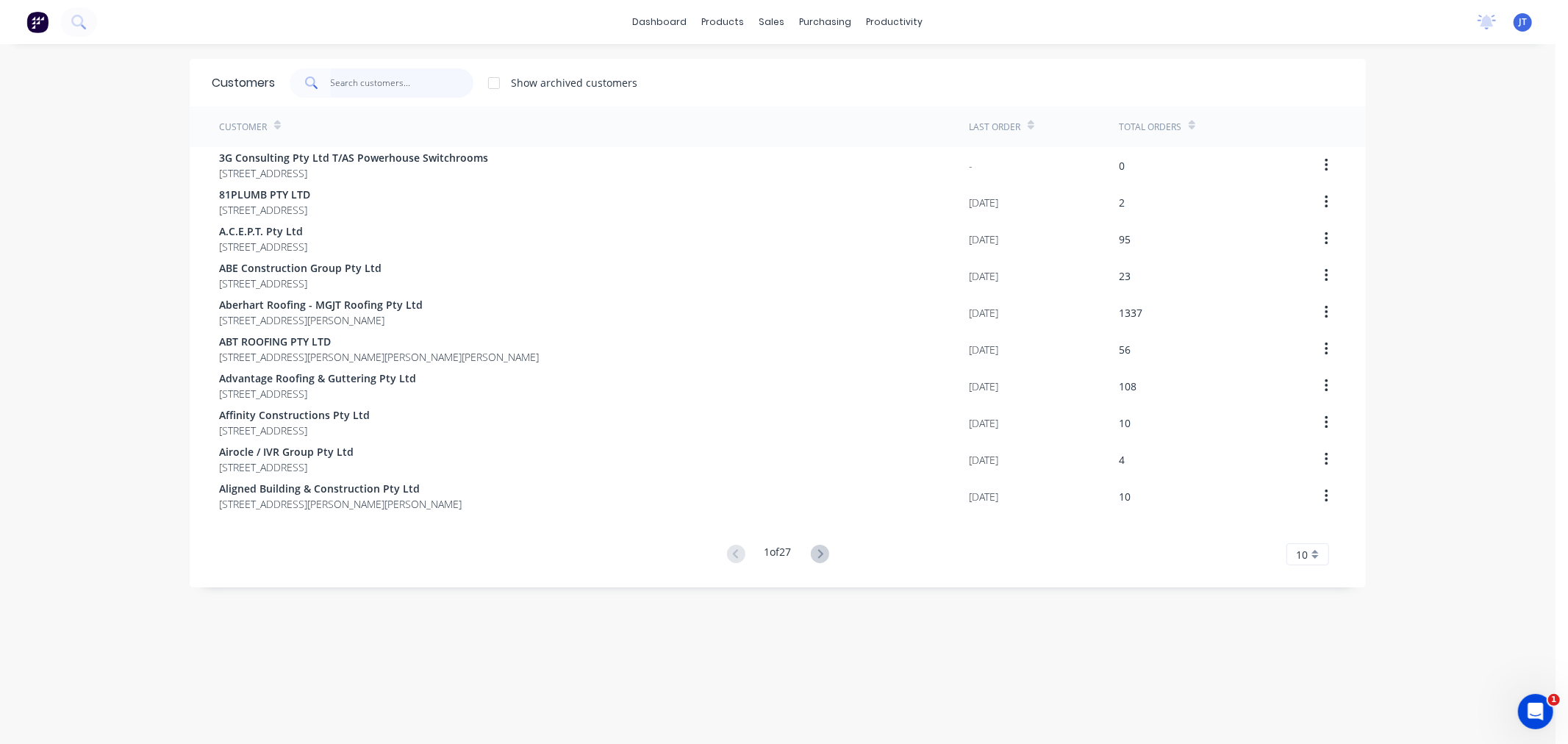
click at [362, 76] on input "text" at bounding box center [403, 83] width 143 height 29
click at [55, 342] on div "dashboard products sales purchasing productivity dashboard products Product Cat…" at bounding box center [777, 372] width 1555 height 744
click at [403, 93] on input "text" at bounding box center [403, 83] width 143 height 29
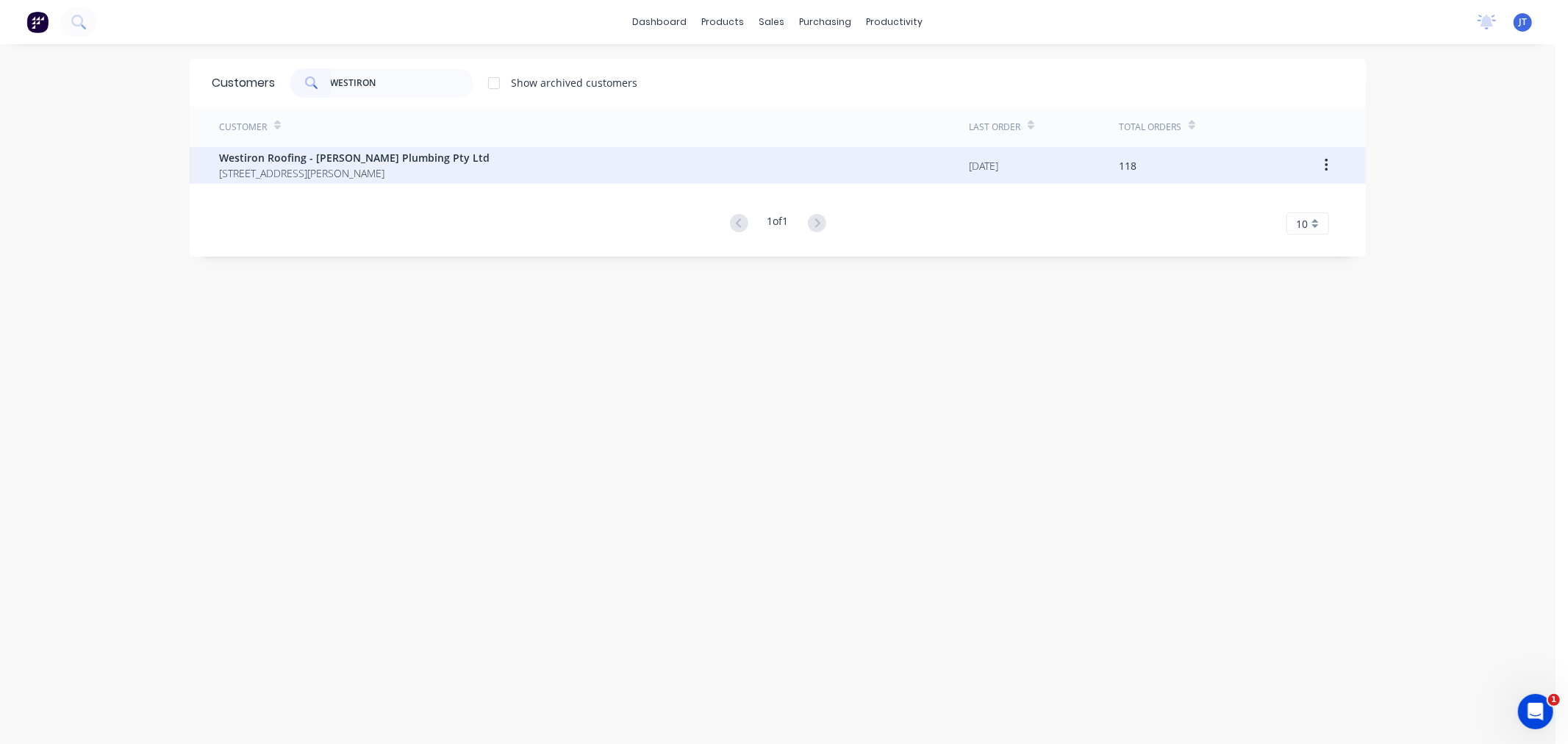
click at [426, 165] on span "4 Yarra street South Ripley Queensland Australia 4306" at bounding box center [353, 173] width 270 height 15
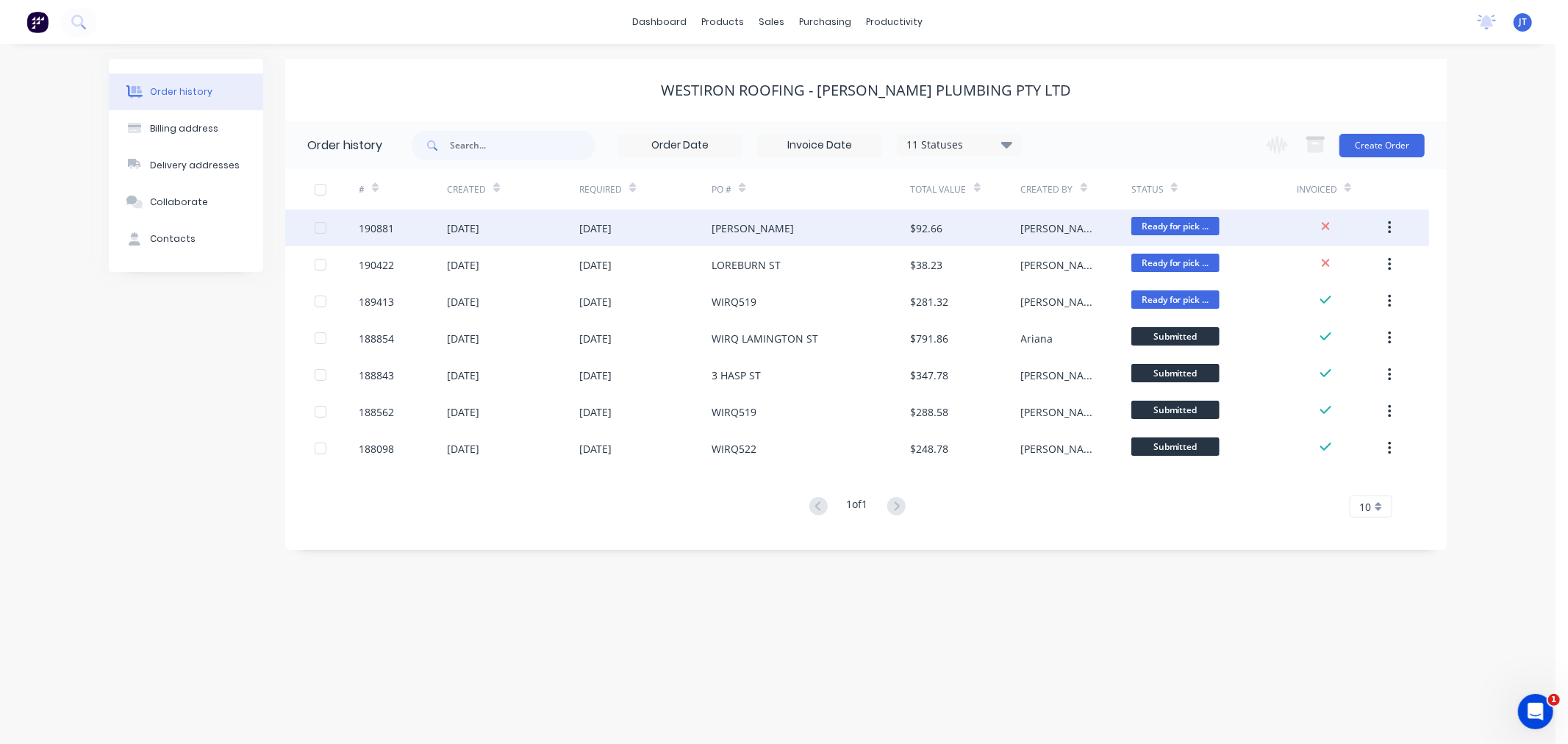
click at [374, 233] on div "190881" at bounding box center [377, 228] width 35 height 15
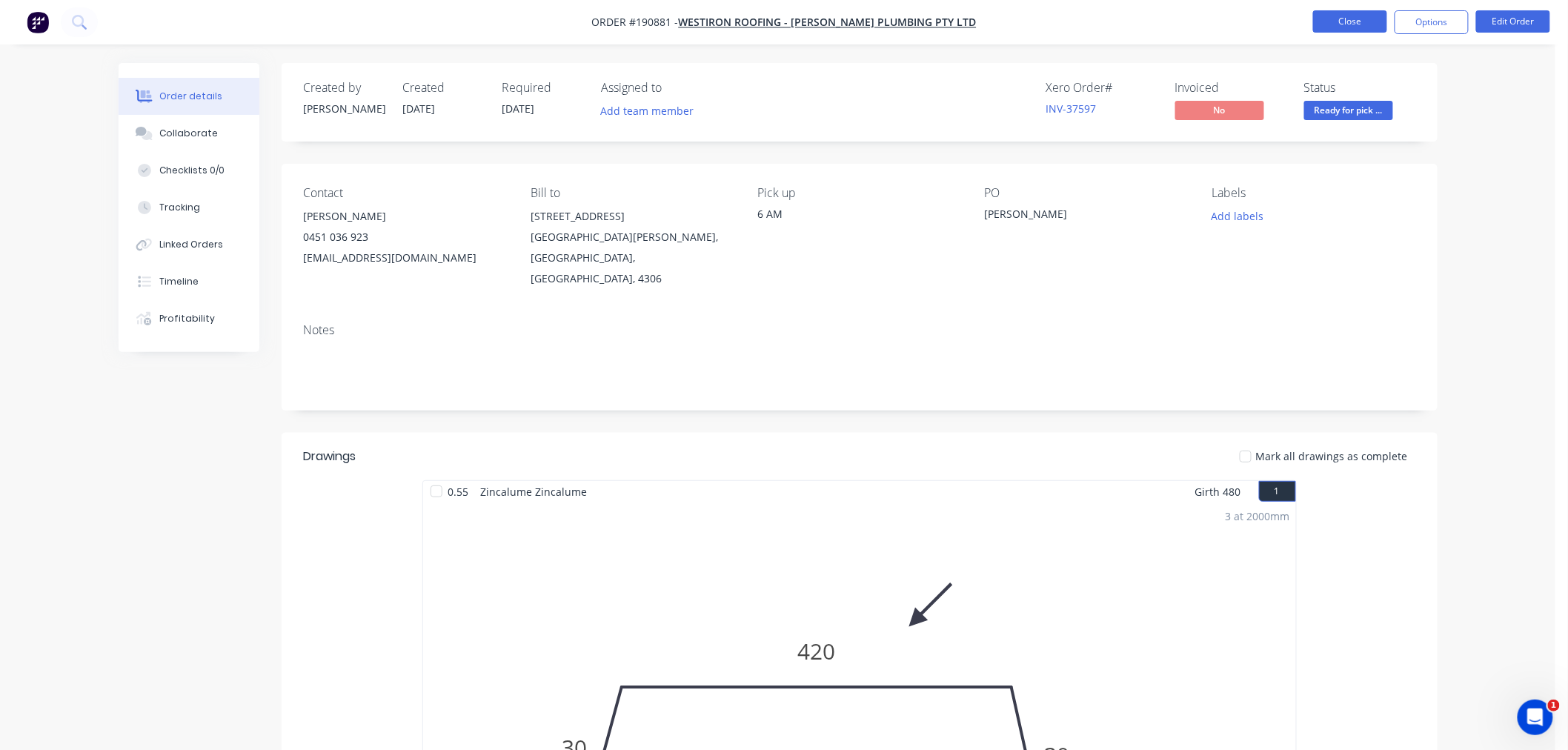
click at [1338, 20] on button "Close" at bounding box center [1350, 21] width 74 height 22
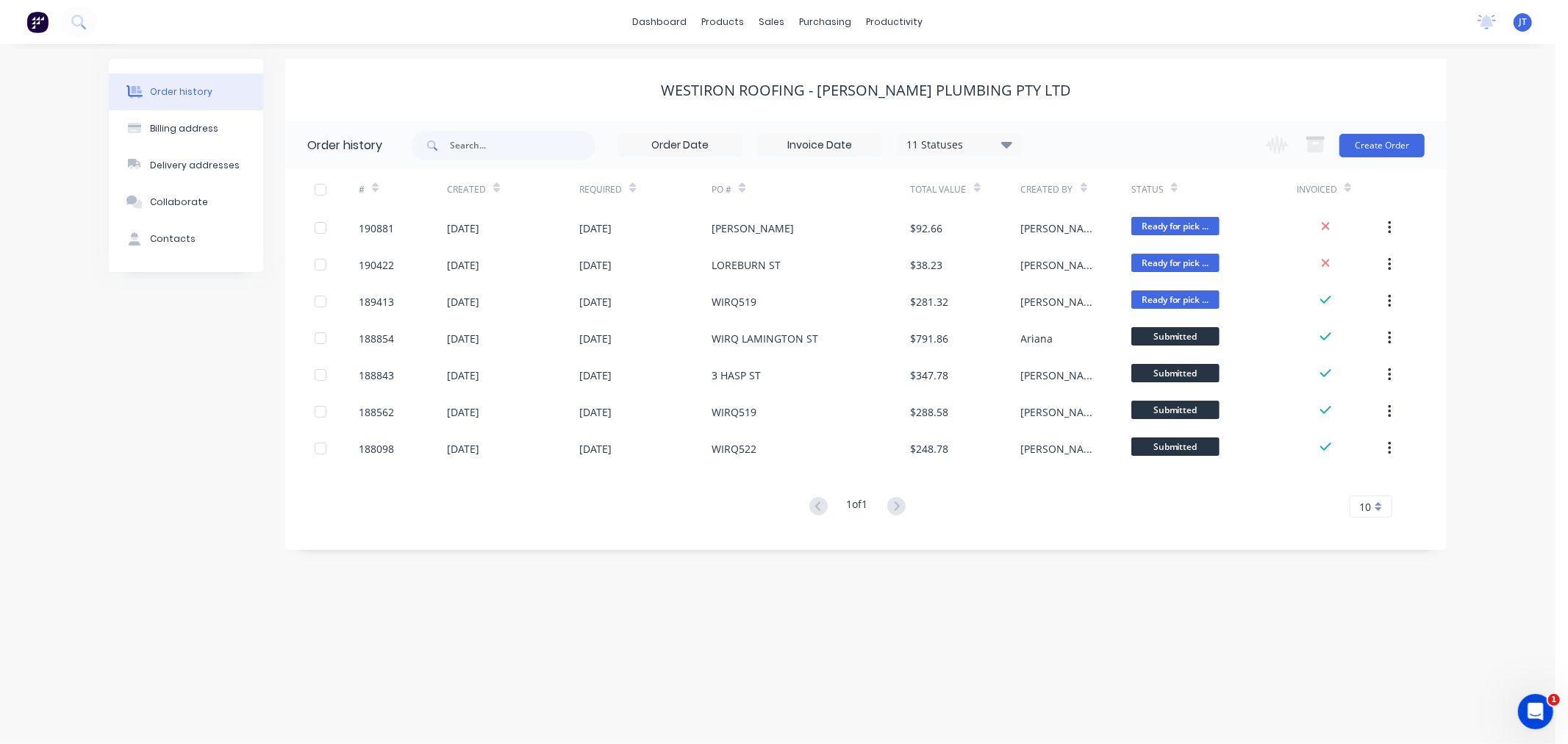
click at [1480, 266] on div "Order history Billing address Delivery addresses Collaborate Contacts Westiron …" at bounding box center [777, 394] width 1555 height 699
click at [1503, 407] on div "Order history Billing address Delivery addresses Collaborate Contacts Westiron …" at bounding box center [777, 394] width 1555 height 699
click at [1488, 261] on div "Order history Billing address Delivery addresses Collaborate Contacts Westiron …" at bounding box center [777, 394] width 1555 height 699
click at [1376, 142] on button "Create Order" at bounding box center [1382, 145] width 85 height 23
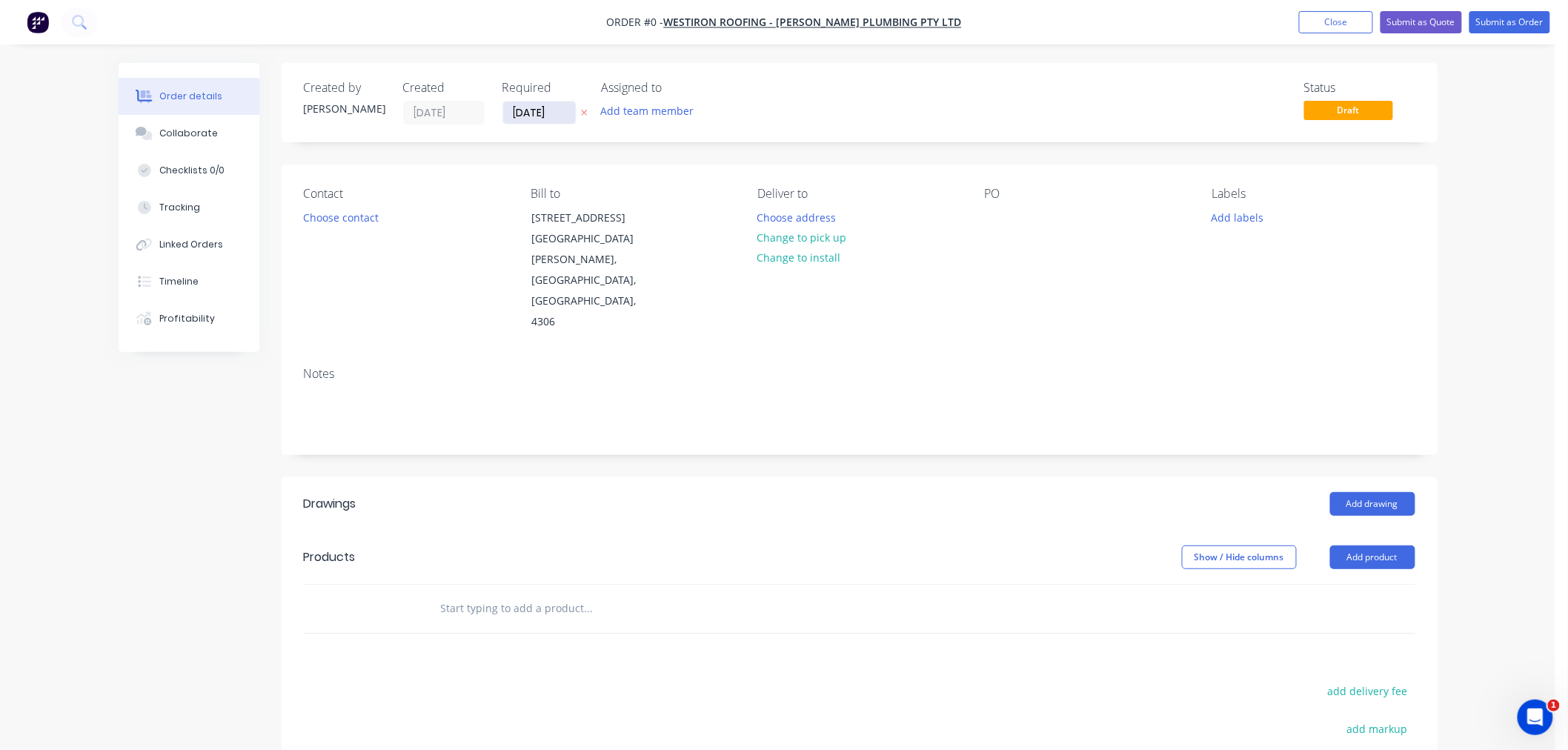
click at [523, 113] on input "[DATE]" at bounding box center [540, 112] width 72 height 22
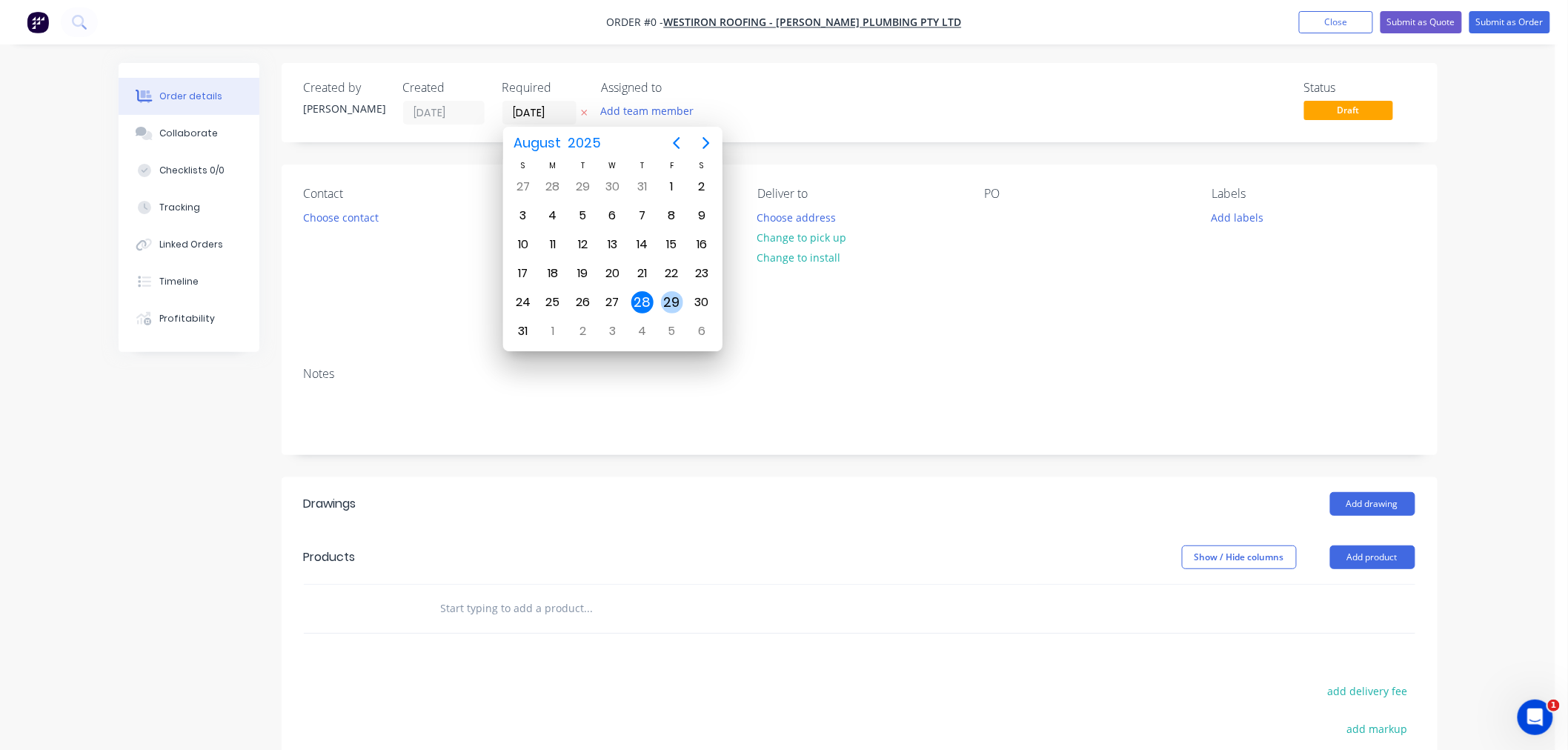
click at [676, 300] on div "29" at bounding box center [671, 301] width 22 height 22
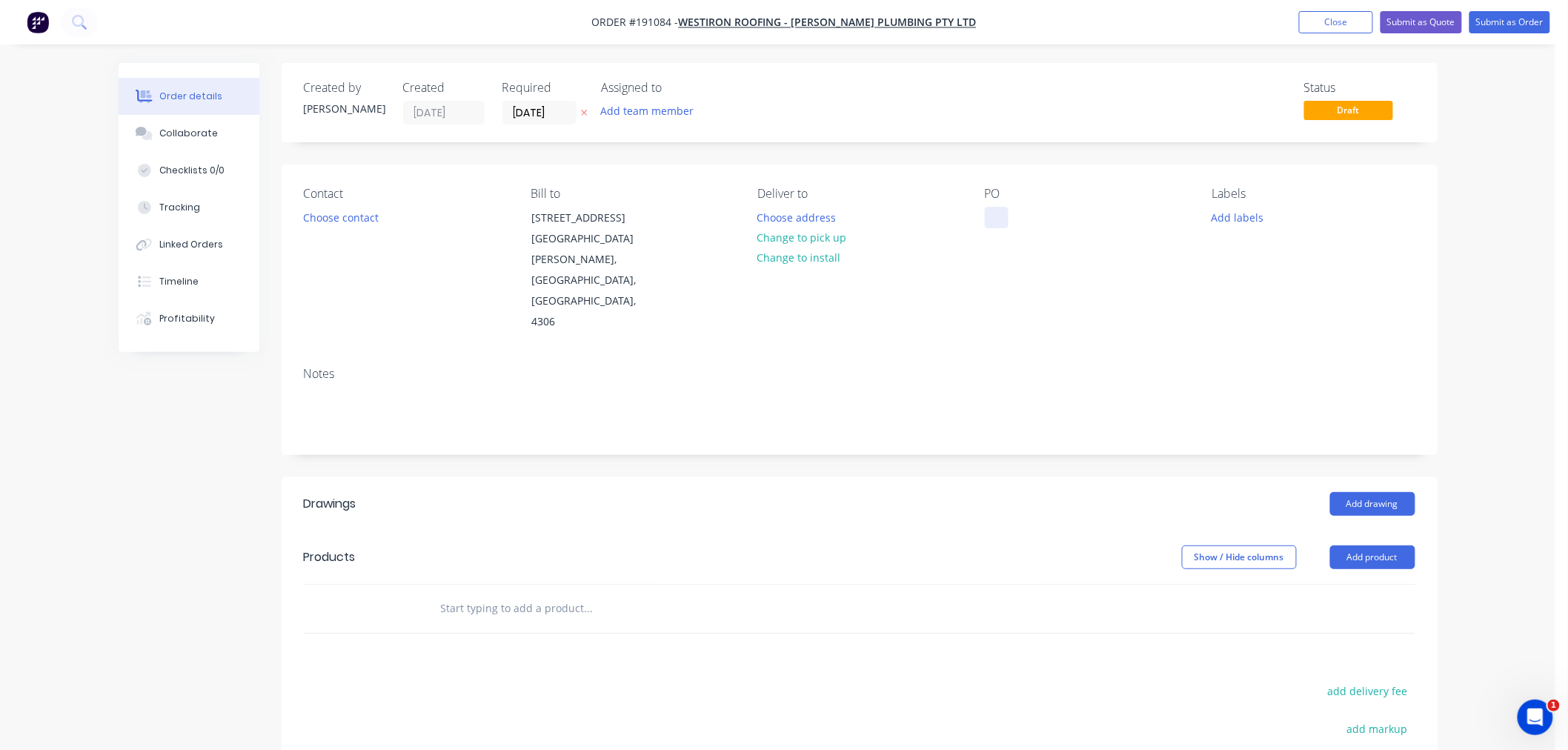
click at [1000, 223] on div at bounding box center [996, 217] width 23 height 21
click at [342, 224] on button "Choose contact" at bounding box center [340, 217] width 91 height 20
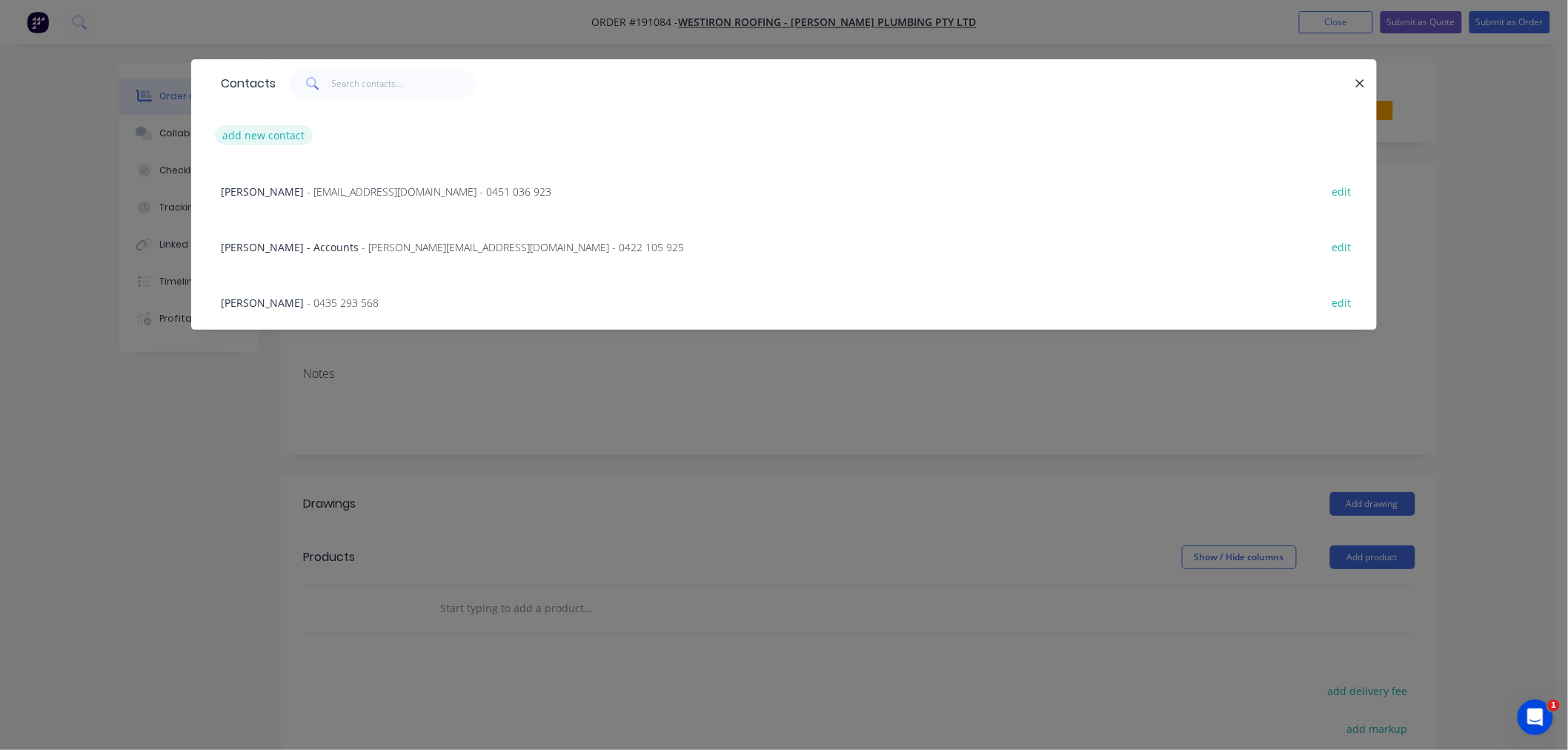
click at [276, 132] on button "add new contact" at bounding box center [263, 135] width 98 height 20
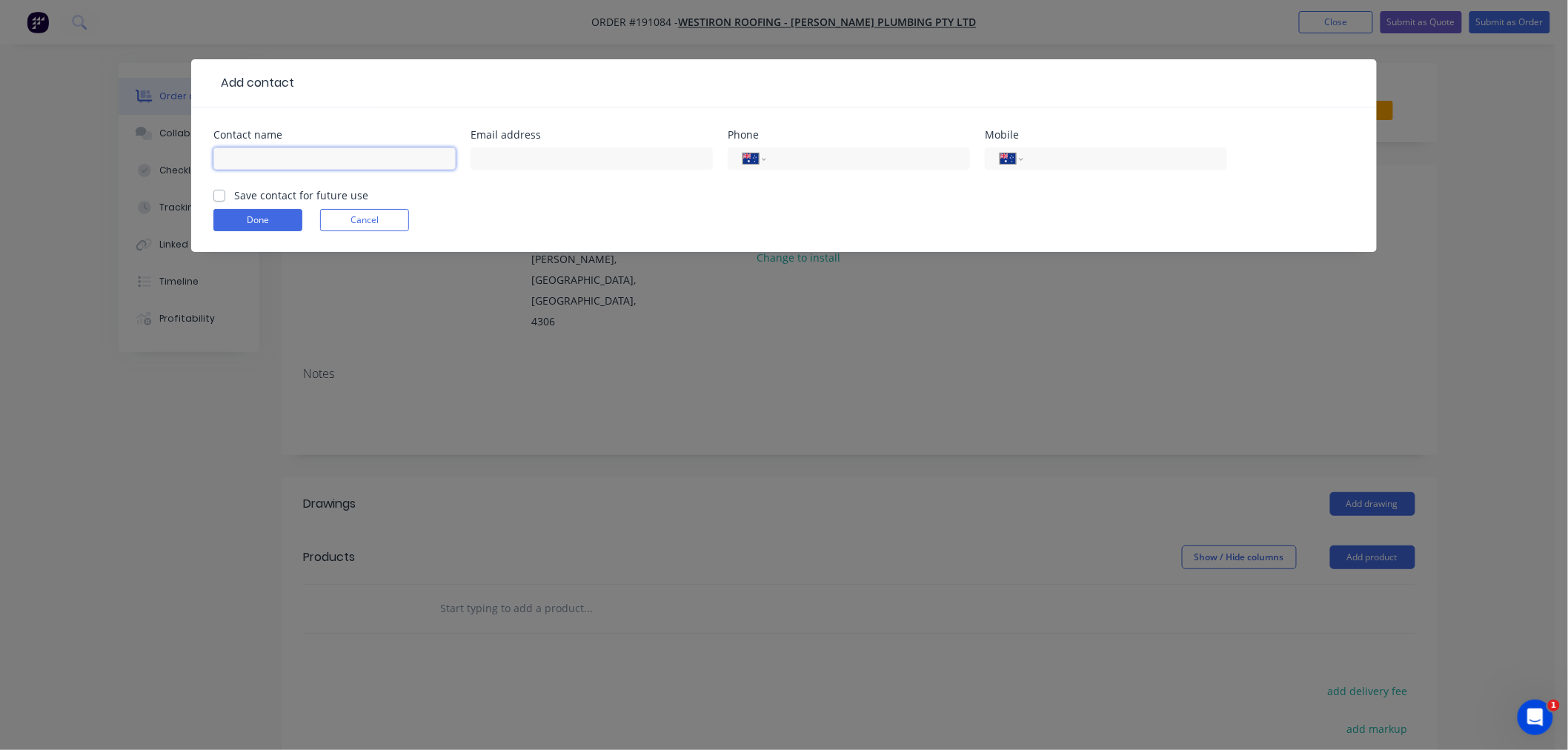
click at [290, 165] on input "text" at bounding box center [335, 158] width 242 height 22
click button "Done" at bounding box center [258, 219] width 89 height 22
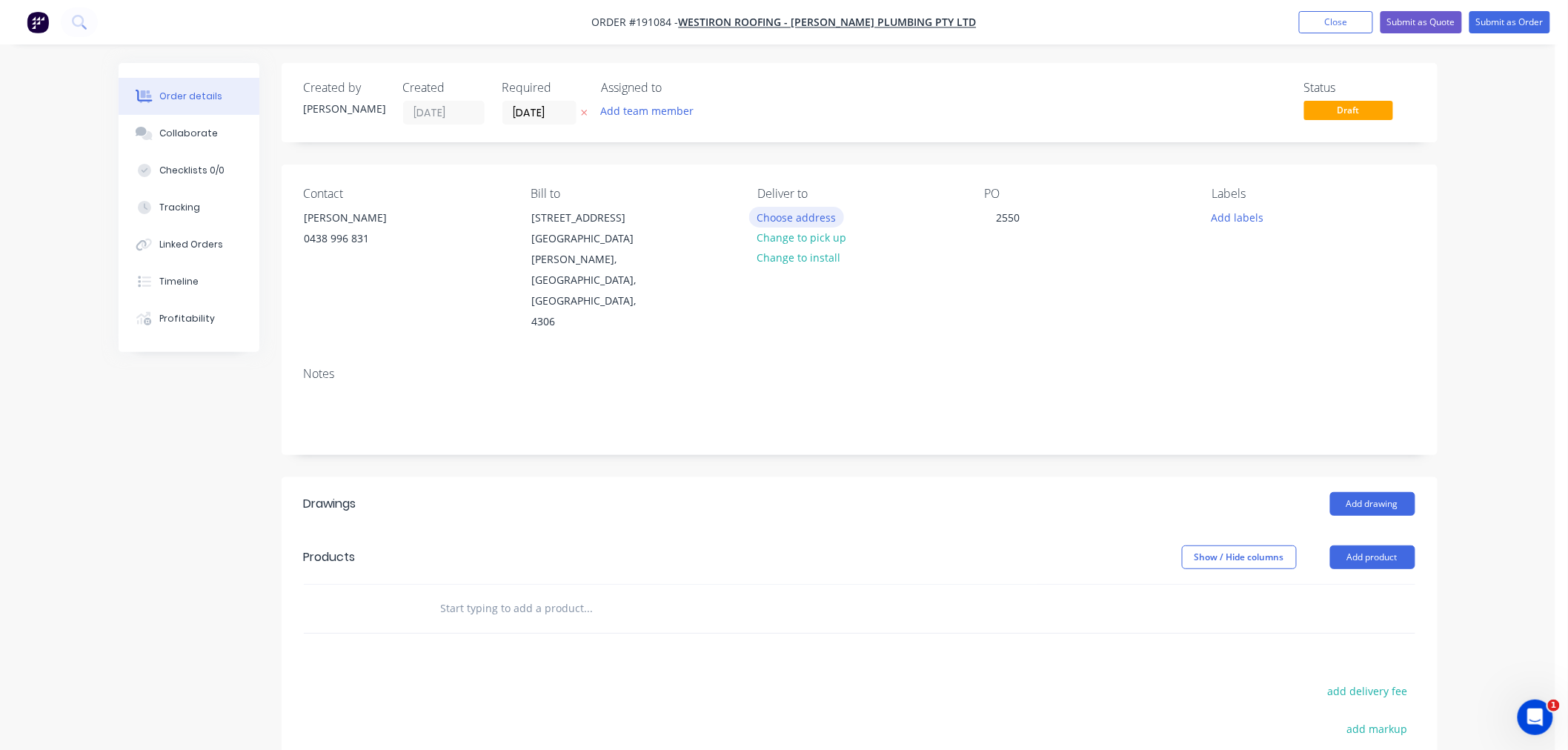
click at [824, 217] on button "Choose address" at bounding box center [796, 217] width 95 height 20
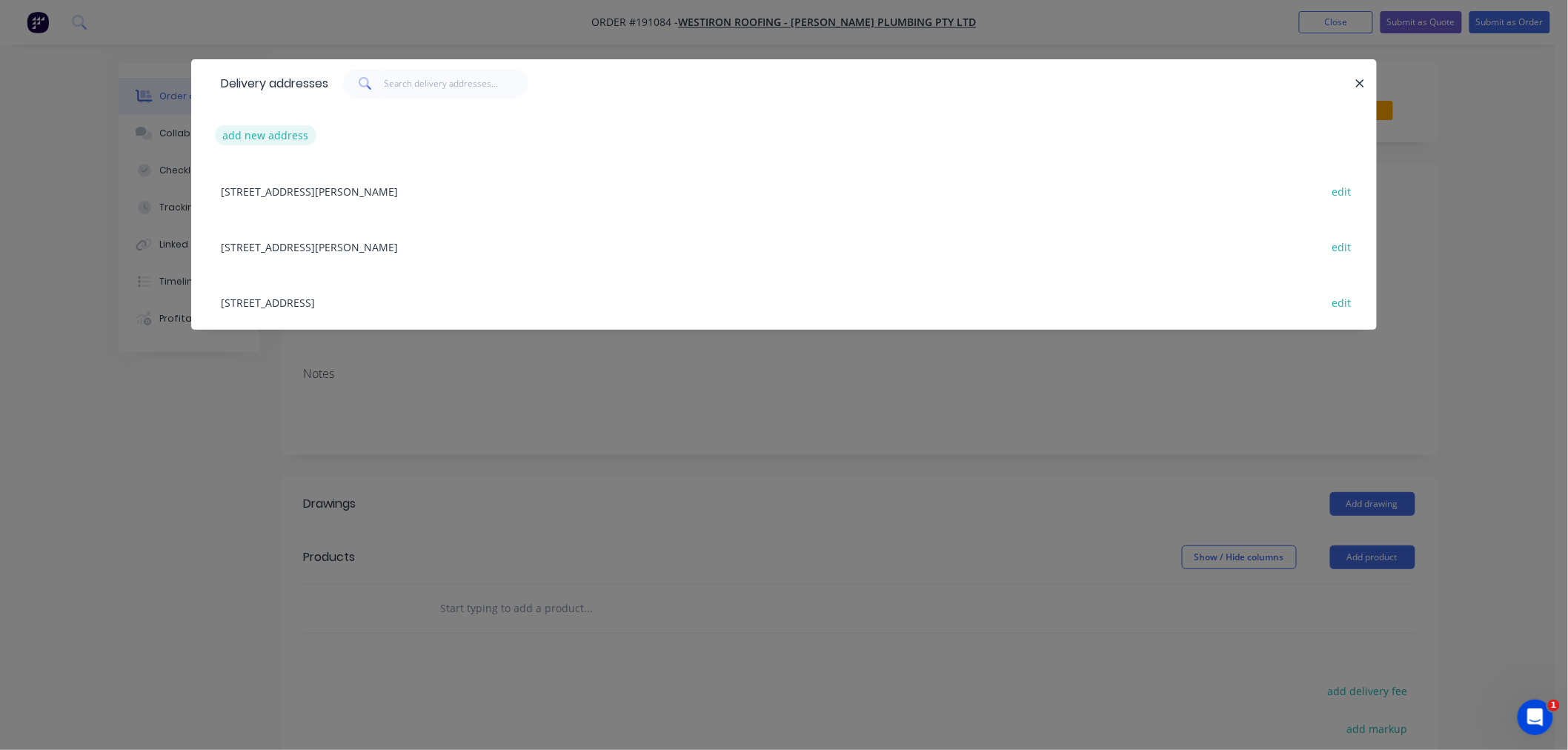
click at [258, 137] on button "add new address" at bounding box center [265, 135] width 101 height 20
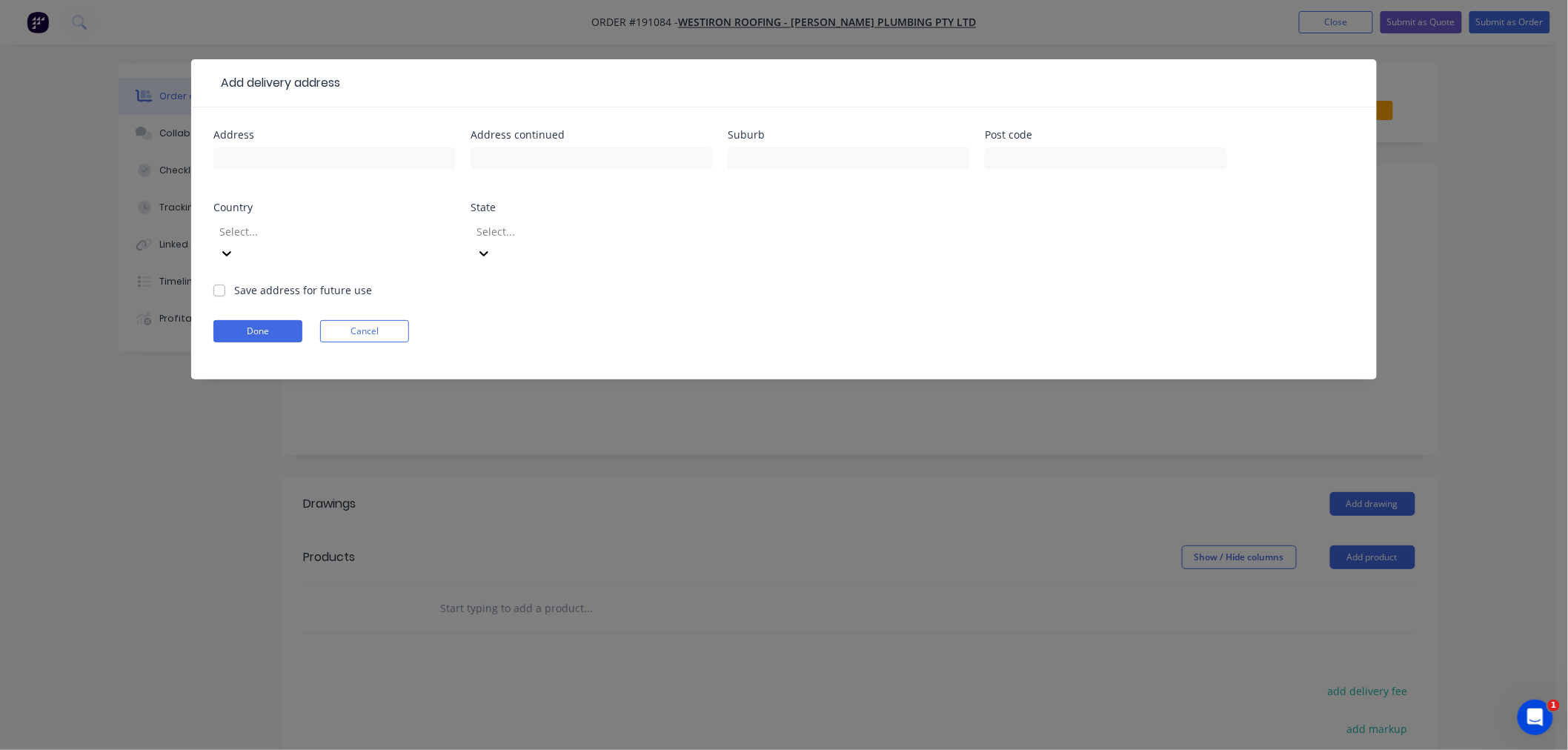
click at [356, 234] on div at bounding box center [324, 231] width 214 height 19
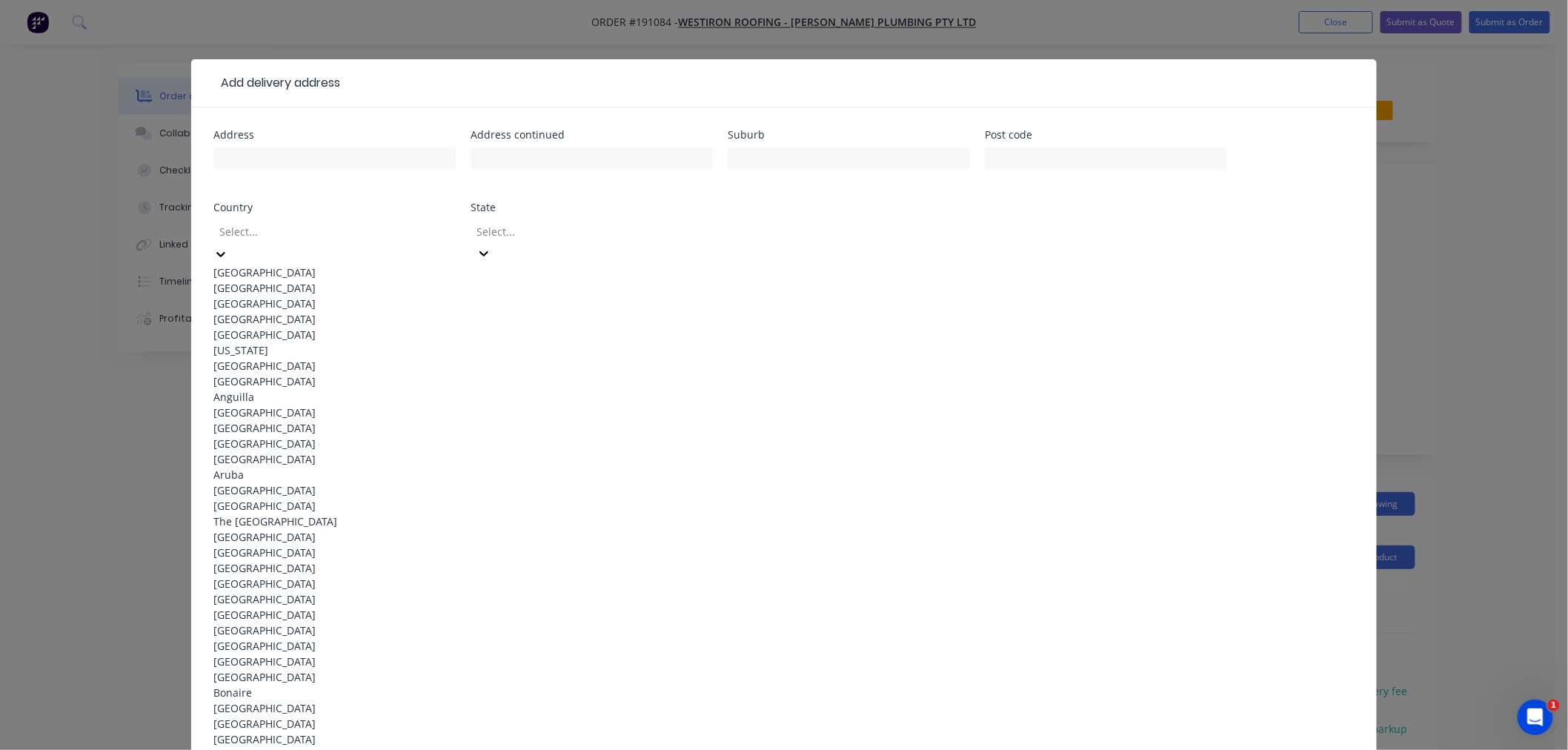
click at [362, 264] on div "[GEOGRAPHIC_DATA]" at bounding box center [335, 272] width 242 height 16
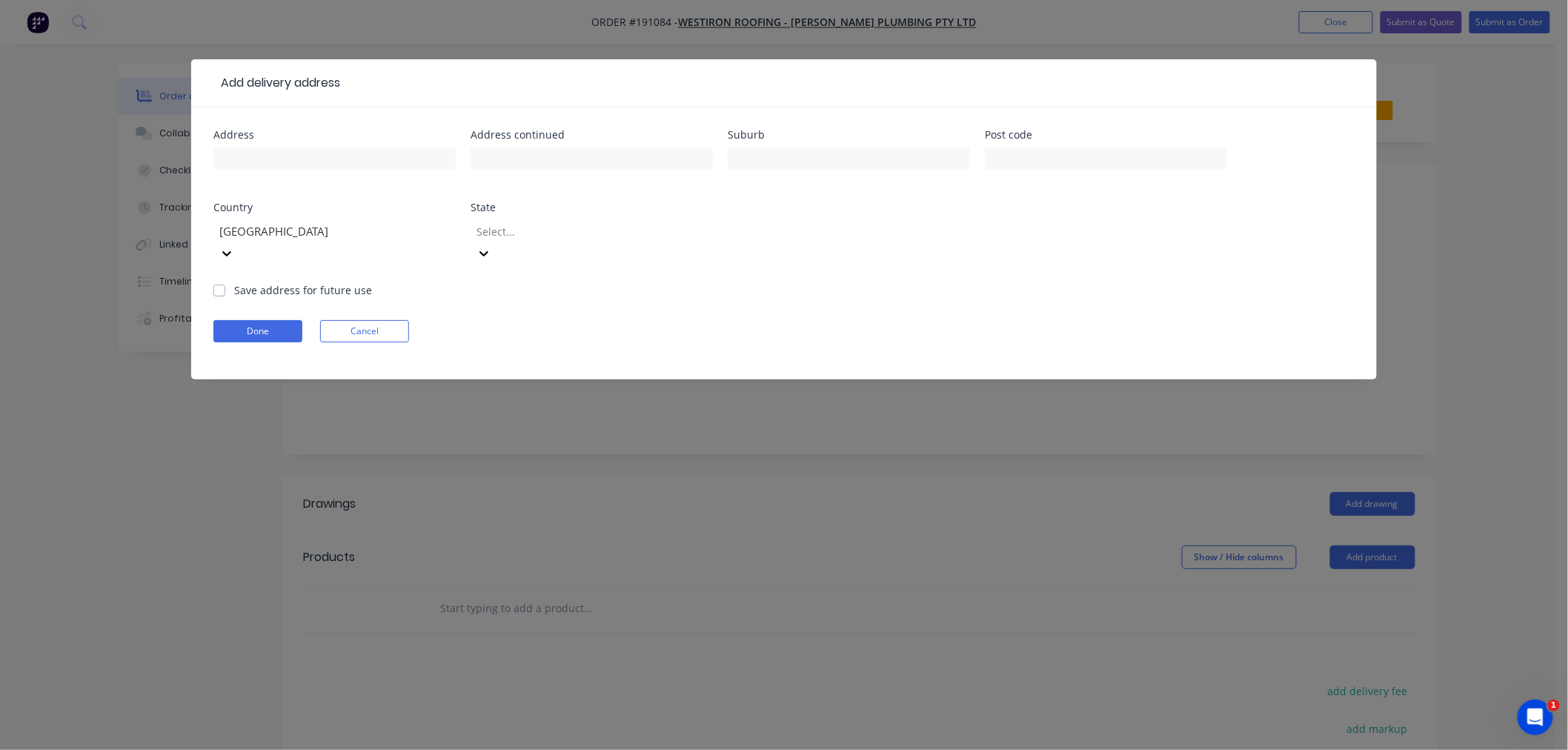
click at [536, 241] on div at bounding box center [582, 231] width 214 height 19
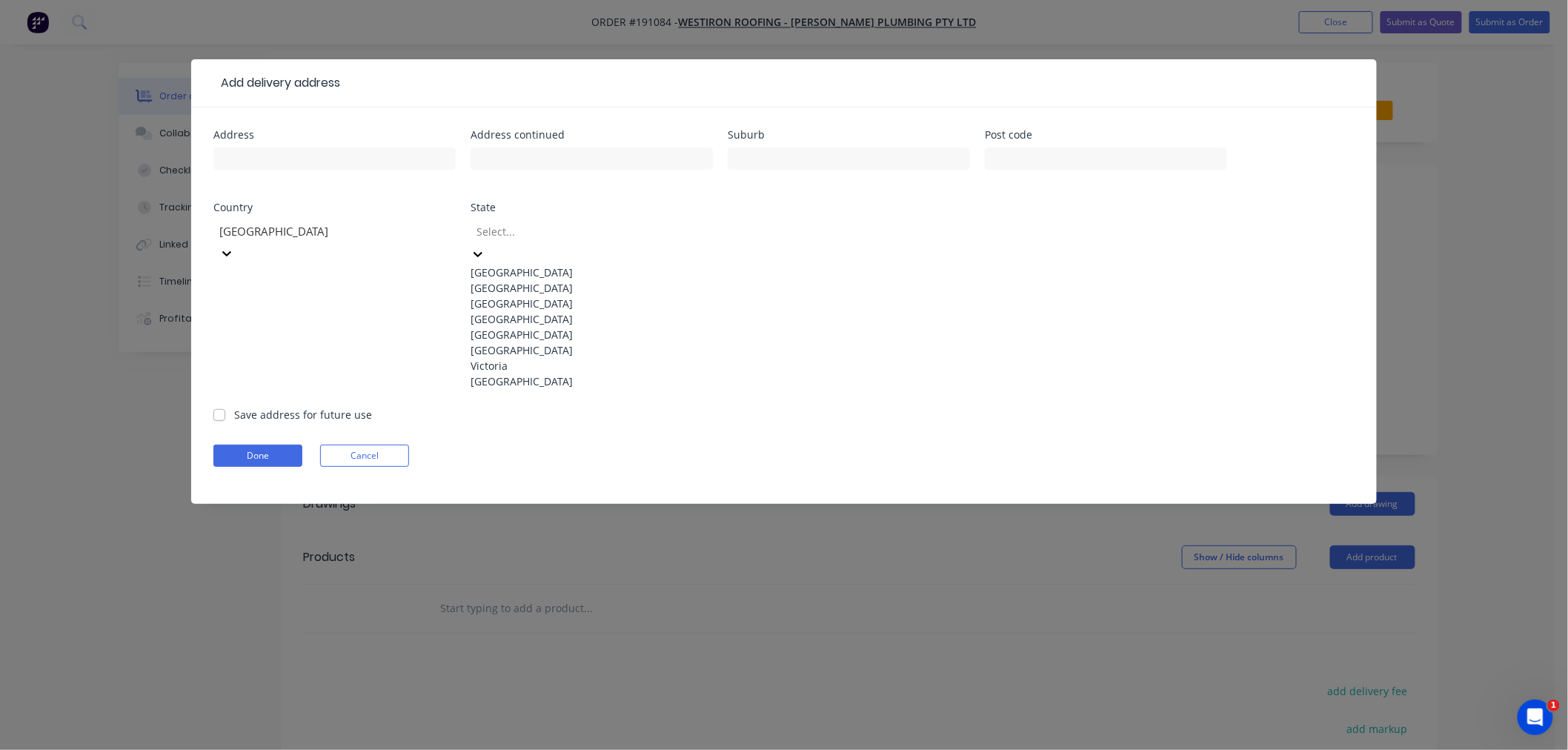
click at [558, 327] on div "[GEOGRAPHIC_DATA]" at bounding box center [591, 319] width 242 height 16
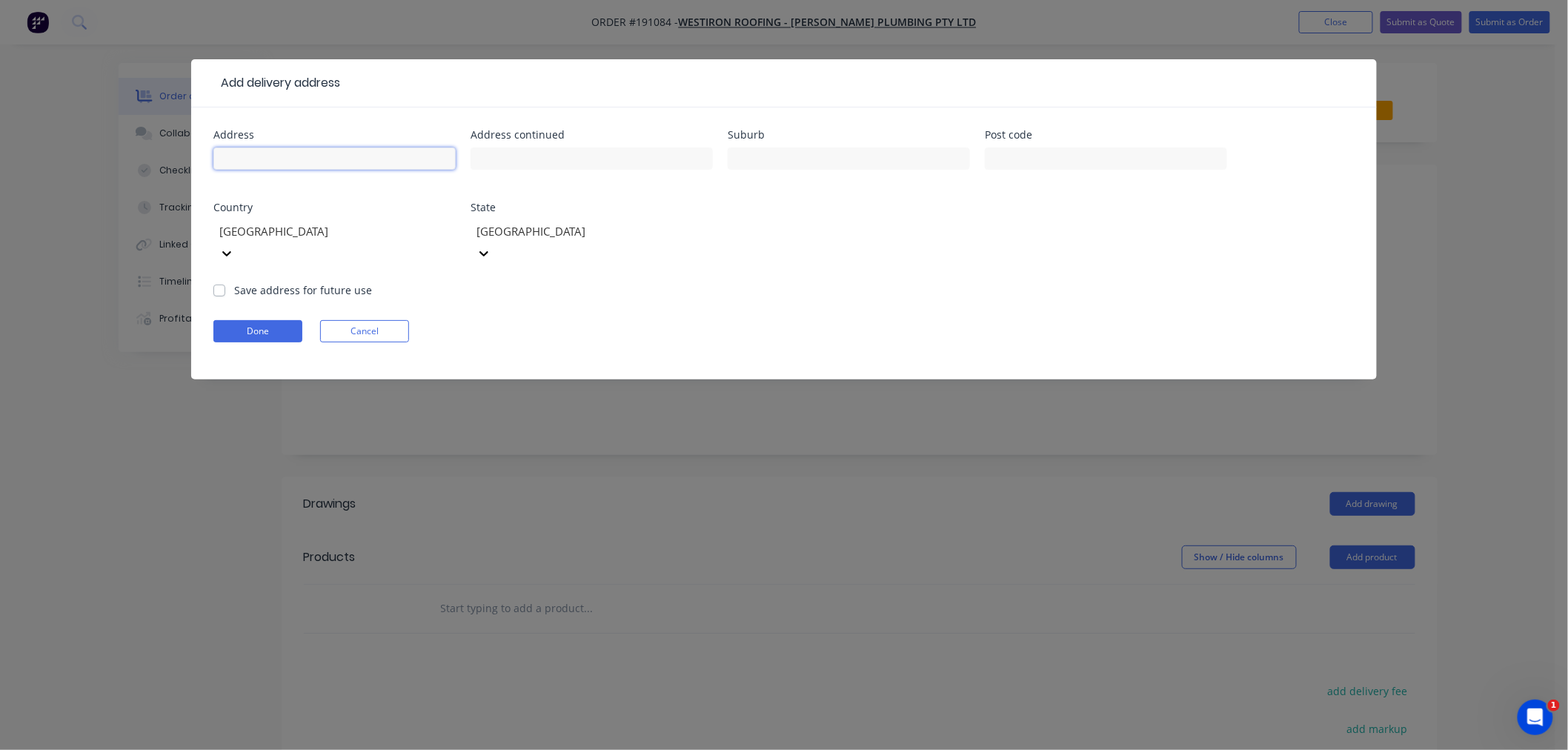
click at [364, 155] on input "text" at bounding box center [335, 158] width 242 height 22
click at [362, 320] on button "Cancel" at bounding box center [364, 331] width 89 height 22
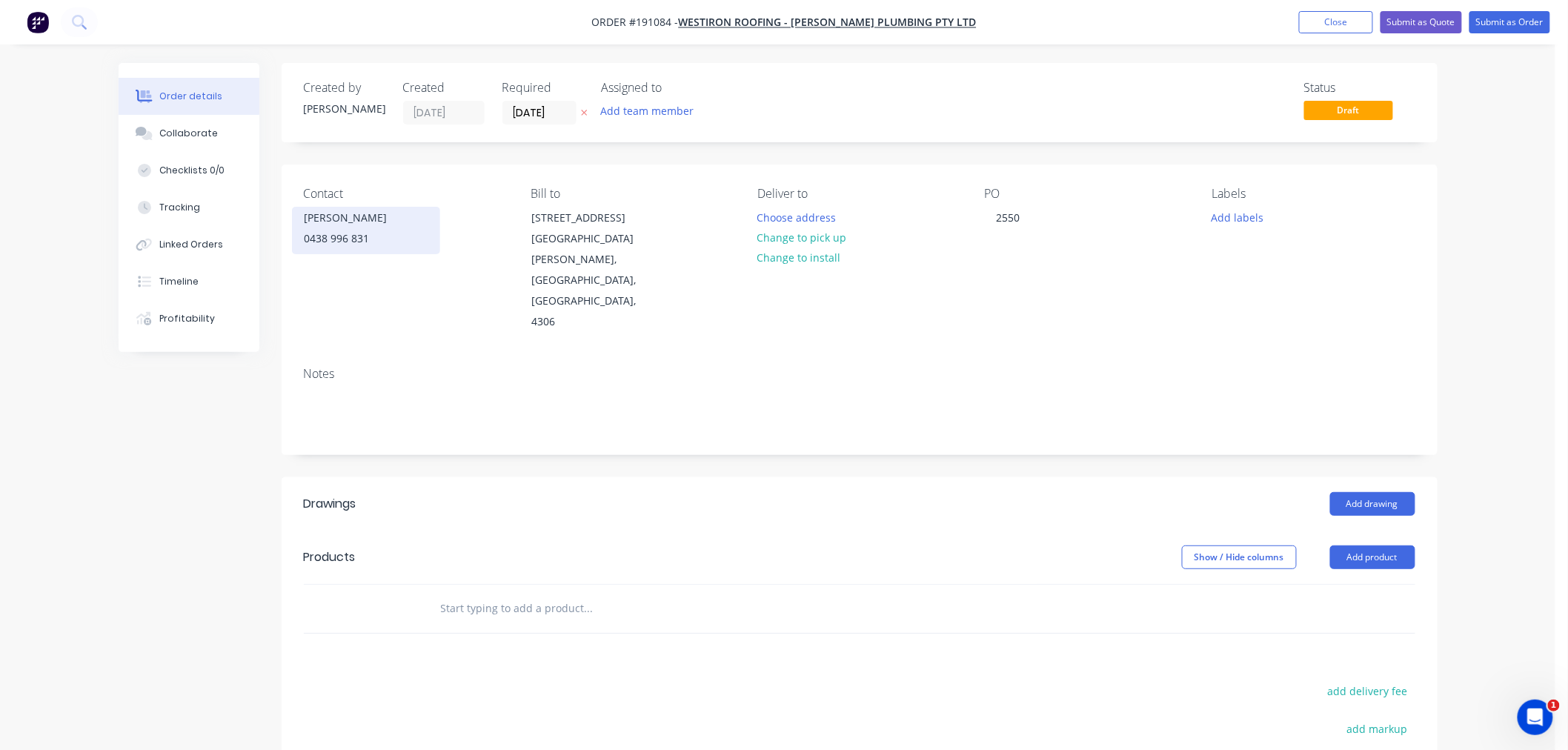
click at [351, 240] on div "0438 996 831" at bounding box center [366, 238] width 123 height 20
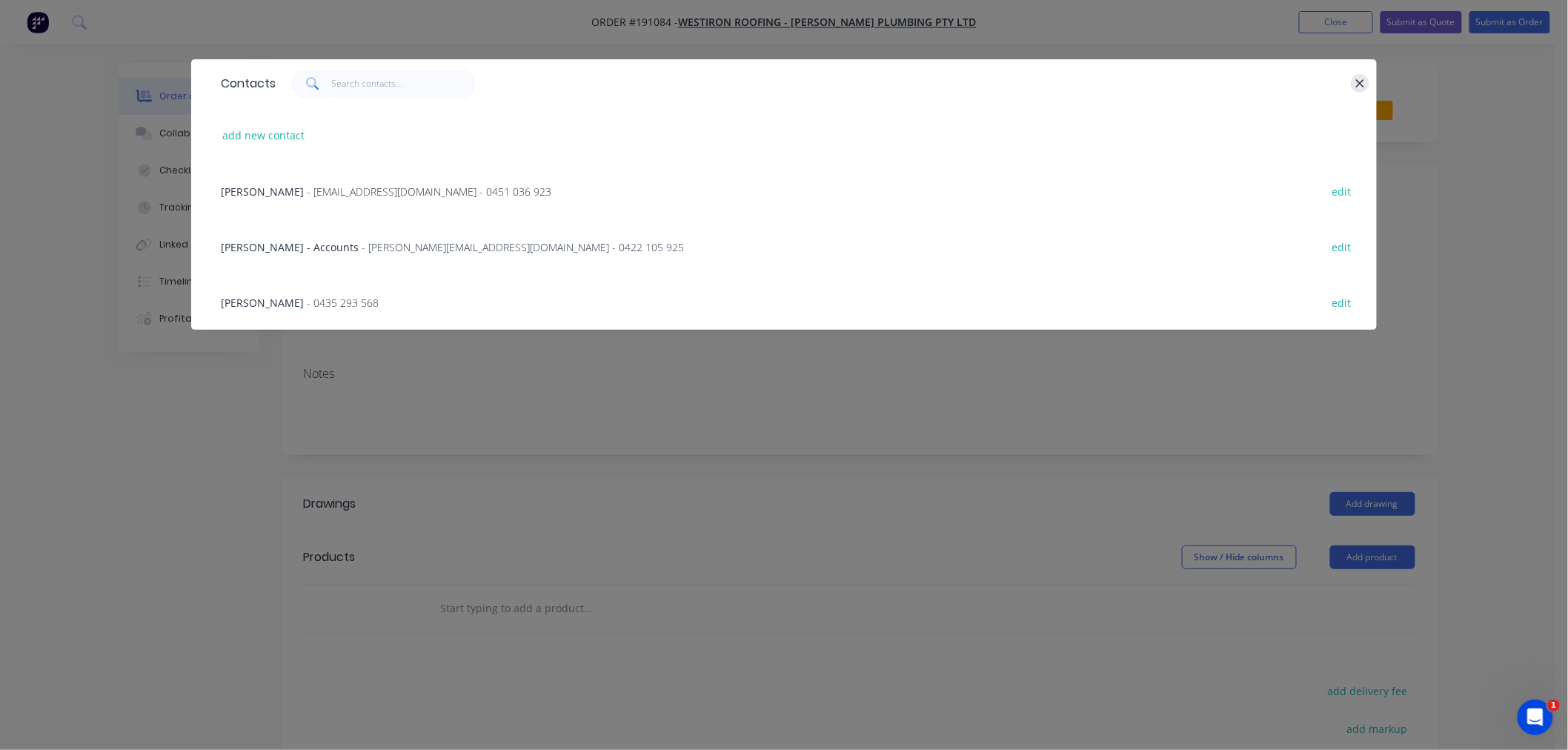
click at [1362, 82] on icon "button" at bounding box center [1360, 84] width 10 height 14
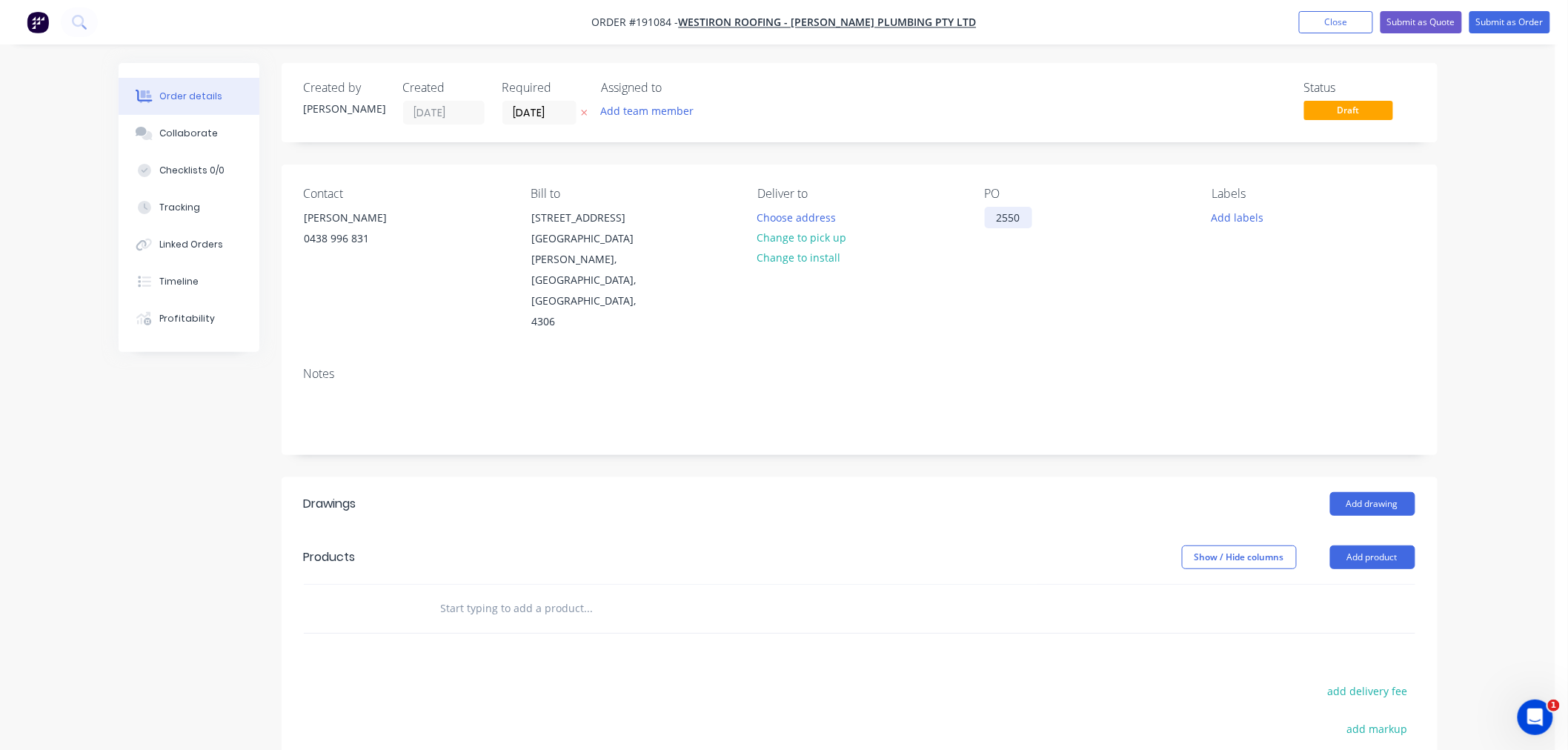
click at [1016, 214] on div "2550" at bounding box center [1008, 217] width 48 height 21
drag, startPoint x: 1021, startPoint y: 217, endPoint x: 972, endPoint y: 226, distance: 49.8
click at [972, 226] on div "Contact ADAM BROCK 0438 996 831 Bill to 4 Yarra street South Ripley, Queensland…" at bounding box center [860, 259] width 1156 height 190
click at [375, 214] on div "ADAM BROCK" at bounding box center [366, 217] width 123 height 20
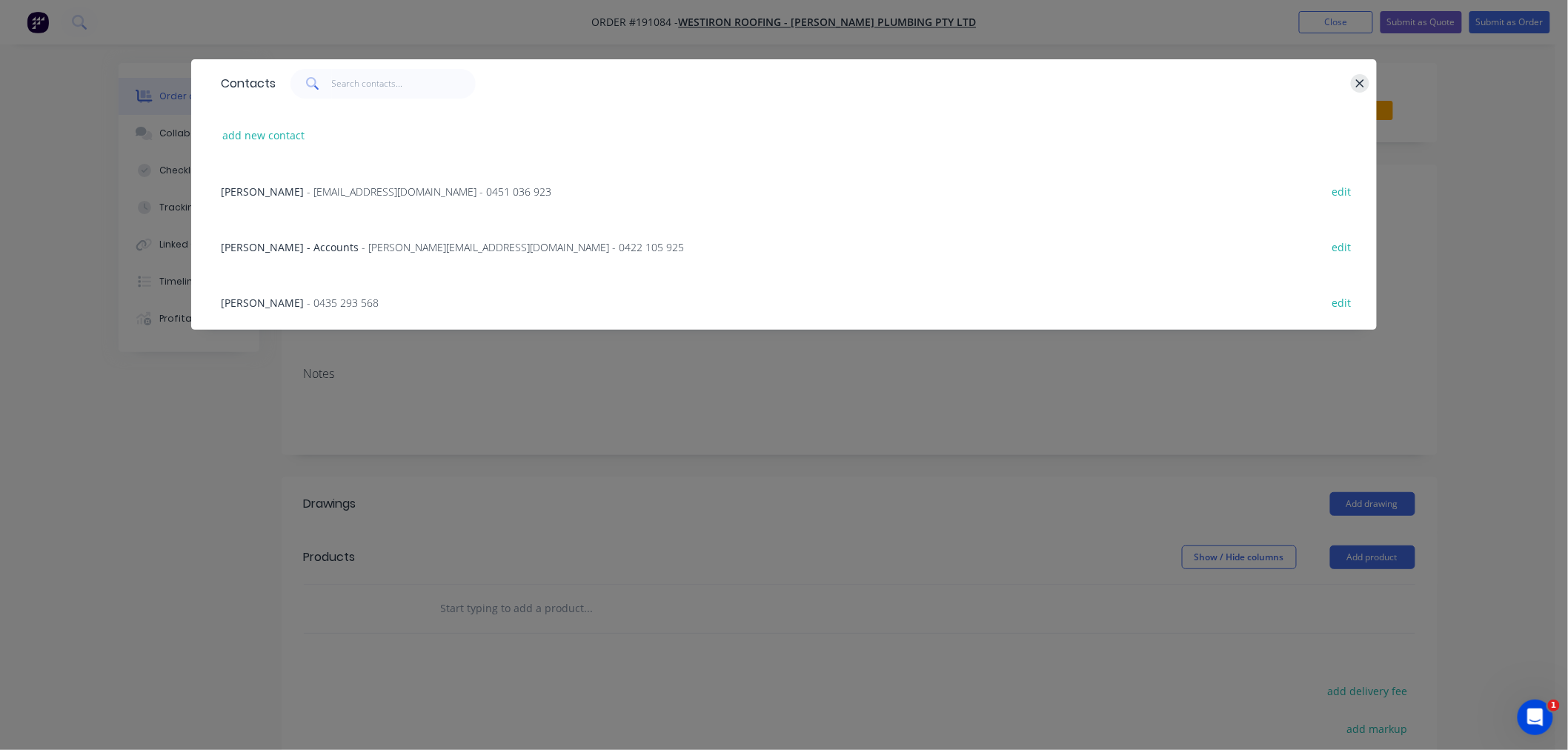
click at [1359, 78] on icon "button" at bounding box center [1360, 84] width 10 height 14
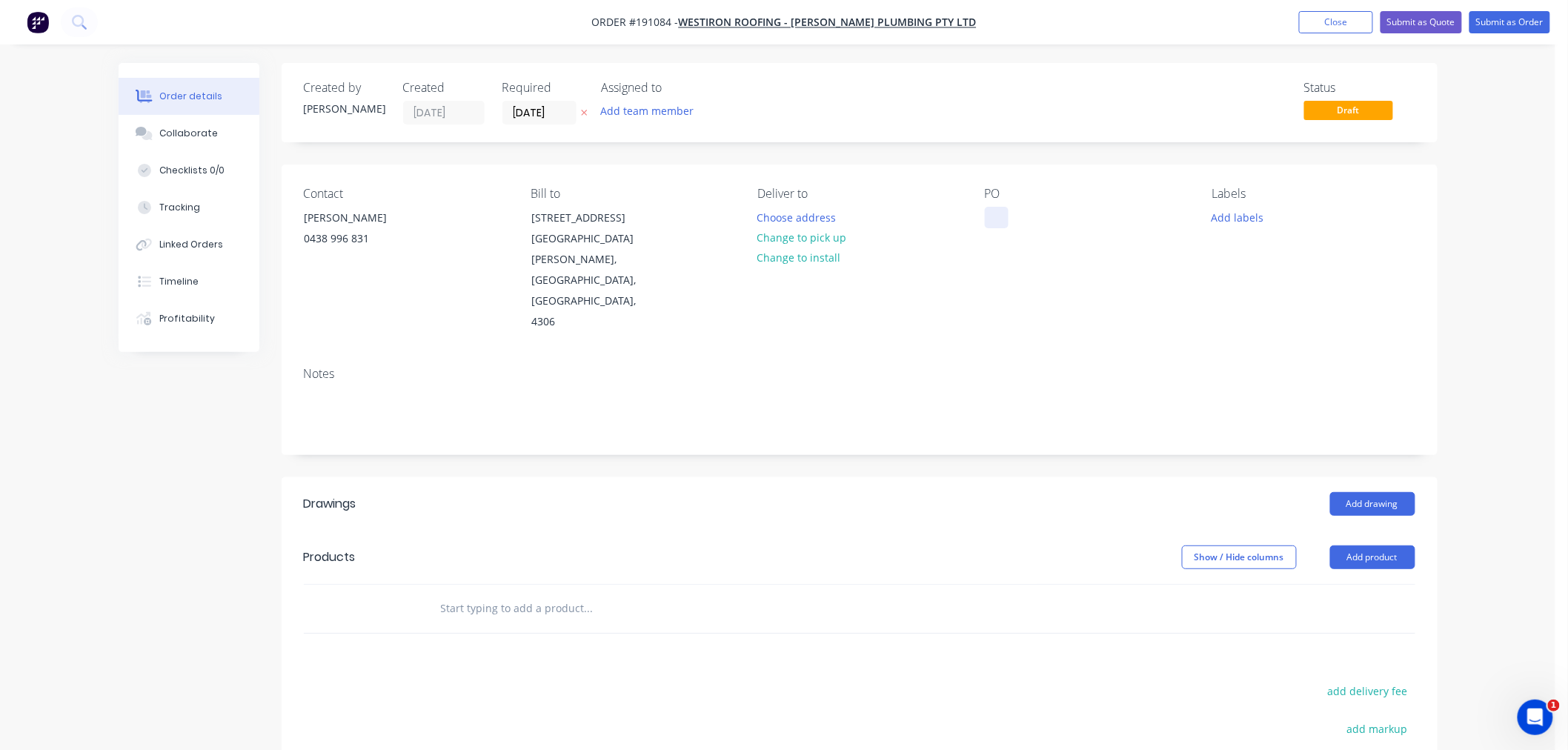
click at [988, 211] on div at bounding box center [996, 217] width 23 height 21
click at [1475, 201] on div "Order details Collaborate Checklists 0/0 Tracking Linked Orders Timeline Profit…" at bounding box center [778, 505] width 1555 height 1011
click at [1329, 20] on button "Close" at bounding box center [1336, 21] width 74 height 22
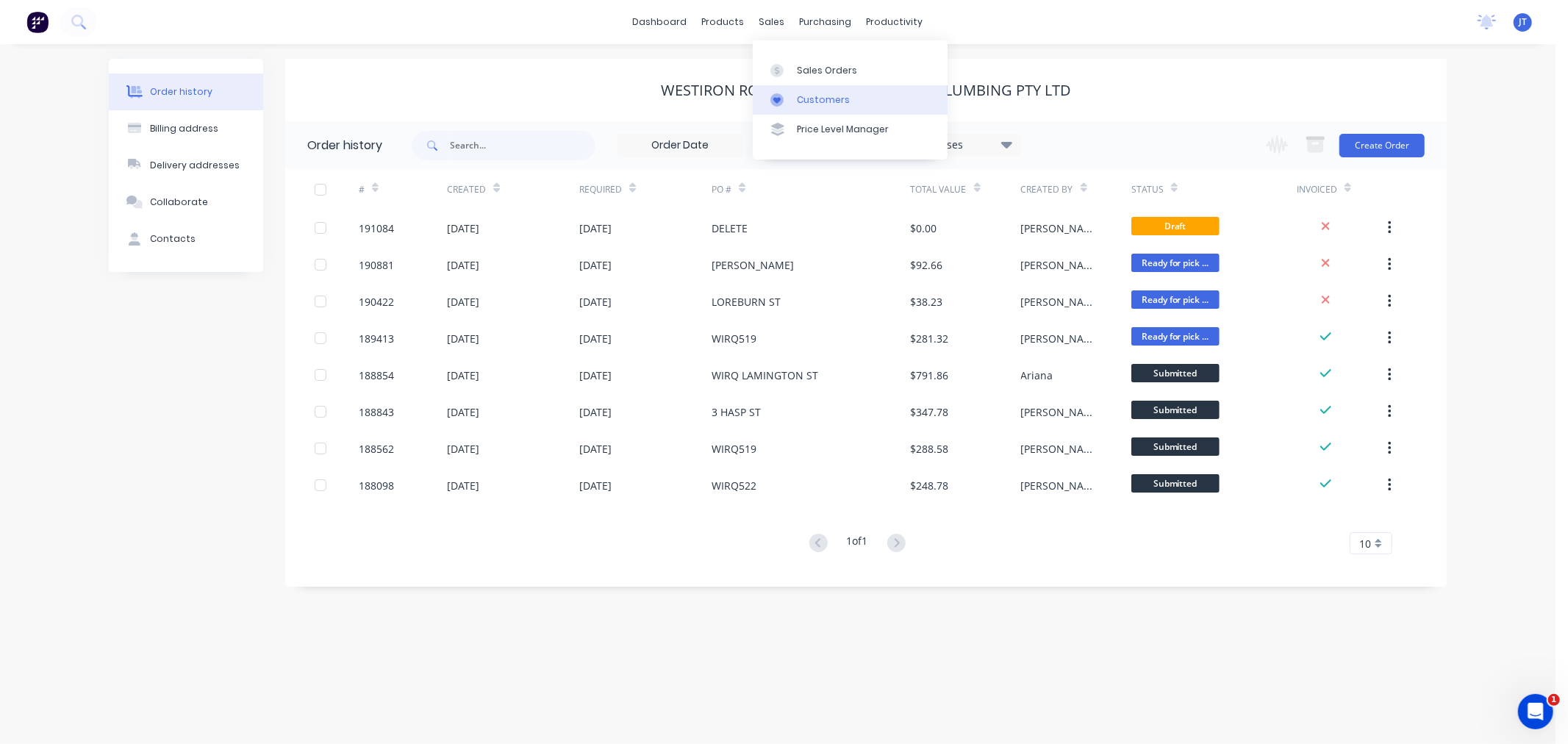
click at [803, 96] on div "Customers" at bounding box center [823, 100] width 53 height 14
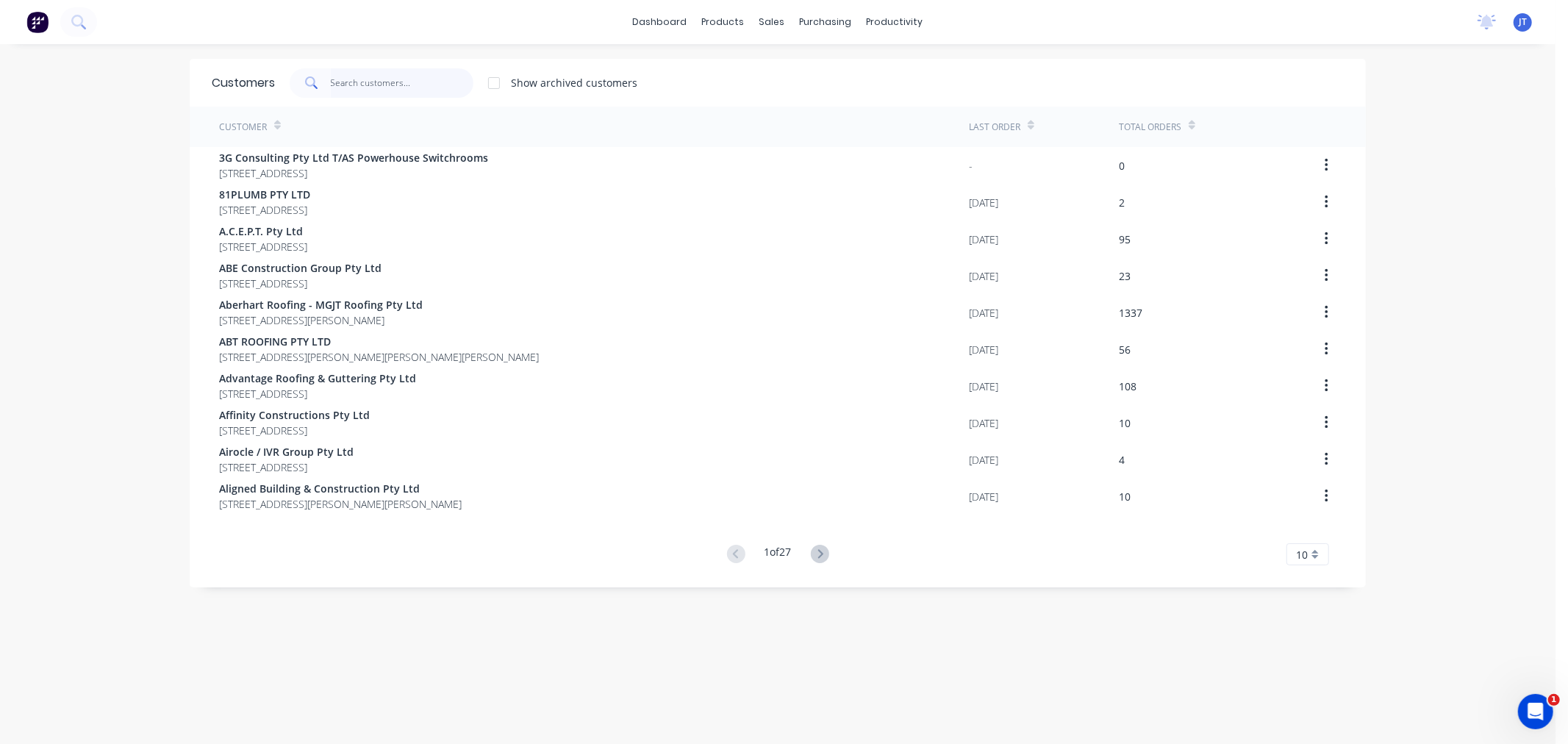
click at [359, 87] on input "text" at bounding box center [403, 83] width 143 height 29
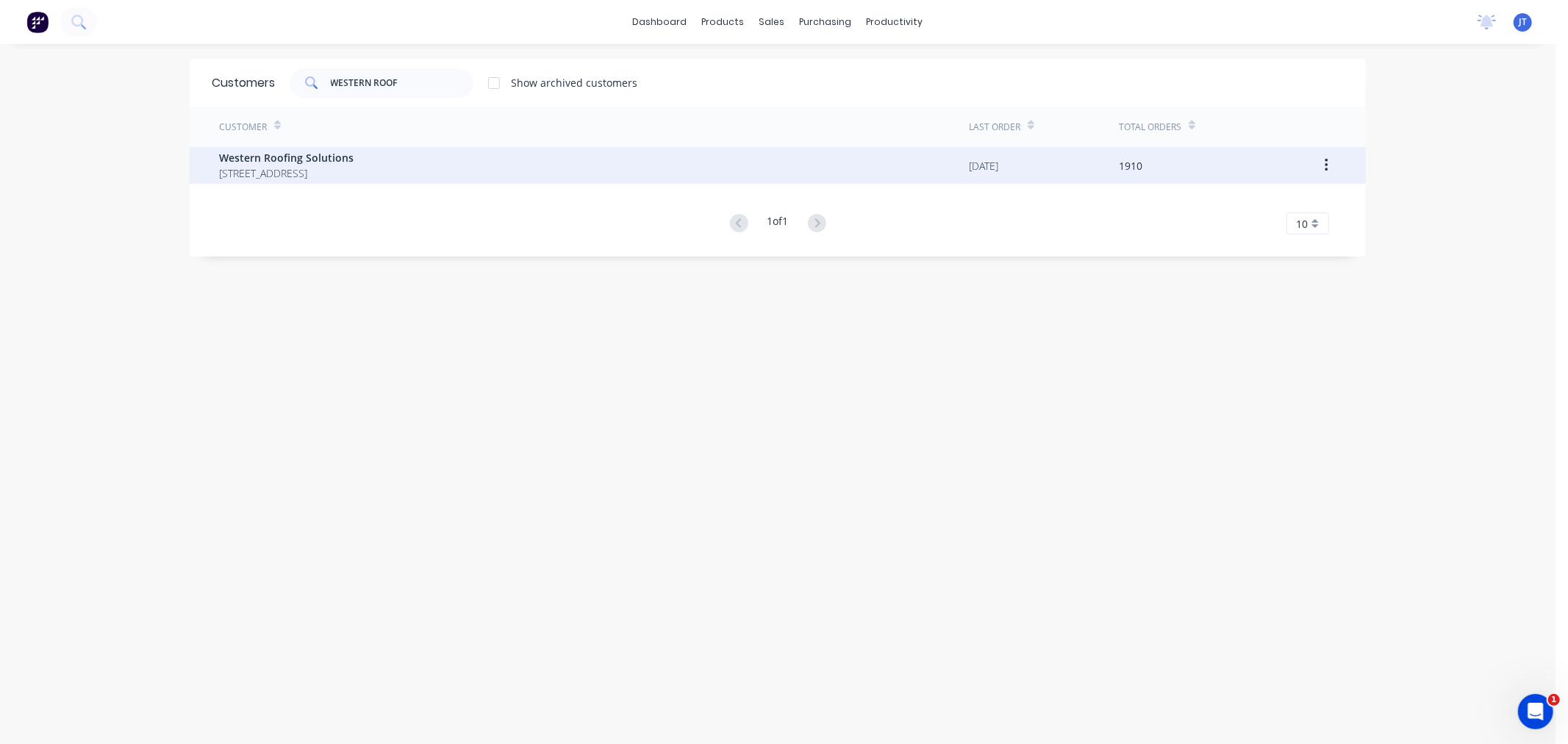
click at [304, 166] on span "81-89 PAKENHAM RD GREENBANK Queensland Australia" at bounding box center [286, 173] width 135 height 15
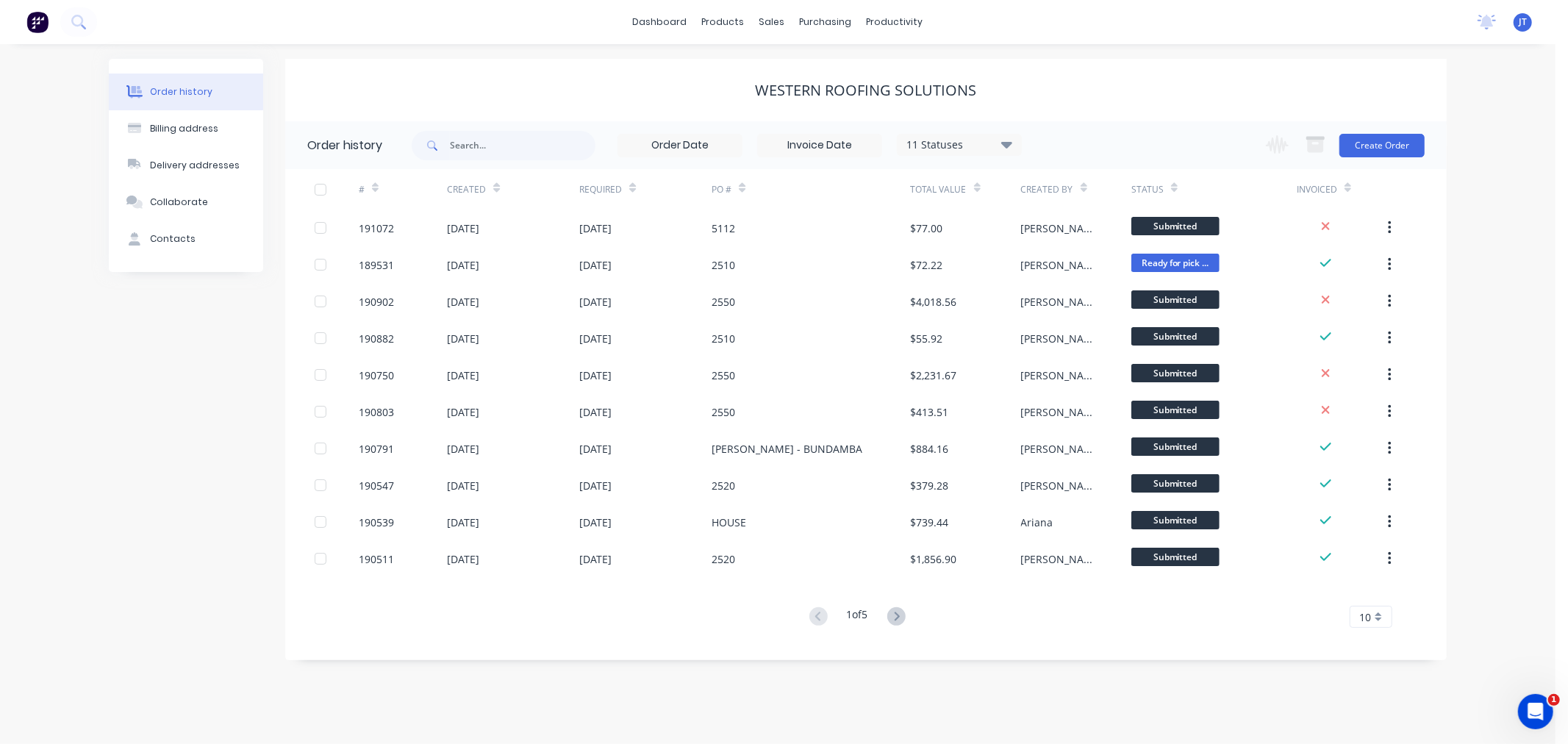
click at [1495, 280] on div "Order history Billing address Delivery addresses Collaborate Contacts Western R…" at bounding box center [777, 394] width 1555 height 699
click at [1512, 282] on div "Order history Billing address Delivery addresses Collaborate Contacts Western R…" at bounding box center [777, 394] width 1555 height 699
click at [1488, 362] on div "Order history Billing address Delivery addresses Collaborate Contacts Western R…" at bounding box center [777, 394] width 1555 height 699
click at [795, 74] on link "Sales Orders" at bounding box center [850, 70] width 195 height 29
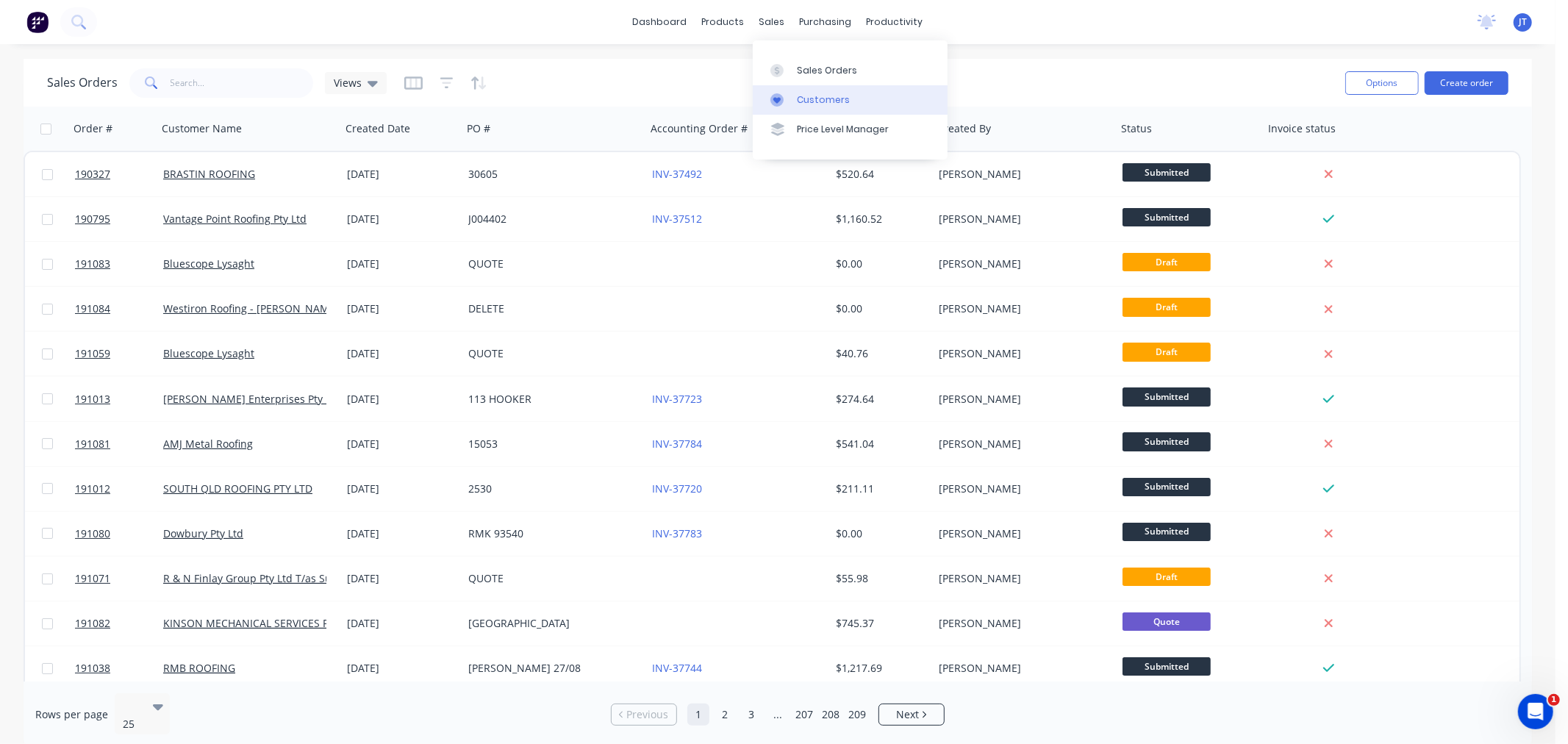
click at [799, 99] on div "Customers" at bounding box center [823, 100] width 53 height 14
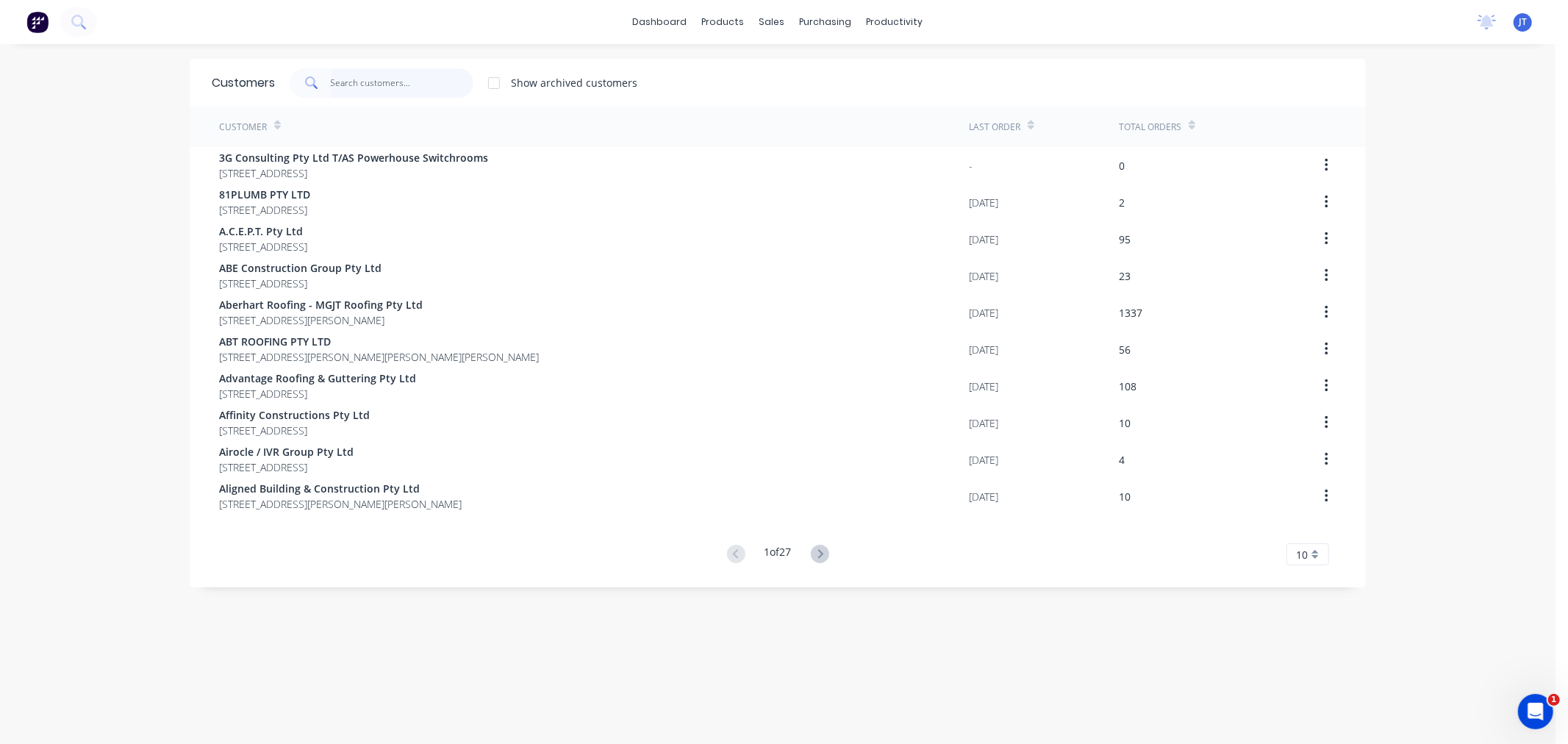
click at [355, 85] on input "text" at bounding box center [403, 83] width 143 height 29
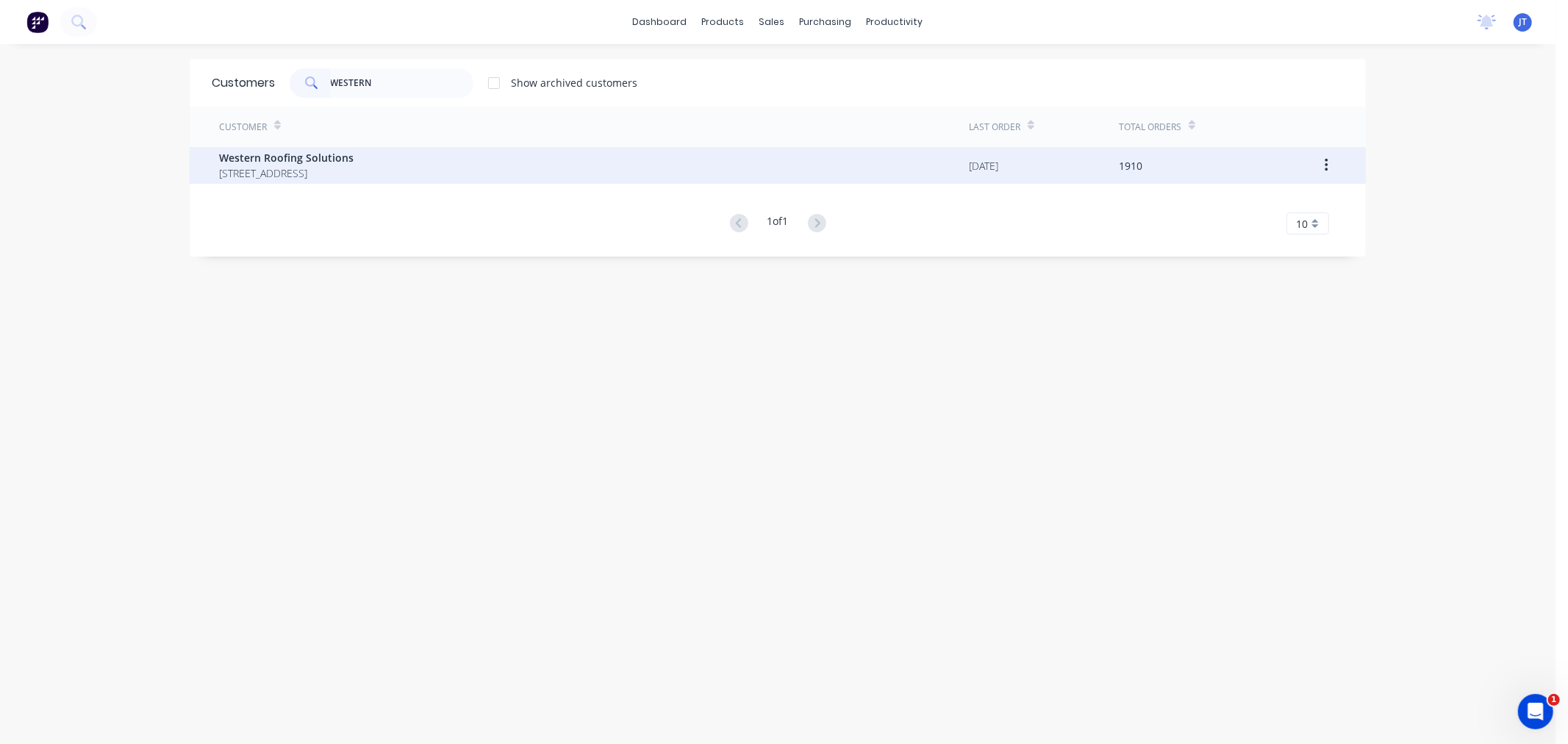
click at [487, 165] on div "Western Roofing Solutions 81-89 PAKENHAM RD GREENBANK Queensland Australia" at bounding box center [593, 165] width 750 height 37
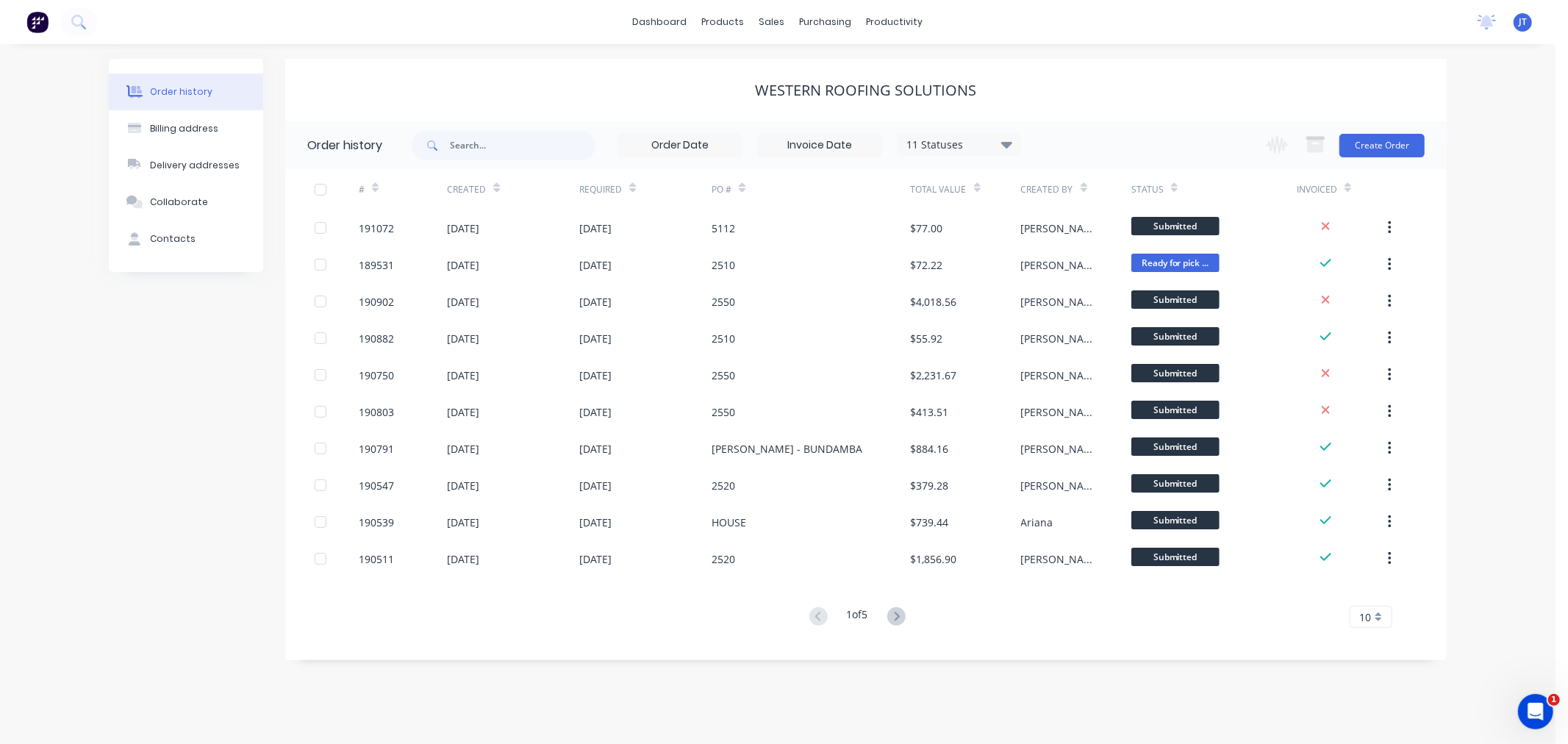
click at [1505, 287] on div "Order history Billing address Delivery addresses Collaborate Contacts Western R…" at bounding box center [777, 394] width 1555 height 699
click at [1395, 149] on button "Create Order" at bounding box center [1382, 145] width 85 height 23
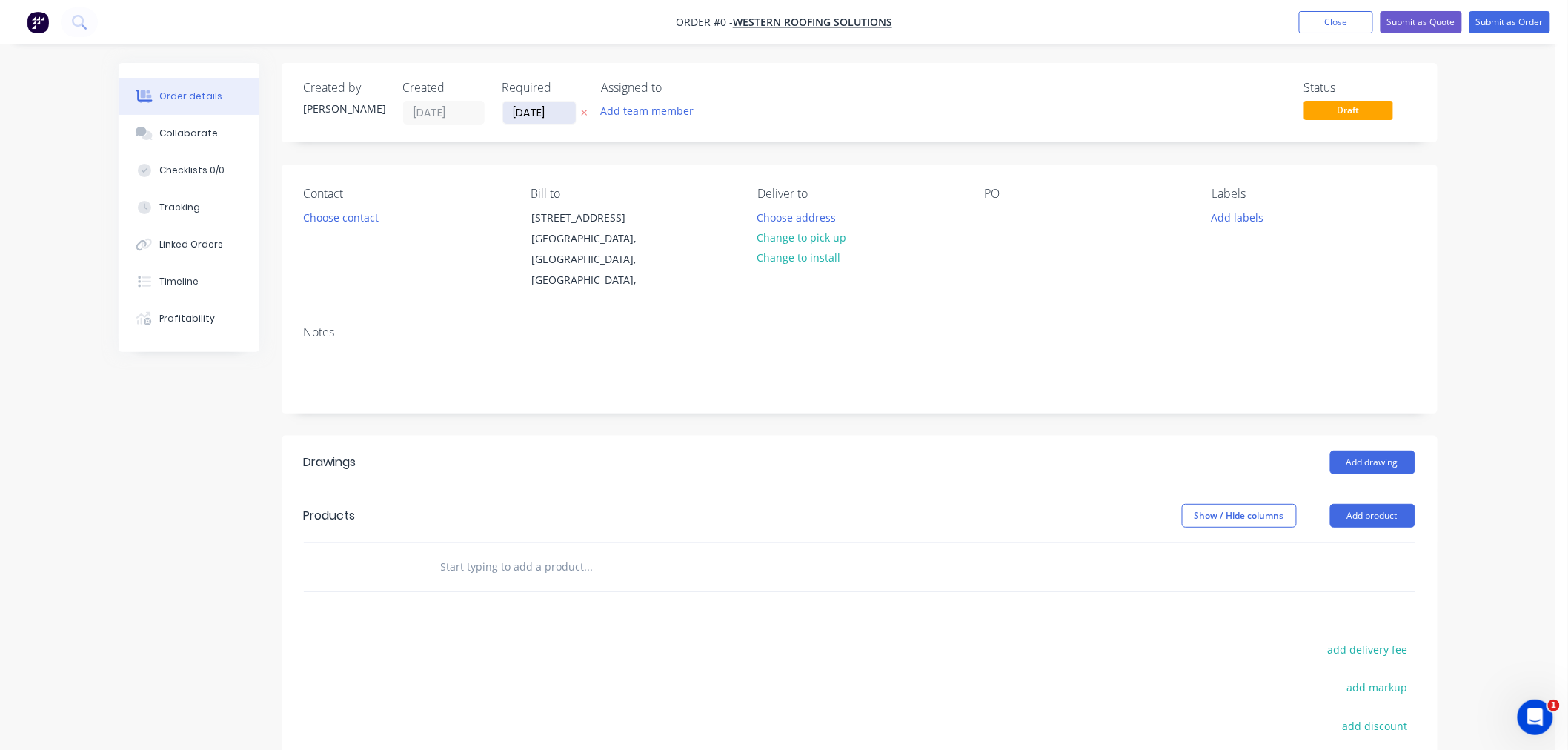
click at [532, 107] on input "[DATE]" at bounding box center [540, 112] width 72 height 22
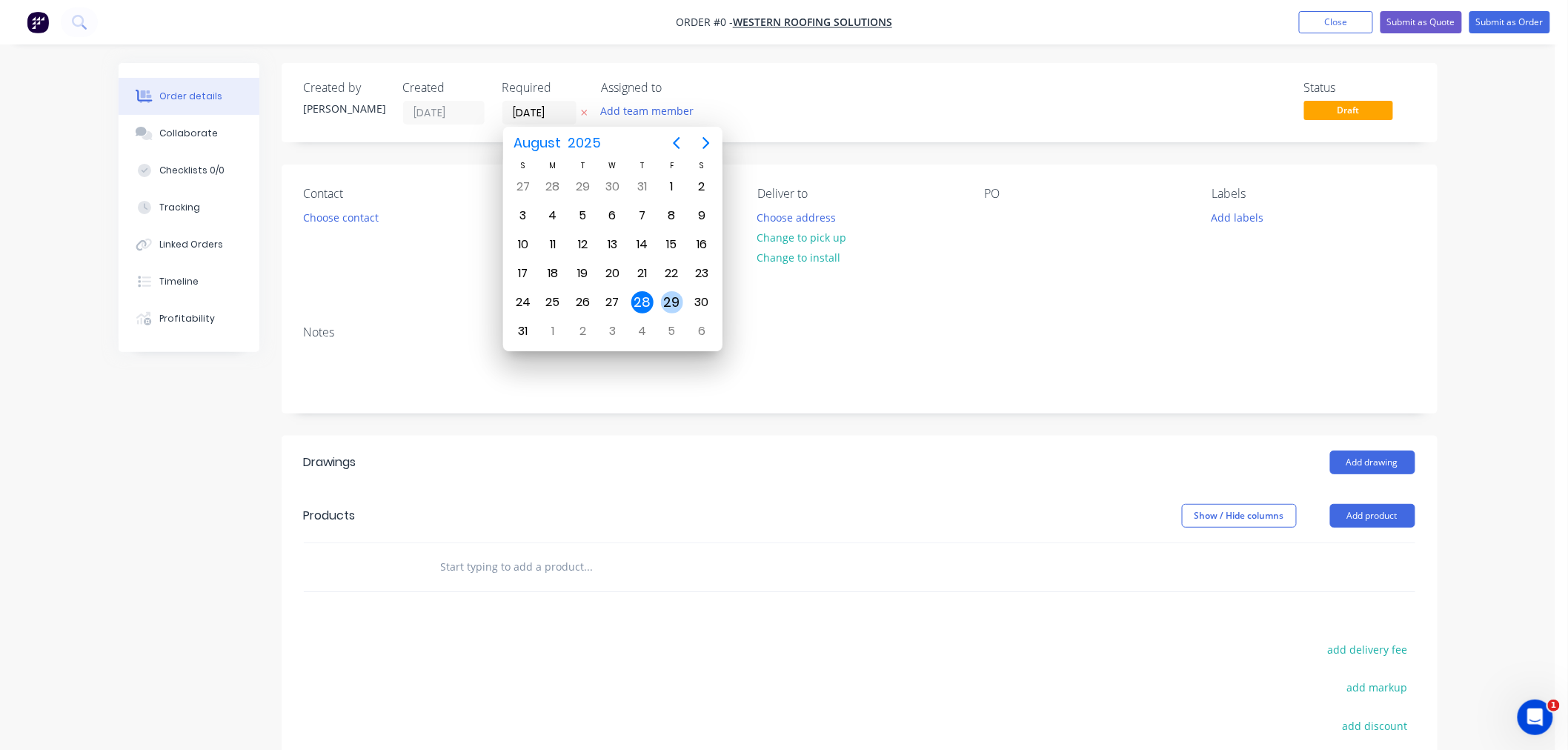
click at [668, 300] on div "29" at bounding box center [671, 301] width 22 height 22
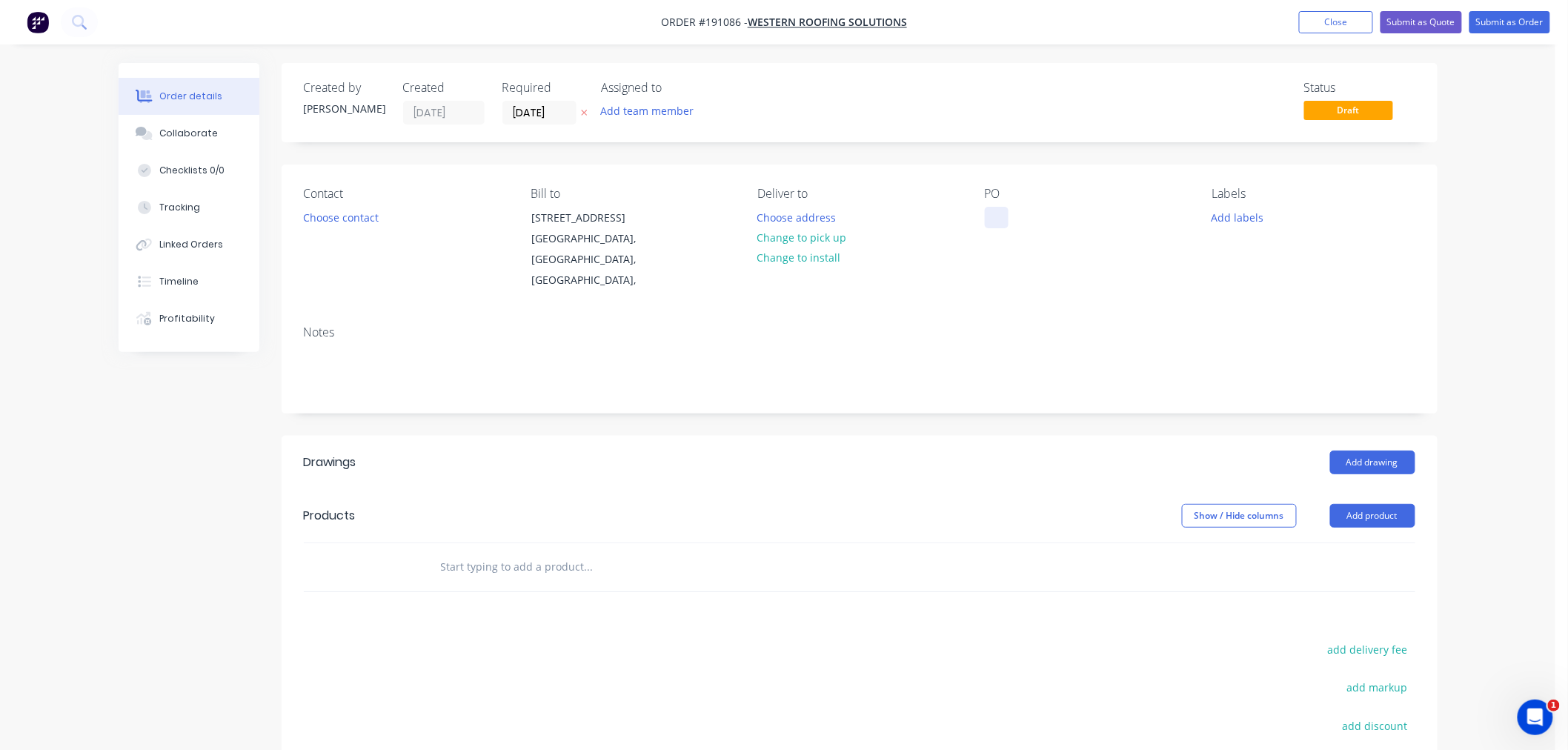
click at [1000, 218] on div at bounding box center [996, 217] width 23 height 21
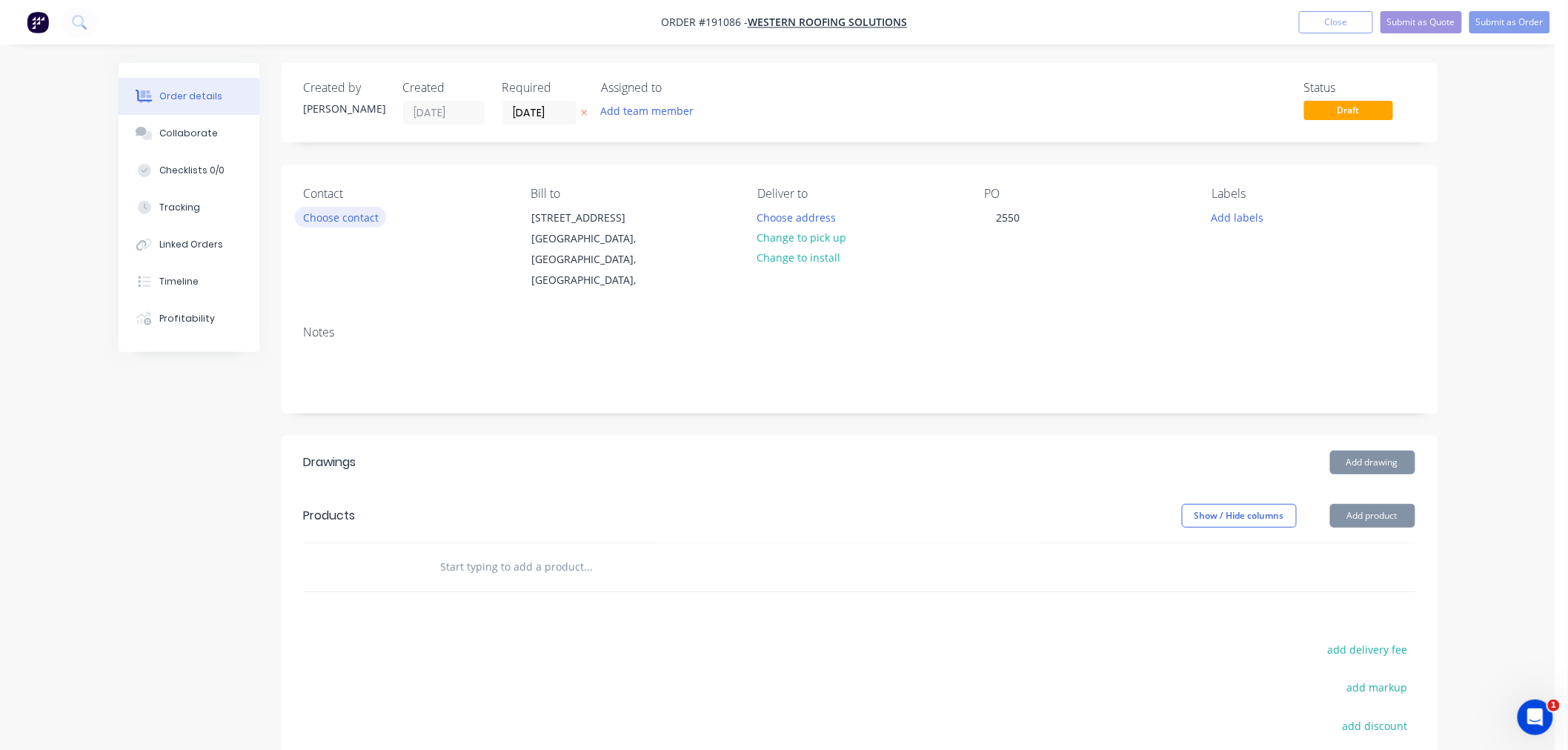
click at [336, 219] on button "Choose contact" at bounding box center [340, 217] width 91 height 20
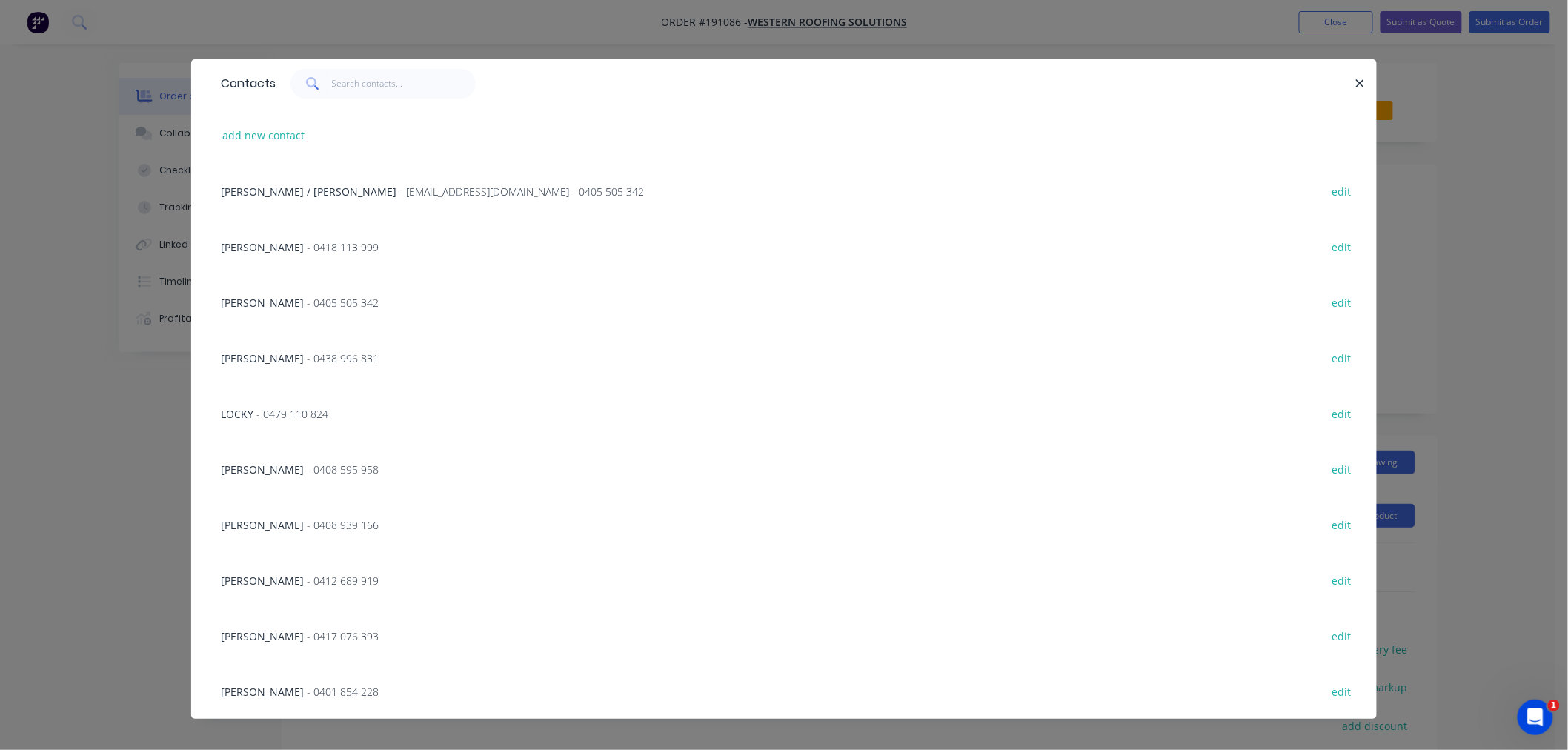
click at [306, 470] on span "- 0408 595 958" at bounding box center [342, 469] width 72 height 14
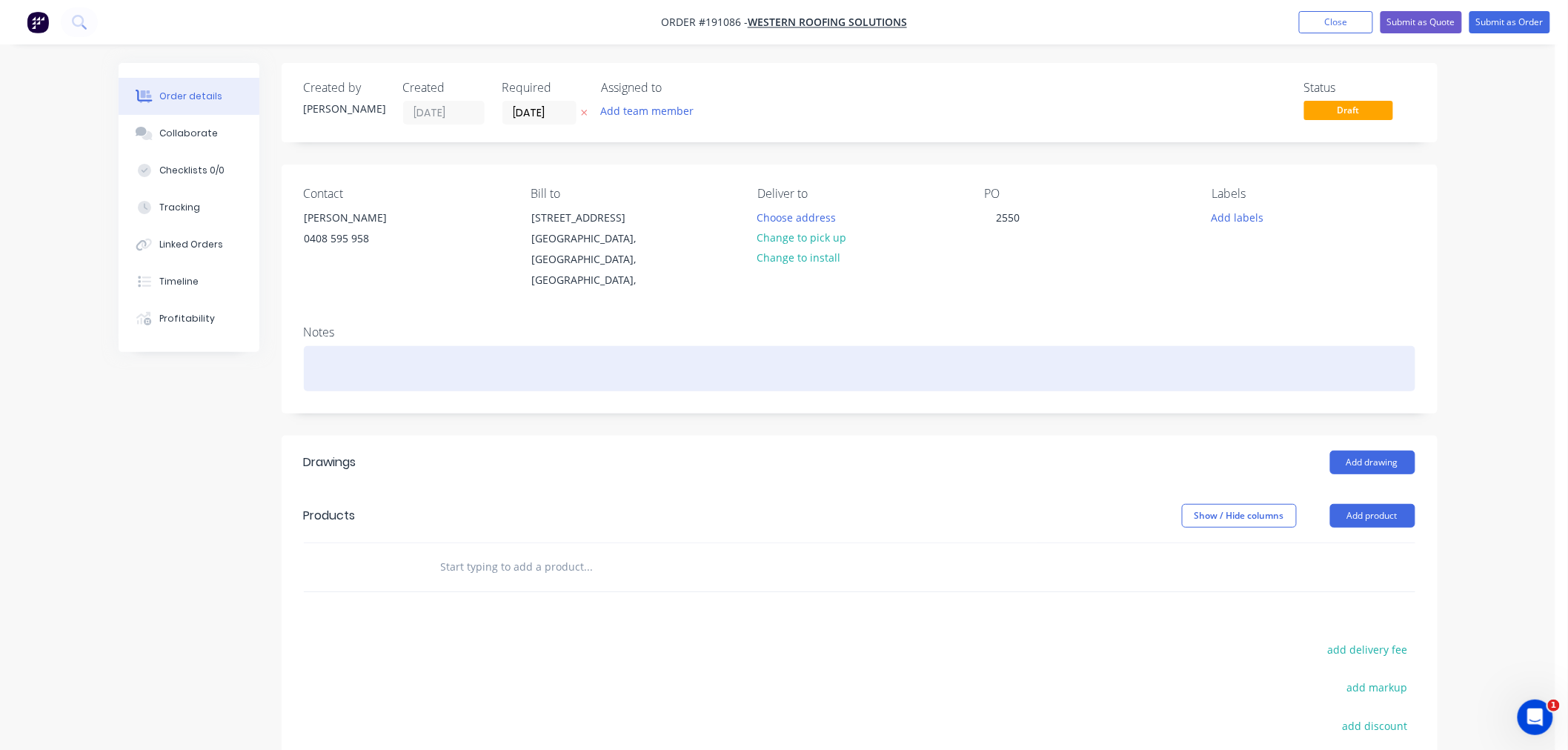
click at [461, 359] on div at bounding box center [859, 369] width 1111 height 45
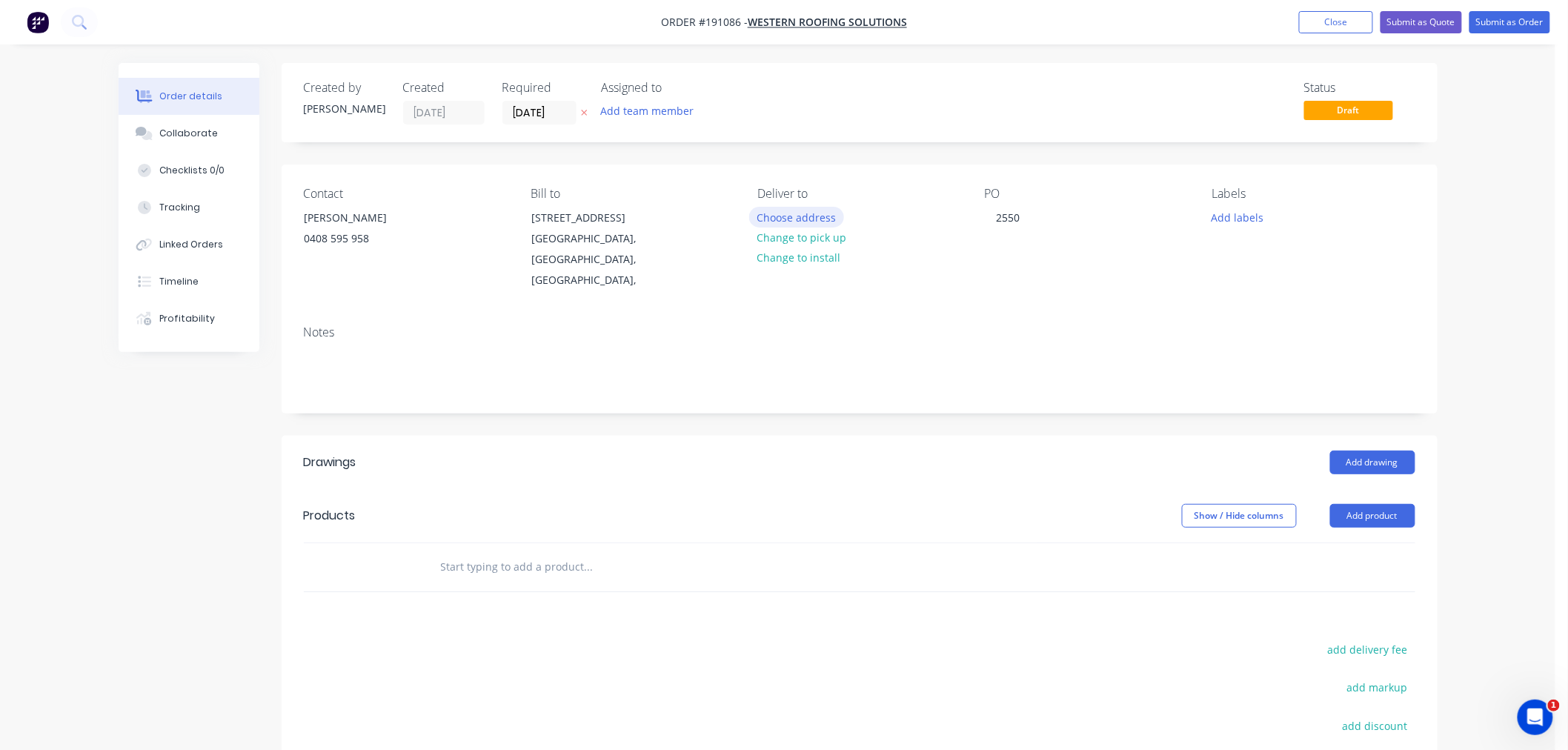
click at [812, 217] on button "Choose address" at bounding box center [796, 217] width 95 height 20
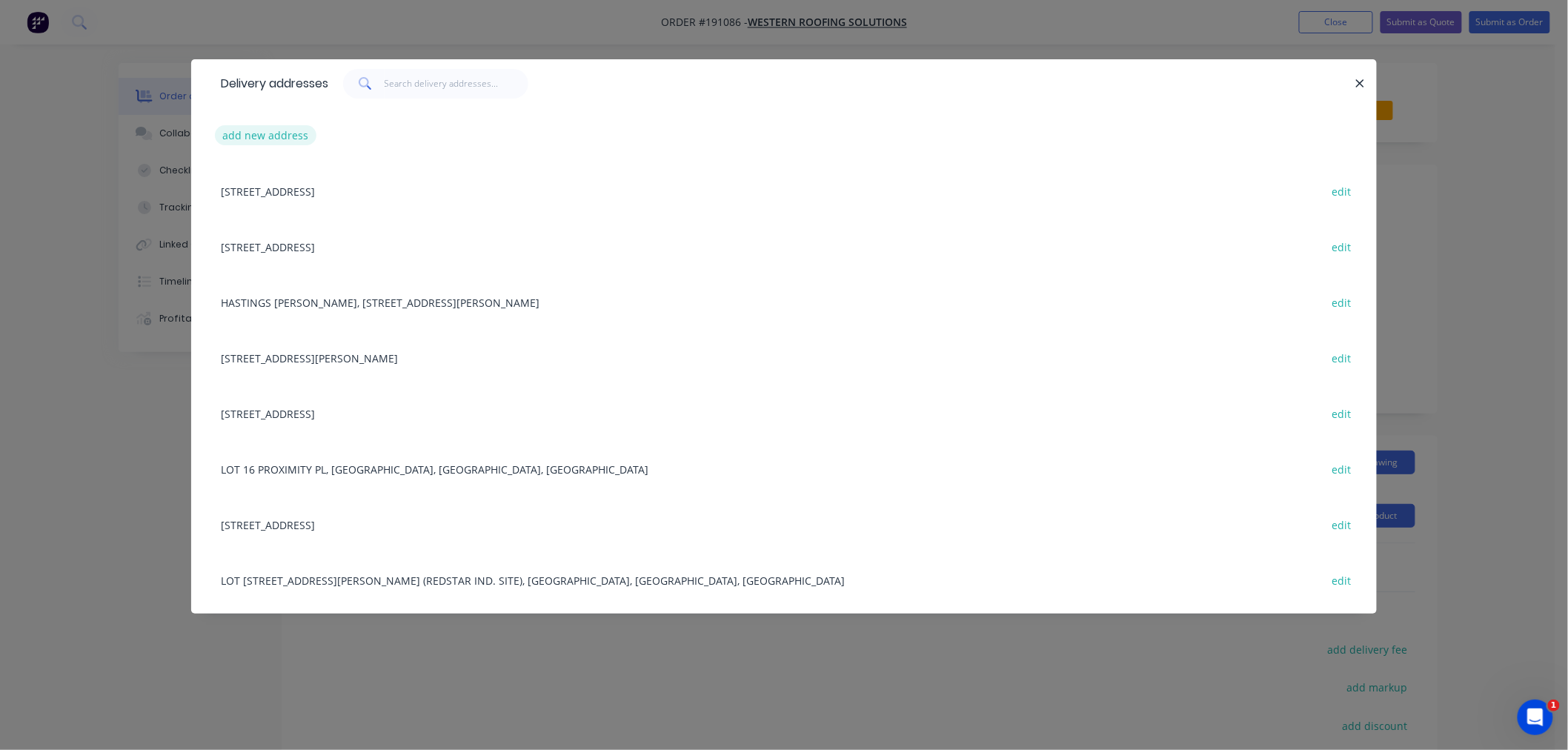
click at [263, 135] on button "add new address" at bounding box center [265, 135] width 101 height 20
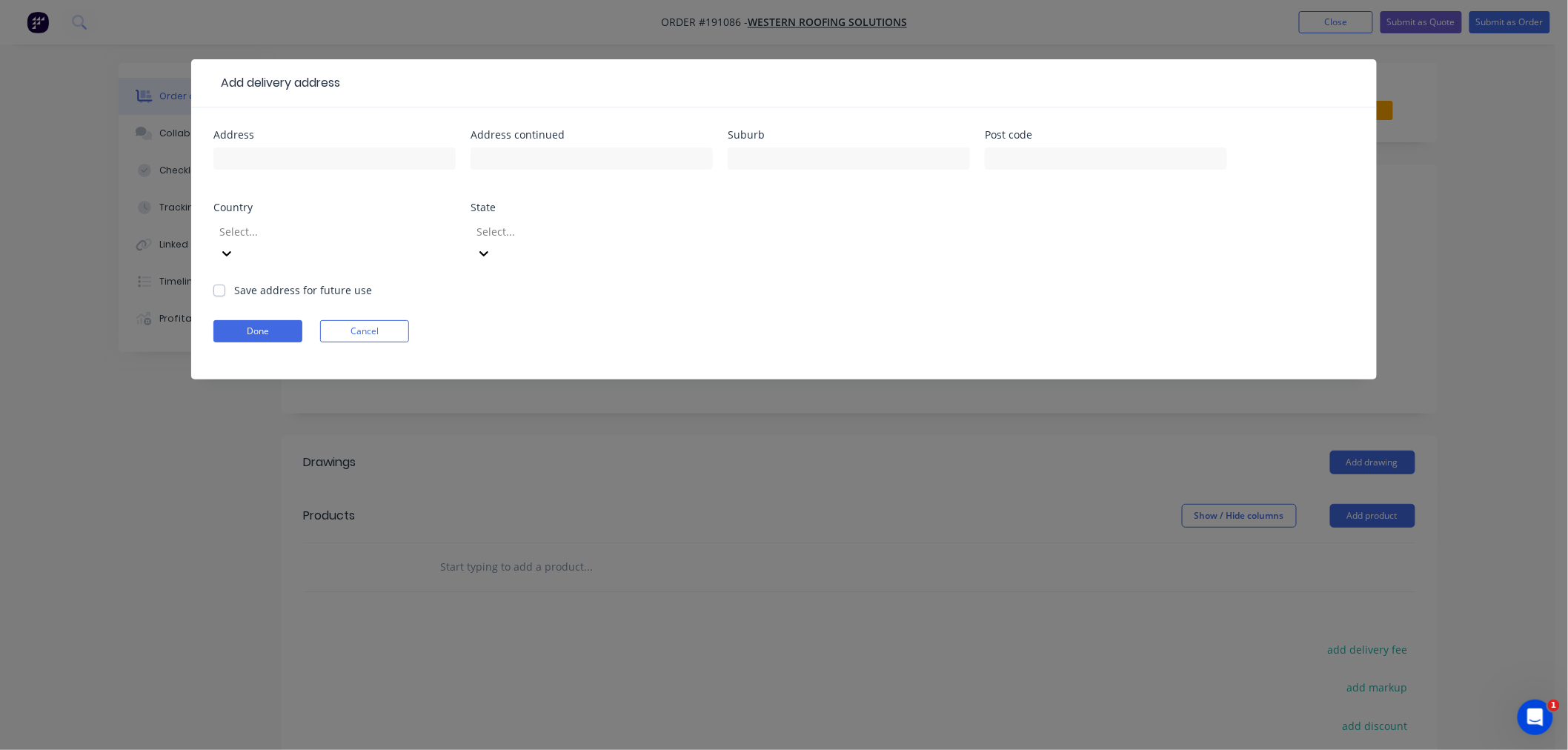
click at [327, 232] on div at bounding box center [324, 231] width 214 height 19
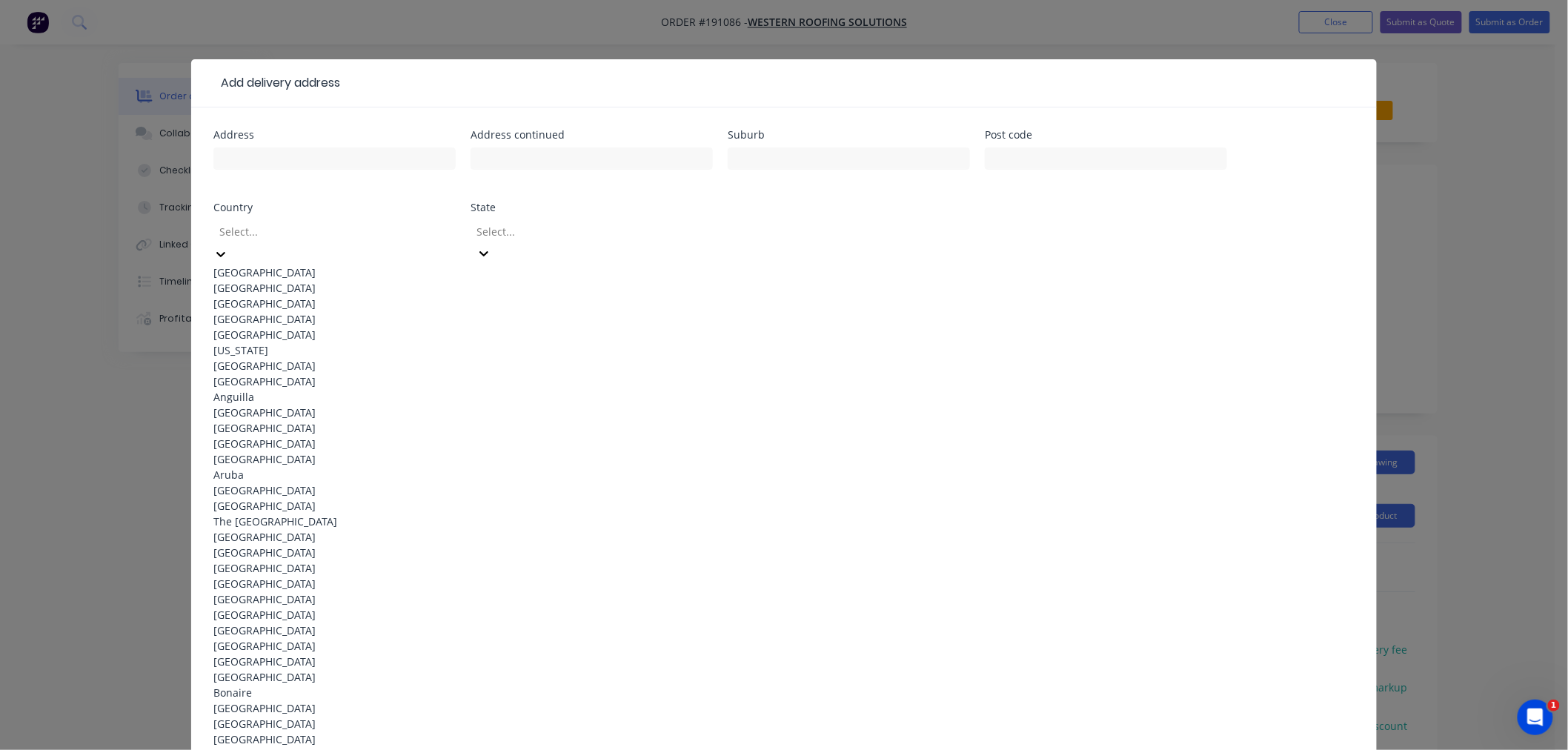
click at [343, 270] on div "[GEOGRAPHIC_DATA]" at bounding box center [335, 272] width 242 height 16
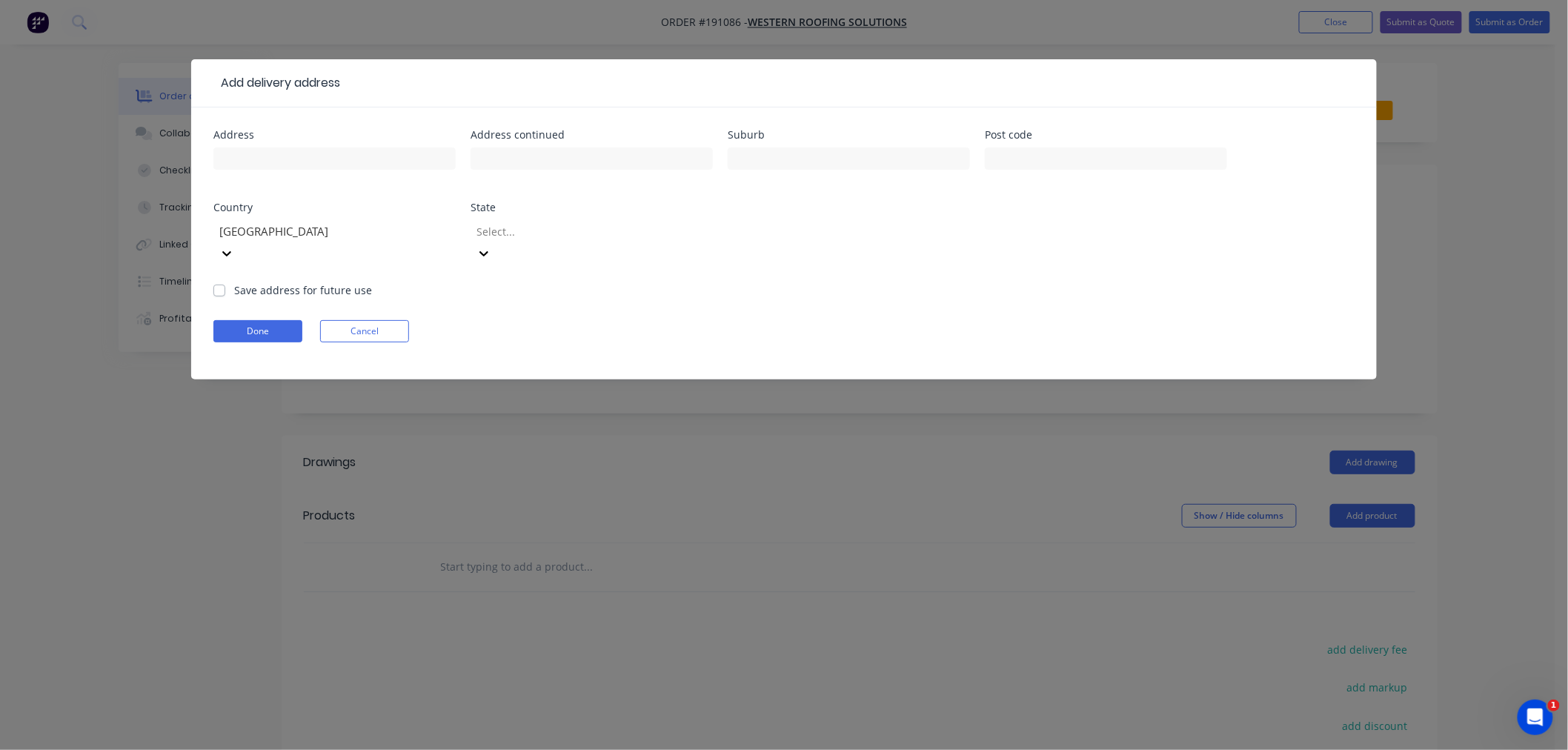
click at [527, 226] on div at bounding box center [582, 231] width 214 height 19
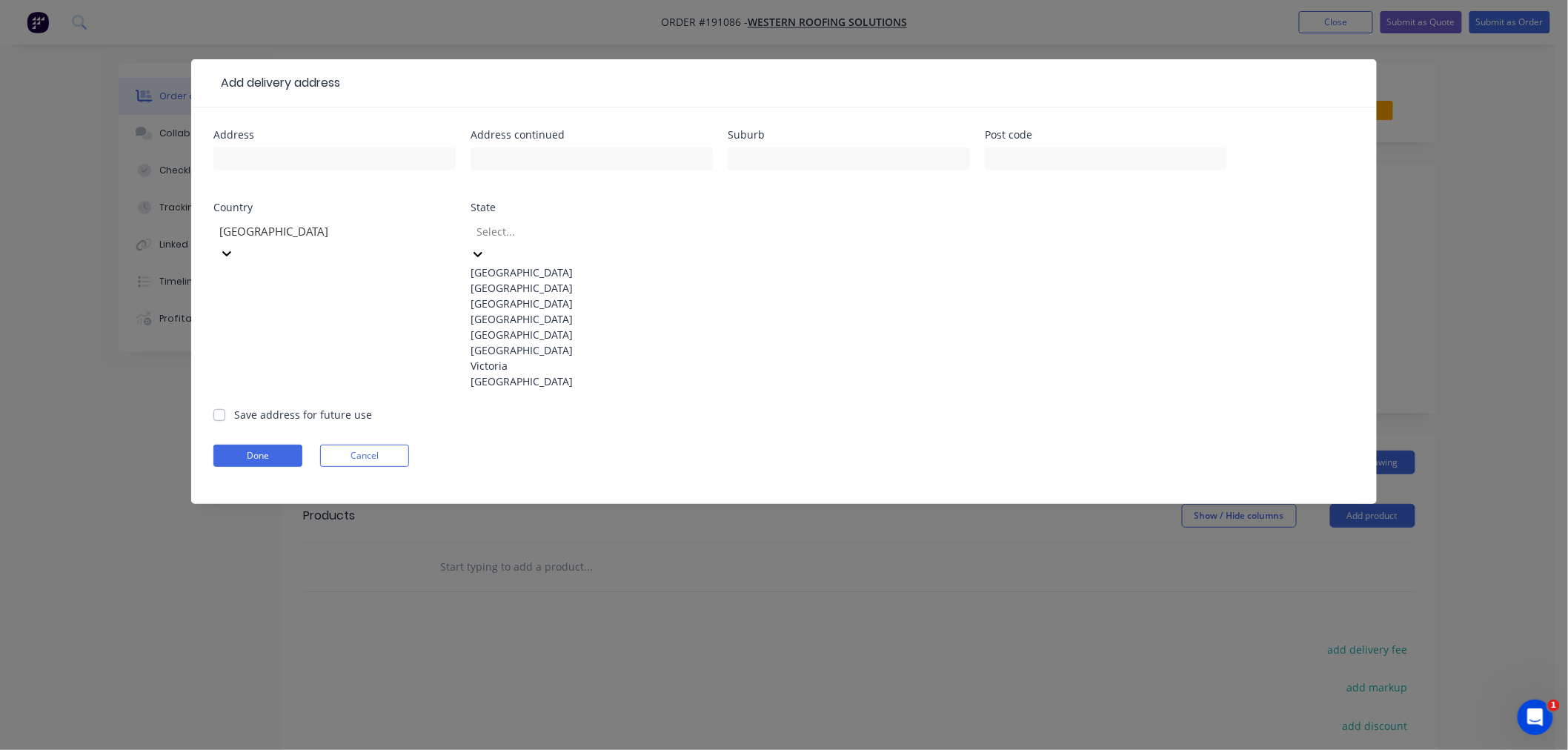
click at [549, 327] on div "[GEOGRAPHIC_DATA]" at bounding box center [591, 319] width 242 height 16
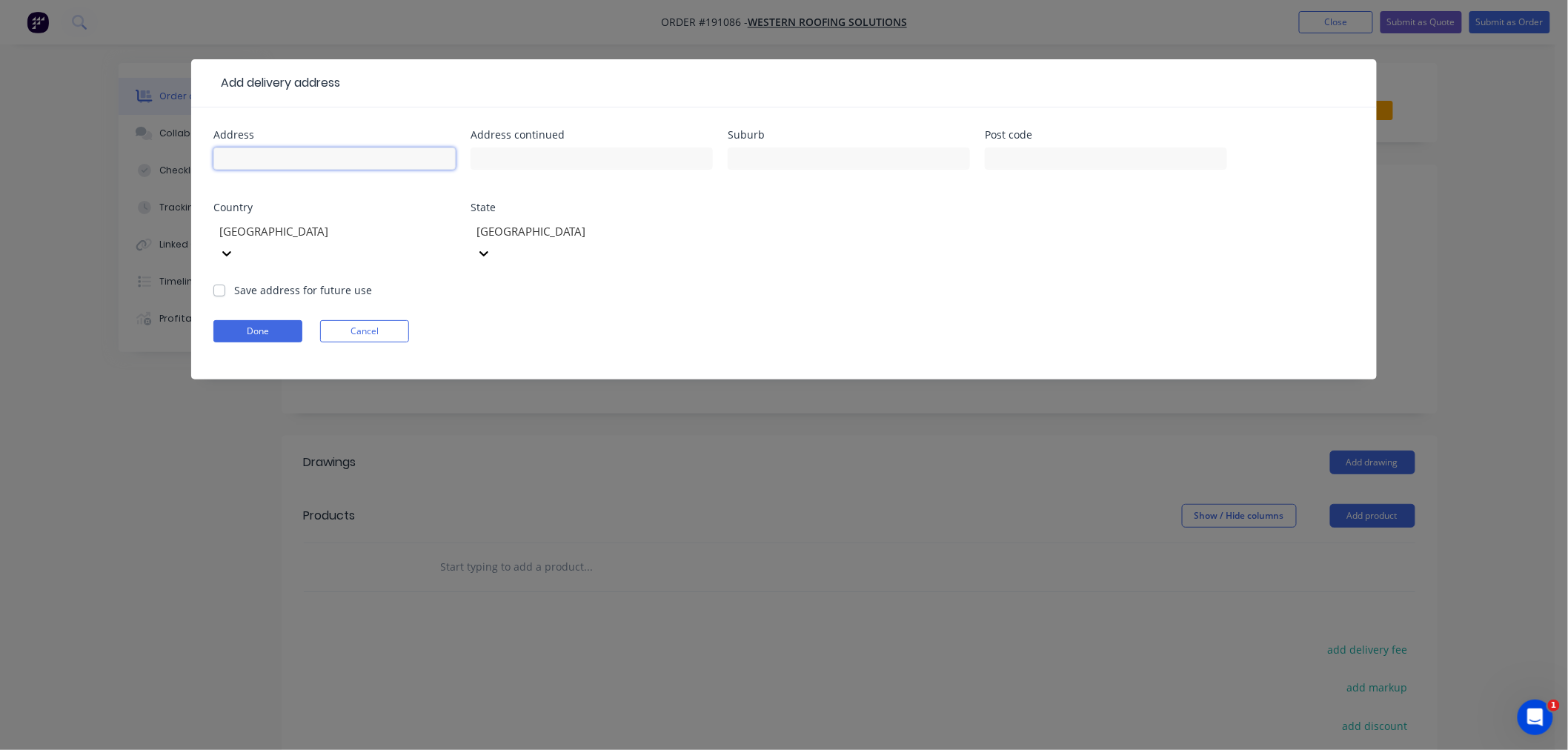
click at [356, 159] on input "text" at bounding box center [335, 158] width 242 height 22
click at [1036, 162] on input "text" at bounding box center [1106, 158] width 242 height 22
click at [803, 160] on input "BRENDALE" at bounding box center [849, 158] width 242 height 22
click at [1021, 152] on input "text" at bounding box center [1106, 158] width 242 height 22
click at [907, 147] on input "BRENDALE" at bounding box center [849, 158] width 242 height 22
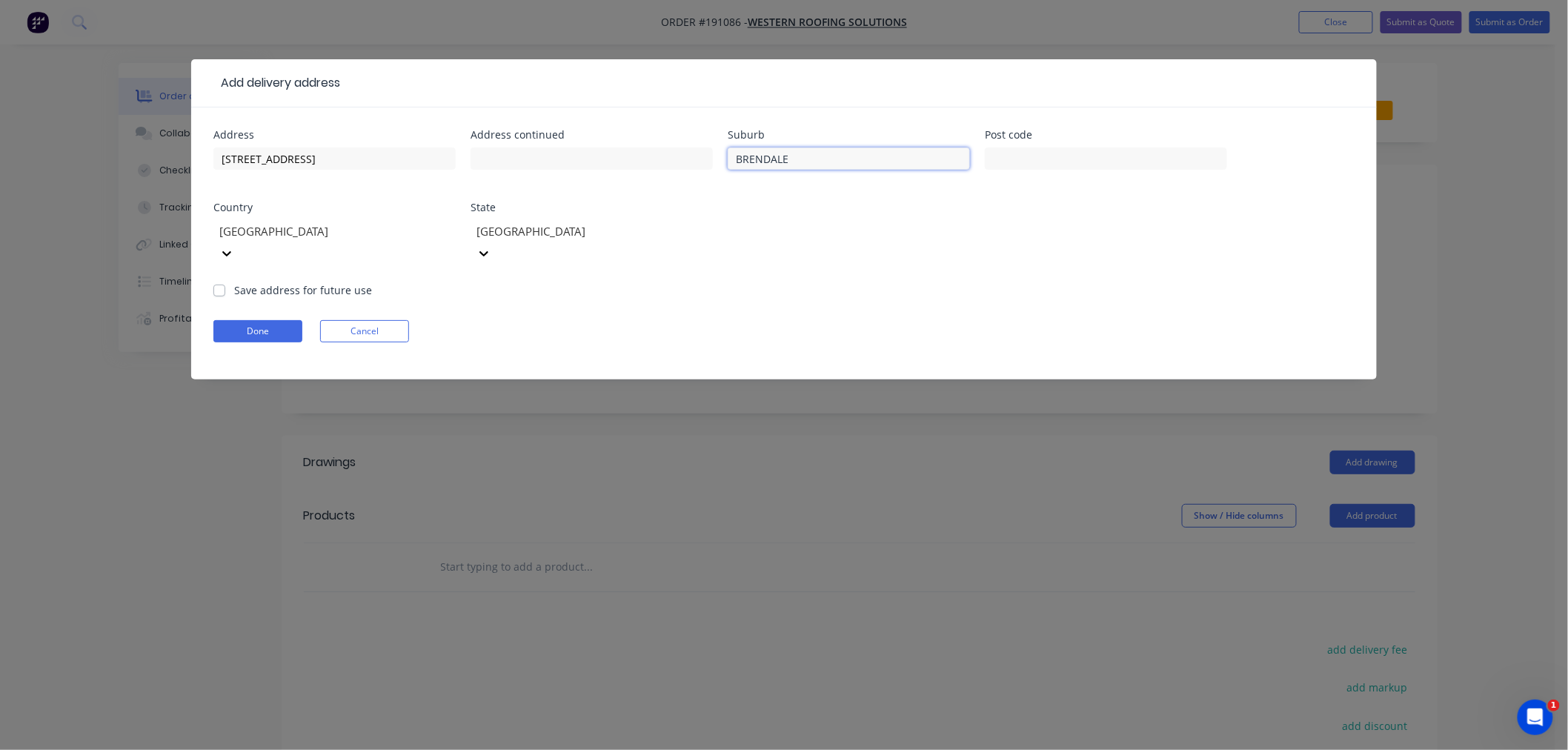
click at [783, 154] on input "BRENDALE" at bounding box center [849, 158] width 242 height 22
click at [790, 154] on input "BRENDALE" at bounding box center [849, 158] width 242 height 22
click at [360, 167] on input "23 KREMZOW RD" at bounding box center [335, 158] width 242 height 22
drag, startPoint x: 349, startPoint y: 159, endPoint x: 160, endPoint y: 152, distance: 189.1
click at [160, 152] on div "Add delivery address Address 23 KREMZOW RD Address continued Suburb BRENDALE Po…" at bounding box center [784, 375] width 1568 height 750
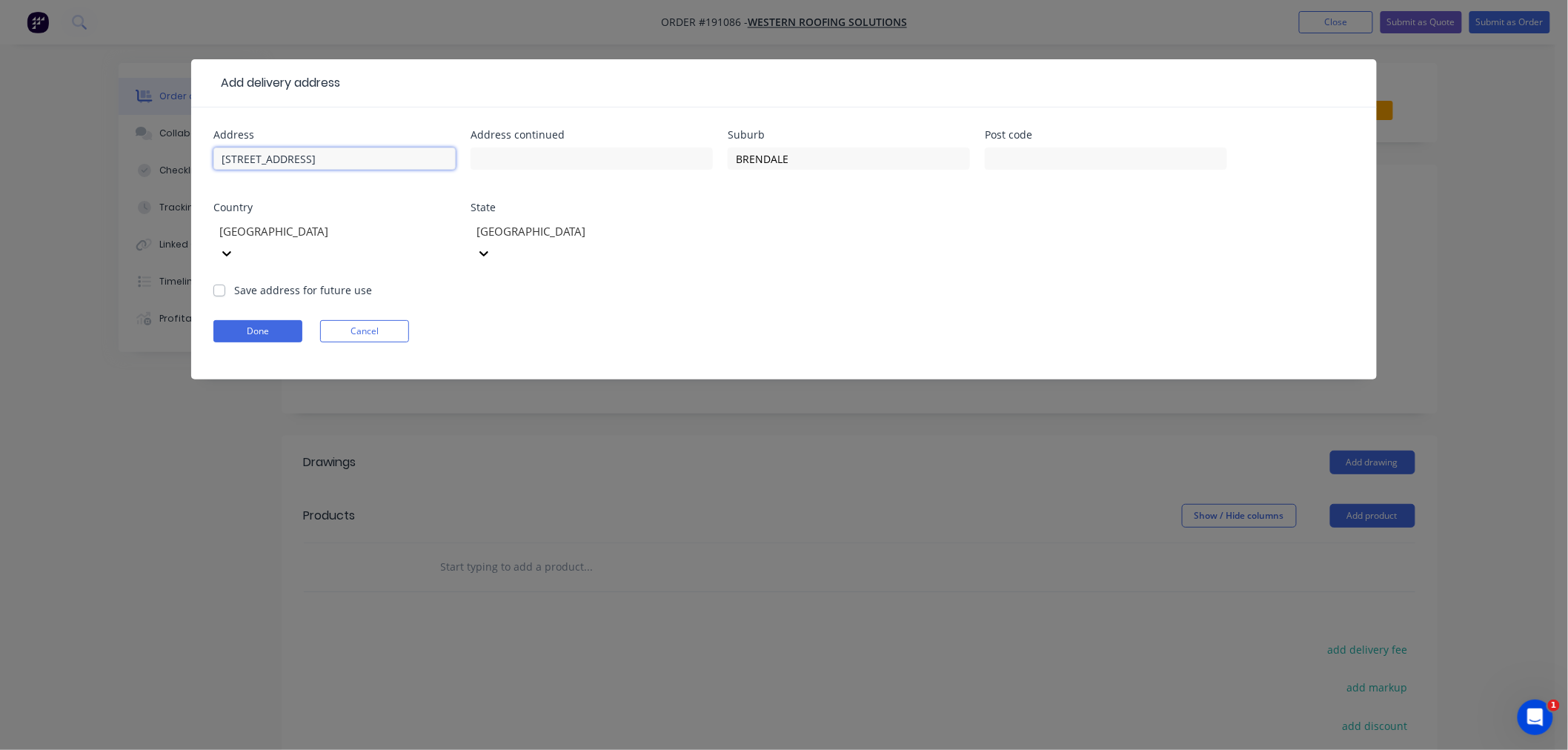
click at [339, 159] on input "23 KREMZOW RD" at bounding box center [335, 158] width 242 height 22
click at [342, 158] on input "23 KREMZOW RD" at bounding box center [335, 158] width 242 height 22
click at [346, 157] on input "23 KREMZOW RD" at bounding box center [335, 158] width 242 height 22
click at [346, 156] on input "23 KREMZOW RD" at bounding box center [335, 158] width 242 height 22
drag, startPoint x: 360, startPoint y: 149, endPoint x: 145, endPoint y: 158, distance: 215.2
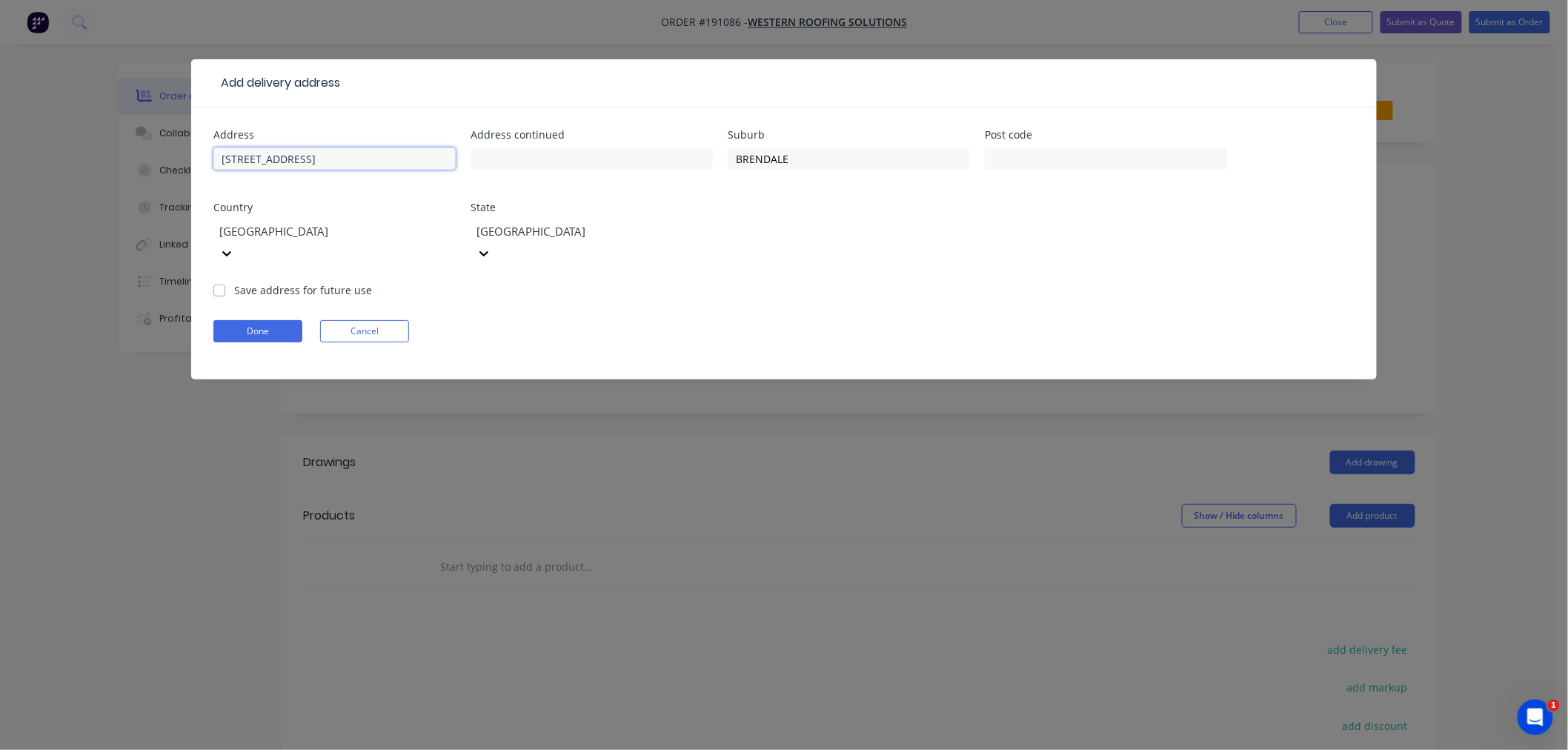
click at [141, 157] on div "Add delivery address Address 23 KREMZOW RD Address continued Suburb BRENDALE Po…" at bounding box center [784, 375] width 1568 height 750
click button "Done" at bounding box center [258, 331] width 89 height 22
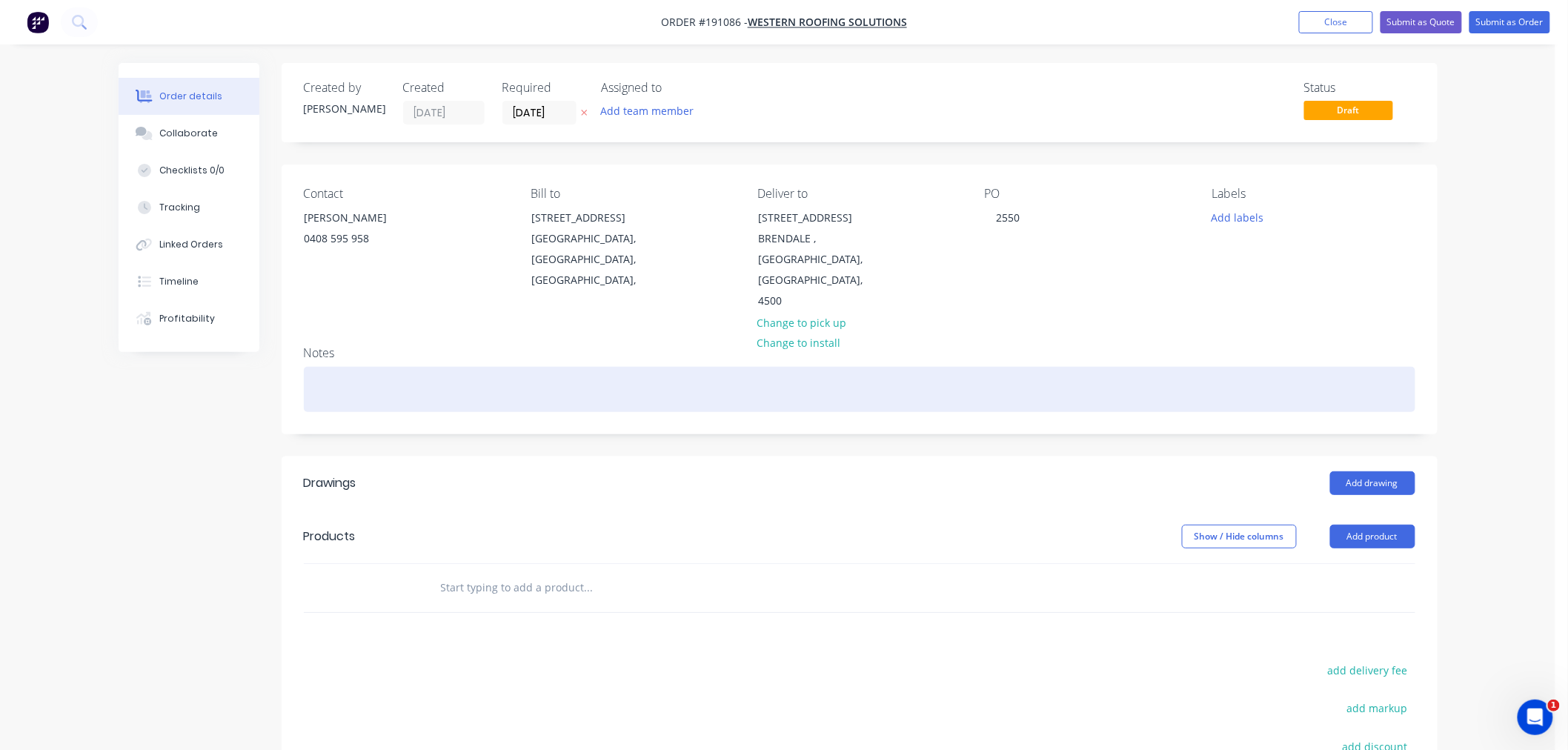
click at [455, 367] on div at bounding box center [859, 389] width 1111 height 45
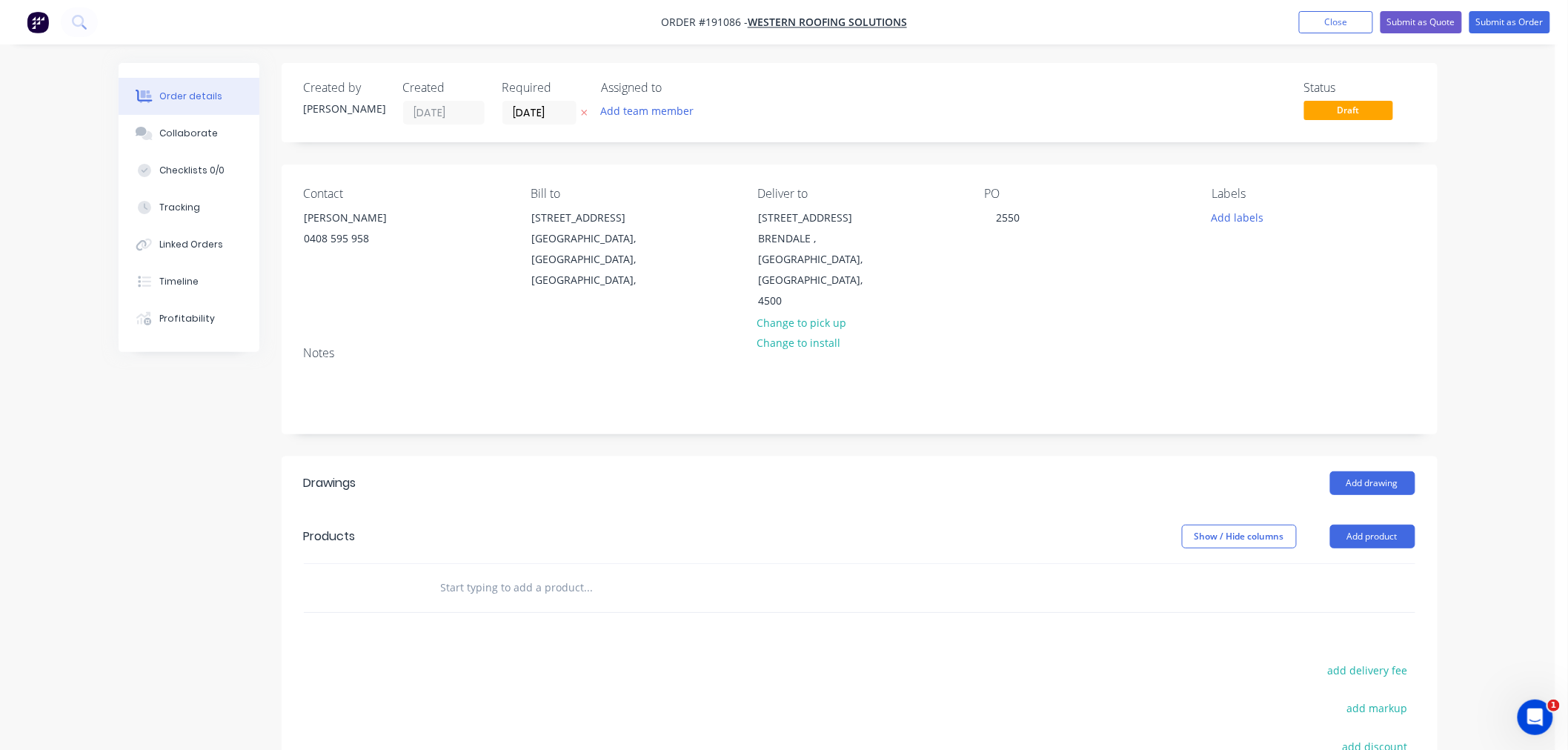
click at [1494, 534] on div "Order details Collaborate Checklists 0/0 Tracking Linked Orders Timeline Profit…" at bounding box center [778, 494] width 1555 height 990
click at [1358, 471] on button "Add drawing" at bounding box center [1372, 483] width 85 height 23
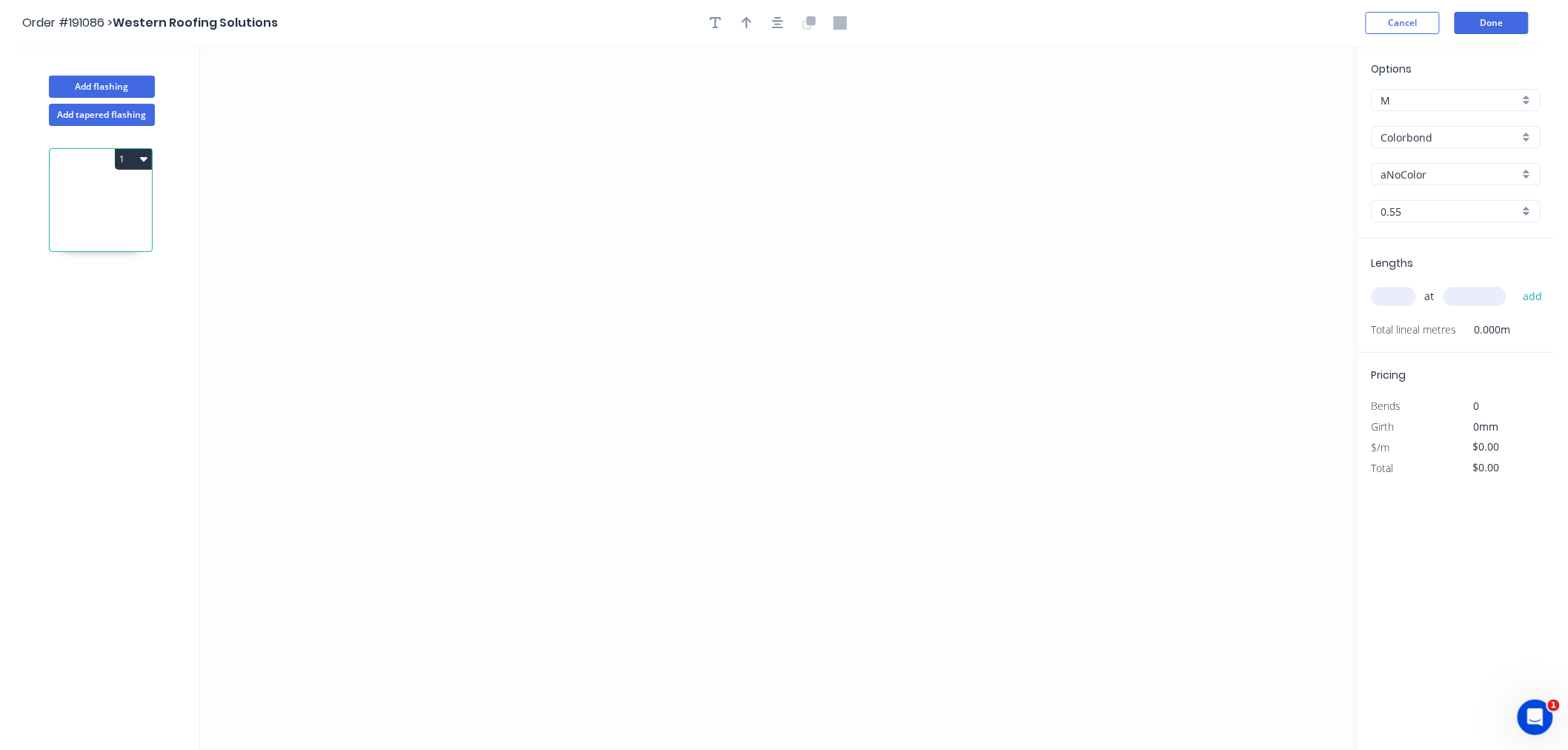
click at [1411, 168] on input "aNoColor" at bounding box center [1450, 175] width 138 height 16
click at [1459, 248] on div "Surfmist" at bounding box center [1456, 246] width 168 height 26
click at [1424, 167] on input "Surfmist" at bounding box center [1450, 175] width 138 height 16
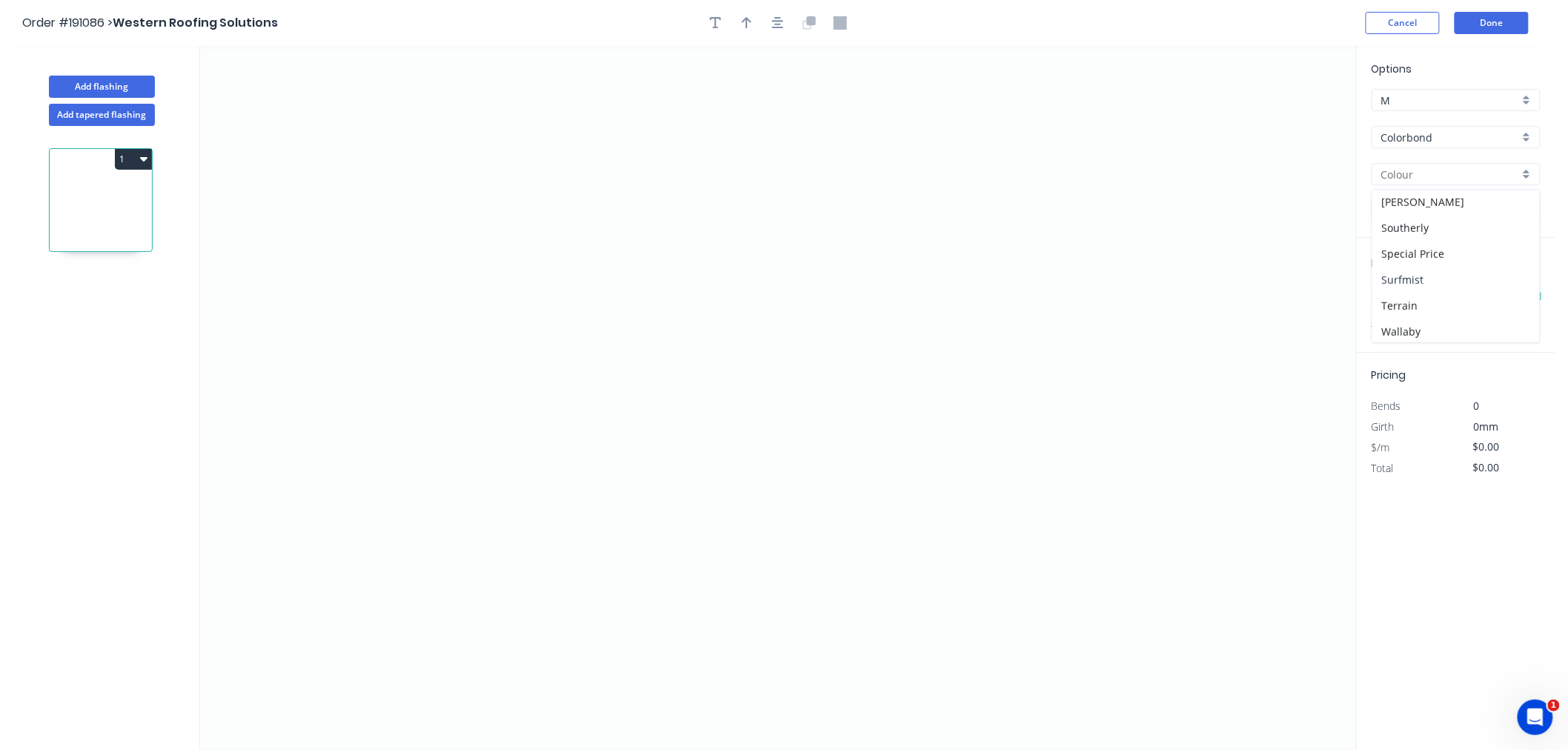
click at [1475, 282] on div "Surfmist" at bounding box center [1456, 279] width 168 height 26
click at [1404, 295] on input "text" at bounding box center [1394, 296] width 45 height 20
click at [1515, 284] on button "add" at bounding box center [1533, 296] width 35 height 25
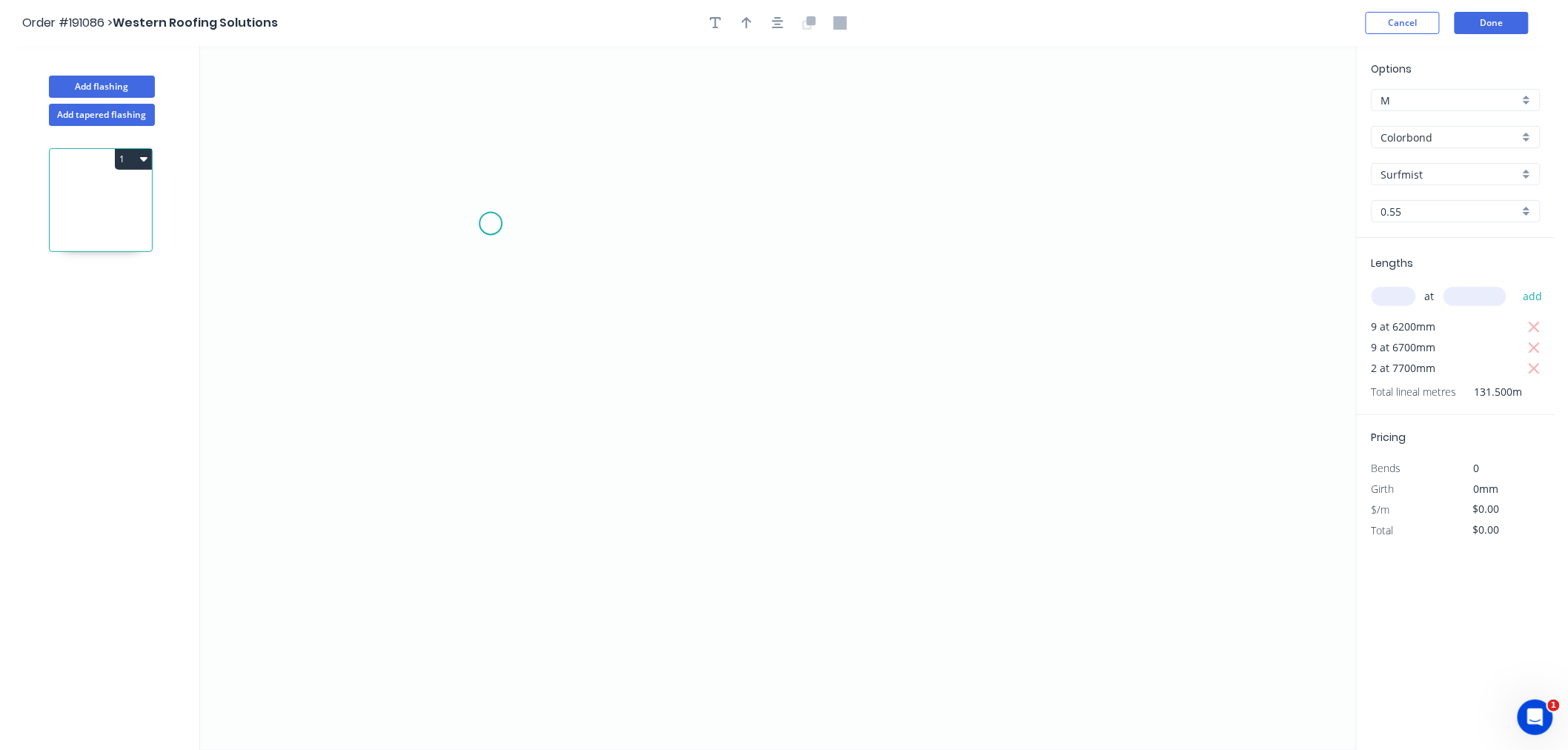
click at [486, 233] on icon "0" at bounding box center [778, 397] width 1156 height 703
click at [439, 168] on icon at bounding box center [462, 200] width 47 height 65
click at [441, 378] on icon "0 ?" at bounding box center [778, 397] width 1156 height 703
click at [561, 382] on icon "0 ? ? ? º" at bounding box center [778, 397] width 1156 height 703
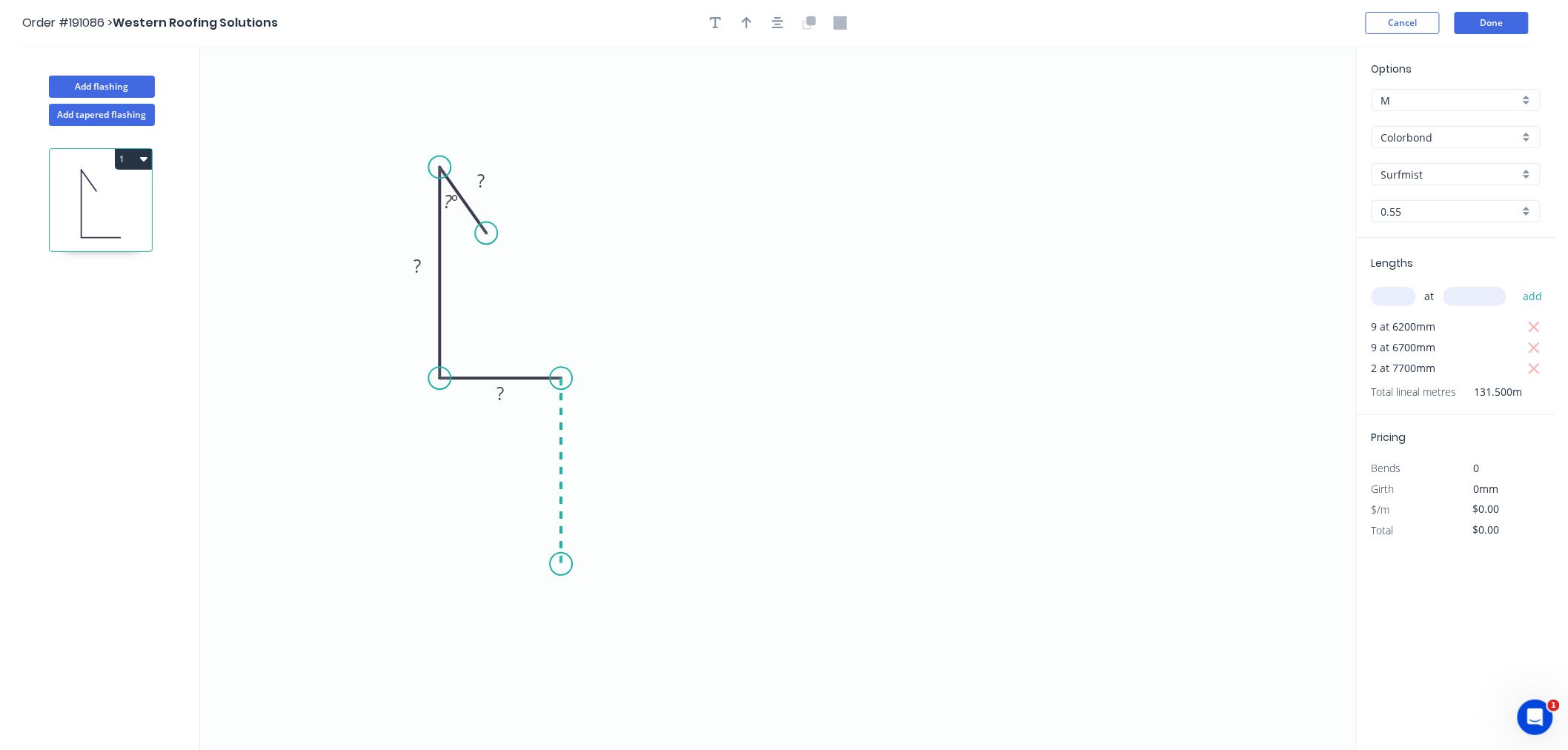
click at [568, 565] on icon "0 ? ? ? ? º" at bounding box center [778, 397] width 1156 height 703
click at [868, 568] on icon "0 ? ? ? ? ? º" at bounding box center [778, 397] width 1156 height 703
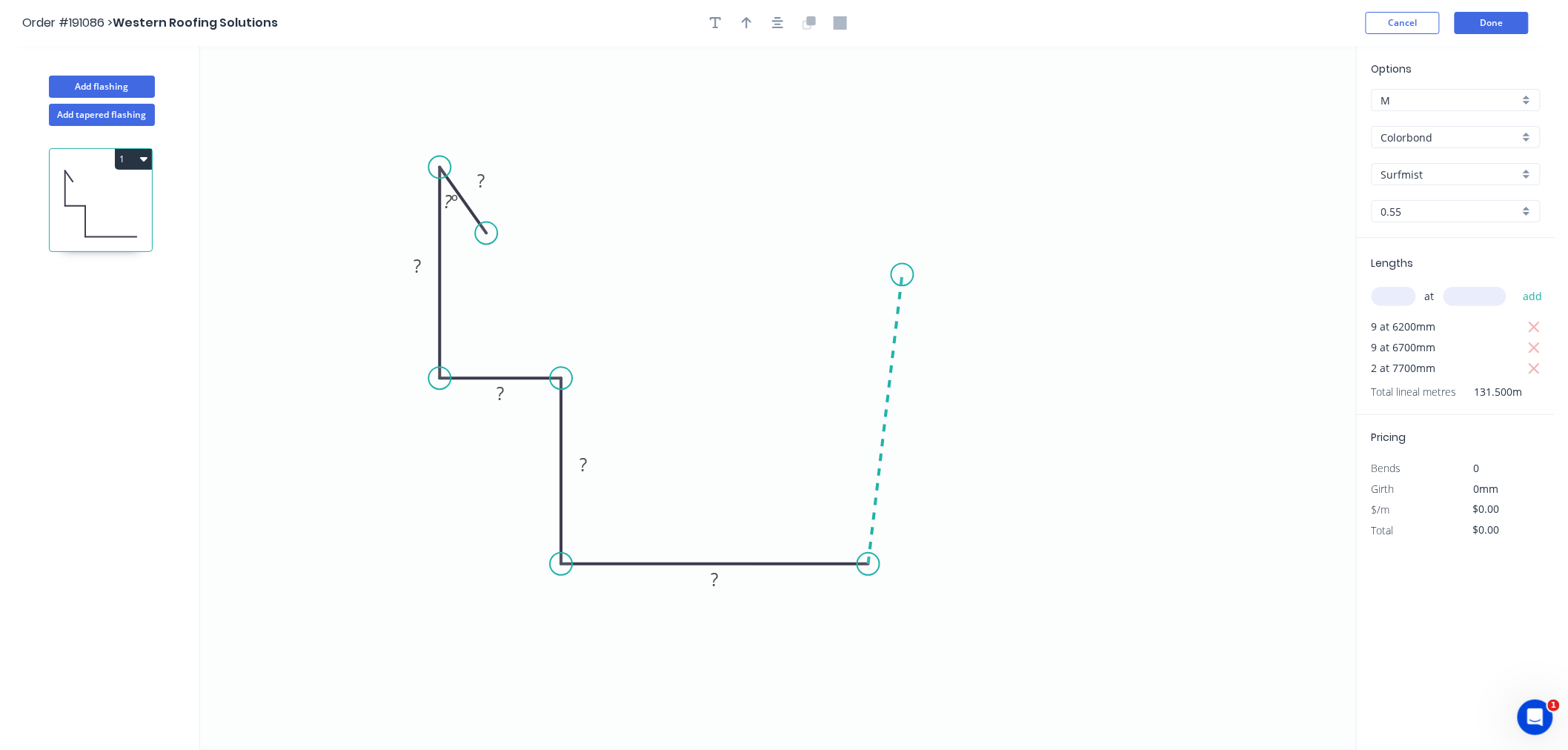
click at [903, 275] on icon "0 ? ? ? ? ? ? º" at bounding box center [778, 397] width 1156 height 703
click at [848, 259] on icon "0 ? ? ? ? ? ? ? º ? º" at bounding box center [778, 397] width 1156 height 703
click at [834, 309] on icon "0 ? ? ? ? ? ? ? ? º ? º ? º" at bounding box center [778, 397] width 1156 height 703
drag, startPoint x: 846, startPoint y: 259, endPoint x: 830, endPoint y: 253, distance: 17.1
click at [830, 253] on circle at bounding box center [829, 253] width 22 height 22
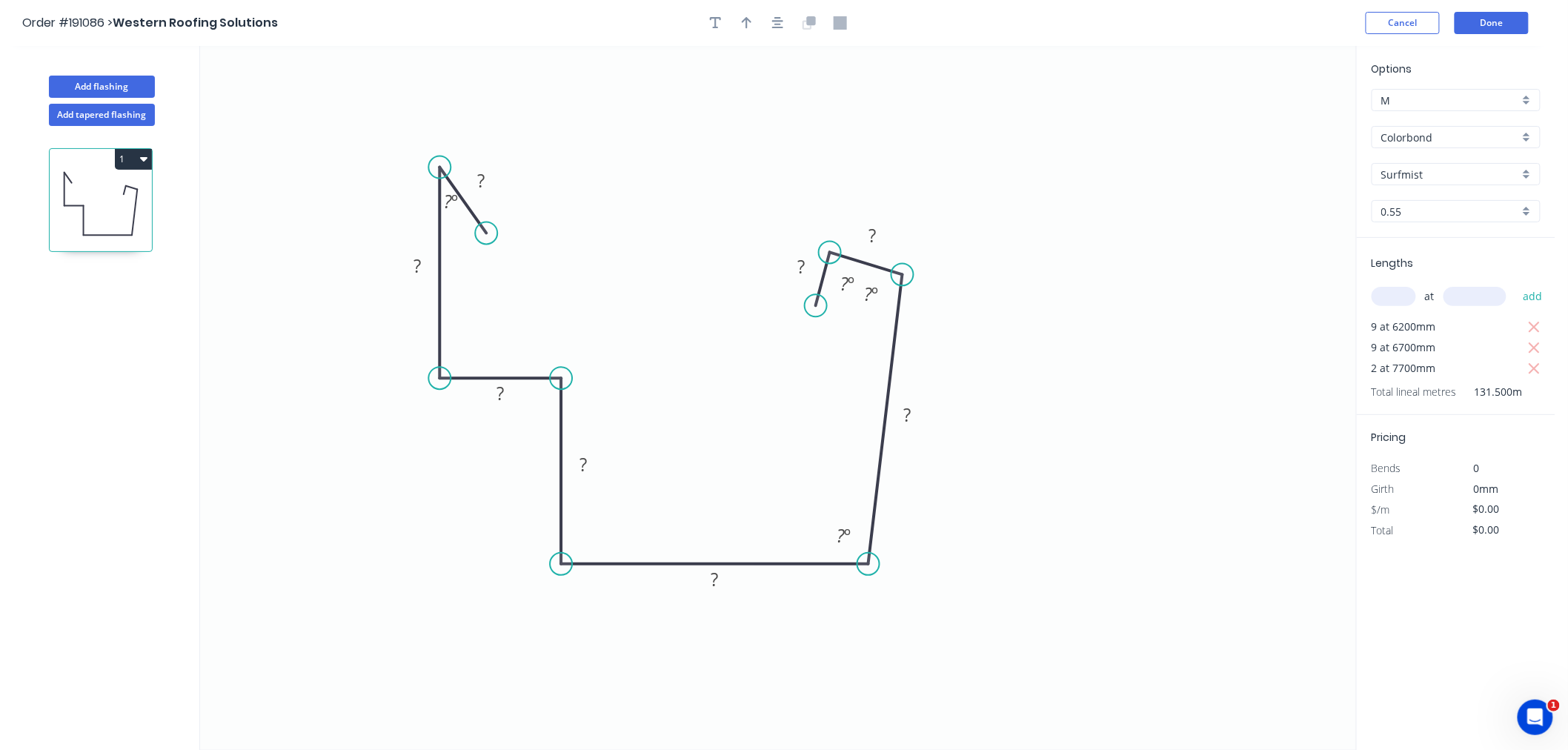
drag, startPoint x: 837, startPoint y: 309, endPoint x: 816, endPoint y: 306, distance: 21.2
click at [816, 306] on circle at bounding box center [816, 304] width 22 height 22
drag, startPoint x: 901, startPoint y: 276, endPoint x: 900, endPoint y: 267, distance: 9.1
click at [900, 267] on circle at bounding box center [900, 268] width 22 height 22
click at [824, 306] on circle at bounding box center [823, 304] width 22 height 22
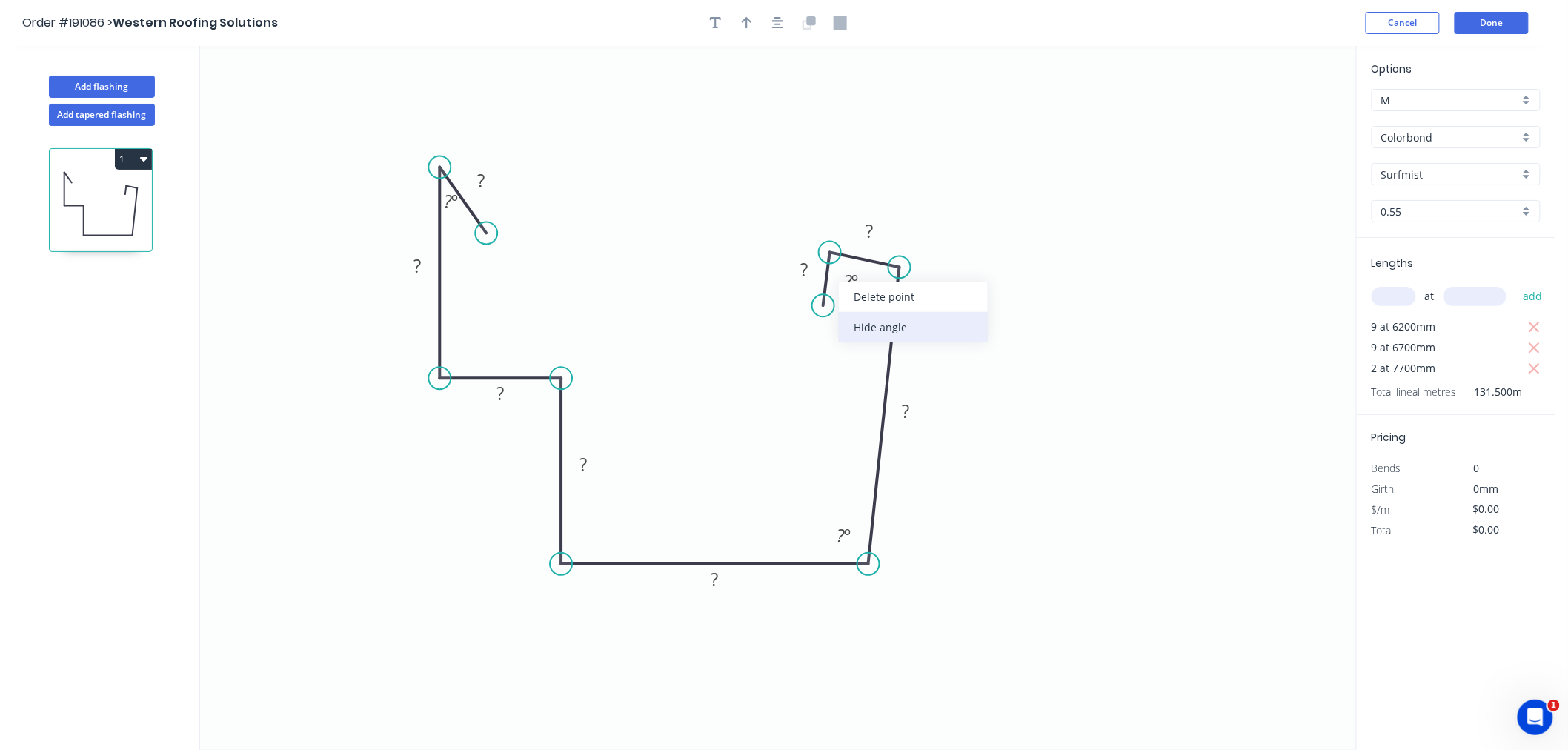
click at [876, 322] on div "Hide angle" at bounding box center [913, 327] width 149 height 30
click at [892, 342] on div "Hide angle" at bounding box center [939, 344] width 149 height 30
drag, startPoint x: 901, startPoint y: 263, endPoint x: 867, endPoint y: 257, distance: 34.5
click at [867, 257] on circle at bounding box center [868, 256] width 22 height 22
click at [813, 253] on circle at bounding box center [813, 256] width 22 height 22
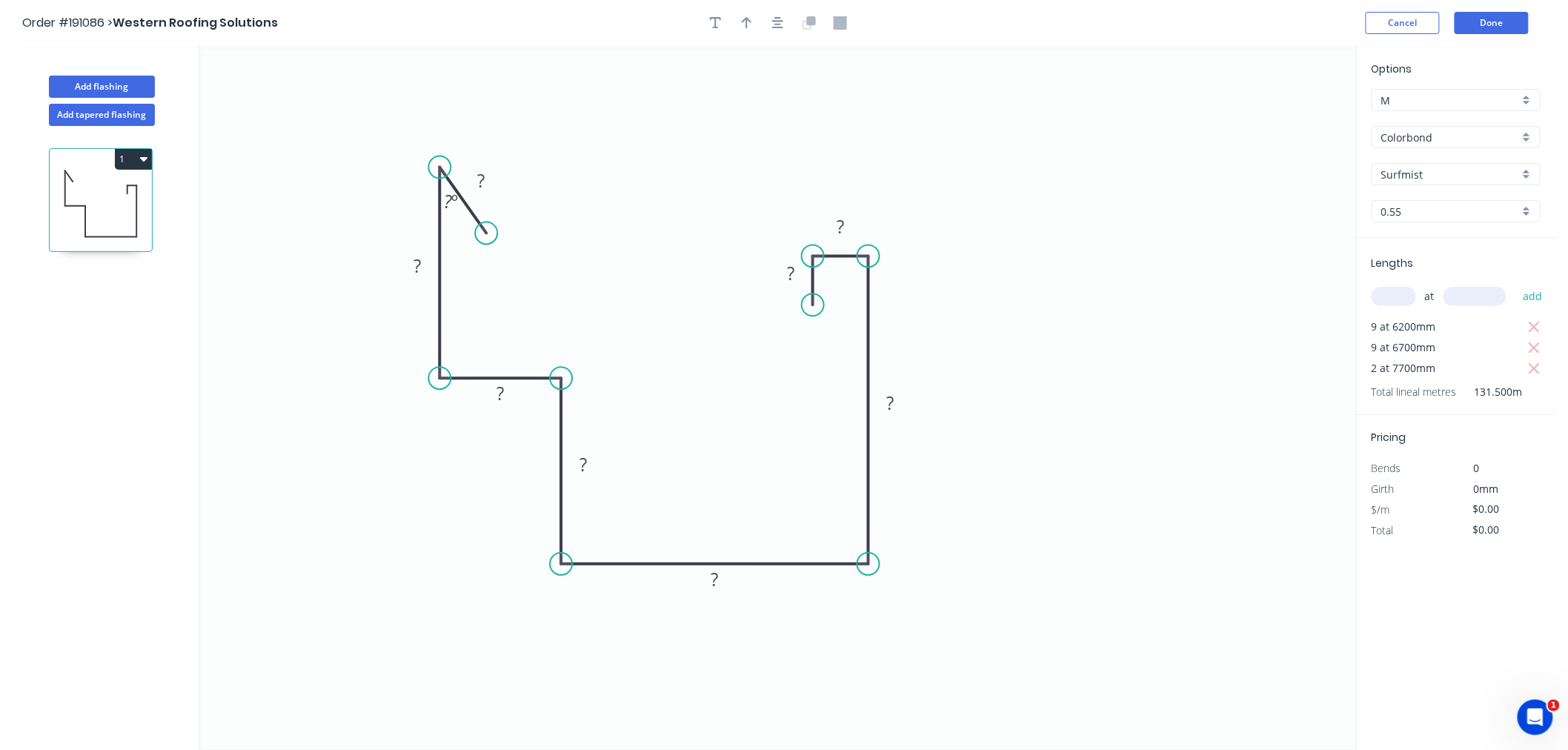
drag, startPoint x: 821, startPoint y: 311, endPoint x: 812, endPoint y: 305, distance: 10.8
click at [812, 305] on circle at bounding box center [813, 304] width 22 height 22
drag, startPoint x: 869, startPoint y: 256, endPoint x: 892, endPoint y: 260, distance: 23.3
click at [892, 260] on icon "0 ? ? ? ? ? ? ? ? ? º" at bounding box center [778, 397] width 1156 height 703
drag, startPoint x: 868, startPoint y: 254, endPoint x: 899, endPoint y: 266, distance: 33.2
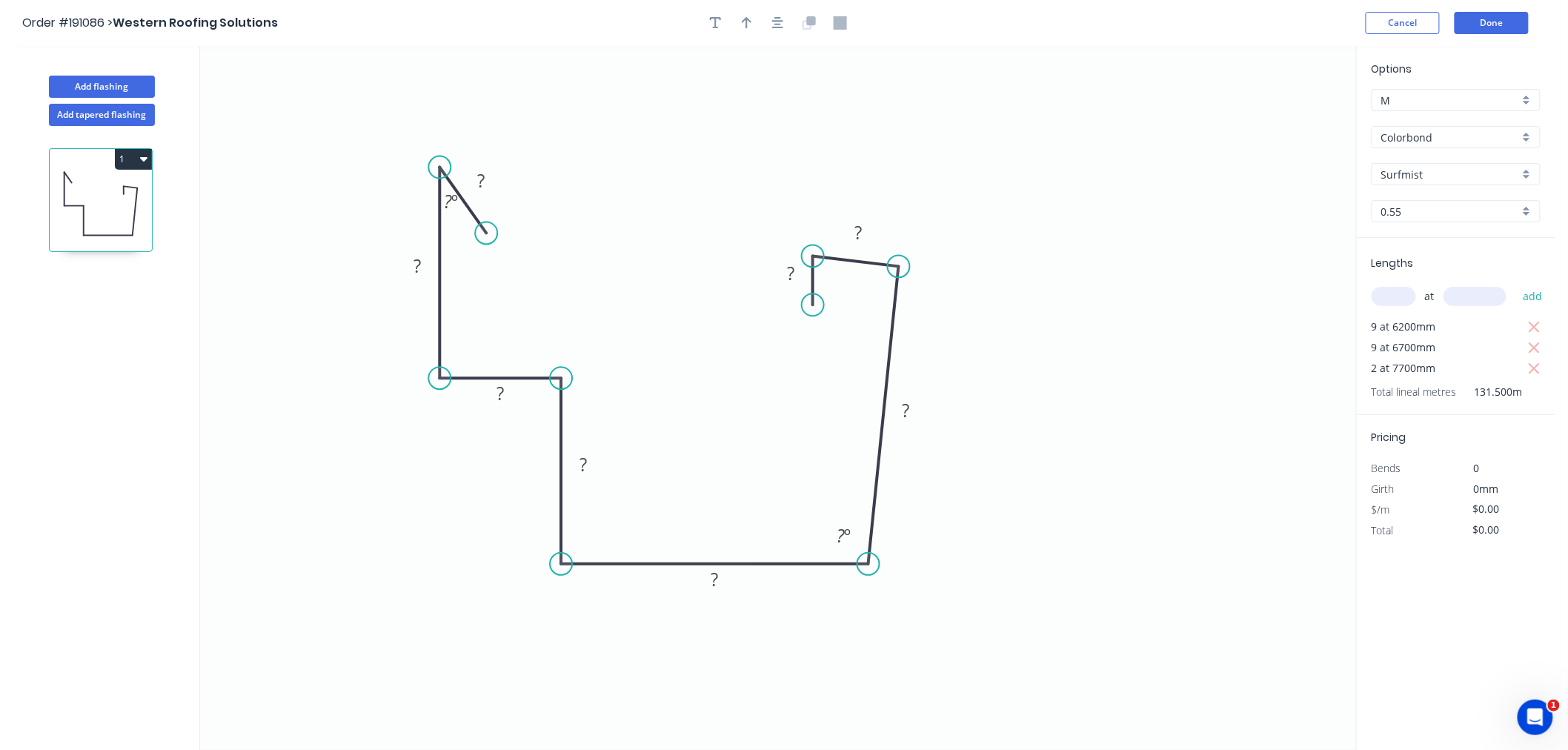
click at [899, 266] on circle at bounding box center [899, 266] width 22 height 22
drag, startPoint x: 818, startPoint y: 260, endPoint x: 835, endPoint y: 261, distance: 17.0
click at [835, 261] on circle at bounding box center [834, 266] width 22 height 22
drag, startPoint x: 812, startPoint y: 302, endPoint x: 824, endPoint y: 309, distance: 13.9
click at [824, 309] on circle at bounding box center [824, 308] width 22 height 22
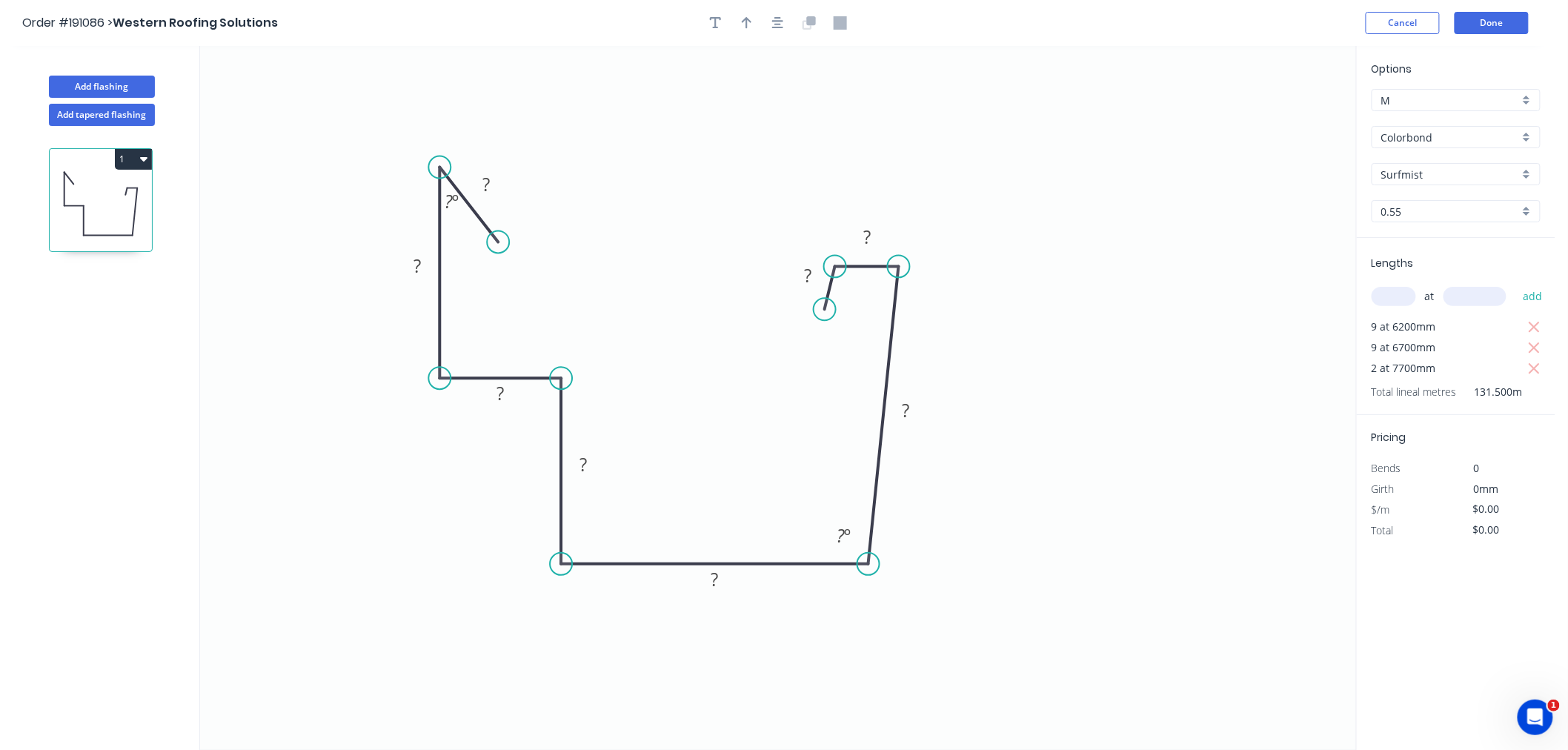
drag, startPoint x: 487, startPoint y: 227, endPoint x: 498, endPoint y: 242, distance: 18.6
click at [498, 242] on circle at bounding box center [498, 242] width 22 height 22
click at [491, 186] on rect at bounding box center [487, 184] width 29 height 20
click at [771, 29] on button "button" at bounding box center [778, 22] width 22 height 22
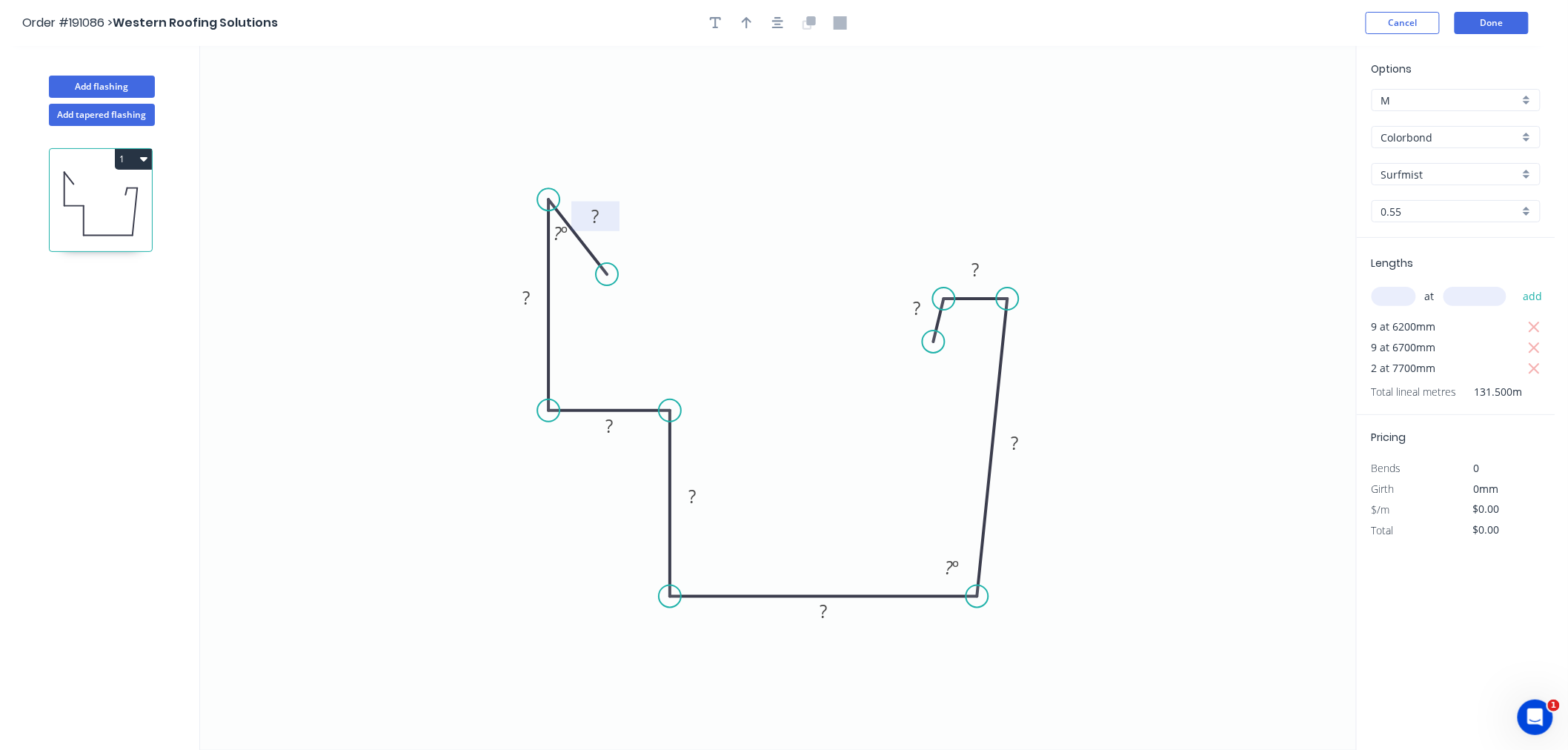
click at [604, 217] on rect at bounding box center [595, 217] width 29 height 20
drag, startPoint x: 608, startPoint y: 272, endPoint x: 628, endPoint y: 269, distance: 20.2
click at [628, 269] on circle at bounding box center [628, 268] width 22 height 22
click at [526, 294] on tspan "?" at bounding box center [526, 297] width 8 height 24
drag, startPoint x: 944, startPoint y: 297, endPoint x: 929, endPoint y: 296, distance: 15.0
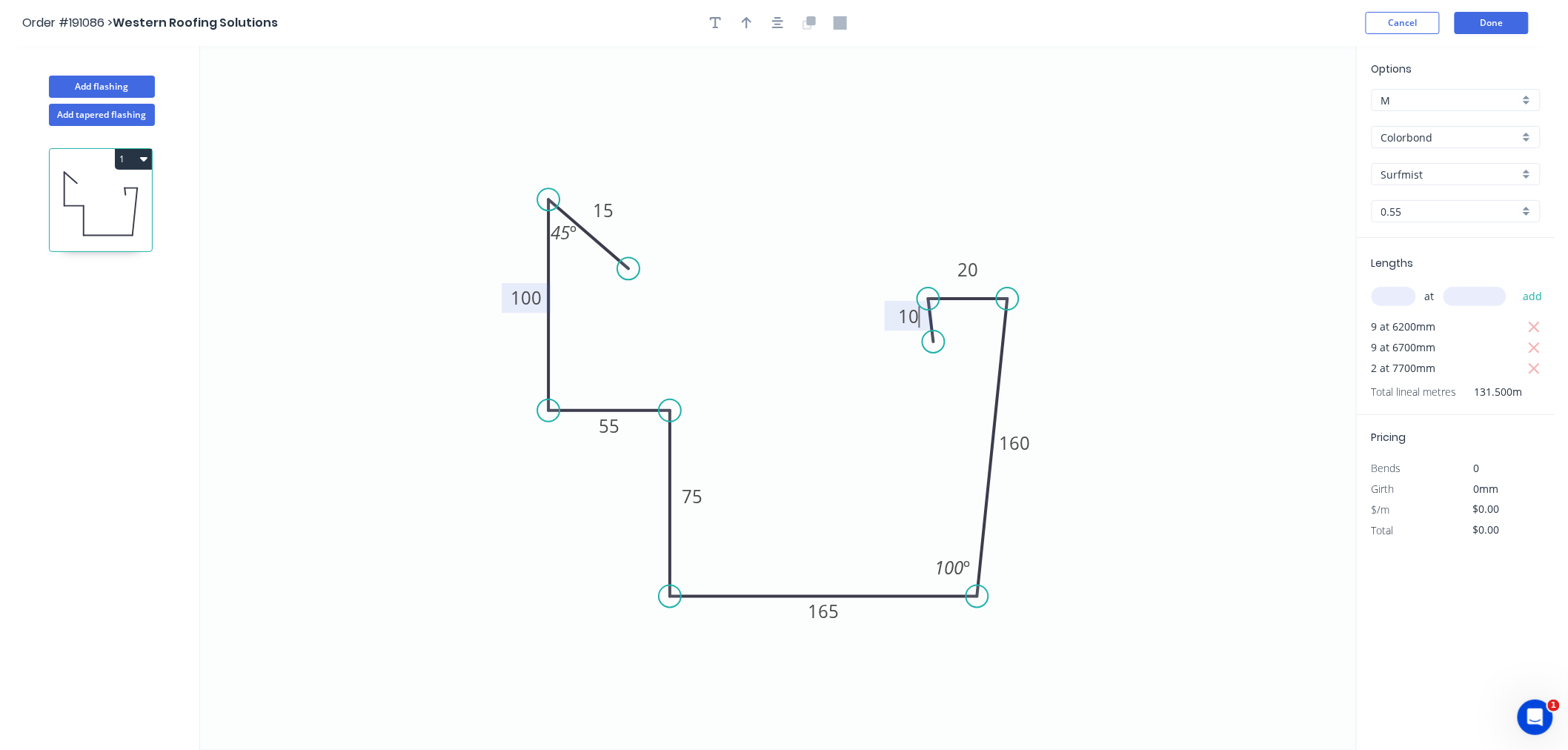
click at [929, 296] on circle at bounding box center [928, 298] width 22 height 22
drag, startPoint x: 935, startPoint y: 339, endPoint x: 919, endPoint y: 339, distance: 16.0
click at [919, 339] on circle at bounding box center [918, 338] width 22 height 22
click at [775, 19] on icon "button" at bounding box center [778, 23] width 12 height 14
click at [742, 29] on button "button" at bounding box center [746, 22] width 22 height 22
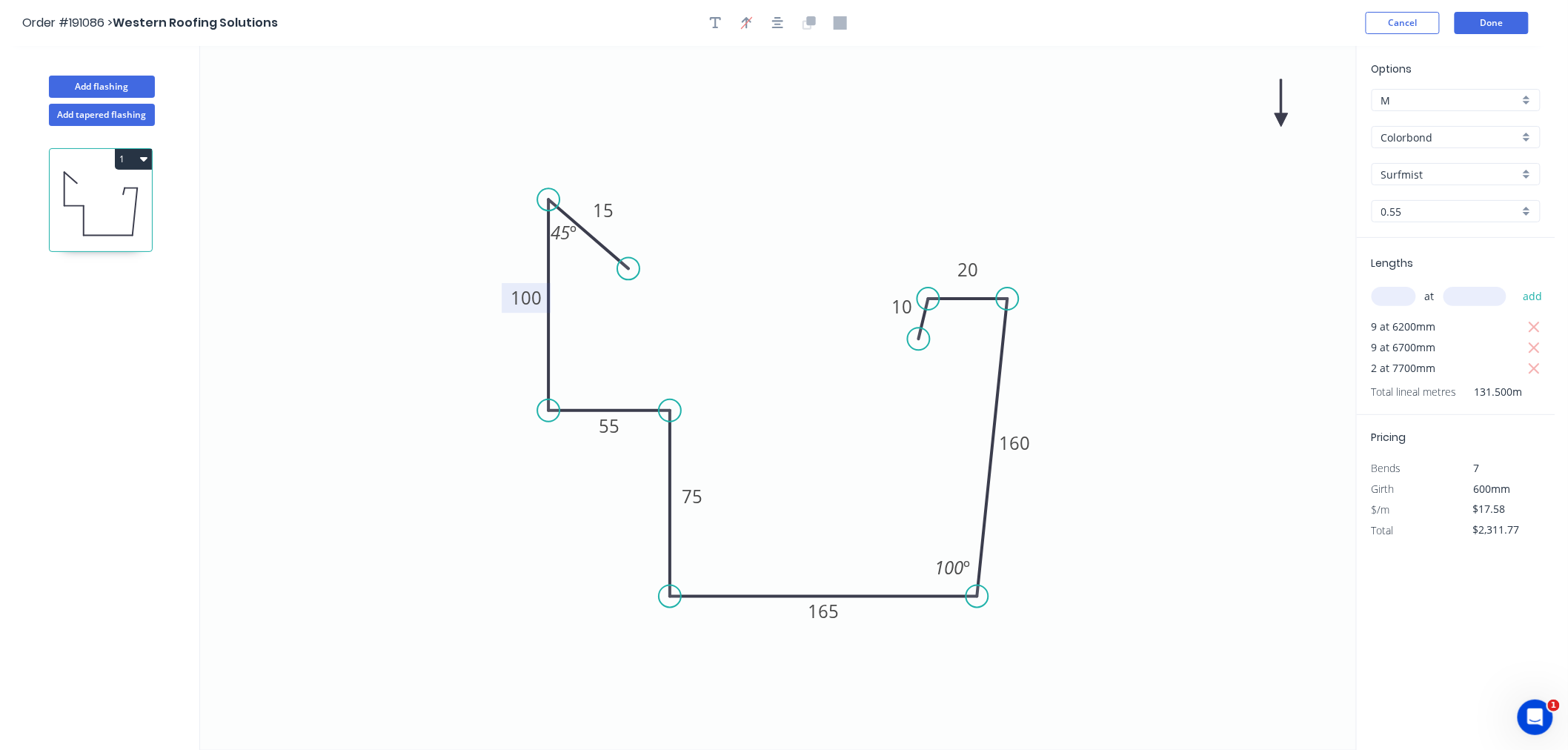
drag, startPoint x: 1279, startPoint y: 111, endPoint x: 1197, endPoint y: 309, distance: 214.3
click at [1197, 522] on icon "0 15 100 55 75 165 160 20 10 100 º 45 º" at bounding box center [778, 397] width 1156 height 703
drag, startPoint x: 1277, startPoint y: 119, endPoint x: 1014, endPoint y: 631, distance: 575.6
click at [1014, 631] on icon at bounding box center [1014, 613] width 14 height 48
click at [1014, 630] on icon at bounding box center [1014, 613] width 14 height 48
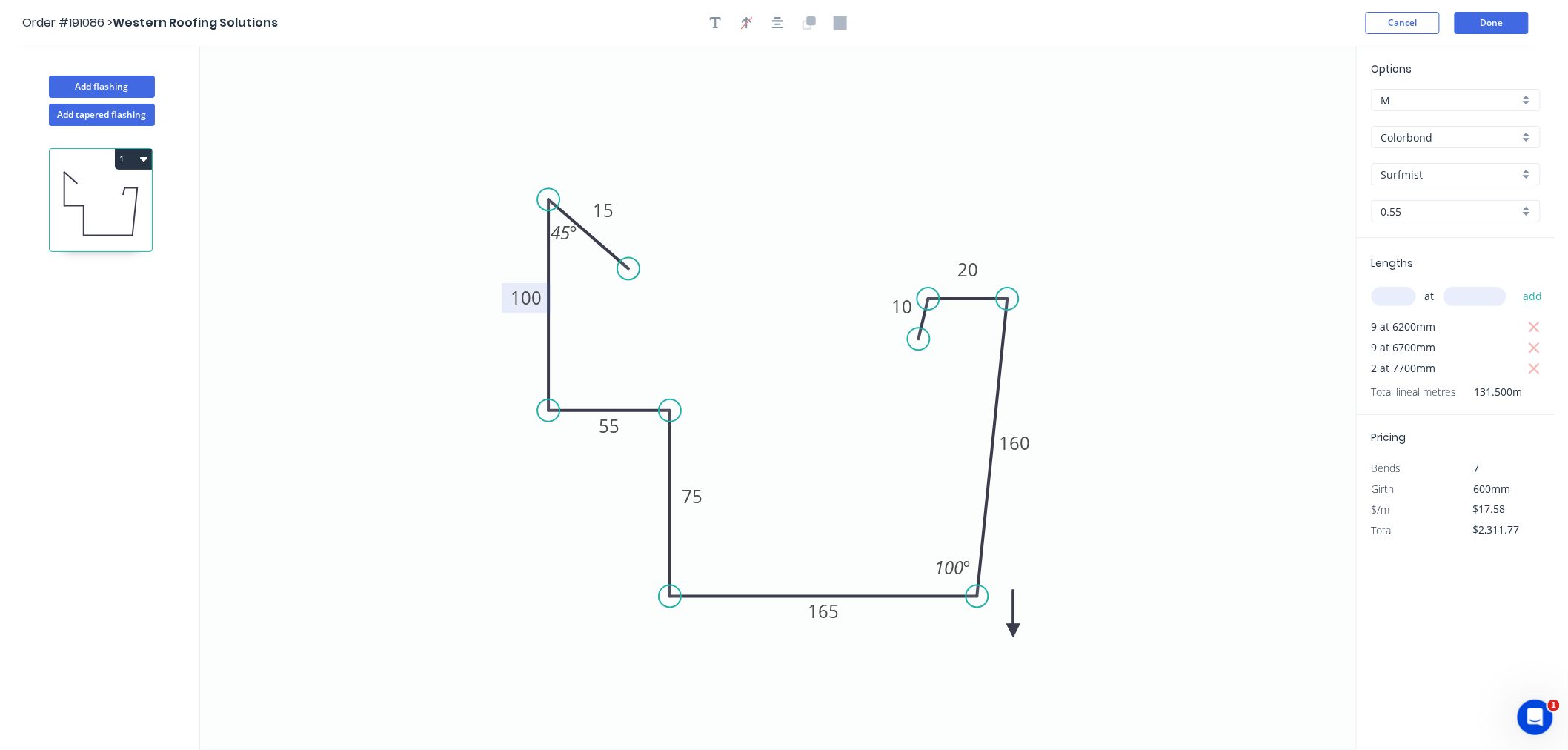
click at [1014, 630] on icon at bounding box center [1014, 613] width 14 height 48
click at [1014, 630] on icon at bounding box center [1030, 630] width 48 height 14
click at [784, 18] on button "button" at bounding box center [778, 22] width 22 height 22
click at [1496, 23] on button "Done" at bounding box center [1492, 22] width 74 height 22
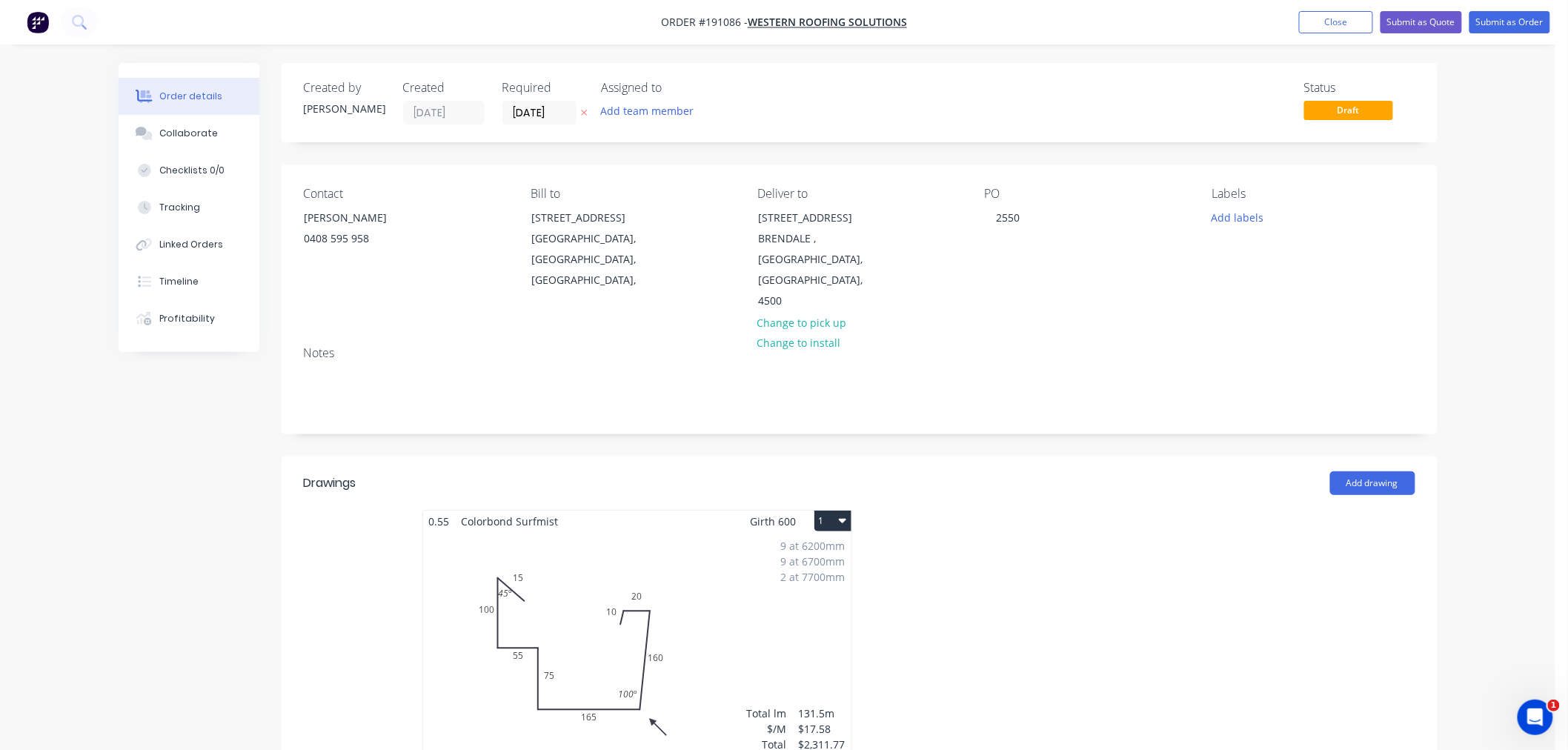
click at [849, 510] on button "1" at bounding box center [833, 520] width 37 height 20
click at [824, 546] on div "Use larger box size" at bounding box center [781, 557] width 114 height 21
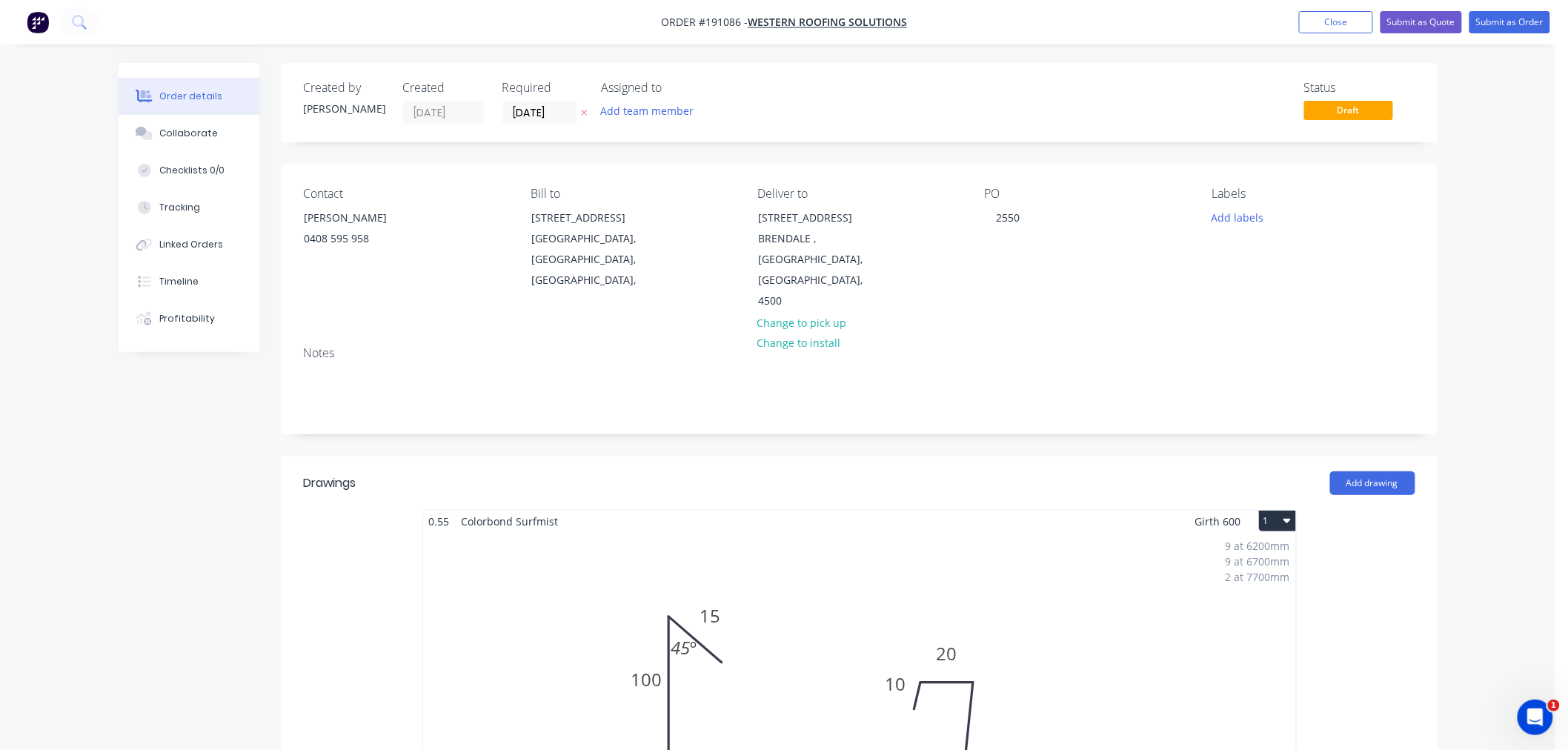
scroll to position [704, 0]
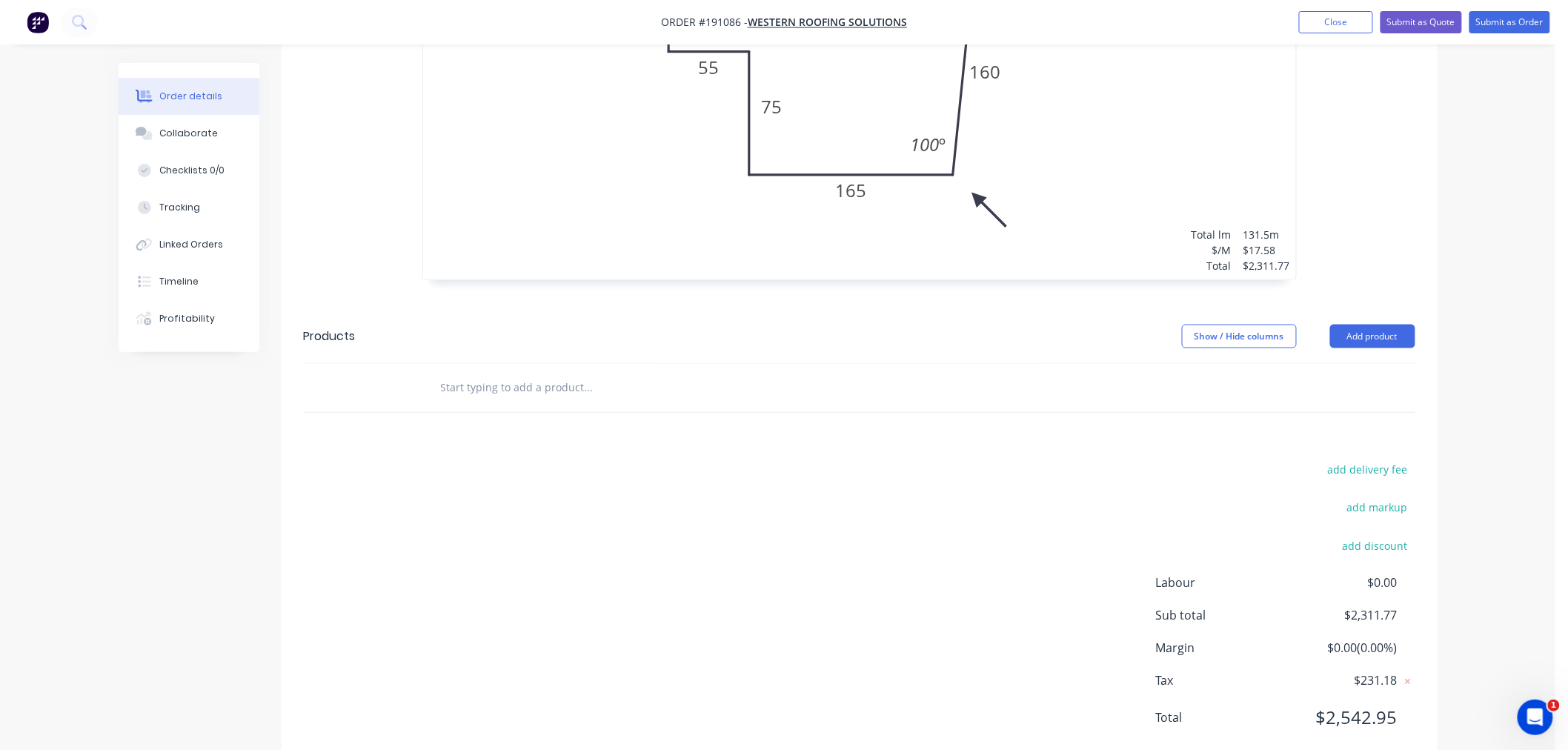
click at [1524, 432] on div "Order details Collaborate Checklists 0/0 Tracking Linked Orders Timeline Profit…" at bounding box center [778, 43] width 1555 height 1495
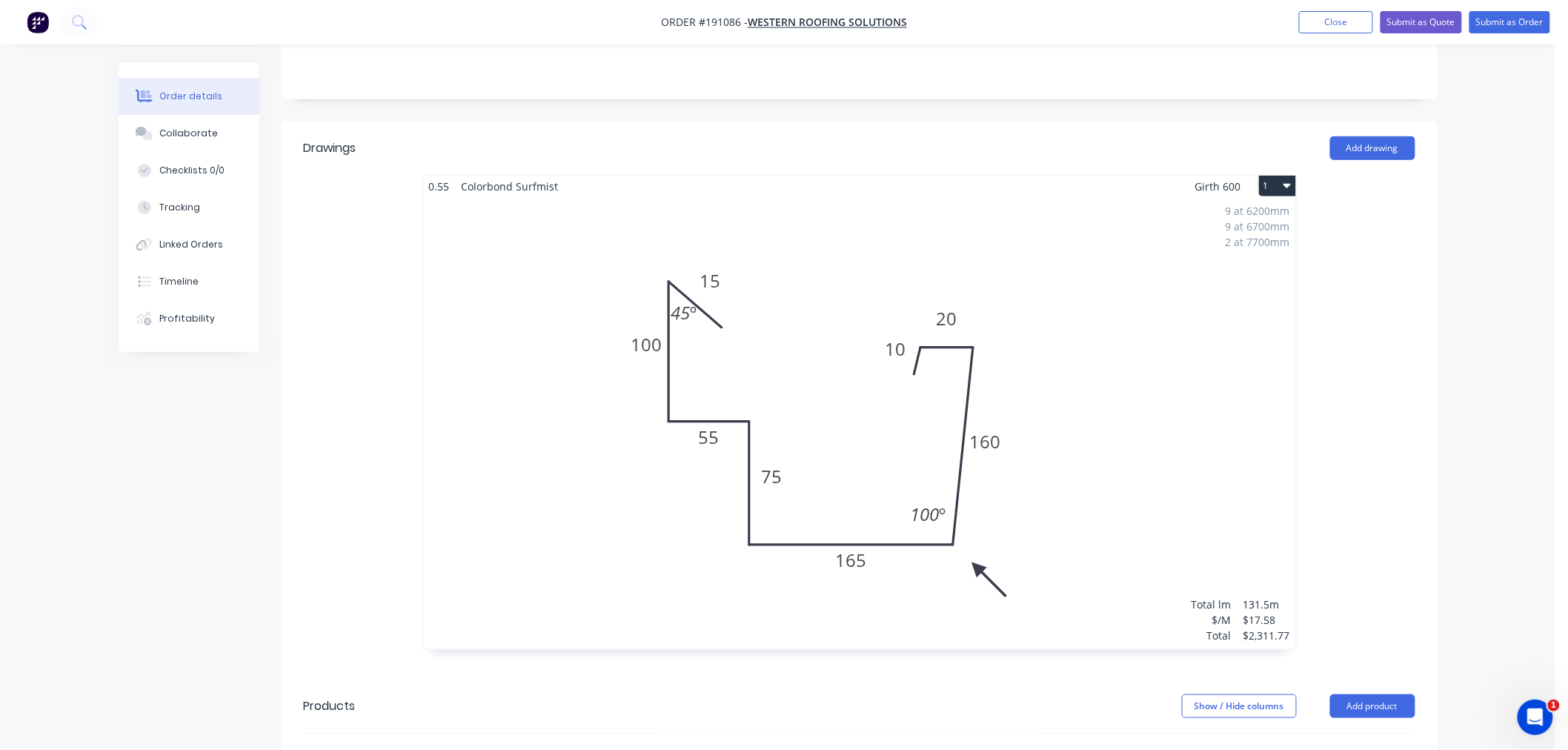
scroll to position [375, 0]
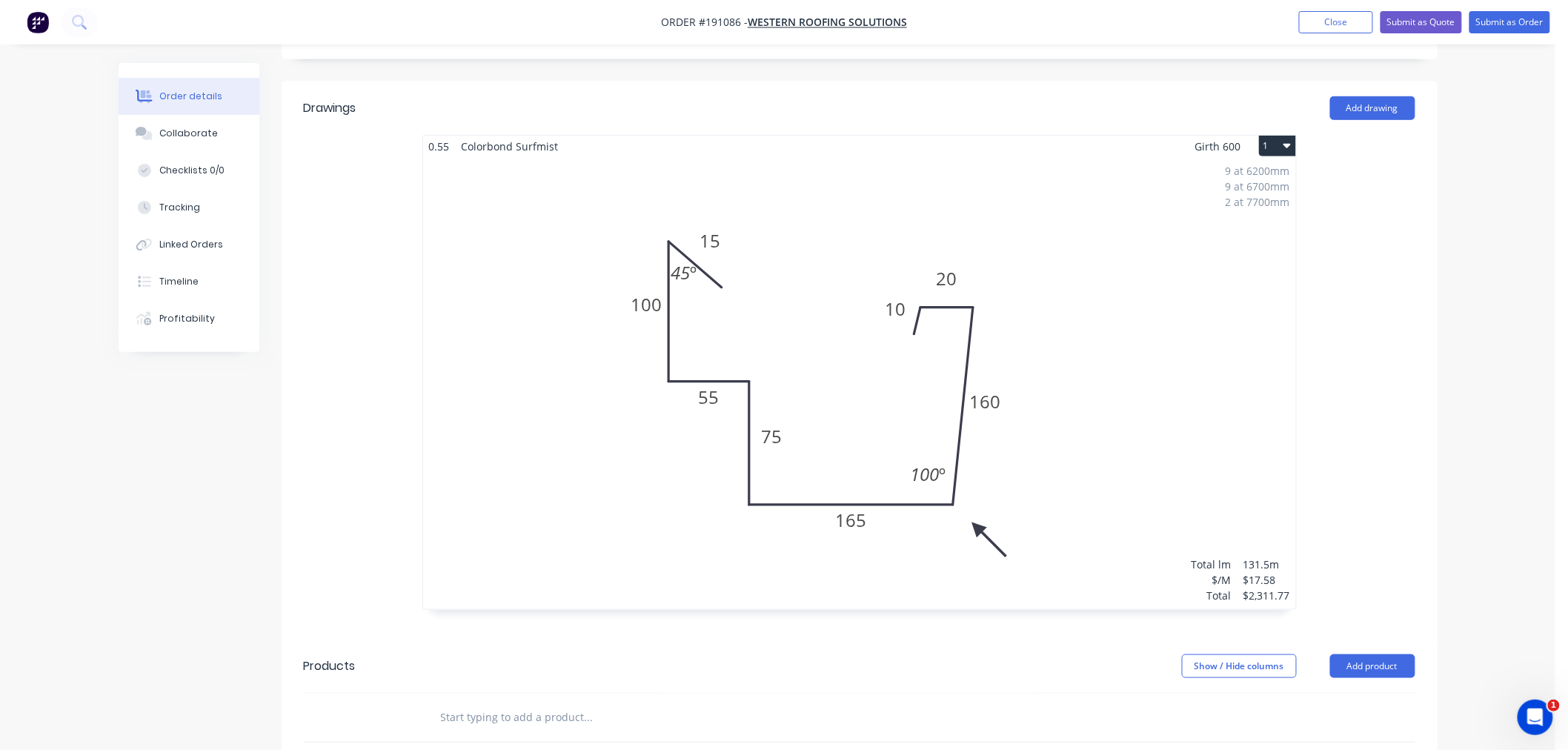
click at [1453, 492] on div "Order details Collaborate Checklists 0/0 Tracking Linked Orders Timeline Profit…" at bounding box center [778, 373] width 1555 height 1495
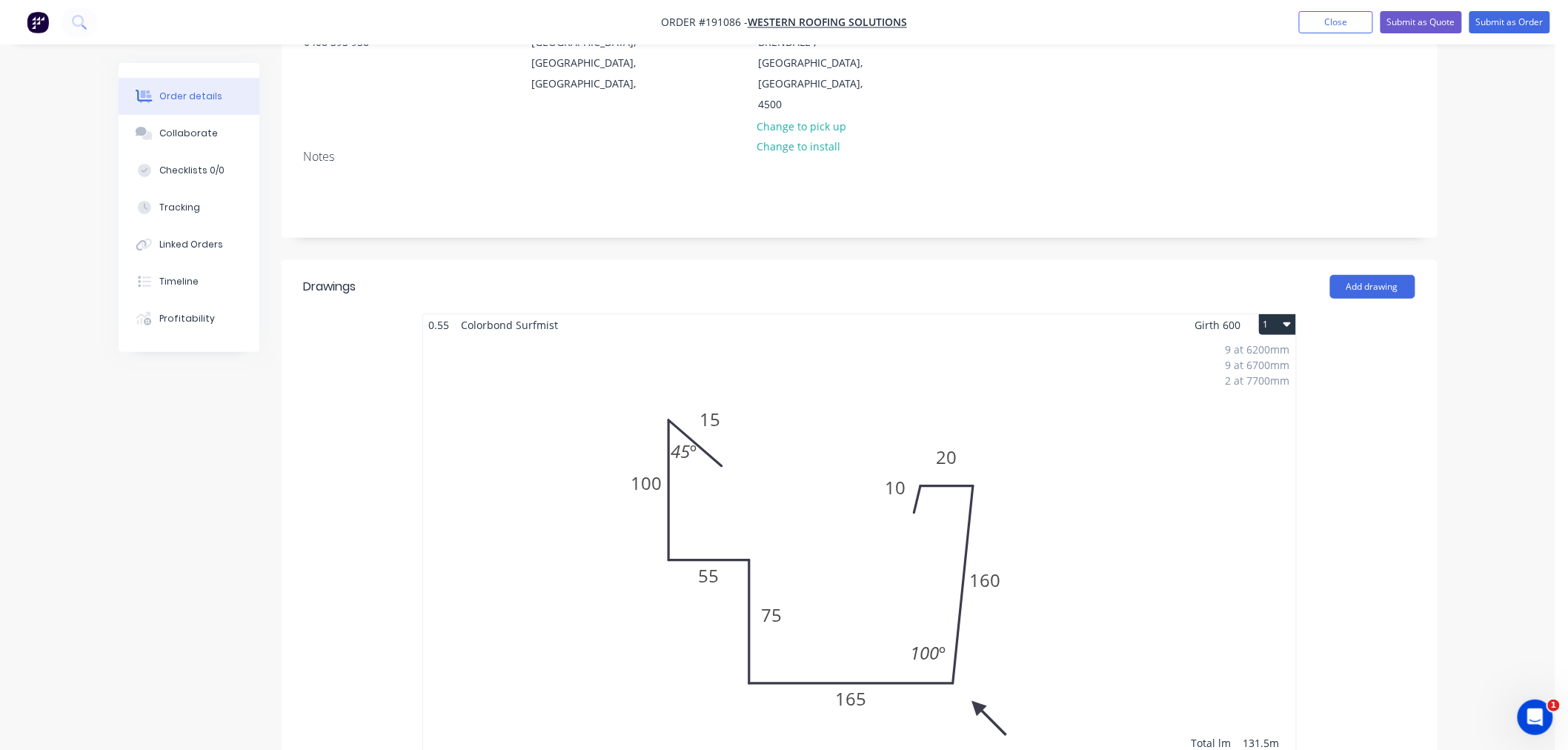
scroll to position [0, 0]
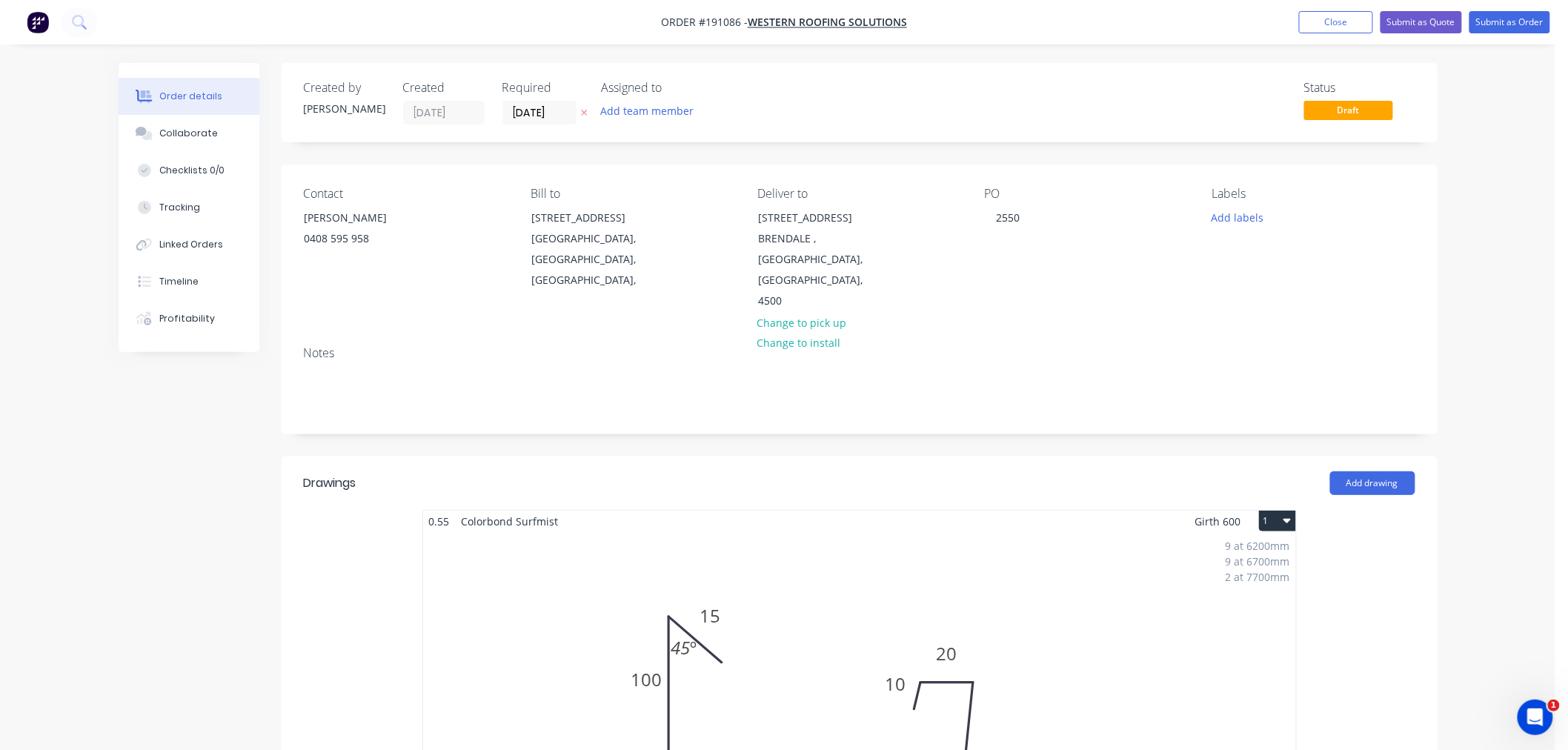
click at [1483, 524] on div "Order details Collaborate Checklists 0/0 Tracking Linked Orders Timeline Profit…" at bounding box center [778, 747] width 1555 height 1495
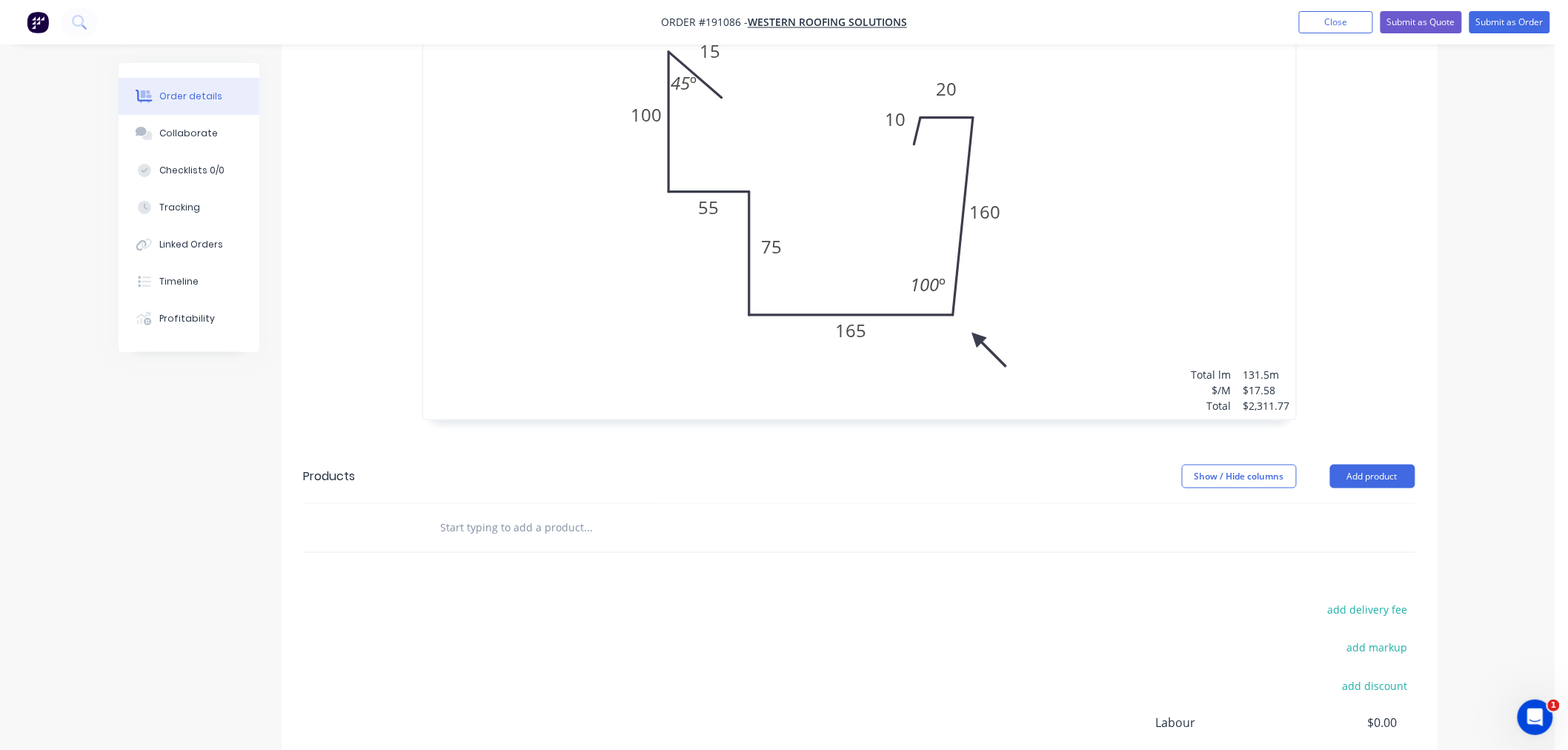
scroll to position [375, 0]
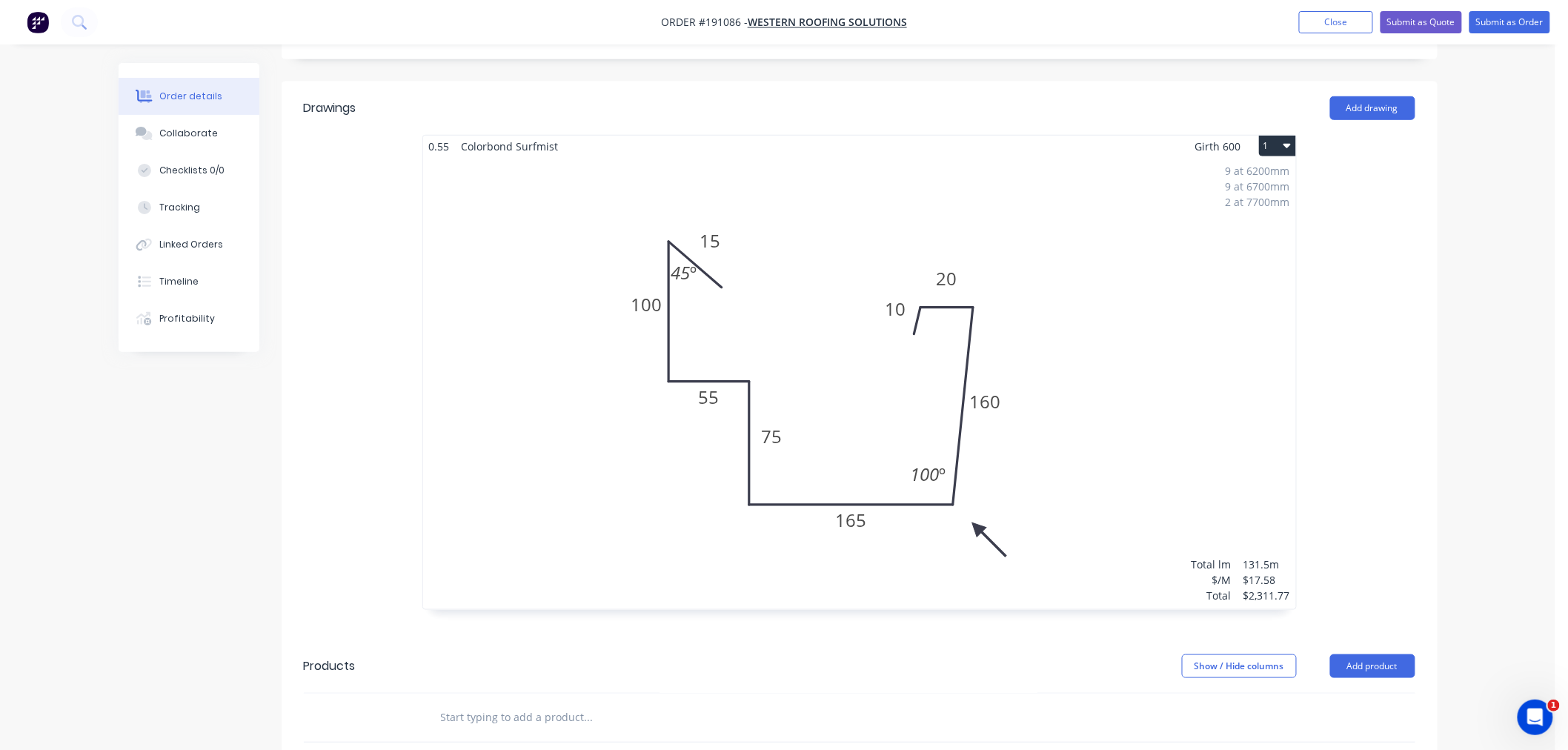
click at [1112, 411] on div "9 at 6200mm 9 at 6700mm 2 at 7700mm Total lm $/M Total 131.5m $17.58 $2,311.77" at bounding box center [860, 382] width 873 height 452
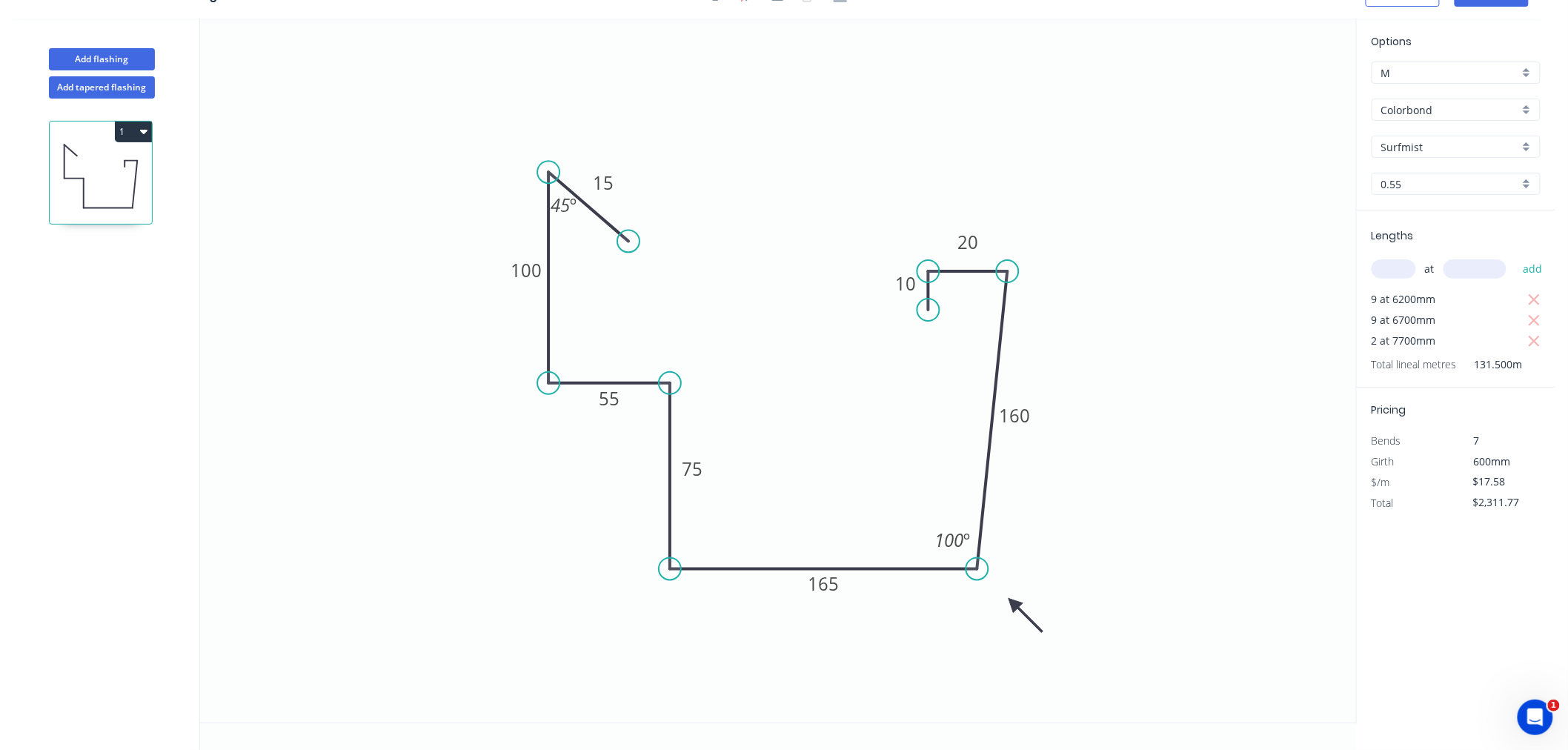
click at [927, 309] on circle at bounding box center [928, 309] width 22 height 22
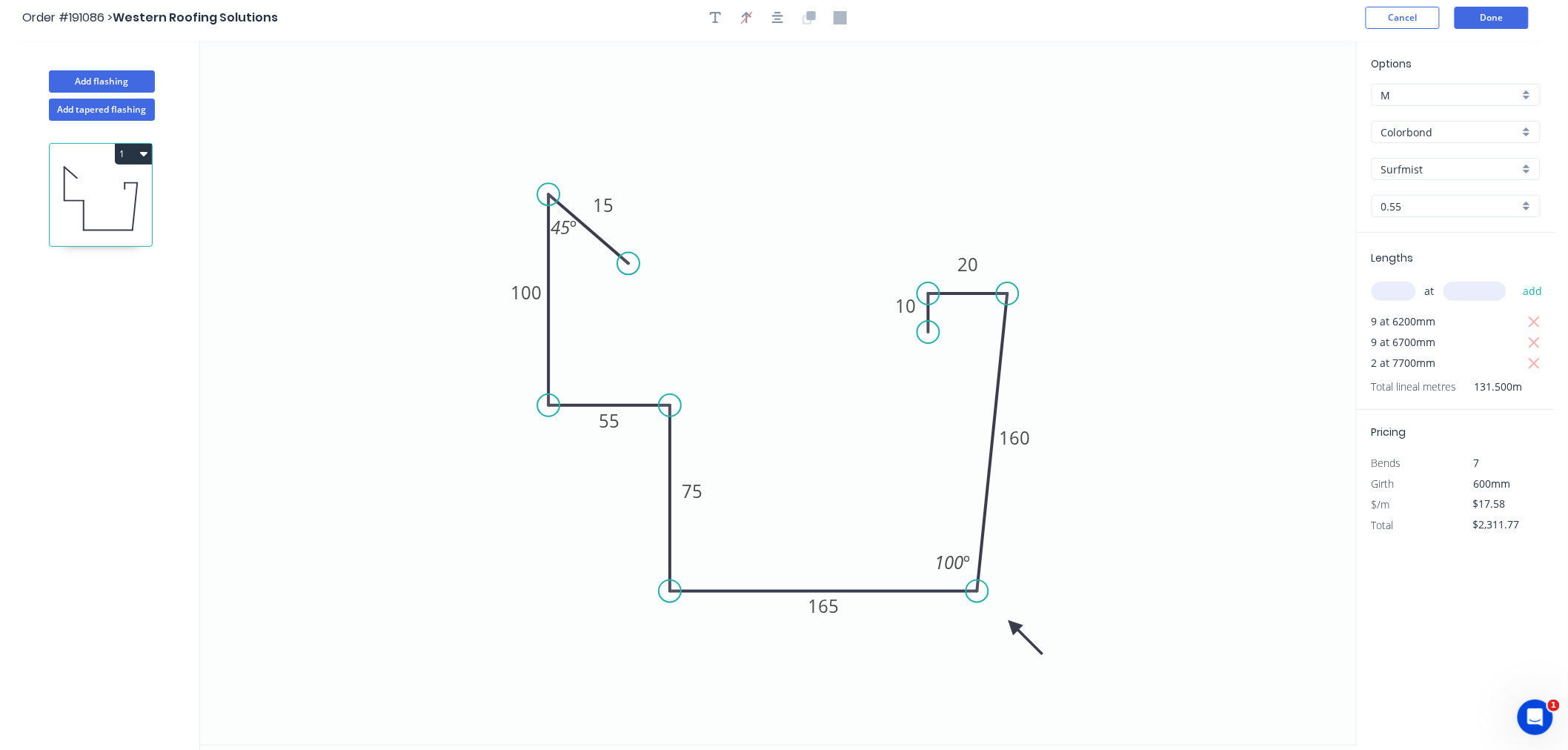
scroll to position [0, 0]
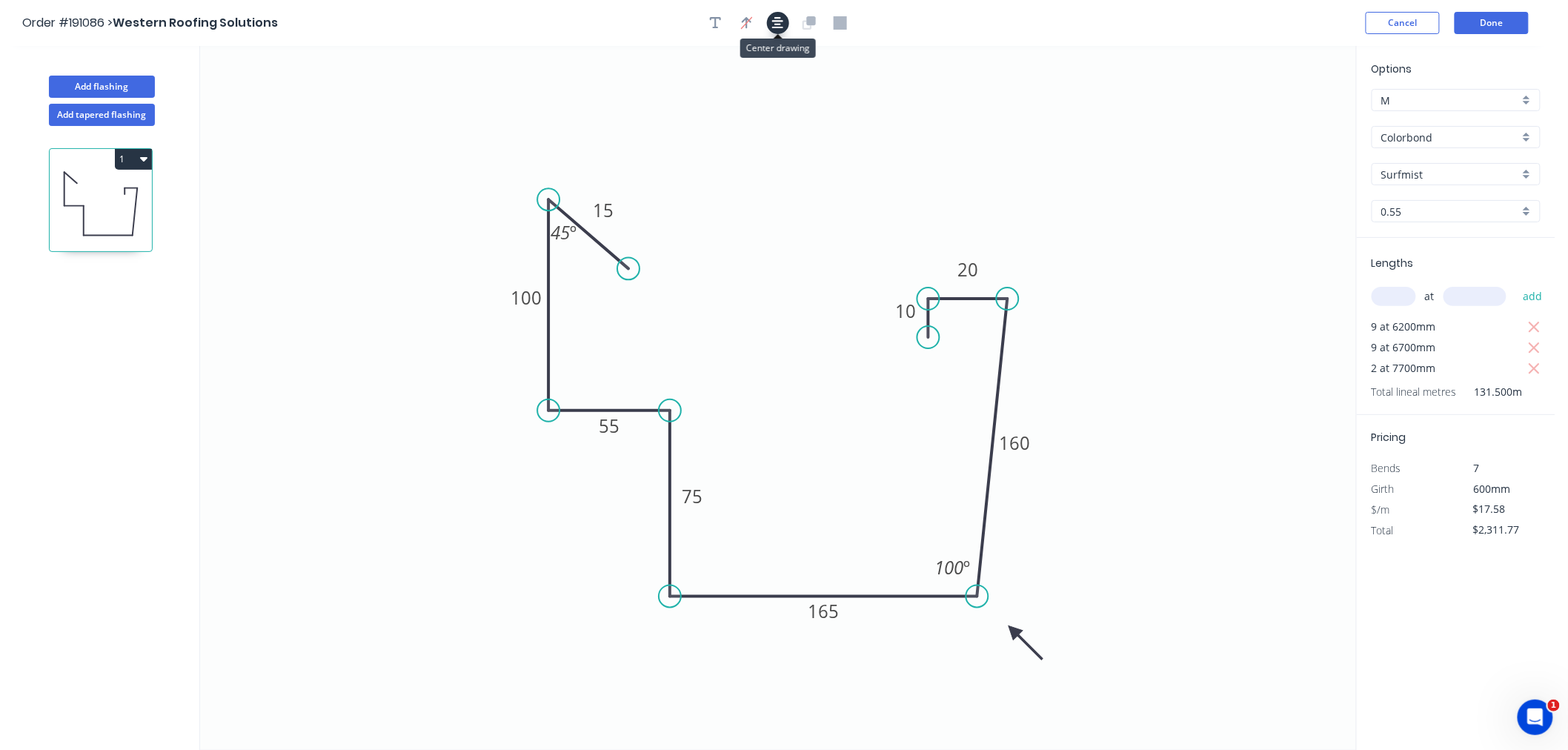
click at [773, 25] on icon "button" at bounding box center [778, 23] width 12 height 14
click at [1497, 23] on button "Done" at bounding box center [1492, 22] width 74 height 22
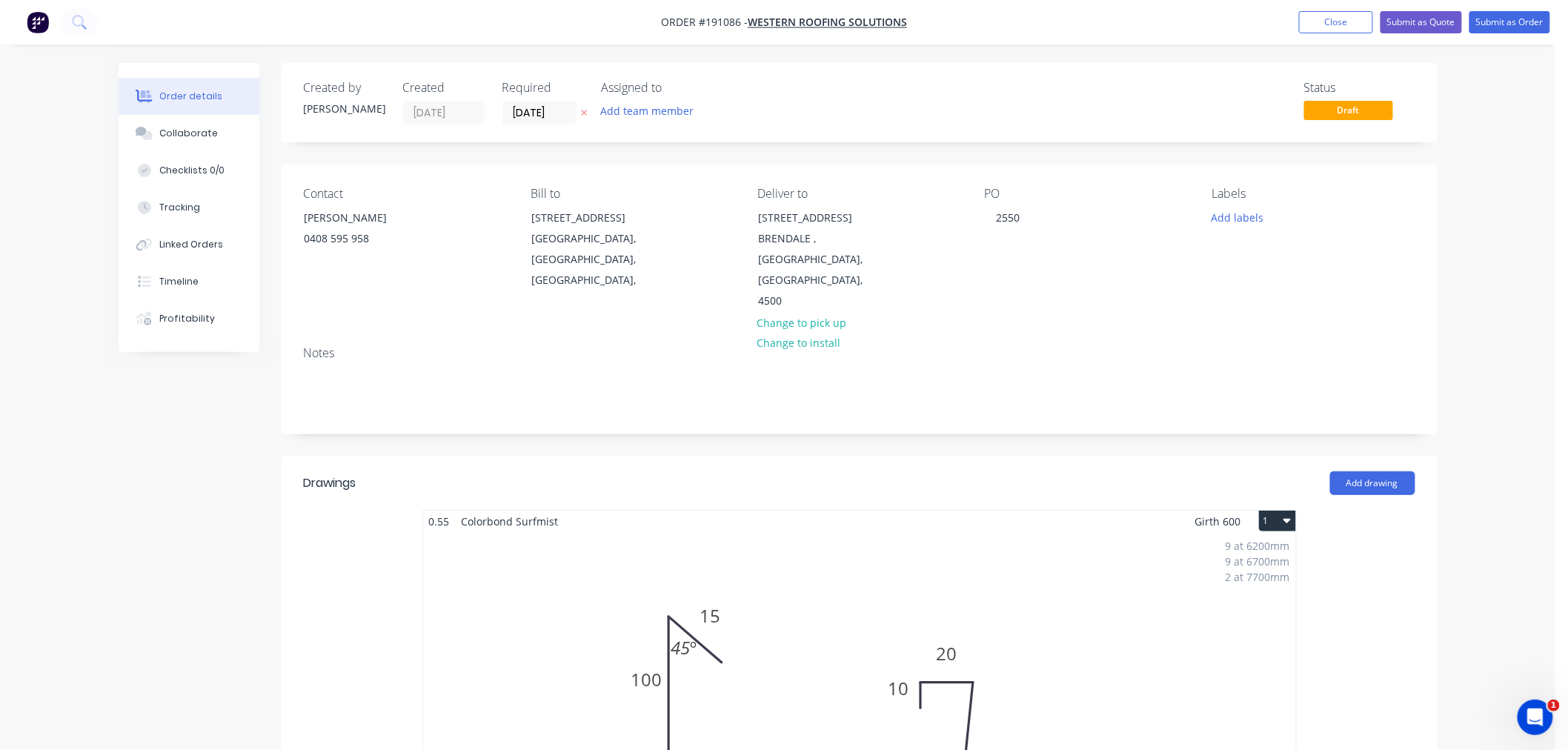
click at [1514, 352] on div "Order details Collaborate Checklists 0/0 Tracking Linked Orders Timeline Profit…" at bounding box center [778, 747] width 1555 height 1495
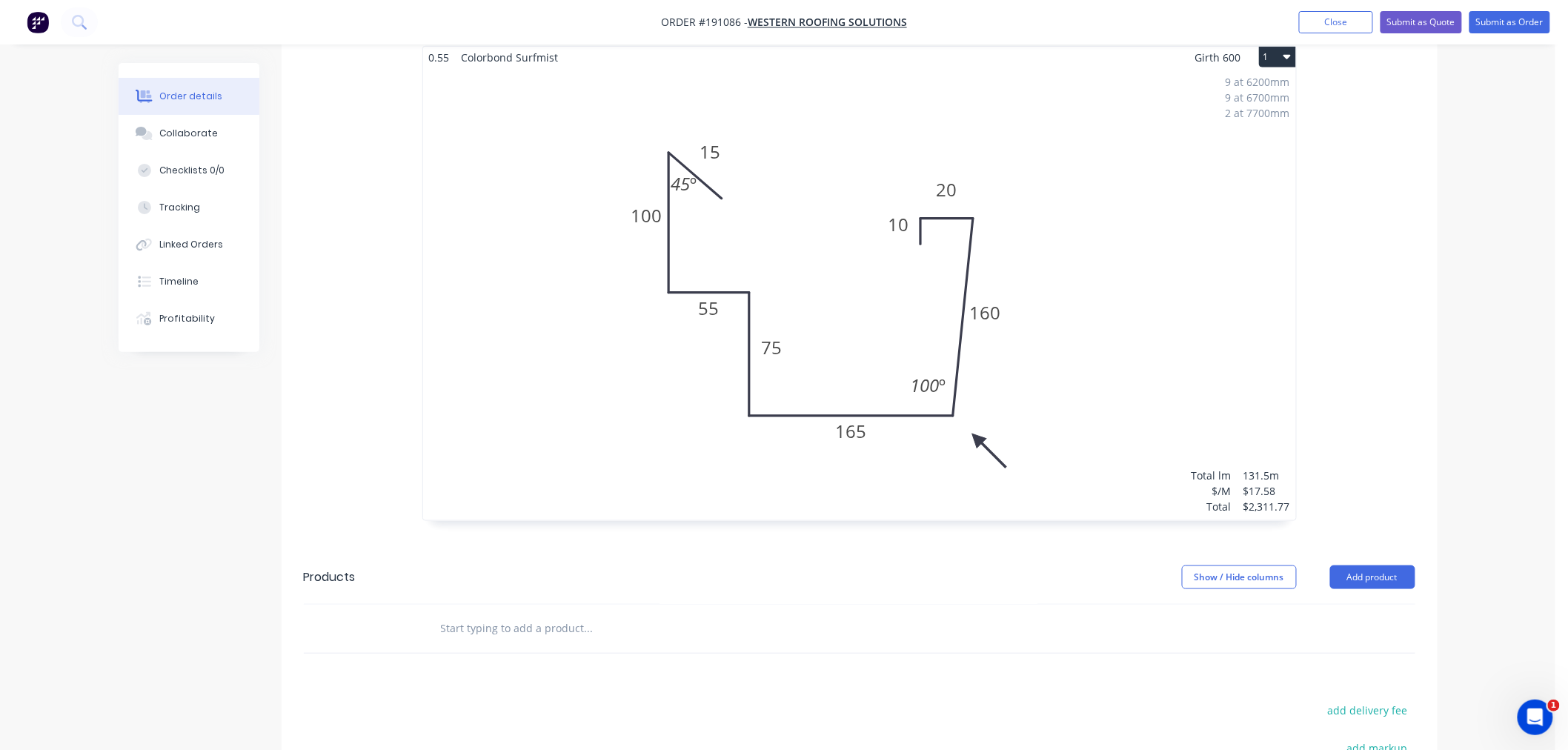
scroll to position [704, 0]
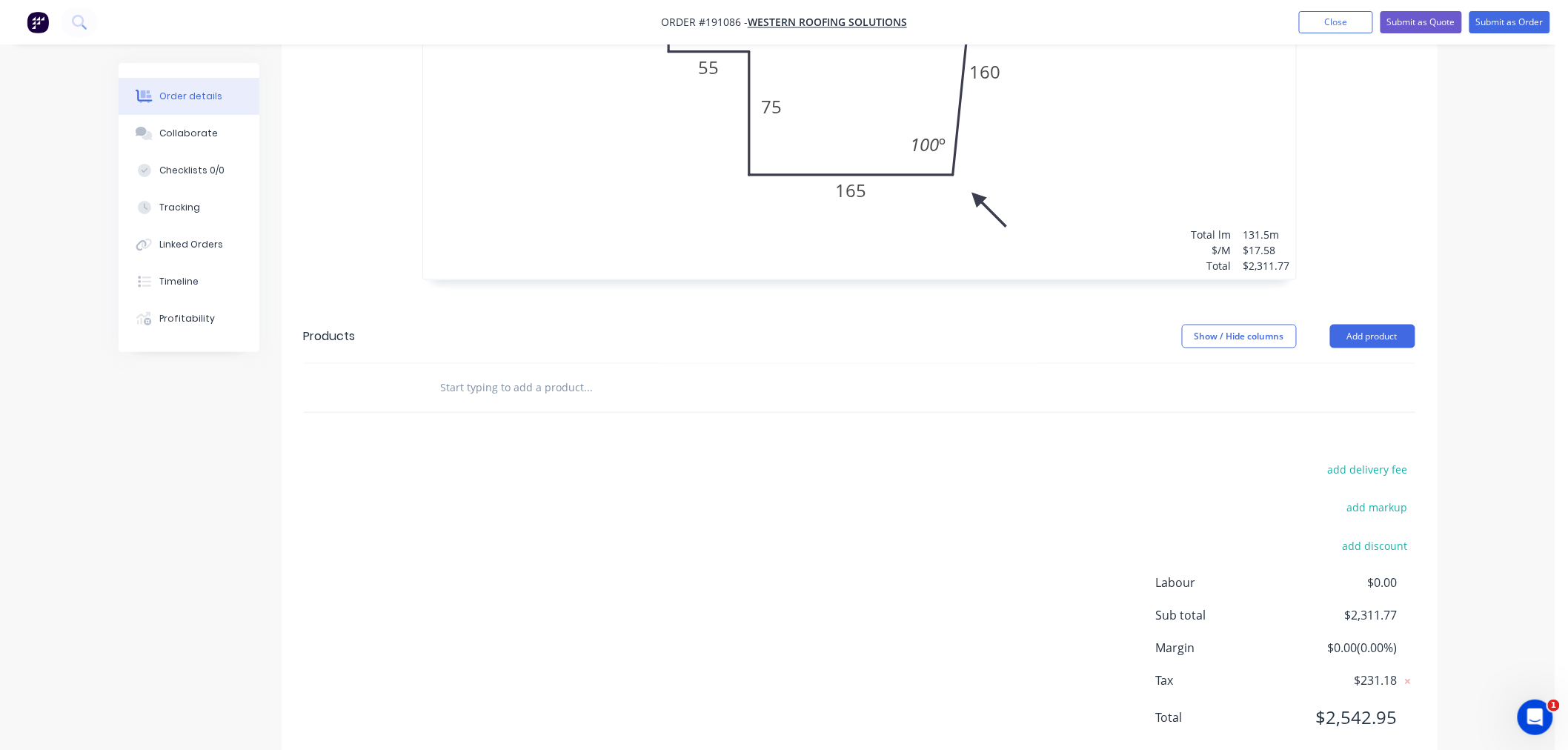
click at [1514, 440] on div "Order details Collaborate Checklists 0/0 Tracking Linked Orders Timeline Profit…" at bounding box center [778, 43] width 1555 height 1495
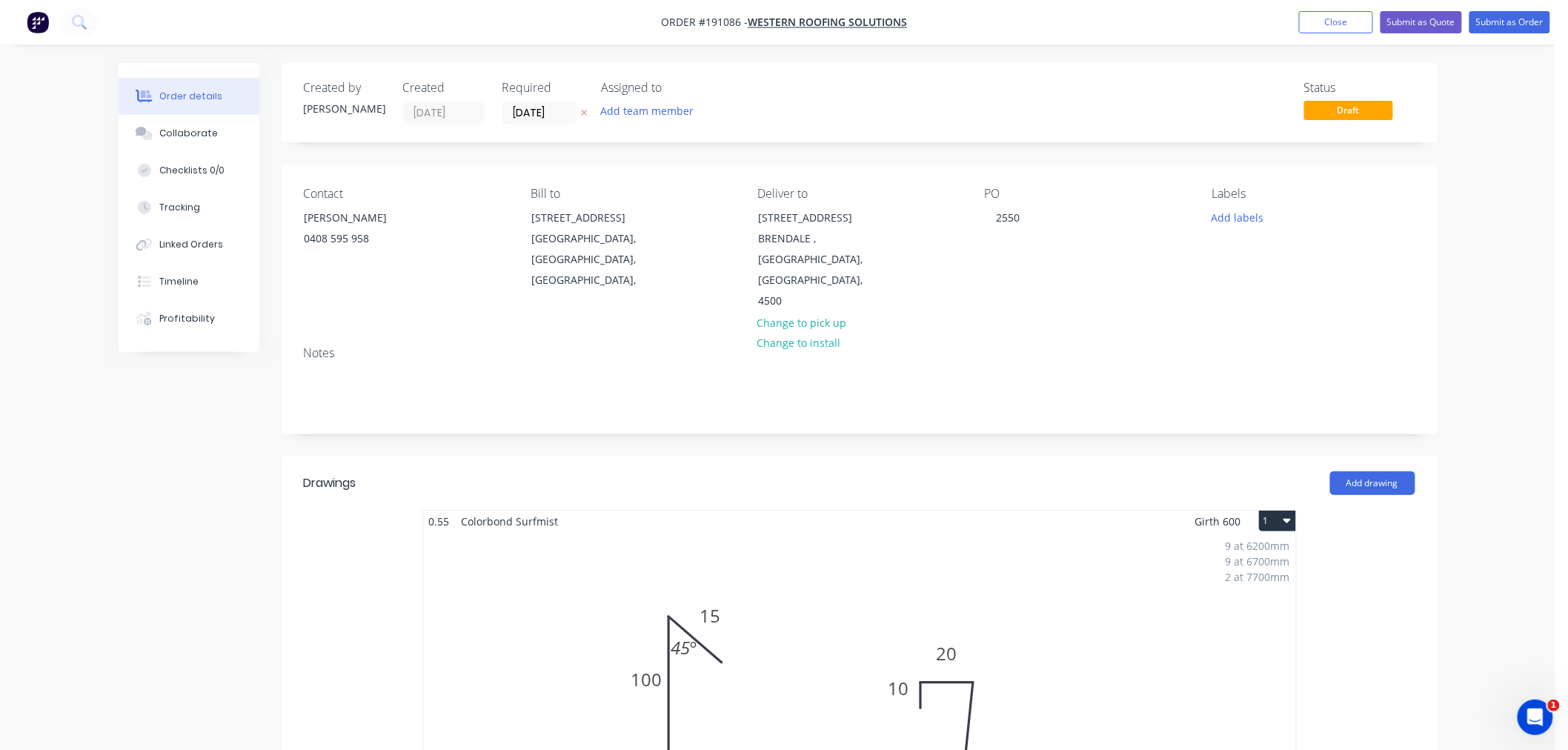
click at [1506, 226] on div "Order details Collaborate Checklists 0/0 Tracking Linked Orders Timeline Profit…" at bounding box center [778, 747] width 1555 height 1495
click at [1505, 17] on button "Submit as Order" at bounding box center [1509, 21] width 81 height 22
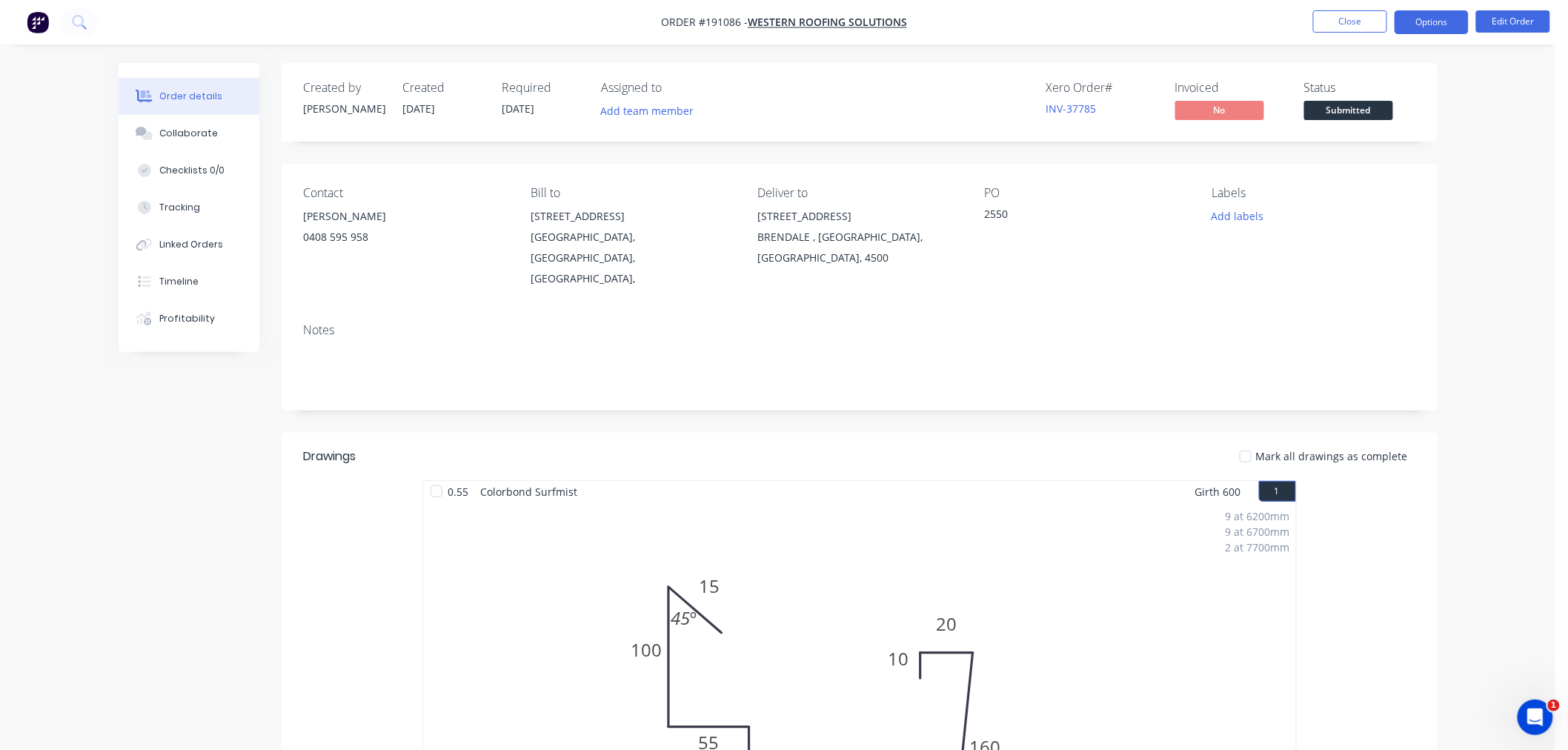
click at [1425, 23] on button "Options" at bounding box center [1431, 22] width 74 height 23
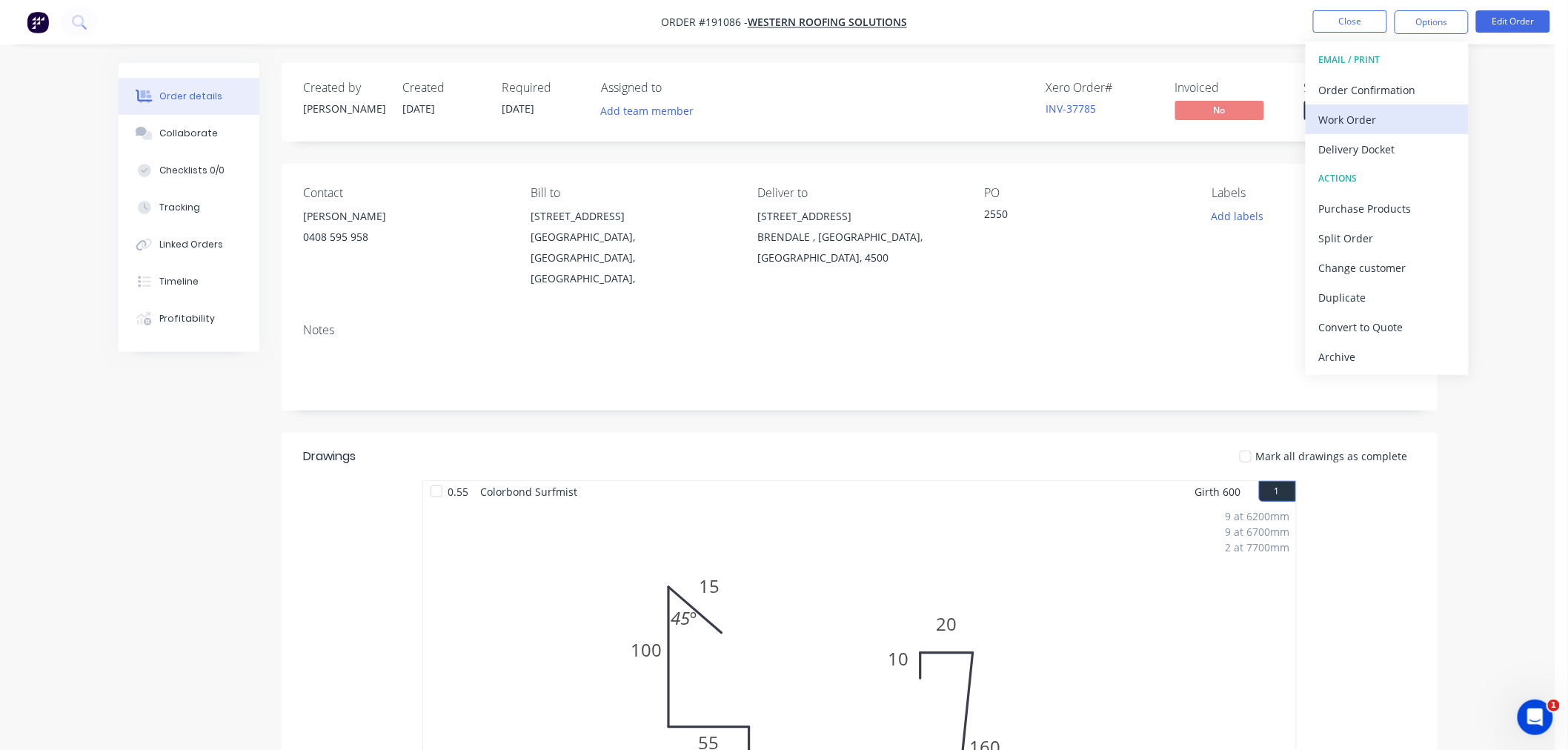
click at [1402, 121] on div "Work Order" at bounding box center [1387, 120] width 137 height 21
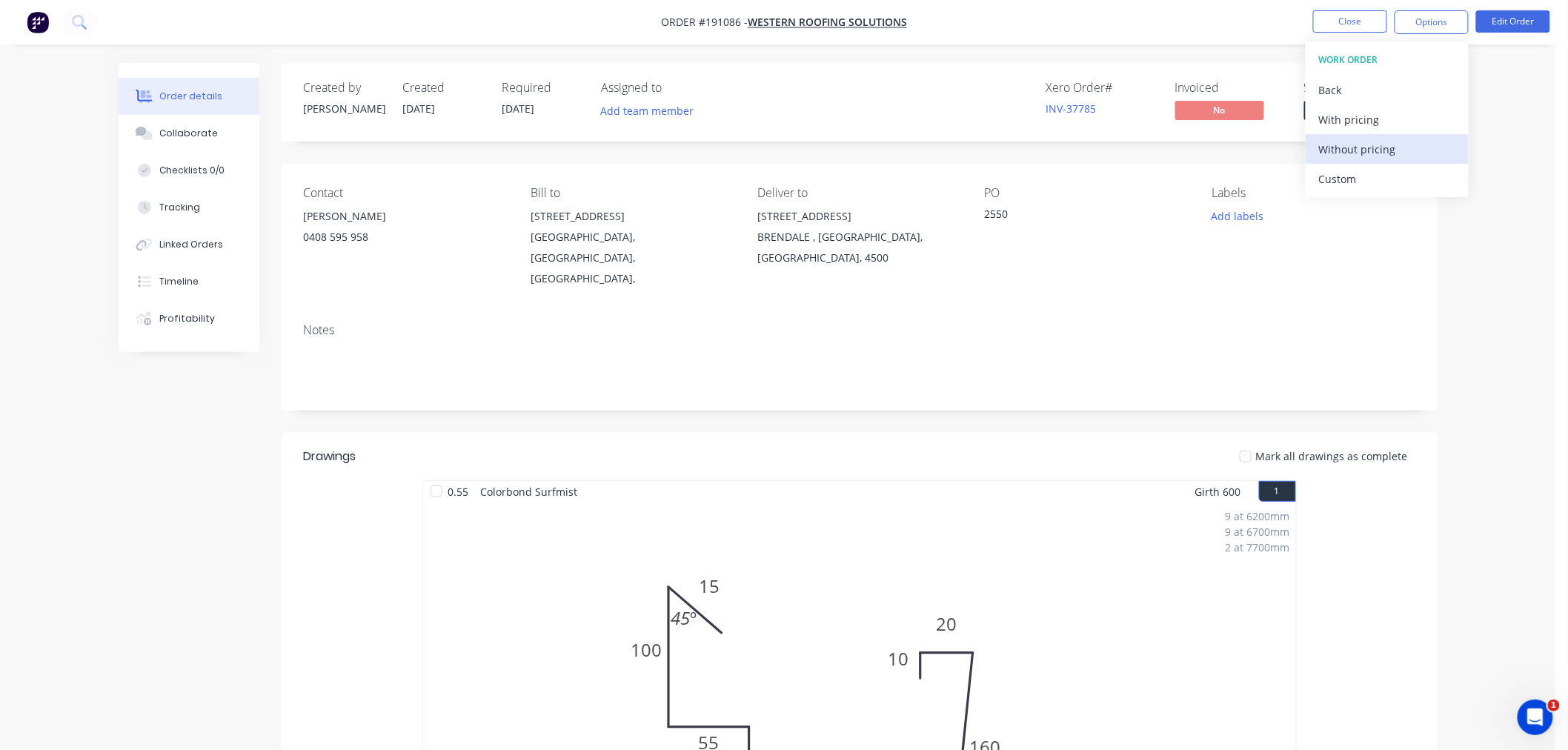
click at [1393, 149] on div "Without pricing" at bounding box center [1387, 149] width 137 height 21
click at [128, 479] on div "Created by Jeremy Created 28/08/25 Required 29/08/25 Assigned to Add team membe…" at bounding box center [779, 655] width 1319 height 1185
click at [1166, 17] on nav "Order #191086 - Western Roofing Solutions Close Options Edit Order" at bounding box center [784, 22] width 1568 height 45
click at [1337, 17] on button "Close" at bounding box center [1350, 21] width 74 height 22
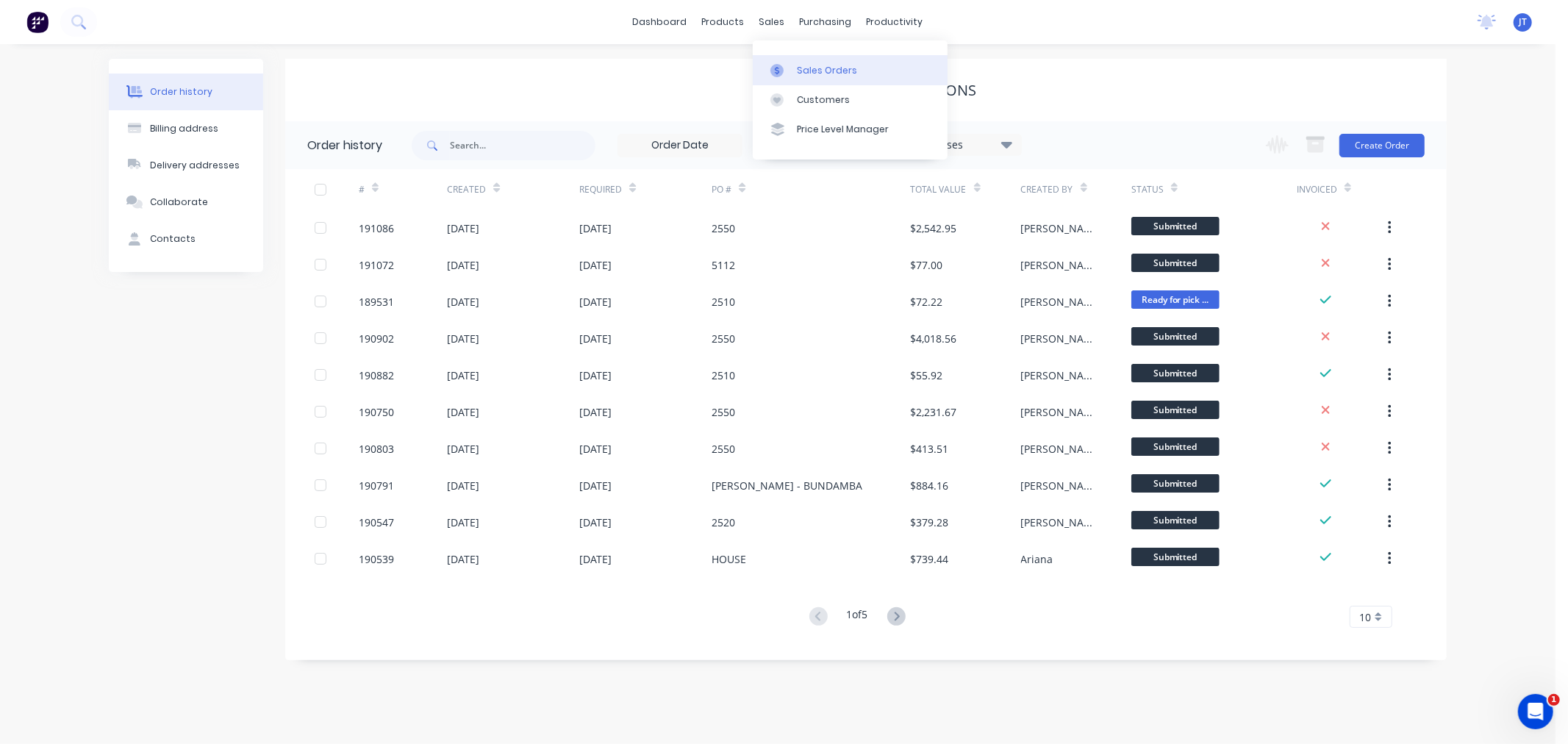
click at [792, 71] on div at bounding box center [781, 71] width 22 height 14
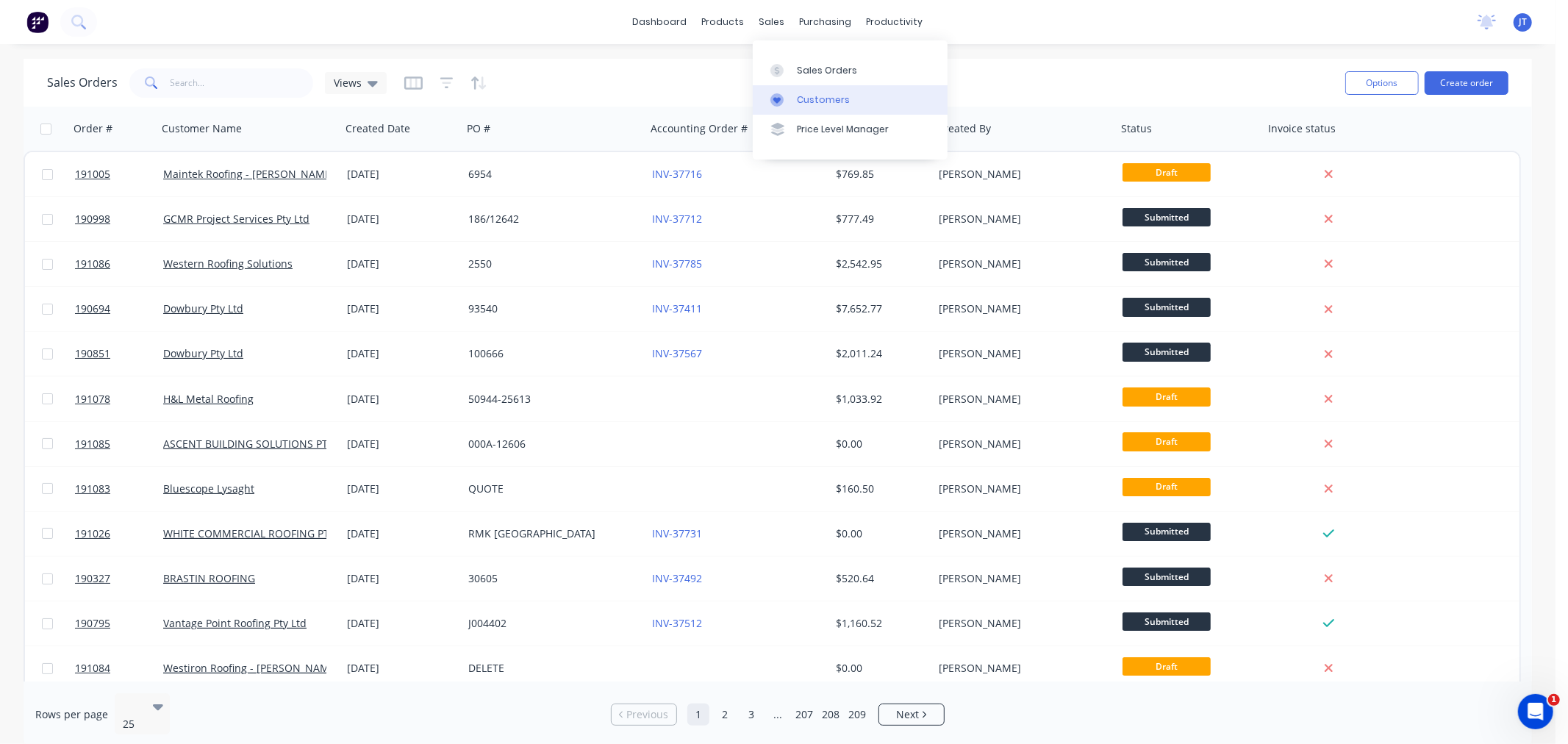
click at [805, 102] on div "Customers" at bounding box center [823, 100] width 53 height 14
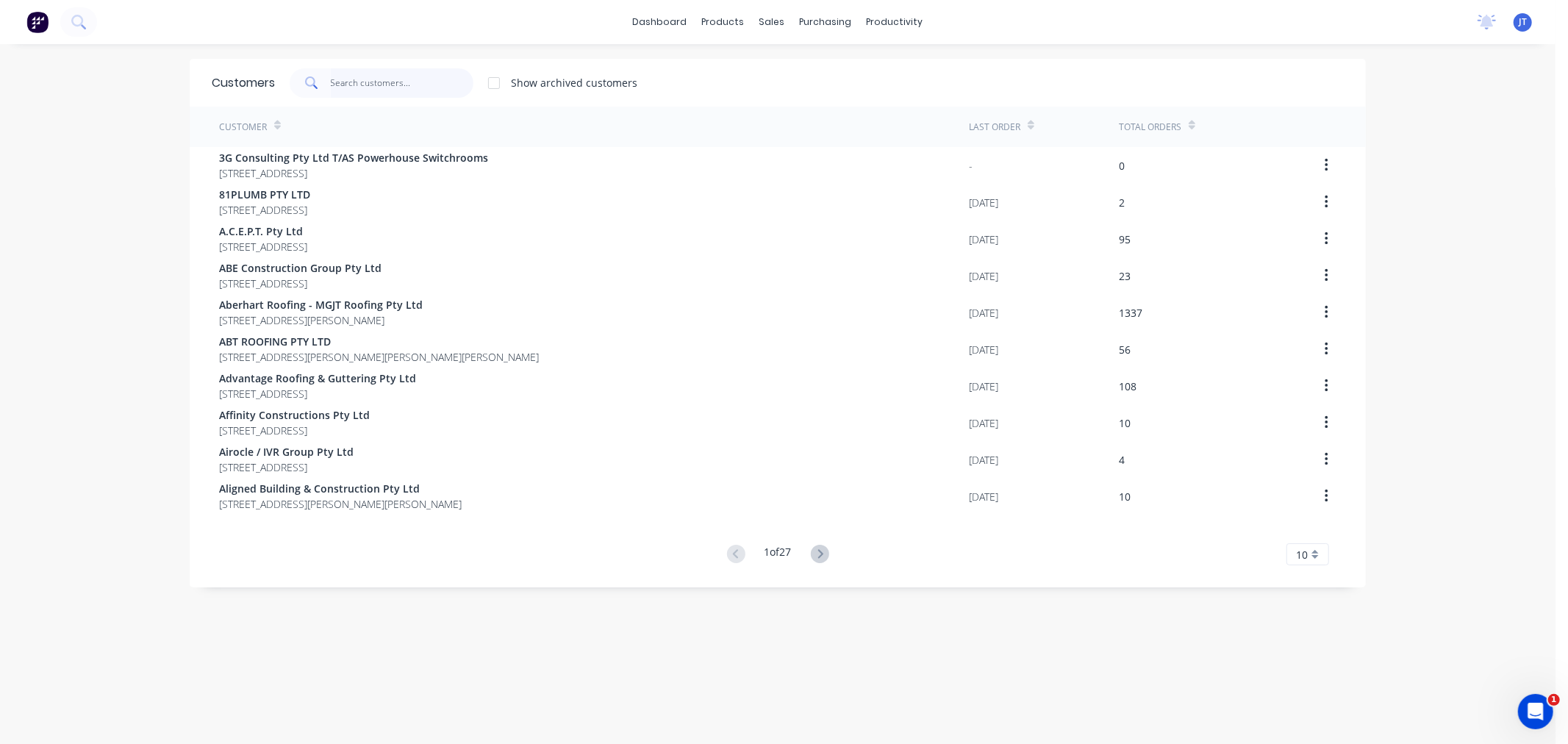
click at [372, 92] on input "text" at bounding box center [403, 83] width 143 height 29
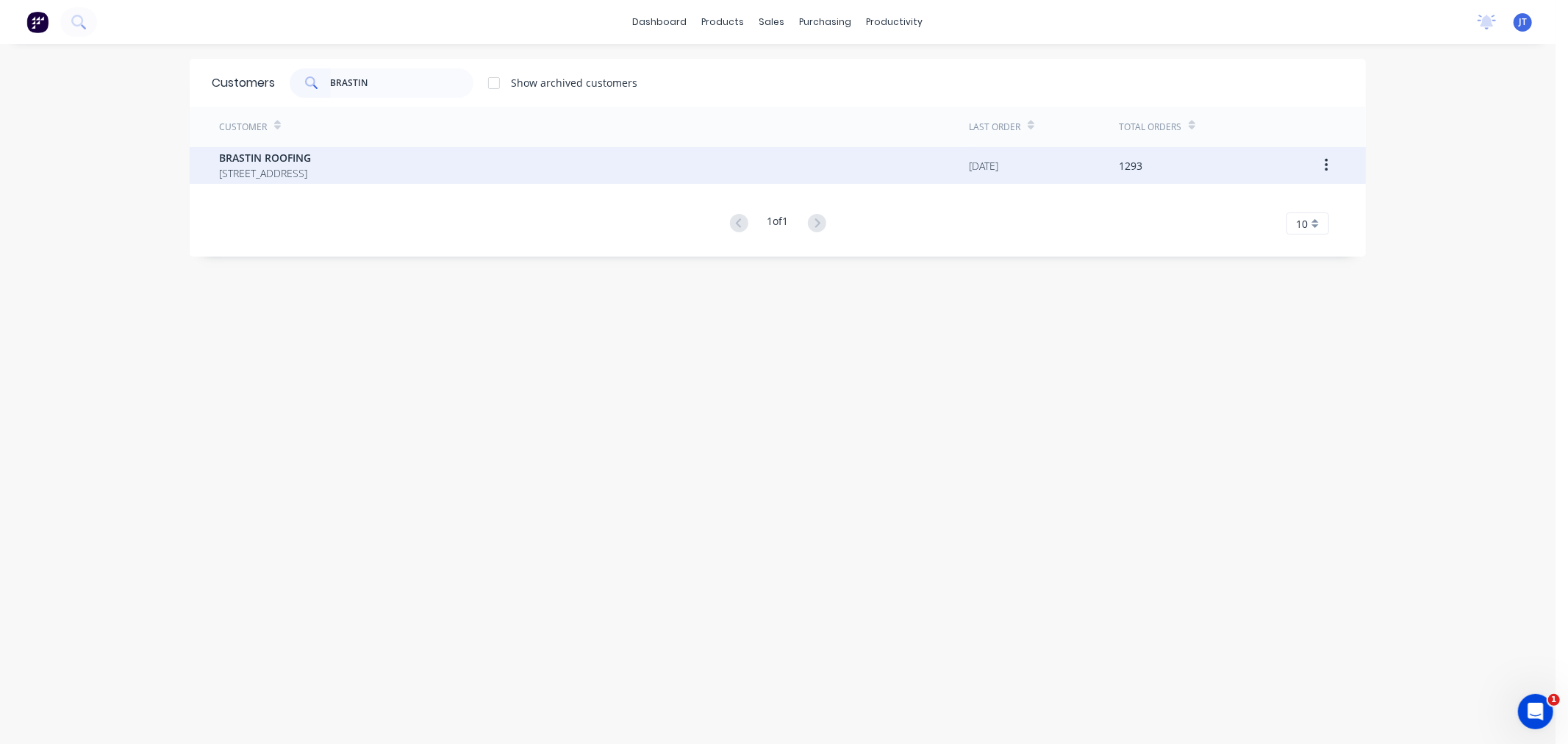
click at [311, 169] on span "13 Homestead Drive STAPYLTON Queensland Australia" at bounding box center [264, 173] width 92 height 15
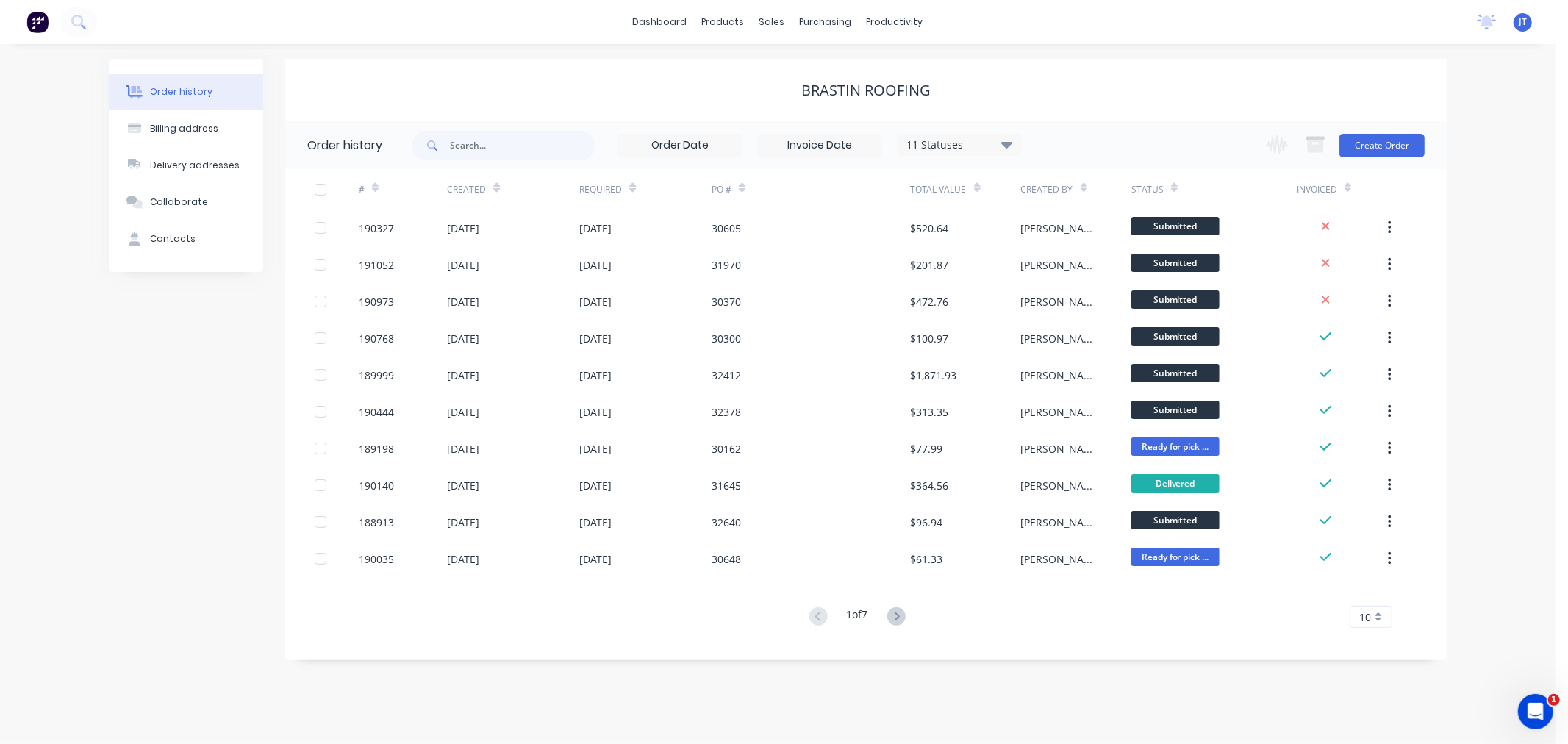
click at [1517, 274] on div "Order history Billing address Delivery addresses Collaborate Contacts BRASTIN R…" at bounding box center [777, 394] width 1555 height 699
click at [177, 402] on div "Order history Billing address Delivery addresses Collaborate Contacts" at bounding box center [185, 359] width 154 height 601
click at [1503, 189] on div "Order history Billing address Delivery addresses Collaborate Contacts BRASTIN R…" at bounding box center [777, 394] width 1555 height 699
click at [1523, 303] on div "Order history Billing address Delivery addresses Collaborate Contacts BRASTIN R…" at bounding box center [777, 394] width 1555 height 699
click at [1377, 145] on button "Create Order" at bounding box center [1382, 145] width 85 height 23
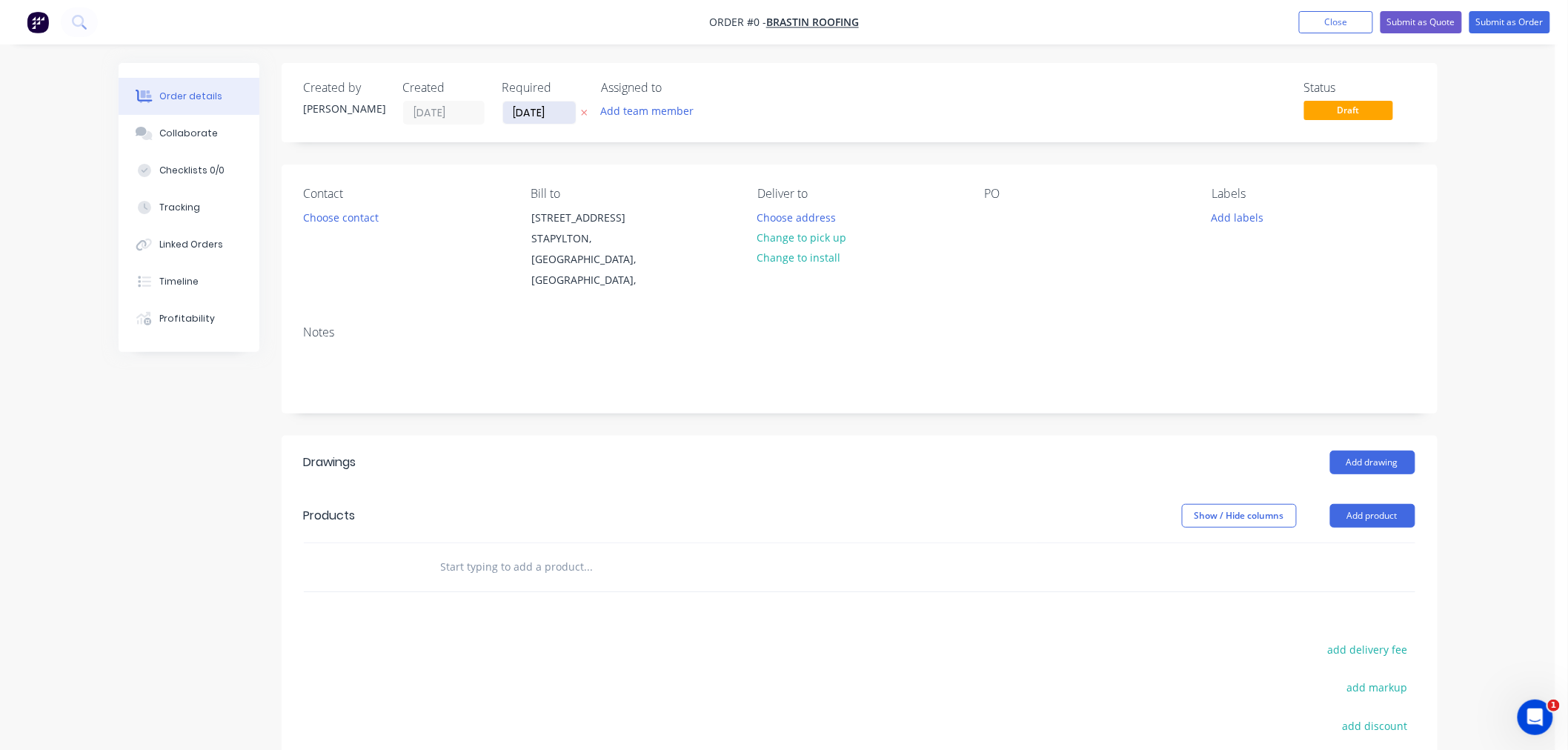
click at [522, 114] on input "[DATE]" at bounding box center [540, 112] width 72 height 22
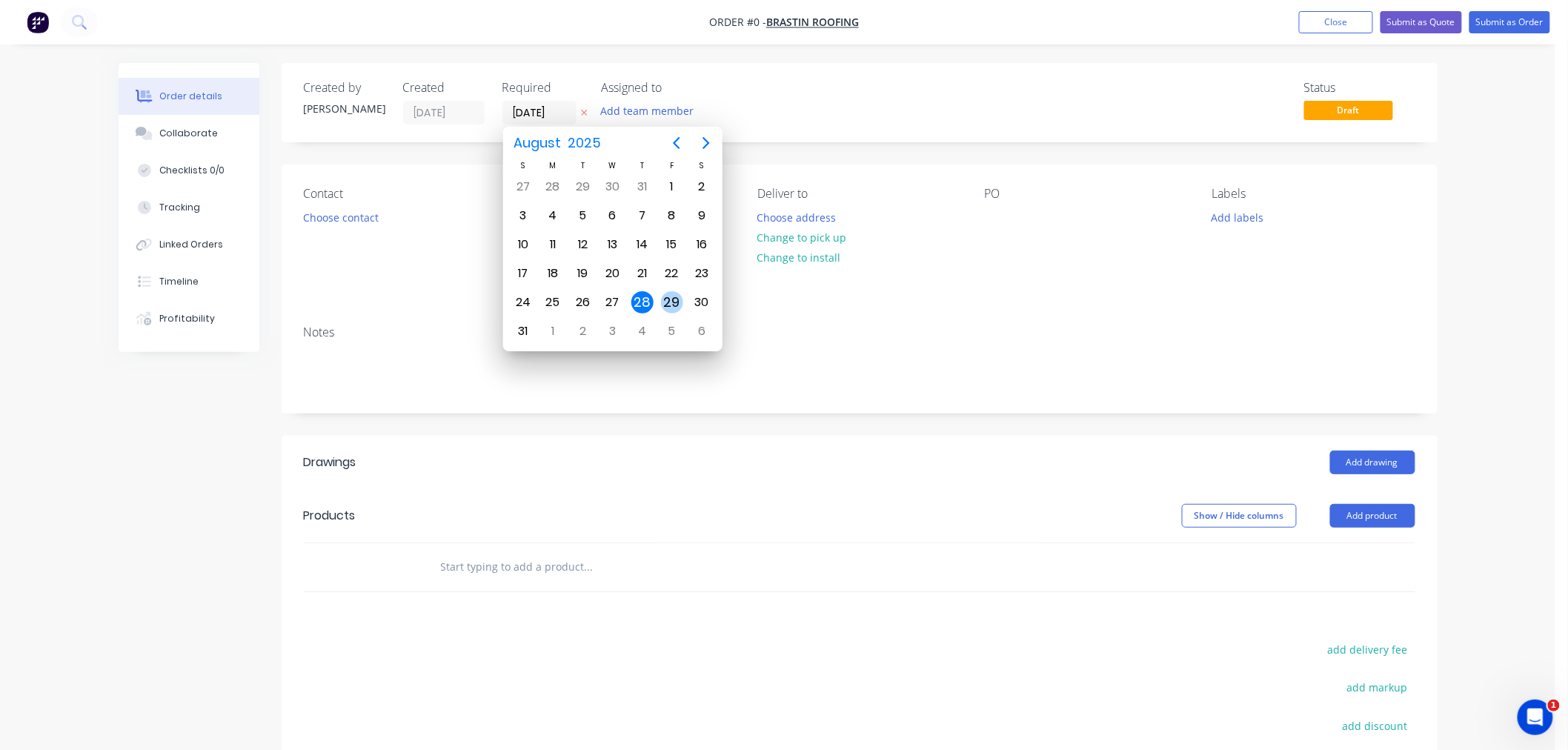
click at [675, 298] on div "29" at bounding box center [671, 301] width 22 height 22
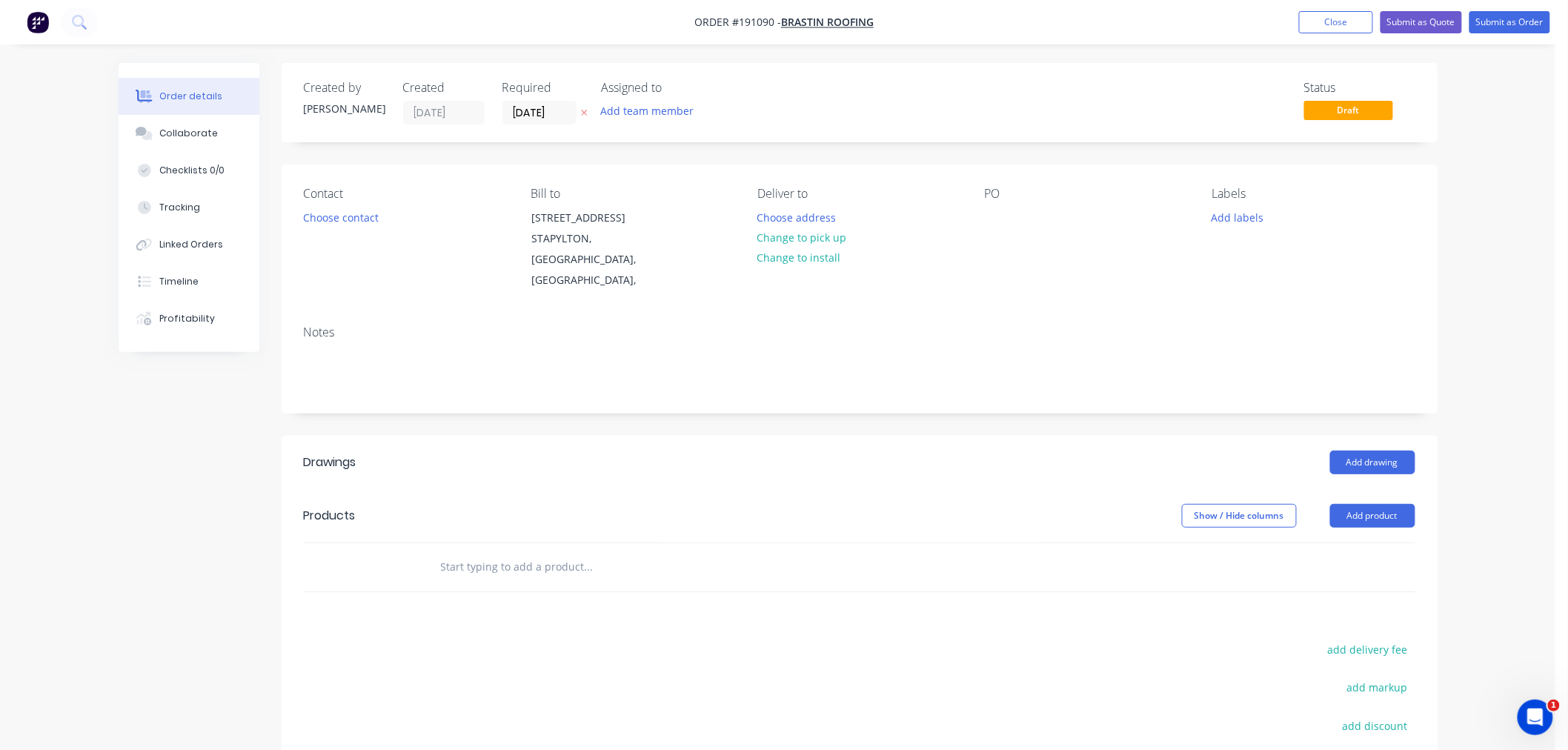
click at [750, 141] on div "Created by [PERSON_NAME] Created [DATE] Required [DATE] Assigned to Add team me…" at bounding box center [860, 102] width 1156 height 79
click at [996, 216] on div at bounding box center [996, 217] width 23 height 21
click at [524, 166] on div "Contact Choose contact Bill to 13 Homestead Drive STAPYLTON, Queensland, Austra…" at bounding box center [860, 239] width 1156 height 149
click at [336, 218] on button "Choose contact" at bounding box center [340, 217] width 91 height 20
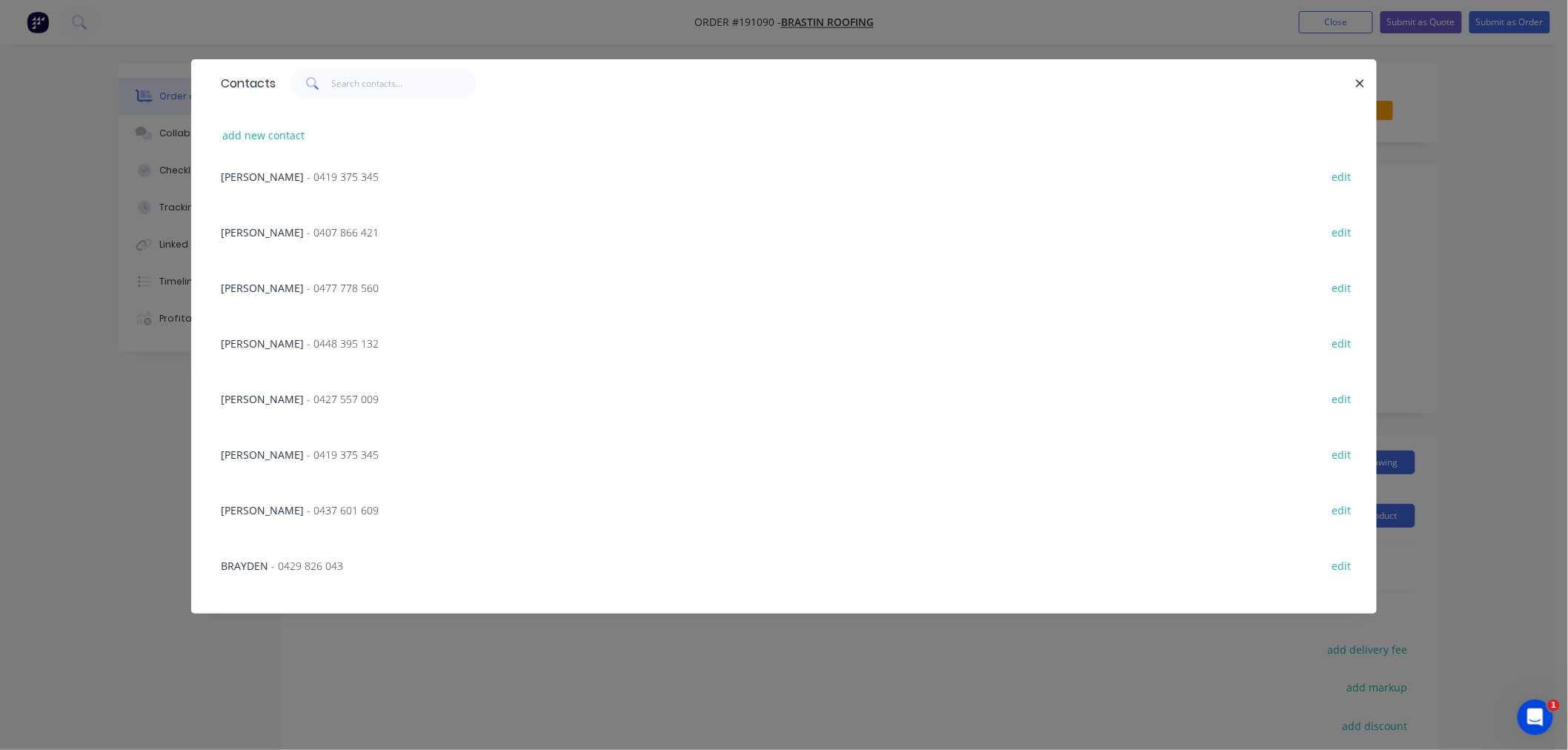
scroll to position [165, 0]
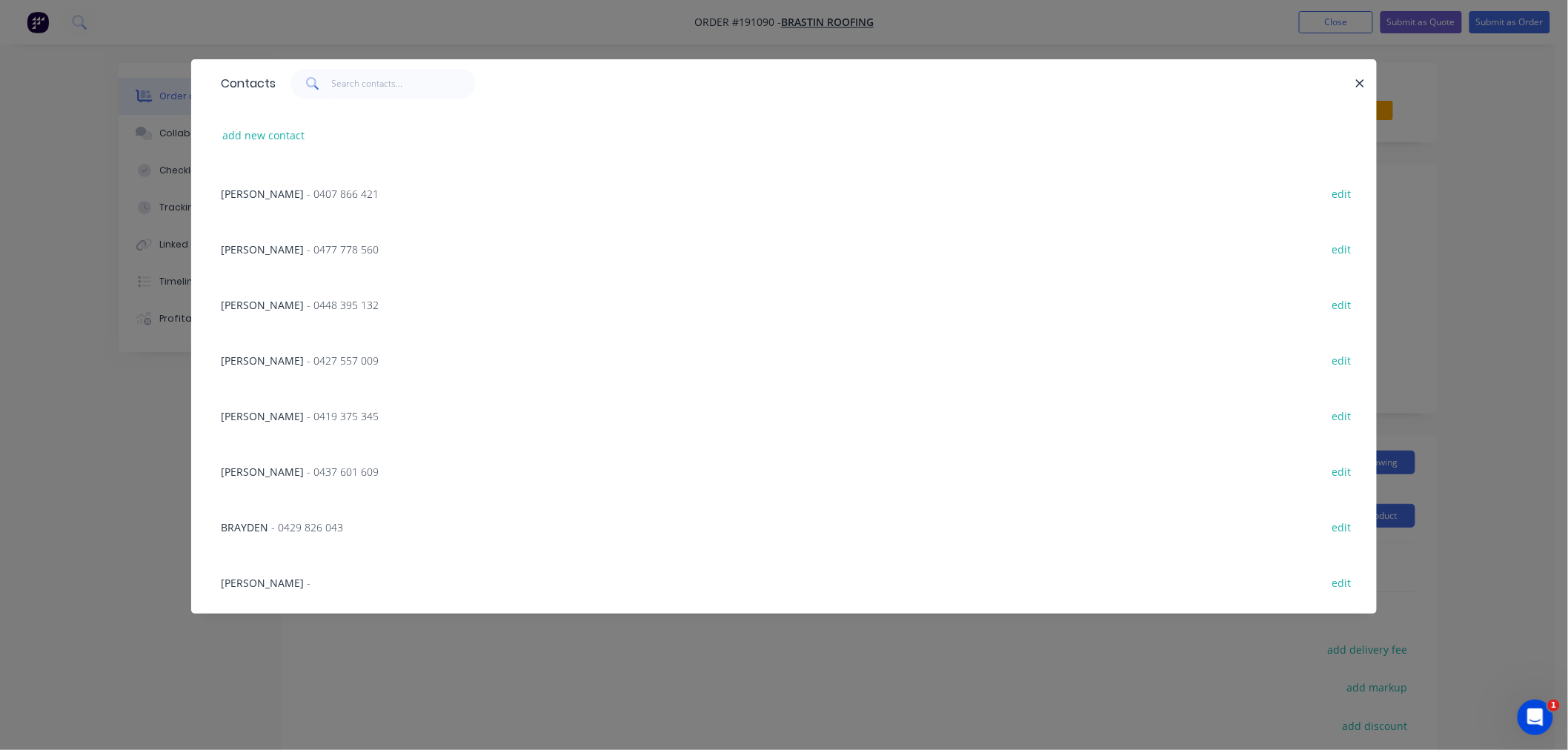
click at [271, 530] on span "- 0429 826 043" at bounding box center [307, 527] width 72 height 14
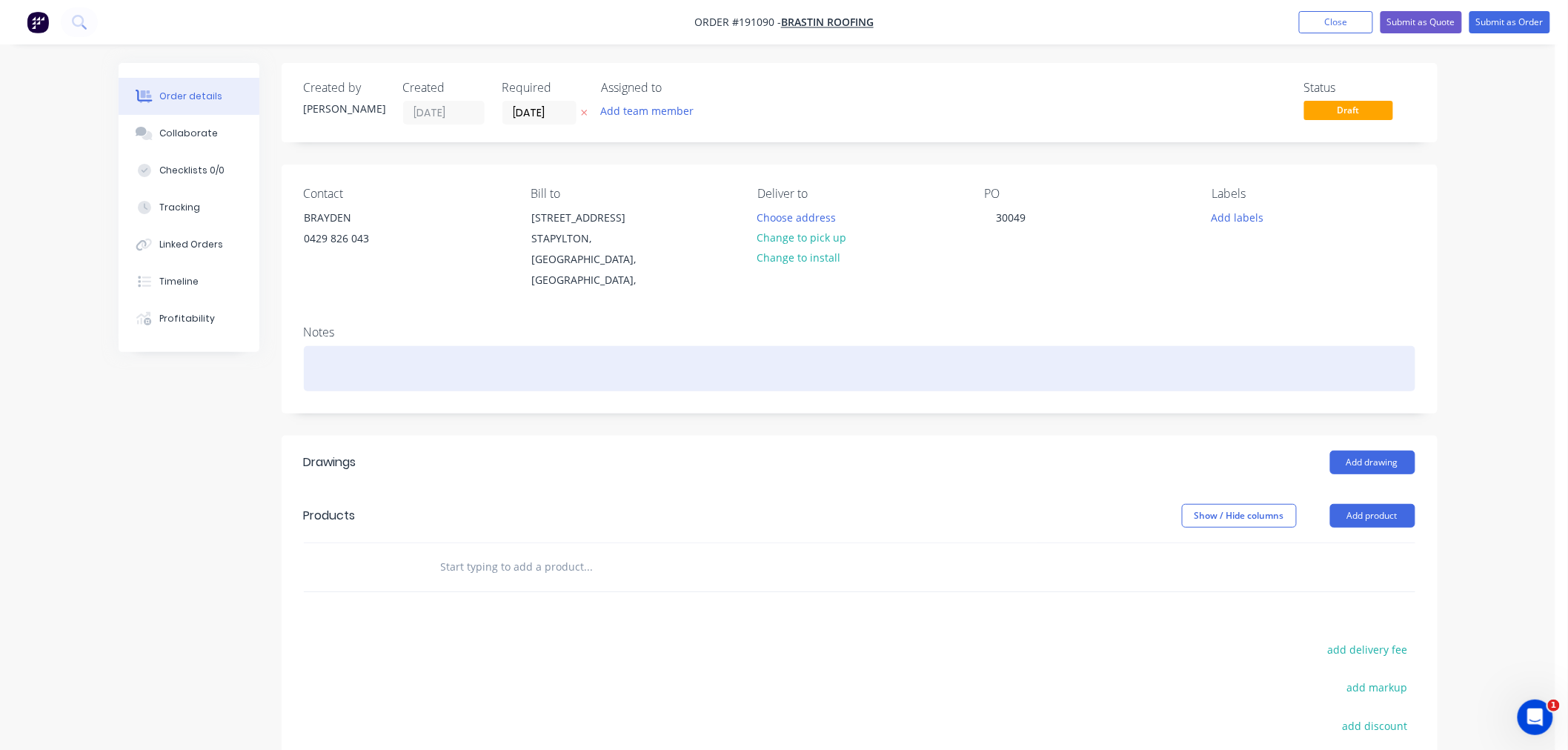
click at [454, 359] on div at bounding box center [859, 369] width 1111 height 45
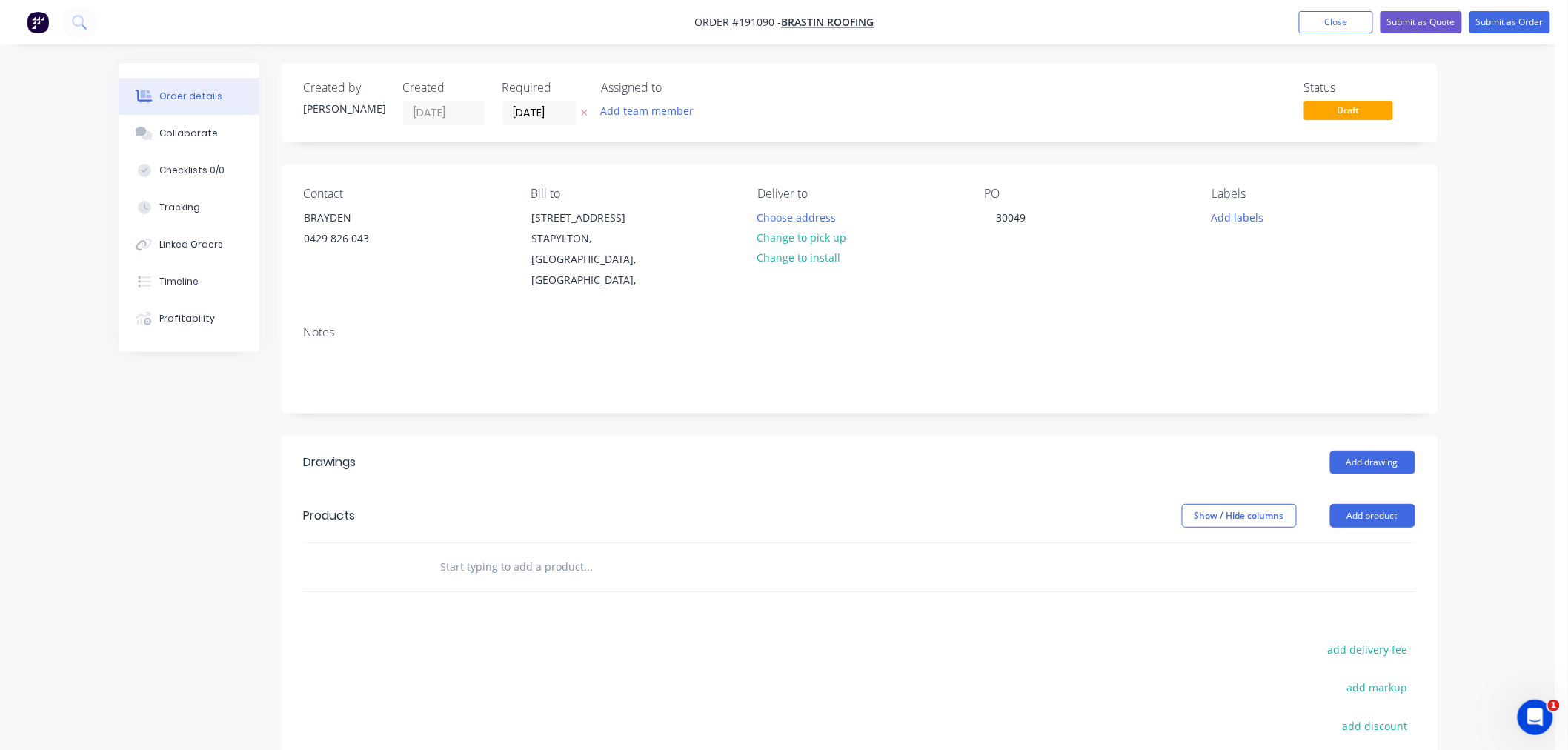
click at [1476, 478] on div "Order details Collaborate Checklists 0/0 Tracking Linked Orders Timeline Profit…" at bounding box center [778, 485] width 1555 height 969
click at [1387, 503] on button "Add product" at bounding box center [1372, 515] width 85 height 23
click at [1365, 542] on div "Product catalogue" at bounding box center [1345, 553] width 114 height 21
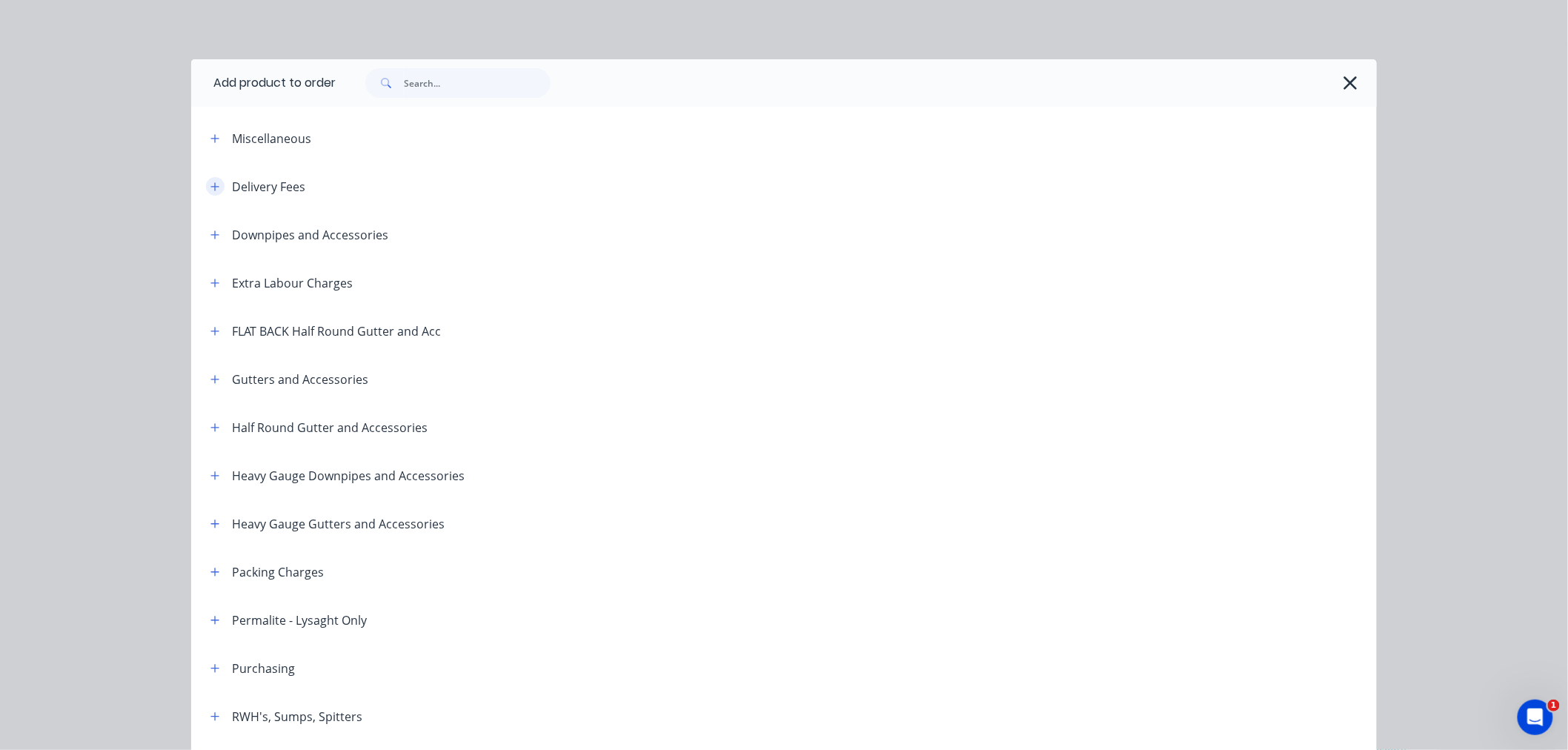
click at [217, 187] on button "button" at bounding box center [215, 186] width 19 height 19
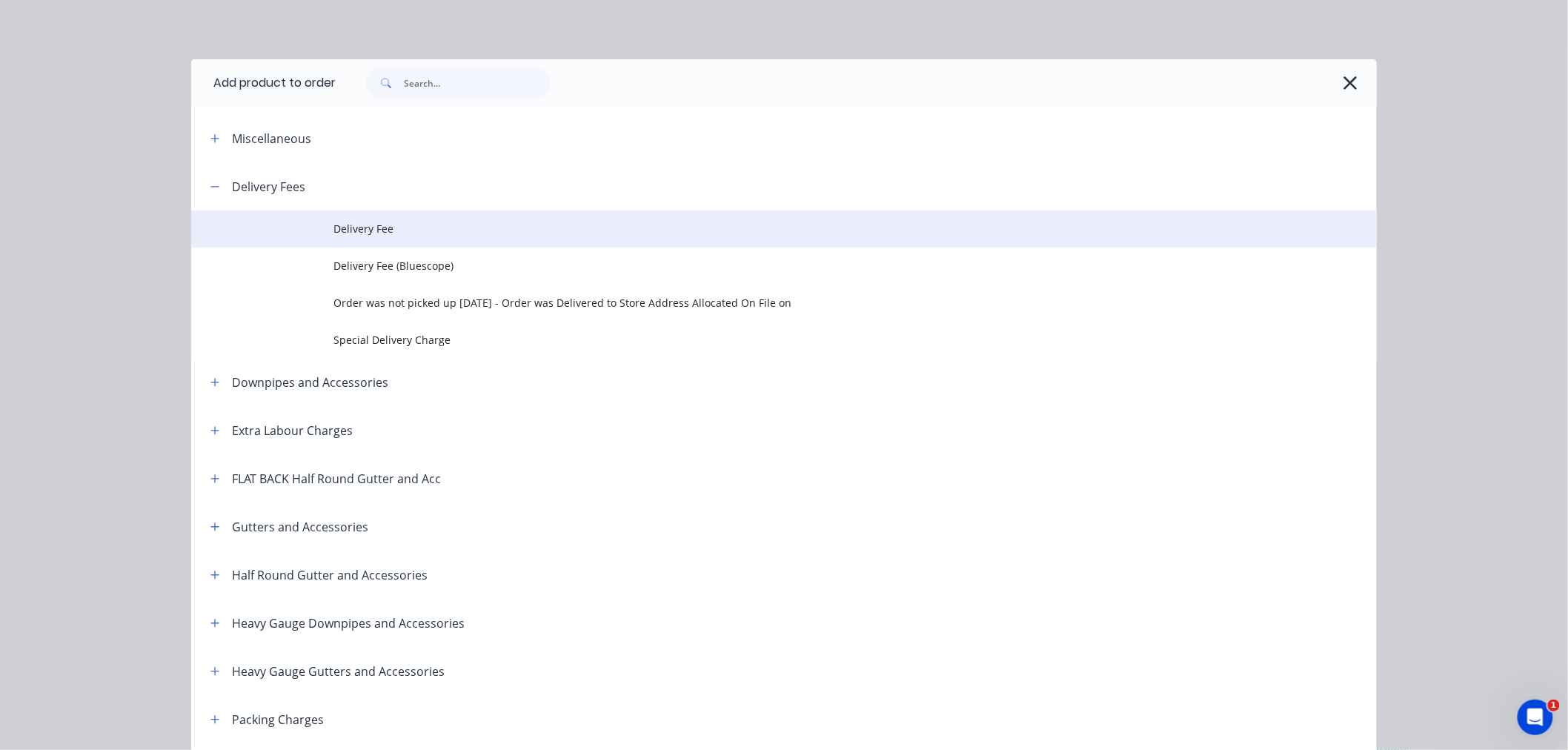
click at [382, 223] on span "Delivery Fee" at bounding box center [750, 228] width 834 height 16
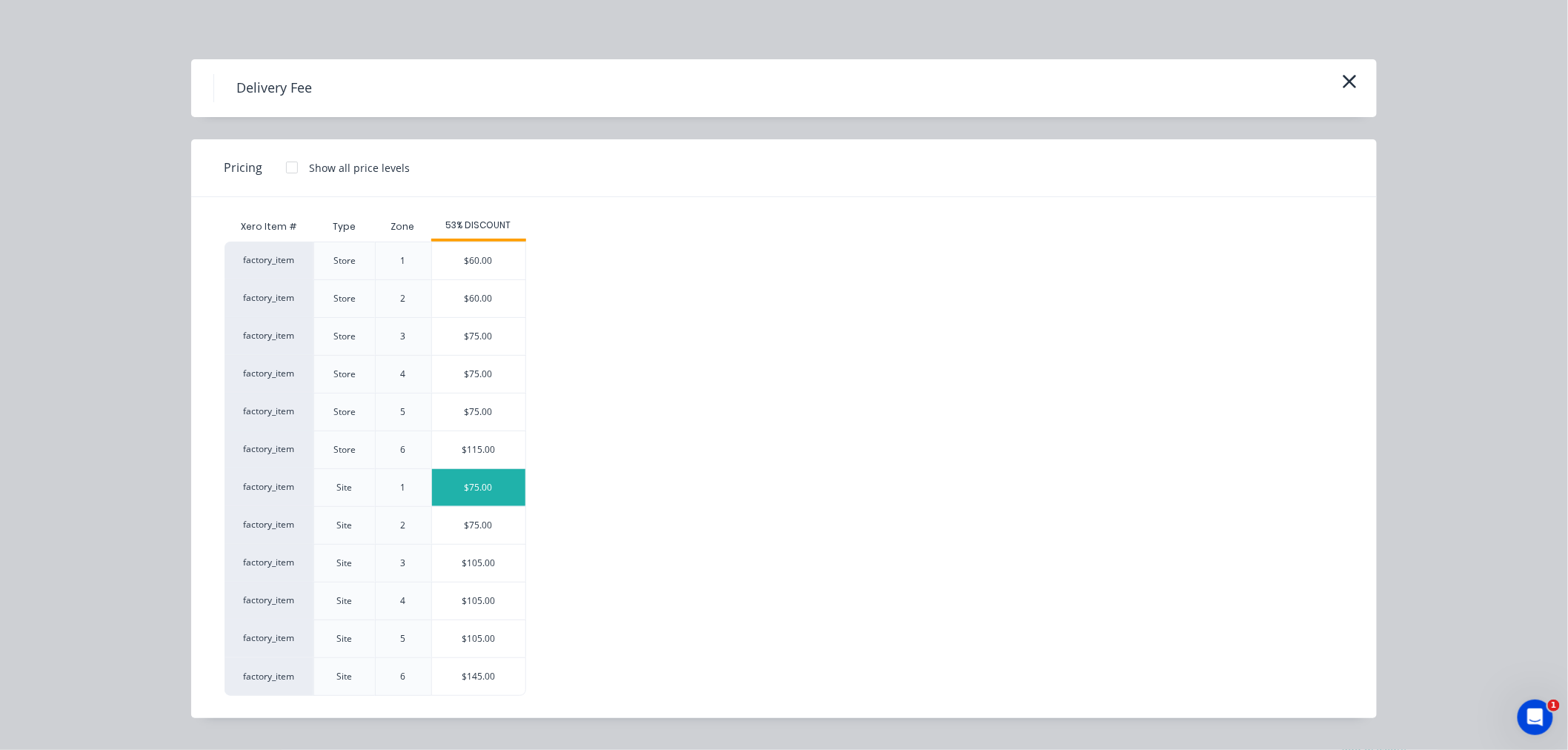
click at [504, 488] on div "$75.00" at bounding box center [479, 488] width 94 height 37
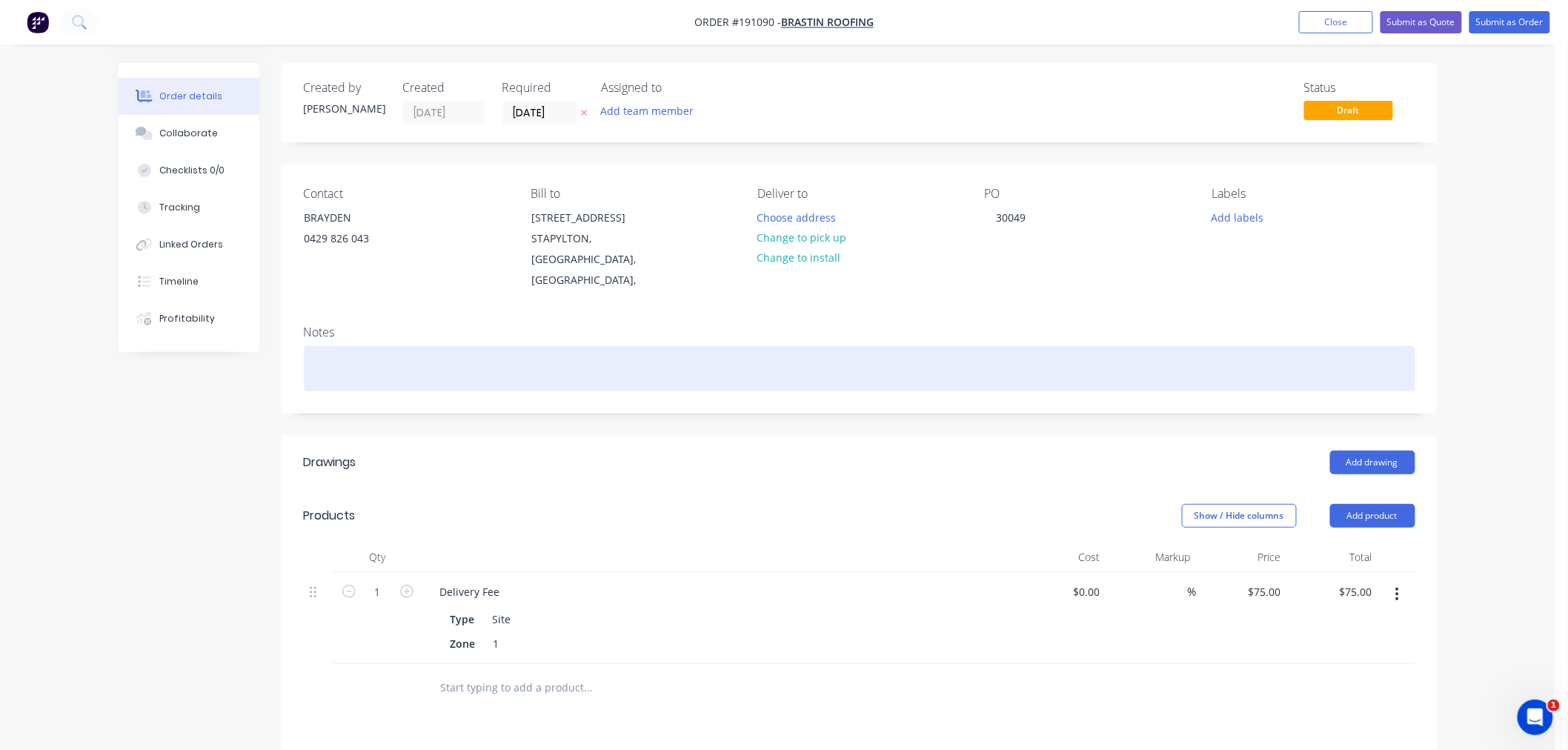
click at [513, 346] on div at bounding box center [859, 369] width 1111 height 45
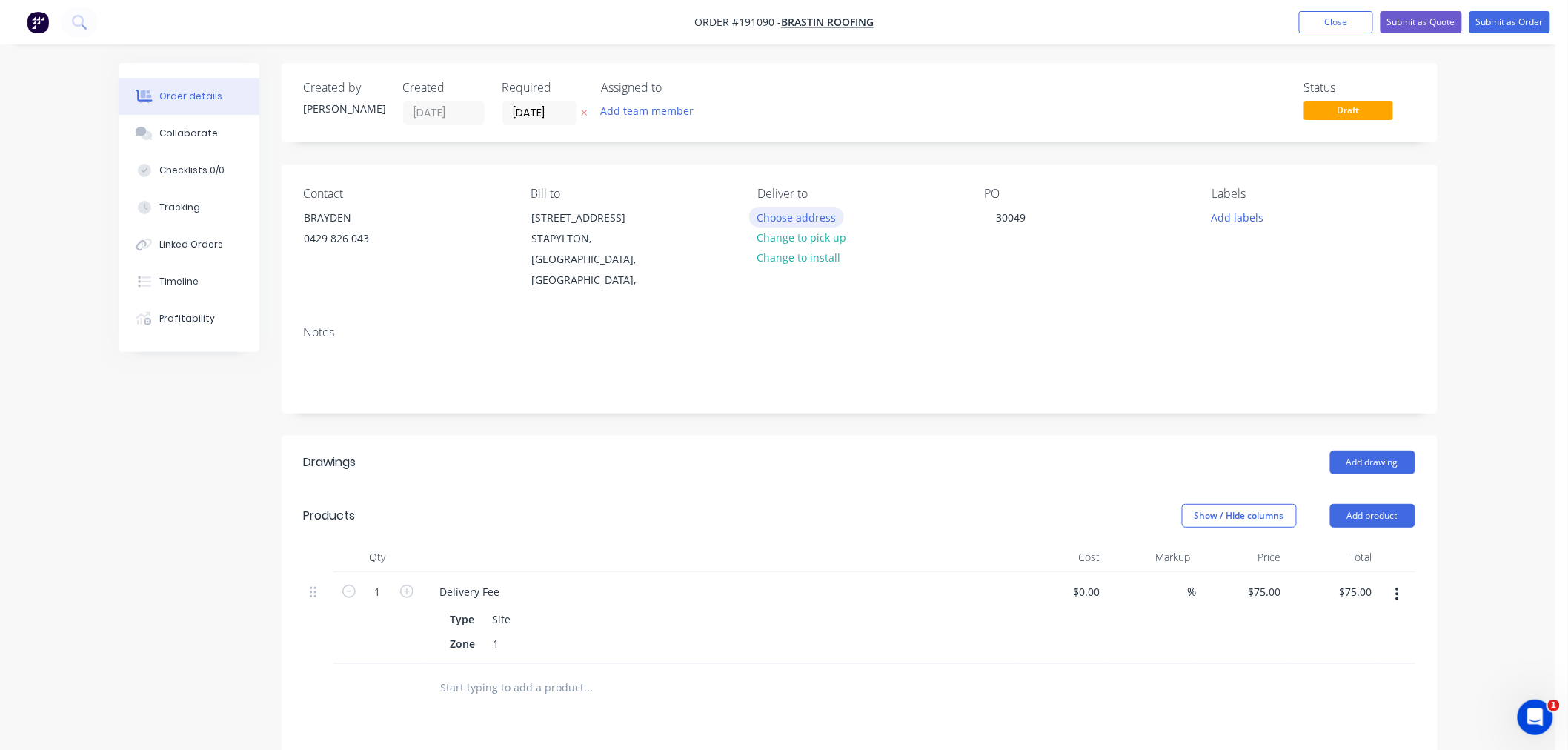
click at [798, 217] on button "Choose address" at bounding box center [796, 217] width 95 height 20
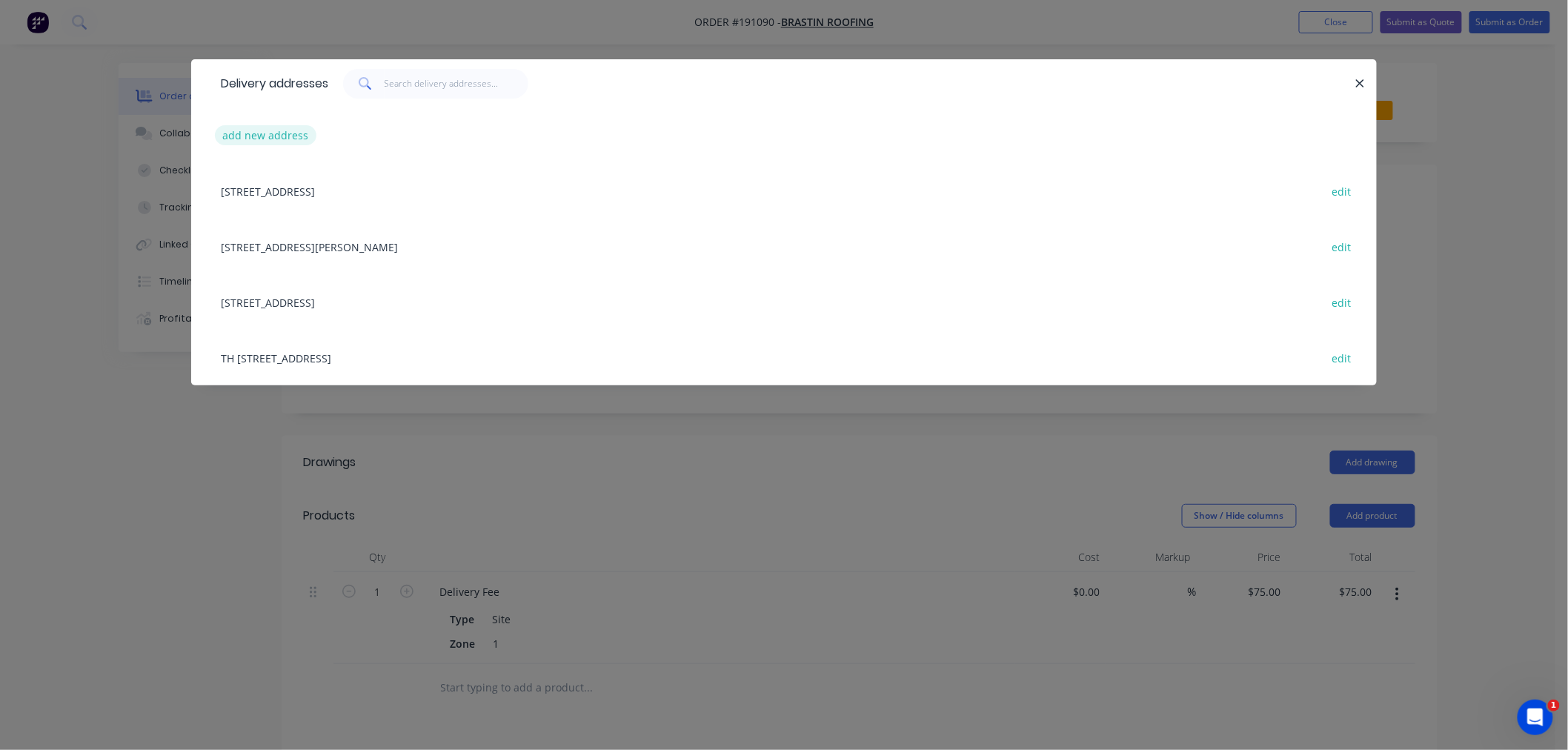
click at [252, 134] on button "add new address" at bounding box center [265, 135] width 101 height 20
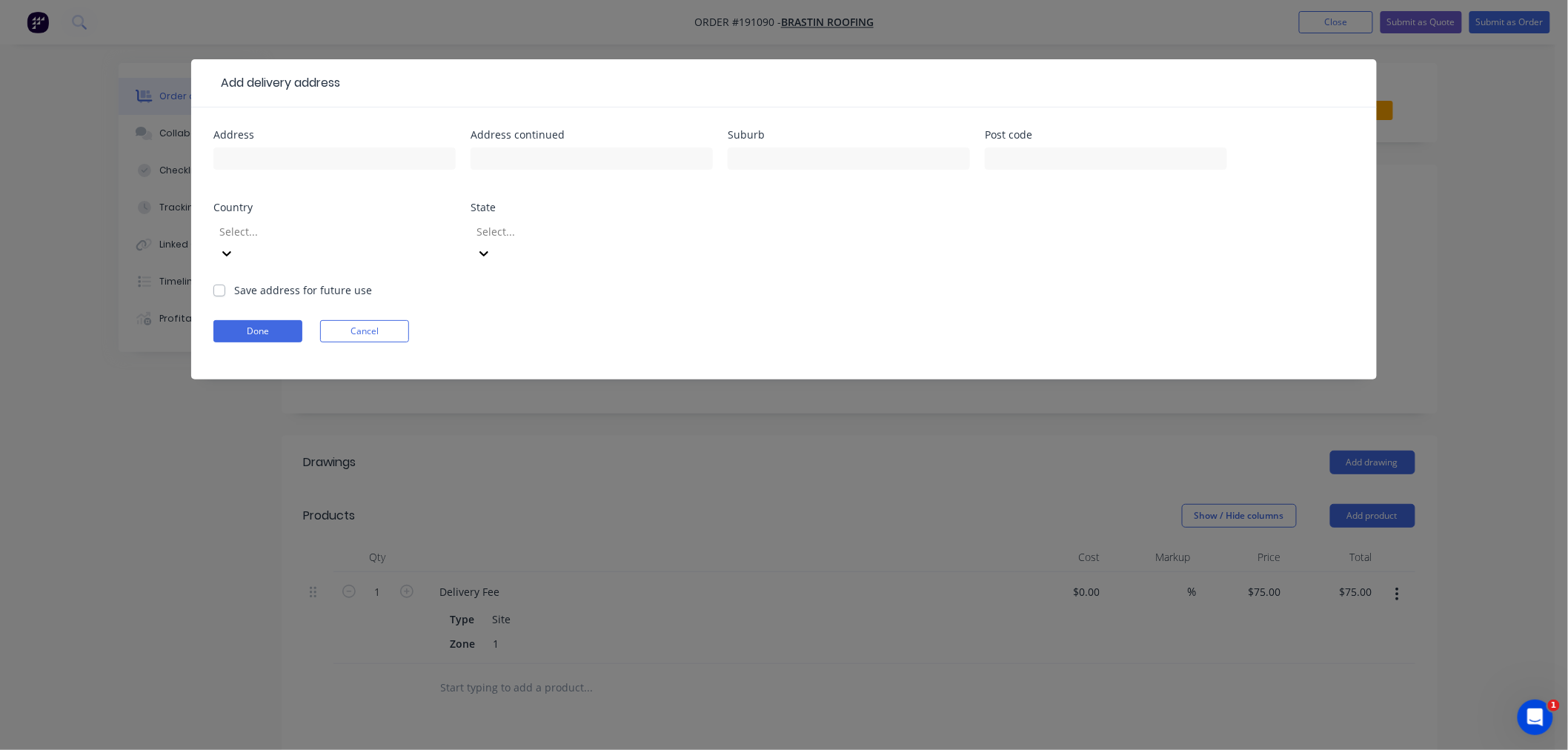
click at [342, 226] on div at bounding box center [324, 231] width 214 height 19
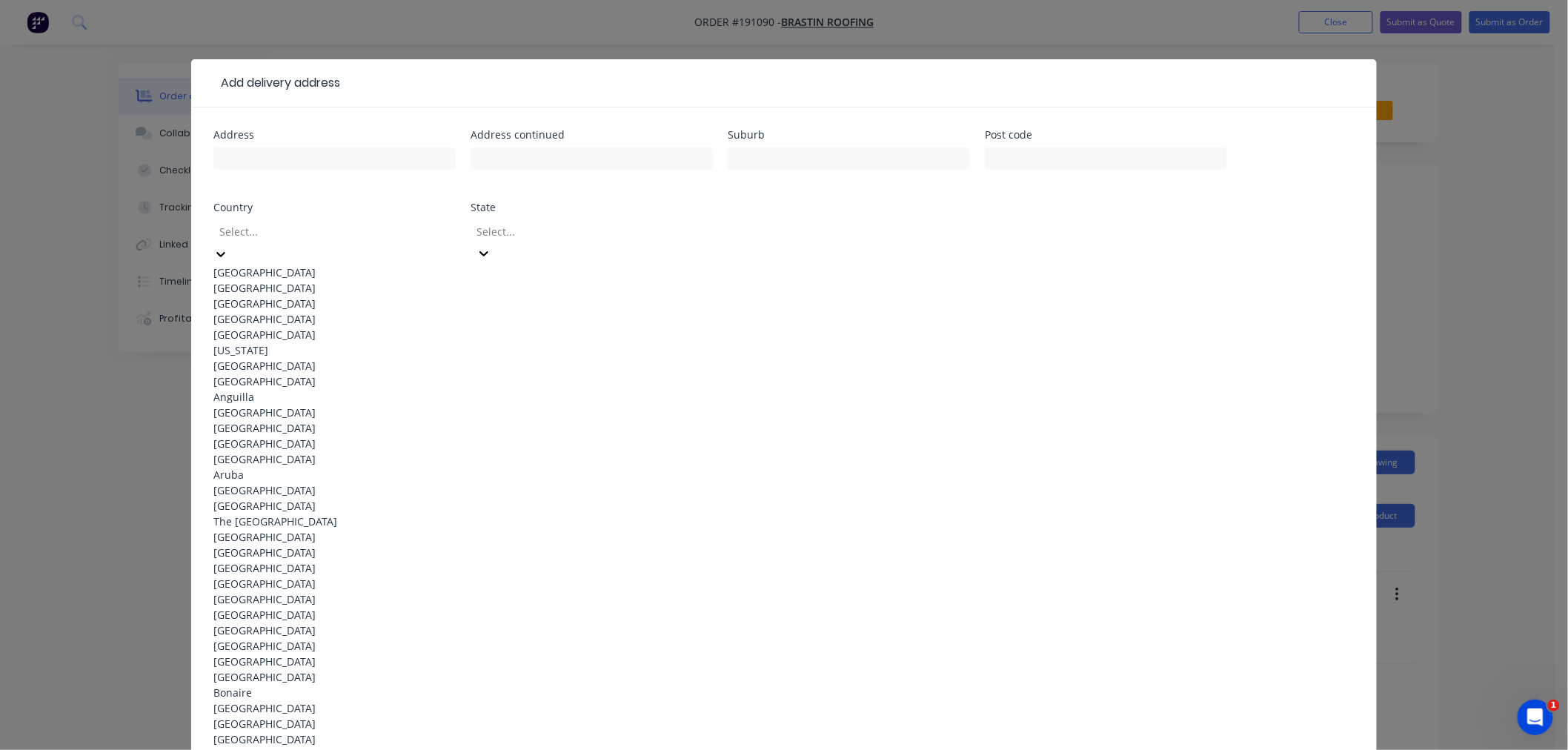
click at [351, 269] on div "[GEOGRAPHIC_DATA]" at bounding box center [335, 272] width 242 height 16
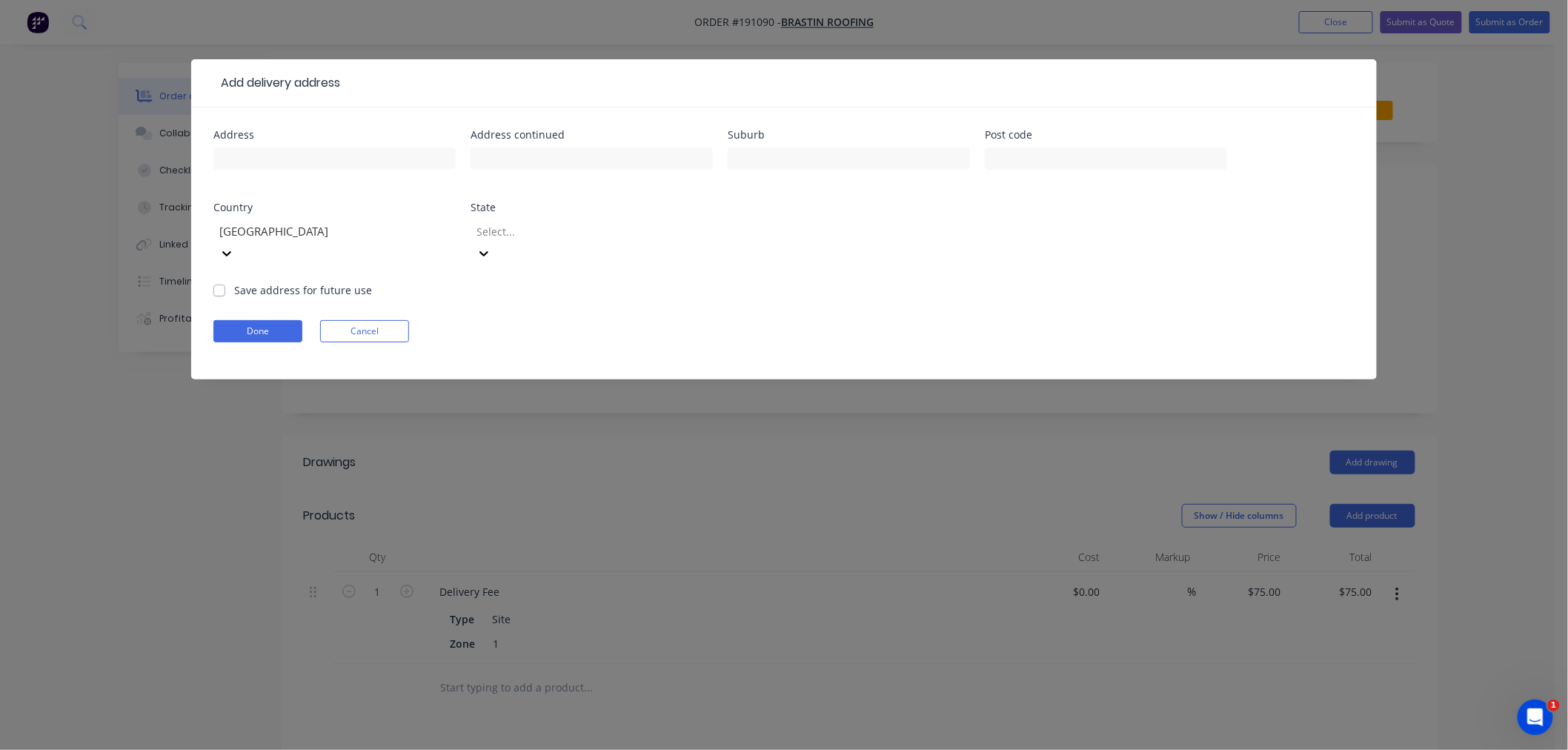
click at [549, 225] on div at bounding box center [582, 231] width 214 height 19
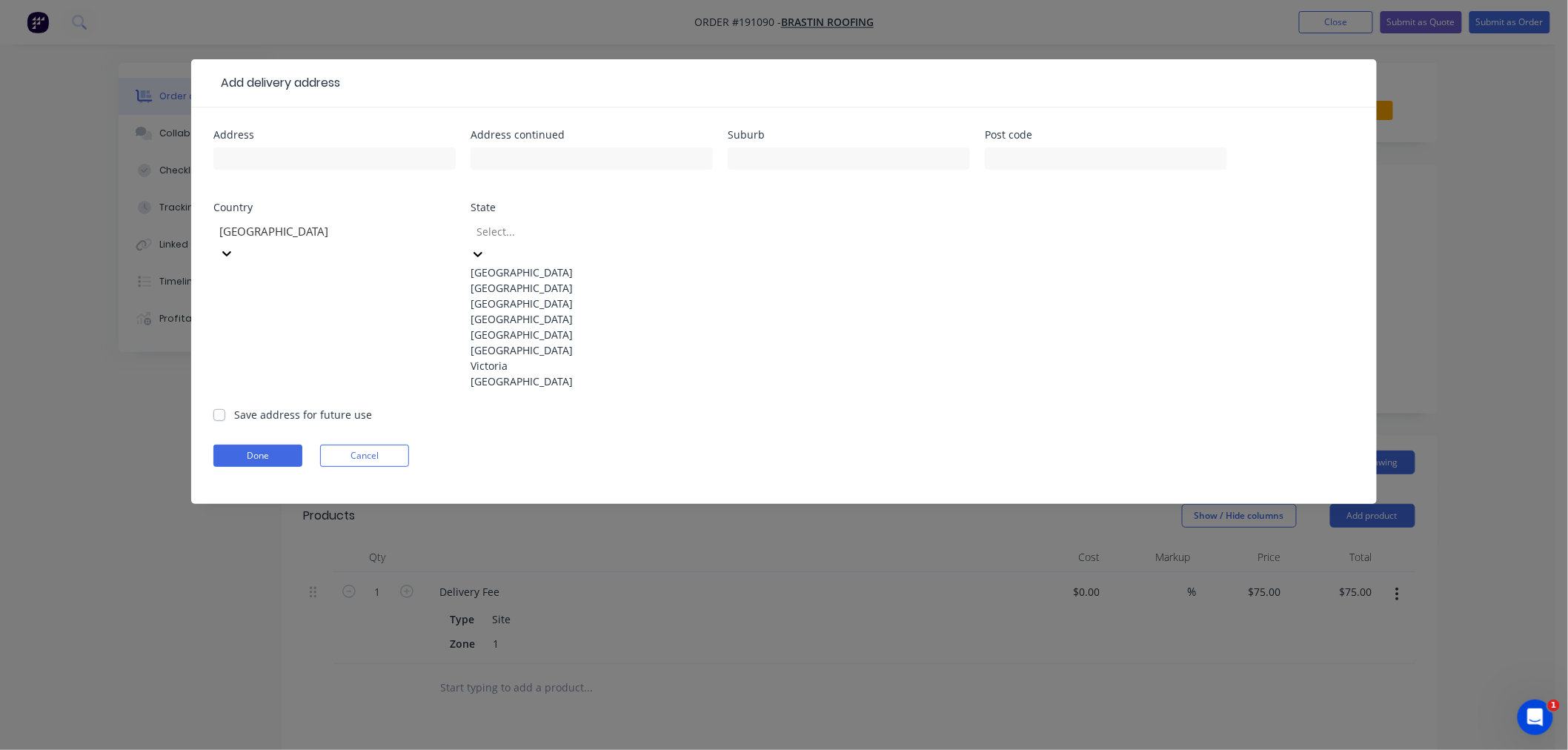
click at [565, 327] on div "[GEOGRAPHIC_DATA]" at bounding box center [591, 319] width 242 height 16
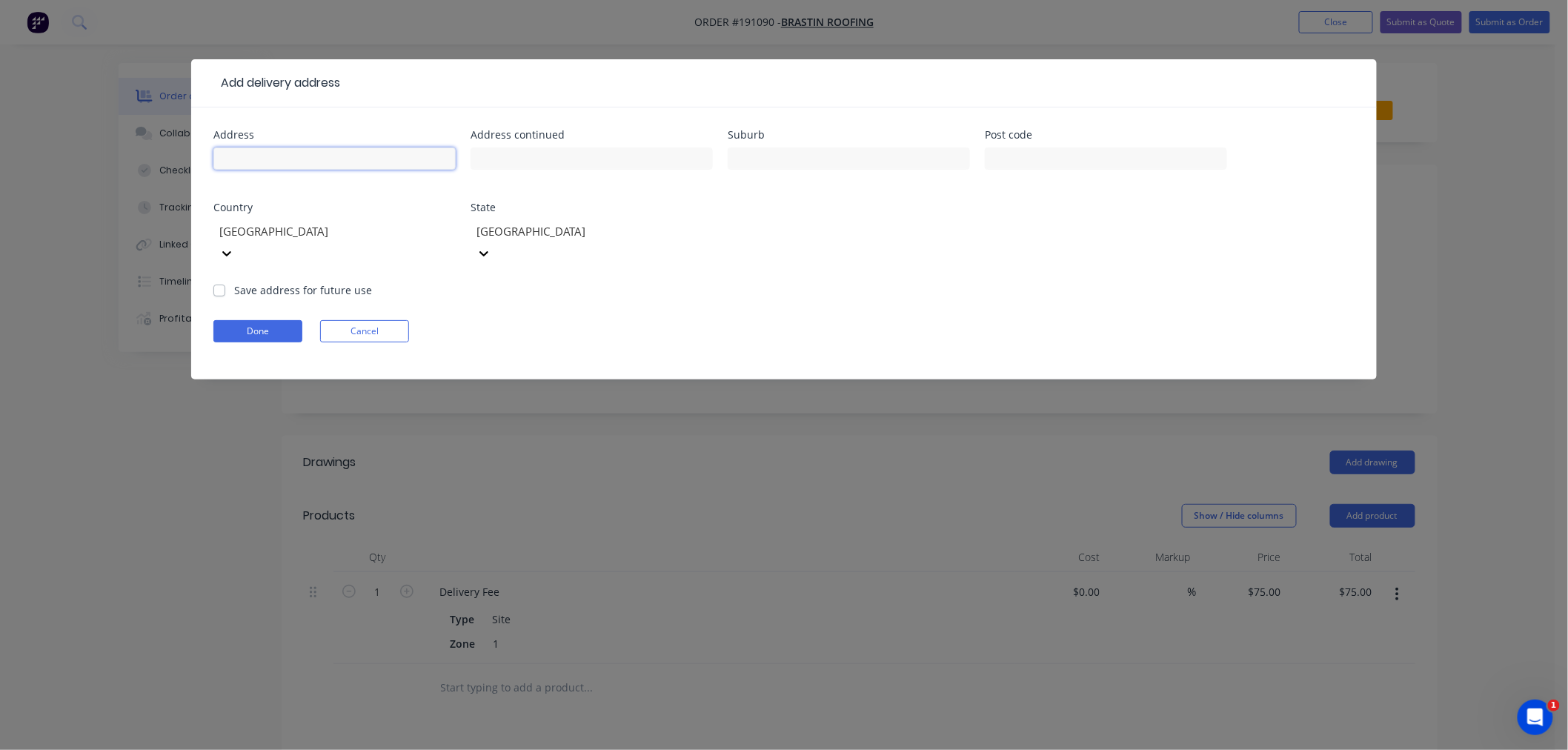
click at [349, 159] on input "text" at bounding box center [335, 158] width 242 height 22
click at [1067, 159] on input "text" at bounding box center [1106, 158] width 242 height 22
click at [305, 161] on input "LOT 2 #66A COLLINS ST" at bounding box center [335, 158] width 242 height 22
drag, startPoint x: 256, startPoint y: 155, endPoint x: 408, endPoint y: 137, distance: 153.1
click at [408, 137] on div "Address LOT 2 #66A COLLINS ST" at bounding box center [335, 158] width 242 height 58
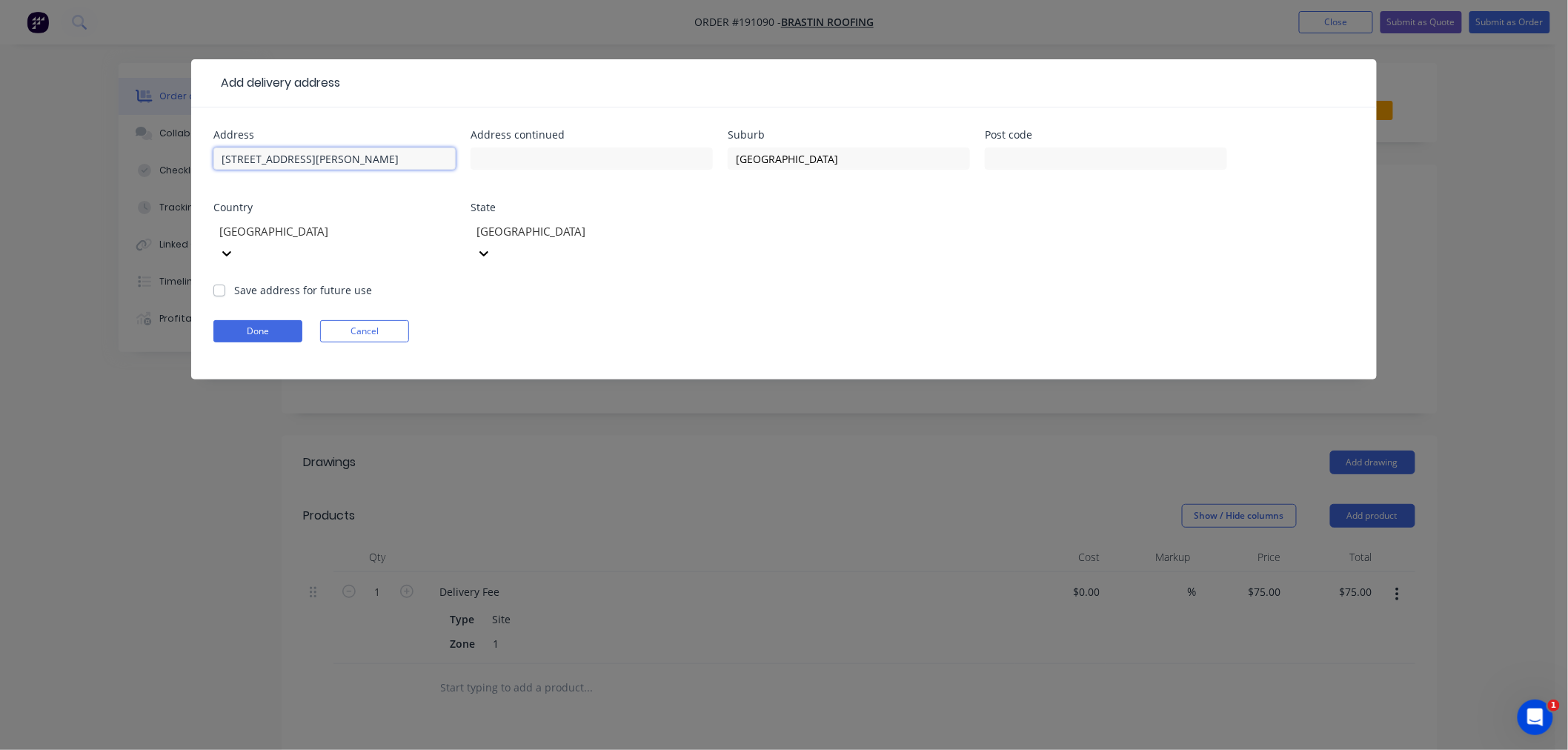
click at [335, 165] on input "LOT 2 #66A COLLINS ST" at bounding box center [335, 158] width 242 height 22
drag, startPoint x: 258, startPoint y: 162, endPoint x: 391, endPoint y: 158, distance: 133.1
click at [391, 158] on input "LOT 2 #66A COLLINS ST" at bounding box center [335, 158] width 242 height 22
click button "Done" at bounding box center [258, 331] width 89 height 22
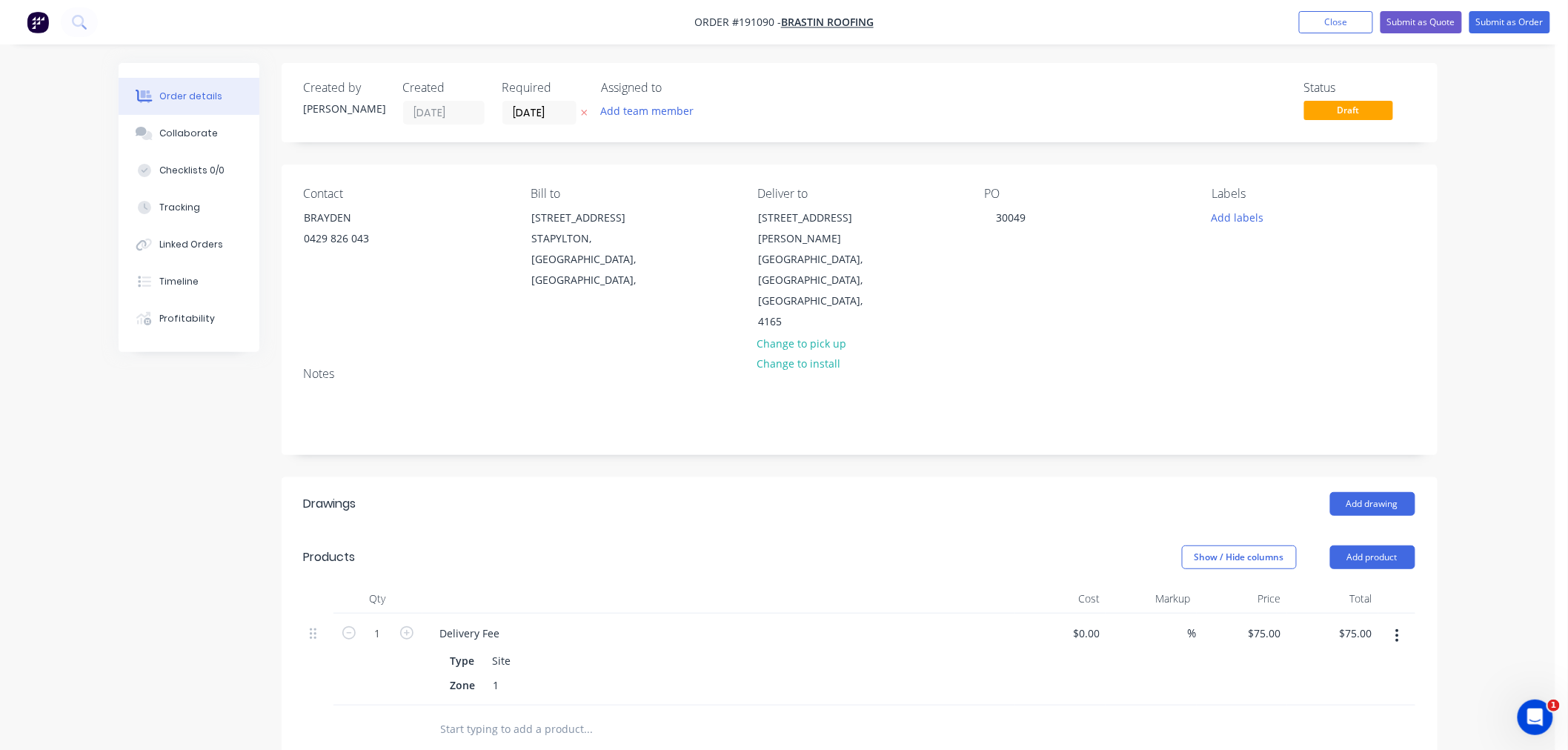
click at [1512, 491] on div "Order details Collaborate Checklists 0/0 Tracking Linked Orders Timeline Profit…" at bounding box center [778, 566] width 1555 height 1131
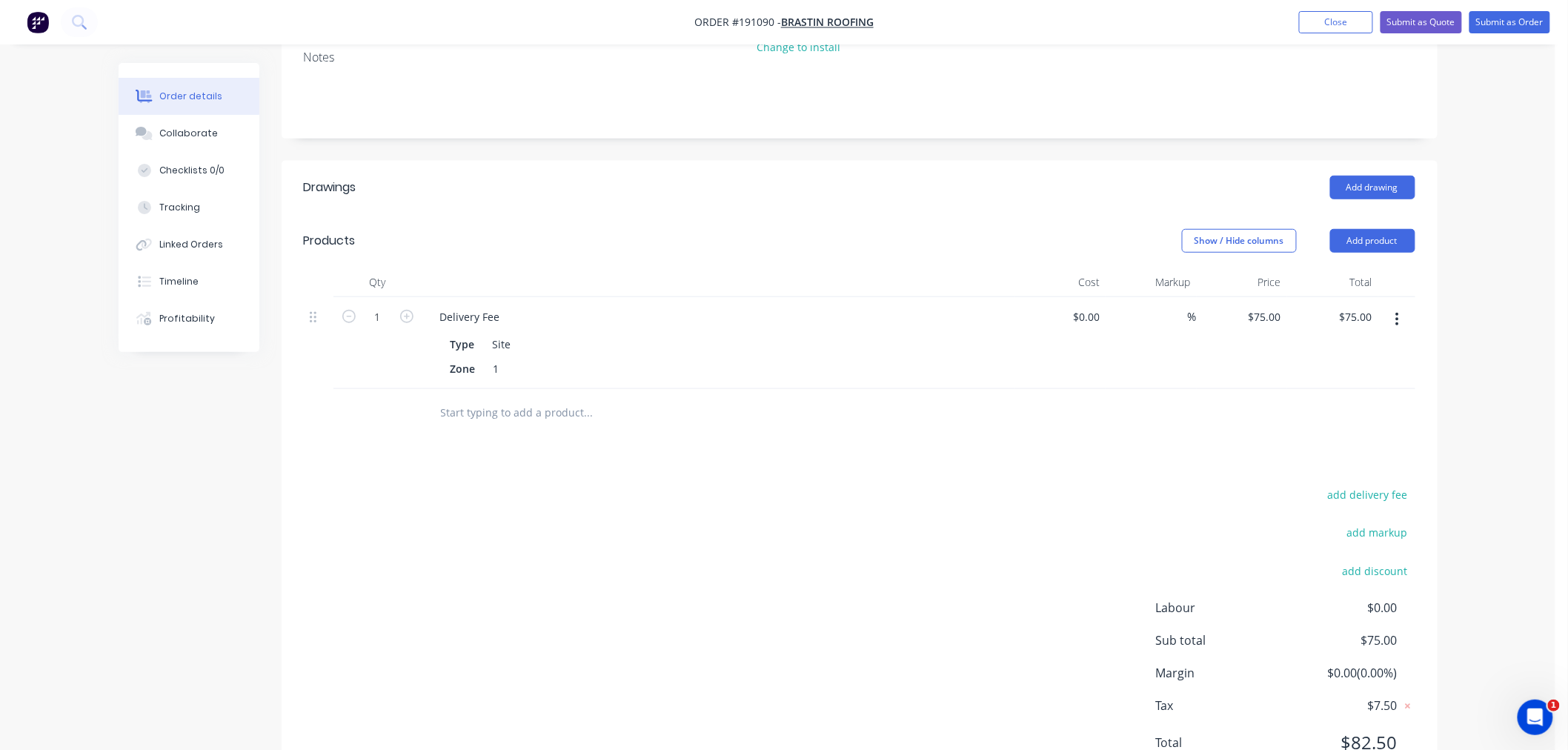
scroll to position [0, 0]
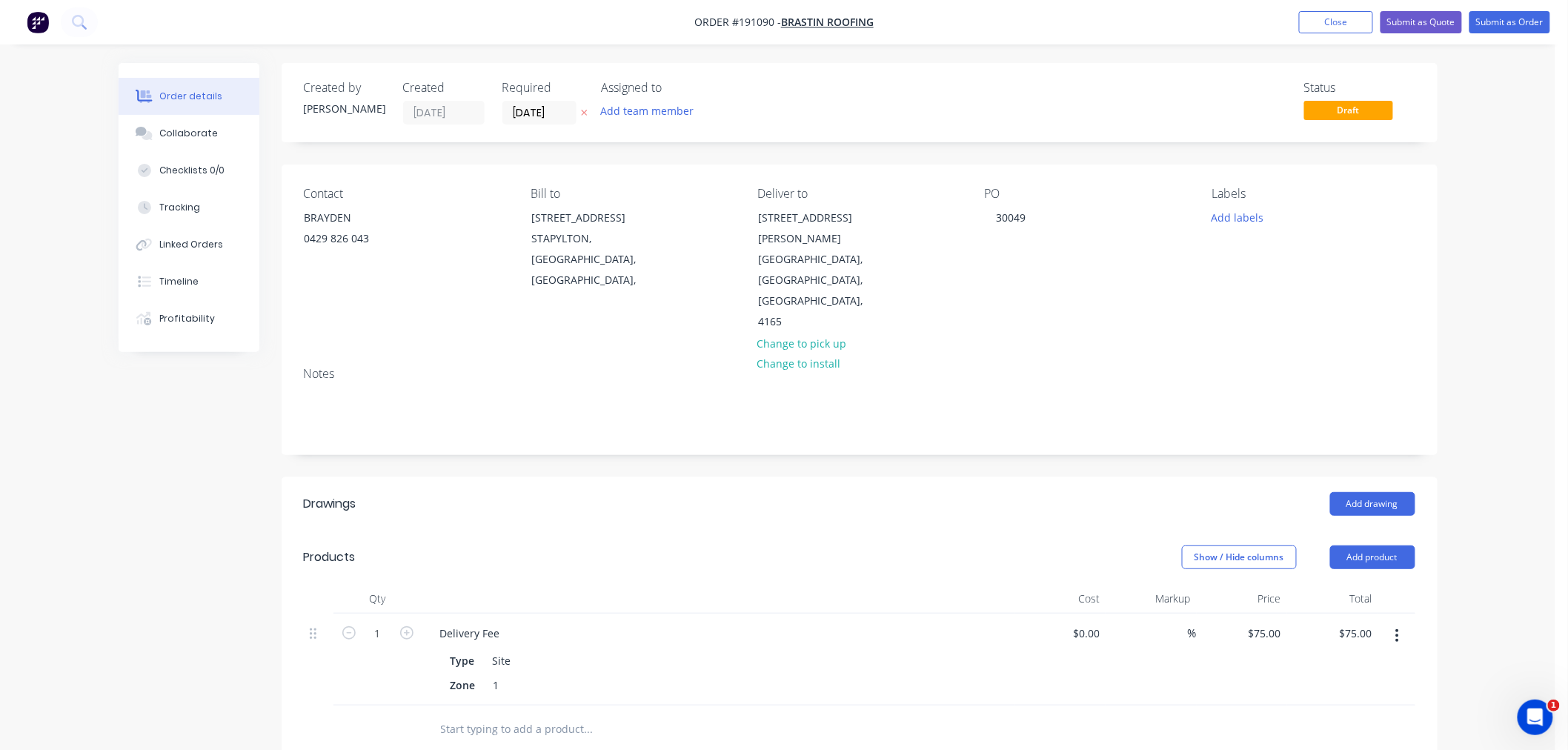
click at [1489, 432] on div "Order details Collaborate Checklists 0/0 Tracking Linked Orders Timeline Profit…" at bounding box center [778, 566] width 1555 height 1131
click at [1381, 492] on button "Add drawing" at bounding box center [1372, 503] width 85 height 23
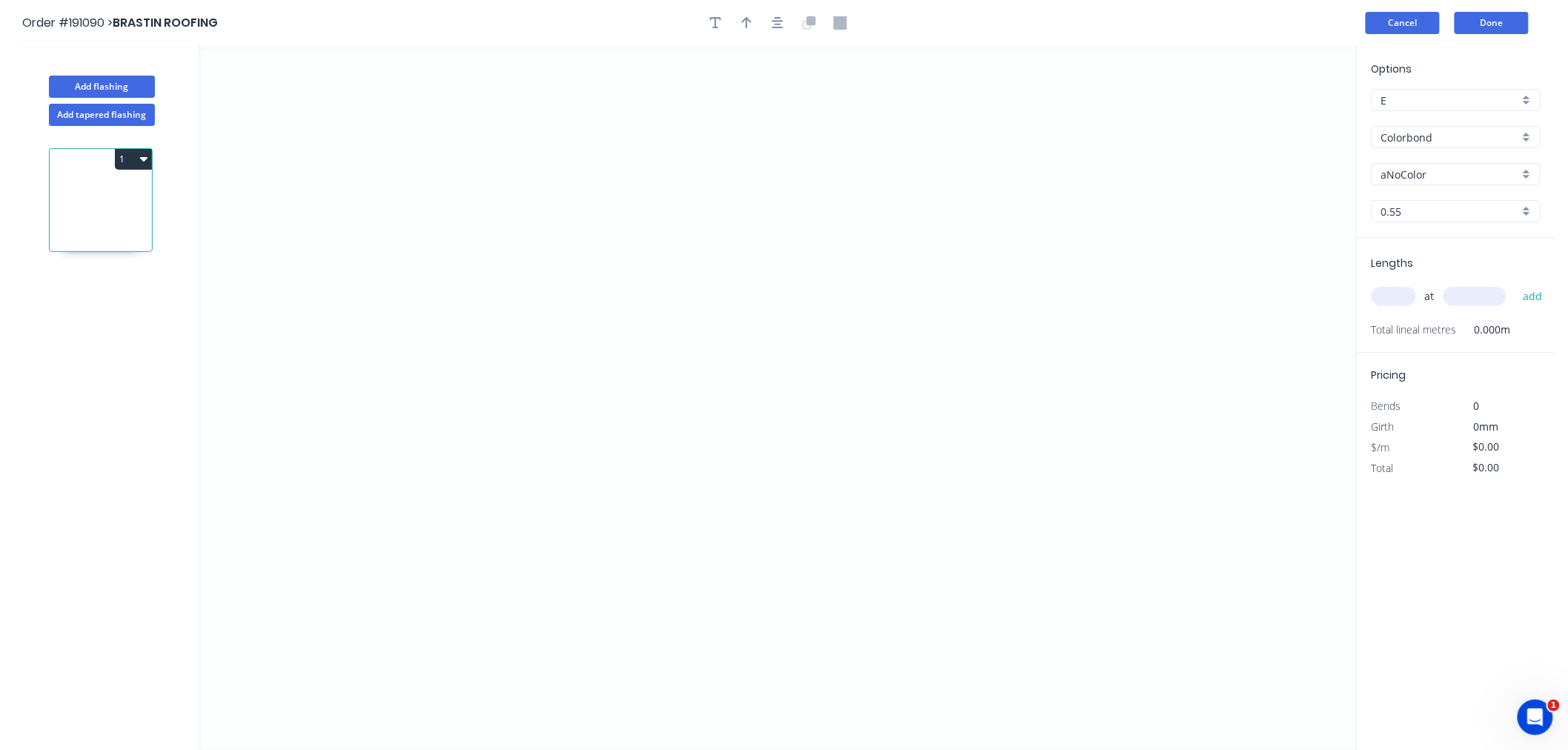
click at [1403, 25] on button "Cancel" at bounding box center [1403, 22] width 74 height 22
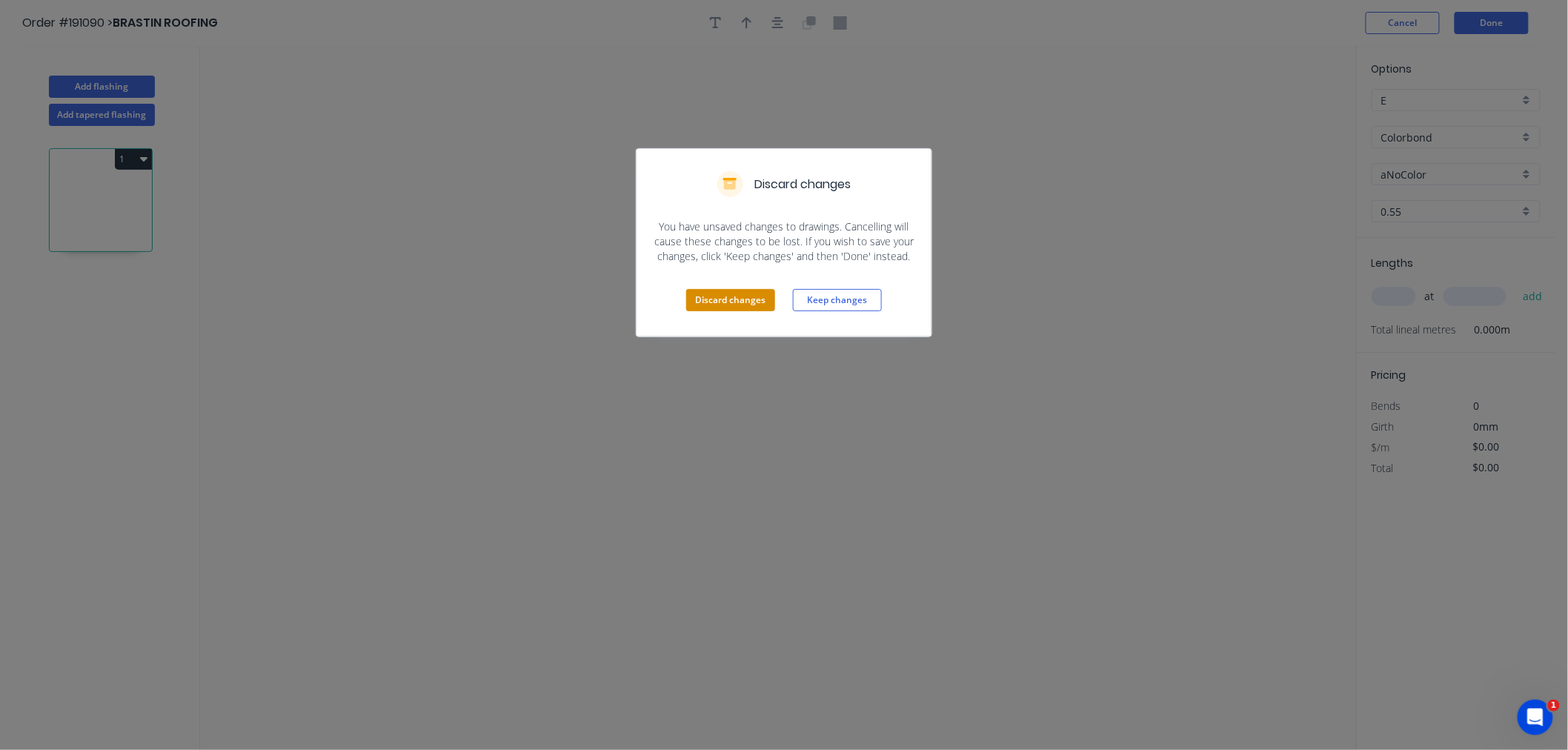
click at [735, 295] on button "Discard changes" at bounding box center [730, 299] width 89 height 22
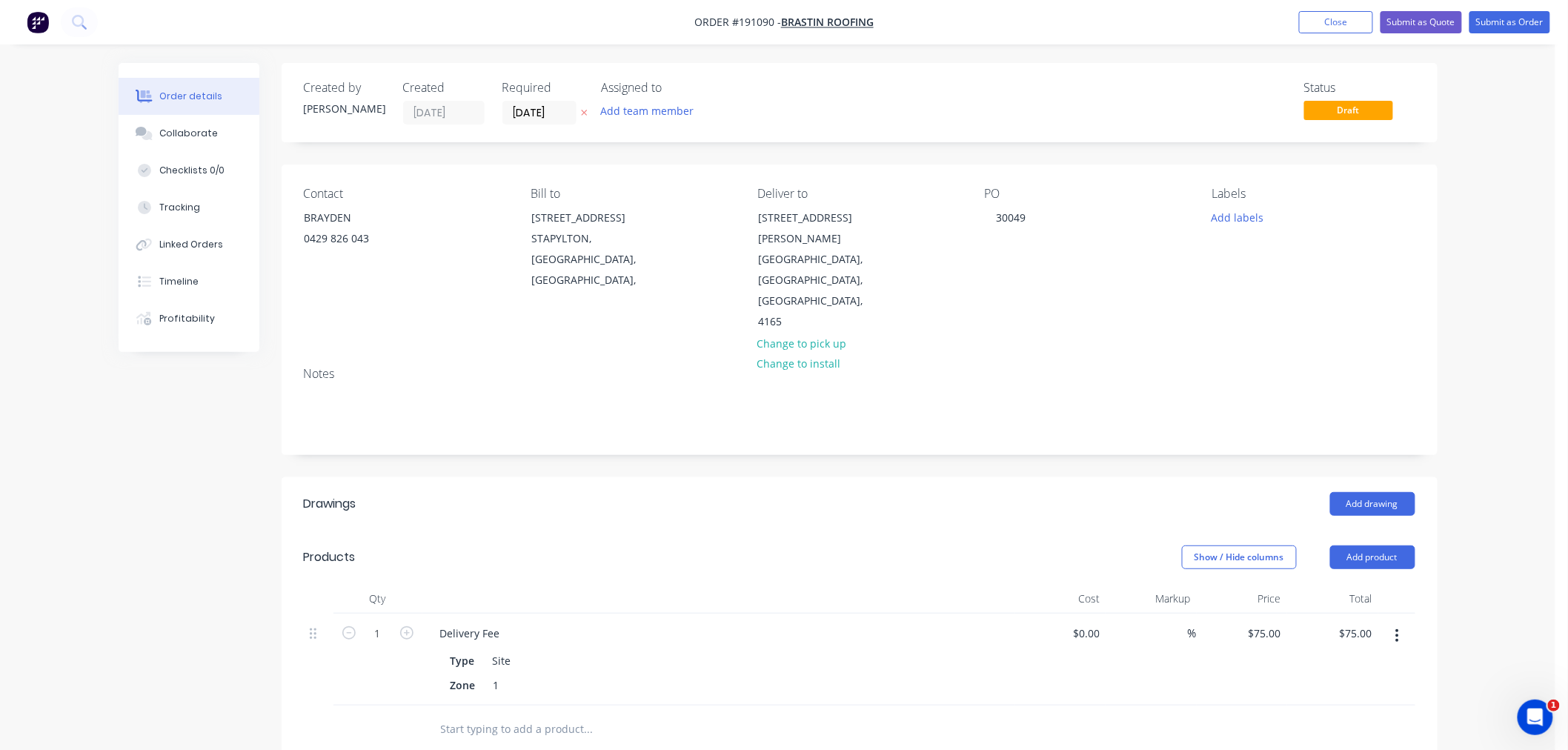
click at [1469, 426] on div "Order details Collaborate Checklists 0/0 Tracking Linked Orders Timeline Profit…" at bounding box center [778, 566] width 1555 height 1131
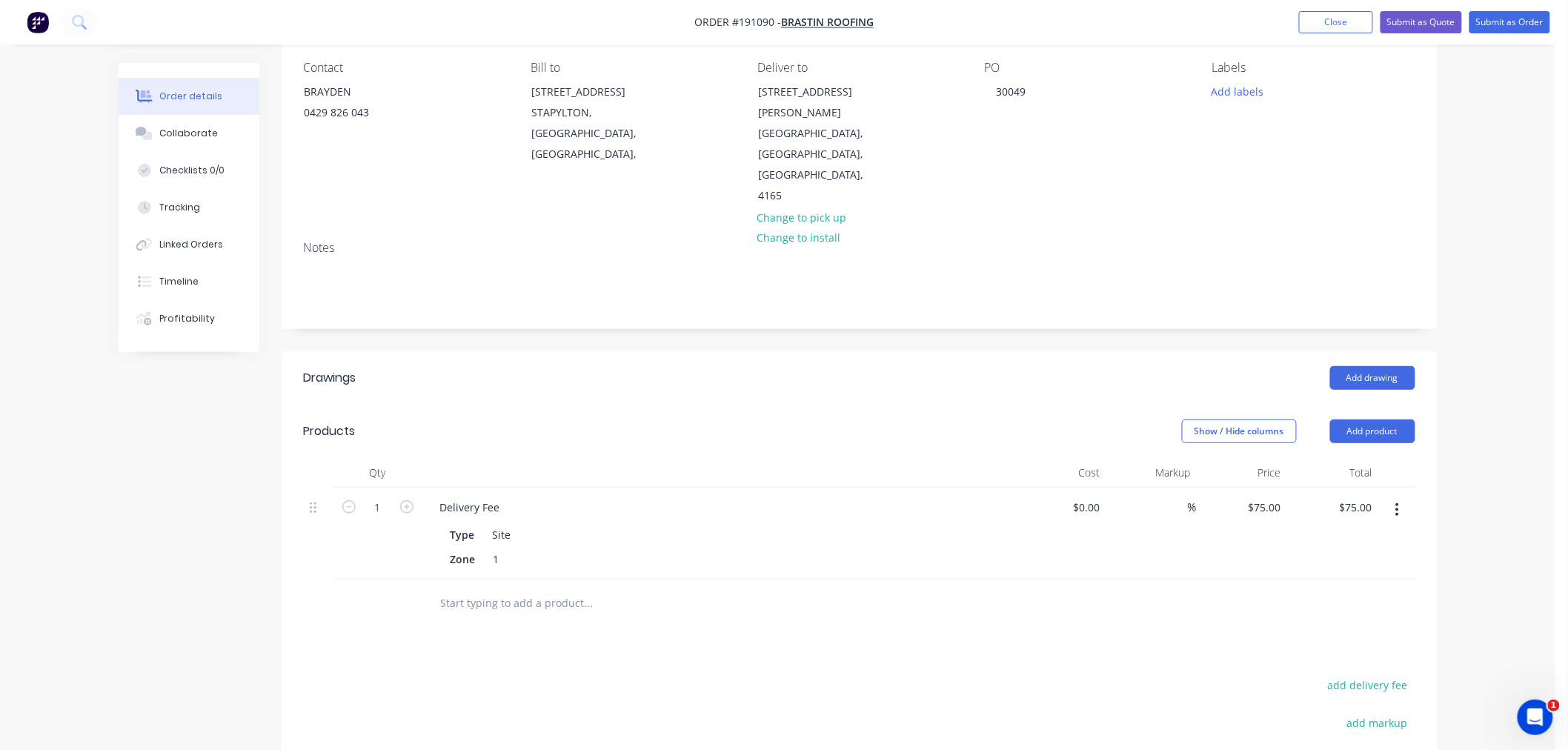
scroll to position [165, 0]
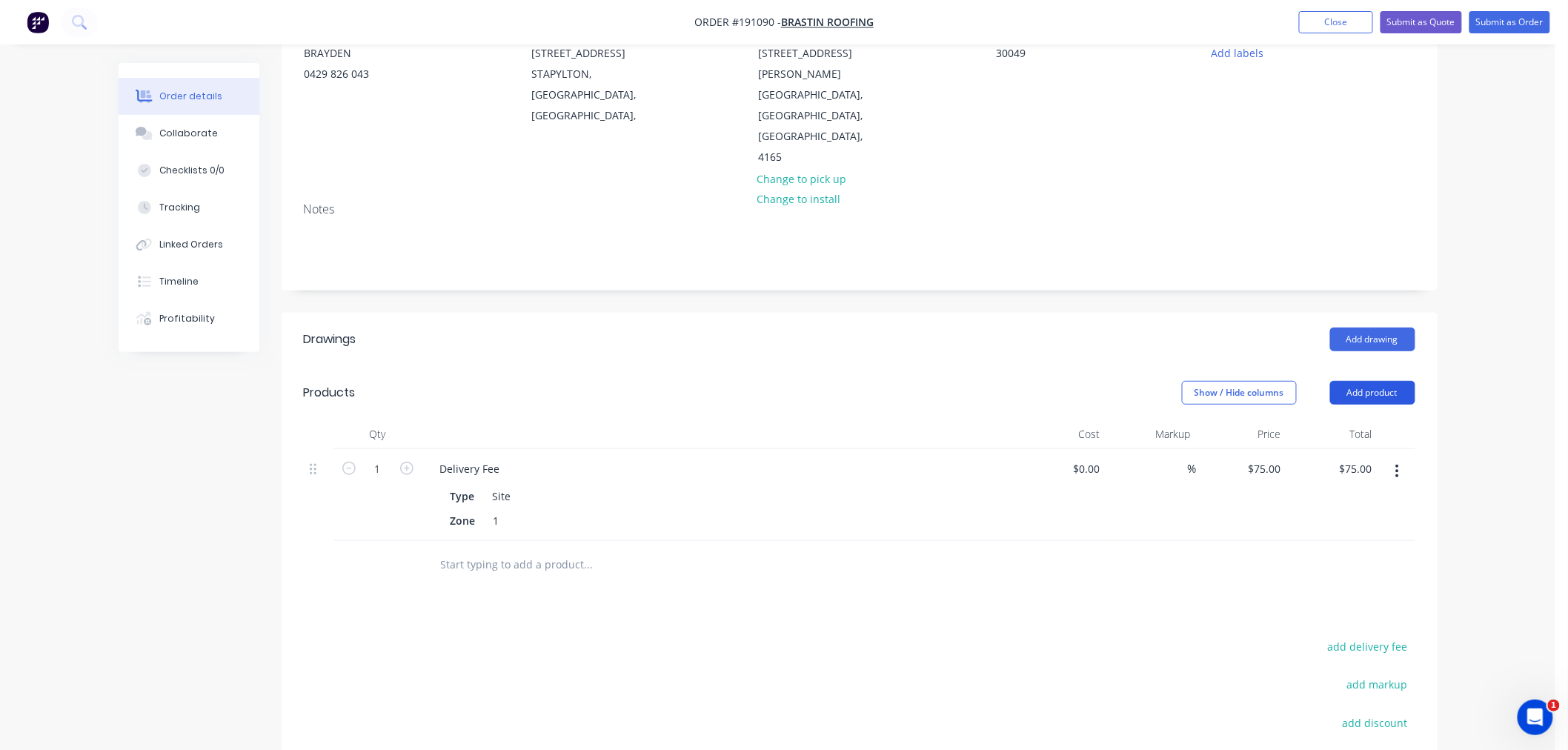
click at [1380, 380] on button "Add product" at bounding box center [1372, 392] width 85 height 23
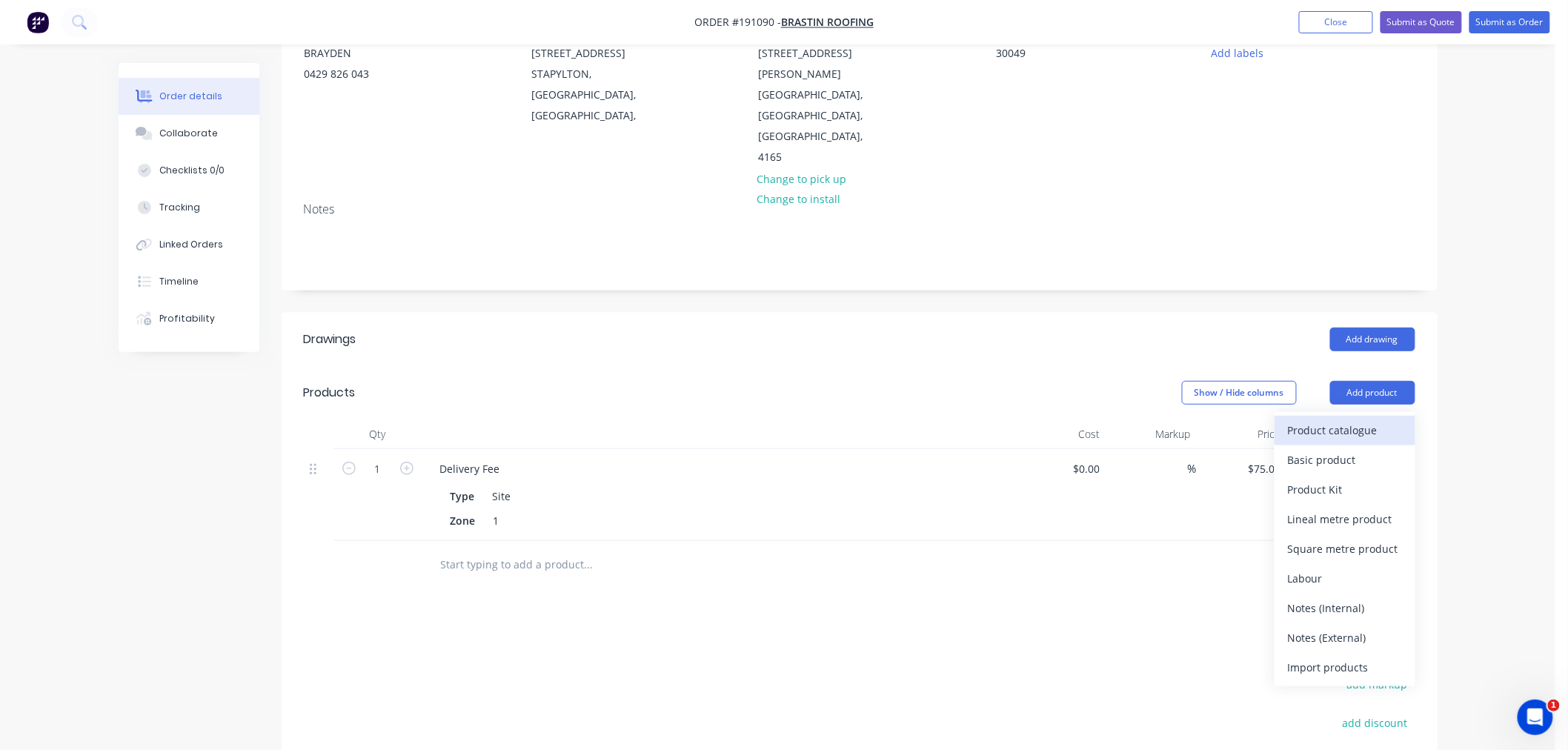
click at [1371, 419] on div "Product catalogue" at bounding box center [1345, 430] width 114 height 21
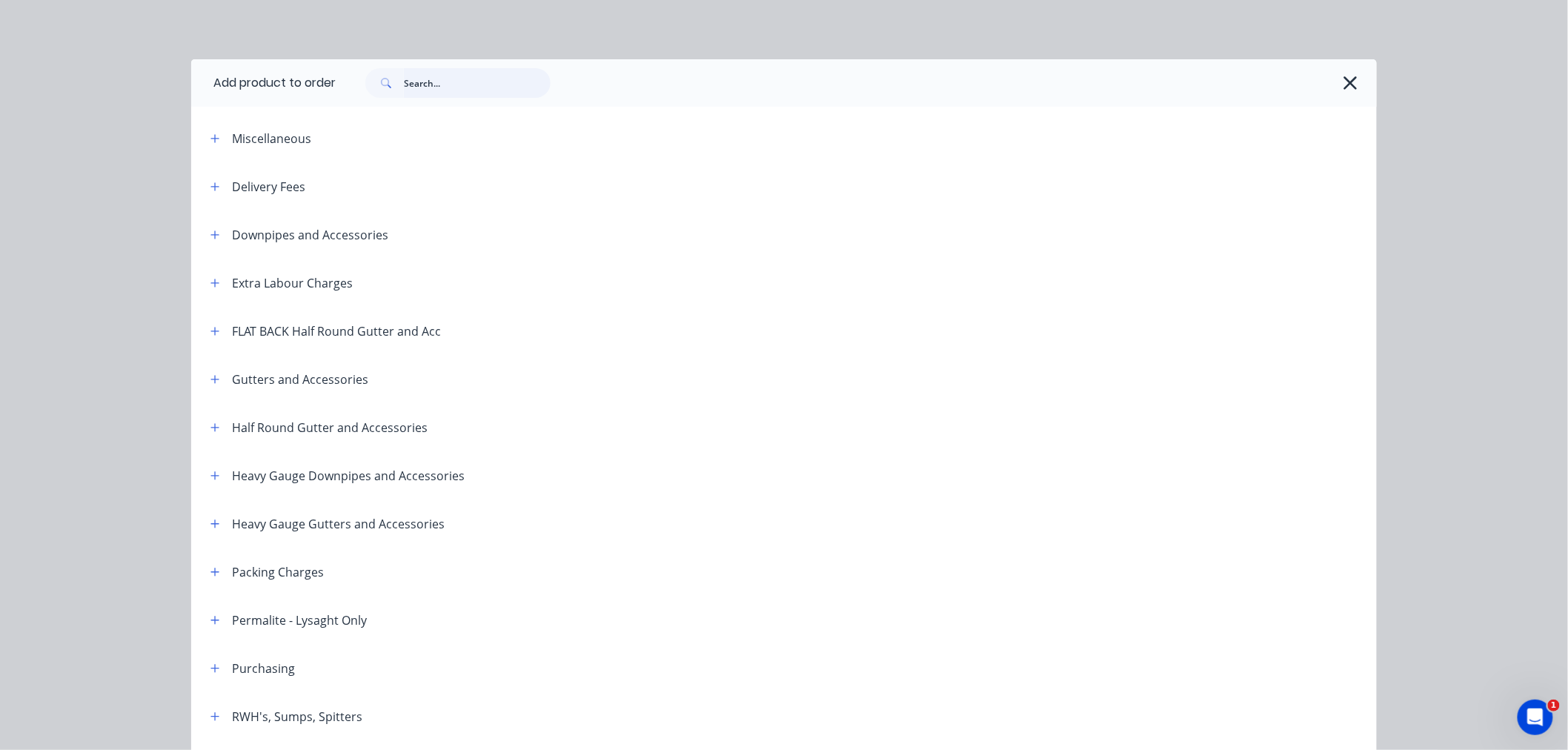
click at [422, 85] on input "text" at bounding box center [477, 83] width 146 height 29
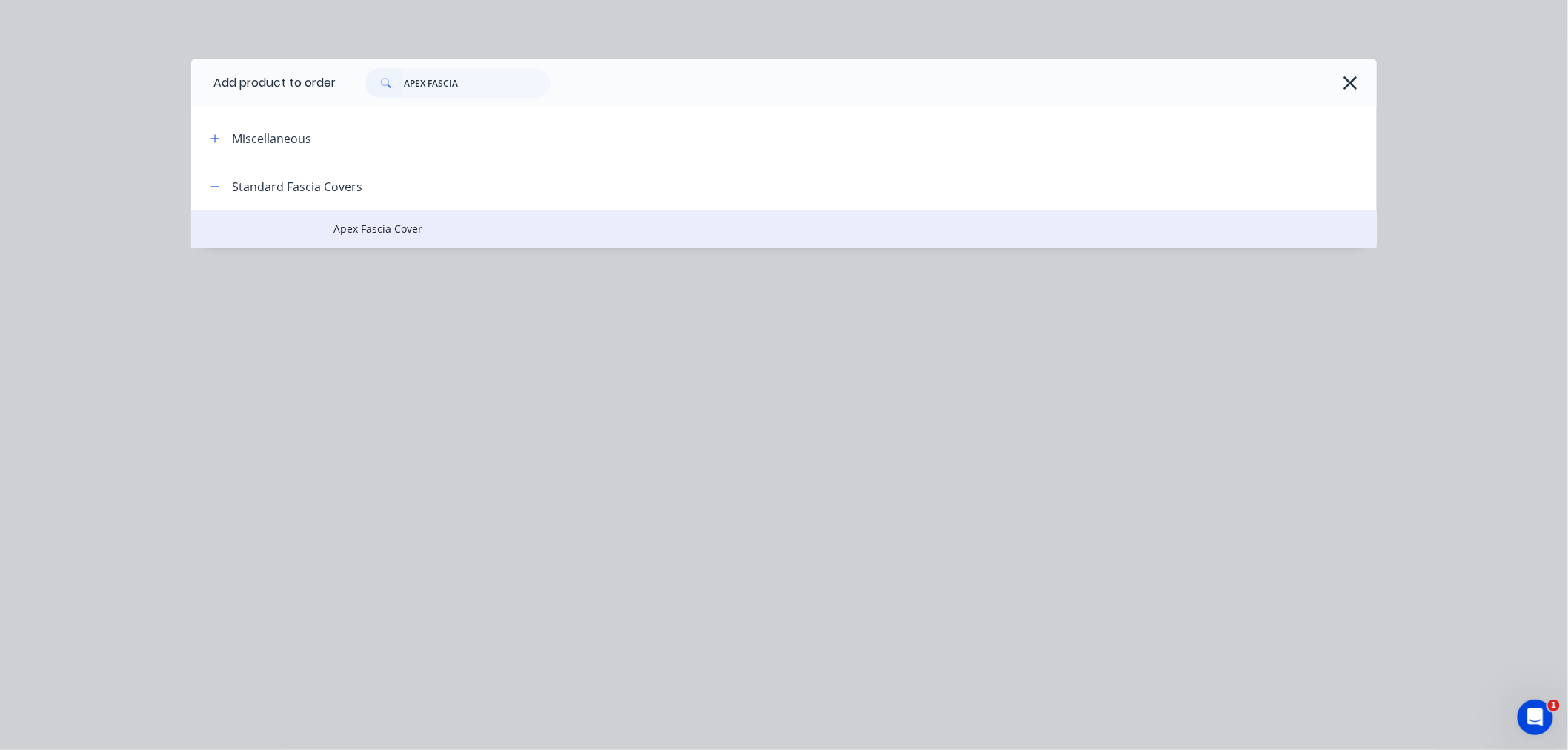
click at [408, 230] on span "Apex Fascia Cover" at bounding box center [750, 228] width 834 height 16
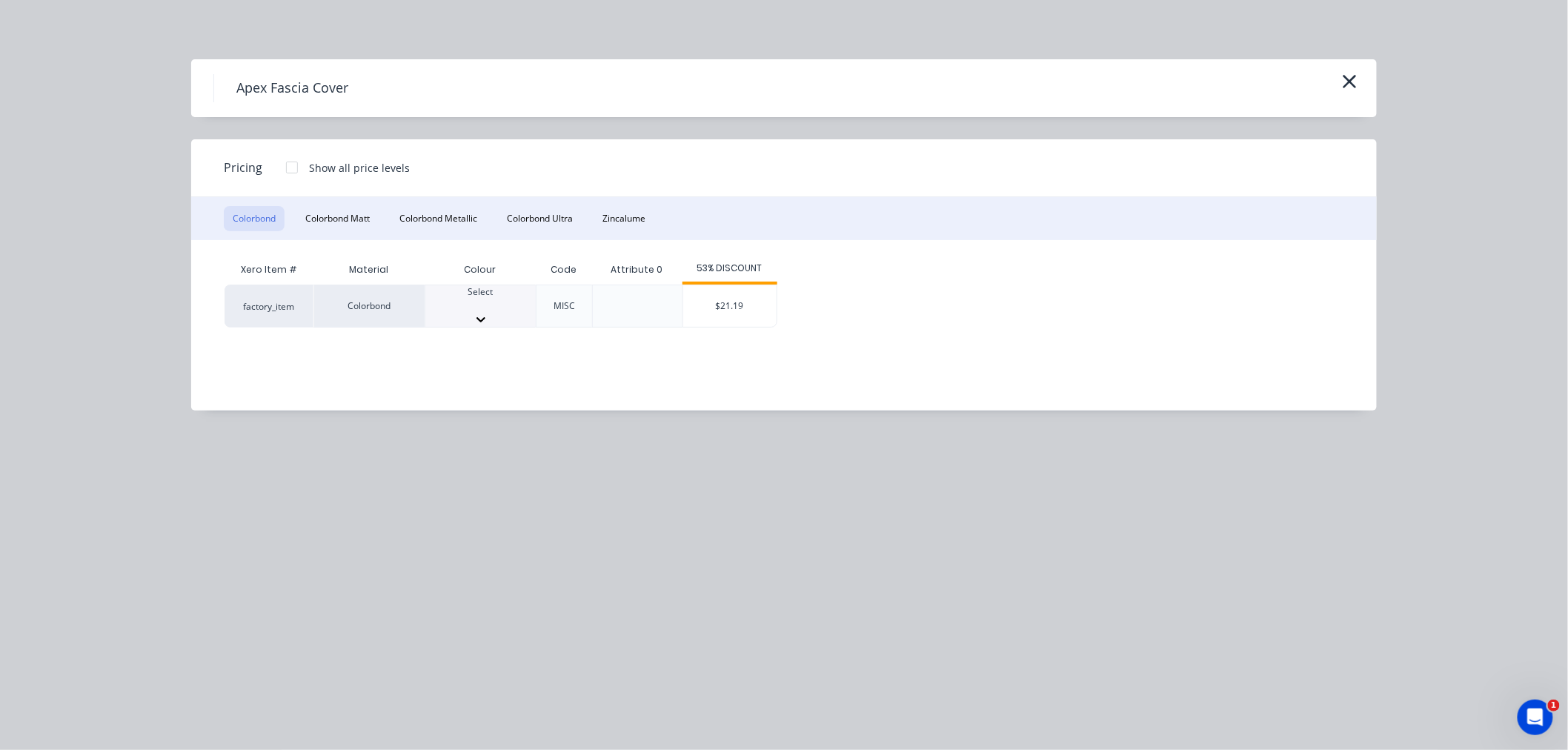
click at [467, 300] on div at bounding box center [480, 305] width 110 height 14
click at [738, 300] on div "$21.19" at bounding box center [730, 310] width 94 height 51
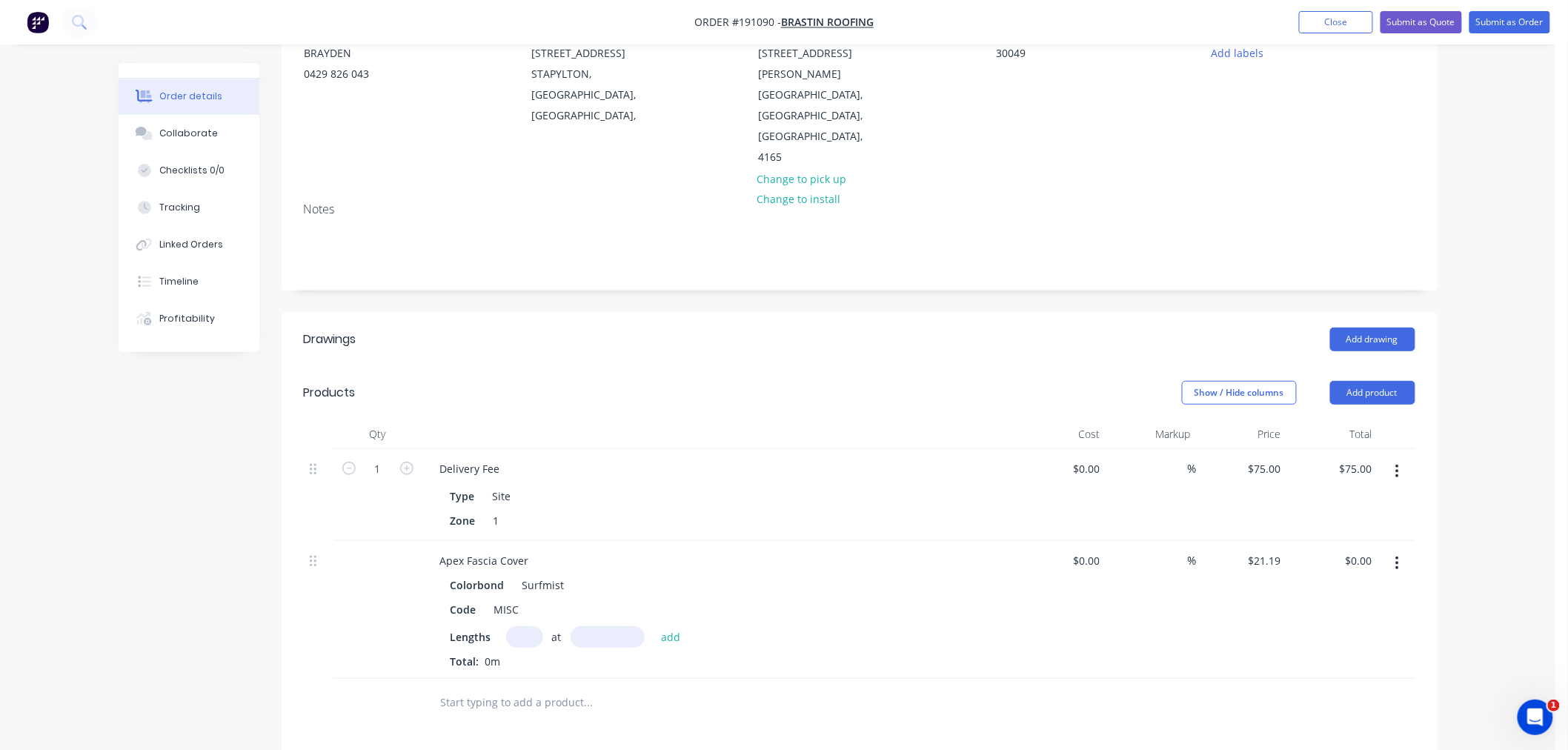
click at [523, 626] on input "text" at bounding box center [525, 637] width 37 height 21
click at [654, 626] on button "add" at bounding box center [671, 636] width 35 height 20
click at [1514, 605] on div "Order details Collaborate Checklists 0/0 Tracking Linked Orders Timeline Profit…" at bounding box center [778, 482] width 1555 height 1293
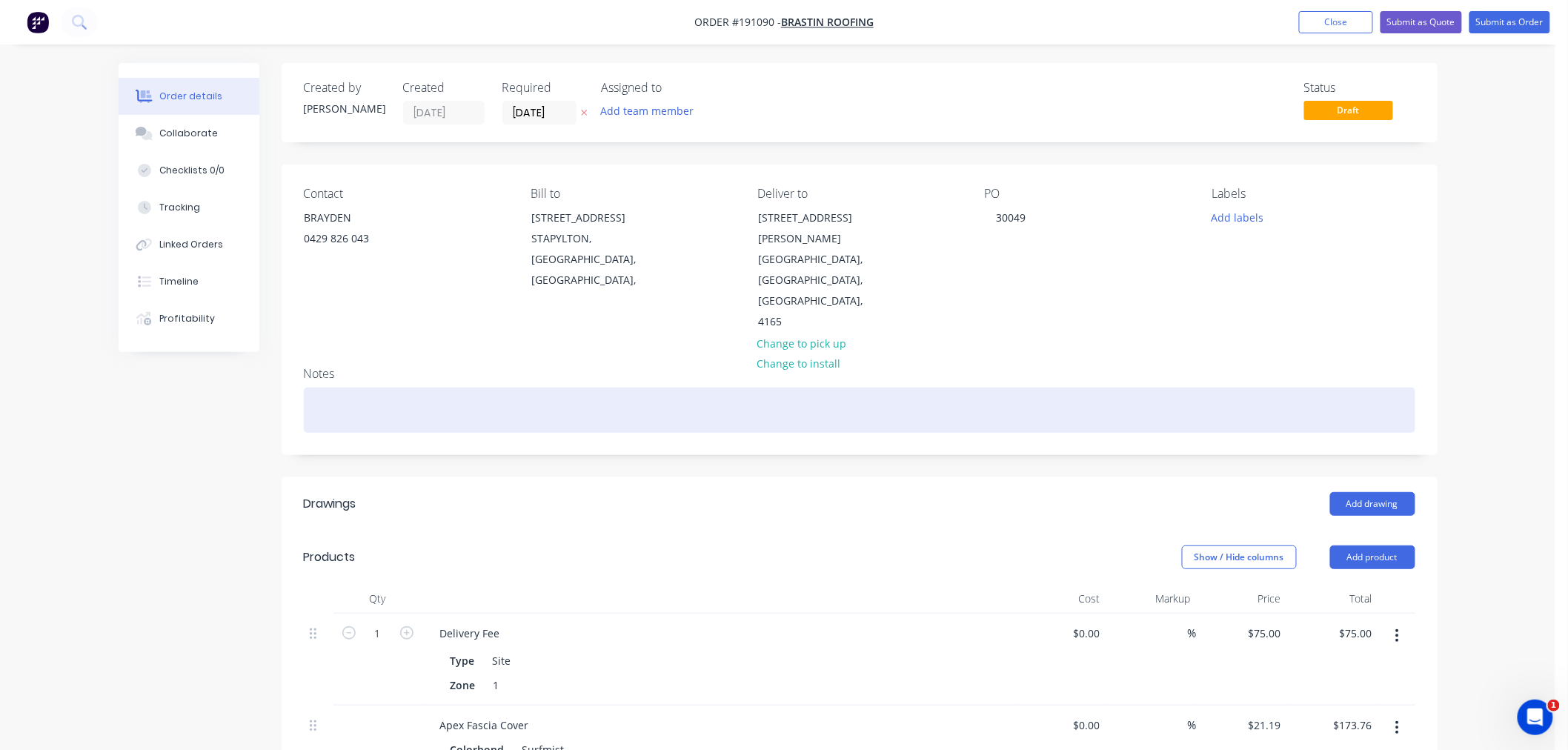
click at [516, 387] on div at bounding box center [859, 410] width 1111 height 45
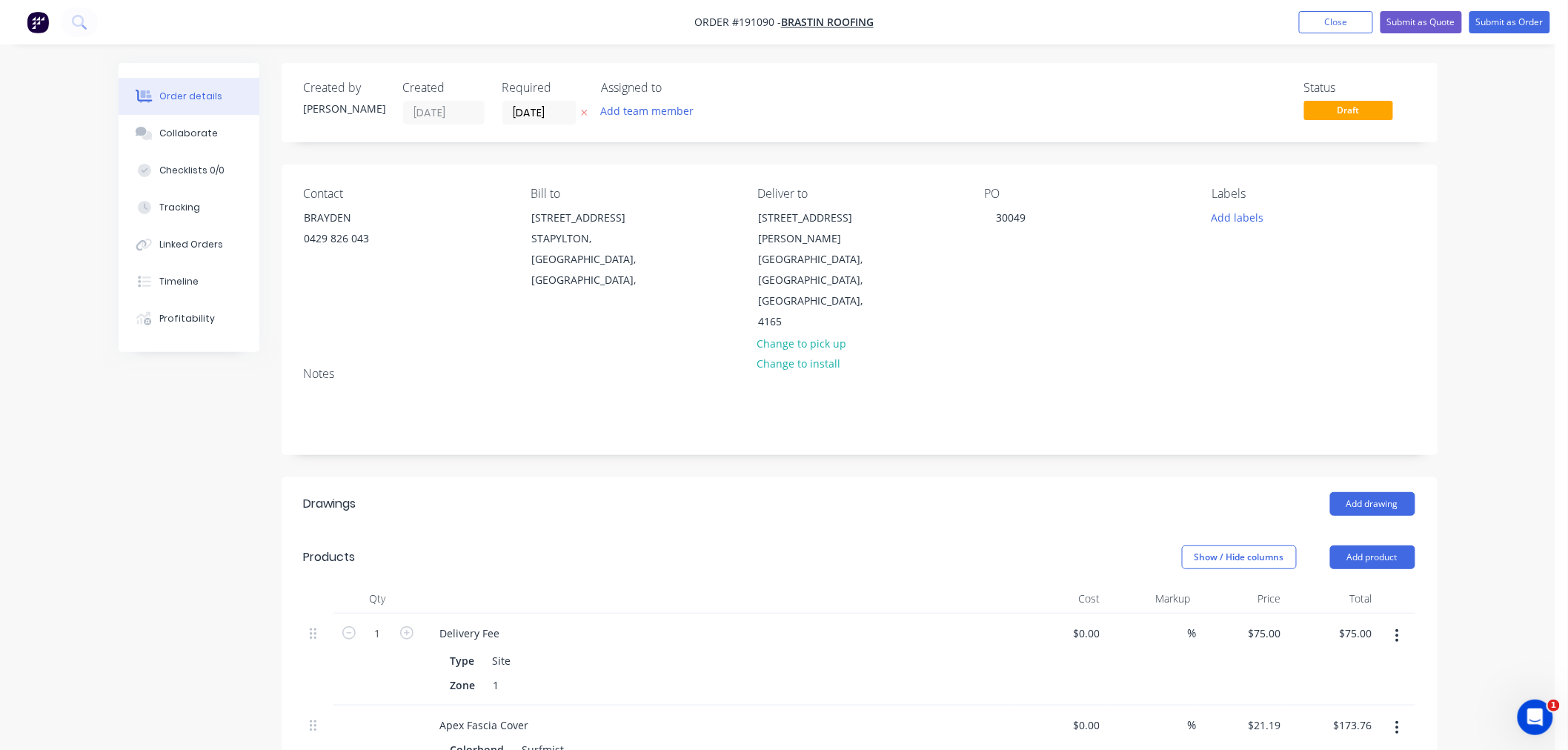
click at [1494, 211] on div "Order details Collaborate Checklists 0/0 Tracking Linked Orders Timeline Profit…" at bounding box center [778, 647] width 1555 height 1293
click at [1517, 25] on button "Submit as Order" at bounding box center [1509, 21] width 81 height 22
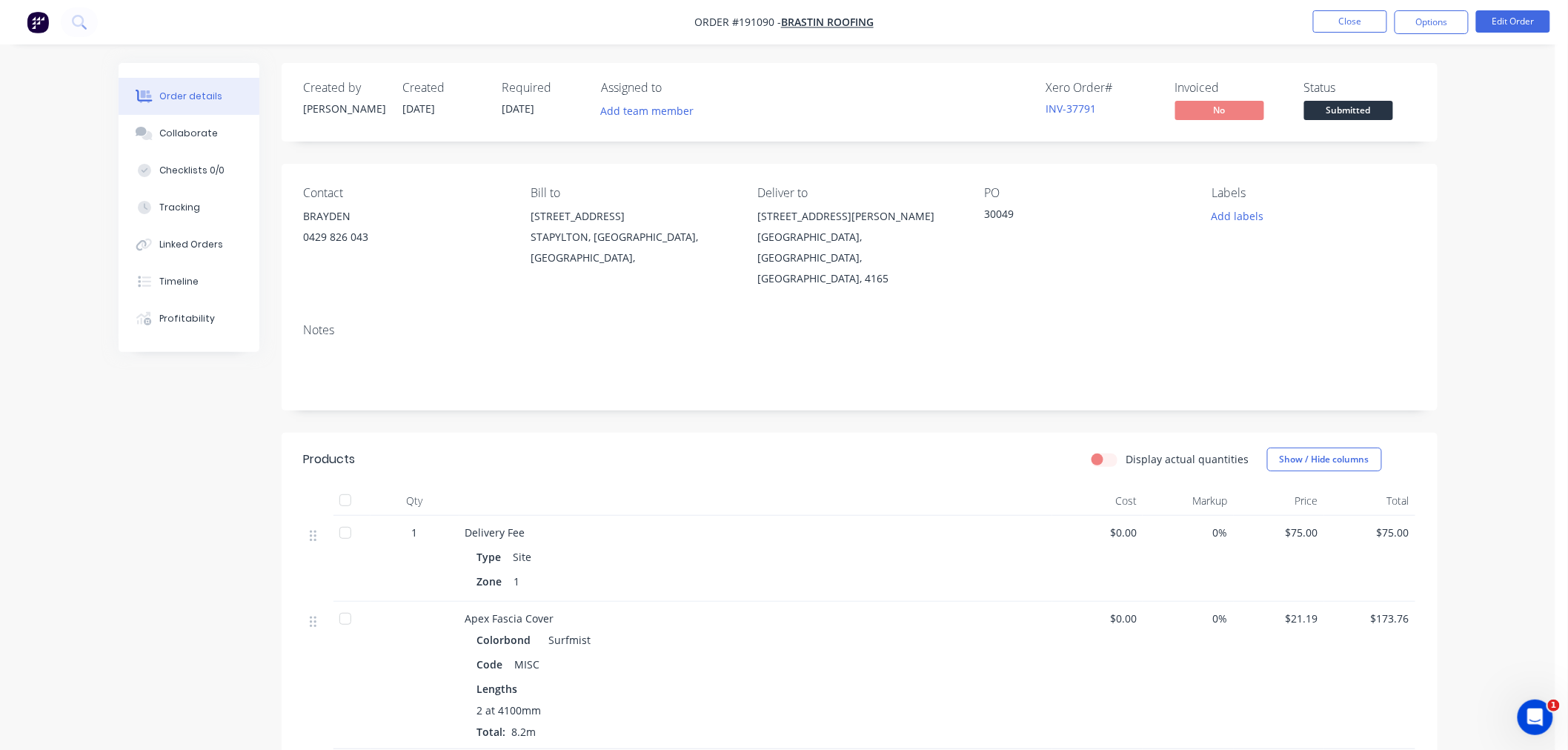
click at [1490, 337] on div "Order details Collaborate Checklists 0/0 Tracking Linked Orders Timeline Profit…" at bounding box center [778, 506] width 1555 height 1012
click at [1433, 19] on button "Options" at bounding box center [1431, 22] width 74 height 23
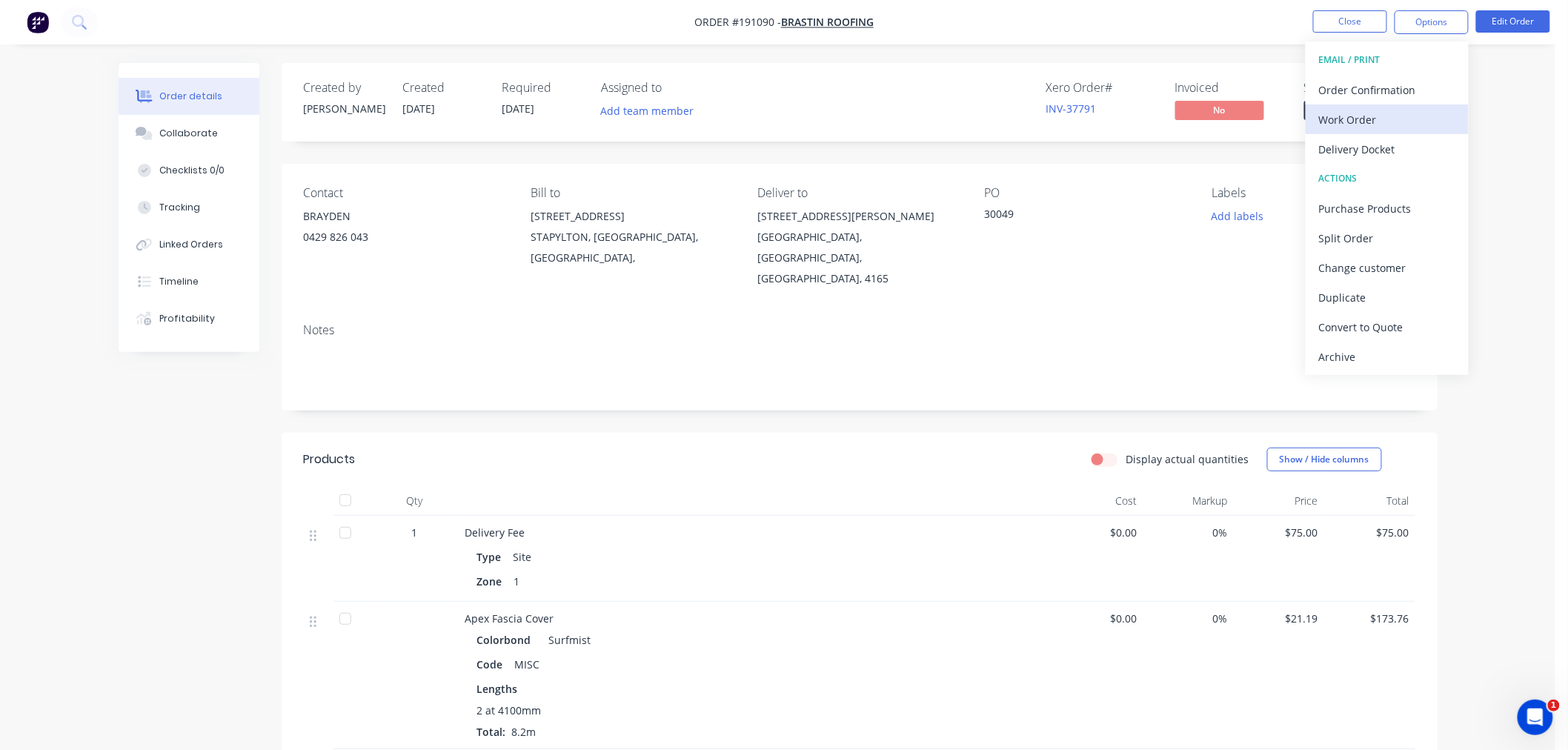
click at [1437, 116] on div "Work Order" at bounding box center [1387, 120] width 137 height 21
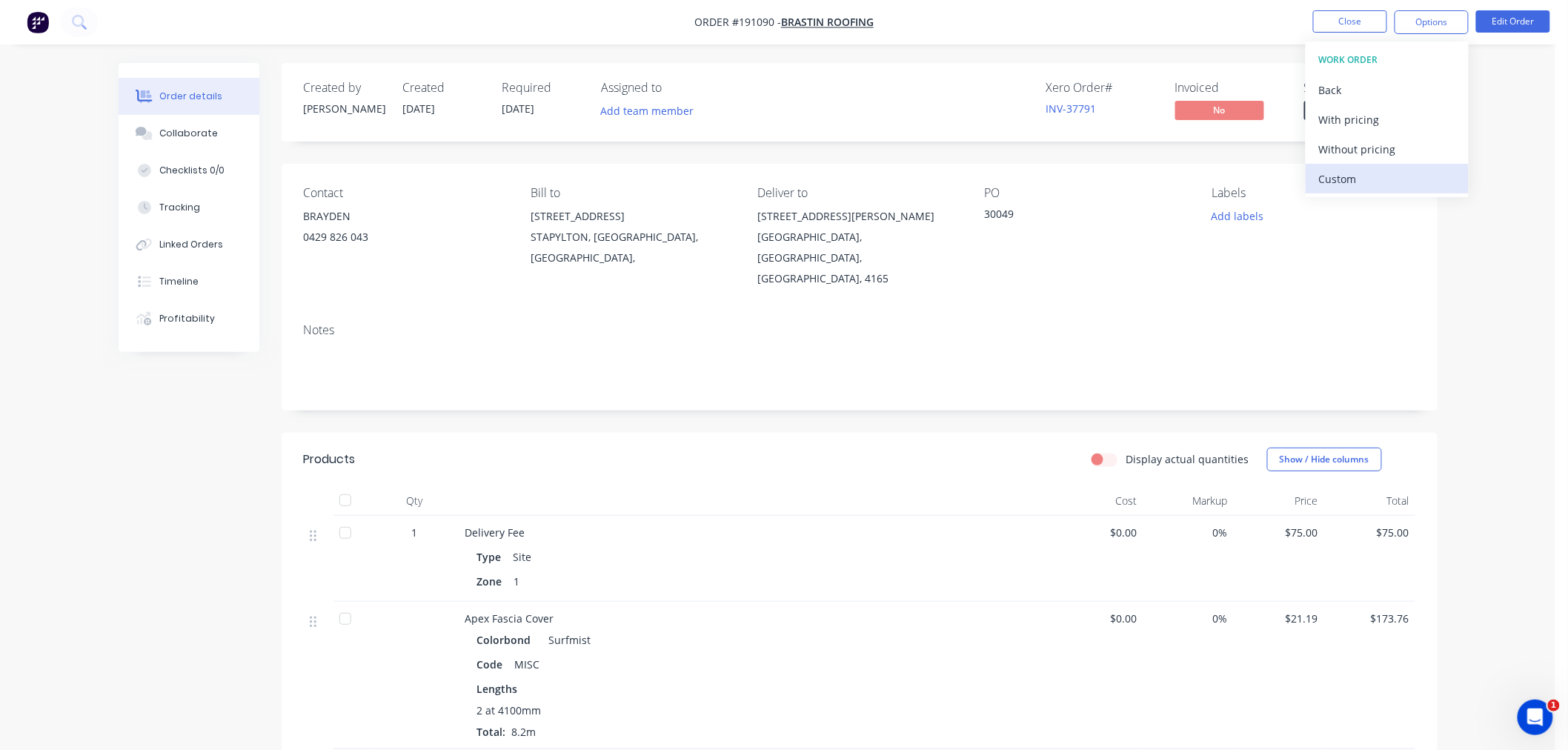
click at [1417, 174] on div "Custom" at bounding box center [1387, 178] width 137 height 21
click at [1427, 145] on div "Without pricing" at bounding box center [1387, 149] width 137 height 21
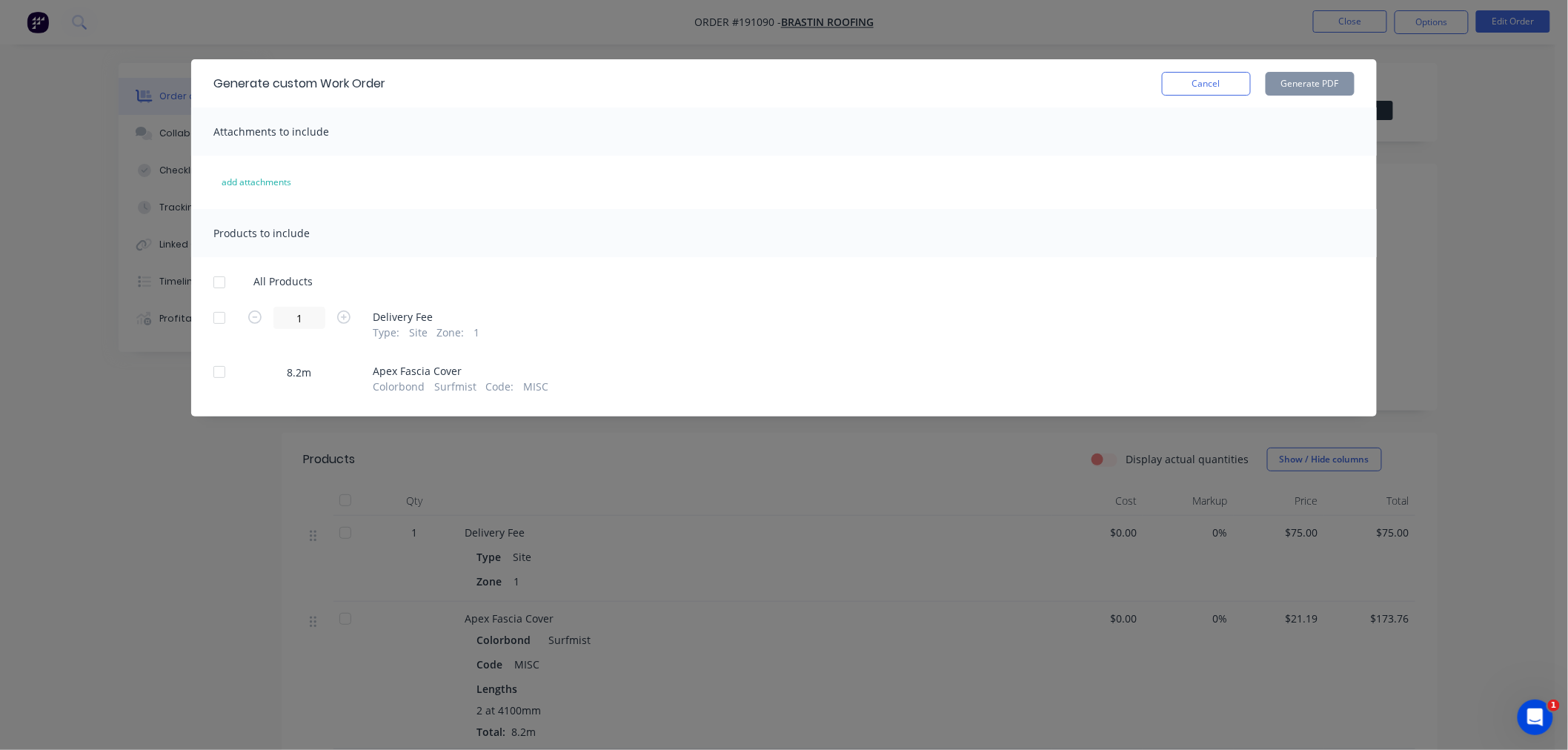
click at [216, 279] on div at bounding box center [220, 282] width 29 height 29
click at [1313, 80] on button "Generate PDF" at bounding box center [1309, 84] width 89 height 23
click at [58, 380] on div "Generate custom Work Order Cancel Generate PDF Attachments to include add attac…" at bounding box center [784, 375] width 1568 height 750
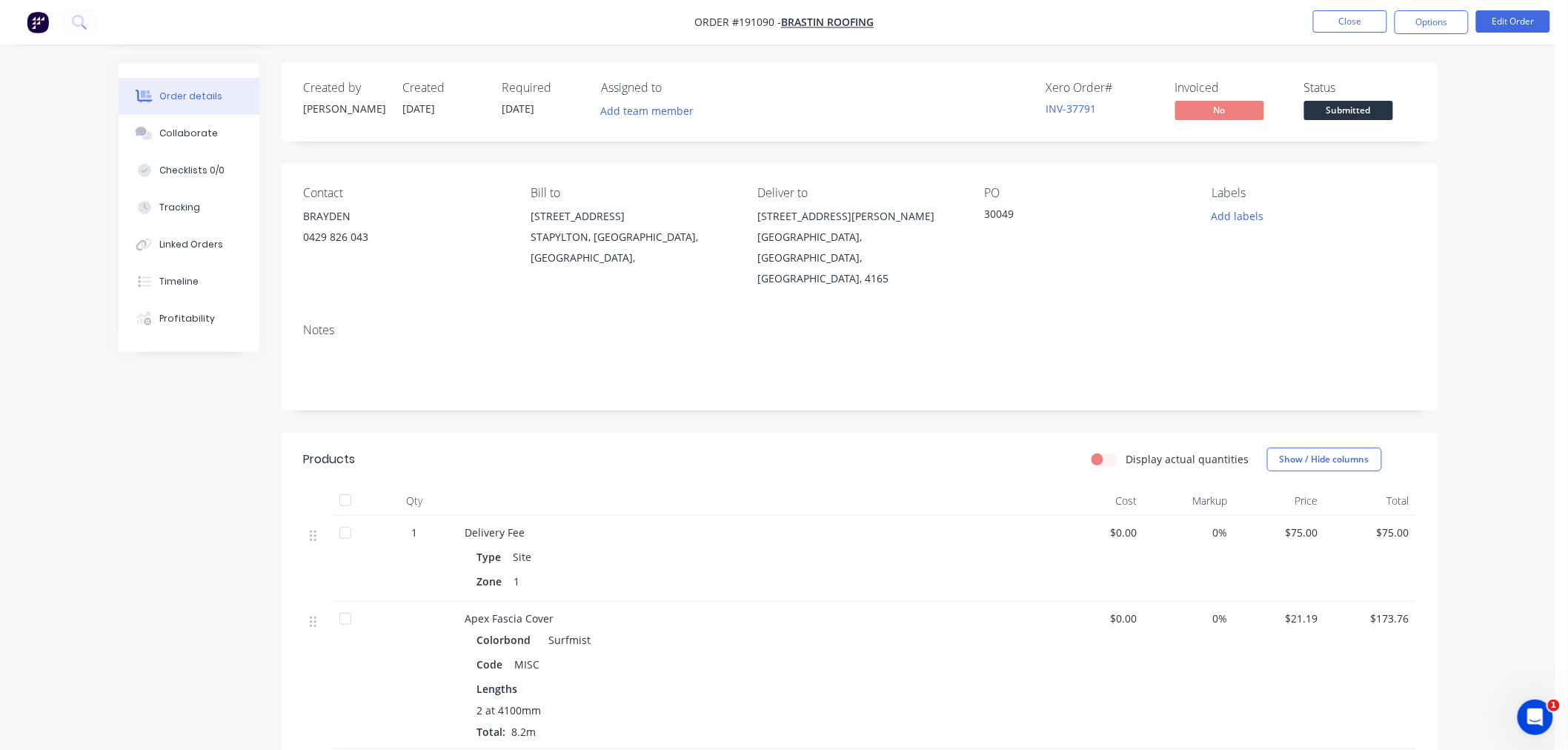
click at [1218, 5] on nav "Order #191090 - BRASTIN ROOFING Close Options Edit Order" at bounding box center [784, 22] width 1568 height 45
click at [1465, 257] on div "Order details Collaborate Checklists 0/0 Tracking Linked Orders Timeline Profit…" at bounding box center [778, 506] width 1555 height 1012
click at [1345, 20] on button "Close" at bounding box center [1350, 21] width 74 height 22
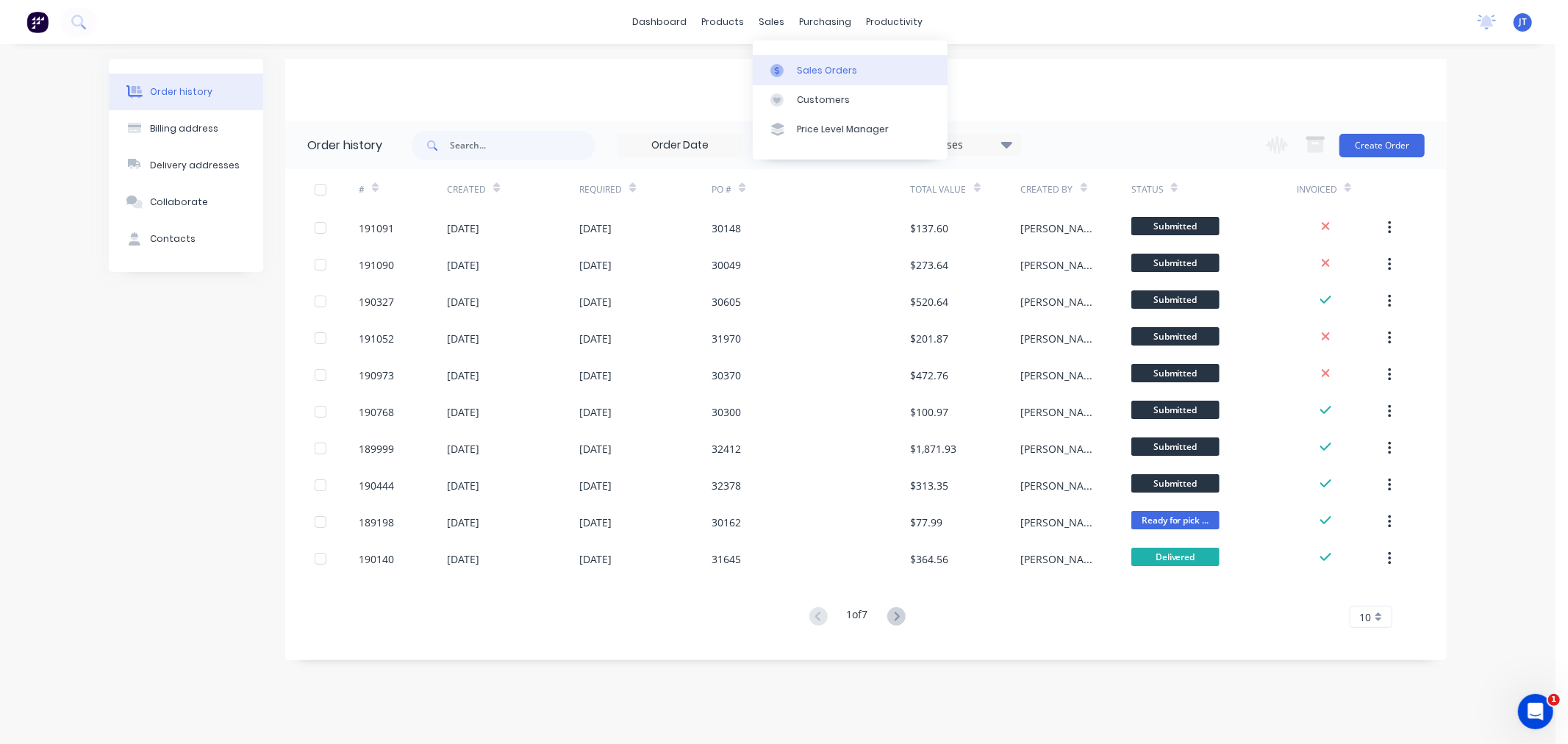
click at [797, 69] on div "Sales Orders" at bounding box center [827, 71] width 60 height 14
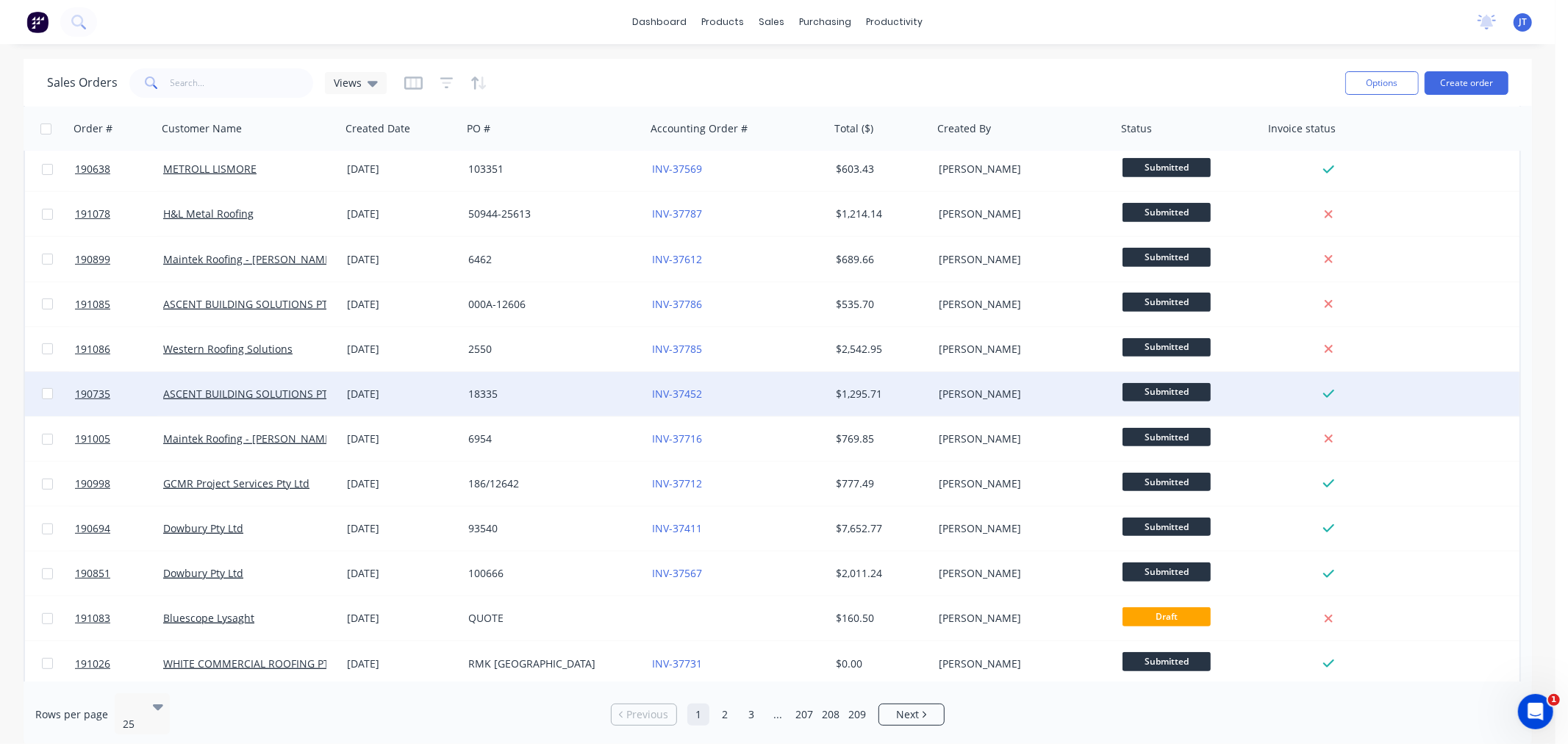
scroll to position [591, 0]
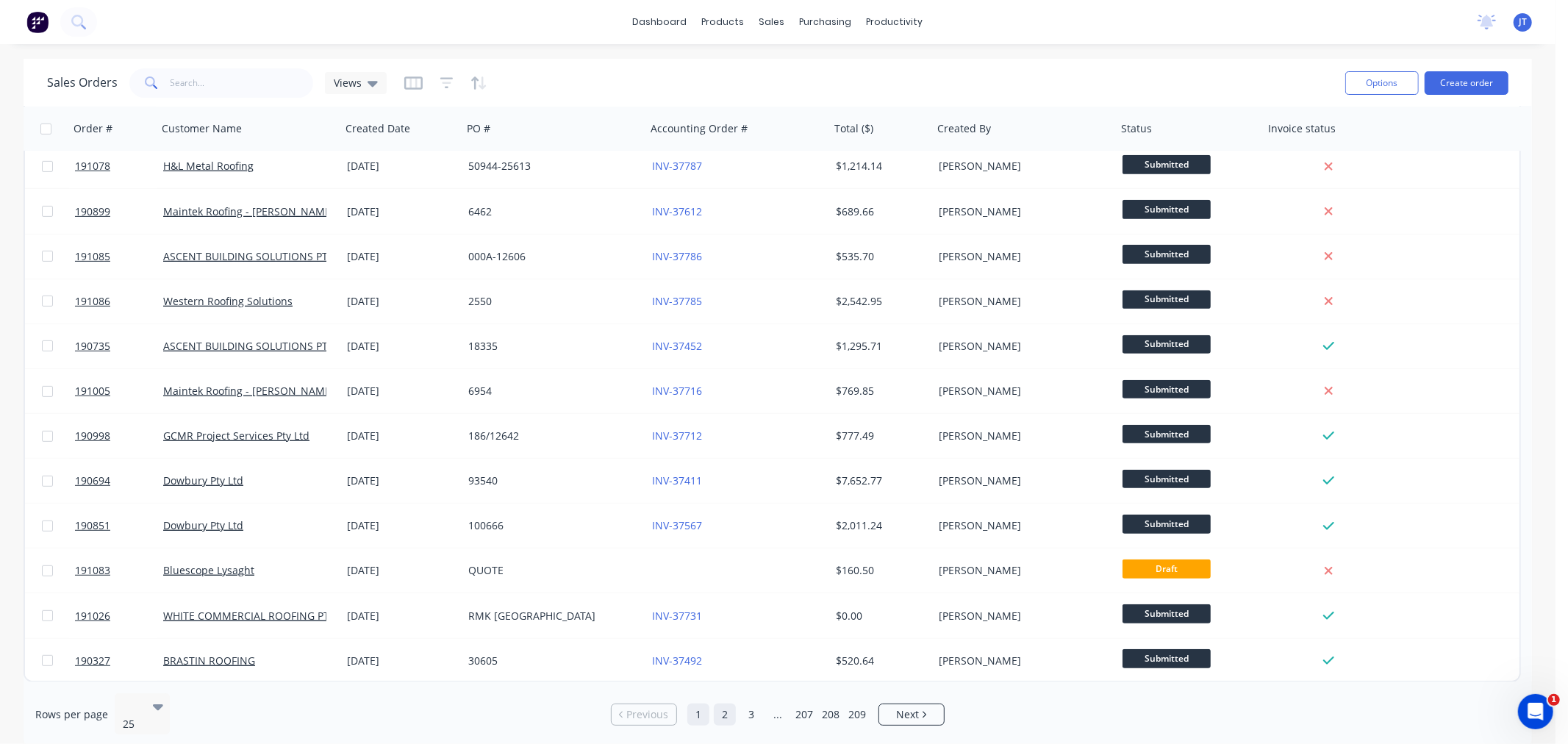
click at [729, 710] on link "2" at bounding box center [724, 714] width 22 height 22
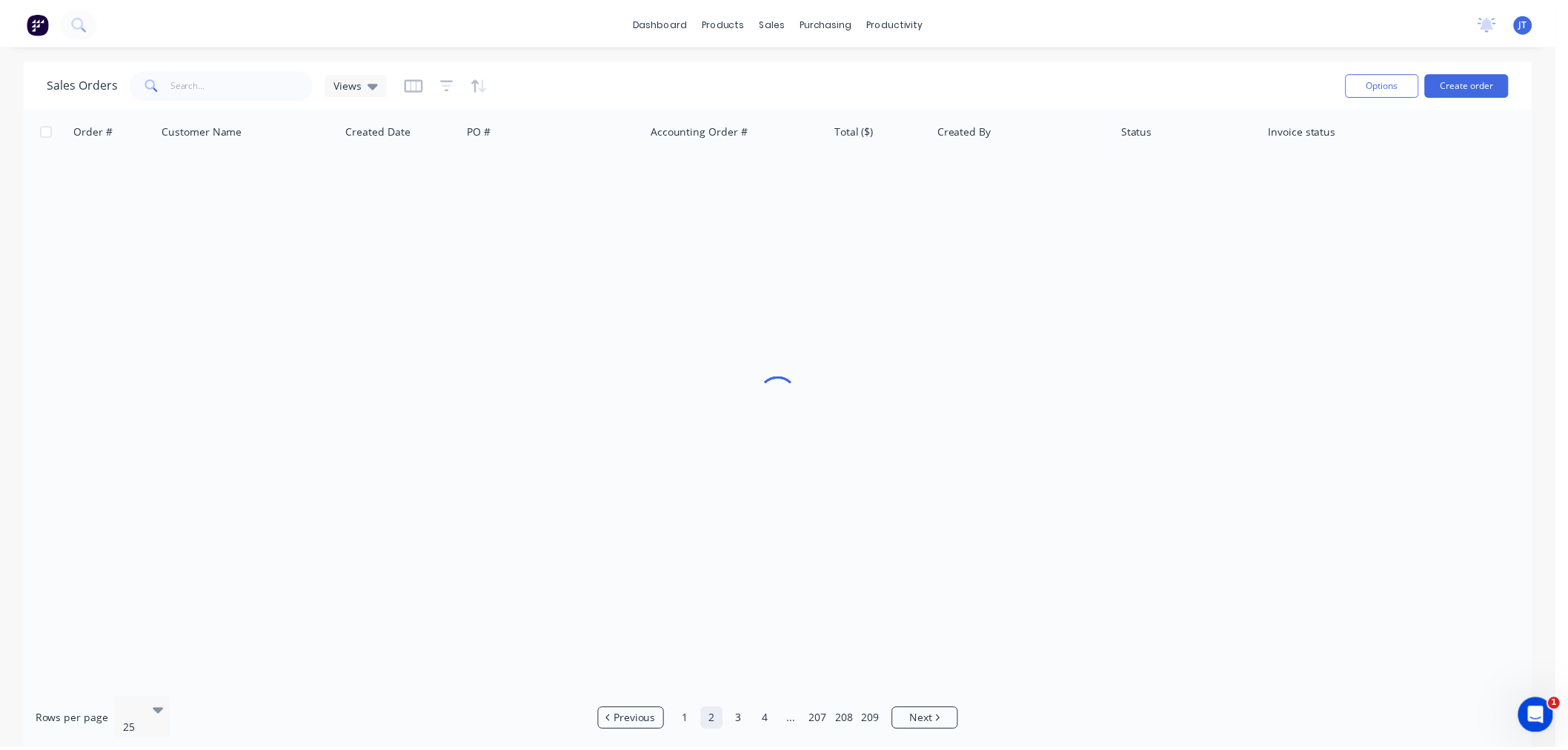
scroll to position [0, 0]
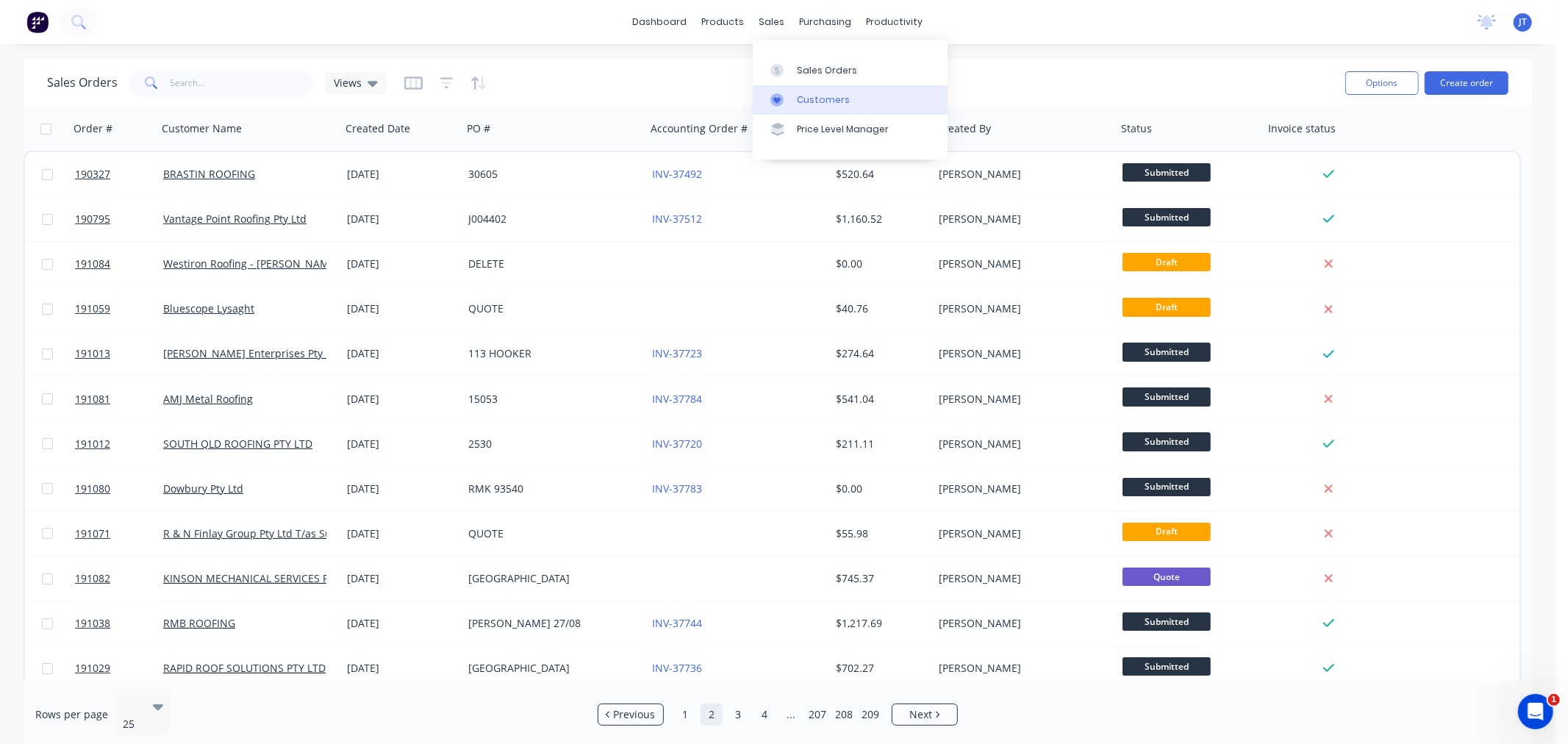
click at [811, 100] on div "Customers" at bounding box center [823, 100] width 53 height 14
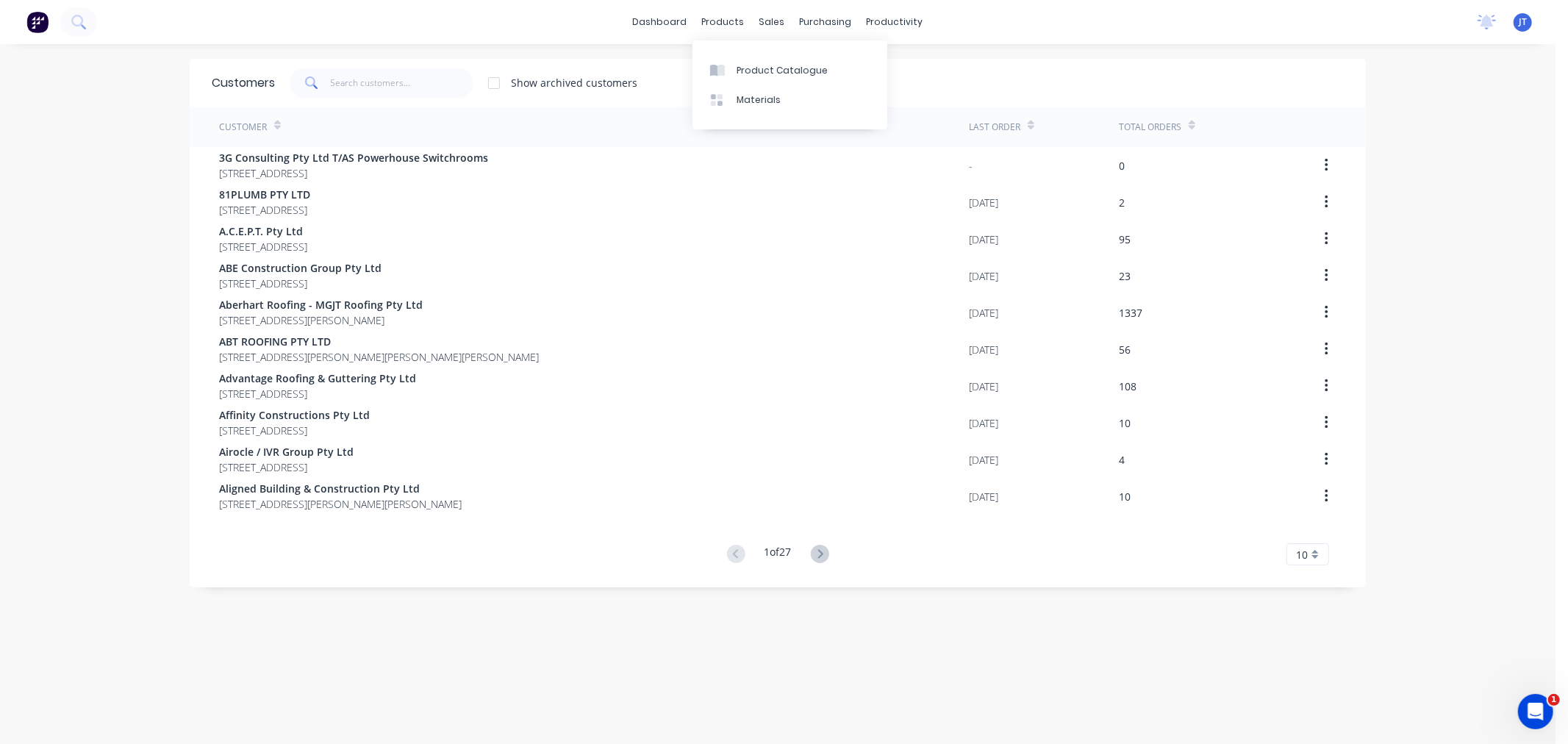
click at [53, 188] on div "dashboard products sales purchasing productivity dashboard products Product Cat…" at bounding box center [777, 372] width 1555 height 744
click at [384, 81] on input "text" at bounding box center [403, 83] width 143 height 29
click at [413, 81] on input "text" at bounding box center [403, 83] width 143 height 29
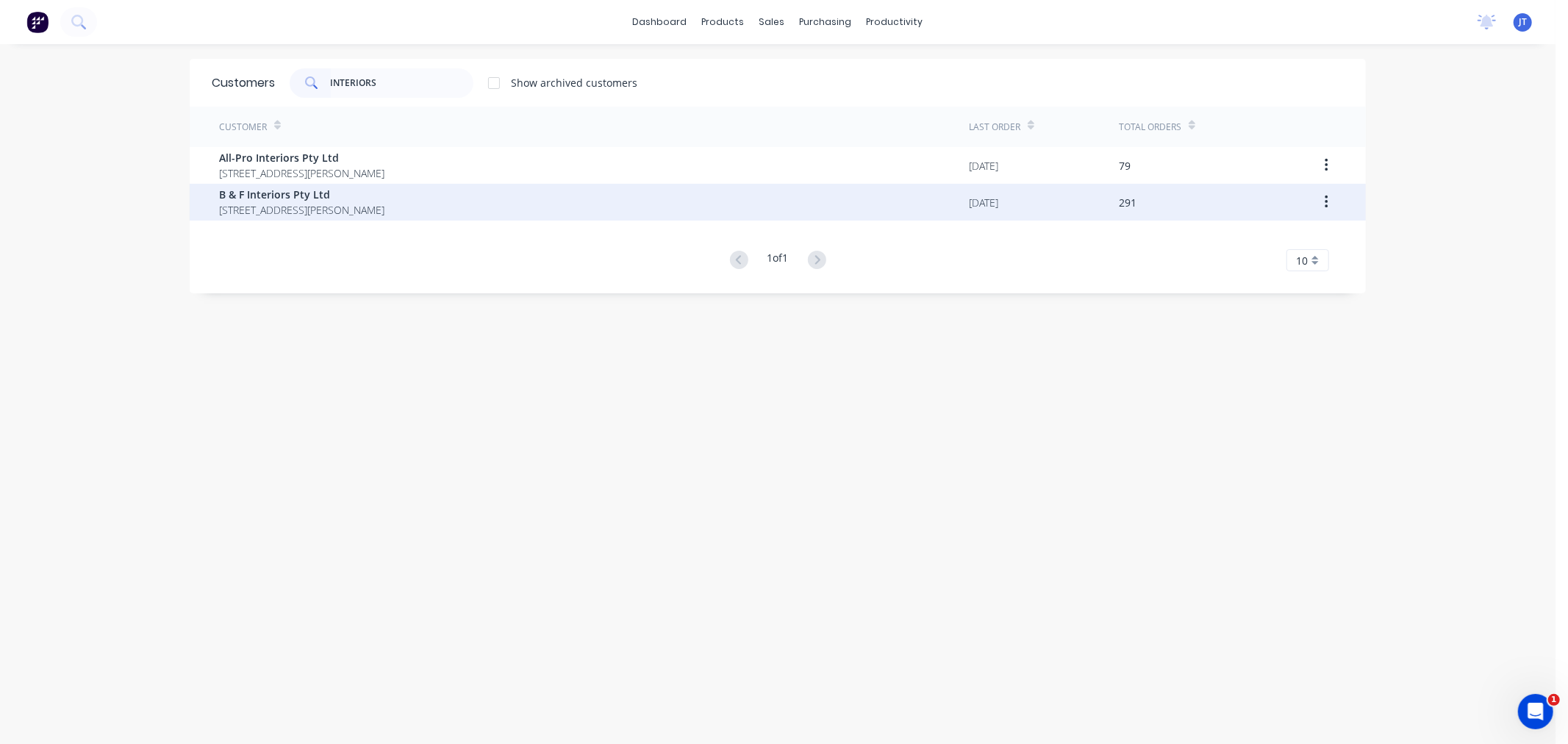
click at [384, 206] on span "5/29 McCotter Street ACACIA RIDGE Queensland Australia 4110" at bounding box center [301, 210] width 166 height 15
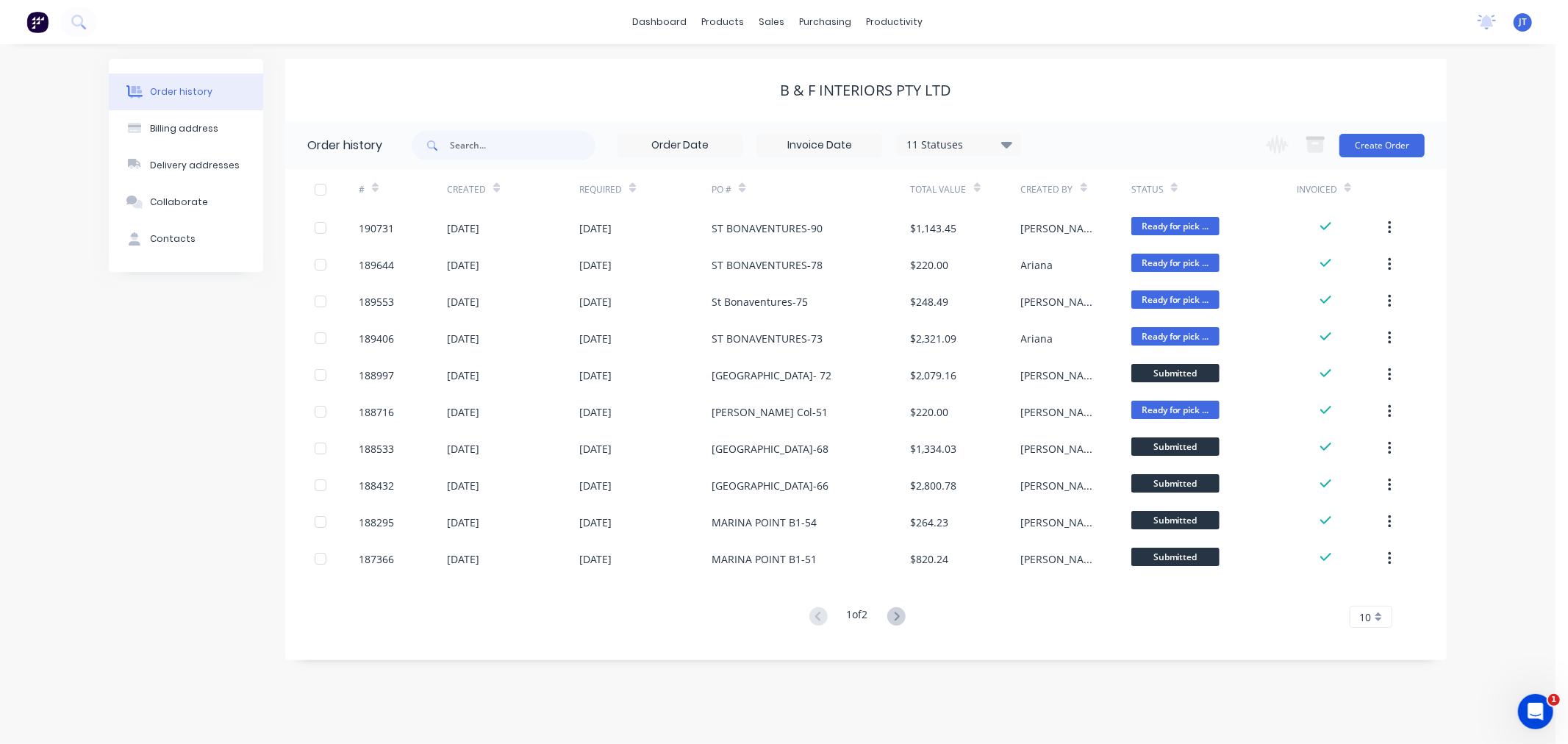
click at [1511, 241] on div "Order history Billing address Delivery addresses Collaborate Contacts B & F Int…" at bounding box center [777, 394] width 1555 height 699
click at [1398, 148] on button "Create Order" at bounding box center [1382, 145] width 85 height 23
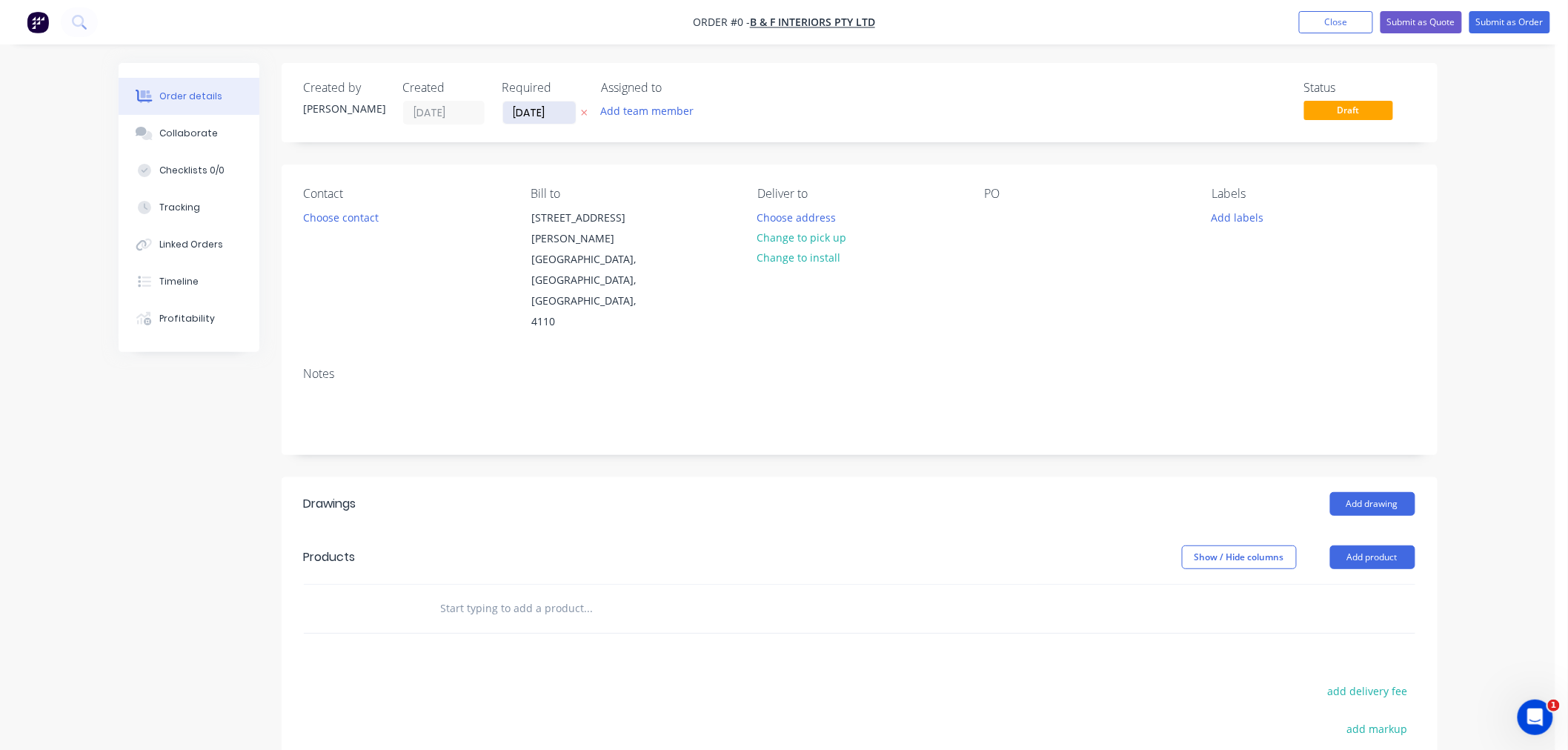
click at [534, 117] on input "[DATE]" at bounding box center [540, 112] width 72 height 22
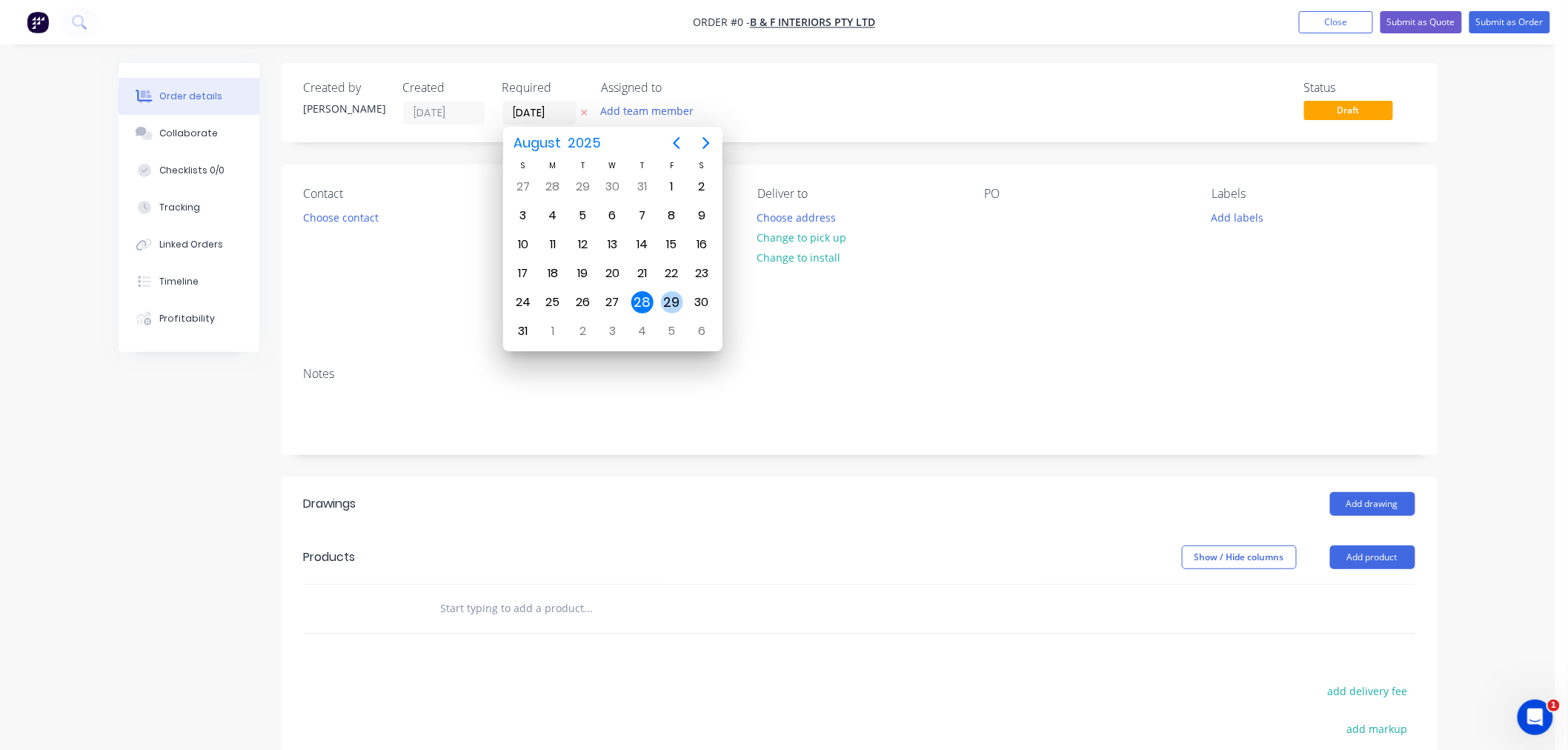
click at [679, 300] on div "29" at bounding box center [671, 301] width 22 height 22
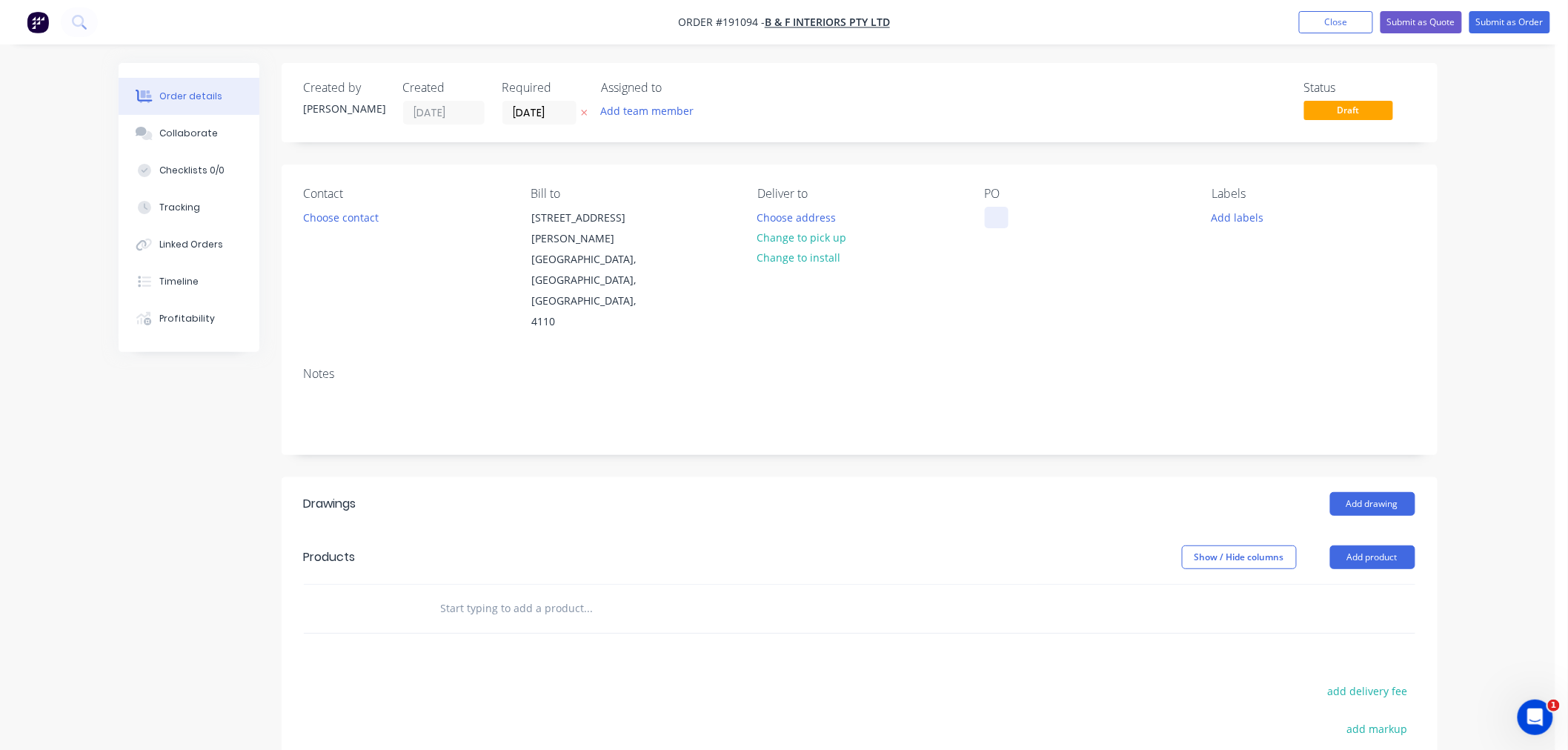
click at [994, 213] on div at bounding box center [996, 217] width 23 height 21
drag, startPoint x: 593, startPoint y: 182, endPoint x: 535, endPoint y: 182, distance: 58.0
click at [593, 182] on div "Contact Choose contact Bill to 5/29 McCotter Street ACACIA RIDGE, Queensland, A…" at bounding box center [860, 259] width 1156 height 190
click at [357, 211] on button "Choose contact" at bounding box center [340, 217] width 91 height 20
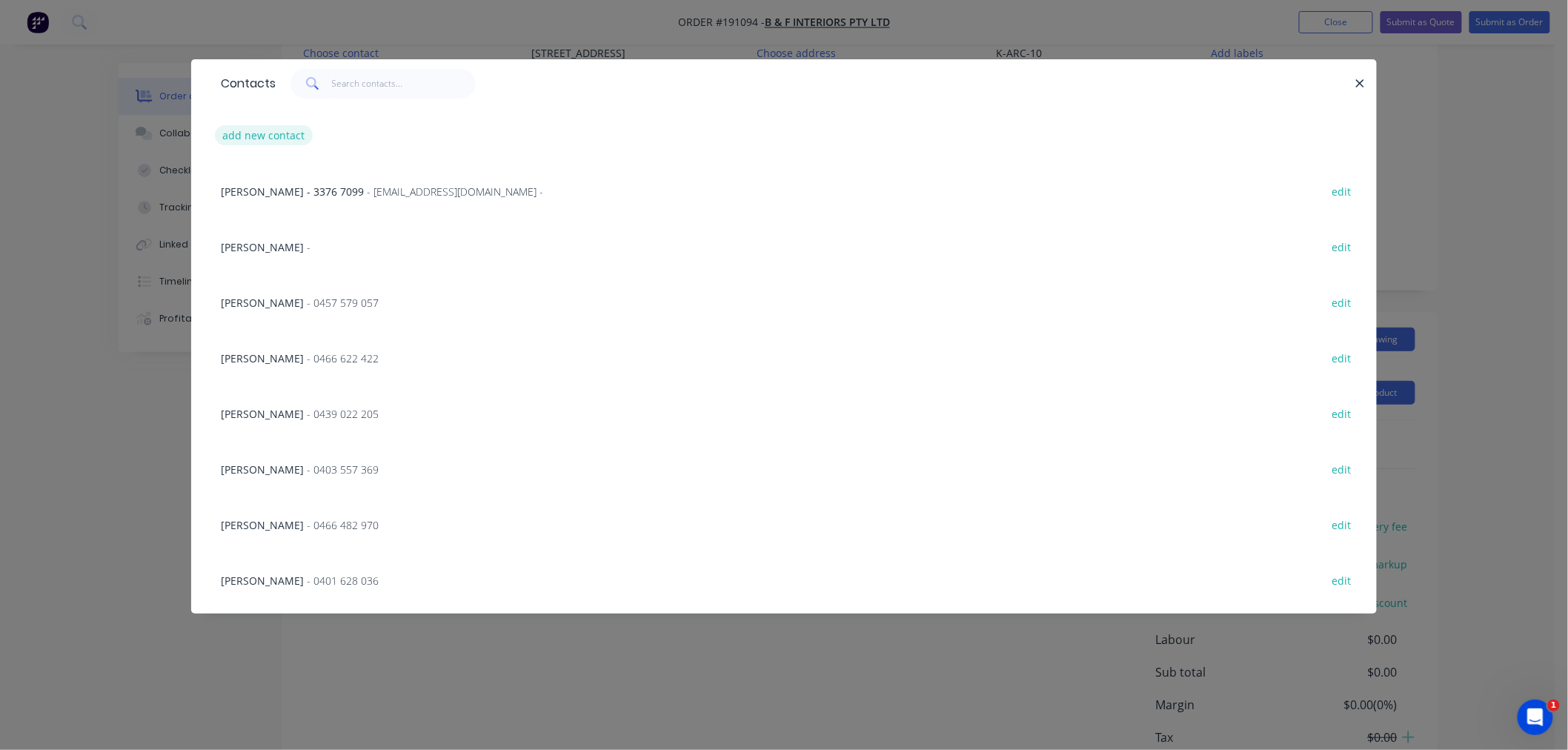
click at [269, 131] on button "add new contact" at bounding box center [263, 135] width 98 height 20
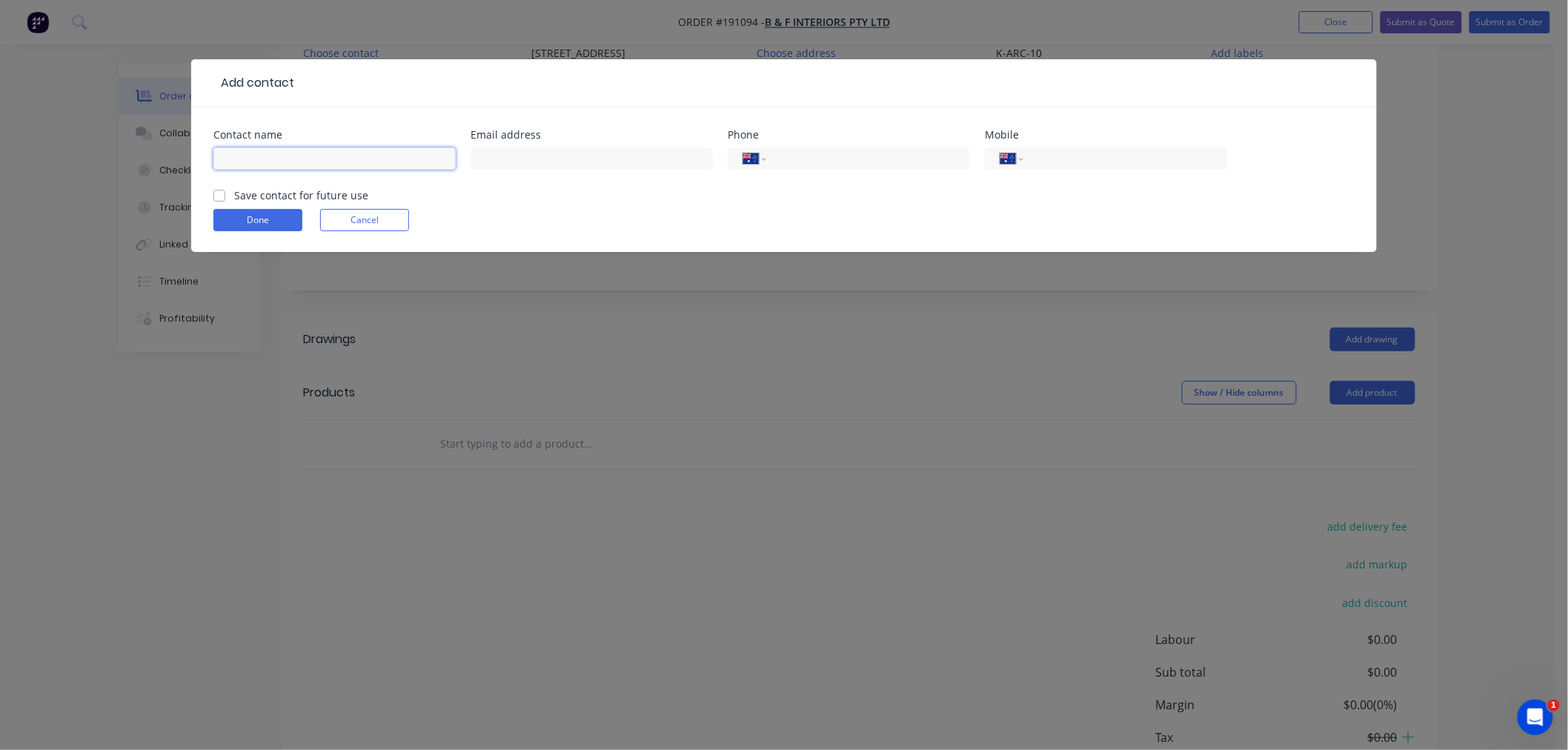
click at [301, 161] on input "text" at bounding box center [335, 158] width 242 height 22
click button "Done" at bounding box center [258, 219] width 89 height 22
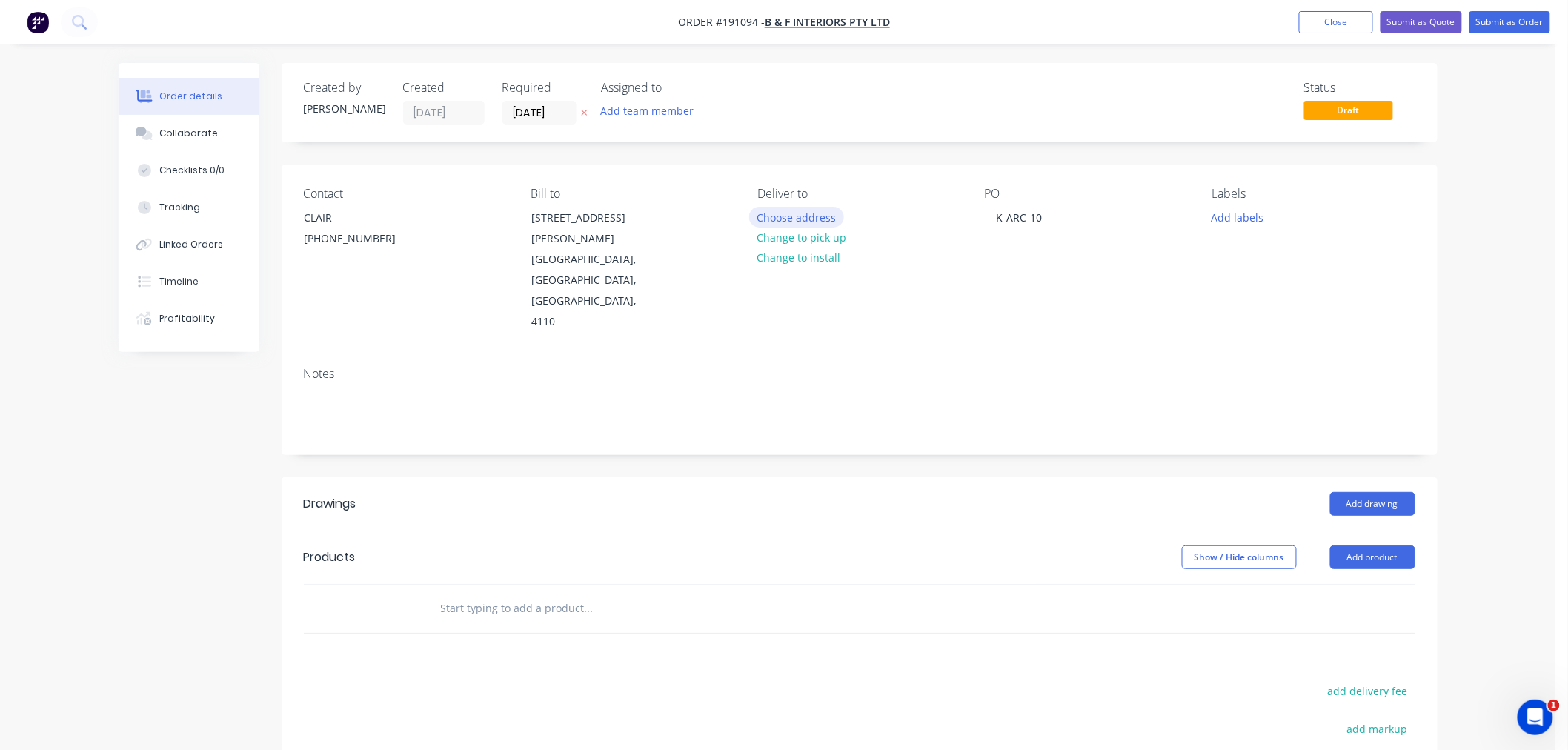
click at [794, 217] on button "Choose address" at bounding box center [796, 217] width 95 height 20
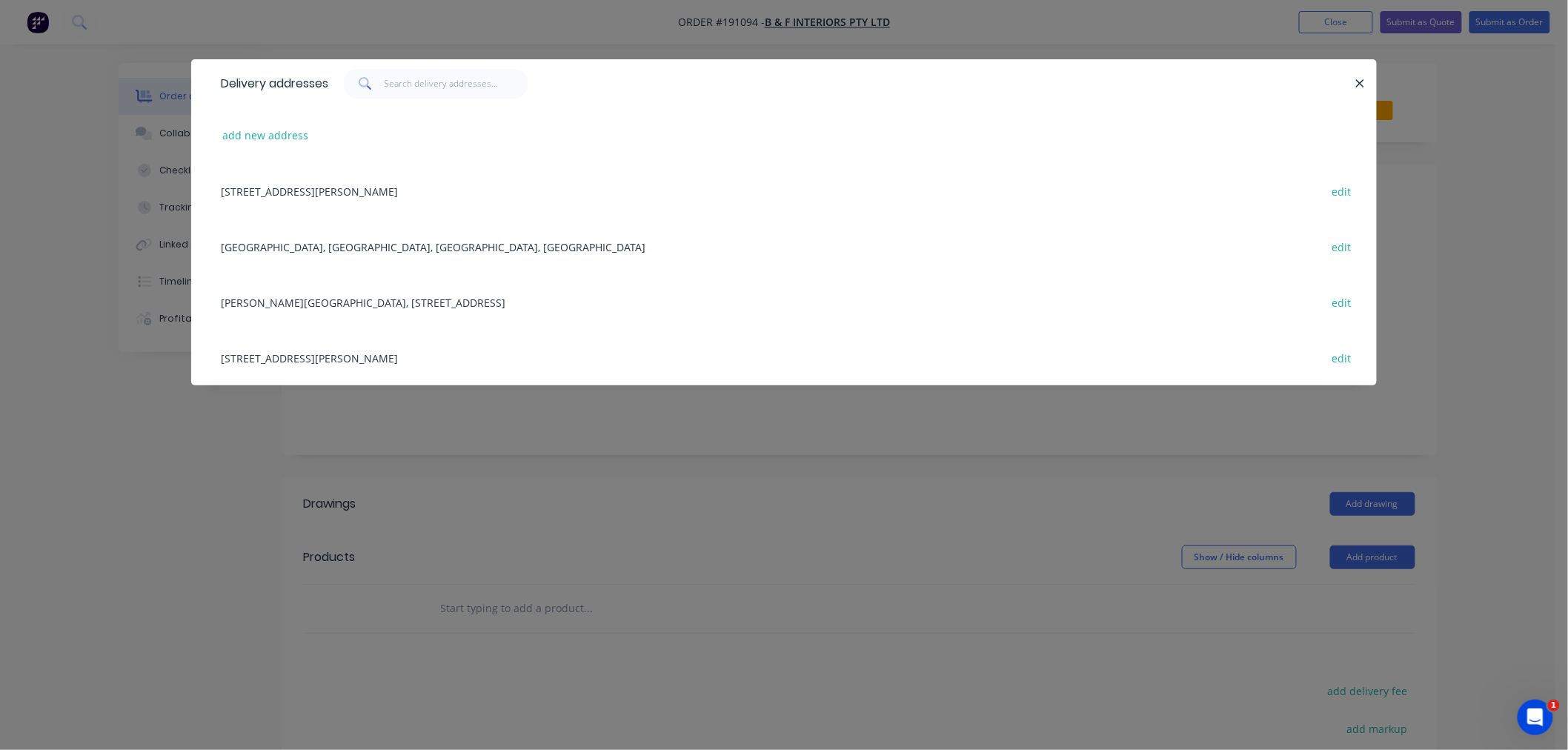
click at [411, 363] on div "5/29 MCCOTTER ST, (STORE), ACACIA RIDGE, Queensland, Australia, 4110 edit" at bounding box center [784, 357] width 1142 height 56
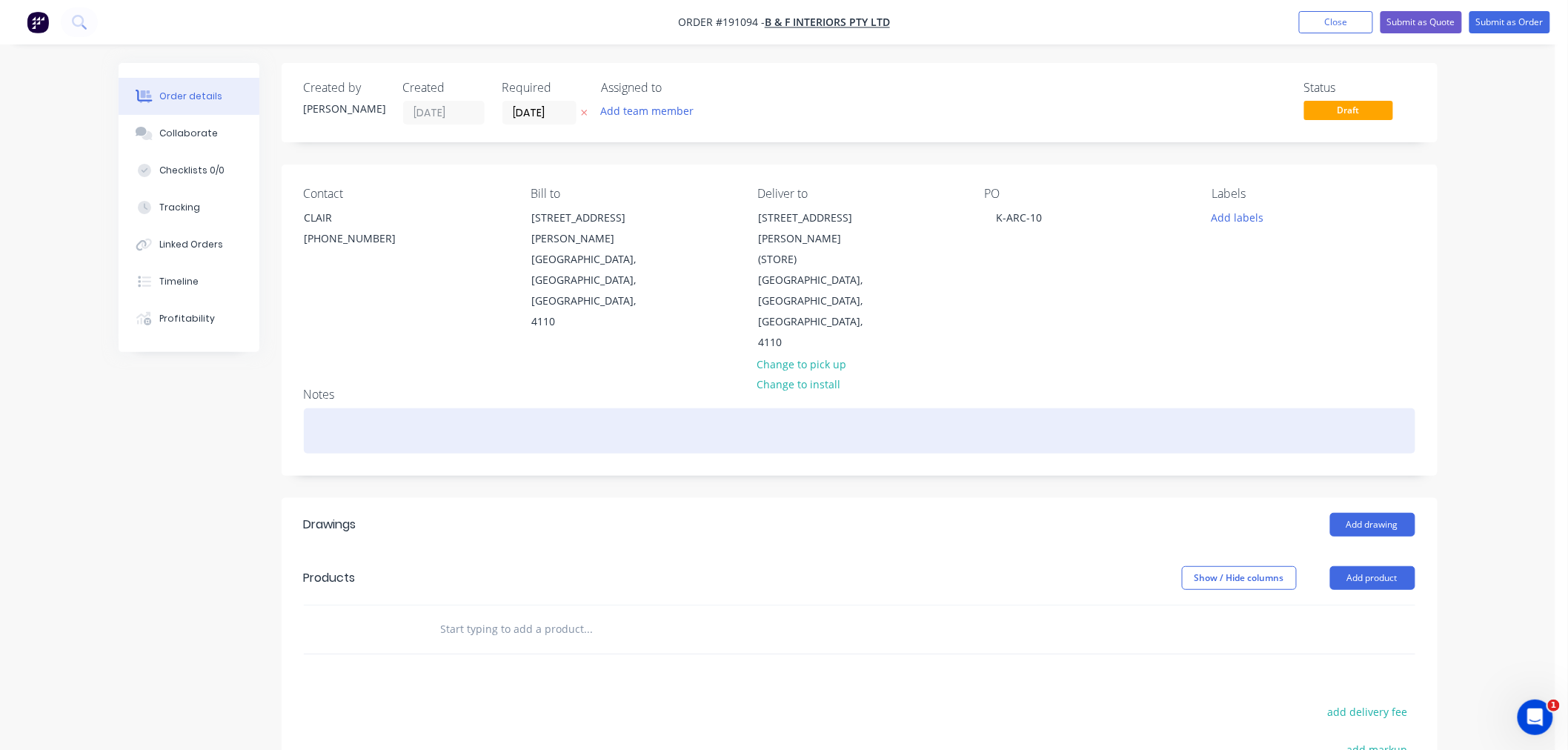
click at [410, 408] on div at bounding box center [859, 430] width 1111 height 45
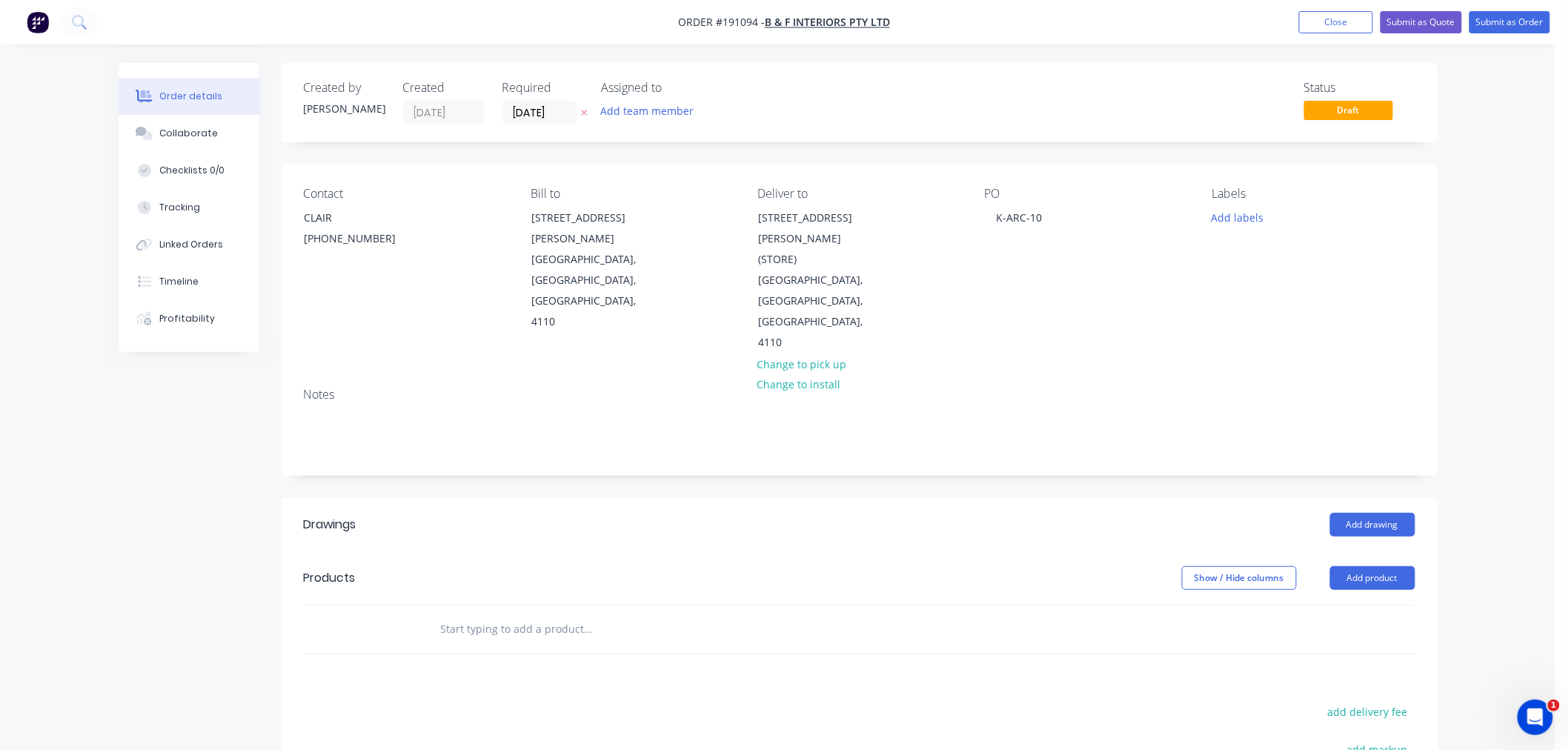
click at [1495, 351] on div "Order details Collaborate Checklists 0/0 Tracking Linked Orders Timeline Profit…" at bounding box center [778, 516] width 1555 height 1032
click at [1387, 566] on button "Add product" at bounding box center [1372, 577] width 85 height 23
click at [1368, 605] on div "Product catalogue" at bounding box center [1345, 615] width 114 height 21
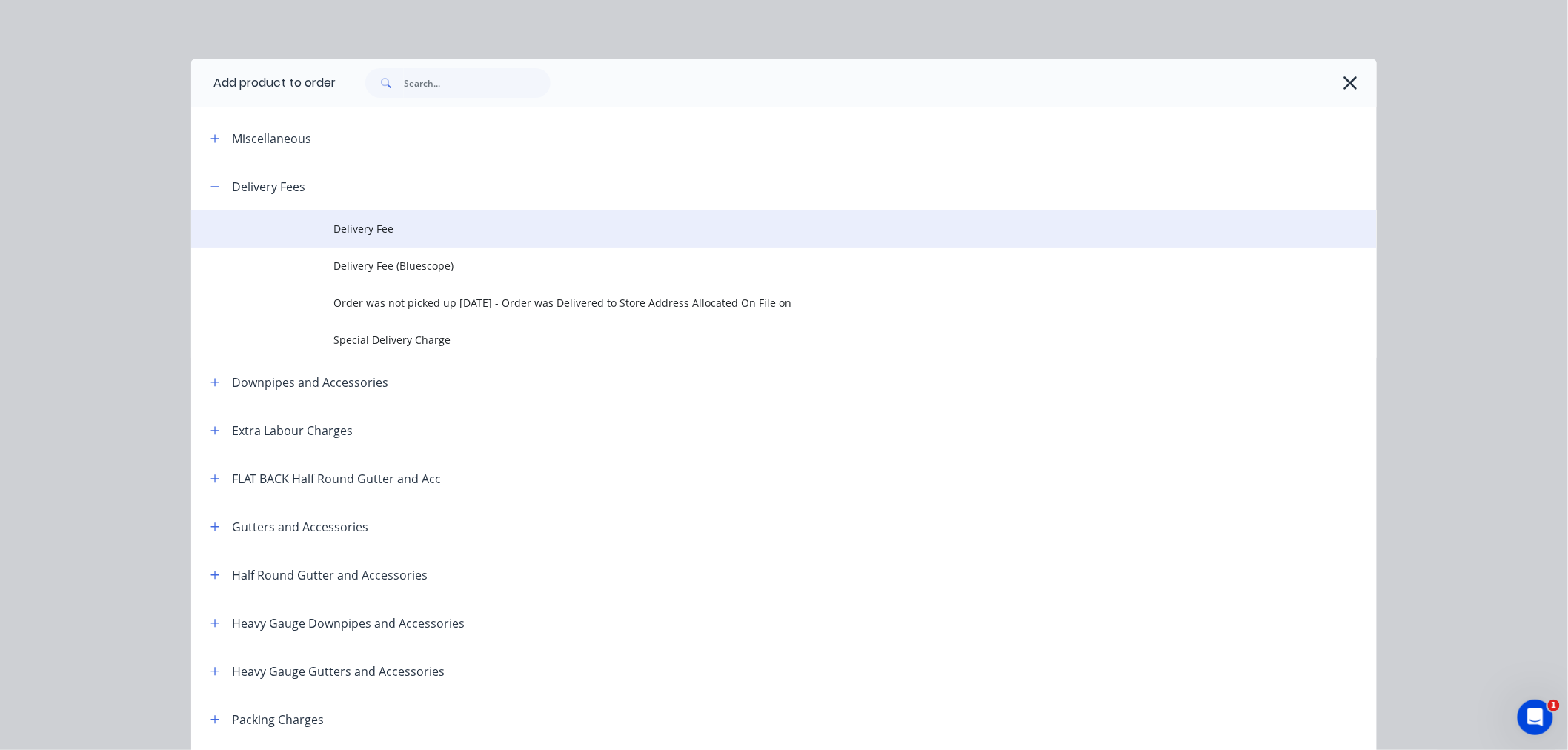
click at [337, 217] on td "Delivery Fee" at bounding box center [855, 229] width 1043 height 37
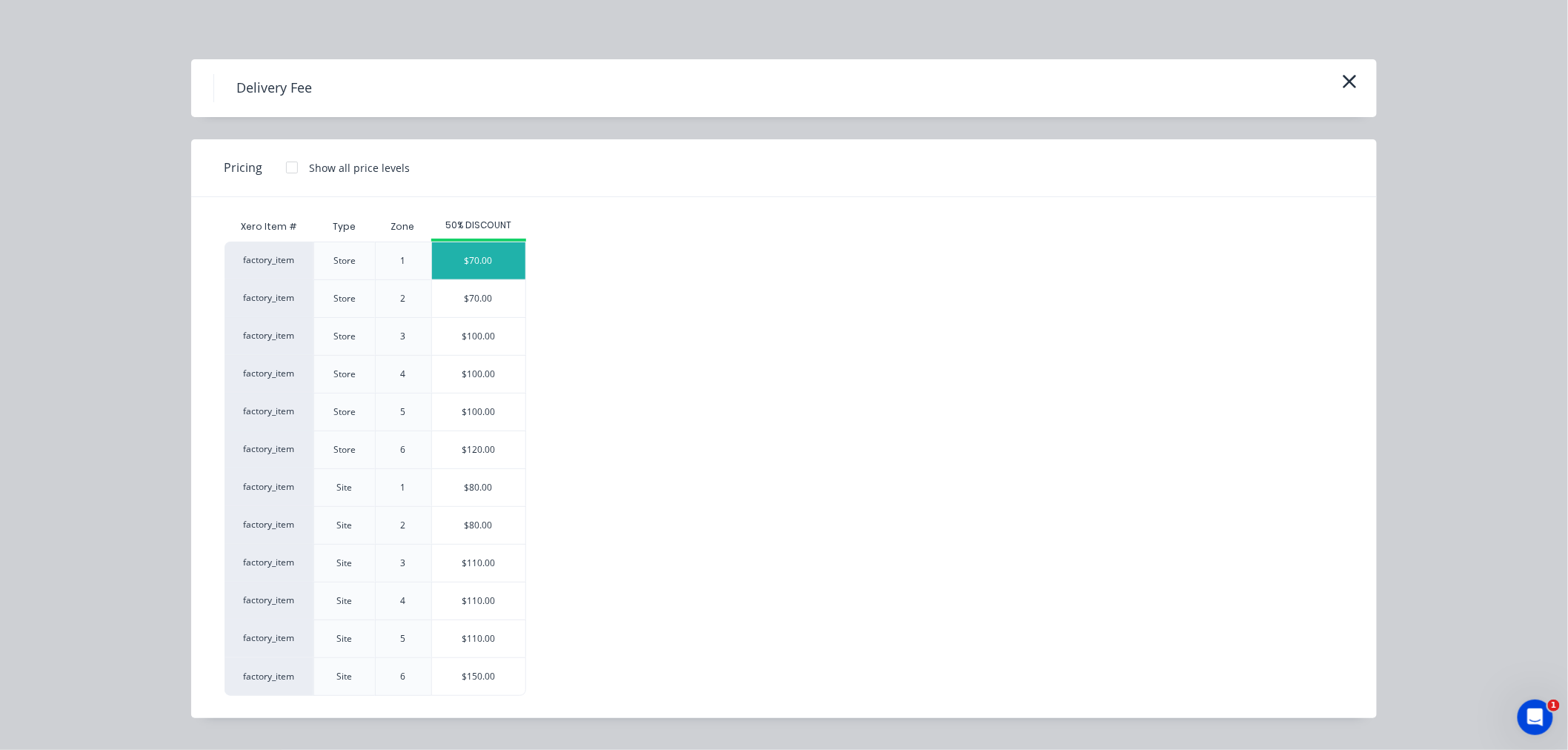
click at [507, 265] on div "$70.00" at bounding box center [479, 260] width 94 height 37
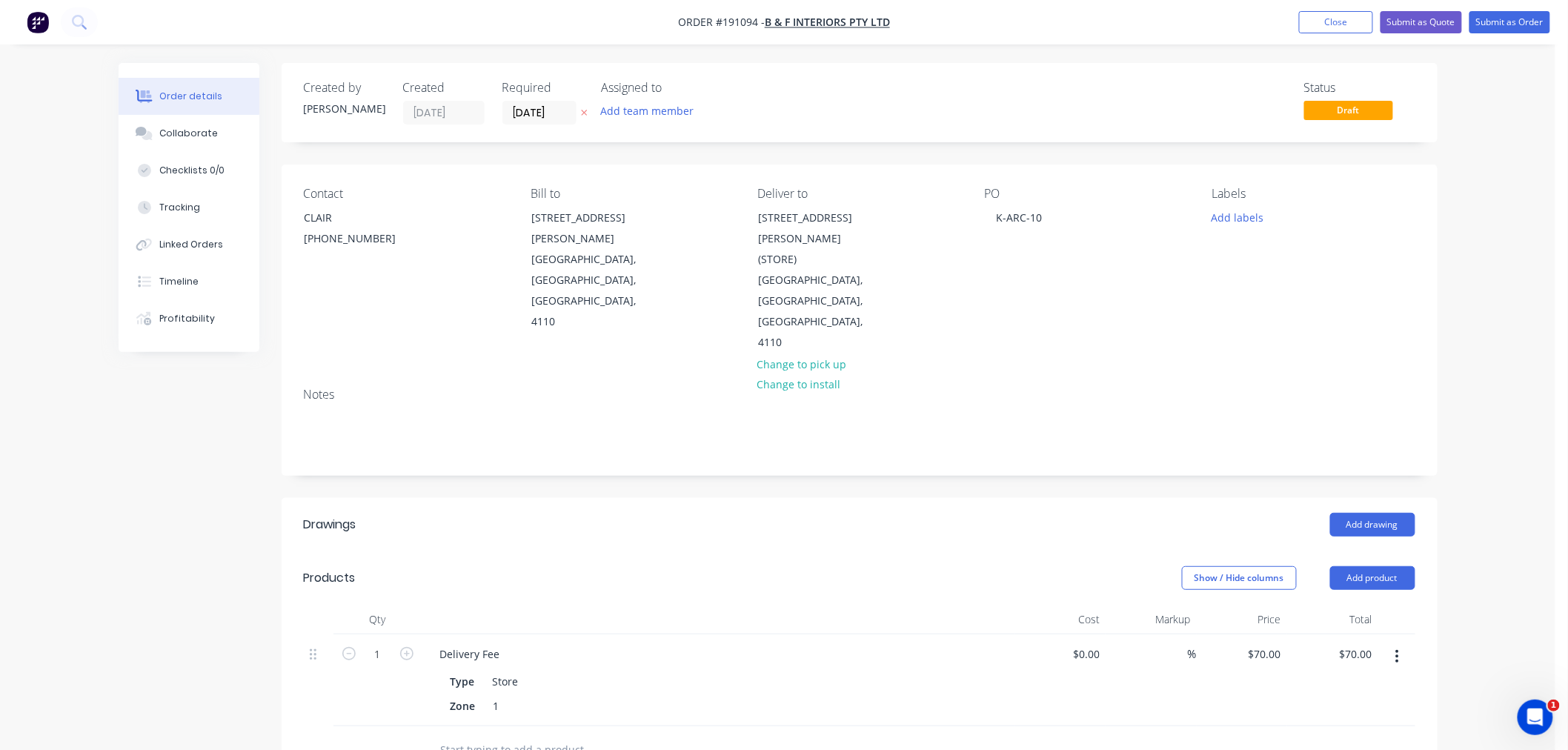
click at [1521, 483] on div "Order details Collaborate Checklists 0/0 Tracking Linked Orders Timeline Profit…" at bounding box center [778, 575] width 1555 height 1152
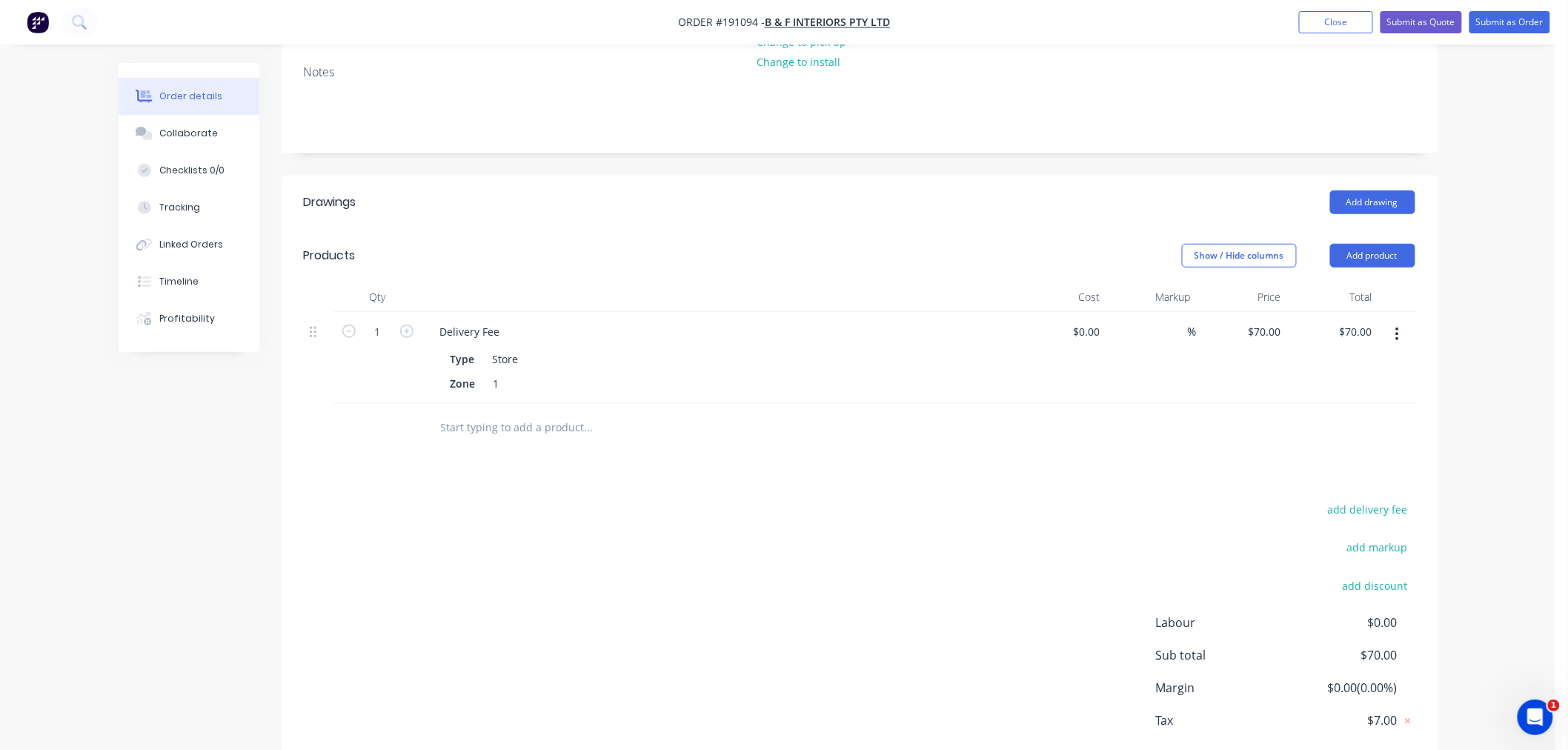
scroll to position [361, 0]
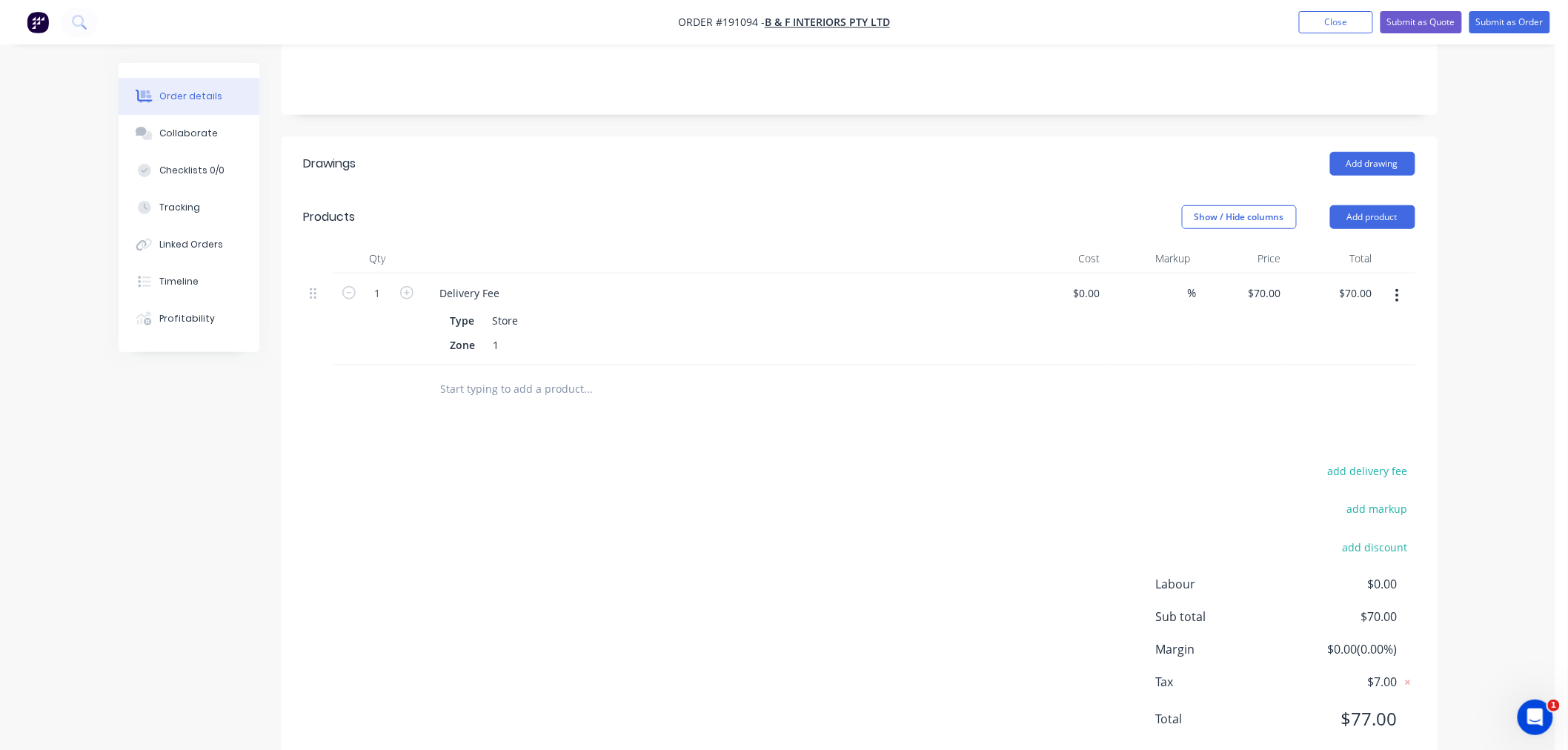
click at [1516, 405] on div "Order details Collaborate Checklists 0/0 Tracking Linked Orders Timeline Profit…" at bounding box center [778, 215] width 1555 height 1152
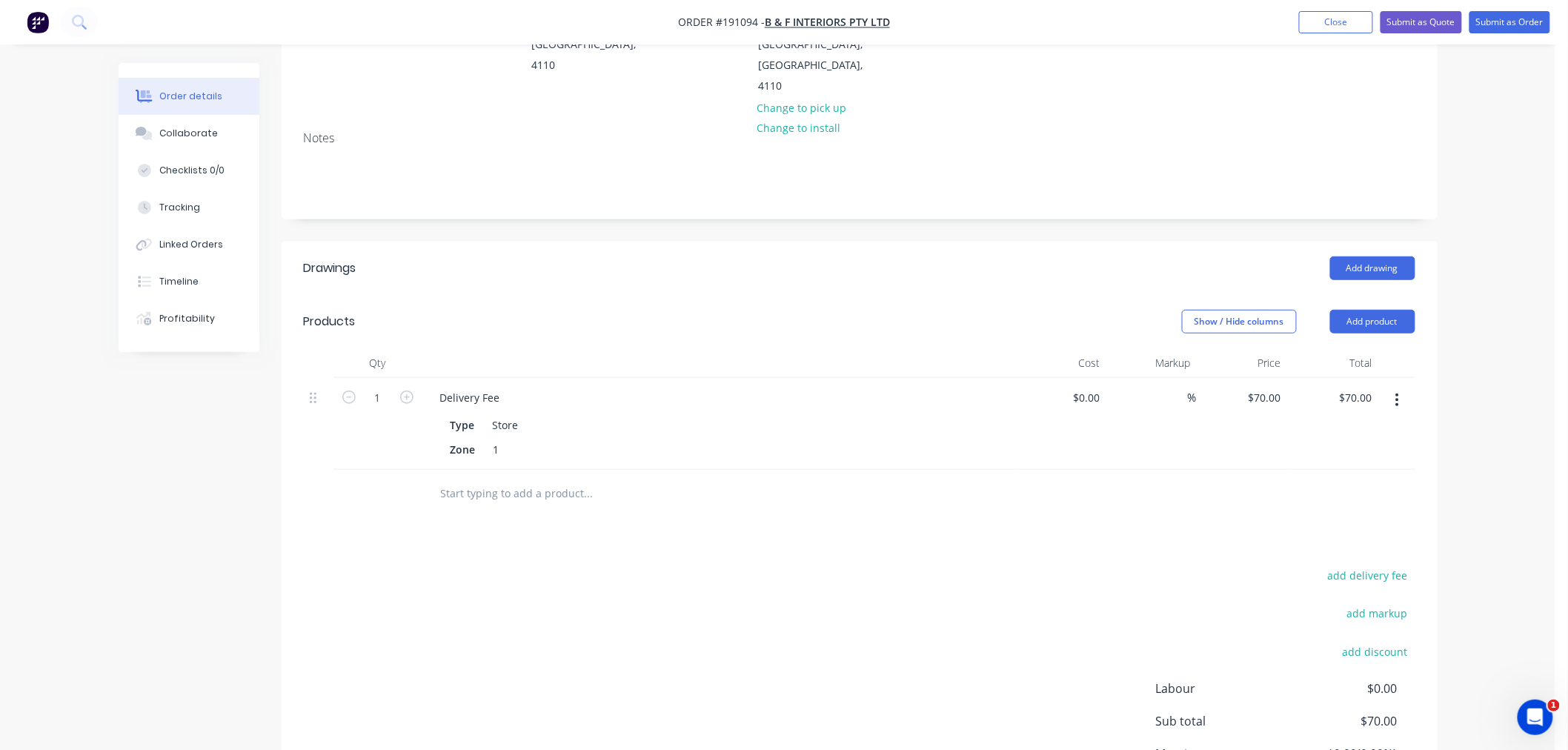
scroll to position [196, 0]
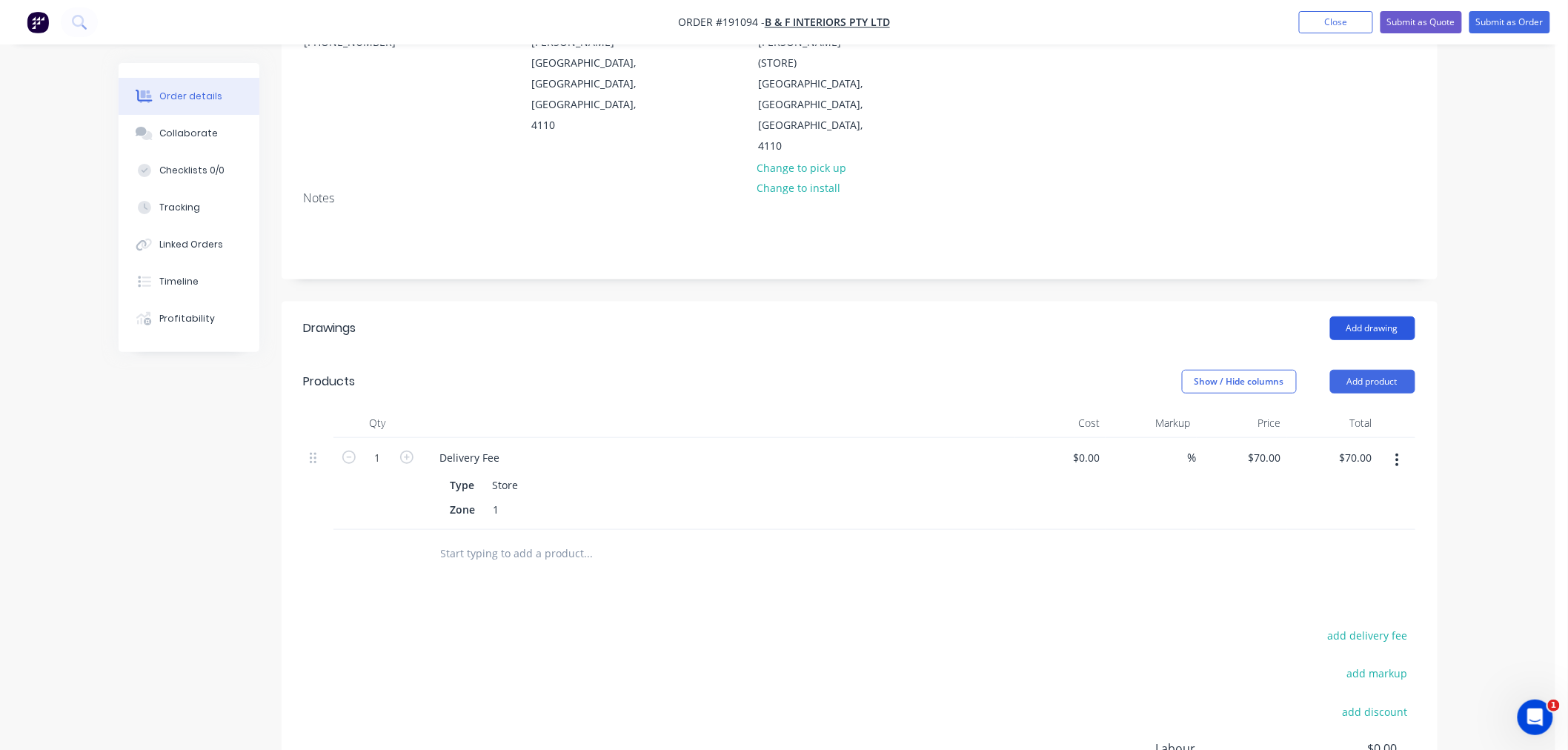
click at [1380, 316] on button "Add drawing" at bounding box center [1372, 328] width 85 height 23
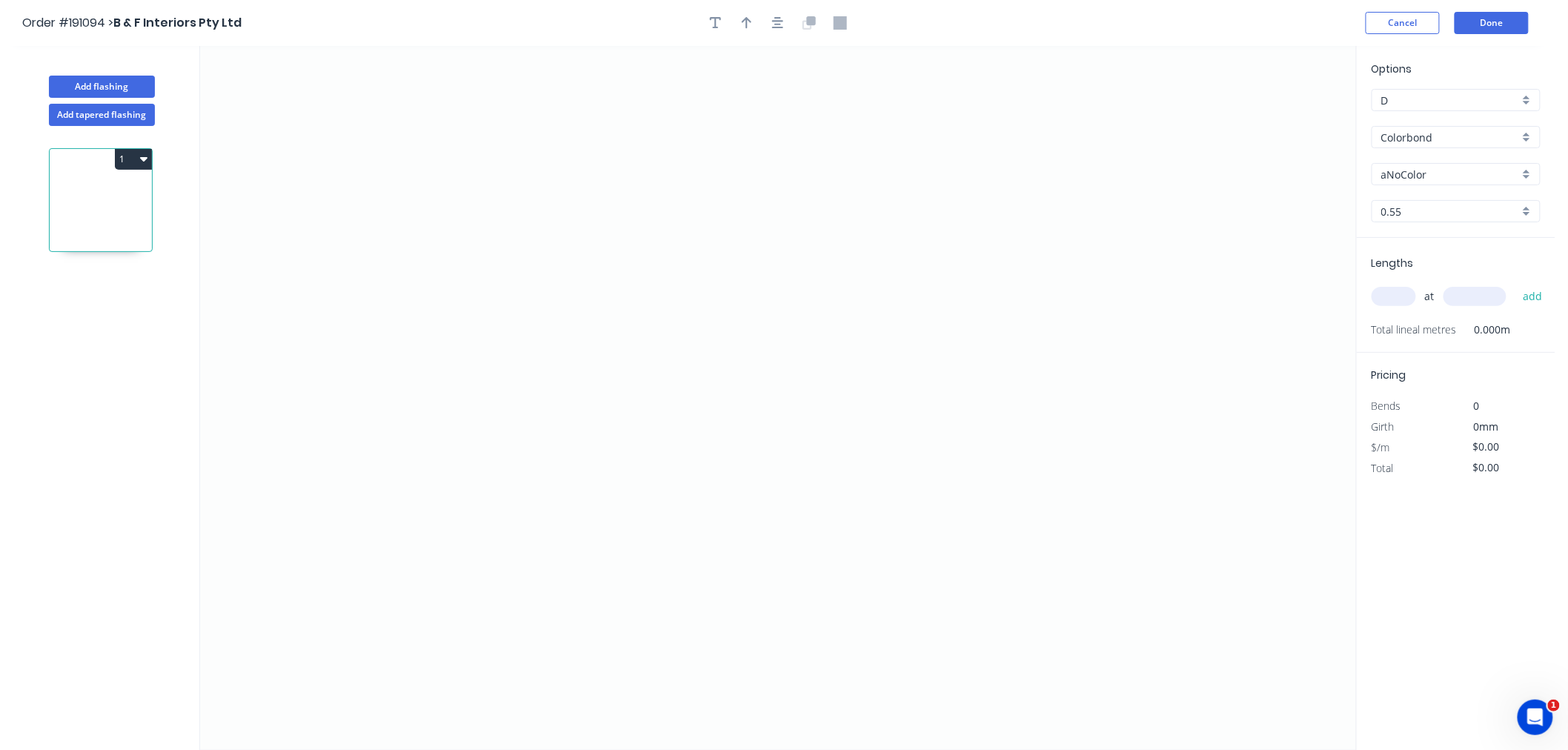
click at [1419, 134] on input "Colorbond" at bounding box center [1450, 138] width 138 height 16
click at [1445, 260] on div "Zincalume" at bounding box center [1456, 266] width 168 height 26
type input "Zincalume"
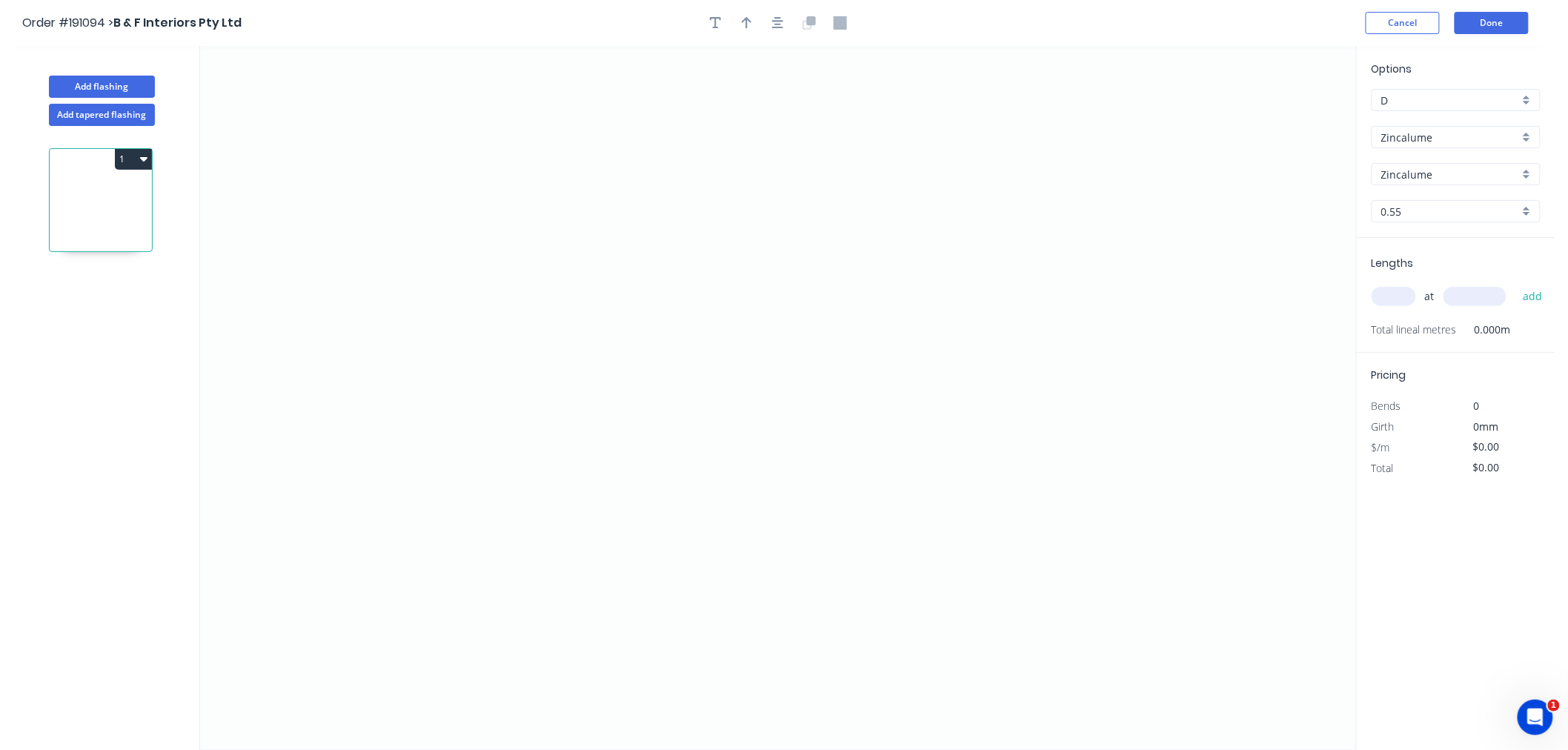
click at [1411, 217] on input "0.55" at bounding box center [1450, 212] width 138 height 16
click at [1412, 242] on div "0.55" at bounding box center [1456, 239] width 168 height 26
type input "0.55"
click at [1400, 294] on input "text" at bounding box center [1394, 296] width 45 height 20
type input "100"
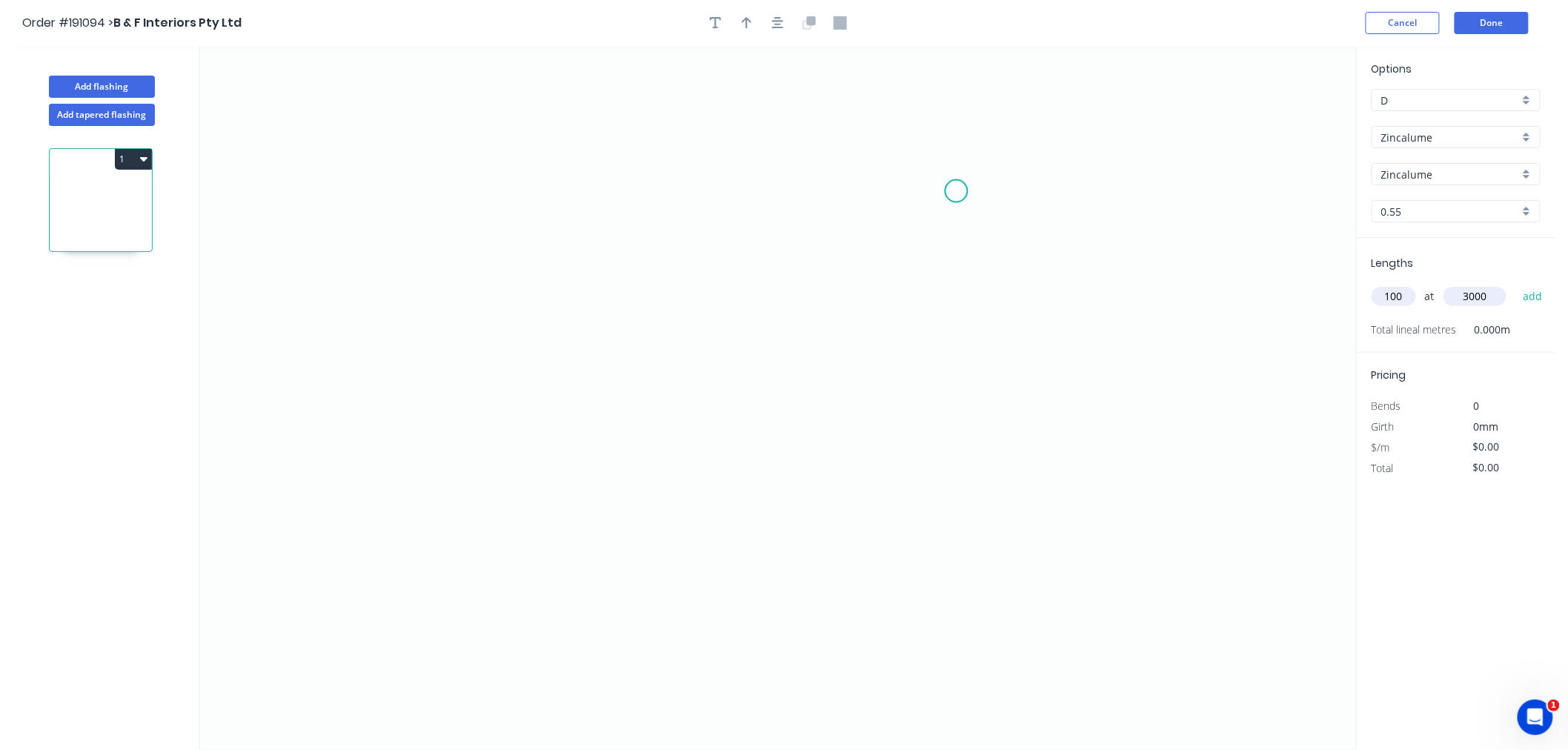
type input "3000"
click at [1515, 284] on button "add" at bounding box center [1533, 296] width 35 height 25
click at [366, 188] on icon "0" at bounding box center [778, 397] width 1156 height 703
click at [366, 320] on icon "0" at bounding box center [778, 397] width 1156 height 703
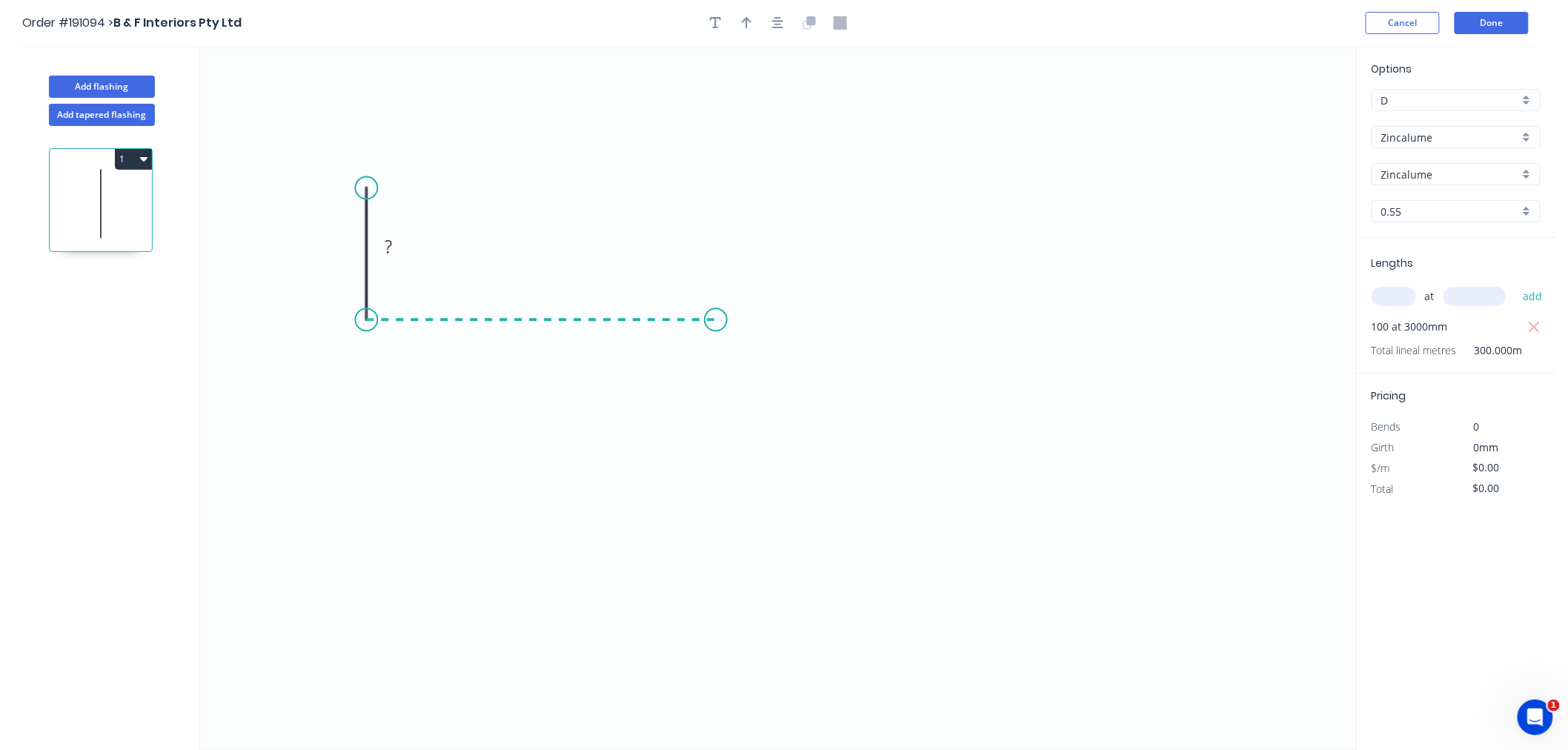
click at [716, 338] on icon "0 ?" at bounding box center [778, 397] width 1156 height 703
click at [784, 23] on button "button" at bounding box center [778, 22] width 22 height 22
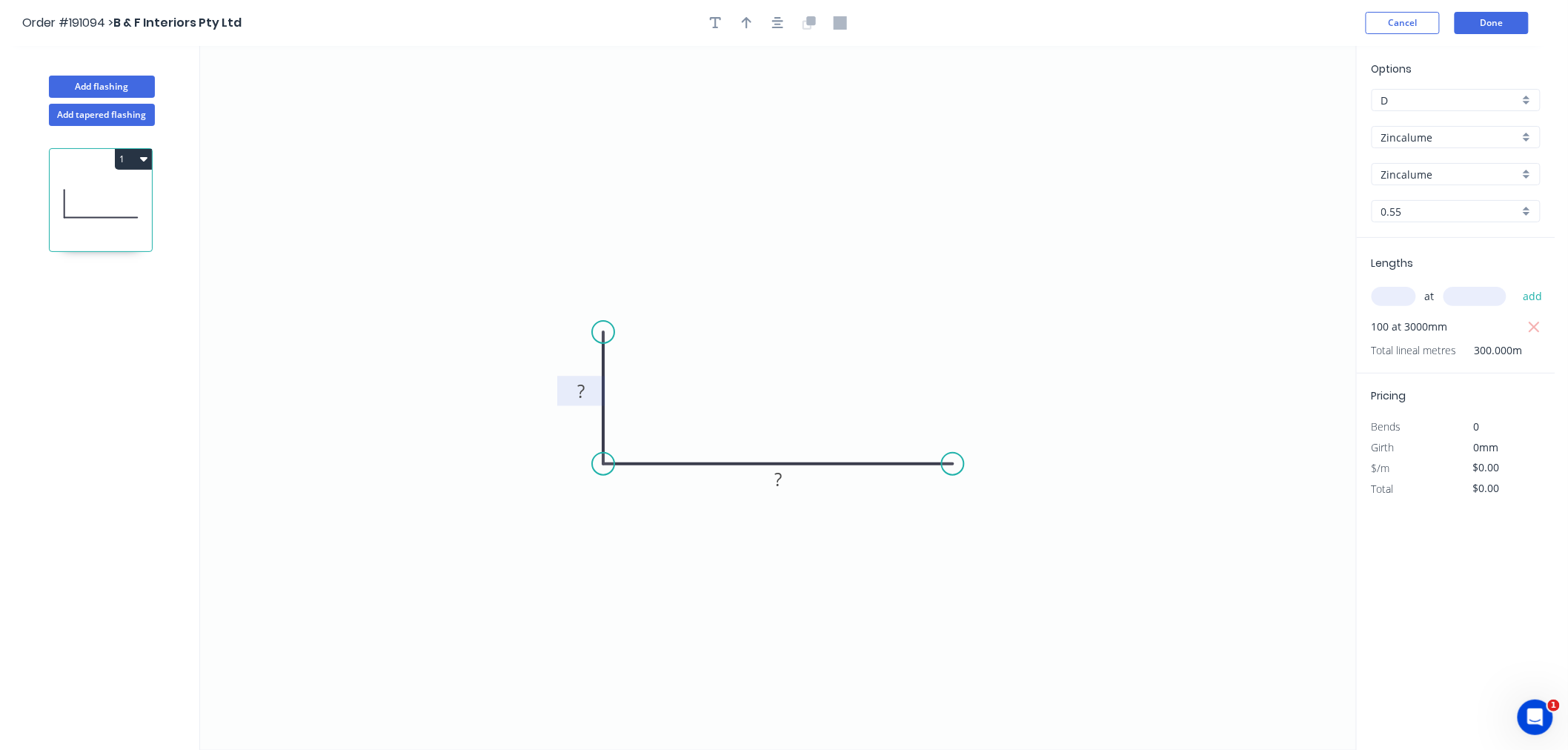
click at [588, 382] on rect at bounding box center [581, 391] width 29 height 20
click at [729, 128] on icon "0 15 185" at bounding box center [778, 397] width 1156 height 703
type input "$7.96"
click at [784, 30] on button "button" at bounding box center [778, 22] width 22 height 22
click at [749, 22] on icon "button" at bounding box center [746, 23] width 11 height 14
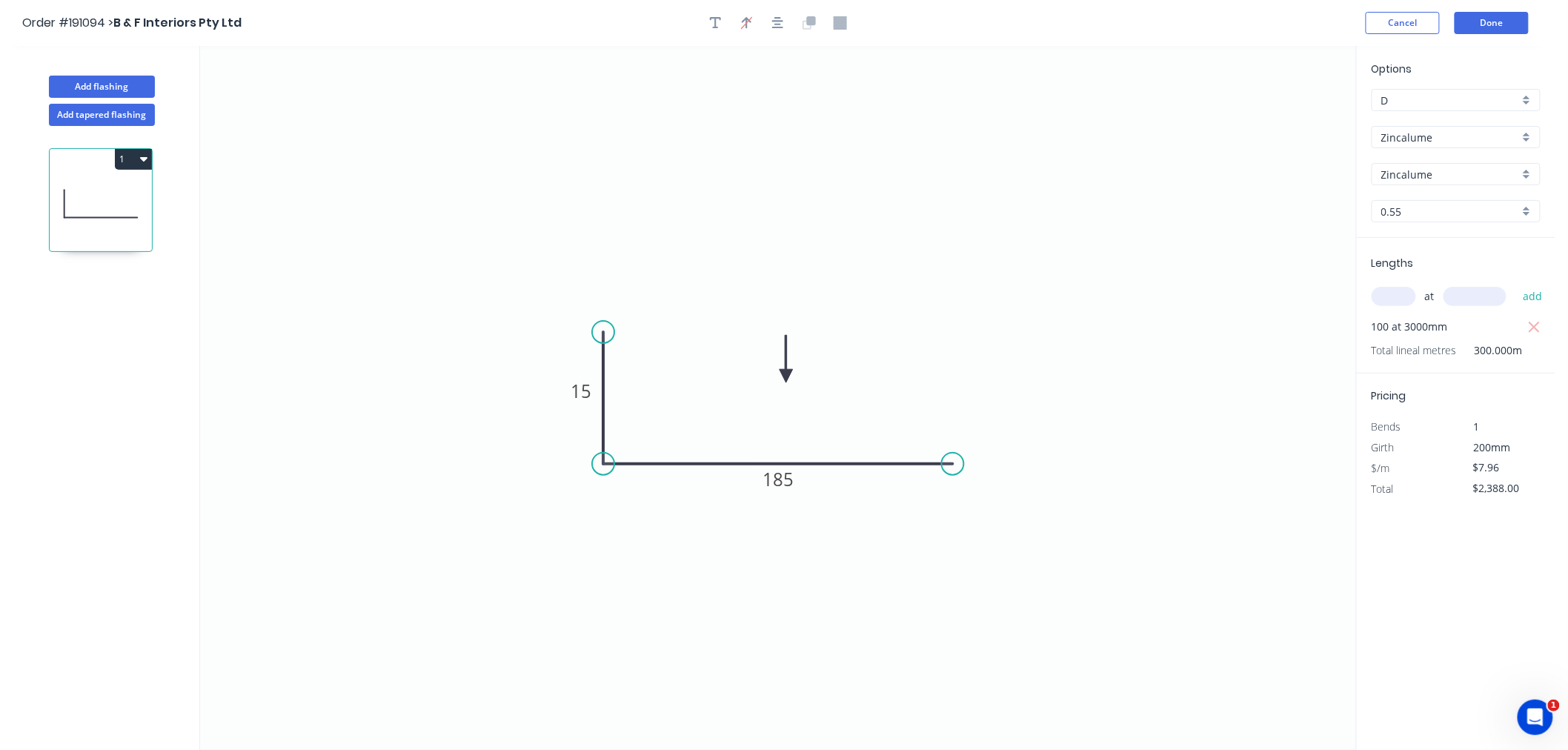
drag, startPoint x: 1279, startPoint y: 115, endPoint x: 786, endPoint y: 376, distance: 557.8
click at [786, 376] on icon at bounding box center [786, 358] width 14 height 48
click at [143, 159] on icon "button" at bounding box center [144, 159] width 8 height 5
click at [125, 189] on div "Duplicate" at bounding box center [81, 196] width 114 height 21
type input "$0.00"
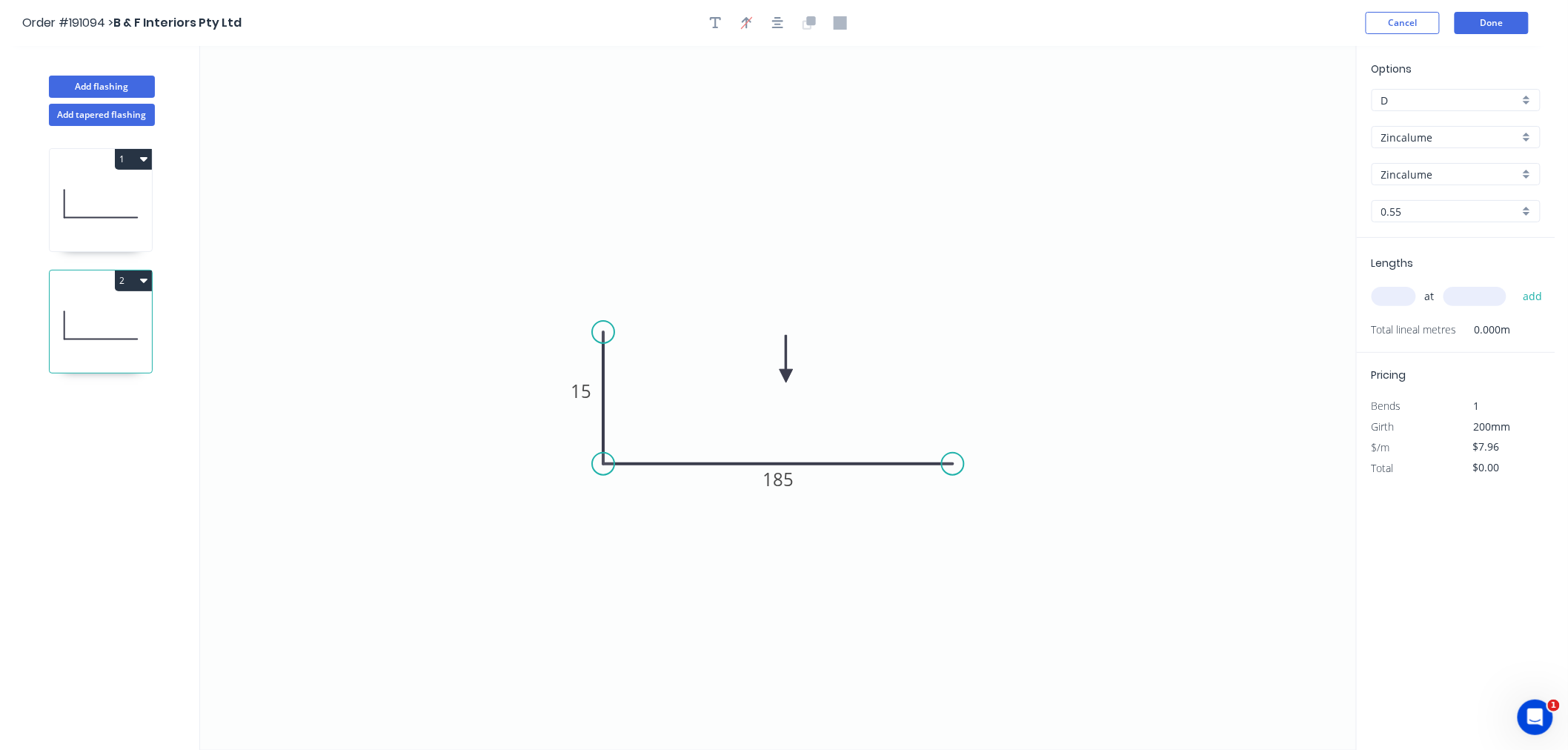
click at [91, 343] on icon at bounding box center [101, 325] width 102 height 95
click at [583, 391] on tspan "15" at bounding box center [581, 390] width 20 height 24
click at [1255, 235] on icon "0 15 140" at bounding box center [778, 397] width 1156 height 703
click at [1396, 303] on input "text" at bounding box center [1394, 296] width 45 height 20
type input "100"
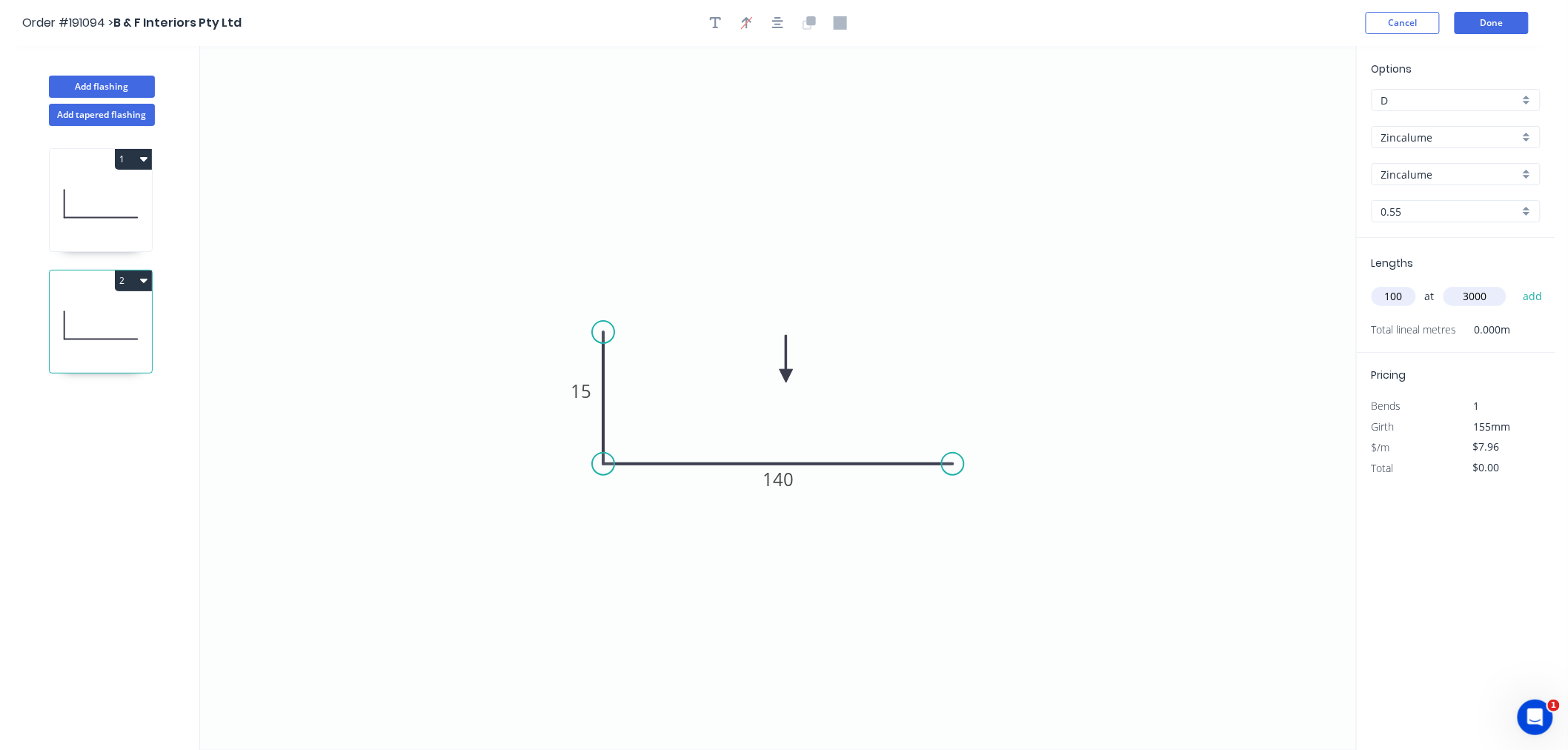
type input "3000"
click at [1515, 284] on button "add" at bounding box center [1533, 296] width 35 height 25
type input "$2,388.00"
click at [1510, 25] on button "Done" at bounding box center [1492, 22] width 74 height 22
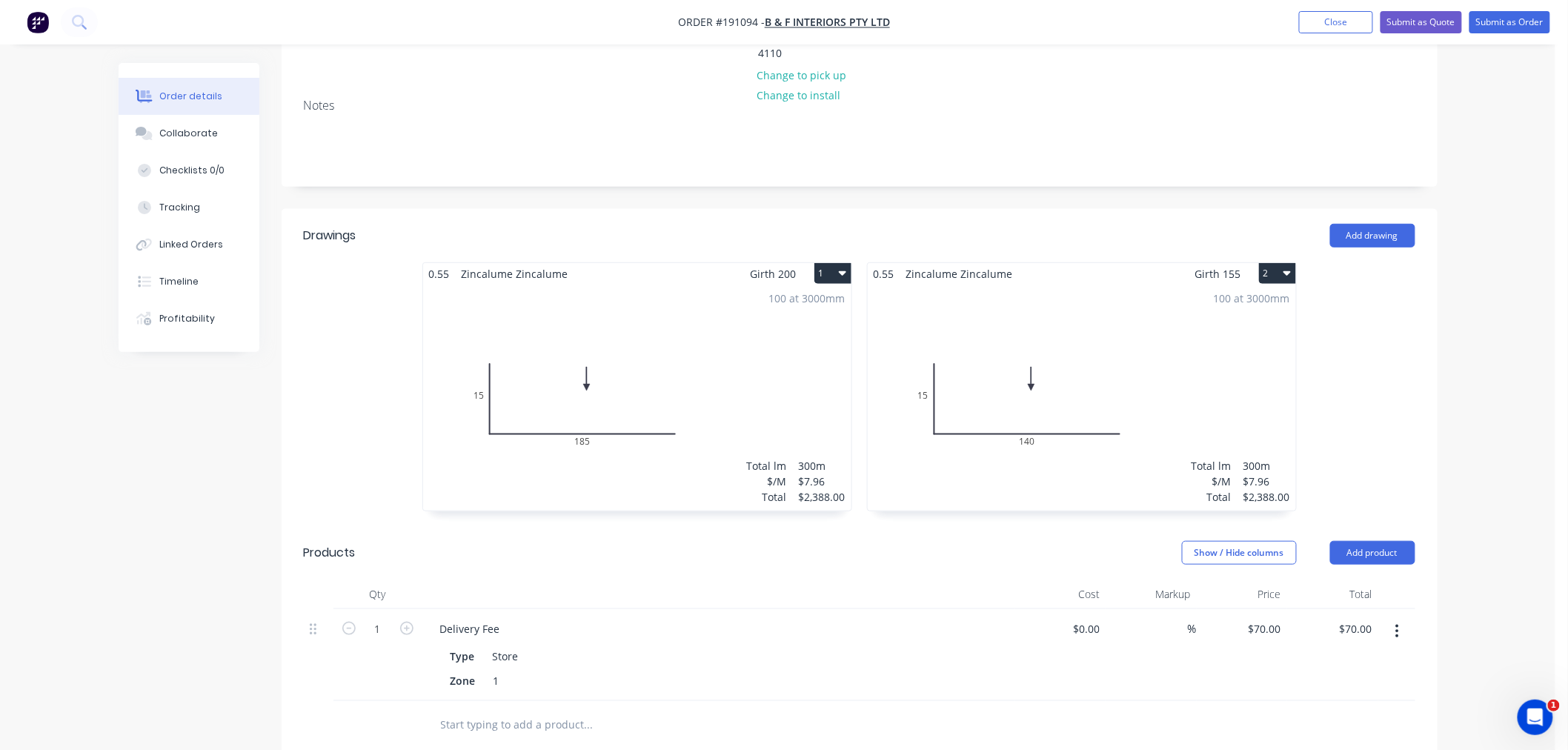
scroll to position [329, 0]
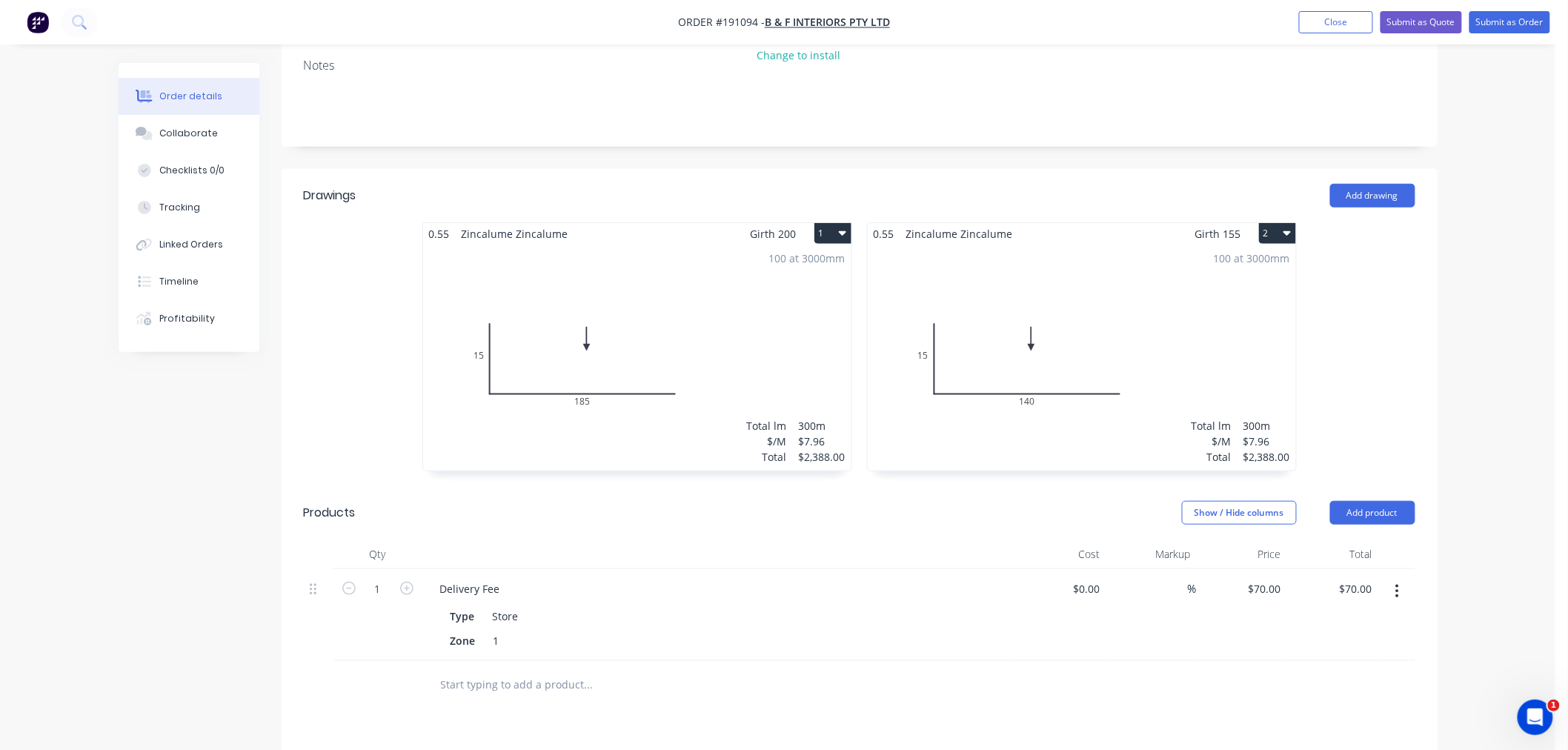
click at [1477, 291] on div "Order details Collaborate Checklists 0/0 Tracking Linked Orders Timeline Profit…" at bounding box center [778, 378] width 1555 height 1415
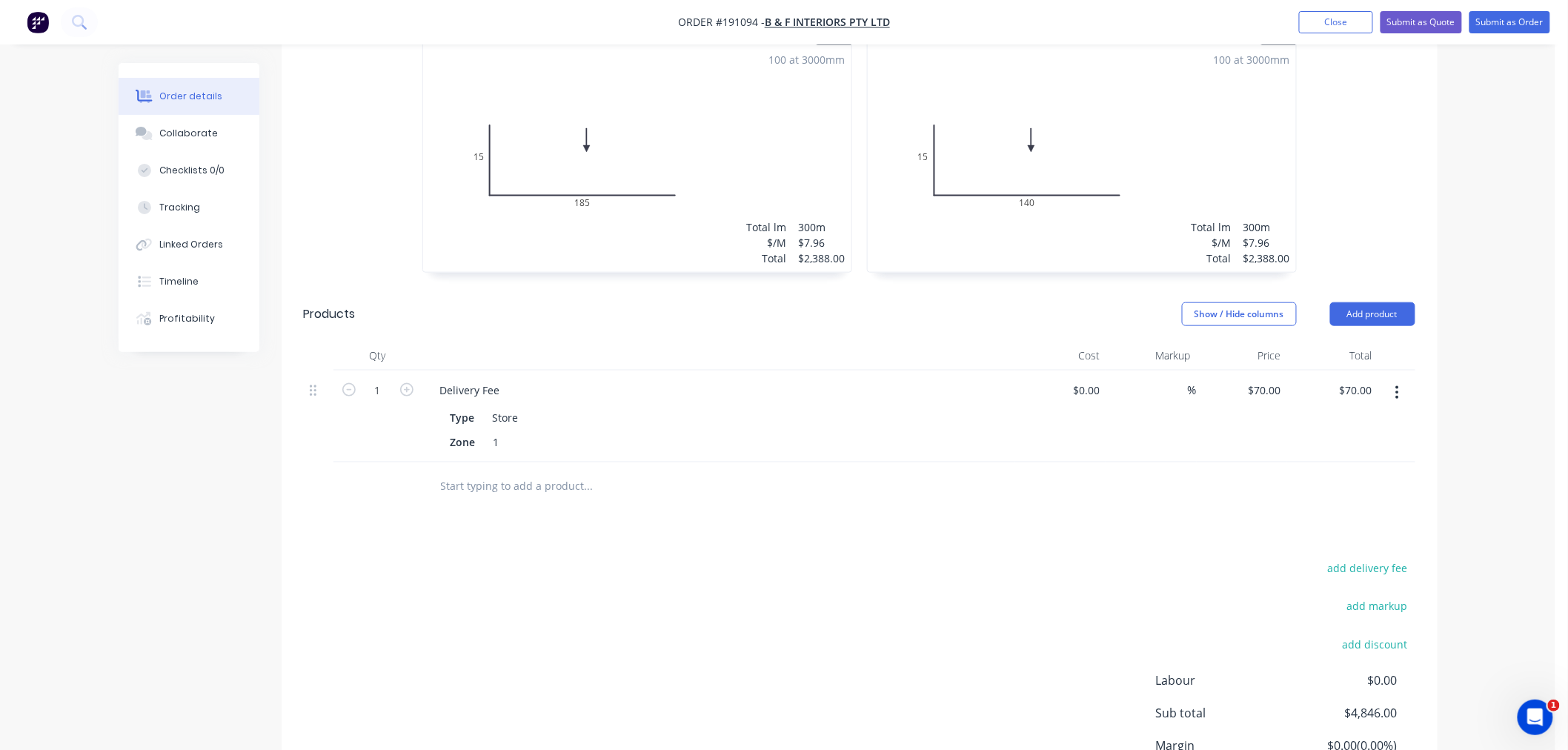
scroll to position [624, 0]
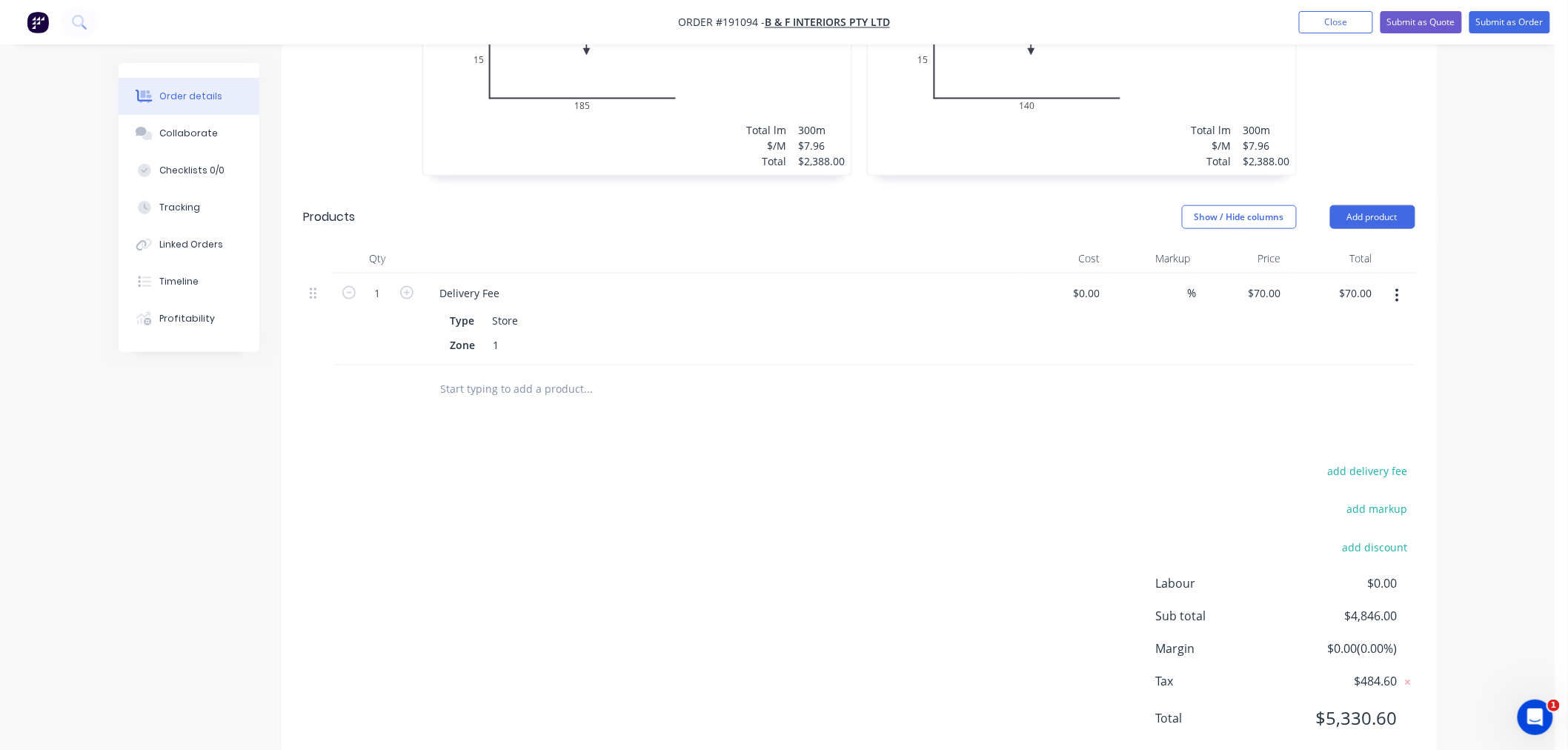
click at [1501, 522] on div "Order details Collaborate Checklists 0/0 Tracking Linked Orders Timeline Profit…" at bounding box center [778, 83] width 1555 height 1415
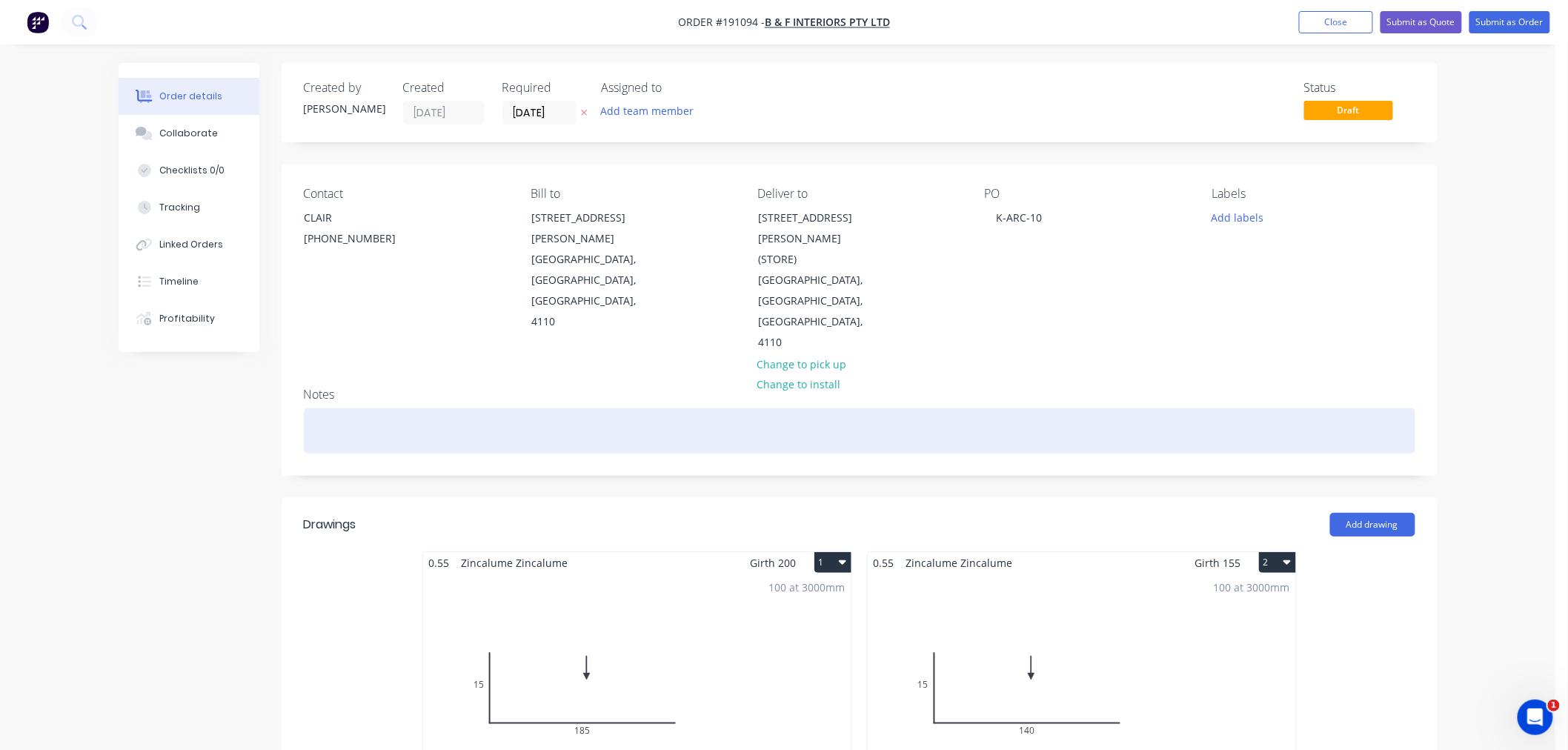
click at [1053, 408] on div at bounding box center [859, 430] width 1111 height 45
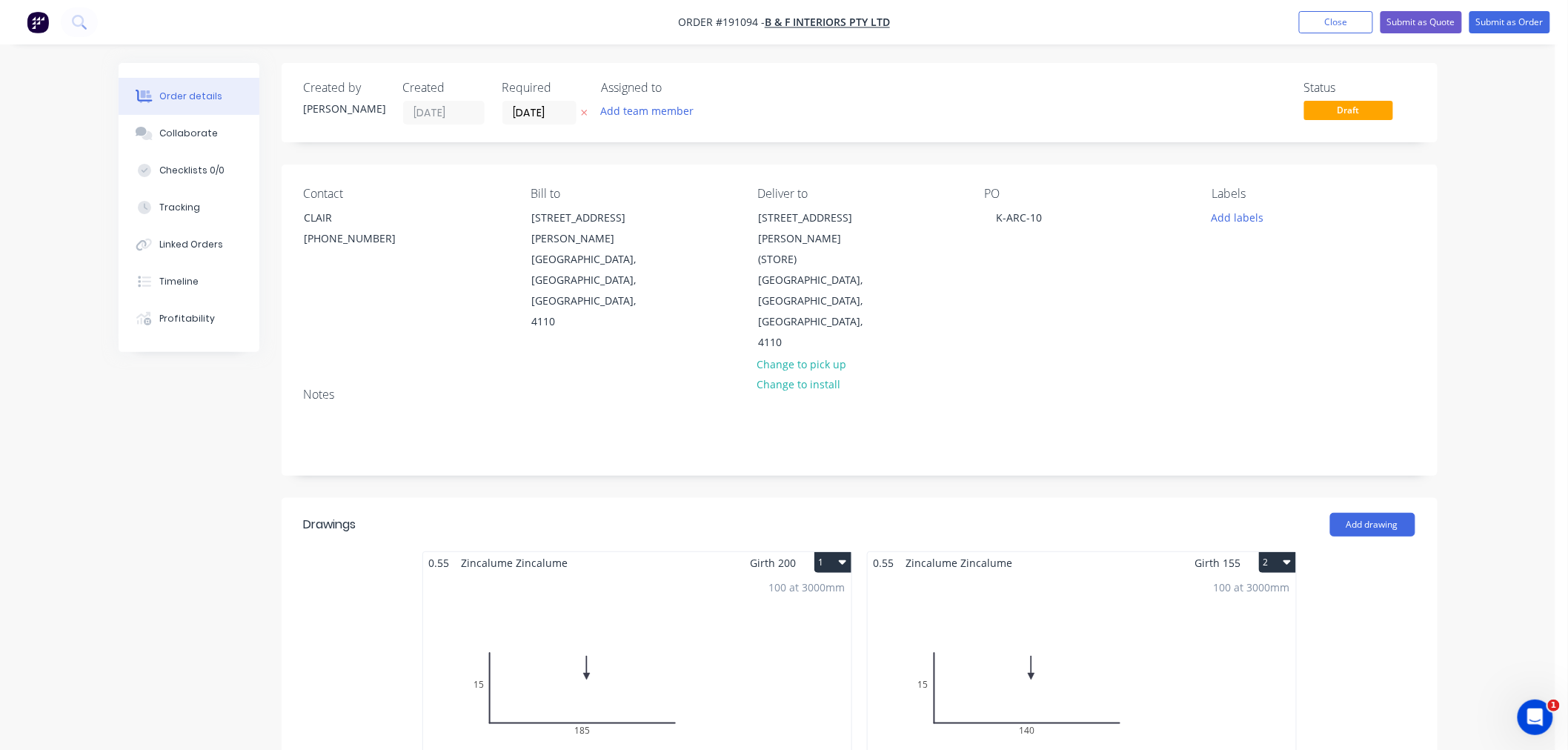
click at [1476, 303] on div "Order details Collaborate Checklists 0/0 Tracking Linked Orders Timeline Profit…" at bounding box center [778, 707] width 1555 height 1415
click at [1512, 383] on div "Order details Collaborate Checklists 0/0 Tracking Linked Orders Timeline Profit…" at bounding box center [778, 707] width 1555 height 1415
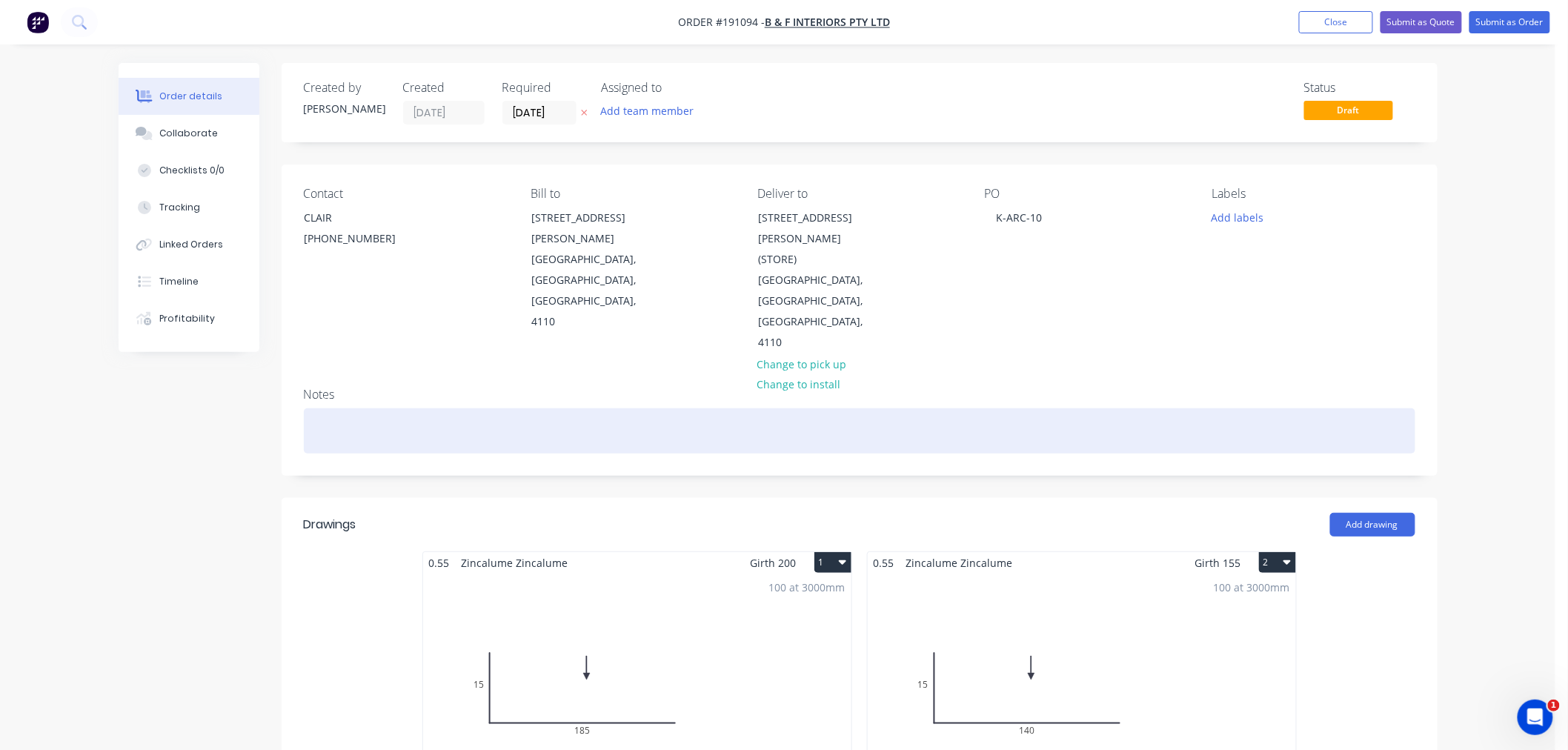
click at [366, 408] on div at bounding box center [859, 430] width 1111 height 45
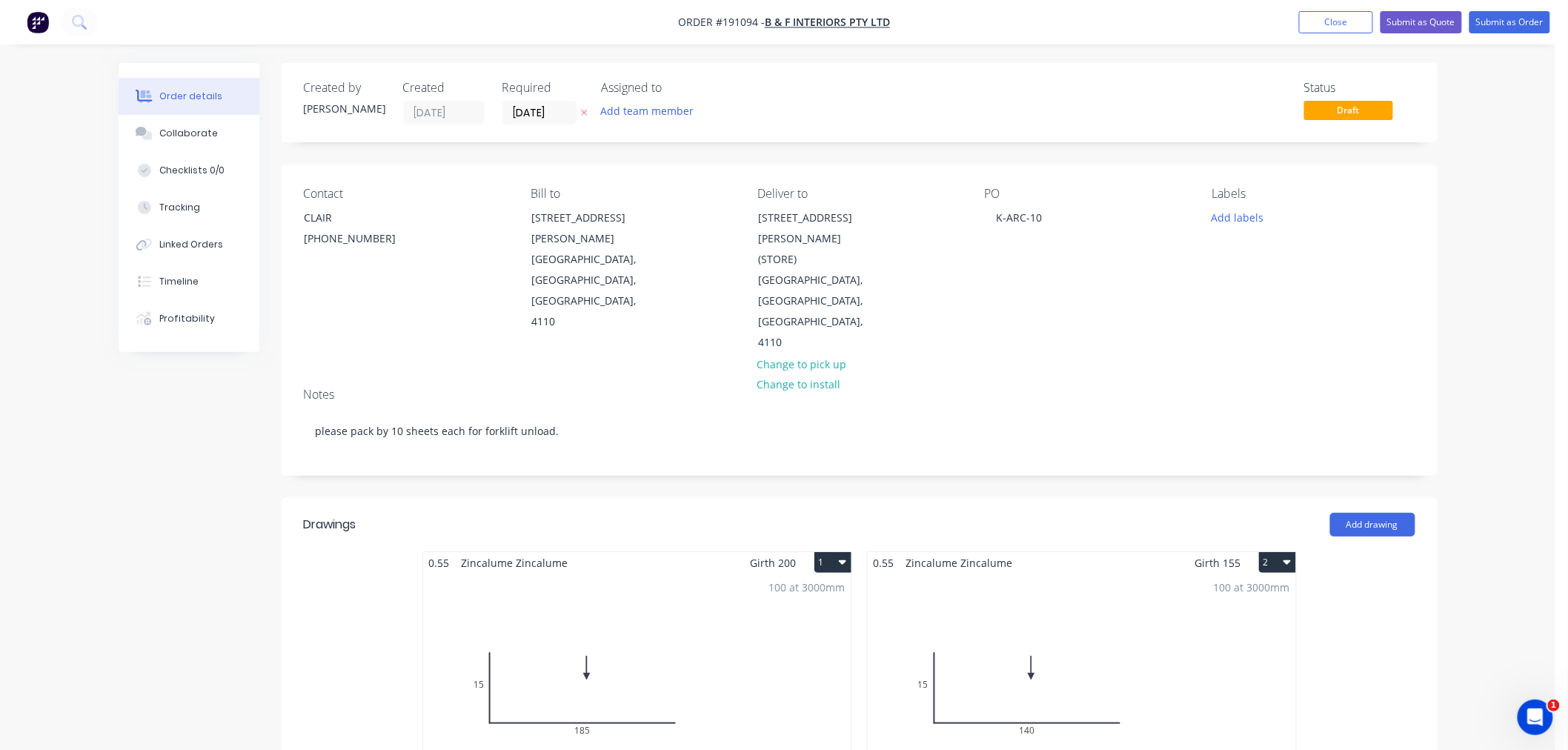
click at [1502, 306] on div "Order details Collaborate Checklists 0/0 Tracking Linked Orders Timeline Profit…" at bounding box center [778, 707] width 1555 height 1415
click at [1461, 352] on div "Order details Collaborate Checklists 0/0 Tracking Linked Orders Timeline Profit…" at bounding box center [778, 707] width 1555 height 1415
click at [1479, 211] on div "Order details Collaborate Checklists 0/0 Tracking Linked Orders Timeline Profit…" at bounding box center [778, 707] width 1555 height 1415
click at [1508, 321] on div "Order details Collaborate Checklists 0/0 Tracking Linked Orders Timeline Profit…" at bounding box center [778, 707] width 1555 height 1415
click at [1499, 300] on div "Order details Collaborate Checklists 0/0 Tracking Linked Orders Timeline Profit…" at bounding box center [778, 707] width 1555 height 1415
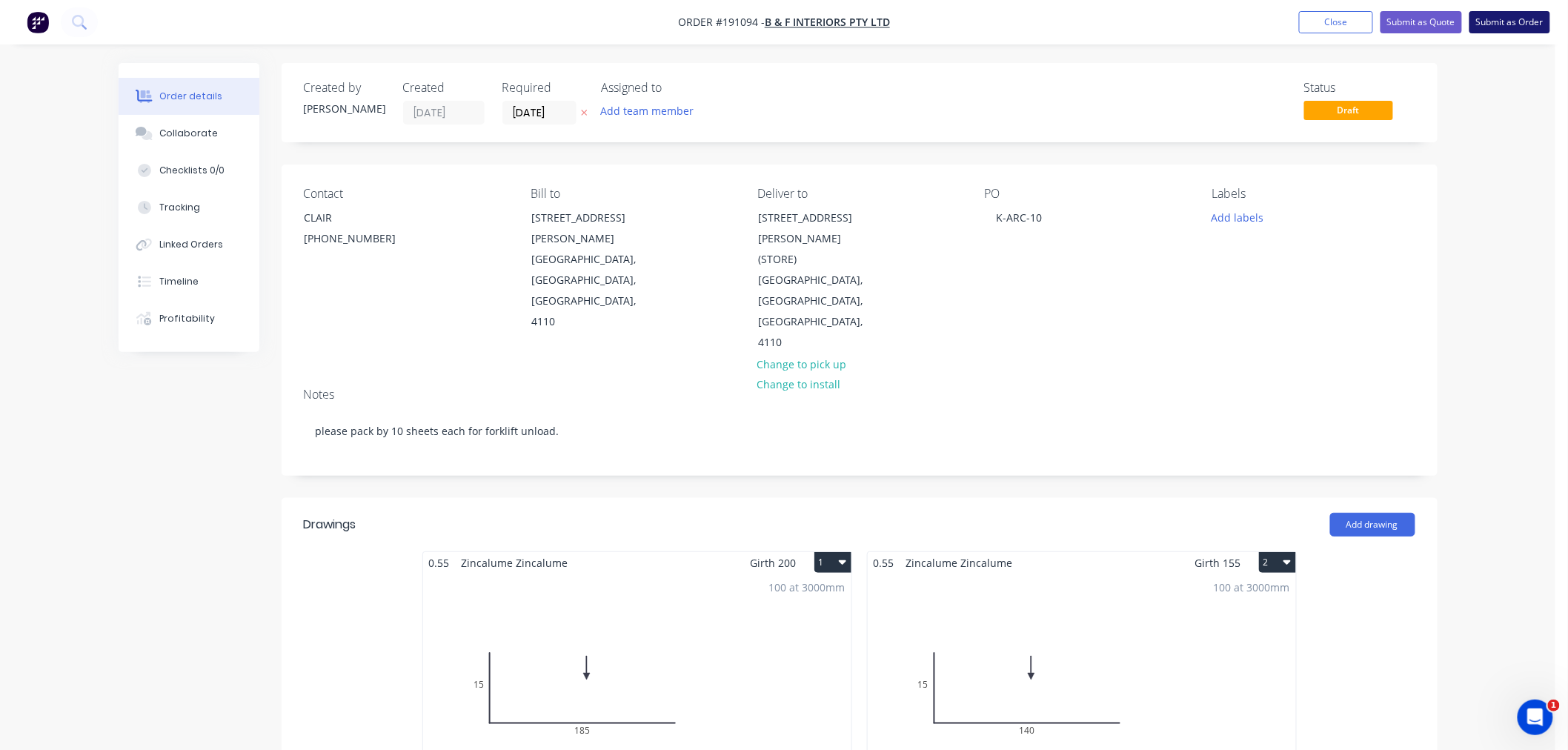
click at [1521, 20] on button "Submit as Order" at bounding box center [1509, 21] width 81 height 22
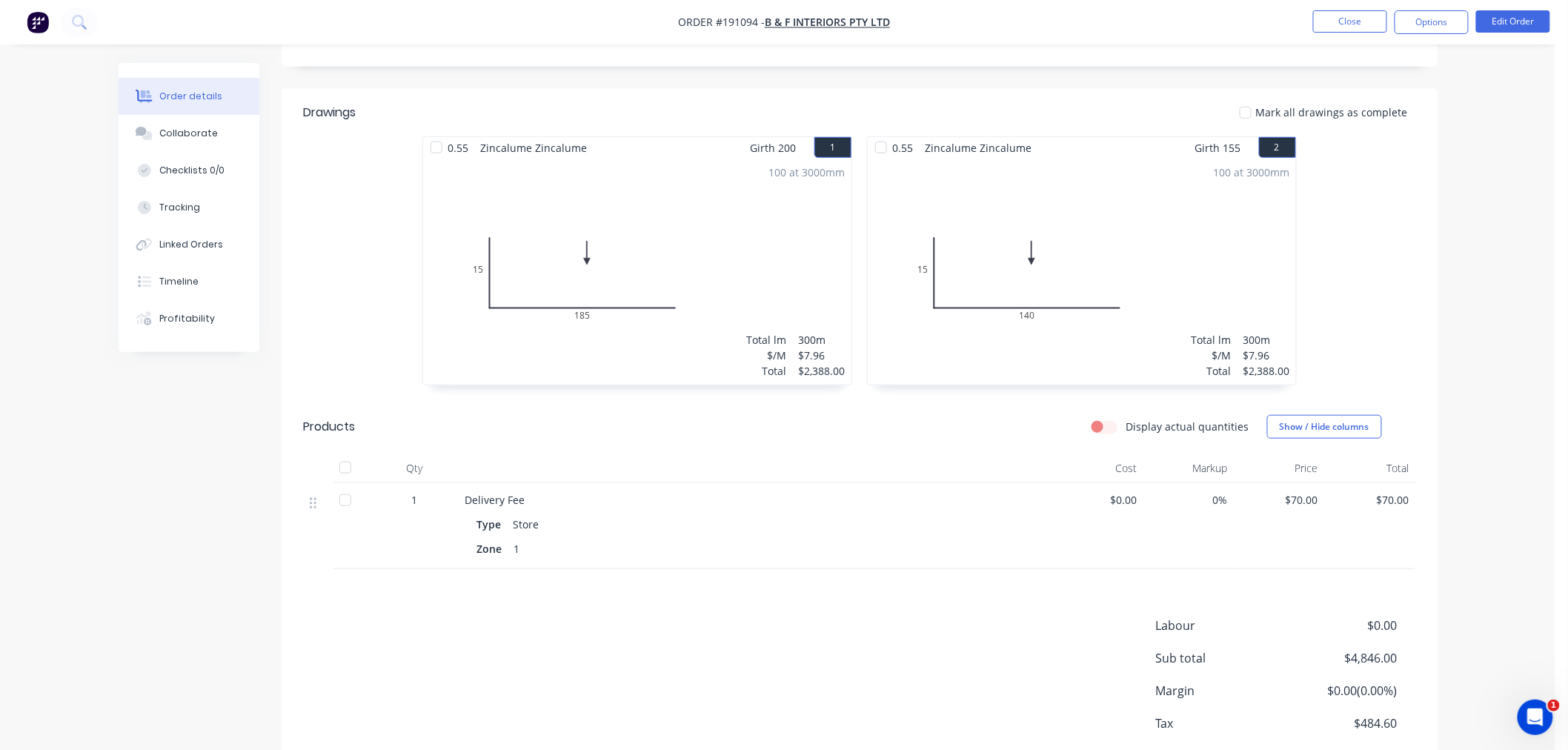
scroll to position [408, 0]
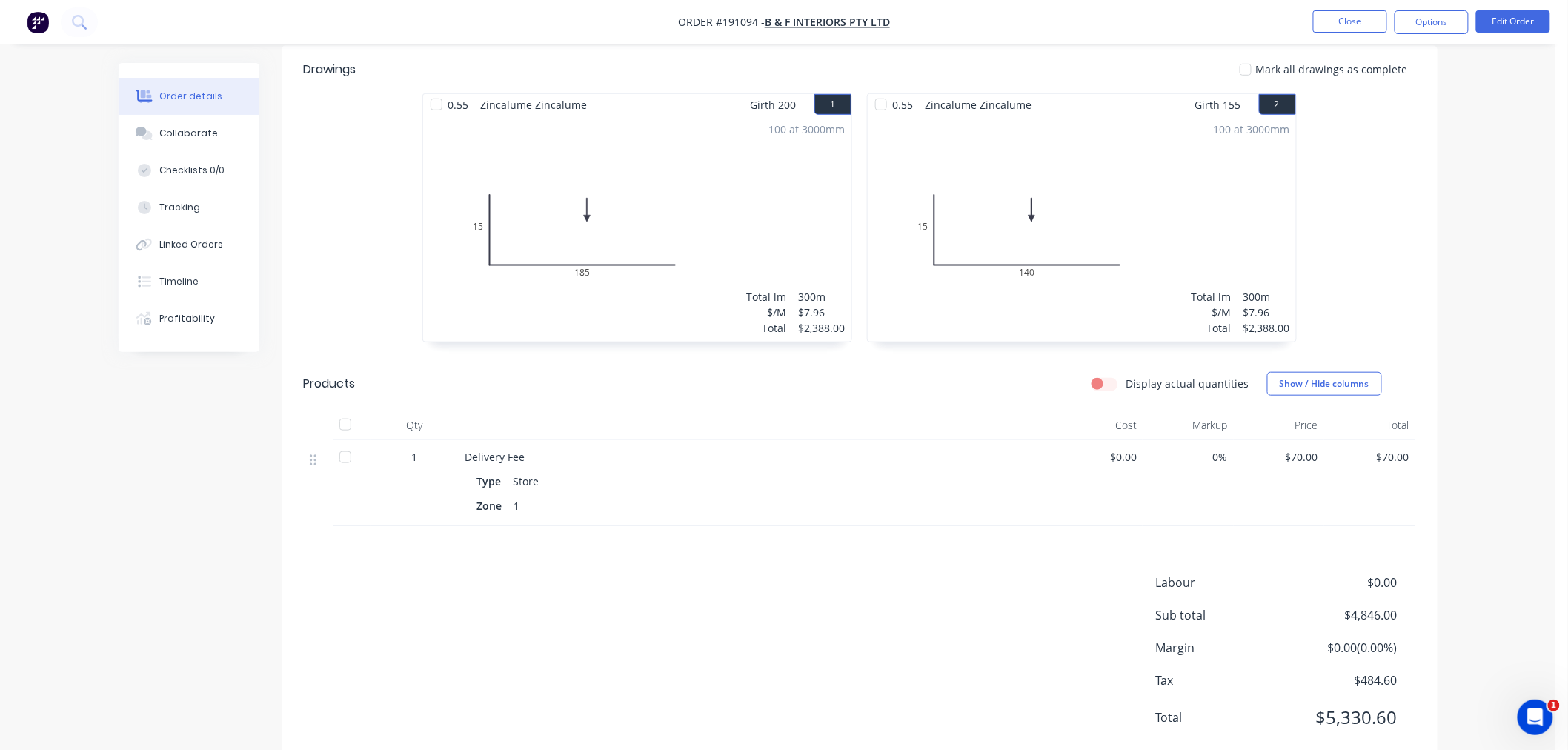
click at [1492, 496] on div "Order details Collaborate Checklists 0/0 Tracking Linked Orders Timeline Profit…" at bounding box center [778, 190] width 1555 height 1197
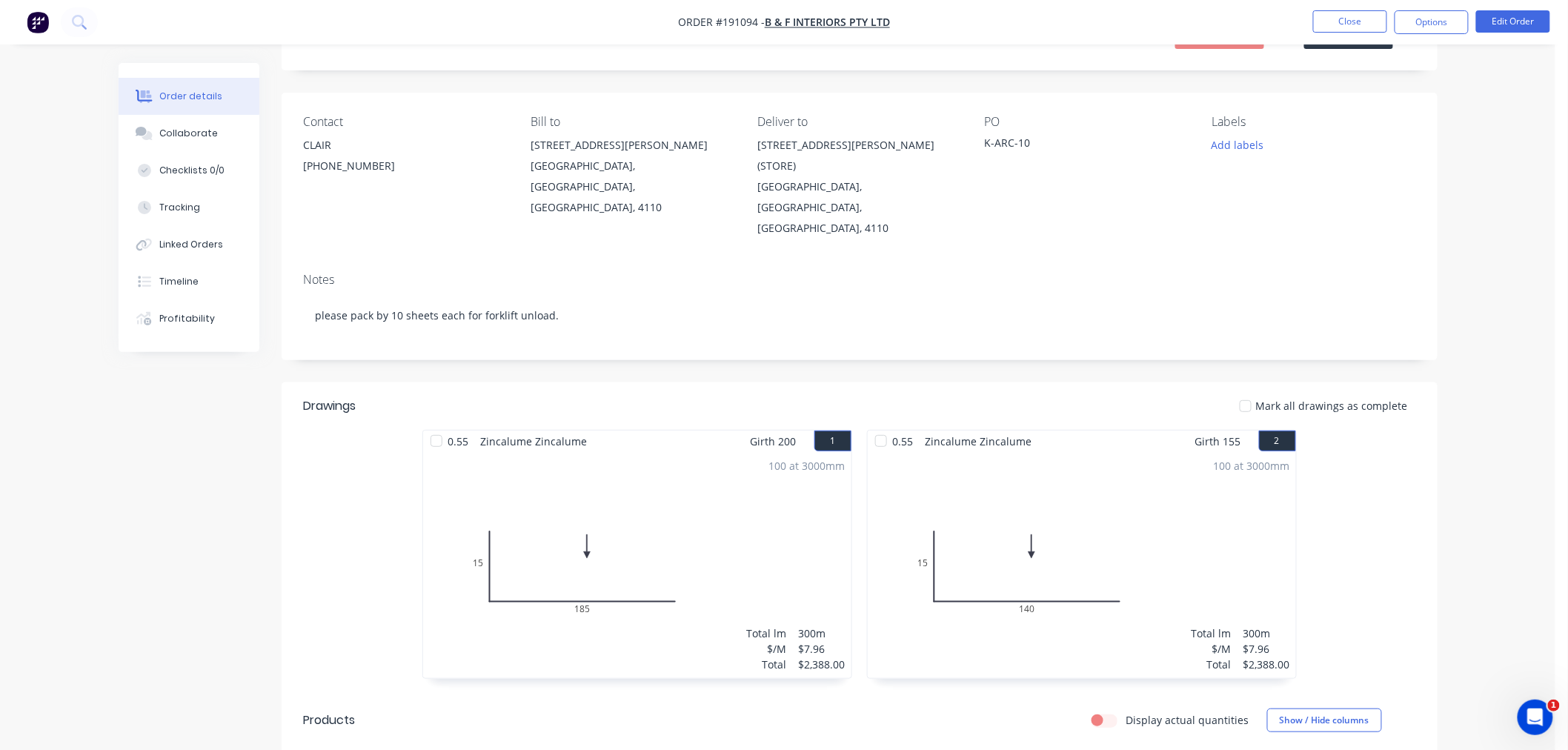
scroll to position [0, 0]
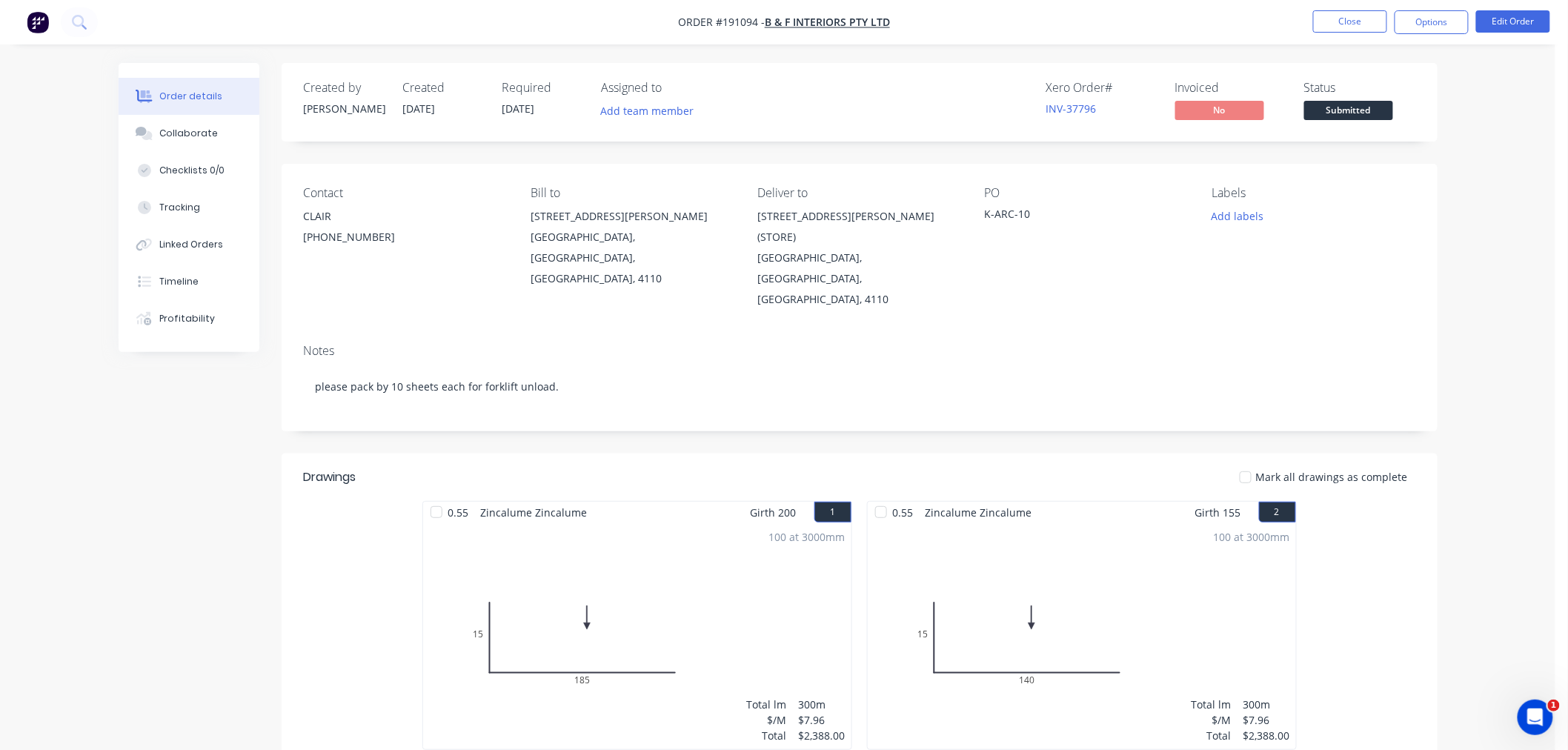
click at [1520, 269] on div "Order details Collaborate Checklists 0/0 Tracking Linked Orders Timeline Profit…" at bounding box center [778, 598] width 1555 height 1197
click at [1442, 24] on button "Options" at bounding box center [1431, 22] width 74 height 23
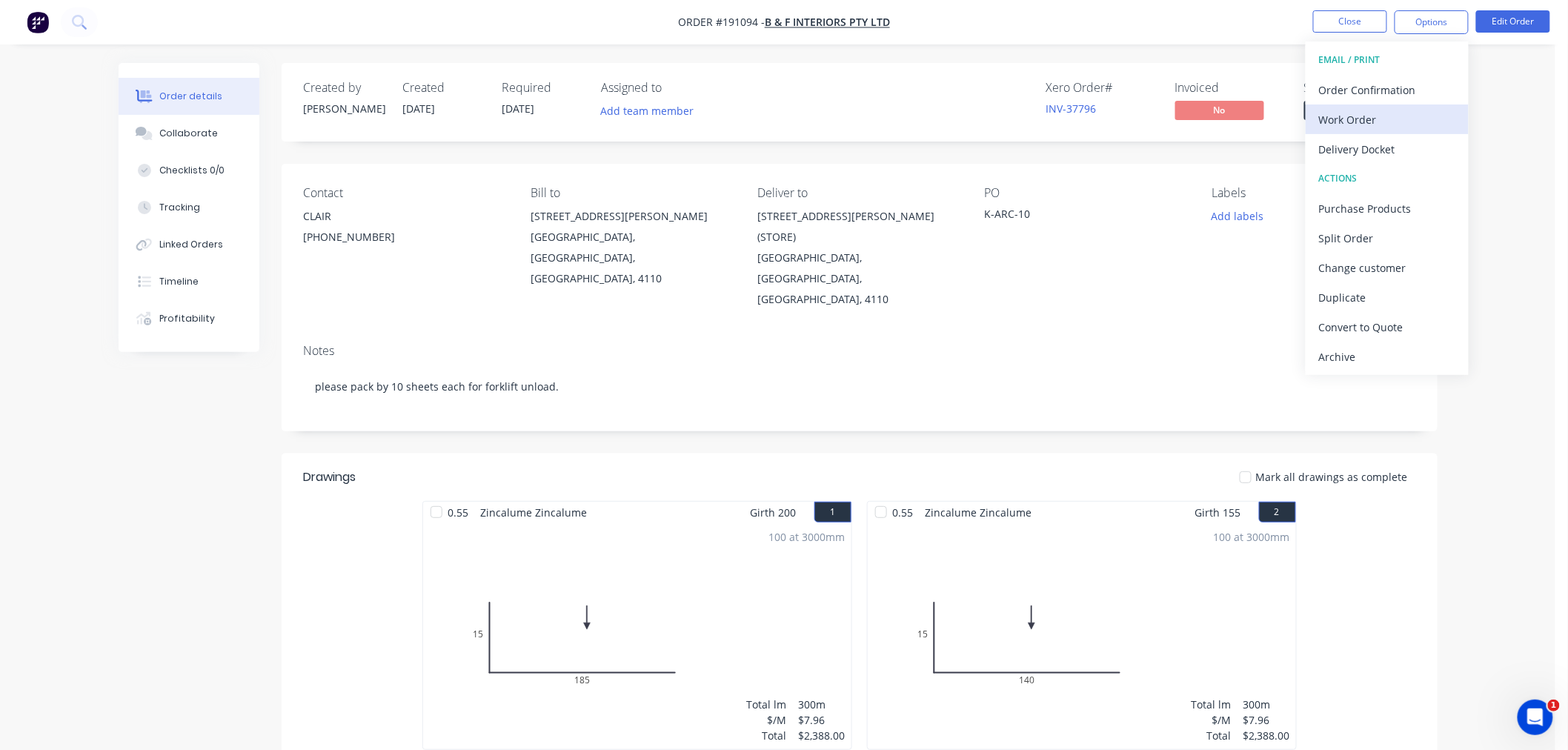
click at [1425, 109] on div "Work Order" at bounding box center [1387, 120] width 137 height 21
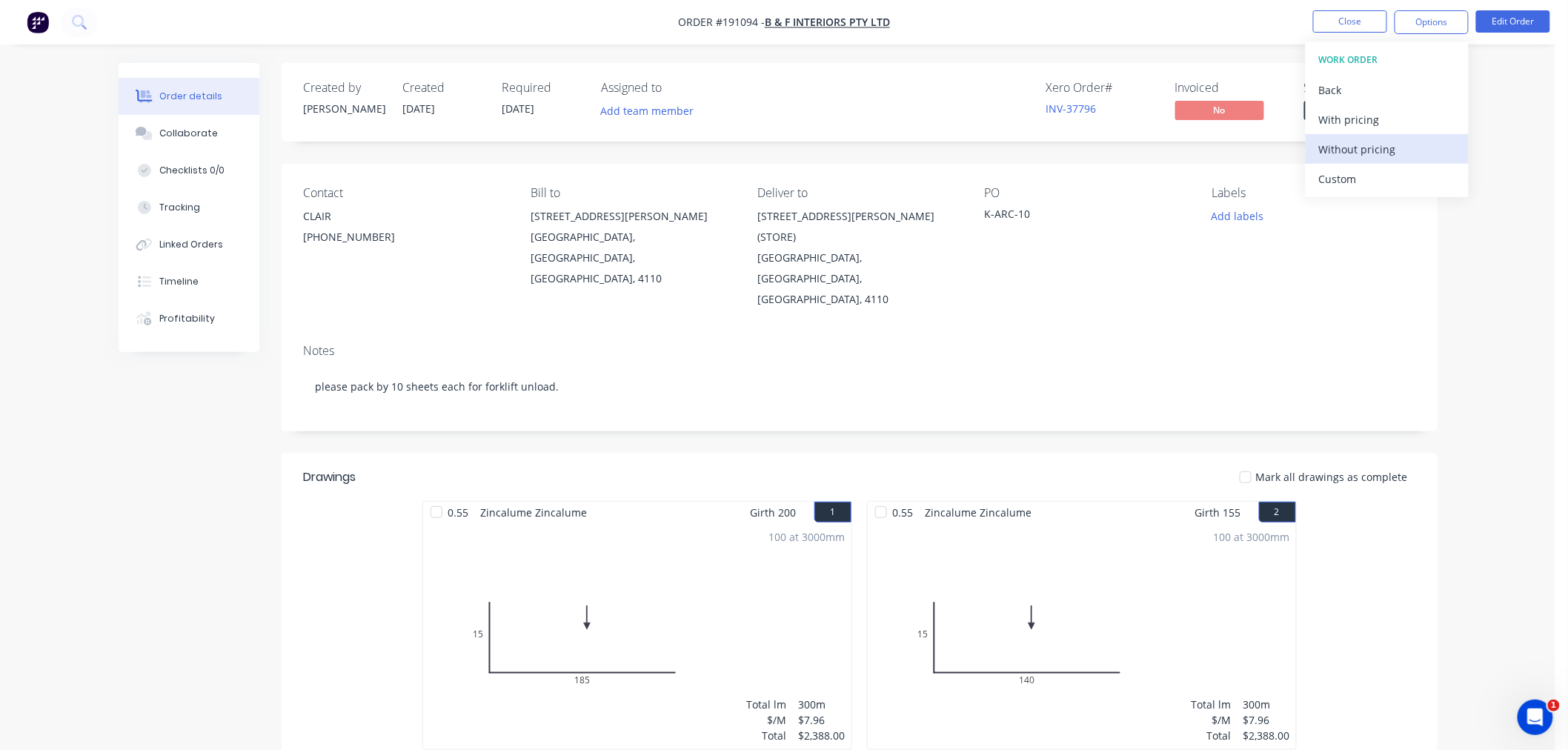
click at [1399, 134] on button "Without pricing" at bounding box center [1387, 148] width 163 height 29
drag, startPoint x: 129, startPoint y: 439, endPoint x: 138, endPoint y: 266, distance: 173.2
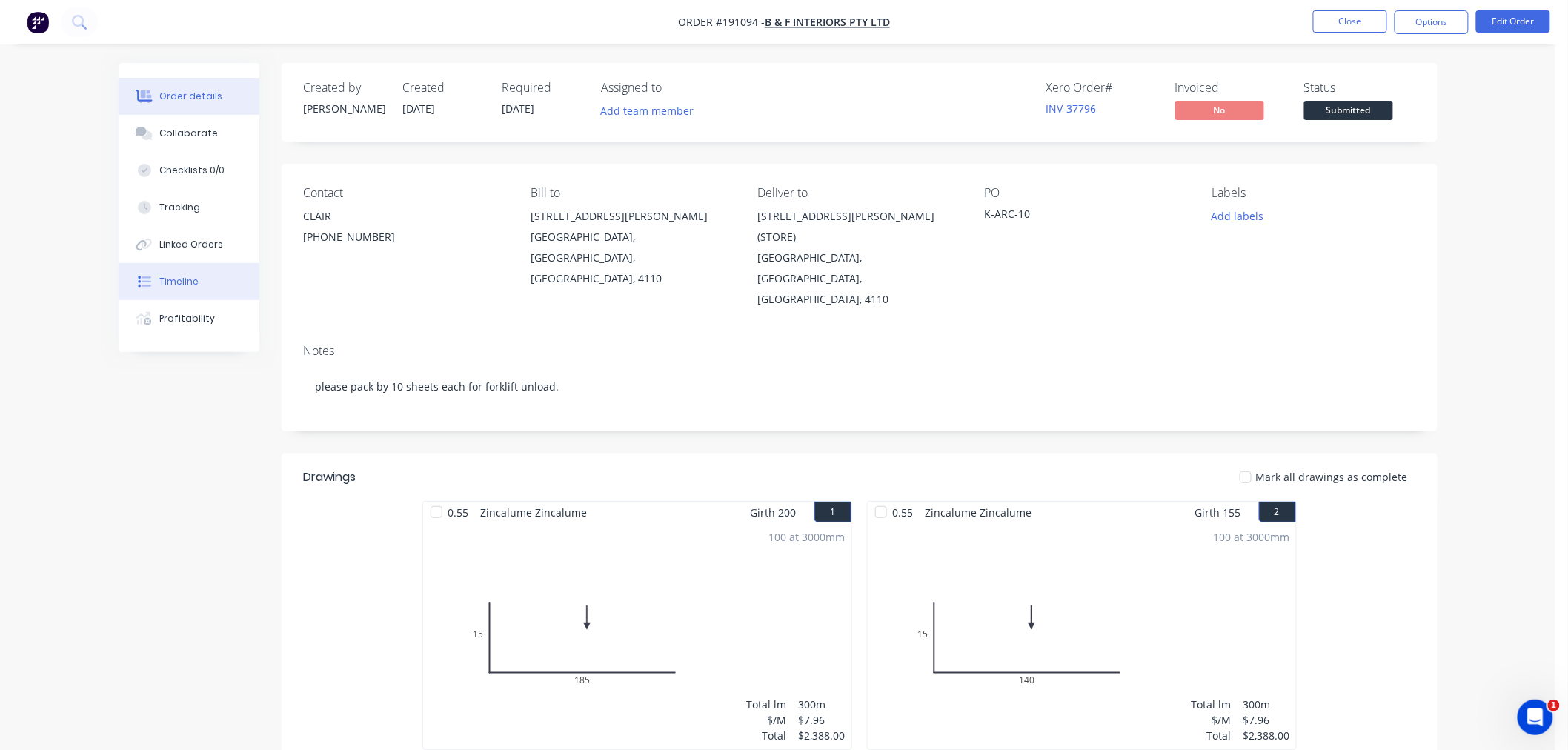
click at [129, 439] on div "Created by [PERSON_NAME] Created [DATE] Required [DATE] Assigned to Add team me…" at bounding box center [779, 630] width 1319 height 1134
click at [1025, 30] on nav "Order #191094 - B & F Interiors Pty Ltd Close Options Edit Order" at bounding box center [784, 22] width 1568 height 45
click at [1339, 14] on button "Close" at bounding box center [1350, 21] width 74 height 22
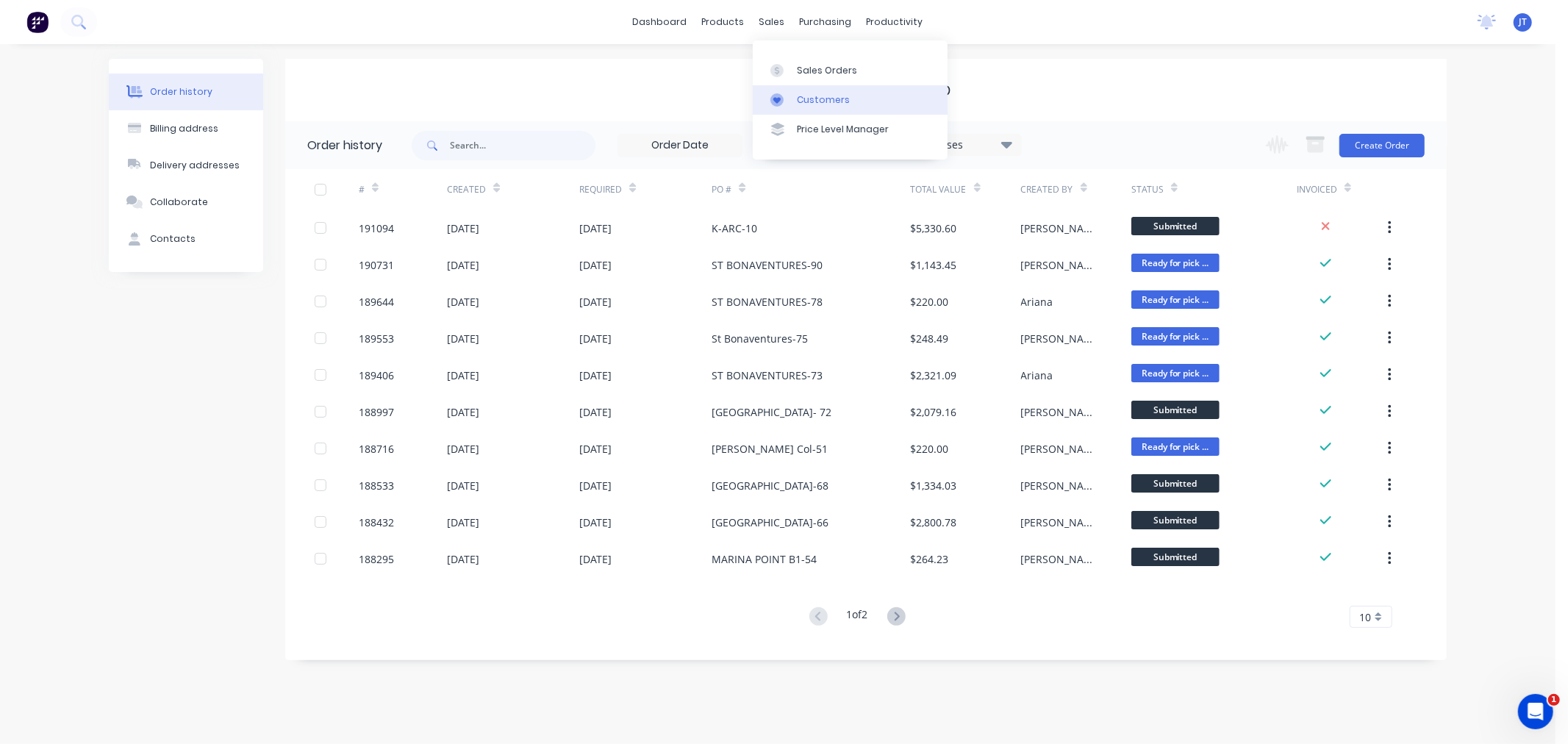
click at [805, 92] on link "Customers" at bounding box center [850, 100] width 195 height 29
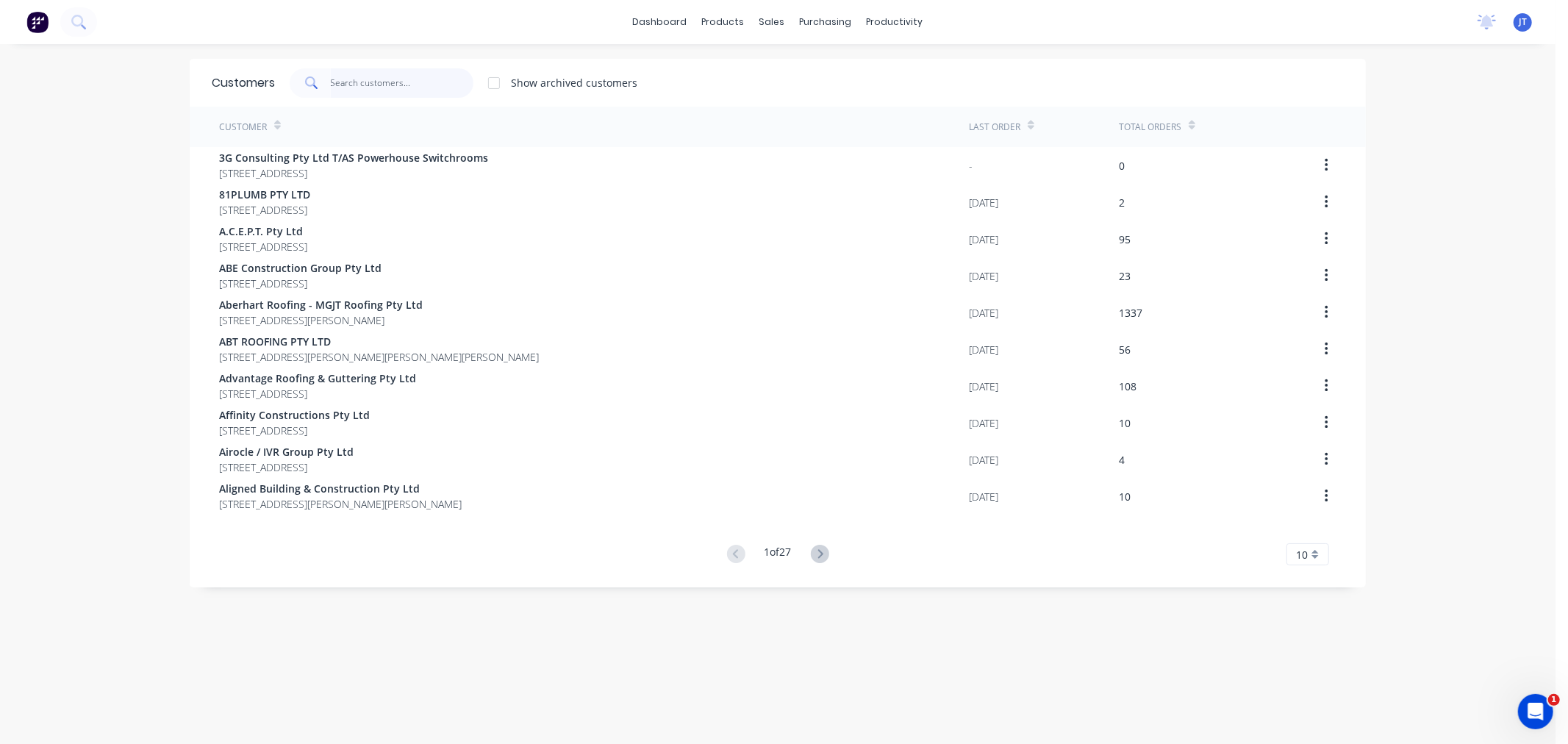
click at [365, 81] on input "text" at bounding box center [403, 83] width 143 height 29
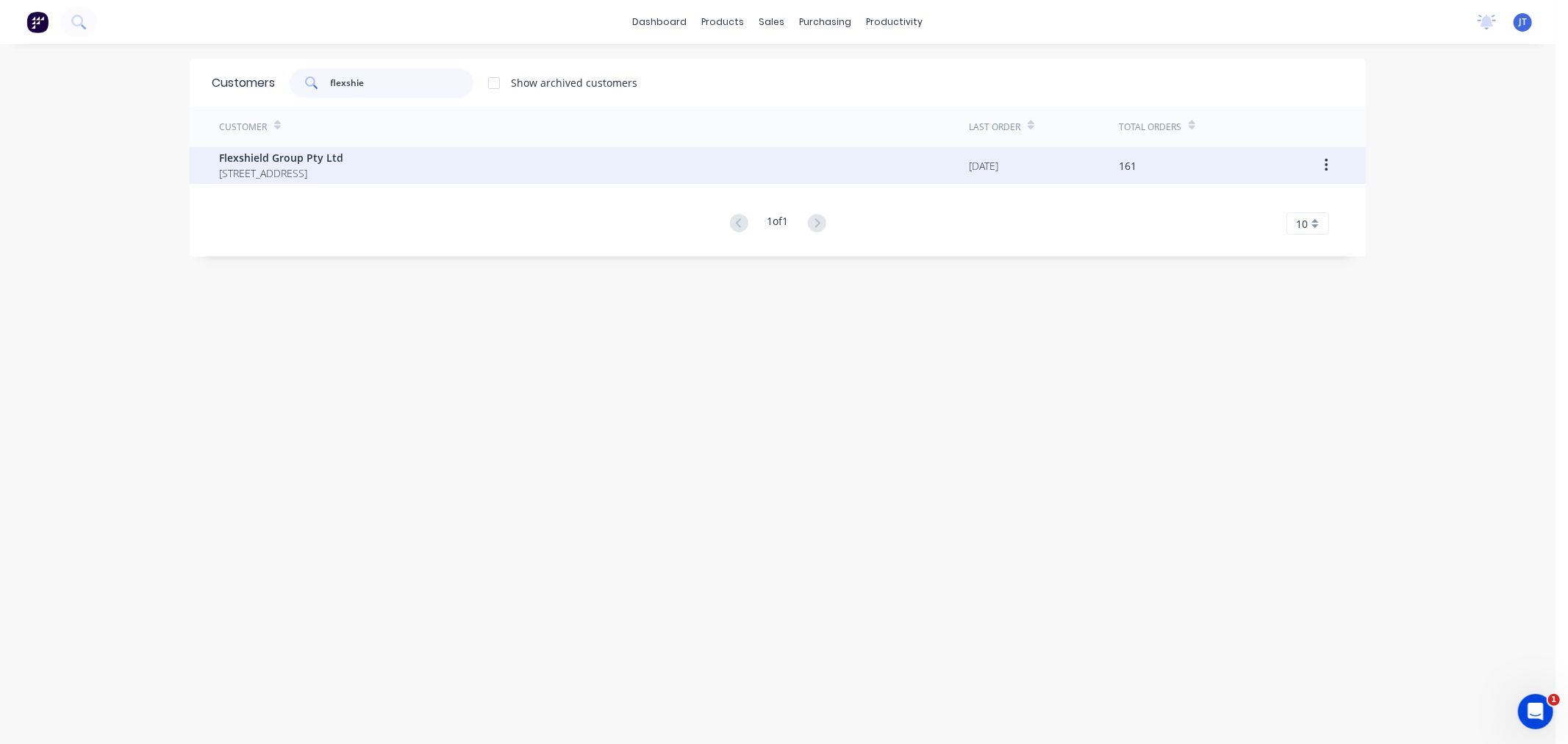
type input "flexshie"
click at [344, 164] on span "Flexshield Group Pty Ltd" at bounding box center [281, 158] width 124 height 15
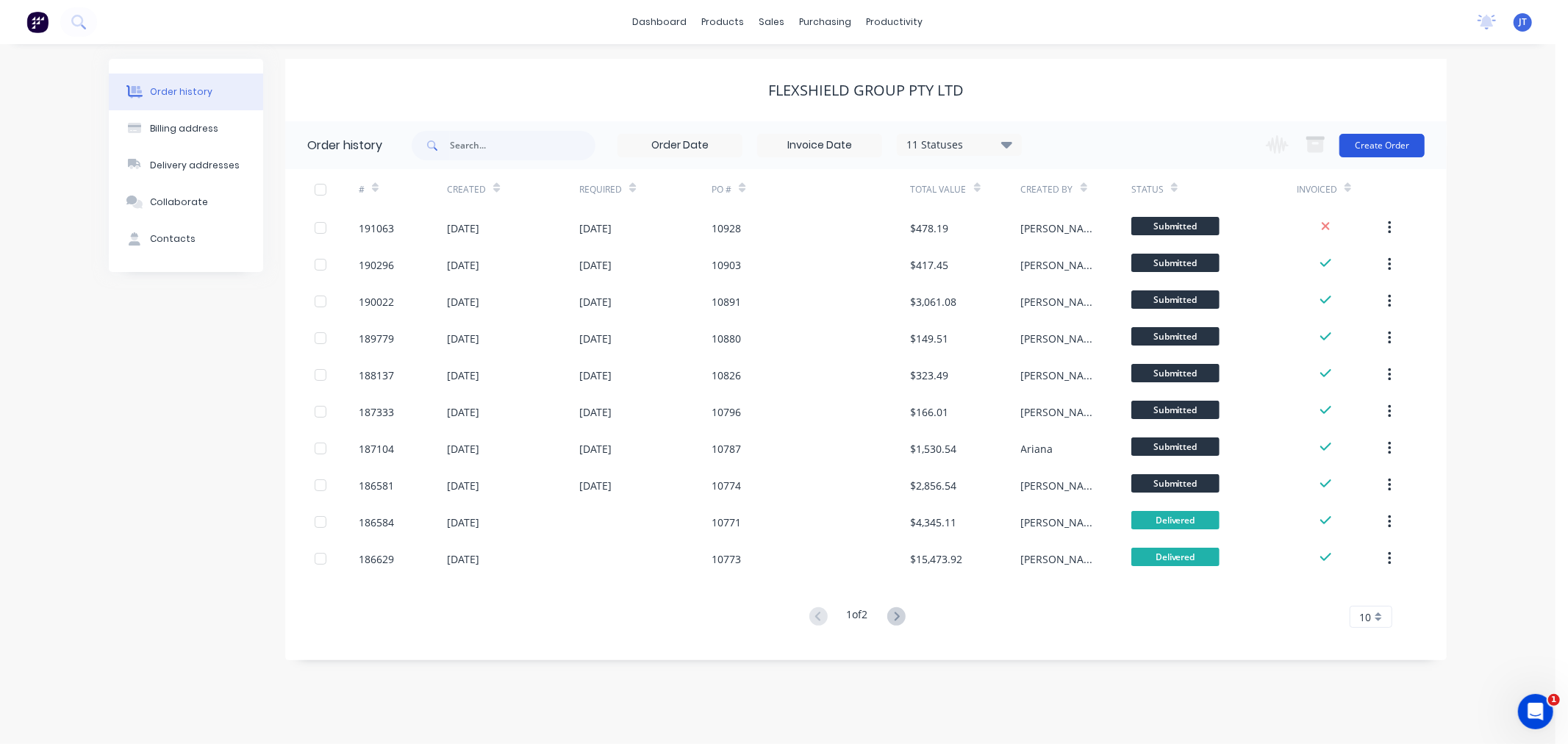
click at [1390, 144] on button "Create Order" at bounding box center [1382, 145] width 85 height 23
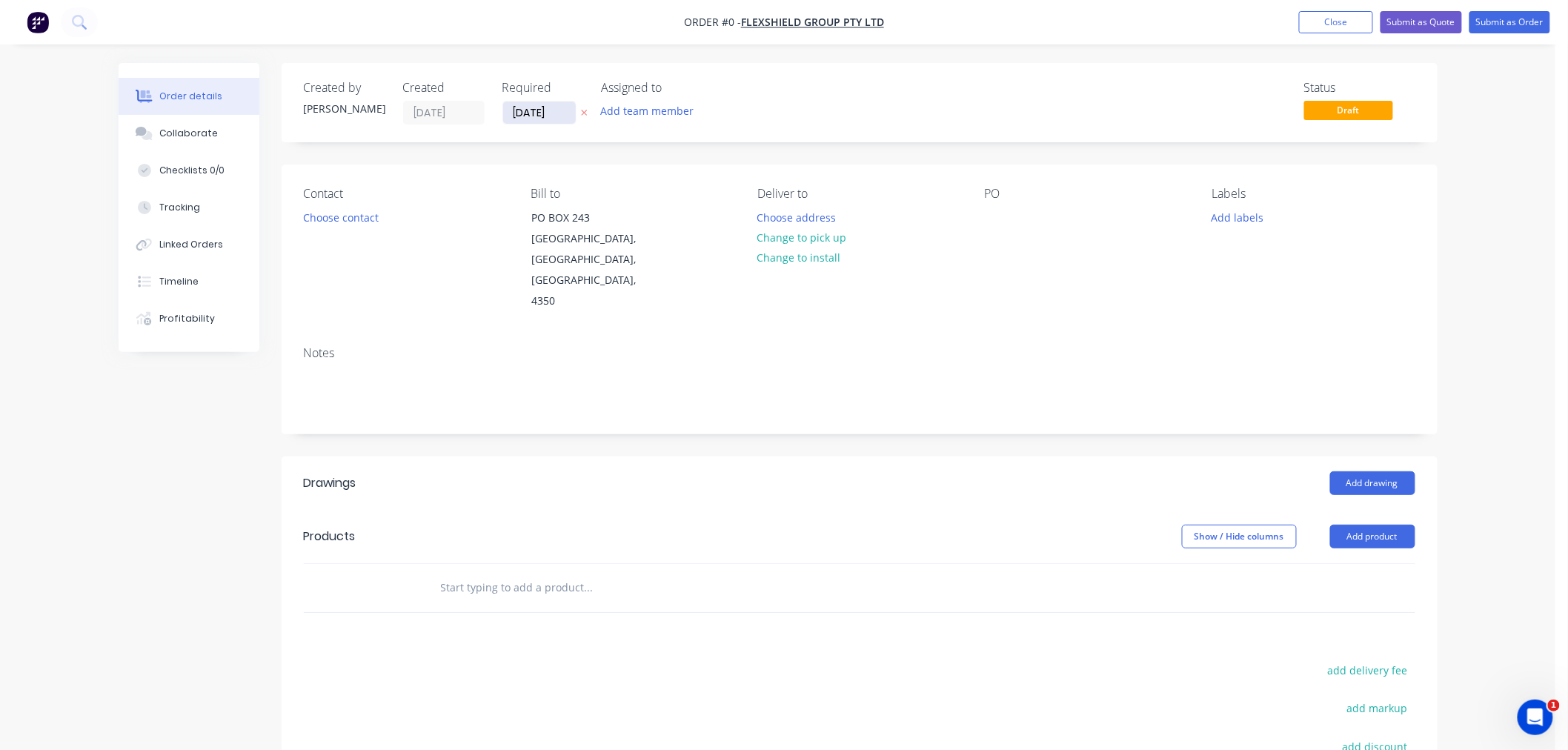
click at [522, 108] on input "[DATE]" at bounding box center [540, 112] width 72 height 22
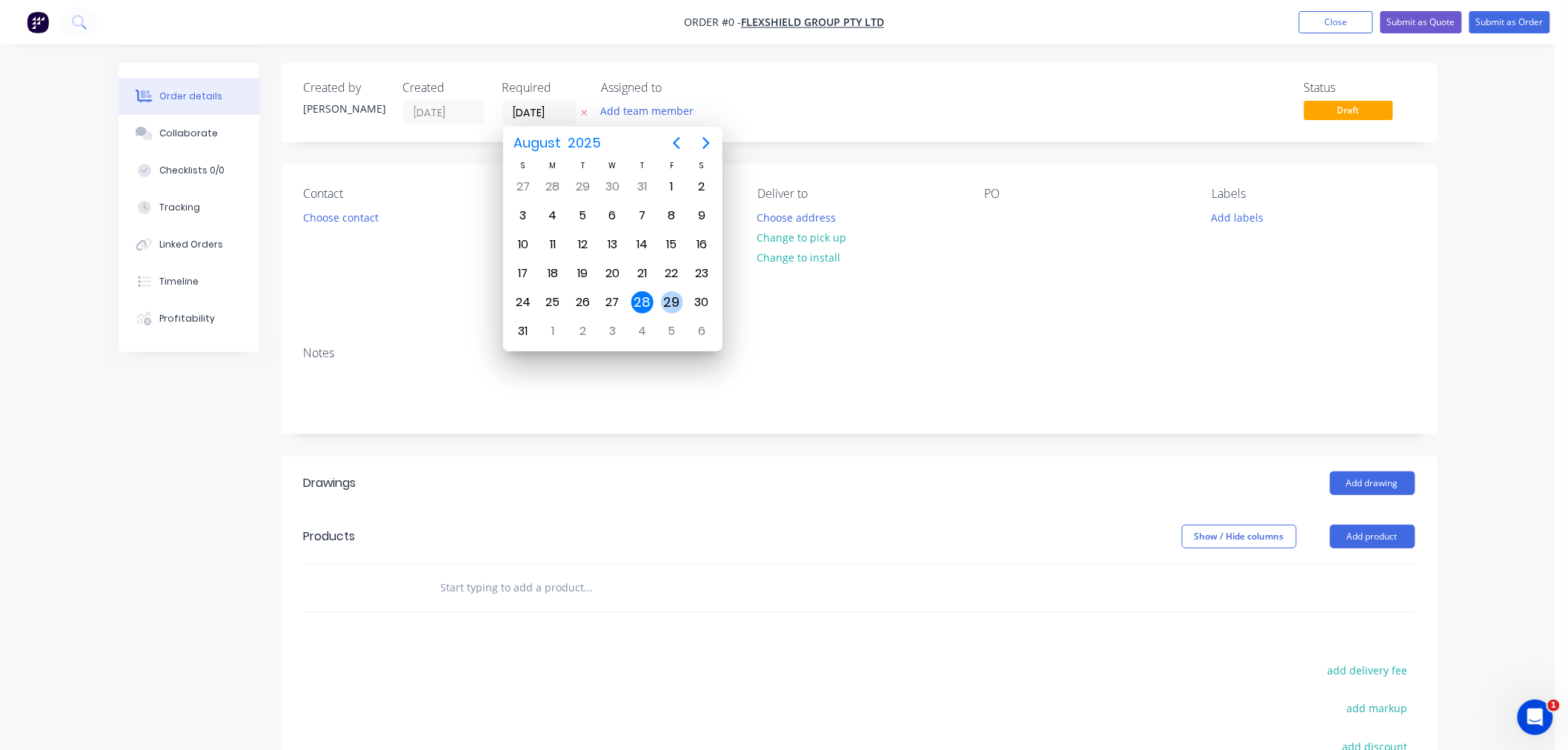
click at [675, 294] on div "29" at bounding box center [671, 301] width 22 height 22
type input "[DATE]"
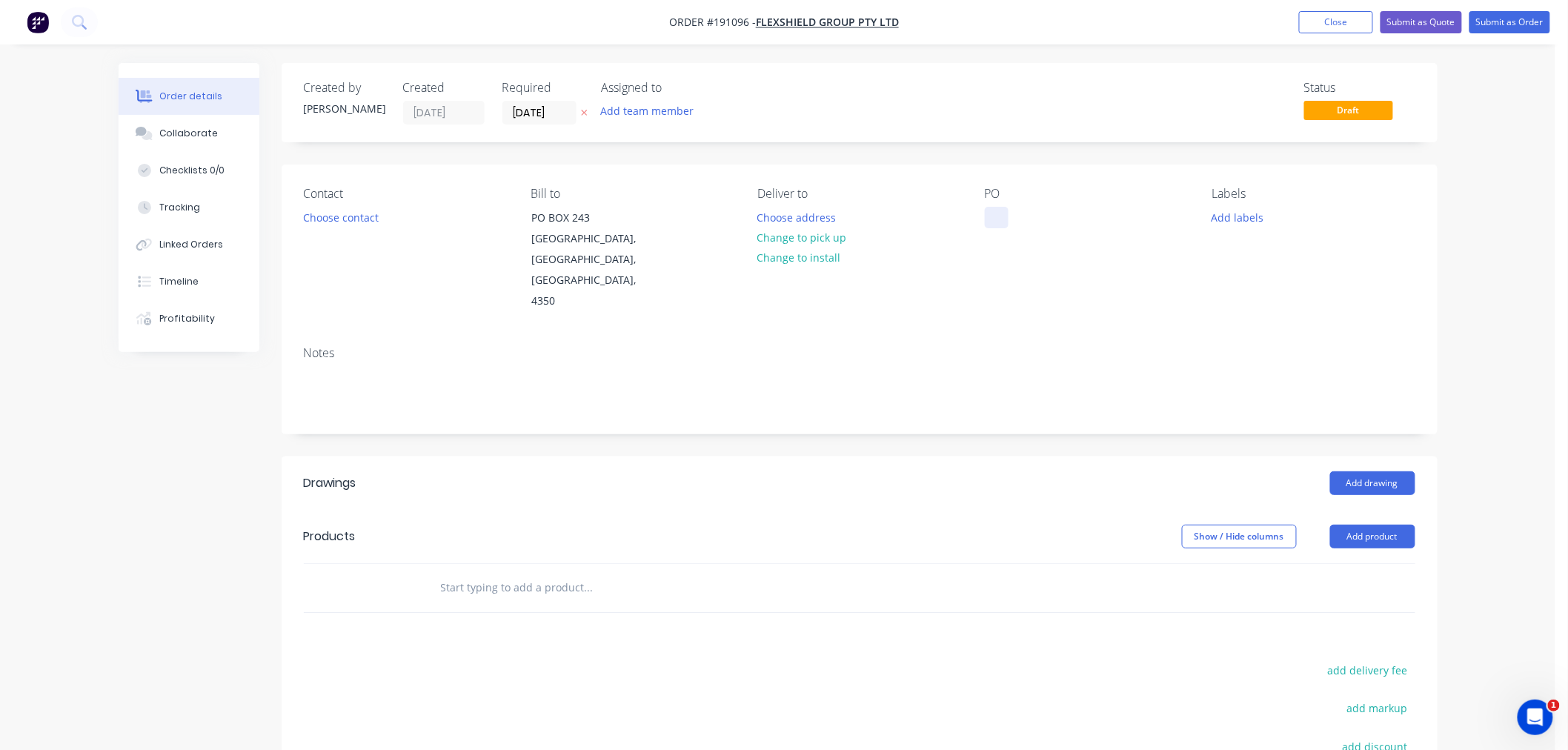
click at [990, 223] on div at bounding box center [996, 217] width 23 height 21
click at [331, 216] on button "Choose contact" at bounding box center [340, 217] width 91 height 20
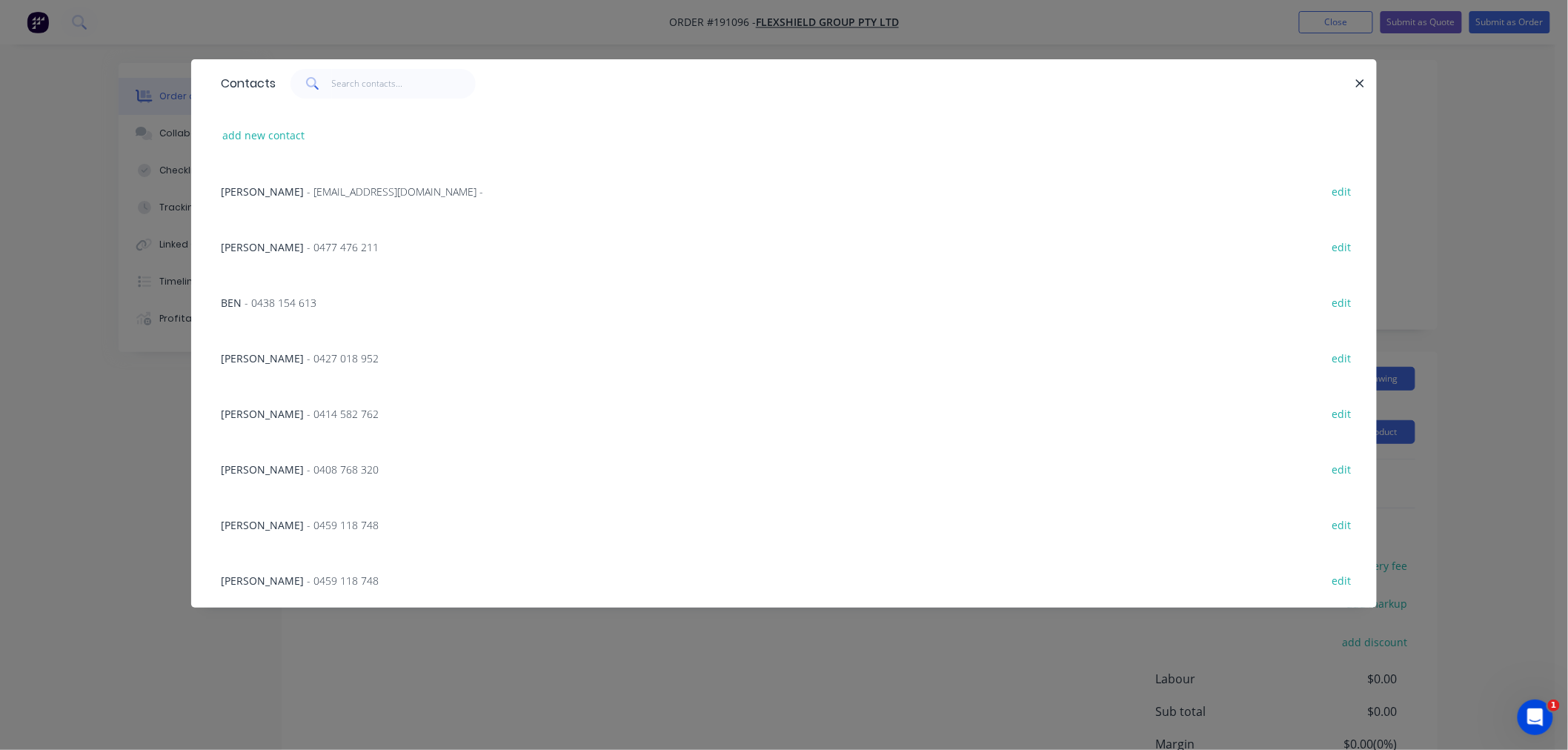
scroll to position [165, 0]
click at [306, 523] on div "[PERSON_NAME] - 0459 118 748" at bounding box center [300, 525] width 158 height 16
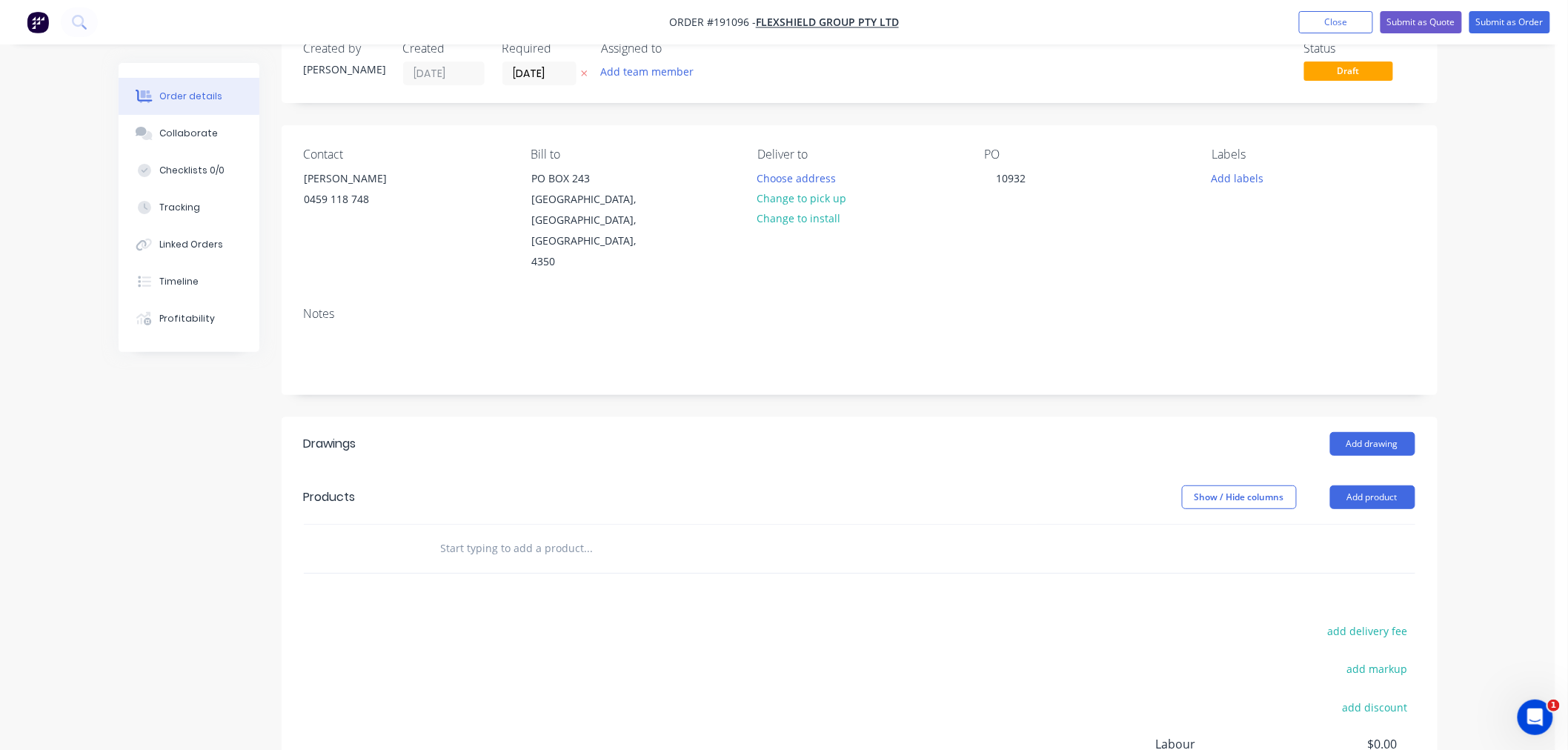
scroll to position [0, 0]
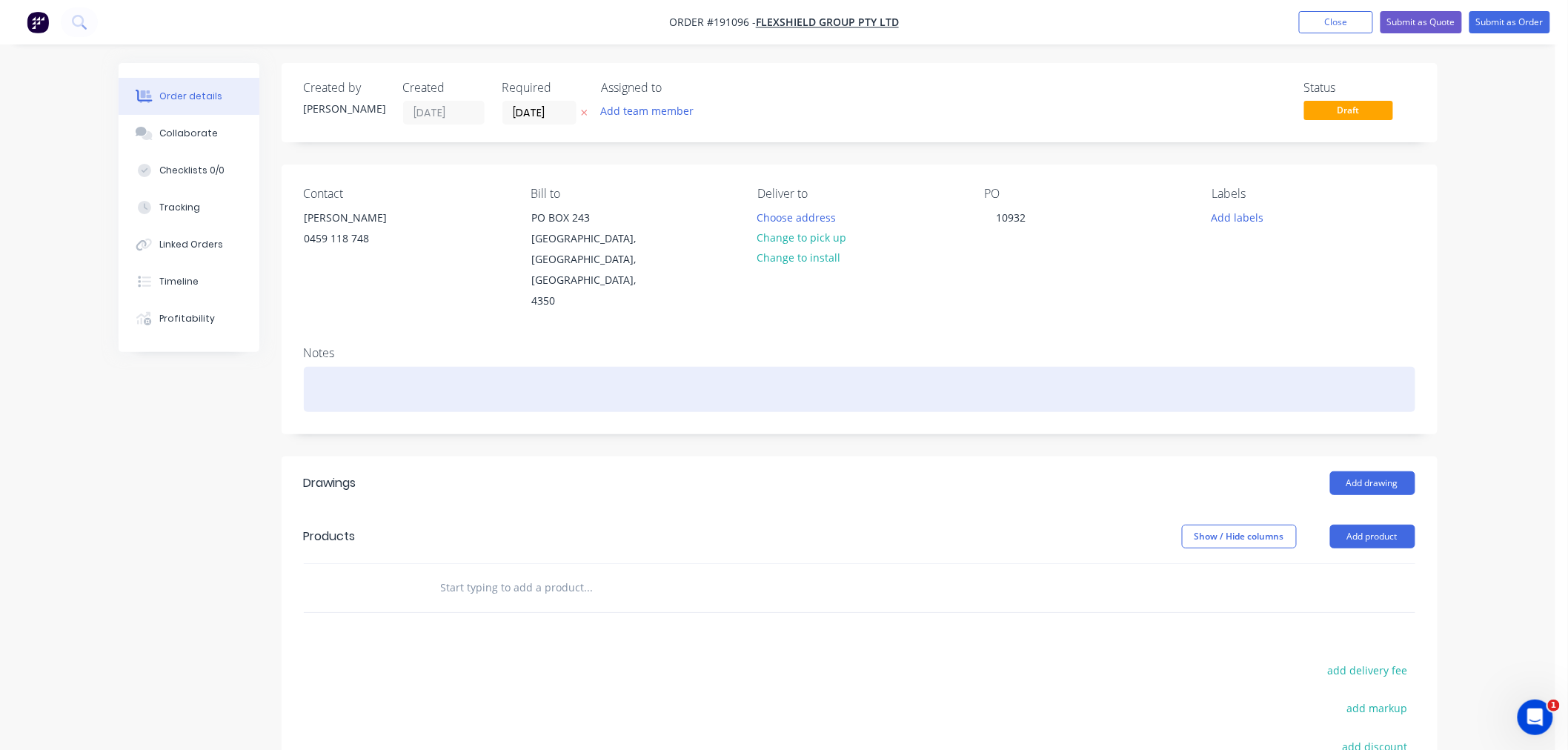
click at [839, 367] on div at bounding box center [859, 389] width 1111 height 45
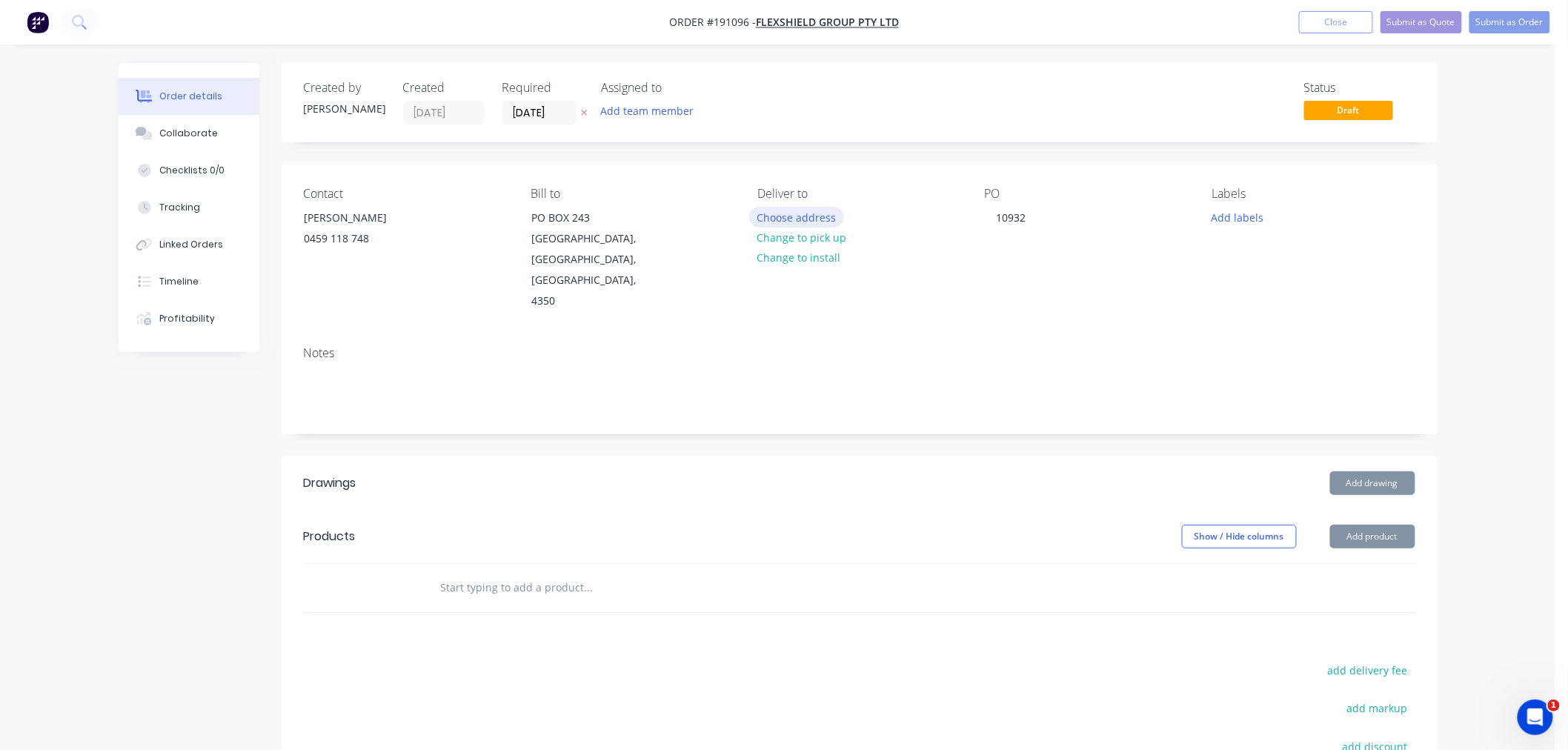
click at [814, 217] on button "Choose address" at bounding box center [796, 217] width 95 height 20
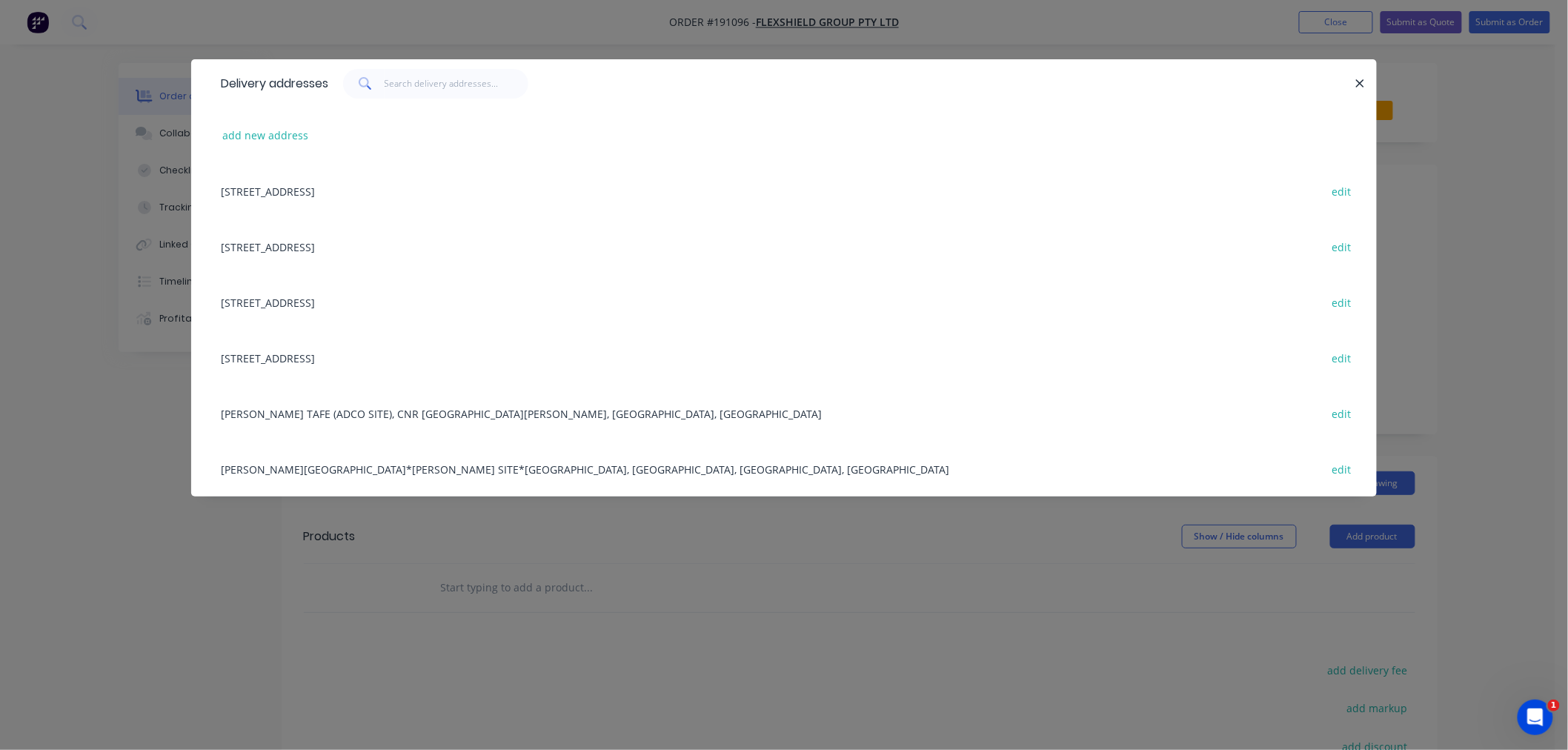
click at [519, 309] on div "[STREET_ADDRESS] edit" at bounding box center [784, 301] width 1142 height 56
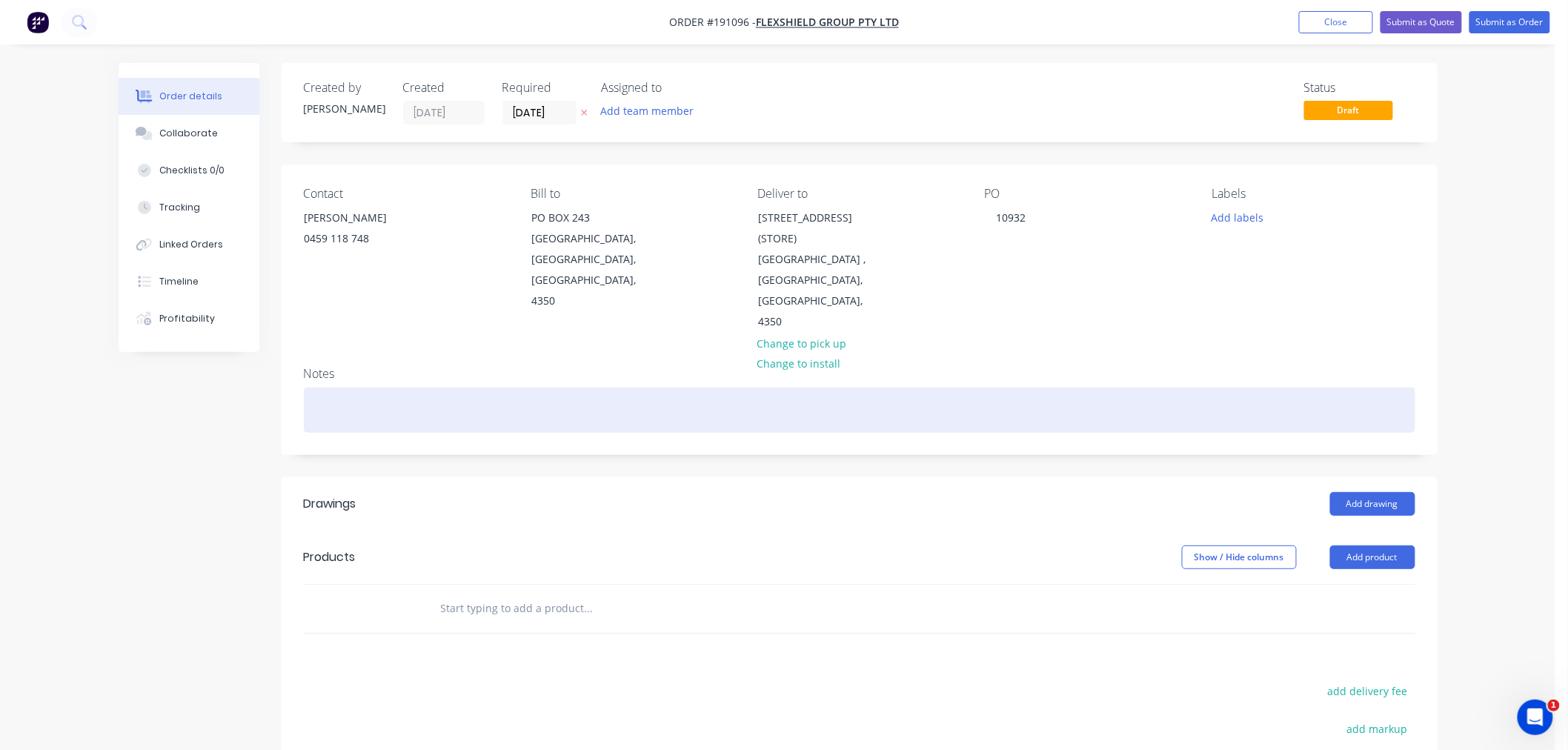
click at [615, 387] on div at bounding box center [859, 410] width 1111 height 45
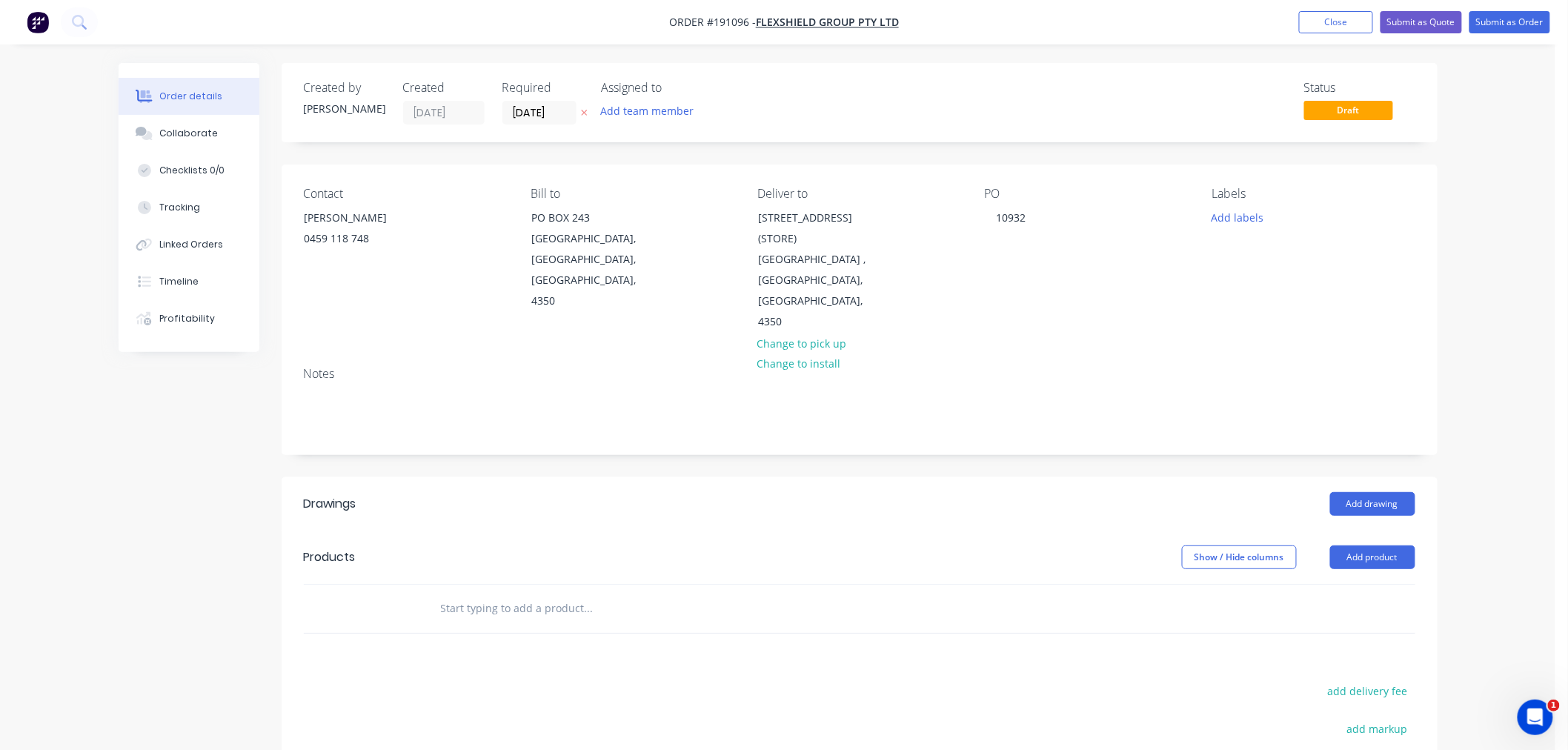
click at [1523, 466] on div "Order details Collaborate Checklists 0/0 Tracking Linked Orders Timeline Profit…" at bounding box center [778, 505] width 1555 height 1011
click at [1377, 492] on button "Add drawing" at bounding box center [1372, 503] width 85 height 23
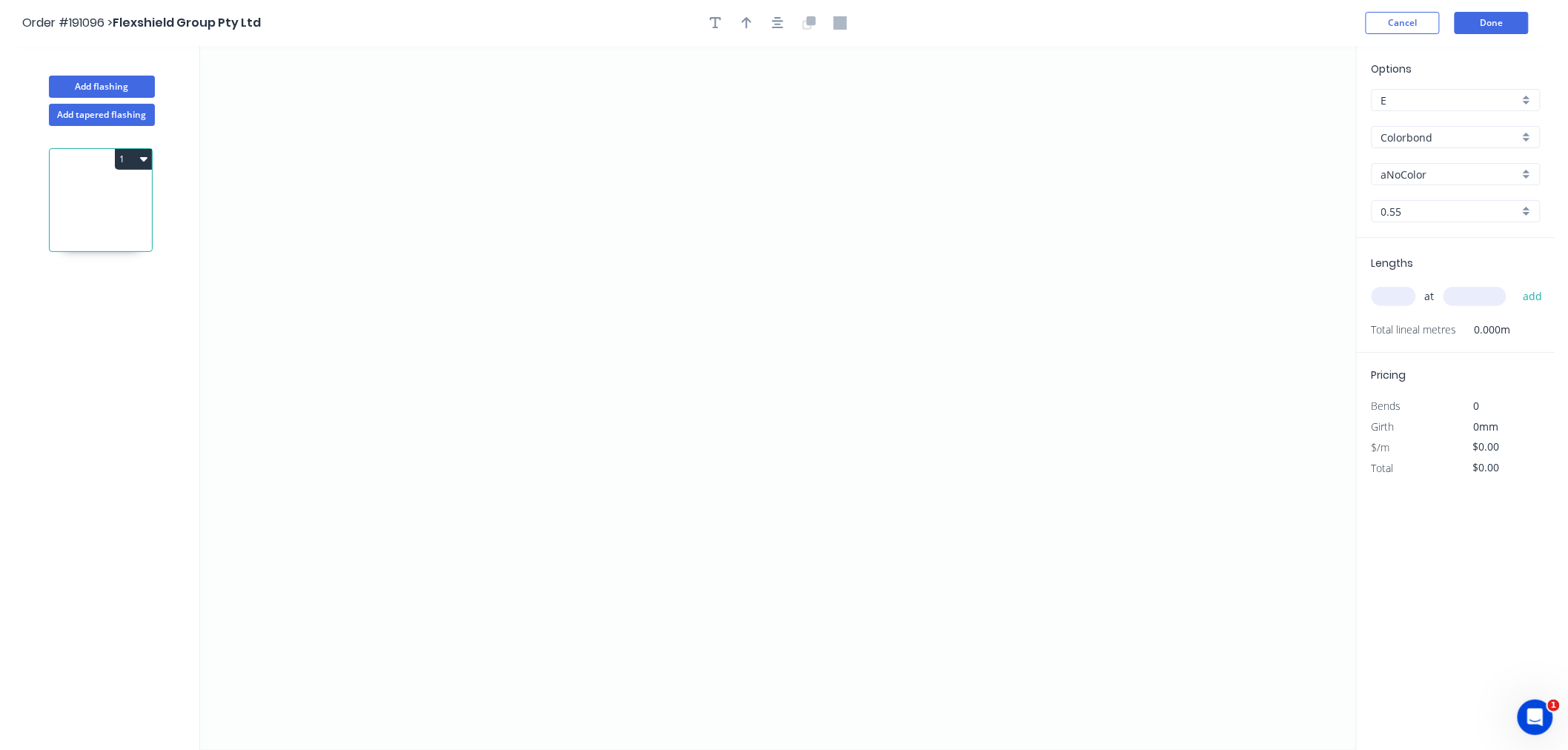
click at [1416, 173] on input "aNoColor" at bounding box center [1450, 175] width 138 height 16
click at [1418, 137] on input "Colorbond" at bounding box center [1450, 138] width 138 height 16
type input "aNoColor"
click at [1470, 243] on div "Galvabond" at bounding box center [1456, 247] width 168 height 26
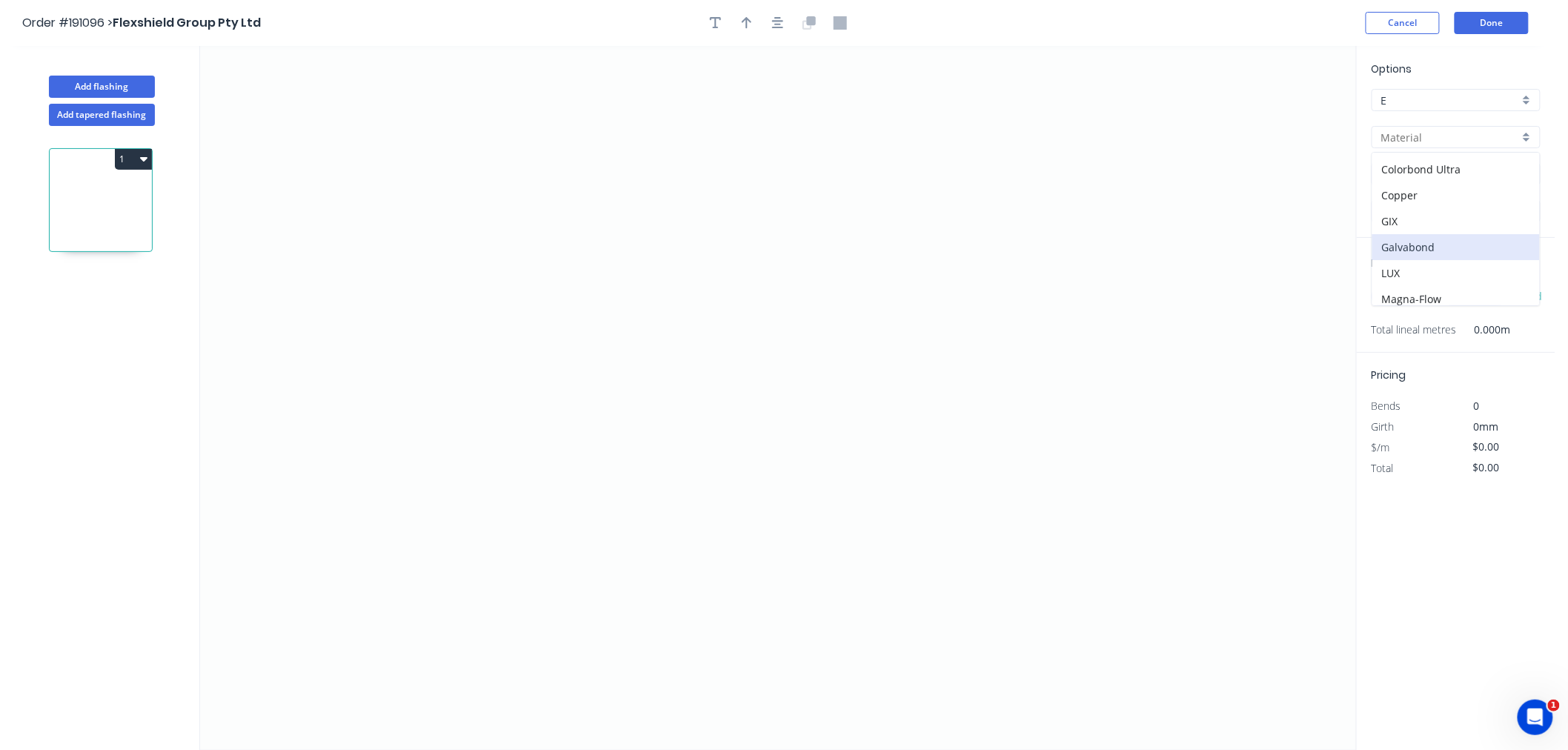
type input "Galvabond"
click at [1410, 206] on input "0.55" at bounding box center [1450, 212] width 138 height 16
click at [1457, 366] on div "2.0" at bounding box center [1456, 369] width 168 height 26
type input "2.0"
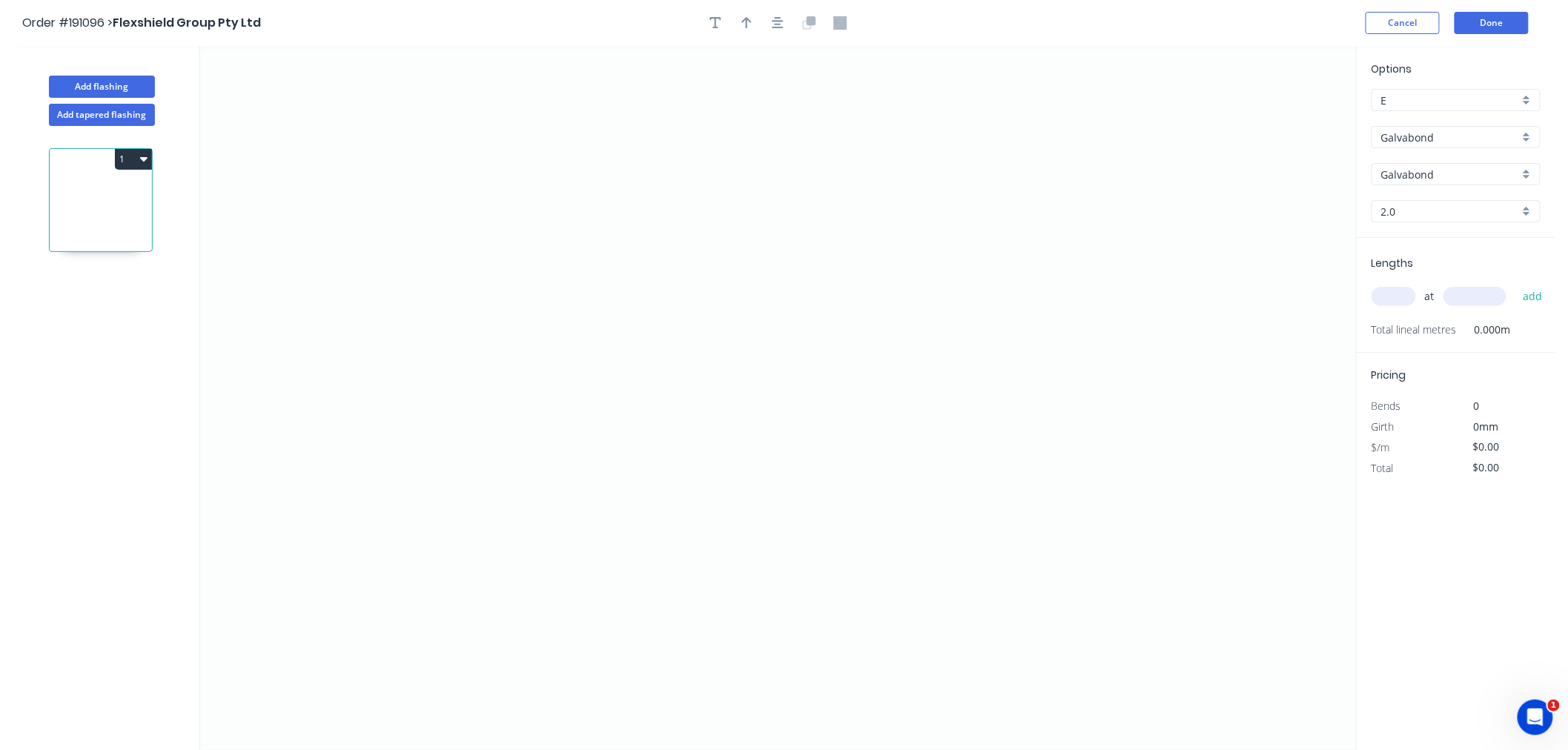
click at [1400, 293] on input "text" at bounding box center [1394, 296] width 45 height 20
type input "6"
type input "3300"
click at [1515, 284] on button "add" at bounding box center [1533, 296] width 35 height 25
click at [341, 432] on icon "0" at bounding box center [778, 397] width 1156 height 703
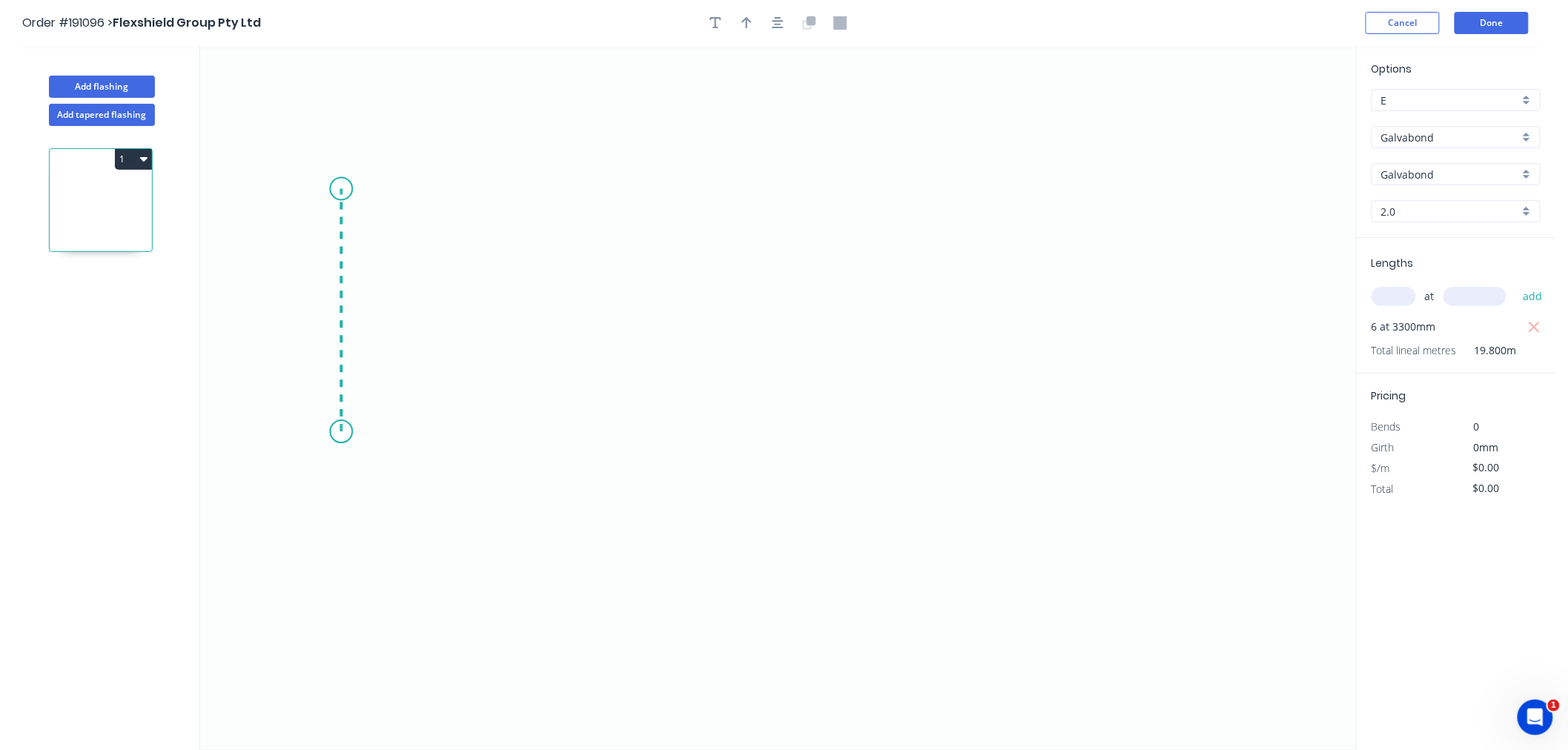
click at [359, 189] on icon "0" at bounding box center [778, 397] width 1156 height 703
click at [601, 123] on icon at bounding box center [471, 156] width 261 height 66
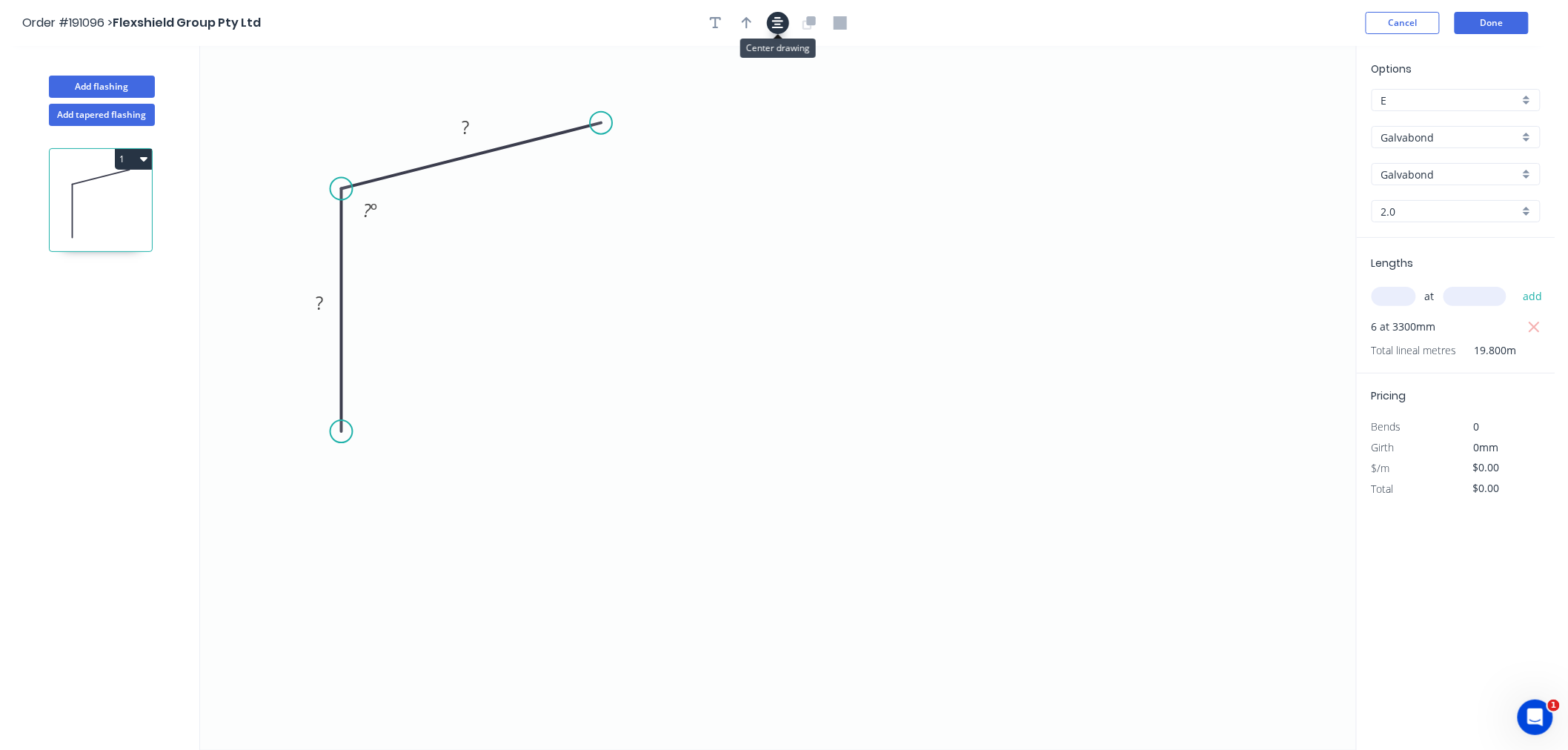
click at [779, 22] on icon "button" at bounding box center [778, 23] width 12 height 14
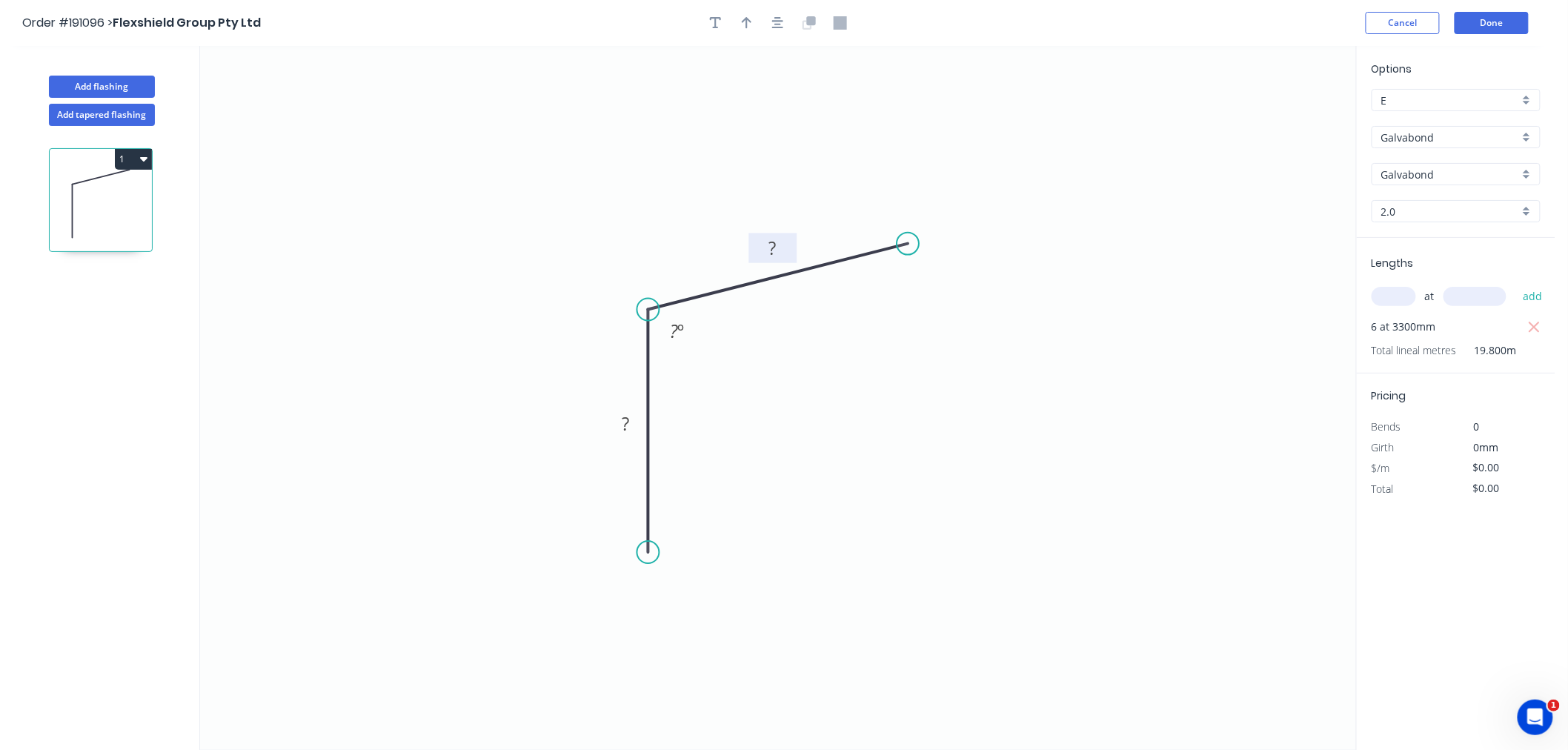
click at [769, 243] on tspan "?" at bounding box center [773, 247] width 8 height 24
type input "$21.75"
type input "$430.65"
click at [1074, 469] on icon "0 50 70 100 º" at bounding box center [778, 397] width 1156 height 703
drag, startPoint x: 908, startPoint y: 241, endPoint x: 904, endPoint y: 256, distance: 15.5
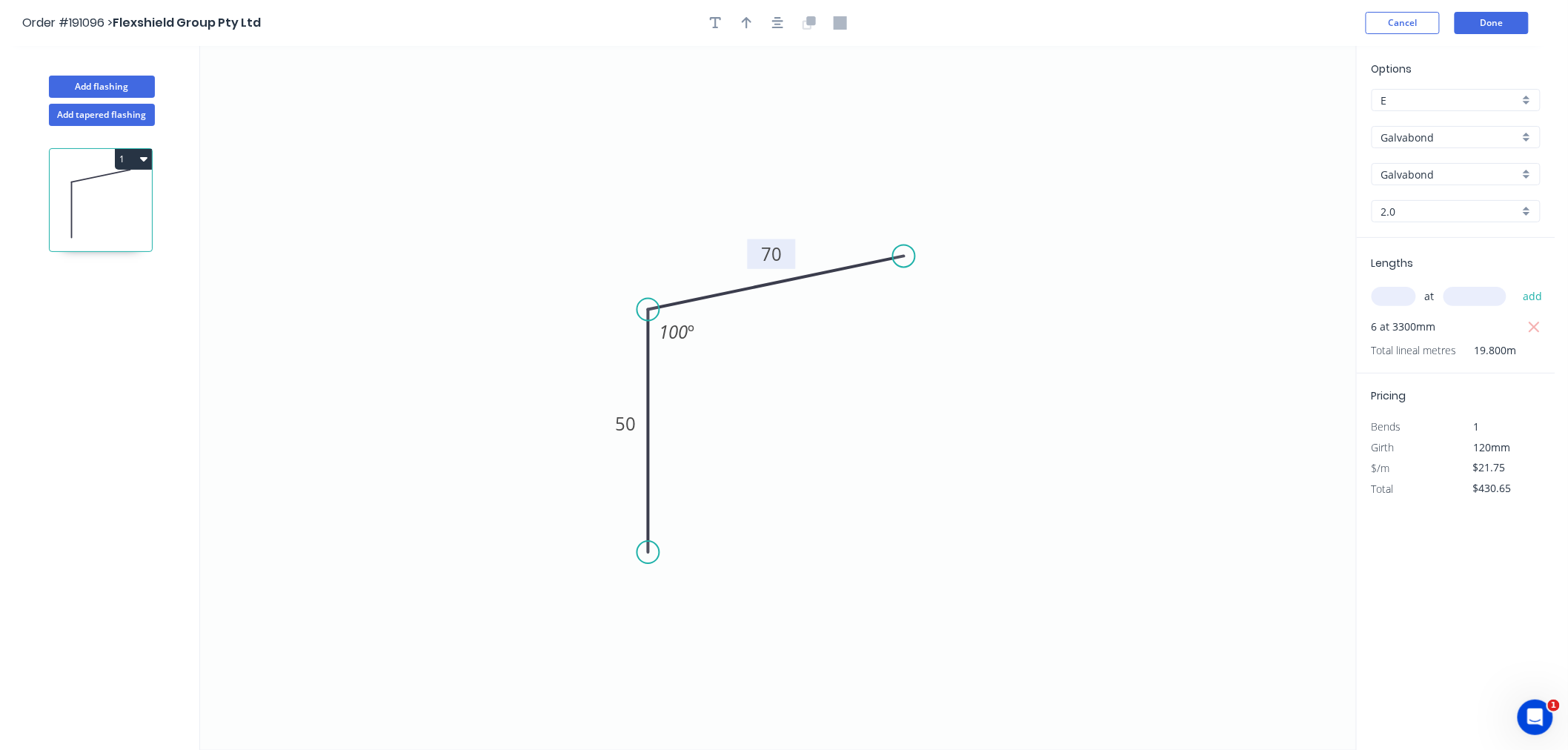
click at [904, 256] on circle at bounding box center [904, 256] width 22 height 22
click at [782, 20] on icon "button" at bounding box center [778, 22] width 12 height 12
click at [744, 28] on icon "button" at bounding box center [746, 23] width 11 height 14
drag, startPoint x: 1278, startPoint y: 113, endPoint x: 830, endPoint y: 214, distance: 459.2
click at [830, 214] on icon at bounding box center [830, 196] width 14 height 48
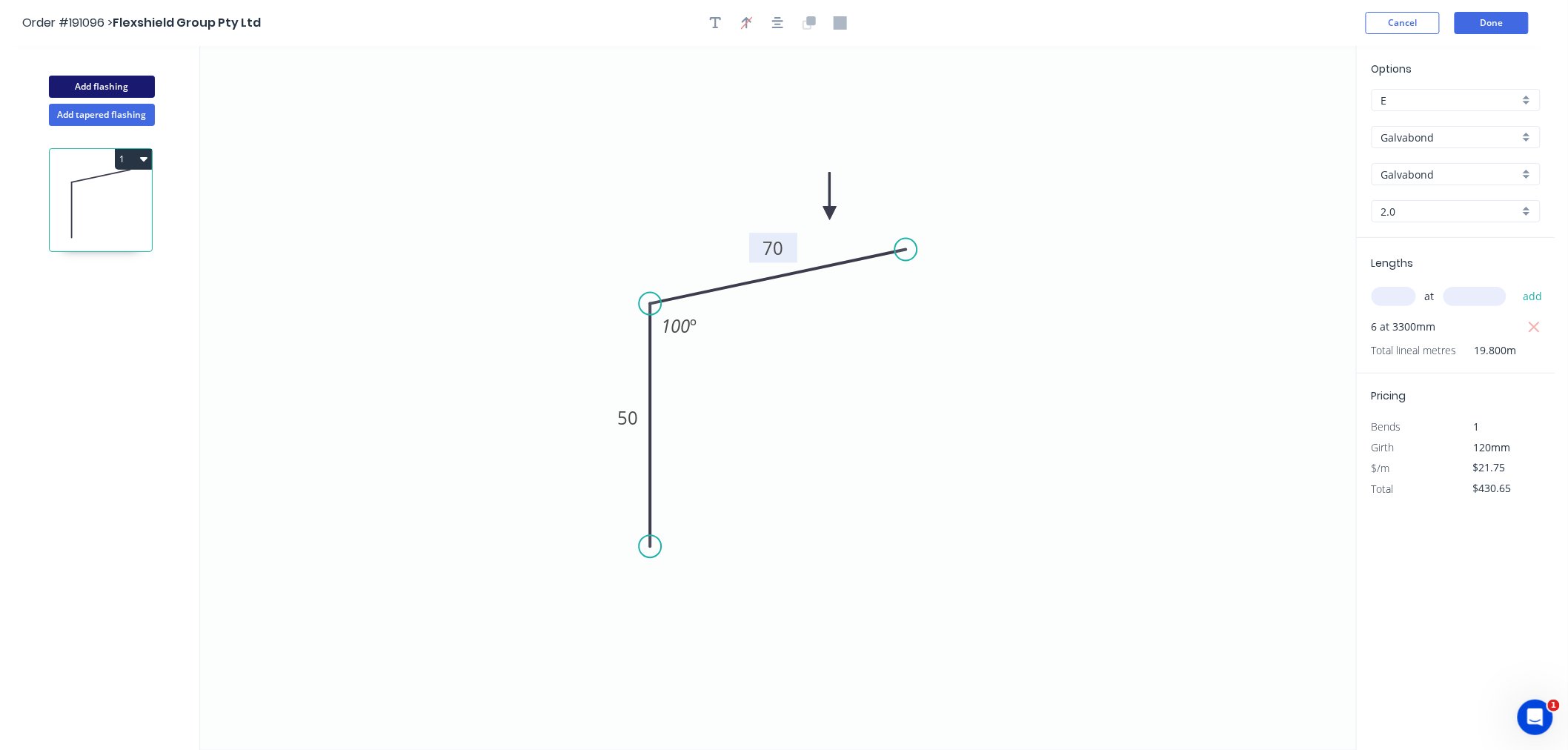
click at [120, 85] on button "Add flashing" at bounding box center [101, 86] width 106 height 22
type input "$0.00"
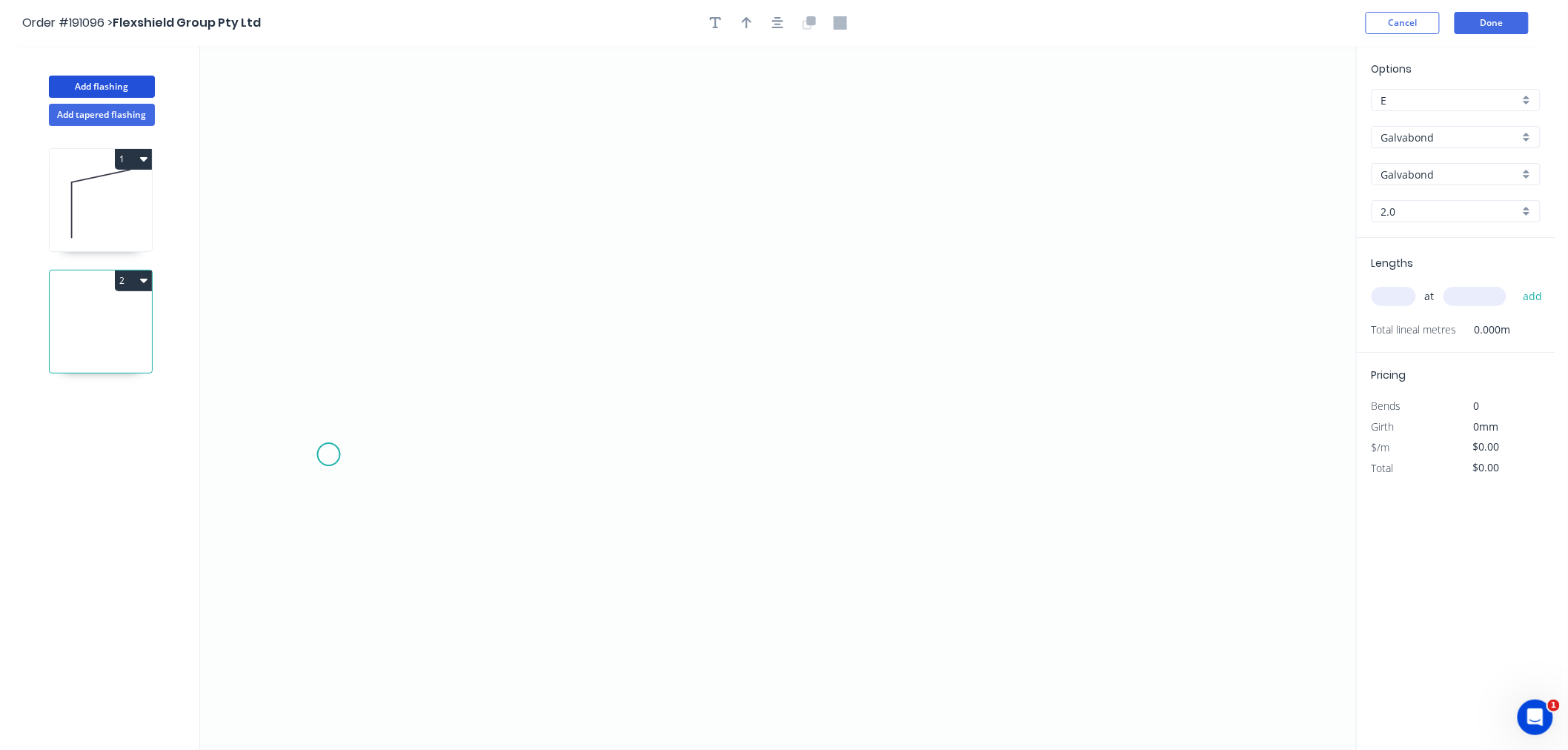
click at [328, 454] on icon "0" at bounding box center [778, 397] width 1156 height 703
click at [329, 242] on icon at bounding box center [329, 348] width 0 height 214
click at [576, 242] on icon "0 ?" at bounding box center [778, 397] width 1156 height 703
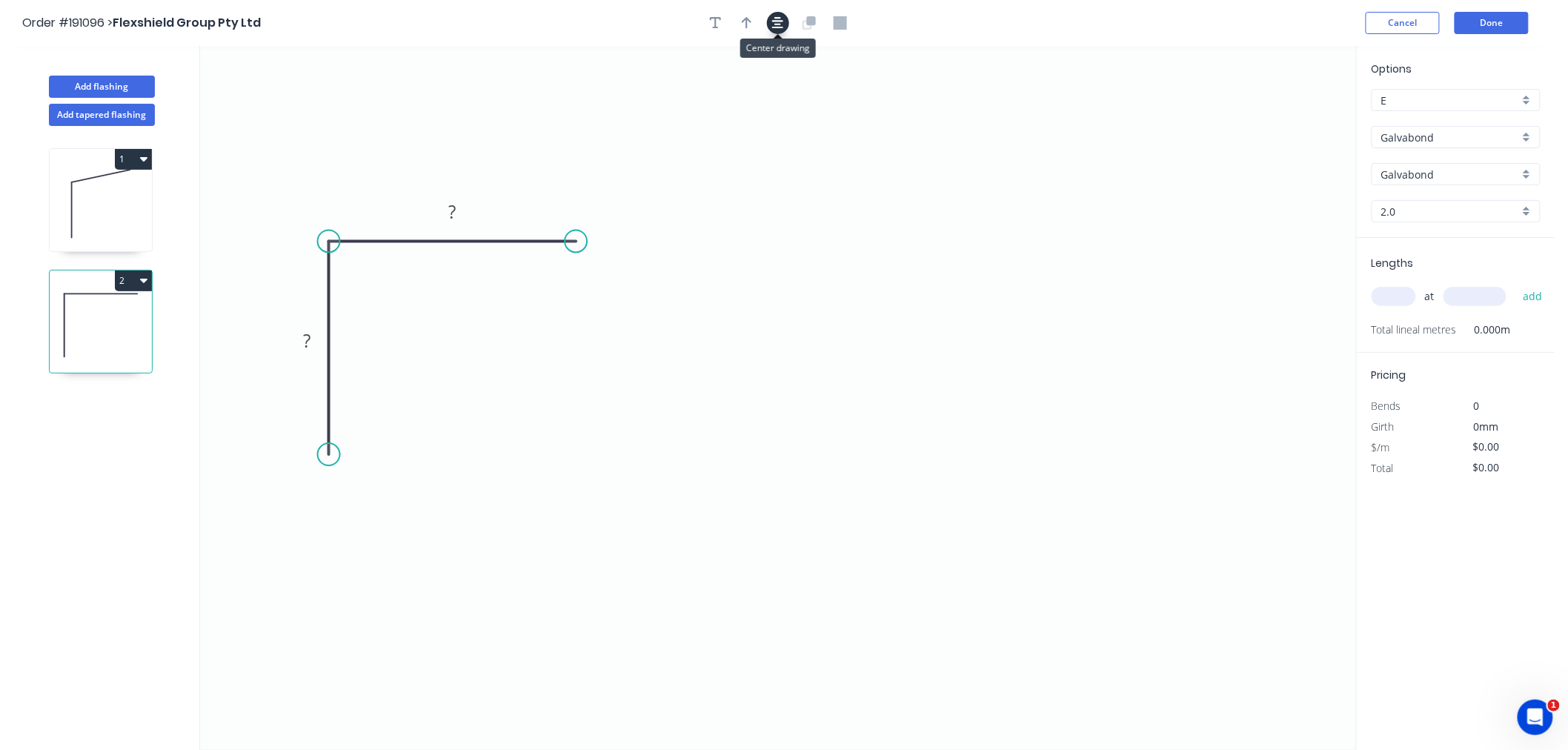
click at [776, 24] on icon "button" at bounding box center [778, 23] width 12 height 14
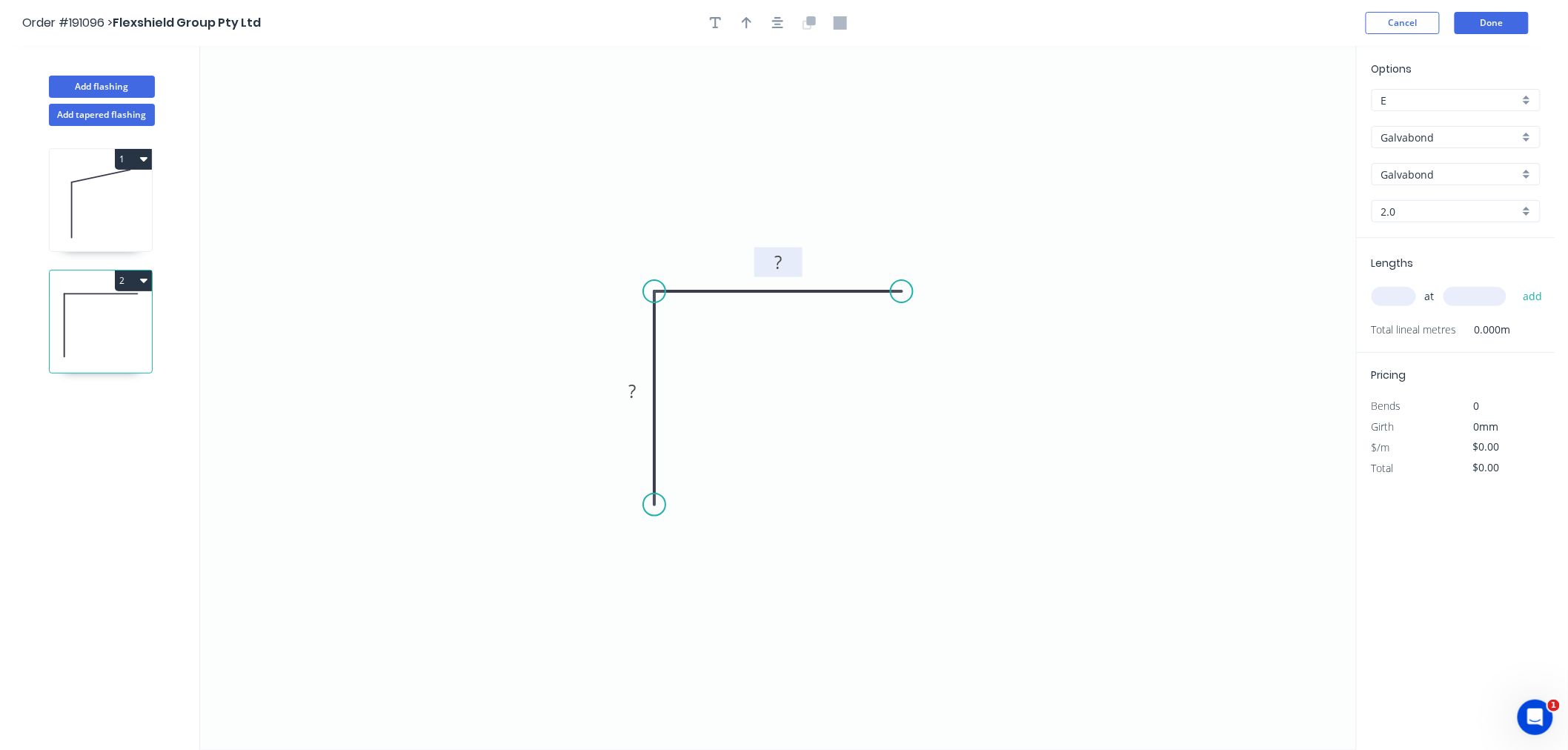
click at [782, 264] on rect at bounding box center [778, 262] width 29 height 20
click at [1394, 294] on input "text" at bounding box center [1394, 296] width 45 height 20
type input "$13.99"
click at [1467, 198] on div "Options E E Galvabond Galvabond Z-600 Galvabond Galvabond Galvabond 2.0 2.0" at bounding box center [1457, 149] width 199 height 178
click at [1460, 211] on input "2.0" at bounding box center [1450, 212] width 138 height 16
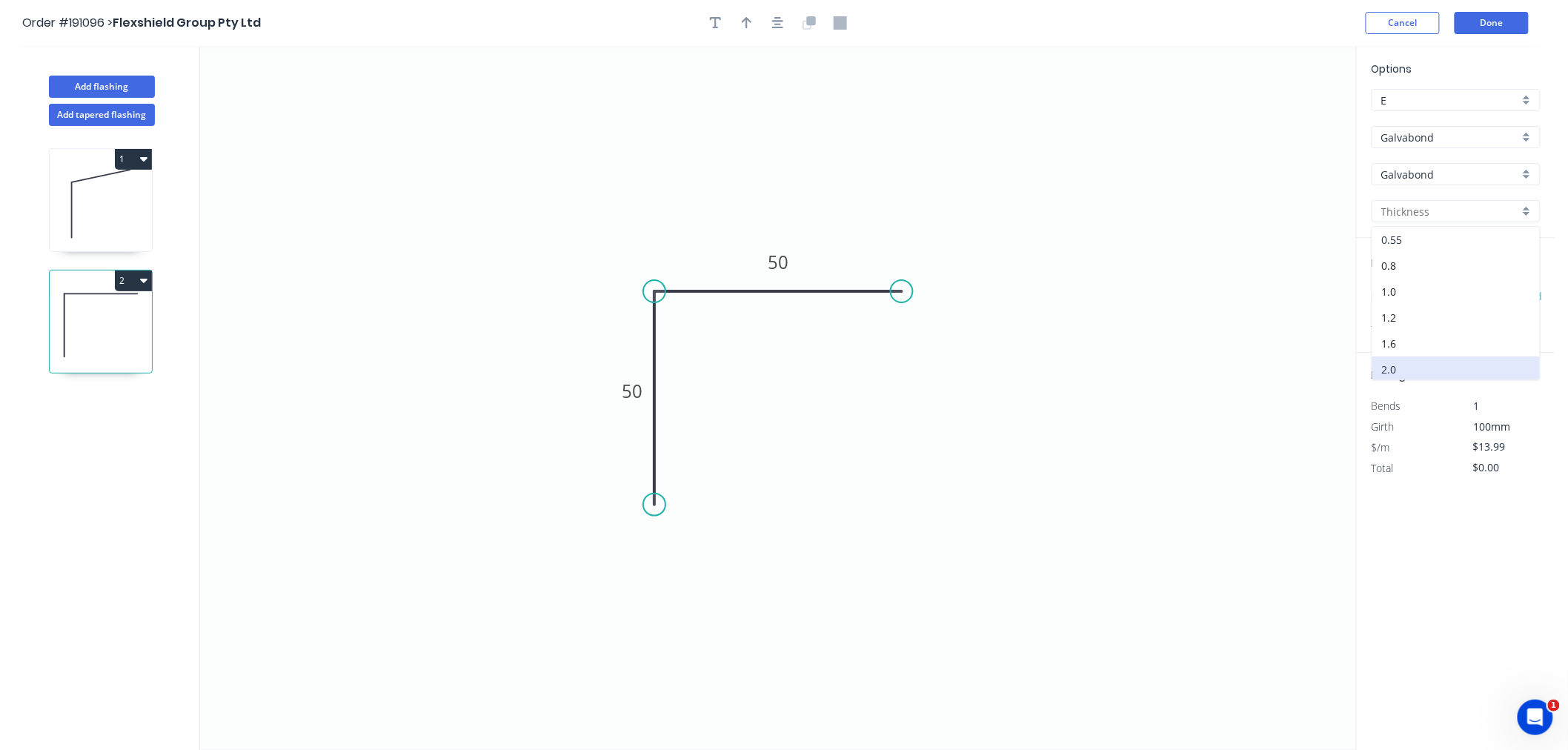
click at [1430, 240] on div "0.55" at bounding box center [1456, 239] width 168 height 26
type input "0.55"
type input "$5.97"
click at [1387, 297] on input "text" at bounding box center [1394, 296] width 45 height 20
type input "4"
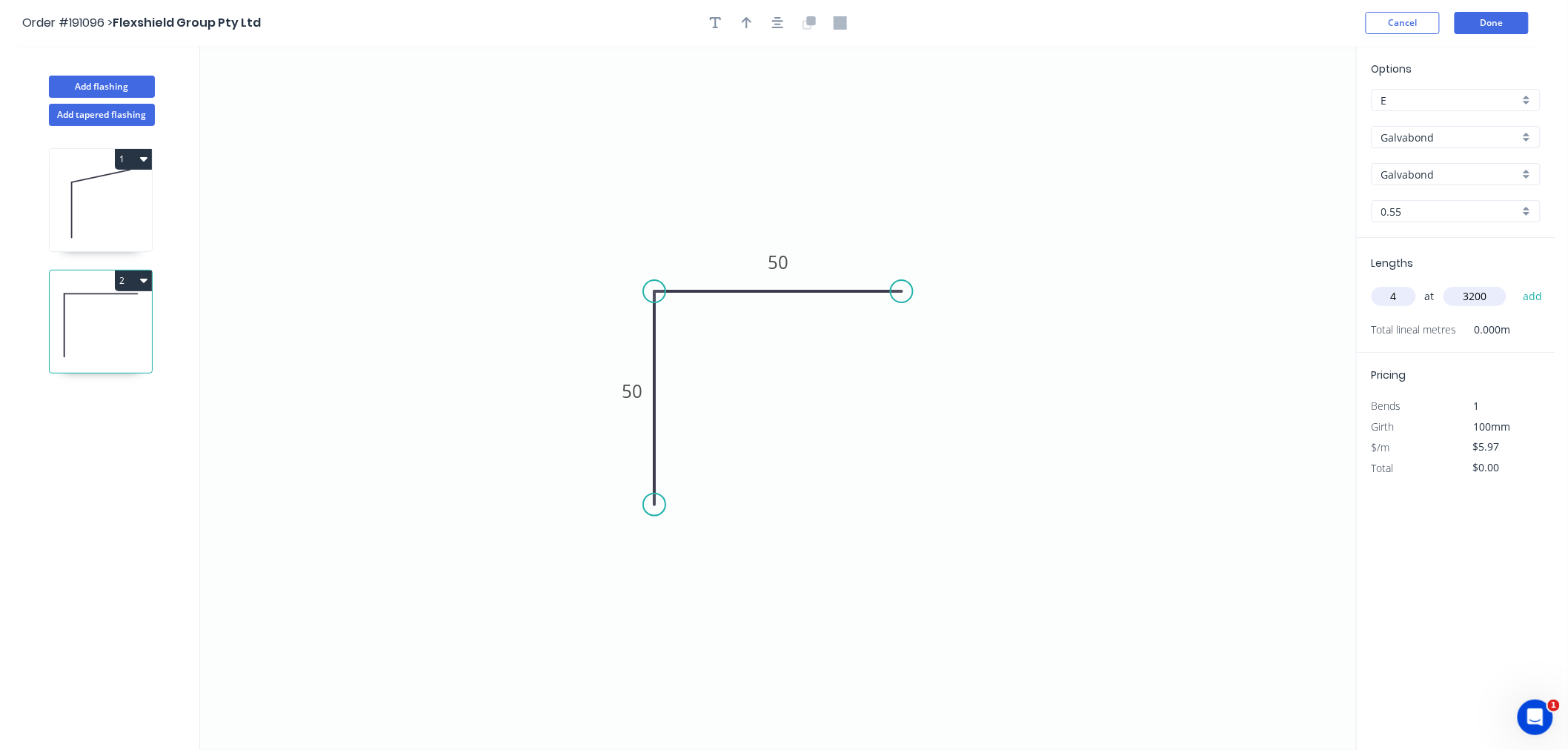
type input "3200"
click at [1515, 284] on button "add" at bounding box center [1533, 296] width 35 height 25
type input "$76.42"
click at [750, 24] on icon "button" at bounding box center [746, 23] width 11 height 14
drag, startPoint x: 1221, startPoint y: 139, endPoint x: 855, endPoint y: 239, distance: 379.4
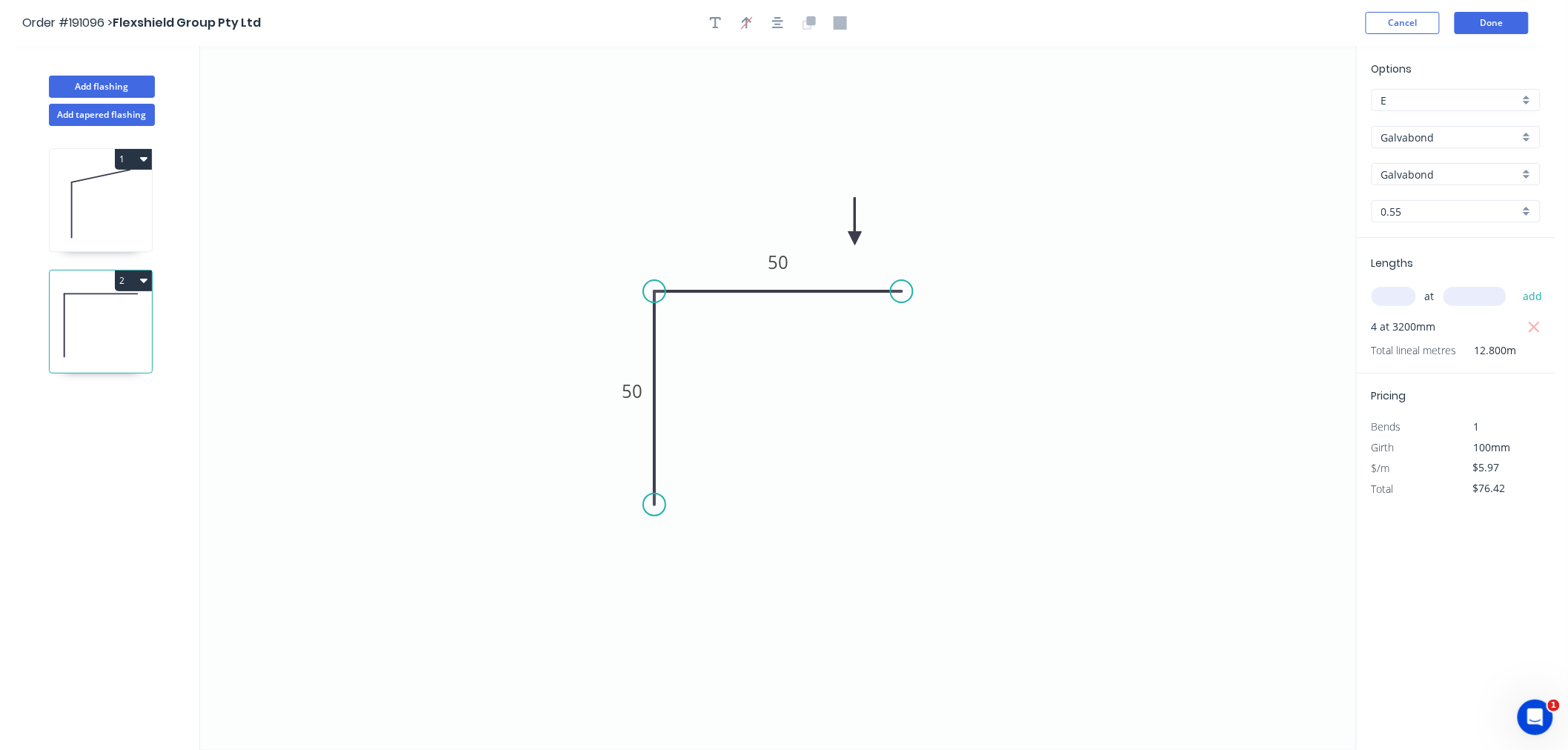
click at [855, 239] on icon at bounding box center [856, 221] width 14 height 48
click at [112, 85] on button "Add flashing" at bounding box center [101, 86] width 106 height 22
type input "$0.00"
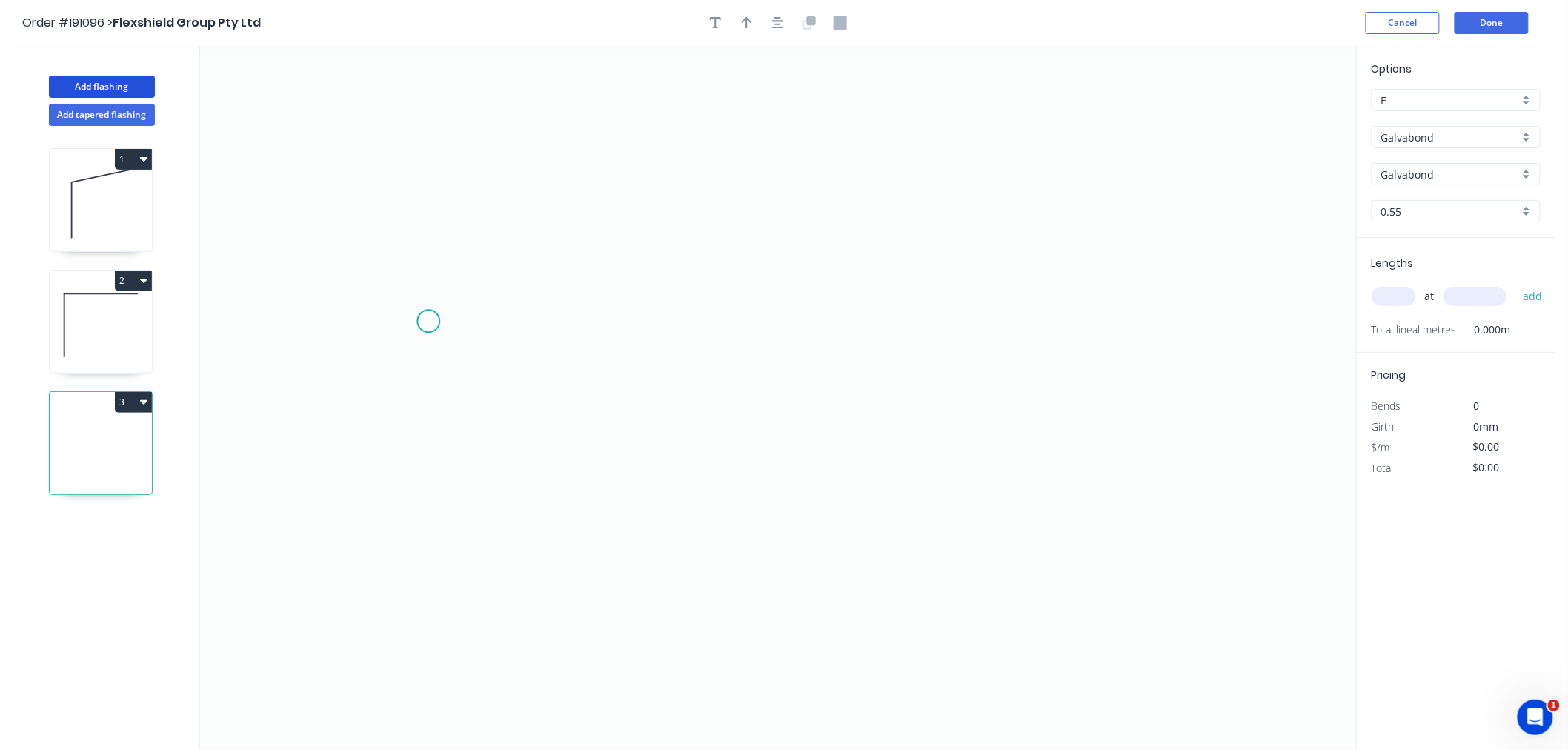
click at [428, 322] on icon "0" at bounding box center [778, 397] width 1156 height 703
click at [922, 319] on icon "0" at bounding box center [778, 397] width 1156 height 703
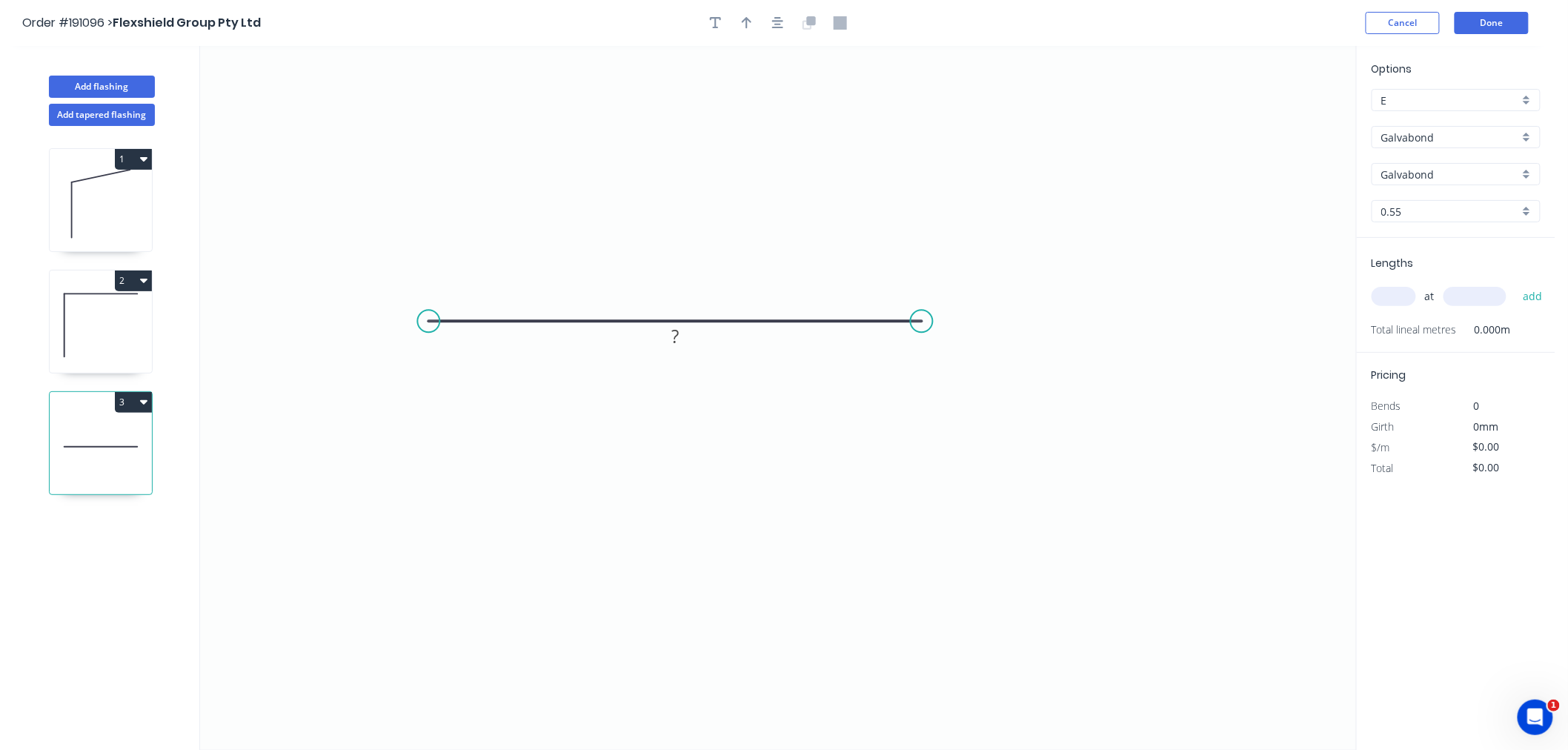
click at [780, 26] on icon "button" at bounding box center [778, 22] width 12 height 12
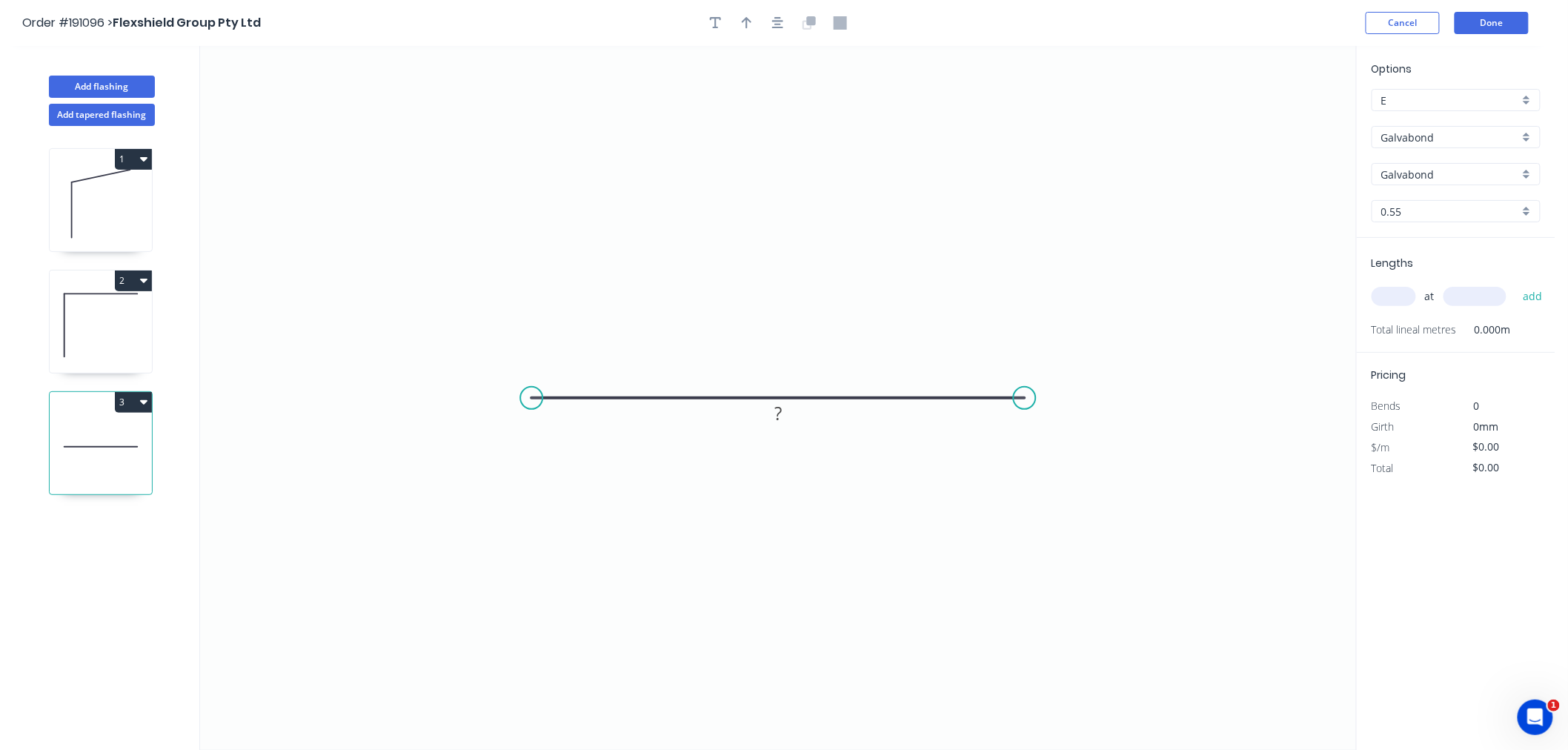
click at [1403, 215] on input "0.55" at bounding box center [1450, 212] width 138 height 16
click at [1425, 368] on div "2.0" at bounding box center [1456, 369] width 168 height 26
type input "2.0"
click at [1399, 298] on input "text" at bounding box center [1394, 296] width 45 height 20
type input "12"
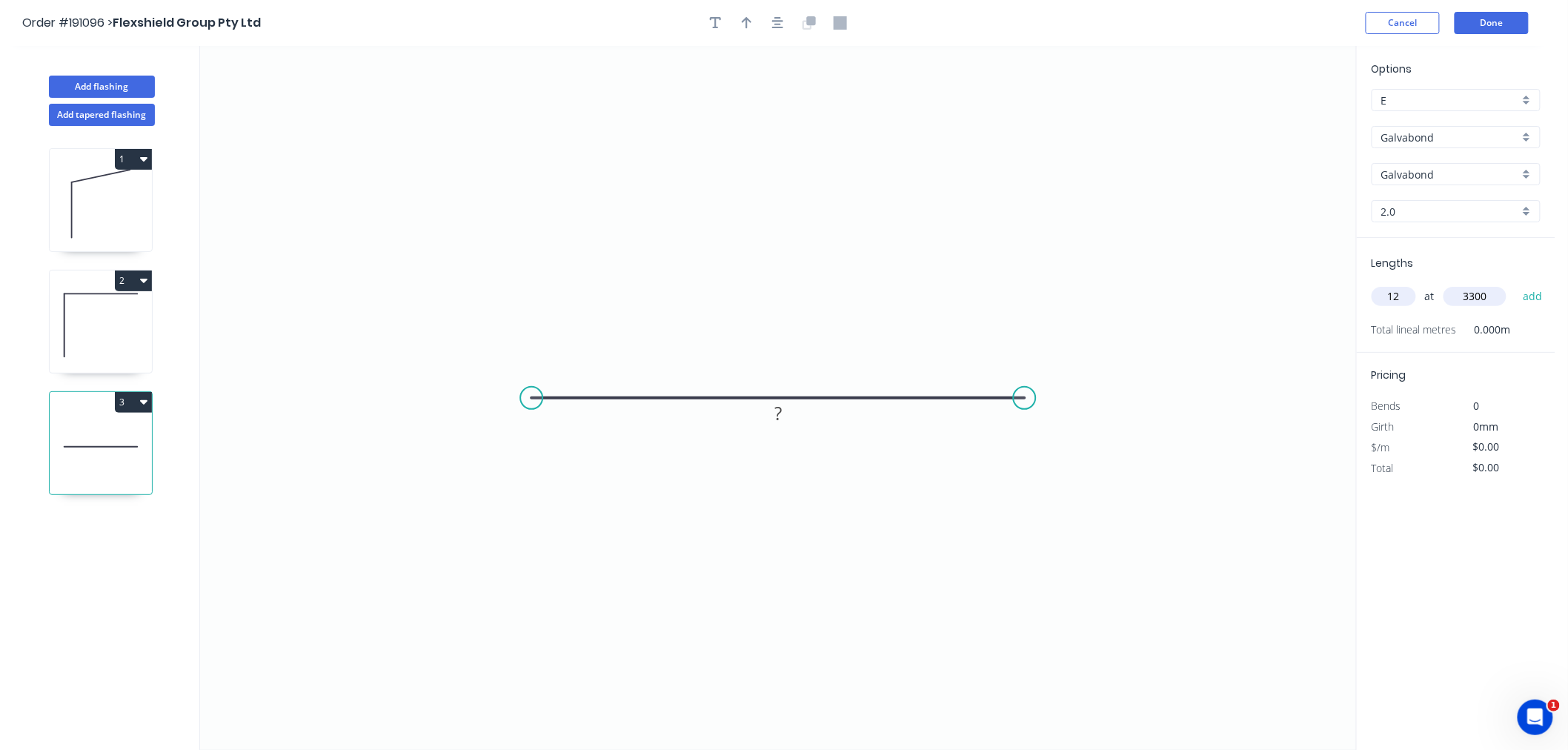
type input "3300"
click at [1515, 284] on button "add" at bounding box center [1533, 296] width 35 height 25
click at [781, 411] on tspan "?" at bounding box center [779, 413] width 8 height 24
click at [870, 291] on icon "0 70" at bounding box center [778, 397] width 1156 height 703
type input "$12.55"
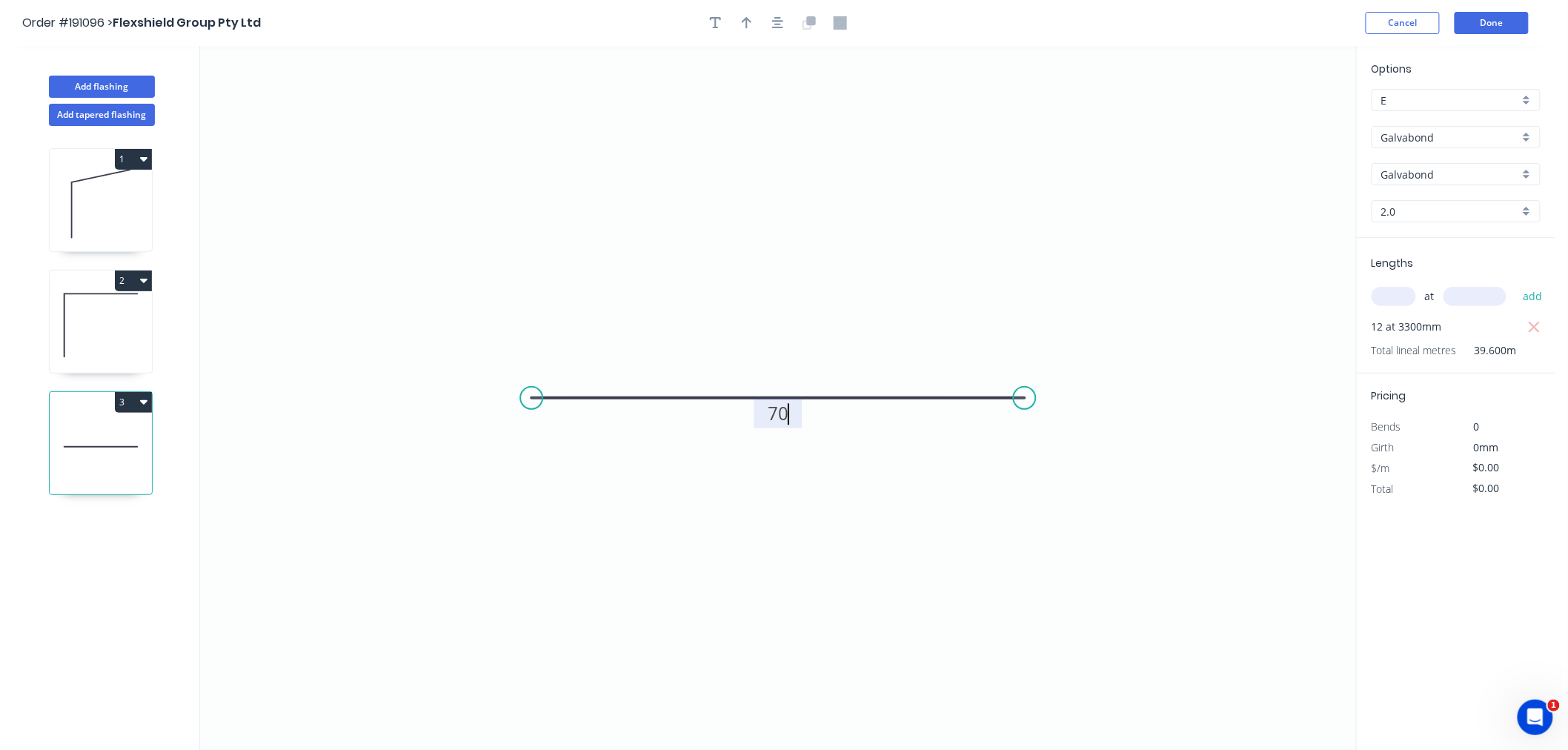
type input "$496.98"
click at [776, 17] on icon "button" at bounding box center [778, 22] width 12 height 12
click at [747, 24] on icon "button" at bounding box center [746, 22] width 11 height 12
drag, startPoint x: 1169, startPoint y: 155, endPoint x: 852, endPoint y: 300, distance: 348.6
click at [849, 325] on icon at bounding box center [850, 306] width 14 height 48
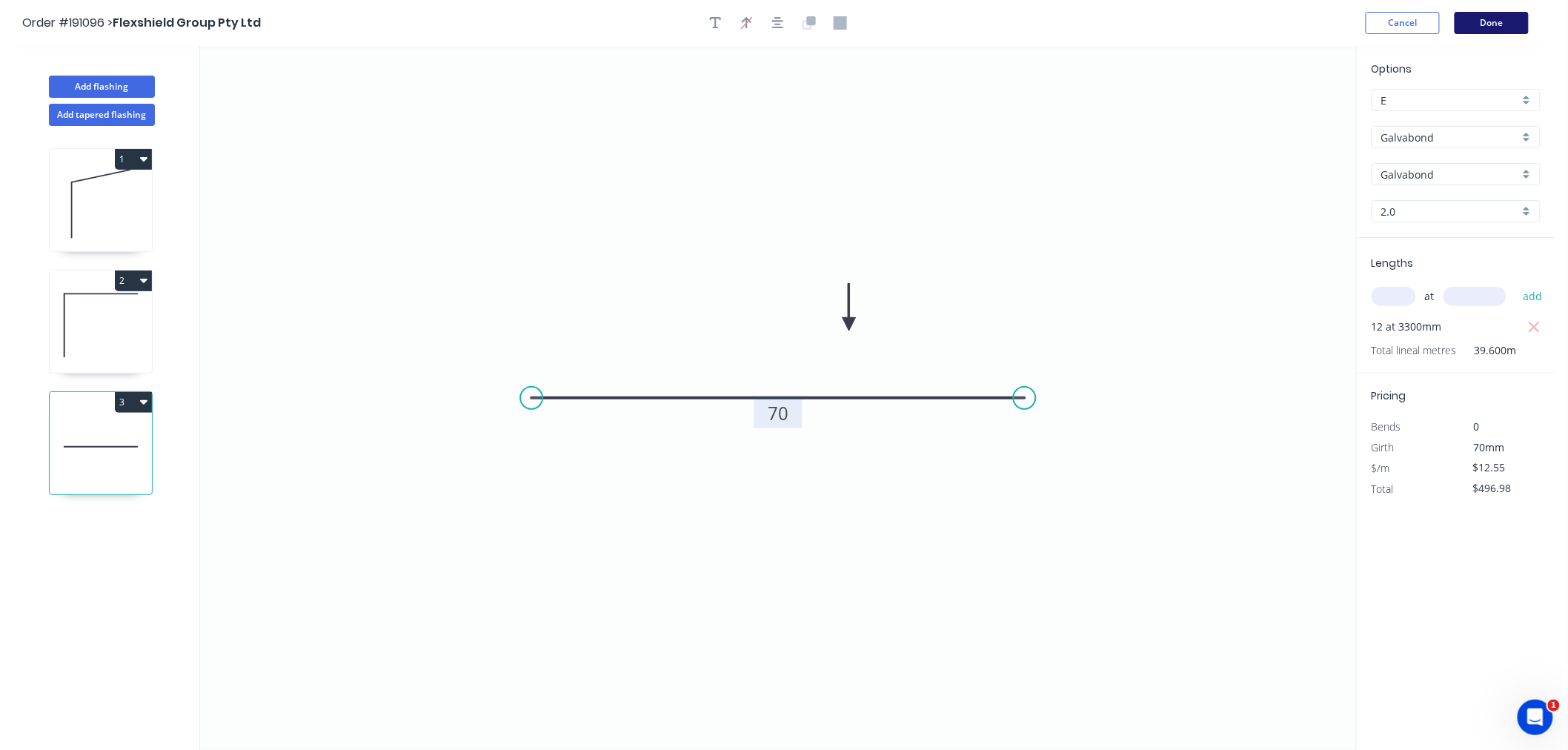
click at [1506, 26] on button "Done" at bounding box center [1492, 22] width 74 height 22
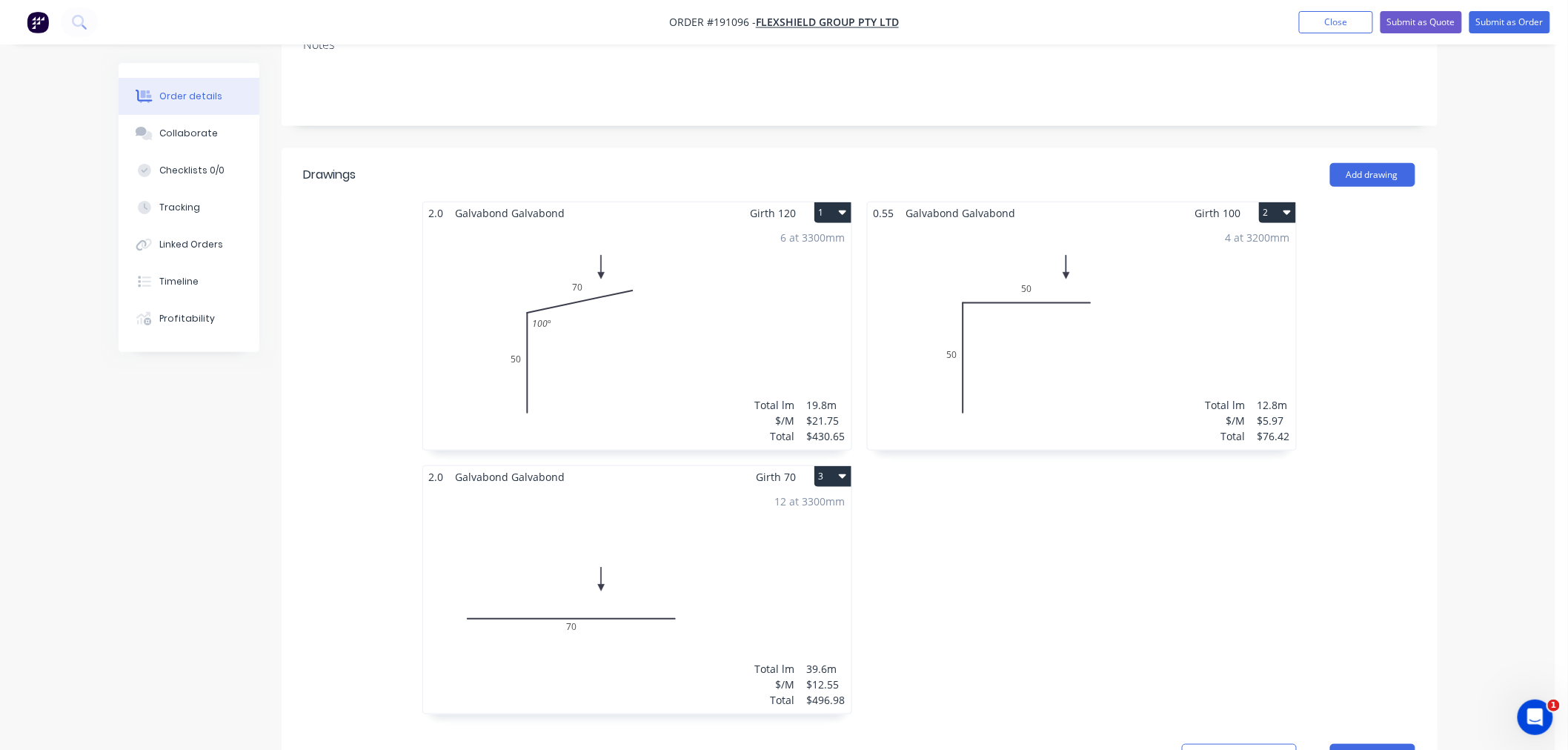
click at [776, 542] on div "12 at 3300mm Total lm $/M Total 39.6m $12.55 $496.98" at bounding box center [637, 601] width 428 height 226
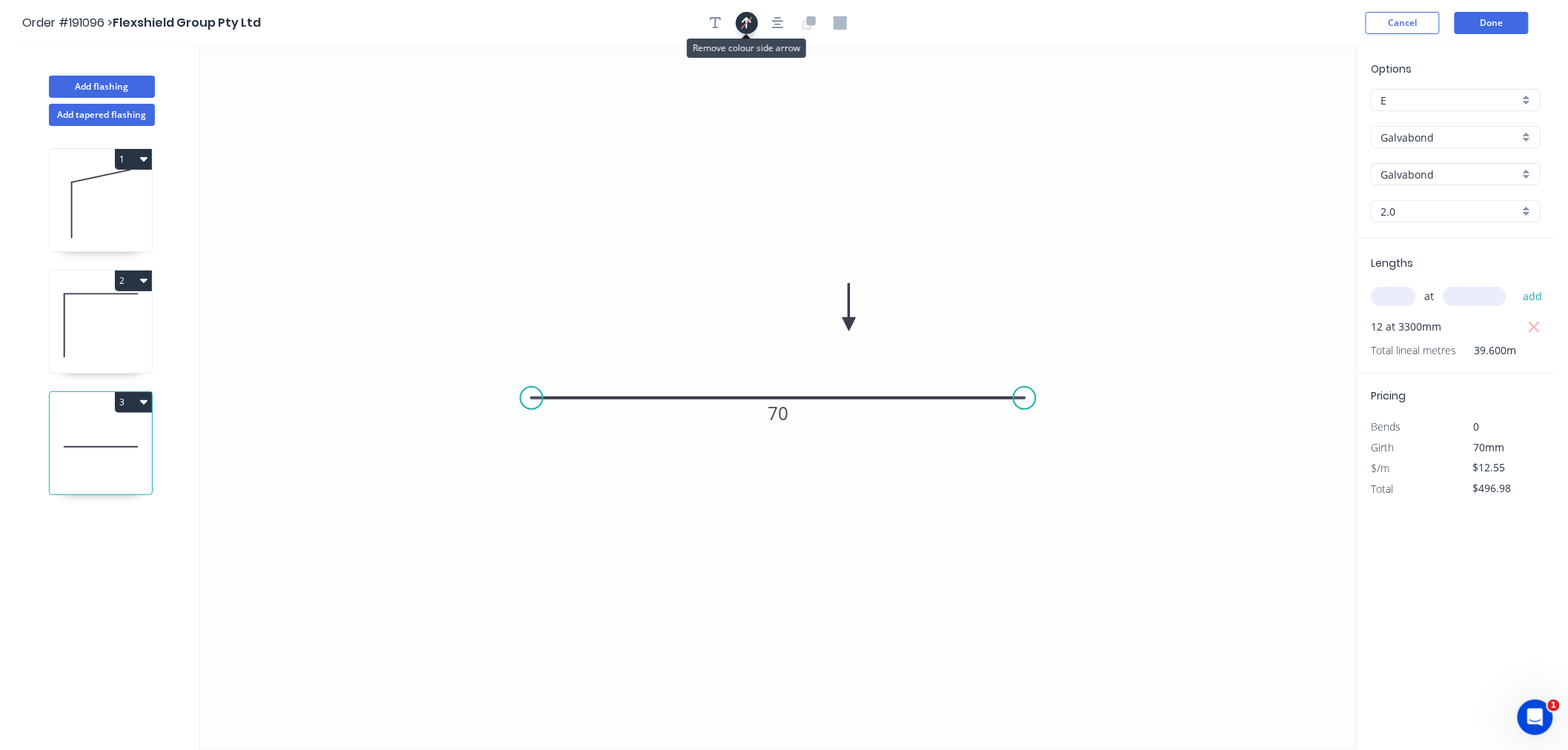
click at [744, 20] on icon "button" at bounding box center [745, 22] width 11 height 14
click at [1070, 8] on header "Order #191096 > Flexshield Group Pty Ltd Cancel Done" at bounding box center [778, 22] width 1555 height 46
click at [1505, 20] on button "Done" at bounding box center [1492, 22] width 74 height 22
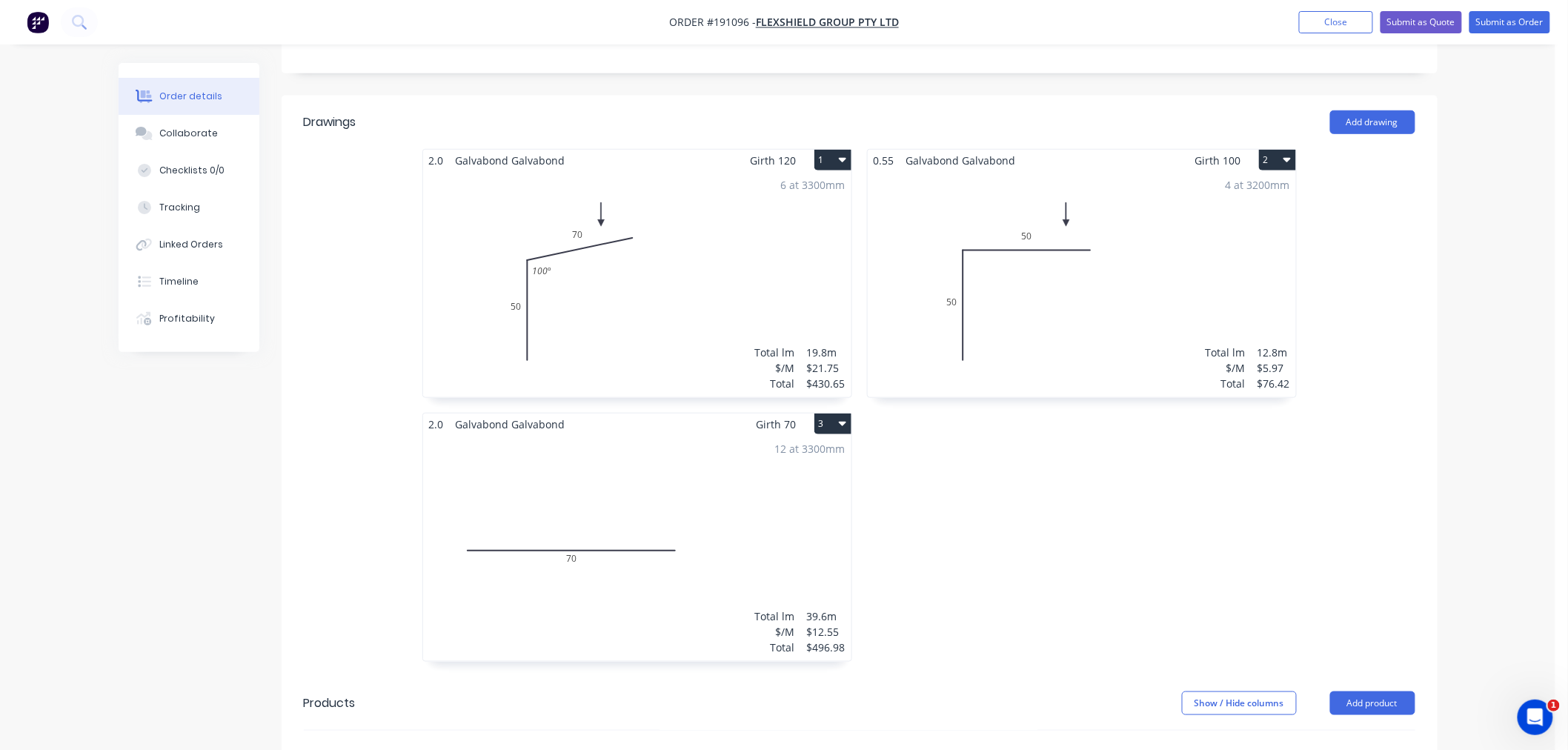
scroll to position [439, 0]
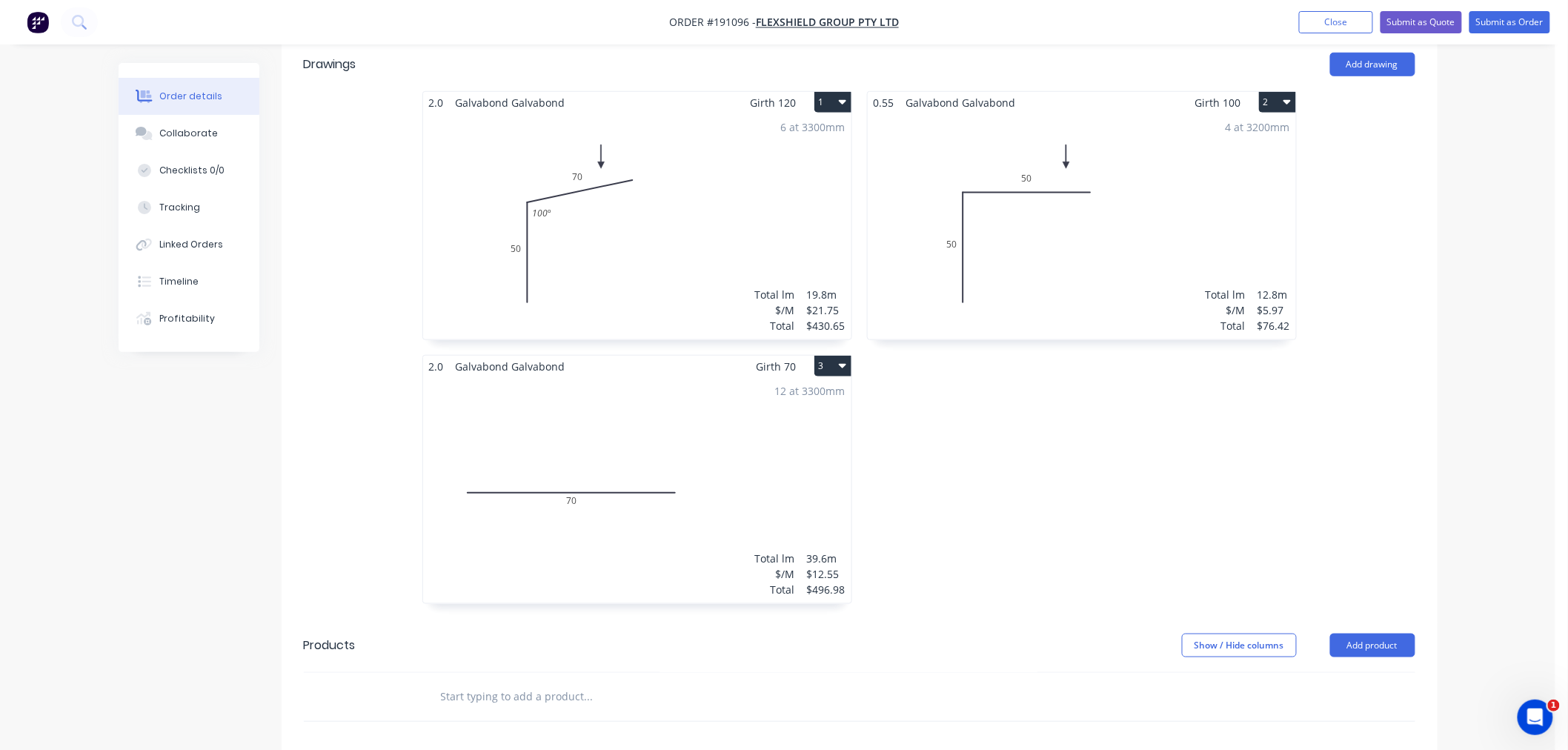
click at [1410, 462] on div "2.0 Galvabond Galvabond Girth 120 1 0 50 70 100 º 0 50 70 100 º 6 at 3300mm Tot…" at bounding box center [860, 354] width 1156 height 528
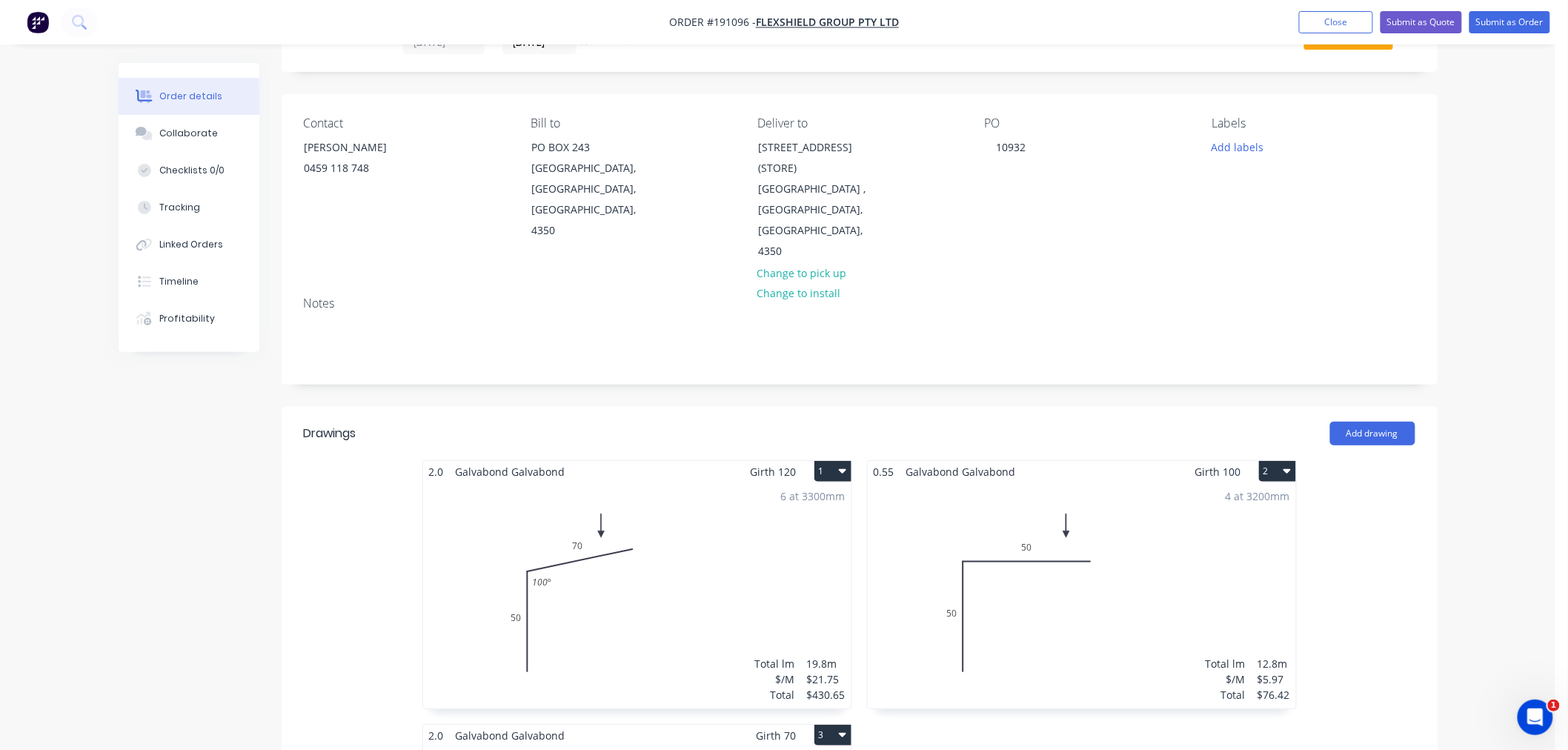
scroll to position [0, 0]
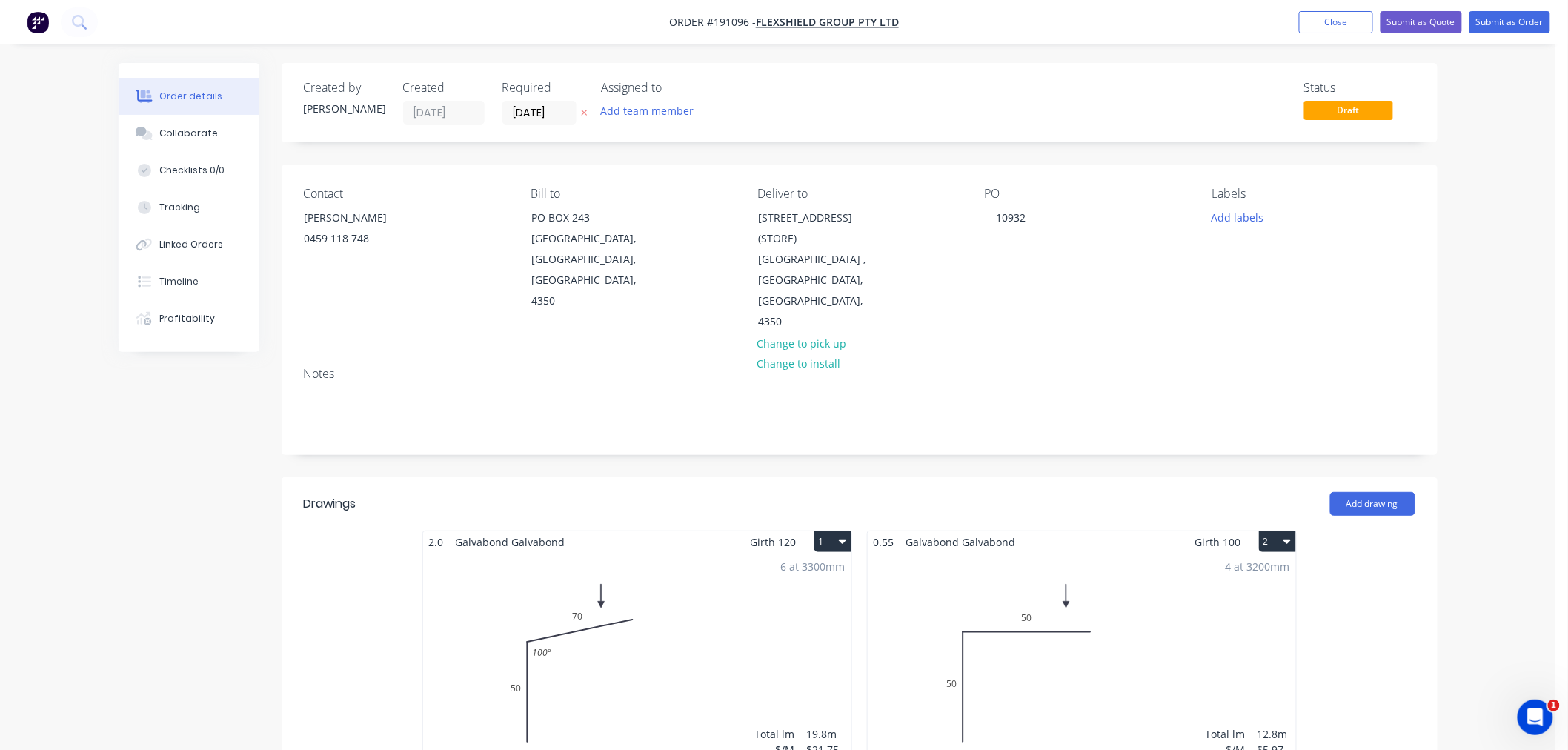
click at [1513, 26] on button "Submit as Order" at bounding box center [1509, 21] width 81 height 22
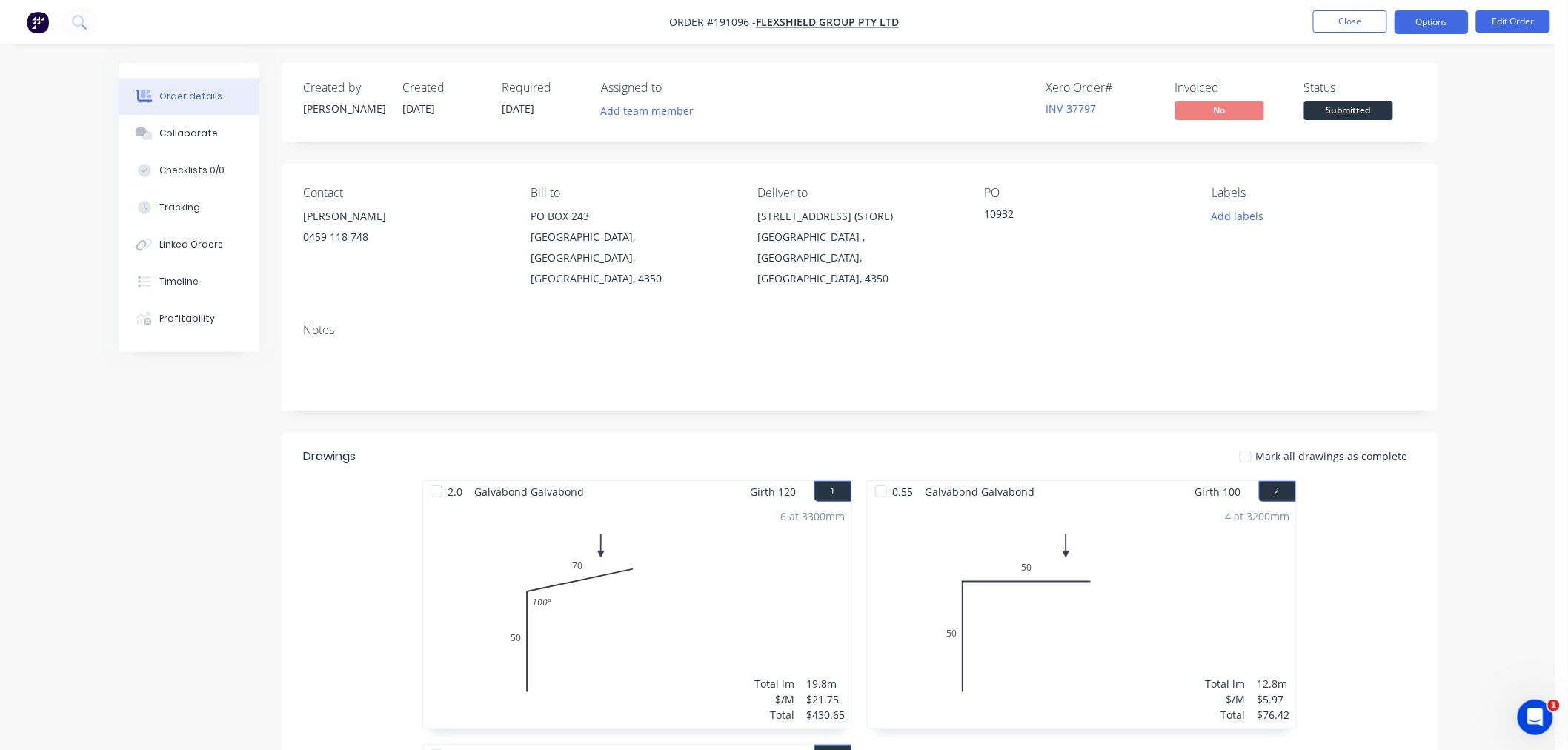
click at [1442, 32] on button "Options" at bounding box center [1431, 22] width 74 height 23
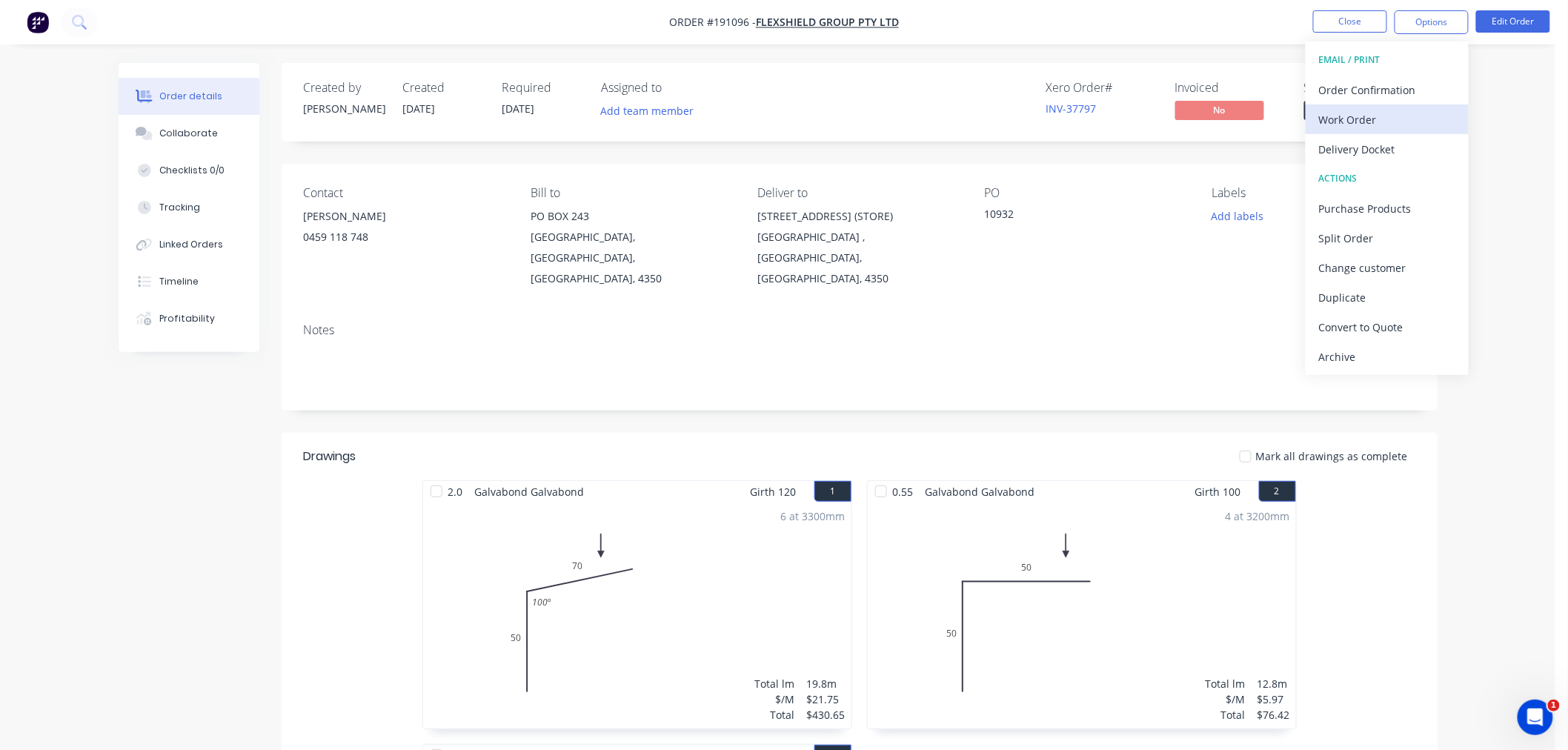
click at [1427, 119] on div "Work Order" at bounding box center [1387, 120] width 137 height 21
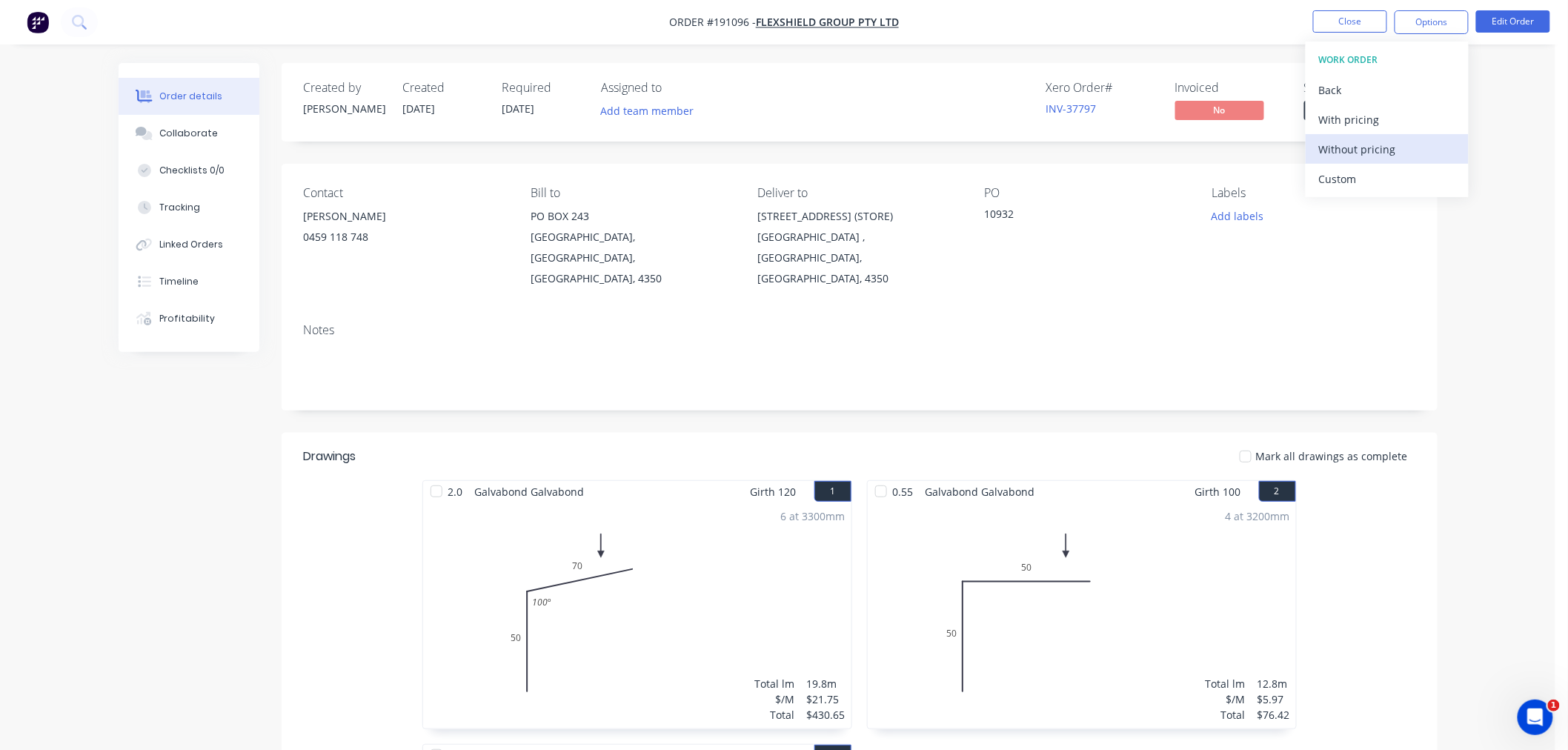
click at [1421, 149] on div "Without pricing" at bounding box center [1387, 149] width 137 height 21
click at [158, 463] on div "Created by [PERSON_NAME] Created [DATE] Required [DATE] Assigned to Add team me…" at bounding box center [779, 667] width 1319 height 1208
click at [1477, 230] on div "Order details Collaborate Checklists 0/0 Tracking Linked Orders Timeline Profit…" at bounding box center [778, 635] width 1555 height 1271
click at [1339, 13] on button "Close" at bounding box center [1350, 21] width 74 height 22
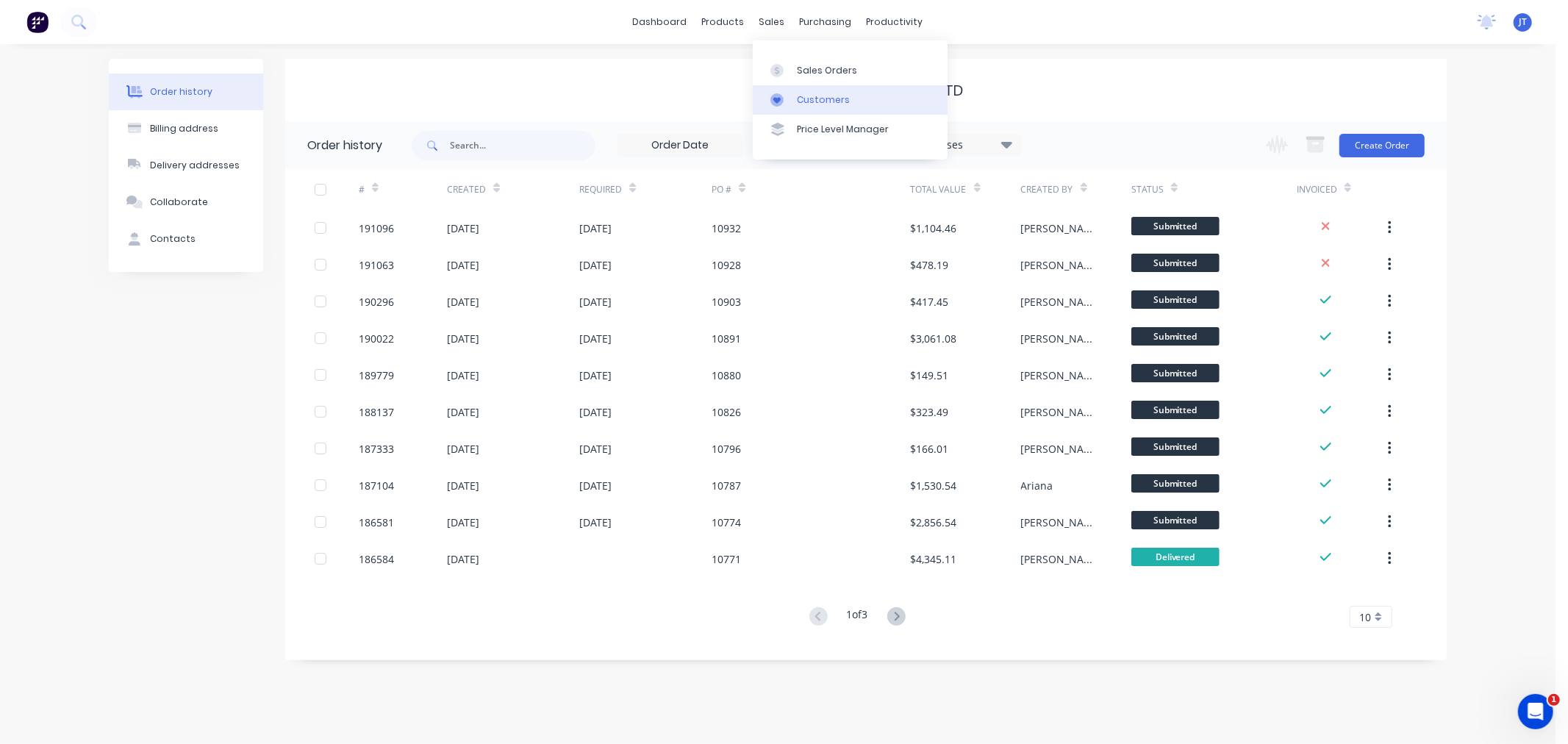
click at [806, 96] on div "Customers" at bounding box center [823, 100] width 53 height 14
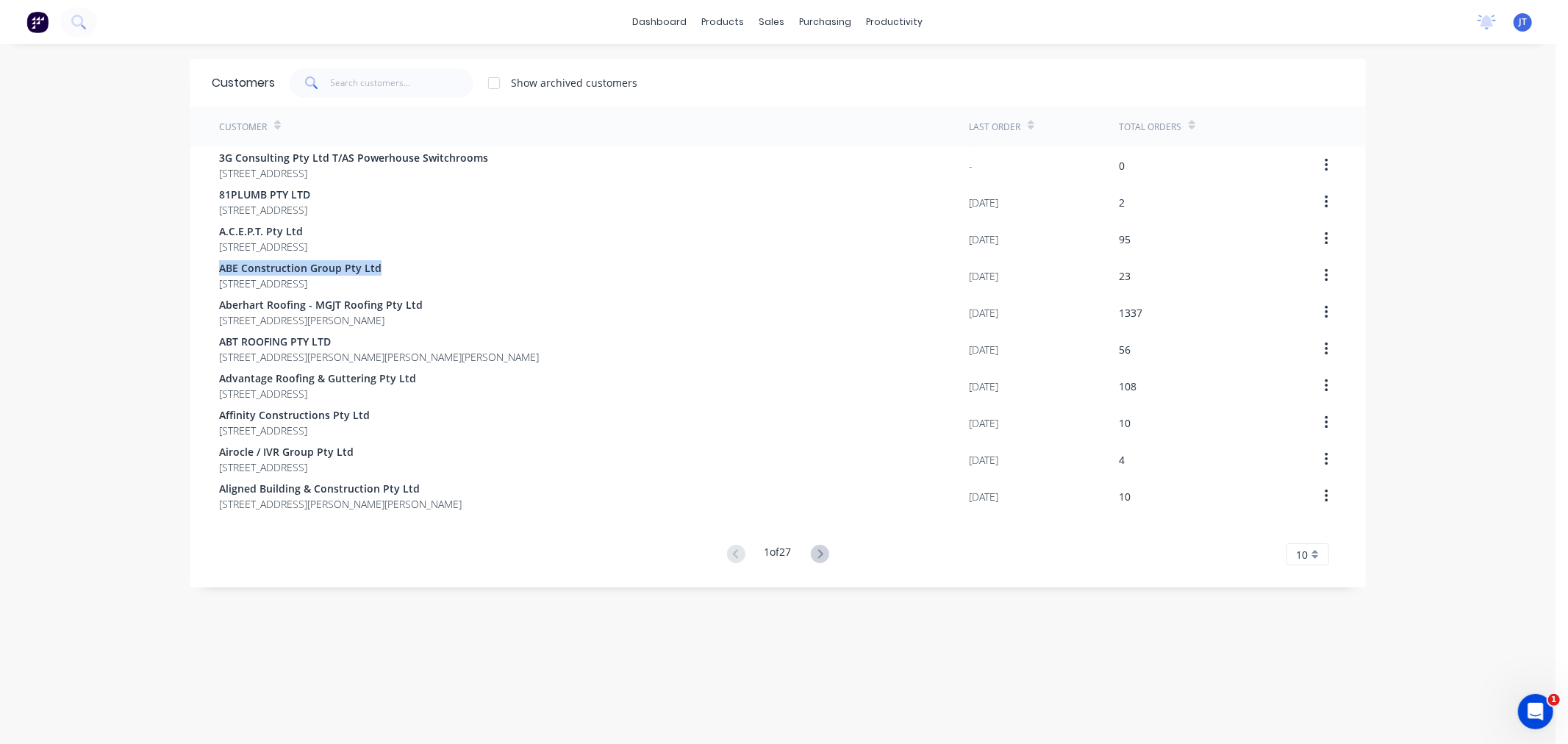
click at [53, 275] on div "dashboard products sales purchasing productivity dashboard products Product Cat…" at bounding box center [777, 372] width 1555 height 744
click at [53, 274] on div "dashboard products sales purchasing productivity dashboard products Product Cat…" at bounding box center [777, 372] width 1555 height 744
click at [26, 312] on div "dashboard products sales purchasing productivity dashboard products Product Cat…" at bounding box center [777, 372] width 1555 height 744
click at [349, 76] on input "text" at bounding box center [403, 83] width 143 height 29
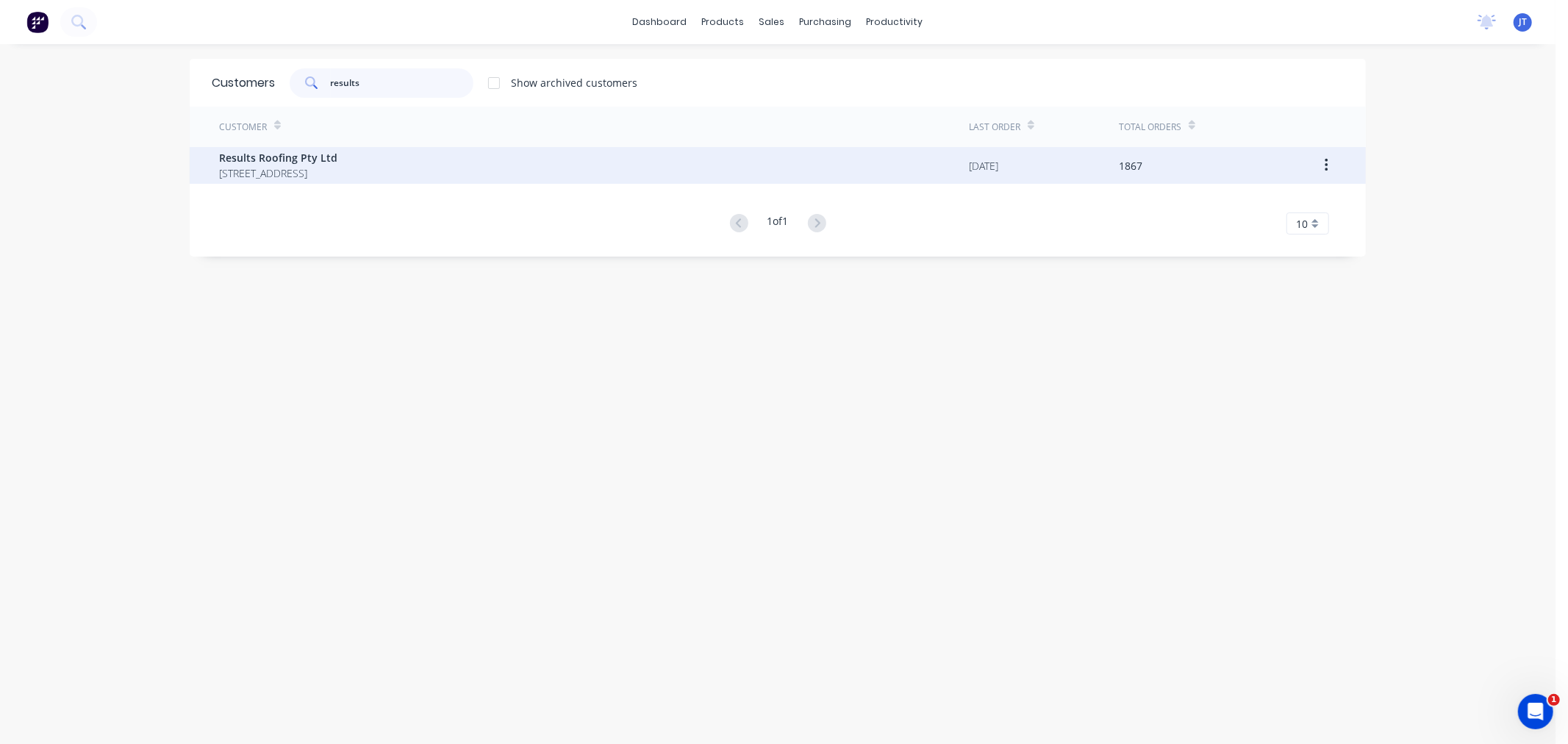
type input "results"
click at [338, 167] on span "[STREET_ADDRESS]" at bounding box center [278, 173] width 118 height 15
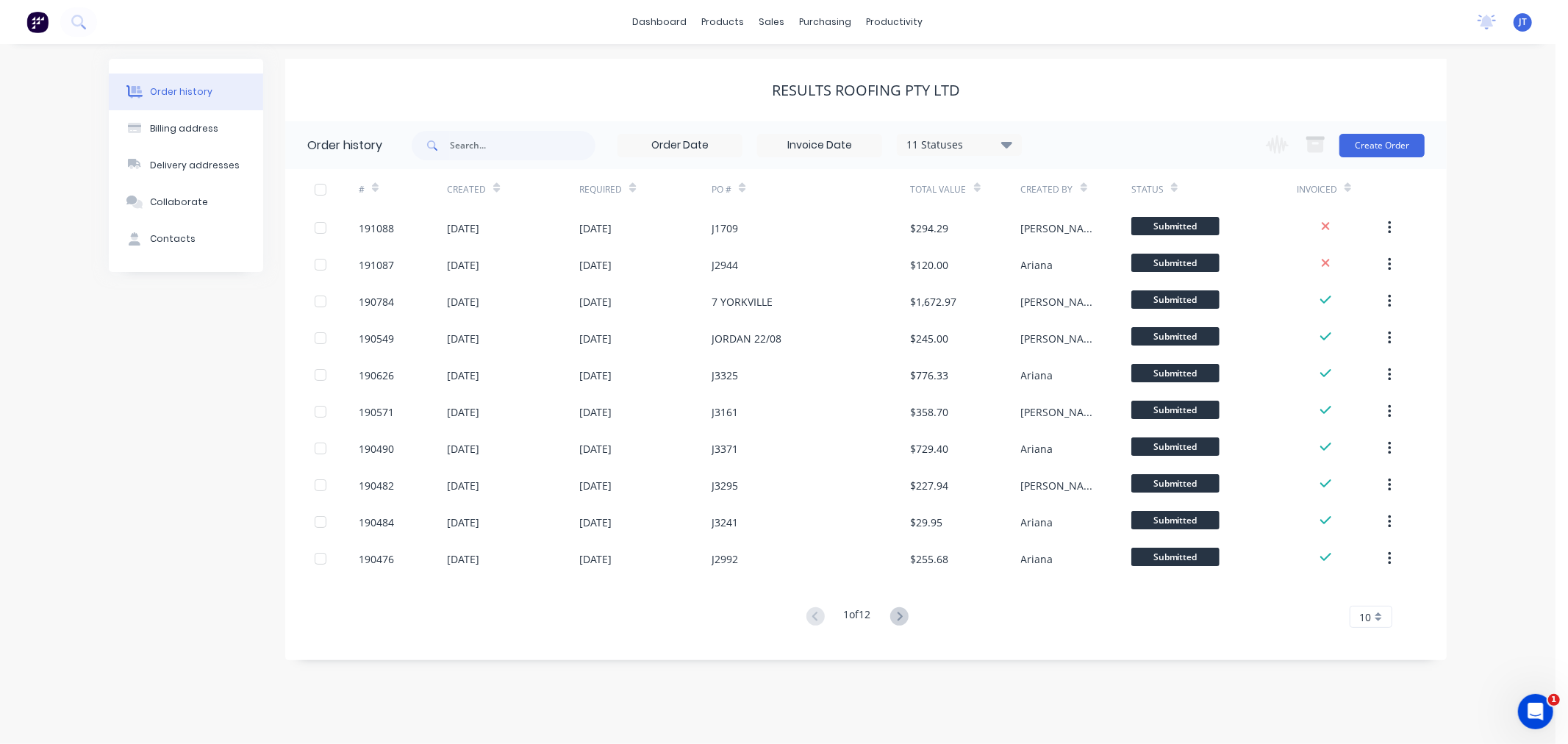
click at [1495, 311] on div "Order history Billing address Delivery addresses Collaborate Contacts Results R…" at bounding box center [777, 394] width 1555 height 699
click at [1493, 350] on div "Order history Billing address Delivery addresses Collaborate Contacts Results R…" at bounding box center [777, 394] width 1555 height 699
click at [1389, 145] on button "Create Order" at bounding box center [1382, 145] width 85 height 23
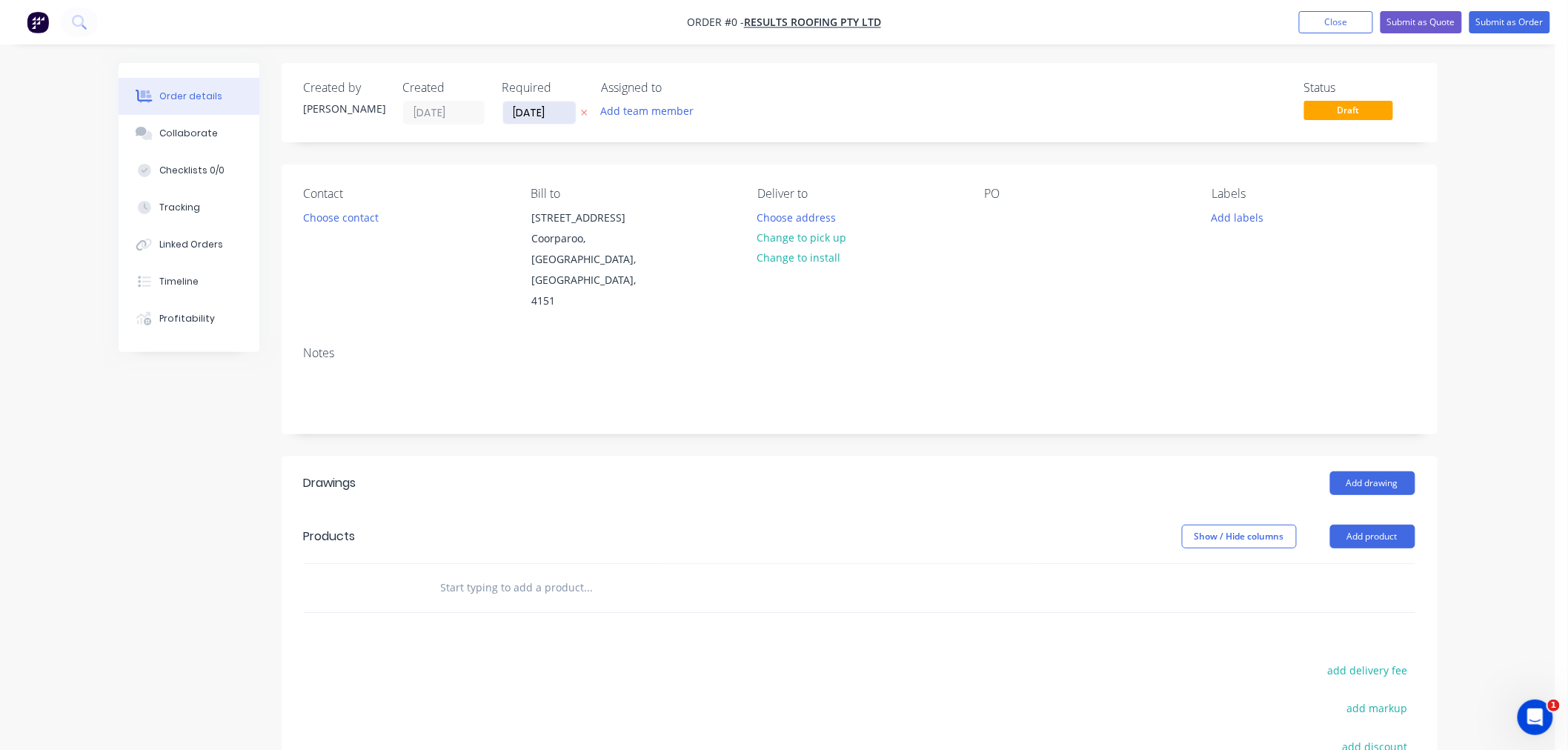
click at [550, 113] on input "[DATE]" at bounding box center [540, 112] width 72 height 22
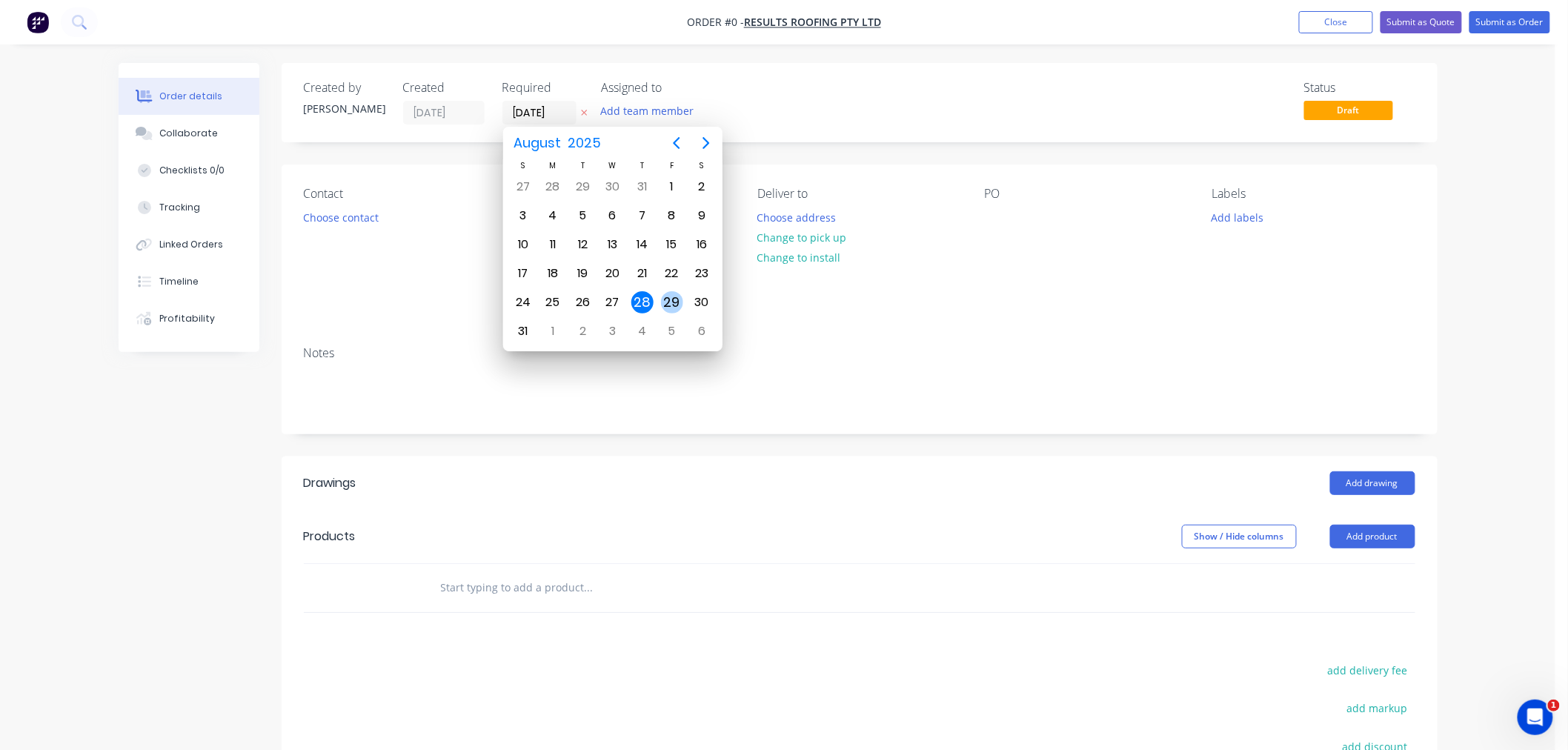
click at [671, 305] on div "29" at bounding box center [671, 301] width 22 height 22
type input "[DATE]"
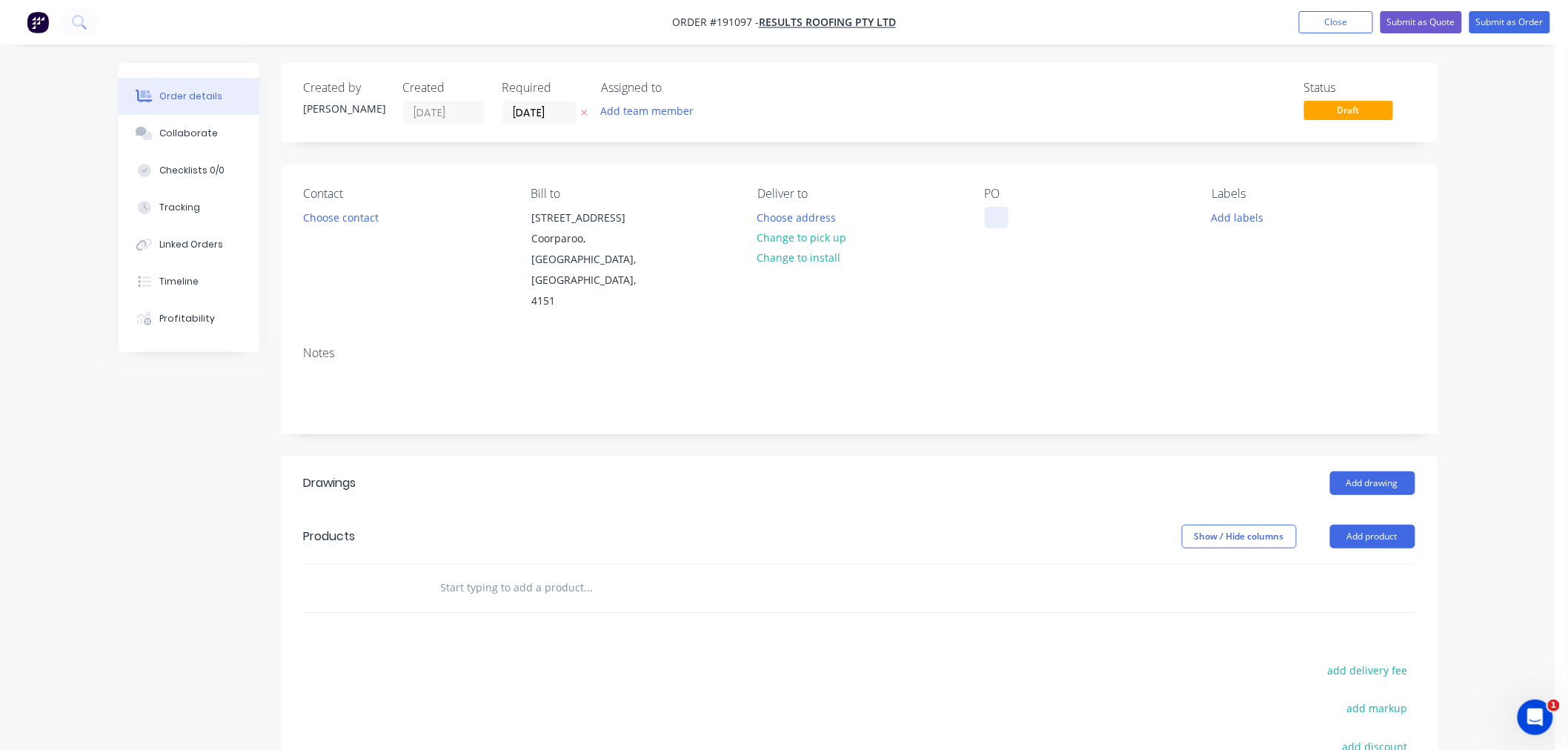
click at [988, 227] on div at bounding box center [996, 217] width 23 height 21
click at [828, 146] on div "Created by [PERSON_NAME] Created [DATE] Required [DATE] Assigned to Add team me…" at bounding box center [860, 516] width 1156 height 905
click at [1508, 143] on div "Order details Collaborate Checklists 0/0 Tracking Linked Orders Timeline Profit…" at bounding box center [778, 494] width 1555 height 990
click at [328, 217] on button "Choose contact" at bounding box center [340, 217] width 91 height 20
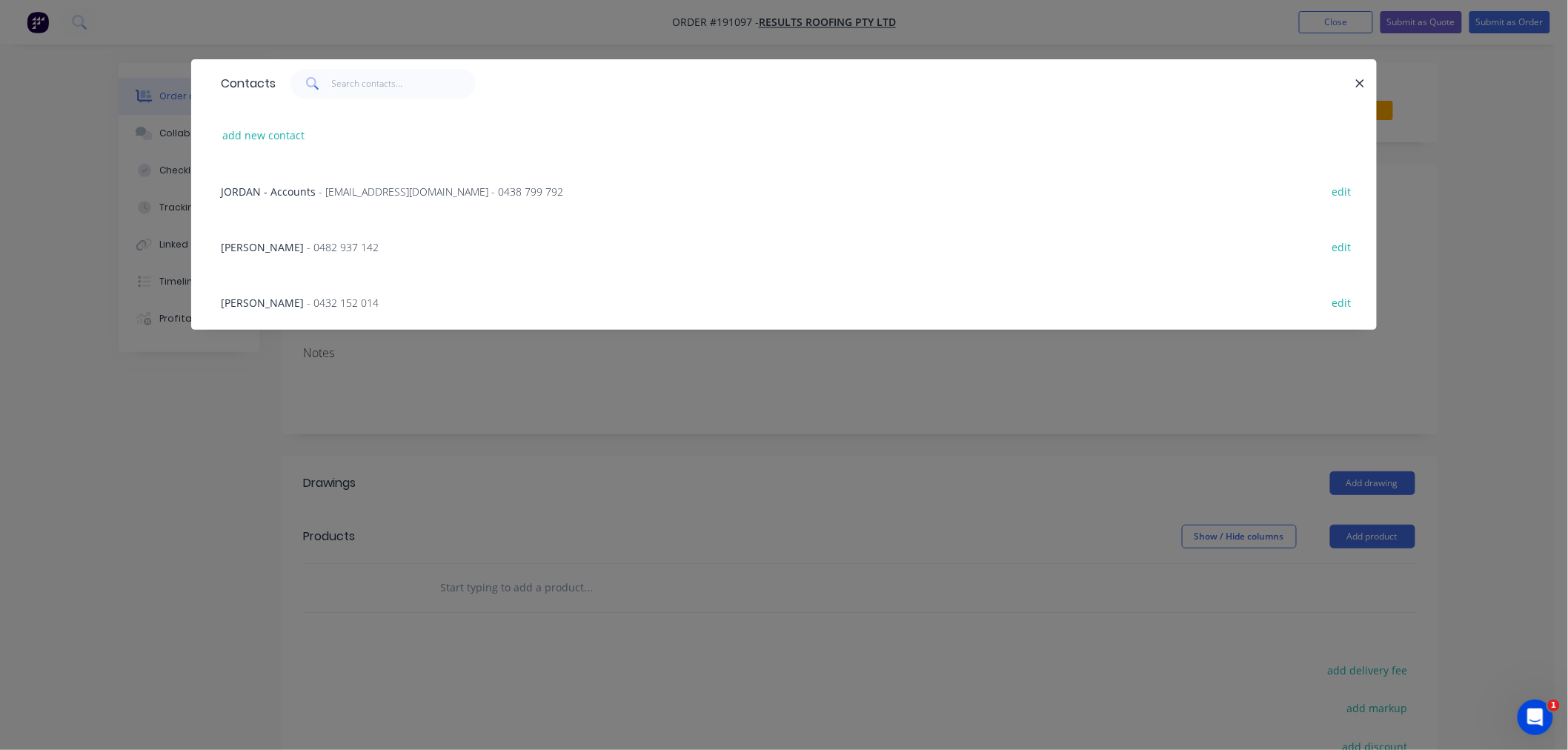
click at [306, 242] on span "- 0482 937 142" at bounding box center [342, 247] width 72 height 14
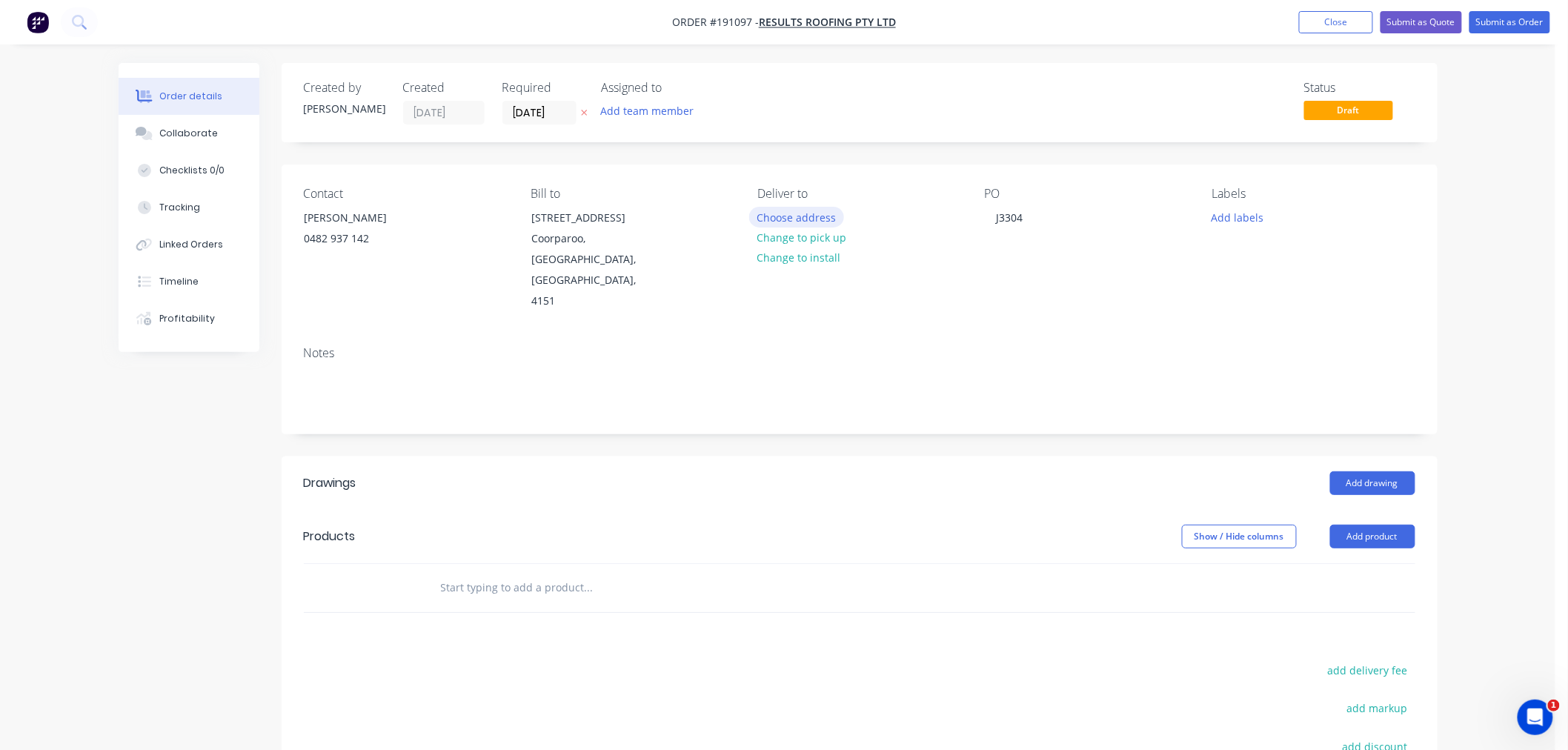
click at [793, 217] on button "Choose address" at bounding box center [796, 217] width 95 height 20
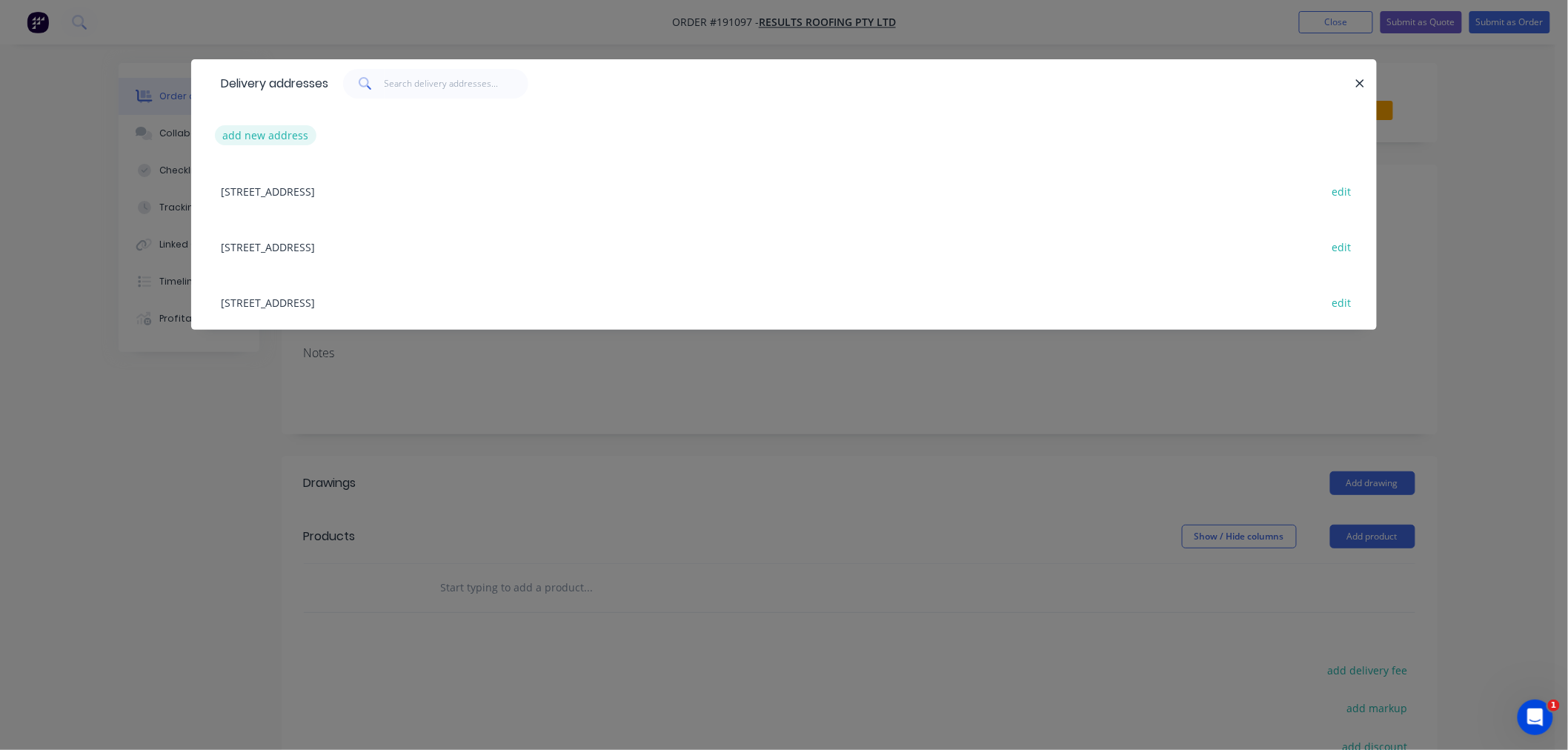
click at [260, 138] on button "add new address" at bounding box center [265, 135] width 101 height 20
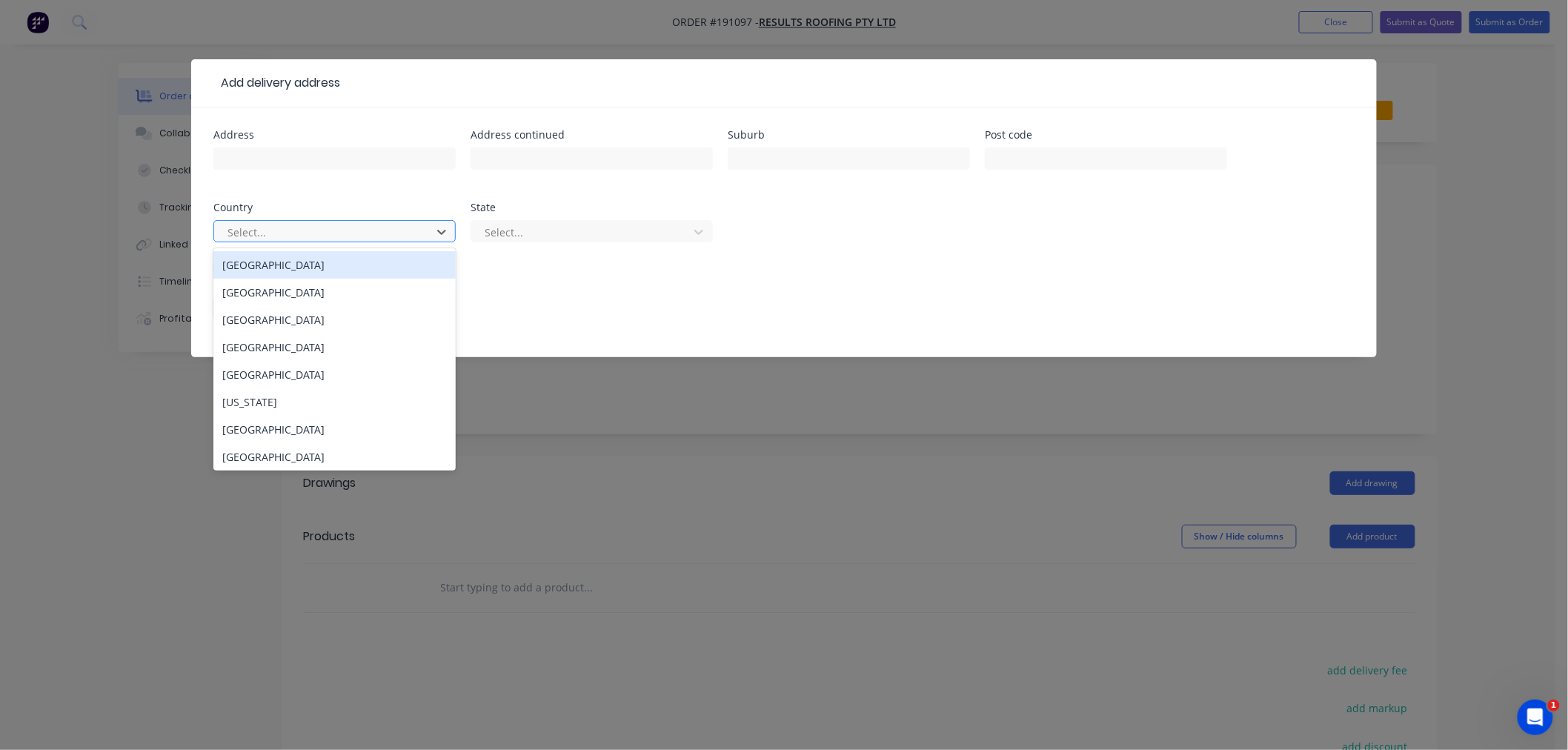
click at [365, 233] on div at bounding box center [325, 232] width 198 height 19
click at [392, 271] on div "[GEOGRAPHIC_DATA]" at bounding box center [335, 264] width 242 height 27
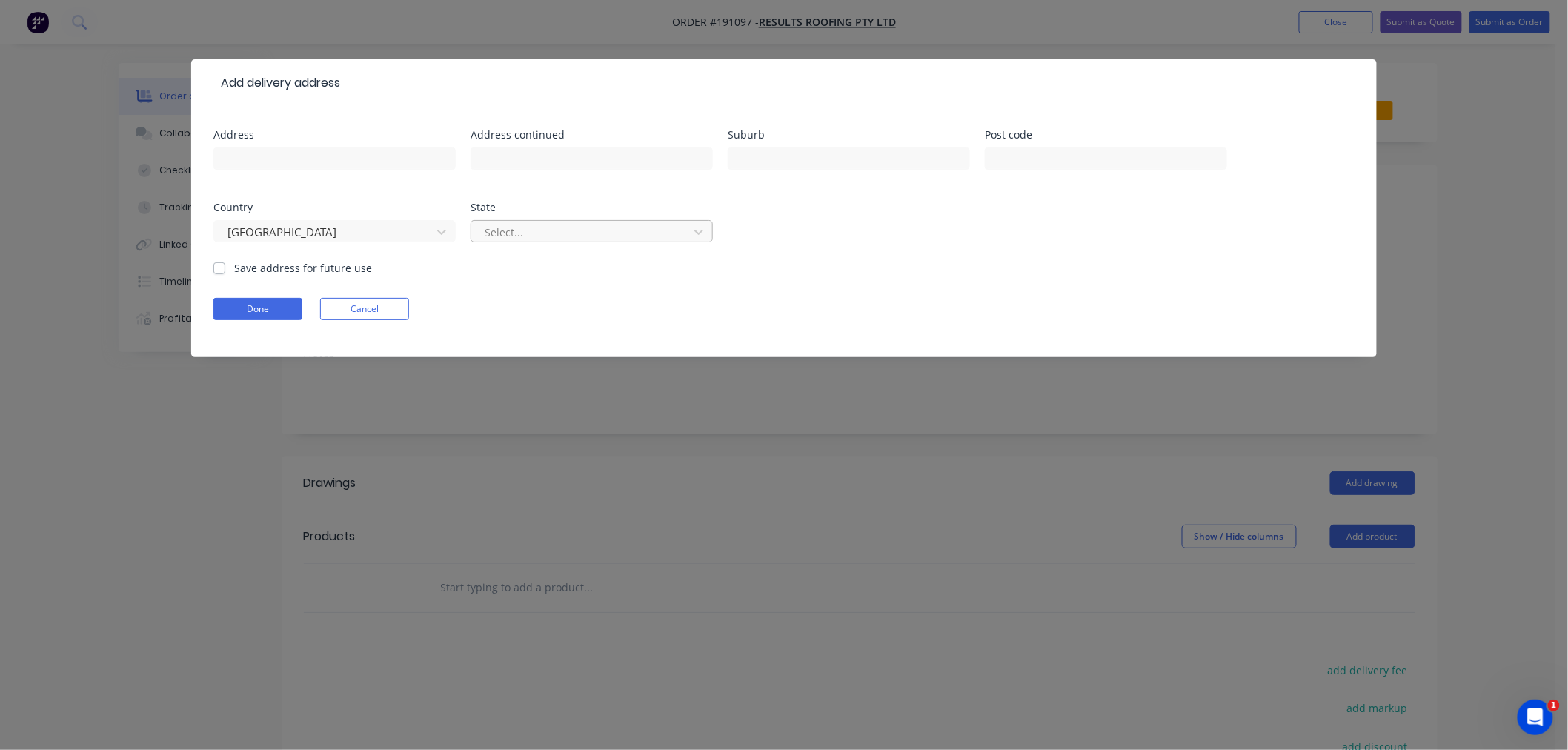
click at [530, 226] on div at bounding box center [582, 232] width 198 height 19
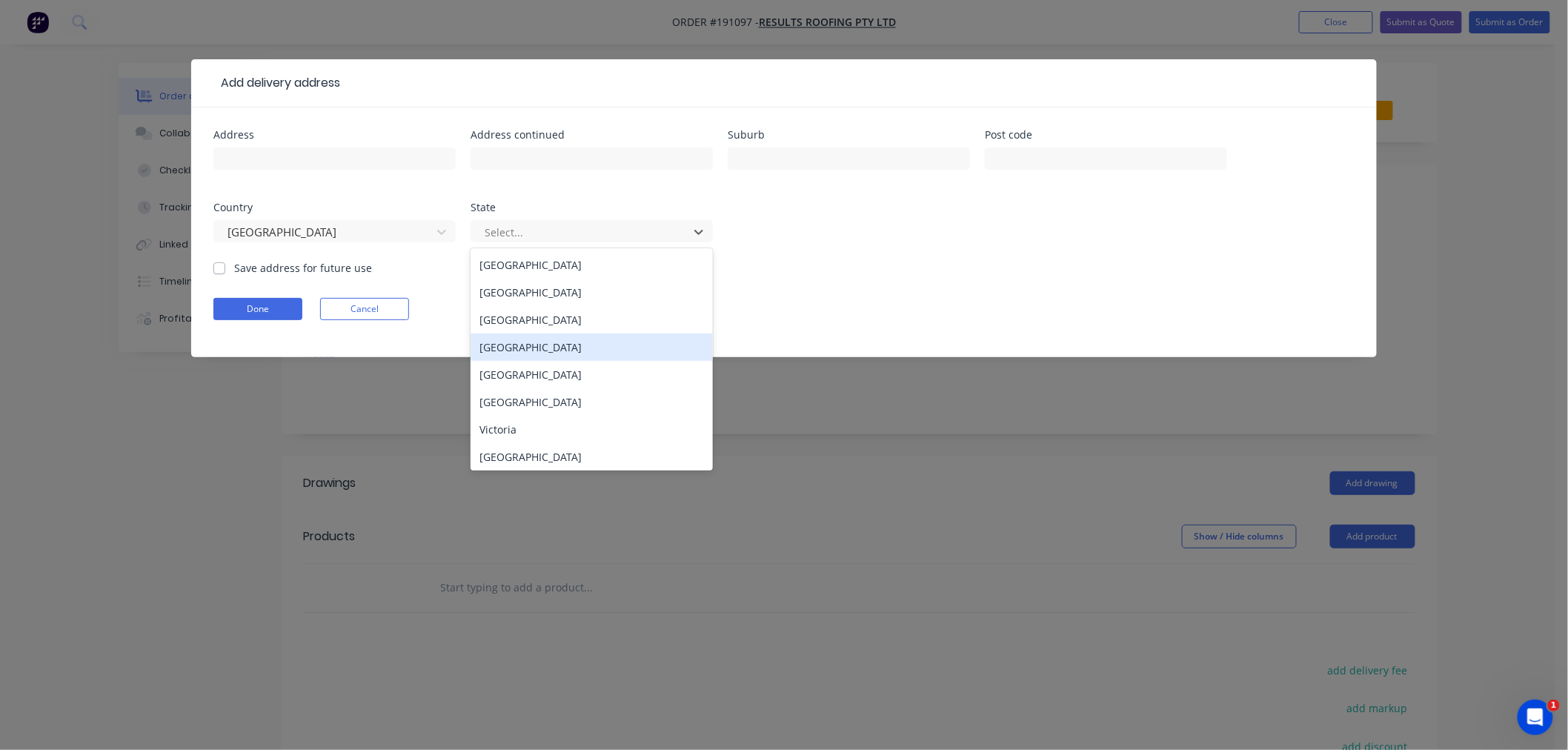
click at [553, 346] on div "[GEOGRAPHIC_DATA]" at bounding box center [591, 347] width 242 height 27
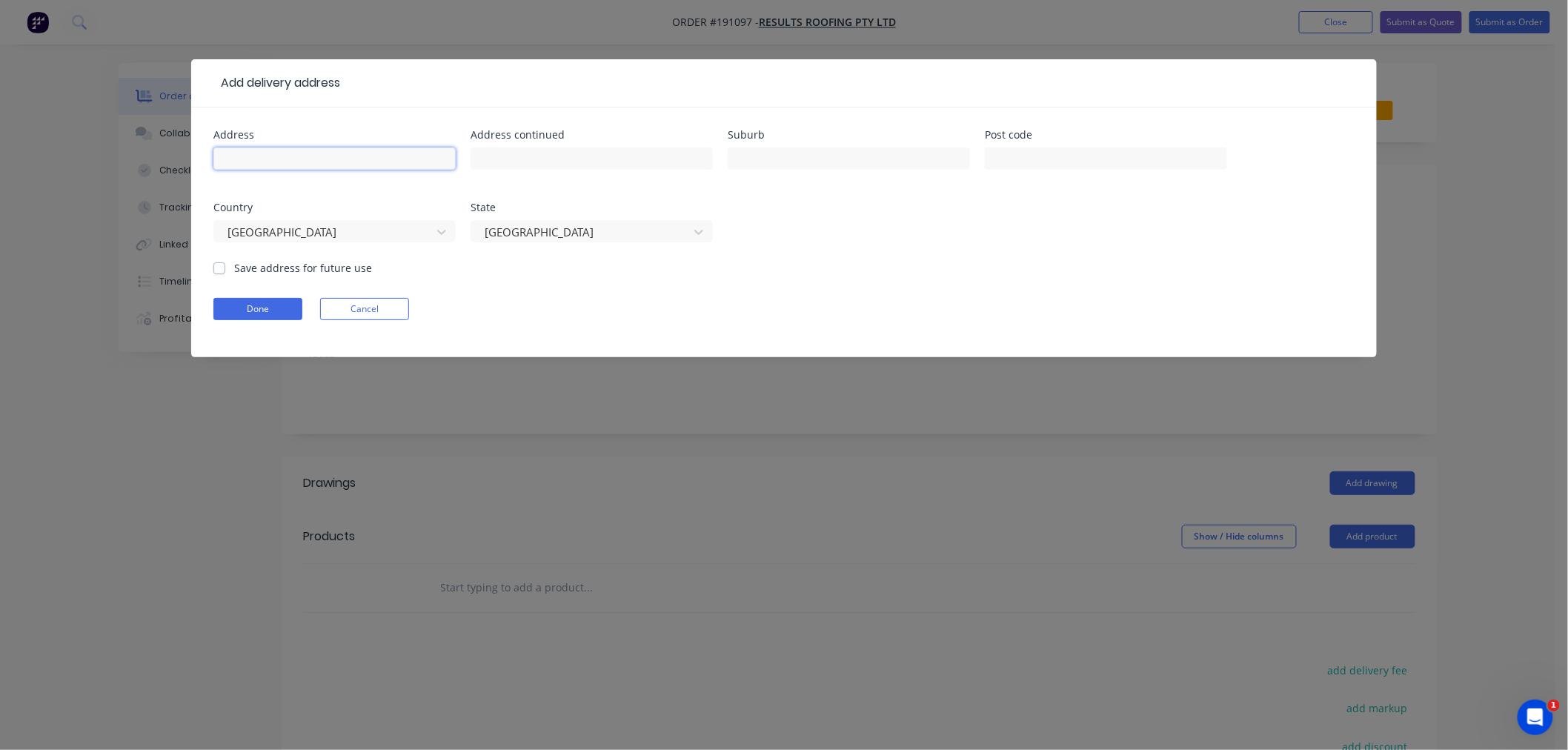
click at [398, 161] on input "text" at bounding box center [335, 158] width 242 height 22
type input "LOT [STREET_ADDRESS]"
type input "MORAYFIELD"
drag, startPoint x: 241, startPoint y: 158, endPoint x: 411, endPoint y: 104, distance: 178.4
click at [416, 143] on div "LOT [STREET_ADDRESS]" at bounding box center [335, 165] width 242 height 44
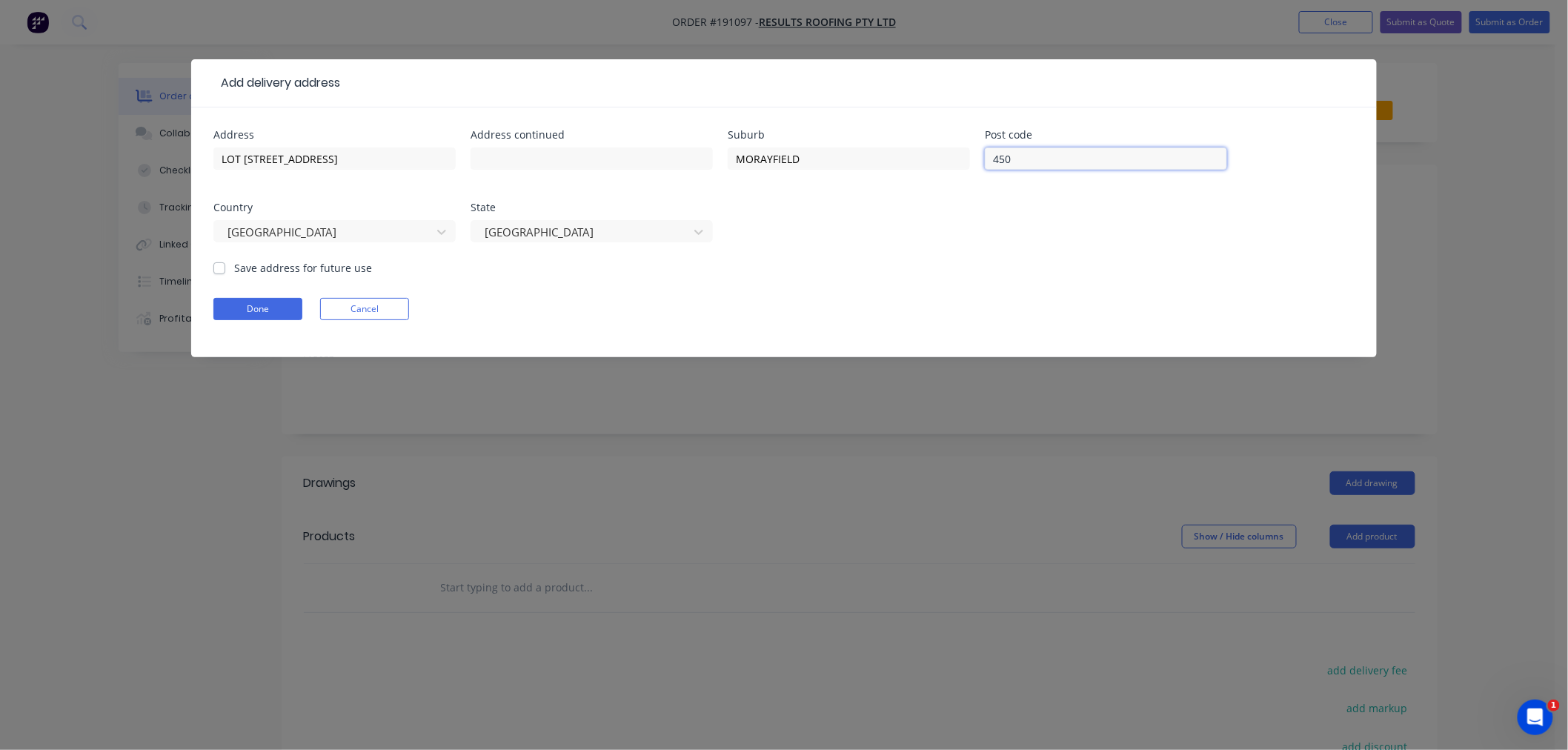
type input "4506"
click button "Done" at bounding box center [258, 308] width 89 height 22
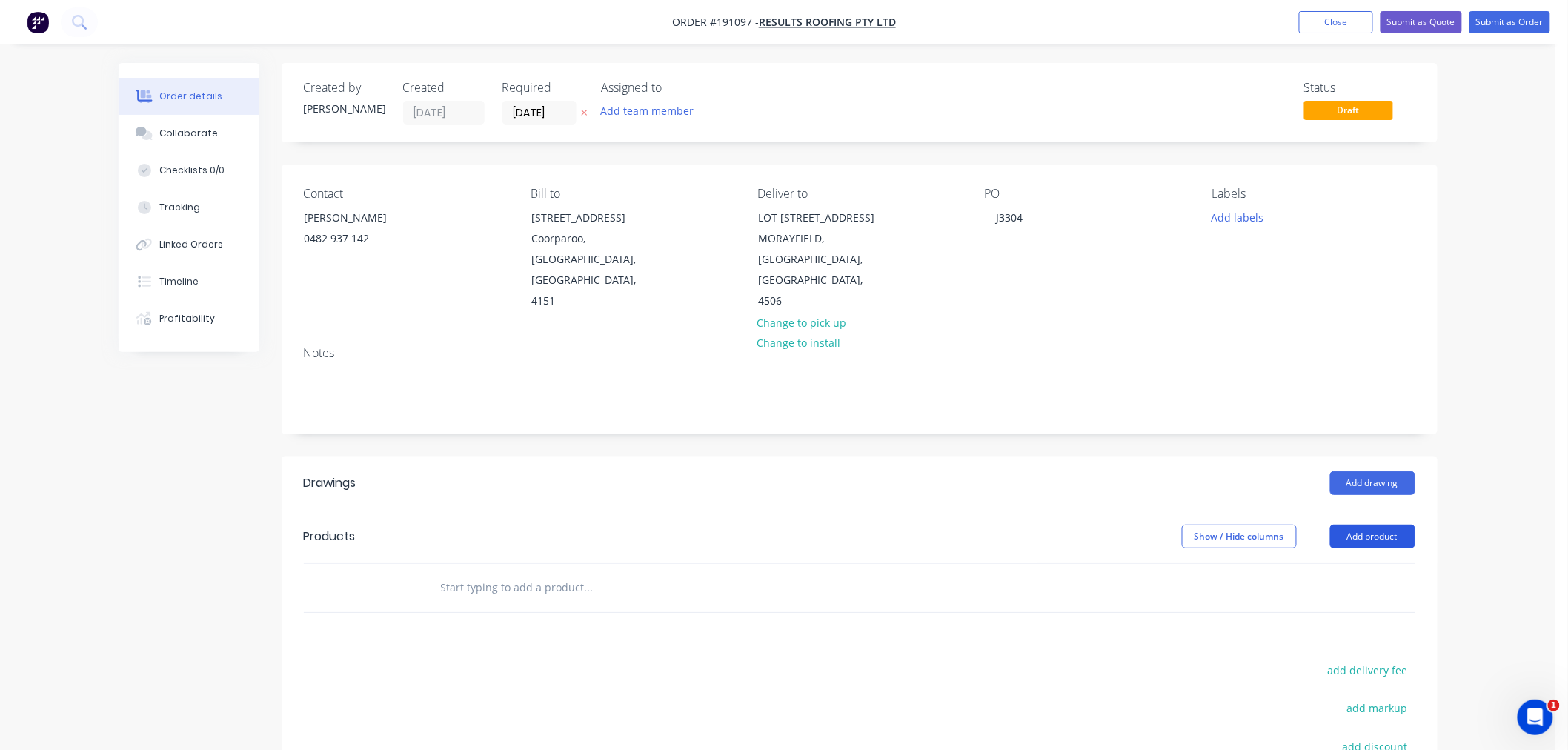
click at [1387, 525] on button "Add product" at bounding box center [1372, 536] width 85 height 23
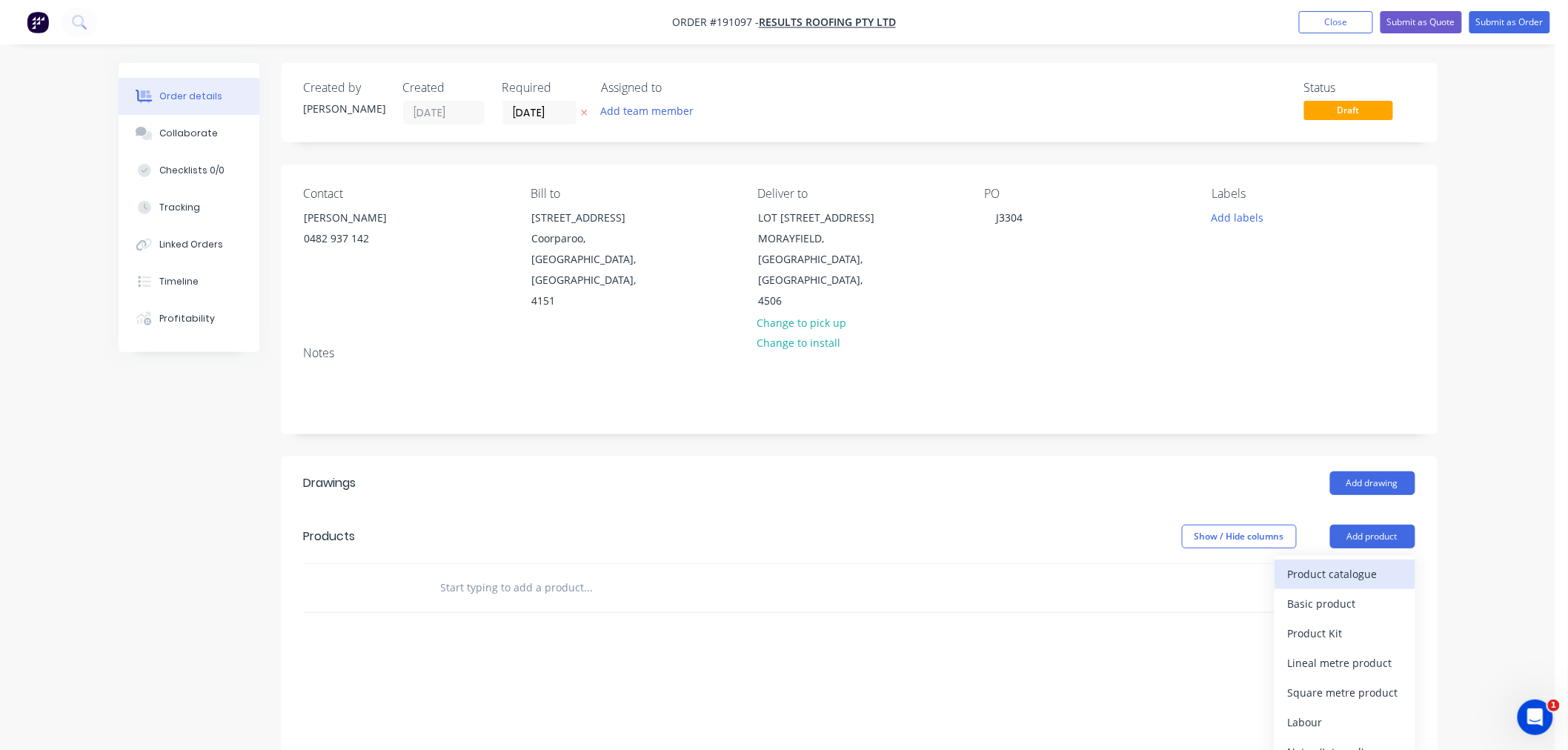
click at [1388, 563] on div "Product catalogue" at bounding box center [1345, 573] width 114 height 21
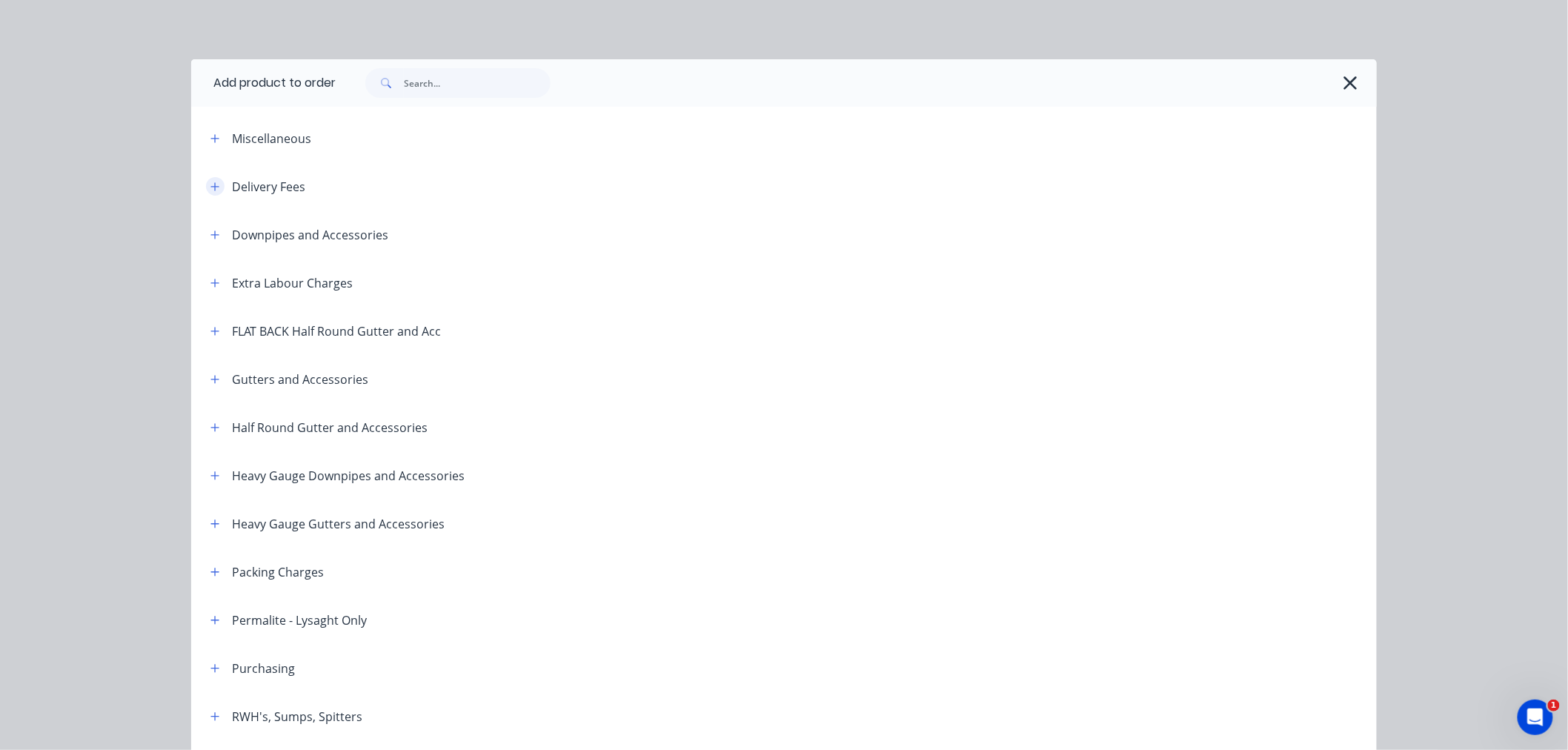
click at [214, 186] on button "button" at bounding box center [215, 186] width 19 height 19
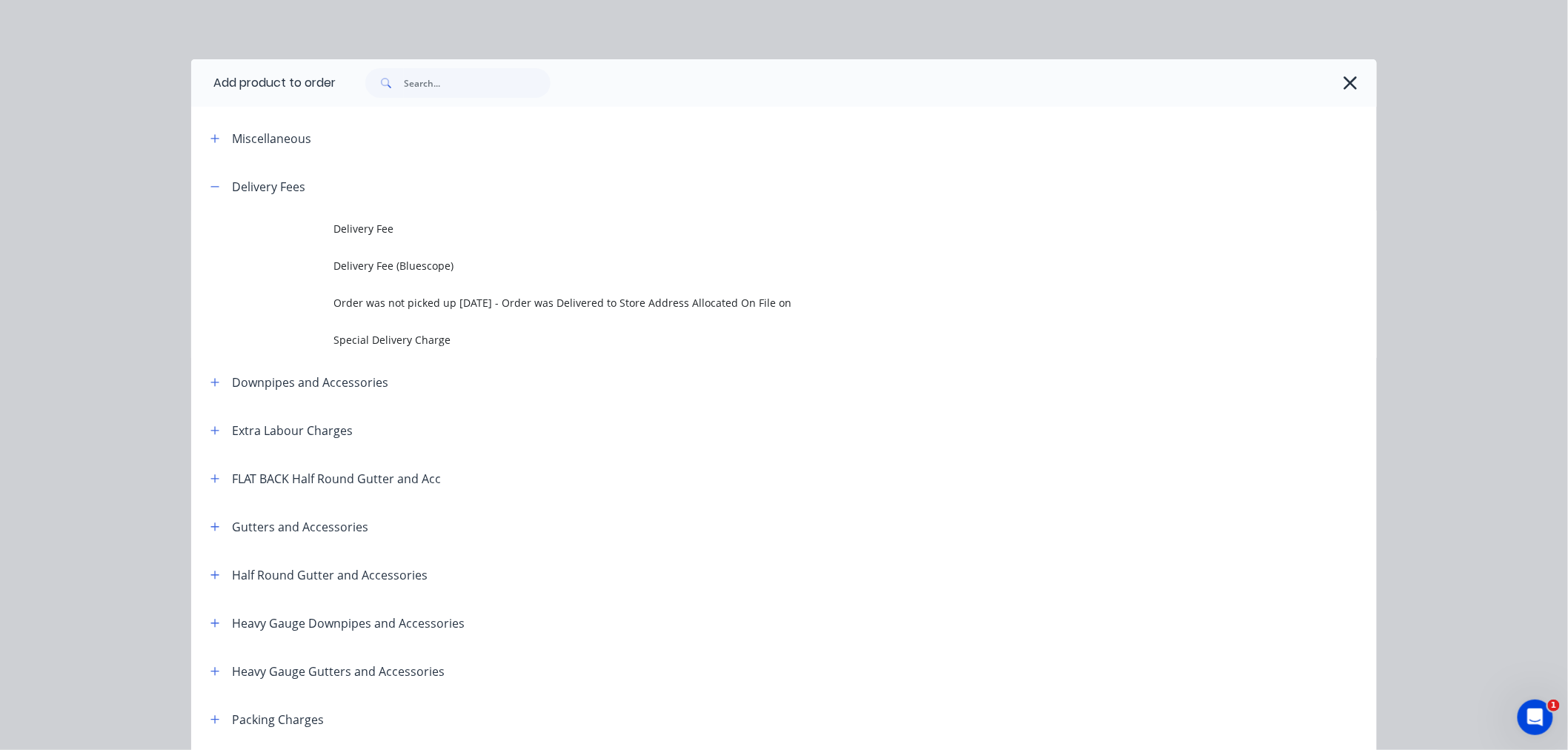
drag, startPoint x: 411, startPoint y: 226, endPoint x: 398, endPoint y: 232, distance: 14.3
click at [408, 230] on span "Delivery Fee" at bounding box center [750, 228] width 834 height 16
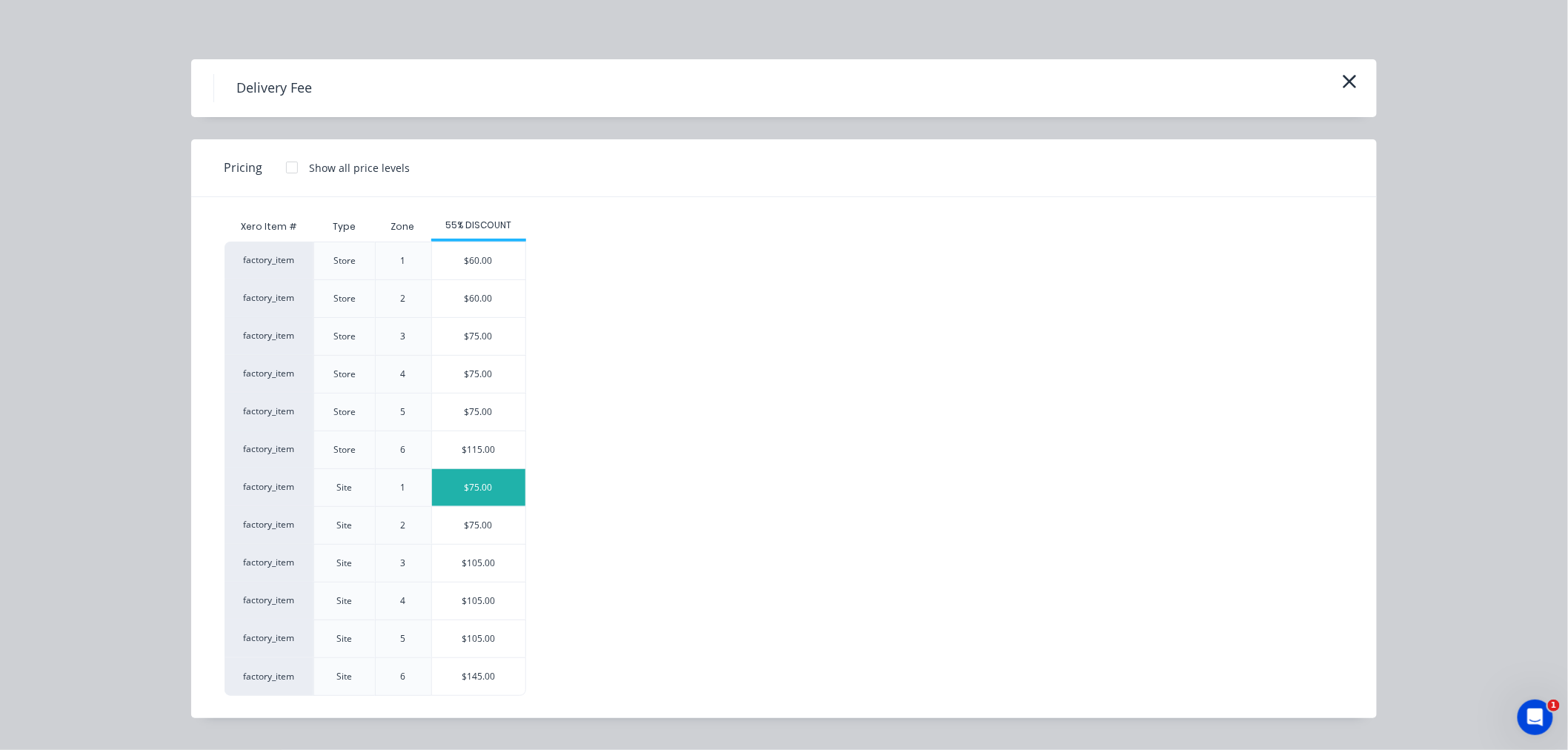
click at [511, 485] on div "$75.00" at bounding box center [479, 488] width 94 height 37
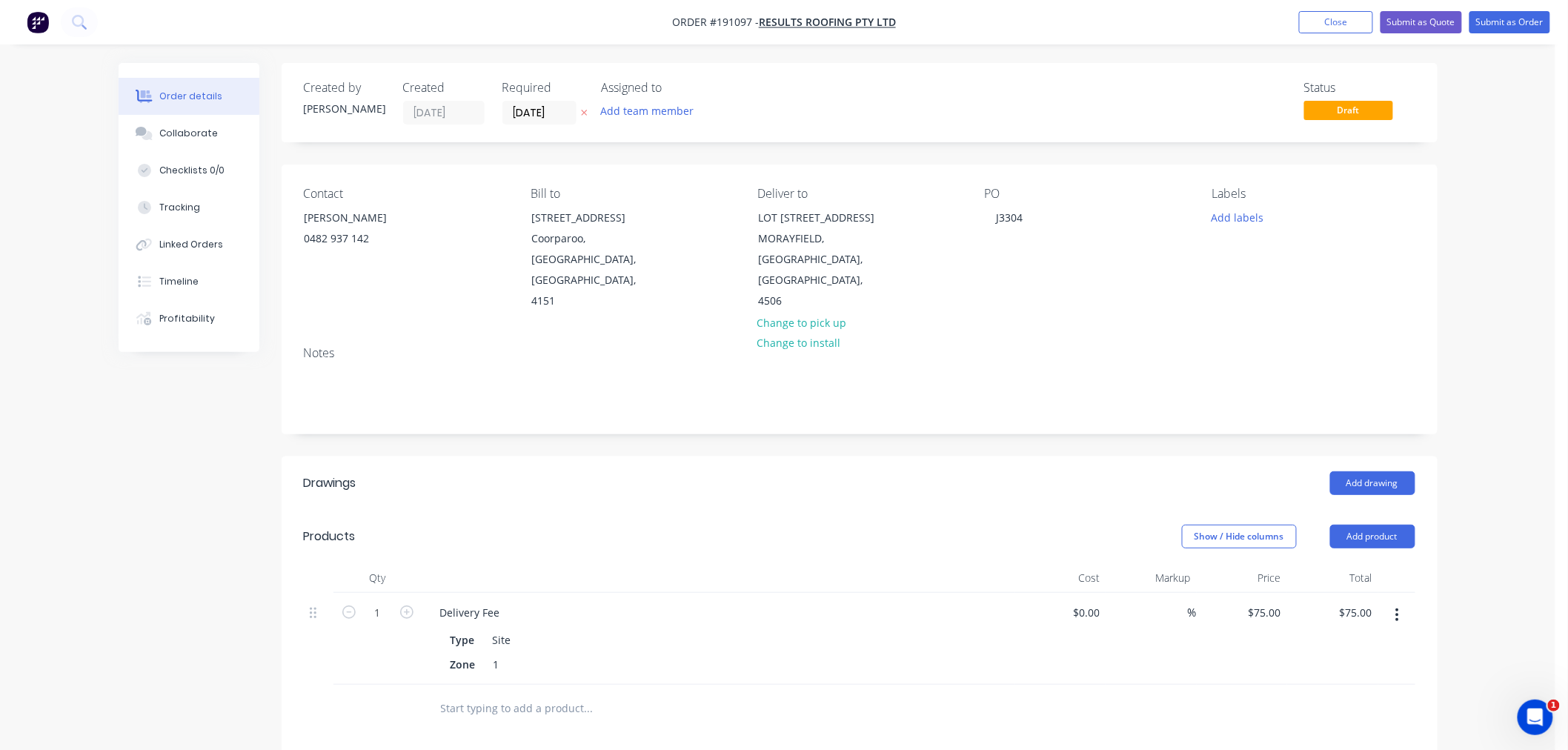
click at [1490, 330] on div "Order details Collaborate Checklists 0/0 Tracking Linked Orders Timeline Profit…" at bounding box center [778, 555] width 1555 height 1110
click at [1485, 392] on div "Order details Collaborate Checklists 0/0 Tracking Linked Orders Timeline Profit…" at bounding box center [778, 555] width 1555 height 1110
click at [1373, 471] on button "Add drawing" at bounding box center [1372, 483] width 85 height 23
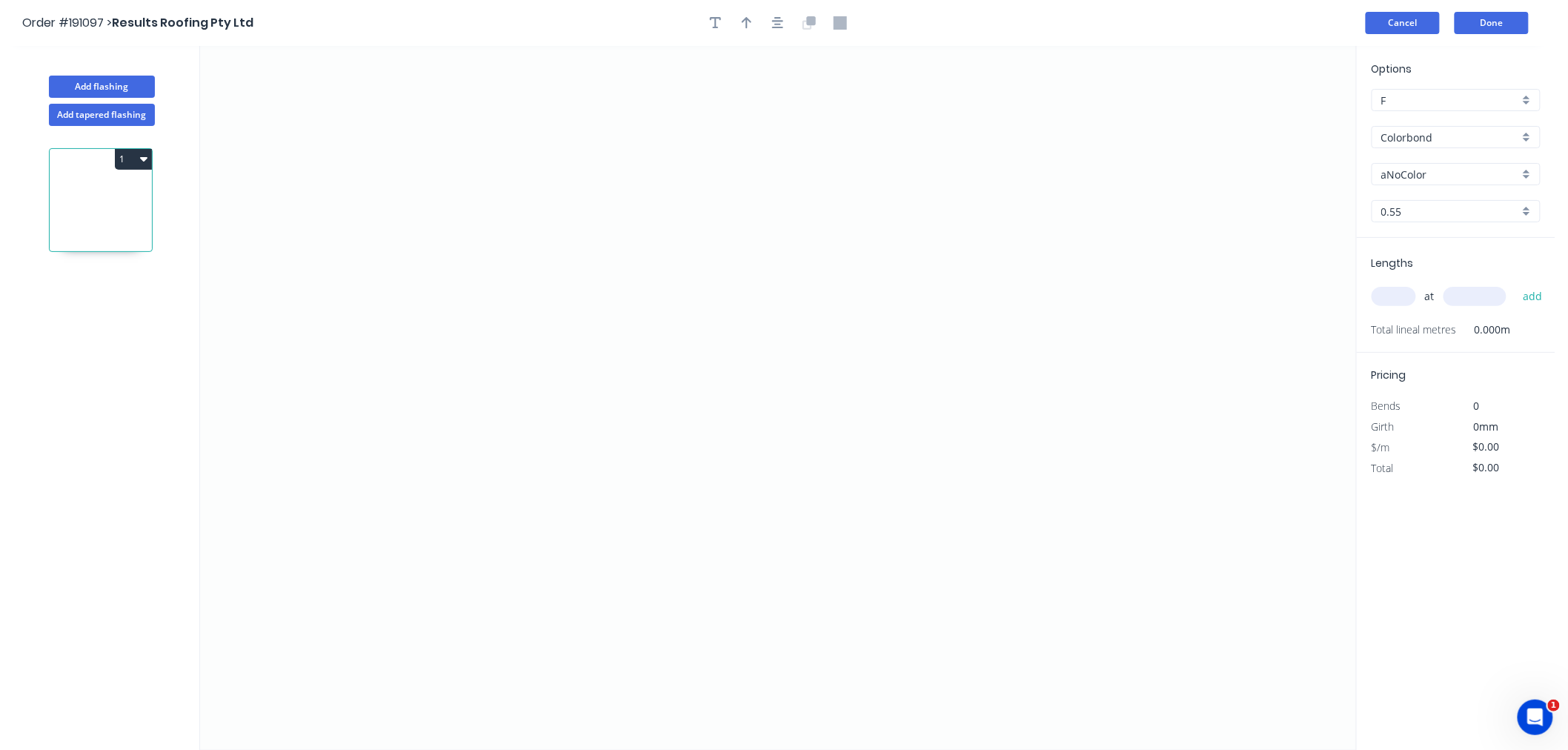
click at [1406, 20] on button "Cancel" at bounding box center [1403, 22] width 74 height 22
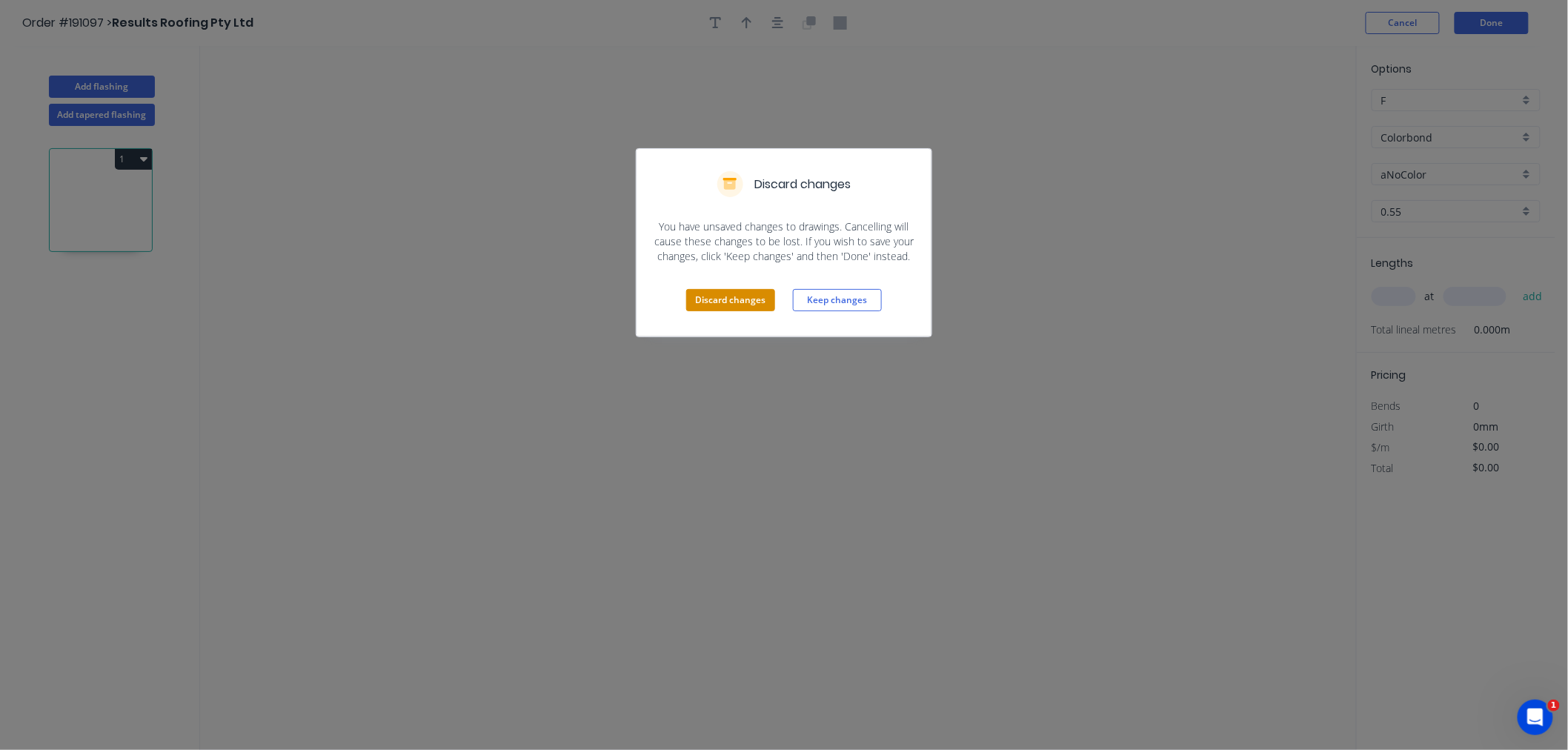
click at [705, 297] on button "Discard changes" at bounding box center [730, 299] width 89 height 22
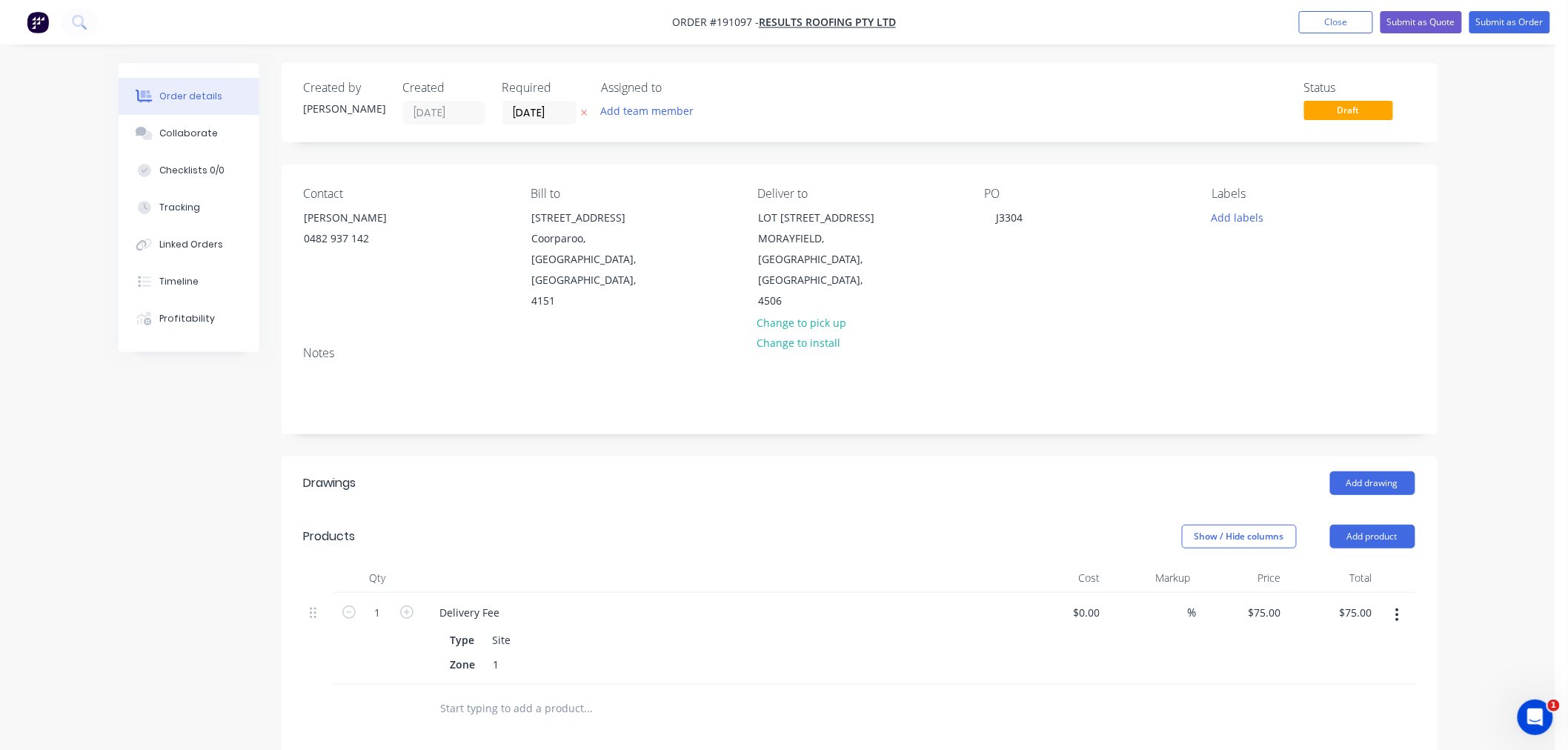
click at [1458, 486] on div "Order details Collaborate Checklists 0/0 Tracking Linked Orders Timeline Profit…" at bounding box center [778, 555] width 1555 height 1110
click at [1361, 525] on button "Add product" at bounding box center [1372, 536] width 85 height 23
click at [1368, 563] on div "Product catalogue" at bounding box center [1345, 573] width 114 height 21
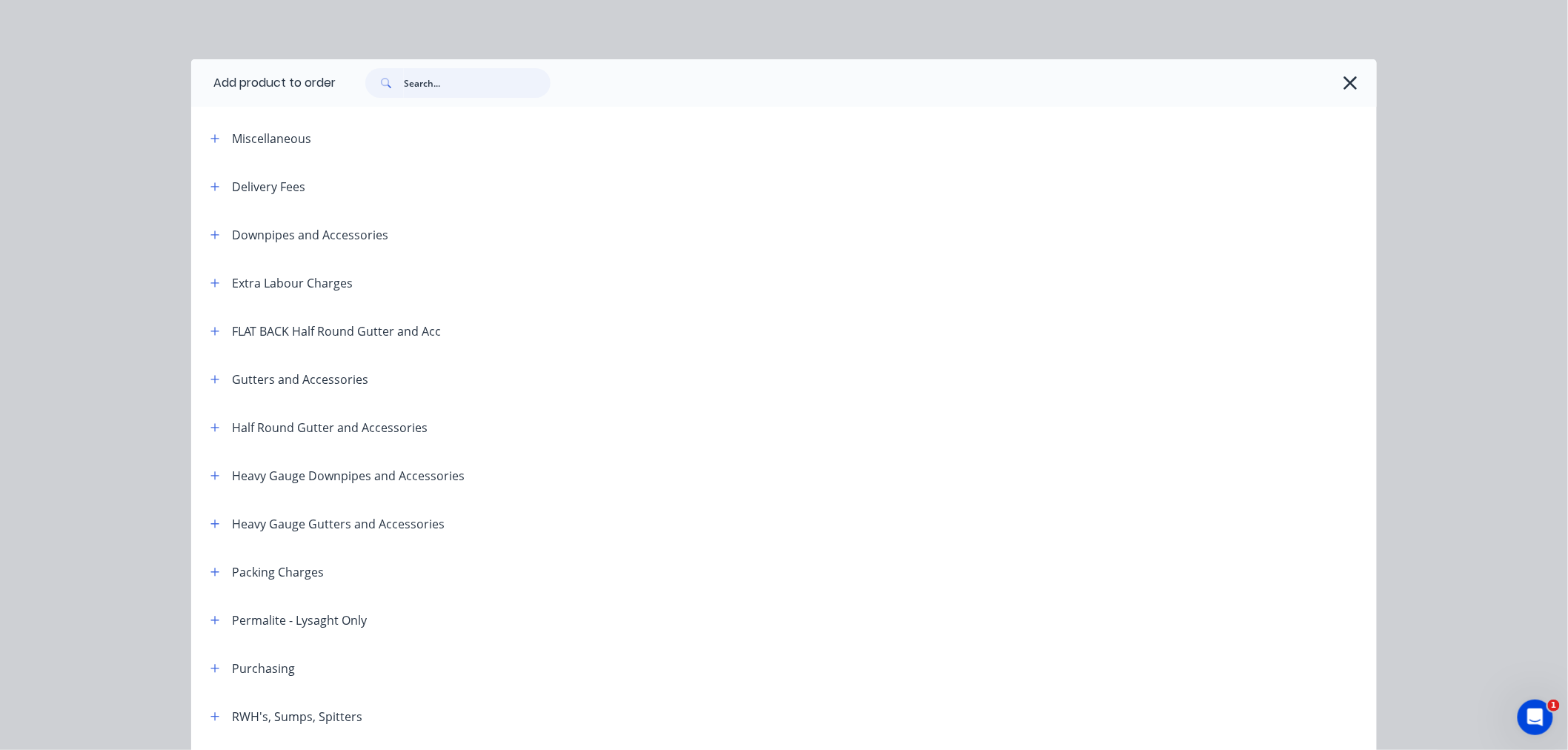
click at [454, 85] on input "text" at bounding box center [477, 83] width 146 height 29
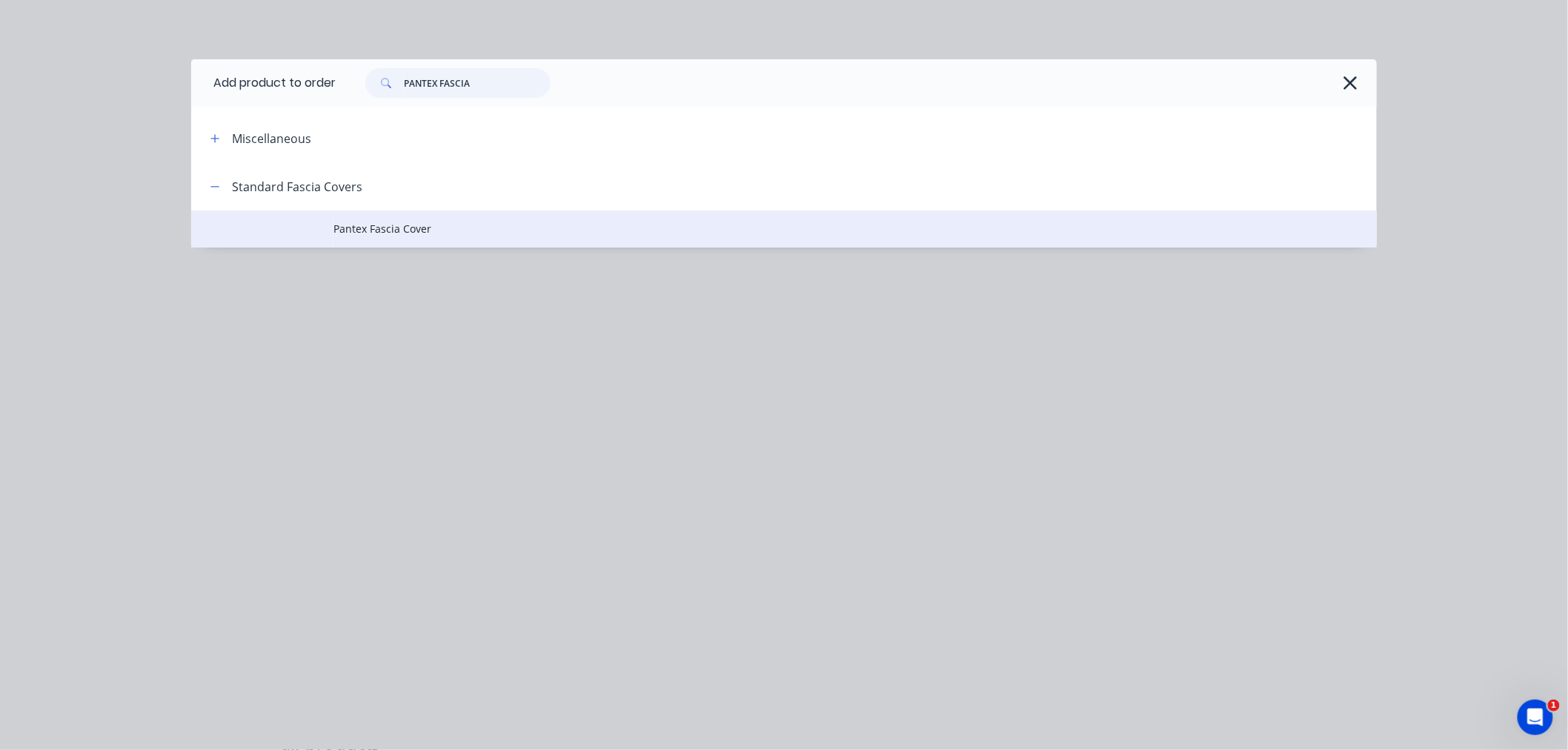
type input "PANTEX FASCIA"
click at [427, 225] on span "Pantex Fascia Cover" at bounding box center [750, 228] width 834 height 16
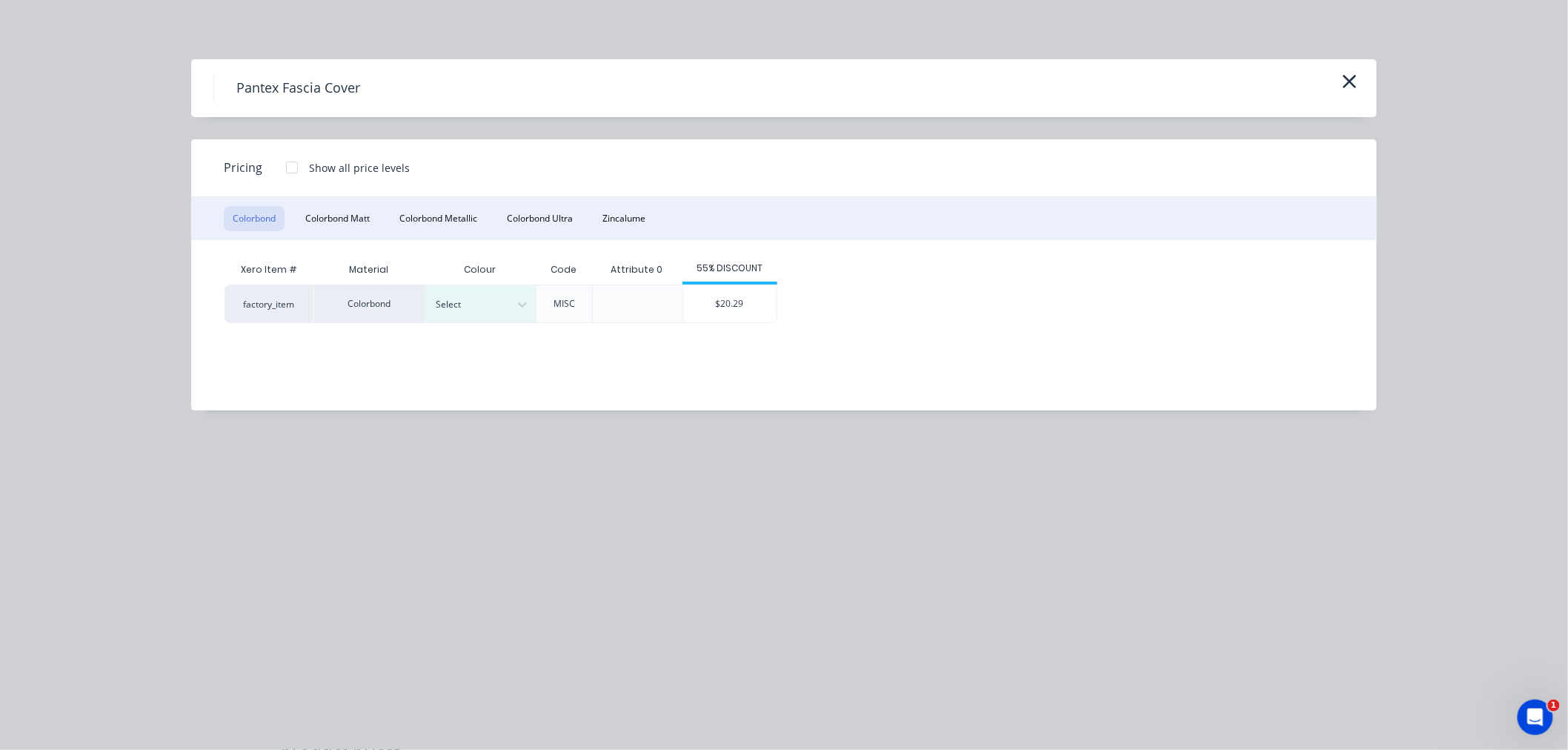
click at [243, 220] on button "Colorbond" at bounding box center [254, 218] width 60 height 25
click at [478, 313] on div "Select" at bounding box center [481, 303] width 111 height 36
click at [739, 296] on div "$20.29" at bounding box center [730, 303] width 94 height 37
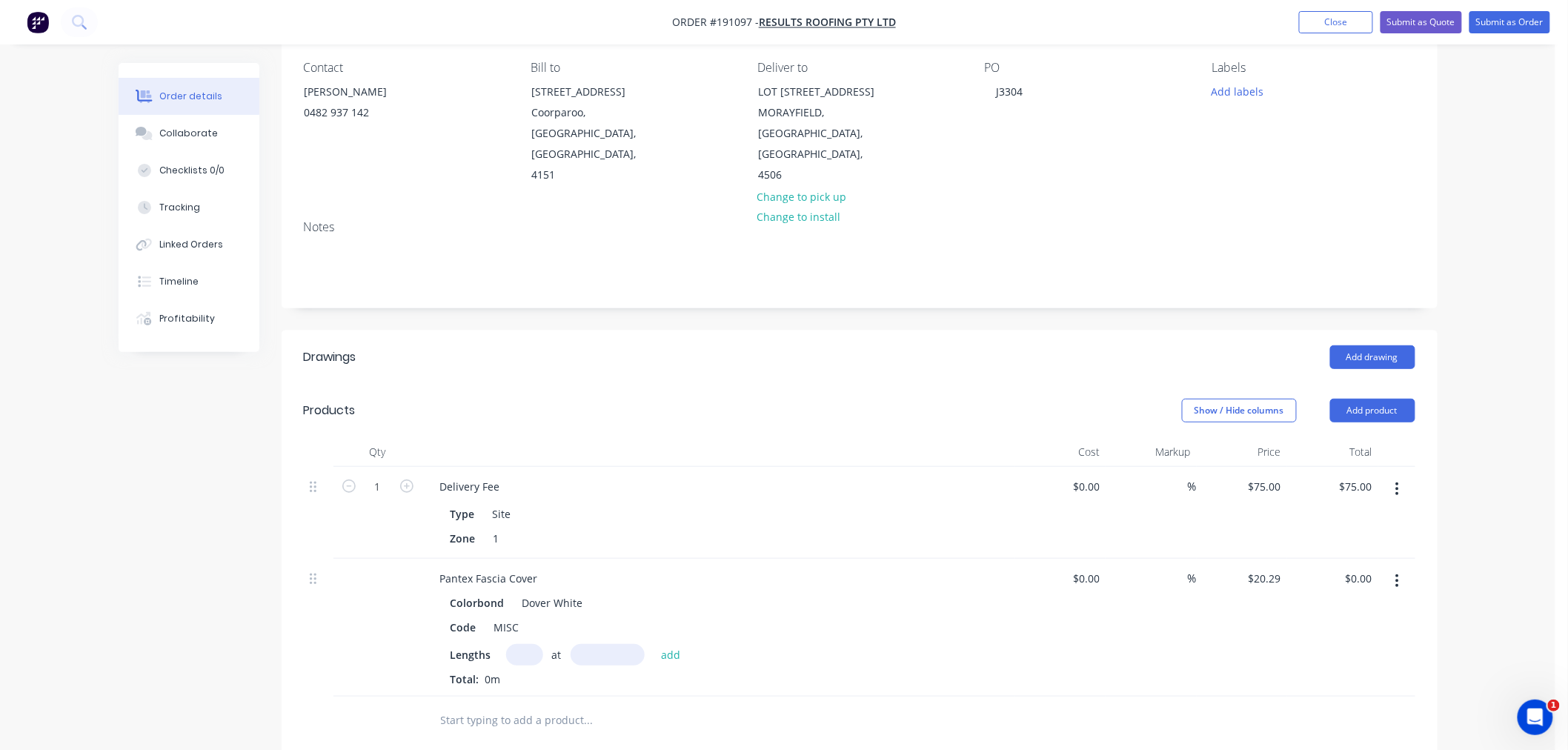
scroll to position [165, 0]
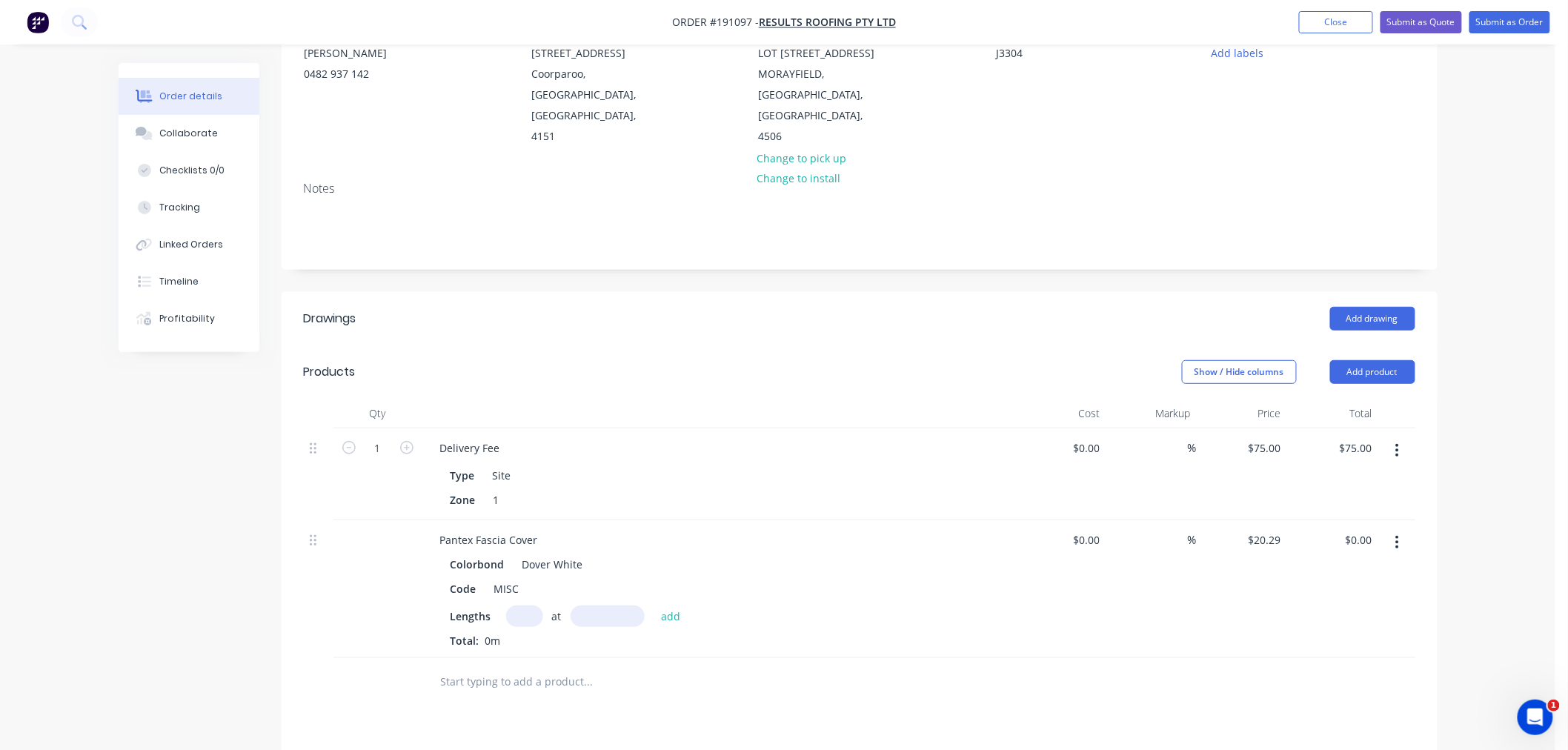
click at [526, 605] on input "text" at bounding box center [525, 615] width 37 height 21
type input "1"
type input "3500"
click at [654, 605] on button "add" at bounding box center [671, 614] width 35 height 20
type input "$71.02"
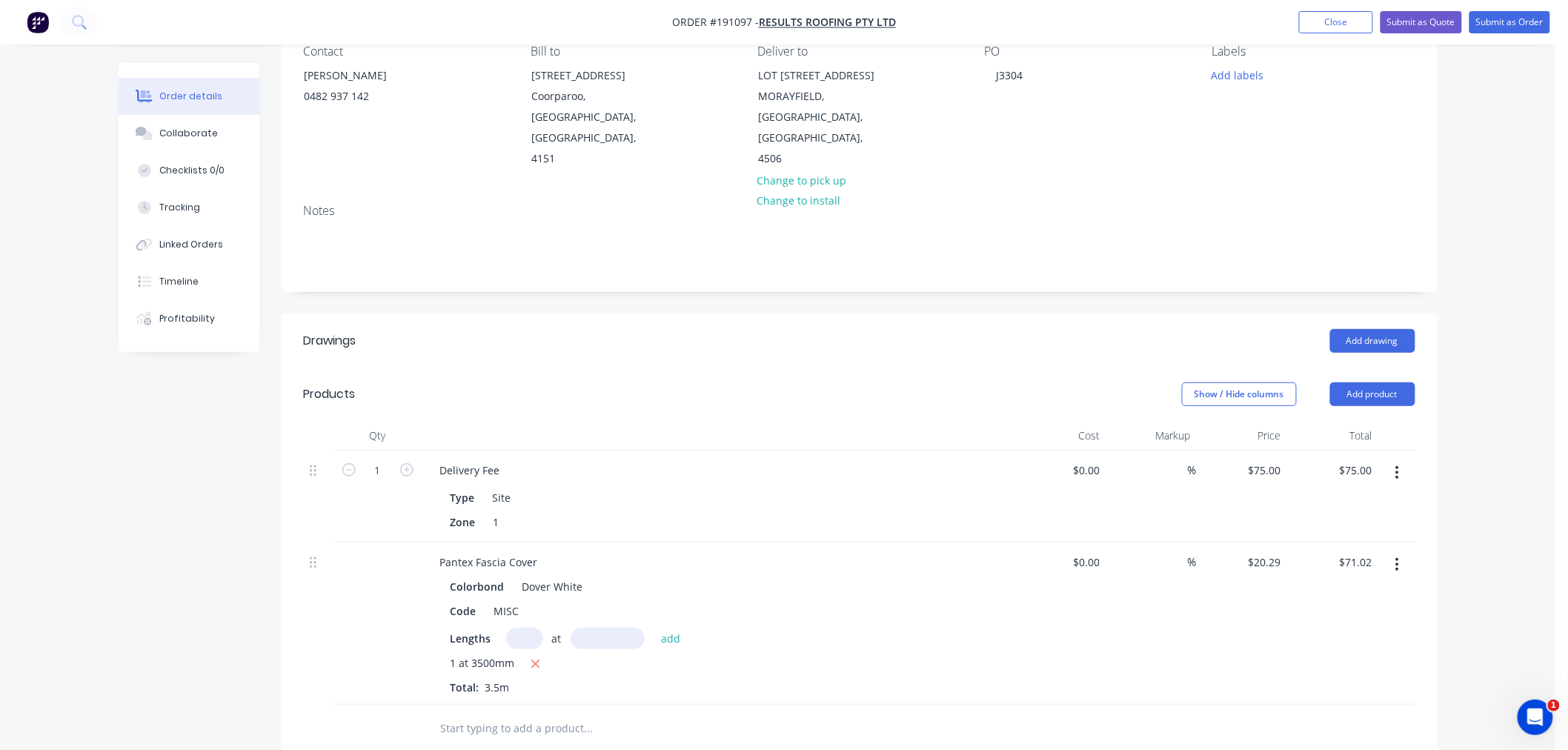
scroll to position [0, 0]
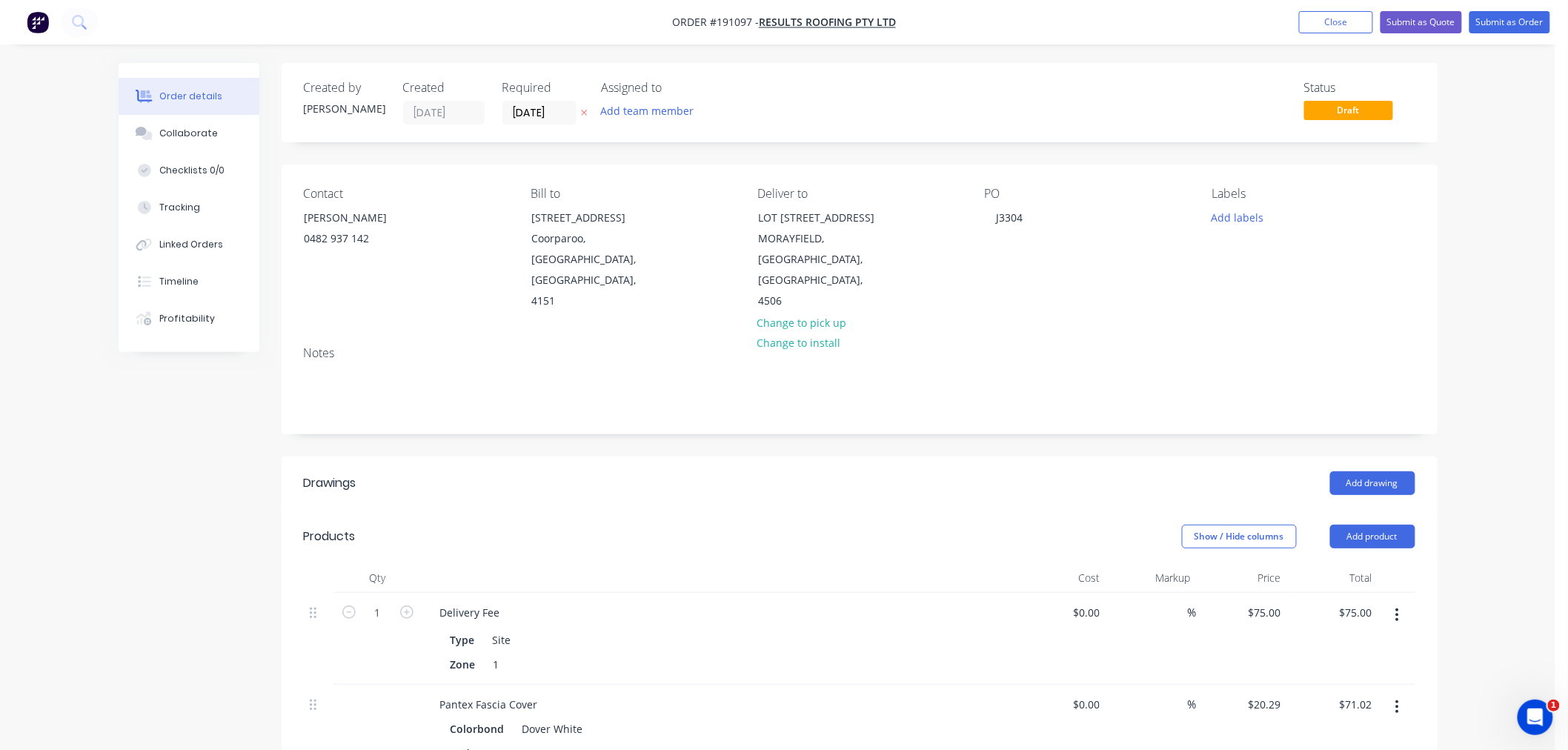
click at [1502, 198] on div "Order details Collaborate Checklists 0/0 Tracking Linked Orders Timeline Profit…" at bounding box center [778, 636] width 1555 height 1273
click at [1506, 25] on button "Submit as Order" at bounding box center [1509, 21] width 81 height 22
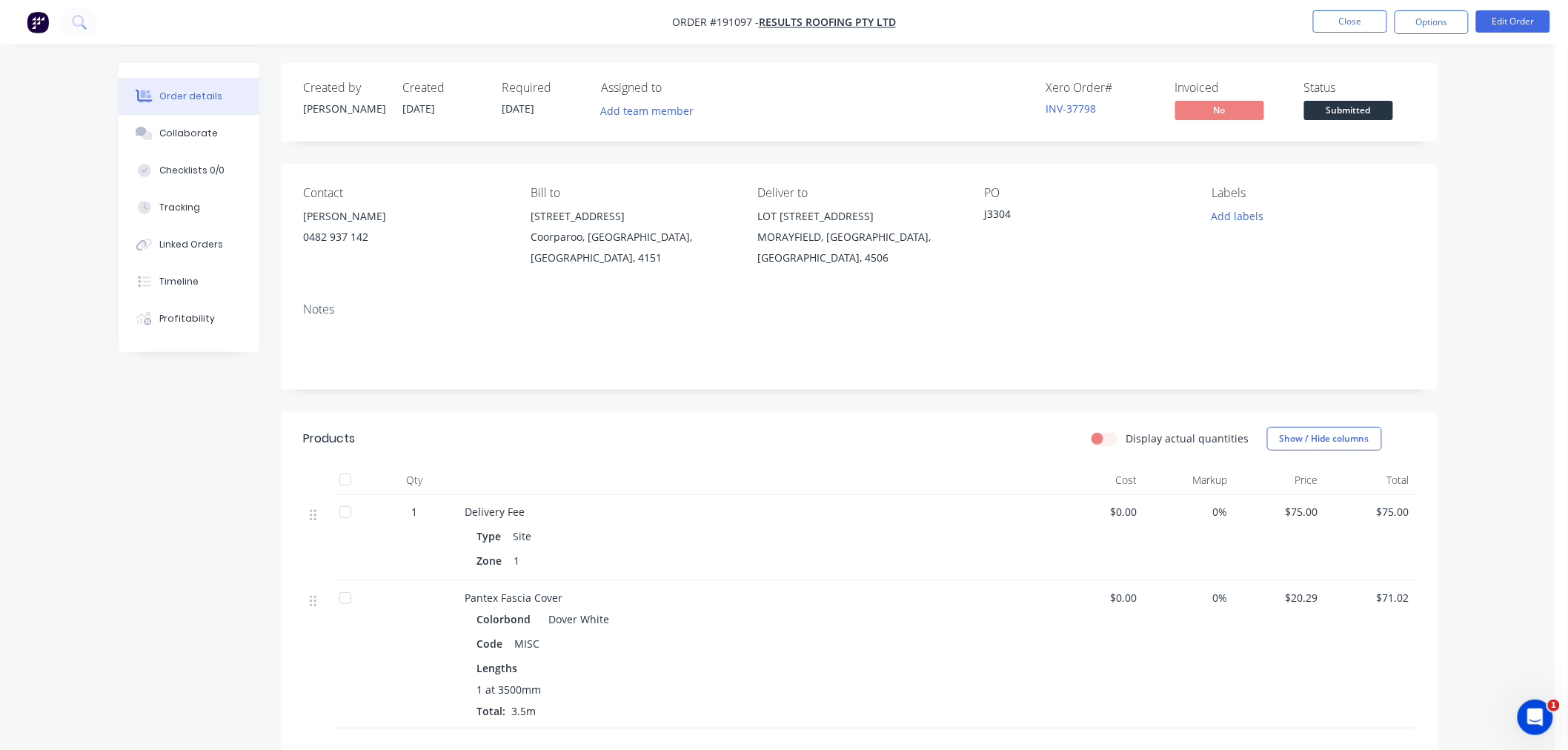
click at [1536, 402] on div "Order details Collaborate Checklists 0/0 Tracking Linked Orders Timeline Profit…" at bounding box center [778, 495] width 1555 height 992
click at [1440, 18] on button "Options" at bounding box center [1431, 22] width 74 height 23
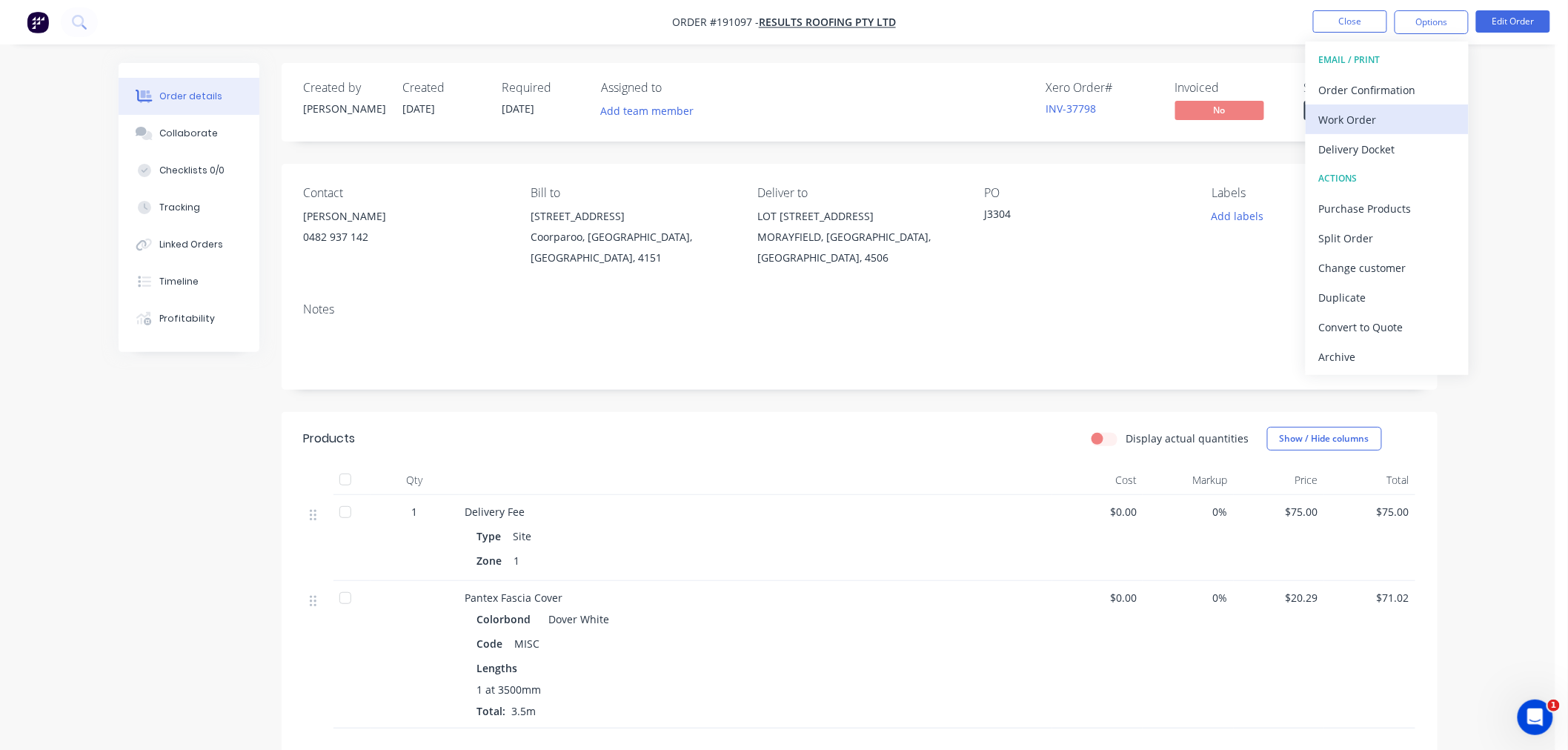
click at [1426, 122] on div "Work Order" at bounding box center [1387, 120] width 137 height 21
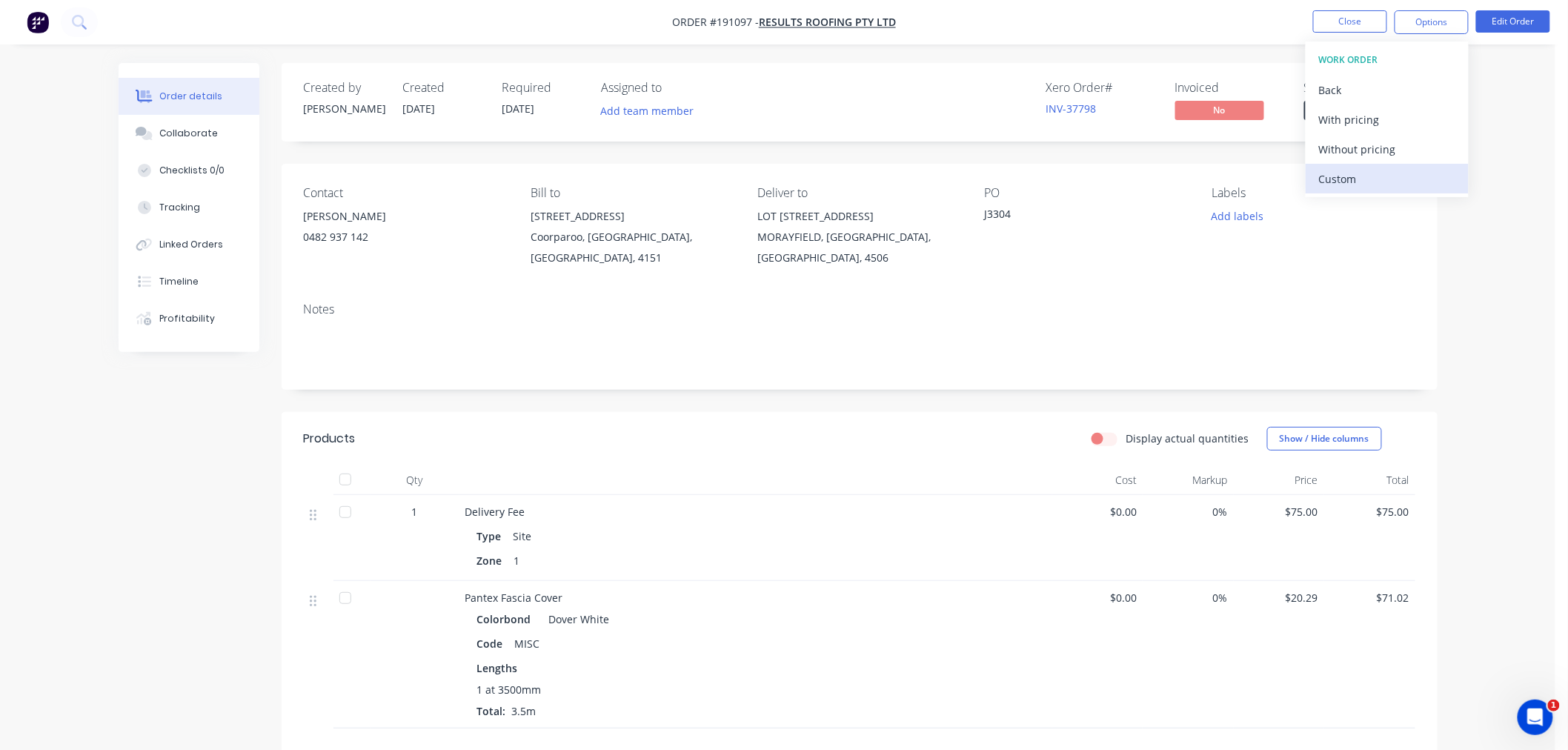
click at [1402, 178] on div "Custom" at bounding box center [1387, 178] width 137 height 21
click at [1409, 145] on div "Without pricing" at bounding box center [1387, 149] width 137 height 21
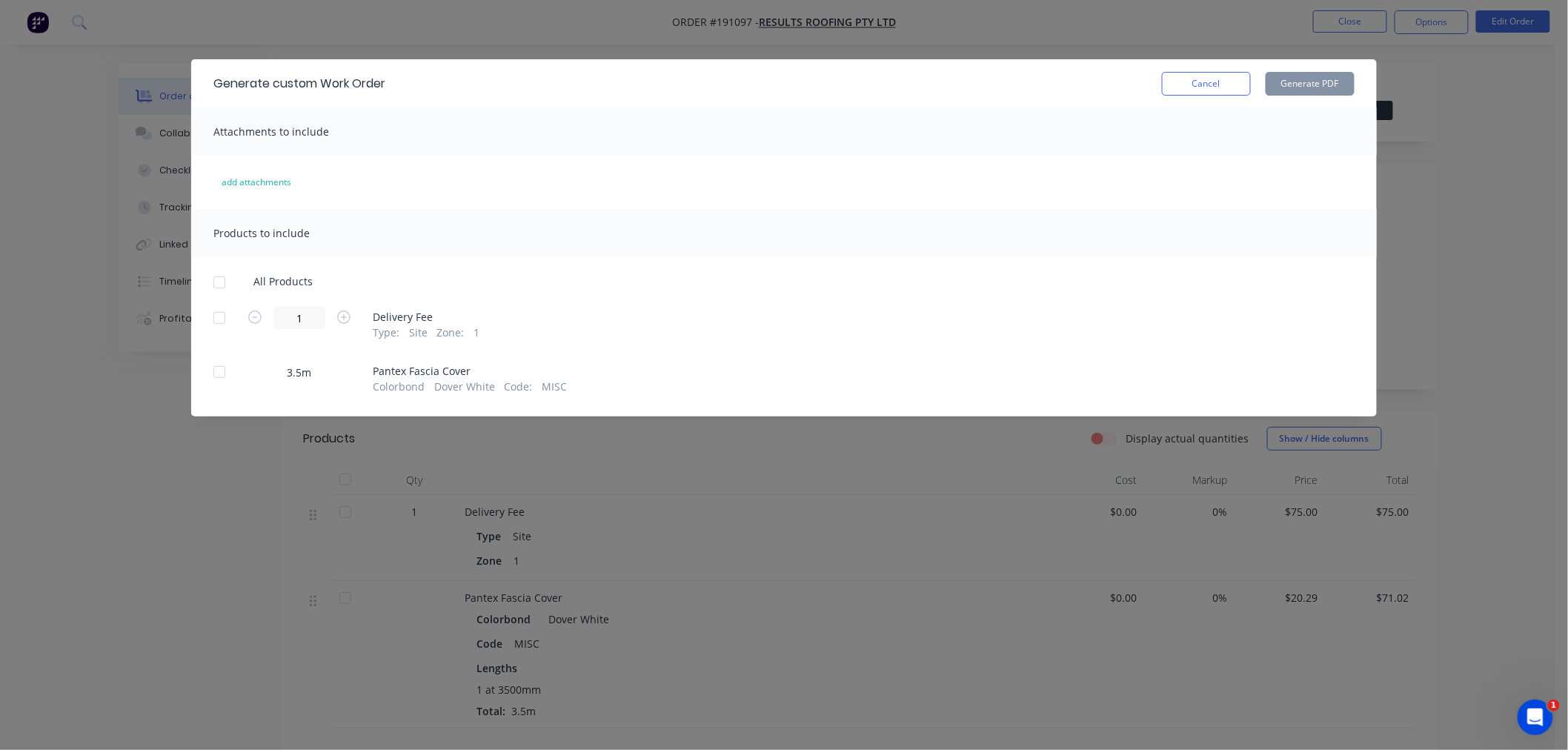
click at [221, 279] on div at bounding box center [220, 282] width 29 height 29
click at [1299, 78] on button "Generate PDF" at bounding box center [1309, 84] width 89 height 23
click at [94, 454] on div "Generate custom Work Order Cancel Generate PDF Attachments to include add attac…" at bounding box center [784, 375] width 1568 height 750
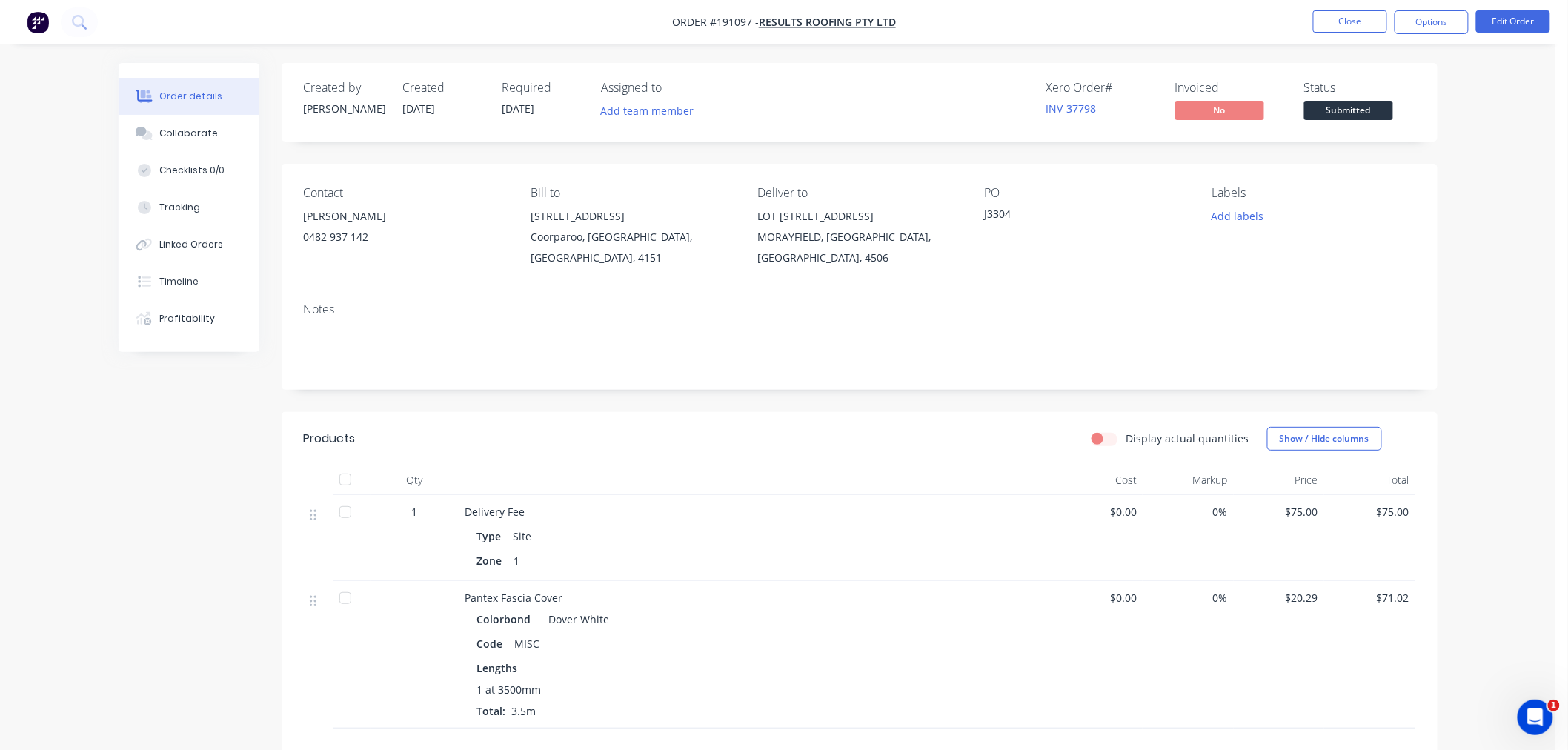
click at [417, 31] on nav "Order #191097 - Results Roofing Pty Ltd Close Options Edit Order" at bounding box center [784, 22] width 1568 height 45
click at [1347, 19] on button "Close" at bounding box center [1350, 21] width 74 height 22
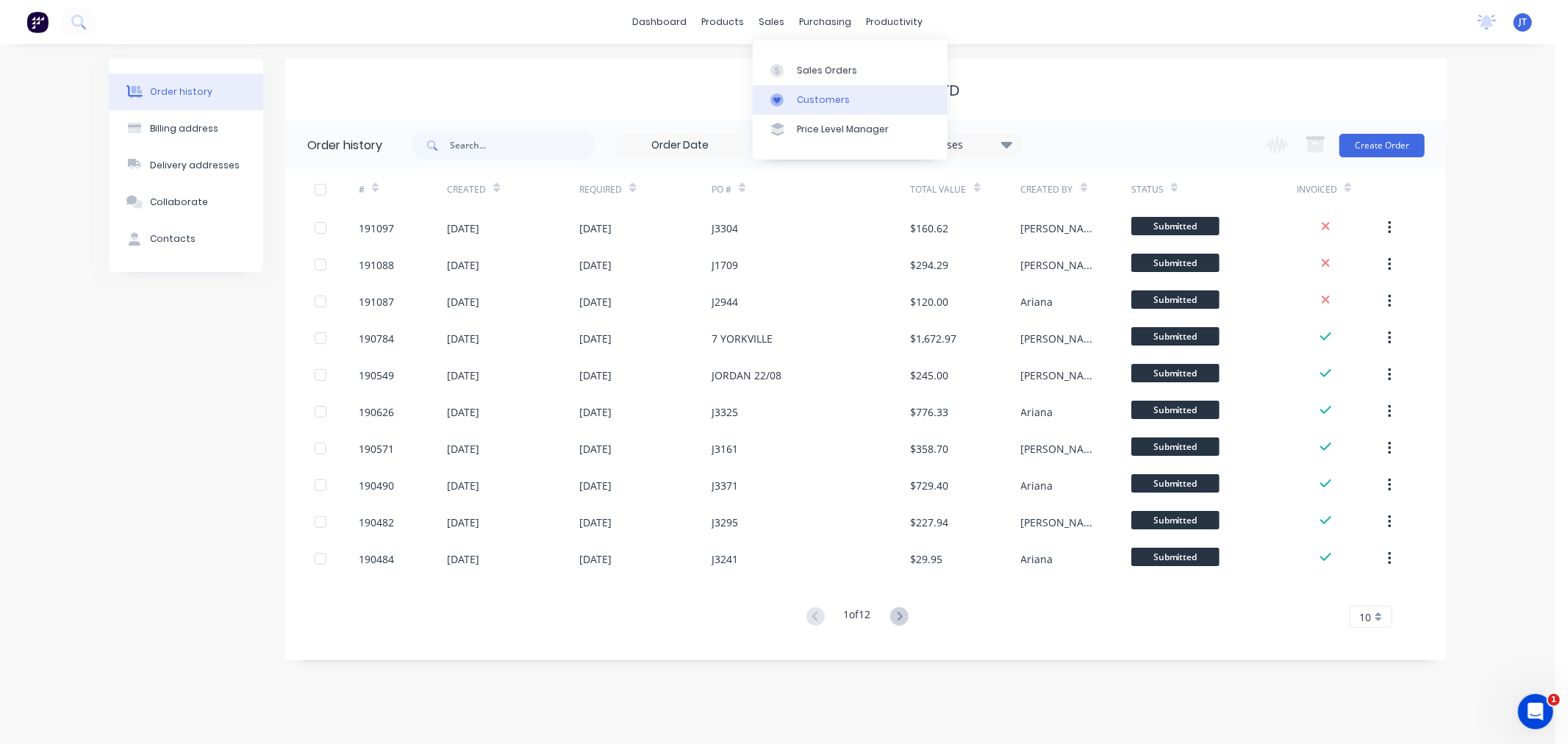
click at [802, 96] on div "Customers" at bounding box center [823, 100] width 53 height 14
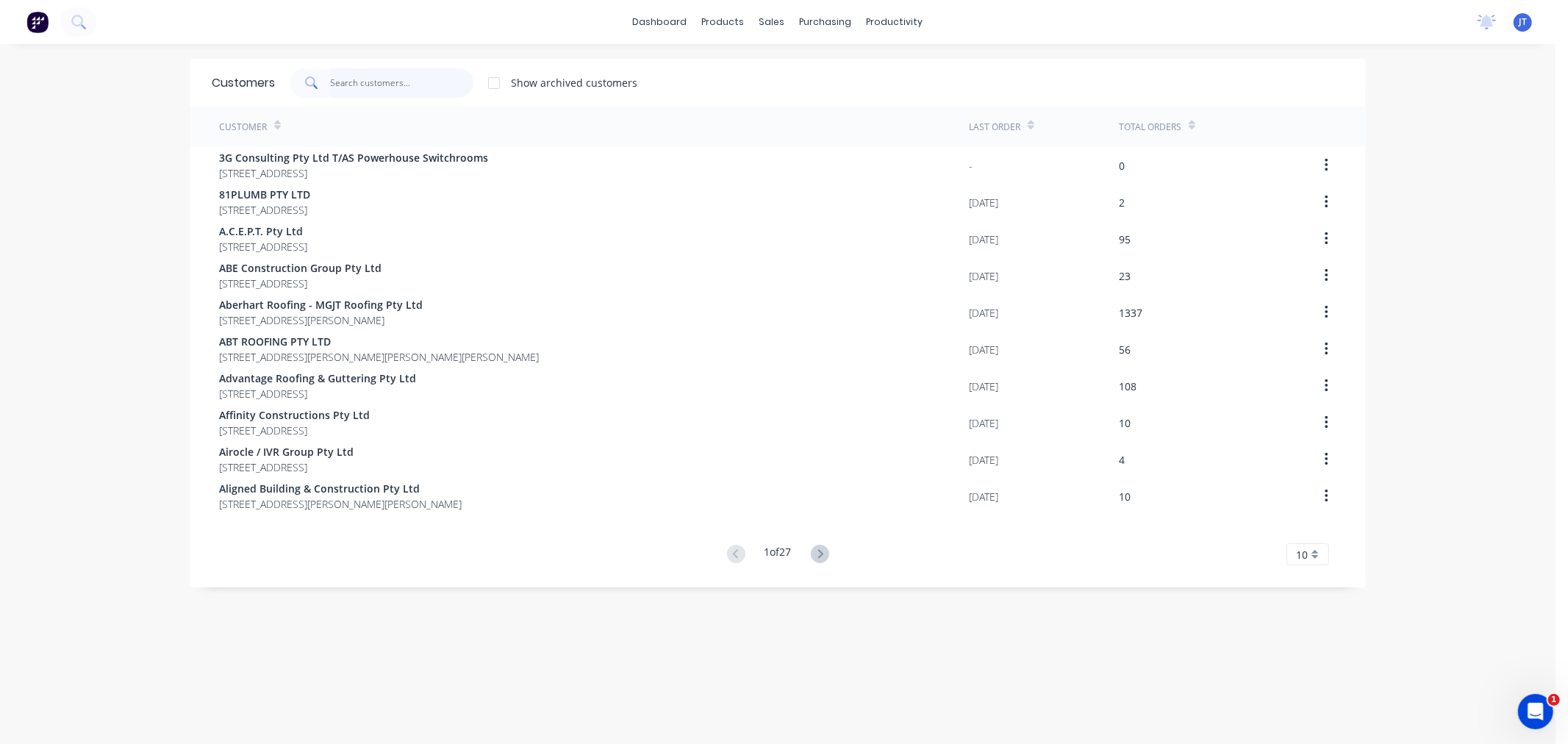
click at [383, 89] on input "text" at bounding box center [403, 83] width 143 height 29
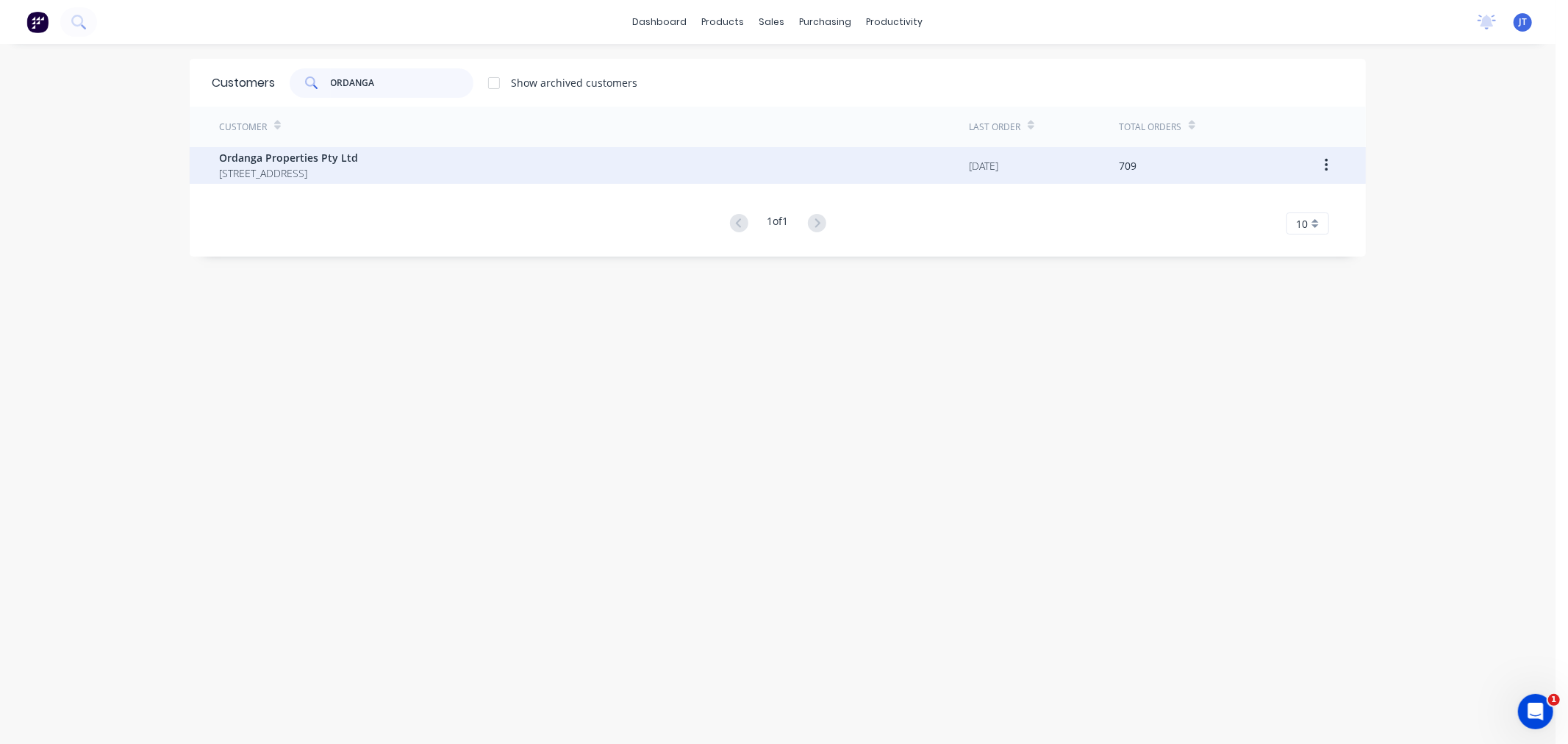
type input "ORDANGA"
click at [358, 165] on span "[STREET_ADDRESS]" at bounding box center [288, 173] width 139 height 15
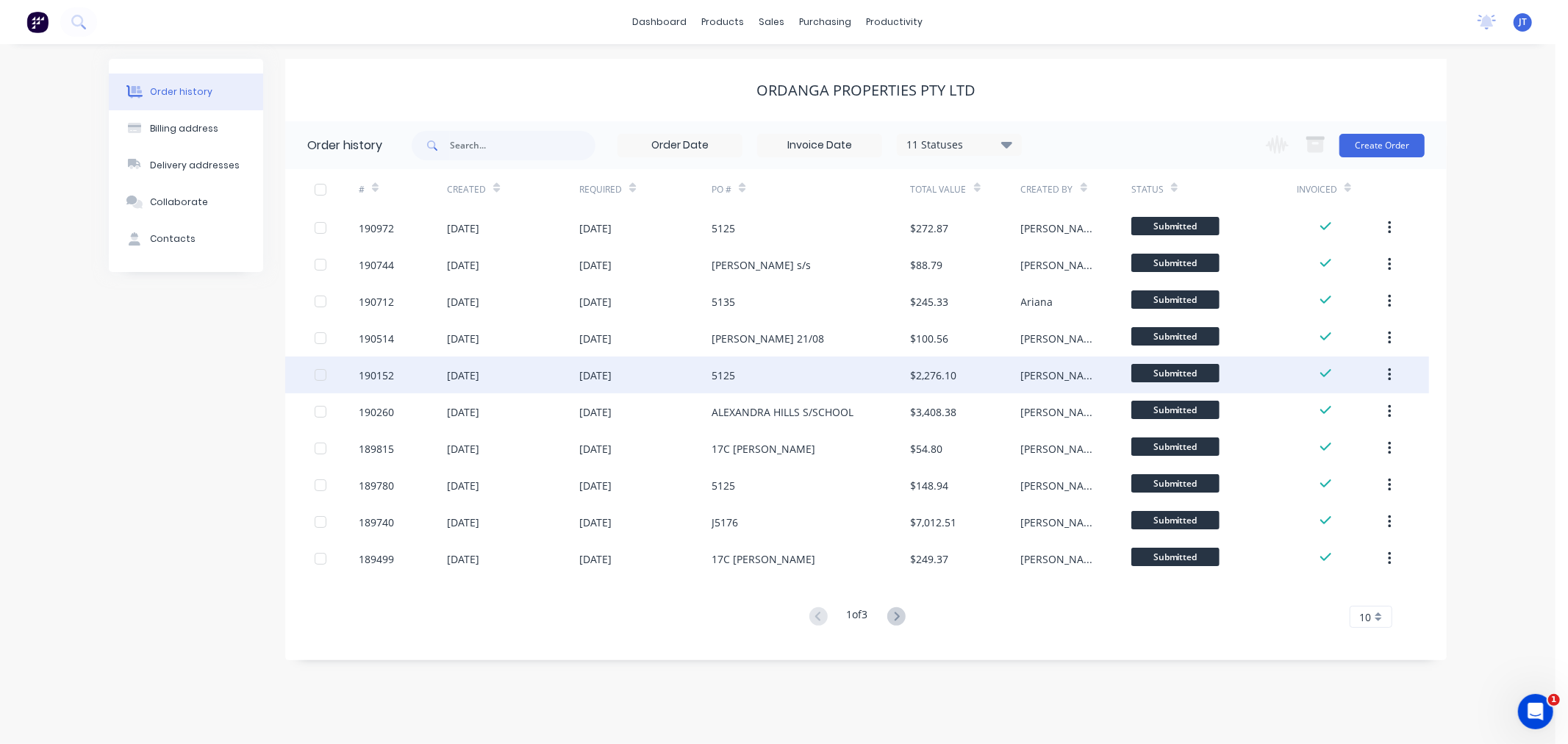
click at [385, 365] on div "190152" at bounding box center [403, 374] width 88 height 37
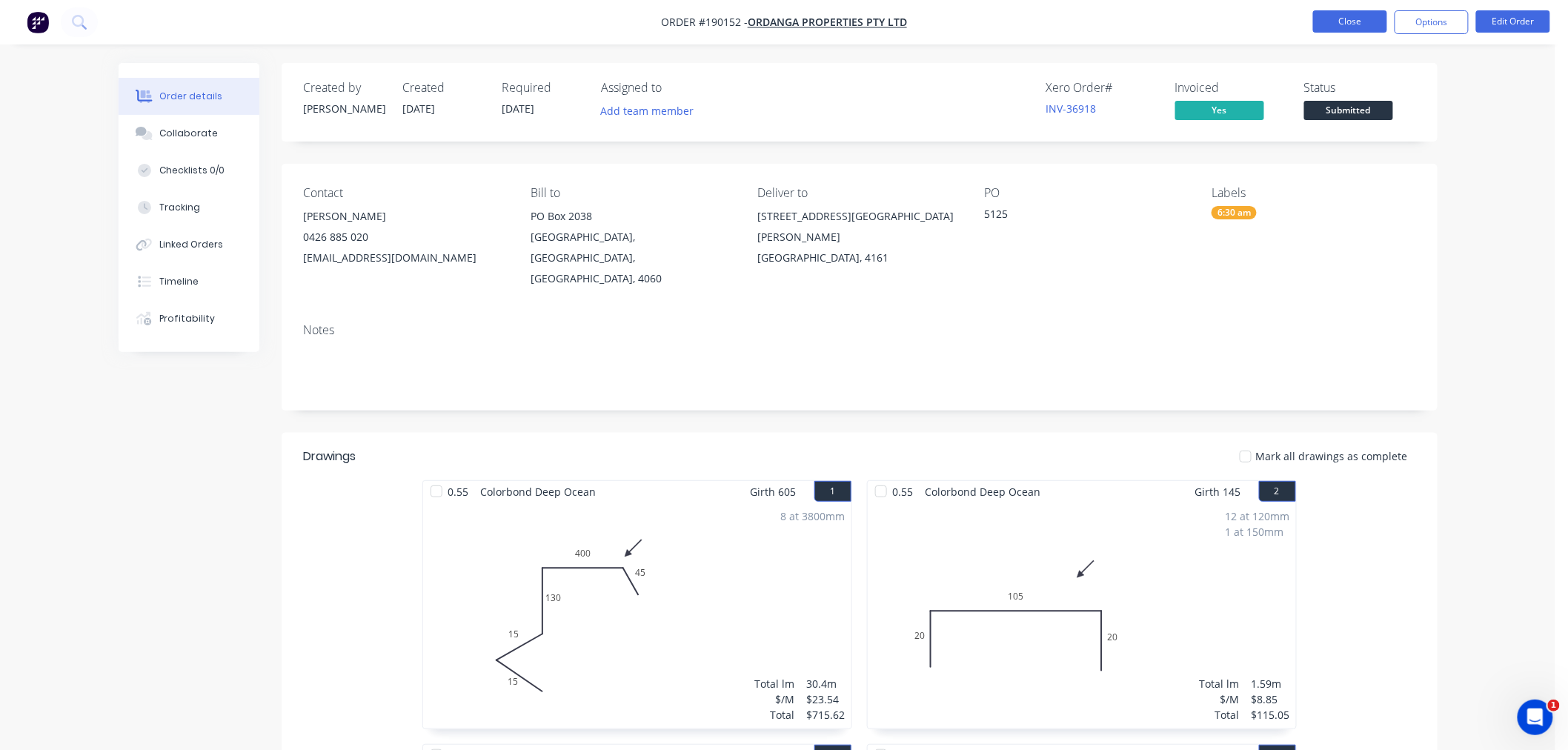
click at [1337, 15] on button "Close" at bounding box center [1350, 21] width 74 height 22
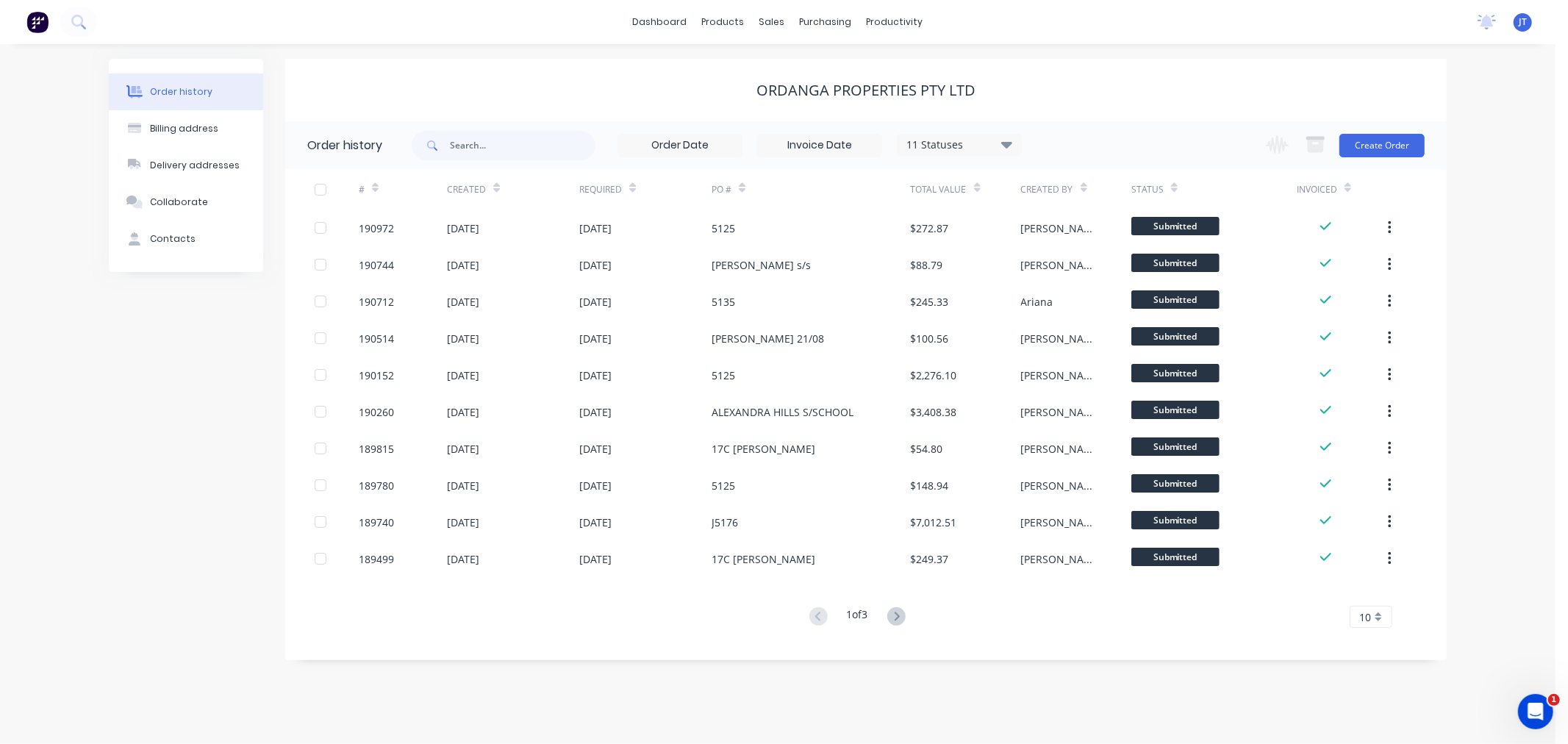
click at [215, 359] on div "Order history Billing address Delivery addresses Collaborate Contacts" at bounding box center [185, 359] width 154 height 601
click at [1488, 317] on div "Order history Billing address Delivery addresses Collaborate Contacts Ordanga P…" at bounding box center [777, 394] width 1555 height 699
click at [1504, 424] on div "Order history Billing address Delivery addresses Collaborate Contacts Ordanga P…" at bounding box center [777, 394] width 1555 height 699
click at [1496, 280] on div "Order history Billing address Delivery addresses Collaborate Contacts Ordanga P…" at bounding box center [777, 394] width 1555 height 699
click at [1379, 151] on button "Create Order" at bounding box center [1382, 145] width 85 height 23
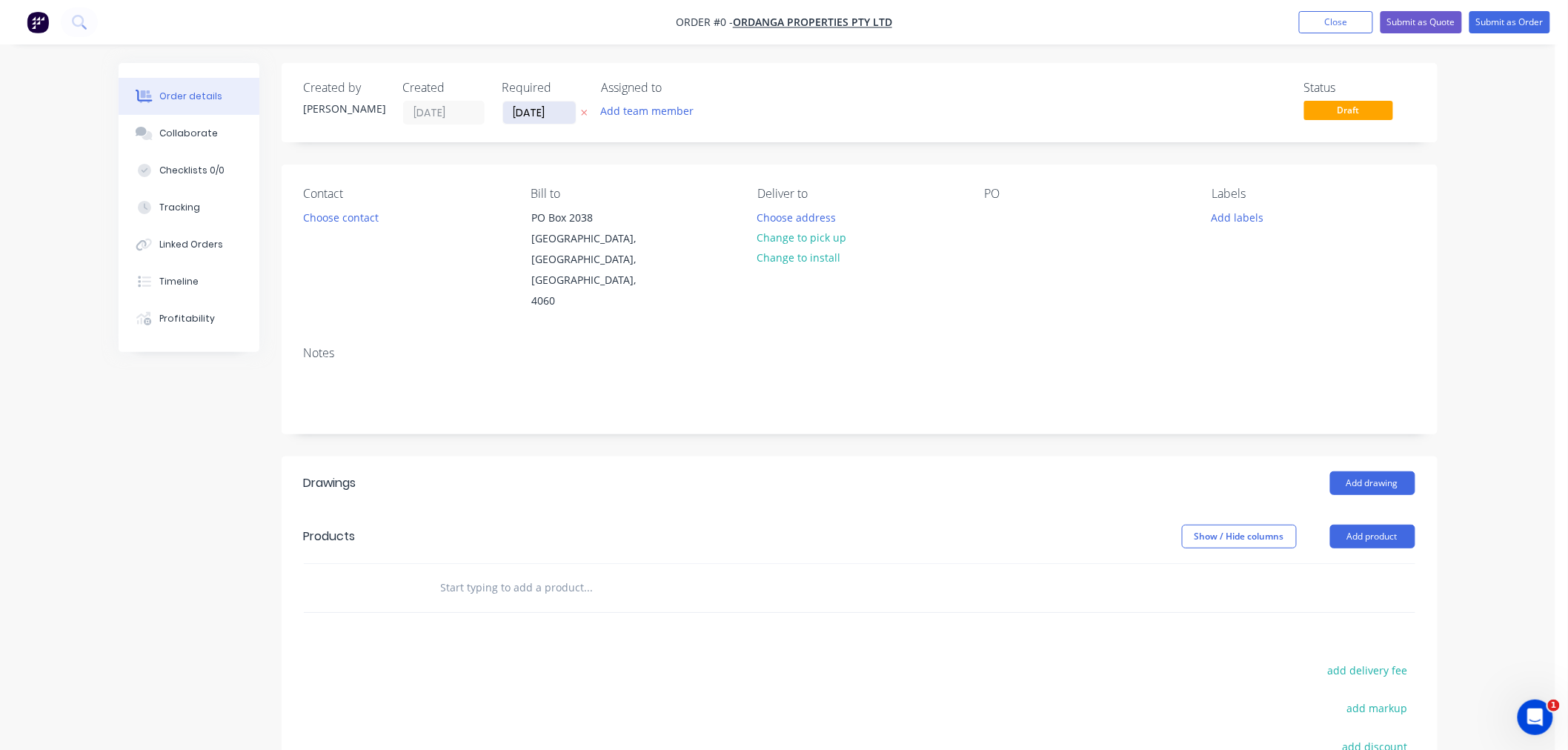
click at [528, 117] on input "[DATE]" at bounding box center [540, 112] width 72 height 22
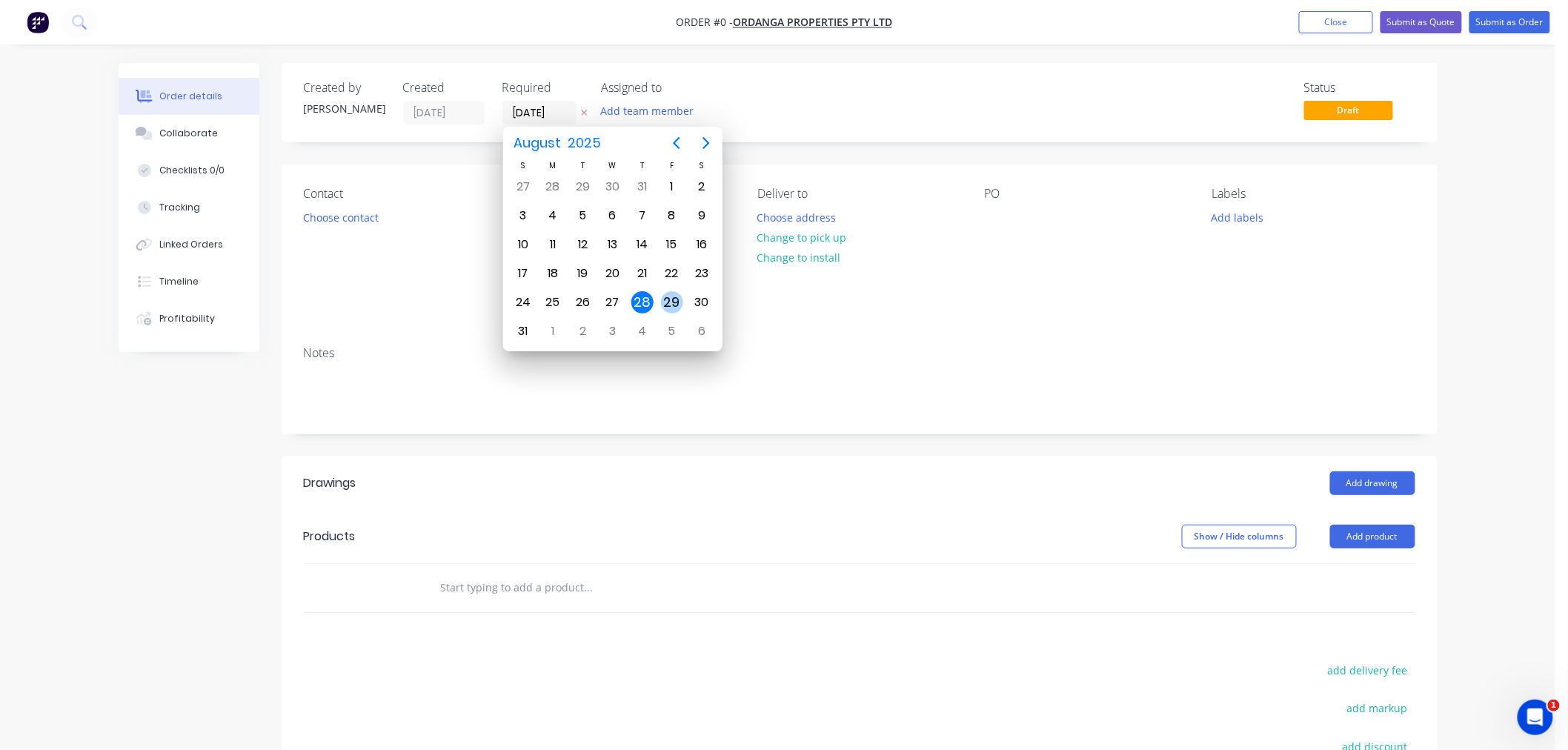
click at [663, 295] on div "29" at bounding box center [671, 301] width 22 height 22
type input "[DATE]"
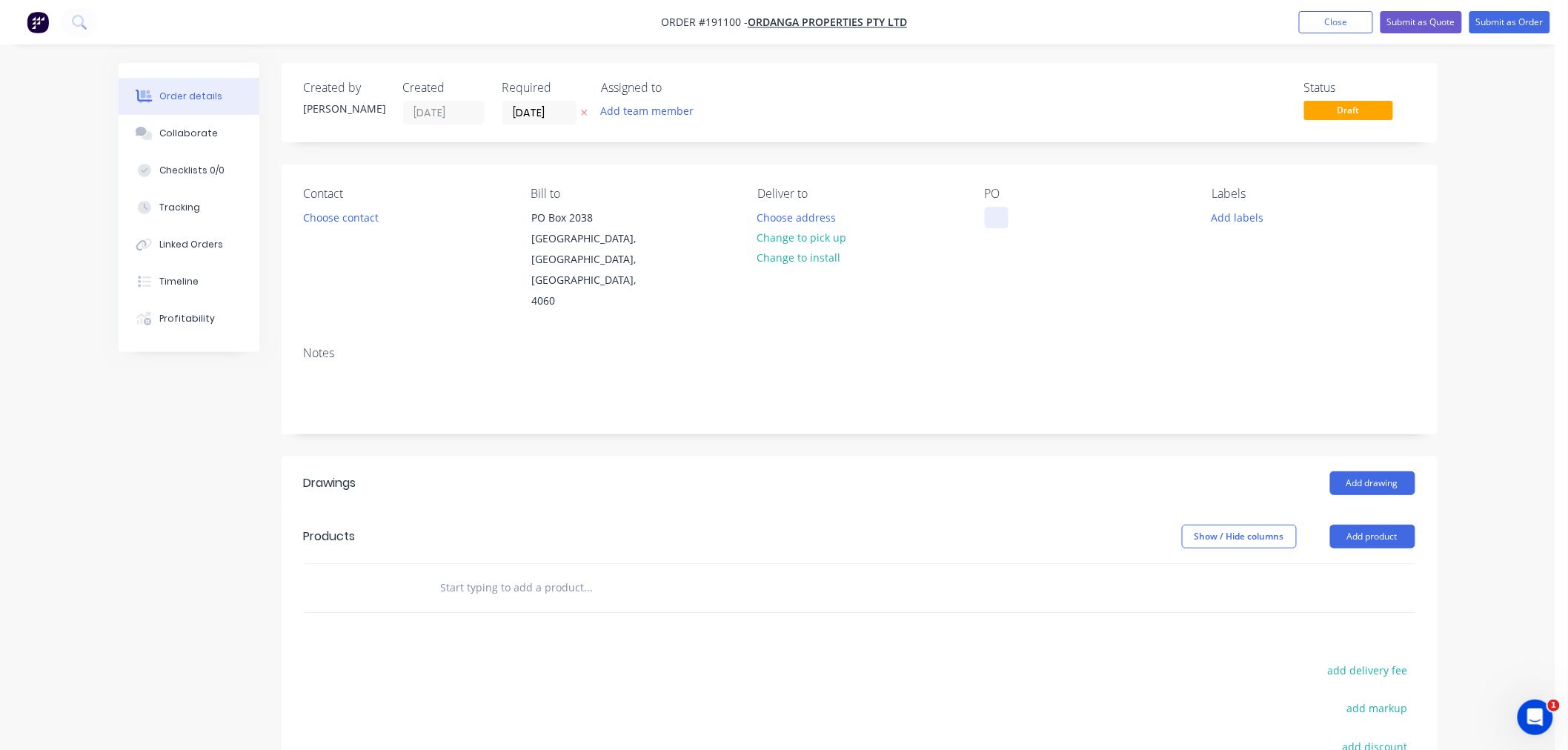
click at [993, 220] on div at bounding box center [996, 217] width 23 height 21
click at [343, 224] on button "Choose contact" at bounding box center [340, 217] width 91 height 20
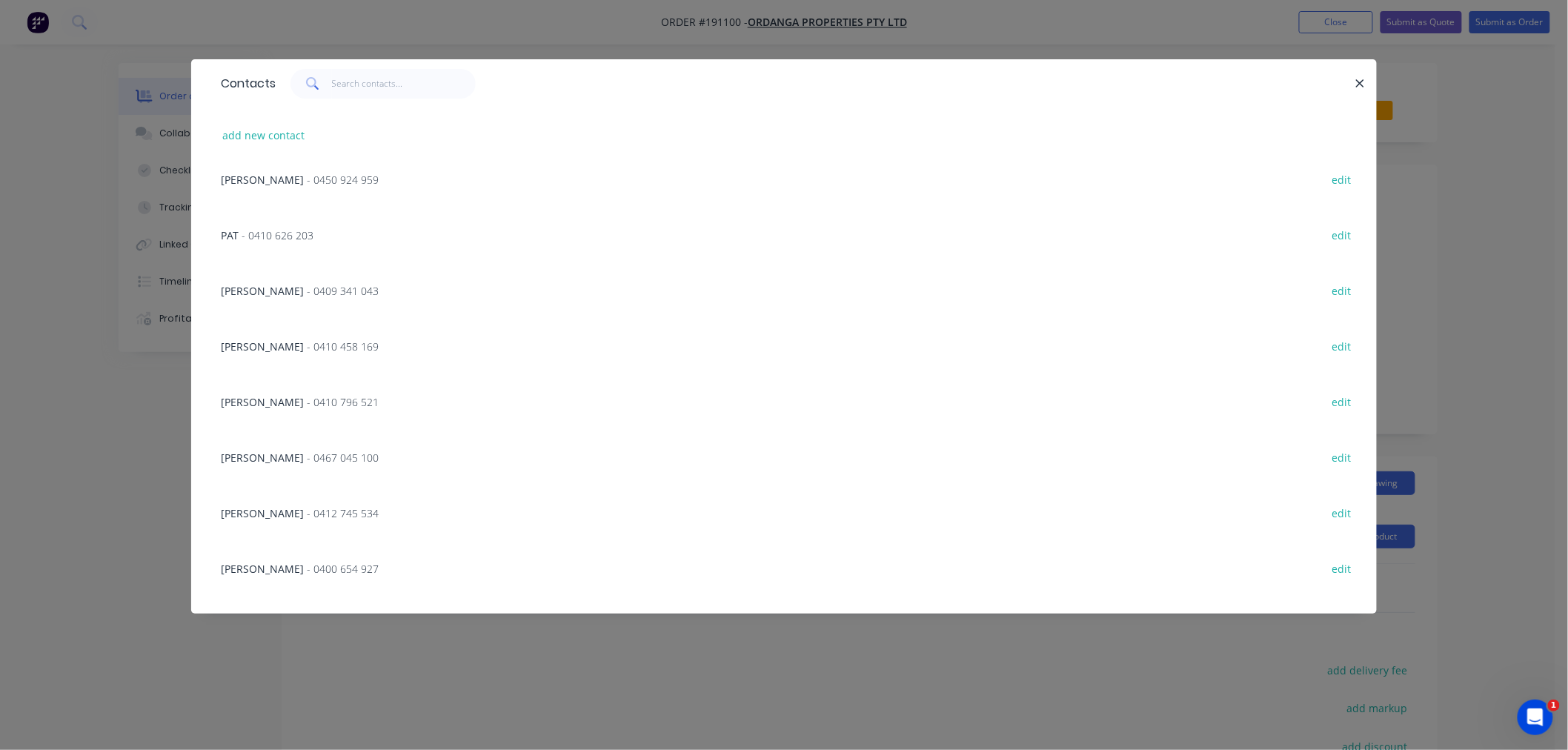
scroll to position [383, 0]
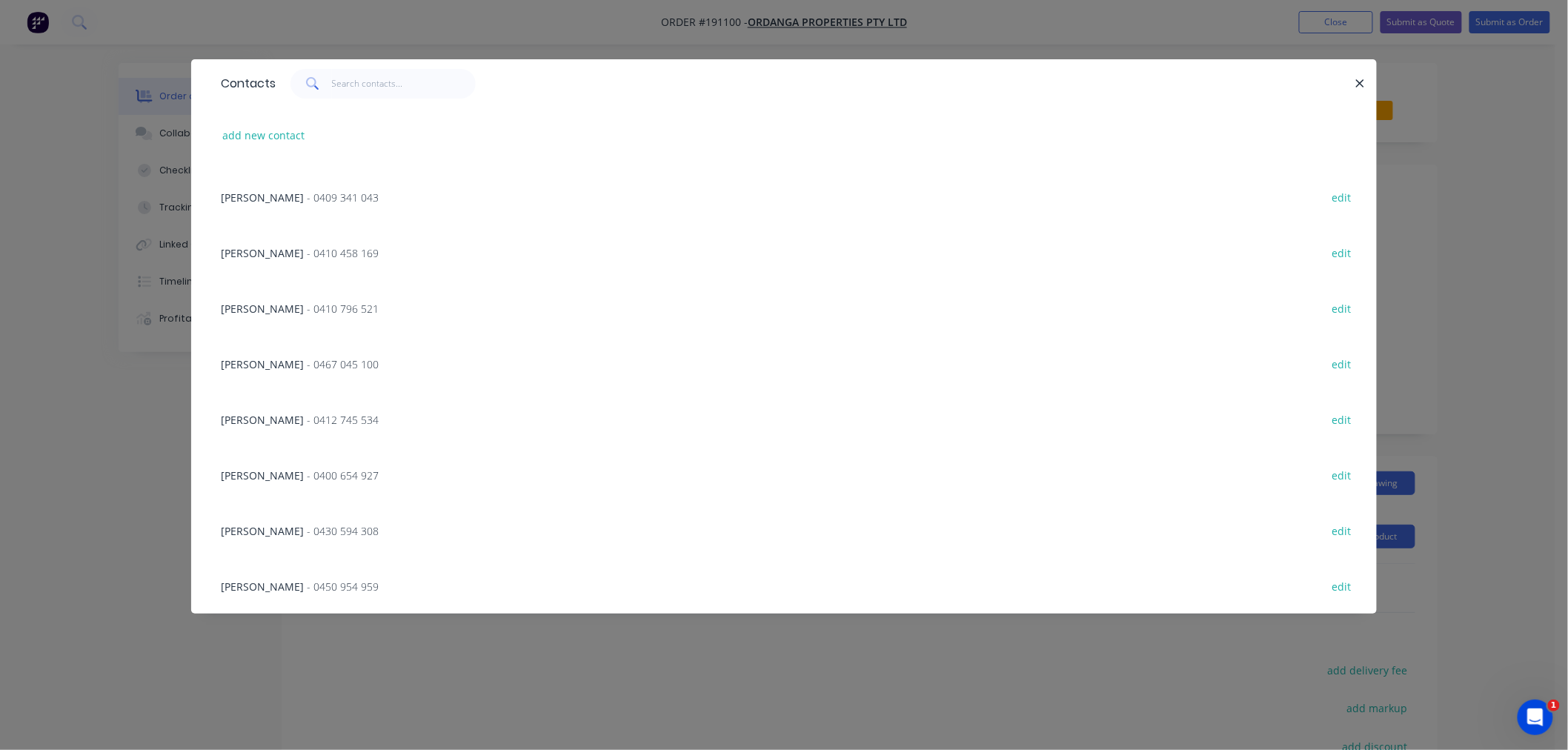
click at [306, 422] on span "- 0412 745 534" at bounding box center [342, 419] width 72 height 14
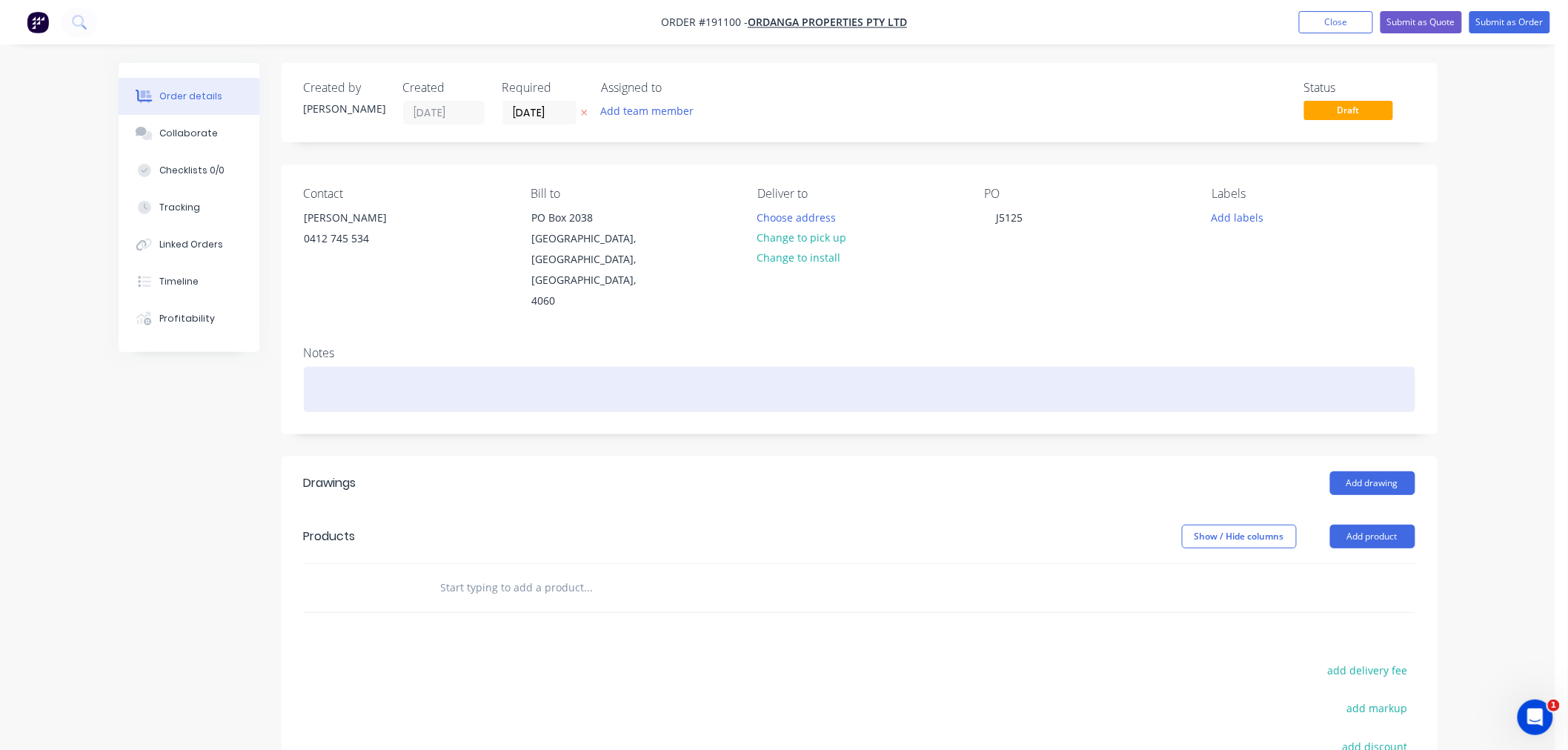
click at [448, 367] on div at bounding box center [859, 389] width 1111 height 45
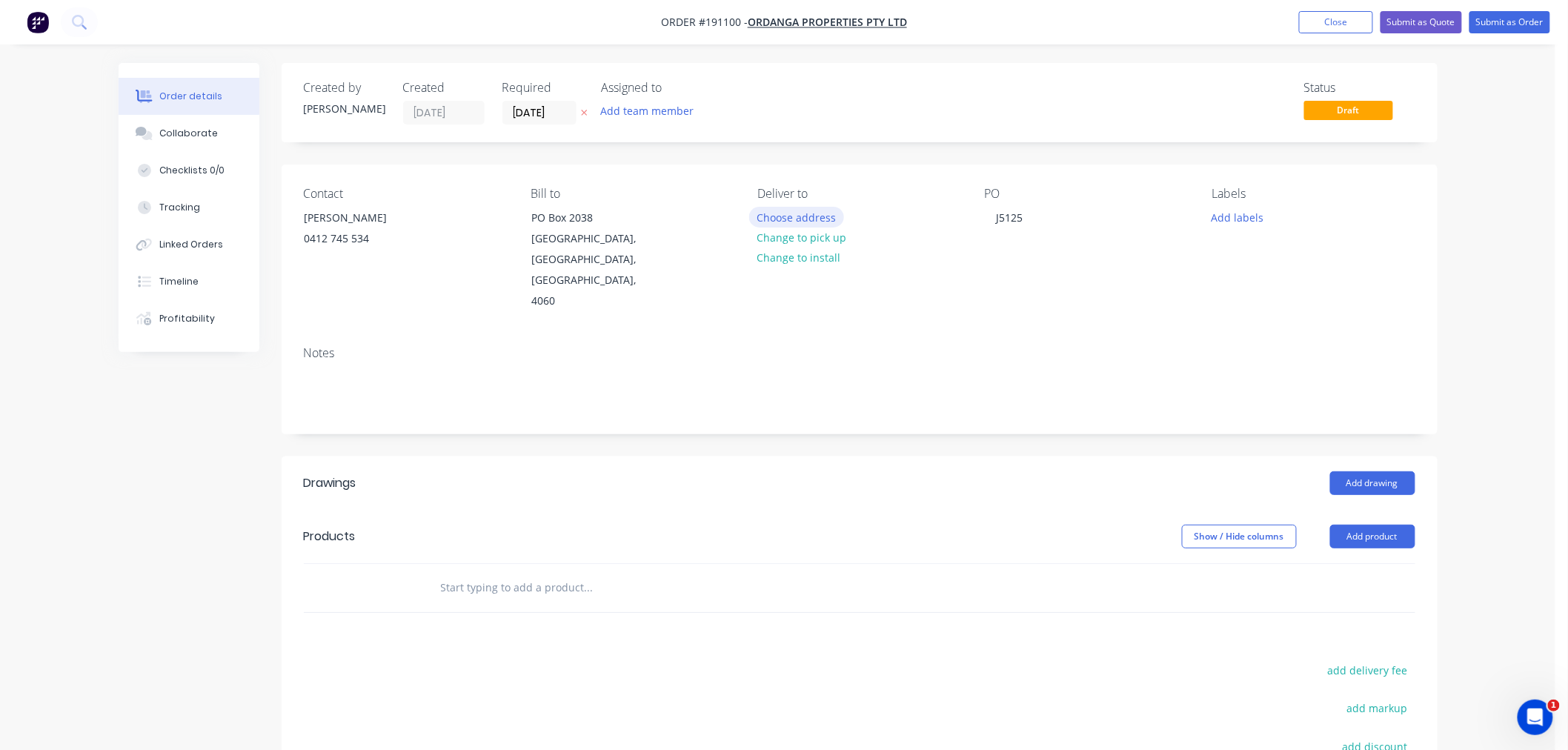
click at [794, 218] on button "Choose address" at bounding box center [796, 217] width 95 height 20
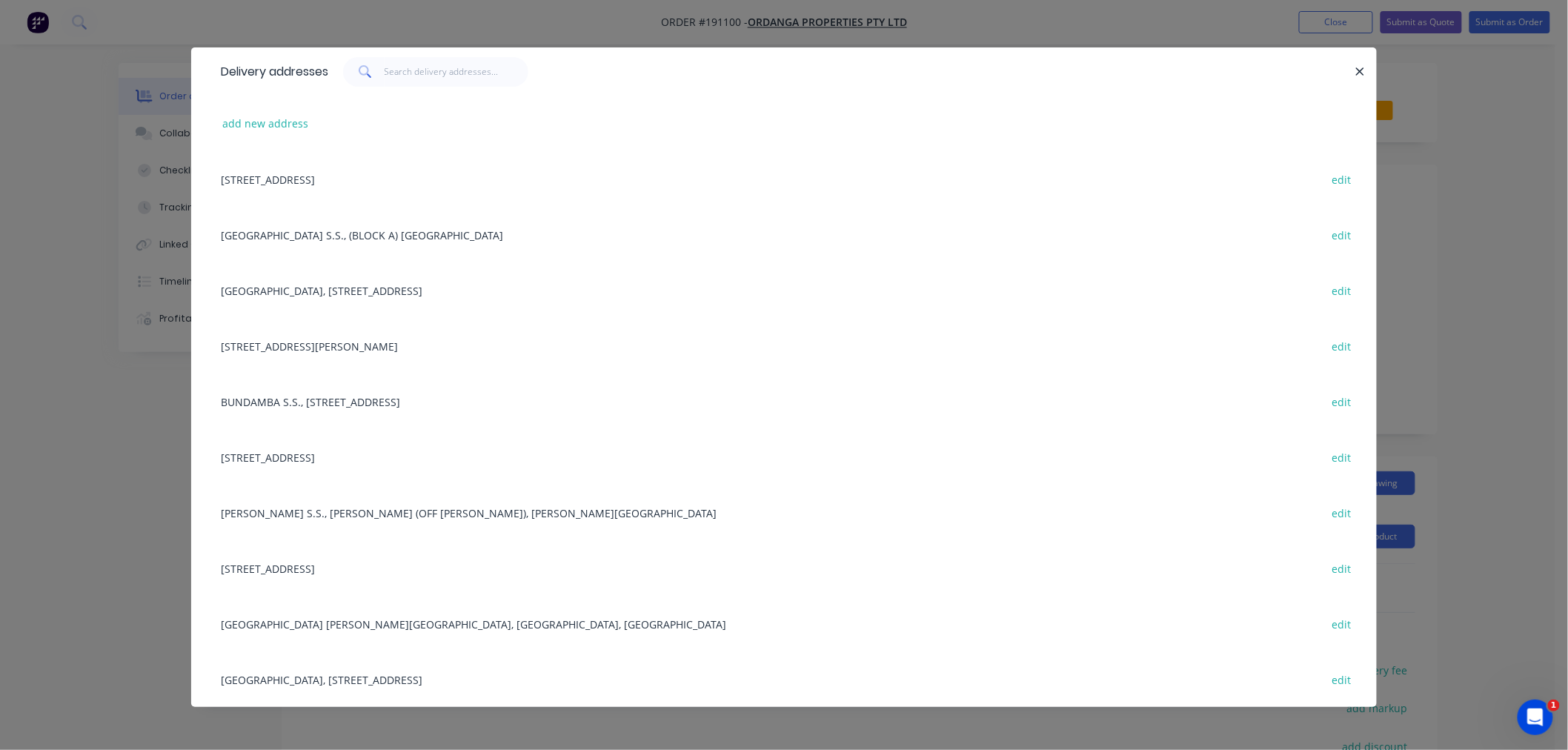
scroll to position [0, 0]
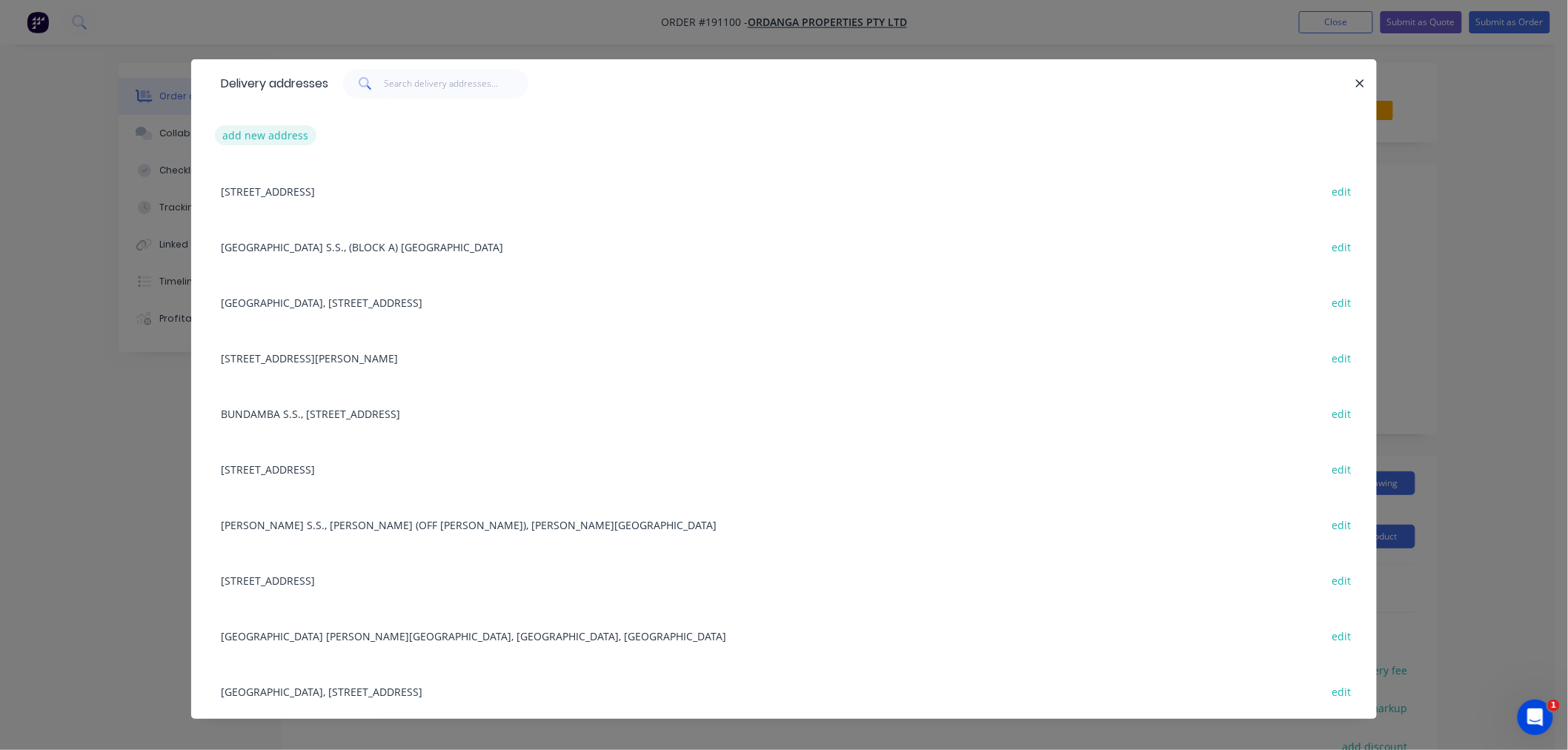
click at [267, 137] on button "add new address" at bounding box center [265, 135] width 101 height 20
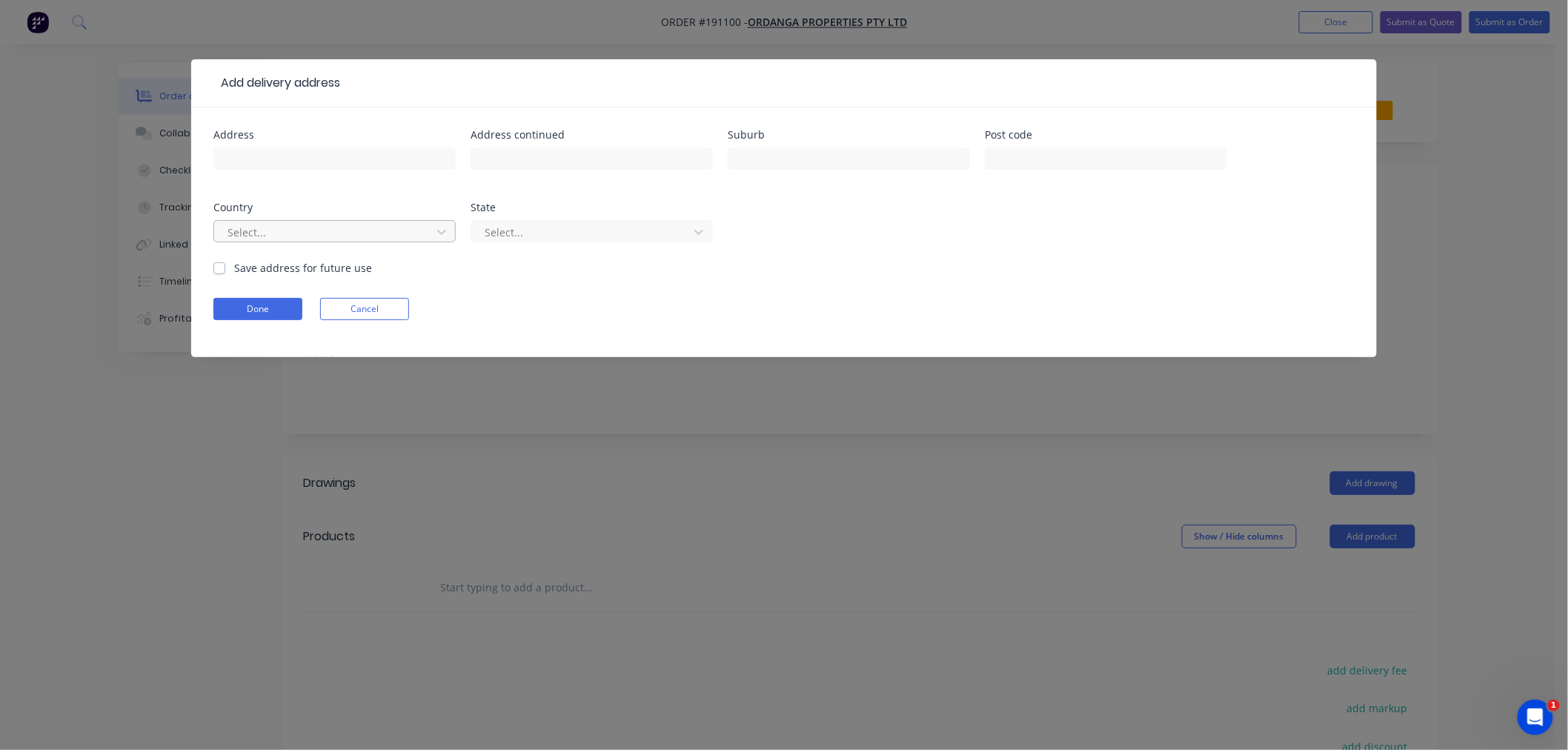
click at [338, 231] on div at bounding box center [325, 232] width 198 height 19
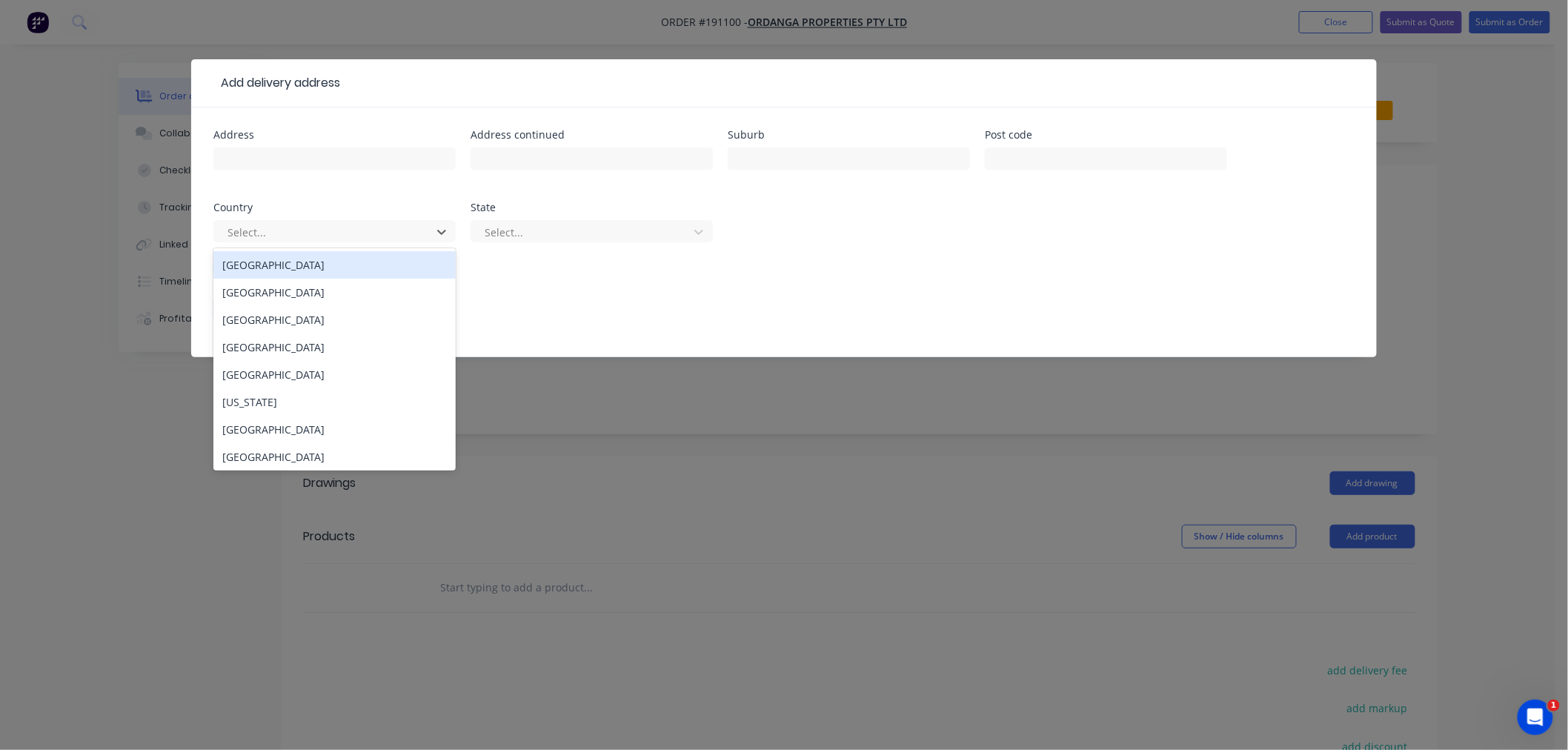
click at [343, 270] on div "[GEOGRAPHIC_DATA]" at bounding box center [335, 264] width 242 height 27
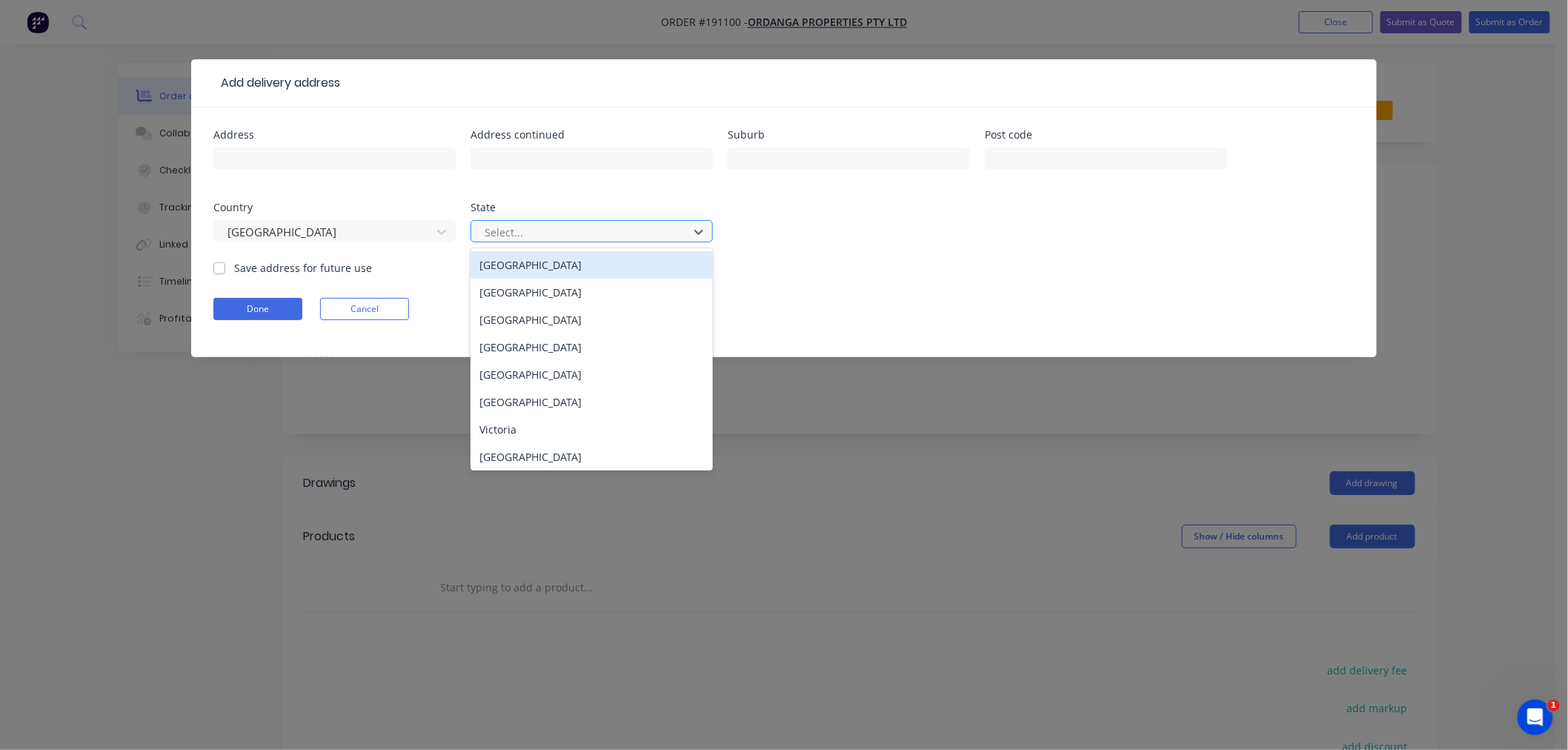
click at [511, 231] on div at bounding box center [582, 232] width 198 height 19
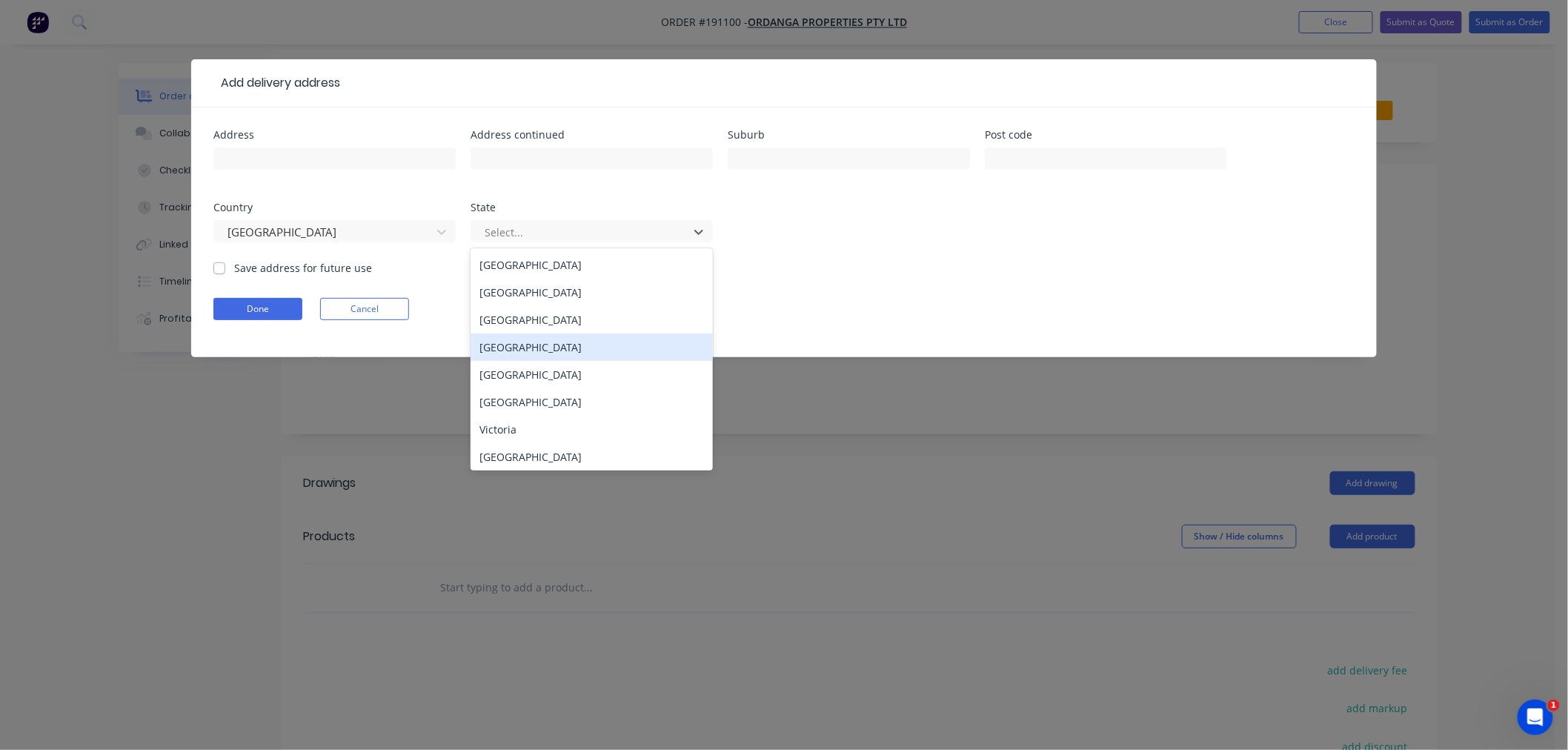
click at [535, 344] on div "[GEOGRAPHIC_DATA]" at bounding box center [591, 347] width 242 height 27
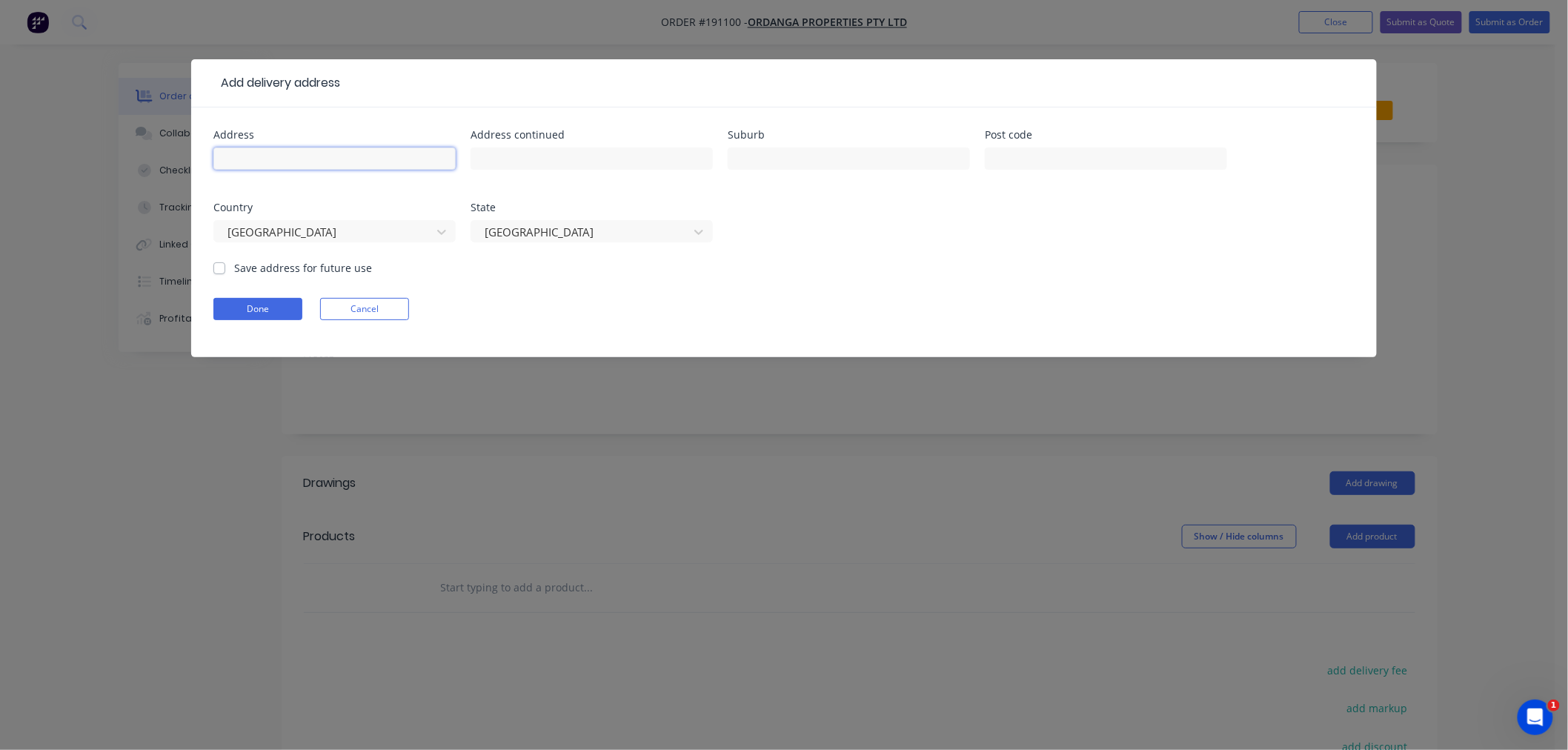
click at [356, 149] on input "text" at bounding box center [335, 158] width 242 height 22
type input "[STREET_ADDRESS]"
click at [317, 155] on input "[STREET_ADDRESS]" at bounding box center [335, 158] width 242 height 22
click at [317, 154] on input "[STREET_ADDRESS]" at bounding box center [335, 158] width 242 height 22
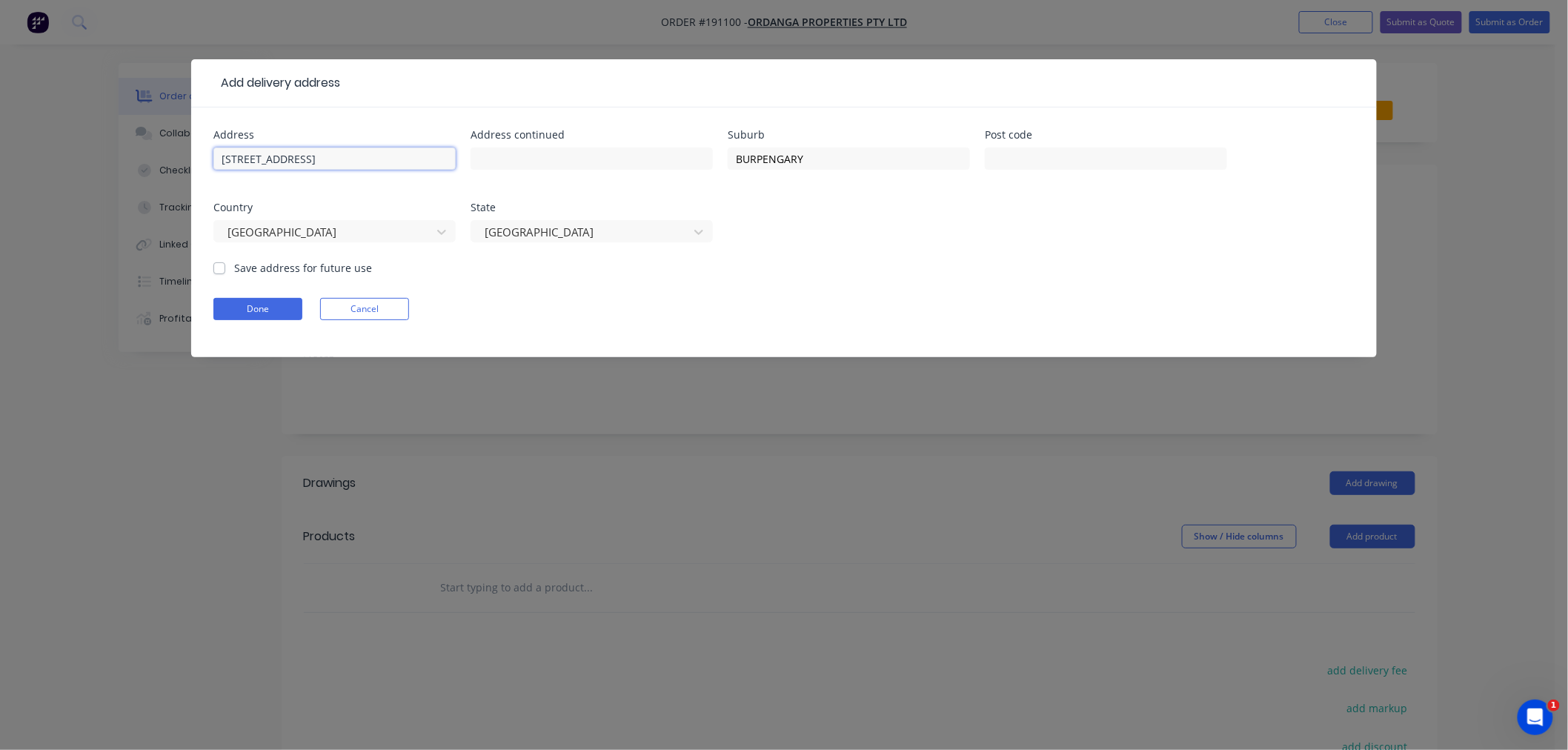
click at [338, 162] on input "[STREET_ADDRESS]" at bounding box center [335, 158] width 242 height 22
click at [335, 158] on input "[STREET_ADDRESS]" at bounding box center [335, 158] width 242 height 22
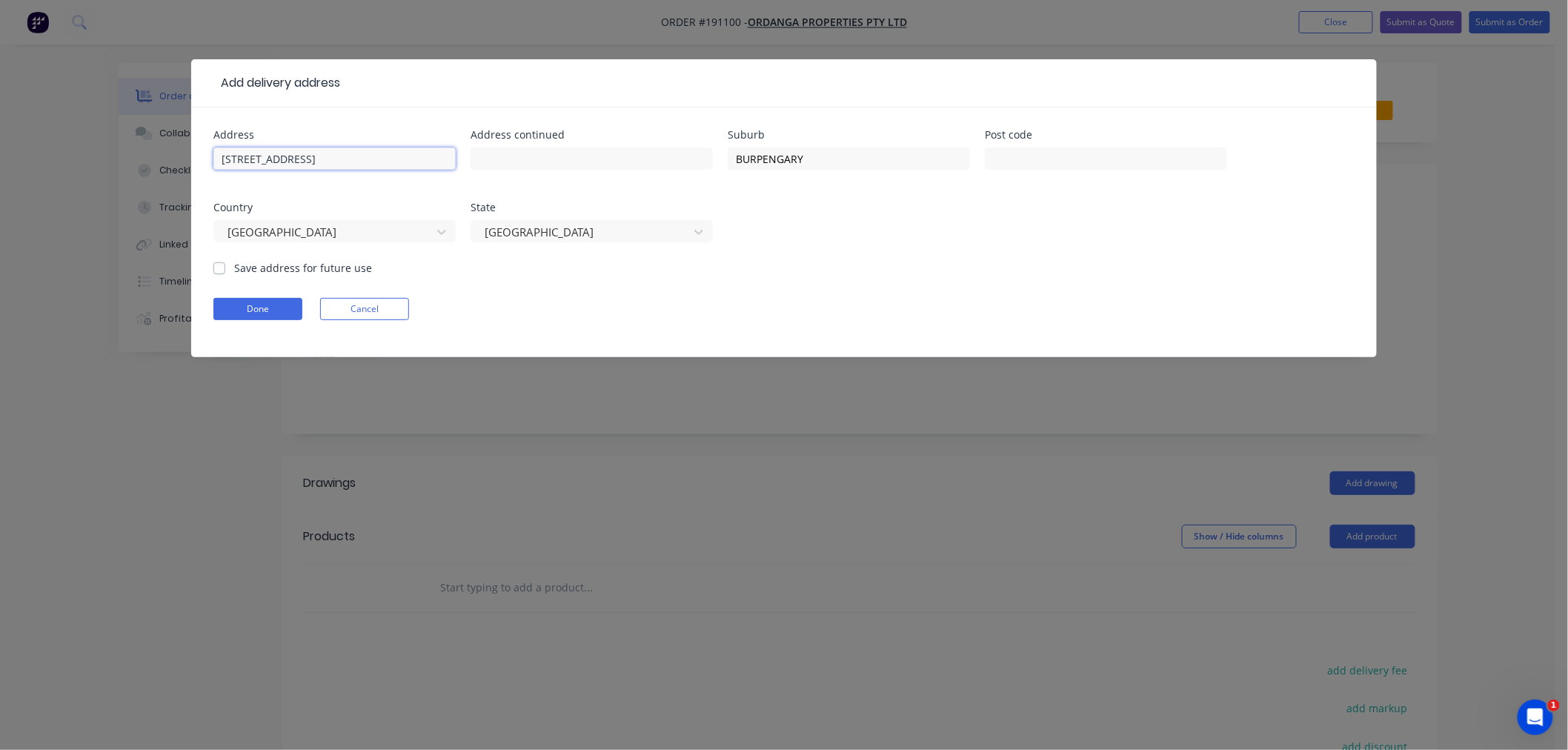
click at [336, 159] on input "[STREET_ADDRESS]" at bounding box center [335, 158] width 242 height 22
click at [855, 158] on input "BURPENGARY" at bounding box center [849, 158] width 242 height 22
type input "BURPENGARY EAST"
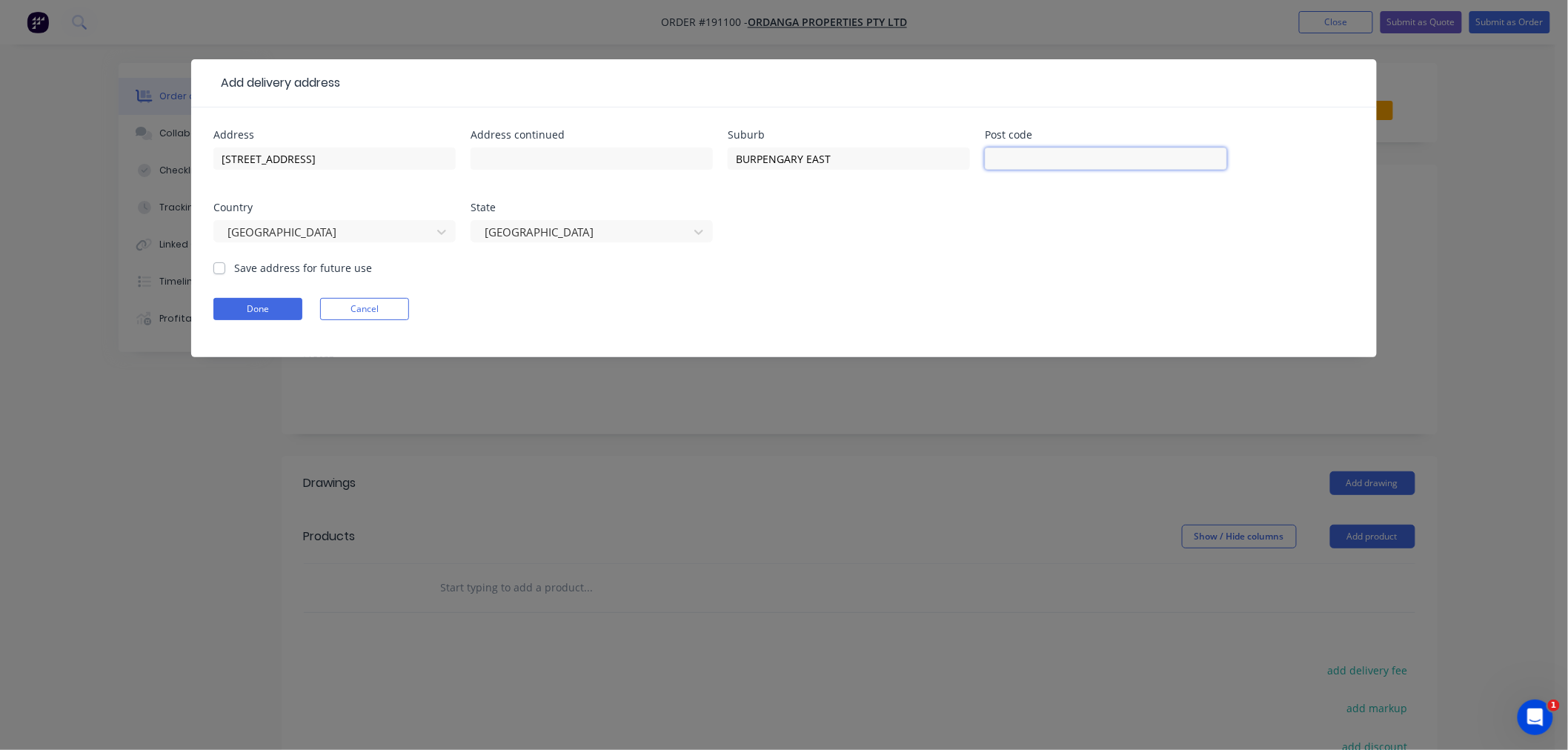
click at [1037, 159] on input "text" at bounding box center [1106, 158] width 242 height 22
type input "4505"
click button "Done" at bounding box center [258, 308] width 89 height 22
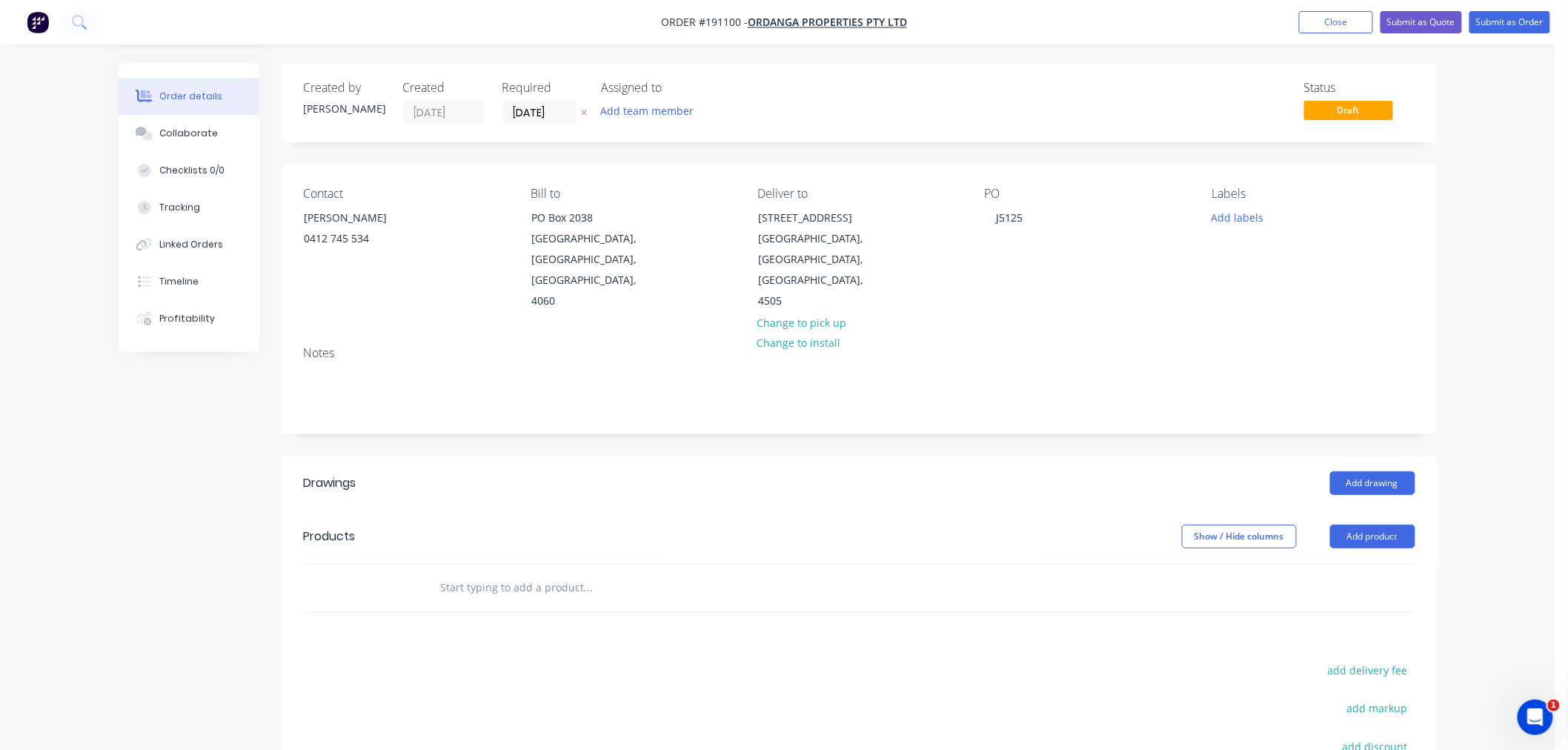
click at [1501, 332] on div "Order details Collaborate Checklists 0/0 Tracking Linked Orders Timeline Profit…" at bounding box center [778, 494] width 1555 height 990
click at [1492, 426] on div "Order details Collaborate Checklists 0/0 Tracking Linked Orders Timeline Profit…" at bounding box center [778, 494] width 1555 height 990
click at [1376, 525] on button "Add product" at bounding box center [1372, 536] width 85 height 23
click at [1381, 563] on div "Product catalogue" at bounding box center [1345, 573] width 114 height 21
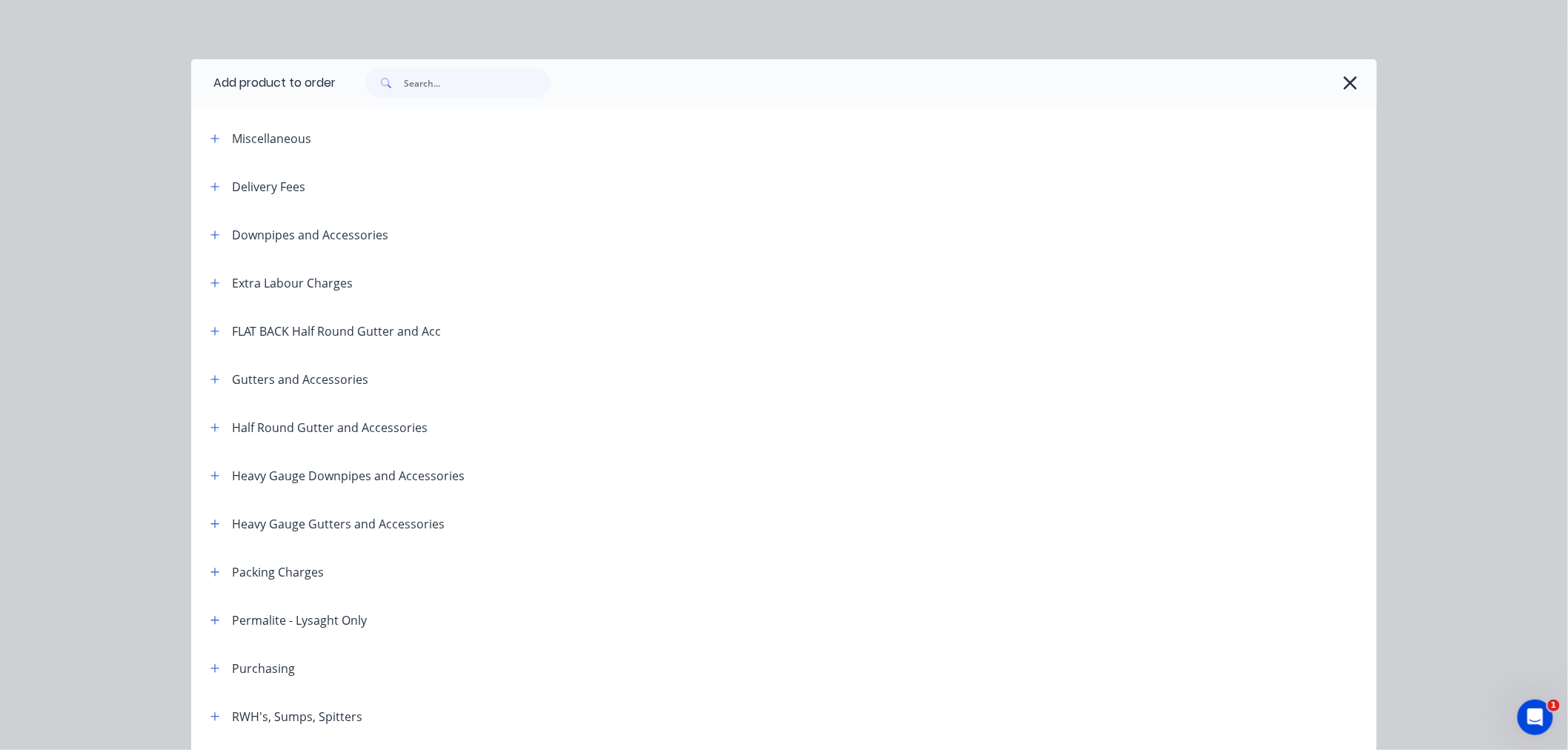
drag, startPoint x: 211, startPoint y: 185, endPoint x: 239, endPoint y: 180, distance: 28.4
click at [211, 183] on icon "button" at bounding box center [215, 186] width 9 height 11
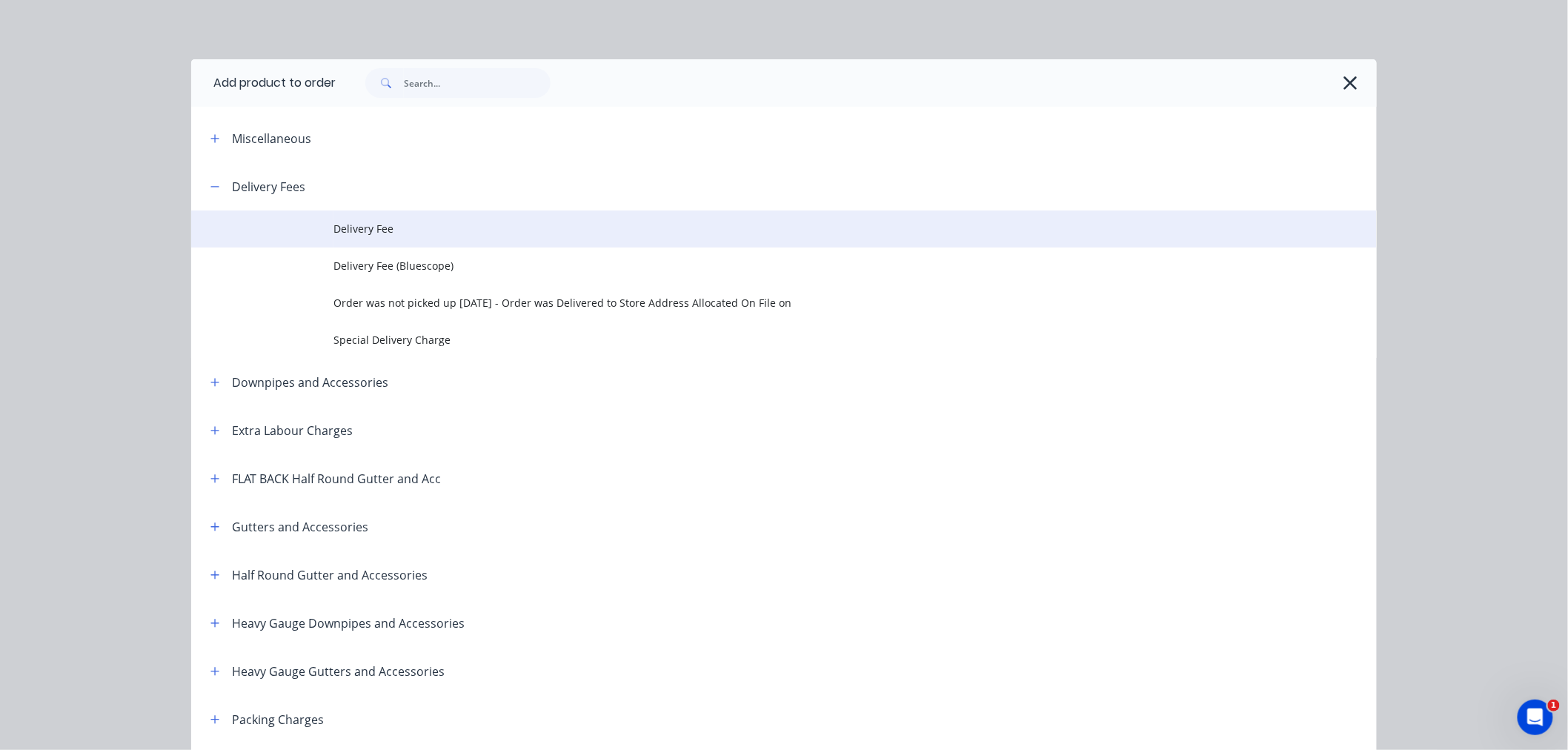
click at [368, 230] on span "Delivery Fee" at bounding box center [750, 228] width 834 height 16
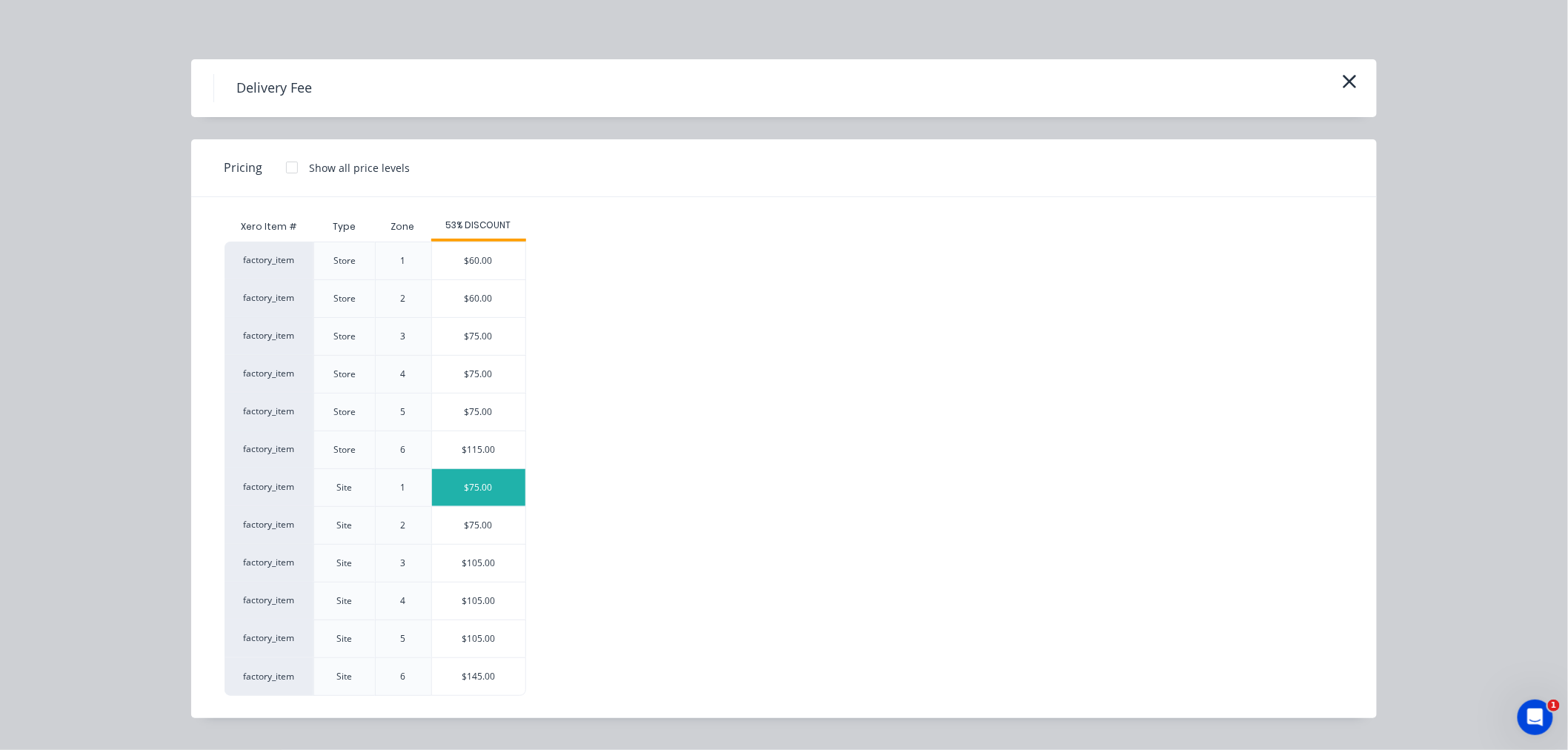
click at [488, 497] on div "$75.00" at bounding box center [479, 488] width 94 height 37
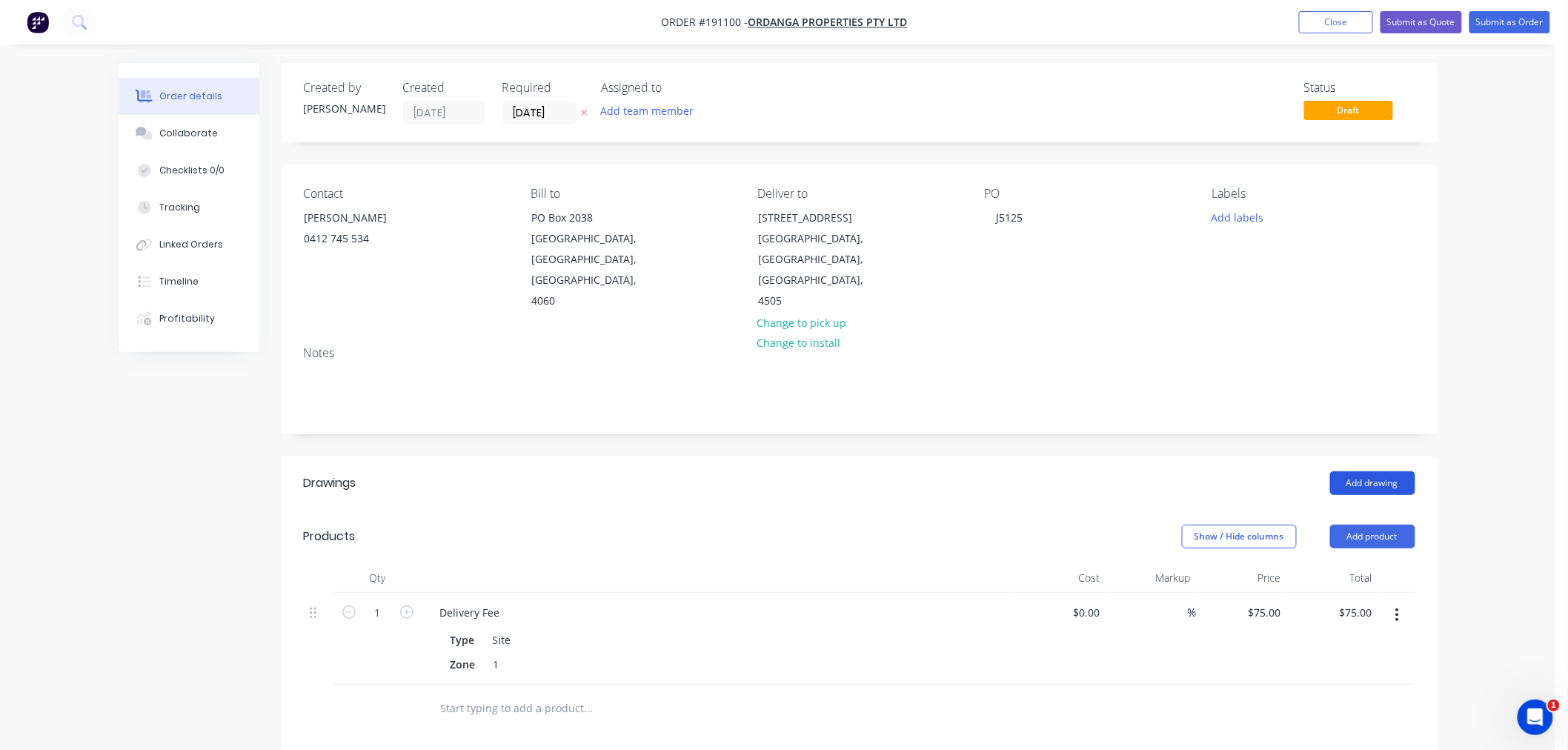
click at [1379, 471] on button "Add drawing" at bounding box center [1372, 483] width 85 height 23
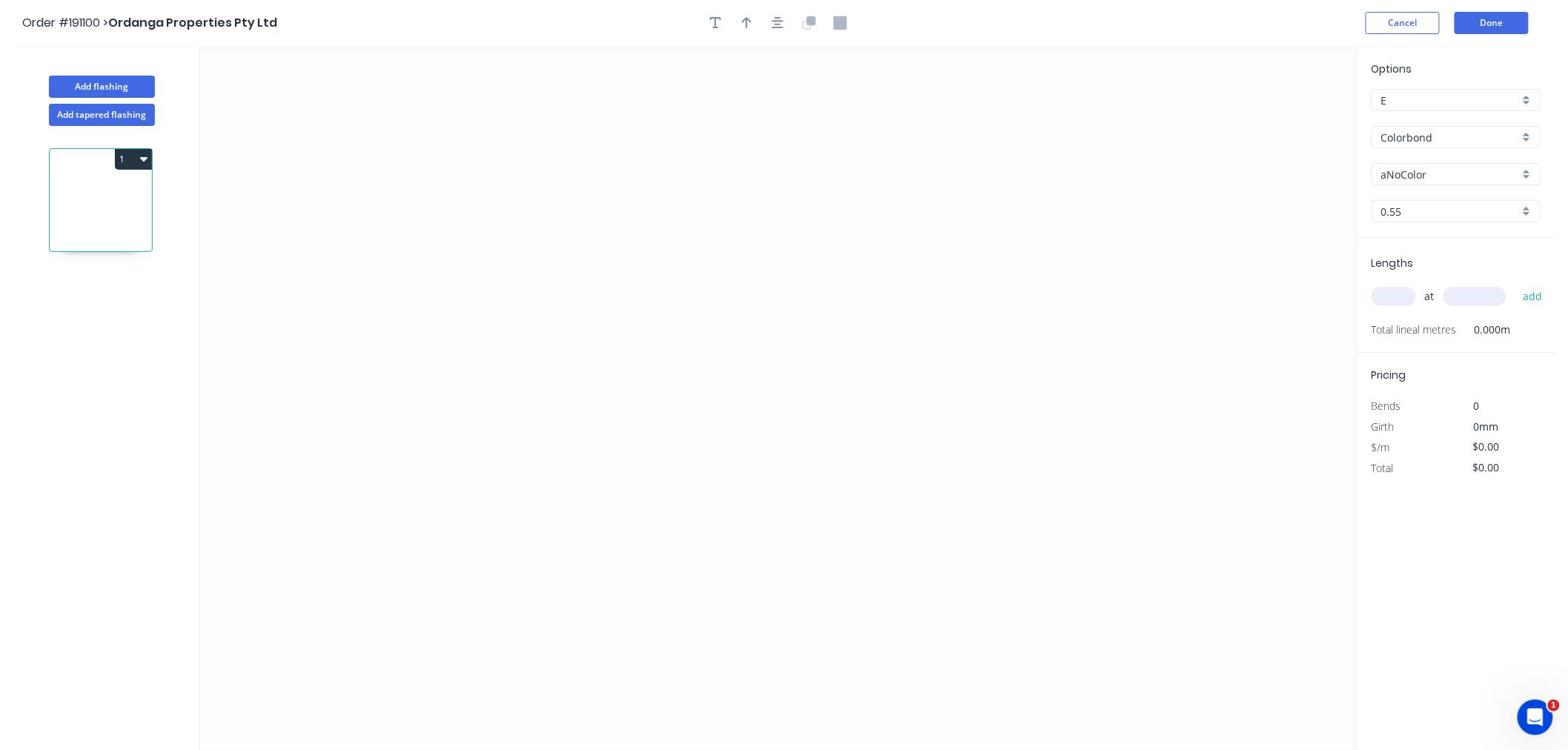
click at [1420, 169] on input "aNoColor" at bounding box center [1450, 175] width 138 height 16
click at [1483, 247] on div "Classic Cream" at bounding box center [1456, 255] width 168 height 26
type input "Classic Cream"
click at [1394, 296] on input "text" at bounding box center [1394, 296] width 45 height 20
type input "2"
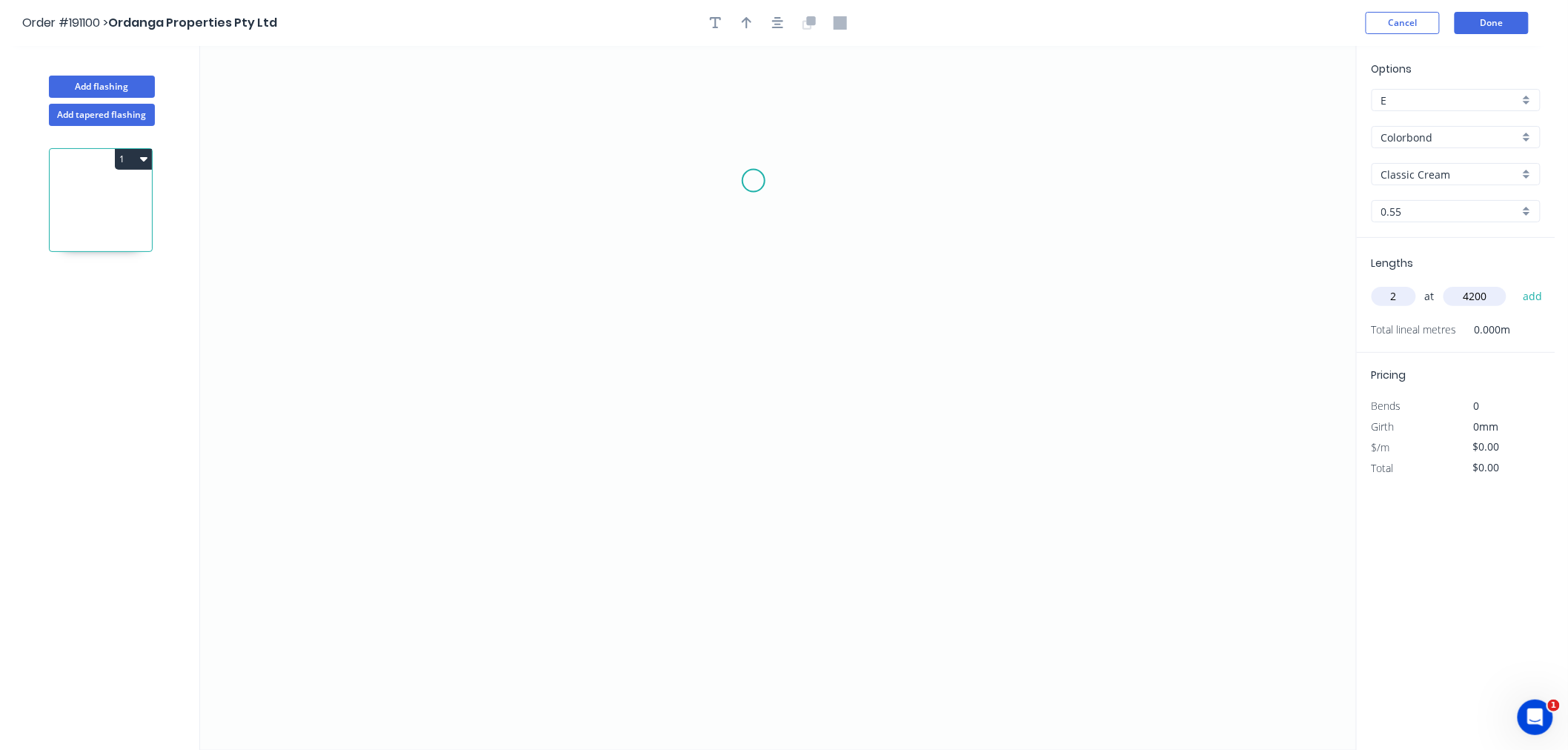
type input "4200"
click at [1515, 284] on button "add" at bounding box center [1533, 296] width 35 height 25
click at [493, 455] on icon "0" at bounding box center [778, 397] width 1156 height 703
click at [489, 526] on icon "0" at bounding box center [778, 397] width 1156 height 703
click at [389, 522] on icon "0 ?" at bounding box center [778, 397] width 1156 height 703
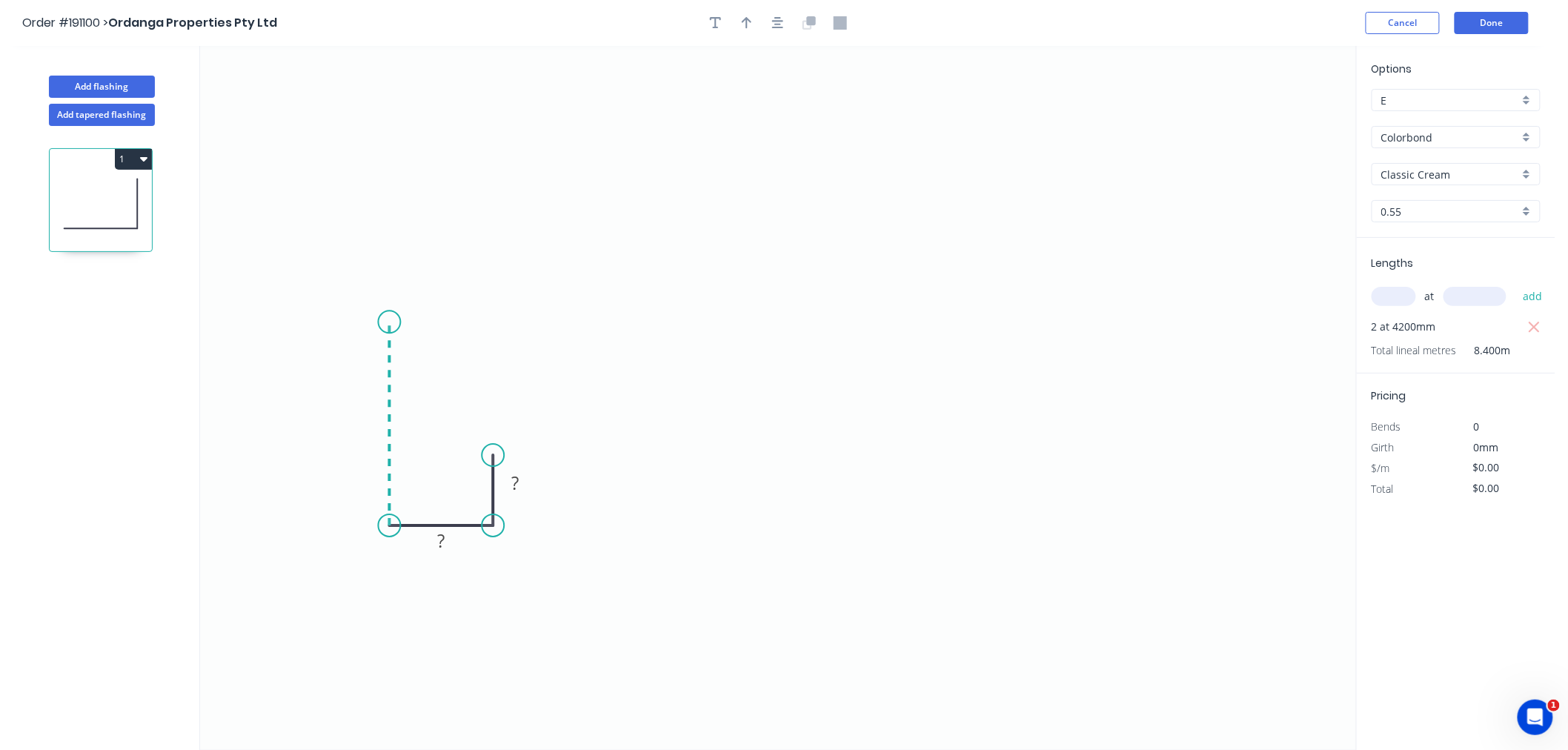
click at [399, 322] on icon "0 ? ?" at bounding box center [778, 397] width 1156 height 703
click at [689, 327] on icon "0 ? ? ?" at bounding box center [778, 397] width 1156 height 703
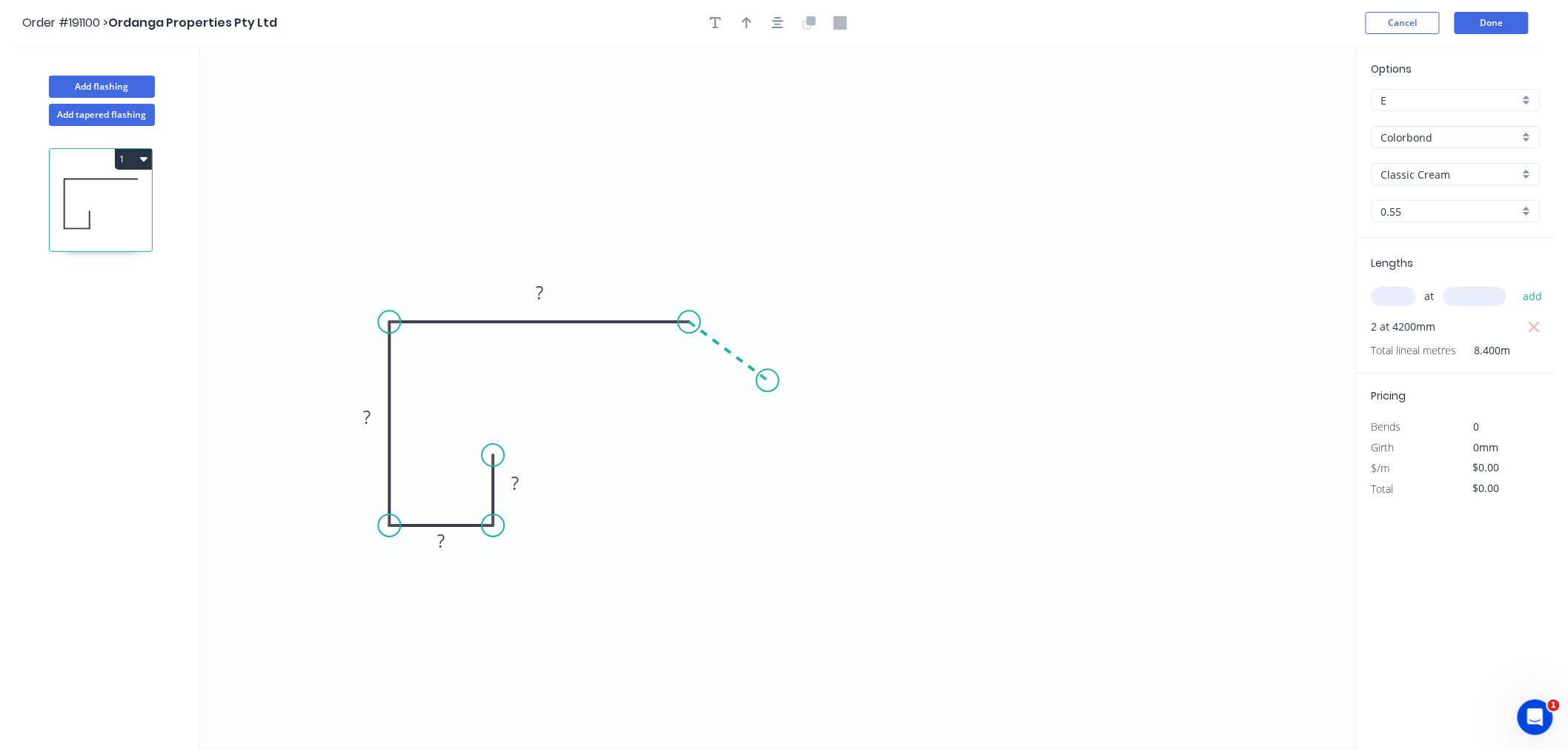
click at [768, 380] on icon "0 ? ? ? ?" at bounding box center [778, 397] width 1156 height 703
click at [769, 431] on icon "0 ? ? ? ? ? ? º" at bounding box center [778, 397] width 1156 height 703
drag, startPoint x: 767, startPoint y: 433, endPoint x: 768, endPoint y: 445, distance: 12.0
click at [768, 445] on circle at bounding box center [767, 444] width 22 height 22
drag, startPoint x: 764, startPoint y: 377, endPoint x: 750, endPoint y: 386, distance: 16.6
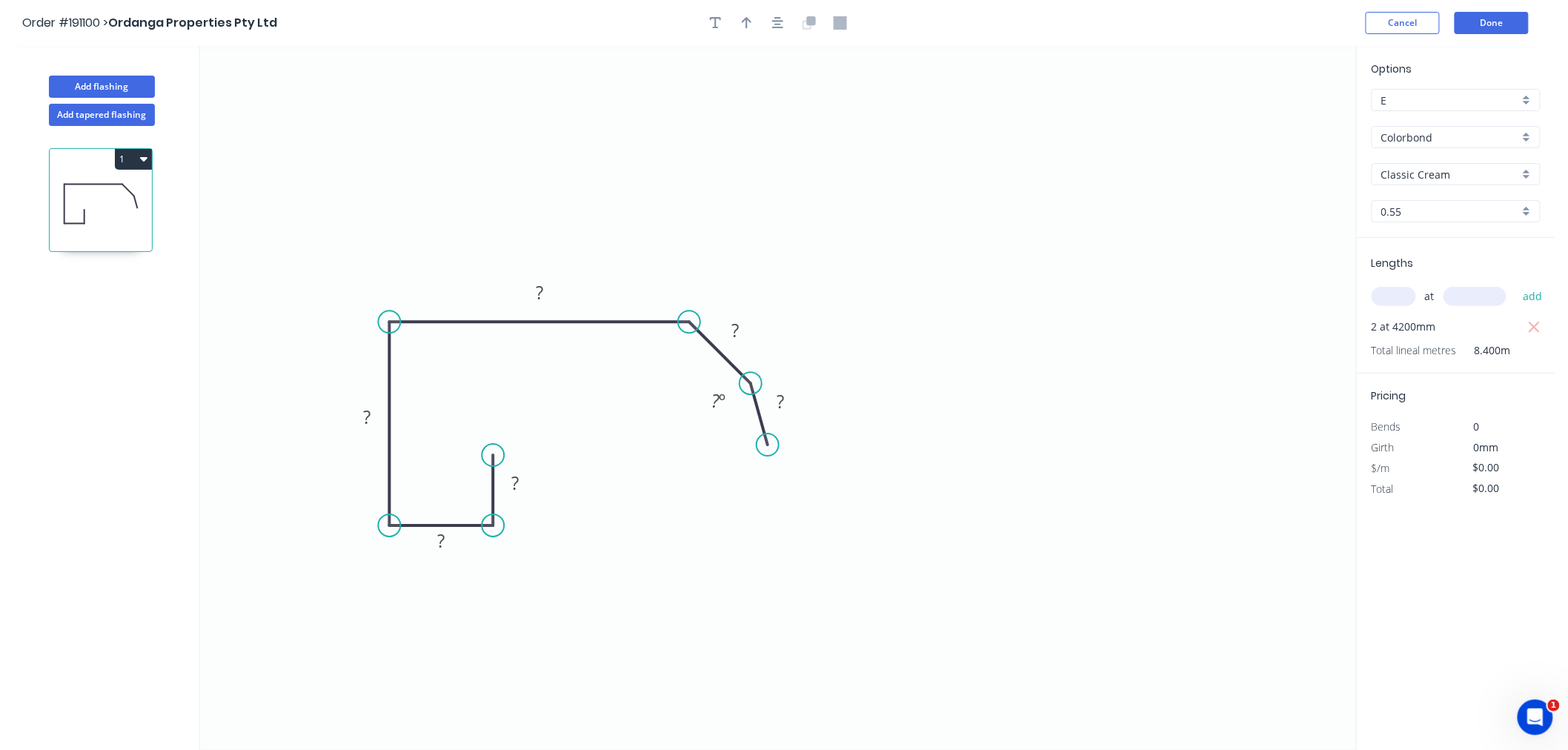
click at [750, 386] on circle at bounding box center [750, 382] width 22 height 22
drag, startPoint x: 768, startPoint y: 450, endPoint x: 748, endPoint y: 454, distance: 20.4
click at [748, 454] on circle at bounding box center [750, 453] width 22 height 22
click at [767, 431] on div "Show angle" at bounding box center [820, 429] width 149 height 30
click at [712, 397] on tspan "?" at bounding box center [713, 395] width 8 height 24
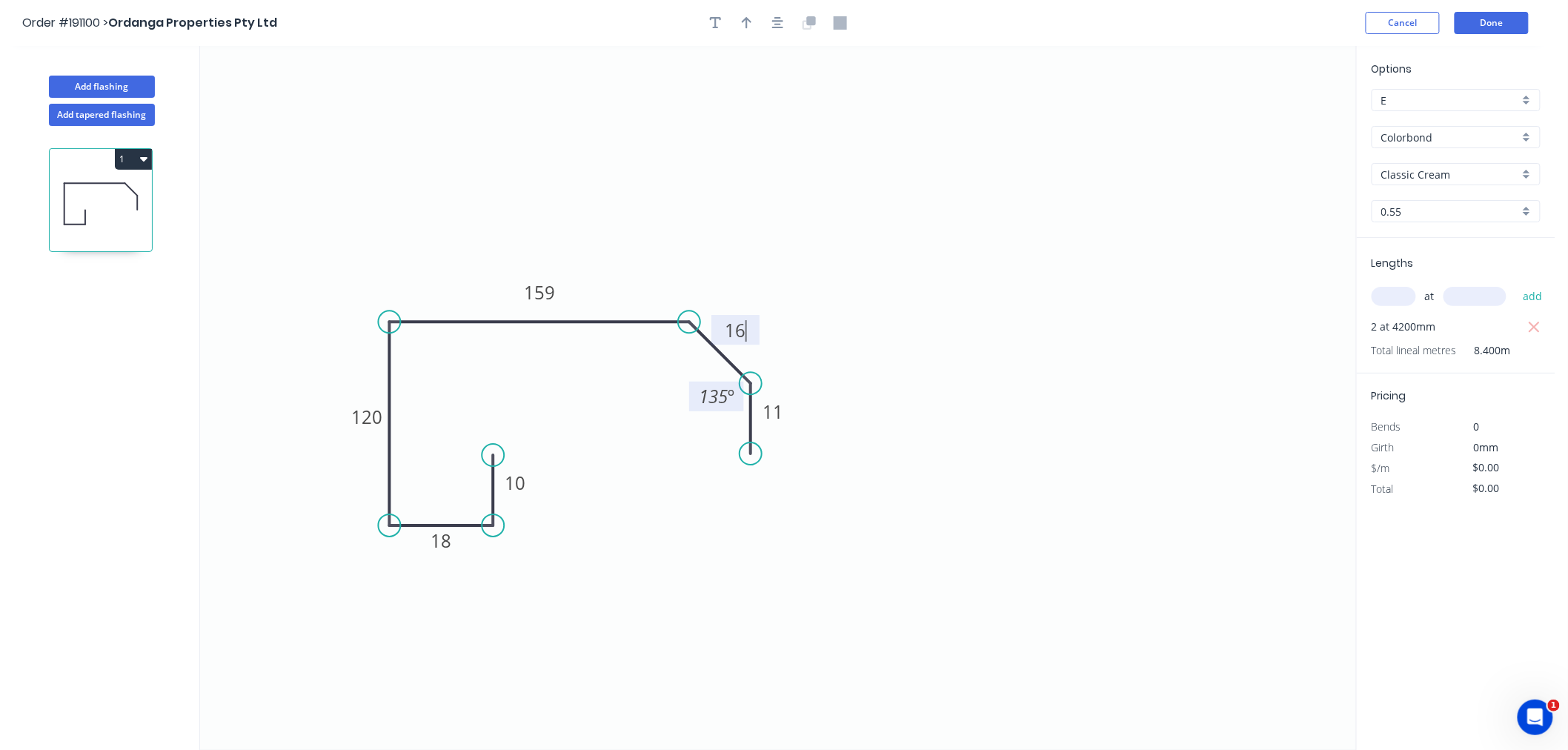
click at [935, 314] on icon "0 10 18 120 159 16 11 135 º" at bounding box center [778, 397] width 1156 height 703
type input "$15.72"
type input "$132.05"
click at [777, 20] on icon "button" at bounding box center [778, 23] width 12 height 14
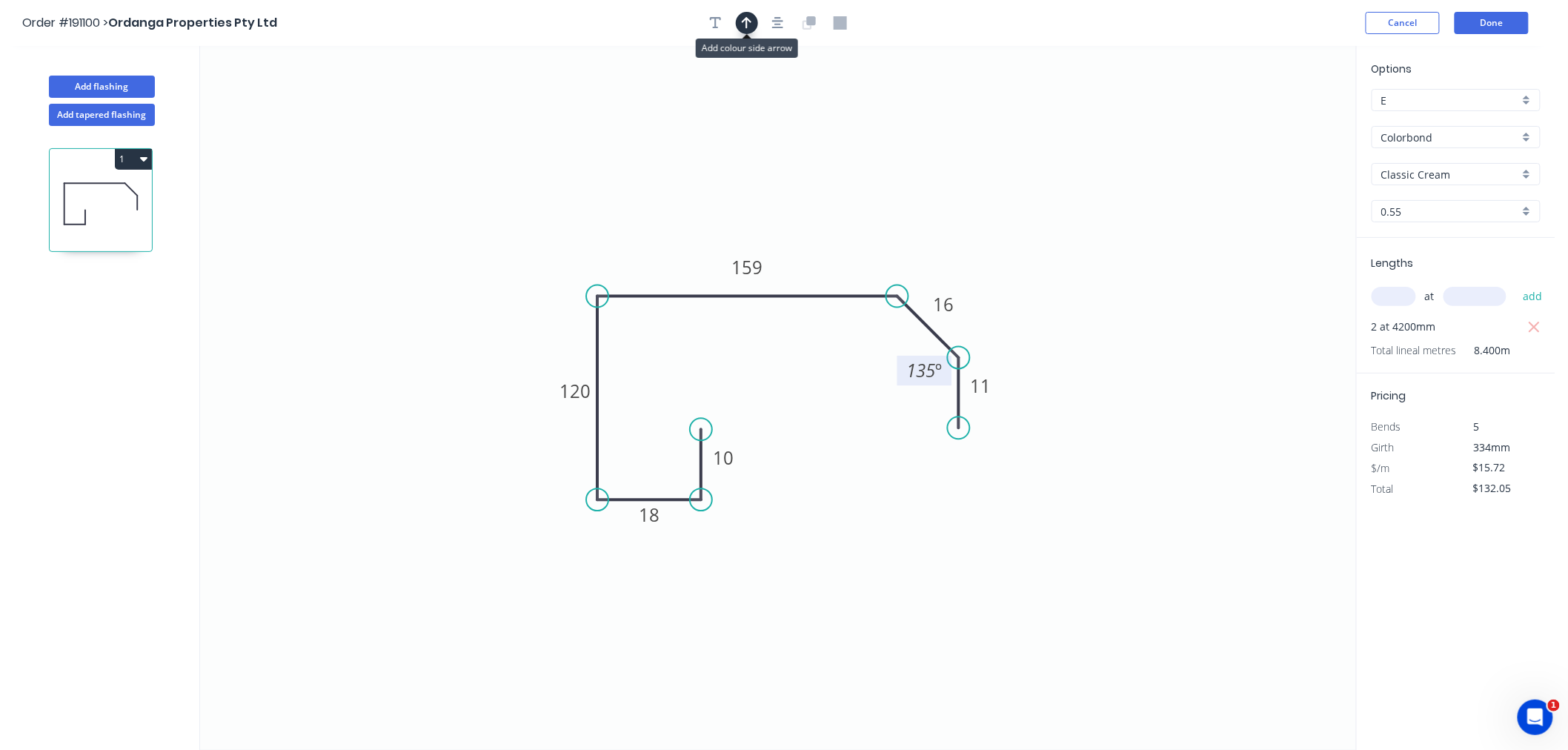
click at [753, 26] on button "button" at bounding box center [746, 22] width 22 height 22
drag, startPoint x: 1282, startPoint y: 109, endPoint x: 602, endPoint y: 256, distance: 695.7
click at [602, 256] on icon at bounding box center [606, 238] width 14 height 48
click at [602, 256] on icon at bounding box center [603, 238] width 14 height 48
click at [602, 256] on icon at bounding box center [615, 243] width 43 height 43
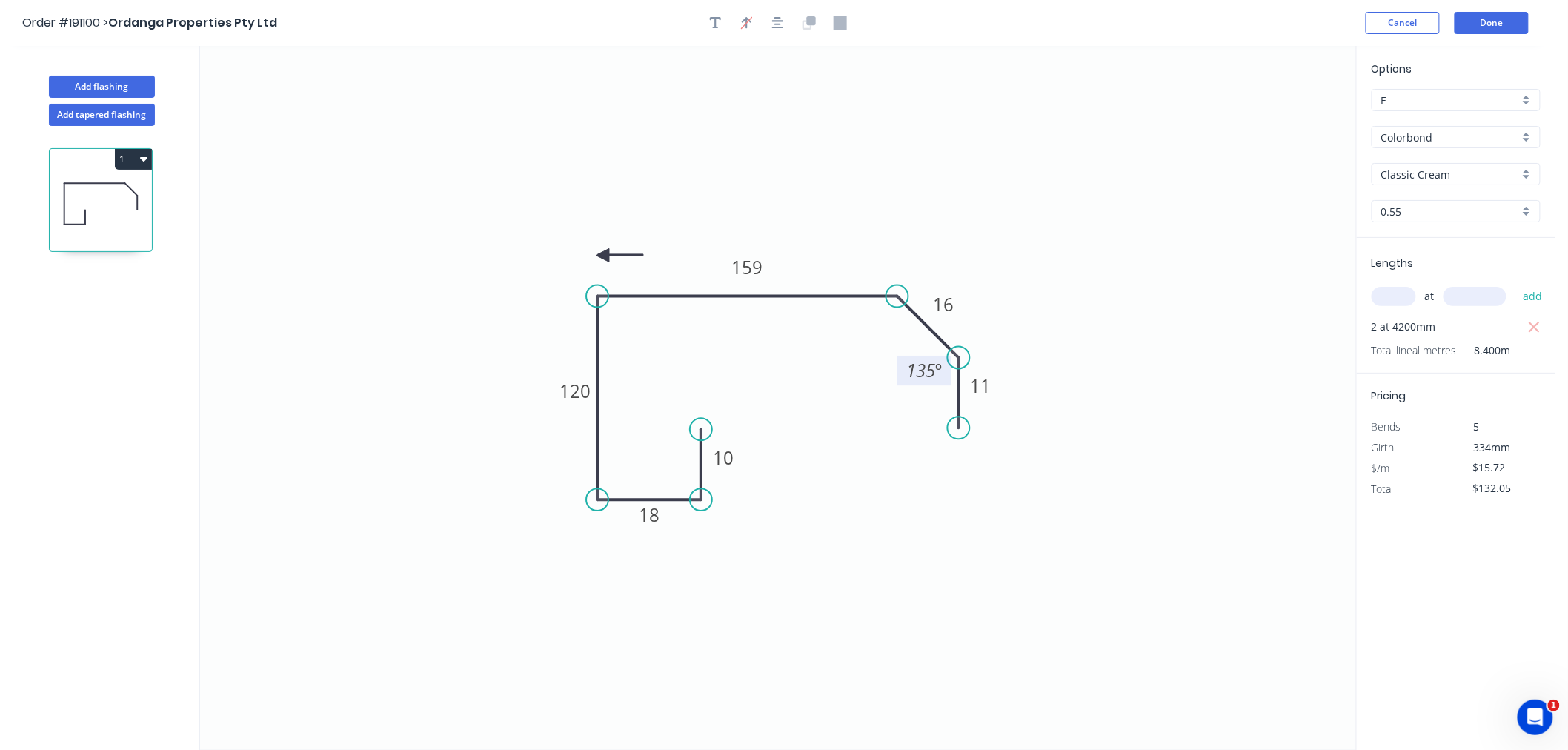
click at [602, 256] on icon at bounding box center [620, 256] width 48 height 14
click at [602, 256] on icon at bounding box center [615, 267] width 43 height 43
click at [602, 256] on icon at bounding box center [603, 272] width 14 height 48
click at [602, 256] on icon at bounding box center [590, 267] width 43 height 43
click at [602, 256] on icon at bounding box center [585, 256] width 48 height 14
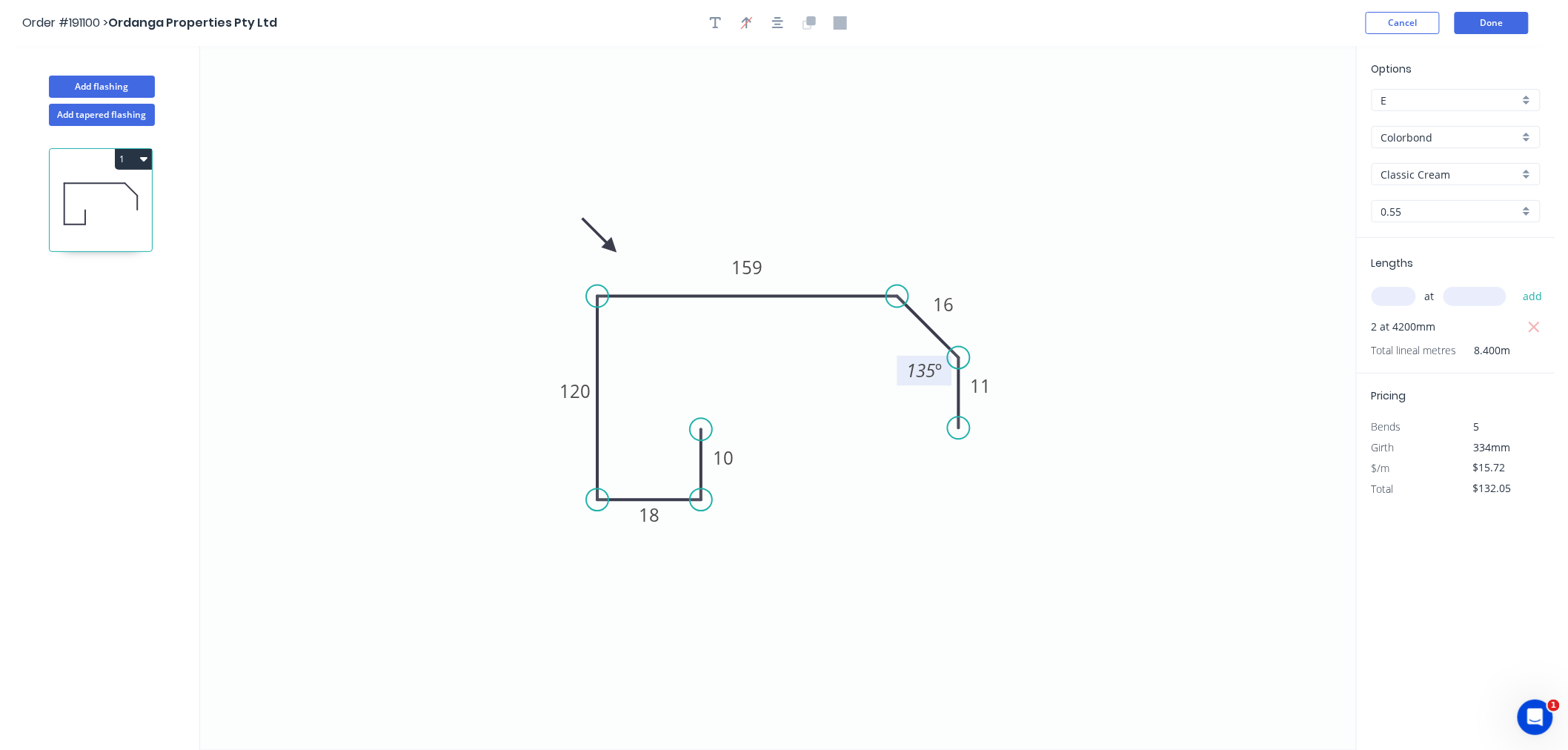
drag, startPoint x: 602, startPoint y: 256, endPoint x: 612, endPoint y: 248, distance: 12.8
click at [612, 248] on icon at bounding box center [599, 235] width 43 height 43
click at [777, 20] on icon "button" at bounding box center [778, 23] width 12 height 14
click at [919, 346] on div "Show angle" at bounding box center [971, 344] width 149 height 30
click at [886, 334] on tspan "º" at bounding box center [886, 329] width 7 height 24
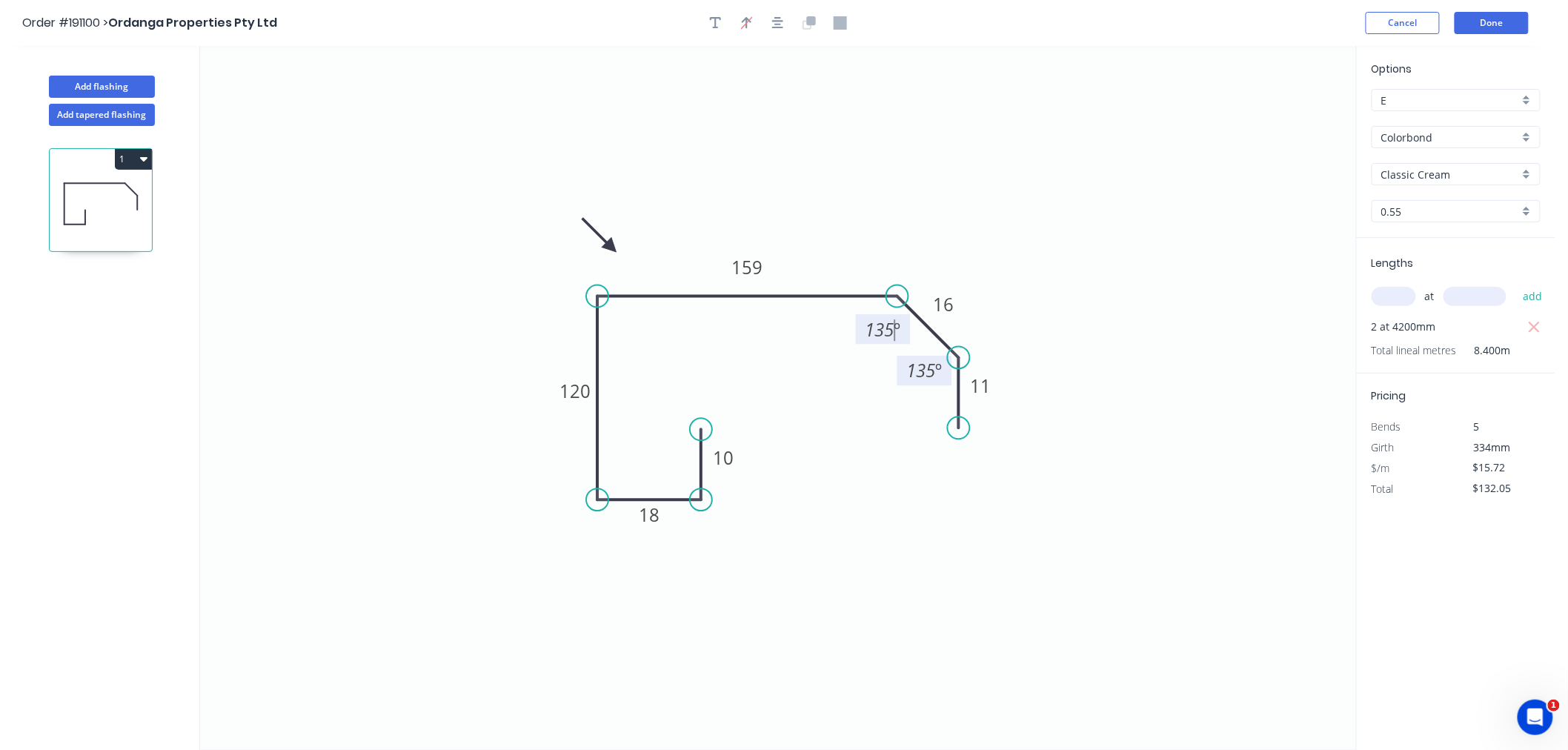
click at [1063, 202] on icon "0 10 18 120 159 16 11 135 º 135 º" at bounding box center [778, 397] width 1156 height 703
click at [777, 20] on icon "button" at bounding box center [778, 23] width 12 height 14
click at [1480, 25] on button "Done" at bounding box center [1492, 22] width 74 height 22
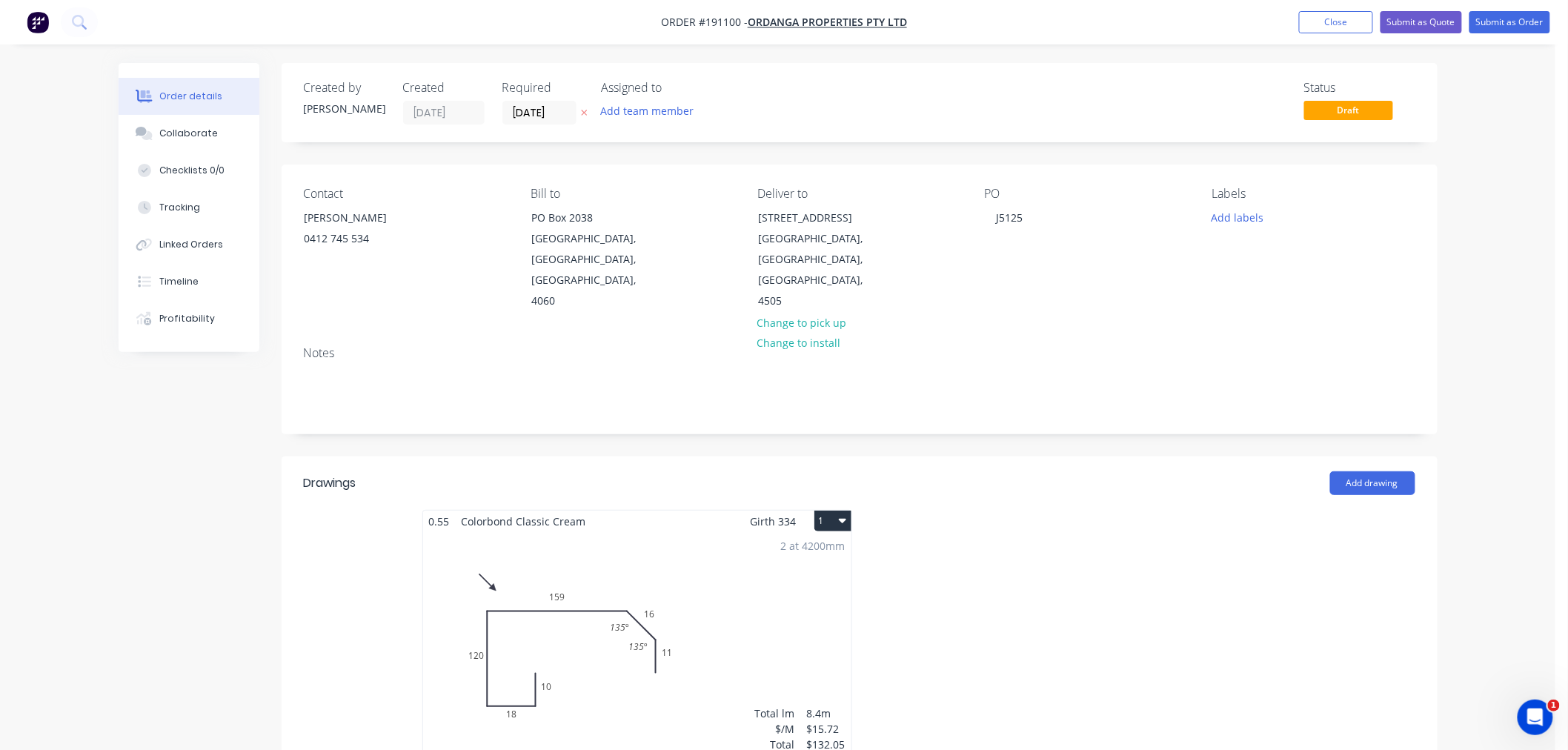
click at [836, 510] on button "1" at bounding box center [833, 520] width 37 height 20
click at [821, 546] on div "Use larger box size" at bounding box center [781, 557] width 114 height 21
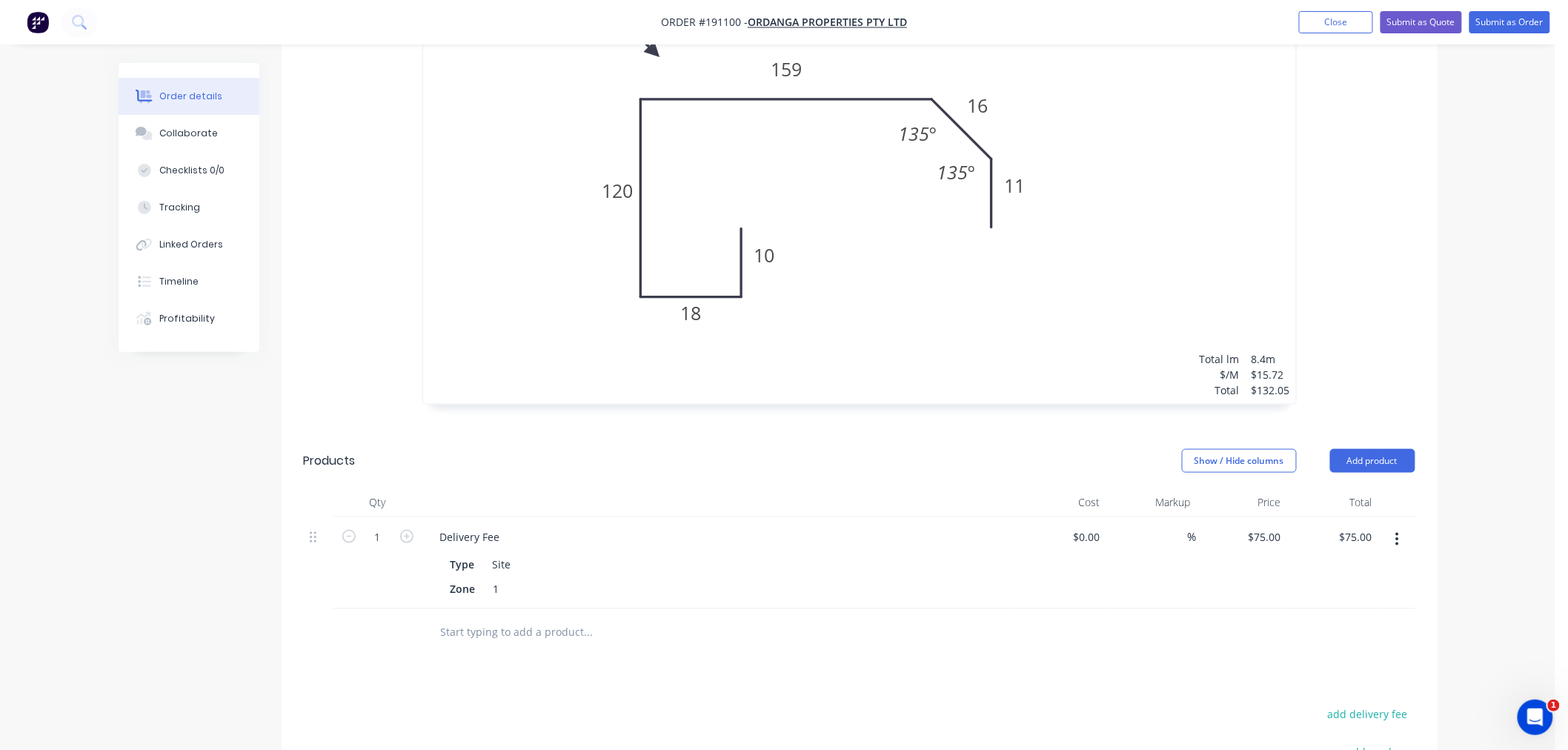
scroll to position [845, 0]
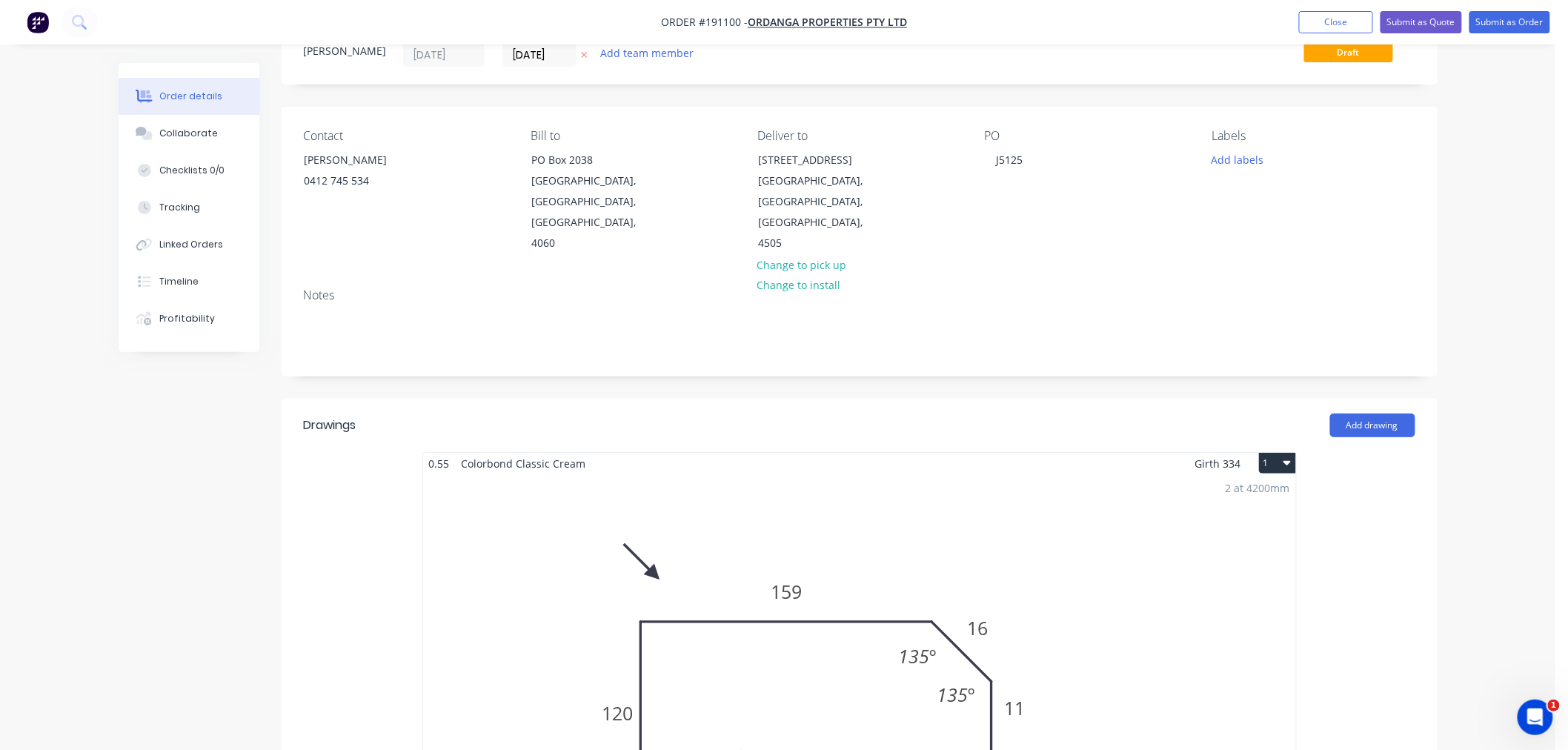
scroll to position [0, 0]
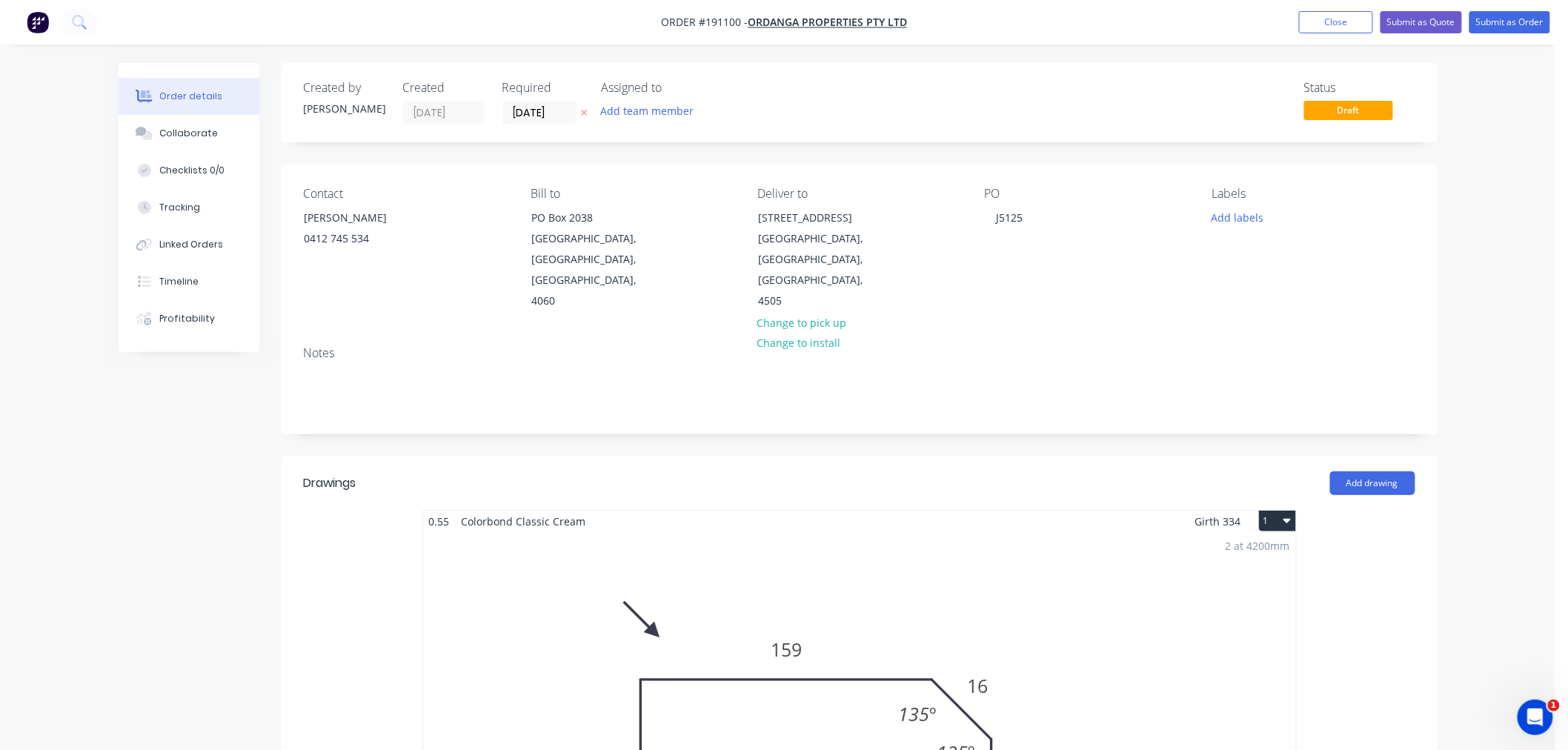
click at [1524, 28] on button "Submit as Order" at bounding box center [1509, 21] width 81 height 22
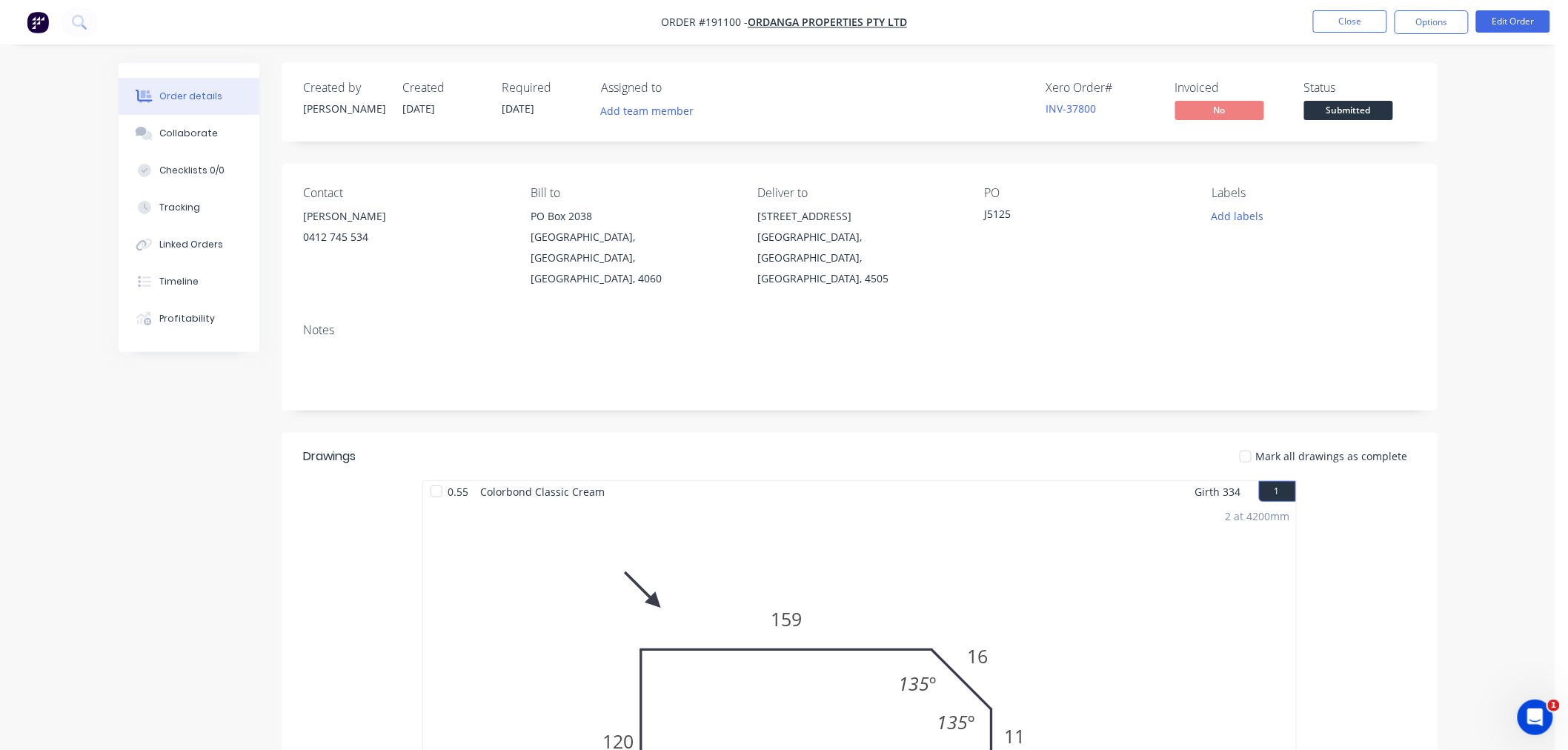
click at [1524, 413] on div "Order details Collaborate Checklists 0/0 Tracking Linked Orders Timeline Profit…" at bounding box center [778, 708] width 1555 height 1417
click at [1449, 20] on button "Options" at bounding box center [1431, 22] width 74 height 23
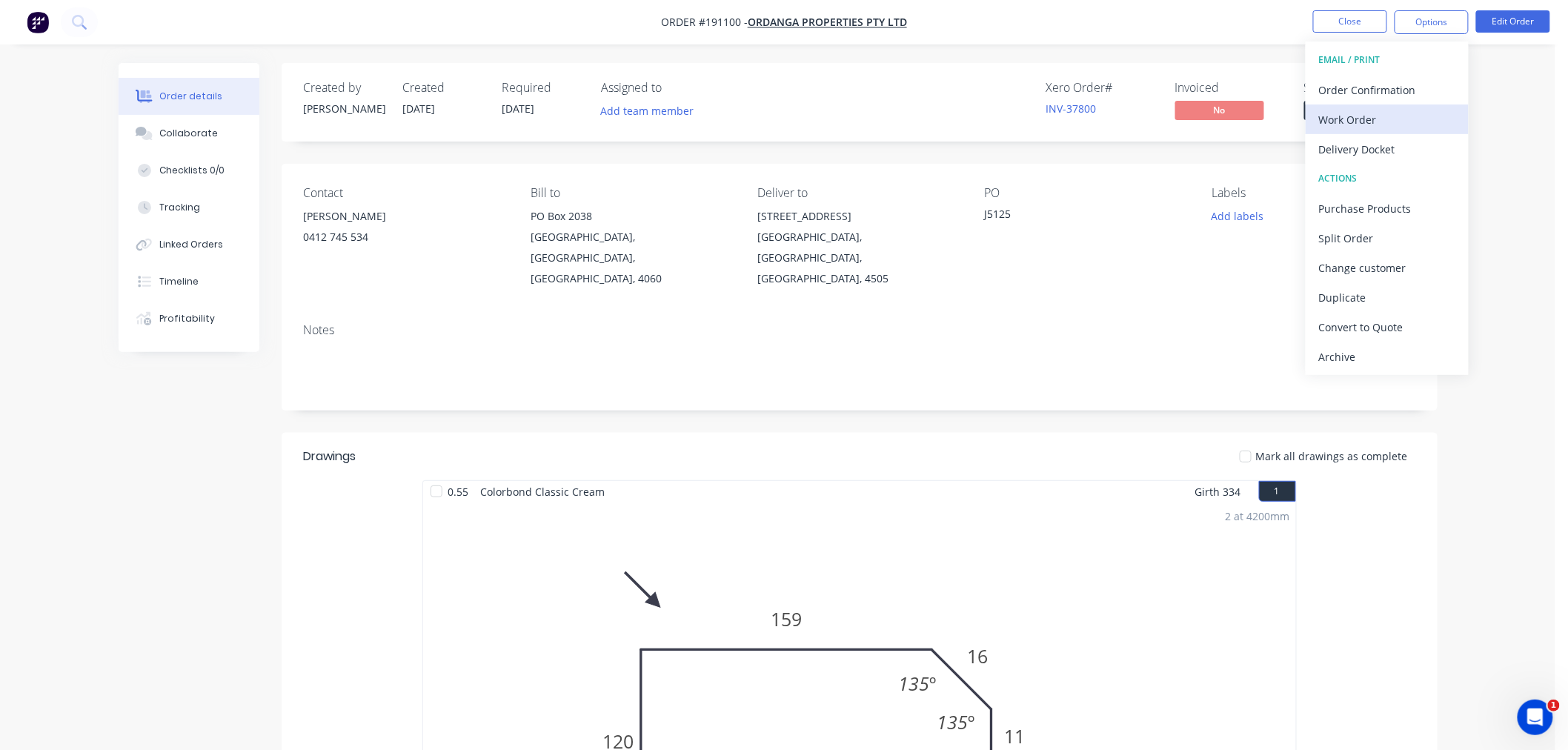
click at [1420, 112] on div "Work Order" at bounding box center [1387, 120] width 137 height 21
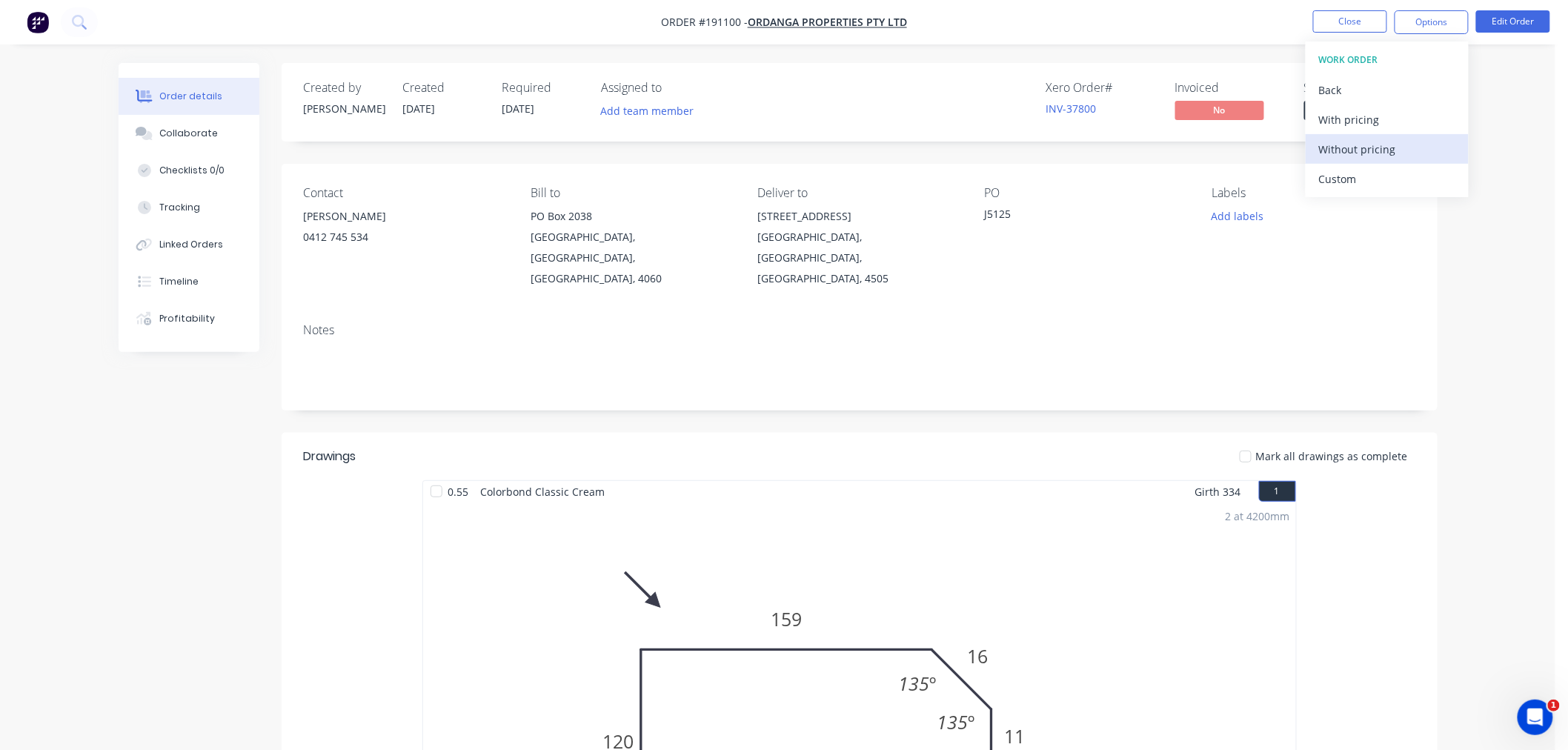
click at [1418, 145] on div "Without pricing" at bounding box center [1387, 149] width 137 height 21
click at [94, 448] on div "Order details Collaborate Checklists 0/0 Tracking Linked Orders Timeline Profit…" at bounding box center [778, 708] width 1555 height 1417
click at [113, 439] on div "Order details Collaborate Checklists 0/0 Tracking Linked Orders Timeline Profit…" at bounding box center [778, 740] width 1348 height 1354
click at [18, 297] on div "Order details Collaborate Checklists 0/0 Tracking Linked Orders Timeline Profit…" at bounding box center [778, 708] width 1555 height 1417
click at [105, 455] on div "Order details Collaborate Checklists 0/0 Tracking Linked Orders Timeline Profit…" at bounding box center [778, 740] width 1348 height 1354
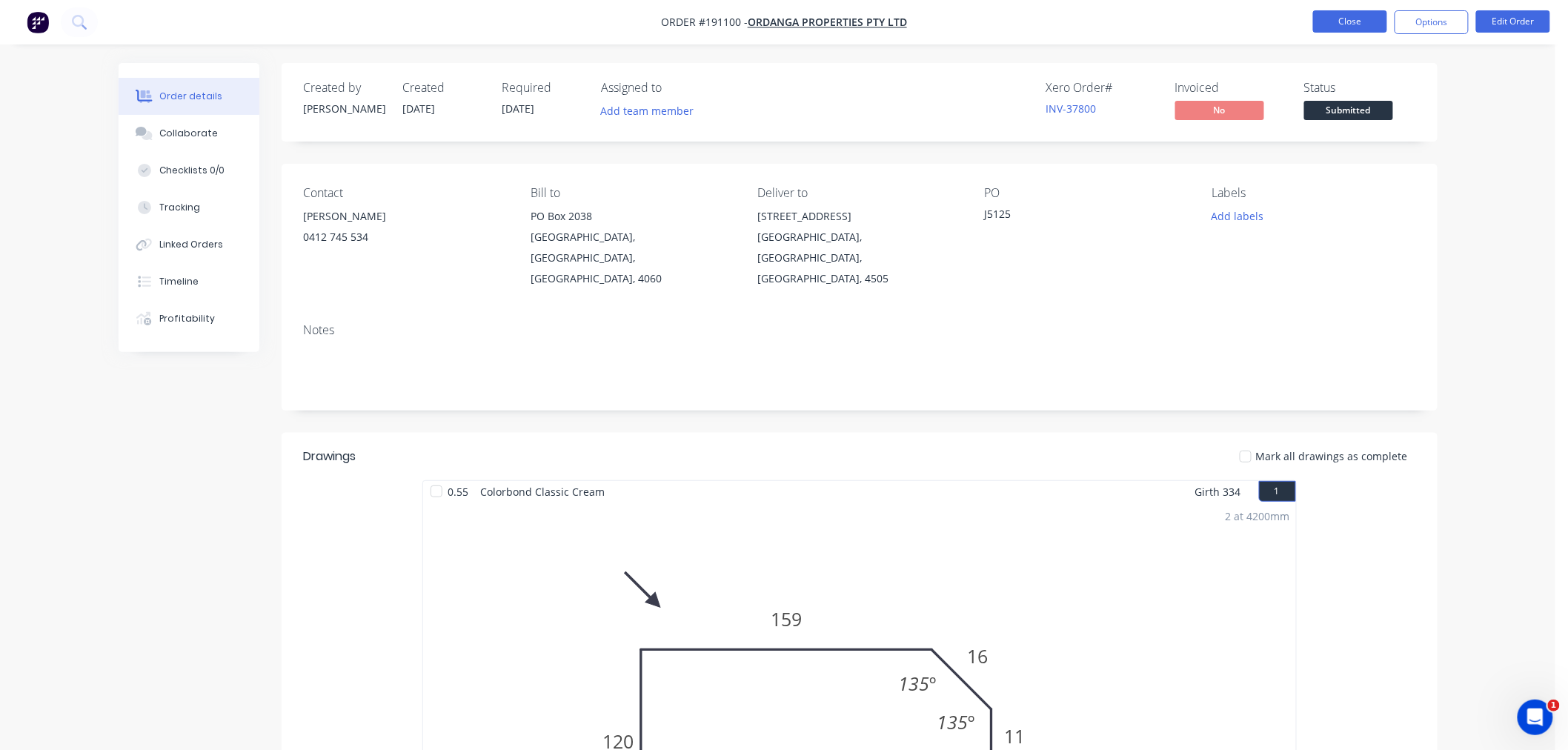
click at [1330, 17] on button "Close" at bounding box center [1350, 21] width 74 height 22
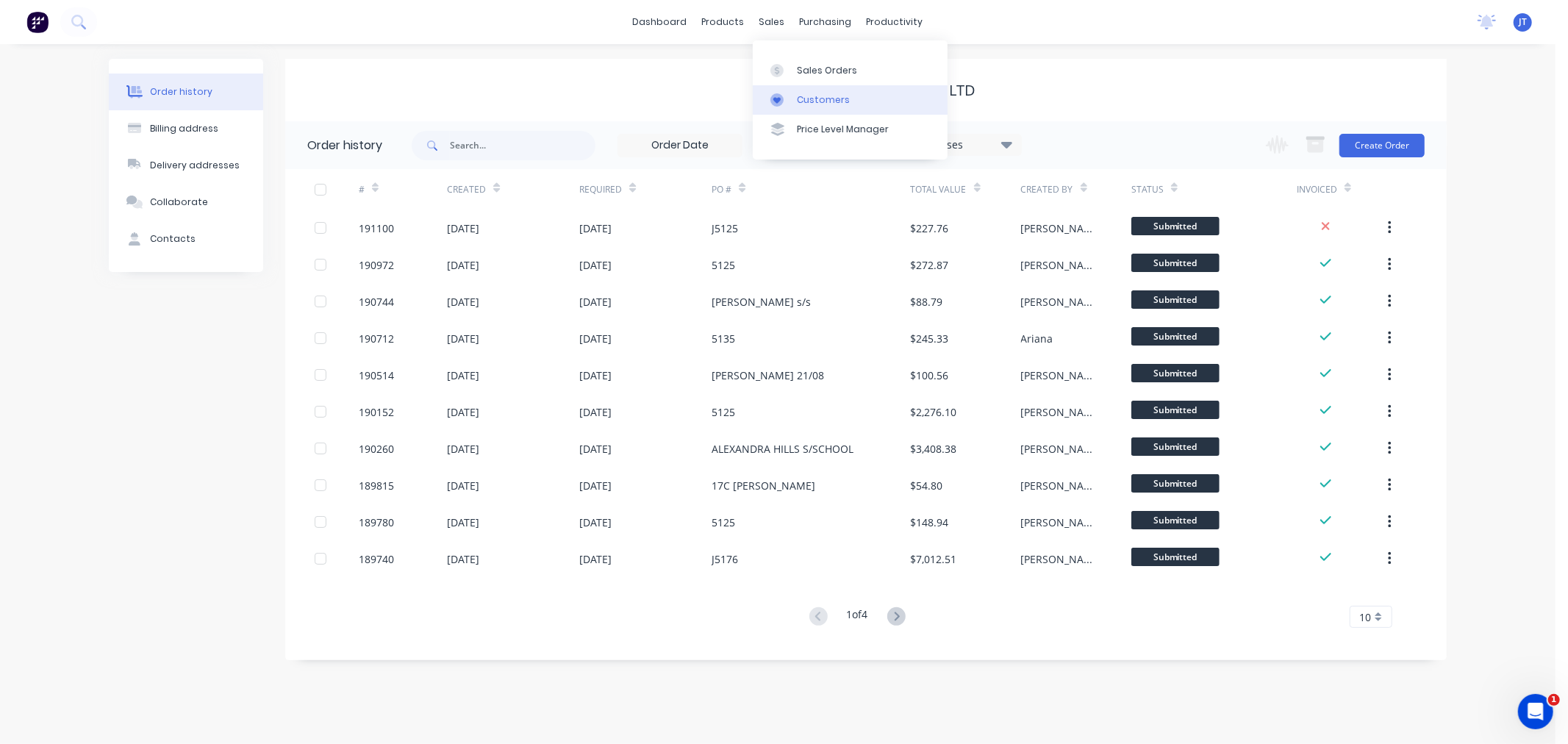
click at [817, 90] on link "Customers" at bounding box center [850, 100] width 195 height 29
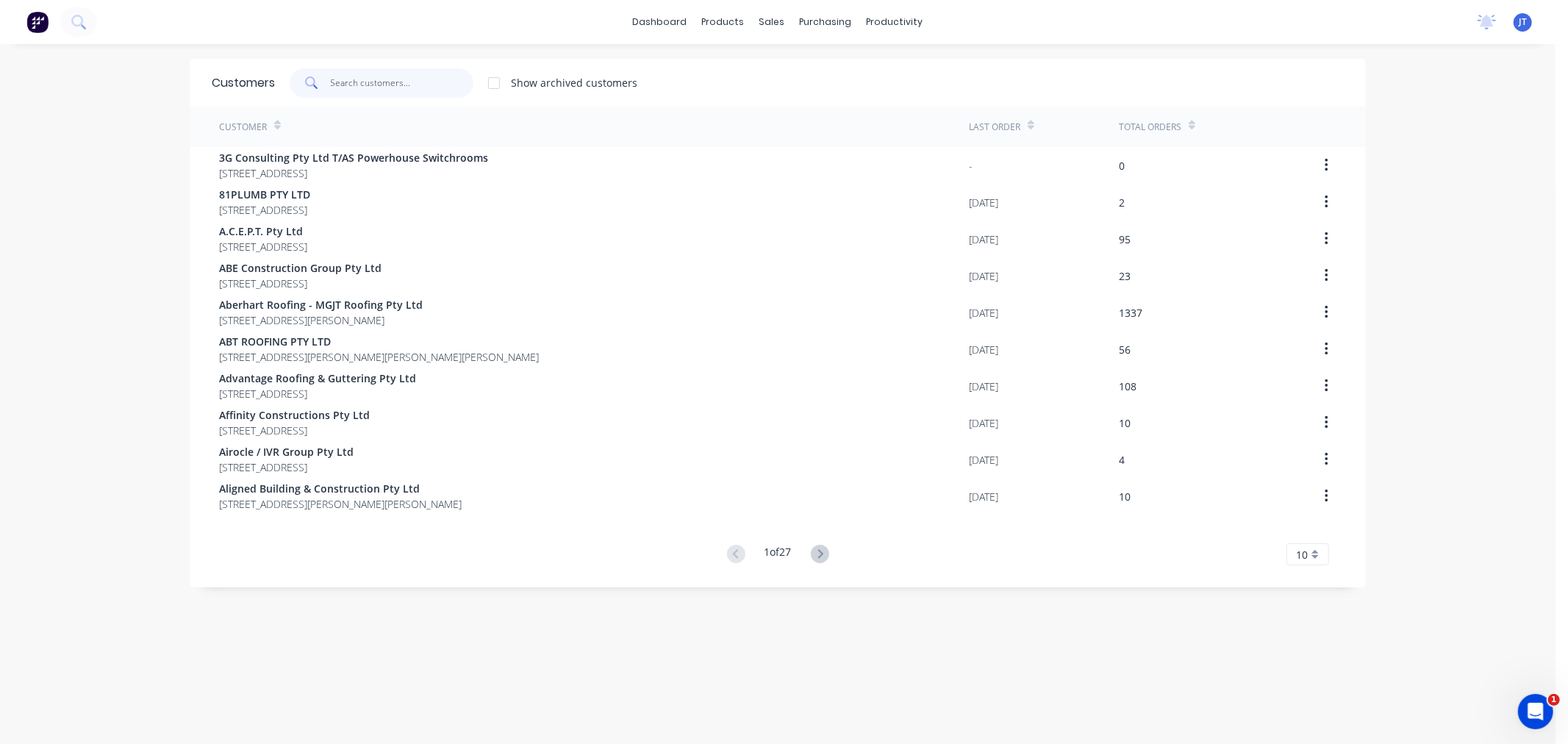
click at [347, 81] on input "text" at bounding box center [403, 83] width 143 height 29
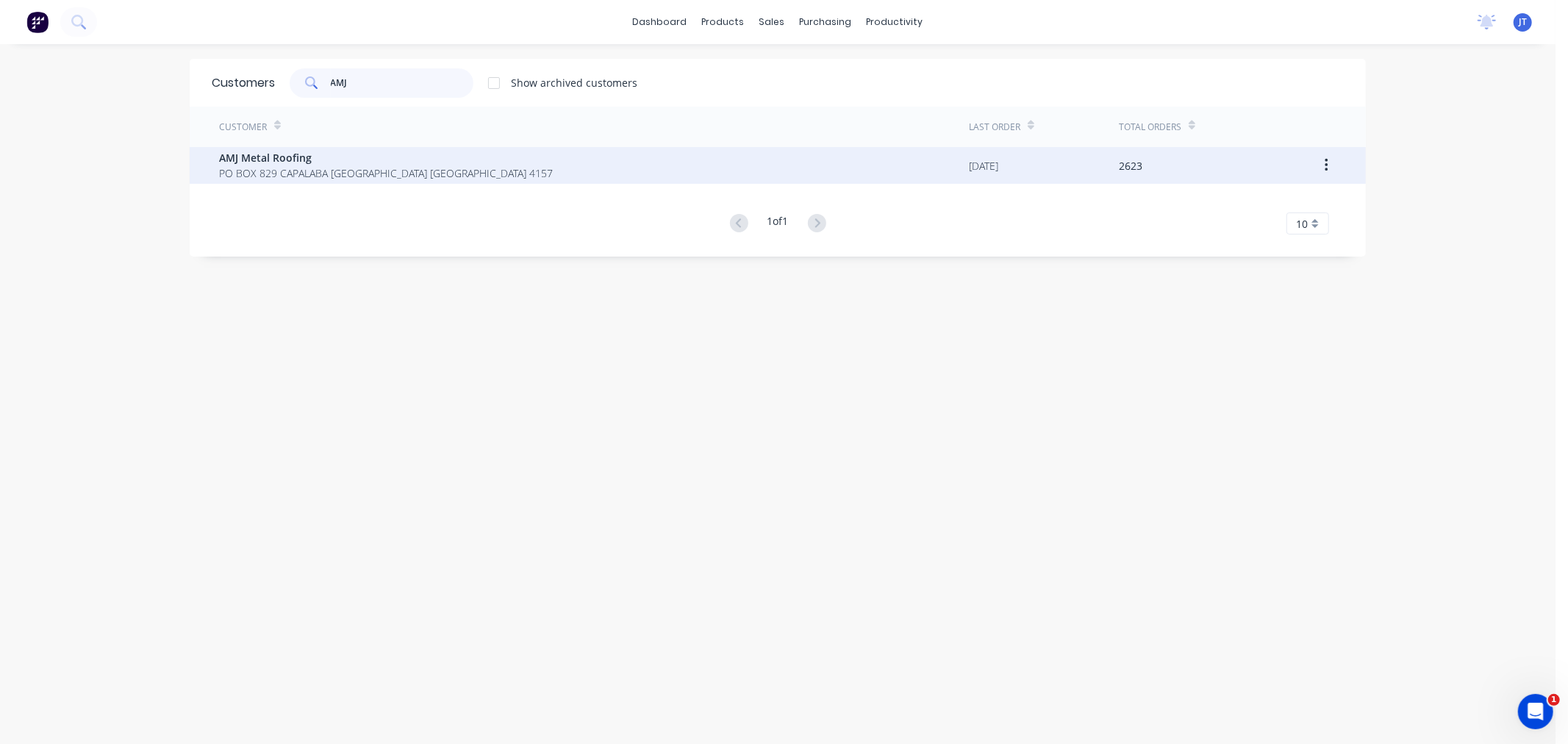
type input "AMJ"
click at [380, 167] on span "PO BOX 829 CAPALABA [GEOGRAPHIC_DATA] [GEOGRAPHIC_DATA] 4157" at bounding box center [385, 173] width 334 height 15
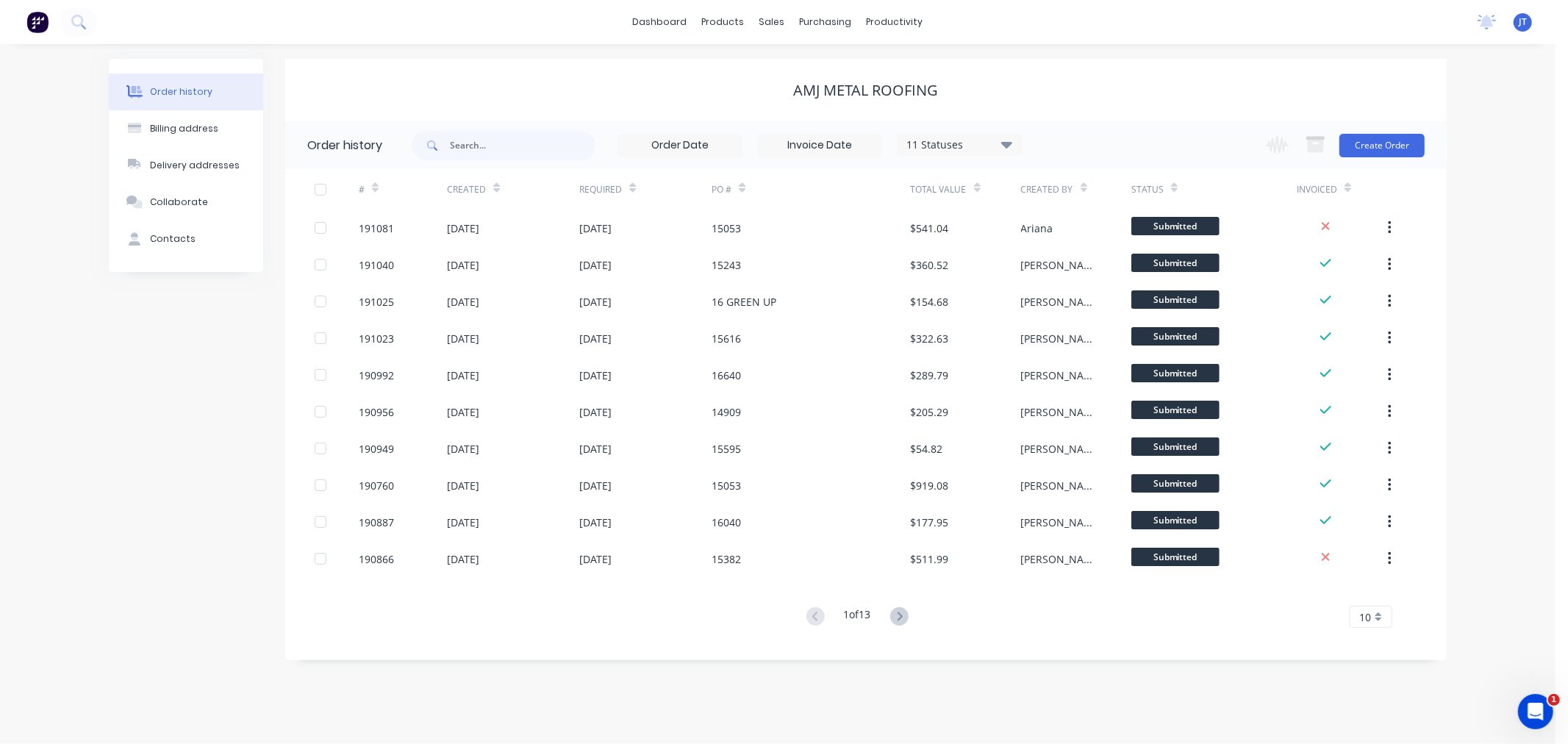
click at [1488, 230] on div "Order history Billing address Delivery addresses Collaborate Contacts AMJ Metal…" at bounding box center [777, 394] width 1555 height 699
click at [1391, 144] on button "Create Order" at bounding box center [1382, 145] width 85 height 23
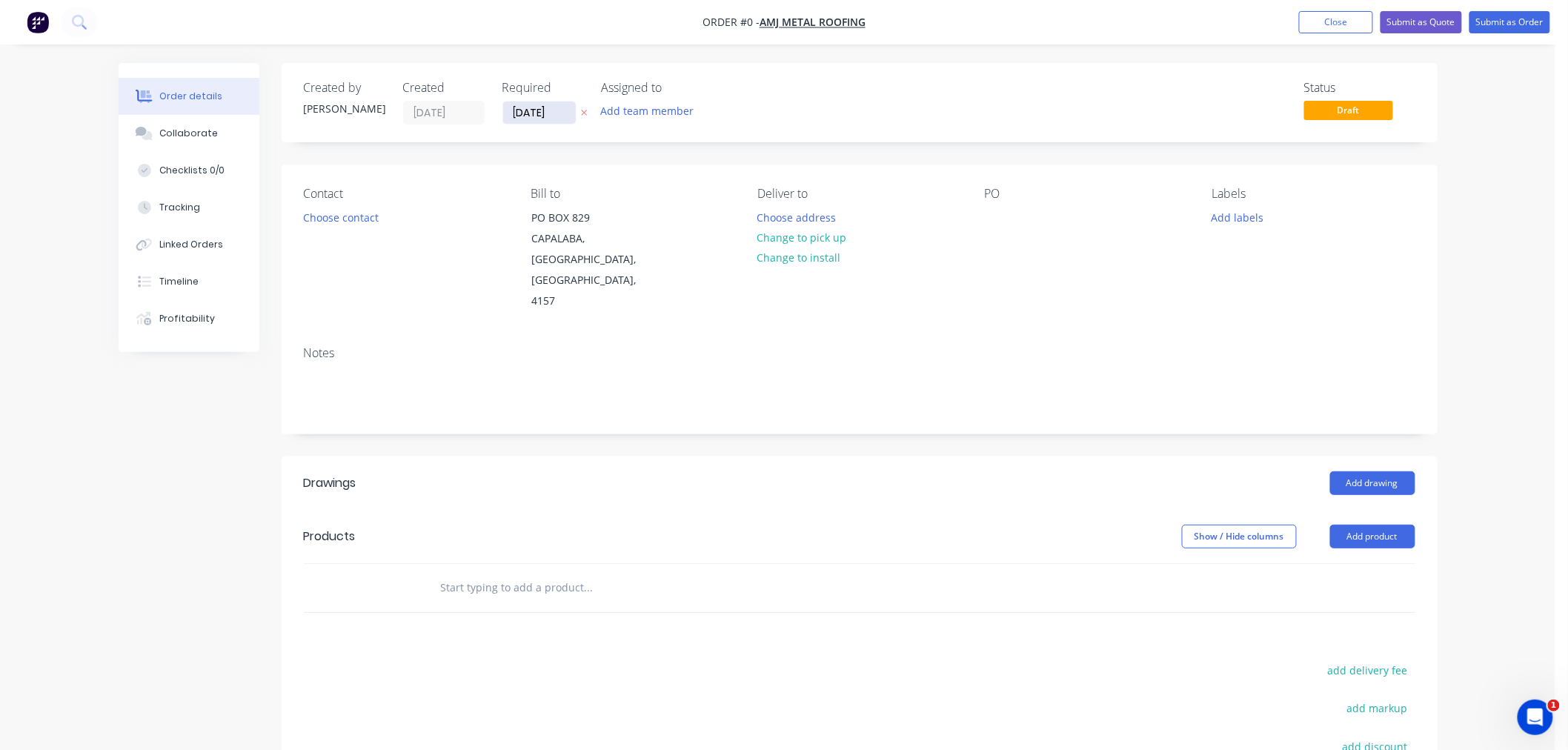
click at [522, 114] on input "[DATE]" at bounding box center [540, 112] width 72 height 22
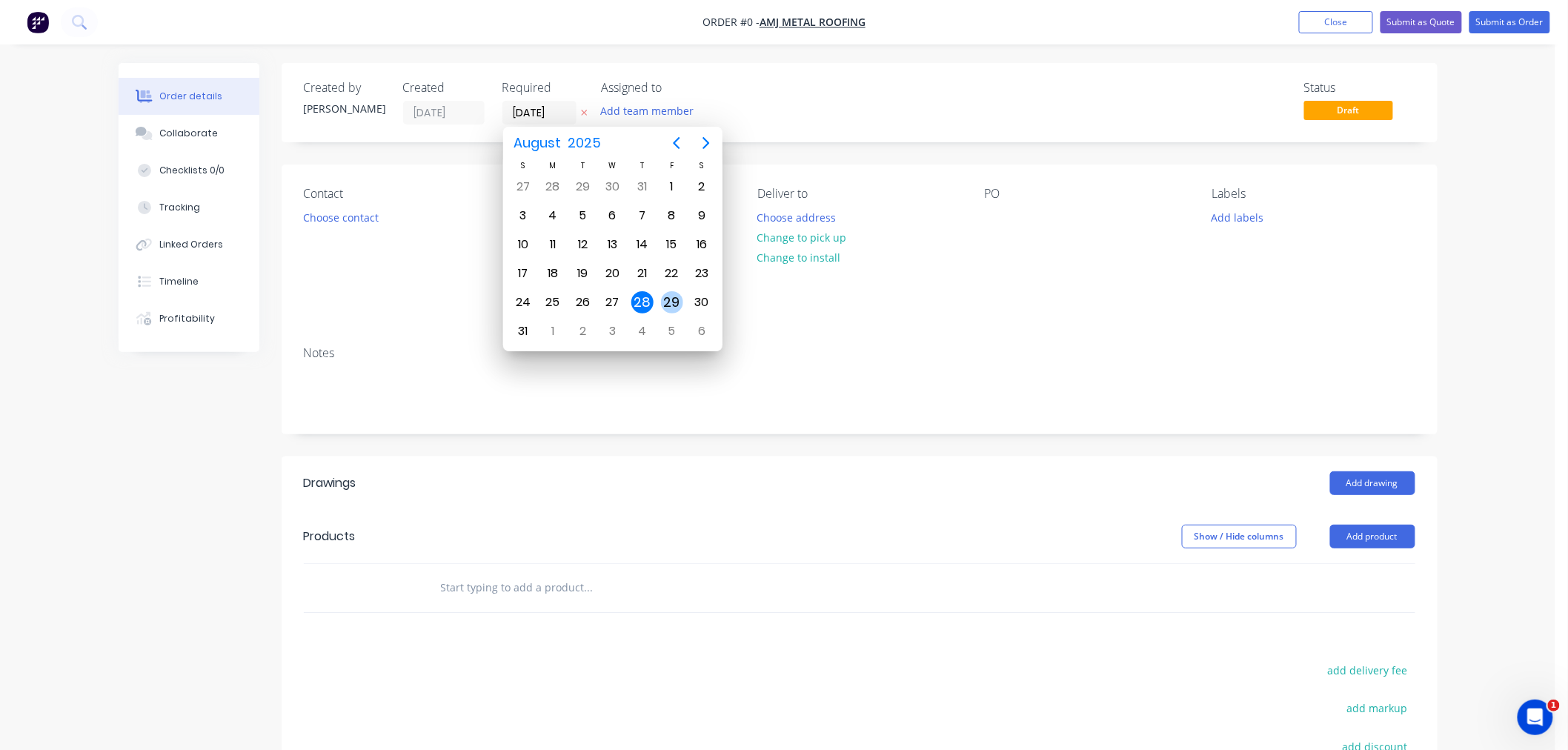
click at [671, 296] on div "29" at bounding box center [671, 301] width 22 height 22
type input "[DATE]"
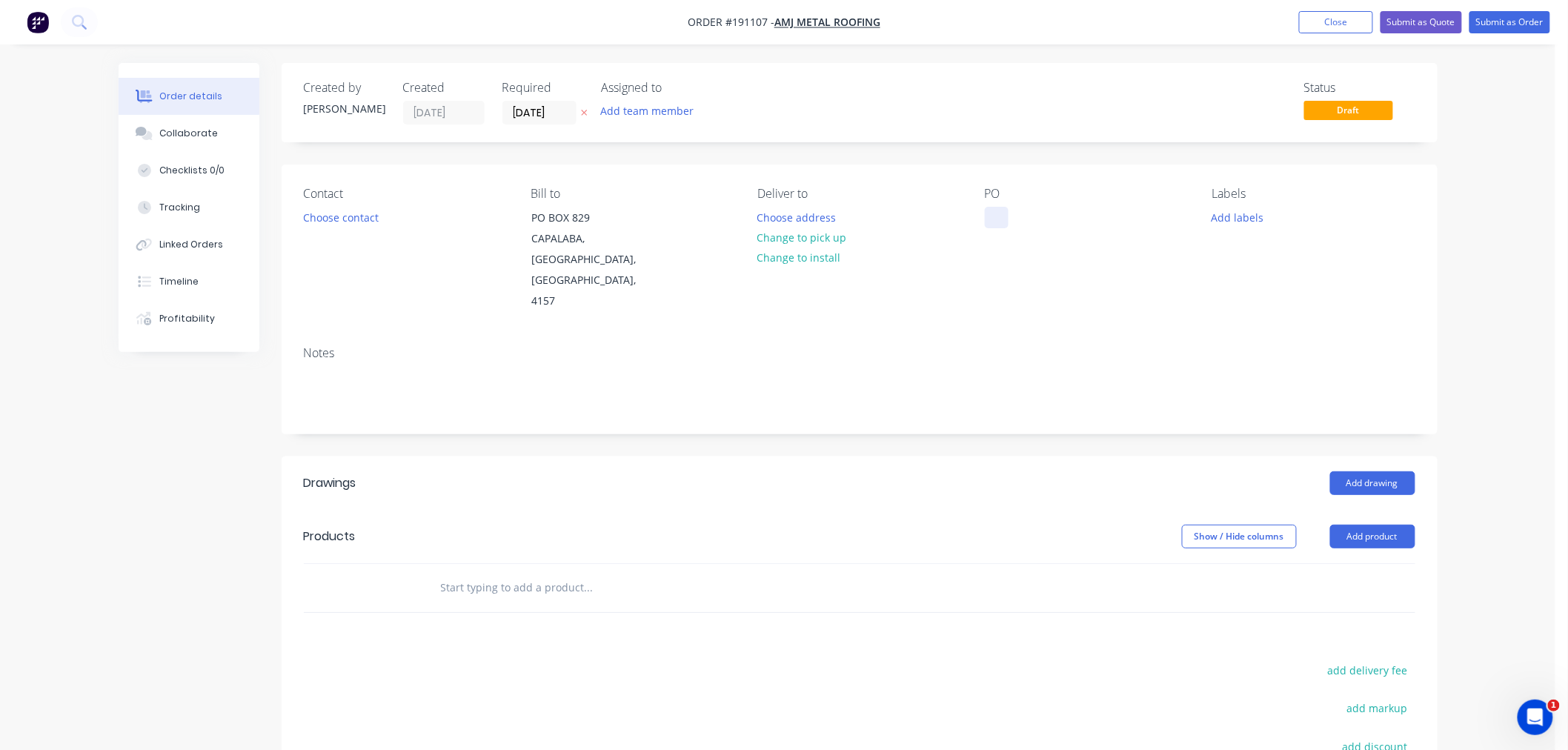
click at [995, 217] on div at bounding box center [996, 217] width 23 height 21
click at [1013, 128] on div "Created by [PERSON_NAME] Created [DATE] Required [DATE] Assigned to Add team me…" at bounding box center [860, 102] width 1156 height 79
click at [336, 211] on button "Choose contact" at bounding box center [340, 217] width 91 height 20
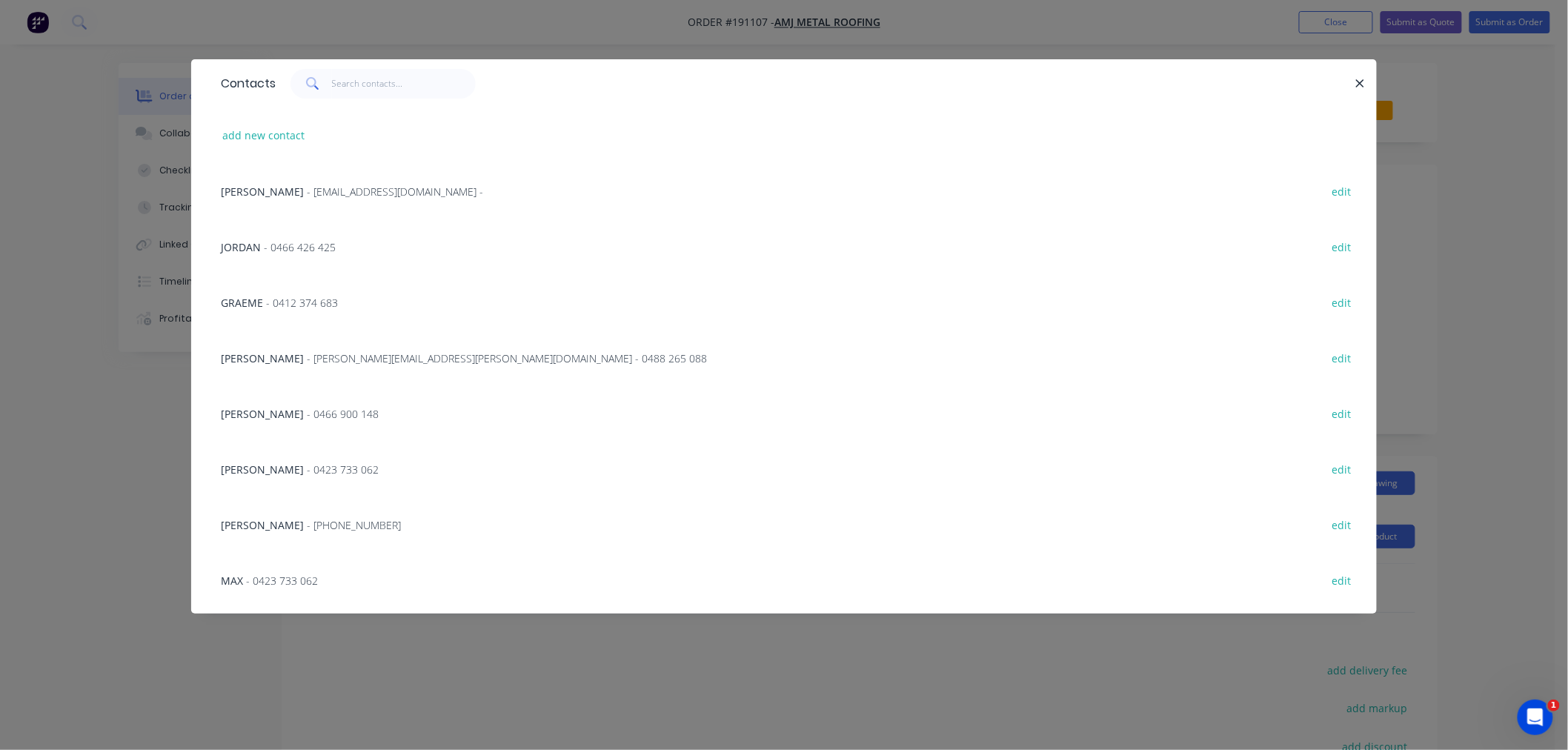
click at [312, 352] on span "- [PERSON_NAME][EMAIL_ADDRESS][PERSON_NAME][DOMAIN_NAME] - 0488 265 088" at bounding box center [506, 358] width 400 height 14
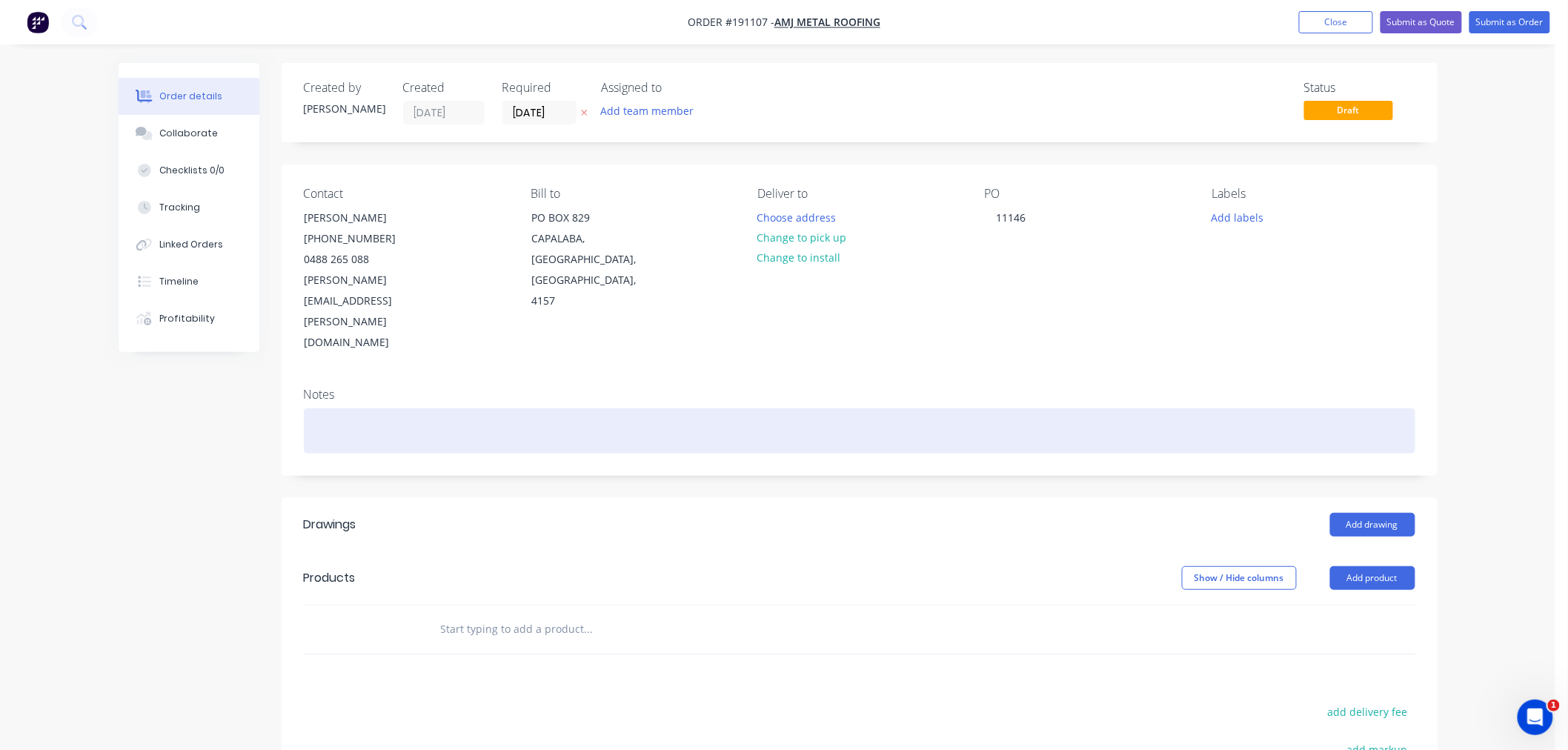
click at [445, 408] on div at bounding box center [859, 430] width 1111 height 45
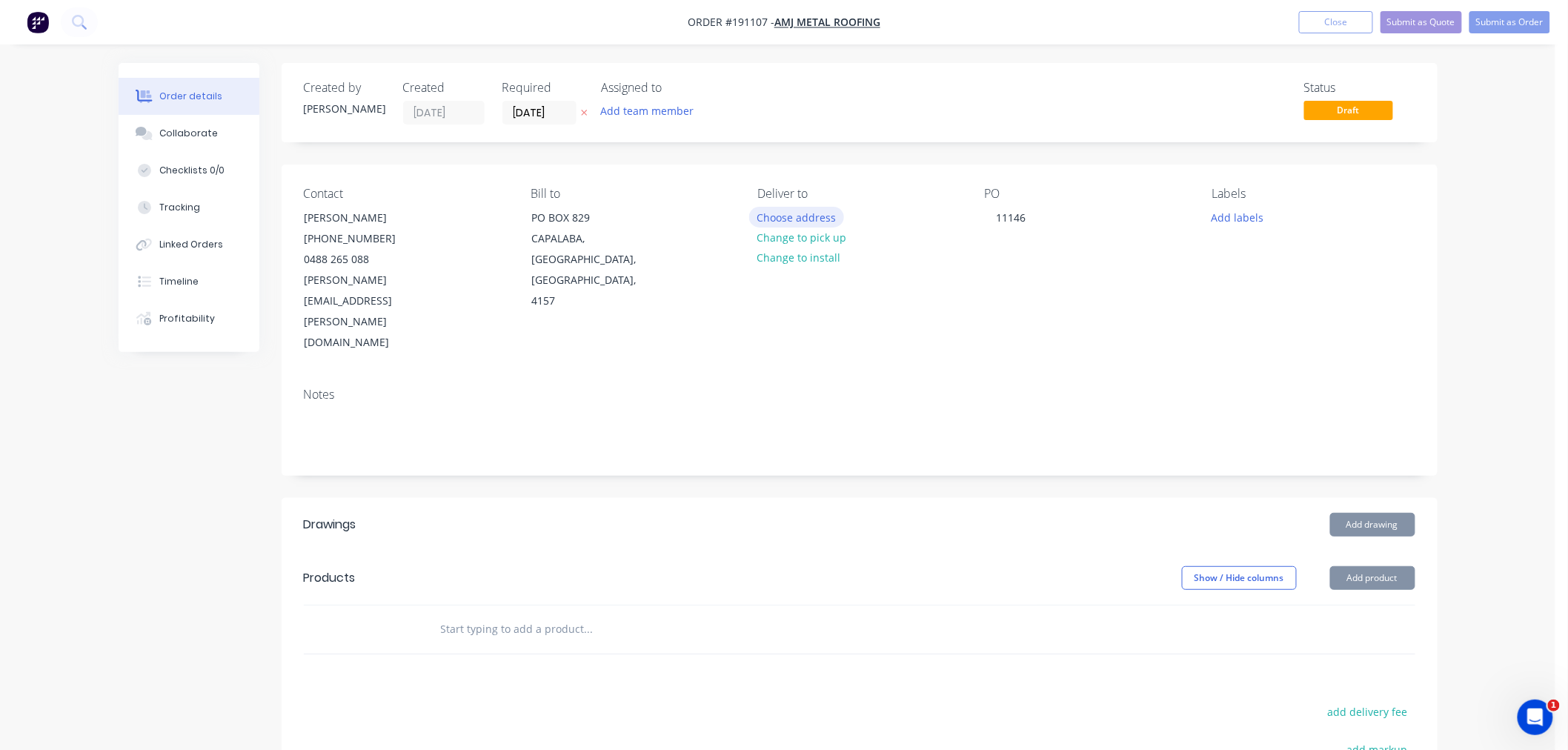
click at [820, 217] on button "Choose address" at bounding box center [796, 217] width 95 height 20
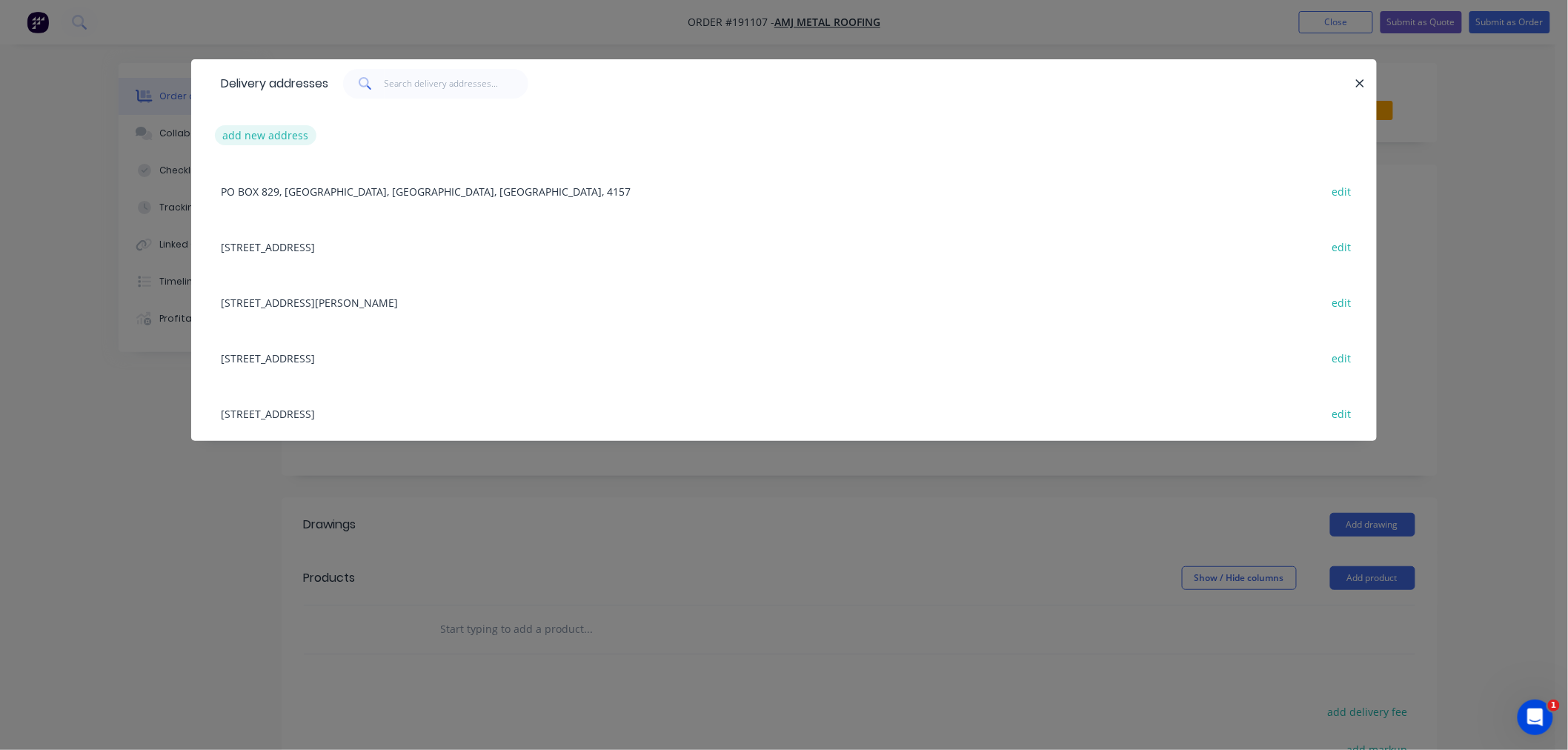
click at [282, 131] on button "add new address" at bounding box center [265, 135] width 101 height 20
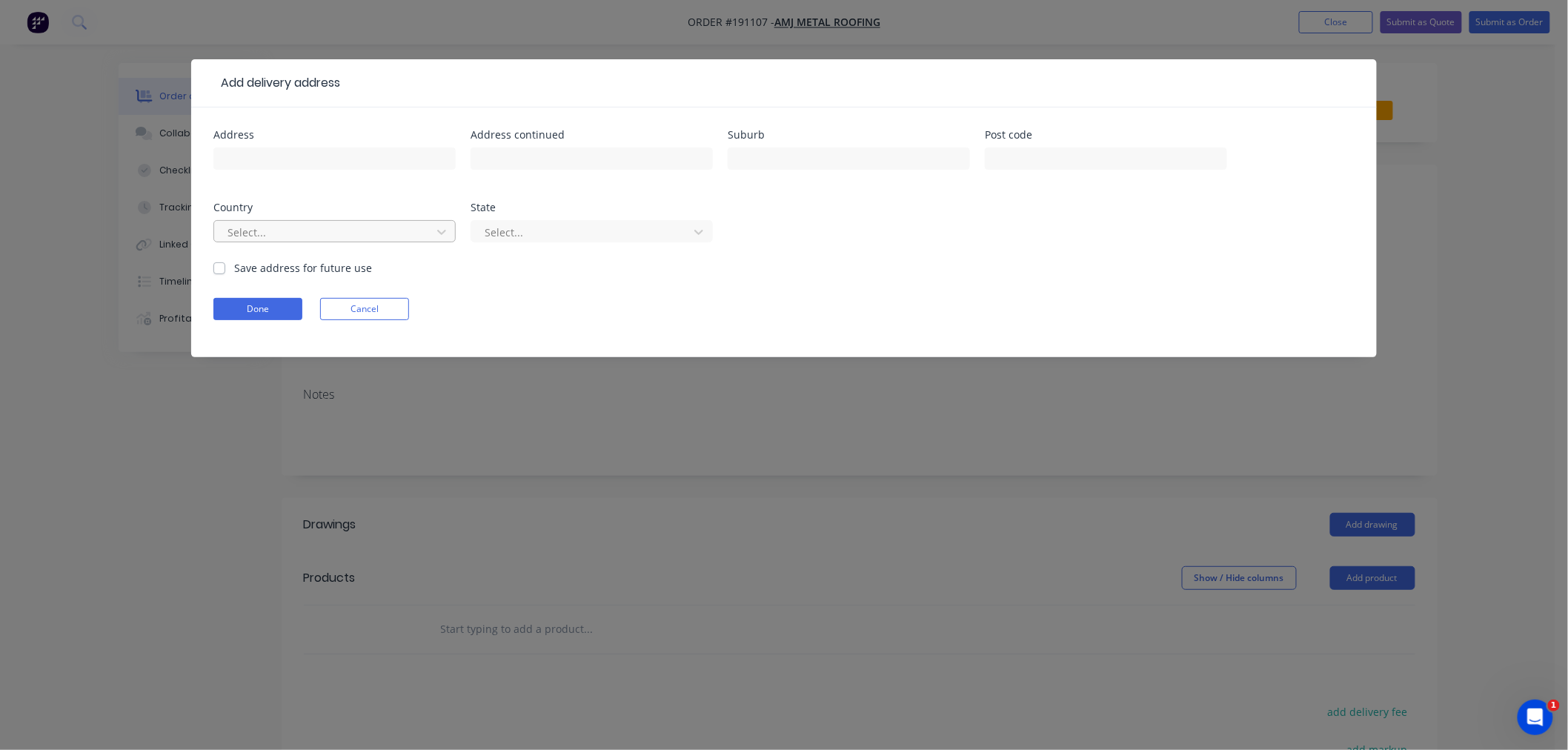
click at [395, 242] on div "Select..." at bounding box center [325, 231] width 207 height 22
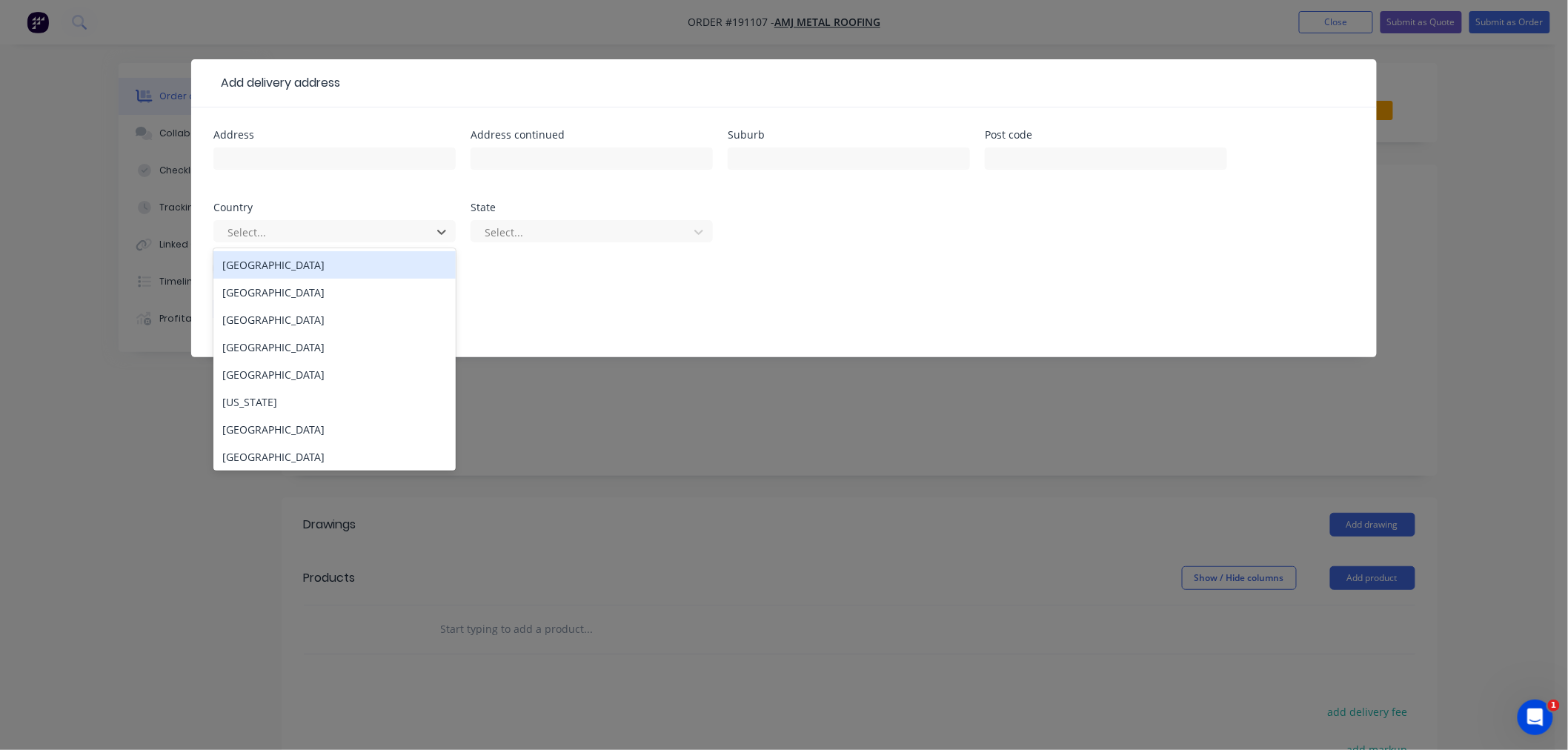
click at [410, 262] on div "[GEOGRAPHIC_DATA]" at bounding box center [335, 264] width 242 height 27
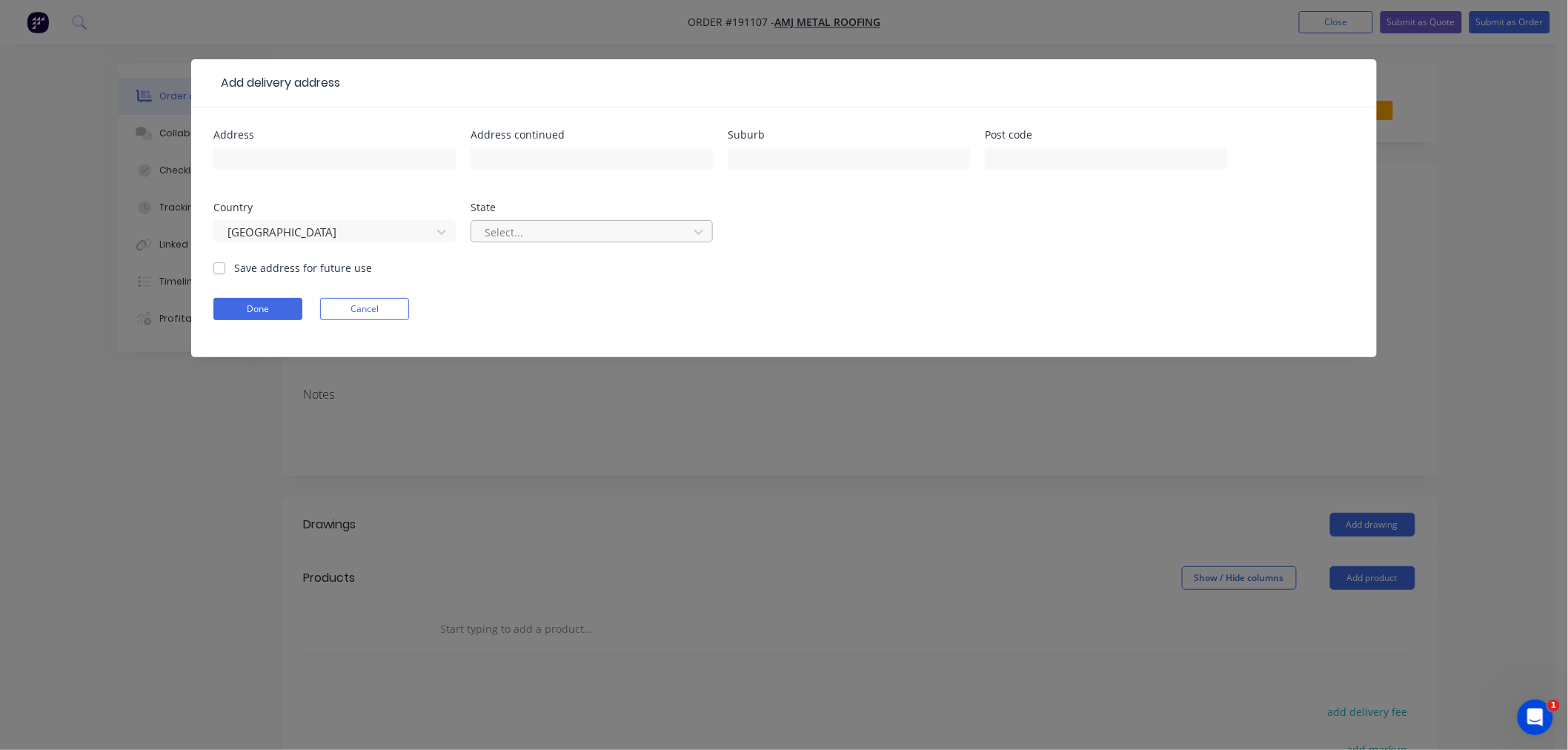
click at [540, 226] on div at bounding box center [582, 232] width 198 height 19
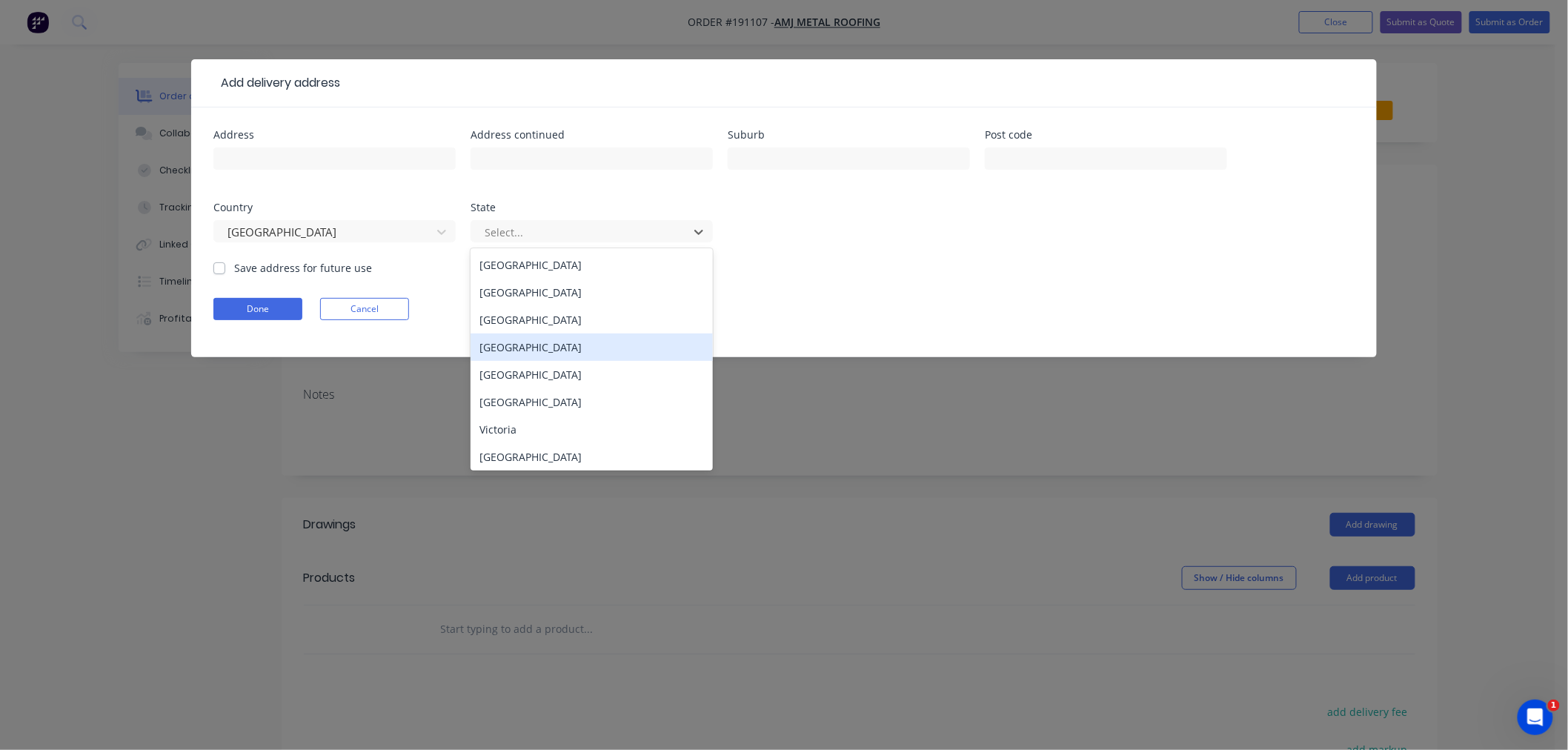
click at [583, 349] on div "[GEOGRAPHIC_DATA]" at bounding box center [591, 347] width 242 height 27
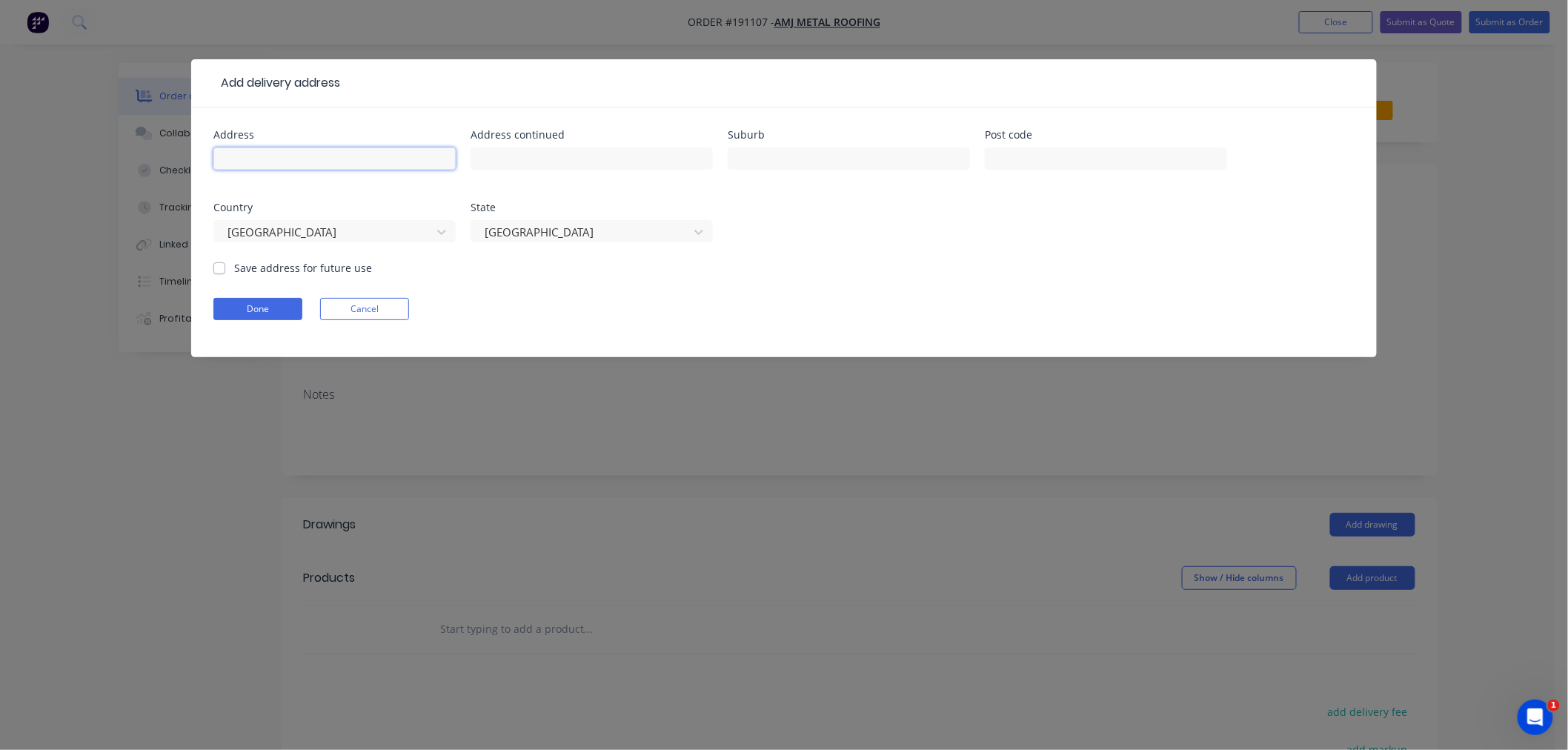
click at [391, 165] on input "text" at bounding box center [335, 158] width 242 height 22
click at [386, 152] on input "text" at bounding box center [335, 158] width 242 height 22
click at [652, 156] on input "text" at bounding box center [591, 158] width 242 height 22
click at [802, 156] on input "text" at bounding box center [849, 158] width 242 height 22
click at [1252, 242] on div "Address Address continued Suburb Post code Country [GEOGRAPHIC_DATA] State [GEO…" at bounding box center [784, 195] width 1142 height 131
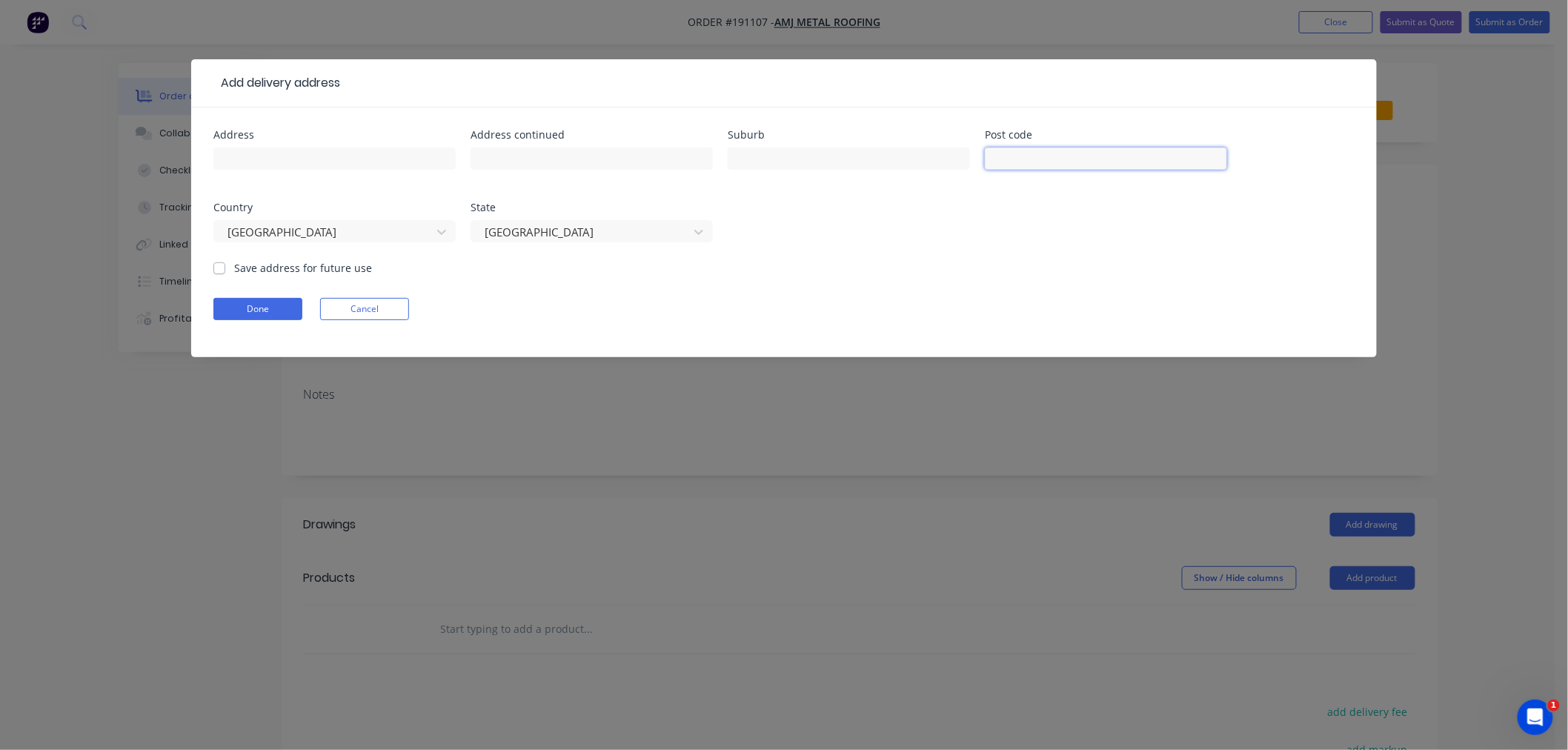
click at [1054, 164] on input "text" at bounding box center [1106, 158] width 242 height 22
click at [924, 253] on div "Address Address continued Suburb Post code Country [GEOGRAPHIC_DATA] State [GEO…" at bounding box center [784, 195] width 1142 height 131
click at [834, 167] on input "text" at bounding box center [849, 158] width 242 height 22
click at [373, 165] on input "text" at bounding box center [335, 158] width 242 height 22
drag, startPoint x: 396, startPoint y: 311, endPoint x: 564, endPoint y: 193, distance: 205.3
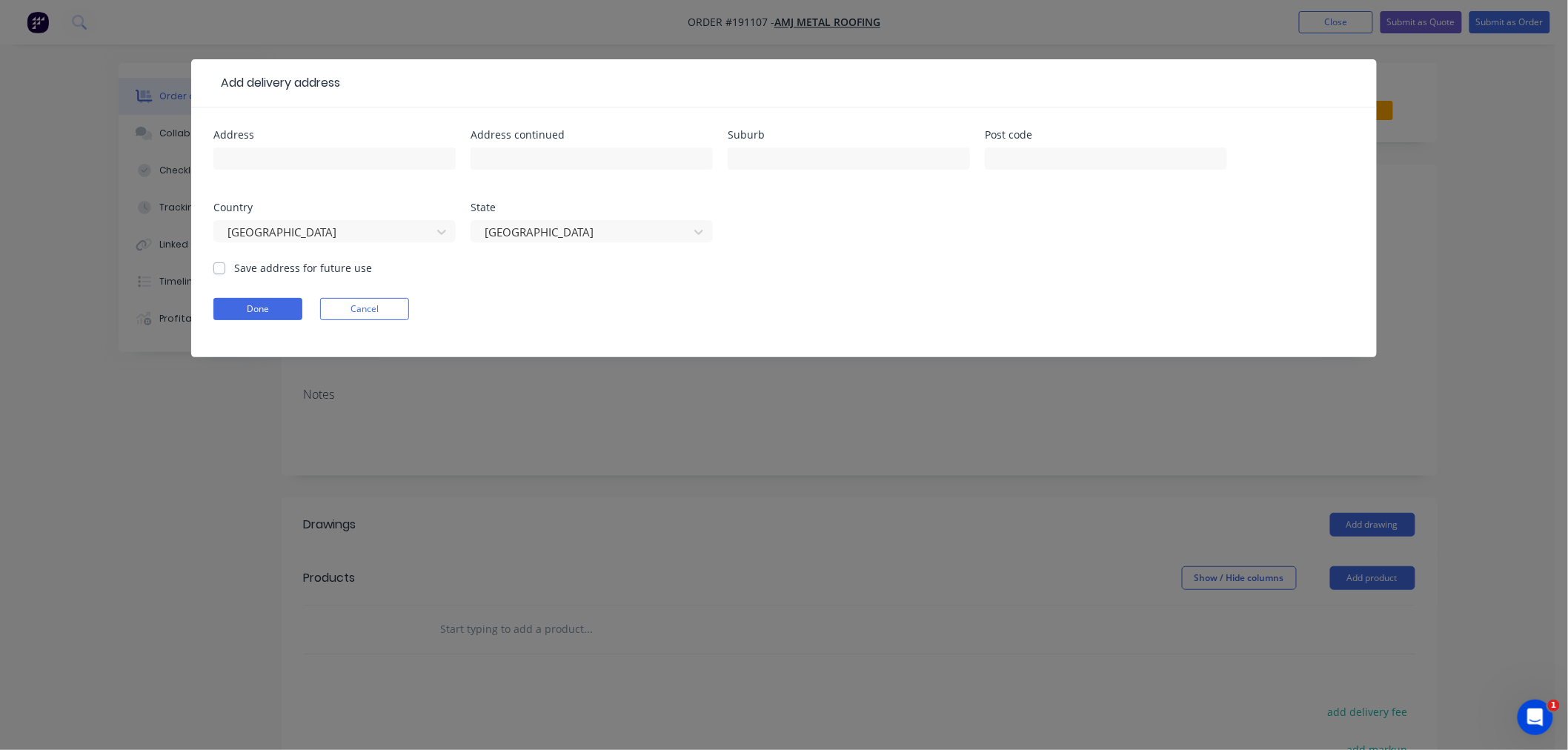
click at [396, 309] on button "Cancel" at bounding box center [364, 308] width 89 height 22
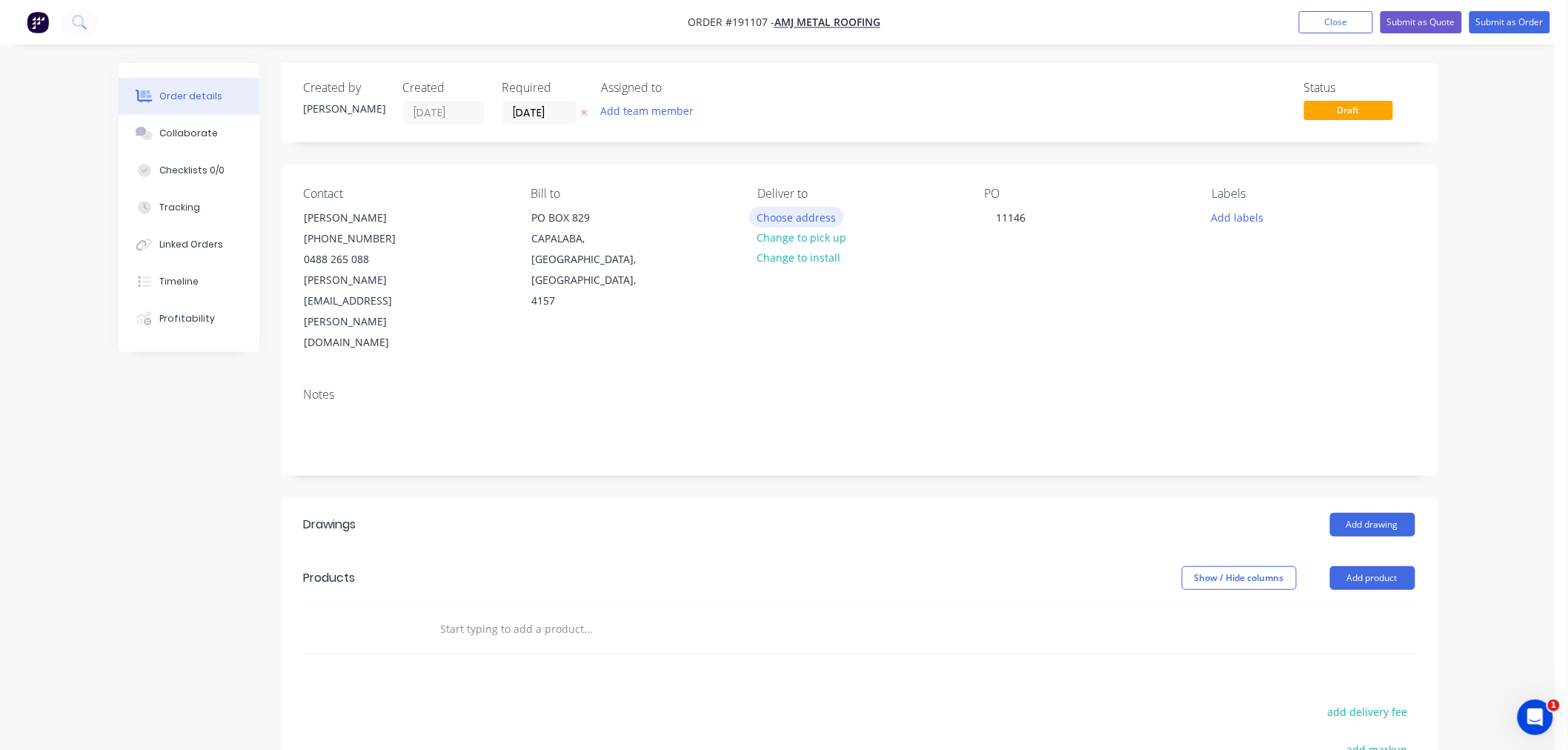
click at [819, 216] on button "Choose address" at bounding box center [796, 217] width 95 height 20
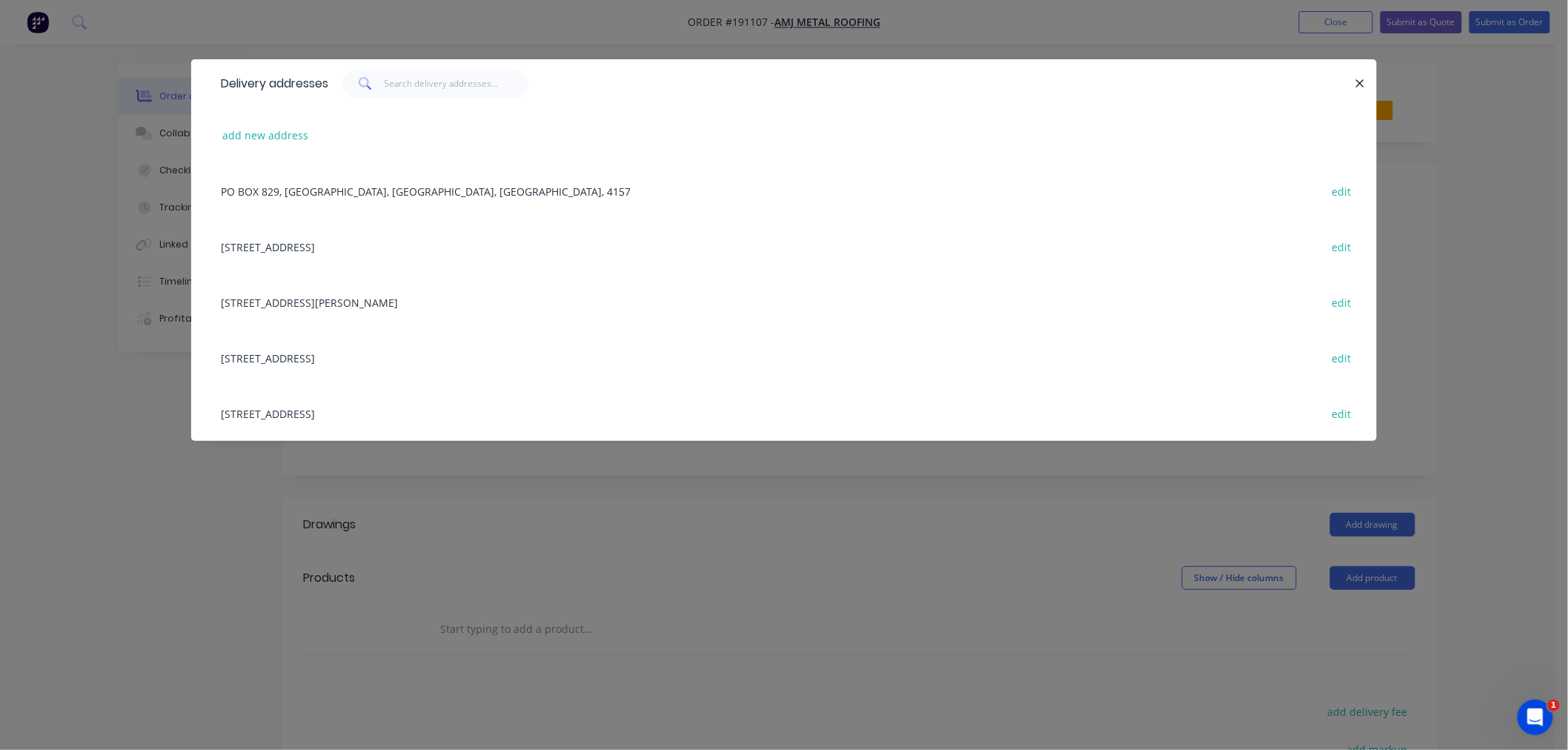
click at [423, 294] on div "[STREET_ADDRESS][PERSON_NAME] edit" at bounding box center [784, 301] width 1142 height 56
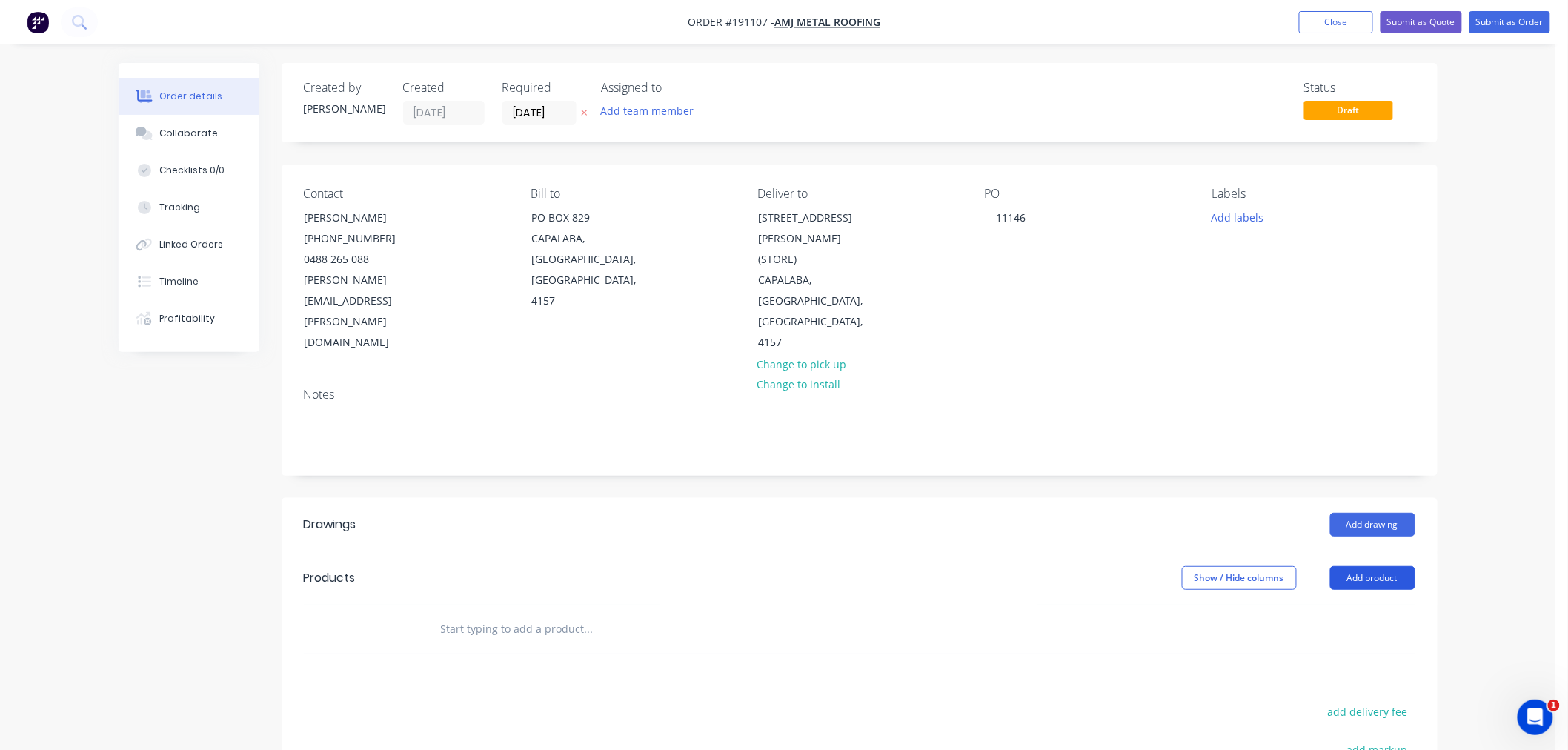
click at [1389, 566] on button "Add product" at bounding box center [1372, 577] width 85 height 23
click at [1363, 605] on div "Product catalogue" at bounding box center [1345, 615] width 114 height 21
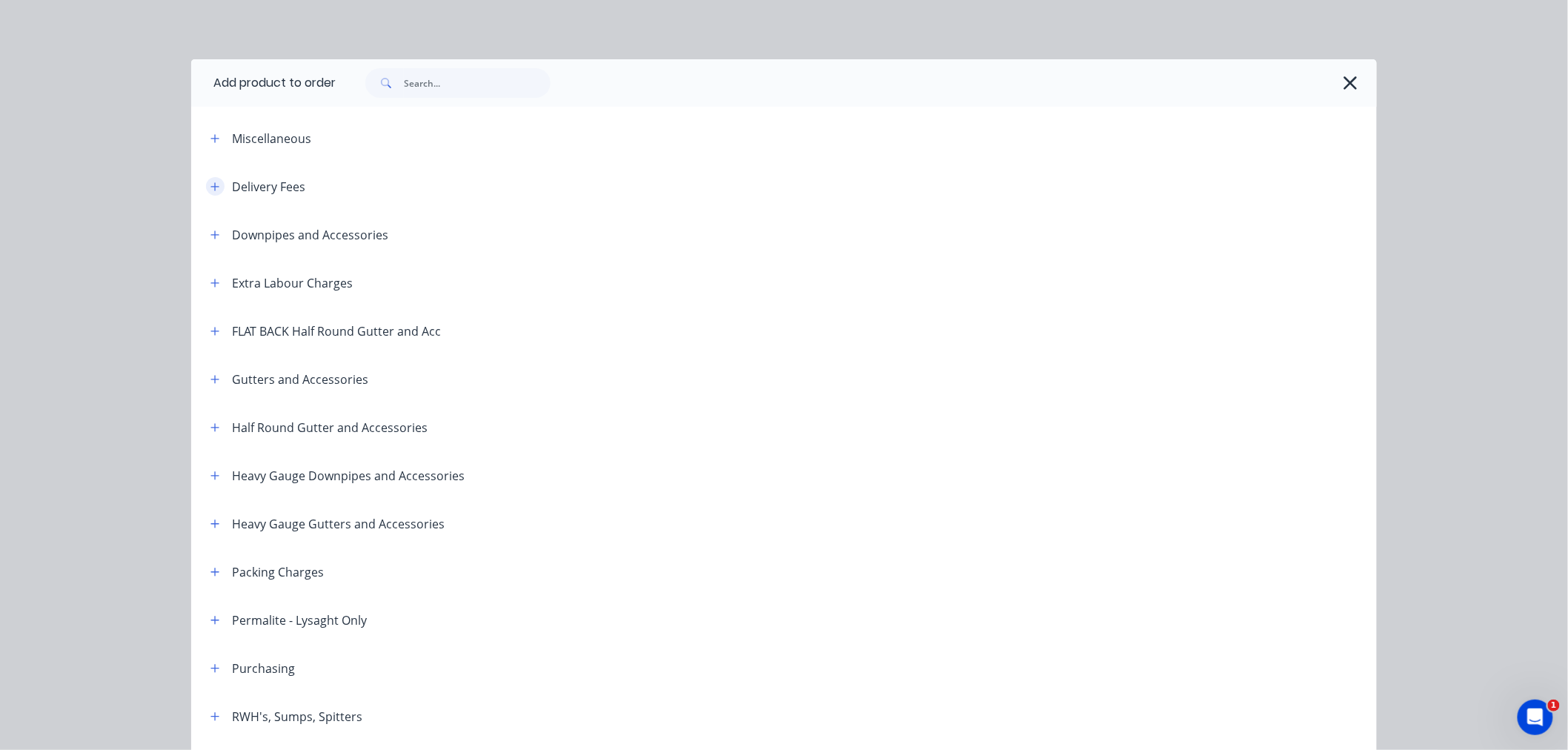
click at [211, 181] on icon "button" at bounding box center [215, 186] width 9 height 11
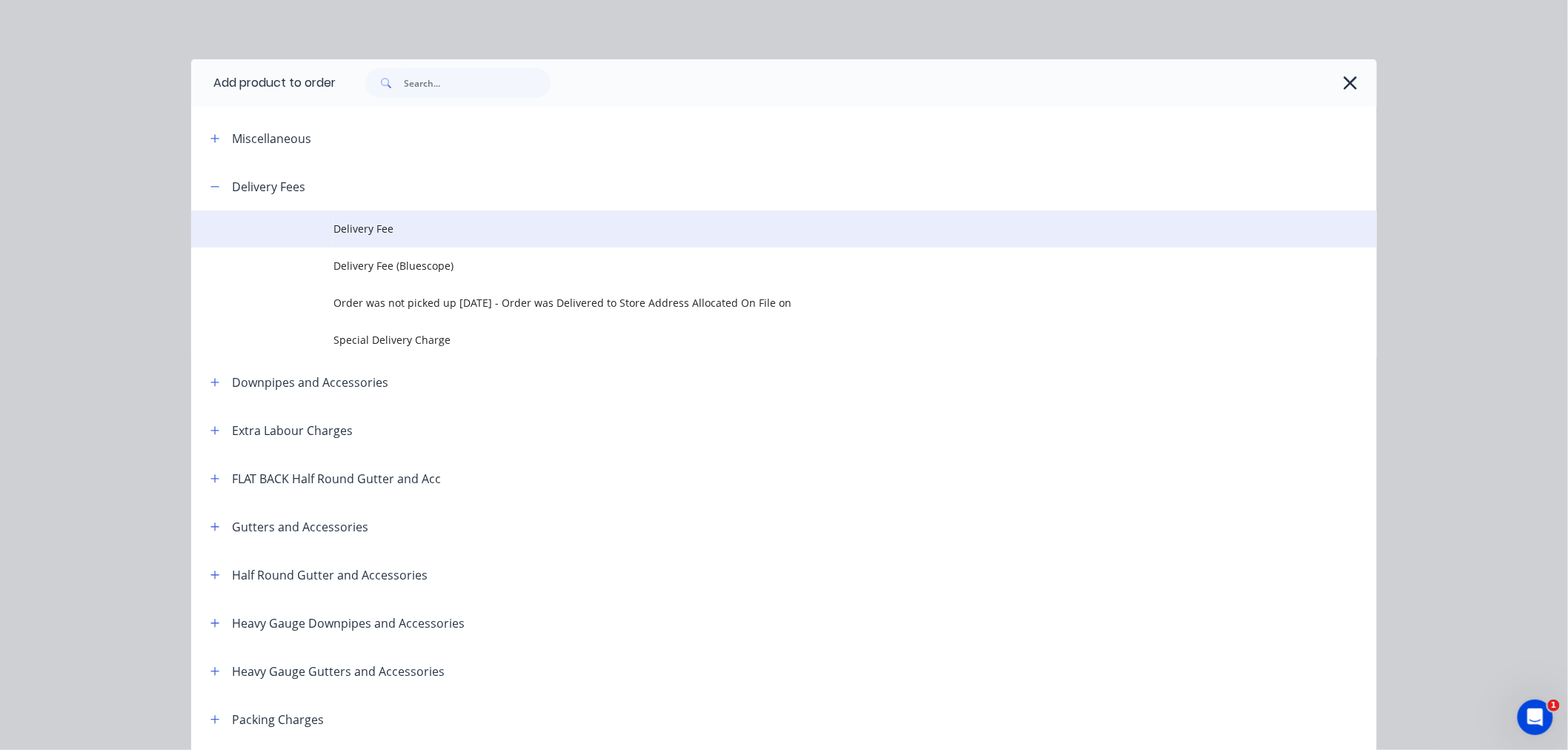
click at [383, 230] on span "Delivery Fee" at bounding box center [750, 228] width 834 height 16
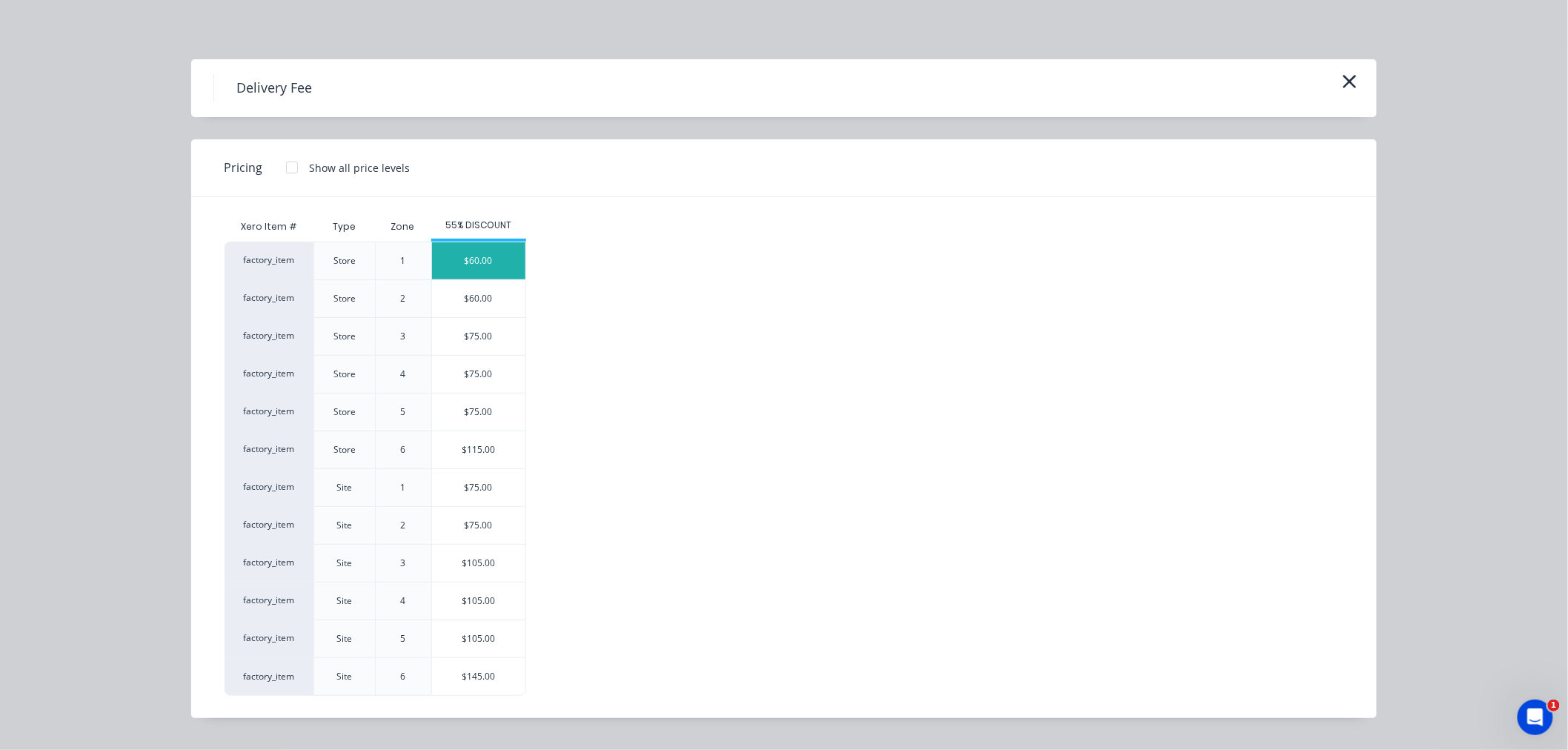
click at [472, 263] on div "$60.00" at bounding box center [479, 260] width 94 height 37
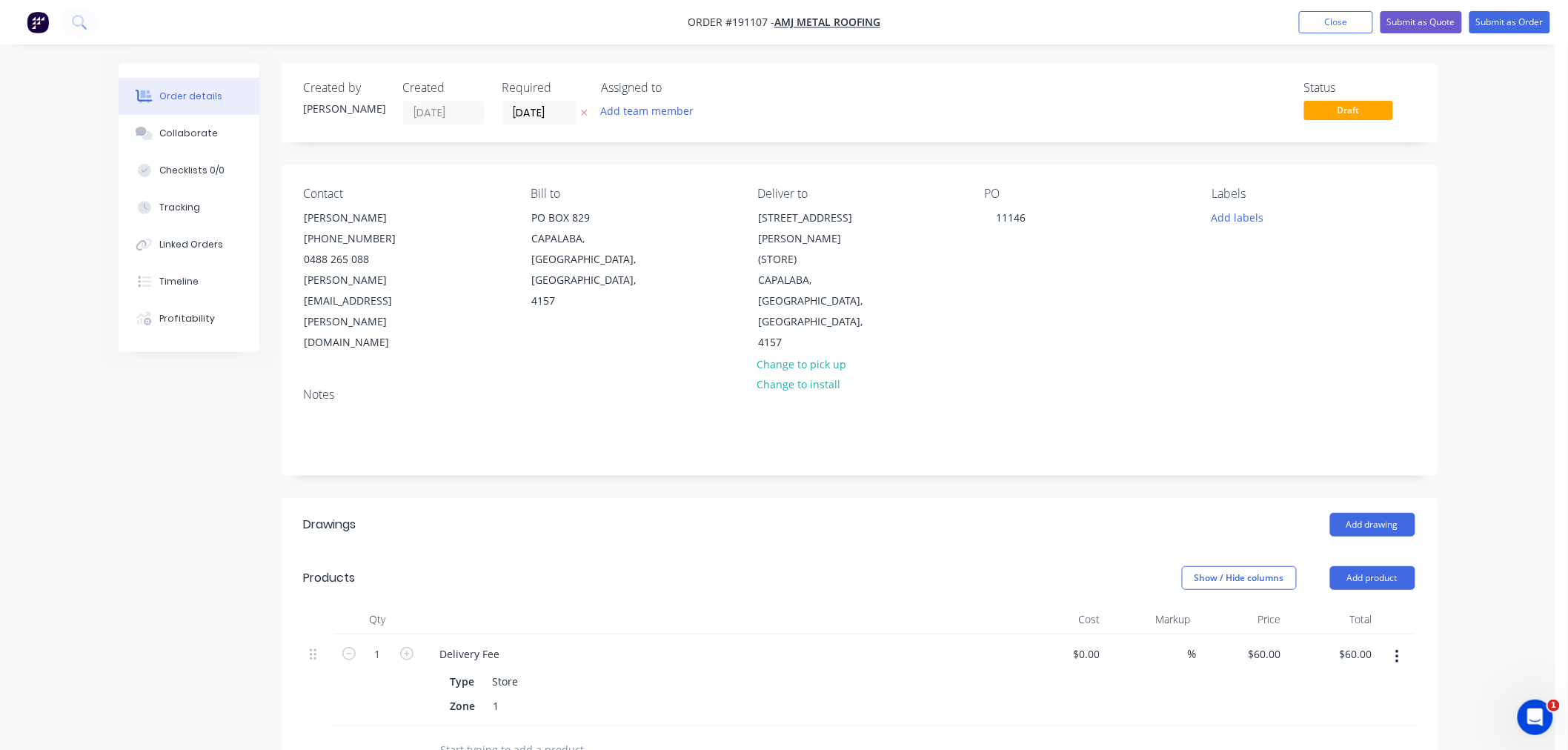
click at [1493, 270] on div "Order details Collaborate Checklists 0/0 Tracking Linked Orders Timeline Profit…" at bounding box center [778, 575] width 1555 height 1152
click at [1480, 373] on div "Order details Collaborate Checklists 0/0 Tracking Linked Orders Timeline Profit…" at bounding box center [778, 575] width 1555 height 1152
click at [1394, 513] on button "Add drawing" at bounding box center [1372, 525] width 85 height 23
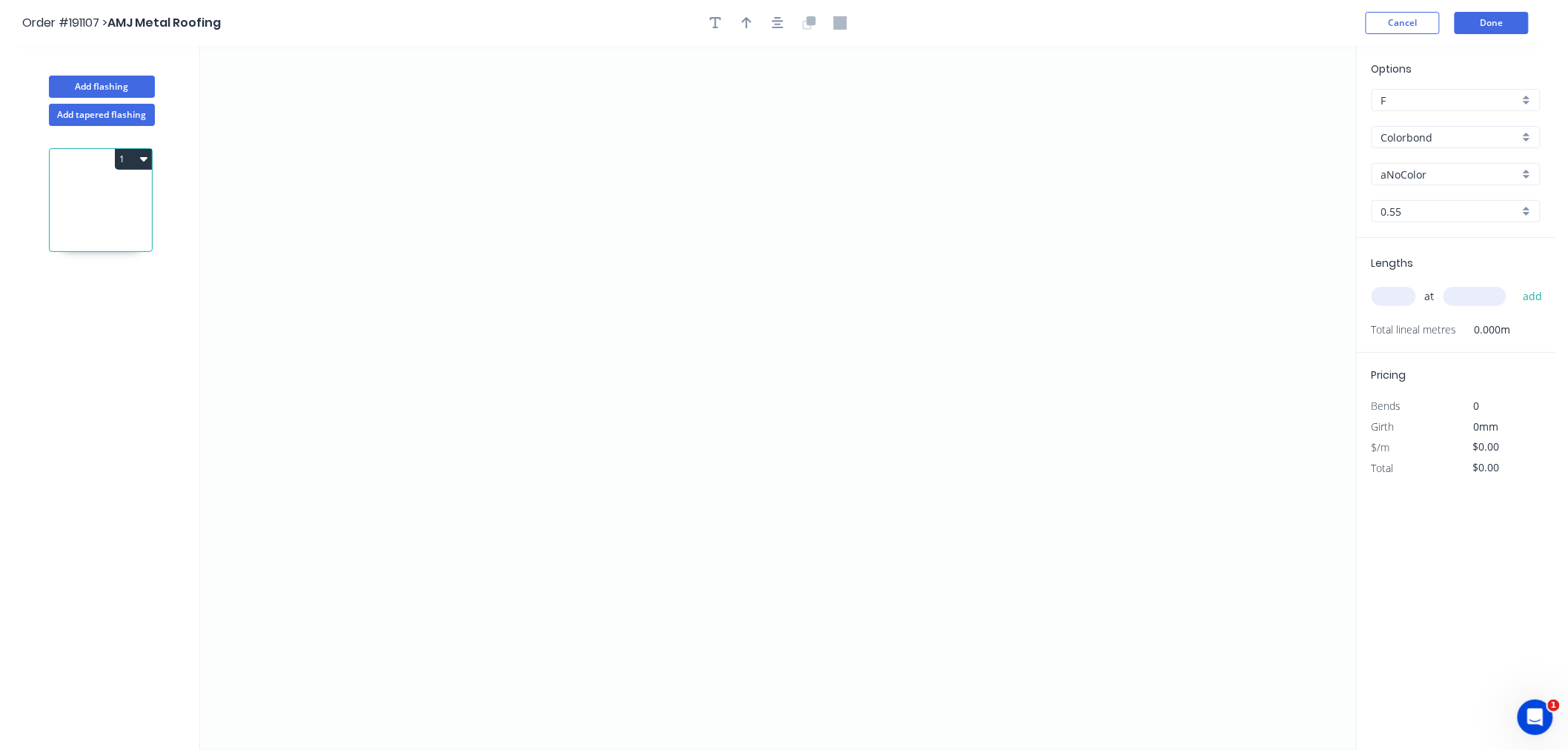
click at [1436, 132] on input "Colorbond" at bounding box center [1450, 138] width 138 height 16
click at [1456, 263] on div "Zincalume" at bounding box center [1456, 266] width 168 height 26
type input "Zincalume"
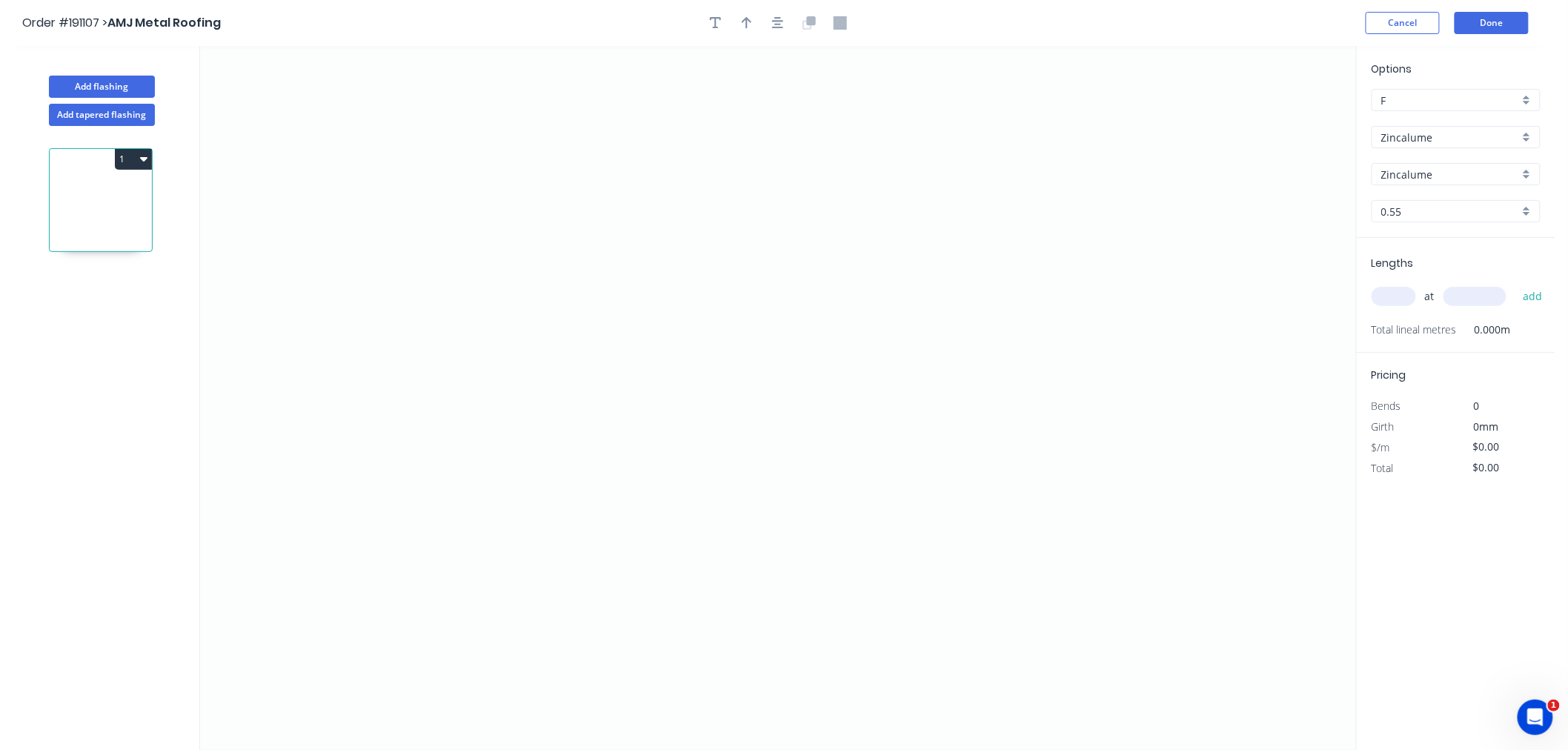
click at [1400, 288] on input "text" at bounding box center [1394, 296] width 45 height 20
type input "1"
type input "1000"
click at [1515, 284] on button "add" at bounding box center [1533, 296] width 35 height 25
click at [441, 179] on icon "0" at bounding box center [778, 397] width 1156 height 703
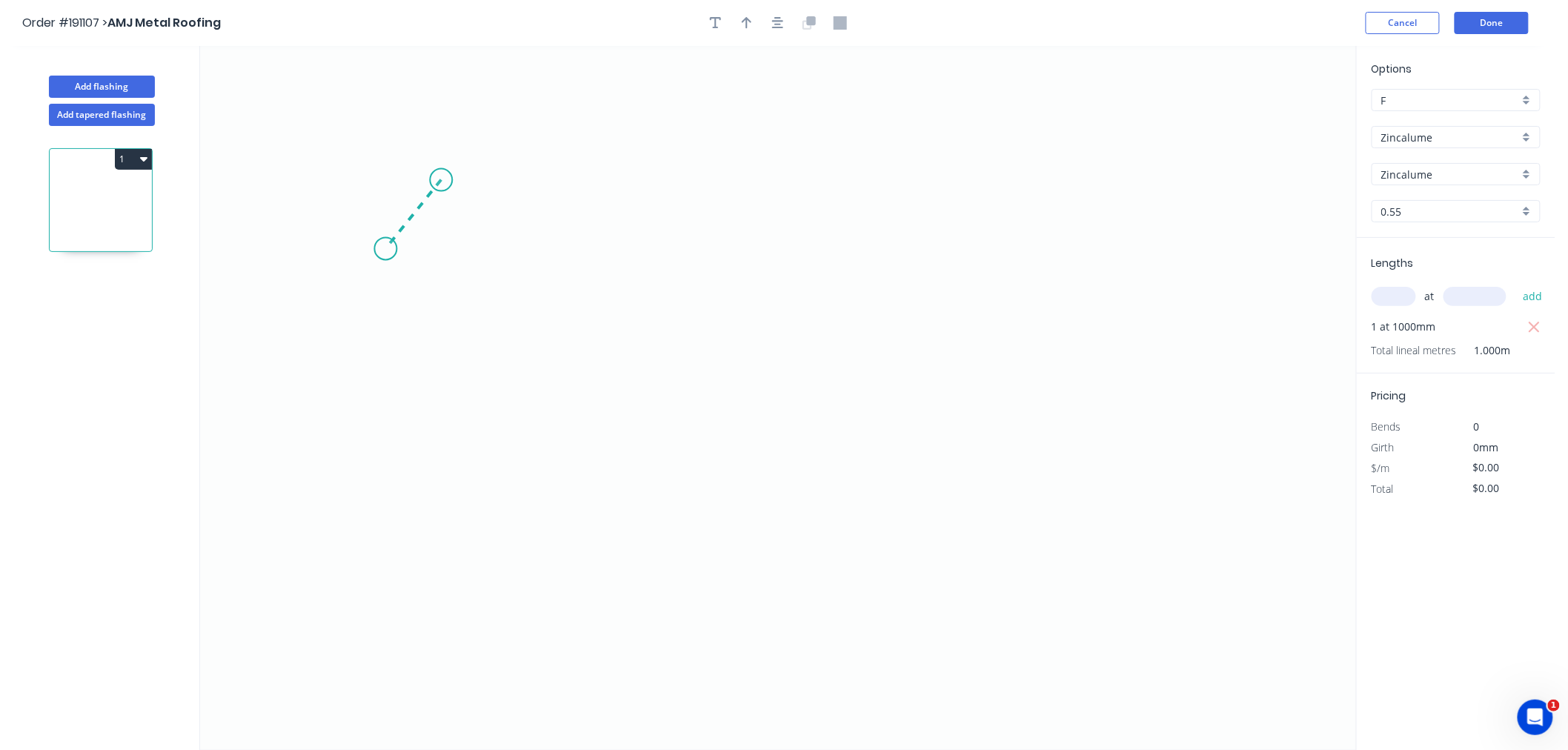
click at [385, 249] on icon "0" at bounding box center [778, 397] width 1156 height 703
click at [738, 382] on icon "0 ?" at bounding box center [778, 397] width 1156 height 703
click at [745, 517] on icon "0 ? ? ? º" at bounding box center [778, 397] width 1156 height 703
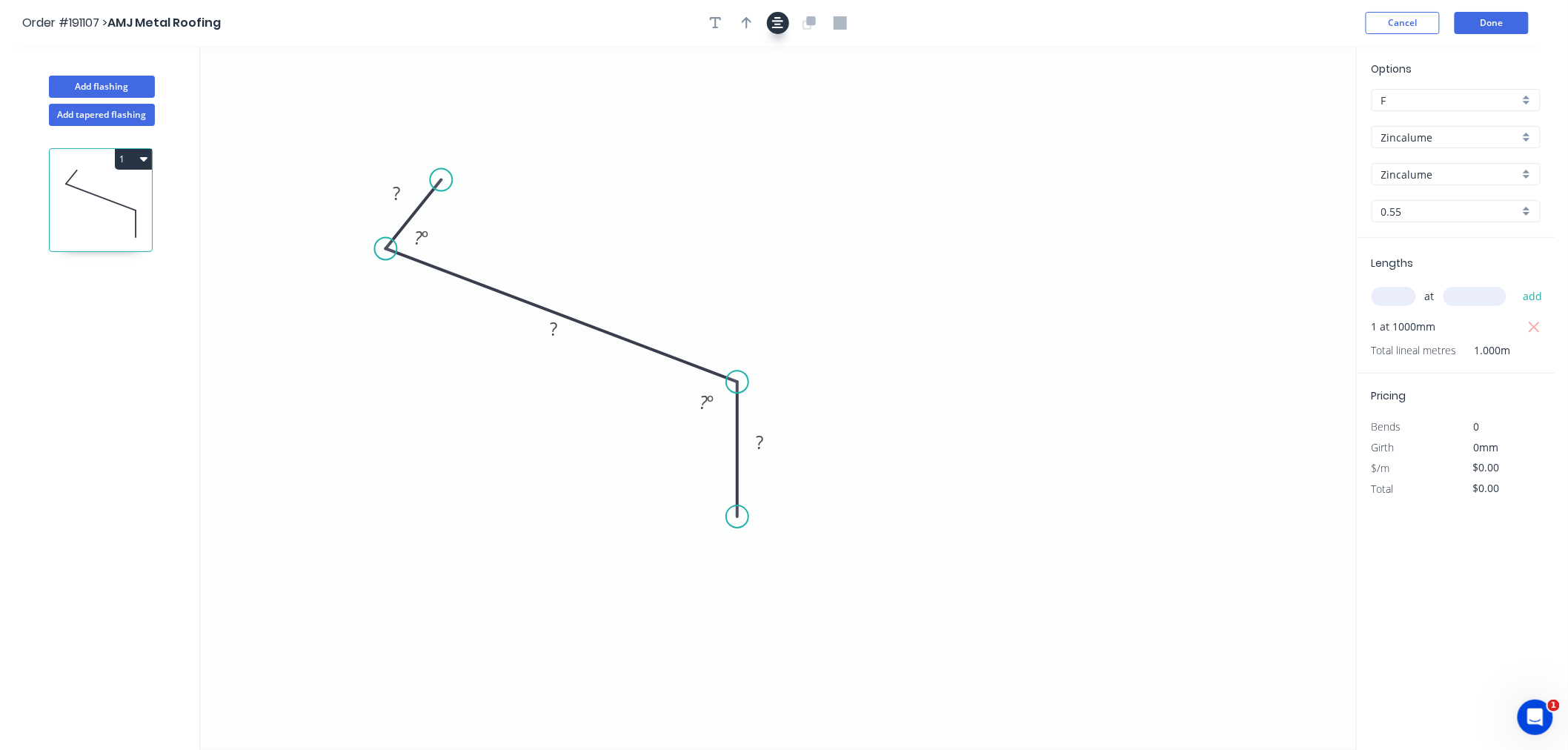
click at [775, 22] on icon "button" at bounding box center [778, 23] width 12 height 14
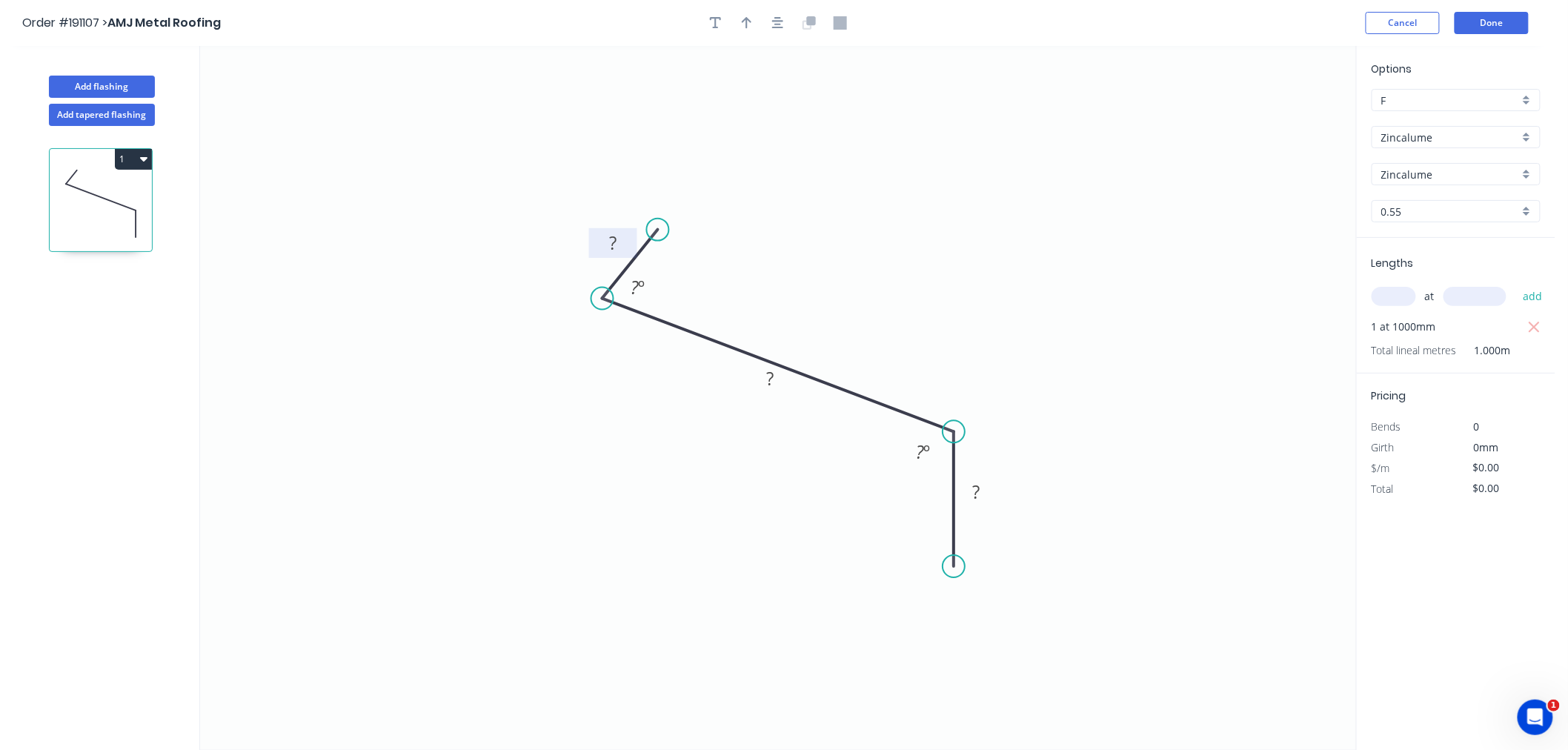
click at [624, 249] on rect at bounding box center [613, 243] width 29 height 20
drag, startPoint x: 660, startPoint y: 226, endPoint x: 682, endPoint y: 239, distance: 25.6
click at [682, 239] on circle at bounding box center [681, 239] width 22 height 22
drag, startPoint x: 678, startPoint y: 235, endPoint x: 672, endPoint y: 224, distance: 12.5
click at [674, 224] on circle at bounding box center [674, 225] width 22 height 22
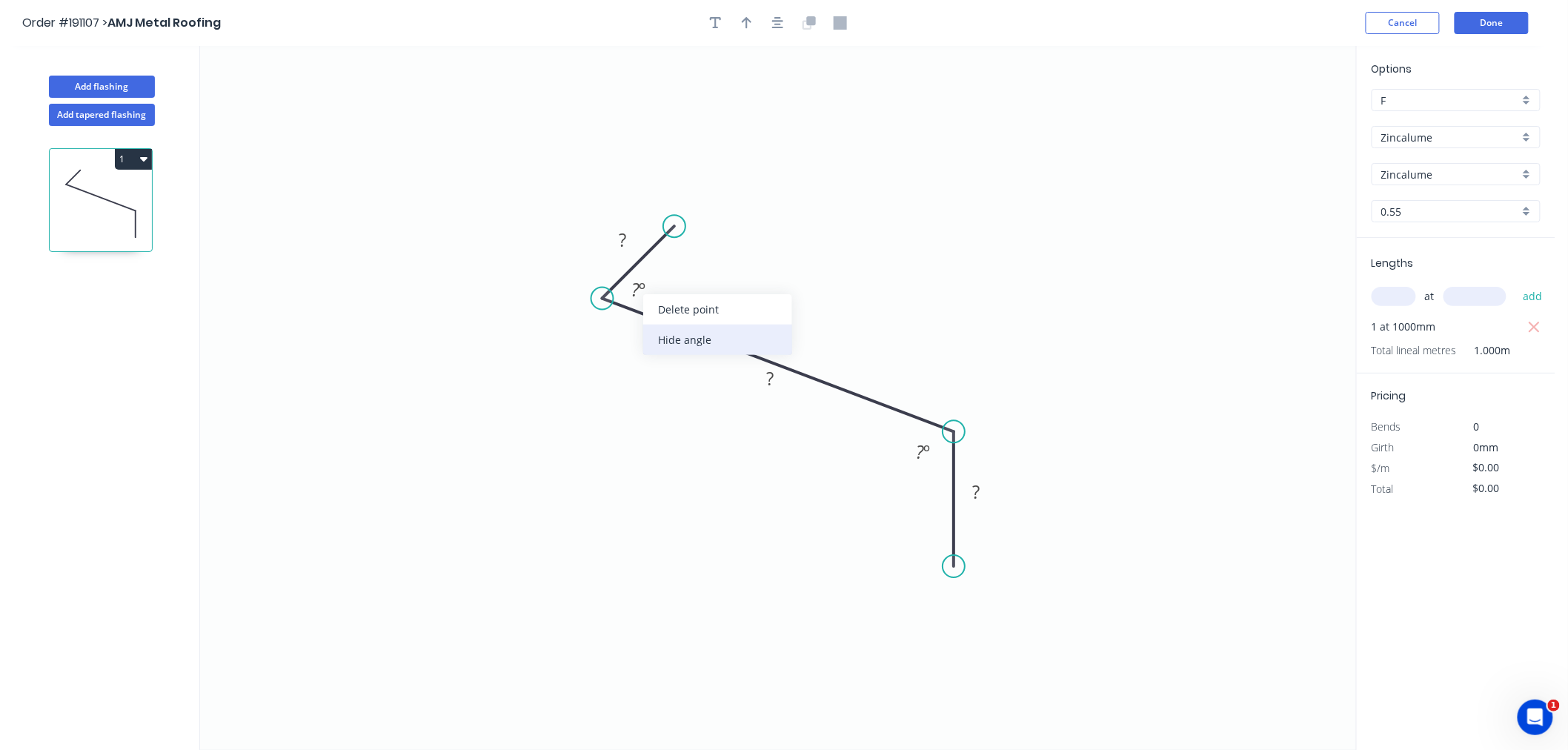
click at [682, 341] on div "Hide angle" at bounding box center [717, 339] width 149 height 30
click at [632, 240] on rect at bounding box center [623, 240] width 29 height 20
click at [772, 20] on icon "button" at bounding box center [778, 23] width 12 height 14
click at [749, 23] on icon "button" at bounding box center [746, 23] width 11 height 14
drag, startPoint x: 1283, startPoint y: 123, endPoint x: 893, endPoint y: 322, distance: 437.8
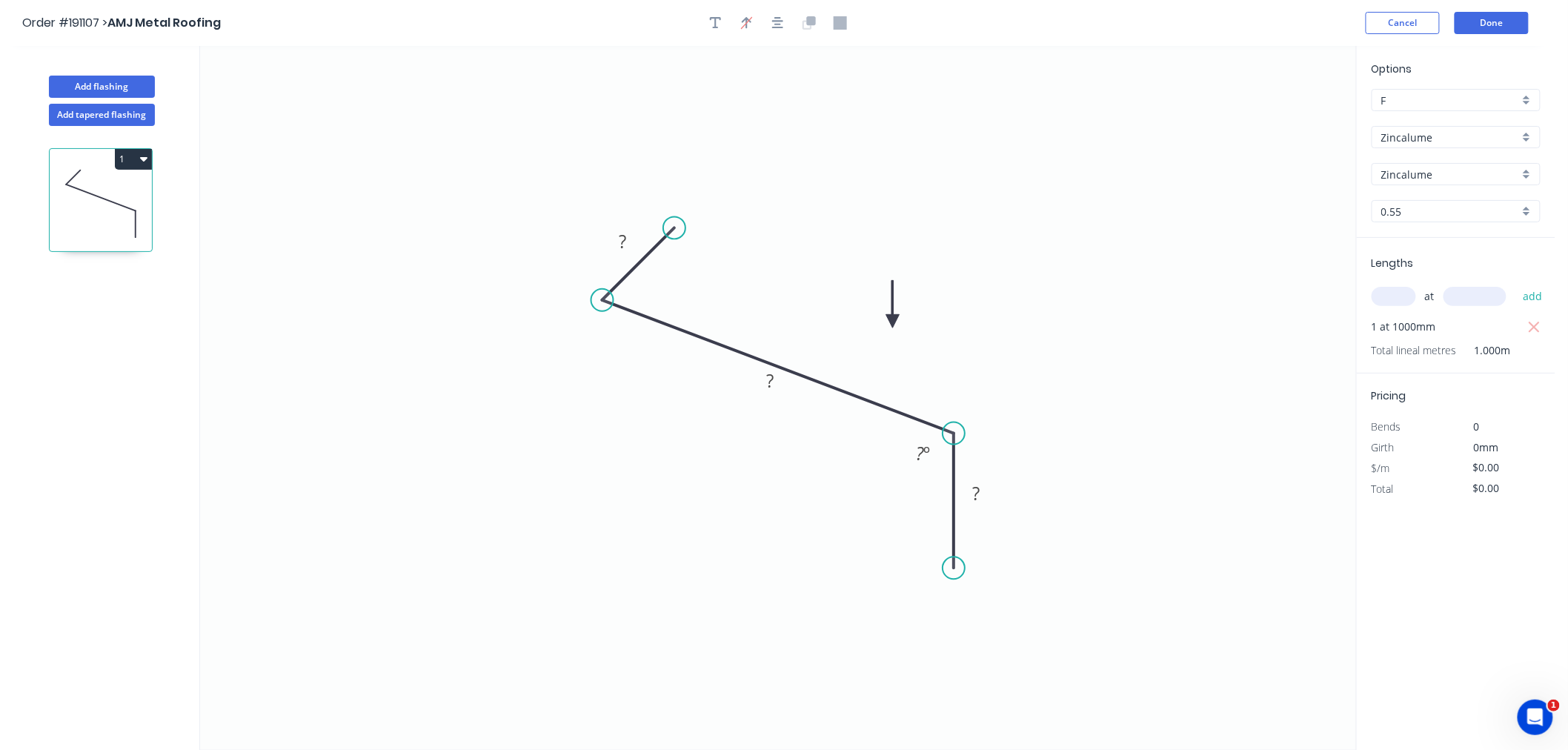
click at [893, 322] on icon at bounding box center [893, 303] width 14 height 48
click at [893, 321] on icon at bounding box center [893, 303] width 14 height 48
click at [621, 239] on tspan "?" at bounding box center [623, 241] width 8 height 24
drag, startPoint x: 957, startPoint y: 590, endPoint x: 954, endPoint y: 602, distance: 12.4
click at [954, 602] on circle at bounding box center [953, 601] width 22 height 22
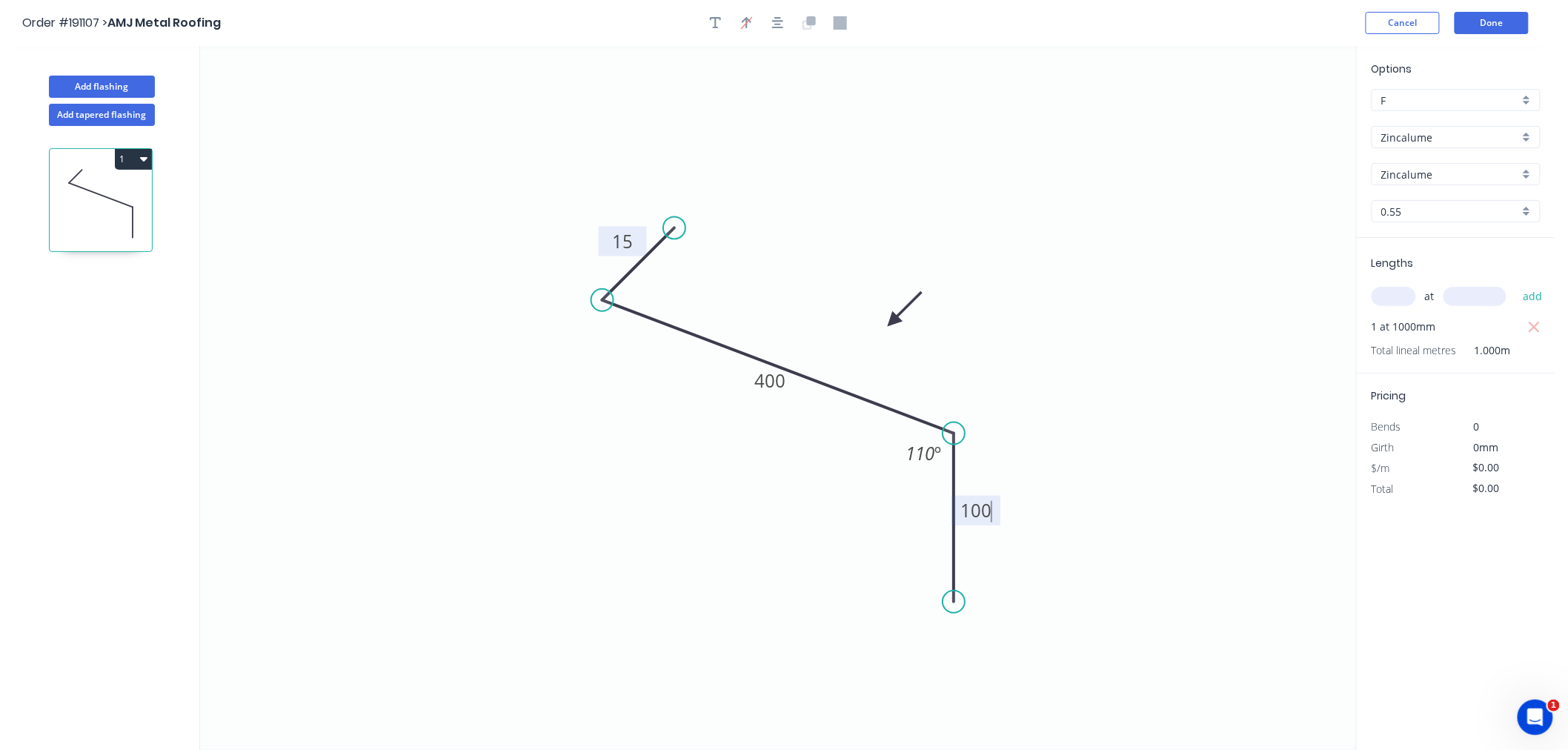
type input "$15.27"
click at [779, 29] on button "button" at bounding box center [778, 22] width 22 height 22
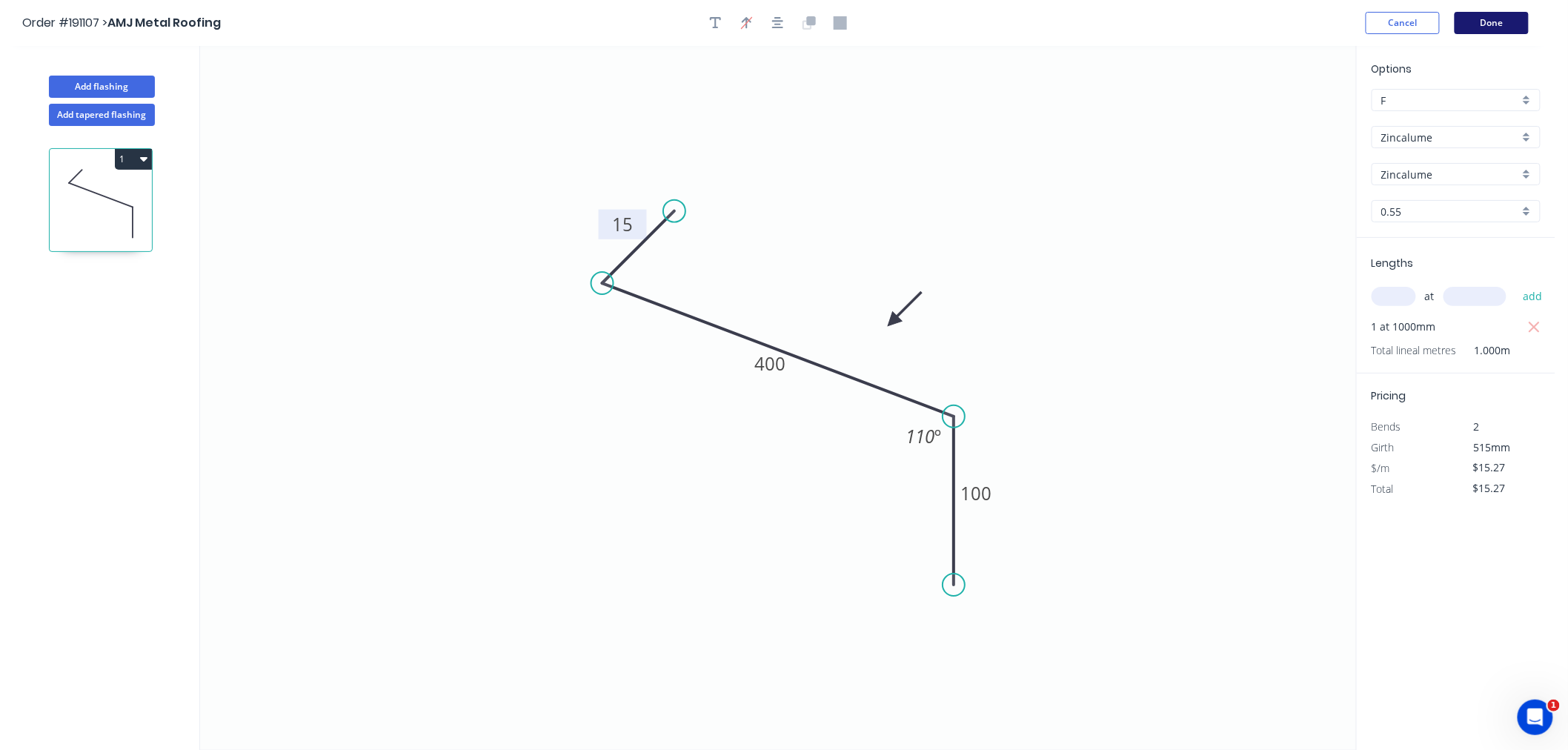
click at [1502, 26] on button "Done" at bounding box center [1492, 22] width 74 height 22
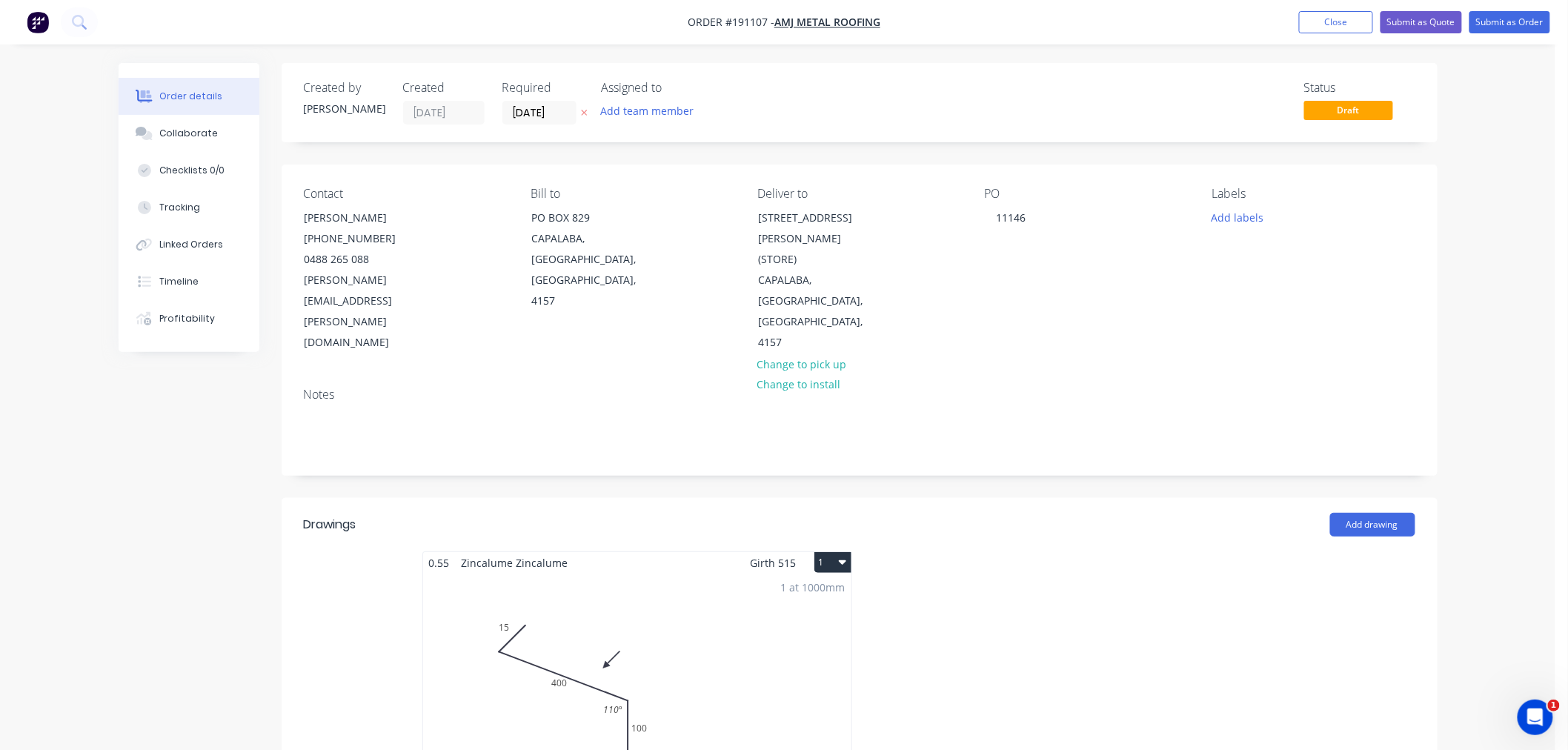
click at [1516, 300] on div "Order details Collaborate Checklists 0/0 Tracking Linked Orders Timeline Profit…" at bounding box center [778, 707] width 1555 height 1415
click at [842, 556] on icon "button" at bounding box center [843, 562] width 8 height 12
click at [812, 587] on div "Use larger box size" at bounding box center [781, 598] width 114 height 21
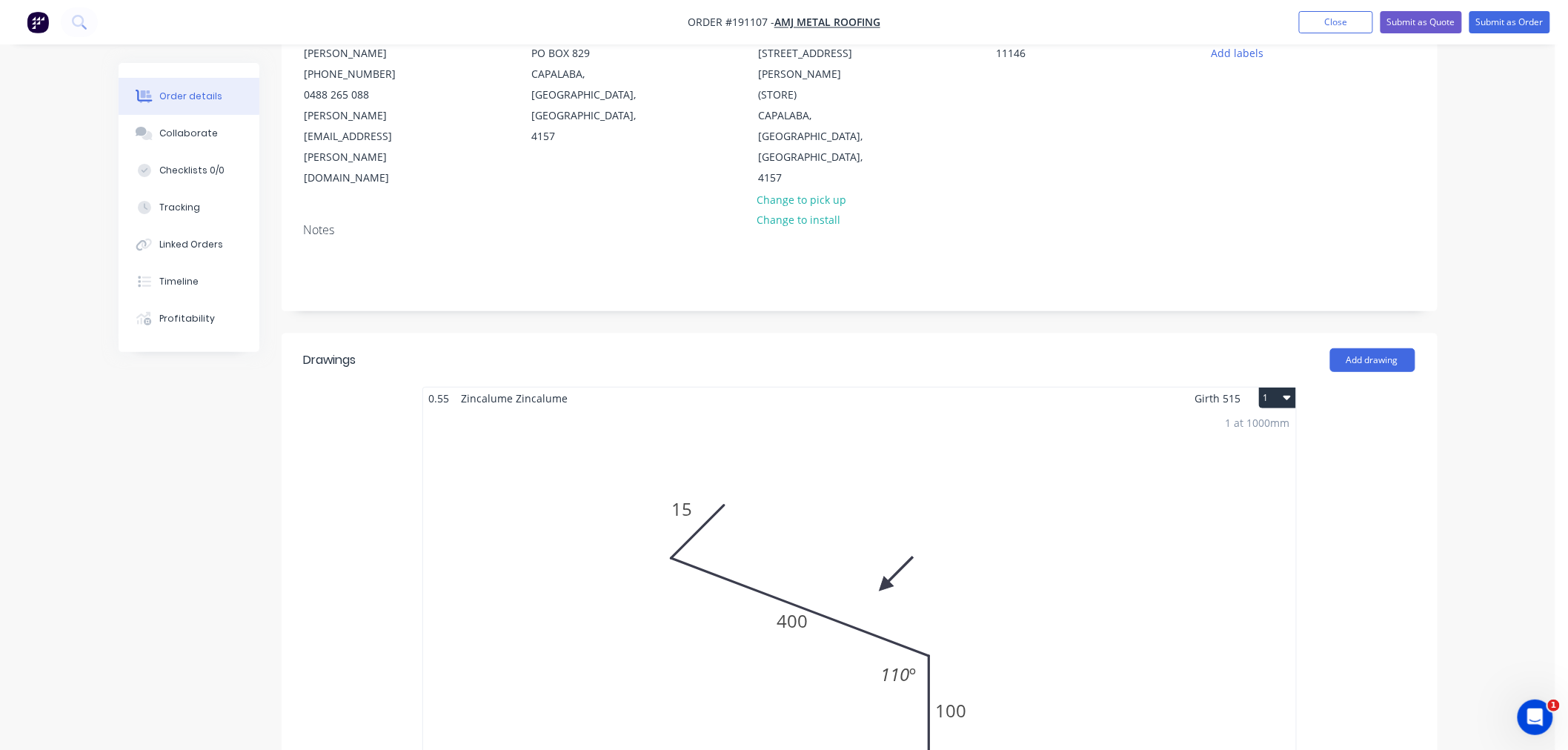
scroll to position [329, 0]
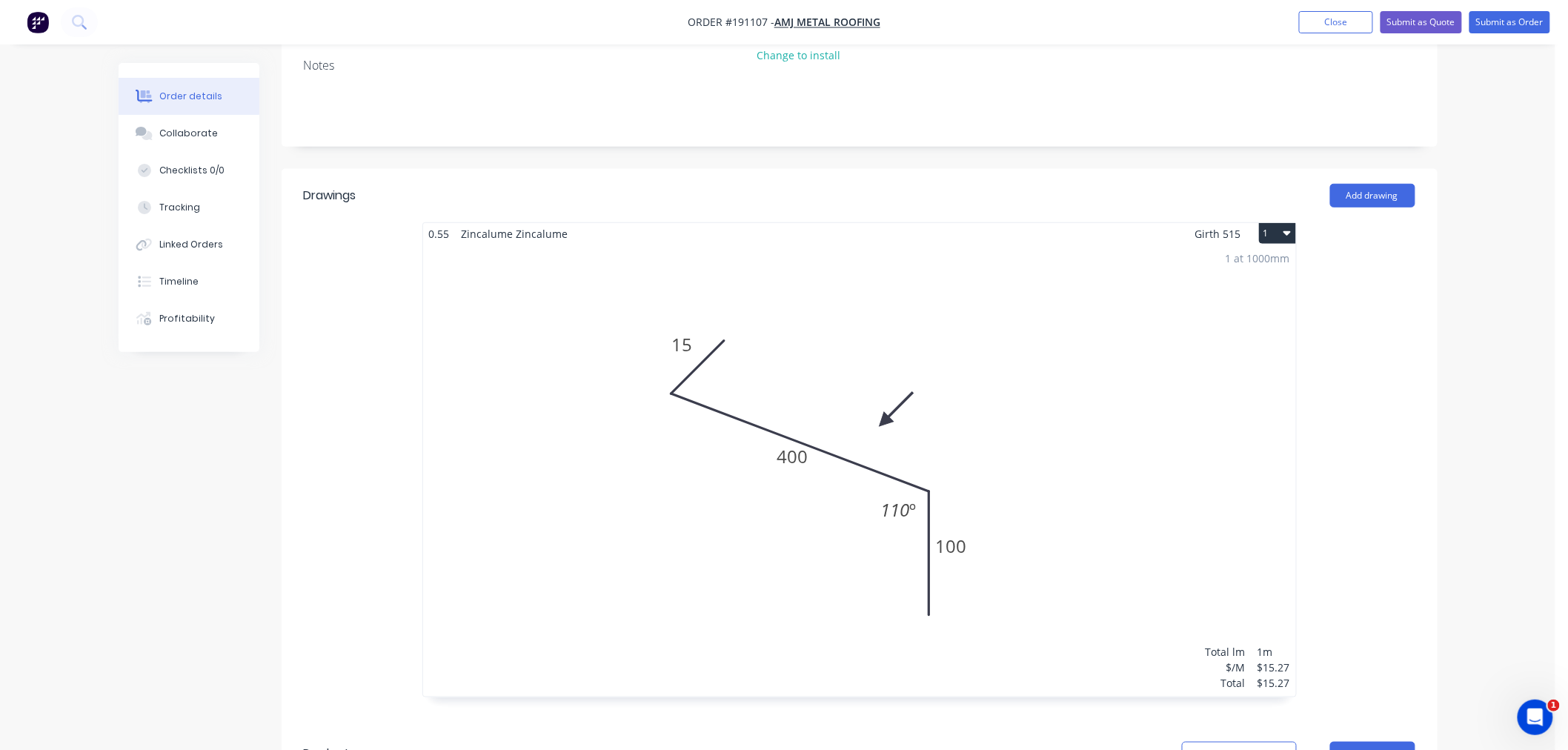
click at [1473, 422] on div "Order details Collaborate Checklists 0/0 Tracking Linked Orders Timeline Profit…" at bounding box center [778, 499] width 1555 height 1656
click at [1477, 420] on div "Order details Collaborate Checklists 0/0 Tracking Linked Orders Timeline Profit…" at bounding box center [778, 499] width 1555 height 1656
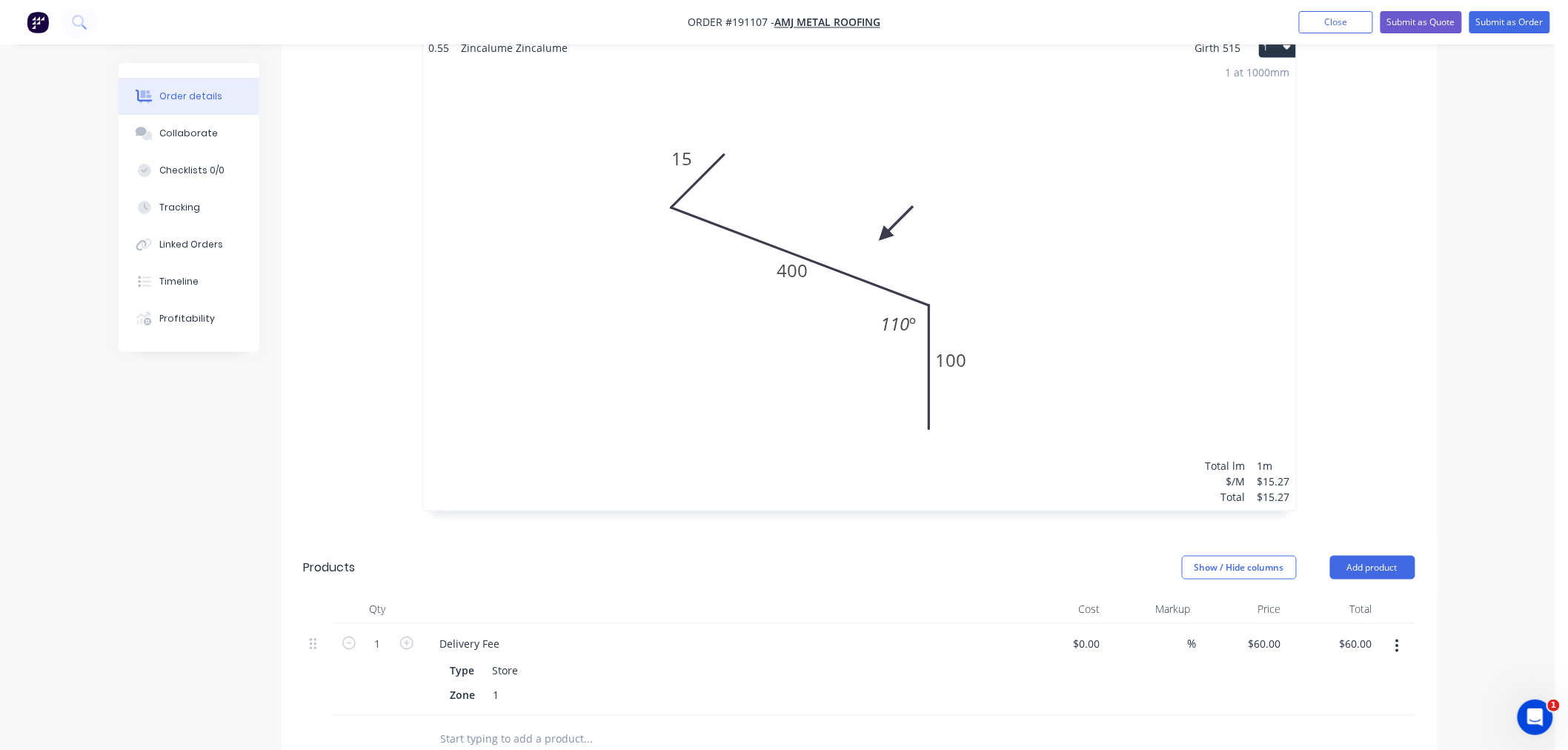
scroll to position [350, 0]
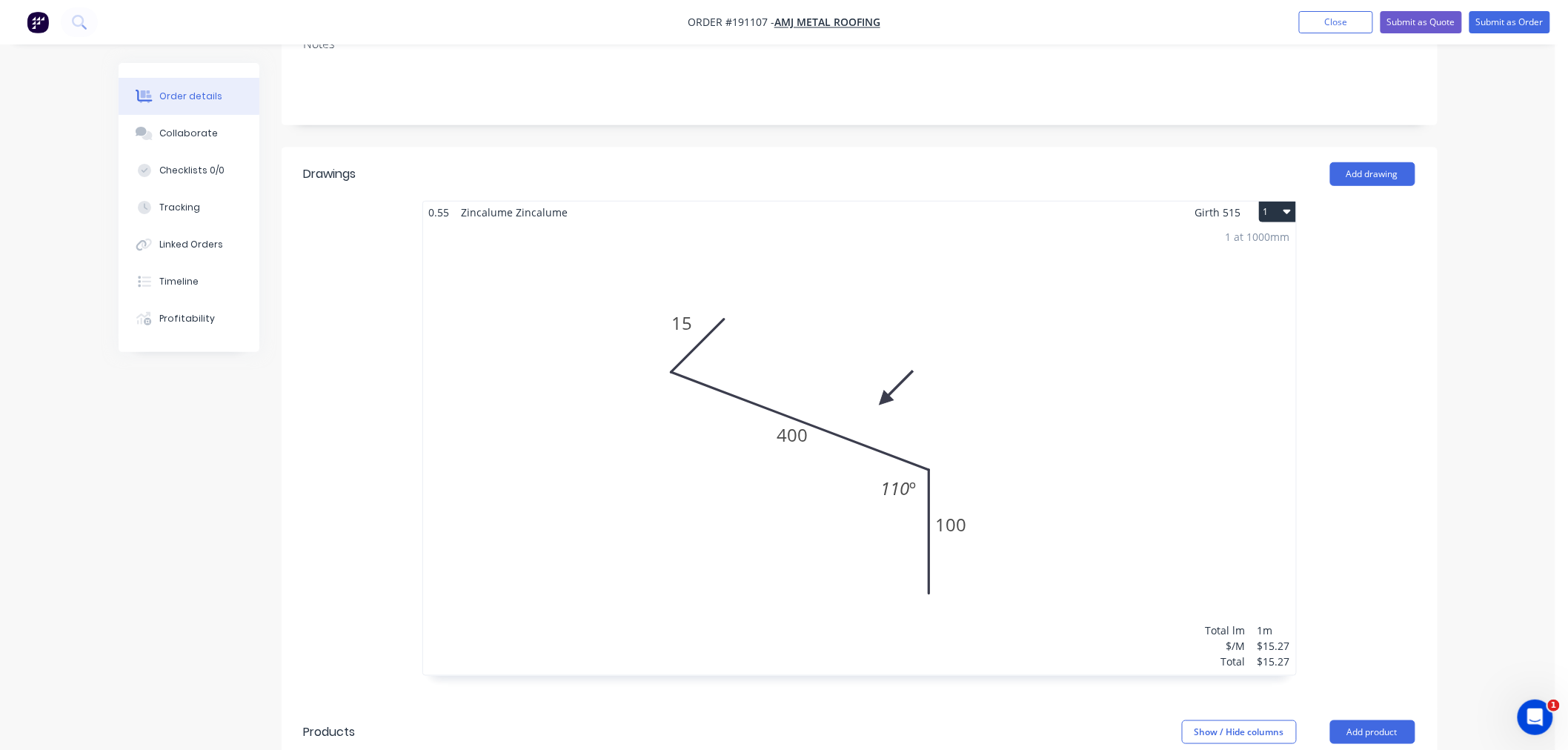
click at [1483, 345] on div "Order details Collaborate Checklists 0/0 Tracking Linked Orders Timeline Profit…" at bounding box center [778, 478] width 1555 height 1656
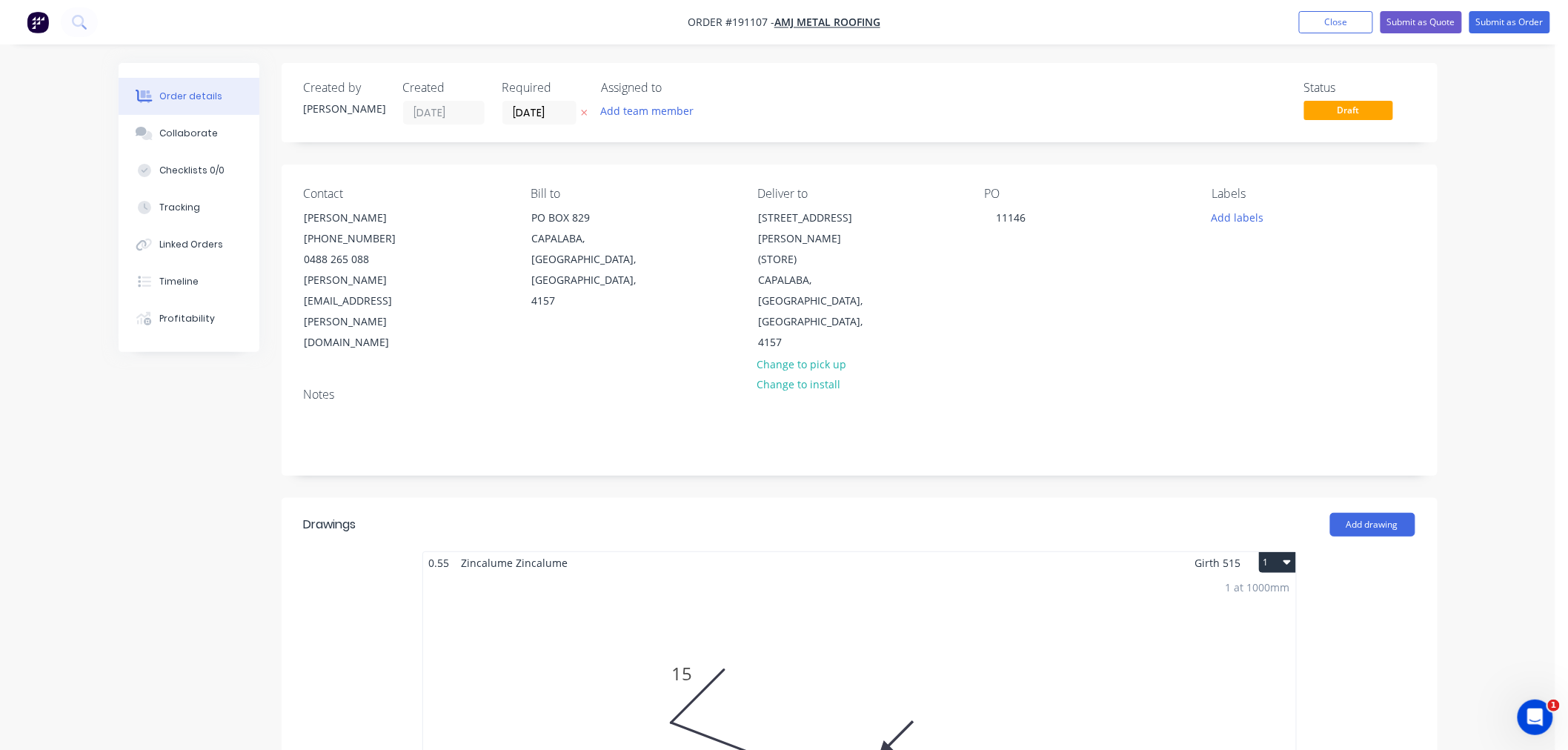
click at [1510, 18] on button "Submit as Order" at bounding box center [1509, 21] width 81 height 22
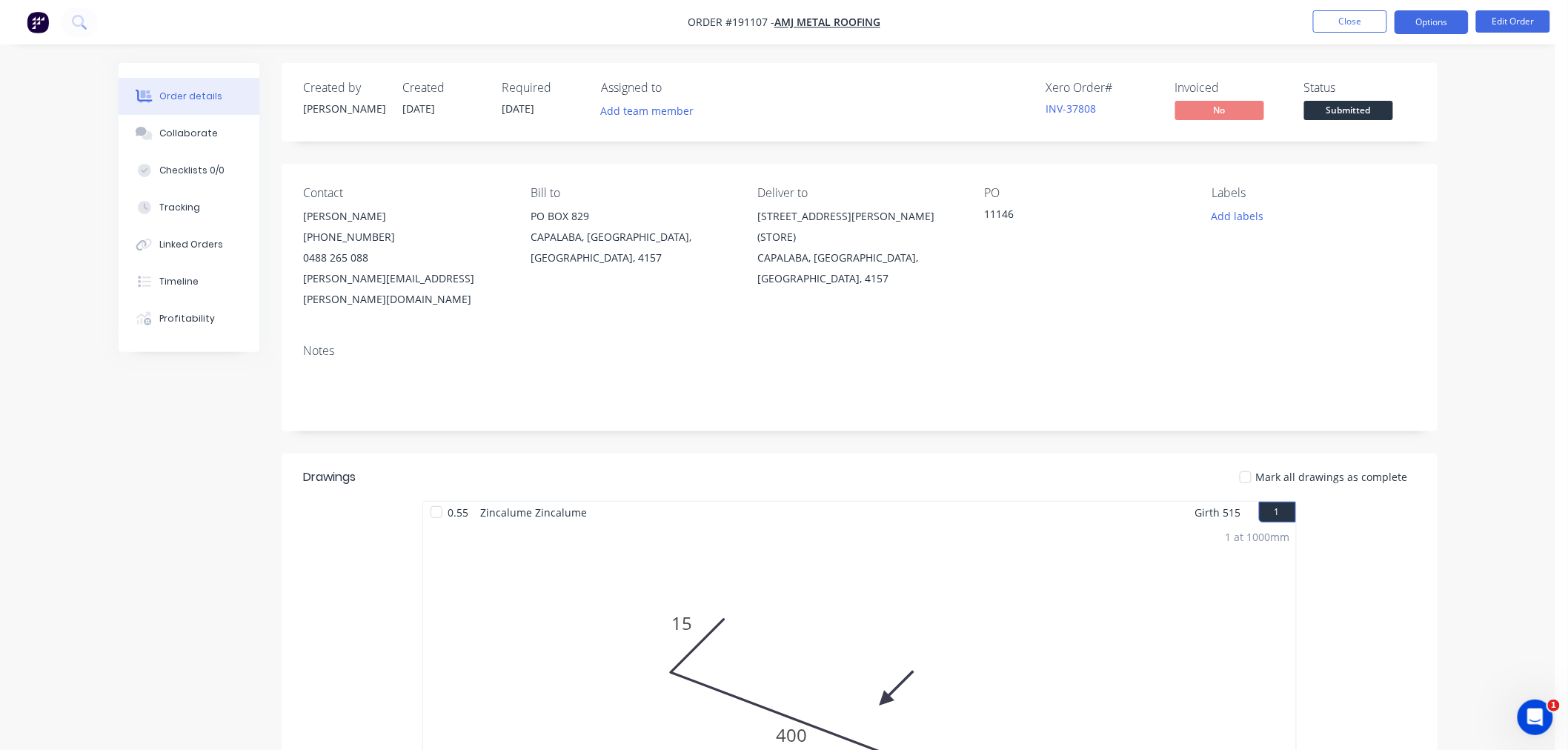
click at [1430, 23] on button "Options" at bounding box center [1431, 22] width 74 height 23
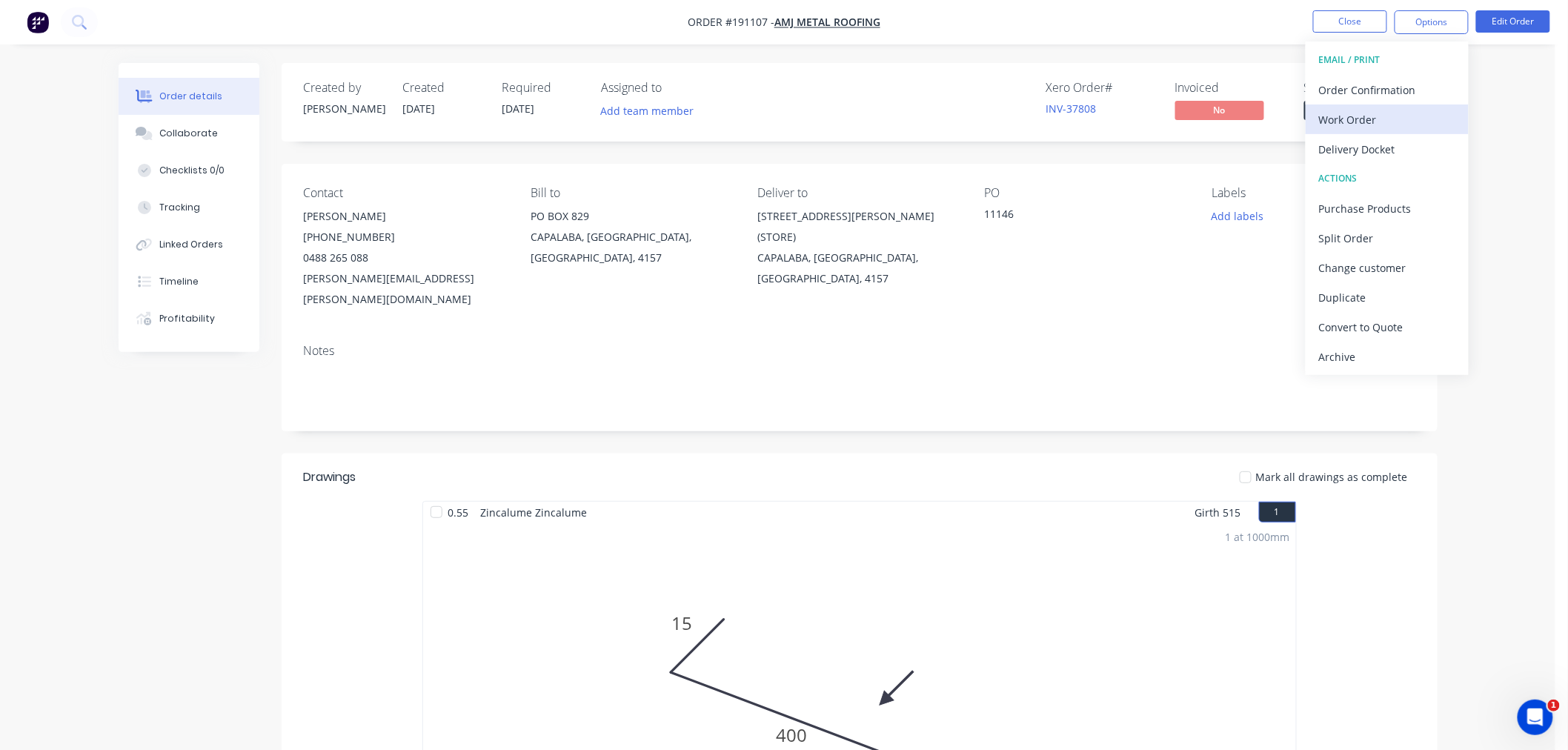
click at [1419, 117] on div "Work Order" at bounding box center [1387, 120] width 137 height 21
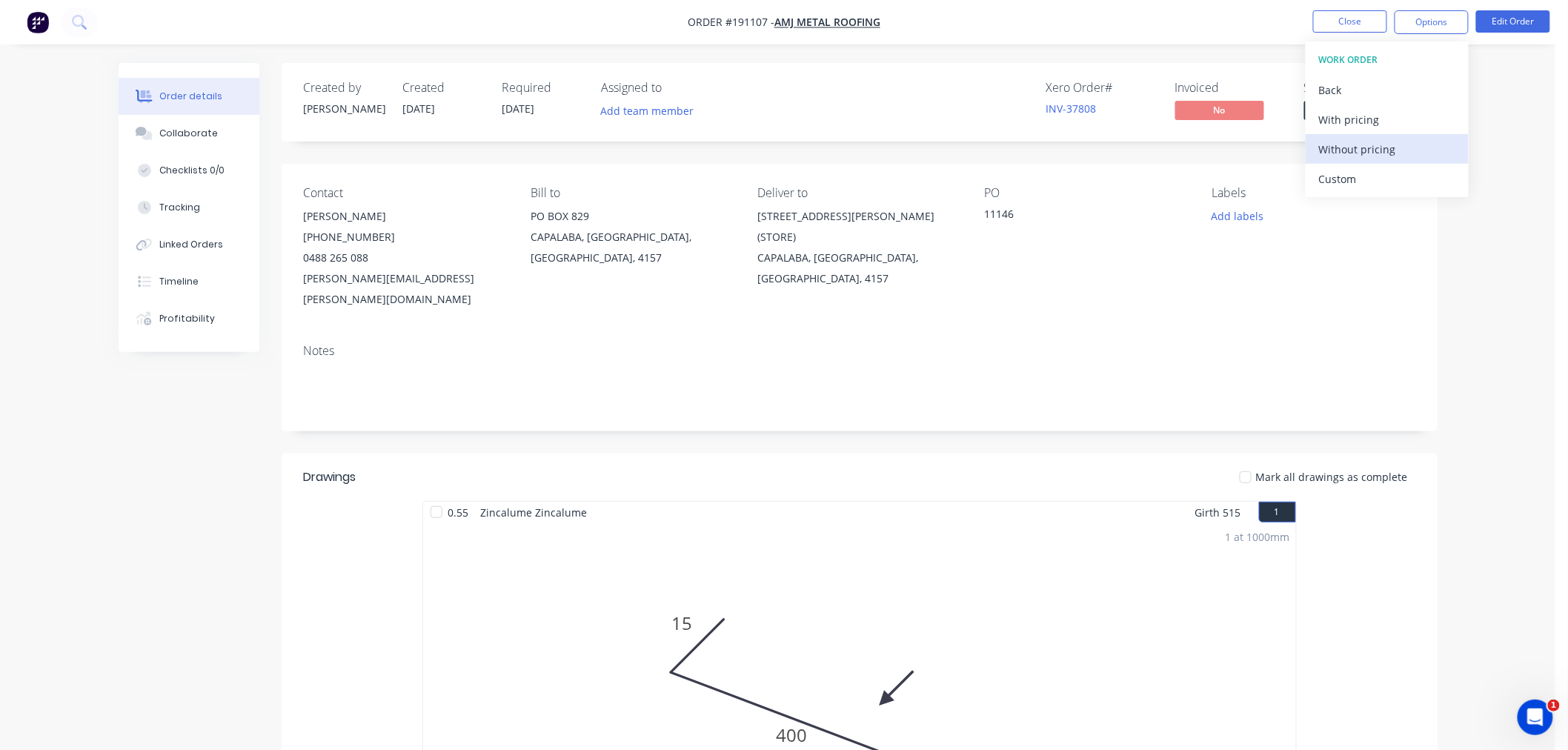
click at [1393, 145] on div "Without pricing" at bounding box center [1387, 149] width 137 height 21
click at [365, 20] on nav "Order #191107 - AMJ Metal Roofing Close Options Edit Order" at bounding box center [784, 22] width 1568 height 45
click at [1357, 17] on button "Close" at bounding box center [1350, 21] width 74 height 22
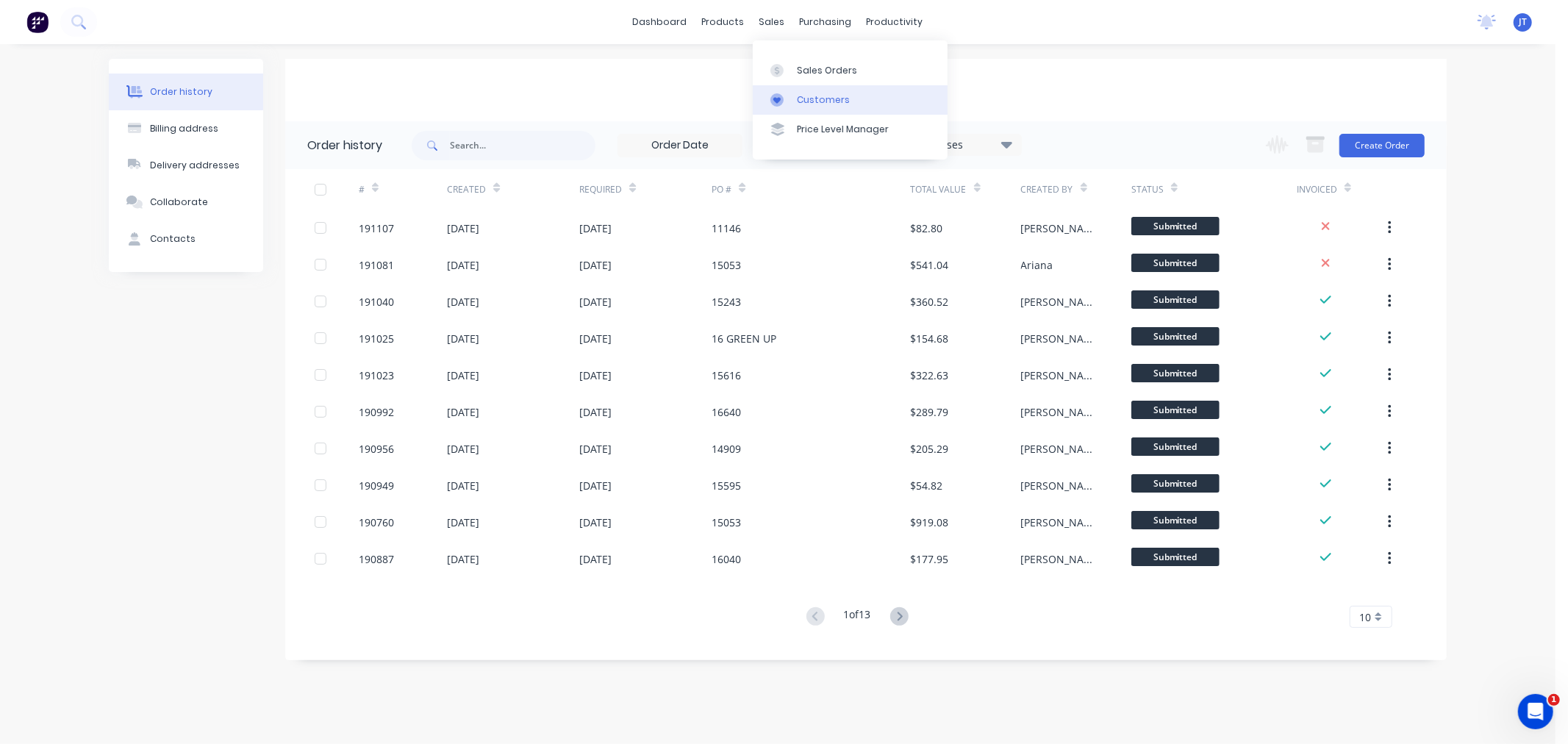
click at [805, 98] on div "Customers" at bounding box center [823, 100] width 53 height 14
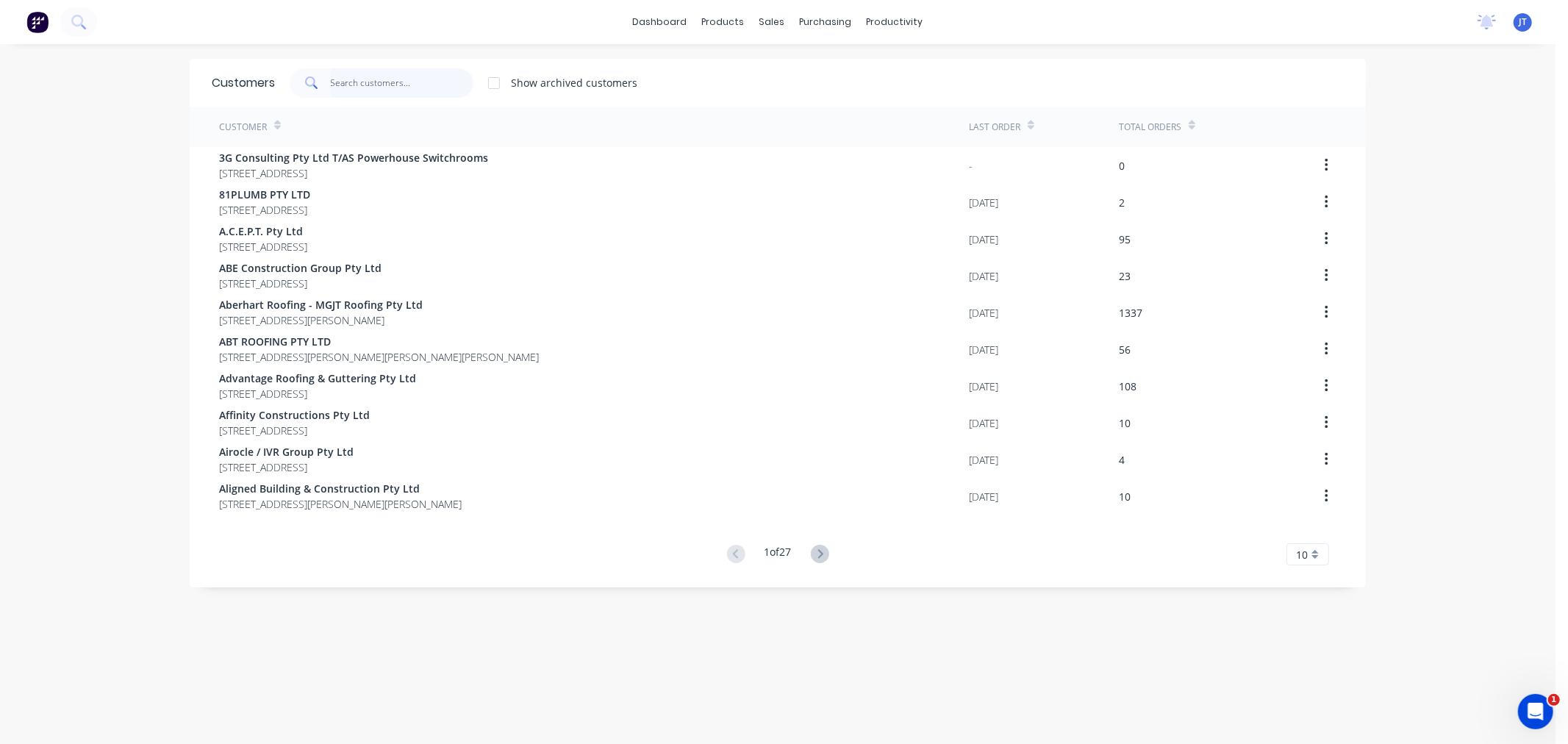
click at [380, 86] on input "text" at bounding box center [403, 83] width 143 height 29
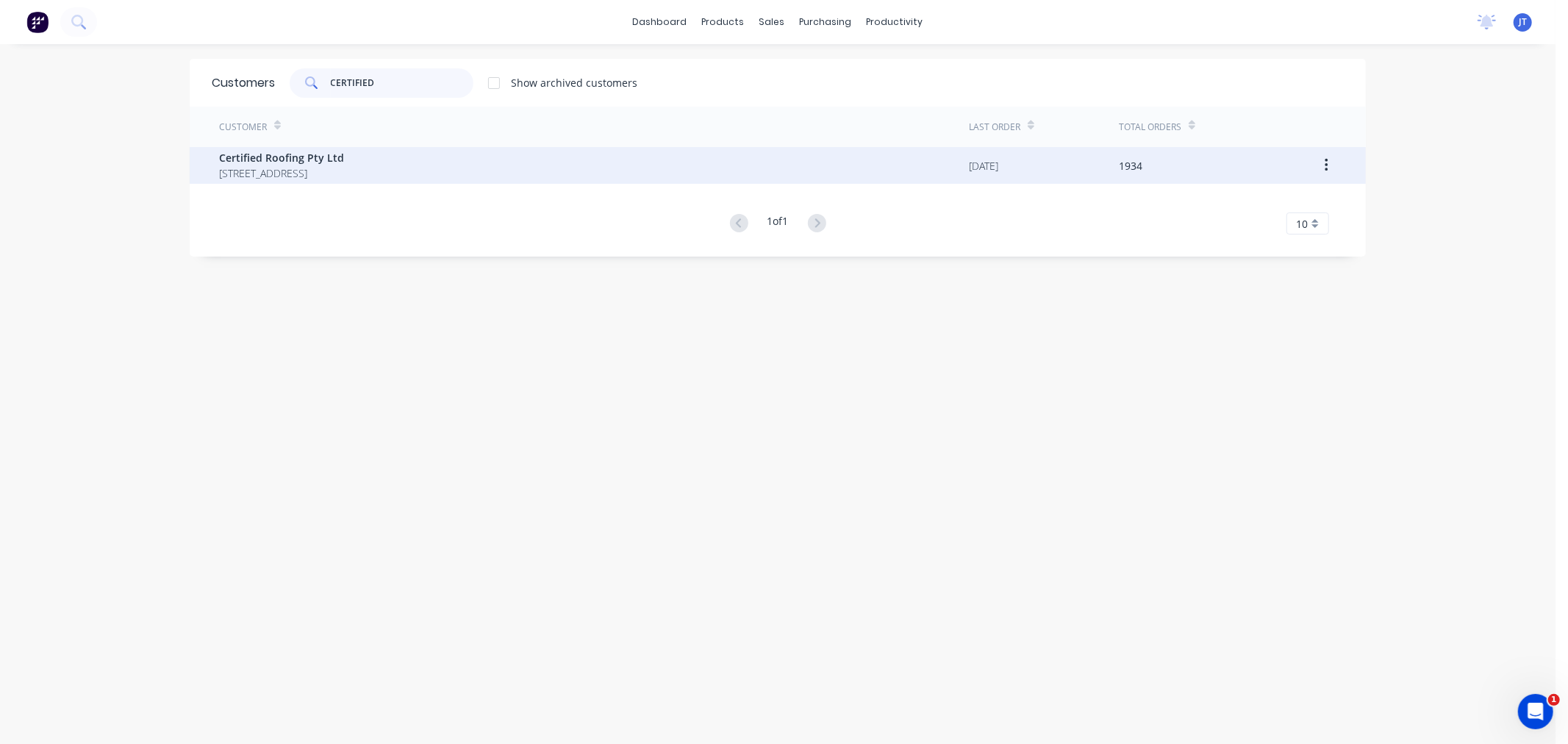
type input "CERTIFIED"
click at [344, 177] on span "[STREET_ADDRESS]" at bounding box center [281, 173] width 125 height 15
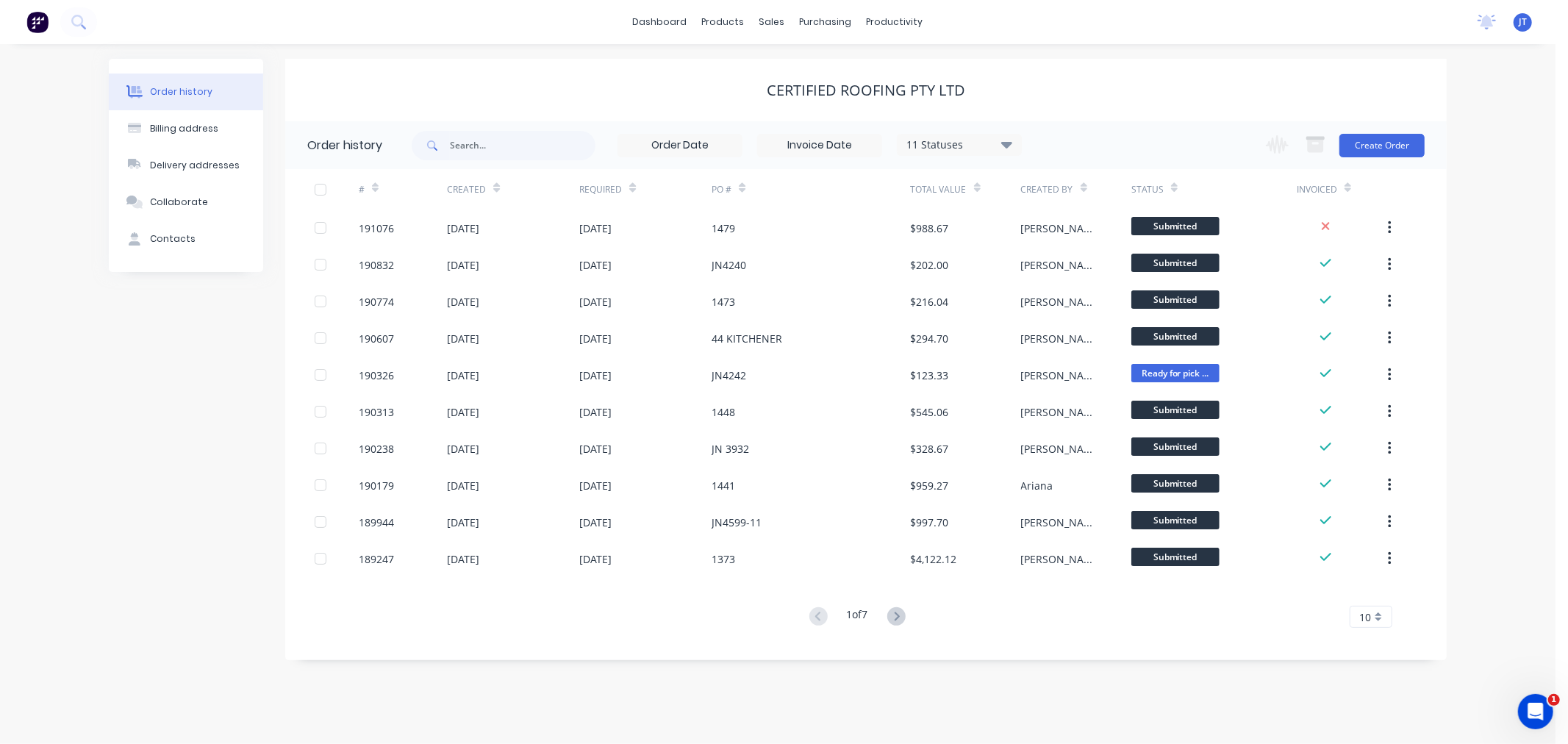
click at [1487, 194] on div "Order history Billing address Delivery addresses Collaborate Contacts Certified…" at bounding box center [777, 394] width 1555 height 699
click at [1520, 261] on div "Order history Billing address Delivery addresses Collaborate Contacts Certified…" at bounding box center [777, 394] width 1555 height 699
click at [1526, 375] on div "Order history Billing address Delivery addresses Collaborate Contacts Certified…" at bounding box center [777, 394] width 1555 height 699
click at [1382, 141] on button "Create Order" at bounding box center [1382, 145] width 85 height 23
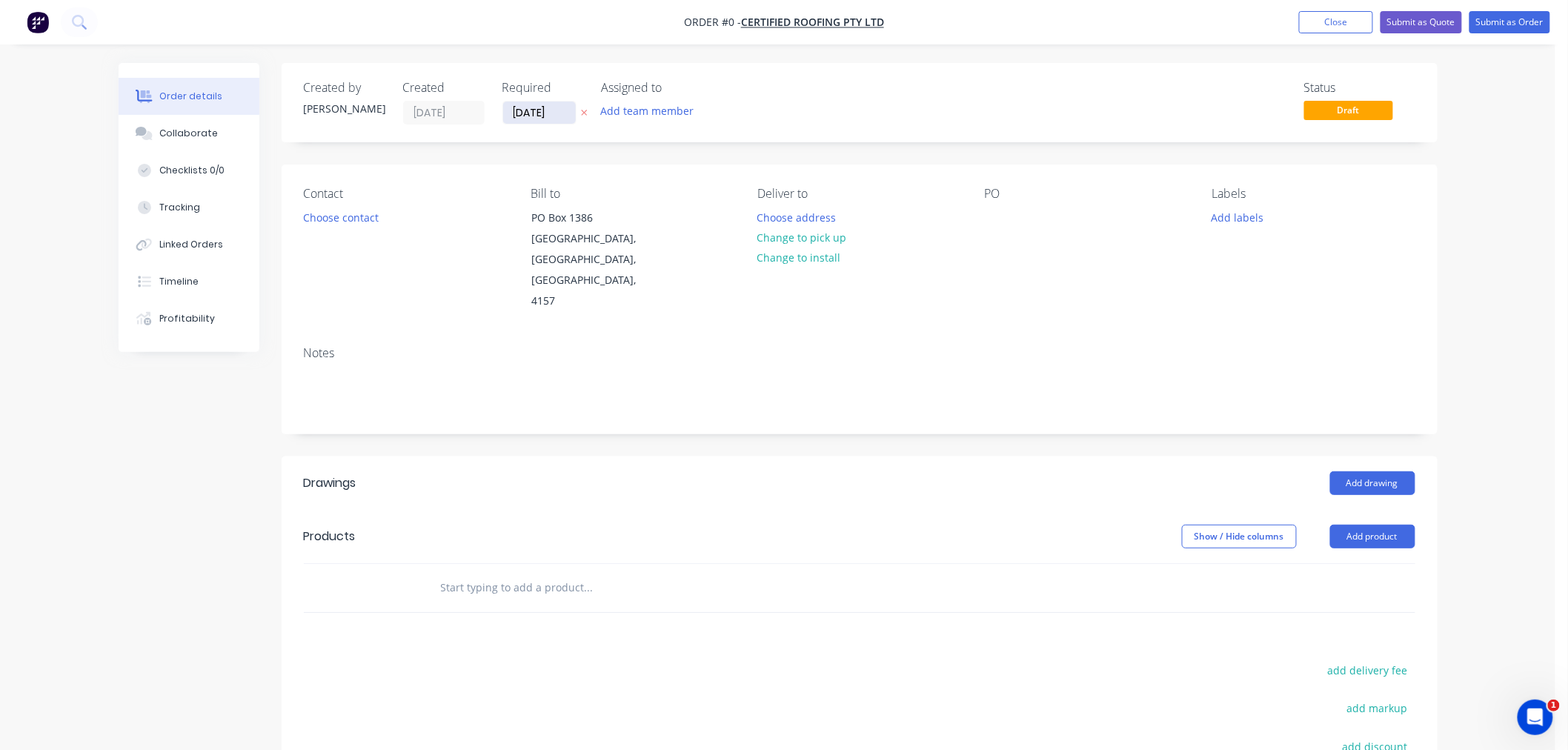
click at [529, 109] on input "[DATE]" at bounding box center [540, 112] width 72 height 22
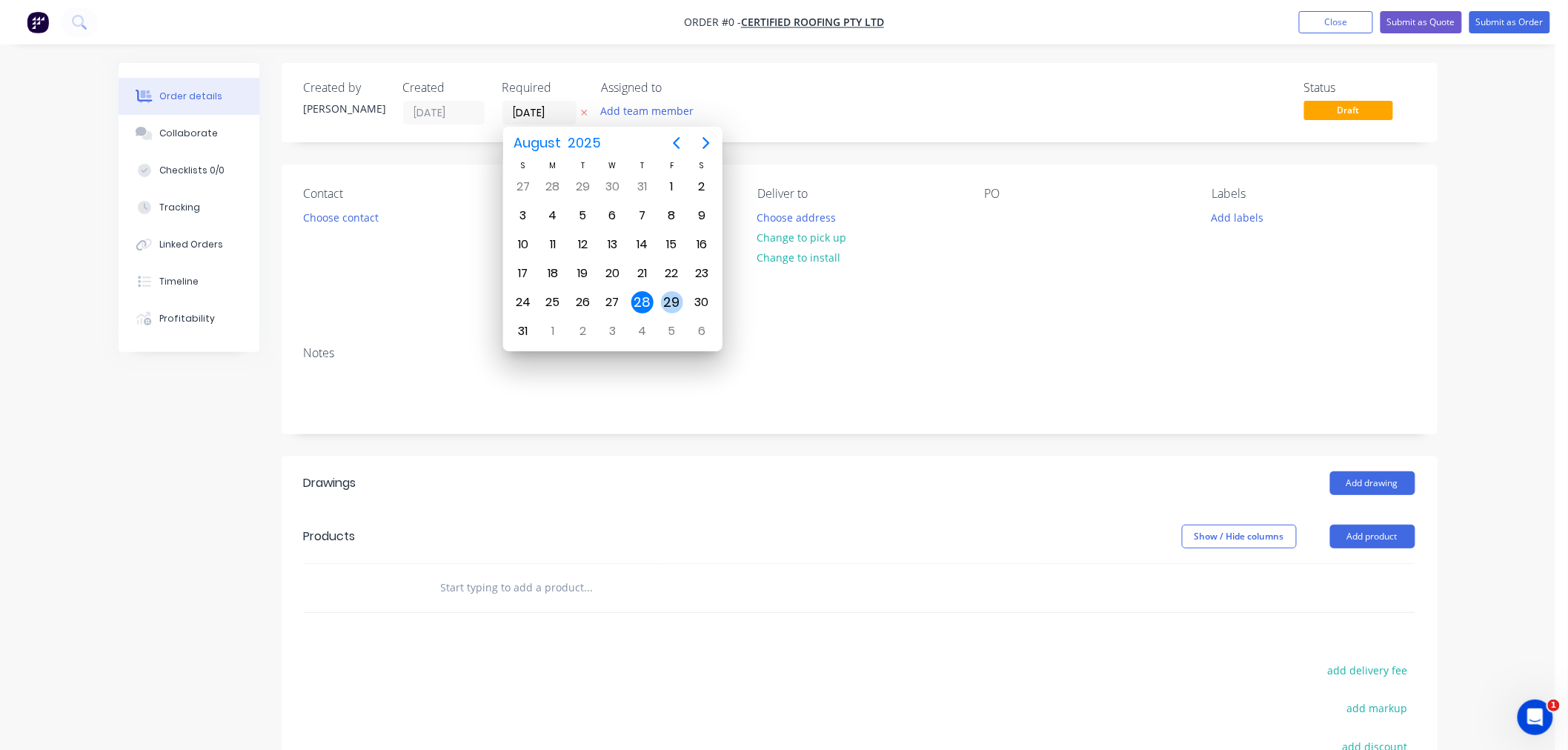
click at [669, 294] on div "29" at bounding box center [671, 301] width 22 height 22
type input "[DATE]"
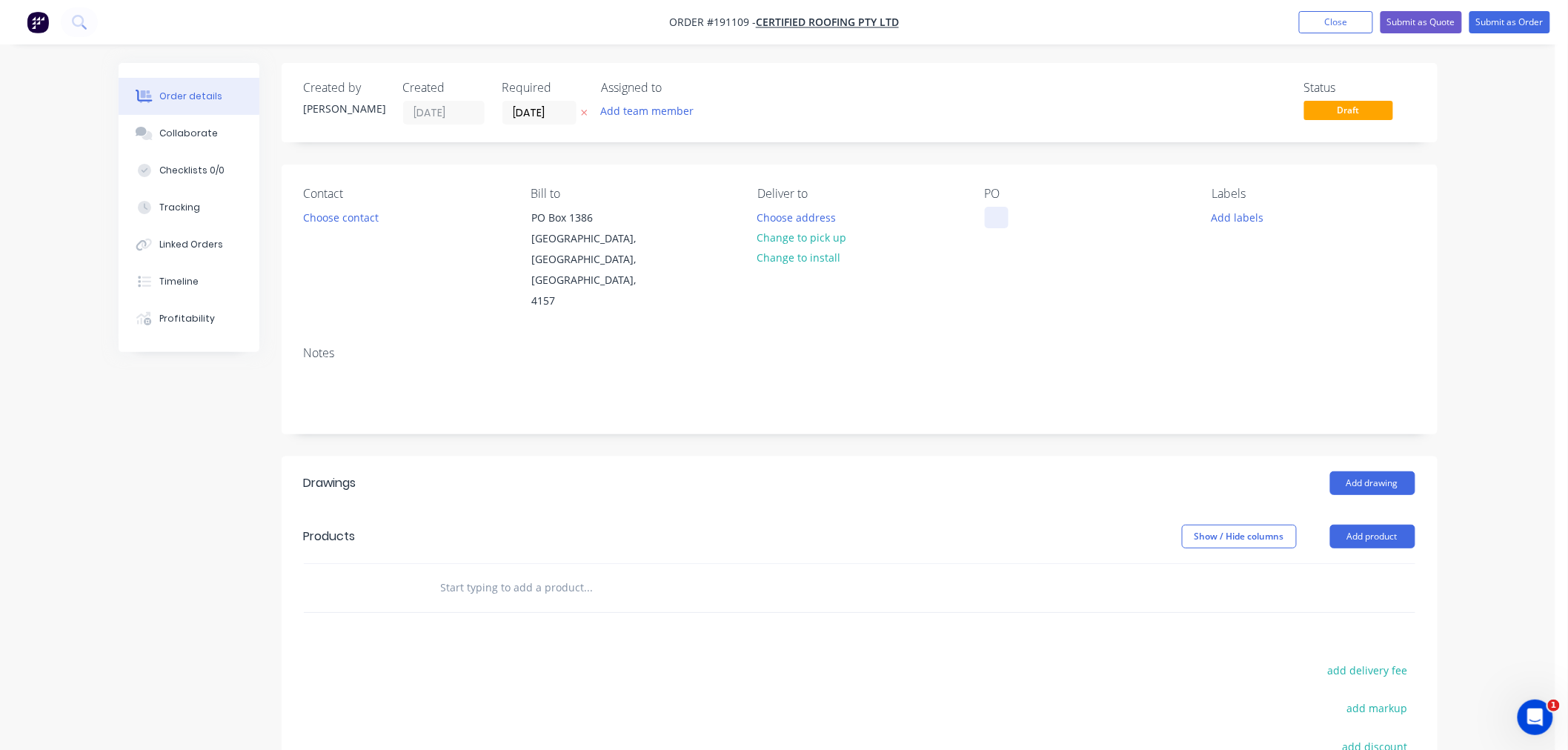
click at [988, 215] on div at bounding box center [996, 217] width 23 height 21
click at [336, 217] on button "Choose contact" at bounding box center [340, 217] width 91 height 20
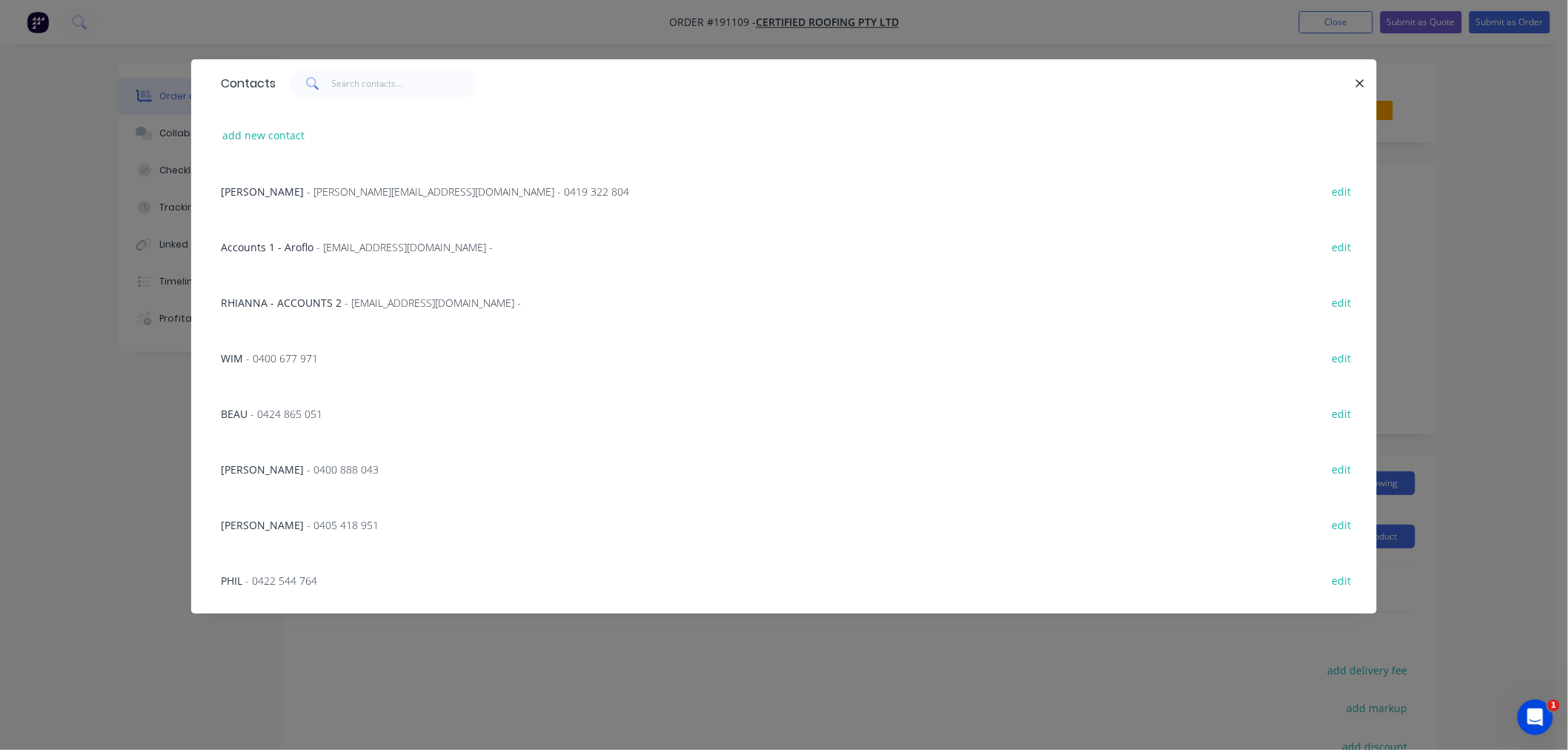
click at [376, 188] on span "- [PERSON_NAME][EMAIL_ADDRESS][DOMAIN_NAME] - 0419 322 804" at bounding box center [467, 191] width 322 height 14
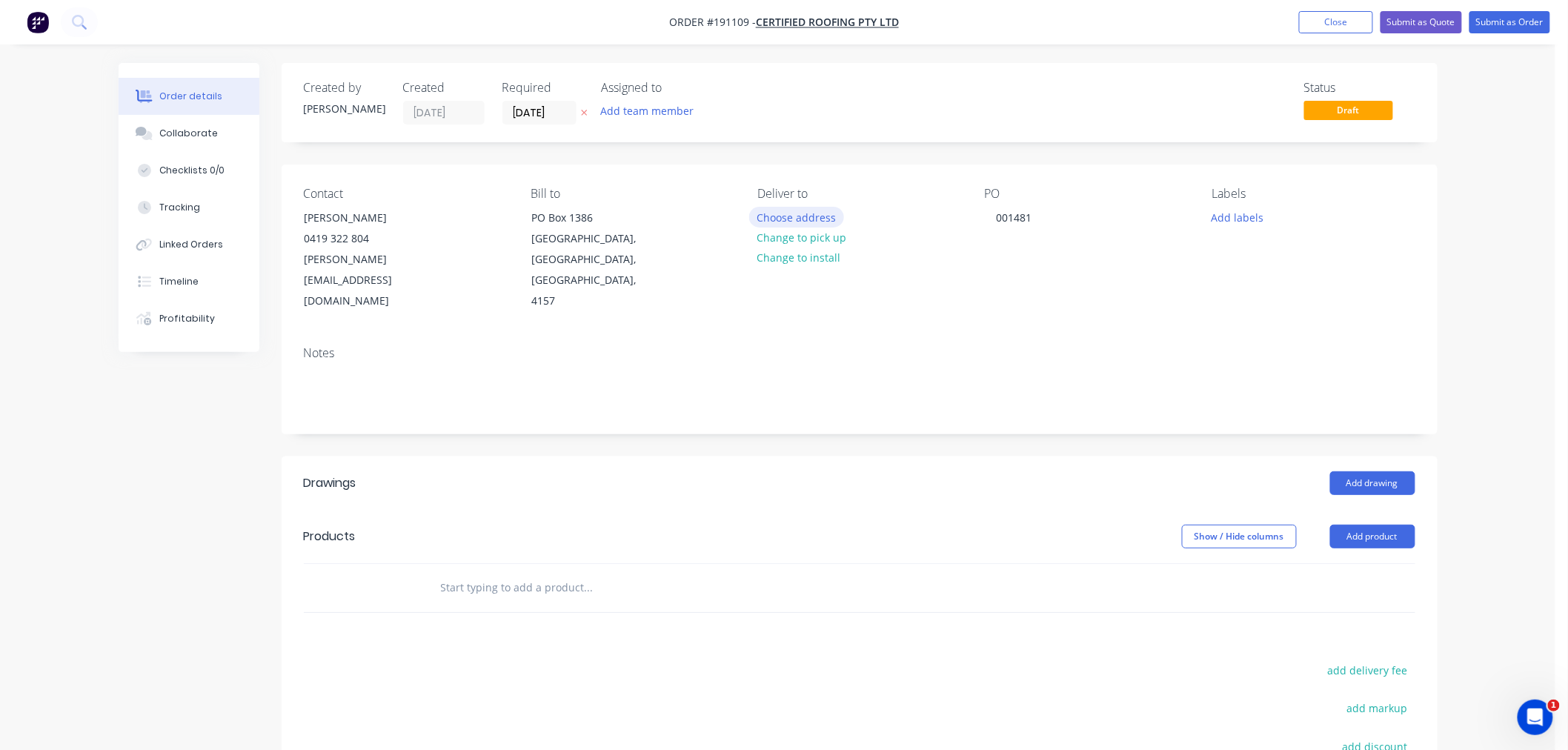
click at [805, 217] on button "Choose address" at bounding box center [796, 217] width 95 height 20
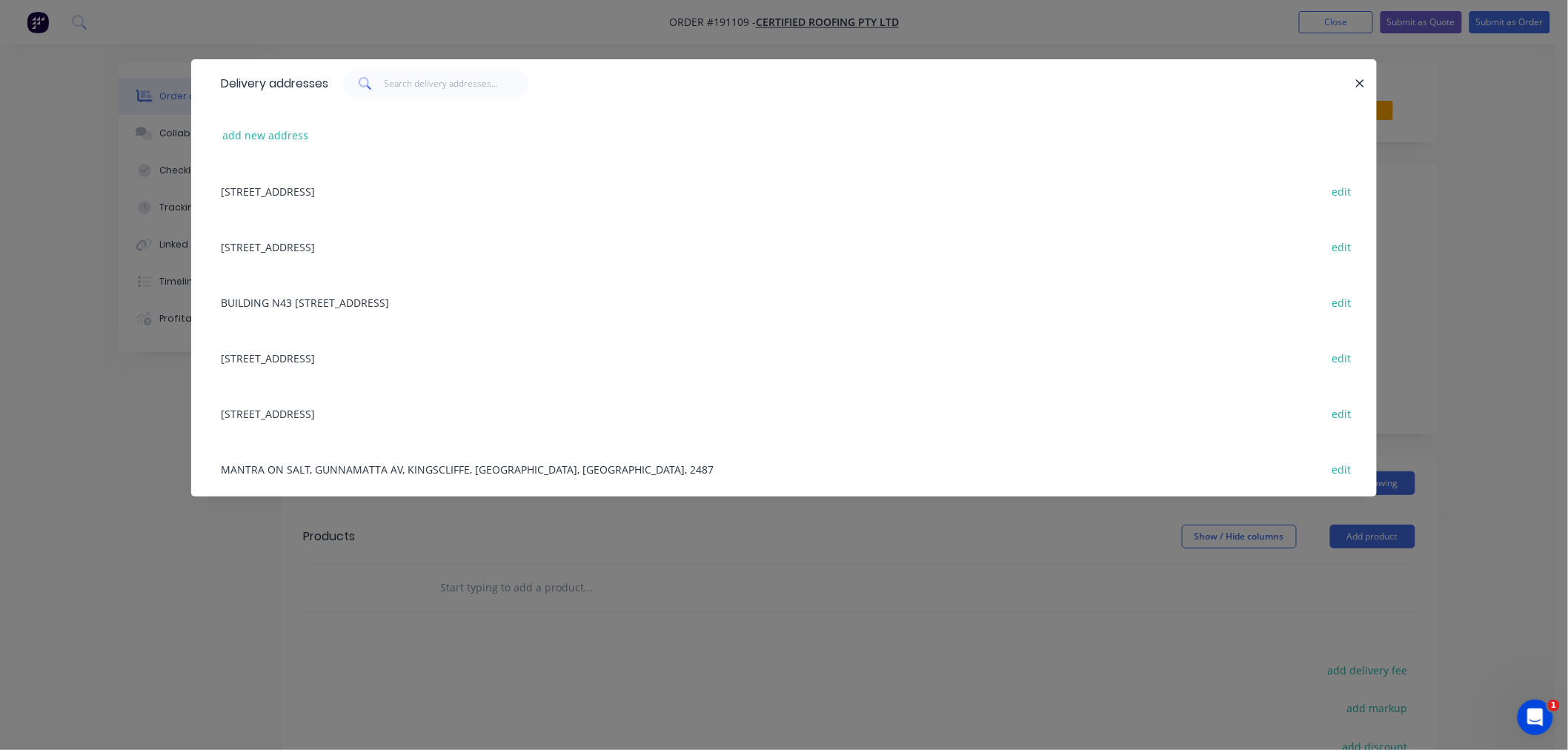
drag, startPoint x: 65, startPoint y: 497, endPoint x: 345, endPoint y: 405, distance: 294.7
click at [65, 497] on div "Delivery addresses add new address [GEOGRAPHIC_DATA], [STREET_ADDRESS], 4157 ed…" at bounding box center [784, 375] width 1568 height 750
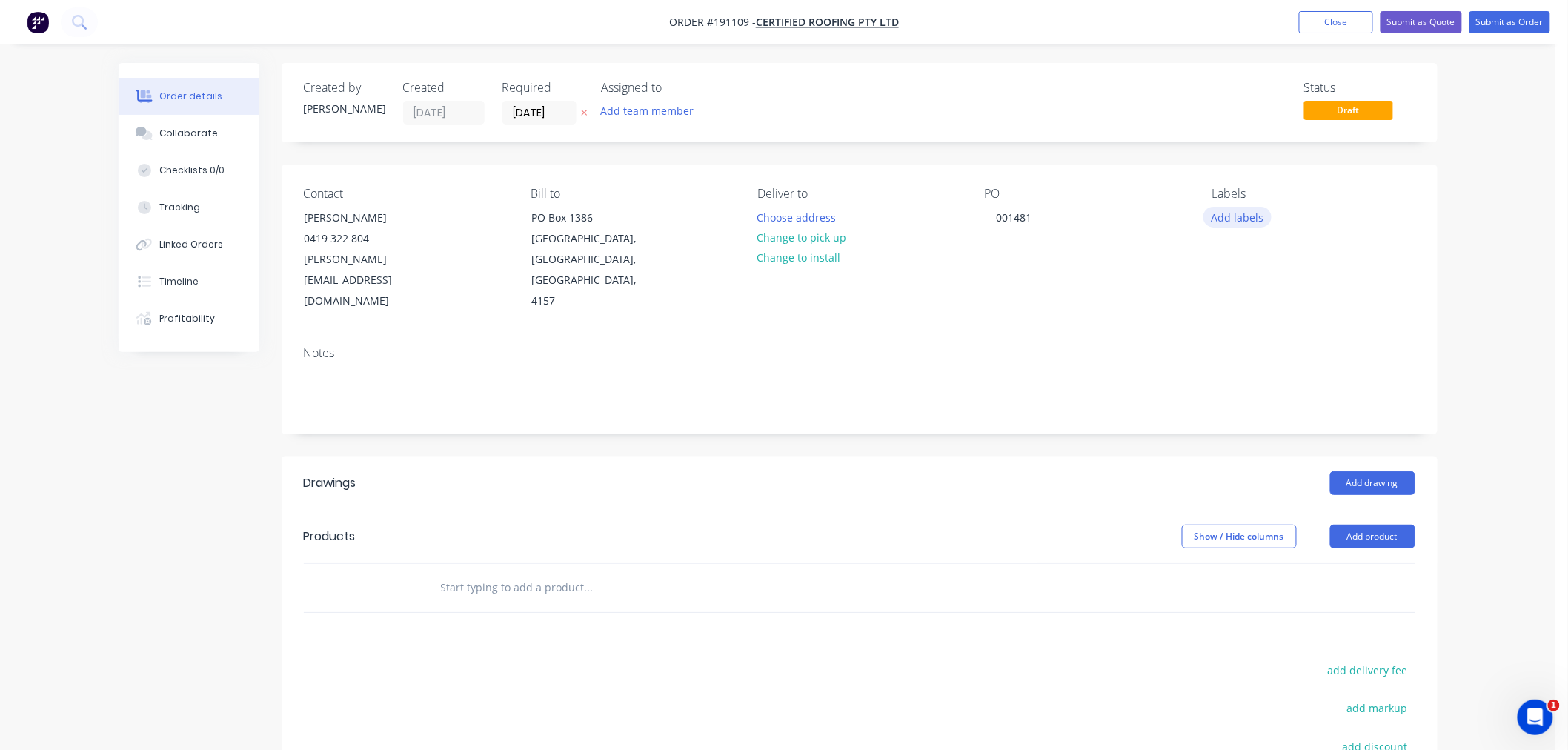
click at [1242, 217] on button "Add labels" at bounding box center [1237, 217] width 68 height 20
click at [1272, 316] on div "7 AM" at bounding box center [1268, 317] width 33 height 17
click at [1526, 405] on div "Order details Collaborate Checklists 0/0 Tracking Linked Orders Timeline Profit…" at bounding box center [778, 494] width 1555 height 990
click at [1382, 525] on button "Add product" at bounding box center [1372, 536] width 85 height 23
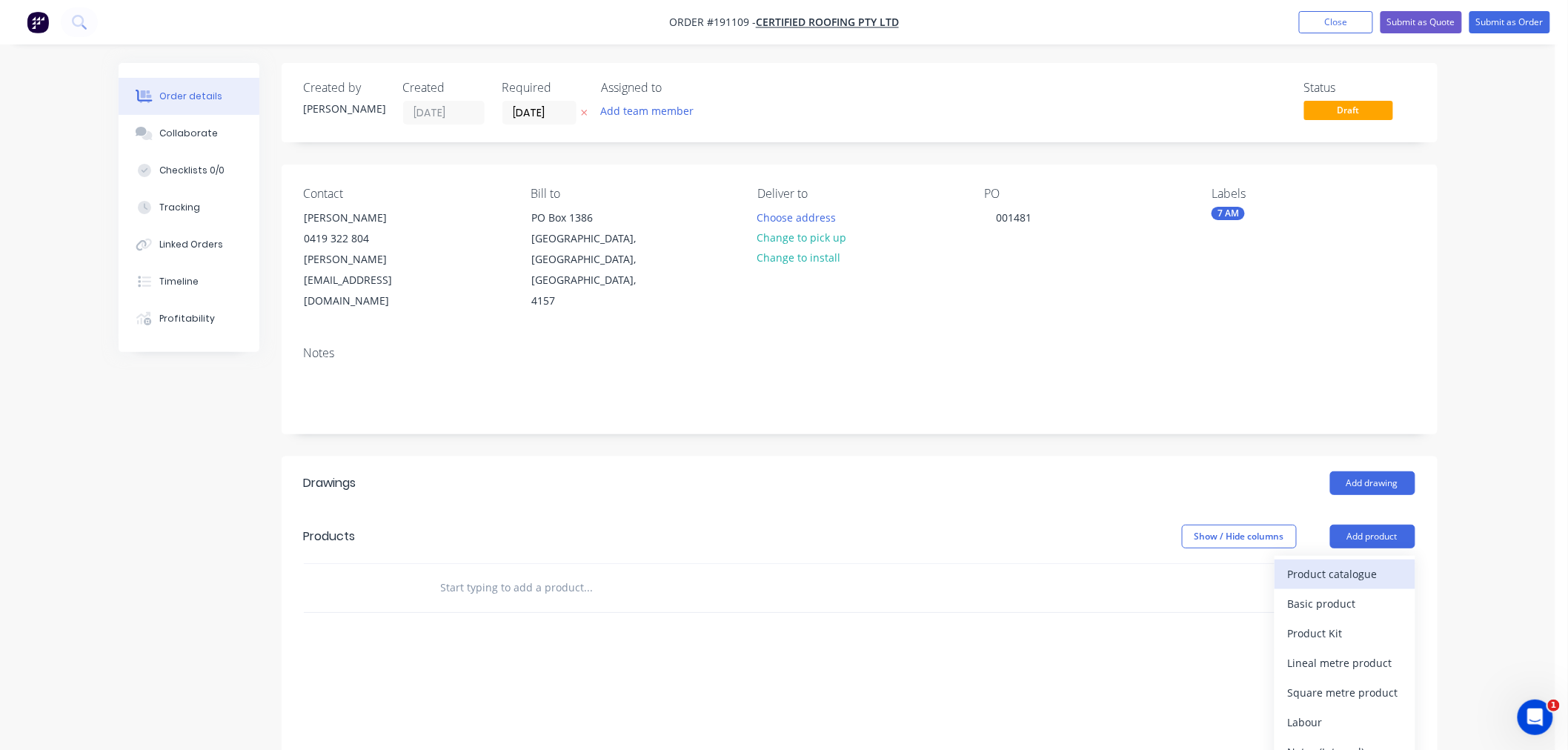
click at [1374, 563] on div "Product catalogue" at bounding box center [1345, 573] width 114 height 21
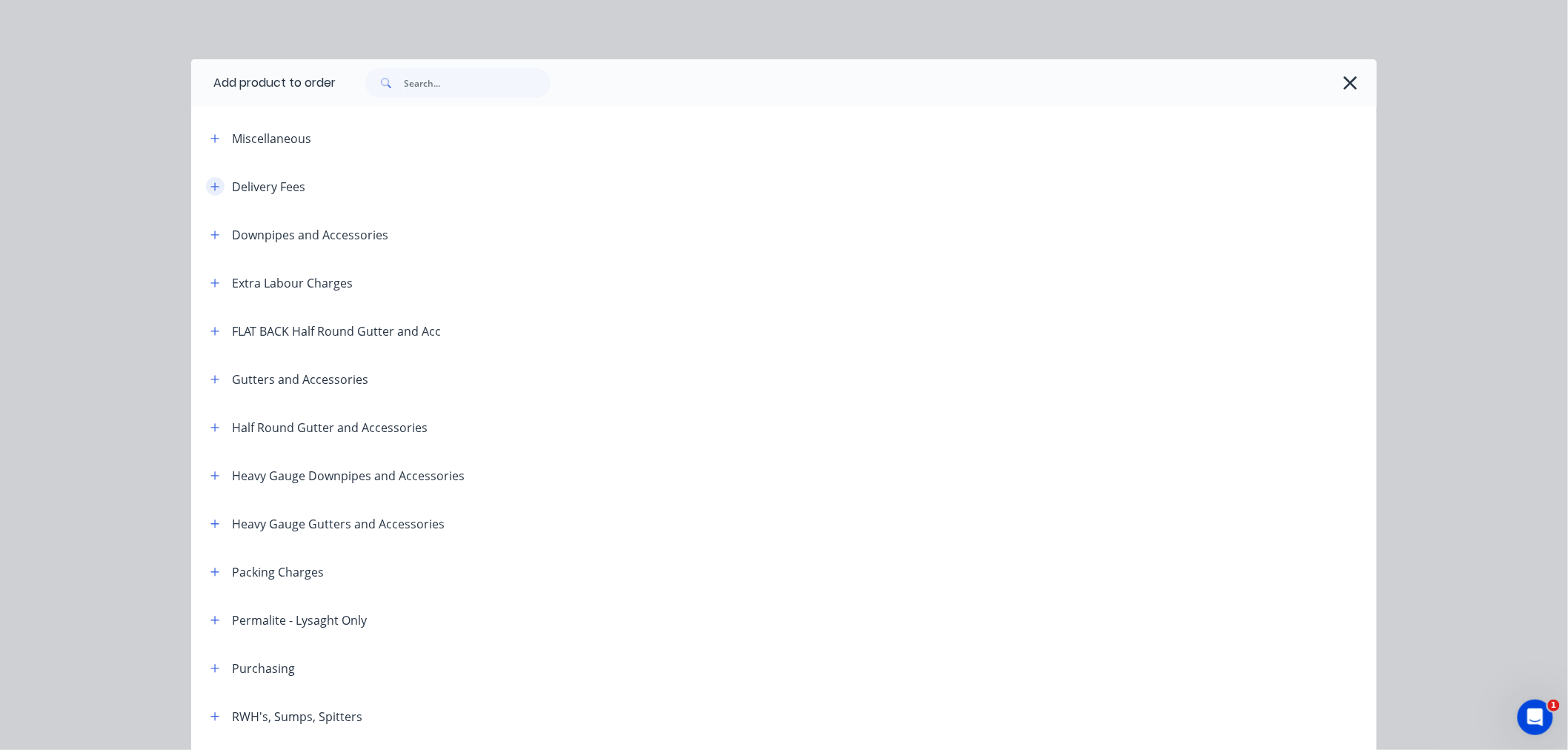
click at [211, 186] on icon "button" at bounding box center [215, 186] width 9 height 11
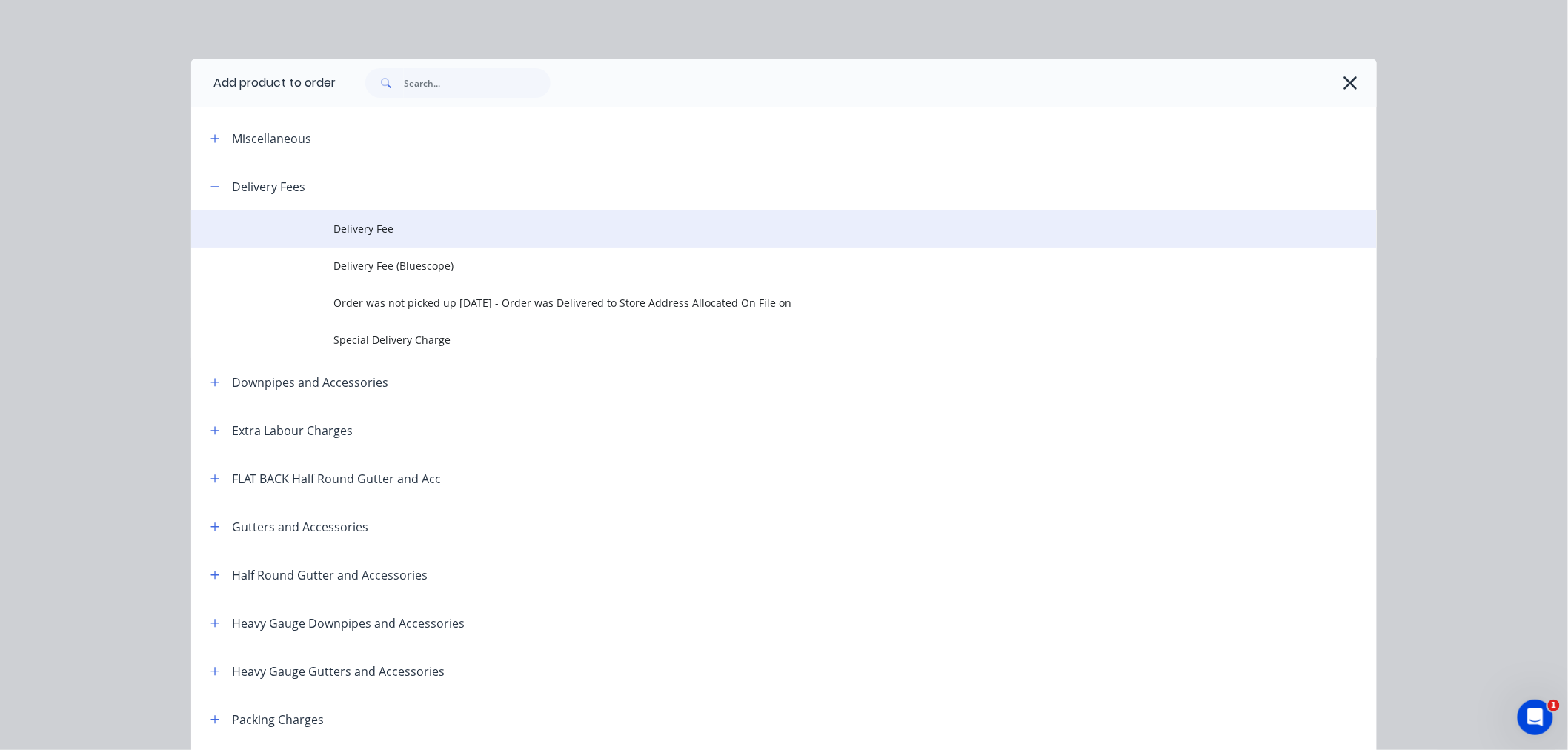
click at [368, 234] on span "Delivery Fee" at bounding box center [750, 228] width 834 height 16
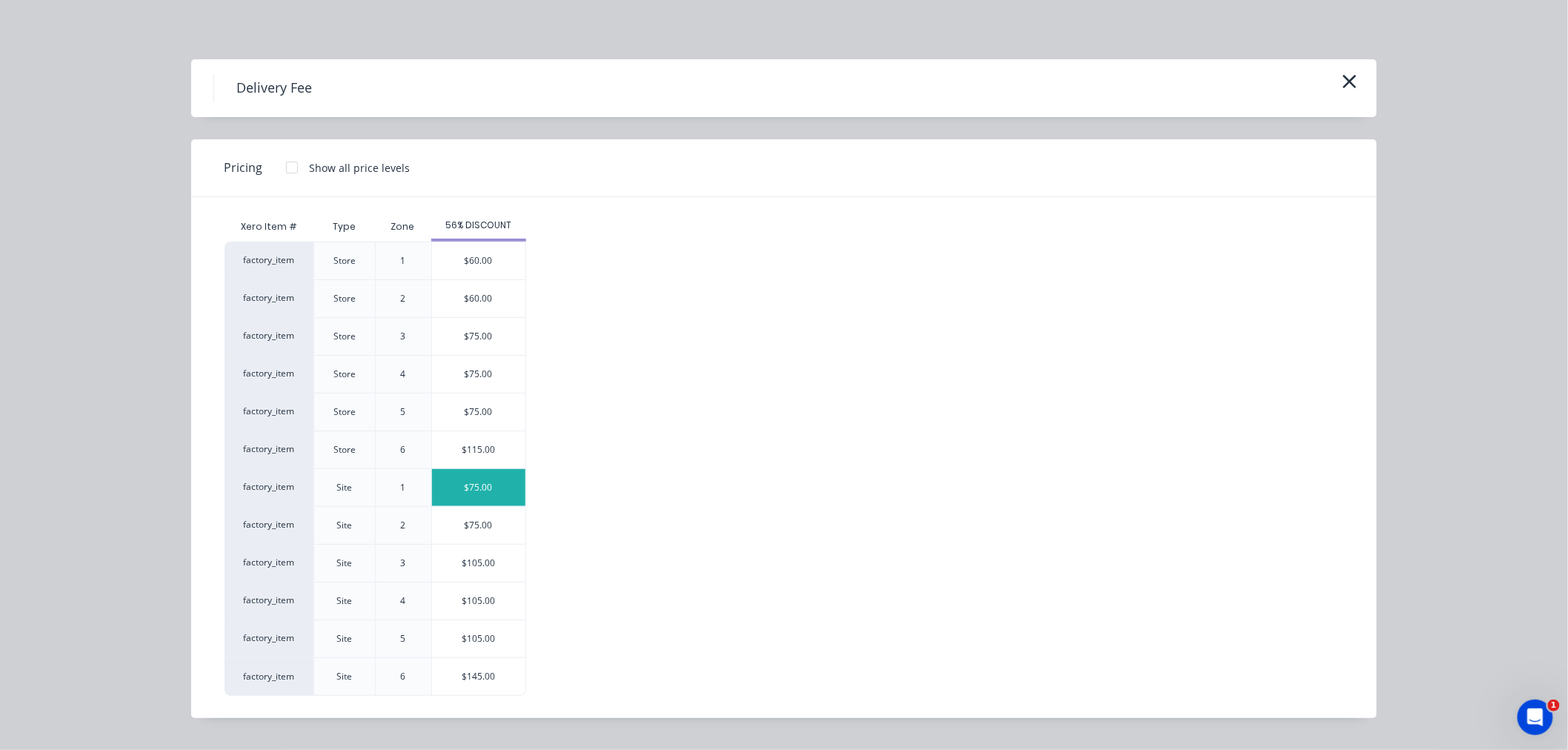
click at [498, 491] on div "$75.00" at bounding box center [479, 488] width 94 height 37
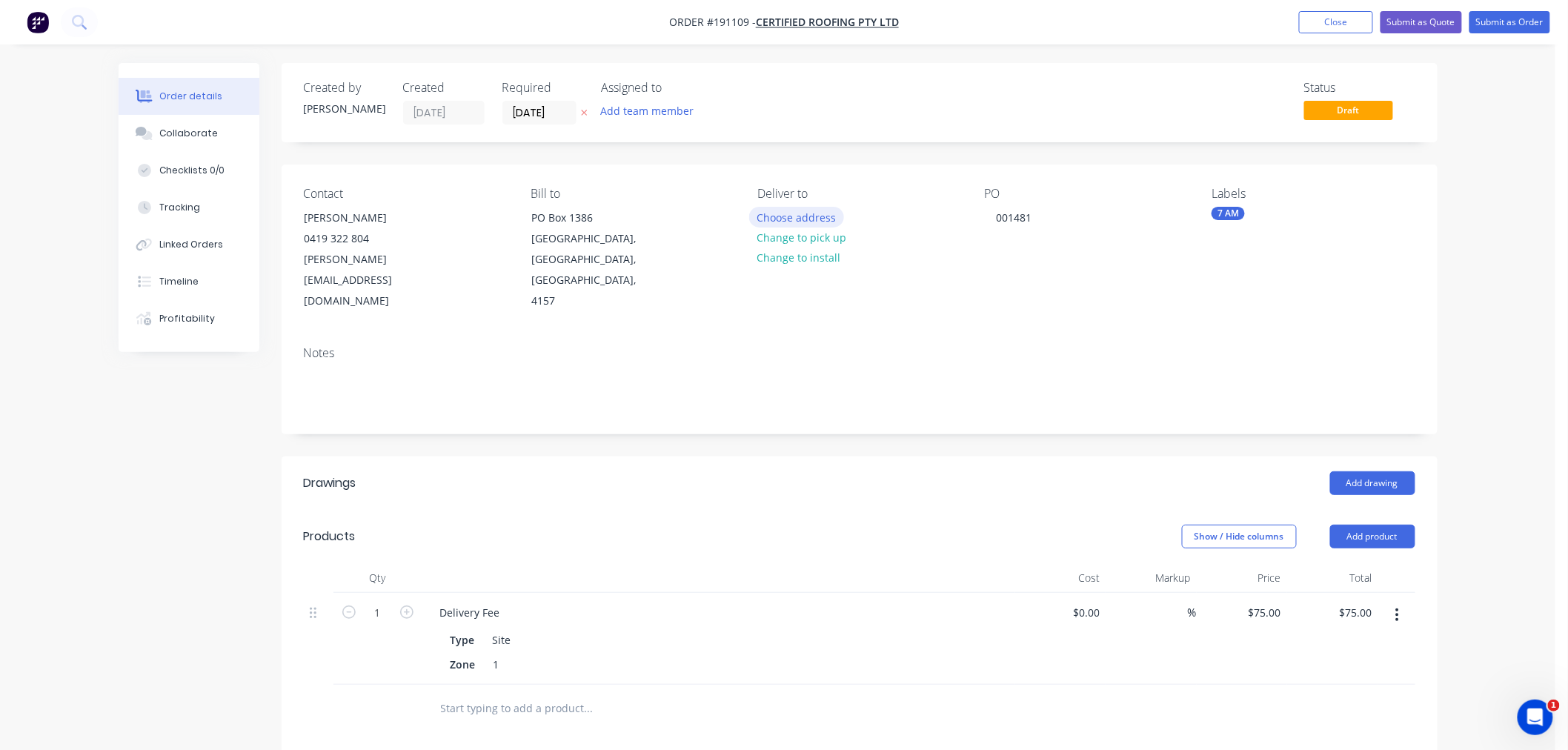
click at [814, 217] on button "Choose address" at bounding box center [796, 217] width 95 height 20
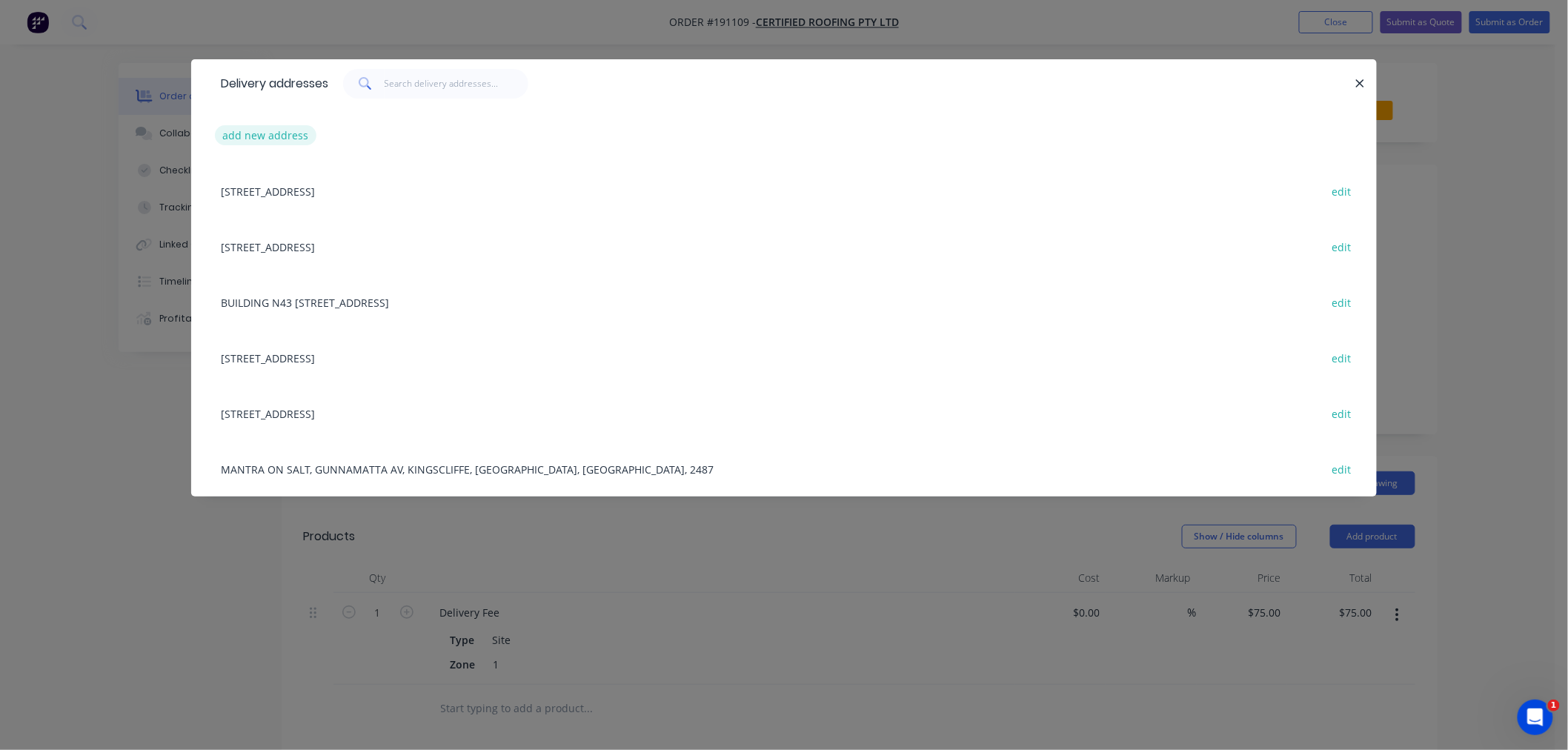
click at [254, 126] on button "add new address" at bounding box center [265, 135] width 101 height 20
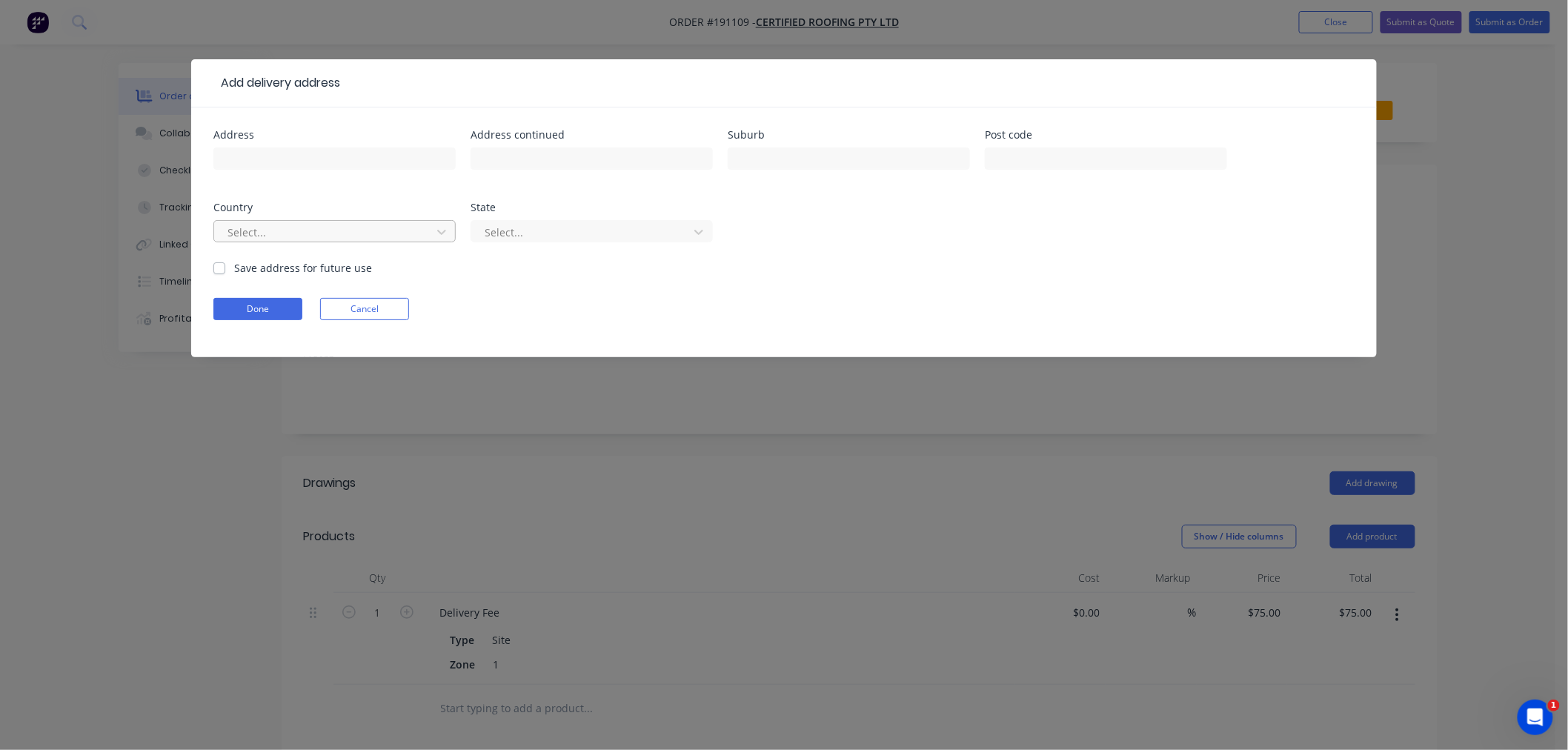
click at [373, 229] on div at bounding box center [325, 232] width 198 height 19
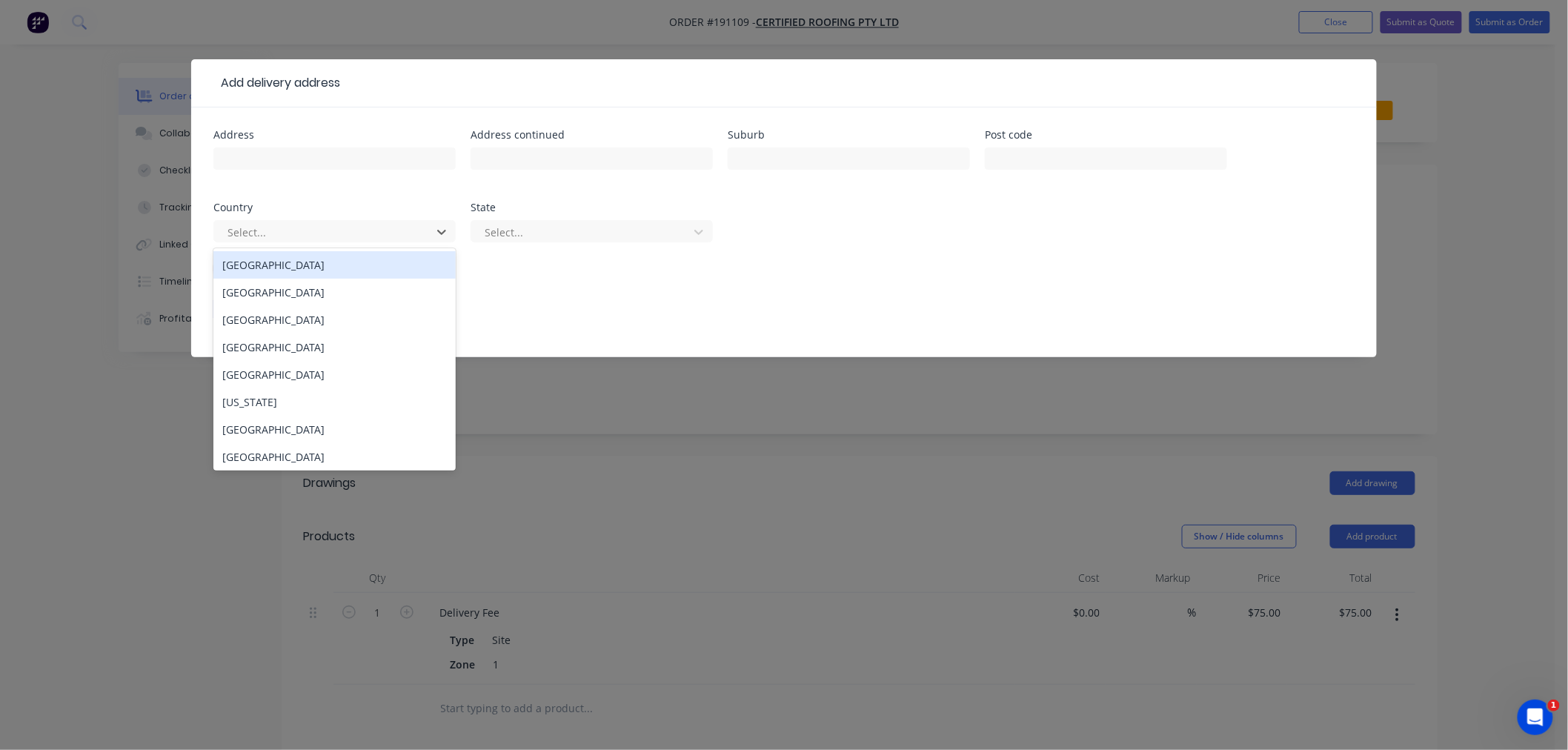
click at [382, 268] on div "[GEOGRAPHIC_DATA]" at bounding box center [335, 264] width 242 height 27
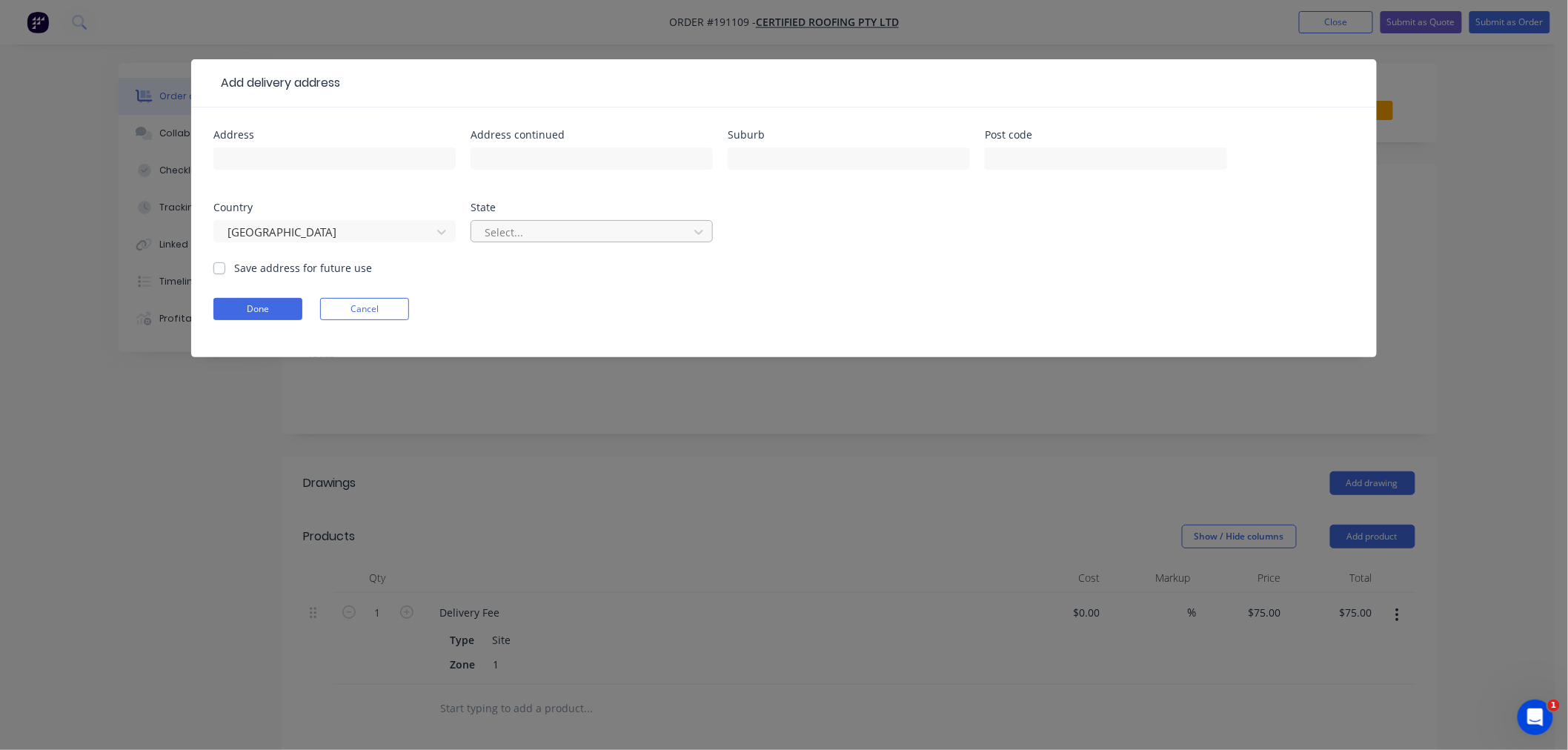
click at [536, 232] on div at bounding box center [582, 232] width 198 height 19
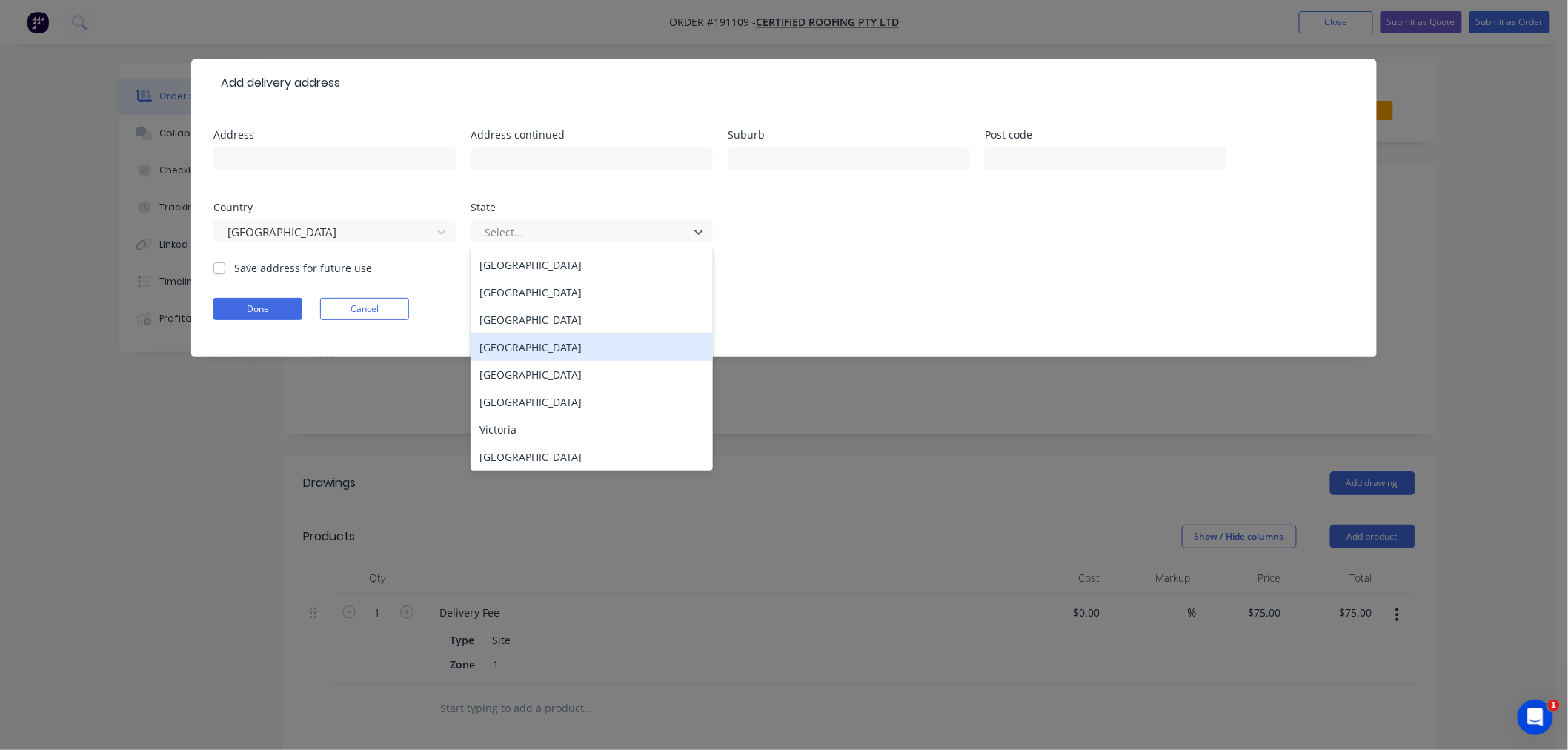
click at [572, 348] on div "[GEOGRAPHIC_DATA]" at bounding box center [591, 347] width 242 height 27
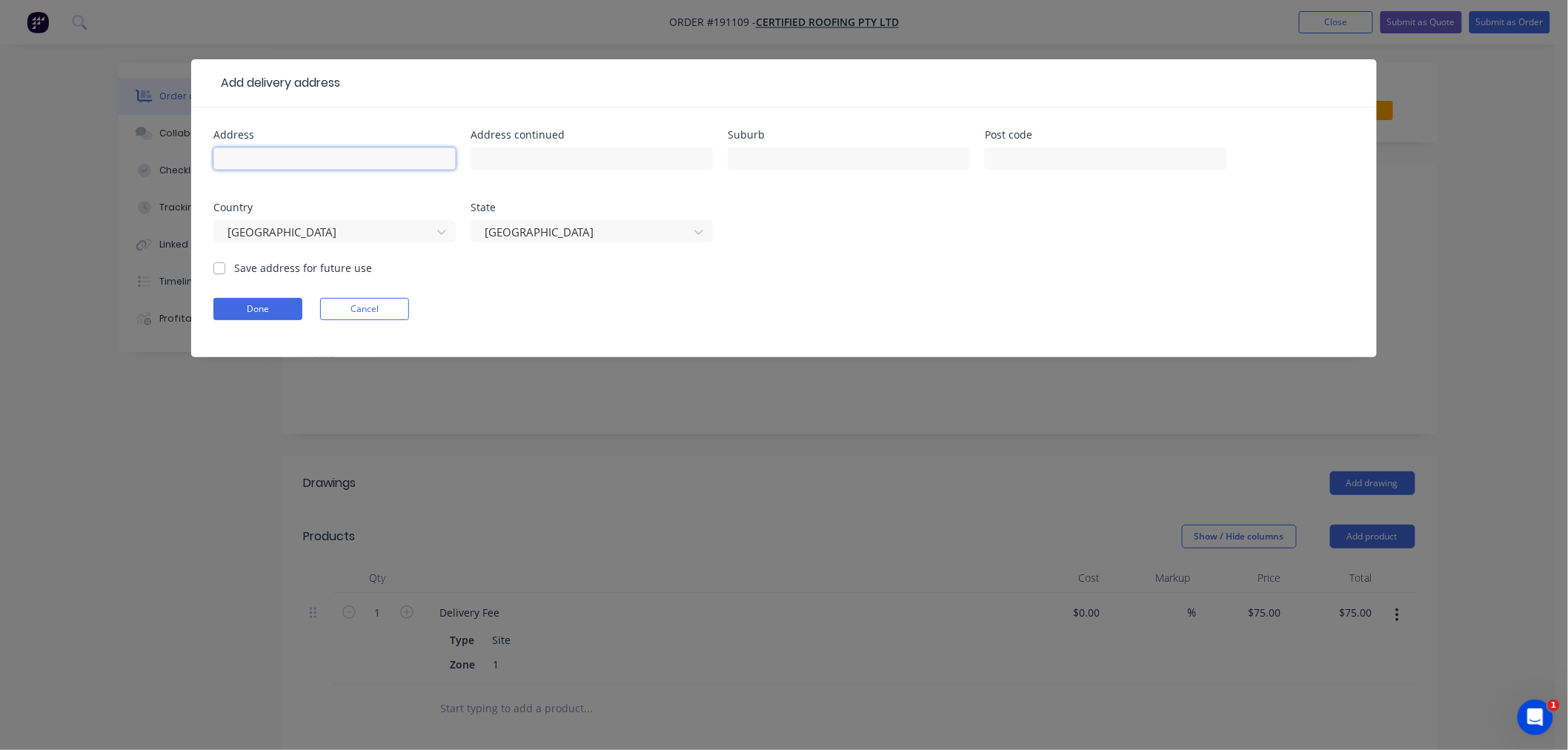
click at [365, 165] on input "text" at bounding box center [335, 158] width 242 height 22
type input "3 [GEOGRAPHIC_DATA]"
type input "MANSFIELD"
type input "4122"
click button "Done" at bounding box center [258, 308] width 89 height 22
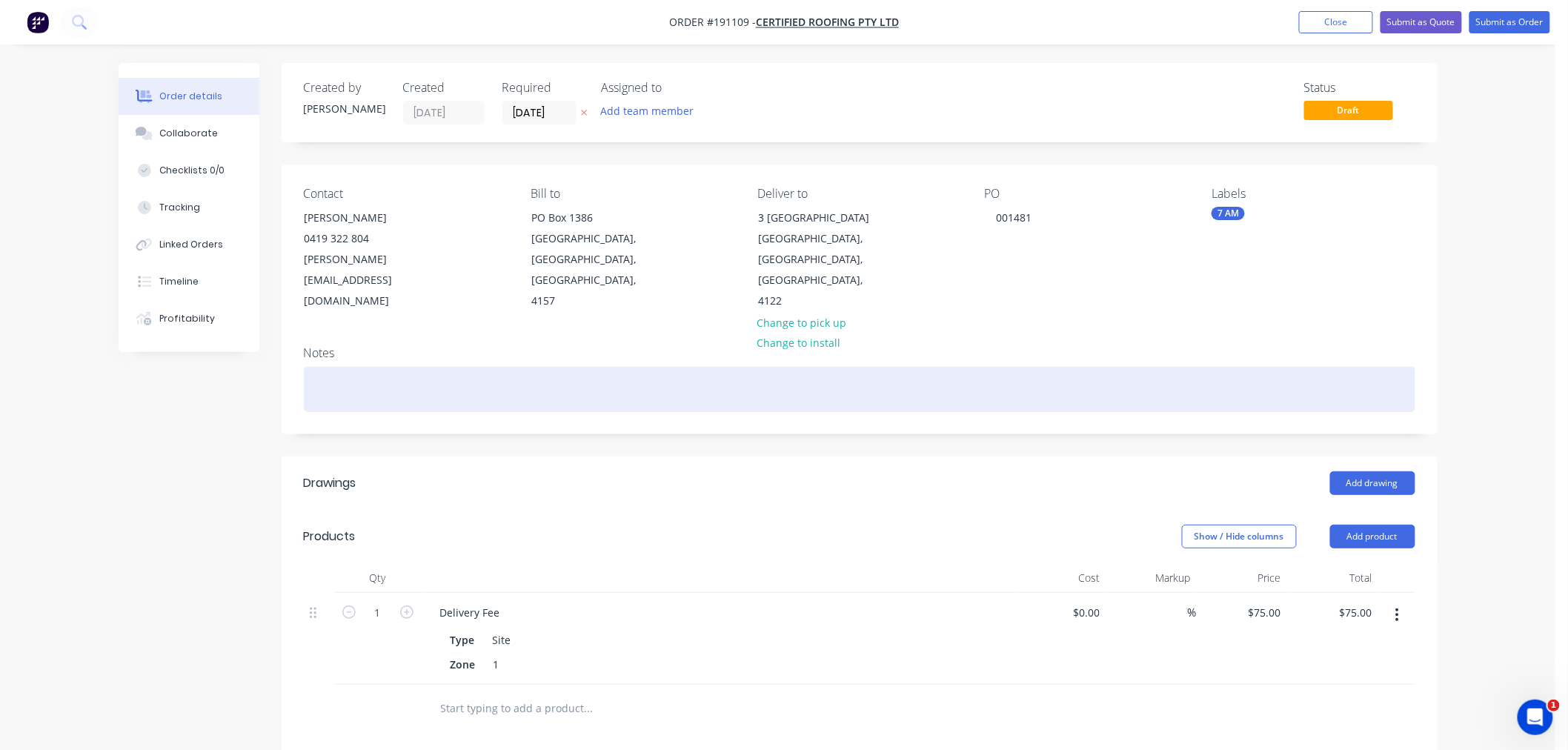
click at [409, 367] on div at bounding box center [859, 389] width 1111 height 45
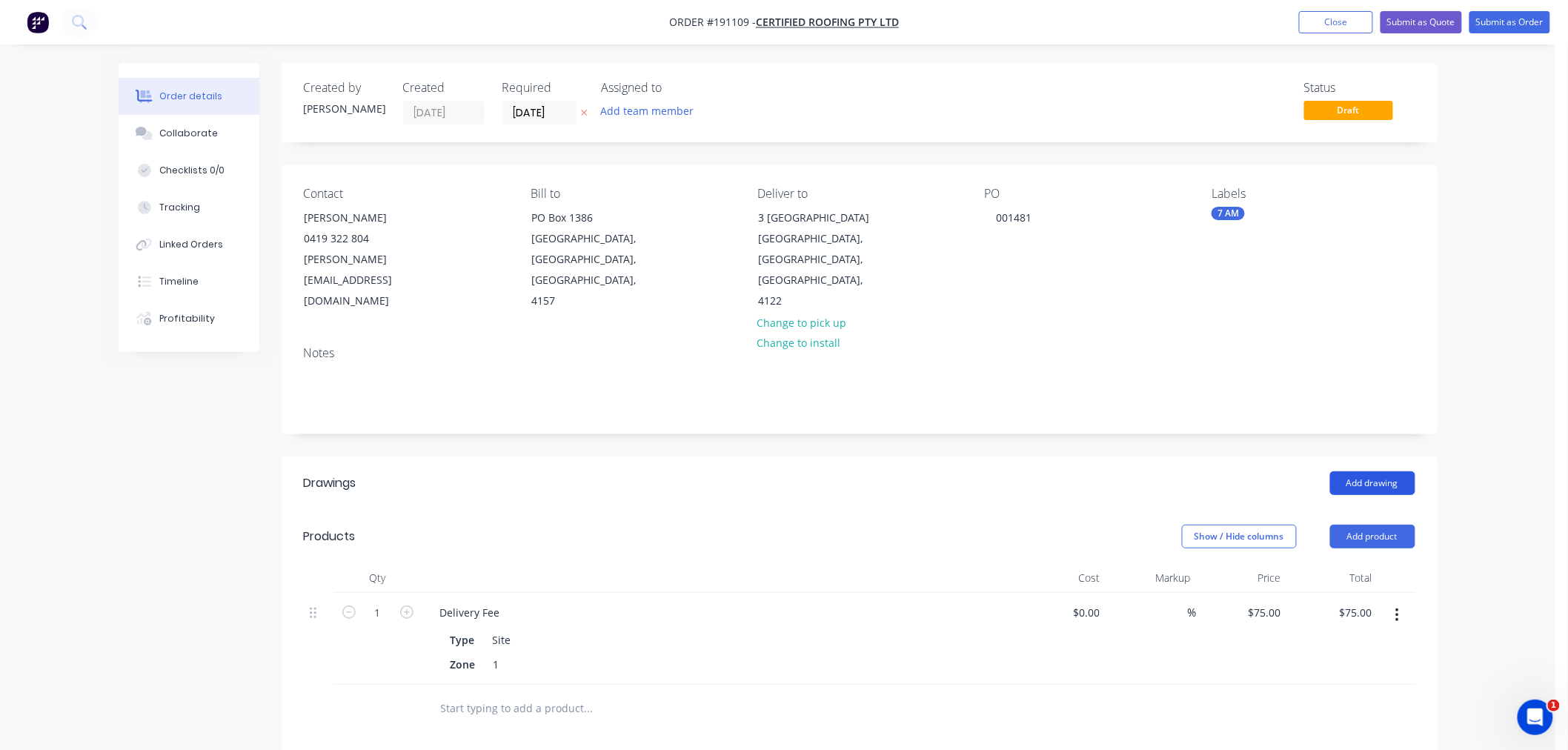
click at [1377, 471] on button "Add drawing" at bounding box center [1372, 483] width 85 height 23
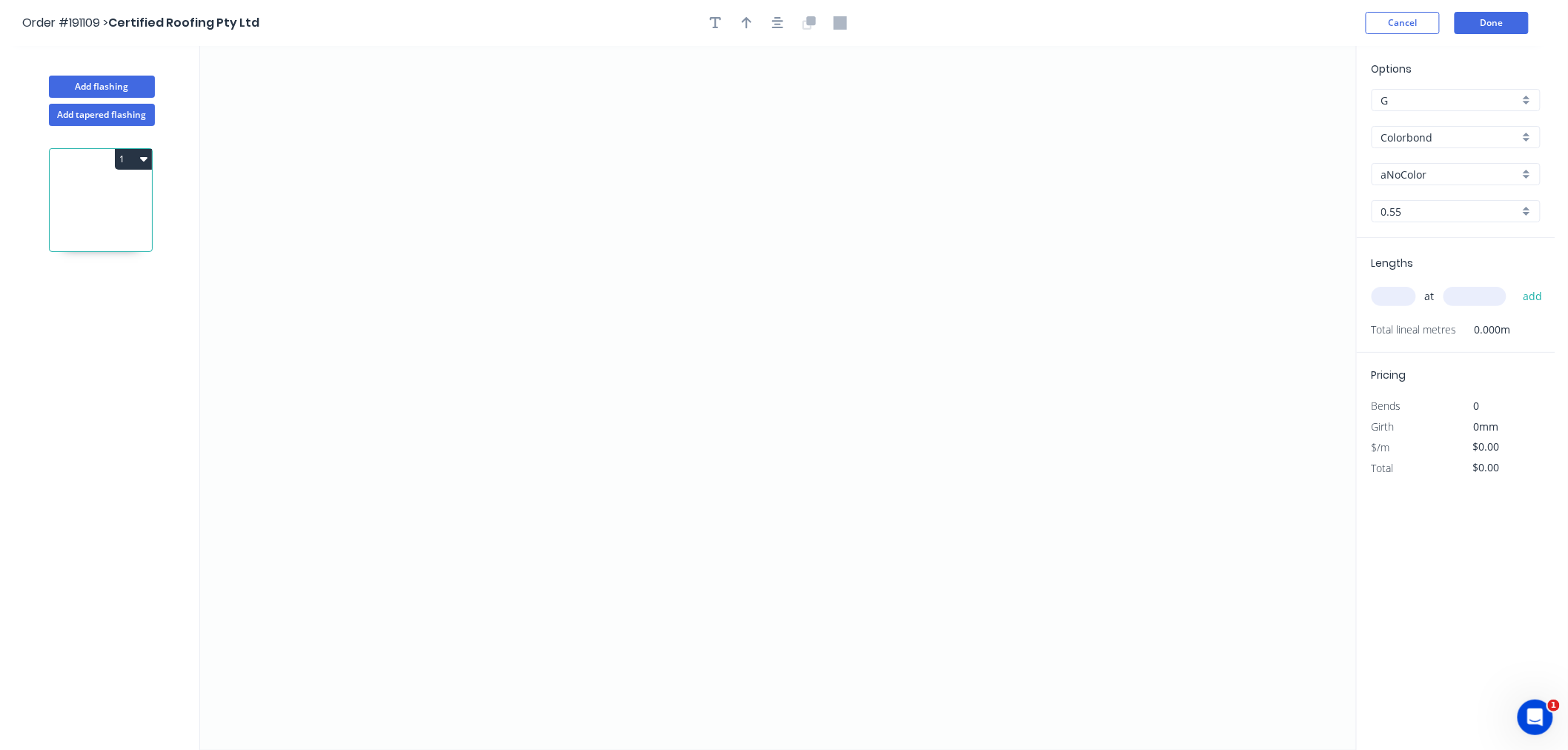
click at [1442, 132] on input "Colorbond" at bounding box center [1450, 138] width 138 height 16
click at [1442, 257] on div "Zincalume" at bounding box center [1456, 266] width 168 height 26
type input "Zincalume"
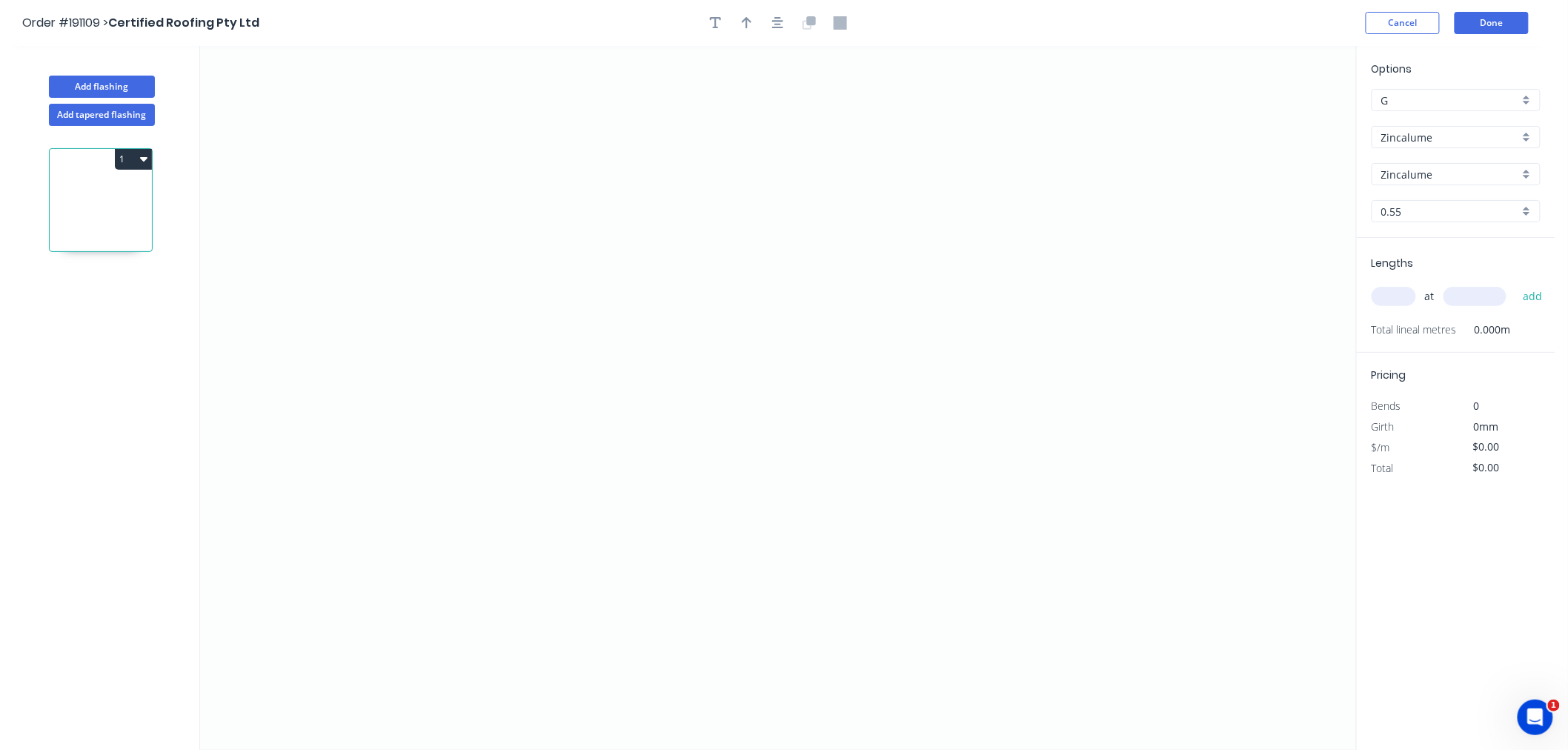
click at [1405, 214] on input "0.55" at bounding box center [1450, 212] width 138 height 16
click at [1409, 241] on div "0.55" at bounding box center [1456, 239] width 168 height 26
type input "0.55"
click at [1411, 214] on input "0.55" at bounding box center [1450, 212] width 138 height 16
click at [1413, 242] on div "0.55" at bounding box center [1456, 239] width 168 height 26
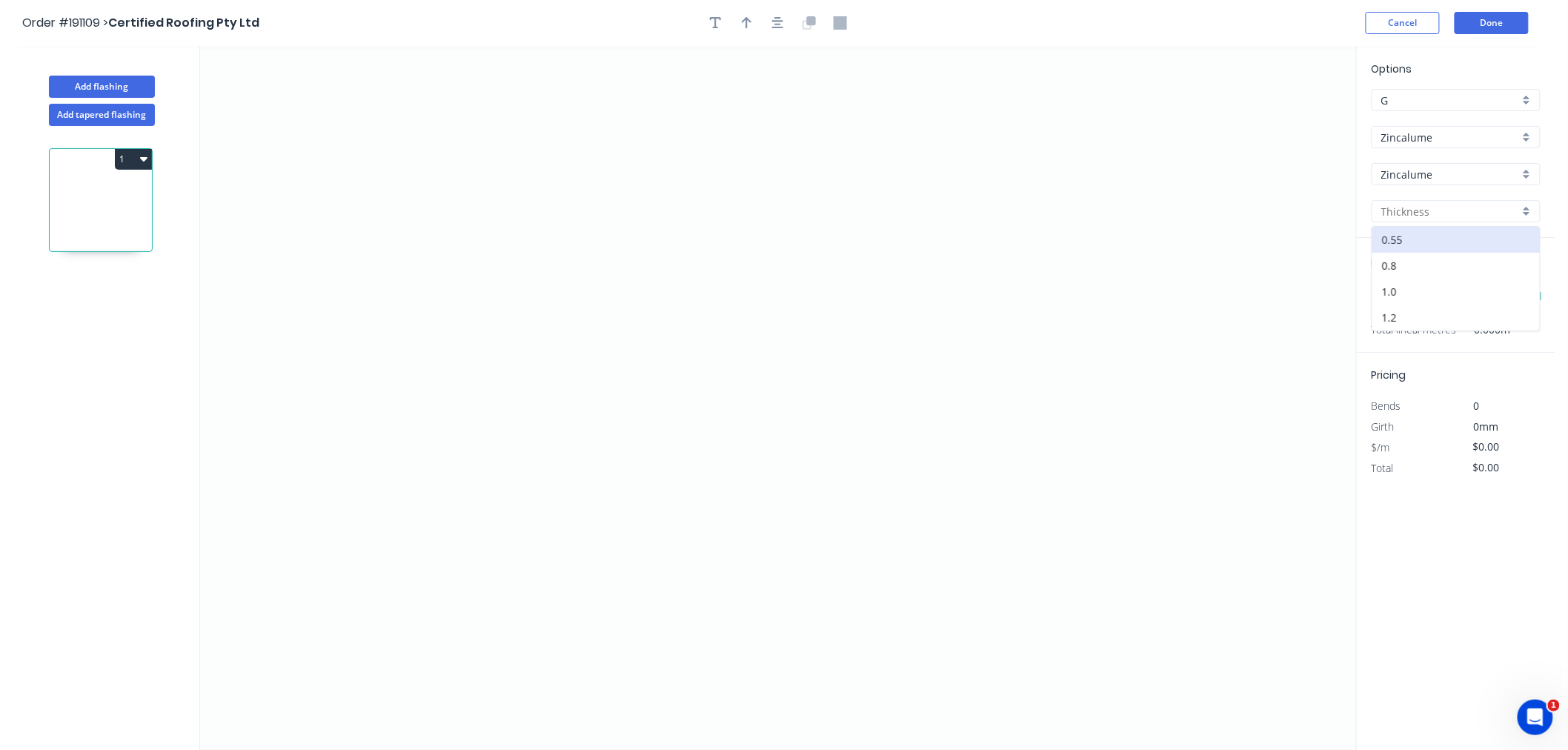
type input "0.55"
click at [1425, 137] on input "Zincalume" at bounding box center [1450, 138] width 138 height 16
click at [1443, 260] on div "Zincalume" at bounding box center [1456, 266] width 168 height 26
type input "Zincalume"
click at [1398, 295] on input "text" at bounding box center [1394, 296] width 45 height 20
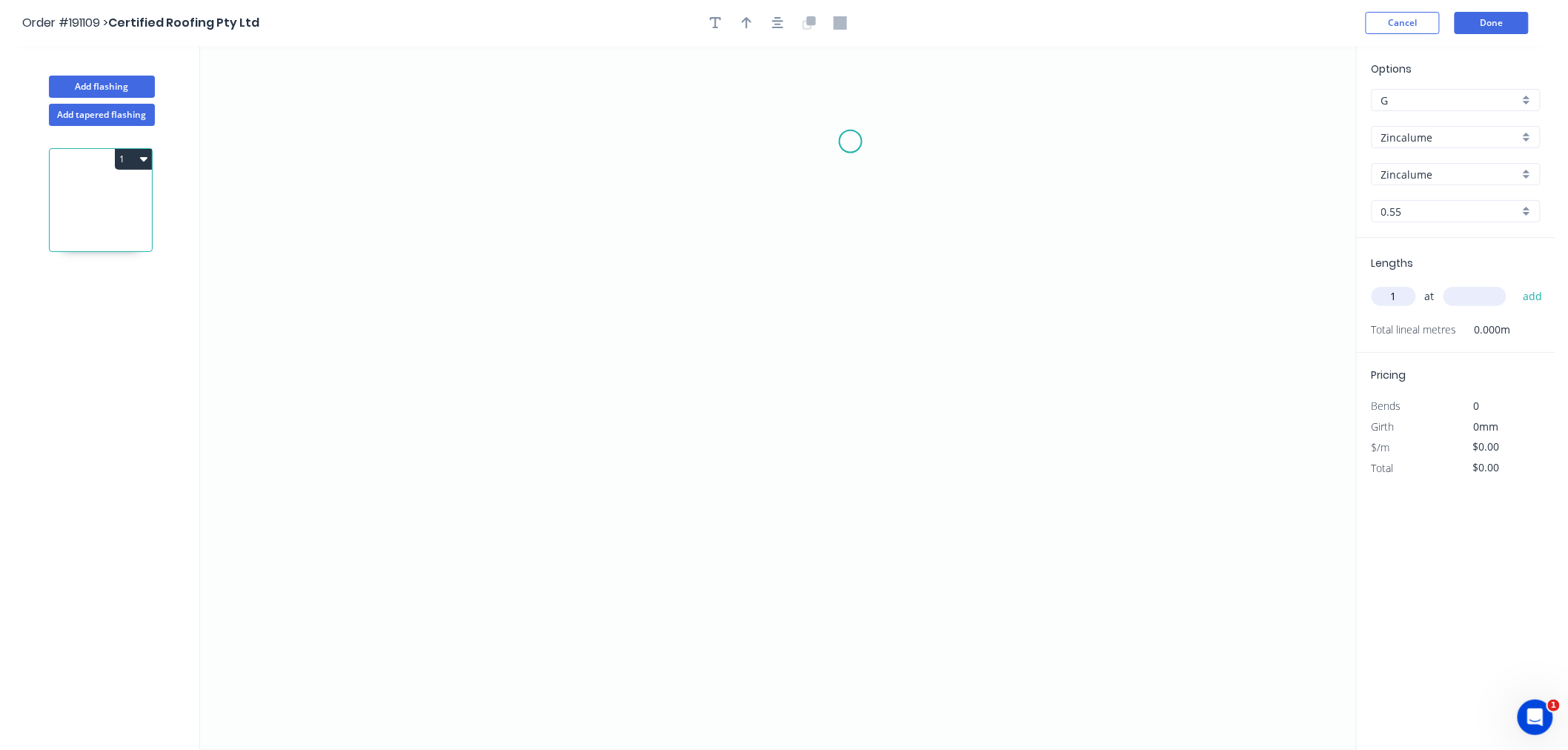
type input "1"
type input "1000"
click at [1515, 284] on button "add" at bounding box center [1533, 296] width 35 height 25
click at [364, 390] on icon "0" at bounding box center [778, 397] width 1156 height 703
click at [389, 316] on icon at bounding box center [378, 353] width 26 height 74
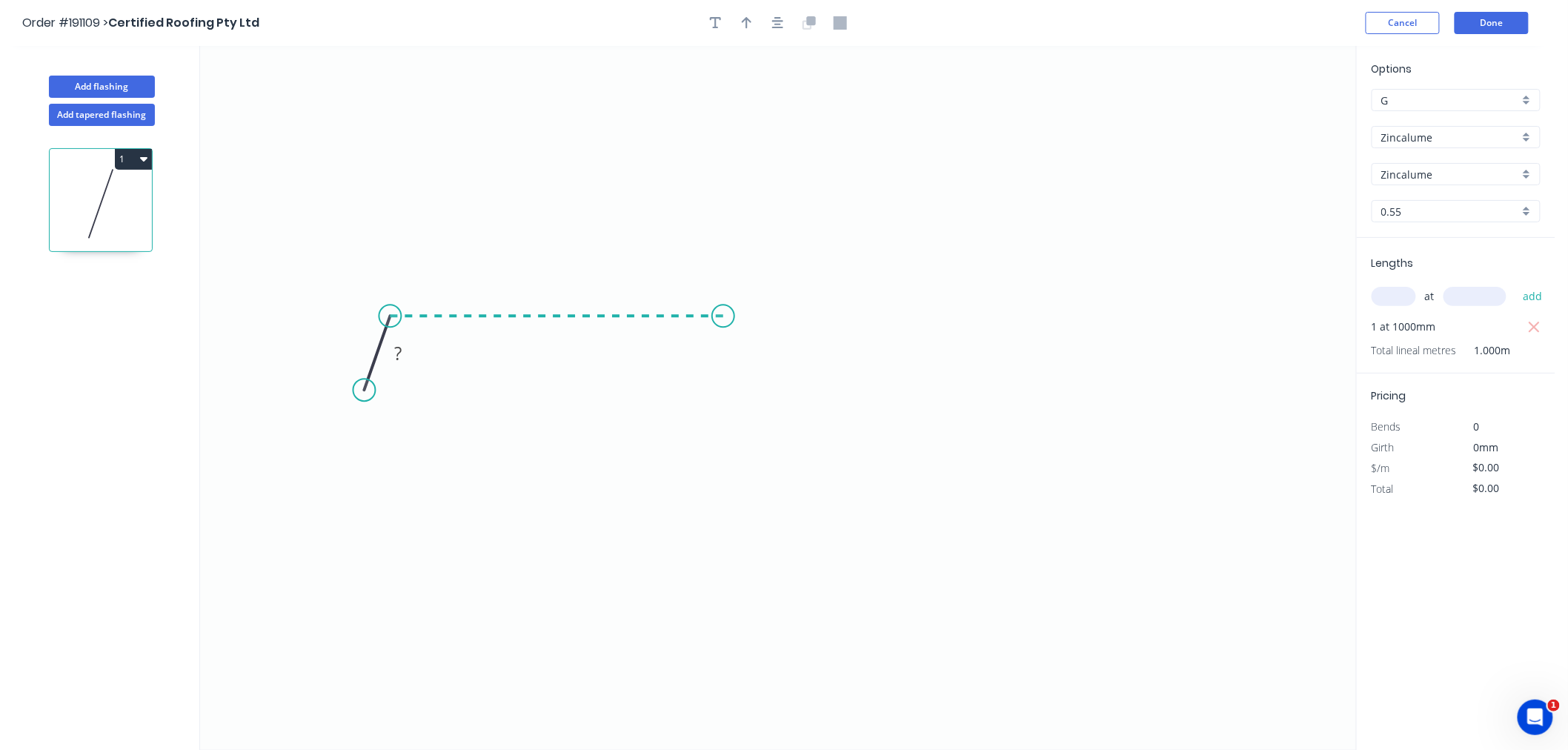
click at [723, 330] on icon "0 ?" at bounding box center [778, 397] width 1156 height 703
click at [747, 411] on icon "0 ? ? ? º" at bounding box center [778, 397] width 1156 height 703
drag, startPoint x: 363, startPoint y: 385, endPoint x: 357, endPoint y: 408, distance: 23.8
click at [357, 408] on circle at bounding box center [357, 407] width 22 height 22
drag, startPoint x: 352, startPoint y: 408, endPoint x: 326, endPoint y: 388, distance: 32.8
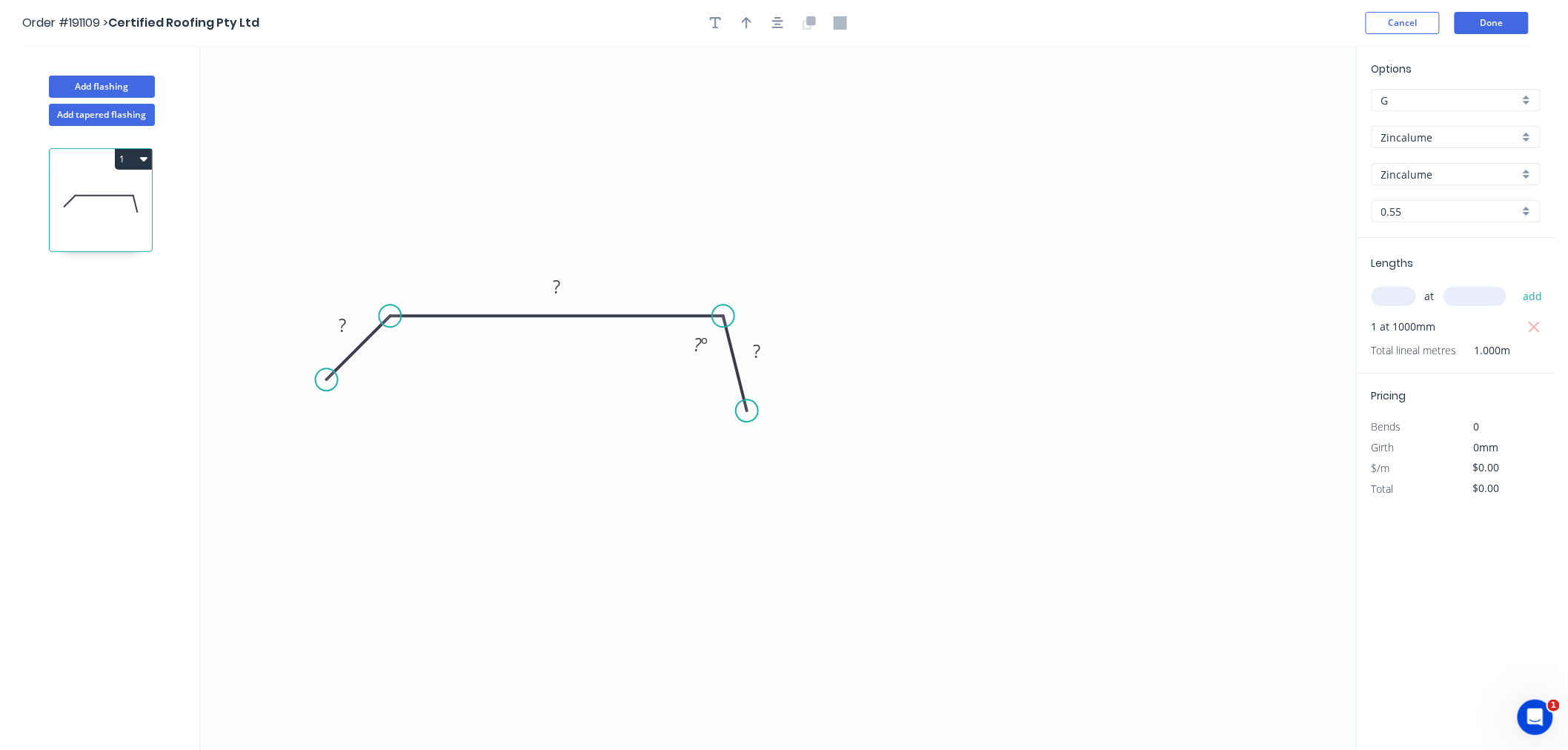
click at [326, 388] on circle at bounding box center [327, 378] width 22 height 22
drag, startPoint x: 746, startPoint y: 411, endPoint x: 788, endPoint y: 393, distance: 45.7
click at [788, 393] on icon "0 ? ? ?" at bounding box center [778, 397] width 1156 height 703
click at [779, 19] on icon "button" at bounding box center [778, 23] width 12 height 14
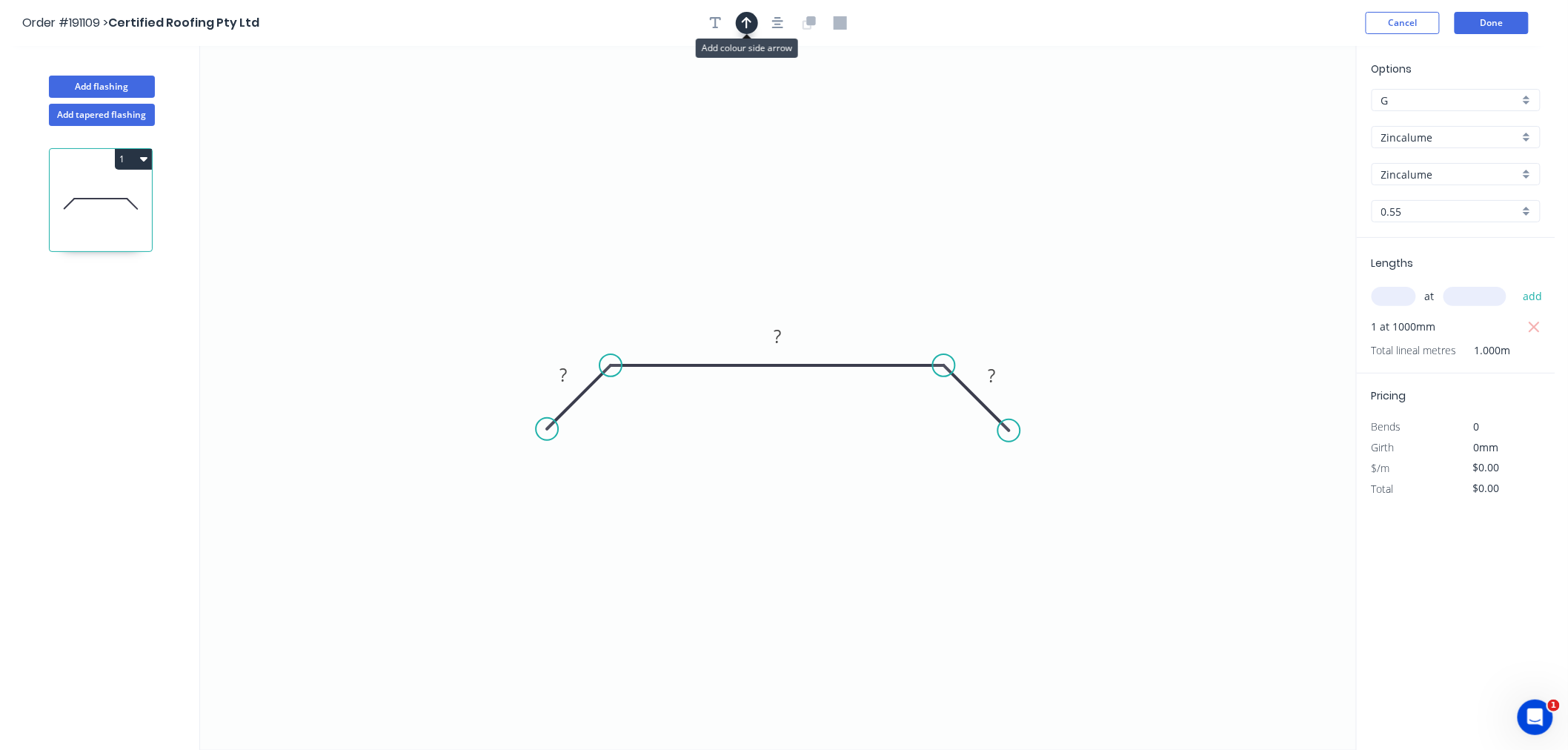
click at [740, 18] on button "button" at bounding box center [746, 22] width 22 height 22
drag, startPoint x: 1280, startPoint y: 122, endPoint x: 875, endPoint y: 304, distance: 444.0
click at [876, 304] on icon at bounding box center [883, 284] width 14 height 48
click at [875, 304] on icon at bounding box center [875, 287] width 14 height 48
click at [566, 380] on tspan "?" at bounding box center [563, 374] width 8 height 24
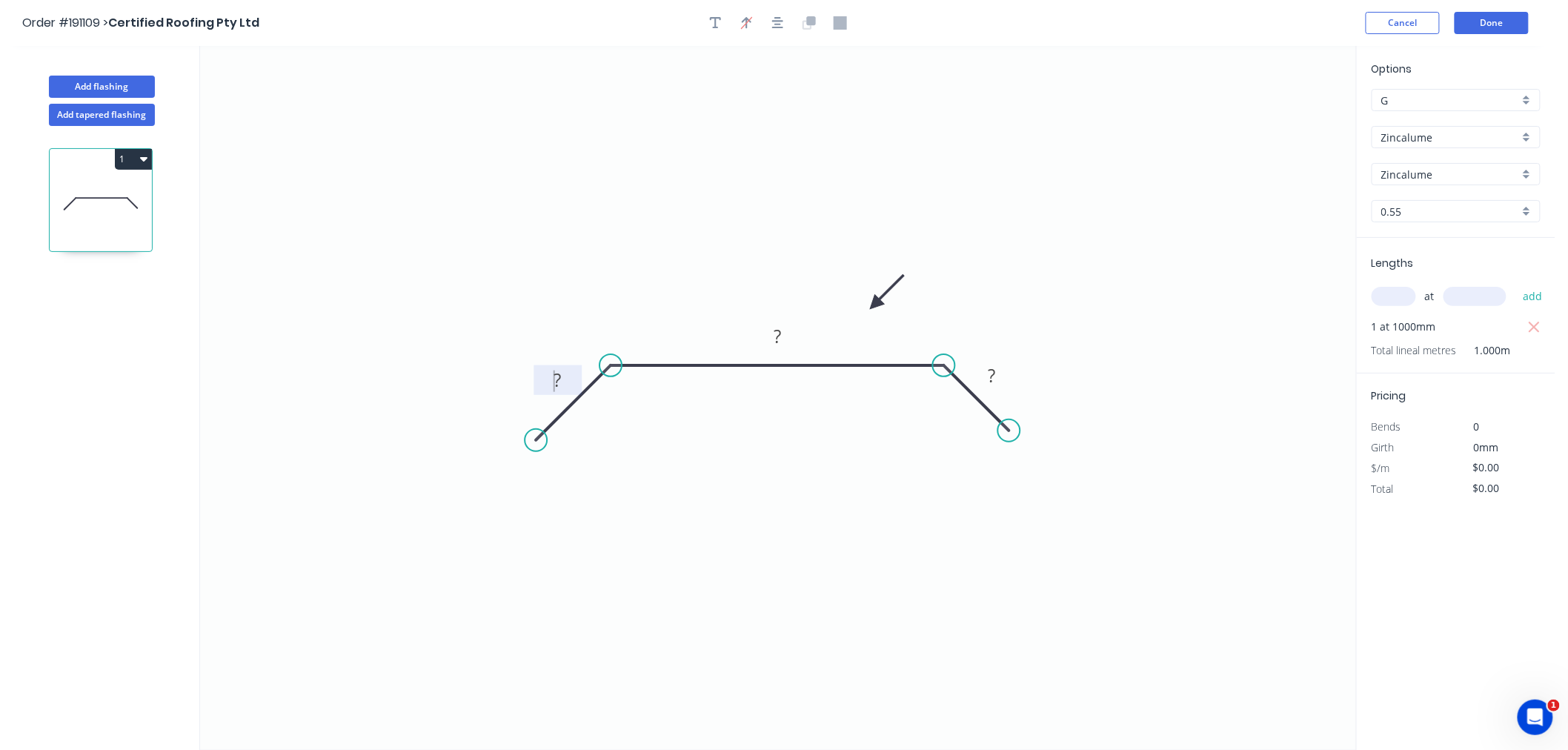
drag, startPoint x: 546, startPoint y: 427, endPoint x: 536, endPoint y: 441, distance: 17.2
click at [536, 441] on circle at bounding box center [536, 440] width 22 height 22
drag, startPoint x: 1008, startPoint y: 432, endPoint x: 1023, endPoint y: 449, distance: 22.7
click at [1023, 449] on circle at bounding box center [1023, 444] width 22 height 22
click at [778, 29] on button "button" at bounding box center [778, 22] width 22 height 22
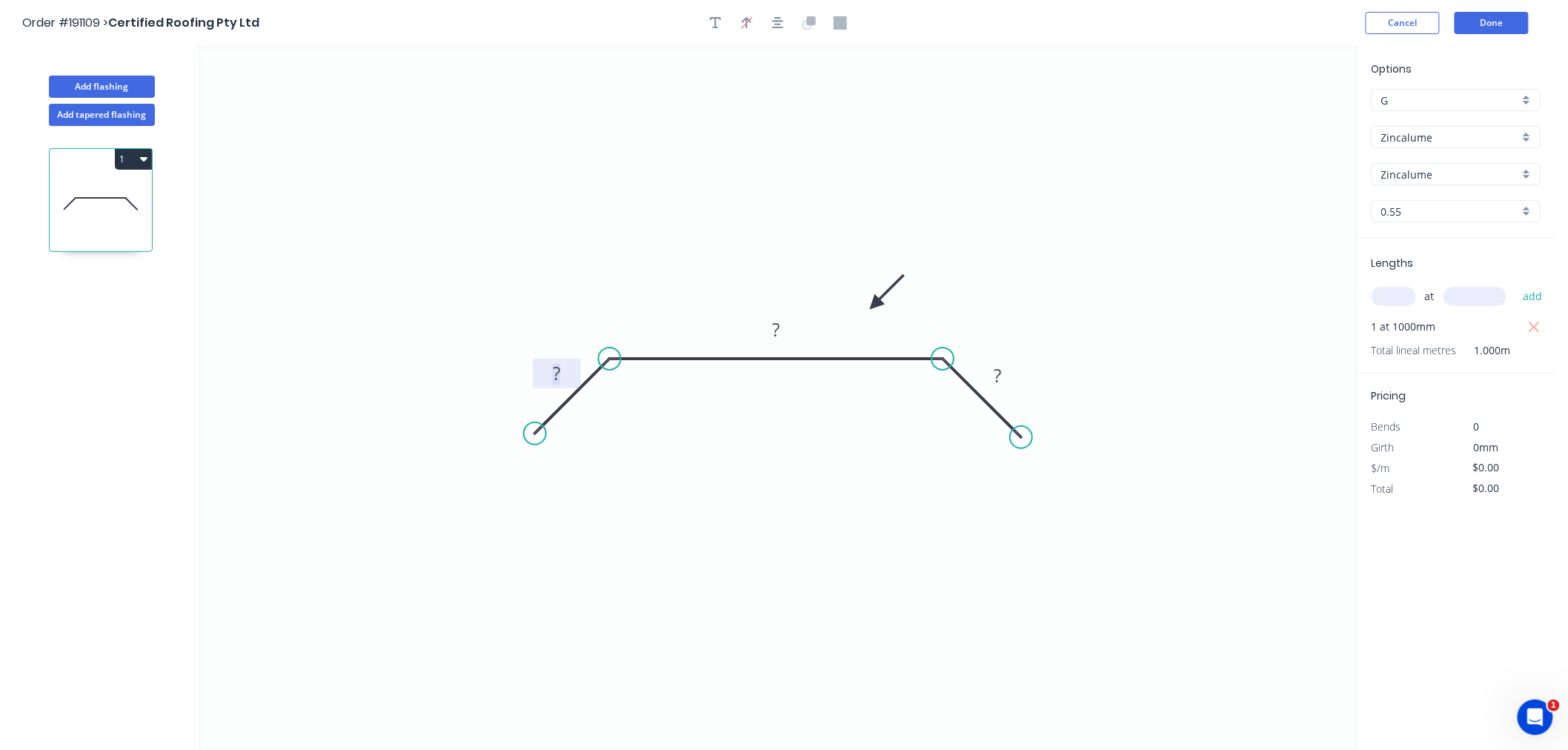
click at [551, 369] on rect at bounding box center [556, 374] width 29 height 20
click at [778, 152] on icon "0 35 1040 35" at bounding box center [778, 397] width 1156 height 703
type input "$25.63"
click at [1499, 23] on button "Done" at bounding box center [1492, 22] width 74 height 22
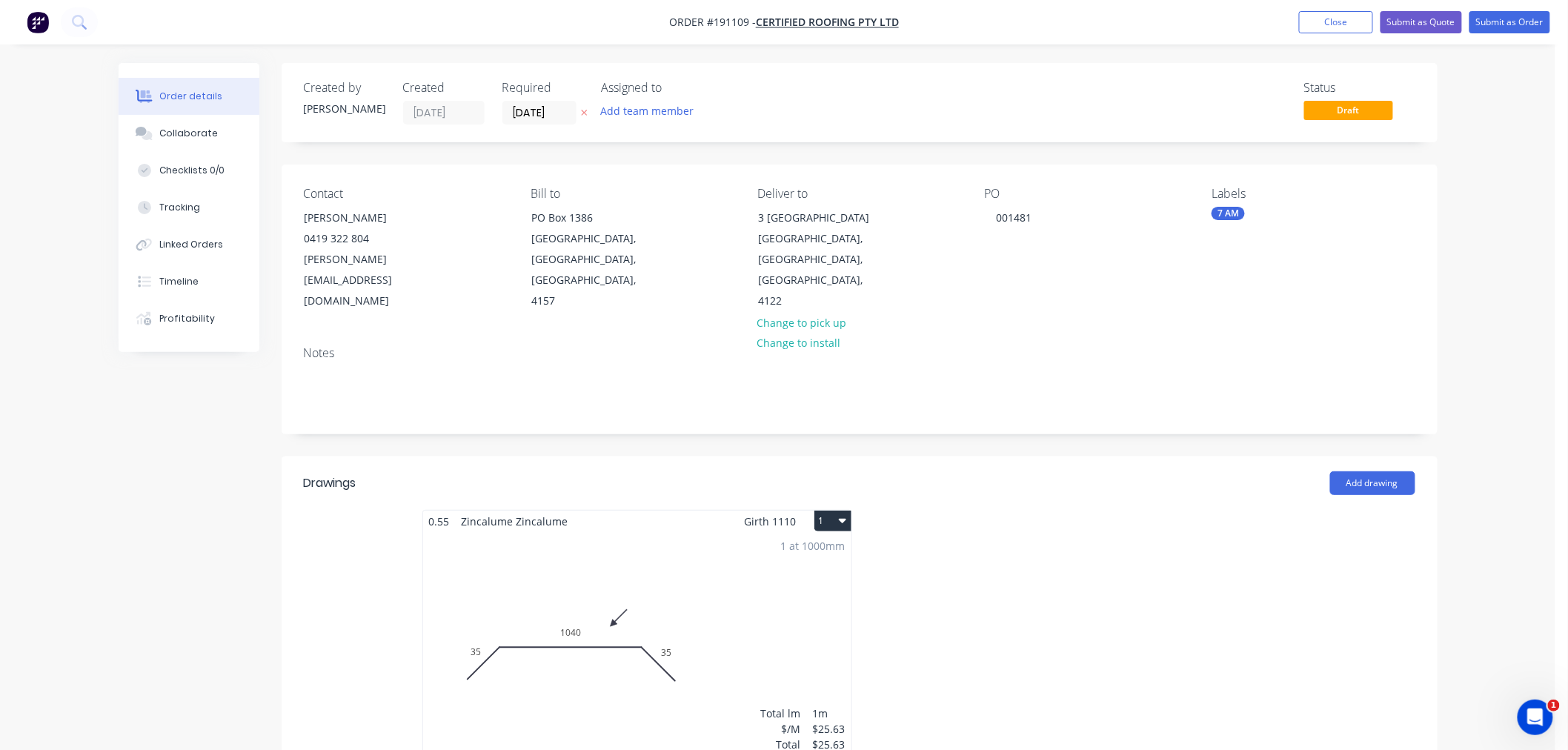
click at [846, 514] on icon "button" at bounding box center [843, 520] width 8 height 12
click at [827, 546] on div "Use larger box size" at bounding box center [781, 557] width 114 height 21
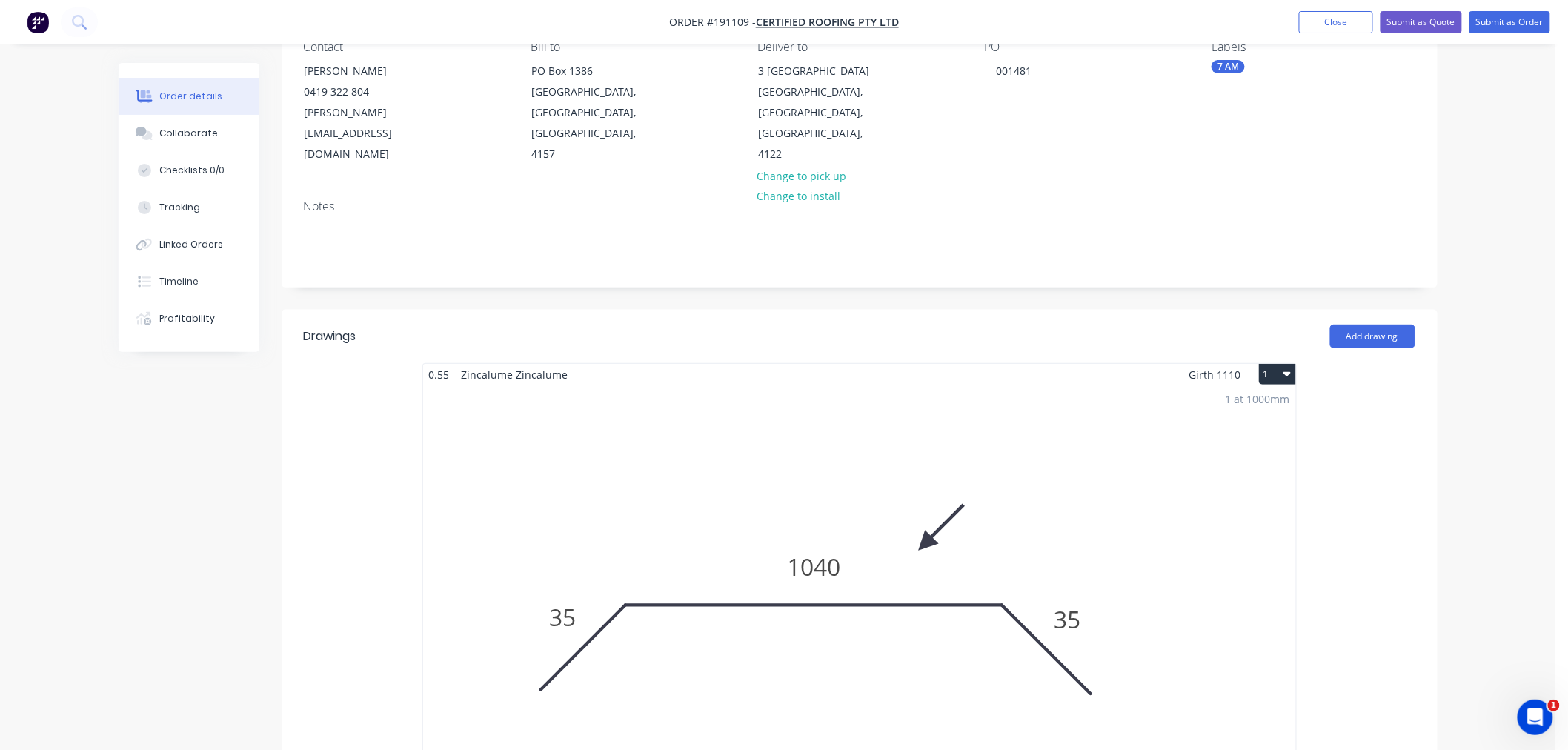
scroll to position [329, 0]
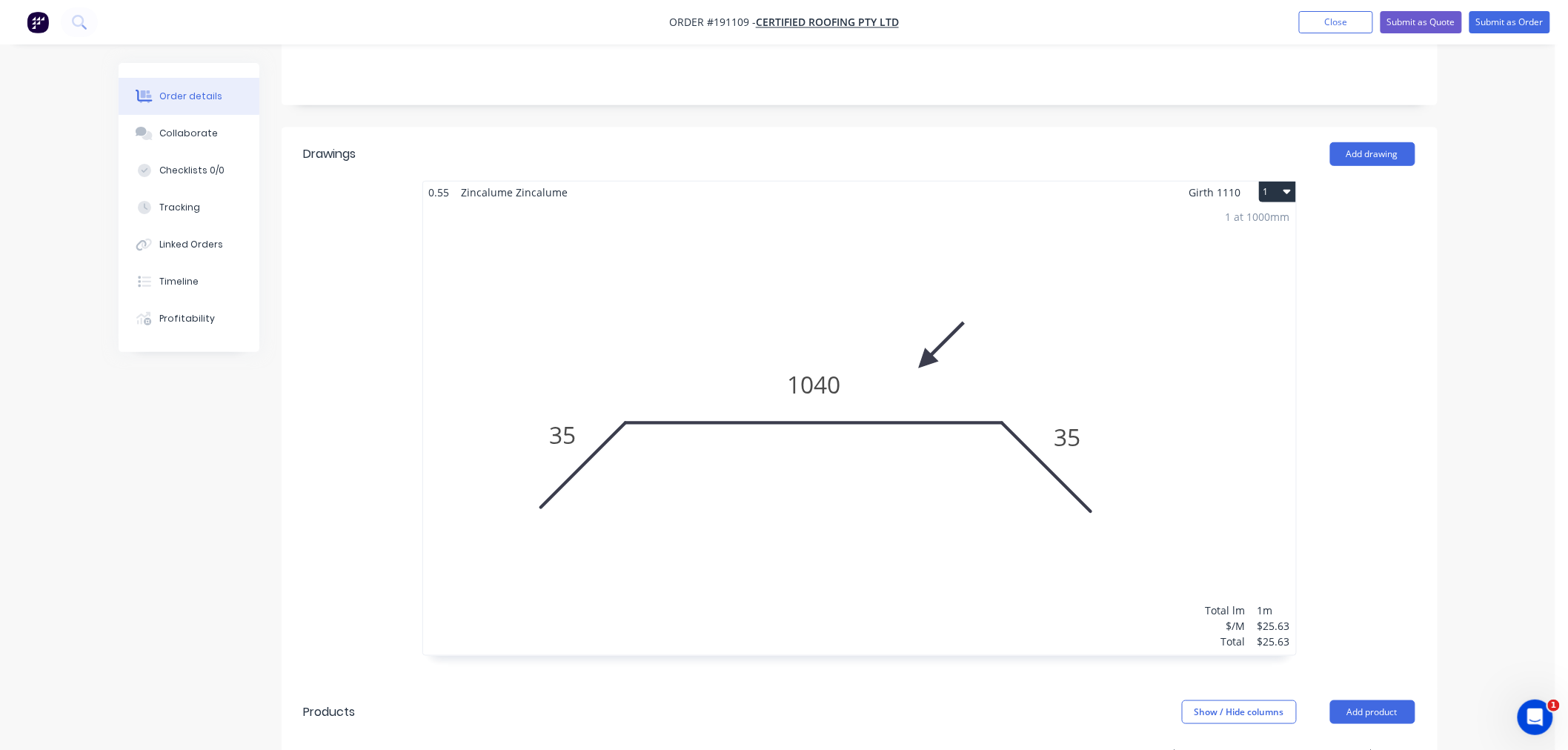
click at [749, 488] on div "1 at 1000mm Total lm $/M Total 1m $25.63 $25.63" at bounding box center [860, 428] width 873 height 452
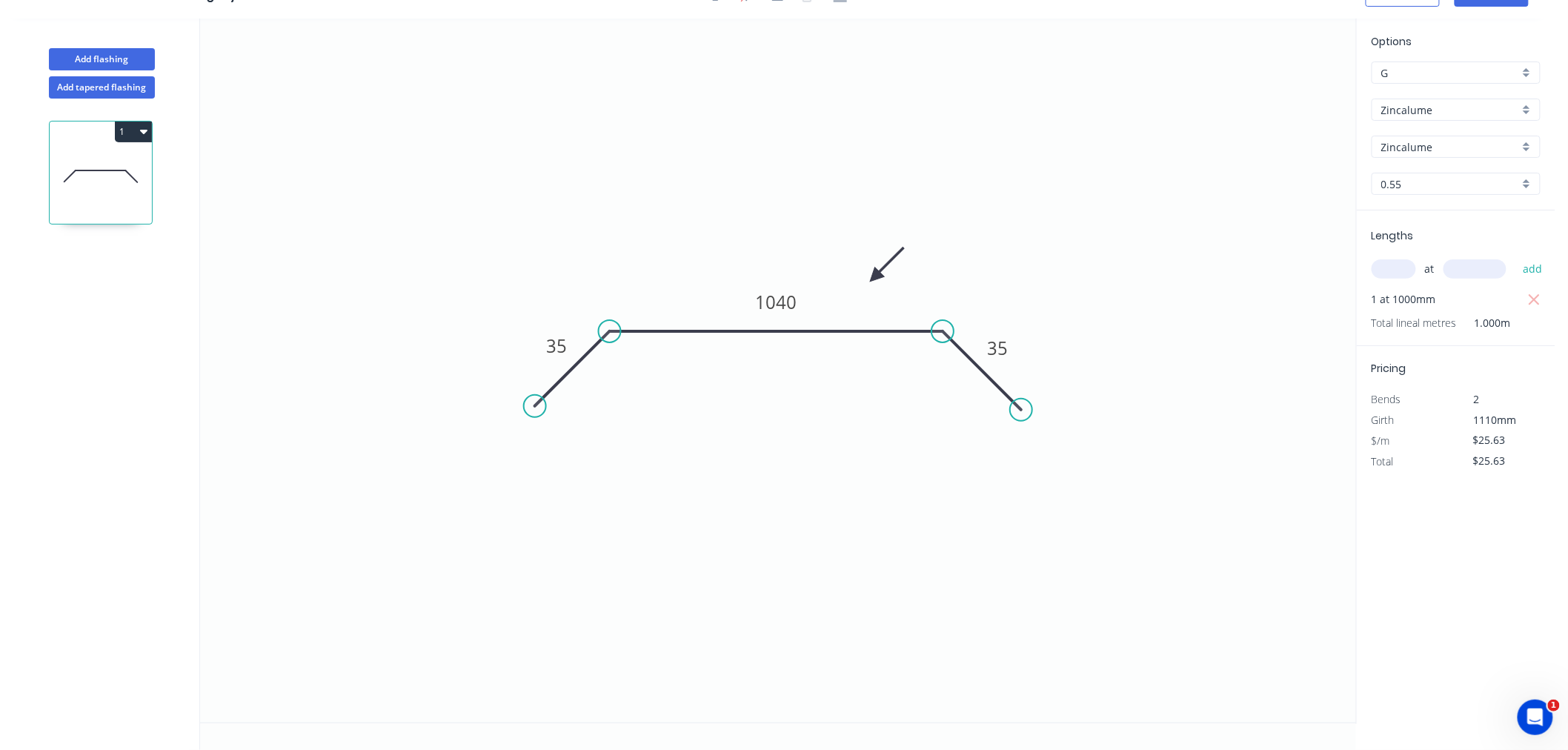
scroll to position [27, 0]
click at [530, 408] on circle at bounding box center [530, 410] width 22 height 22
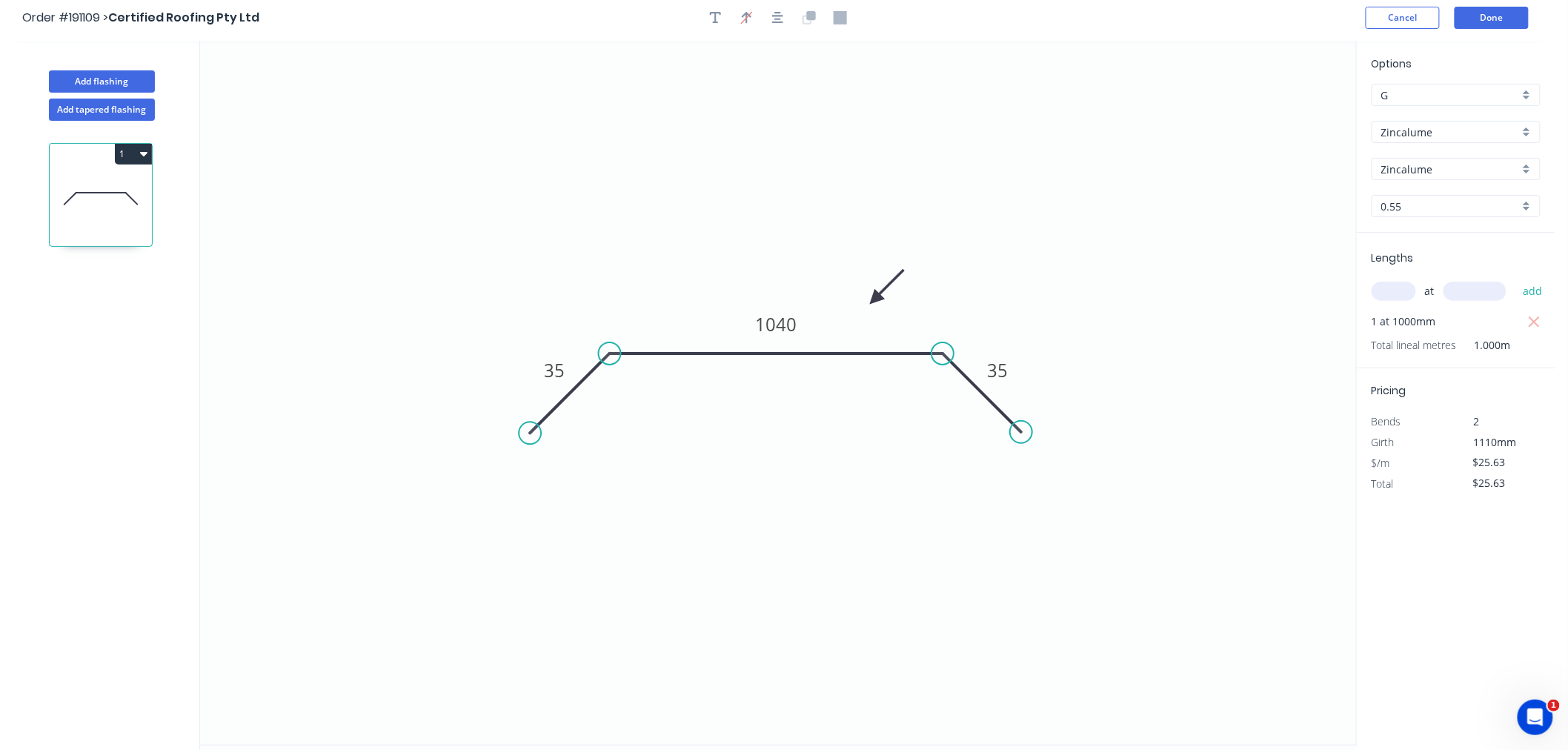
scroll to position [0, 0]
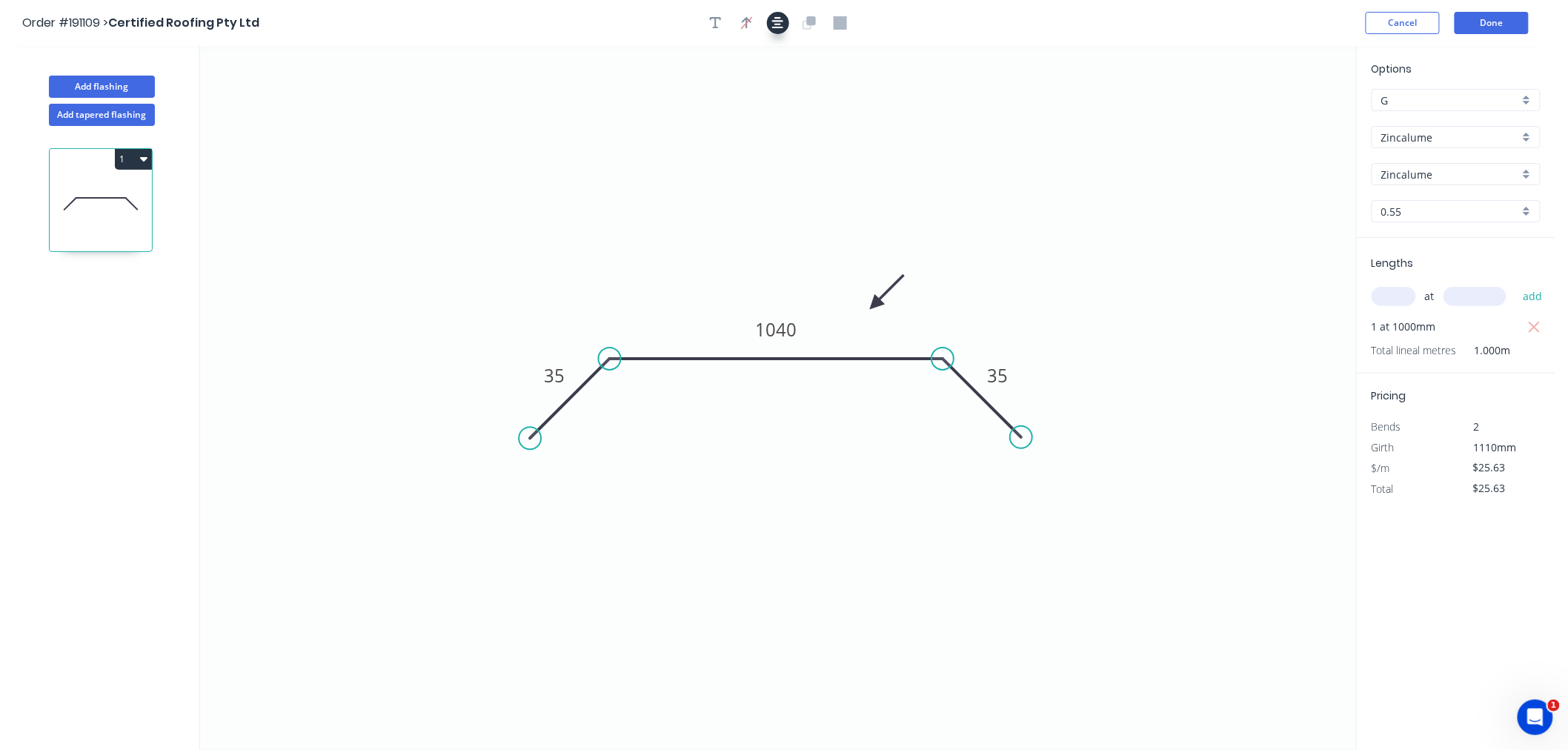
click at [780, 26] on icon "button" at bounding box center [778, 22] width 12 height 12
click at [972, 30] on div "Order #191109 > Certified Roofing Pty Ltd Cancel Done" at bounding box center [778, 22] width 1510 height 22
click at [1496, 25] on button "Done" at bounding box center [1492, 22] width 74 height 22
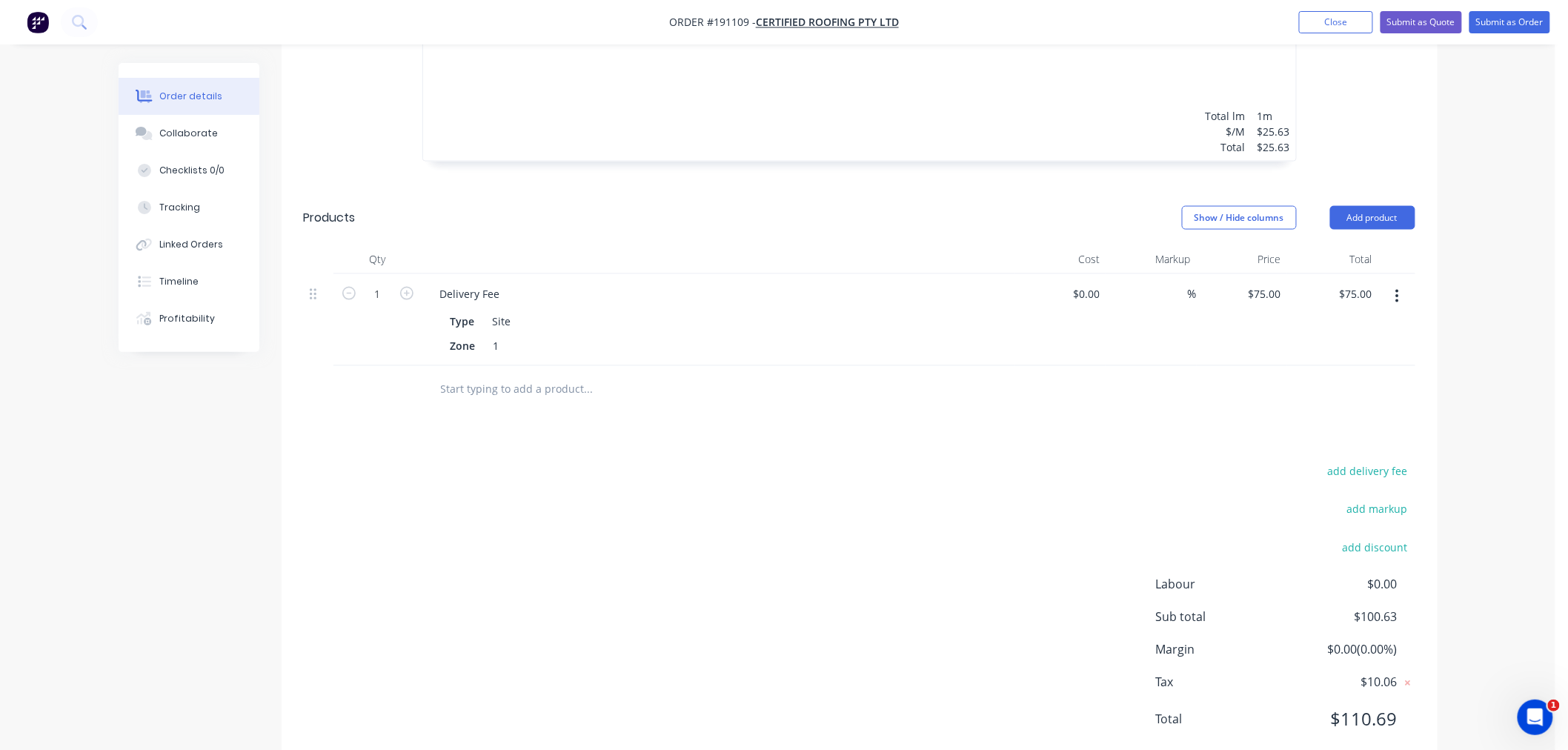
scroll to position [823, 0]
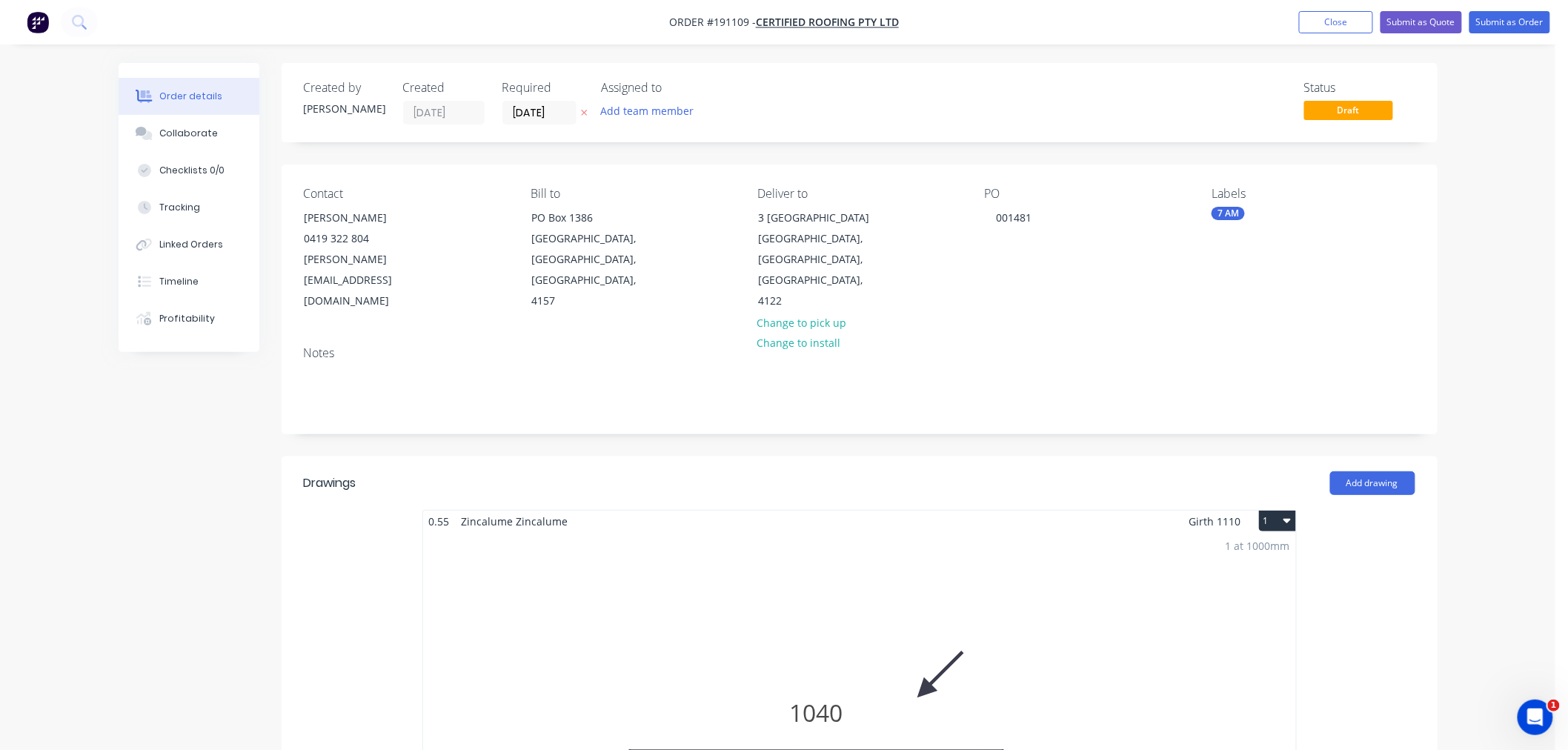
click at [1521, 24] on button "Submit as Order" at bounding box center [1509, 21] width 81 height 22
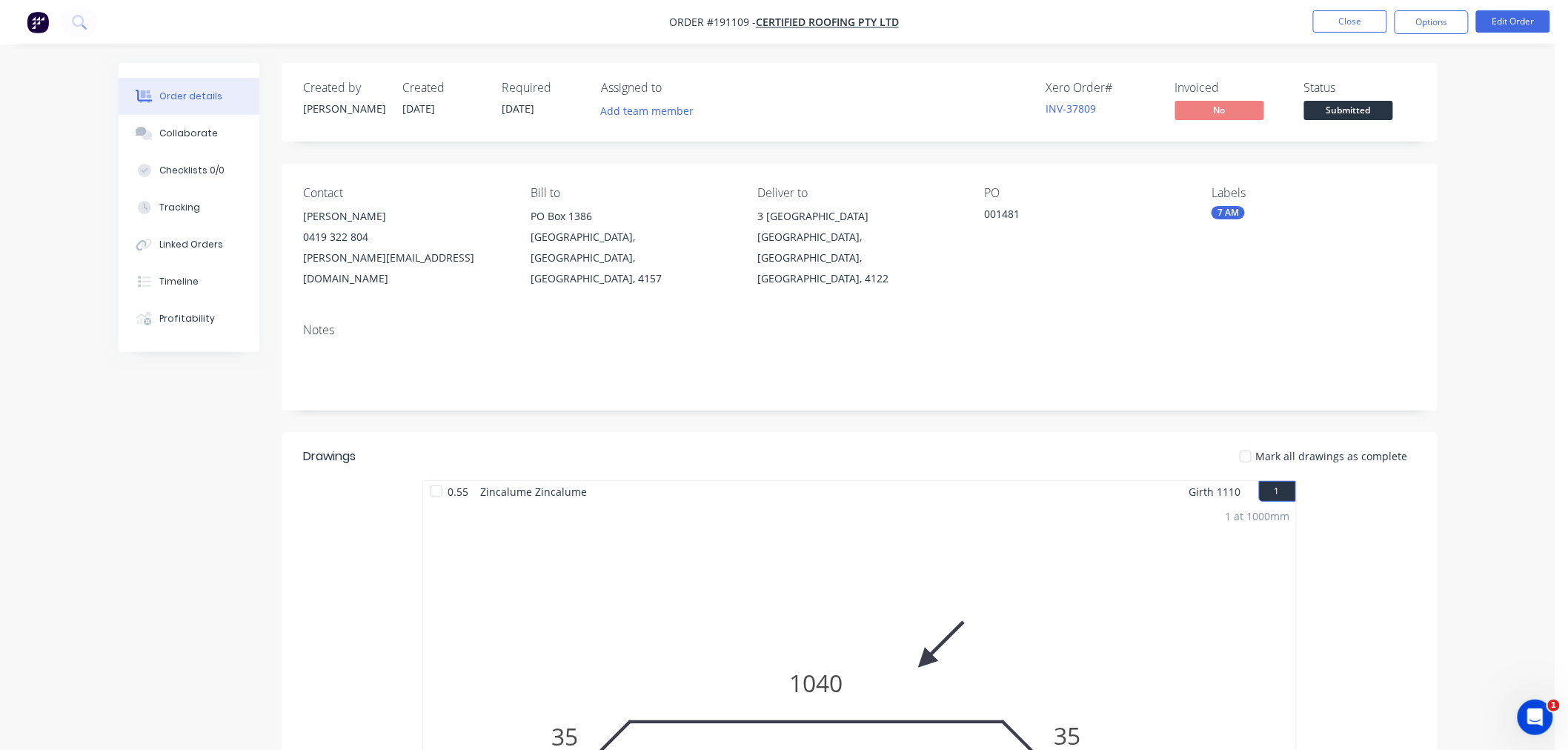
scroll to position [648, 0]
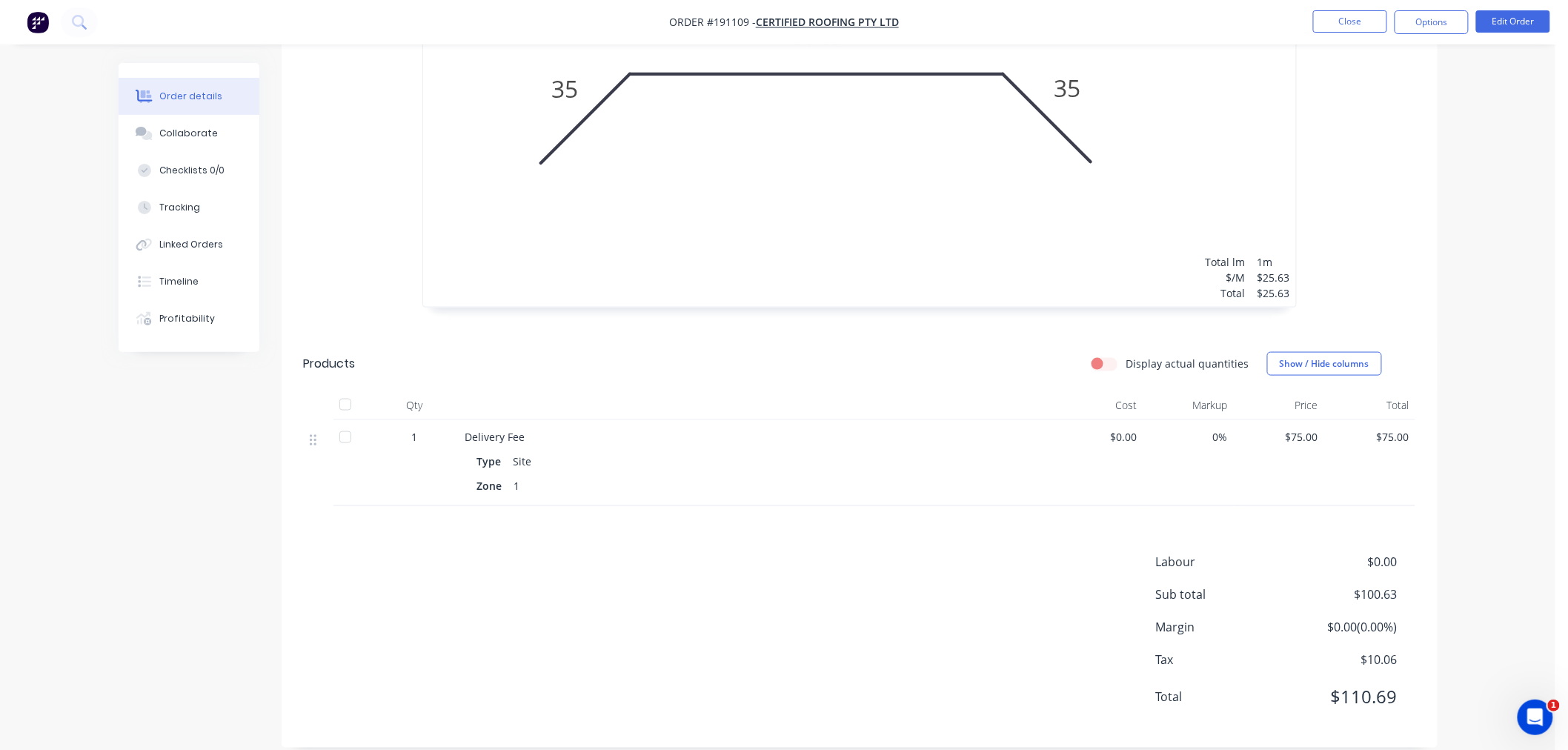
click at [1502, 450] on div "Order details Collaborate Checklists 0/0 Tracking Linked Orders Timeline Profit…" at bounding box center [778, 60] width 1555 height 1417
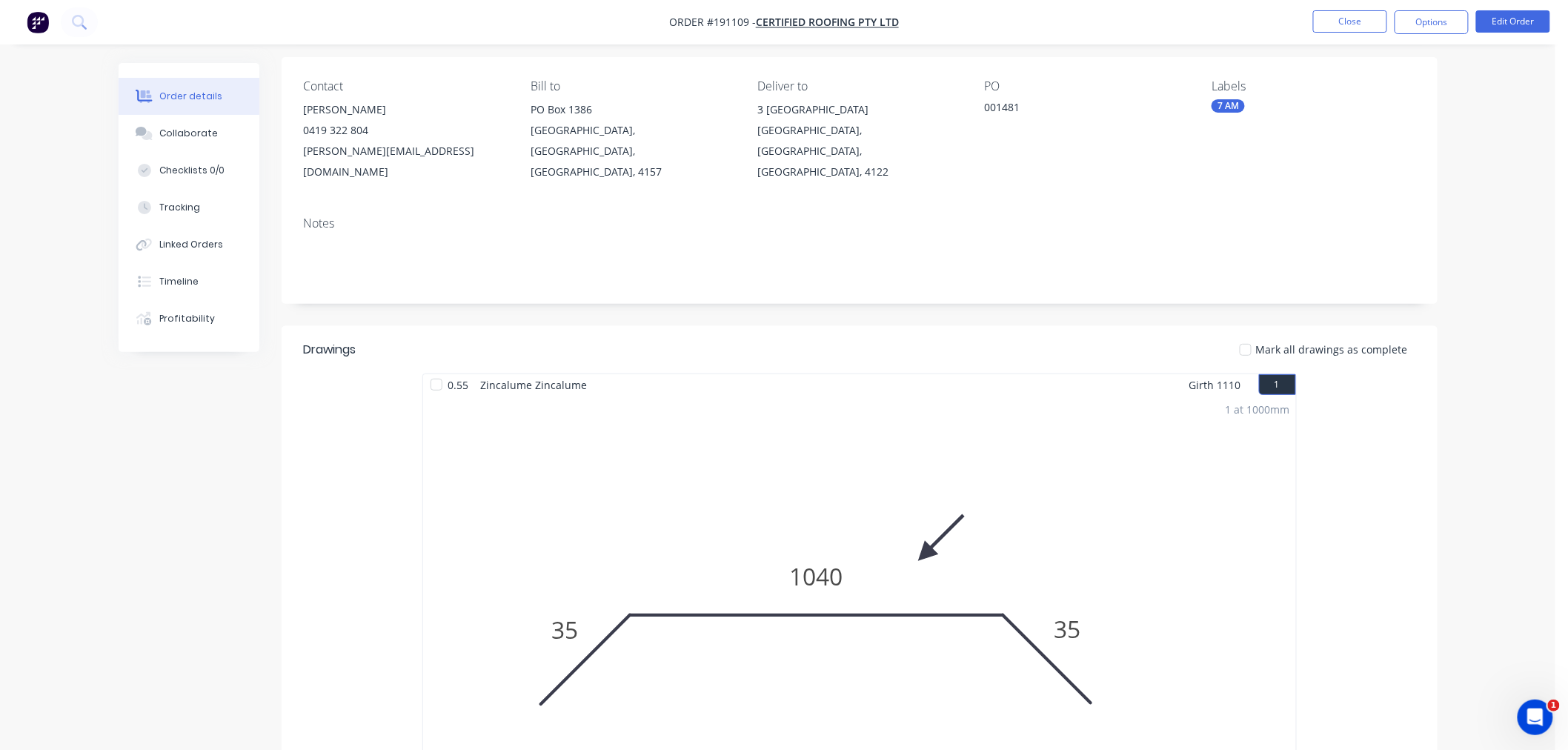
scroll to position [0, 0]
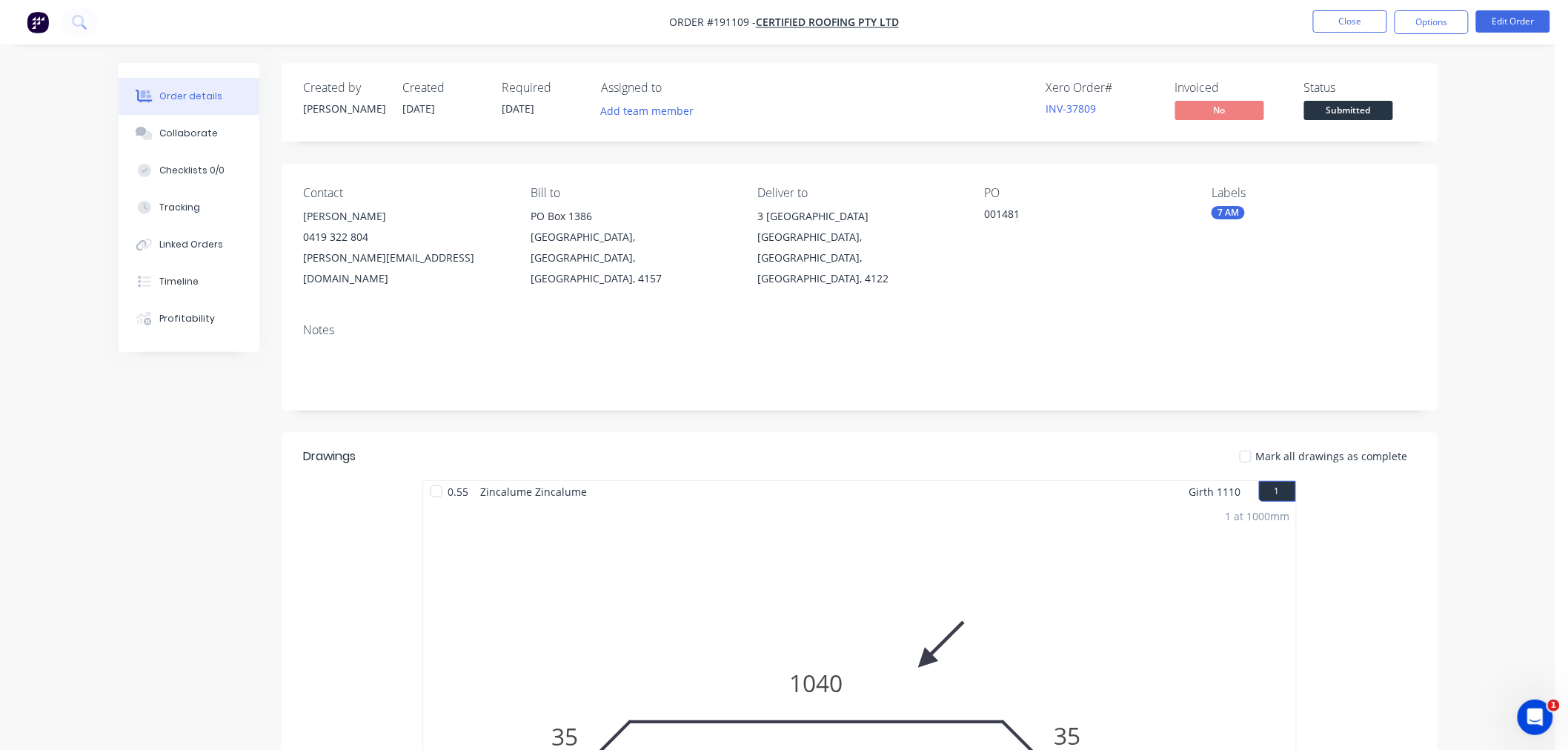
click at [1490, 253] on div "Order details Collaborate Checklists 0/0 Tracking Linked Orders Timeline Profit…" at bounding box center [778, 708] width 1555 height 1417
click at [1427, 23] on button "Options" at bounding box center [1431, 22] width 74 height 23
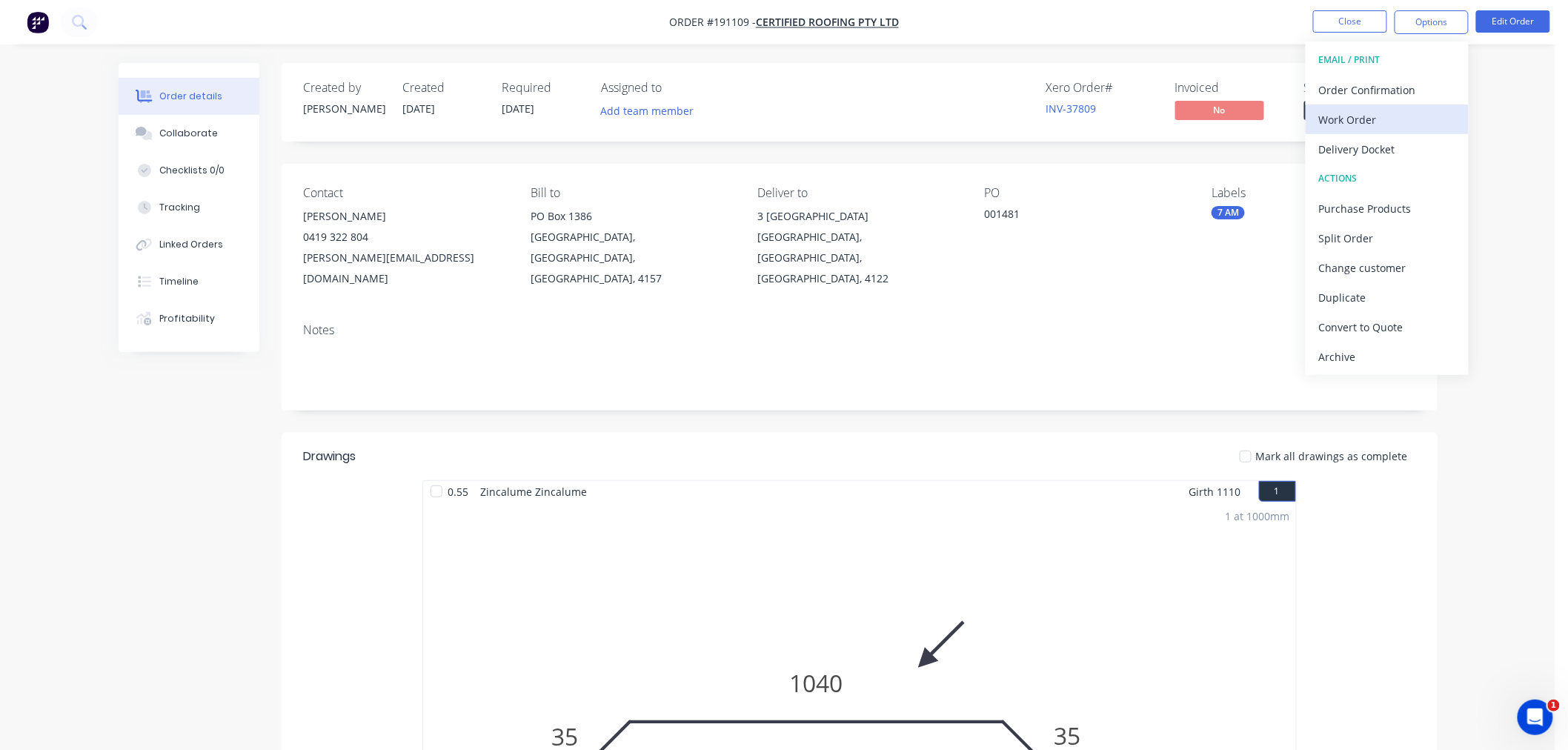
click at [1412, 116] on div "Work Order" at bounding box center [1387, 120] width 137 height 21
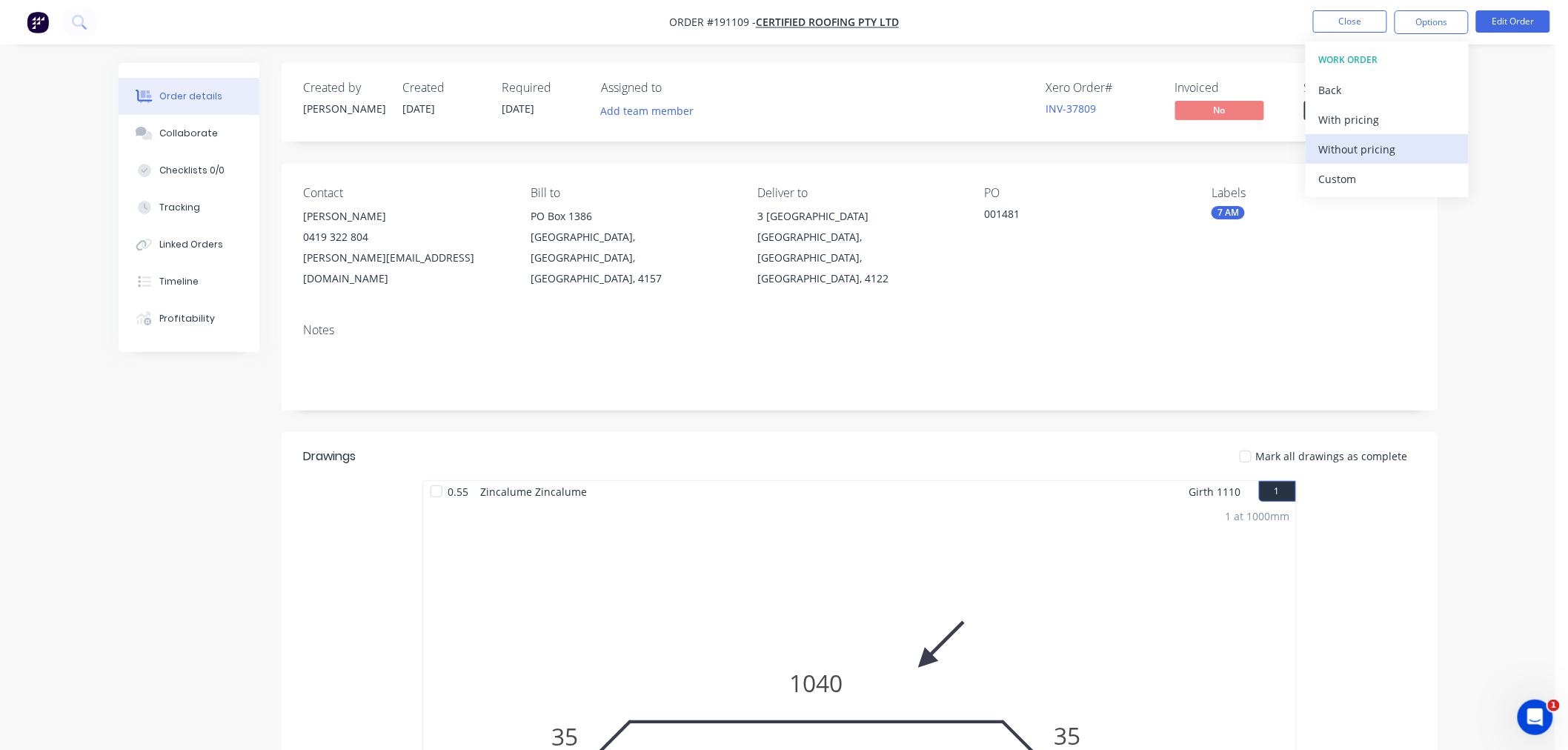
click at [1412, 148] on div "Without pricing" at bounding box center [1387, 149] width 137 height 21
click at [154, 480] on div "Created by [PERSON_NAME] Created [DATE] Required [DATE] Assigned to Add team me…" at bounding box center [779, 740] width 1319 height 1354
click at [1497, 20] on button "Edit Order" at bounding box center [1513, 21] width 74 height 22
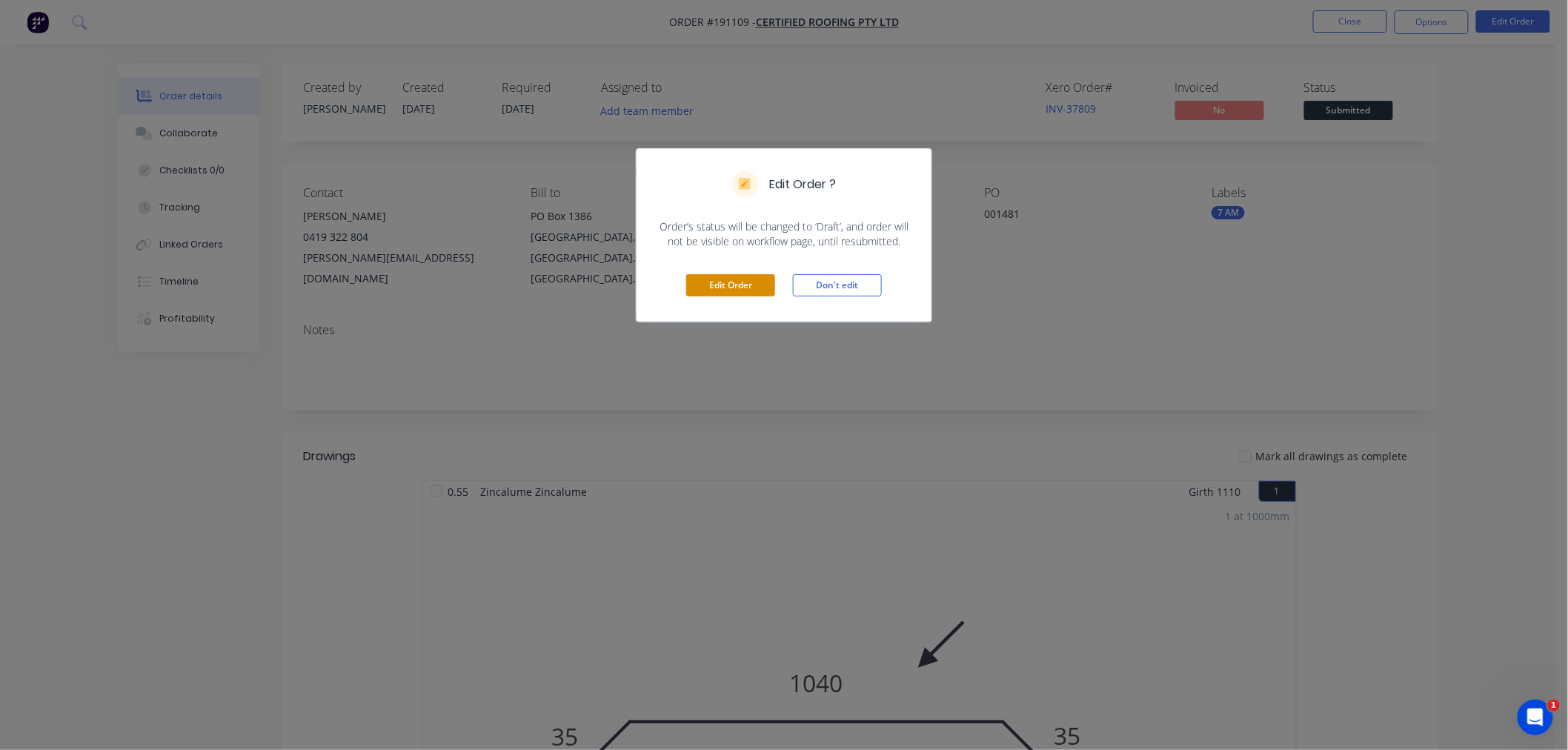
click at [742, 283] on button "Edit Order" at bounding box center [730, 285] width 89 height 22
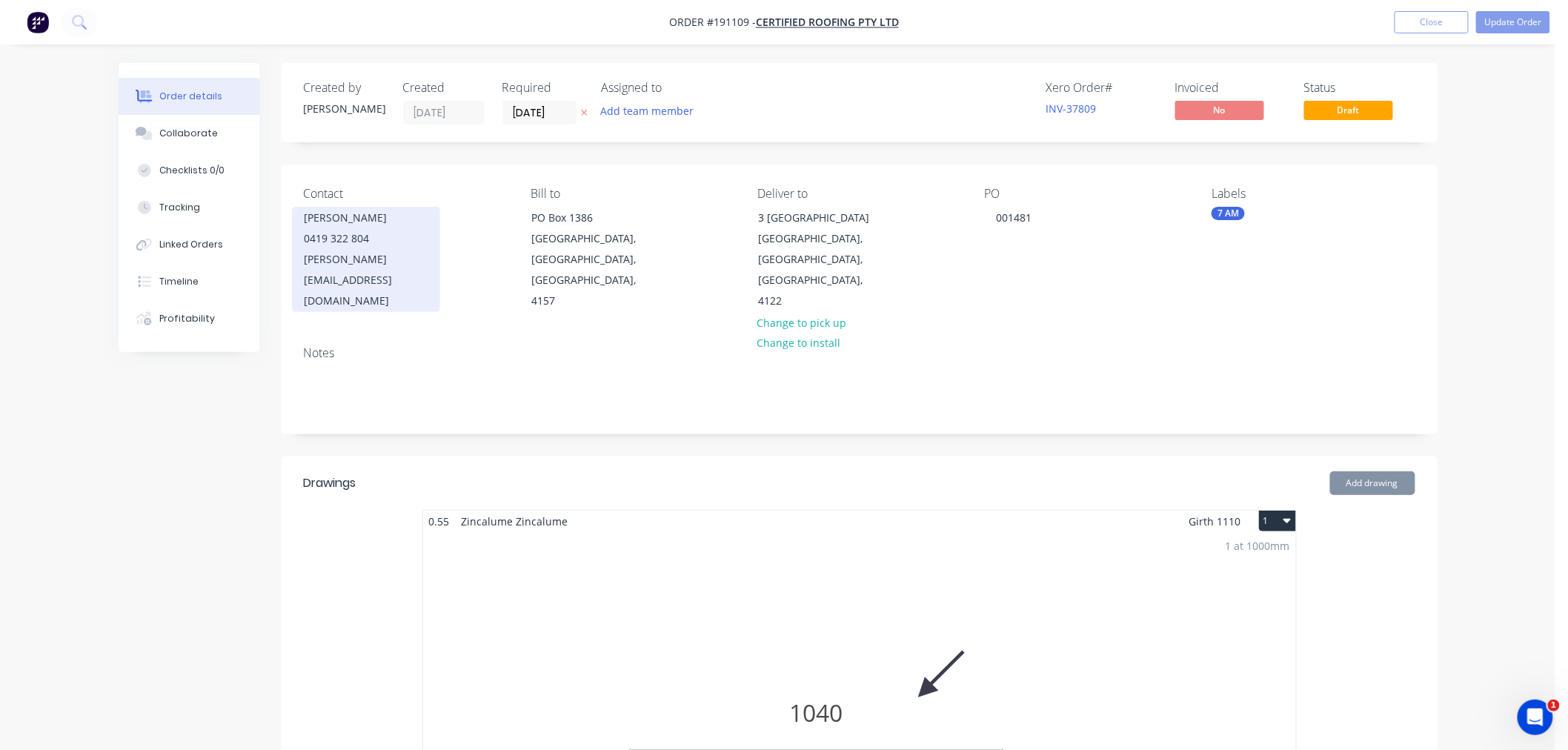
click at [358, 240] on div "0419 322 804" at bounding box center [366, 238] width 123 height 20
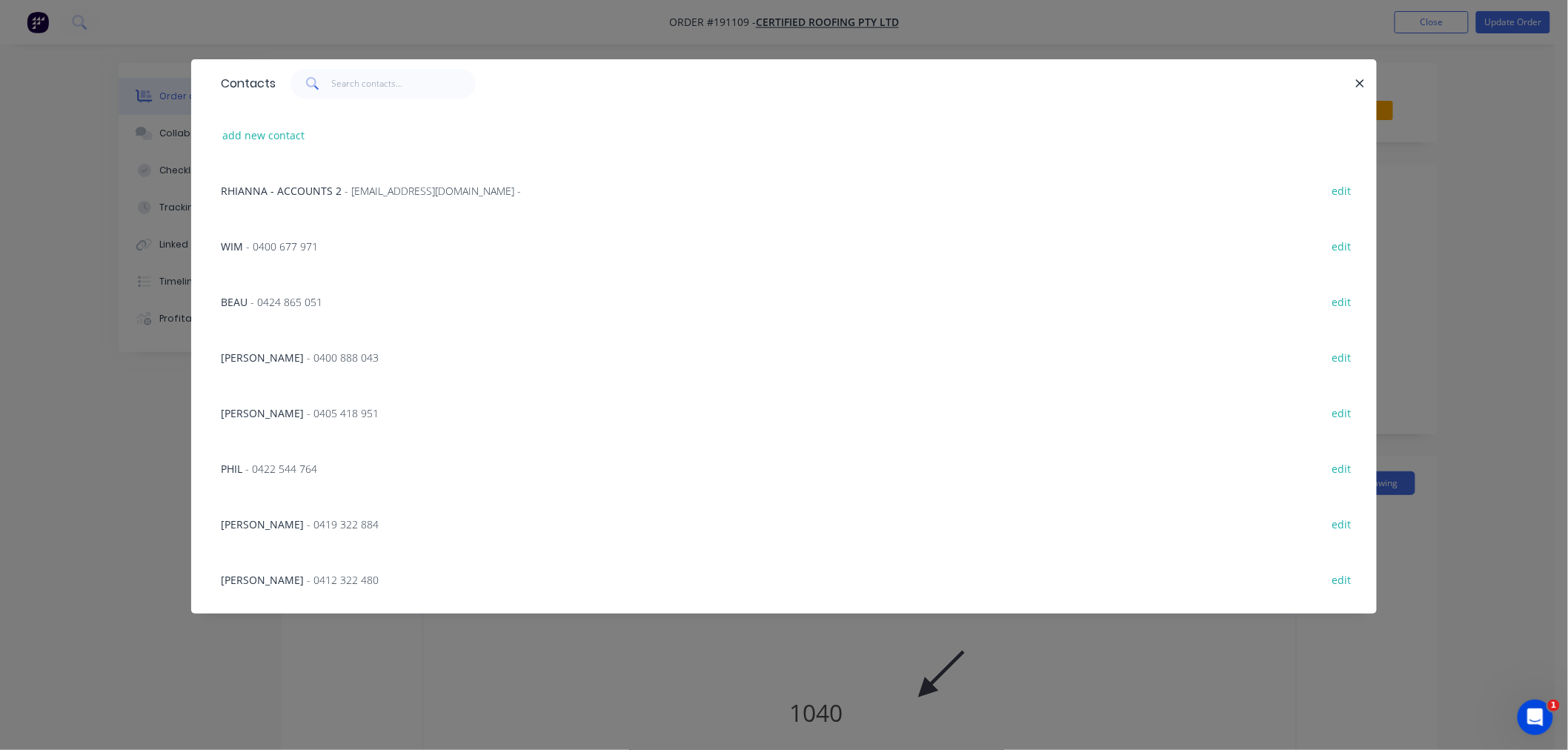
scroll to position [165, 0]
click at [285, 422] on div "PHIL - 0422 544 764" at bounding box center [268, 415] width 97 height 16
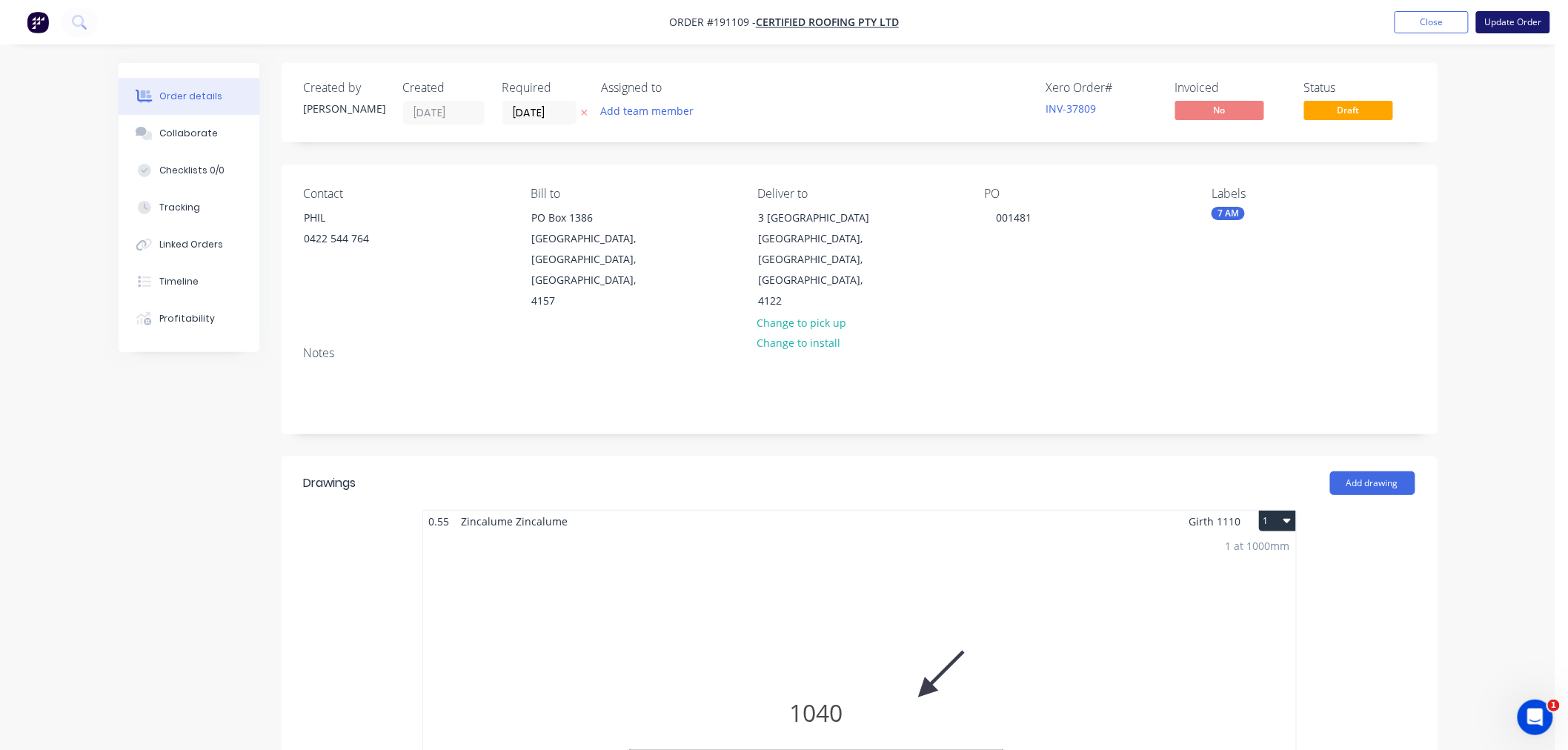
click at [1540, 23] on button "Update Order" at bounding box center [1513, 21] width 74 height 22
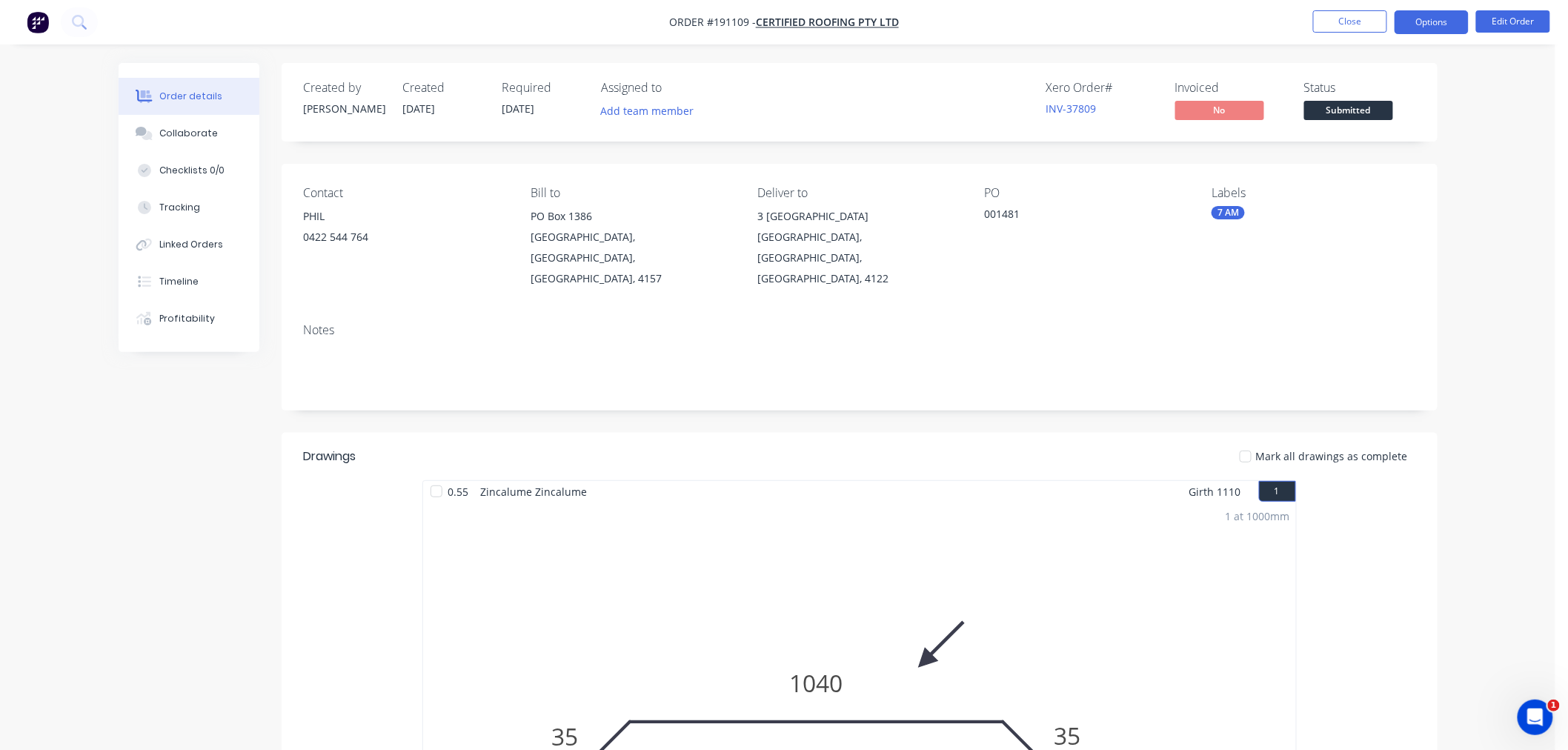
click at [1434, 17] on button "Options" at bounding box center [1431, 22] width 74 height 23
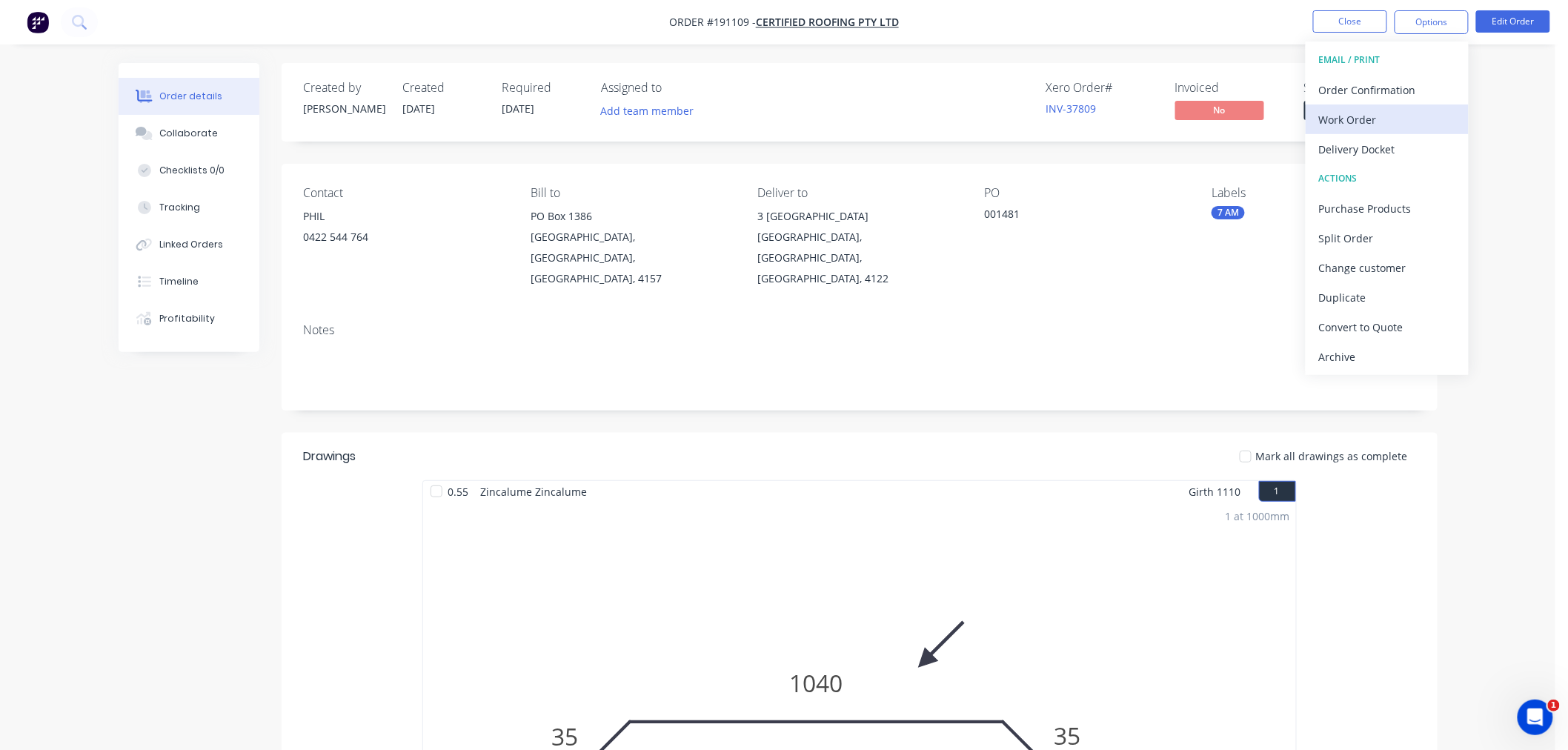
click at [1359, 112] on div "Work Order" at bounding box center [1387, 120] width 137 height 21
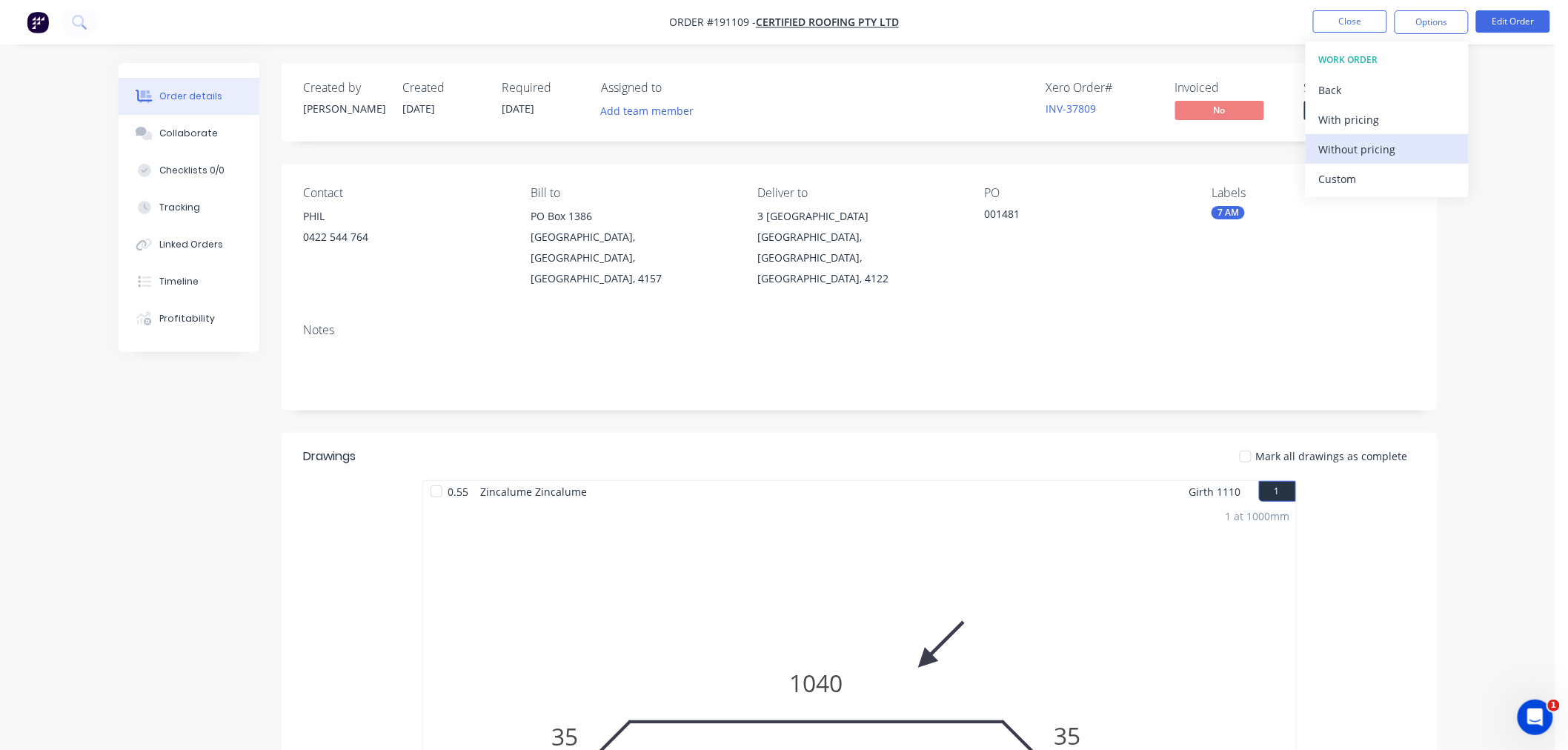
click at [1369, 146] on div "Without pricing" at bounding box center [1387, 149] width 137 height 21
click at [386, 35] on nav "Order #191109 - Certified Roofing Pty Ltd Close Options EMAIL / PRINT Order Con…" at bounding box center [784, 22] width 1568 height 45
drag, startPoint x: 1230, startPoint y: 23, endPoint x: 1260, endPoint y: 20, distance: 30.1
click at [1230, 23] on nav "Order #191109 - Certified Roofing Pty Ltd Close Options Edit Order" at bounding box center [784, 22] width 1568 height 45
click at [1339, 31] on button "Close" at bounding box center [1350, 21] width 74 height 22
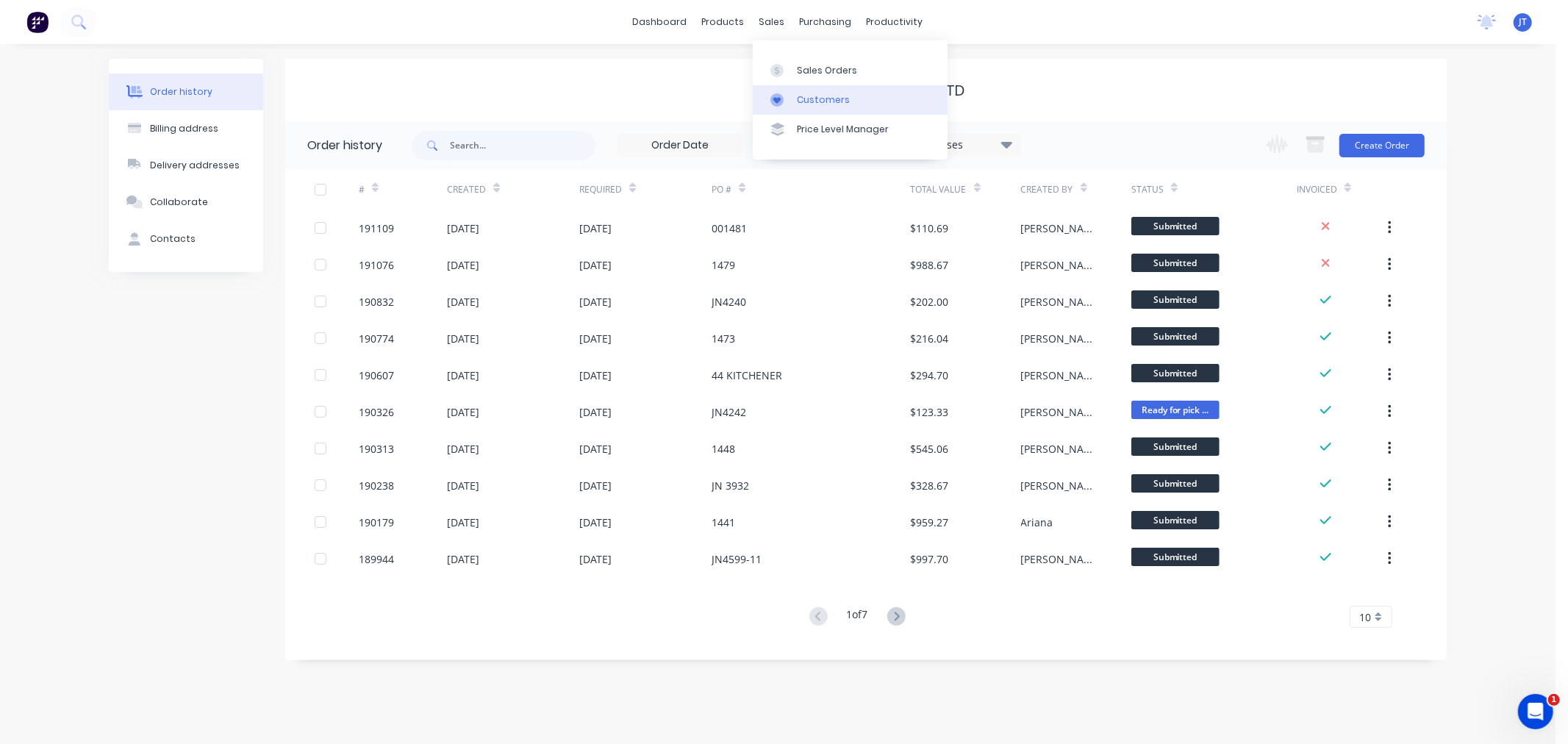
click at [802, 93] on div "Customers" at bounding box center [823, 100] width 53 height 14
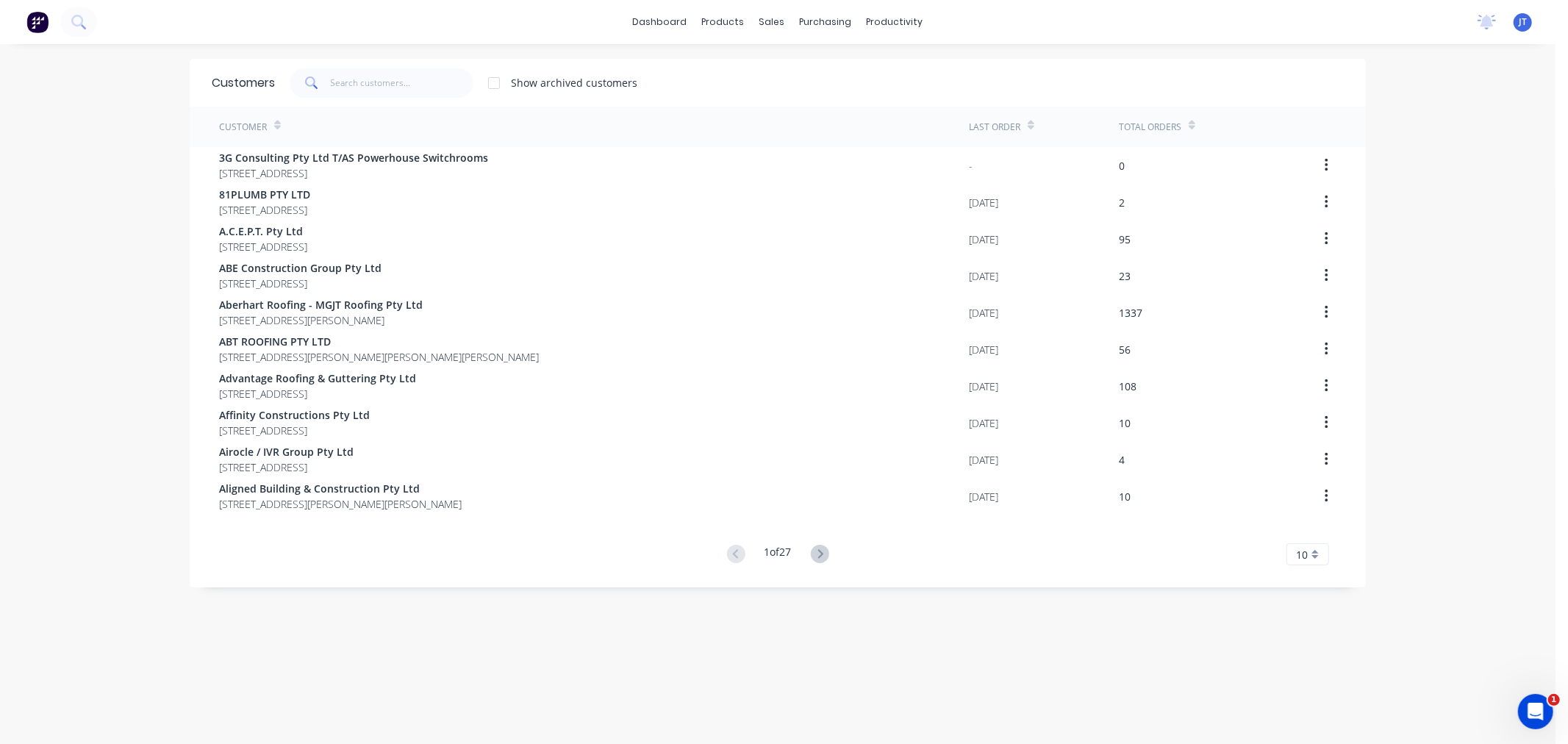
click at [25, 171] on div "dashboard products sales purchasing productivity dashboard products Product Cat…" at bounding box center [777, 372] width 1555 height 744
click at [370, 76] on input "text" at bounding box center [403, 83] width 143 height 29
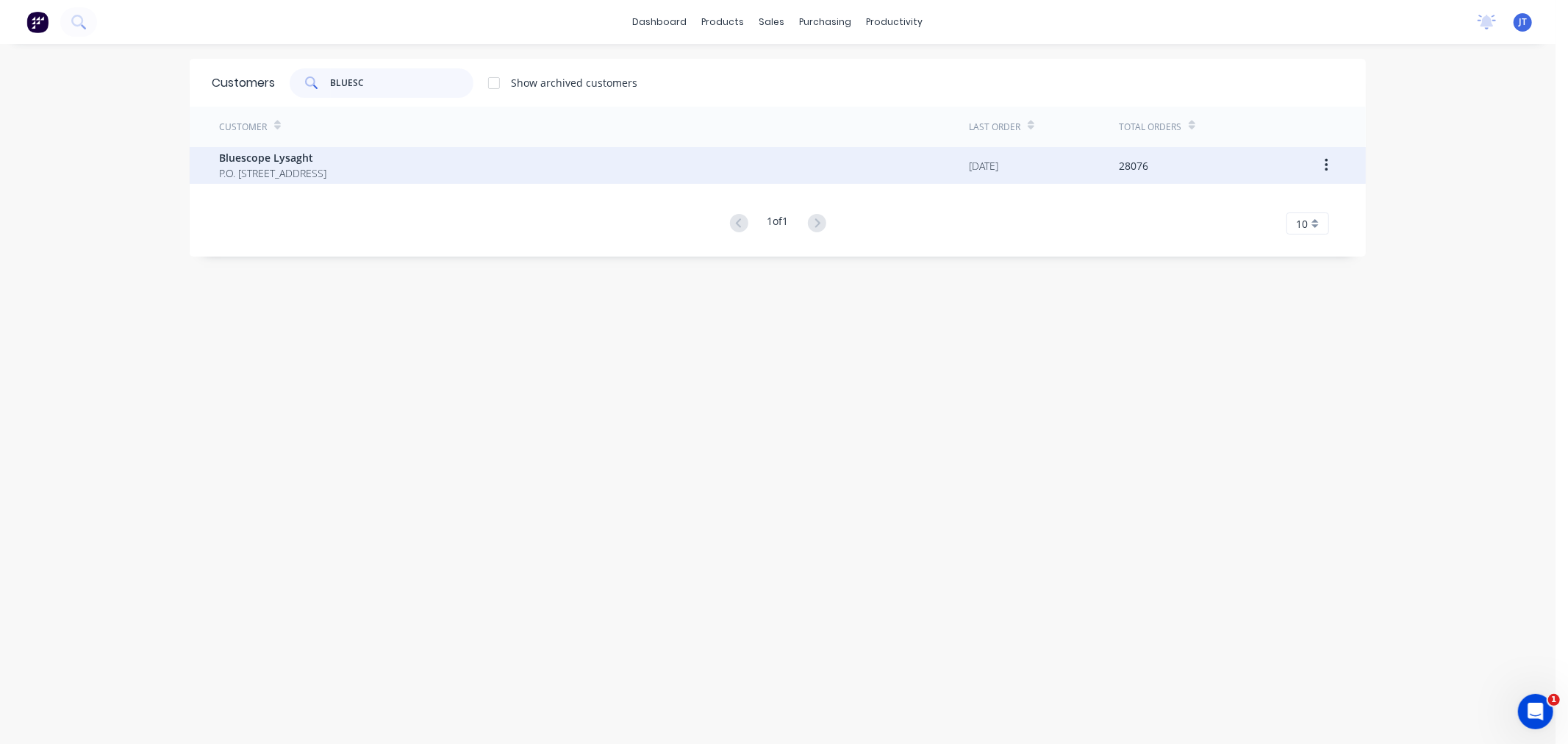
type input "BLUESC"
click at [326, 160] on span "Bluescope Lysaght" at bounding box center [272, 158] width 107 height 15
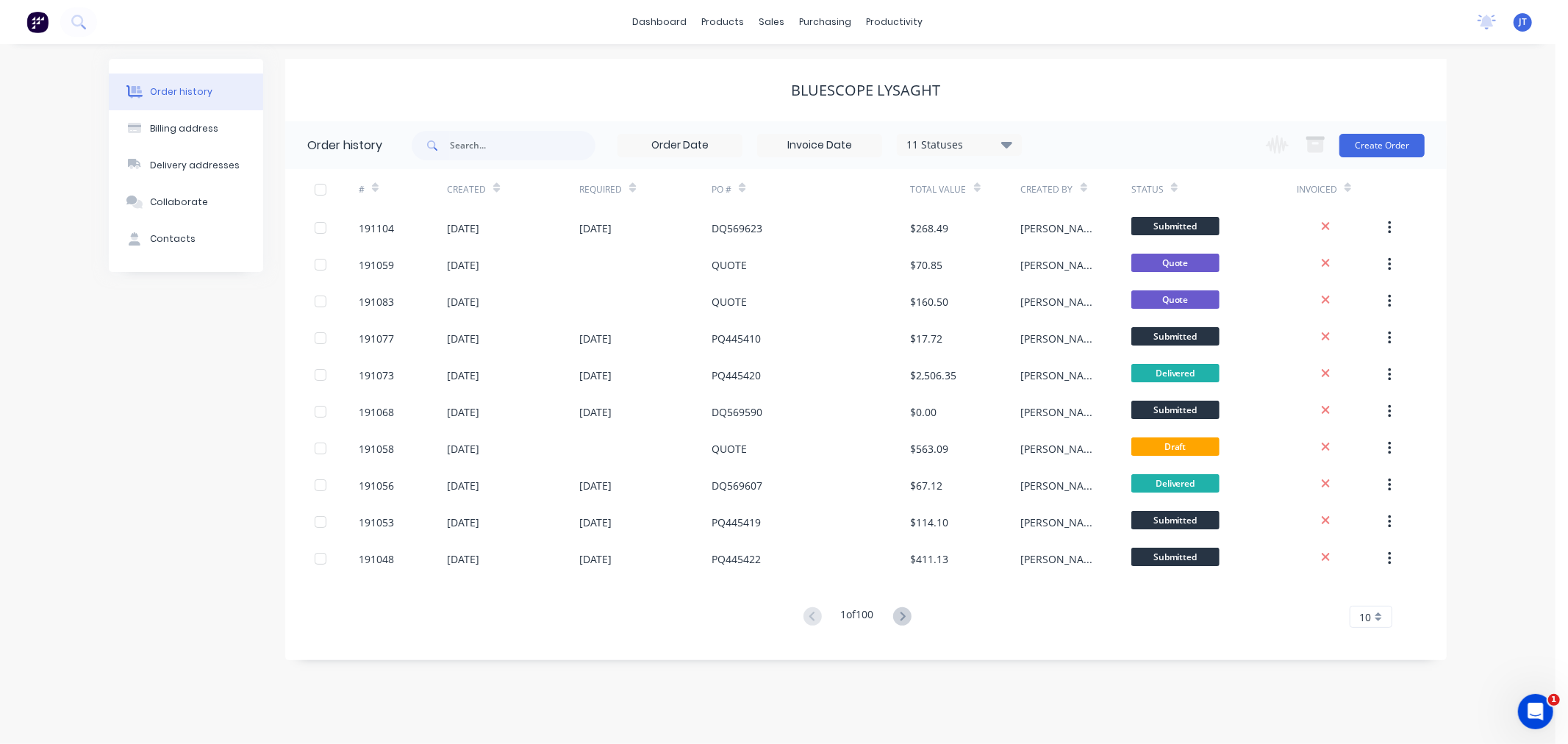
click at [1505, 468] on div "Order history Billing address Delivery addresses Collaborate Contacts Bluescope…" at bounding box center [777, 394] width 1555 height 699
click at [1387, 138] on button "Create Order" at bounding box center [1382, 145] width 85 height 23
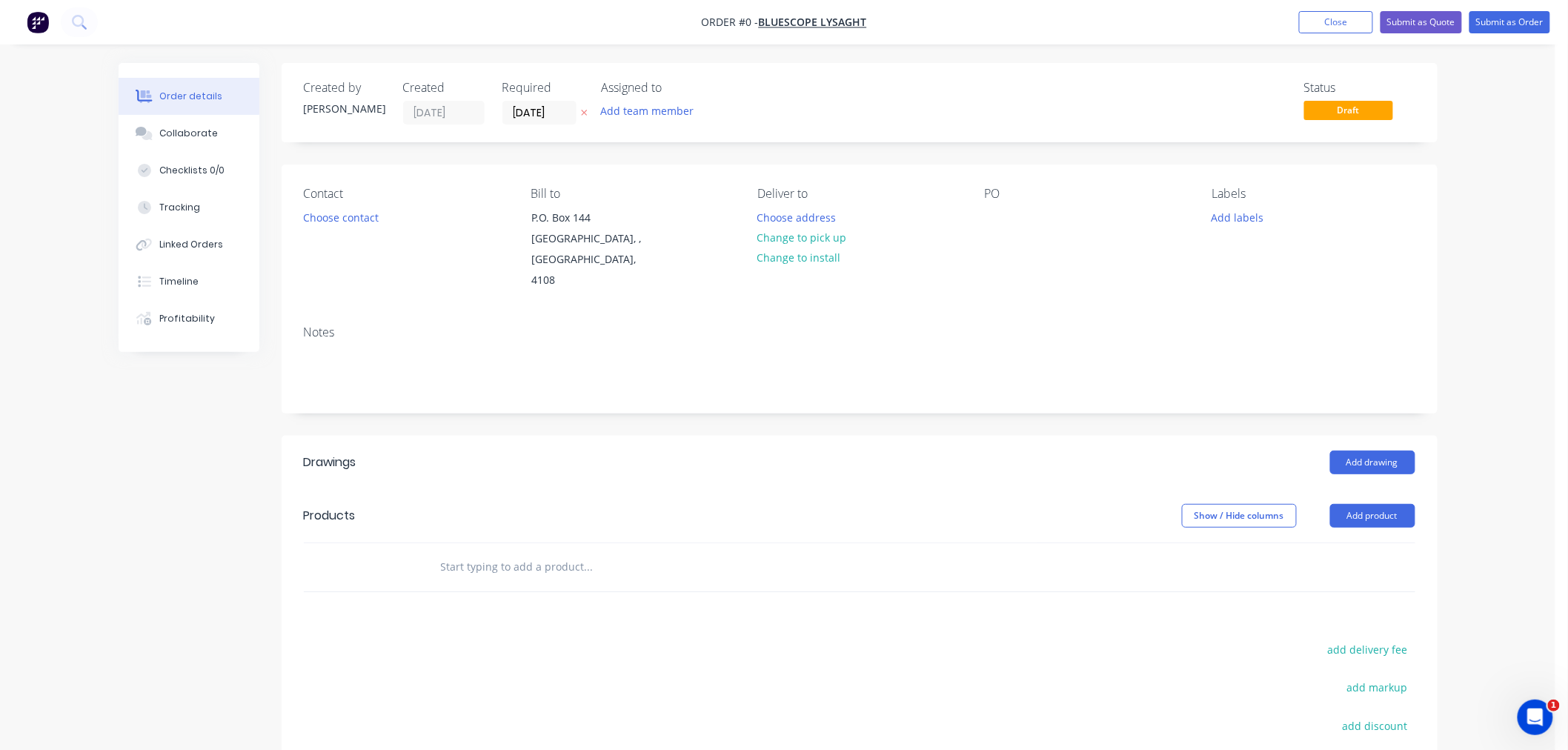
click at [524, 99] on div "Required [DATE]" at bounding box center [543, 102] width 82 height 44
click at [528, 109] on input "[DATE]" at bounding box center [540, 112] width 72 height 22
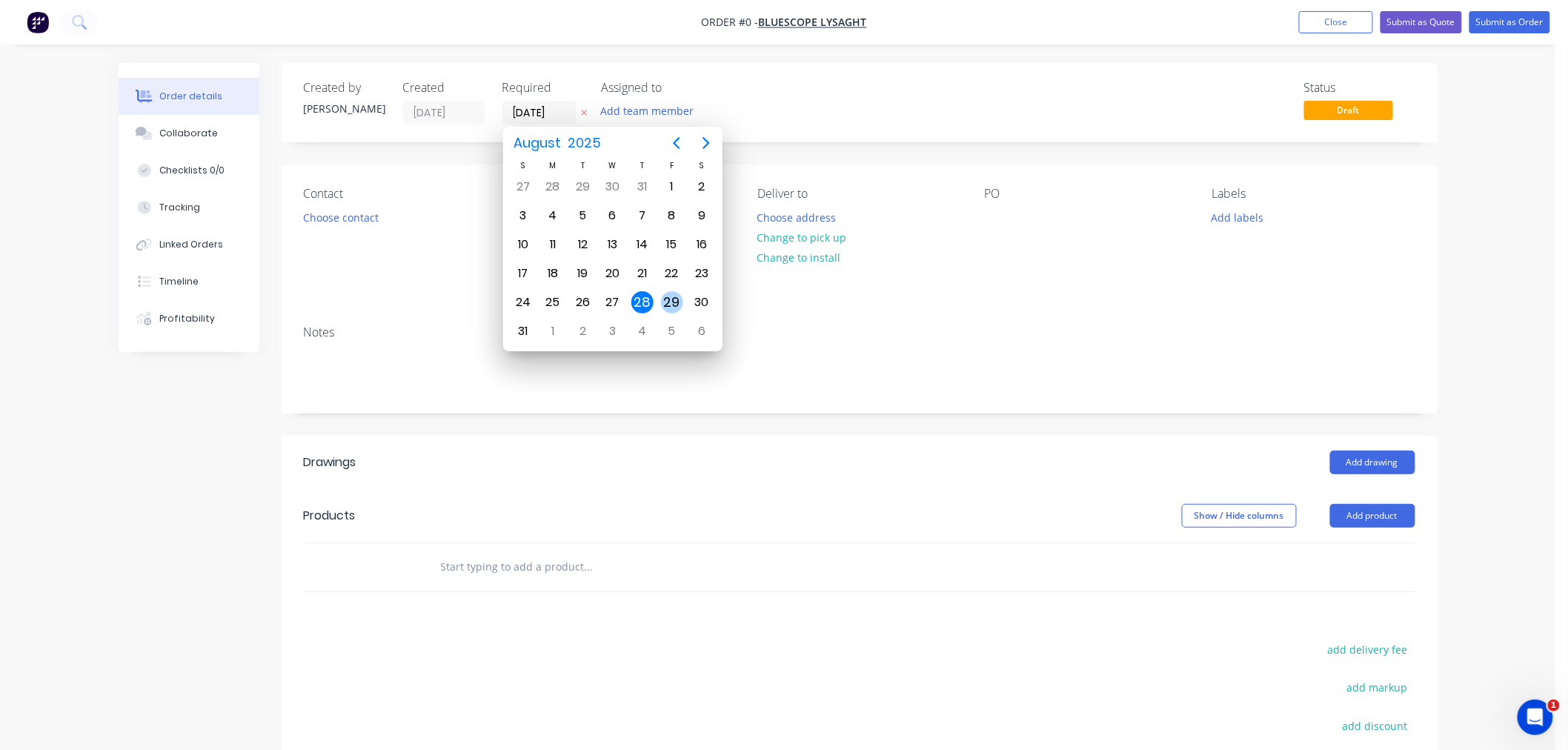
click at [672, 300] on div "29" at bounding box center [671, 301] width 22 height 22
type input "[DATE]"
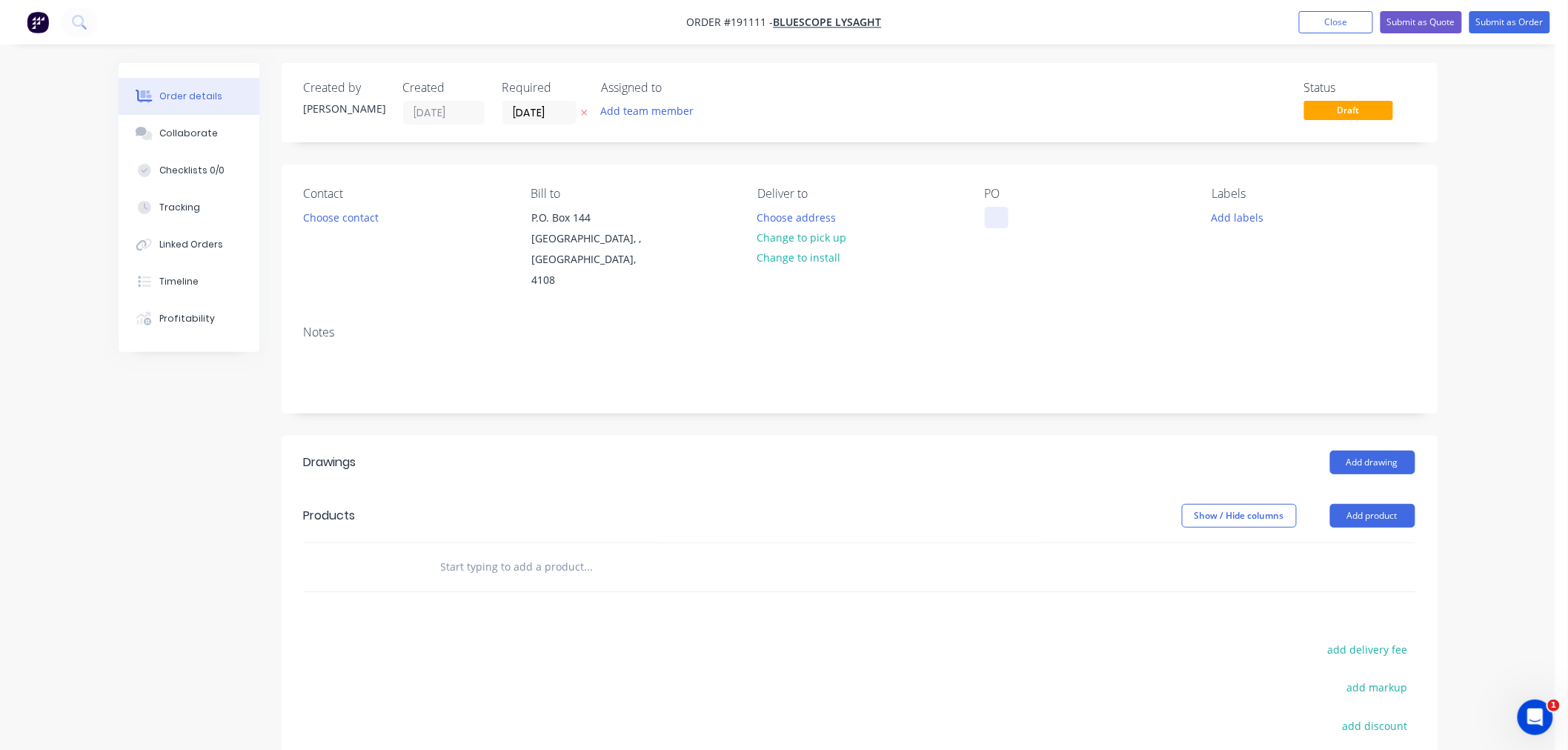
click at [999, 217] on div at bounding box center [996, 217] width 23 height 21
click at [358, 213] on button "Choose contact" at bounding box center [340, 217] width 91 height 20
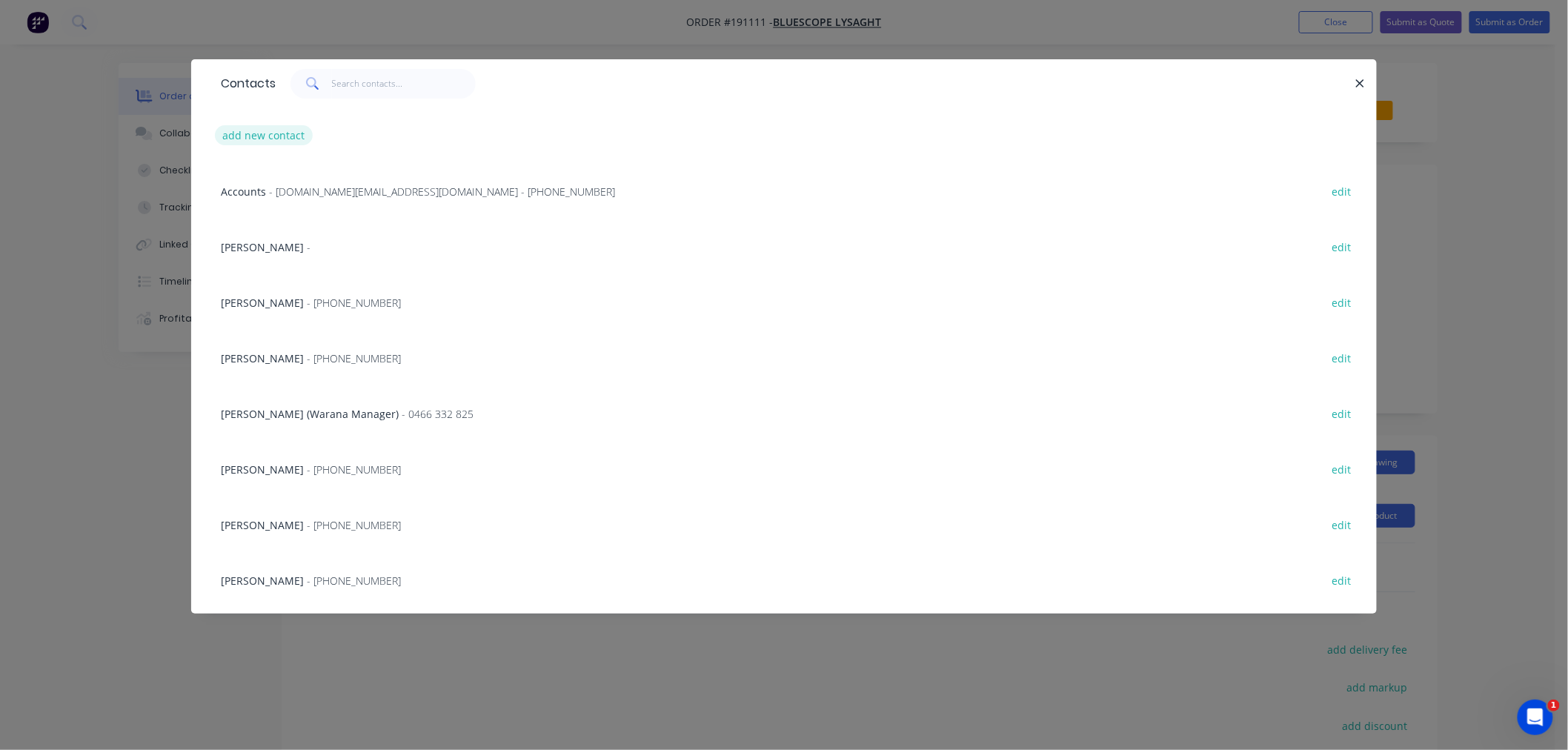
click at [264, 131] on button "add new contact" at bounding box center [263, 135] width 98 height 20
select select "AU"
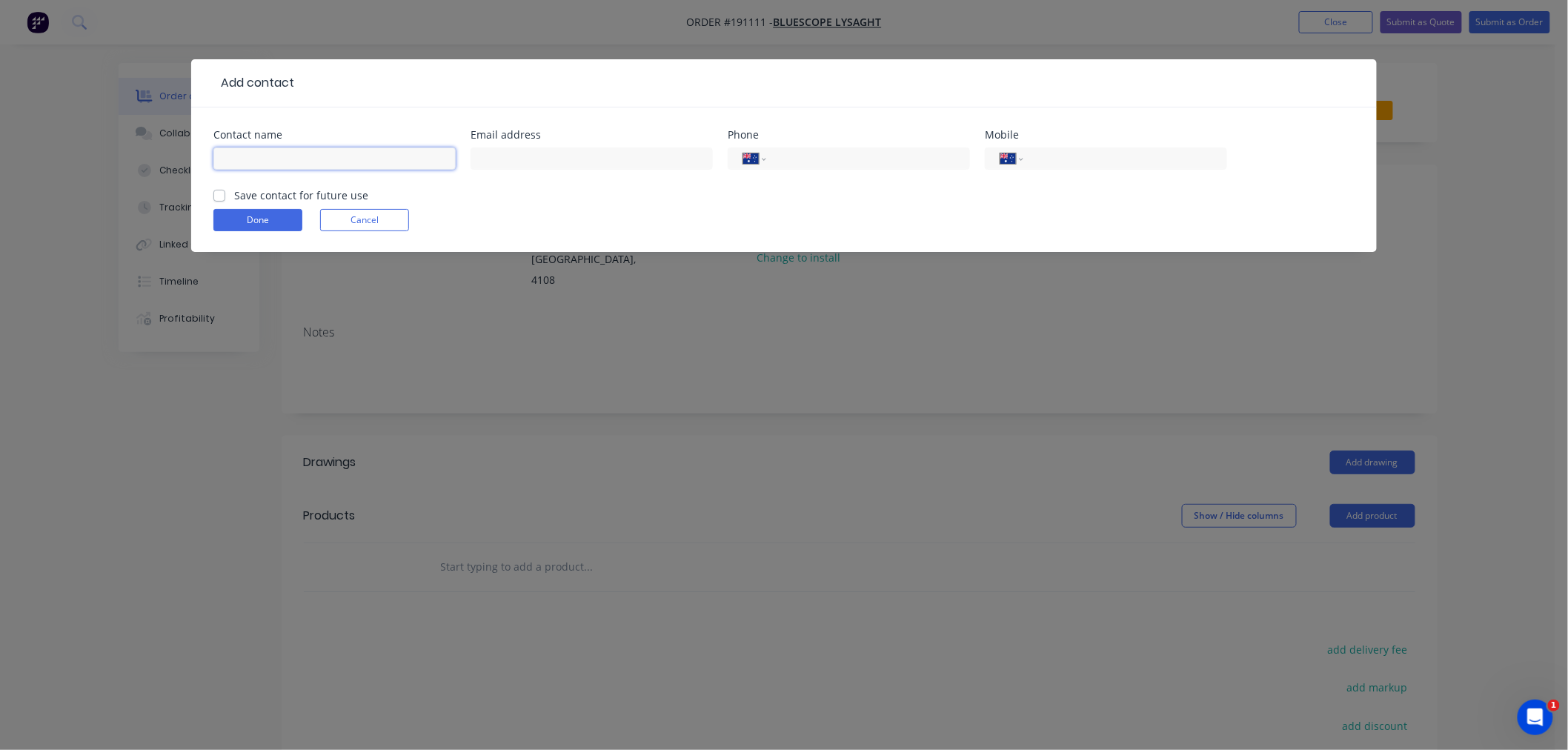
click at [309, 159] on input "text" at bounding box center [335, 158] width 242 height 22
type input "[PERSON_NAME]"
type input "[PHONE_NUMBER]"
click at [254, 210] on button "Done" at bounding box center [258, 219] width 89 height 22
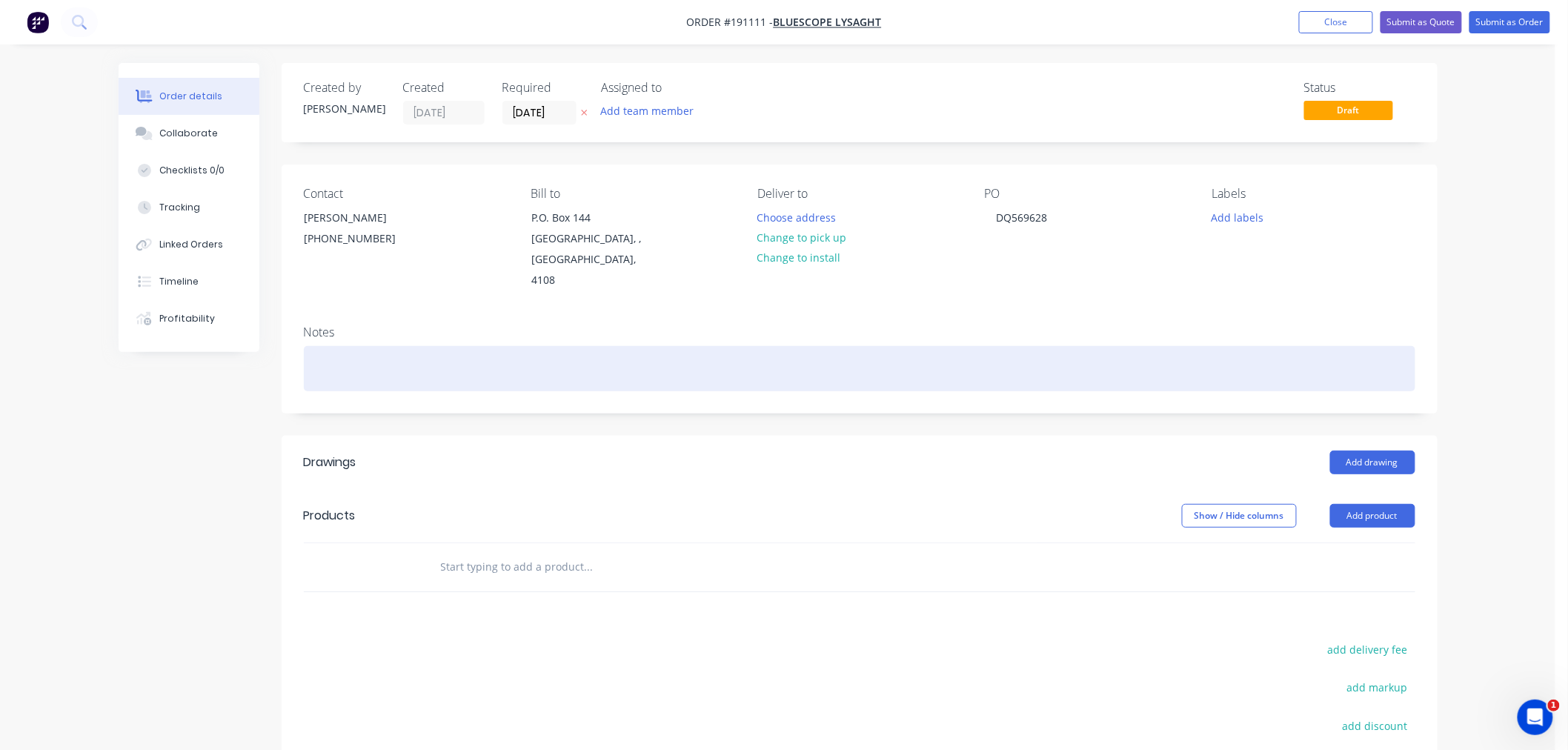
click at [412, 354] on div at bounding box center [859, 369] width 1111 height 45
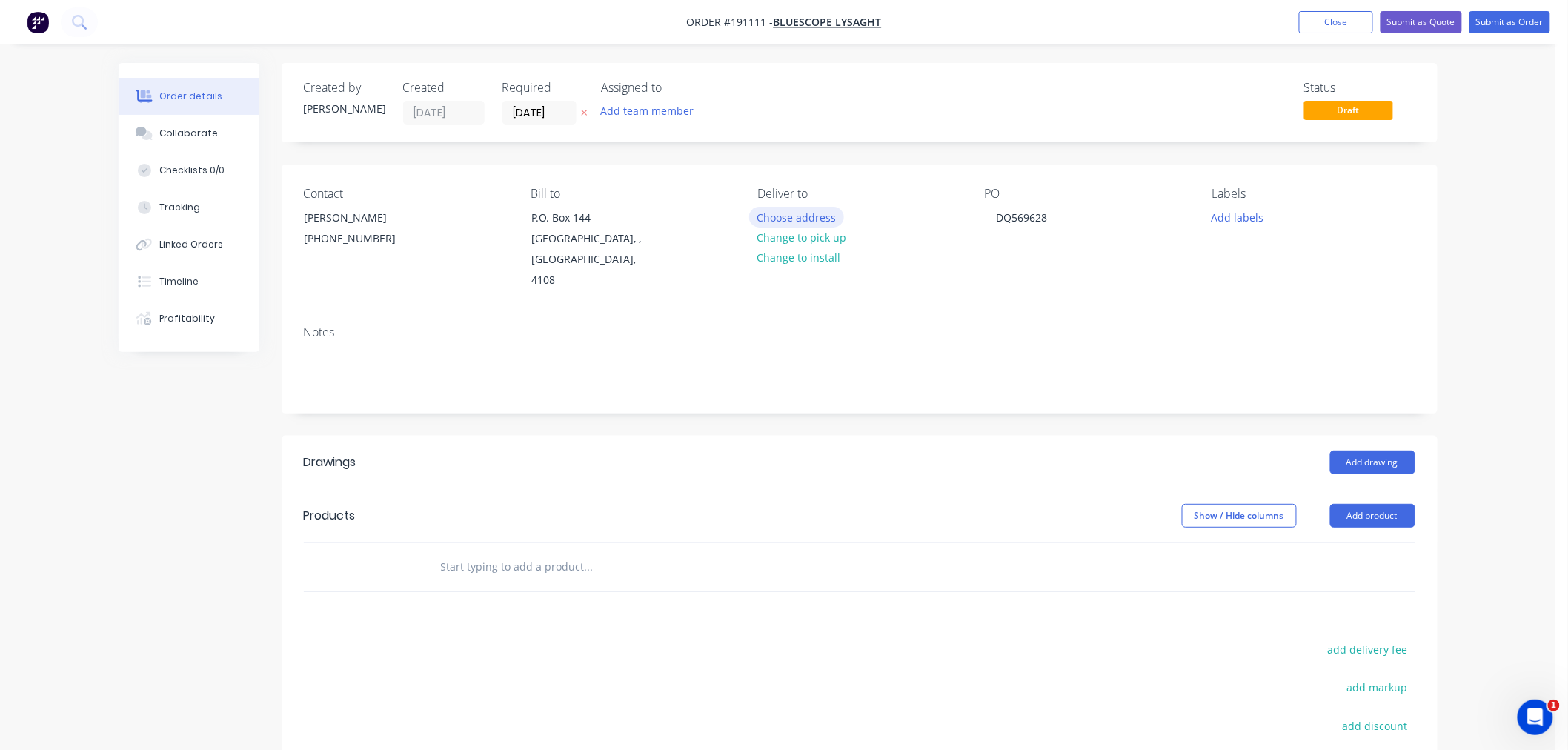
click at [812, 208] on button "Choose address" at bounding box center [796, 217] width 95 height 20
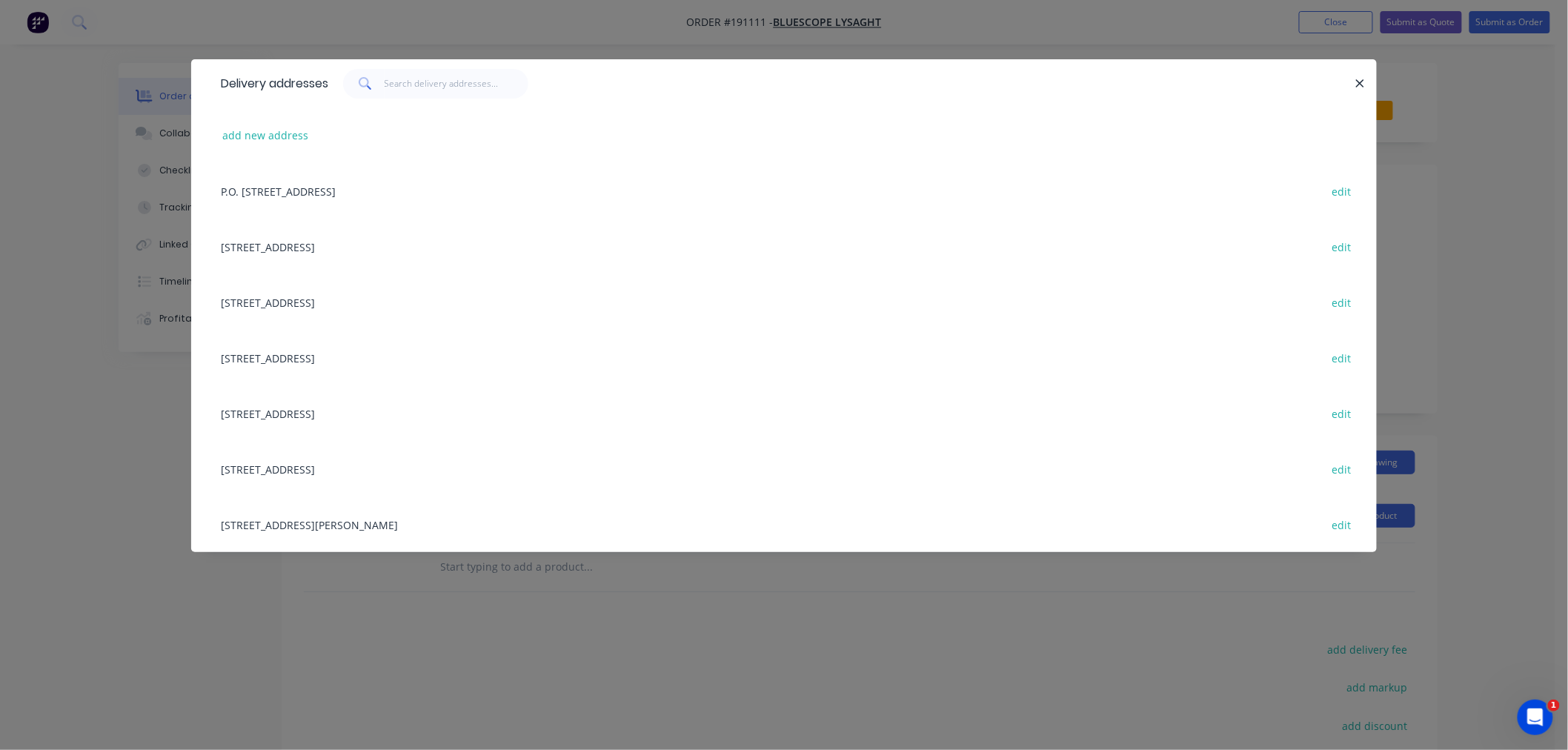
click at [451, 410] on div "[STREET_ADDRESS] edit" at bounding box center [784, 413] width 1142 height 56
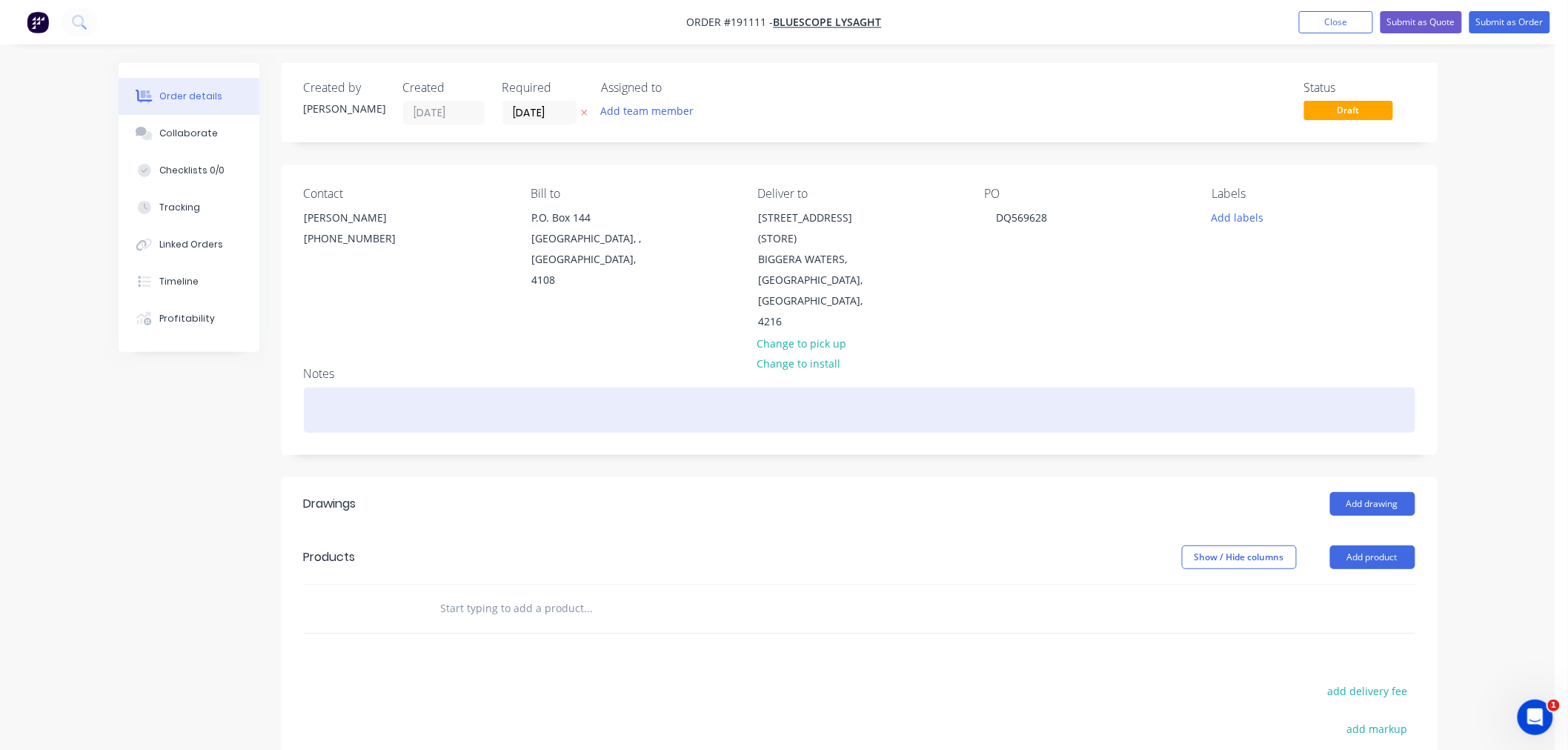
click at [497, 387] on div at bounding box center [859, 410] width 1111 height 45
click at [1243, 394] on div at bounding box center [859, 410] width 1111 height 45
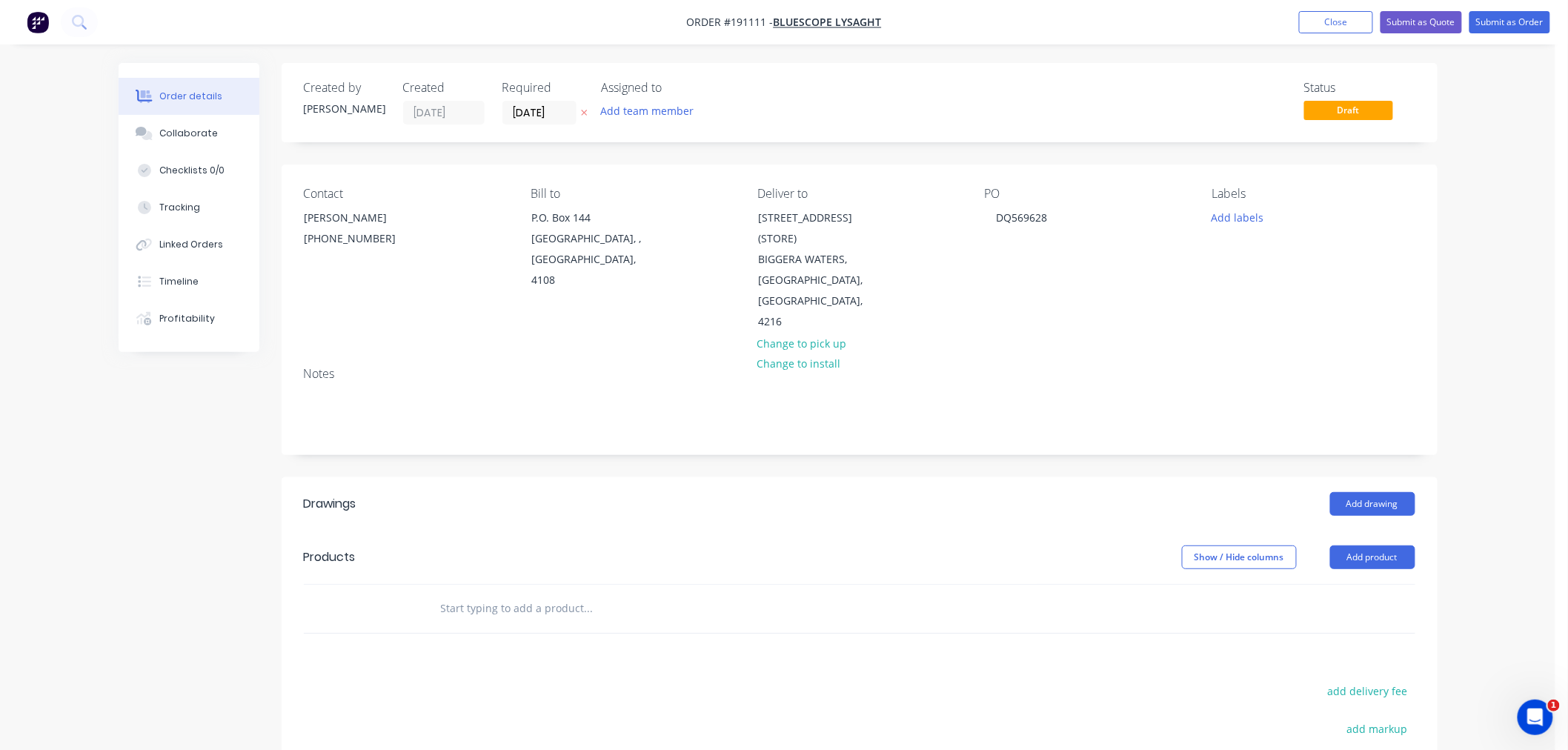
click at [1523, 375] on div "Order details Collaborate Checklists 0/0 Tracking Linked Orders Timeline Profit…" at bounding box center [778, 505] width 1555 height 1011
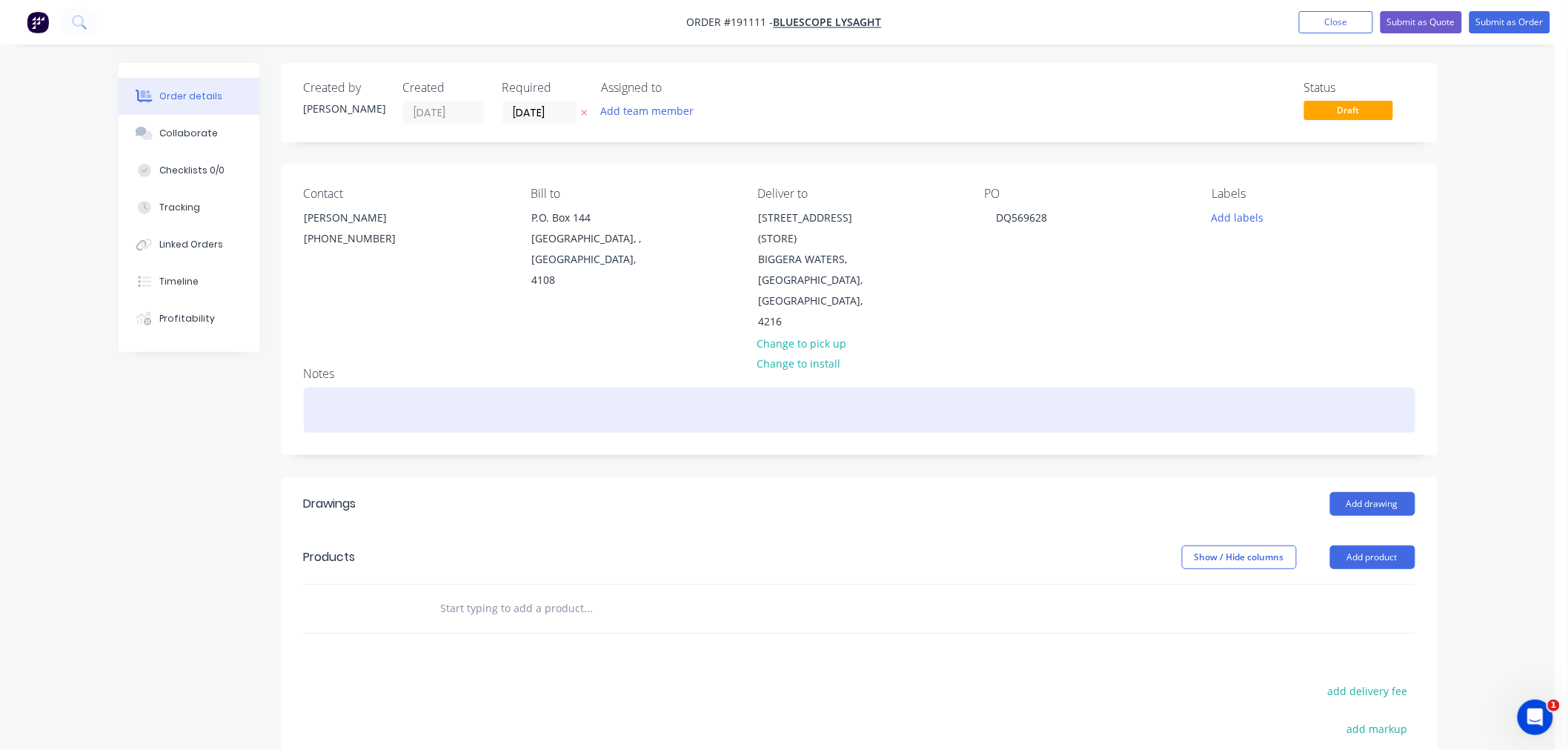
click at [1298, 389] on div at bounding box center [859, 410] width 1111 height 45
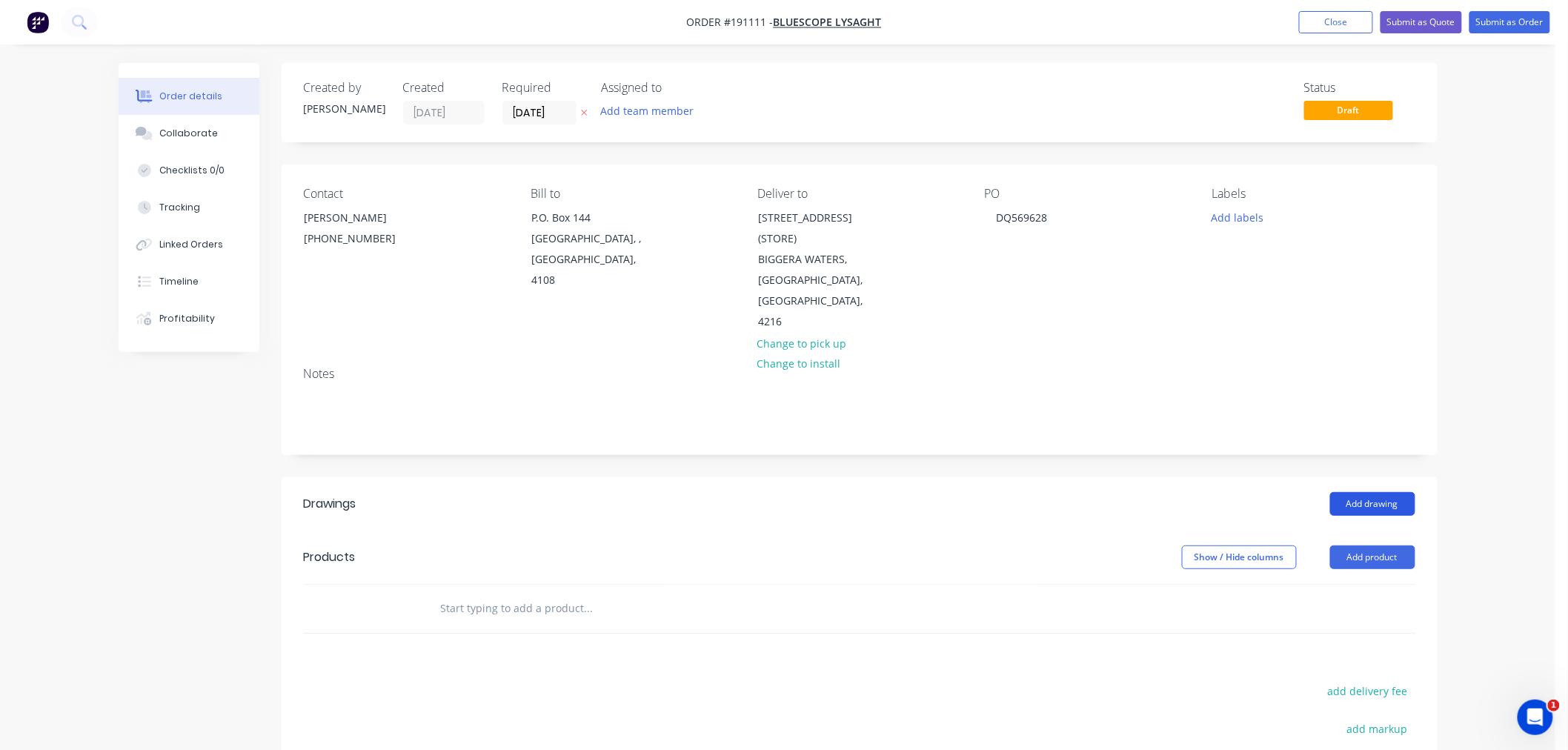
click at [1404, 492] on button "Add drawing" at bounding box center [1372, 503] width 85 height 23
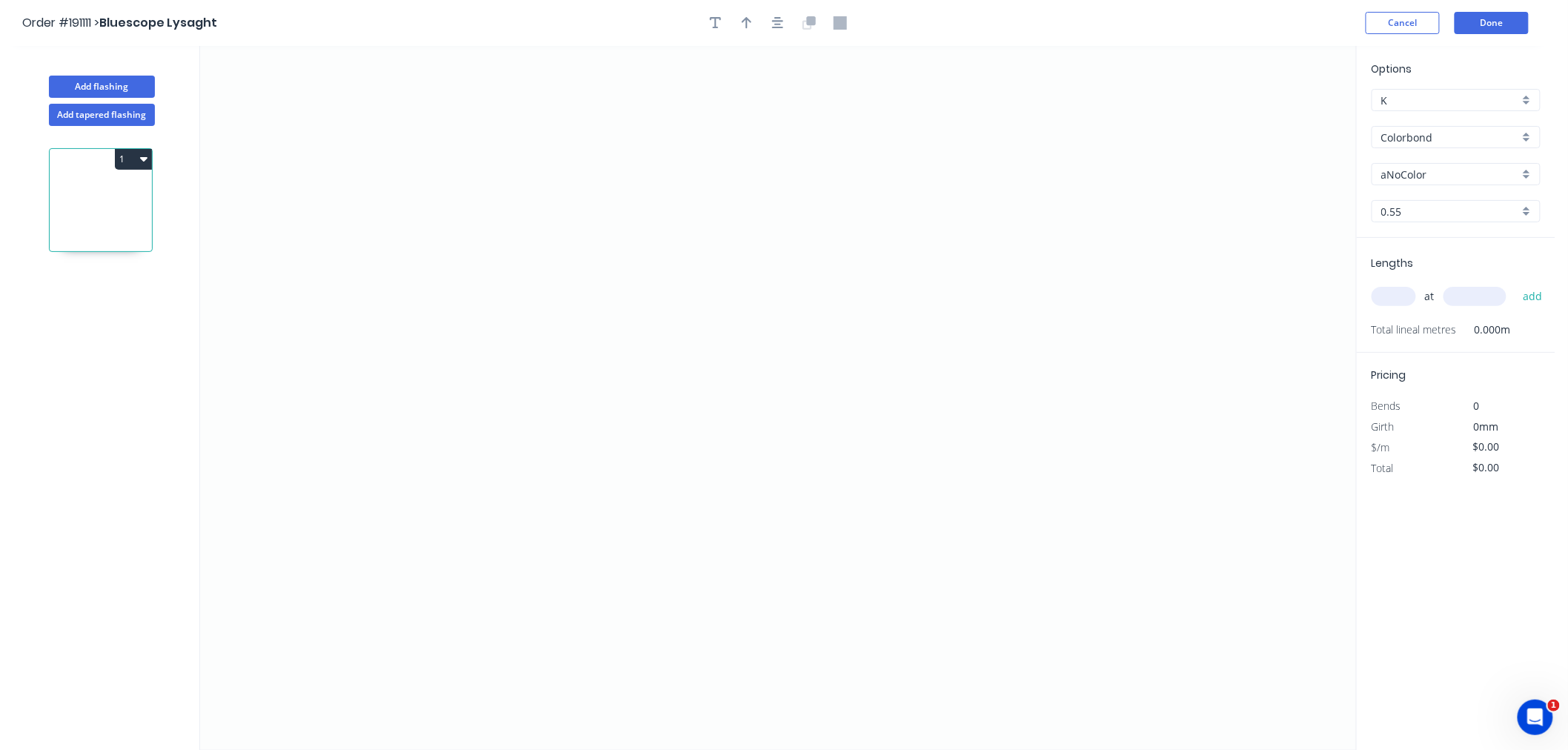
click at [1437, 171] on input "aNoColor" at bounding box center [1450, 175] width 138 height 16
click at [1469, 271] on div "Deep Ocean" at bounding box center [1456, 266] width 168 height 26
type input "Deep Ocean"
click at [1386, 304] on input "text" at bounding box center [1394, 296] width 45 height 20
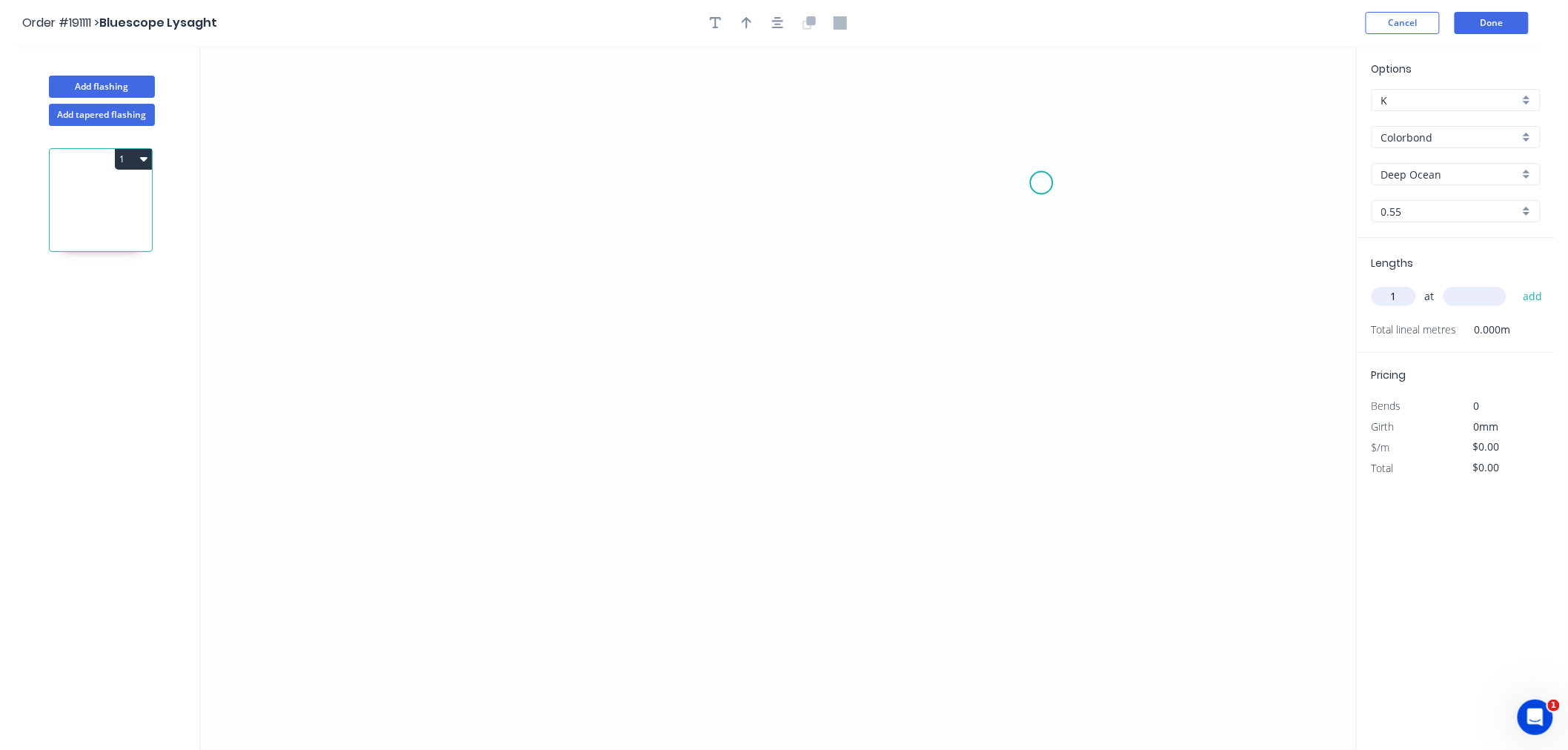
type input "1"
type input "1000"
click at [1515, 284] on button "add" at bounding box center [1533, 296] width 35 height 25
click at [411, 433] on icon "0" at bounding box center [778, 397] width 1156 height 703
click at [412, 188] on icon "0" at bounding box center [778, 397] width 1156 height 703
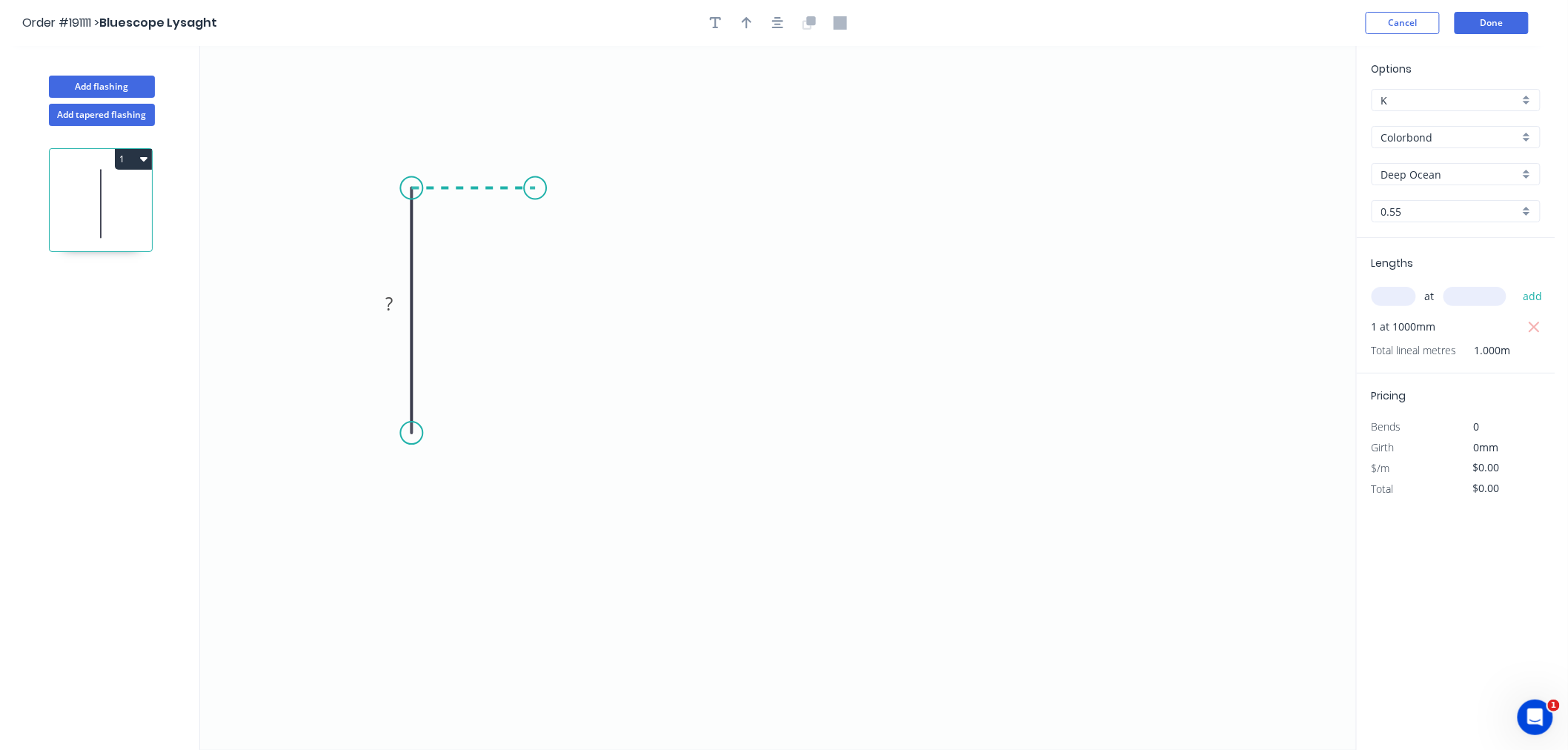
click at [535, 190] on icon "0 ?" at bounding box center [778, 397] width 1156 height 703
click at [535, 330] on icon "0 ? ?" at bounding box center [778, 397] width 1156 height 703
click at [782, 24] on icon "button" at bounding box center [778, 23] width 12 height 14
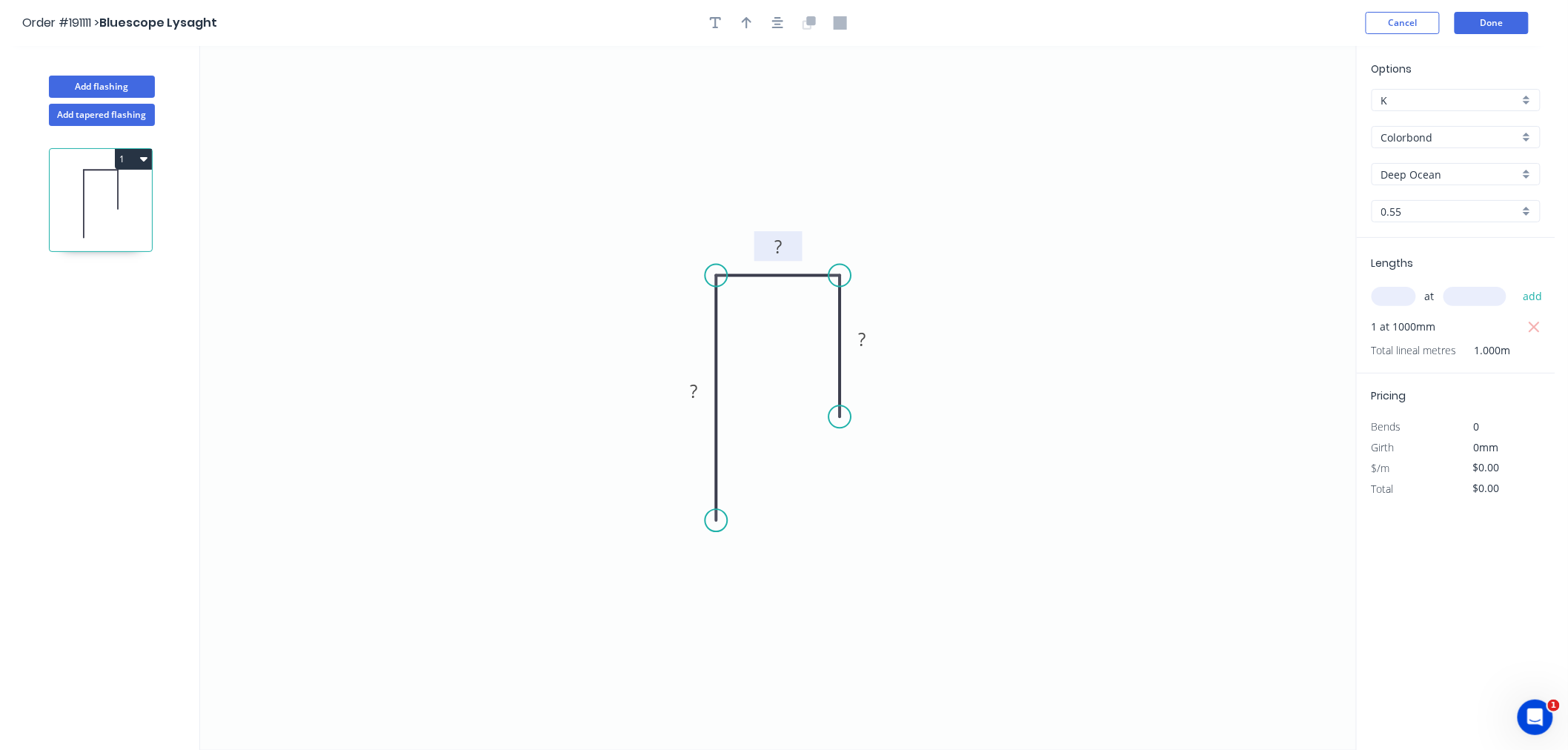
click at [783, 241] on rect at bounding box center [778, 247] width 29 height 20
drag, startPoint x: 979, startPoint y: 389, endPoint x: 986, endPoint y: 394, distance: 8.6
click at [980, 390] on icon "0 200 20 100" at bounding box center [778, 397] width 1156 height 703
type input "$11.22"
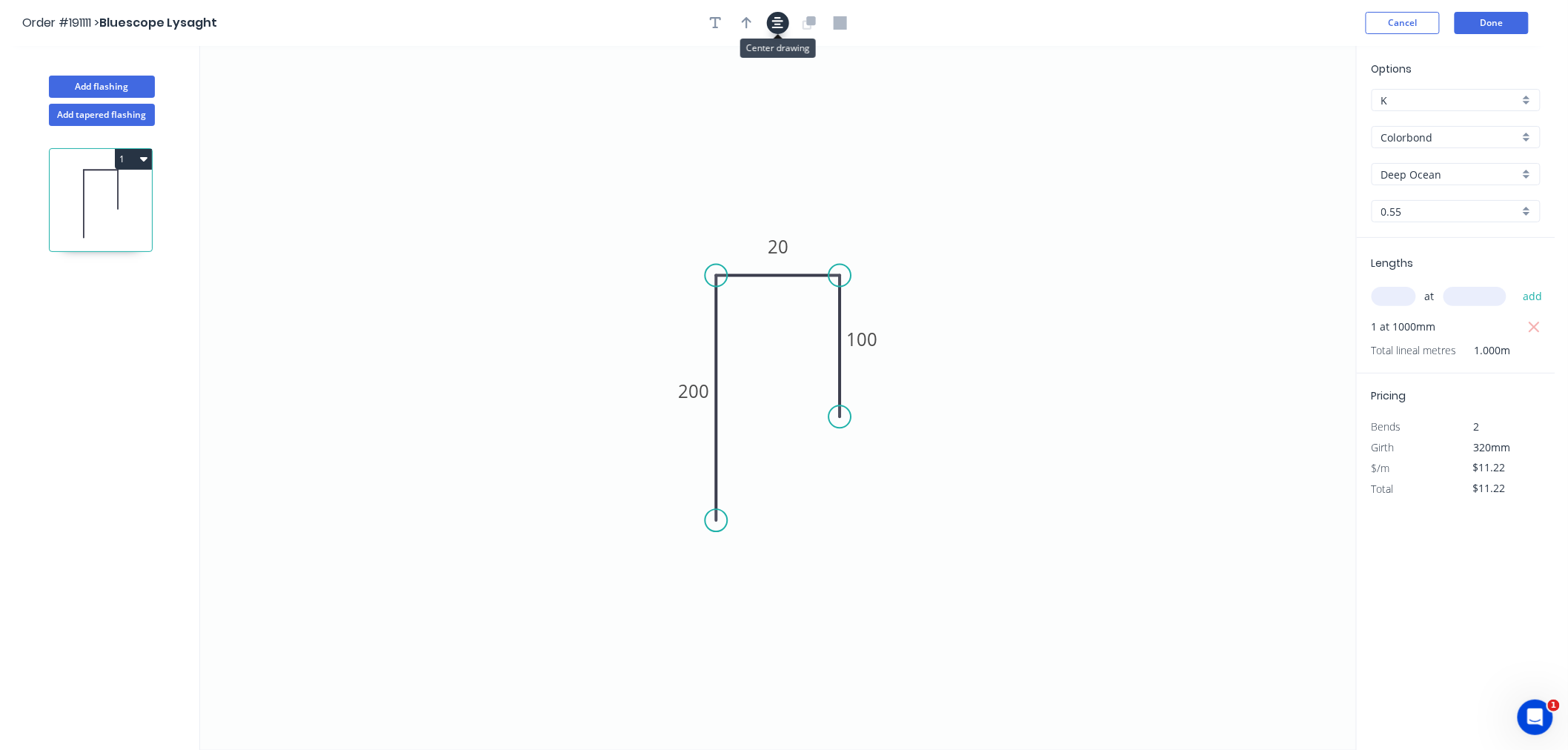
click at [773, 20] on icon "button" at bounding box center [778, 23] width 12 height 14
click at [738, 23] on button "button" at bounding box center [746, 22] width 22 height 22
drag, startPoint x: 1280, startPoint y: 115, endPoint x: 865, endPoint y: 251, distance: 436.7
click at [865, 251] on icon at bounding box center [865, 233] width 14 height 48
click at [865, 250] on icon at bounding box center [865, 233] width 14 height 48
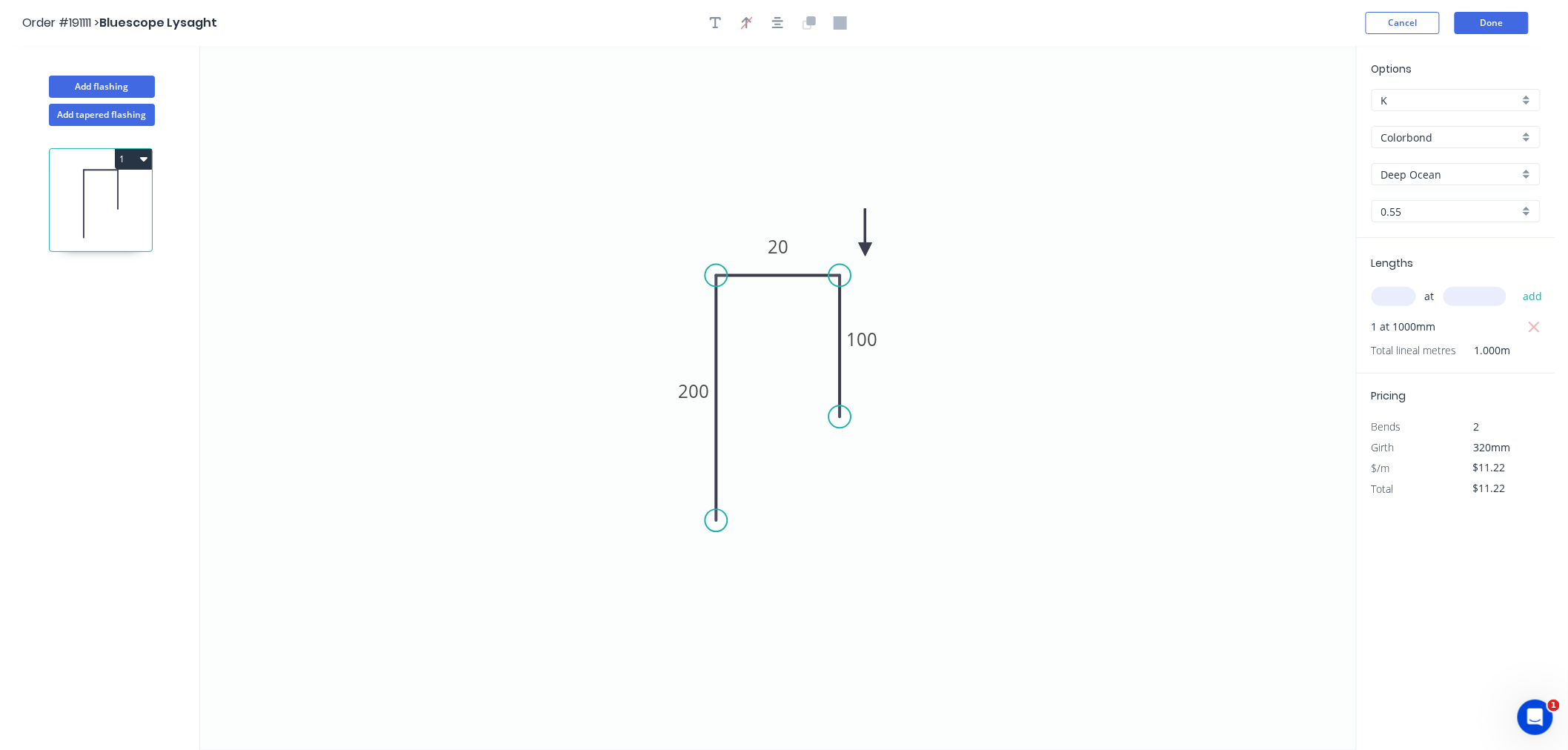
click at [865, 250] on icon at bounding box center [865, 232] width 14 height 48
click at [1498, 26] on button "Done" at bounding box center [1492, 22] width 74 height 22
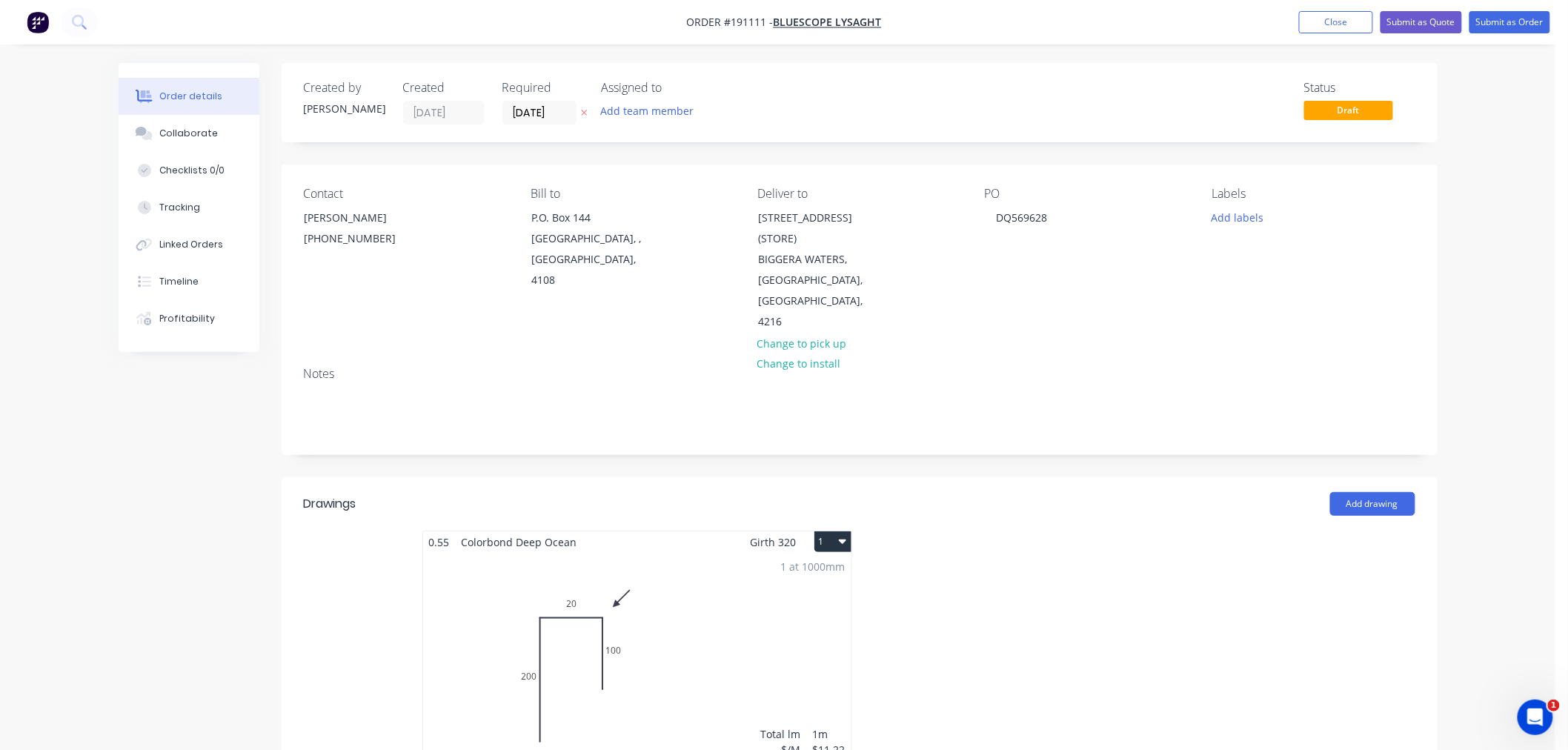
click at [845, 534] on icon "button" at bounding box center [843, 540] width 8 height 12
click at [824, 567] on div "Use larger box size" at bounding box center [781, 577] width 114 height 21
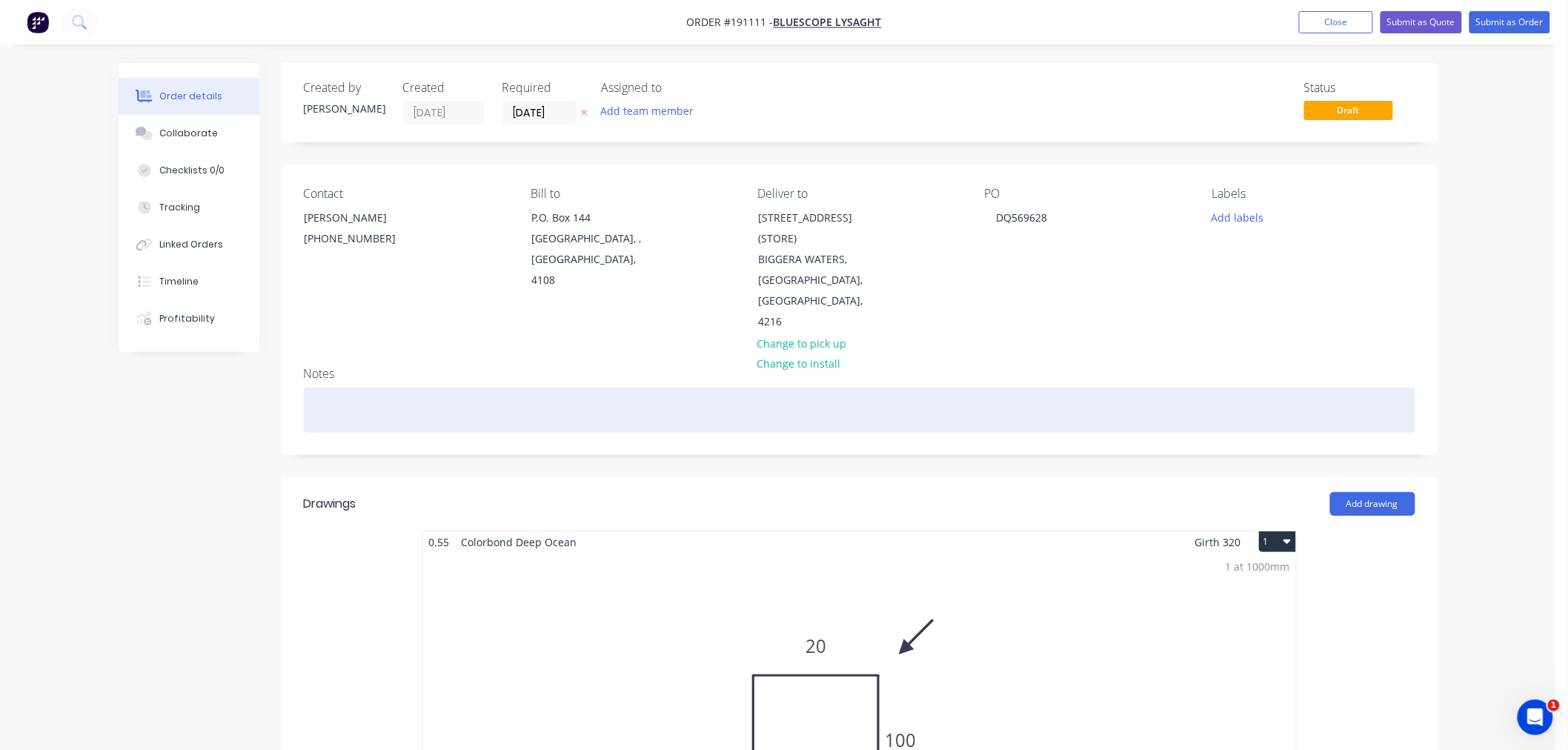
click at [1049, 388] on div at bounding box center [859, 410] width 1111 height 45
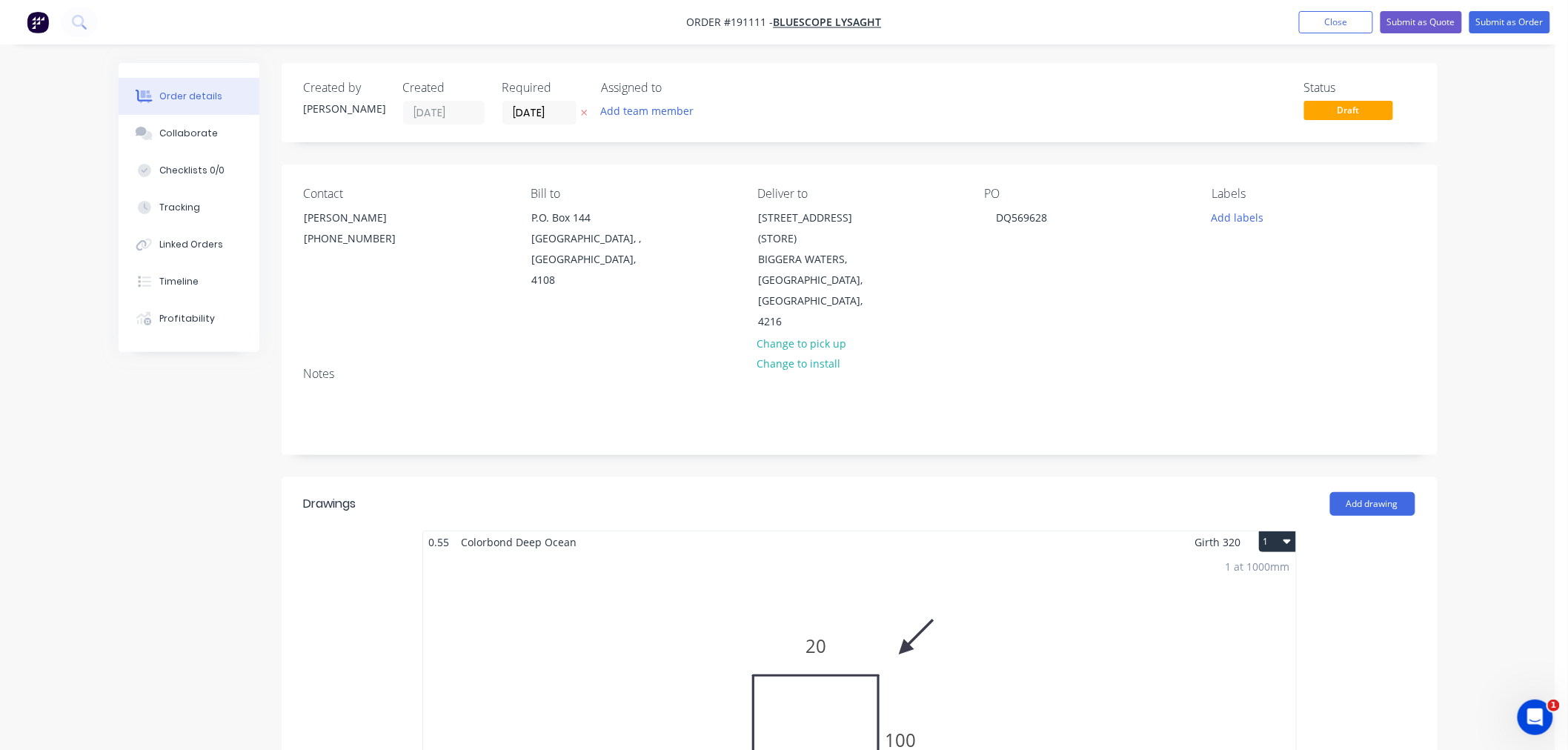
click at [1486, 228] on div "Order details Collaborate Checklists 0/0 Tracking Linked Orders Timeline Profit…" at bounding box center [778, 758] width 1555 height 1516
click at [1505, 17] on button "Submit as Order" at bounding box center [1509, 21] width 81 height 22
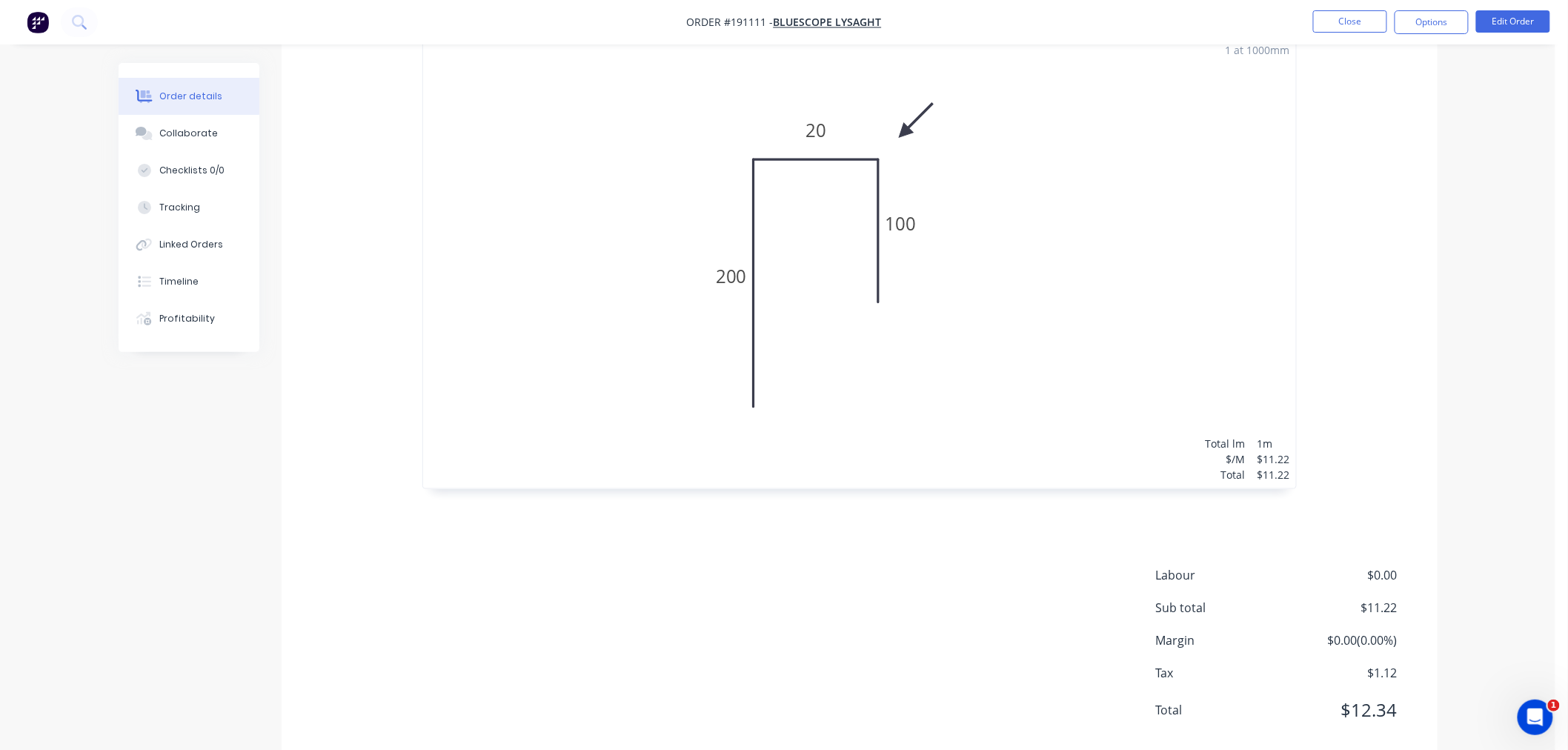
scroll to position [479, 0]
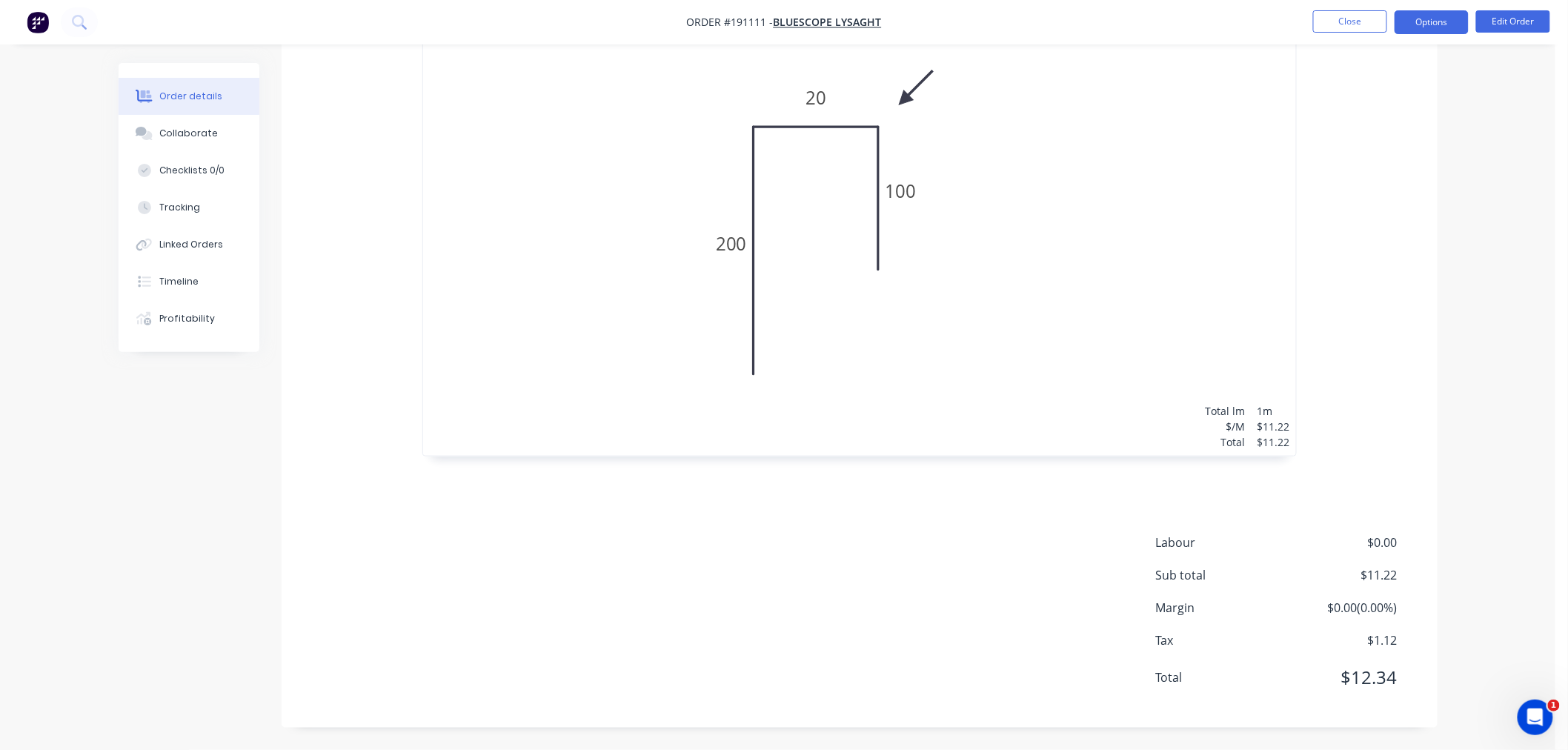
click at [1434, 16] on button "Options" at bounding box center [1431, 22] width 74 height 23
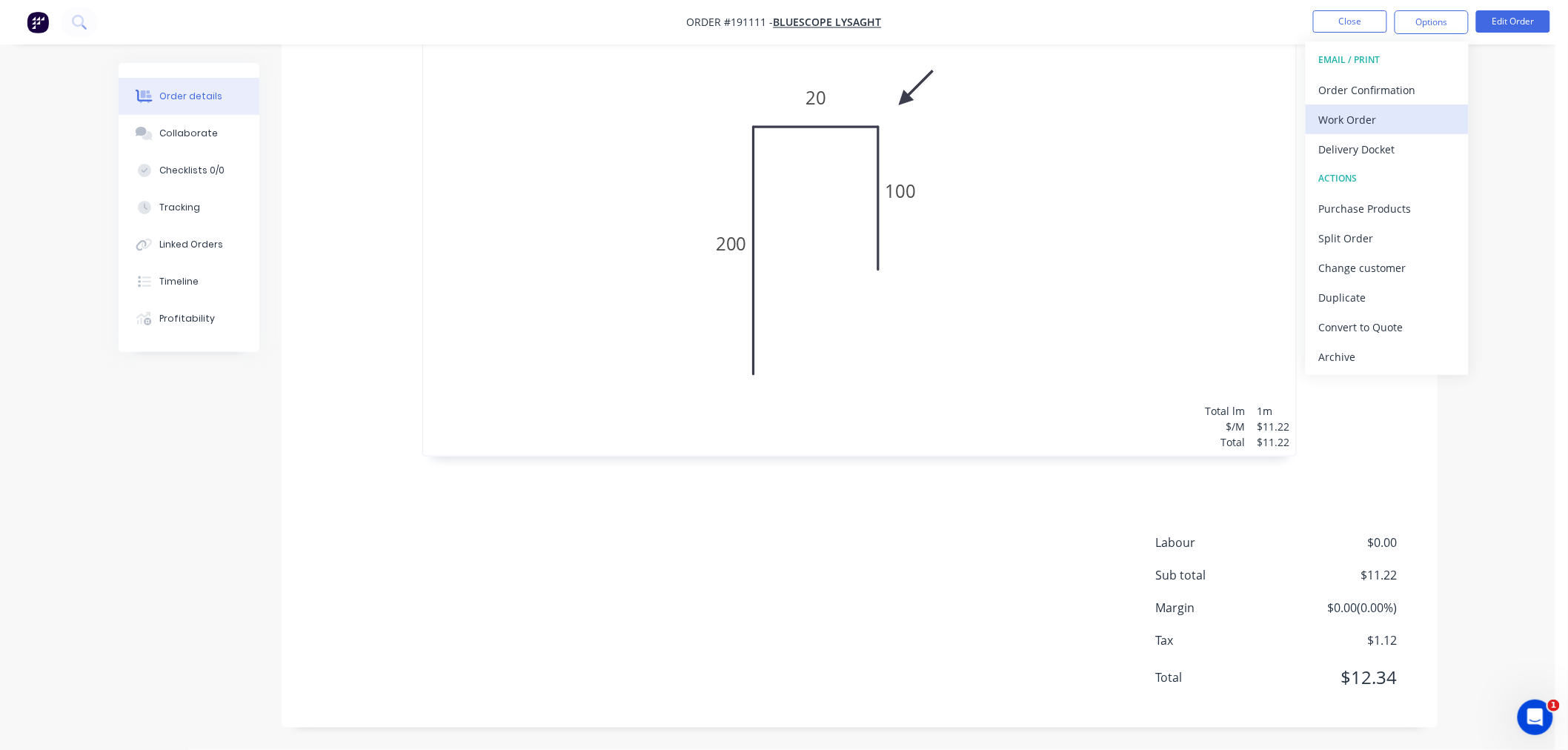
click at [1422, 121] on div "Work Order" at bounding box center [1387, 120] width 137 height 21
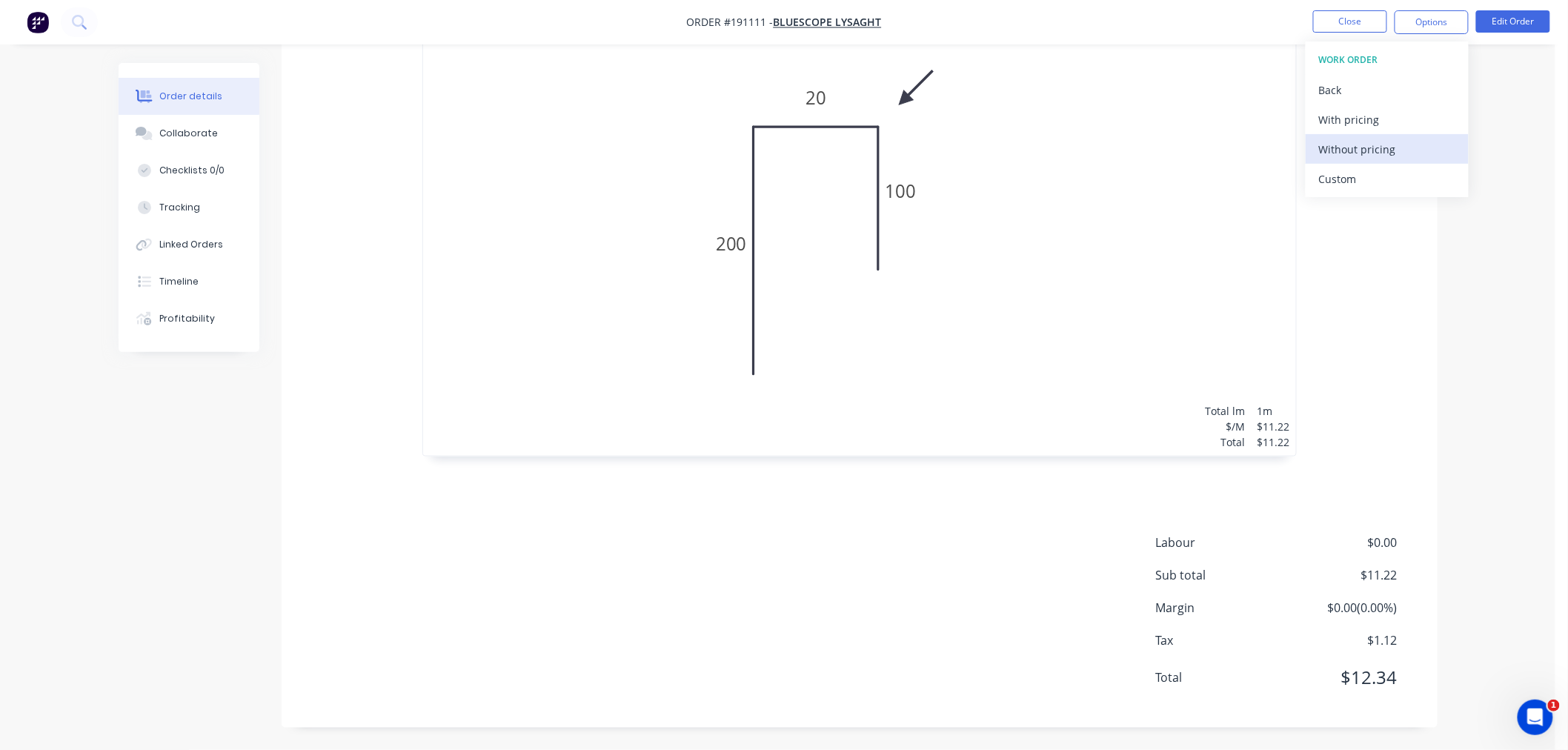
click at [1421, 148] on div "Without pricing" at bounding box center [1387, 149] width 137 height 21
click at [343, 137] on div "0.55 Colorbond Deep Ocean Girth 320 1 0 200 20 100 0 200 20 100 1 at 1000mm Tot…" at bounding box center [860, 233] width 1156 height 504
